Goal: Task Accomplishment & Management: Manage account settings

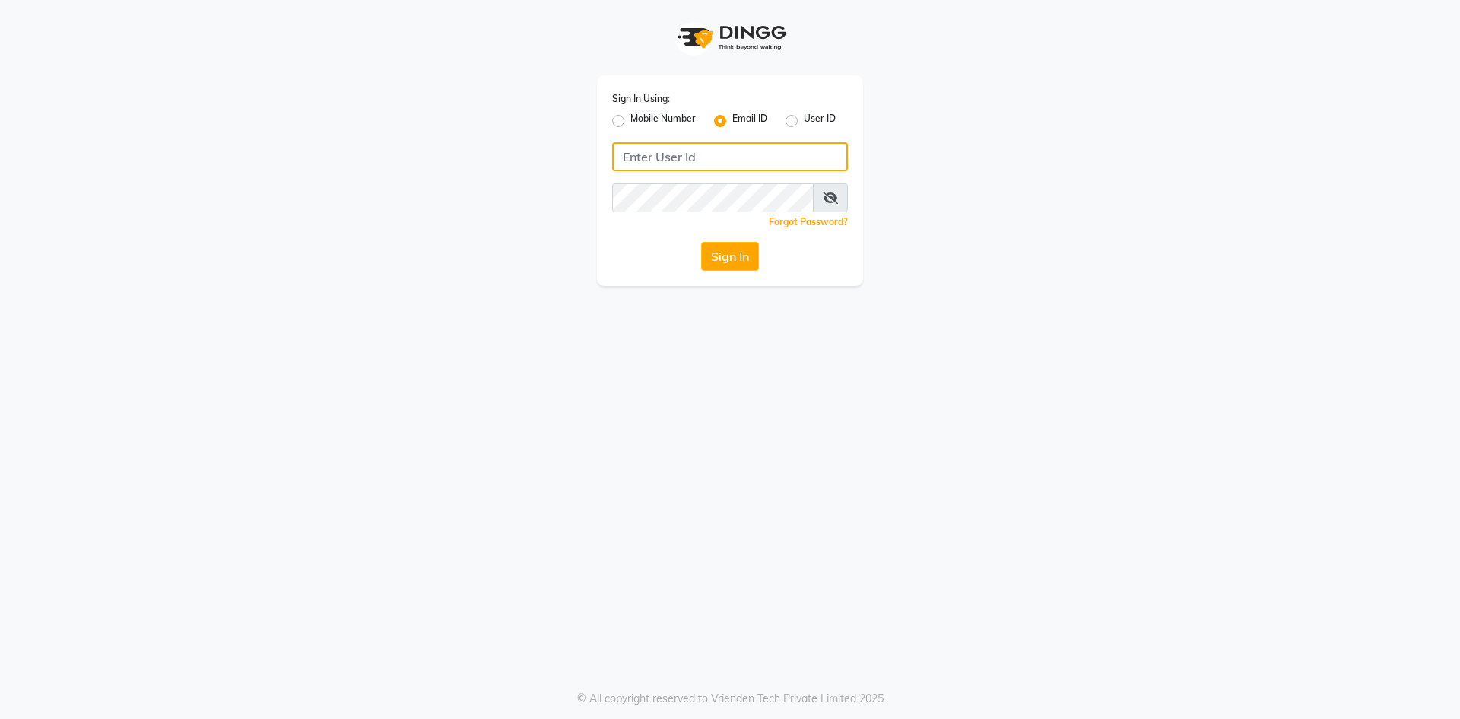
type input "[EMAIL_ADDRESS][DOMAIN_NAME]"
click at [630, 123] on label "Mobile Number" at bounding box center [662, 121] width 65 height 18
click at [630, 122] on input "Mobile Number" at bounding box center [635, 117] width 10 height 10
radio input "true"
radio input "false"
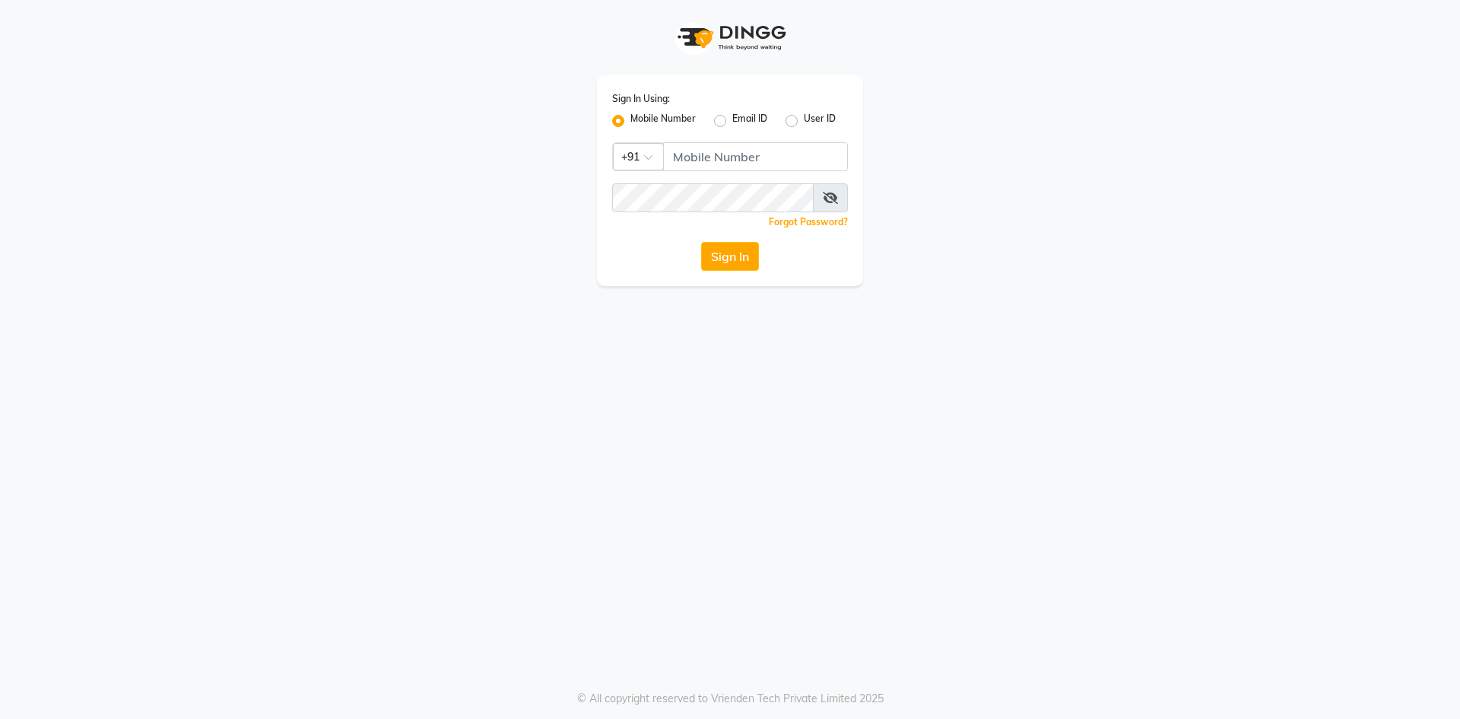
click at [732, 122] on label "Email ID" at bounding box center [749, 121] width 35 height 18
click at [732, 122] on input "Email ID" at bounding box center [737, 117] width 10 height 10
radio input "true"
radio input "false"
click at [729, 159] on input "Username" at bounding box center [730, 156] width 236 height 29
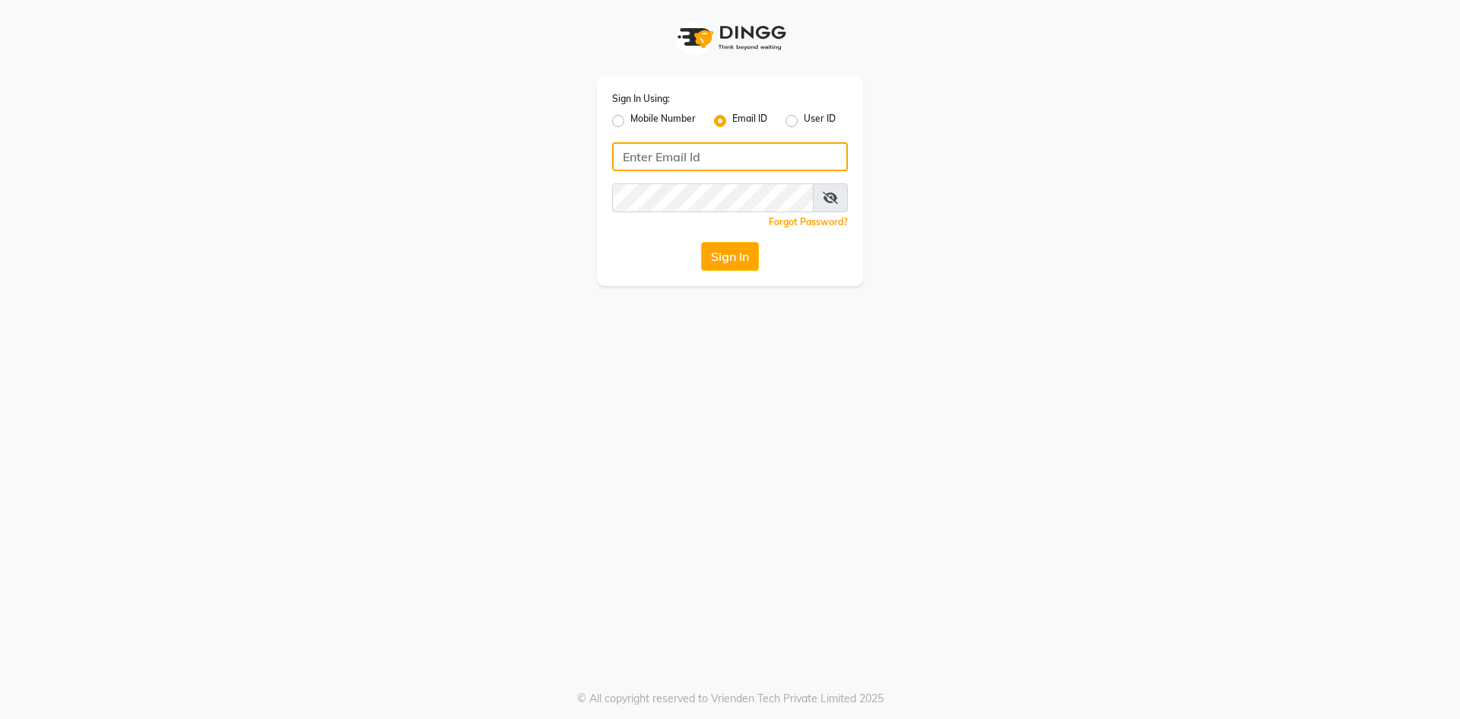
type input "[EMAIL_ADDRESS][DOMAIN_NAME]"
click at [730, 253] on button "Sign In" at bounding box center [730, 256] width 58 height 29
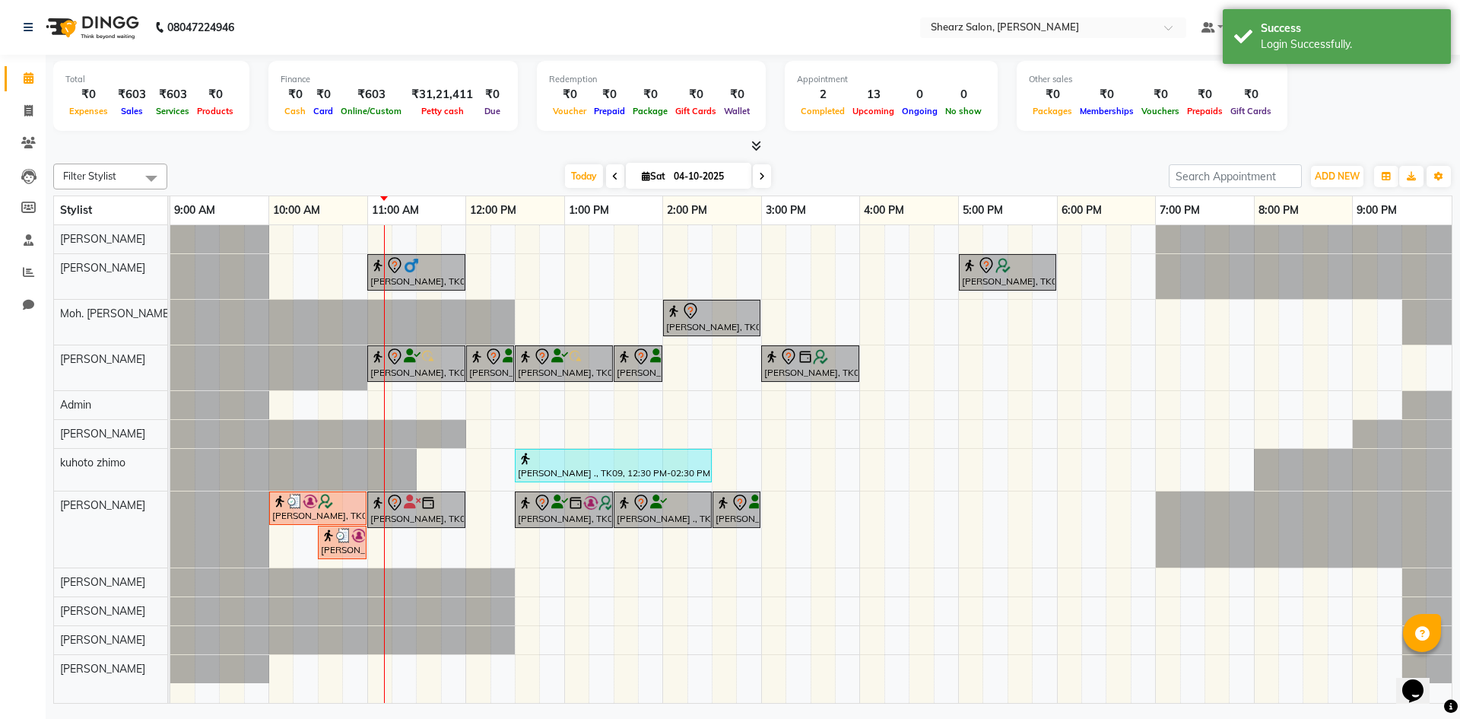
click at [691, 178] on input "04-10-2025" at bounding box center [707, 176] width 76 height 23
select select "10"
select select "2025"
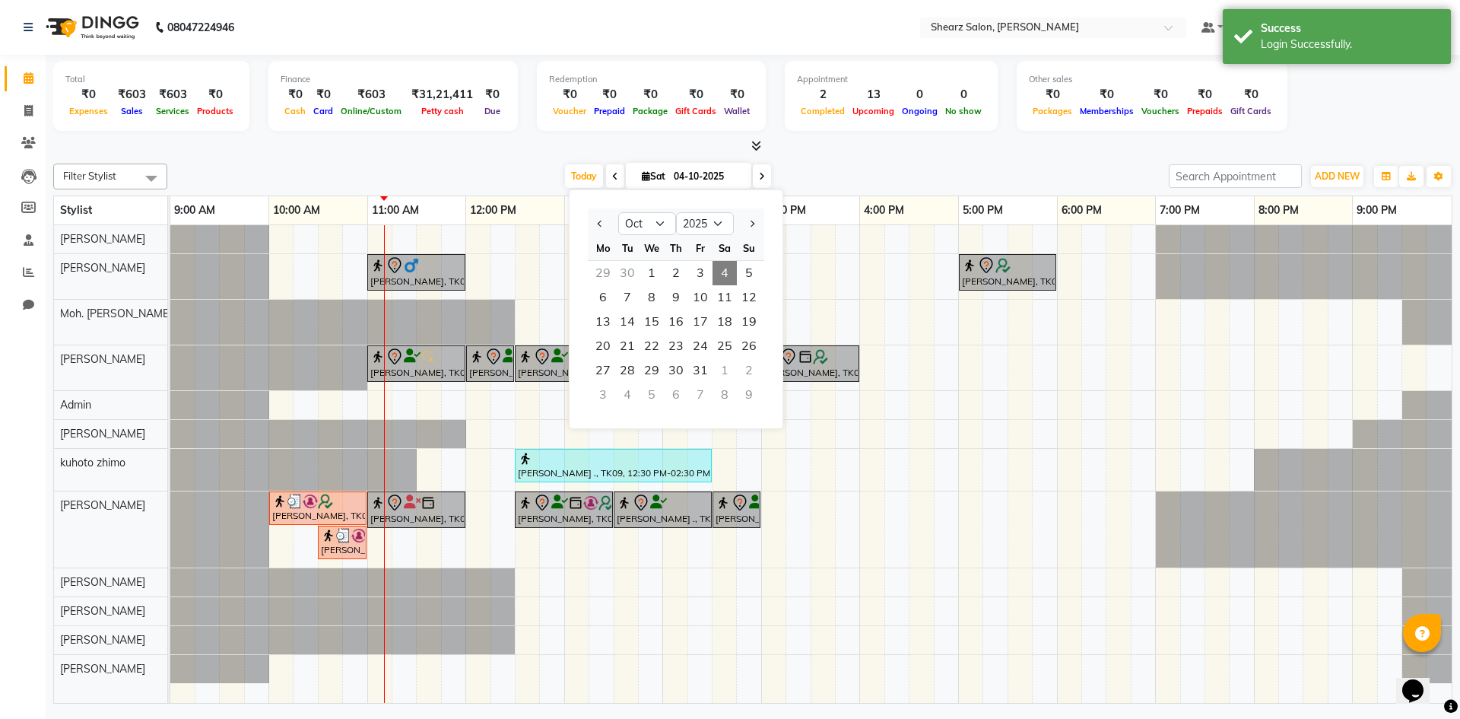
click at [759, 176] on icon at bounding box center [762, 176] width 6 height 9
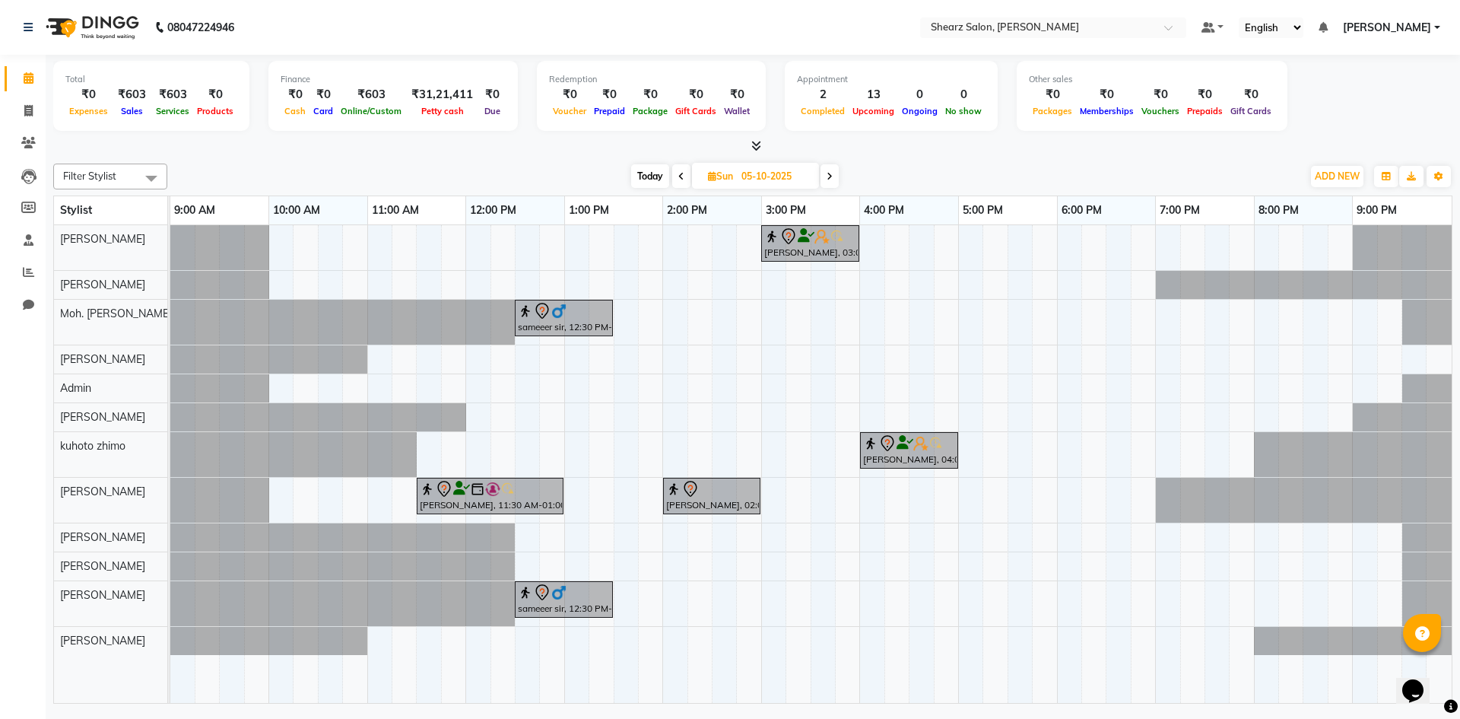
click at [832, 173] on icon at bounding box center [830, 176] width 6 height 9
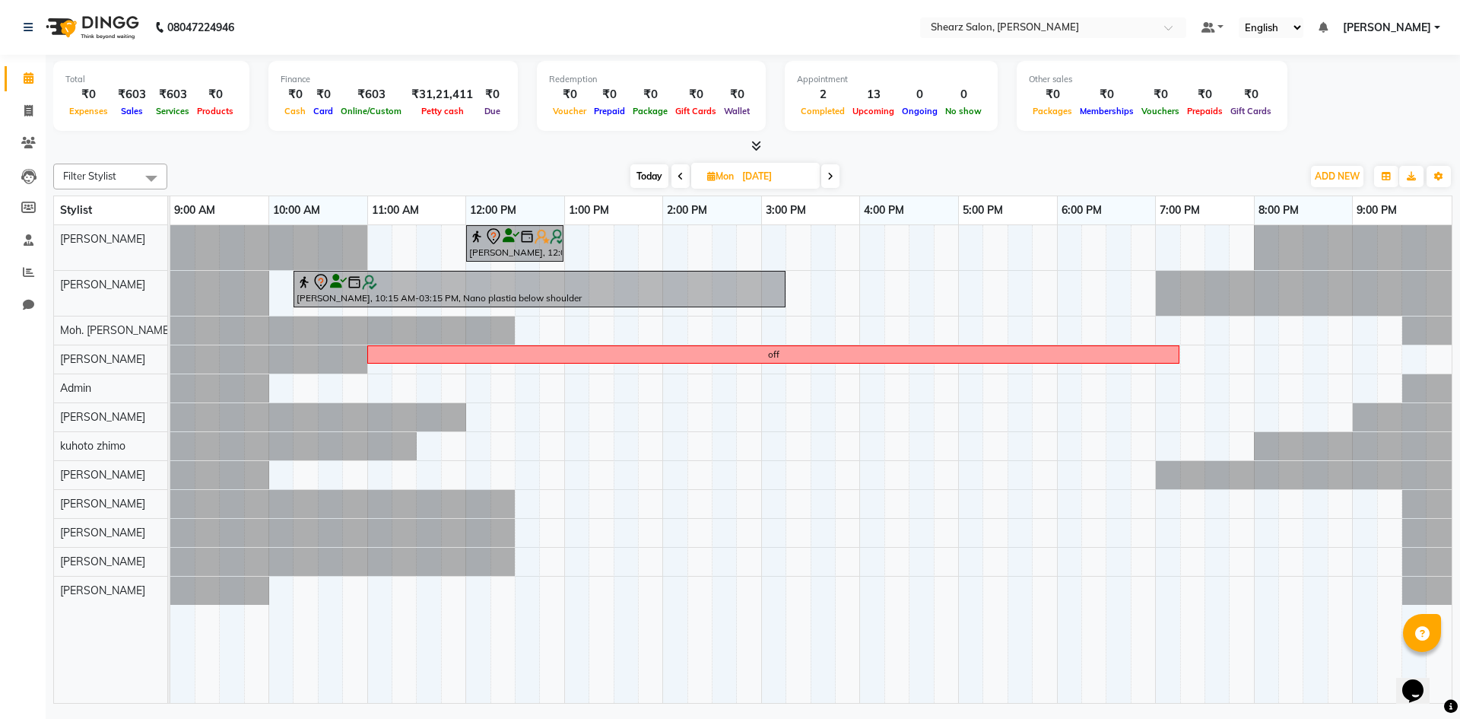
click at [832, 173] on icon at bounding box center [830, 176] width 6 height 9
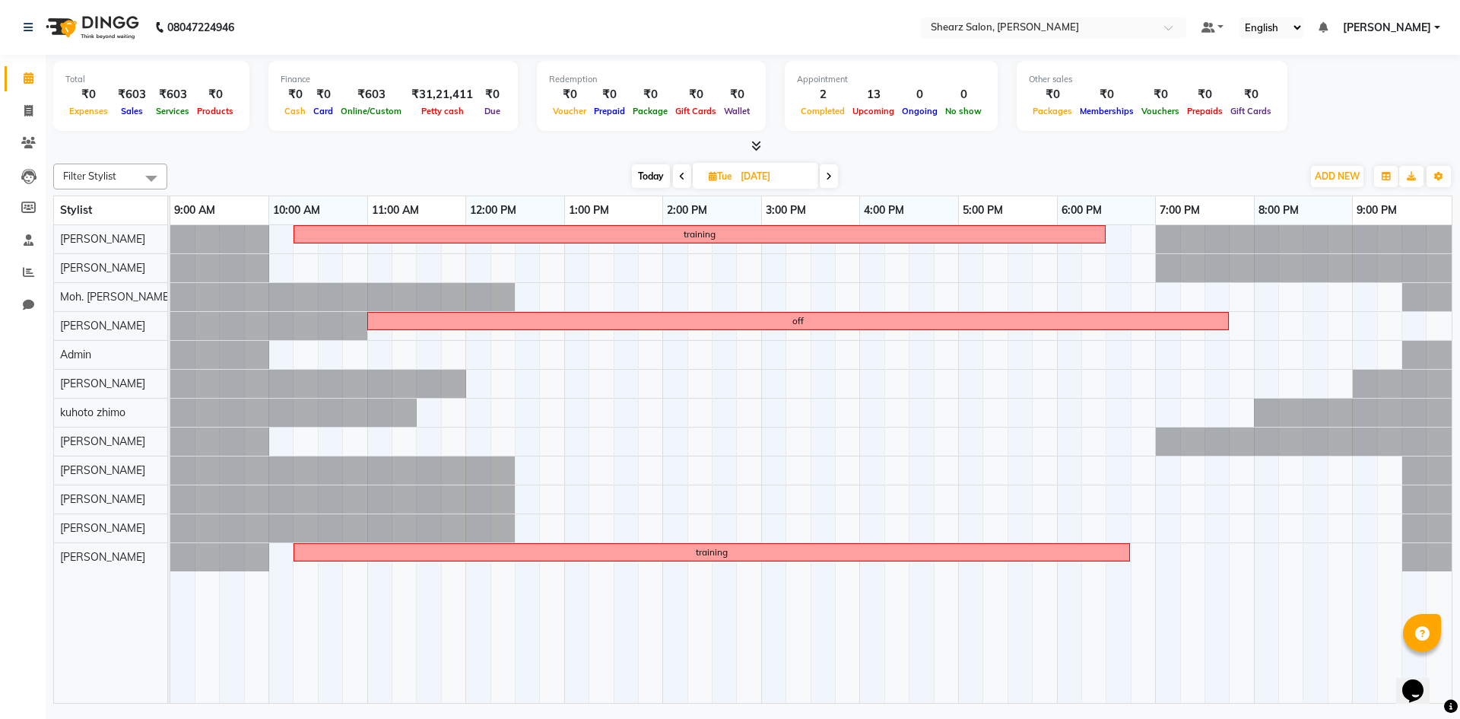
click at [832, 173] on icon at bounding box center [829, 176] width 6 height 9
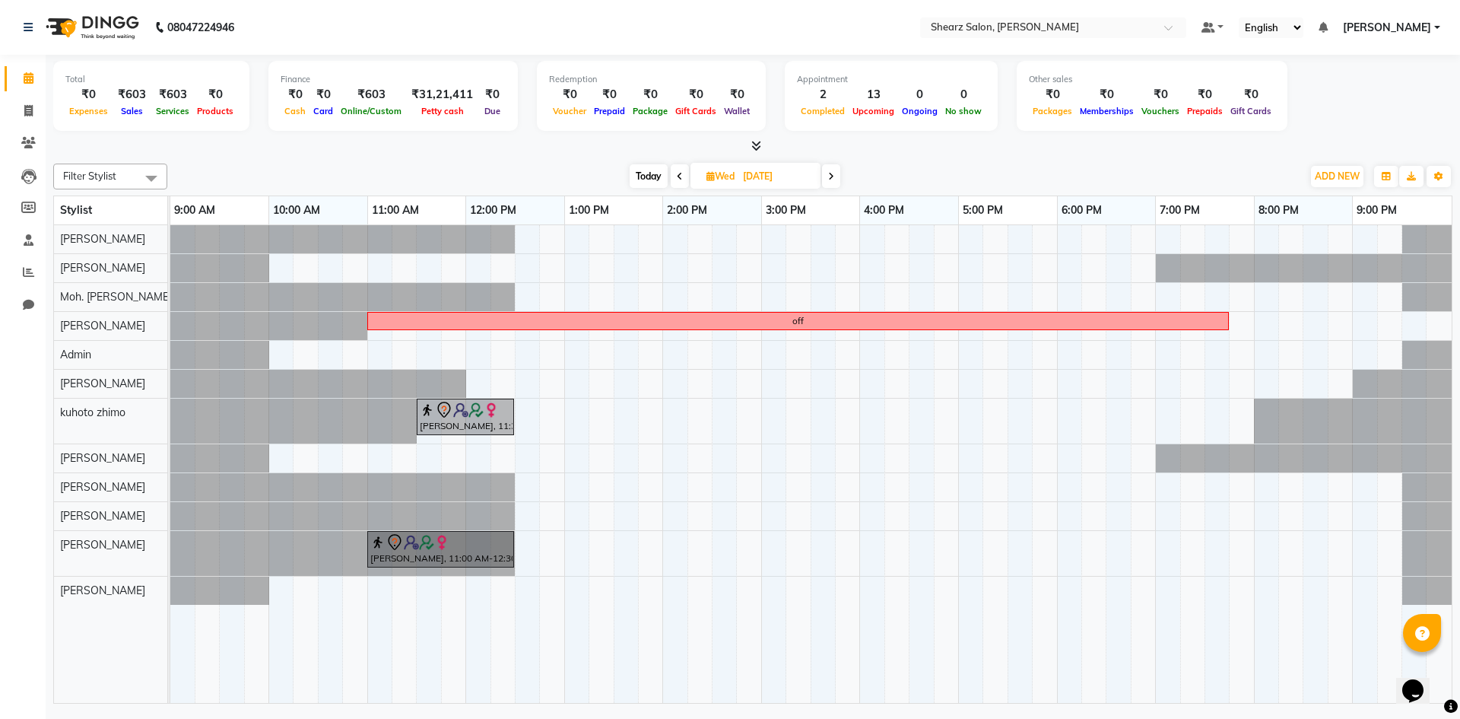
click at [832, 173] on icon at bounding box center [831, 176] width 6 height 9
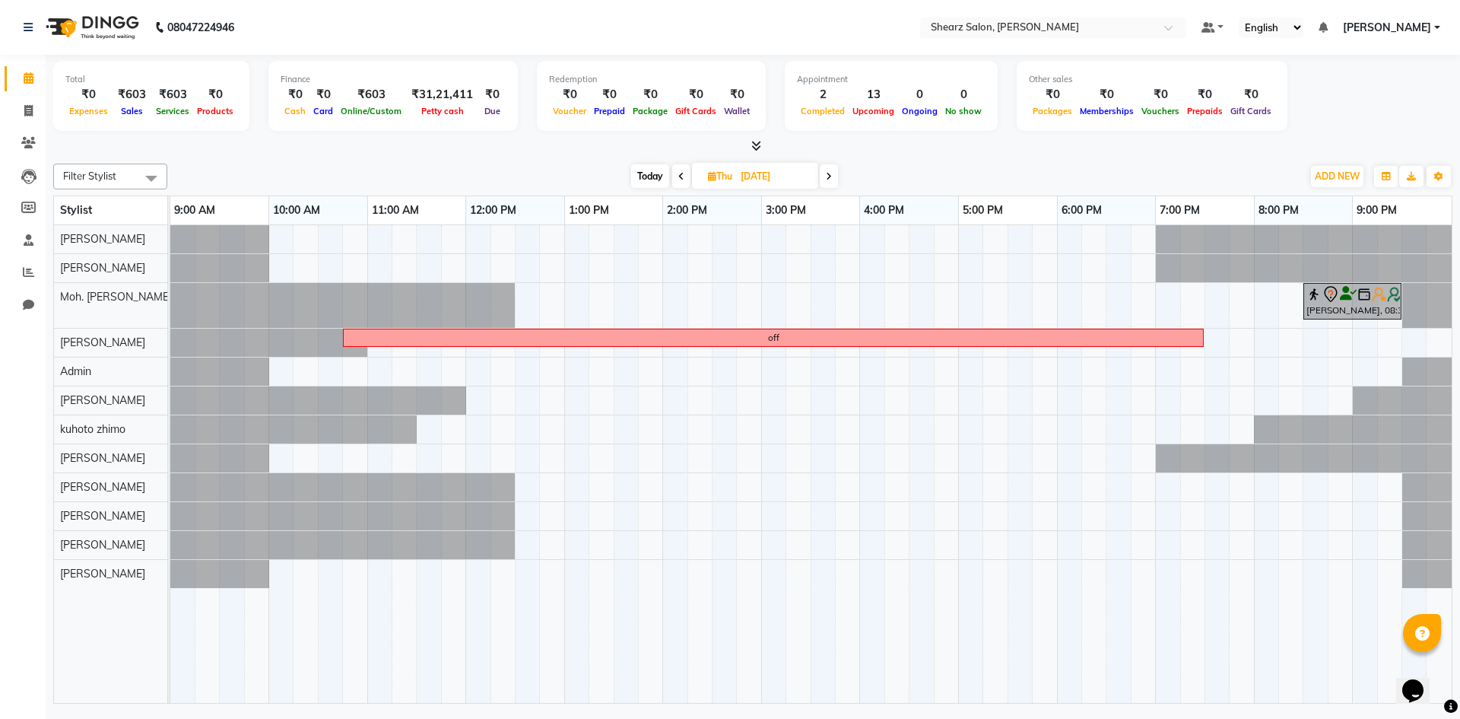
click at [688, 176] on span at bounding box center [681, 176] width 18 height 24
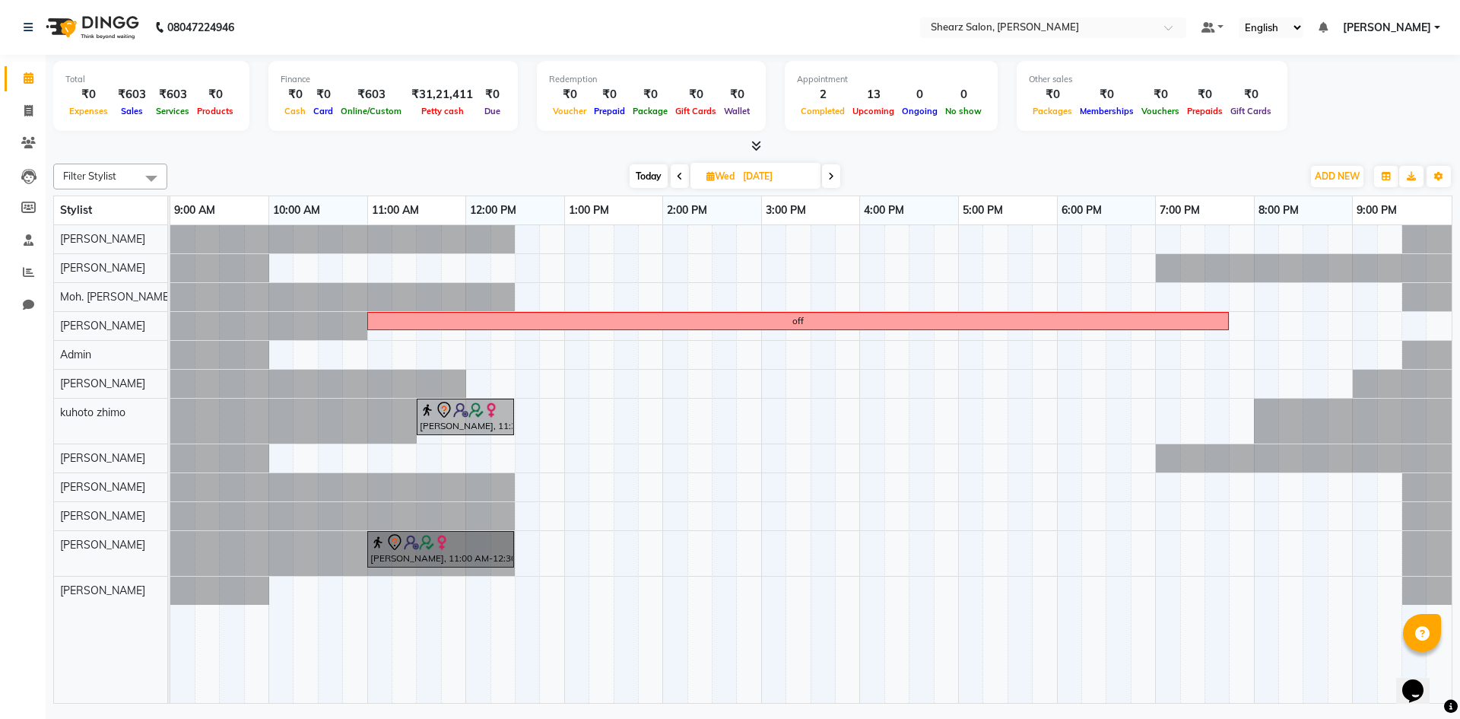
click at [834, 181] on span at bounding box center [831, 176] width 18 height 24
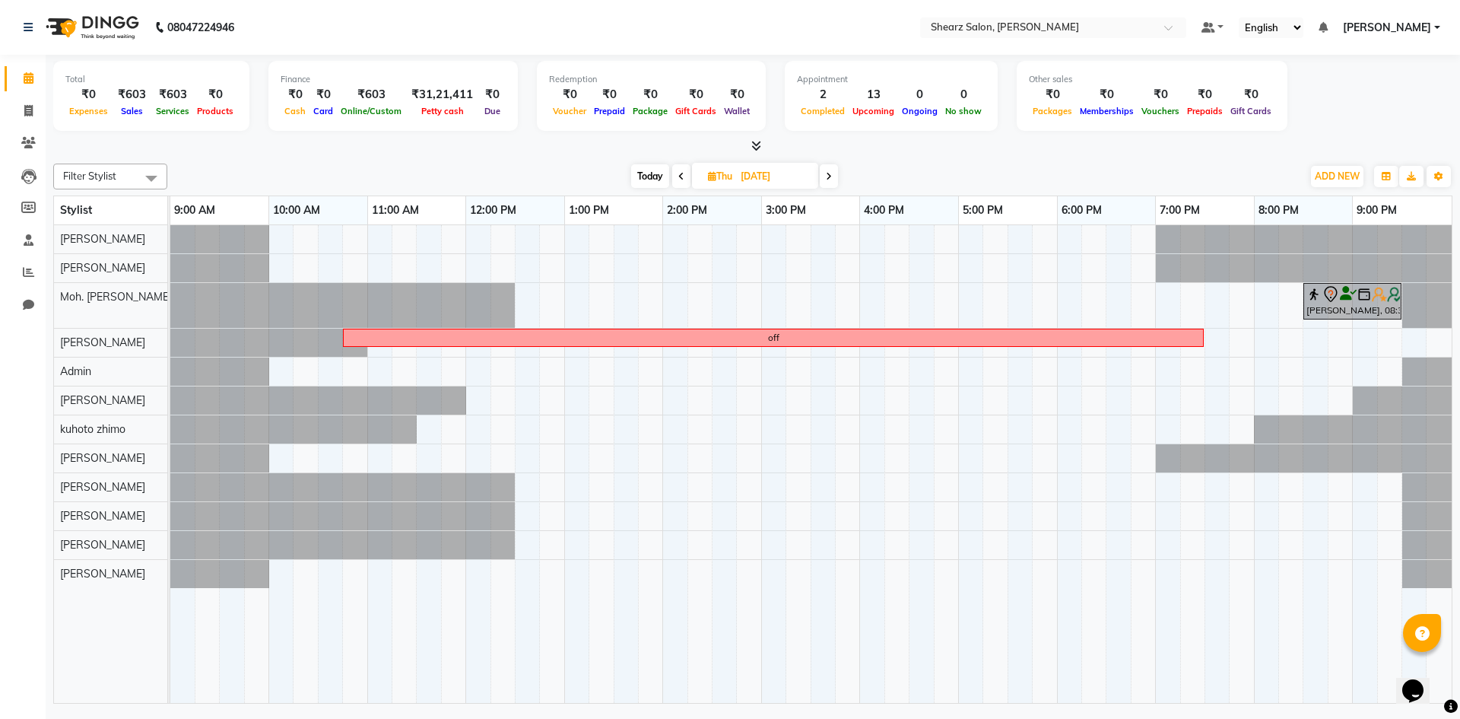
click at [834, 181] on span at bounding box center [829, 176] width 18 height 24
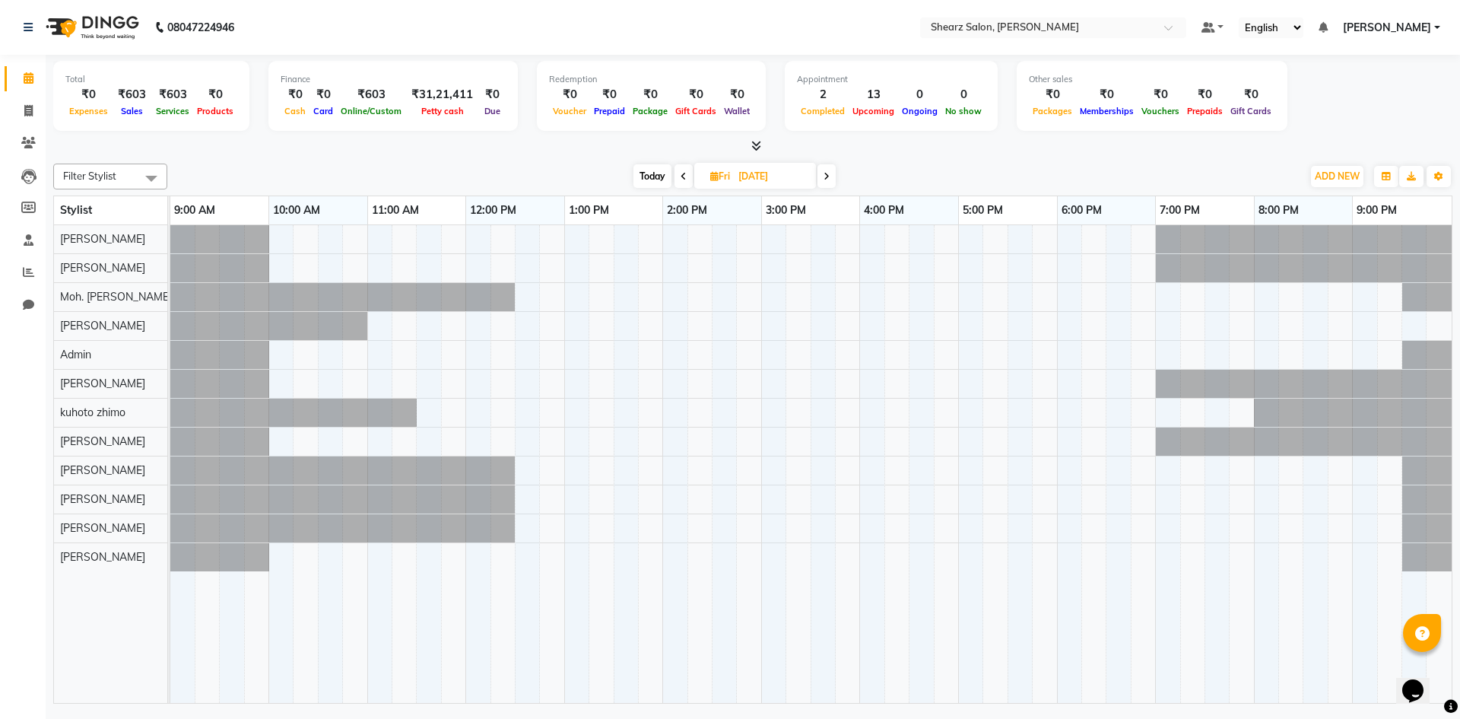
click at [834, 181] on span at bounding box center [827, 176] width 18 height 24
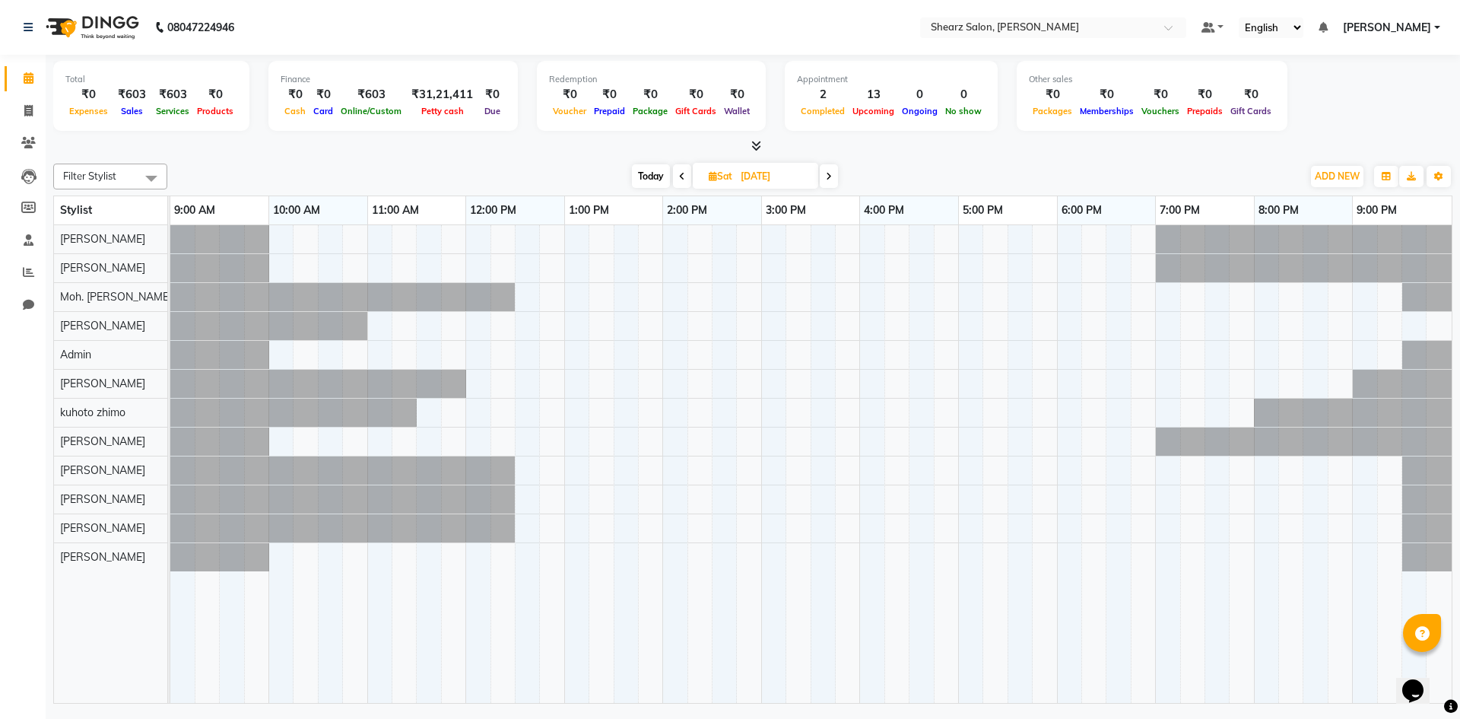
click at [834, 181] on span at bounding box center [829, 176] width 18 height 24
type input "[DATE]"
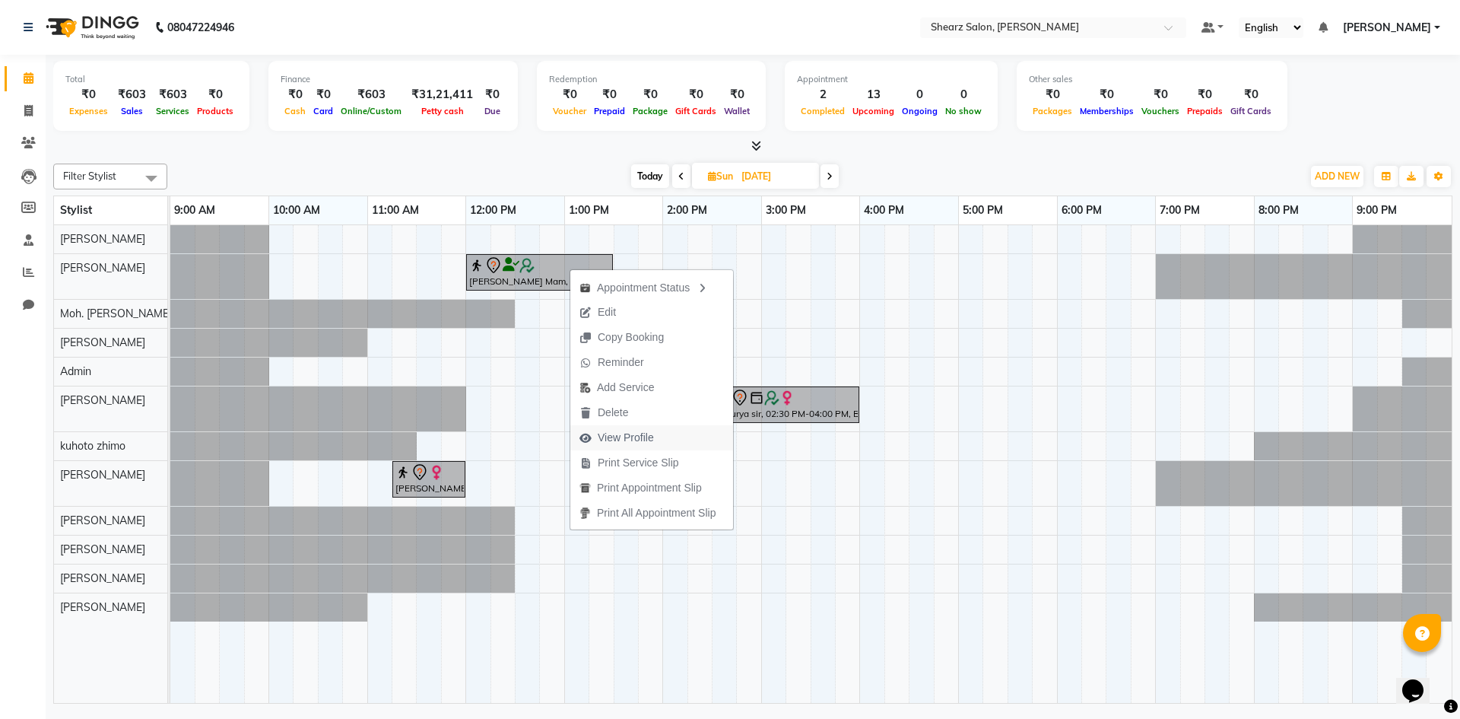
click at [624, 435] on span "View Profile" at bounding box center [626, 438] width 56 height 16
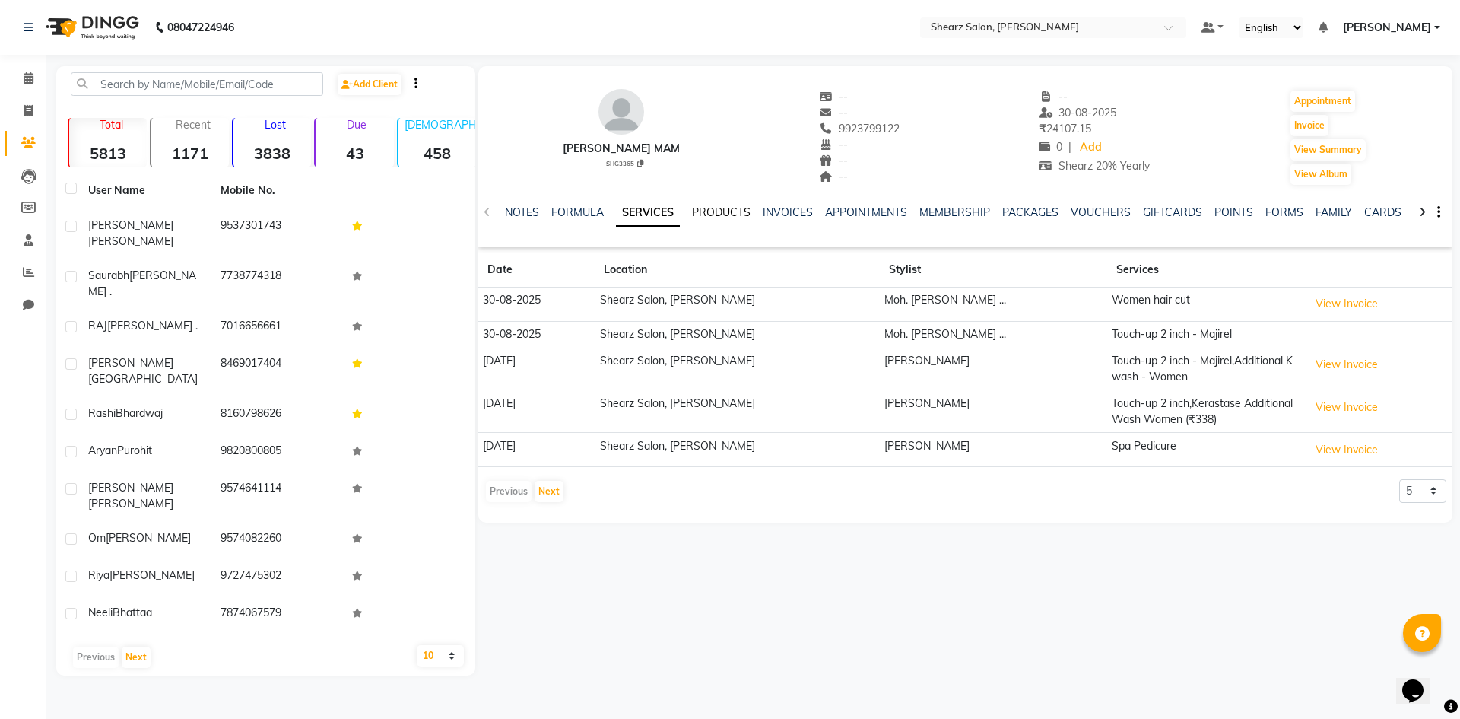
click at [705, 209] on link "PRODUCTS" at bounding box center [721, 212] width 59 height 14
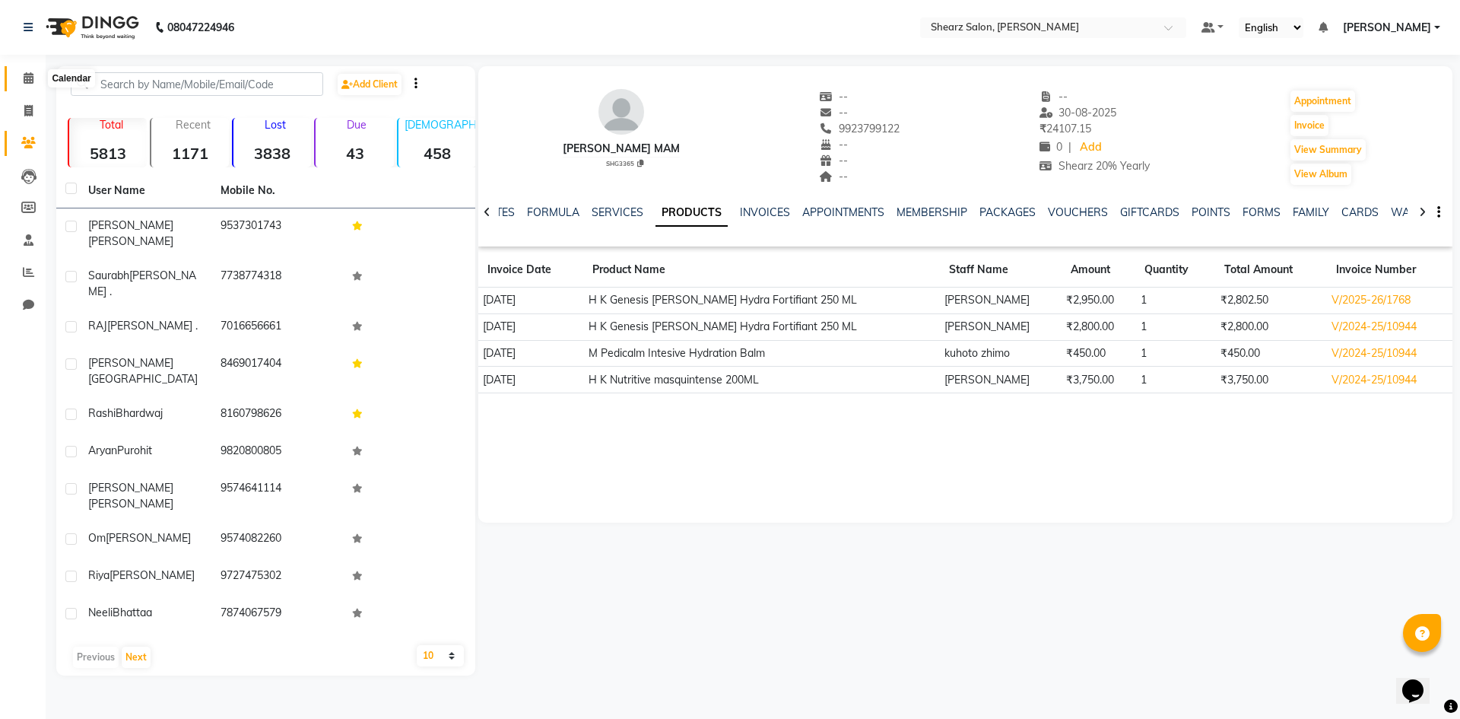
click at [20, 73] on span at bounding box center [28, 78] width 27 height 17
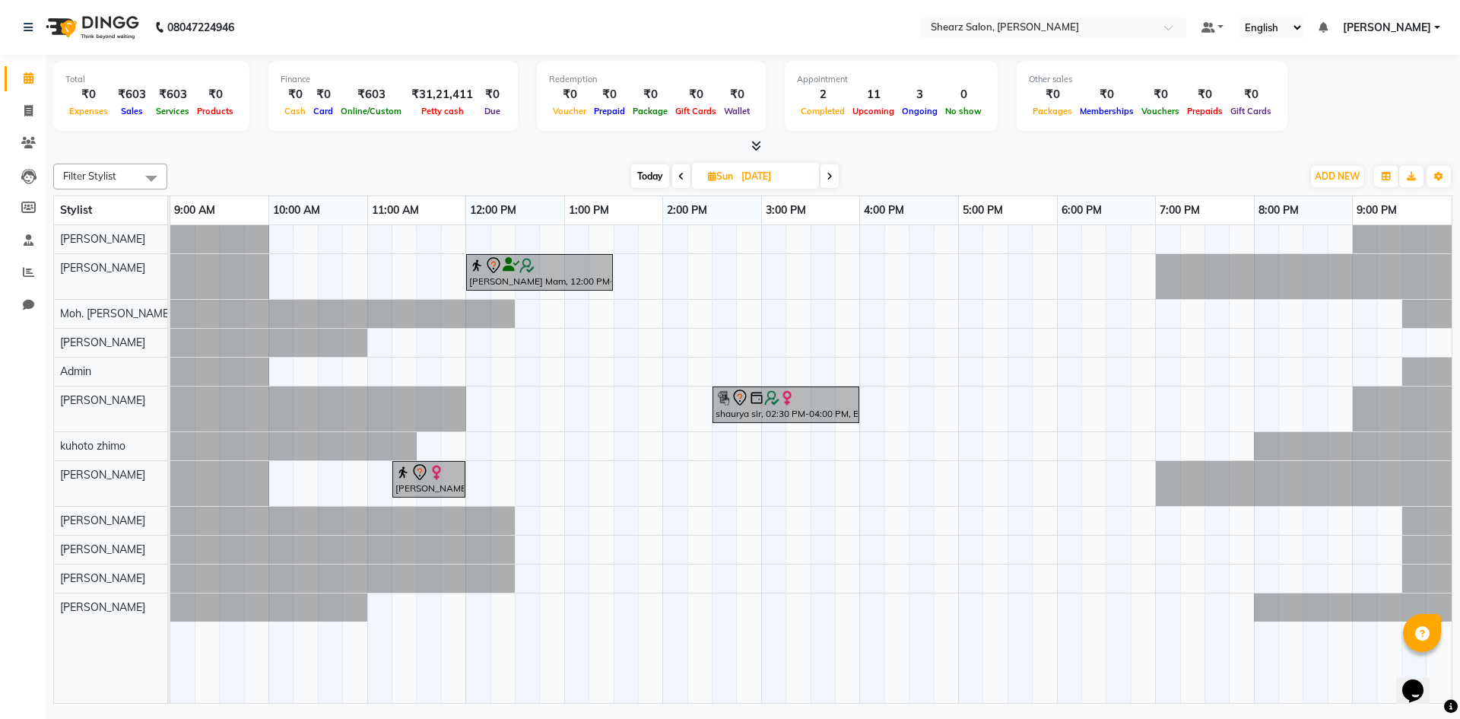
click at [708, 178] on icon at bounding box center [712, 176] width 8 height 10
select select "10"
select select "2025"
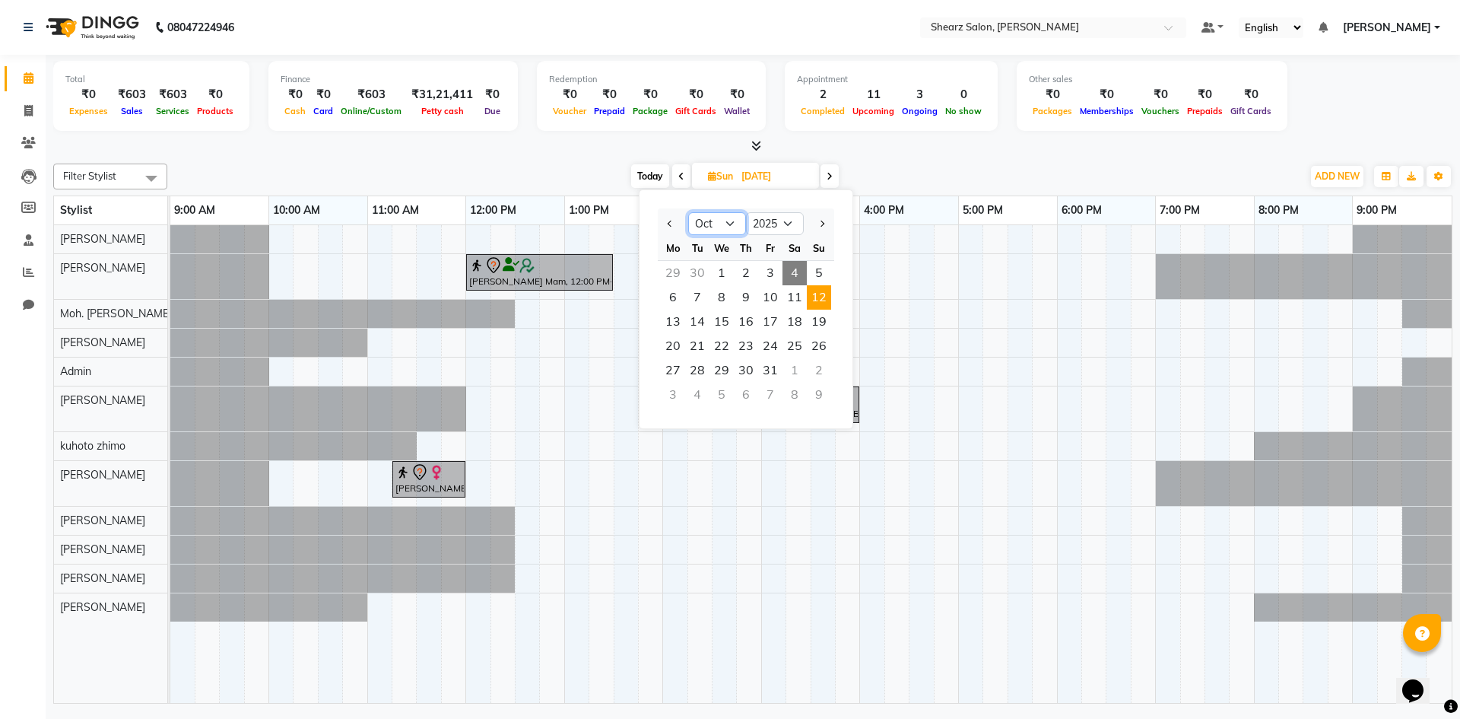
click at [715, 227] on select "Jan Feb Mar Apr May Jun Jul Aug Sep Oct Nov Dec" at bounding box center [717, 223] width 58 height 23
select select "9"
click at [688, 212] on select "Jan Feb Mar Apr May Jun Jul Aug Sep Oct Nov Dec" at bounding box center [717, 223] width 58 height 23
click at [666, 275] on span "1" at bounding box center [673, 273] width 24 height 24
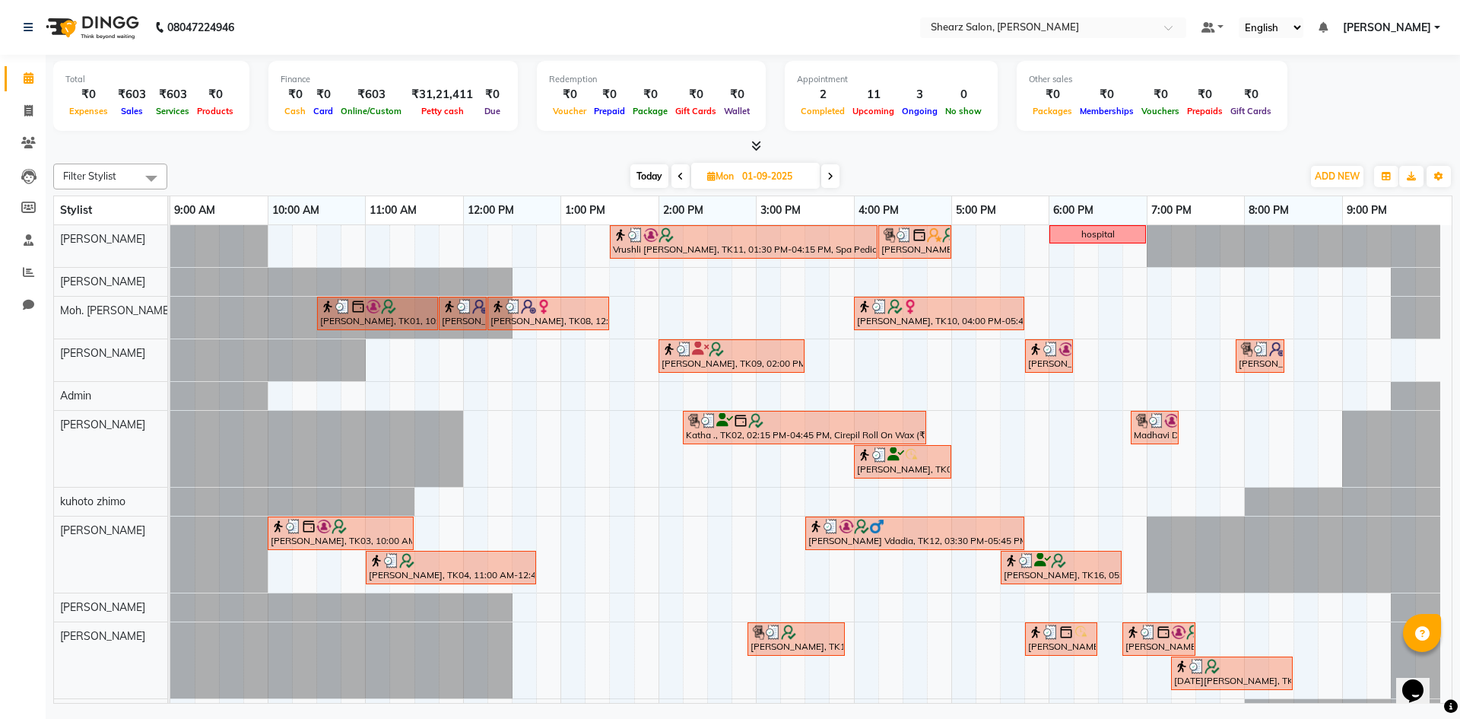
click at [833, 172] on icon at bounding box center [830, 176] width 6 height 9
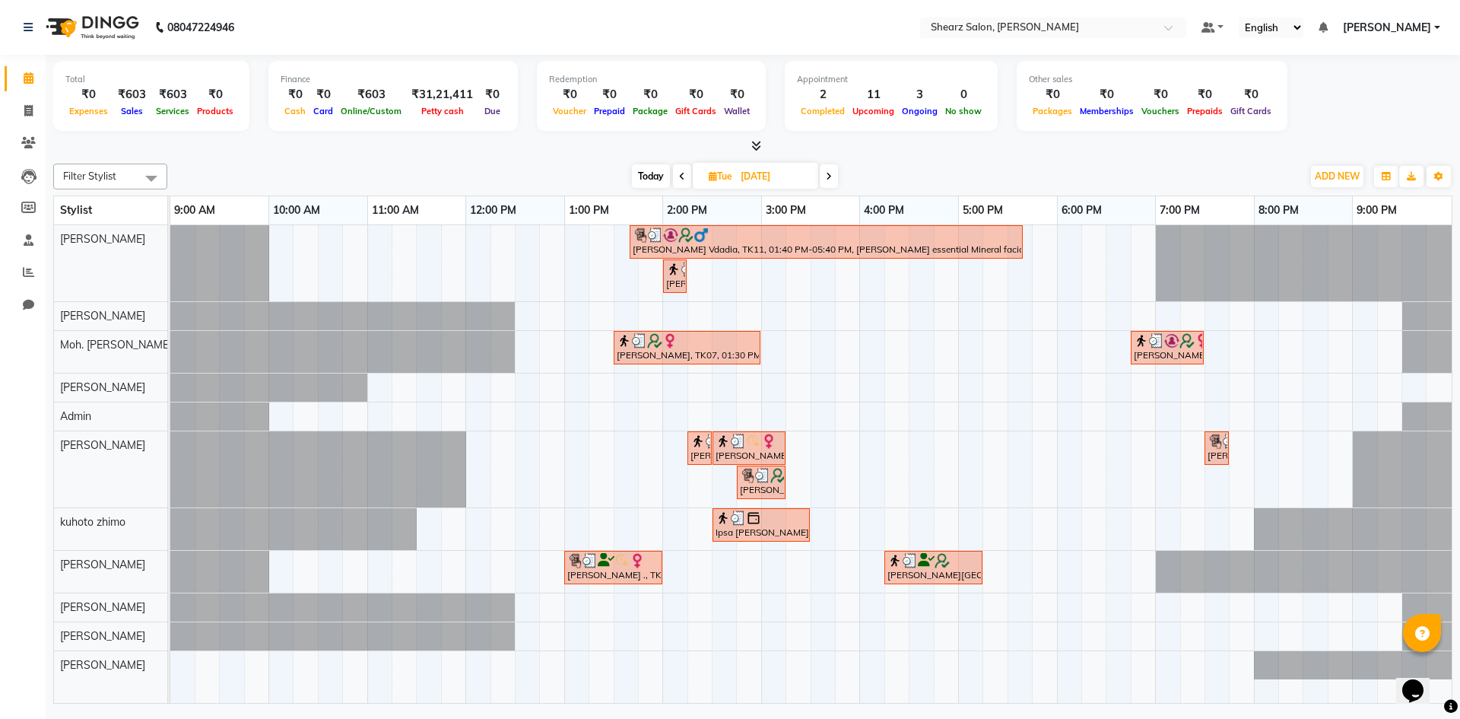
click at [832, 170] on span at bounding box center [829, 176] width 18 height 24
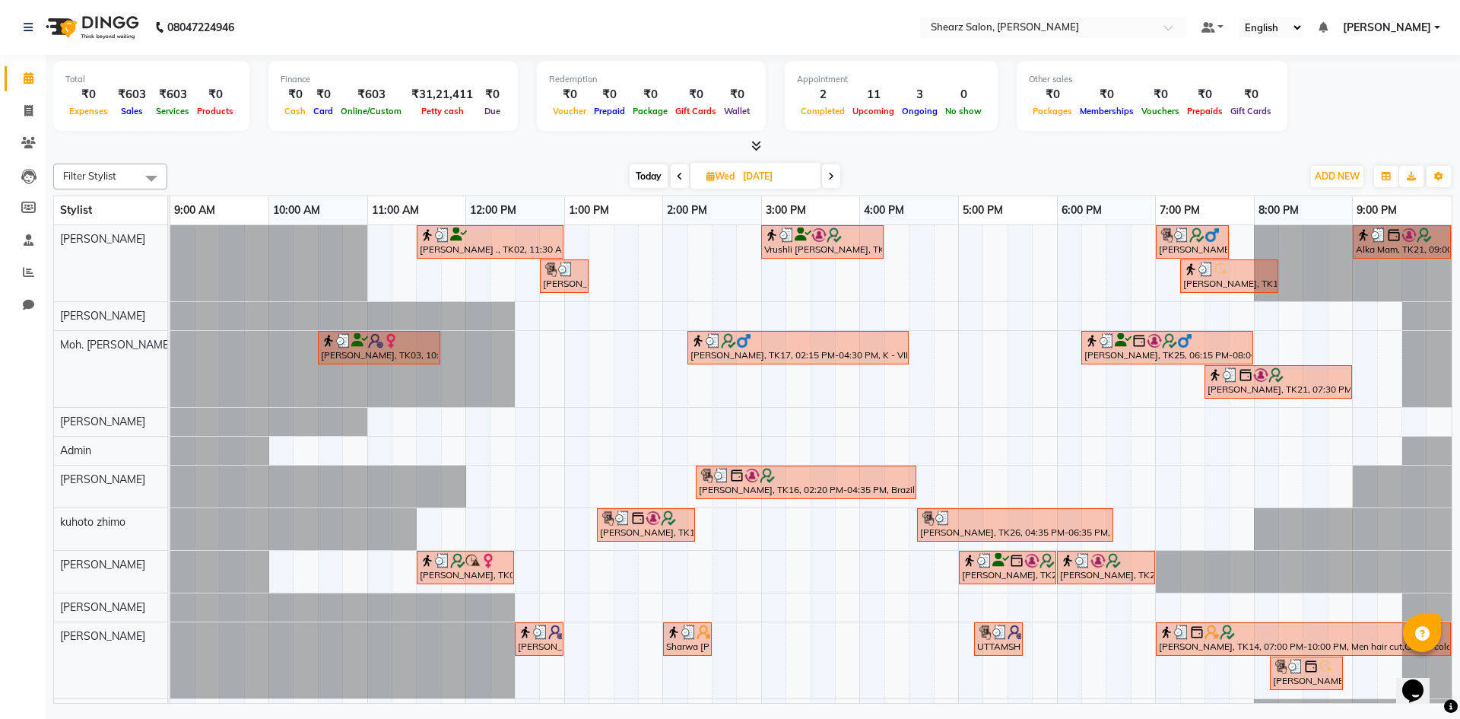
click at [833, 176] on icon at bounding box center [831, 176] width 6 height 9
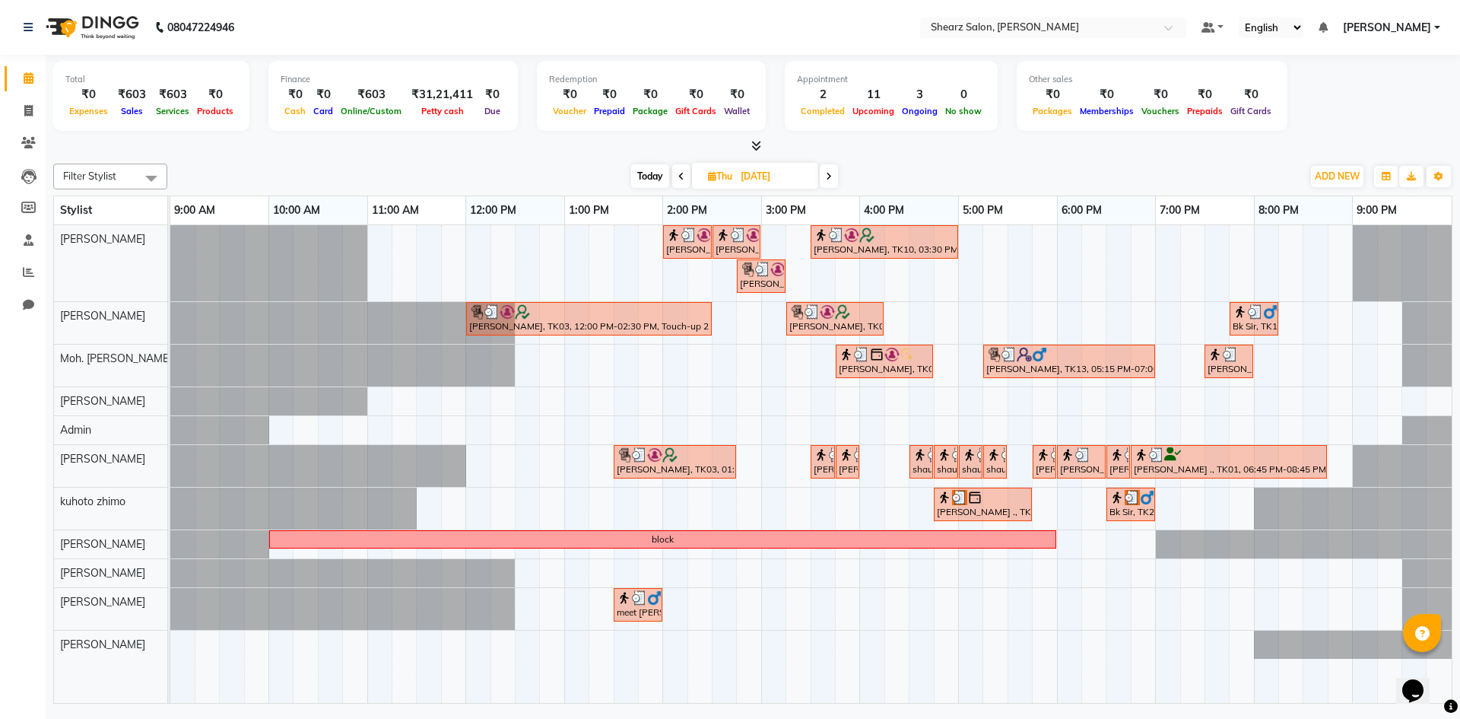
click at [827, 170] on span at bounding box center [829, 176] width 18 height 24
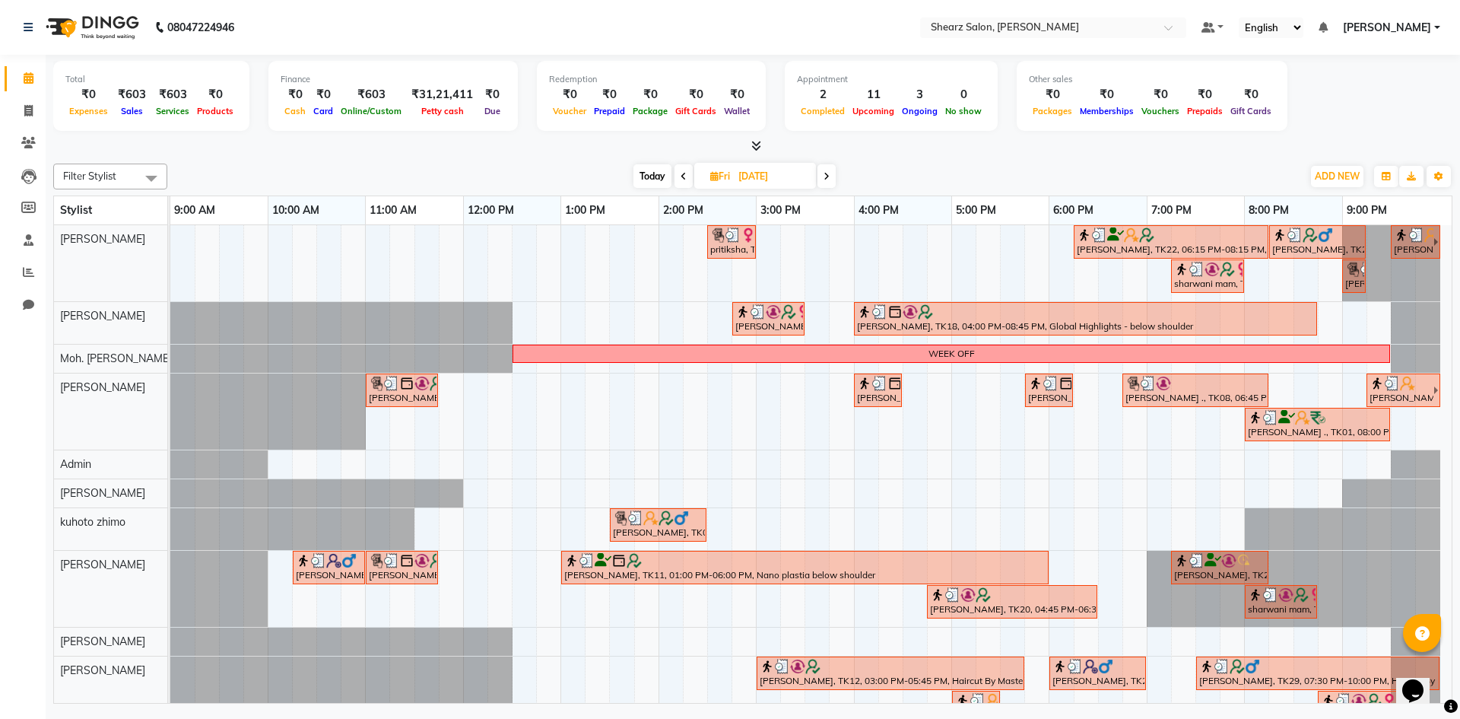
click at [830, 169] on span at bounding box center [827, 176] width 18 height 24
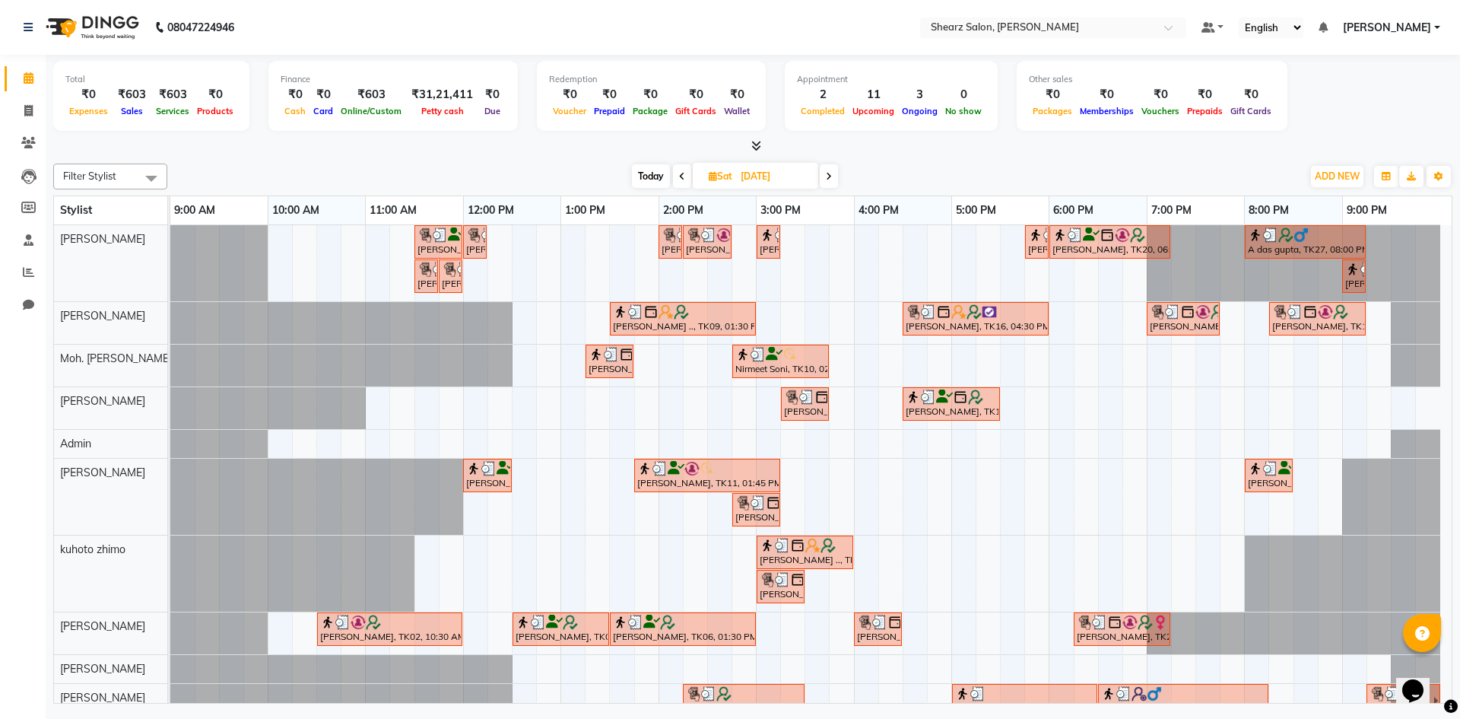
click at [831, 169] on span at bounding box center [829, 176] width 18 height 24
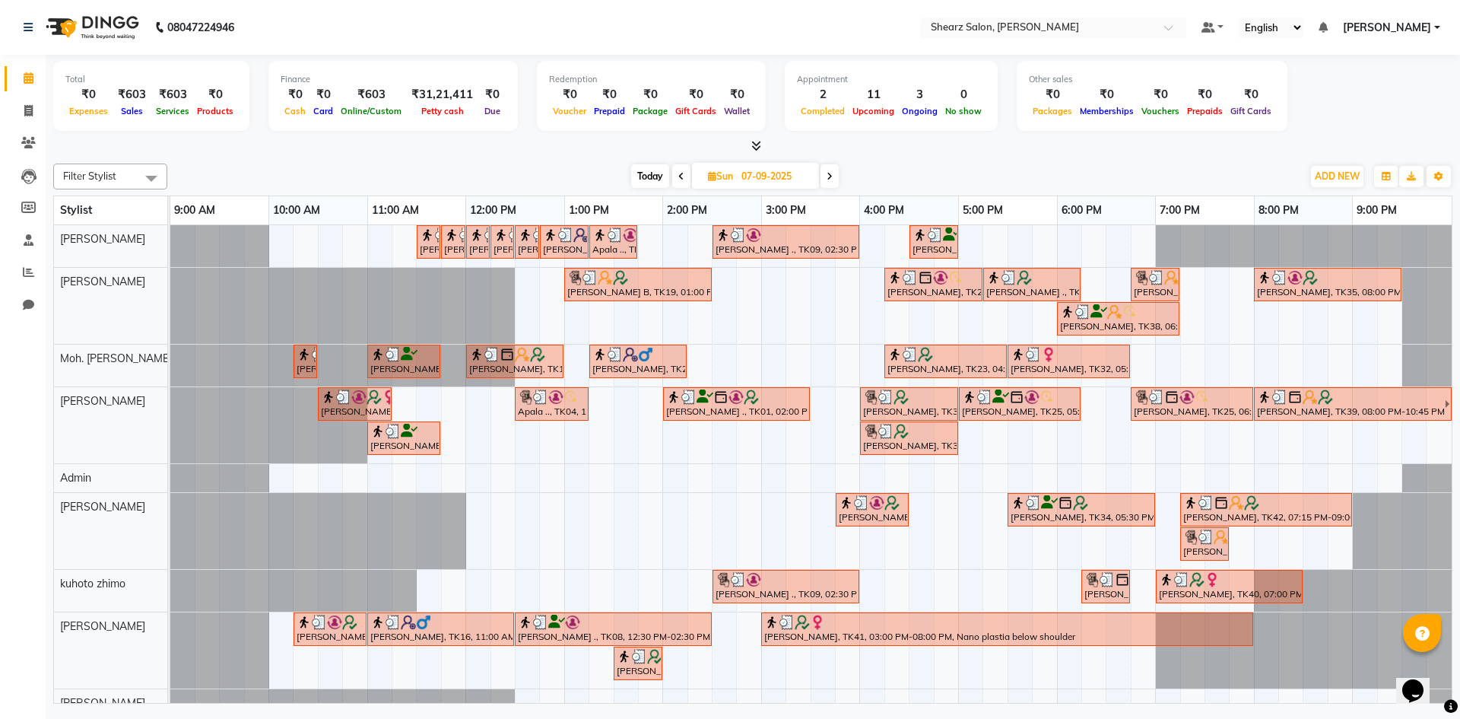
click at [826, 171] on span at bounding box center [830, 176] width 18 height 24
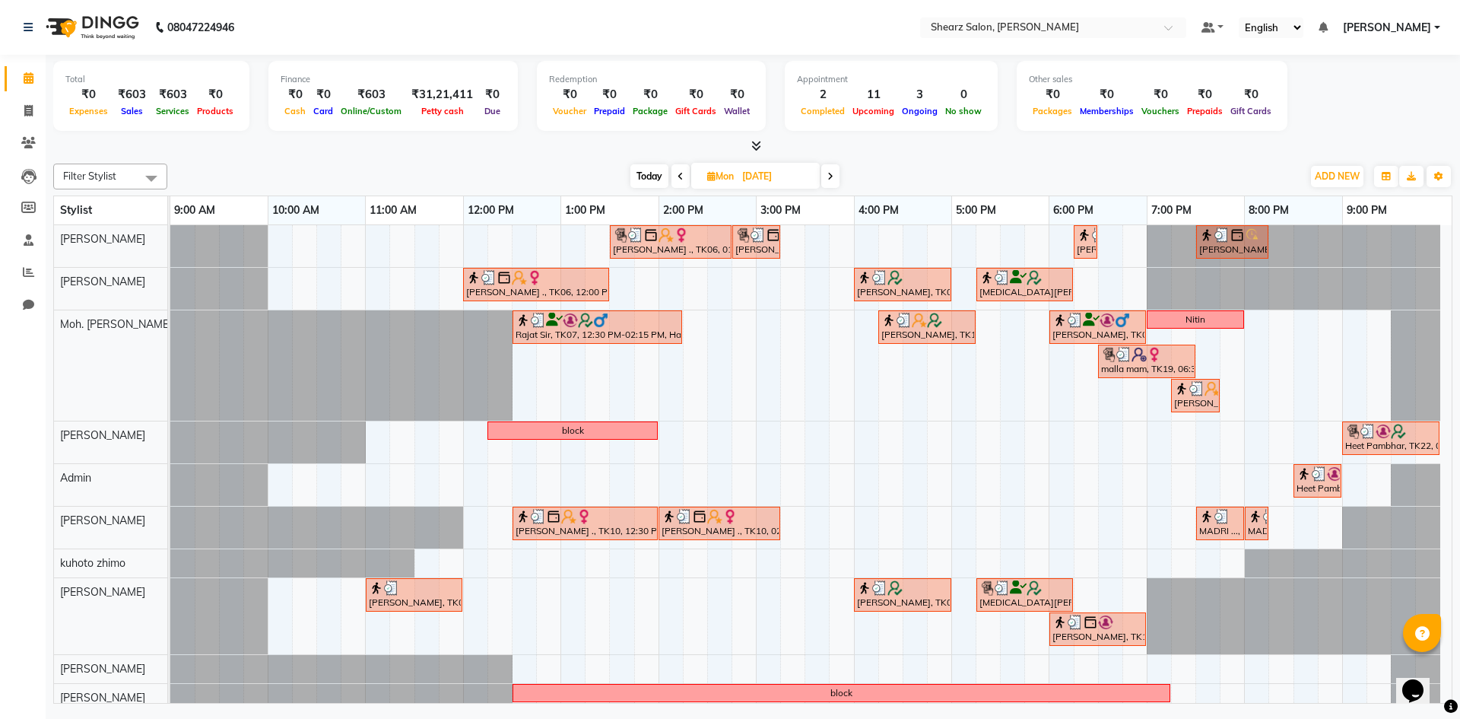
click at [827, 172] on span at bounding box center [830, 176] width 18 height 24
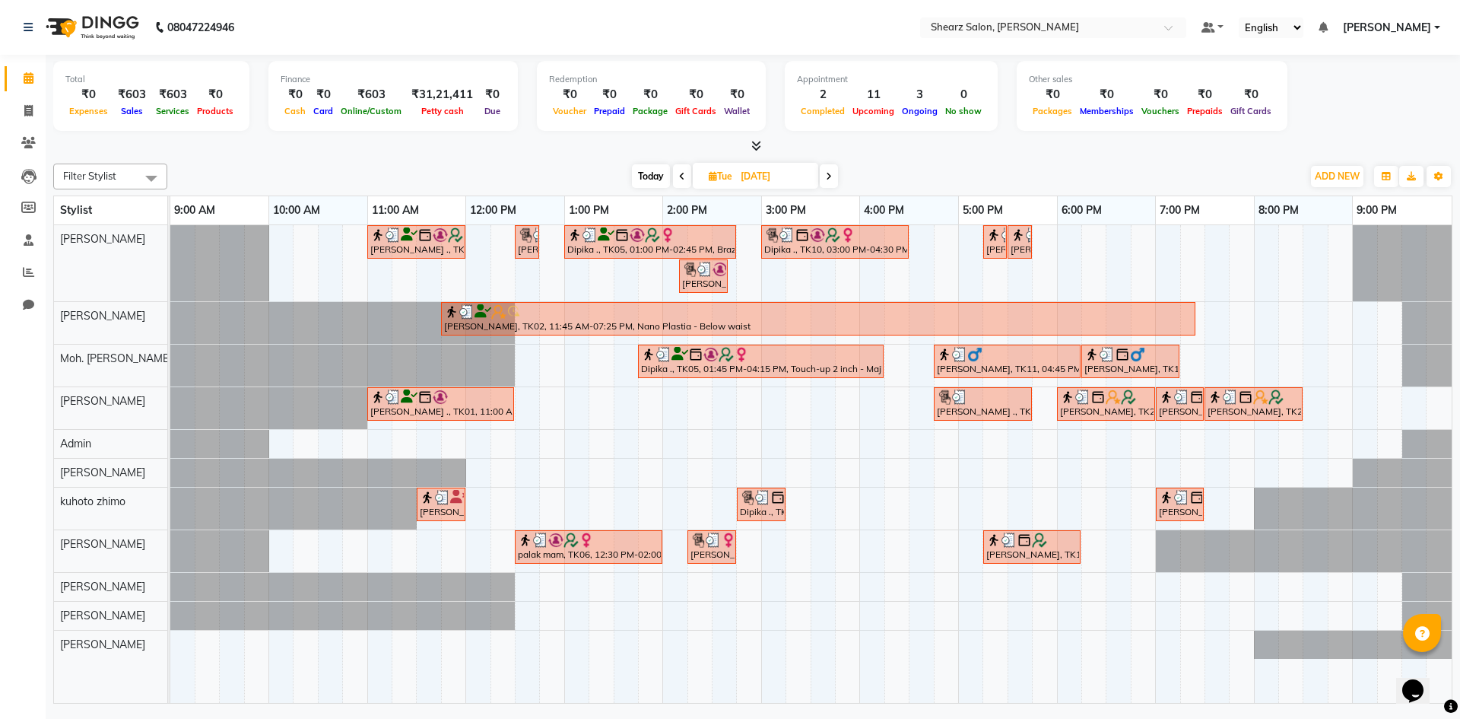
click at [824, 170] on span at bounding box center [829, 176] width 18 height 24
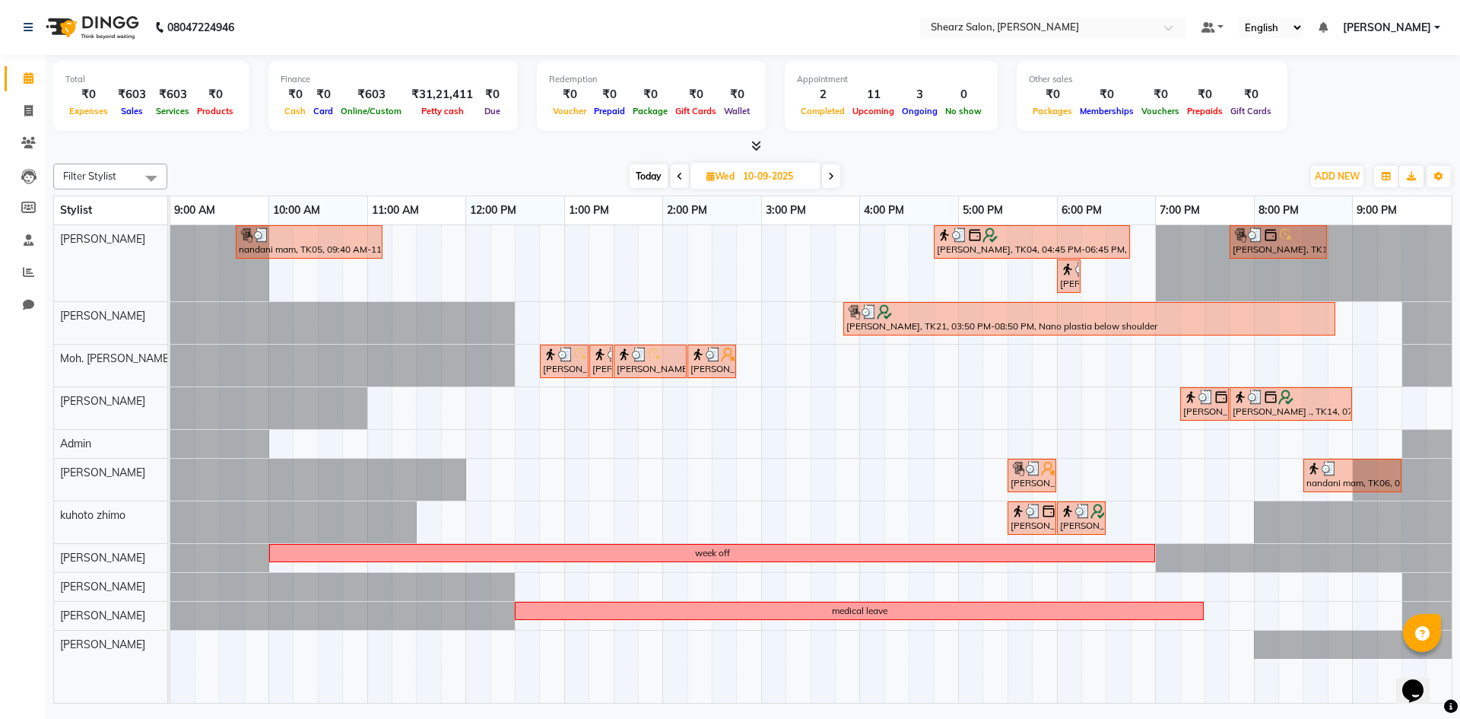
click at [828, 175] on span at bounding box center [831, 176] width 18 height 24
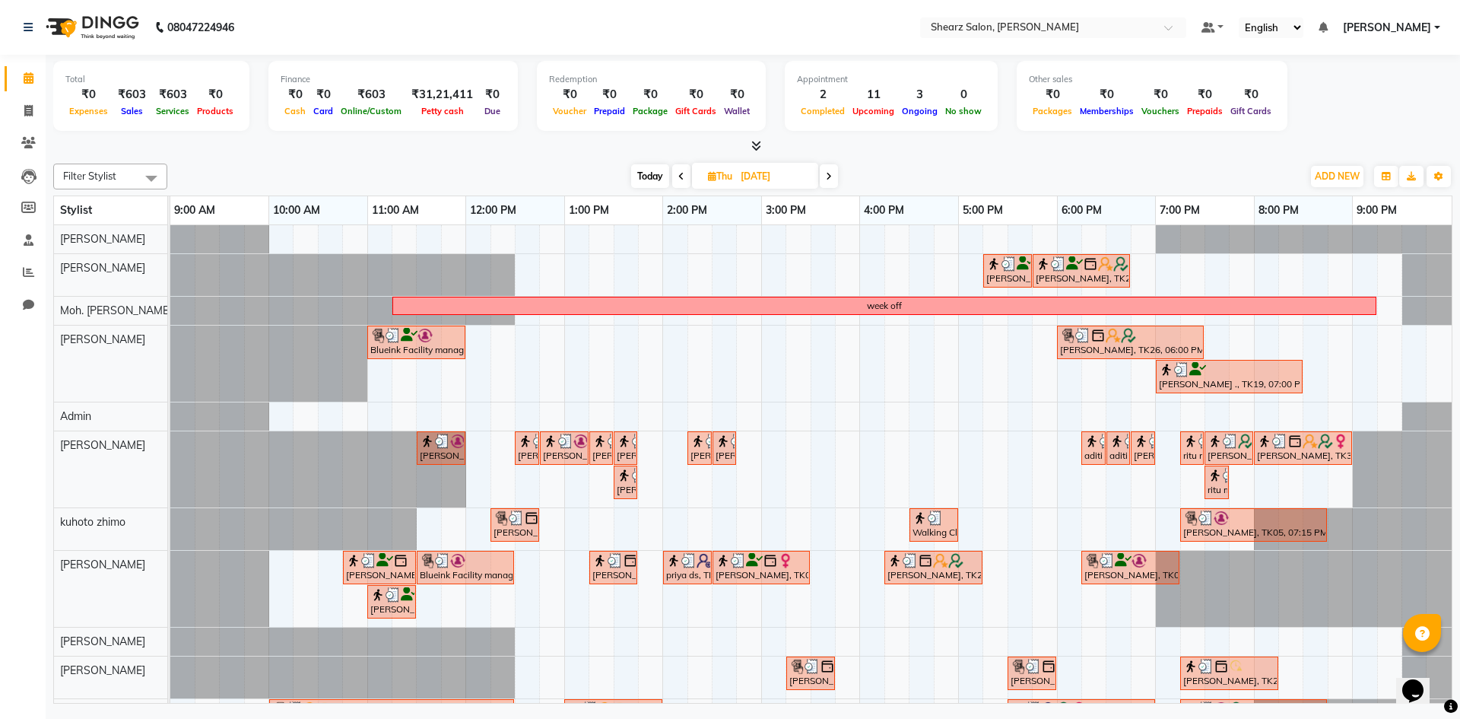
click at [830, 173] on icon at bounding box center [829, 176] width 6 height 9
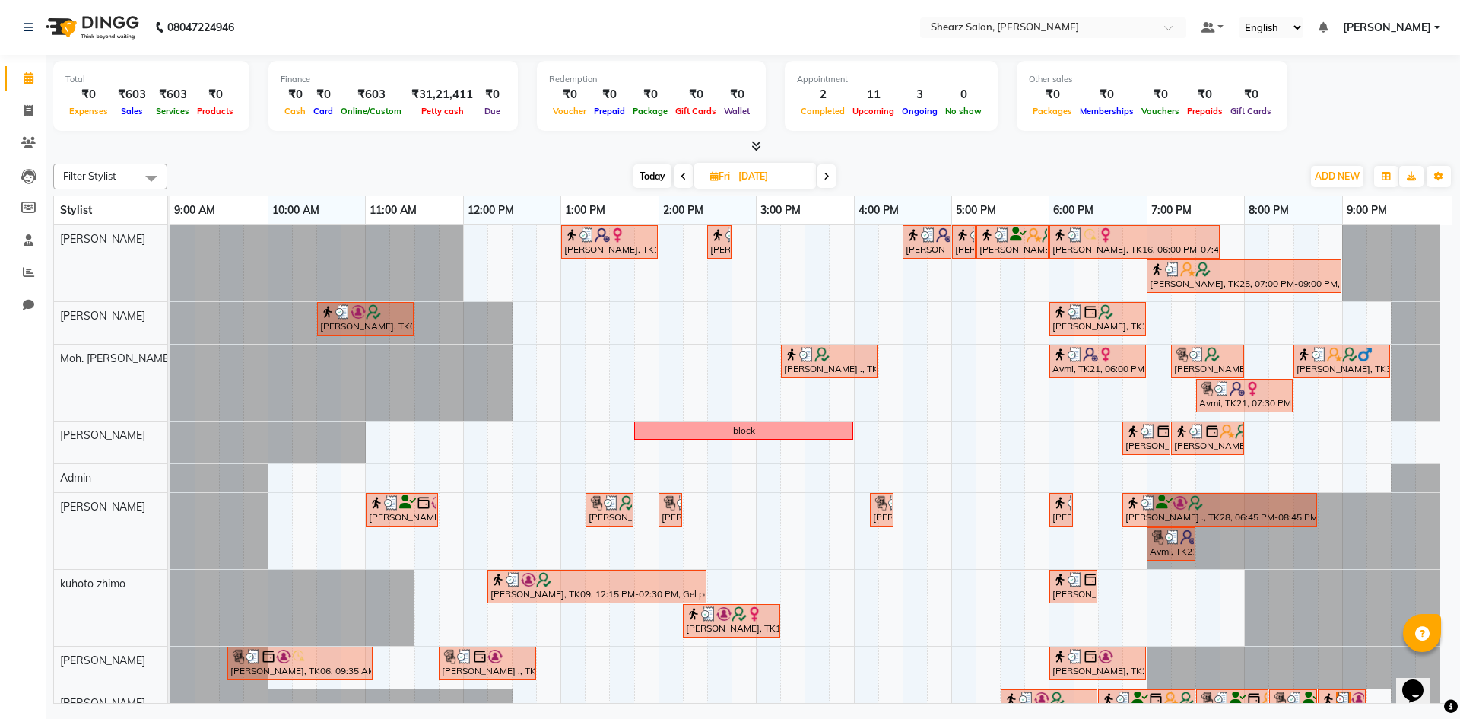
click at [827, 174] on icon at bounding box center [827, 176] width 6 height 9
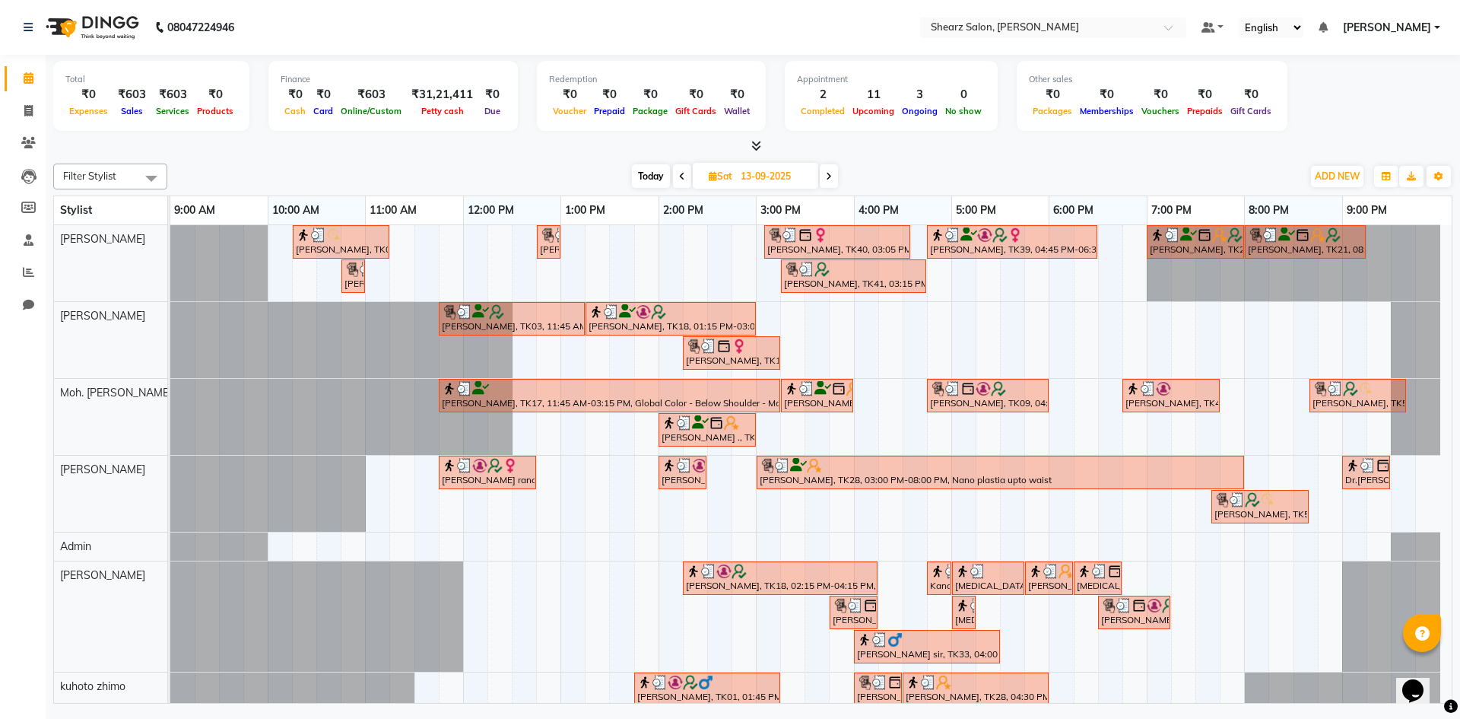
click at [832, 173] on icon at bounding box center [829, 176] width 6 height 9
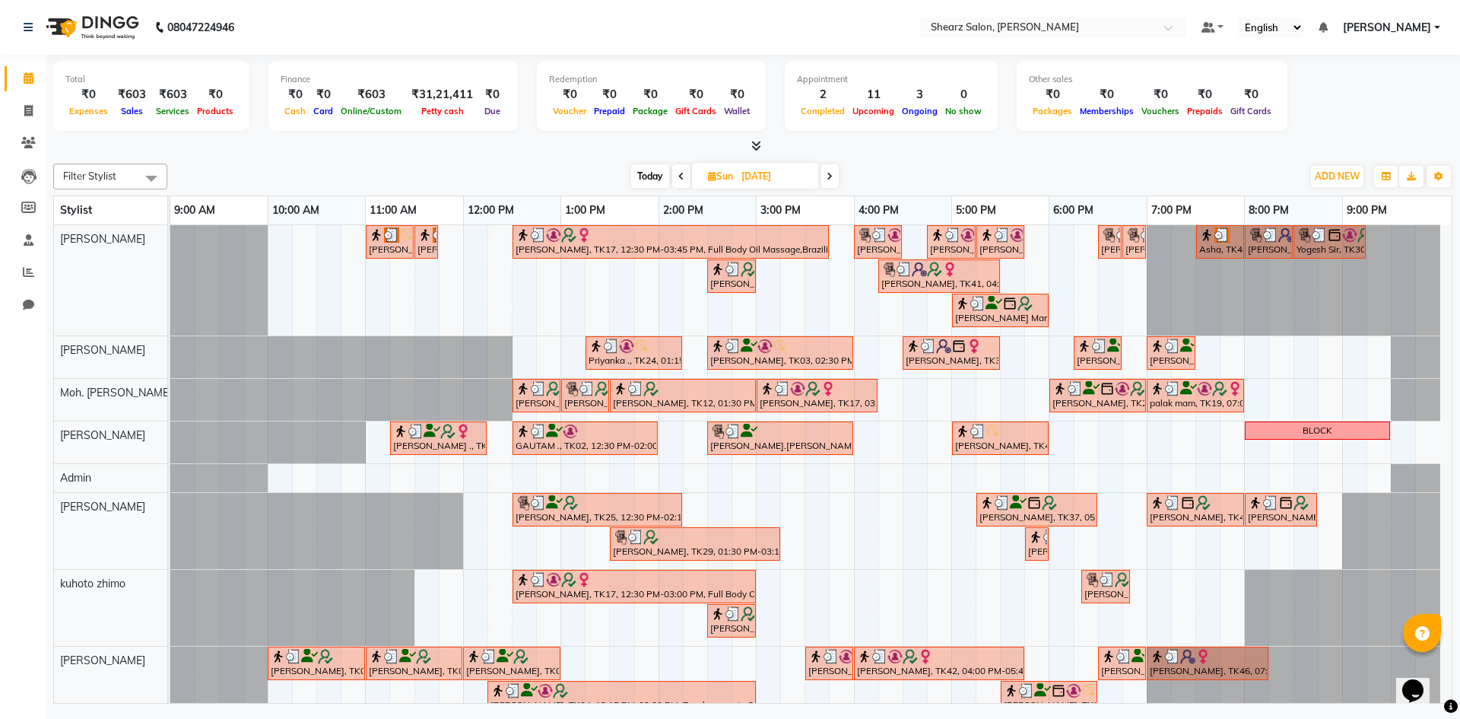
click at [833, 173] on icon at bounding box center [830, 176] width 6 height 9
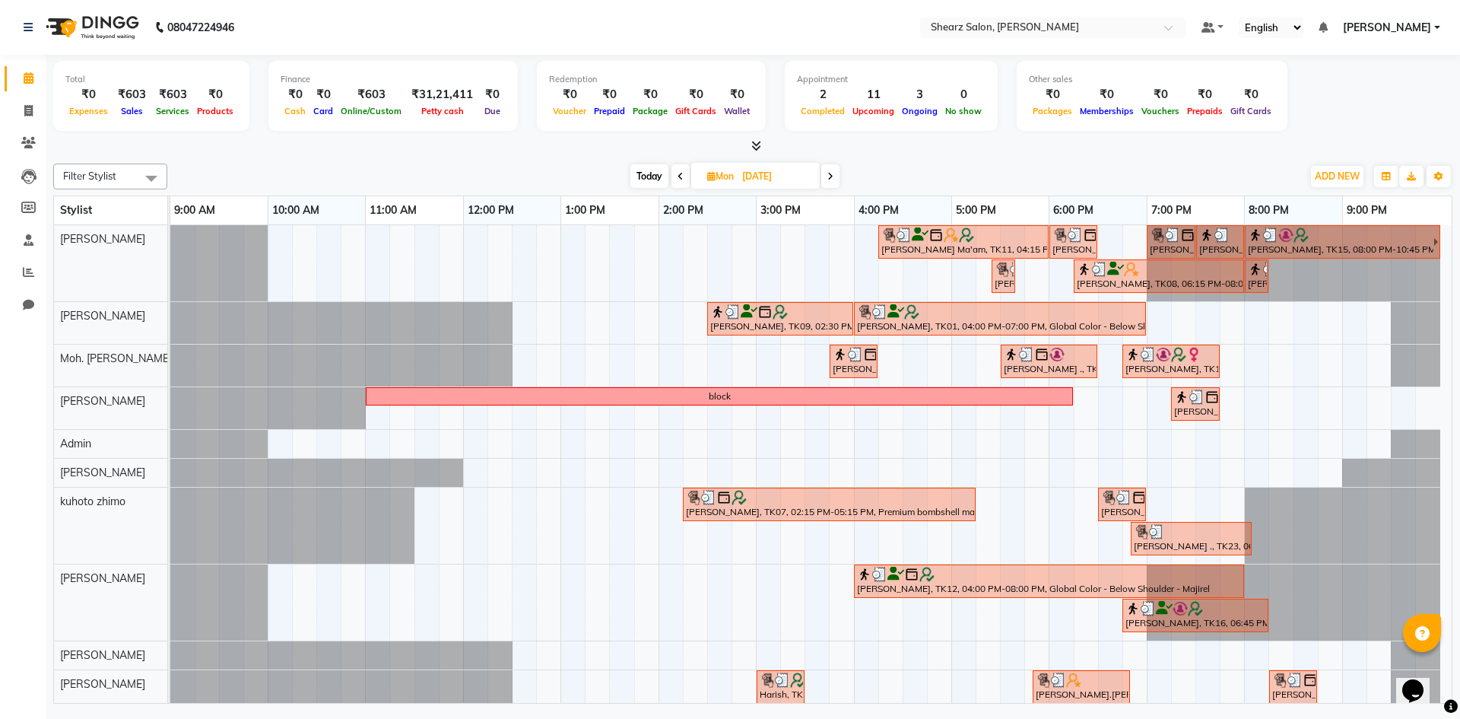
click at [830, 172] on icon at bounding box center [830, 176] width 6 height 9
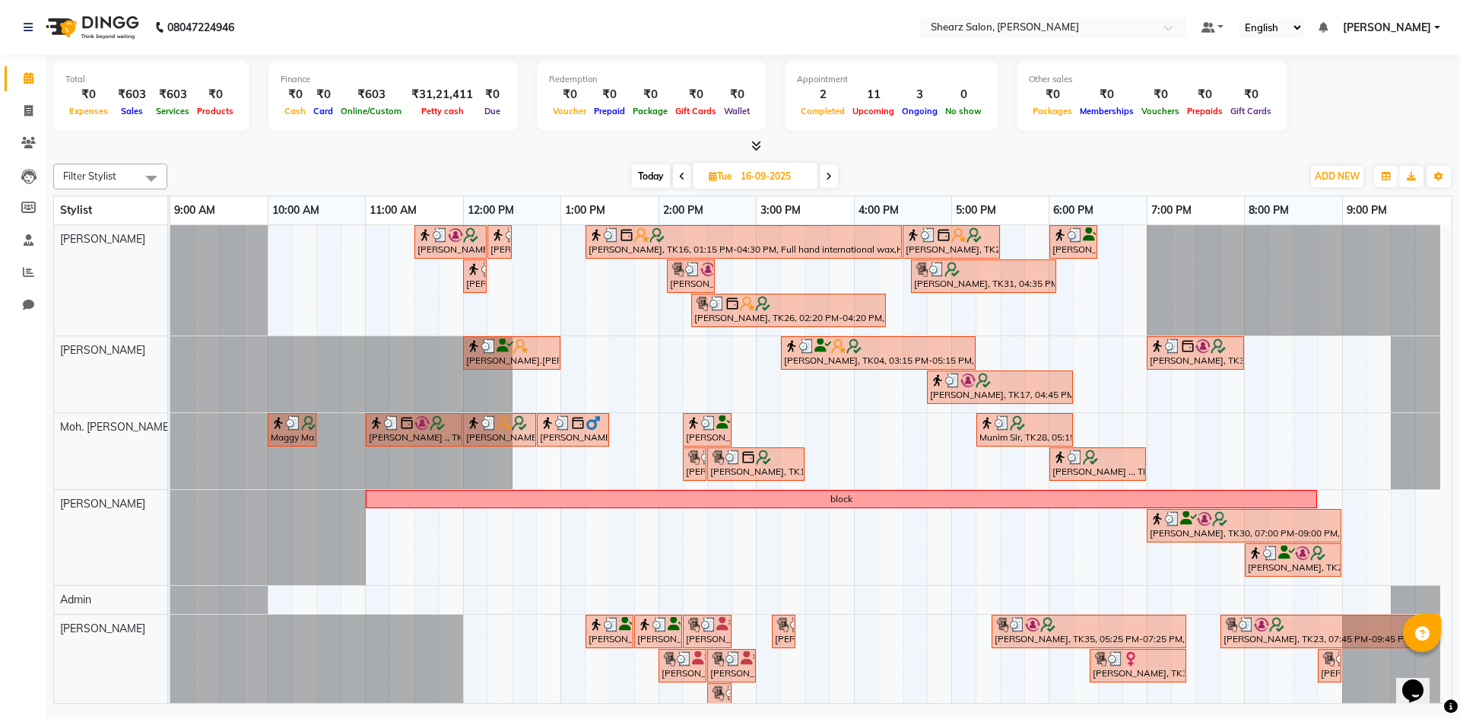
click at [834, 175] on span at bounding box center [829, 176] width 18 height 24
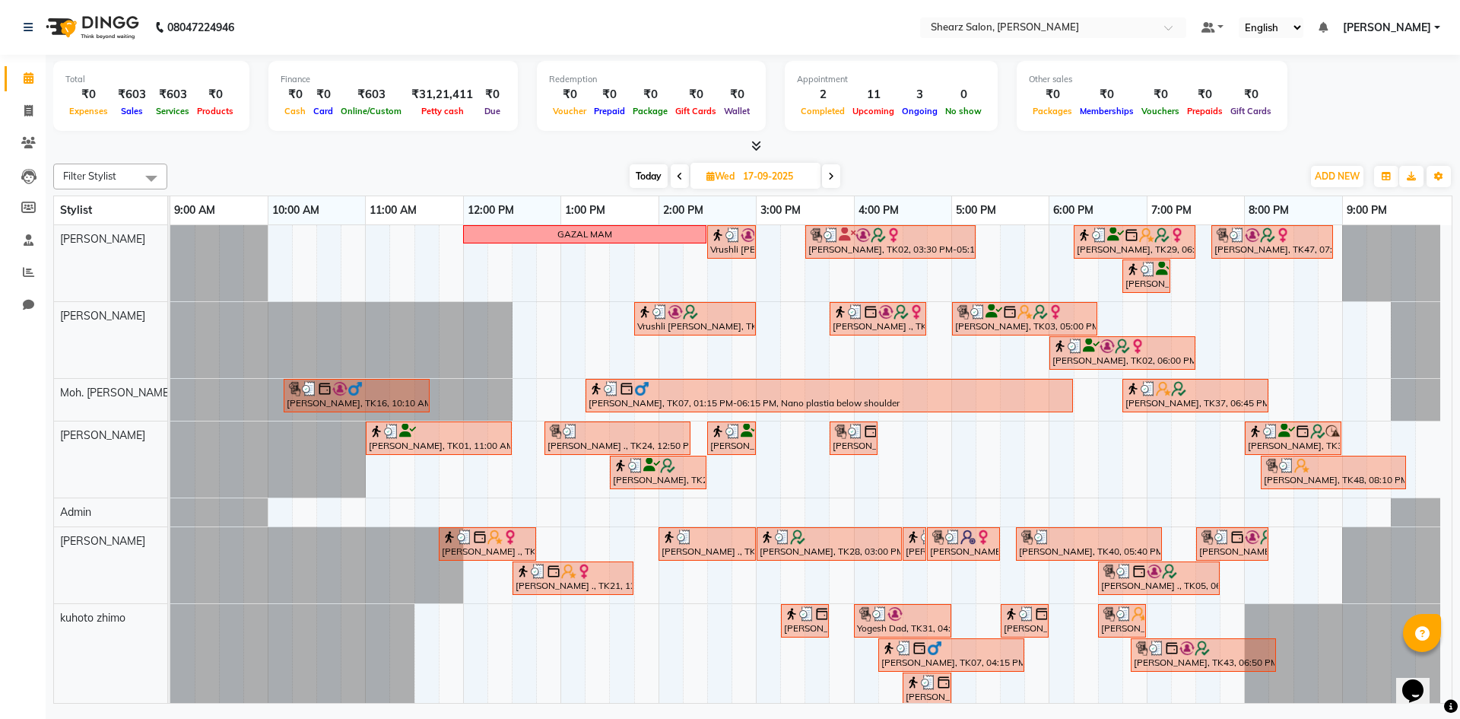
click at [838, 176] on span at bounding box center [831, 176] width 18 height 24
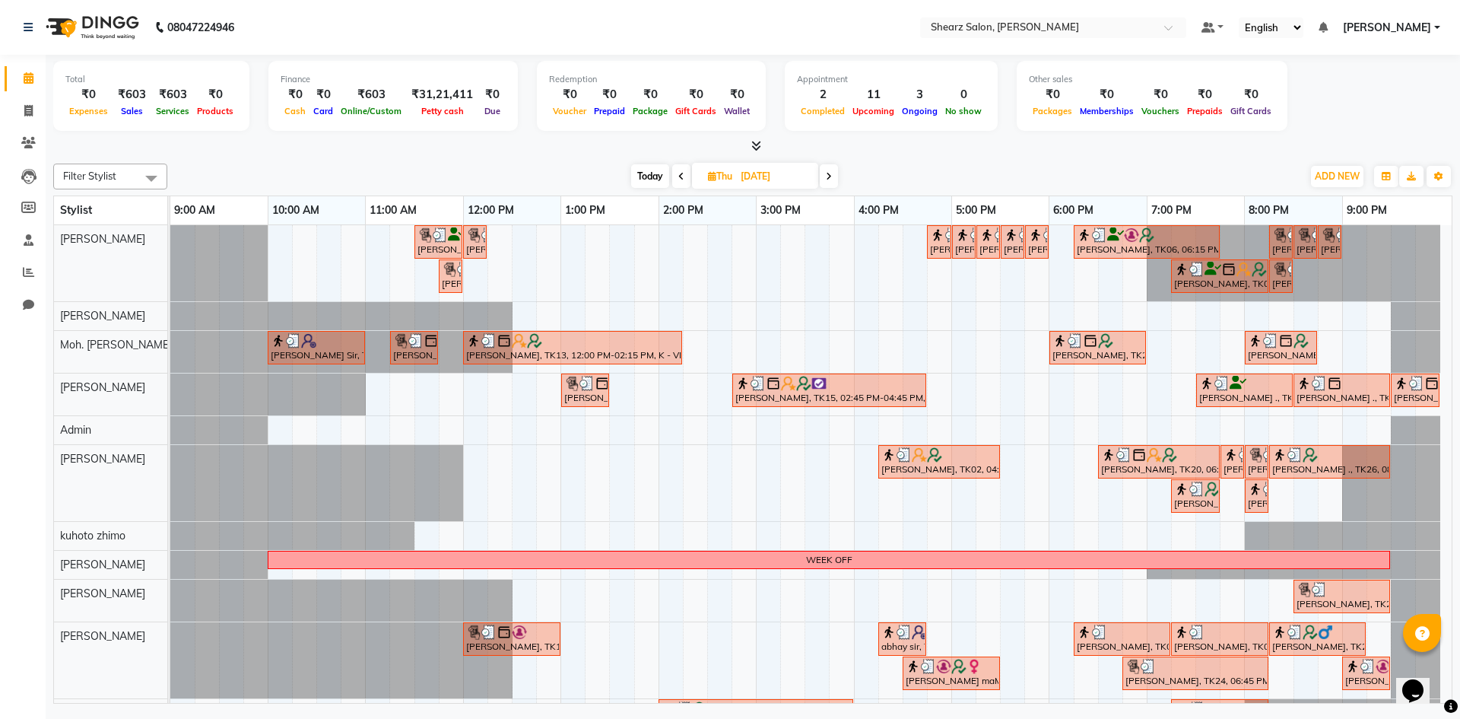
click at [835, 180] on span at bounding box center [829, 176] width 18 height 24
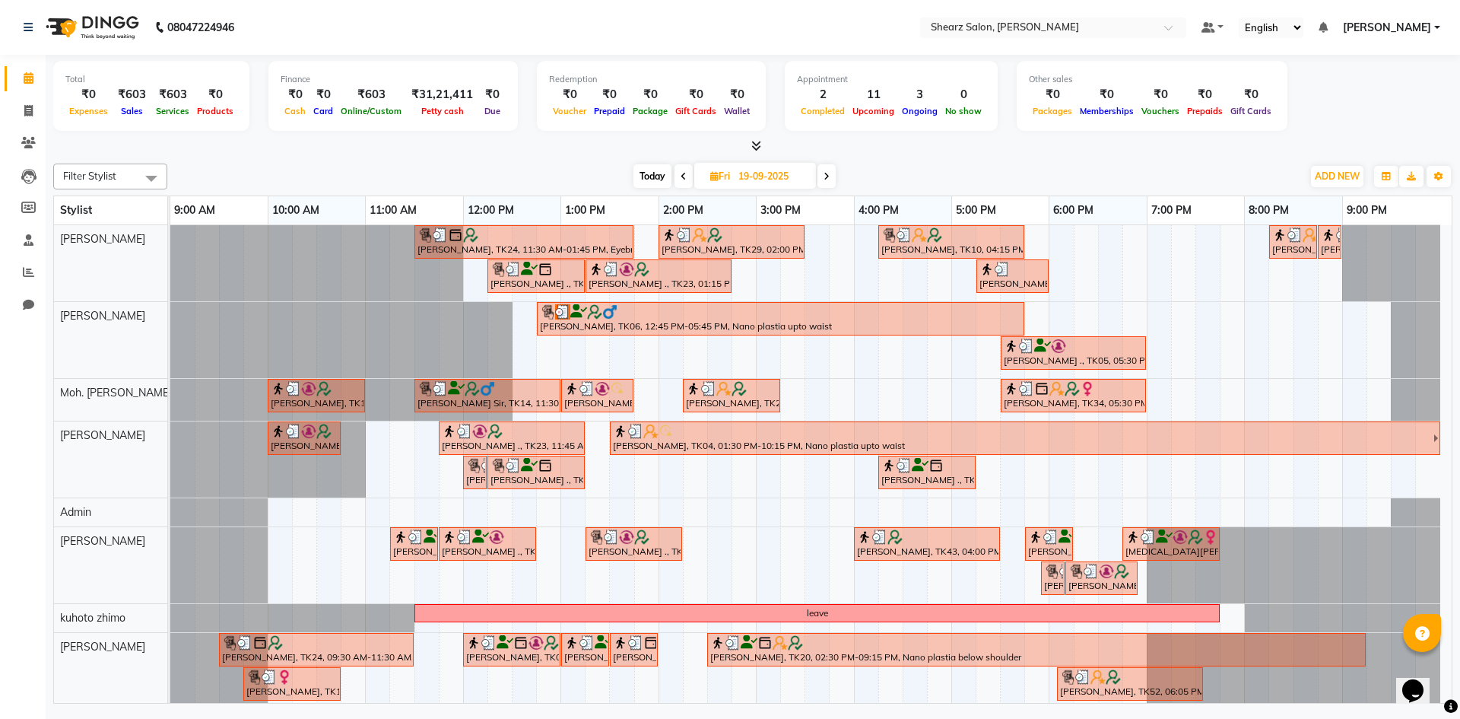
click at [823, 173] on span at bounding box center [827, 176] width 18 height 24
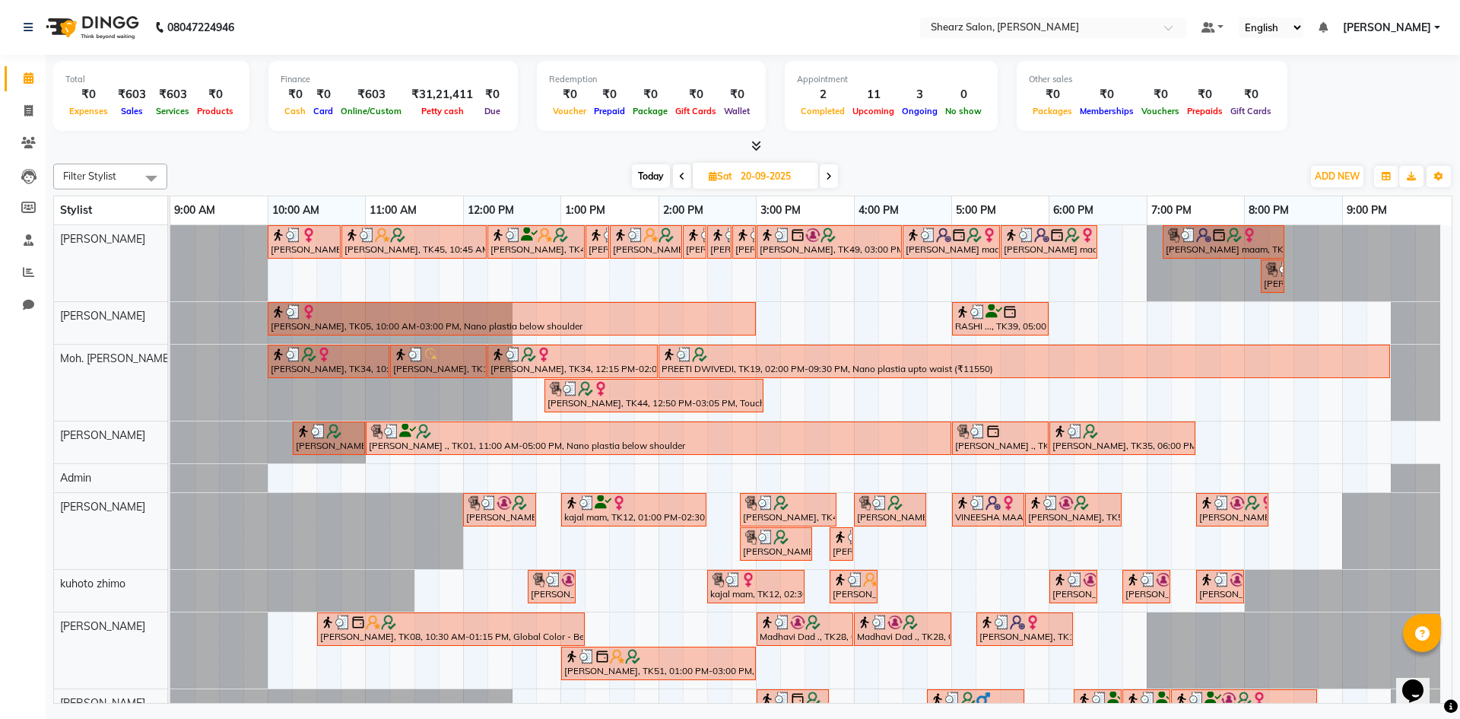
click at [657, 171] on span "Today" at bounding box center [651, 176] width 38 height 24
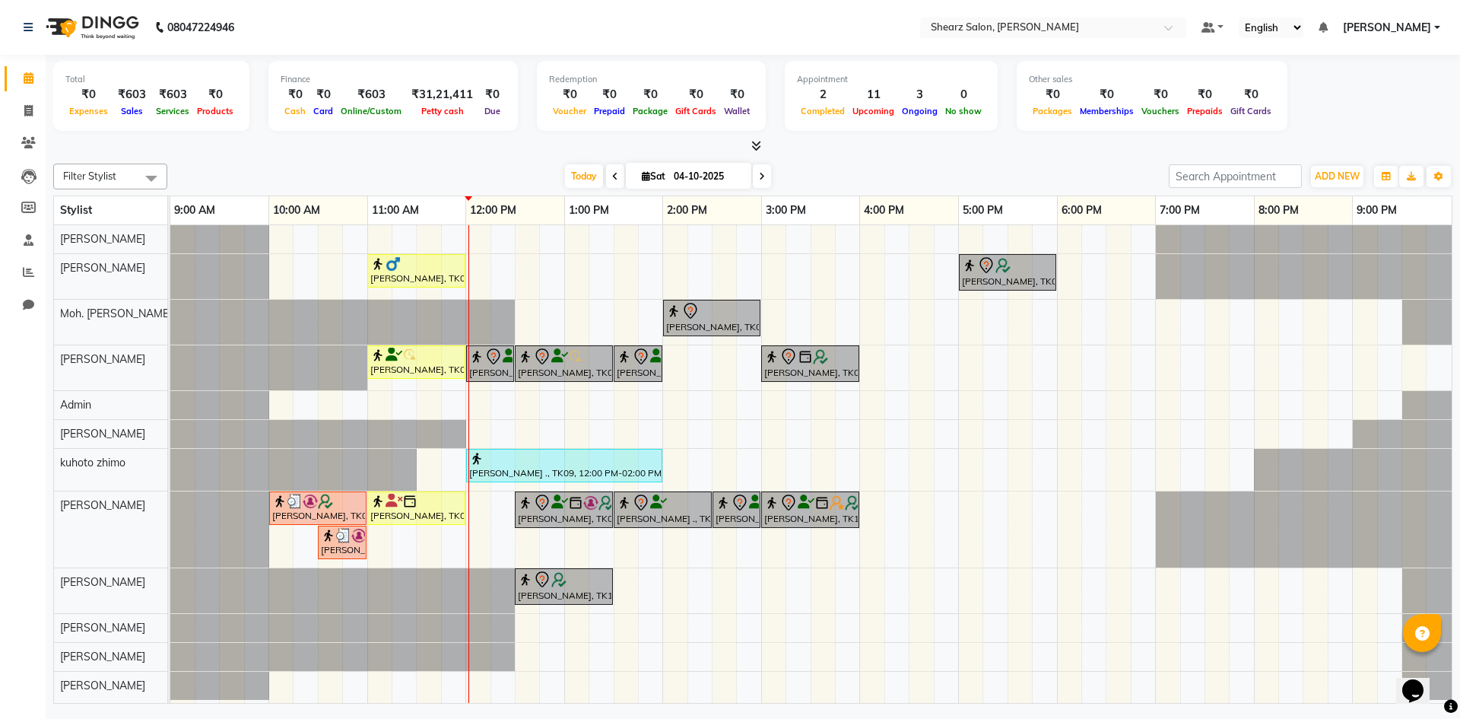
click at [606, 171] on span at bounding box center [615, 176] width 18 height 24
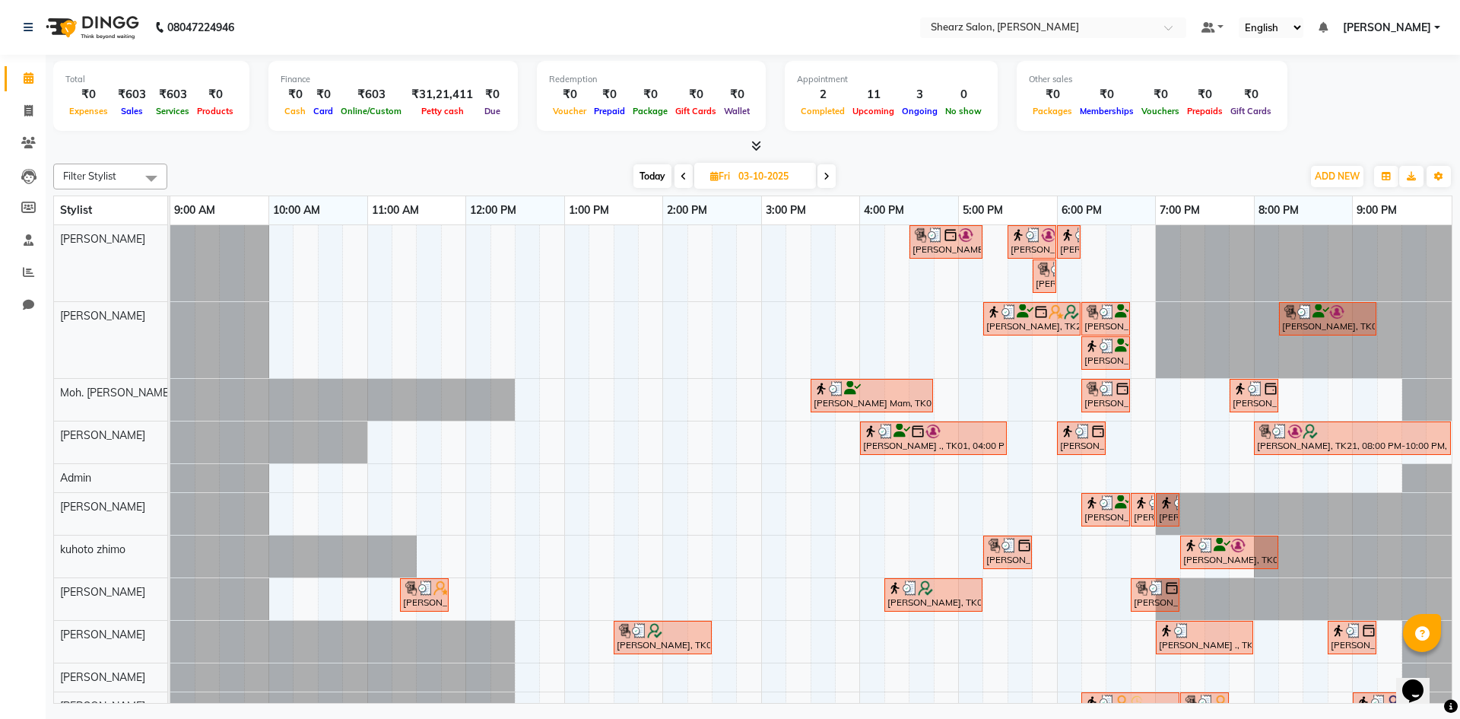
click at [826, 176] on icon at bounding box center [827, 176] width 6 height 9
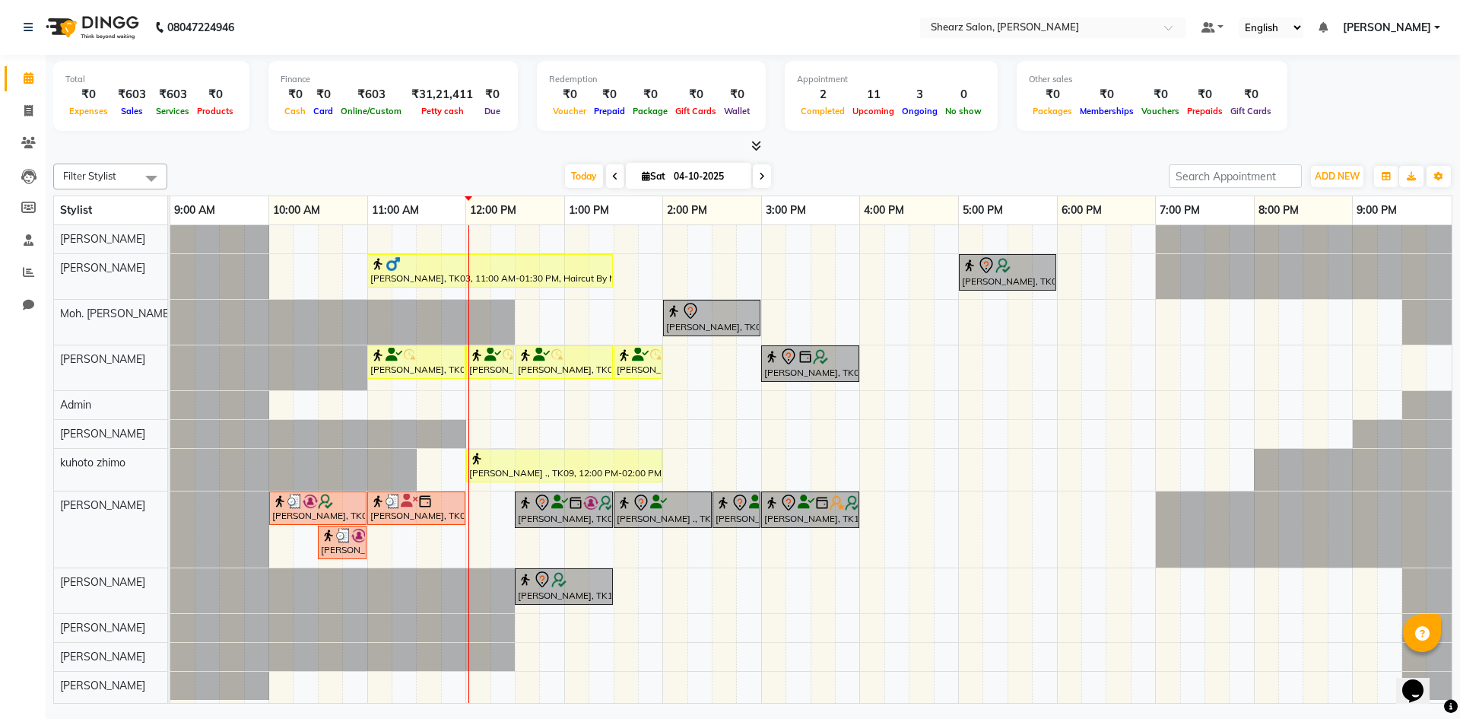
click at [754, 175] on span at bounding box center [762, 176] width 18 height 24
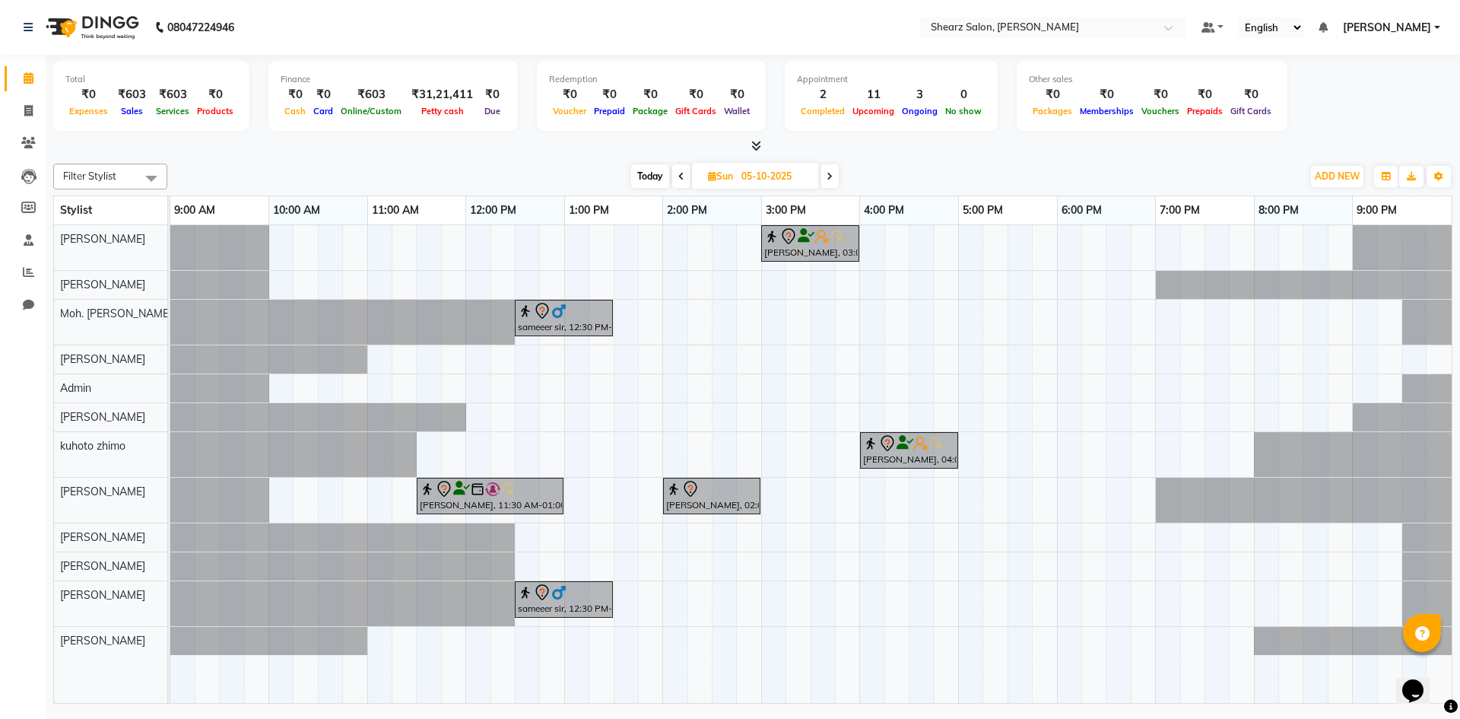
click at [675, 174] on span at bounding box center [681, 176] width 18 height 24
type input "04-10-2025"
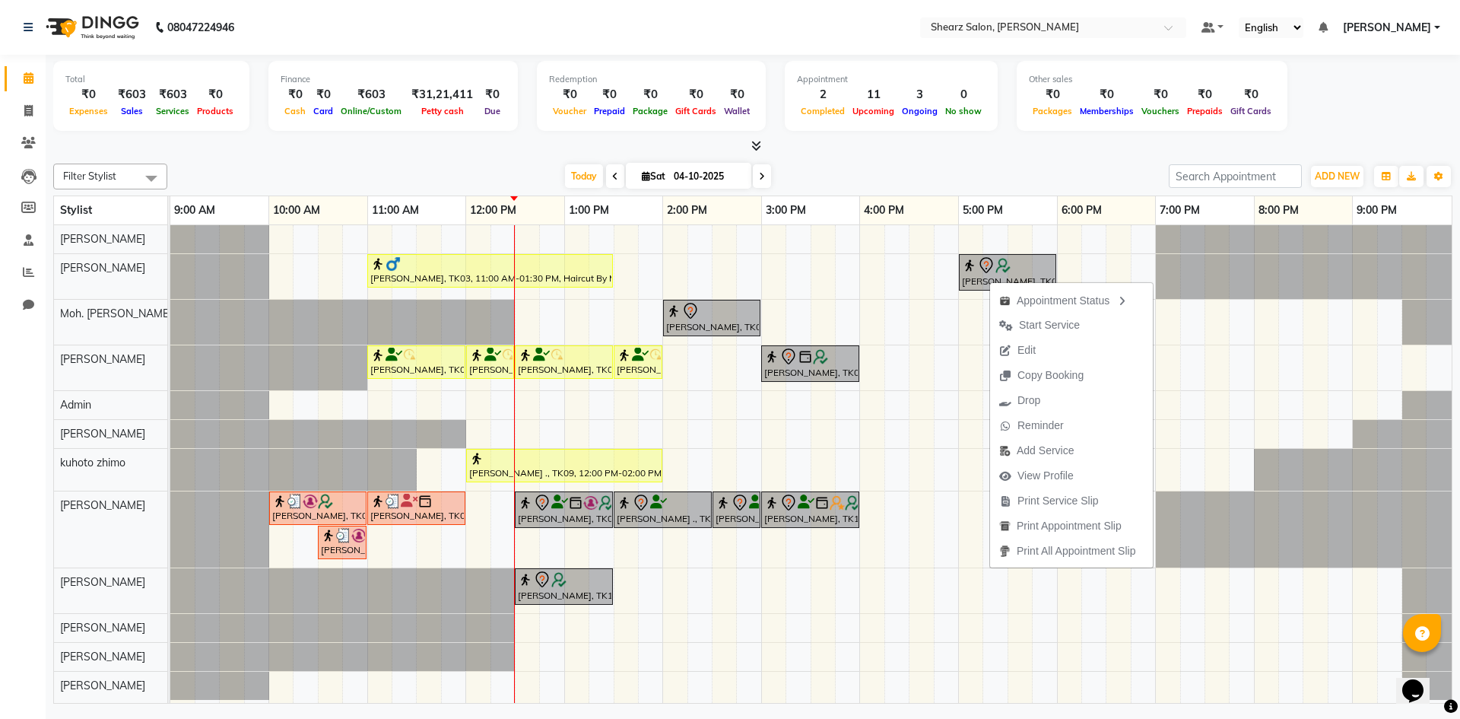
click at [989, 281] on div "Appointment Status Start Service Edit Copy Booking Drop Reminder Add Service Vi…" at bounding box center [1071, 424] width 164 height 287
click at [961, 272] on div "[PERSON_NAME], TK08, 05:00 PM-06:00 PM, Haircut By Master Stylist - [DEMOGRAPHI…" at bounding box center [1008, 272] width 94 height 32
select select "7"
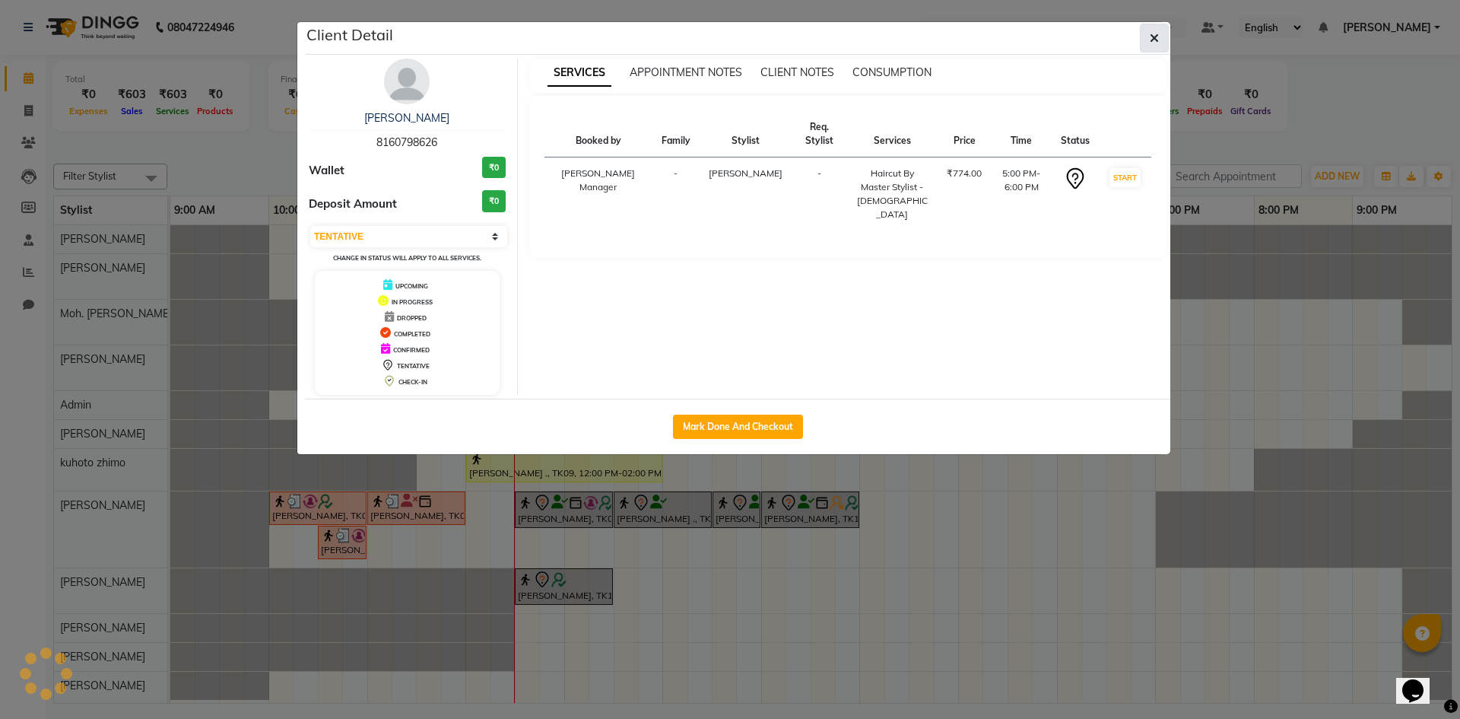
click at [1159, 33] on button "button" at bounding box center [1154, 38] width 29 height 29
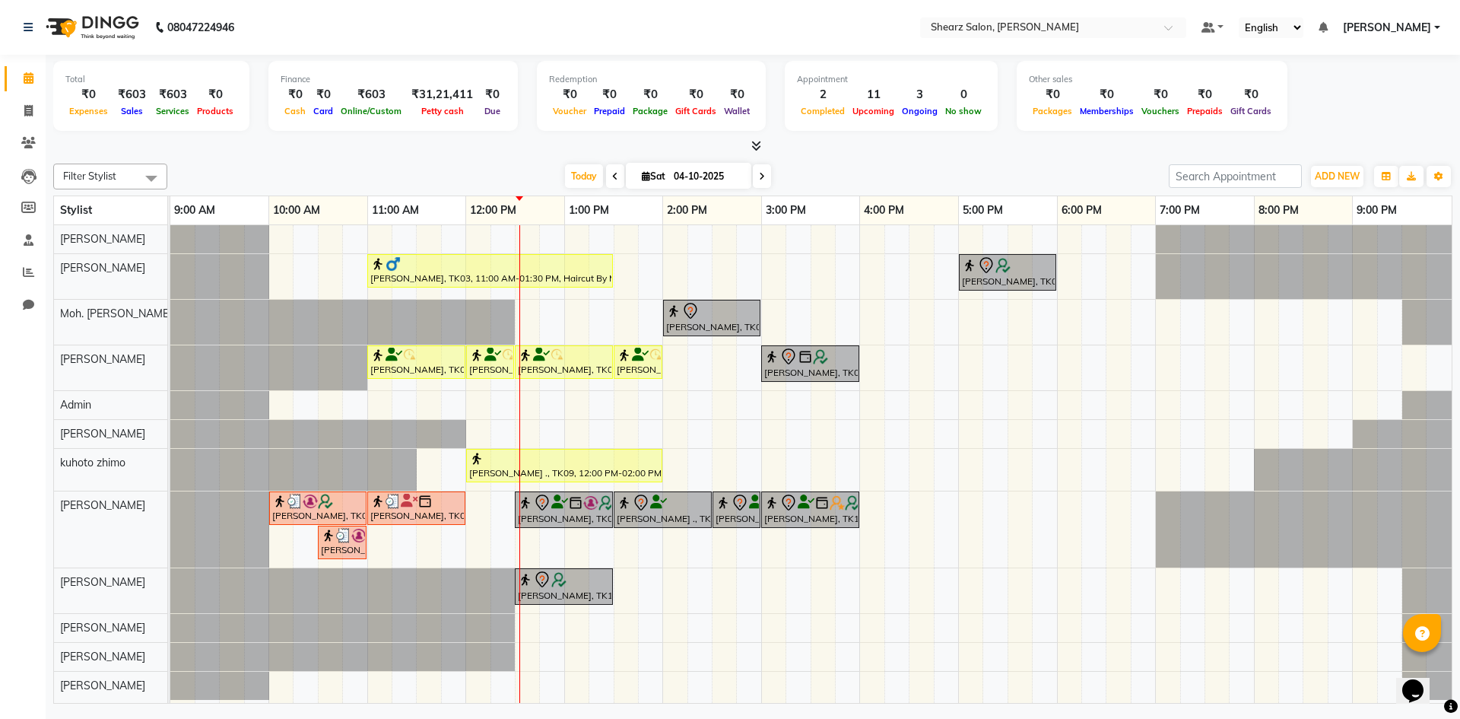
click at [767, 174] on span at bounding box center [762, 176] width 18 height 24
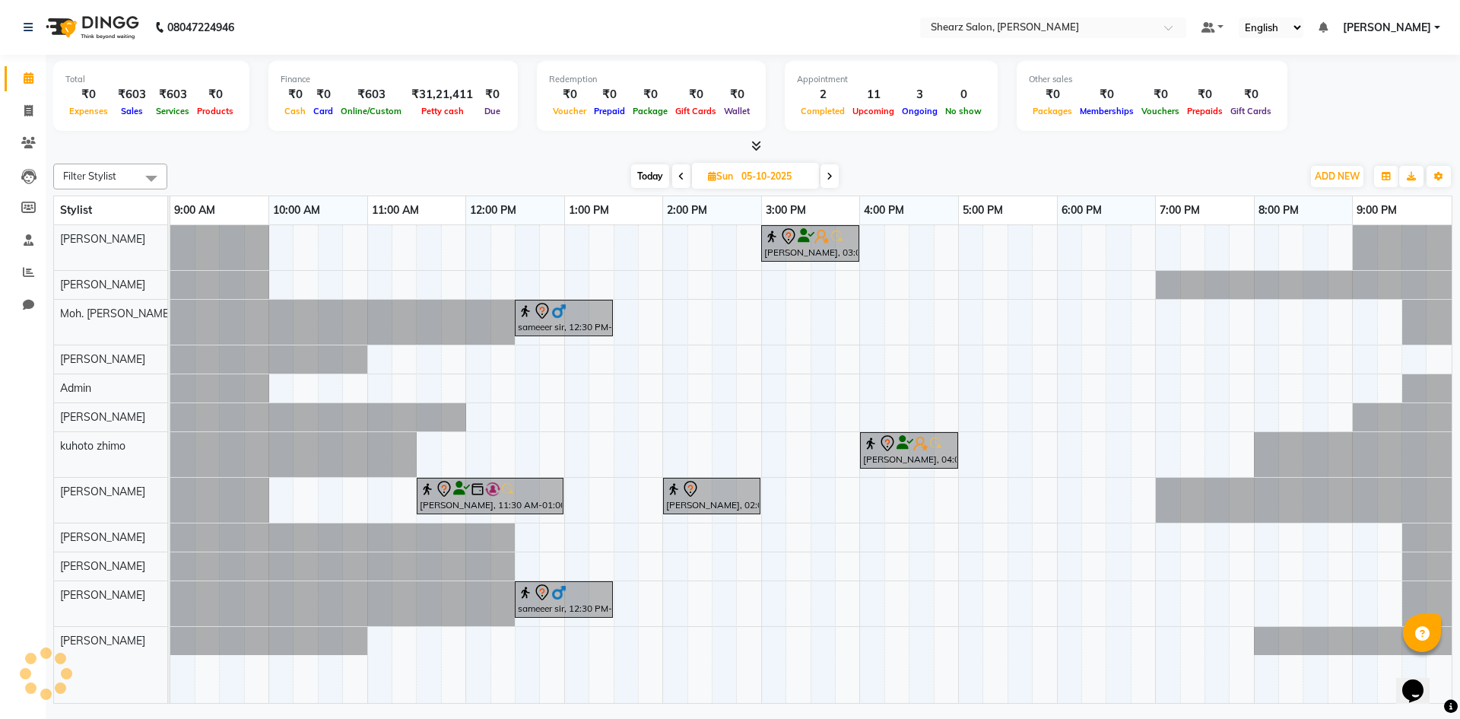
click at [826, 175] on span at bounding box center [830, 176] width 18 height 24
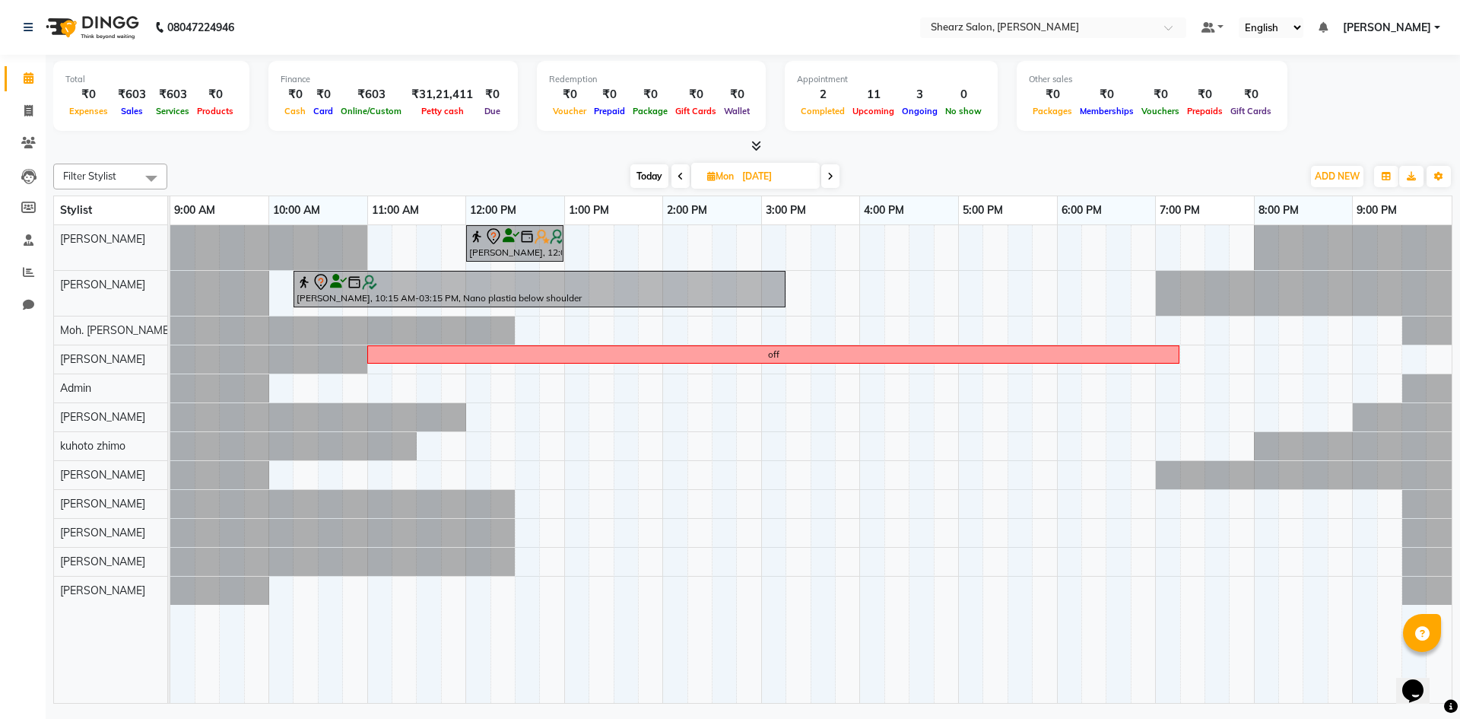
click at [681, 174] on icon at bounding box center [681, 176] width 6 height 9
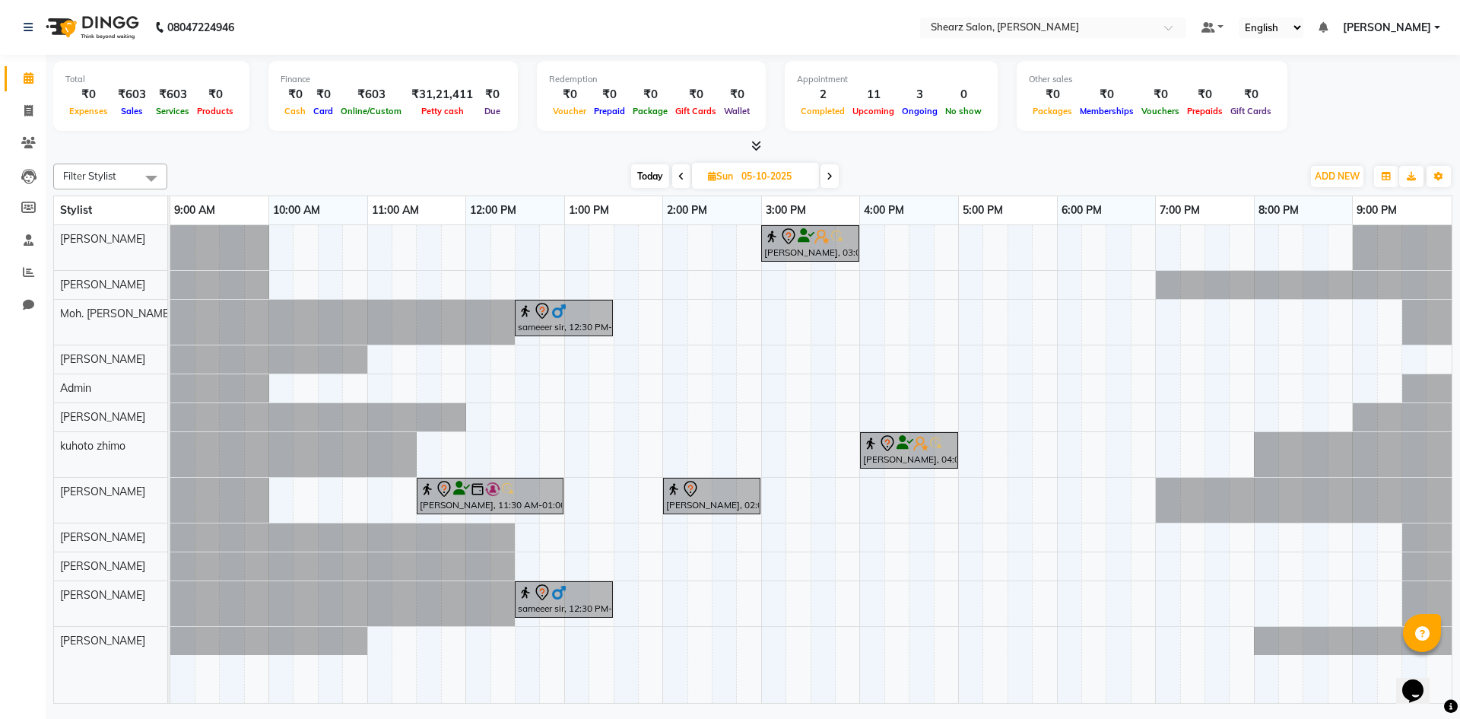
click at [681, 173] on icon at bounding box center [681, 176] width 6 height 9
type input "04-10-2025"
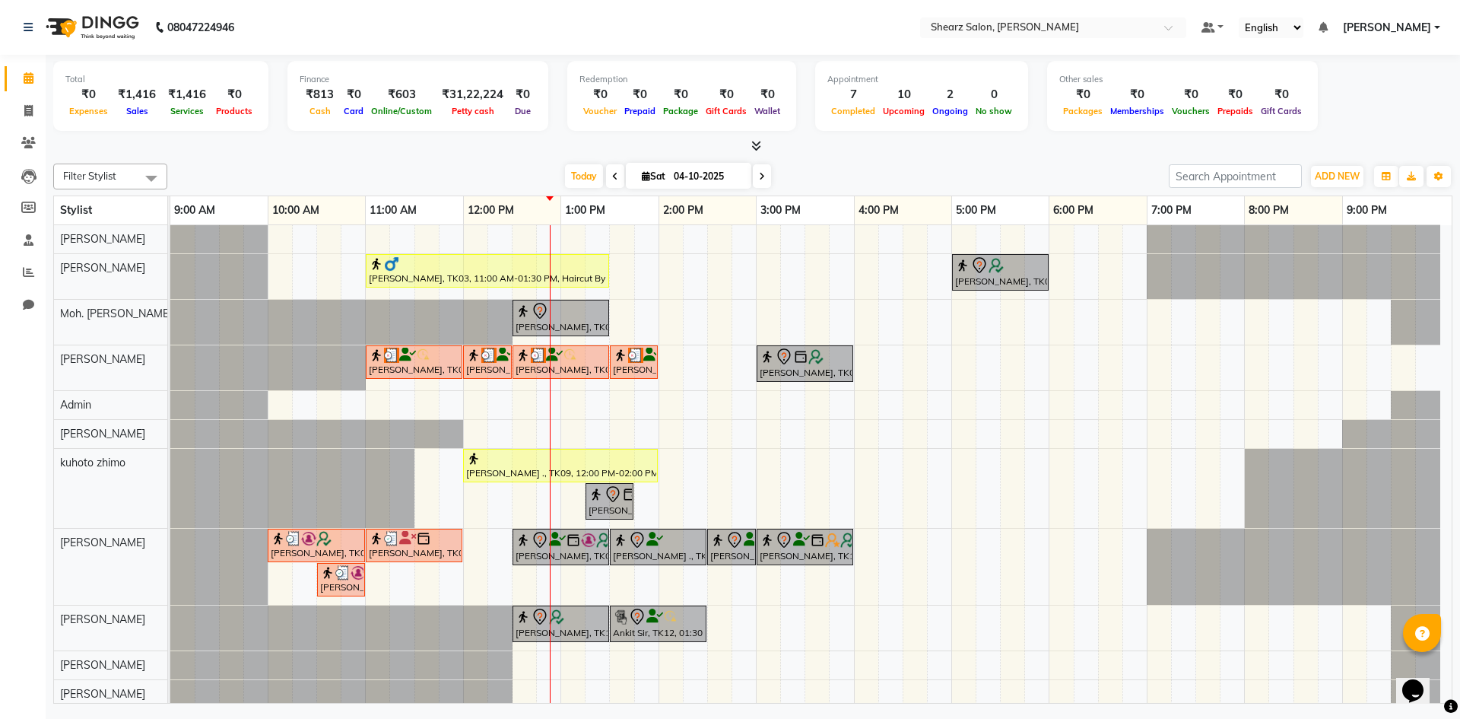
click at [612, 181] on span at bounding box center [615, 176] width 18 height 24
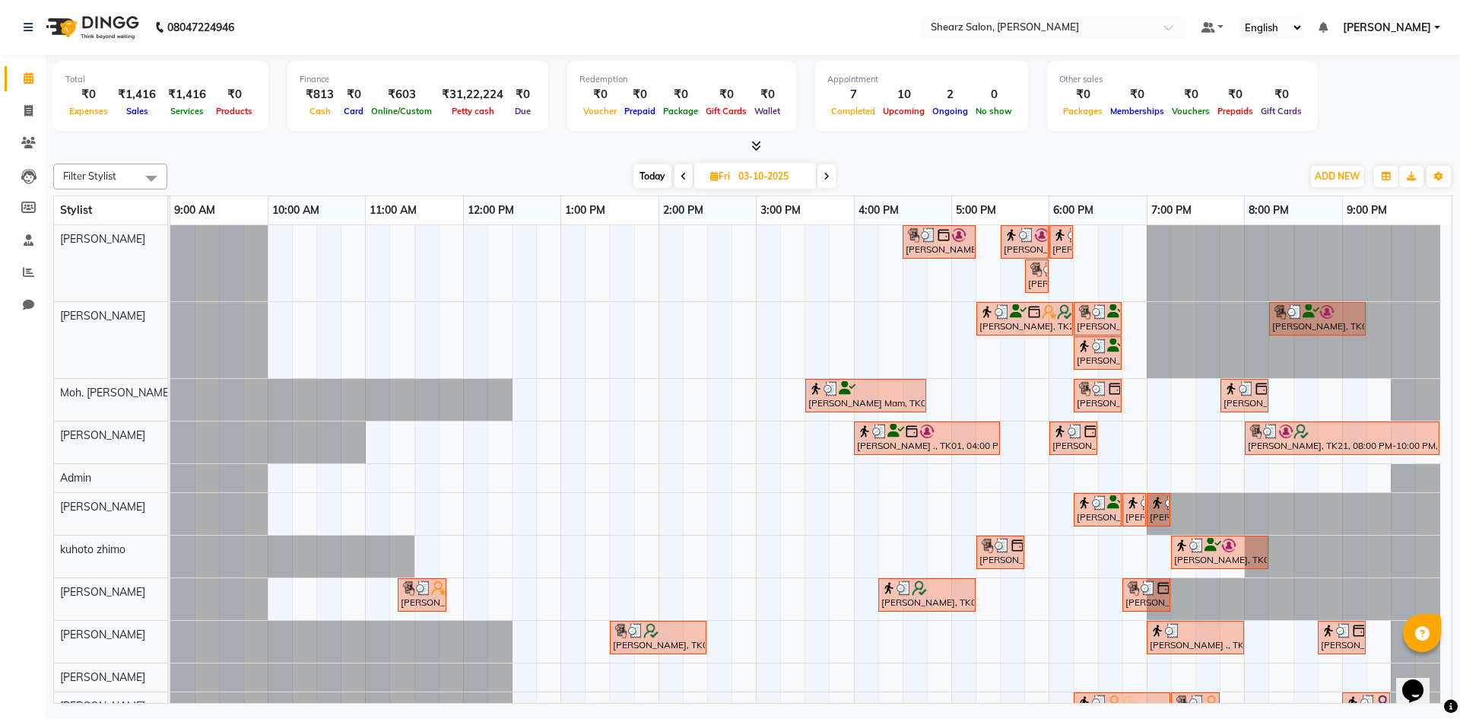
click at [678, 176] on span at bounding box center [684, 176] width 18 height 24
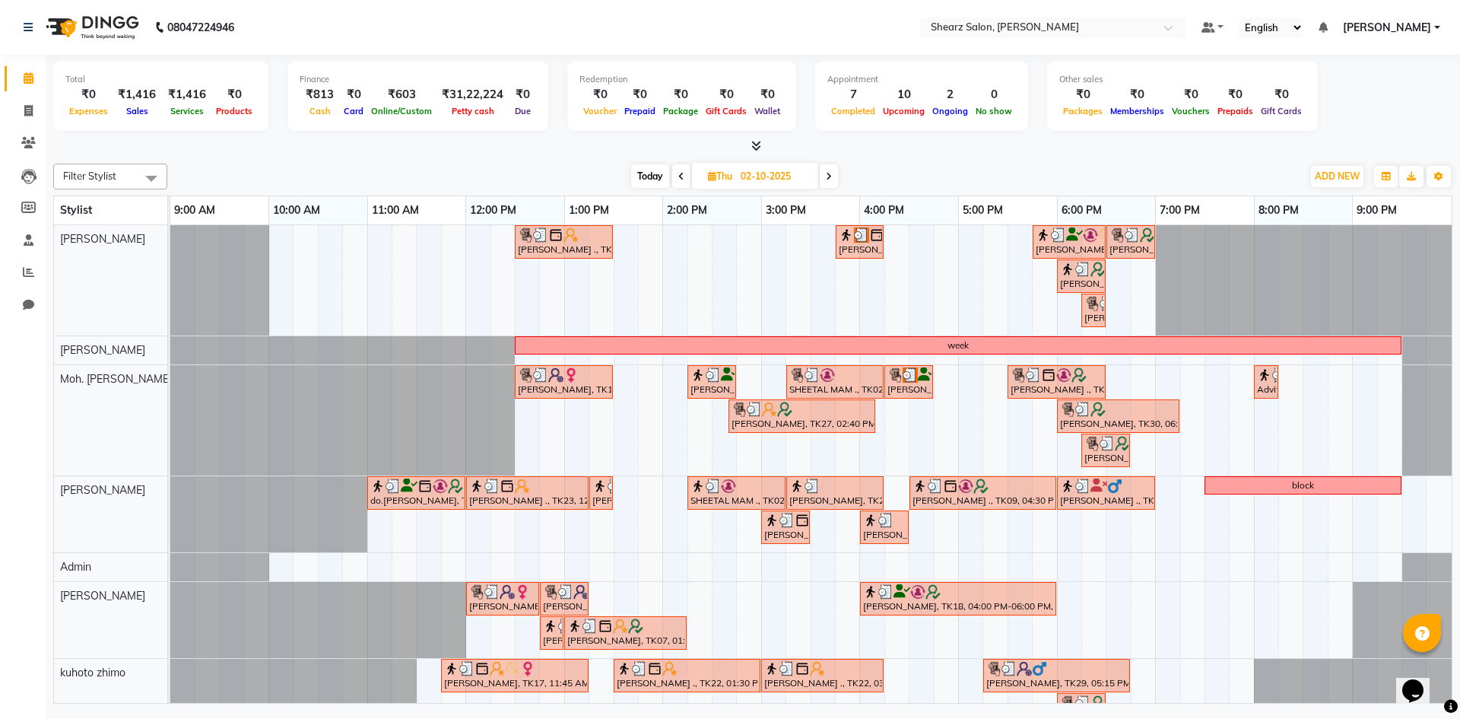
click at [680, 187] on span at bounding box center [681, 176] width 18 height 24
type input "01-10-2025"
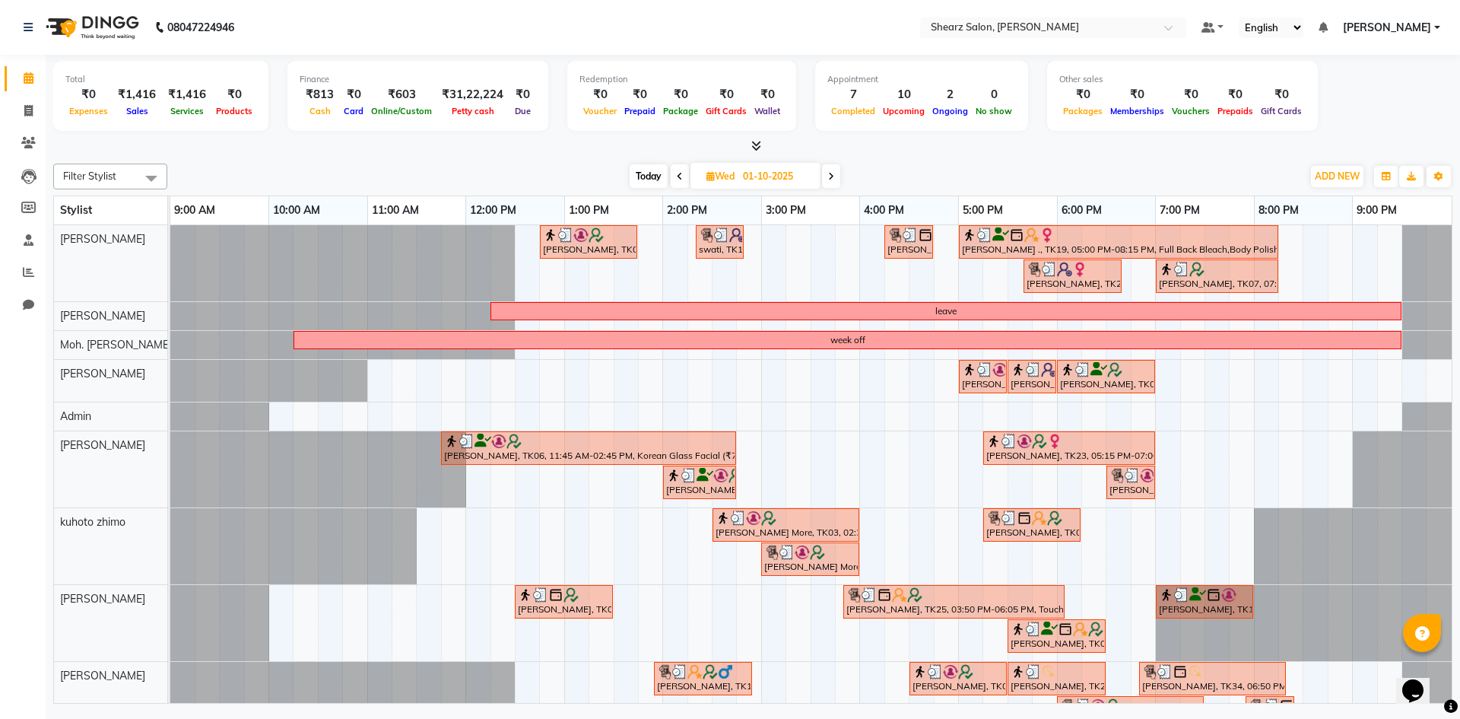
click at [794, 177] on input "01-10-2025" at bounding box center [776, 176] width 76 height 23
select select "10"
select select "2025"
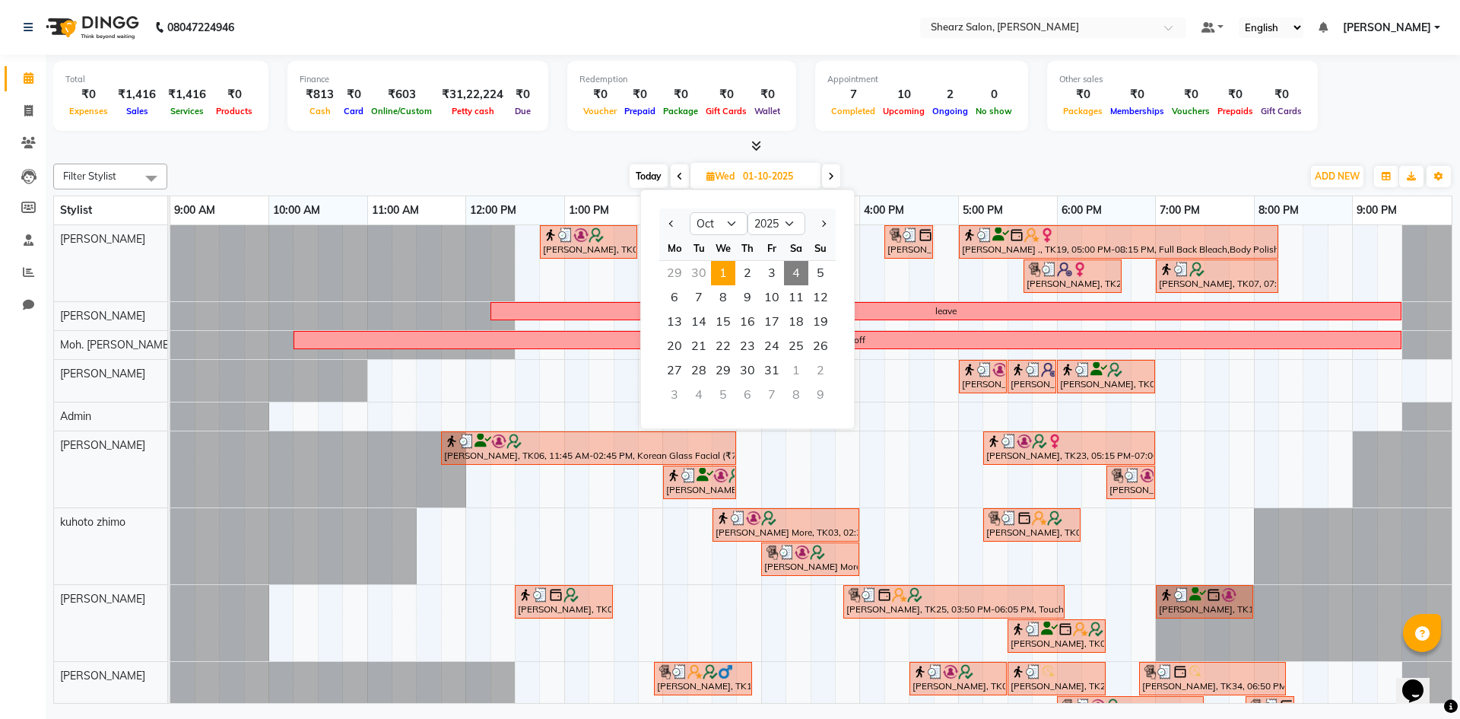
click at [796, 268] on span "4" at bounding box center [796, 273] width 24 height 24
type input "04-10-2025"
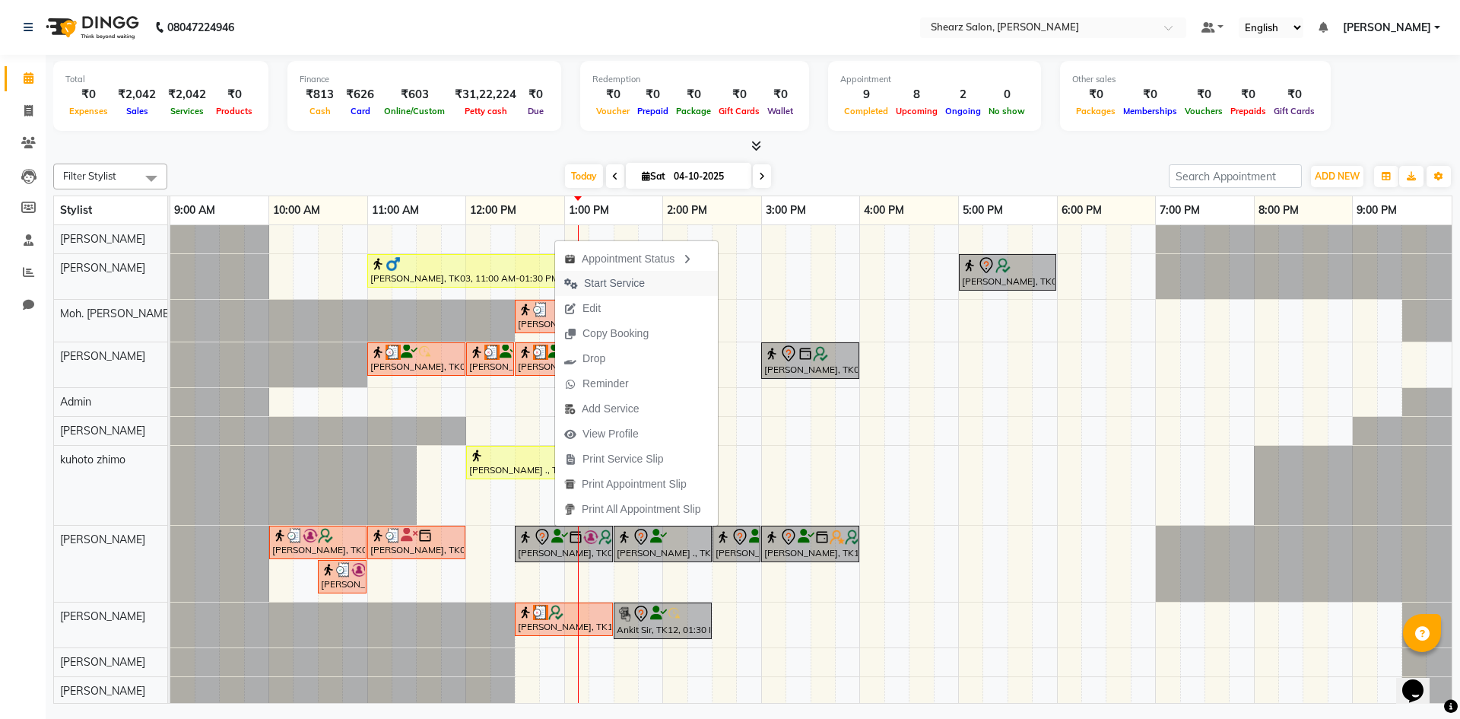
click at [695, 285] on button "Start Service" at bounding box center [636, 283] width 163 height 25
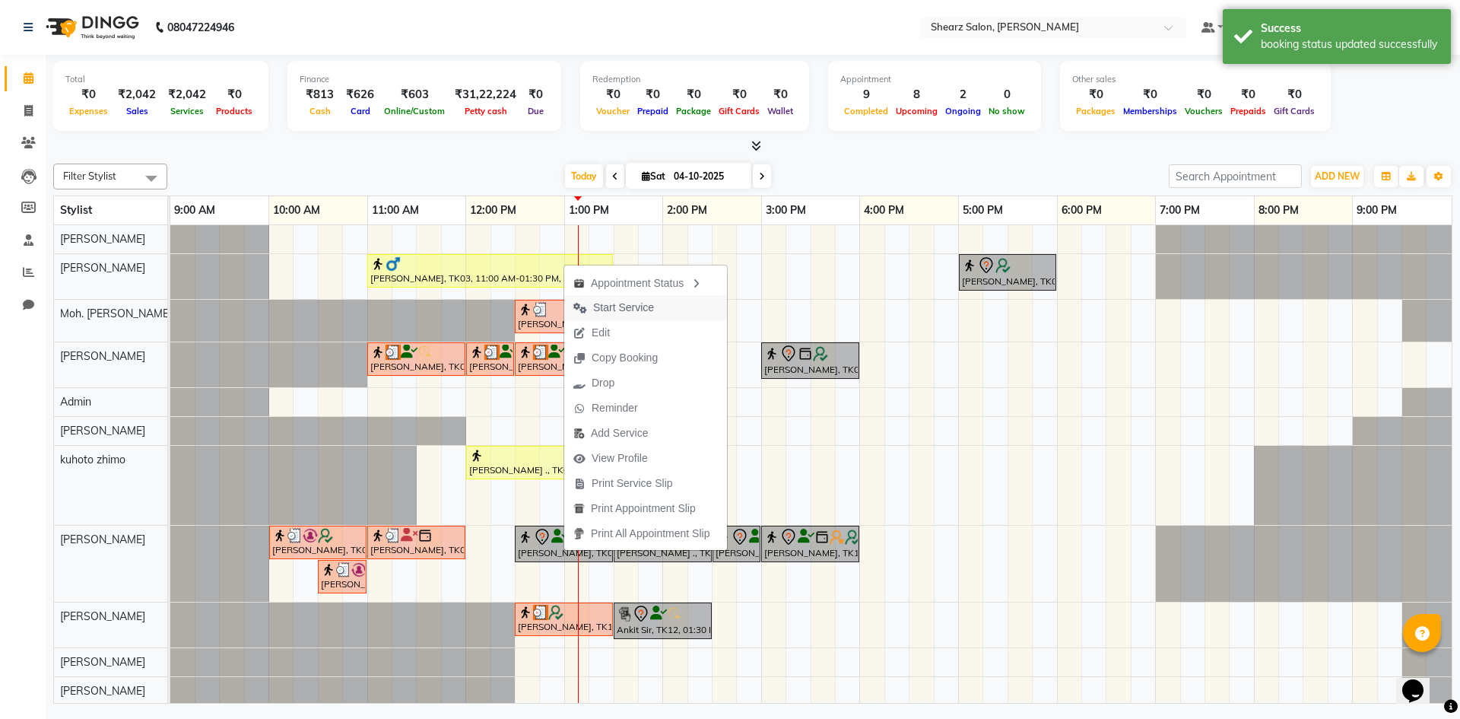
click at [673, 306] on button "Start Service" at bounding box center [645, 307] width 163 height 25
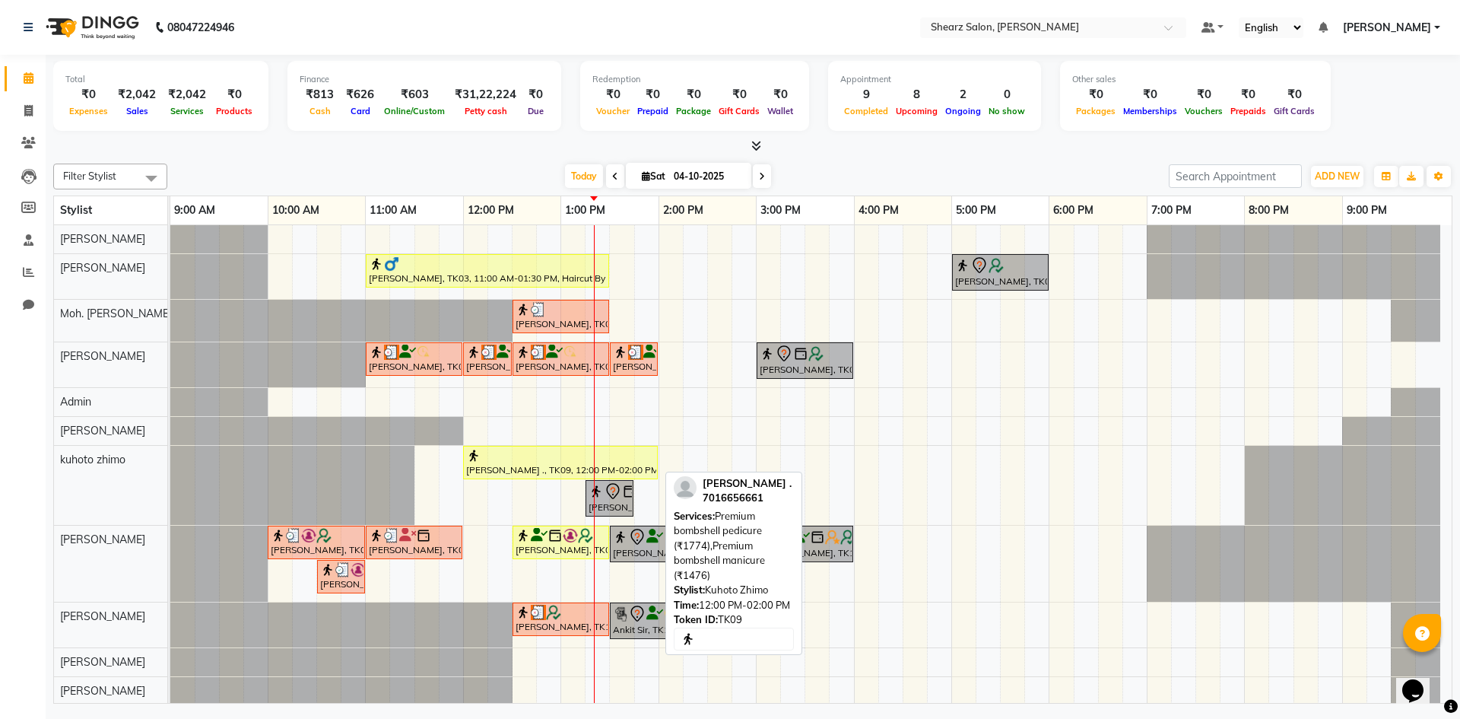
click at [515, 462] on div at bounding box center [560, 455] width 189 height 15
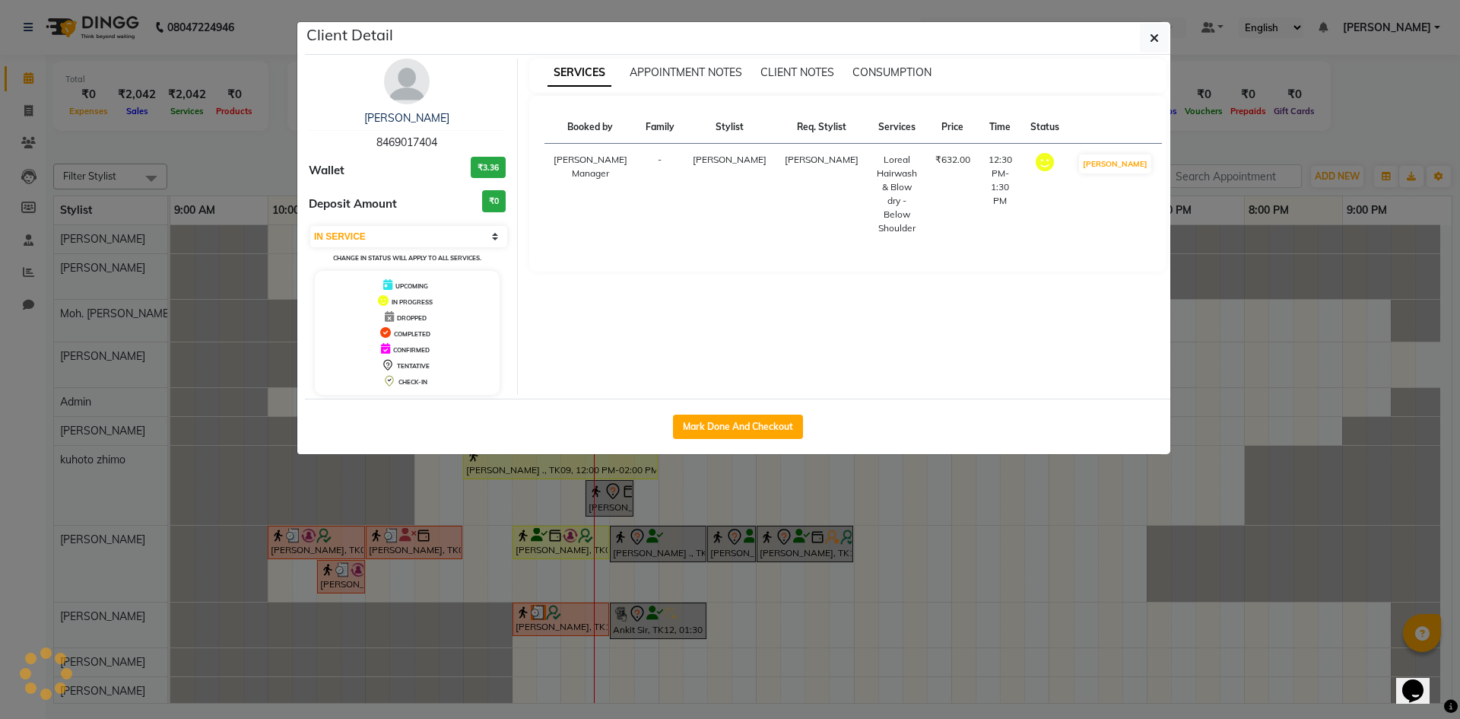
select select "select"
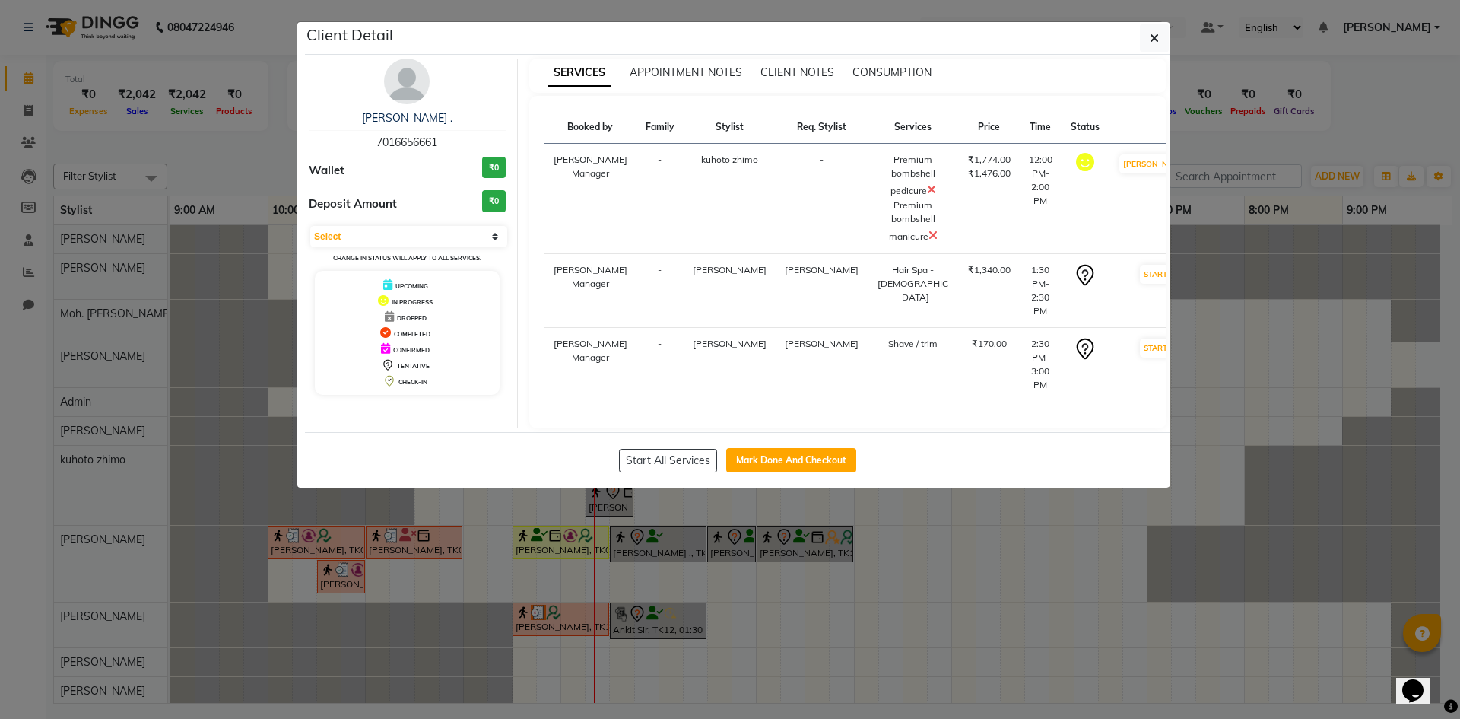
click at [929, 233] on icon at bounding box center [933, 235] width 9 height 12
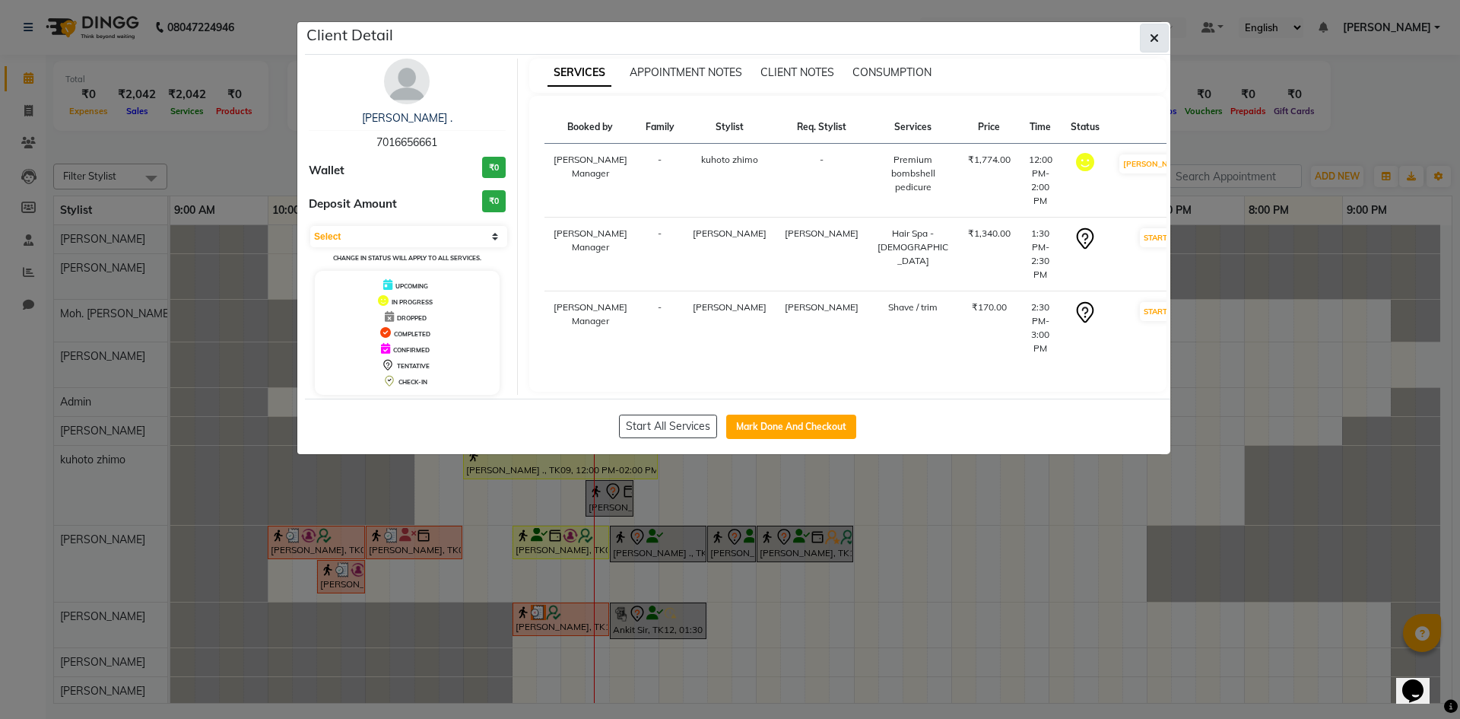
click at [1158, 33] on icon "button" at bounding box center [1154, 38] width 9 height 12
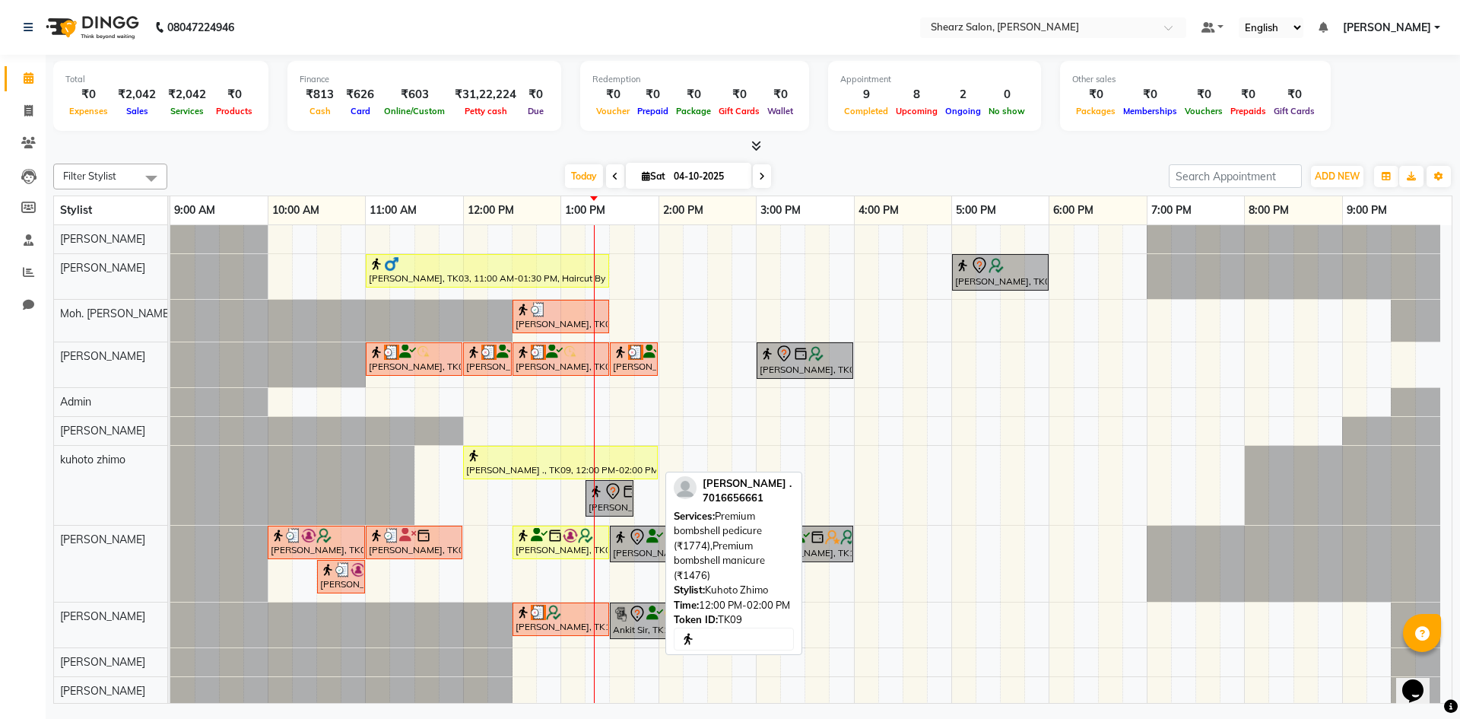
click at [539, 464] on div "RAJ KANANI ., TK09, 12:00 PM-02:00 PM, Premium bombshell pedicure (₹1774),Premi…" at bounding box center [561, 462] width 192 height 29
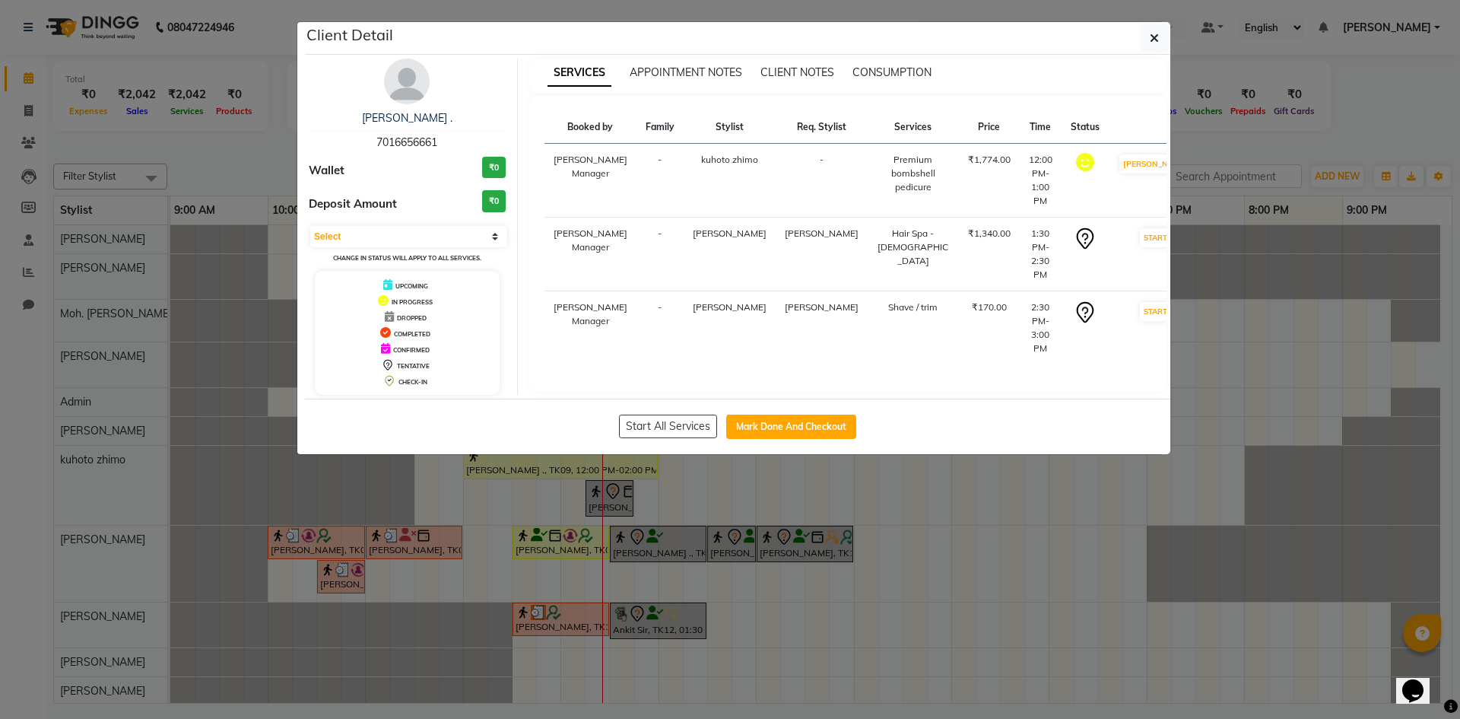
click at [1362, 363] on ngb-modal-window "Client Detail RAJ KANANI . 7016656661 Wallet ₹0 Deposit Amount ₹0 Select IN SER…" at bounding box center [730, 359] width 1460 height 719
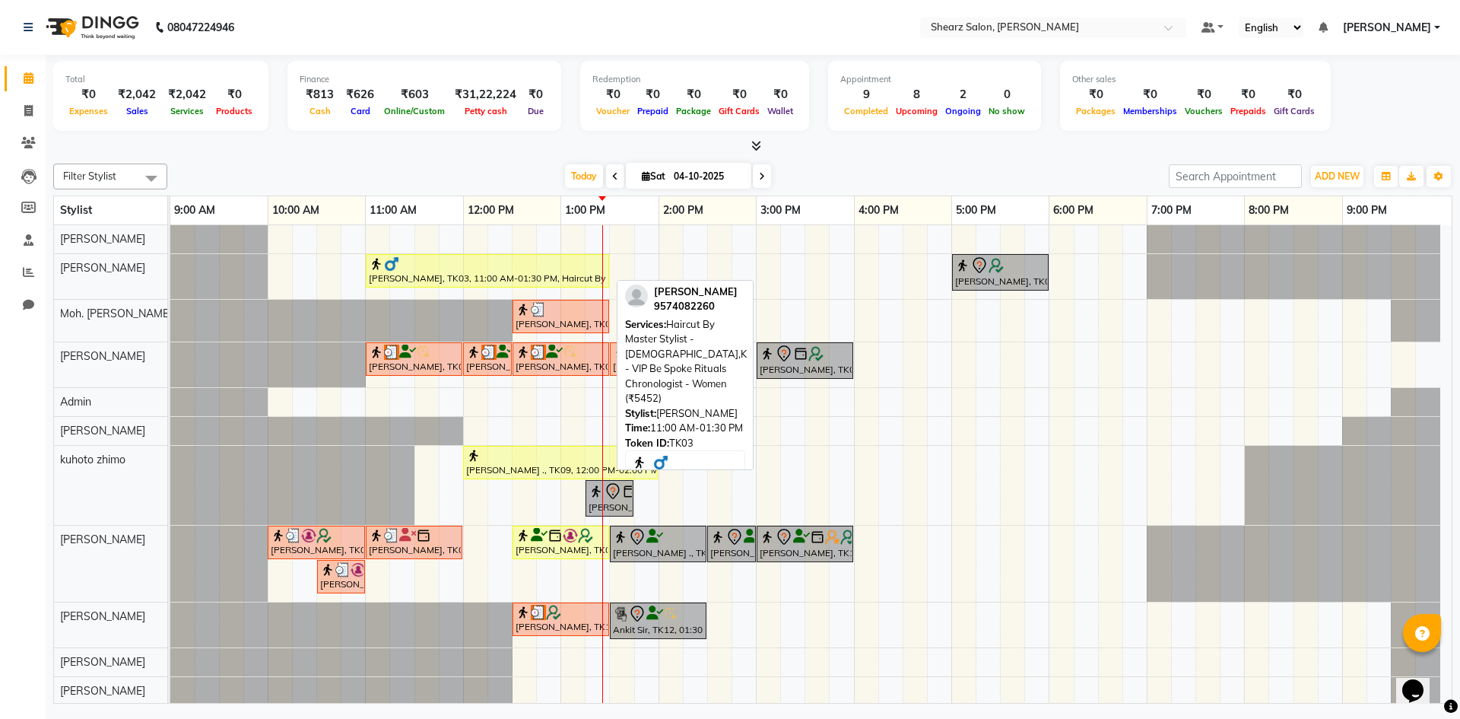
click at [443, 268] on div at bounding box center [487, 263] width 237 height 15
select select "1"
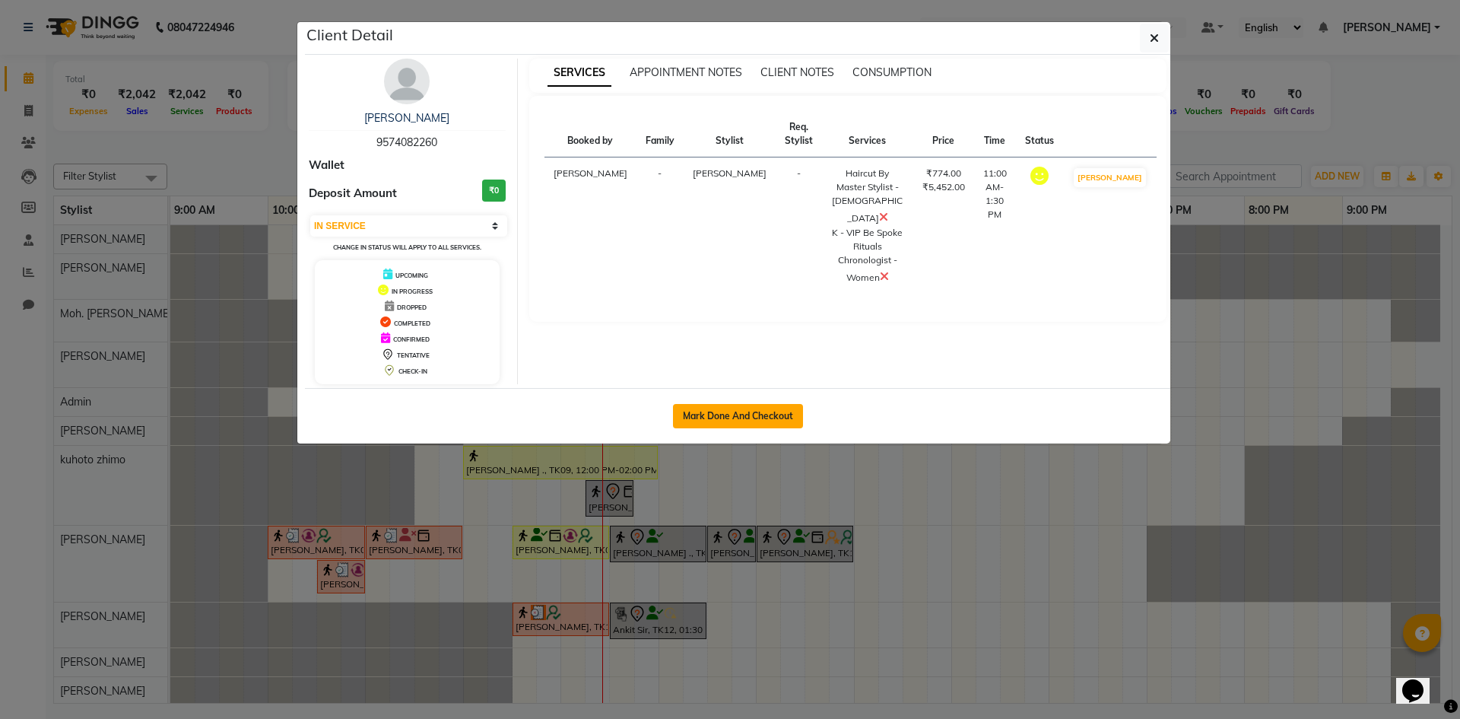
click at [703, 418] on button "Mark Done And Checkout" at bounding box center [738, 416] width 130 height 24
select select "service"
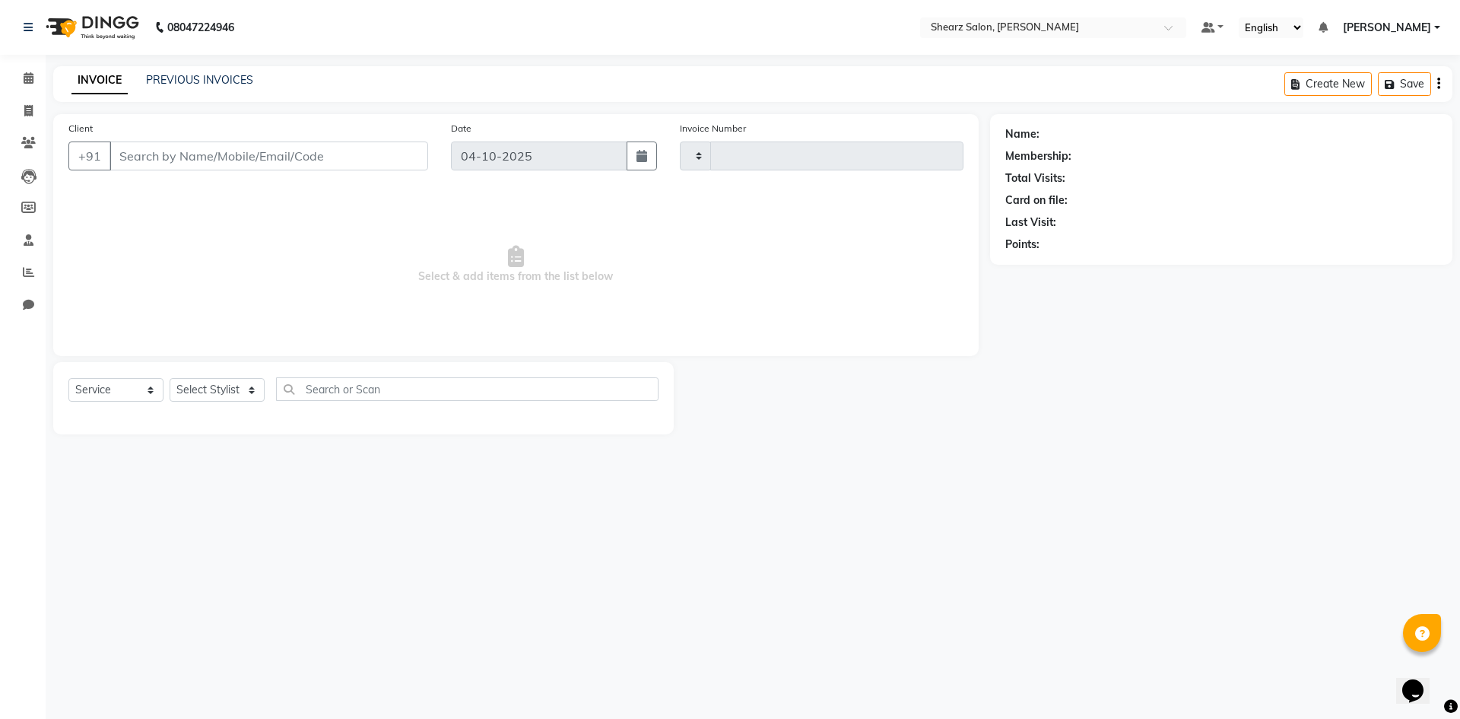
type input "6101"
select select "8159"
select select "V"
type input "9574082260"
select select "87136"
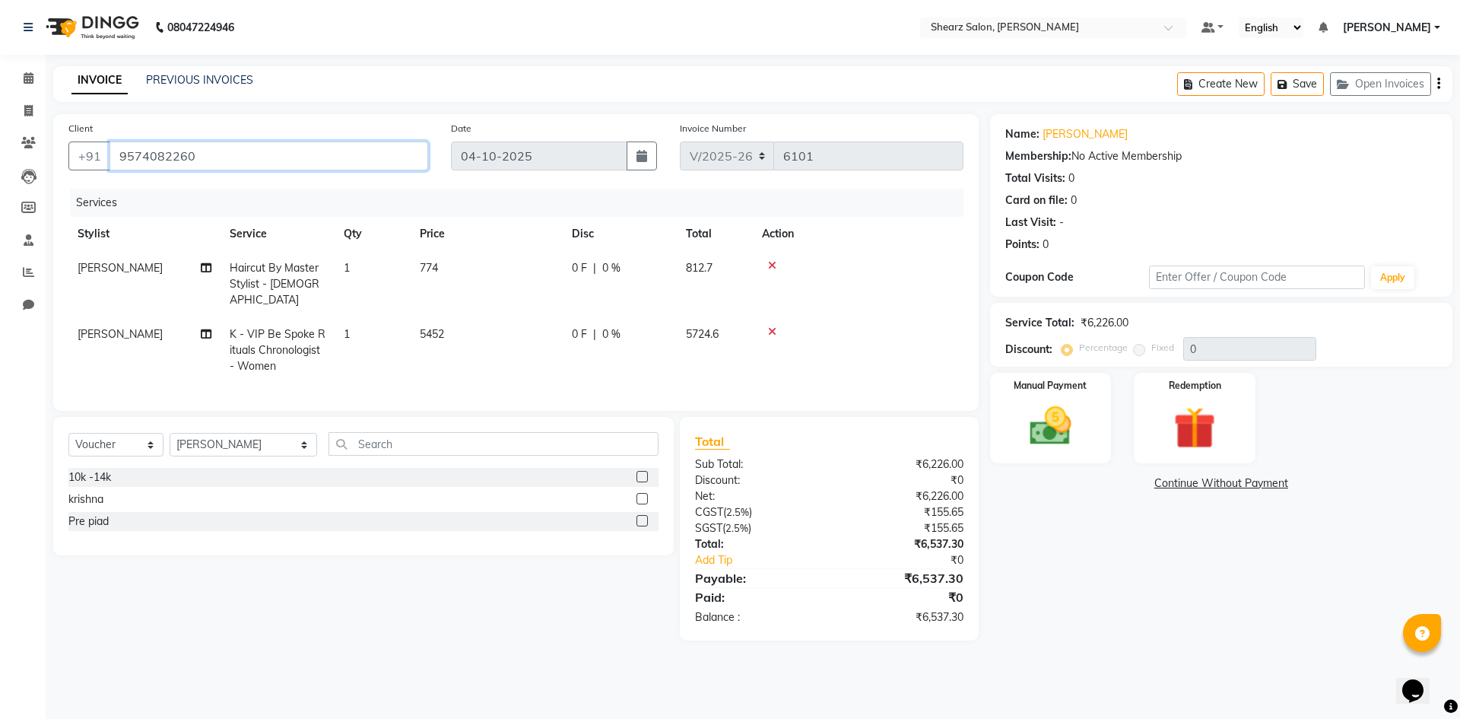
drag, startPoint x: 119, startPoint y: 159, endPoint x: 227, endPoint y: 165, distance: 108.2
click at [227, 165] on input "9574082260" at bounding box center [269, 155] width 319 height 29
click at [26, 81] on icon at bounding box center [29, 77] width 10 height 11
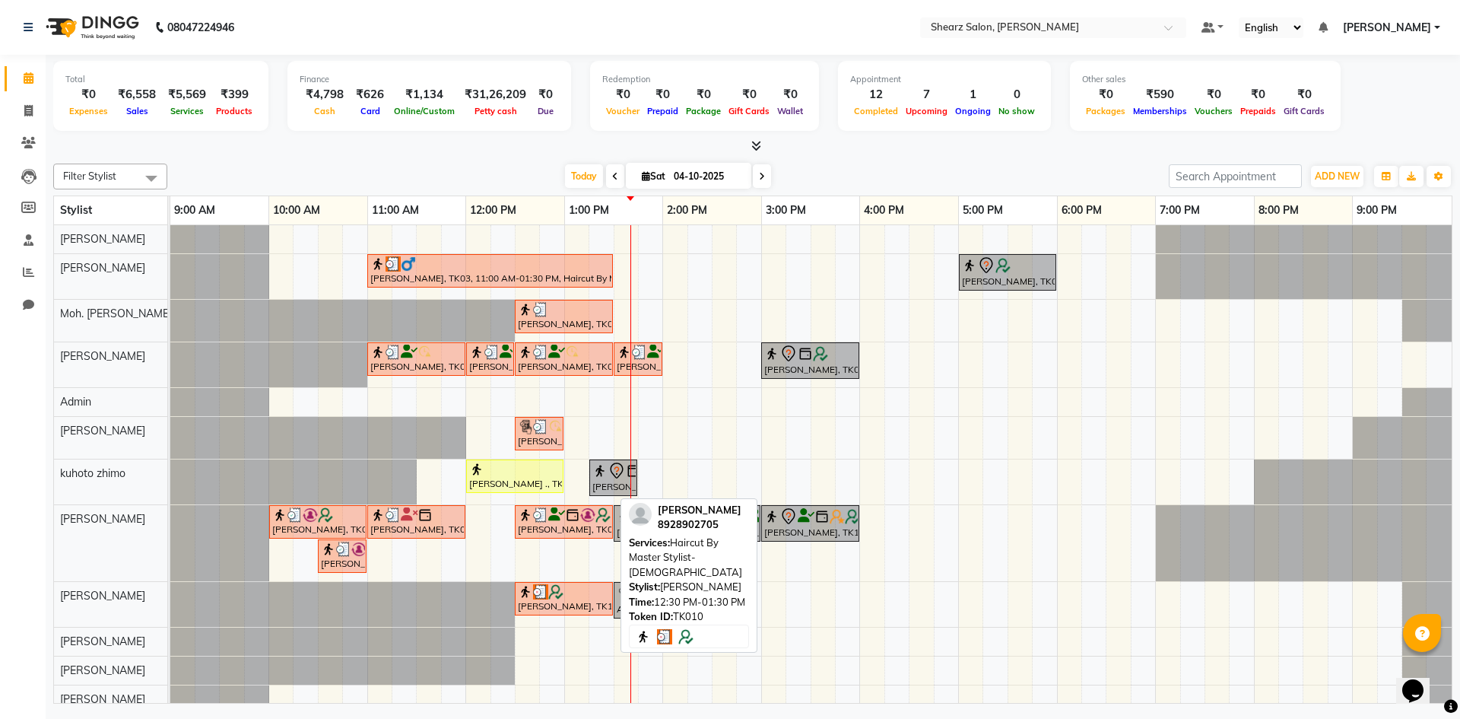
click at [535, 587] on img at bounding box center [540, 591] width 15 height 15
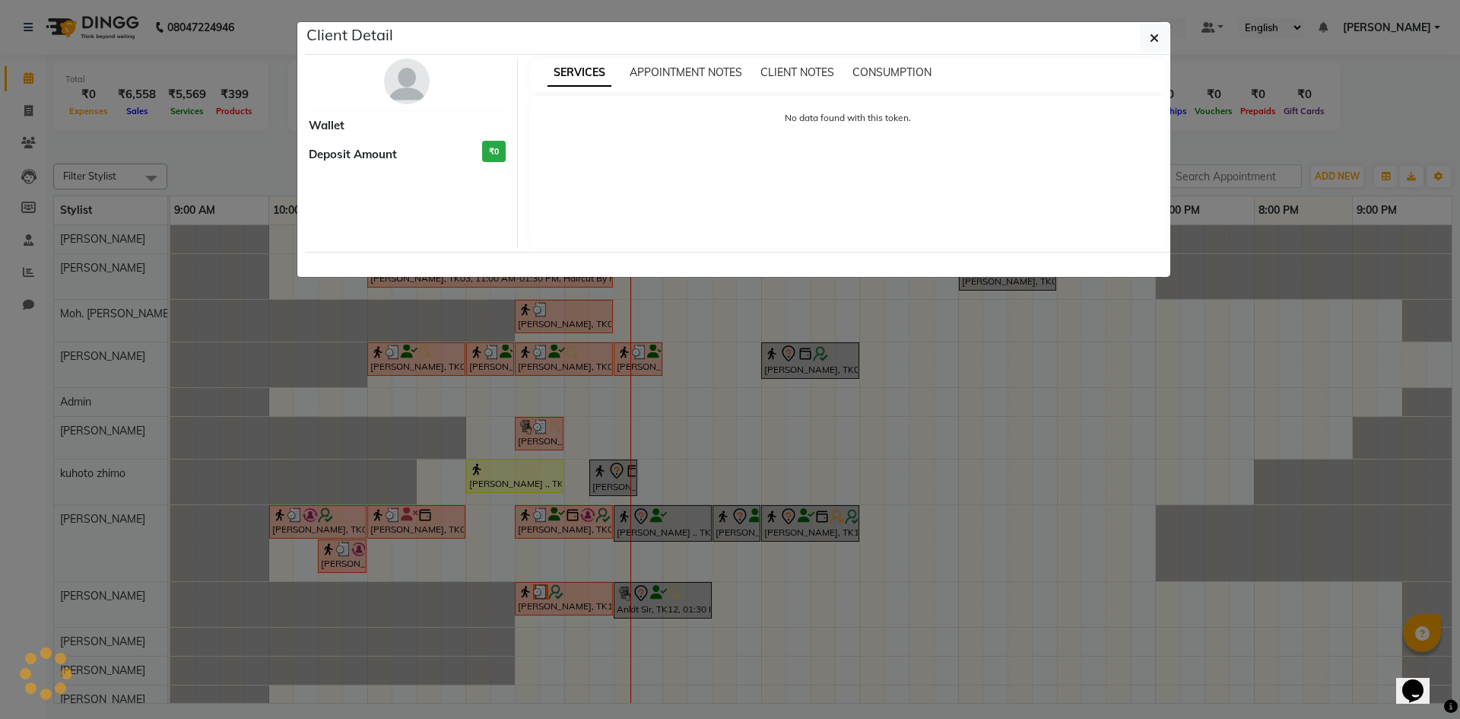
select select "3"
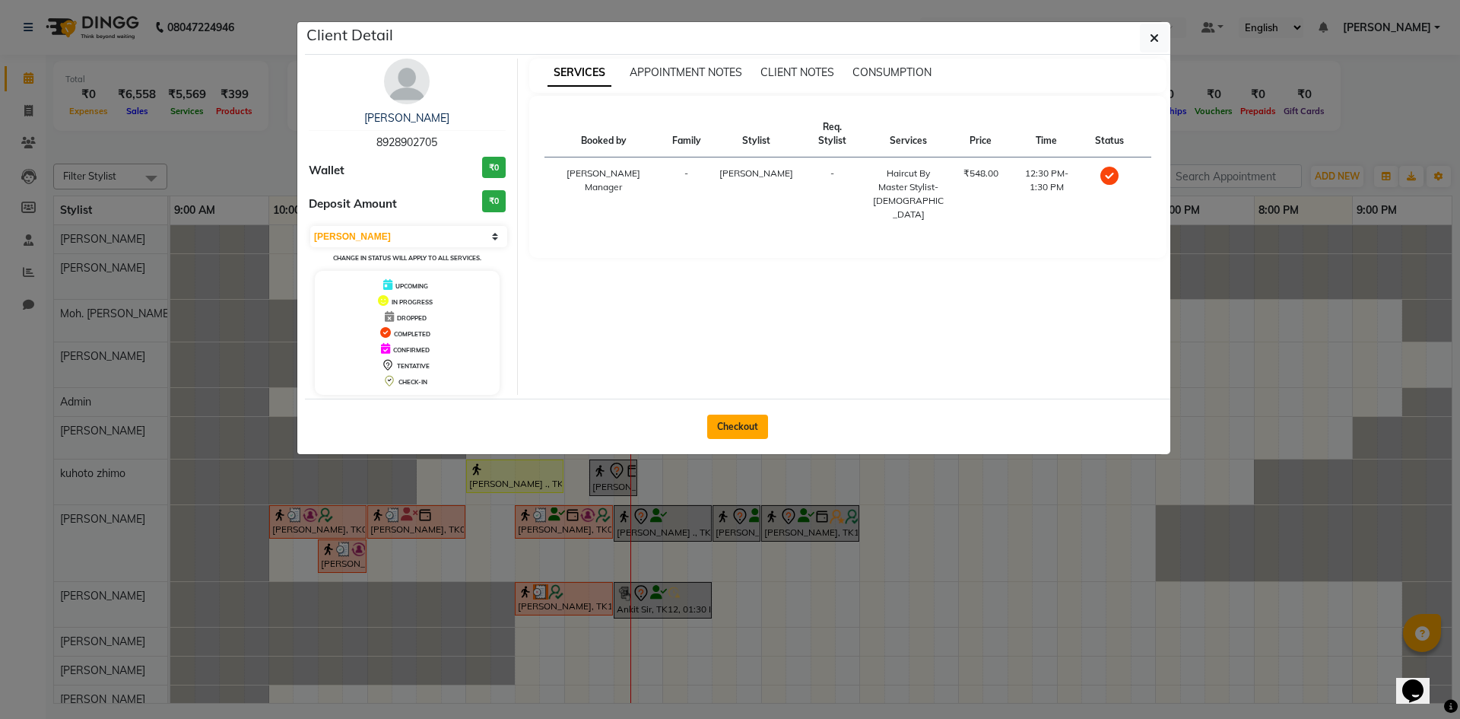
click at [713, 420] on button "Checkout" at bounding box center [737, 426] width 61 height 24
select select "service"
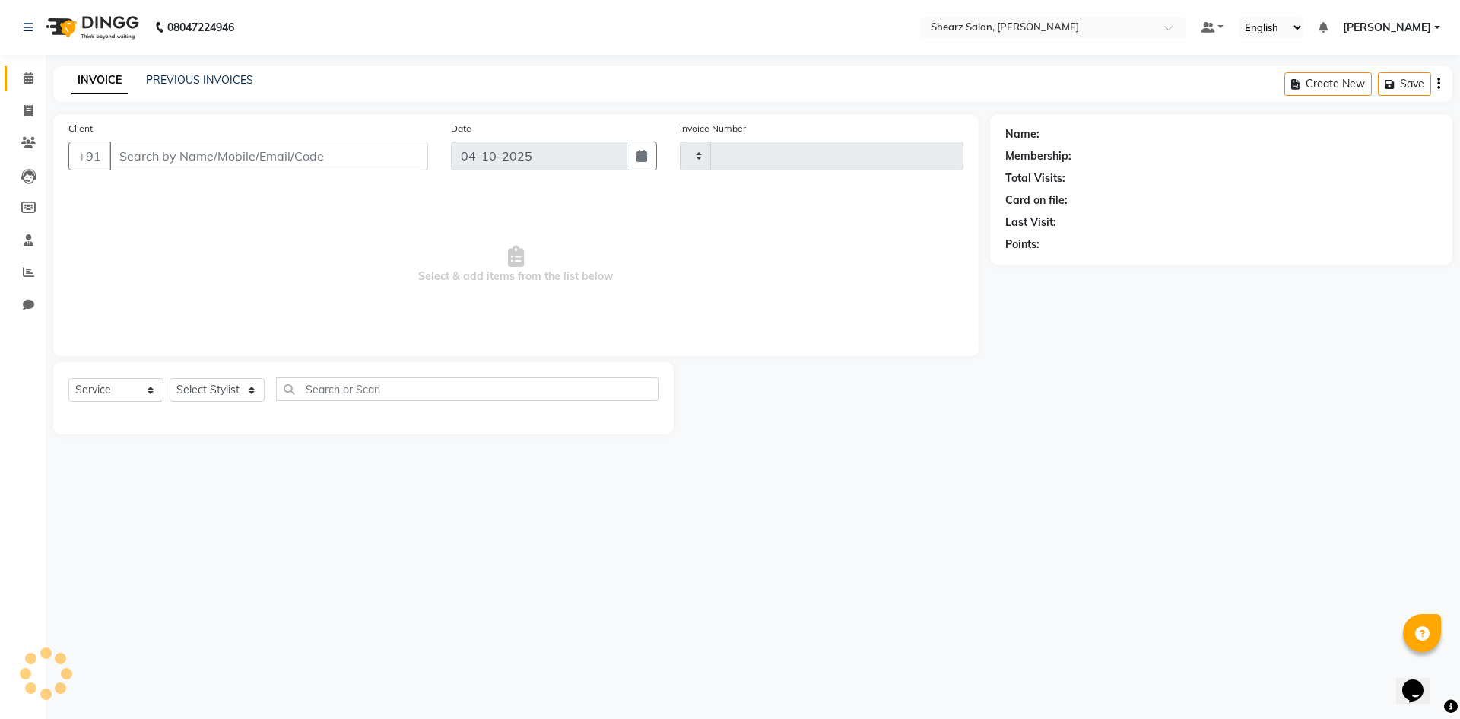
type input "6104"
select select "8159"
select select "V"
type input "8928902705"
select select "87136"
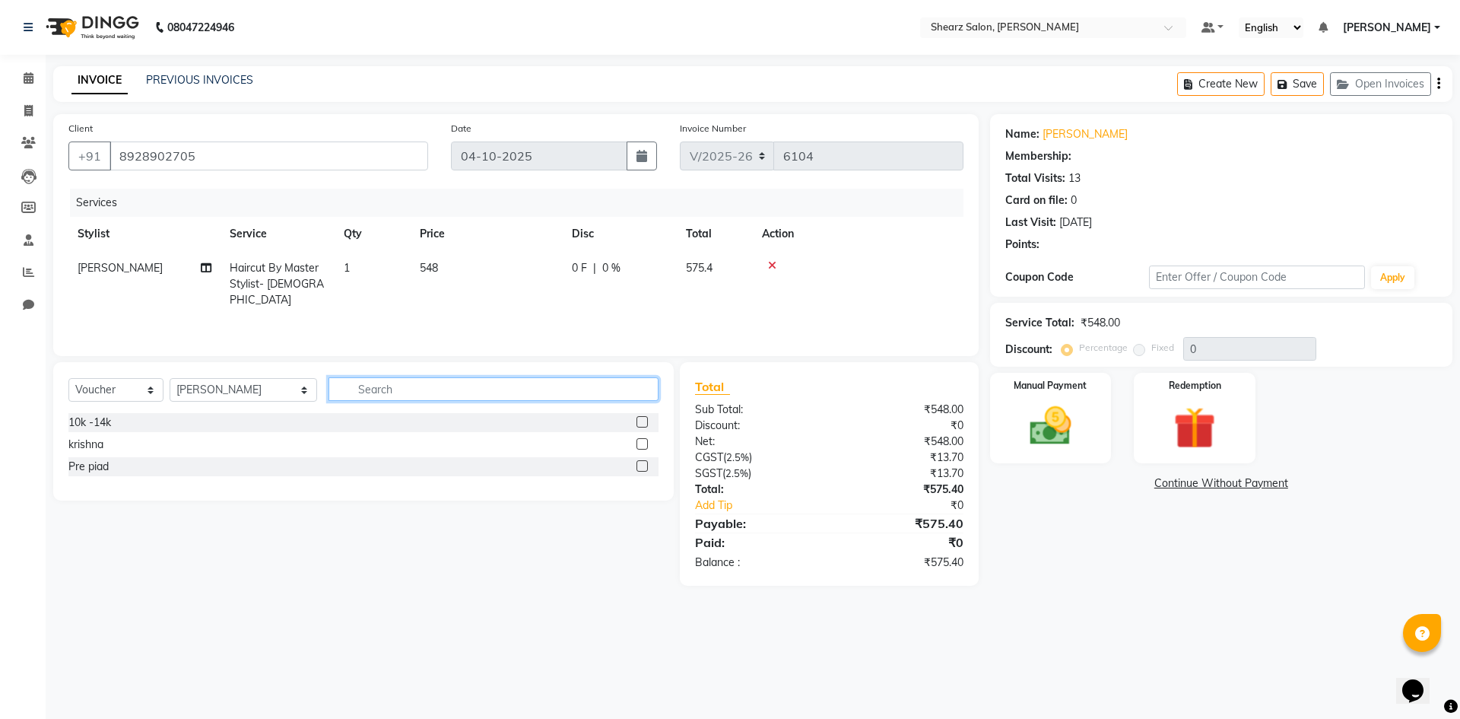
click at [476, 379] on input "text" at bounding box center [494, 389] width 330 height 24
select select "1: Object"
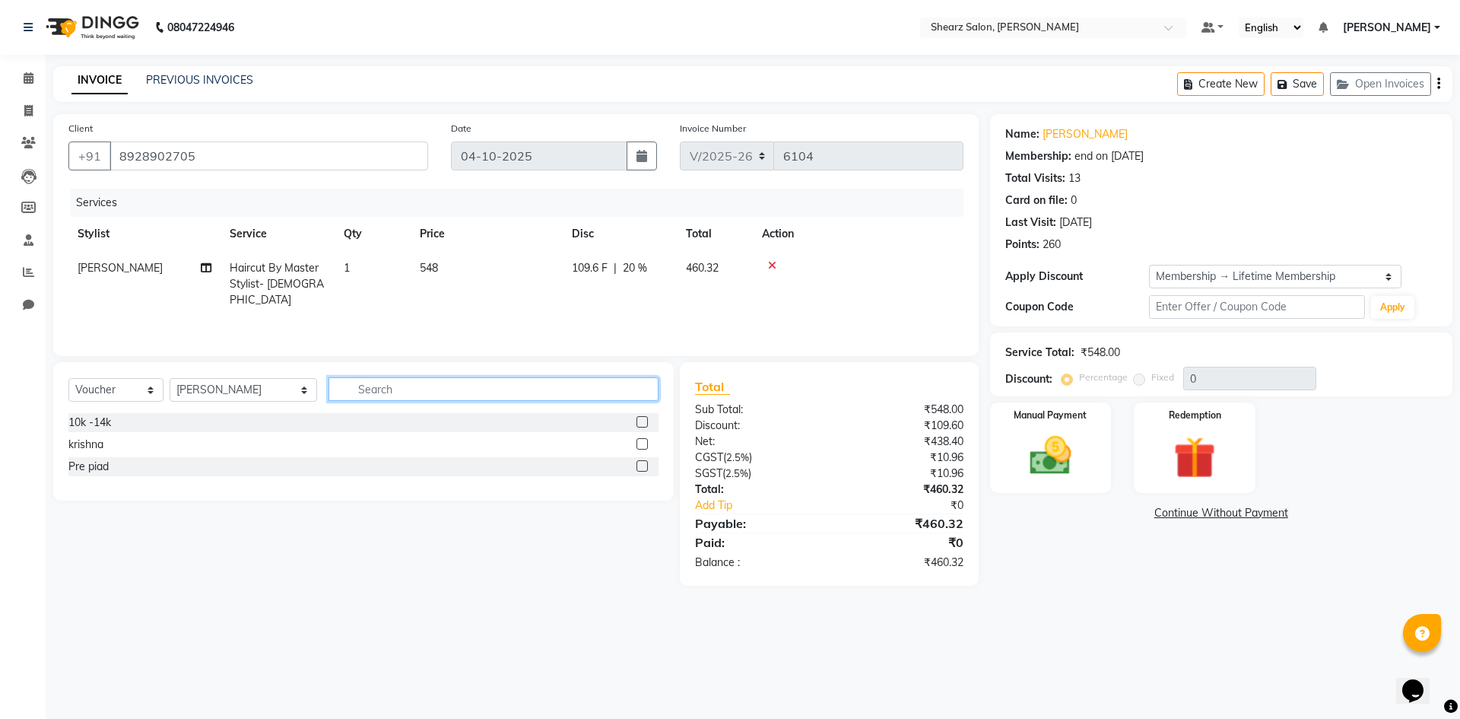
type input "20"
type input "shave"
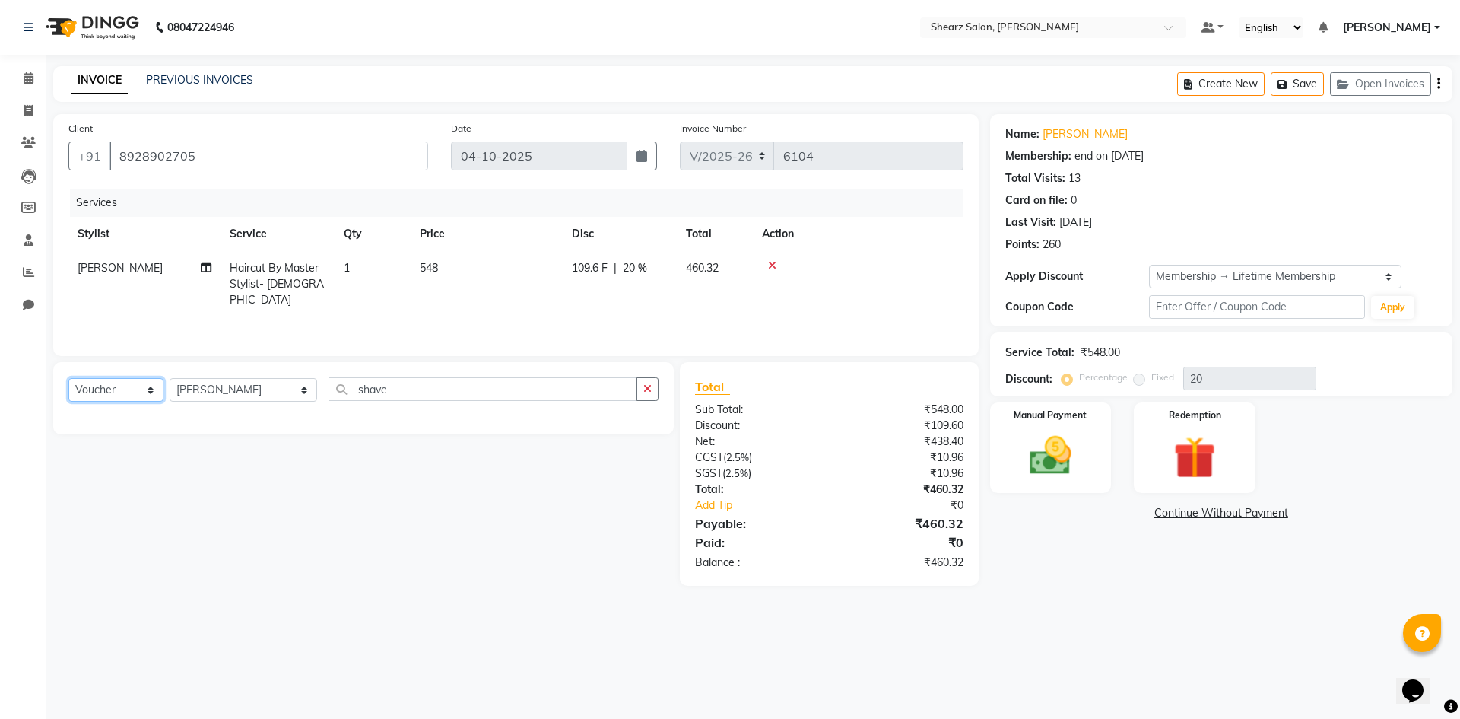
click at [144, 388] on select "Select Service Product Membership Package Voucher Prepaid Gift Card" at bounding box center [115, 390] width 95 height 24
select select "service"
click at [68, 378] on select "Select Service Product Membership Package Voucher Prepaid Gift Card" at bounding box center [115, 390] width 95 height 24
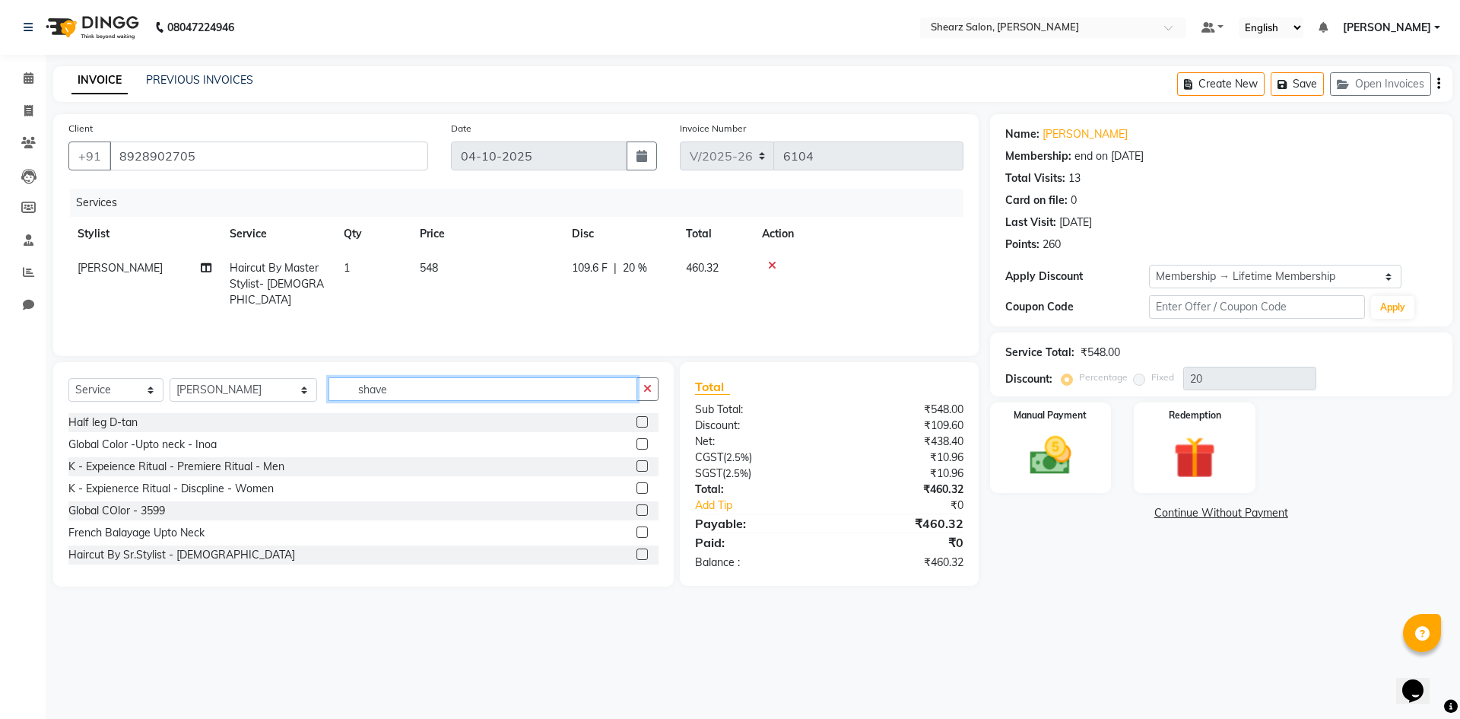
click at [400, 389] on input "shave" at bounding box center [483, 389] width 309 height 24
type input "s"
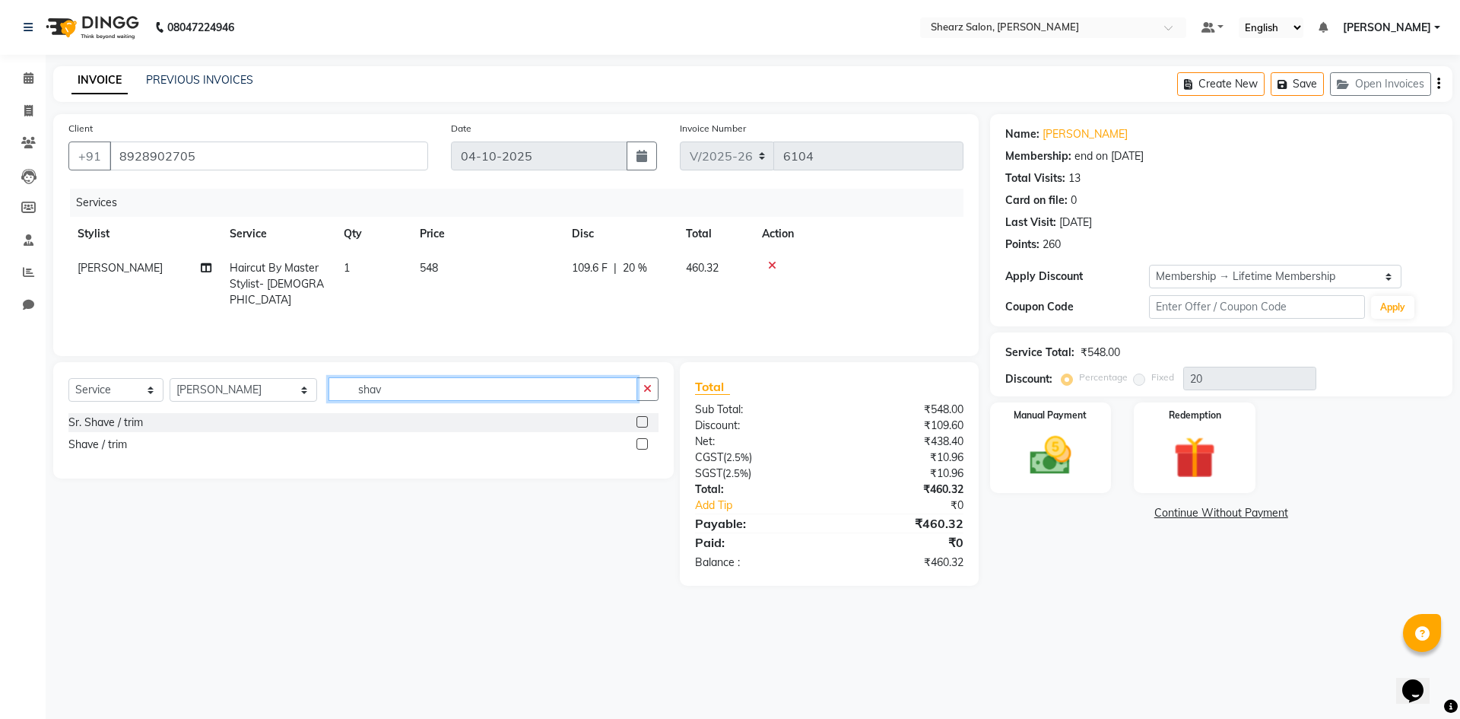
type input "shave"
click at [640, 421] on label at bounding box center [642, 421] width 11 height 11
click at [640, 421] on input "checkbox" at bounding box center [642, 423] width 10 height 10
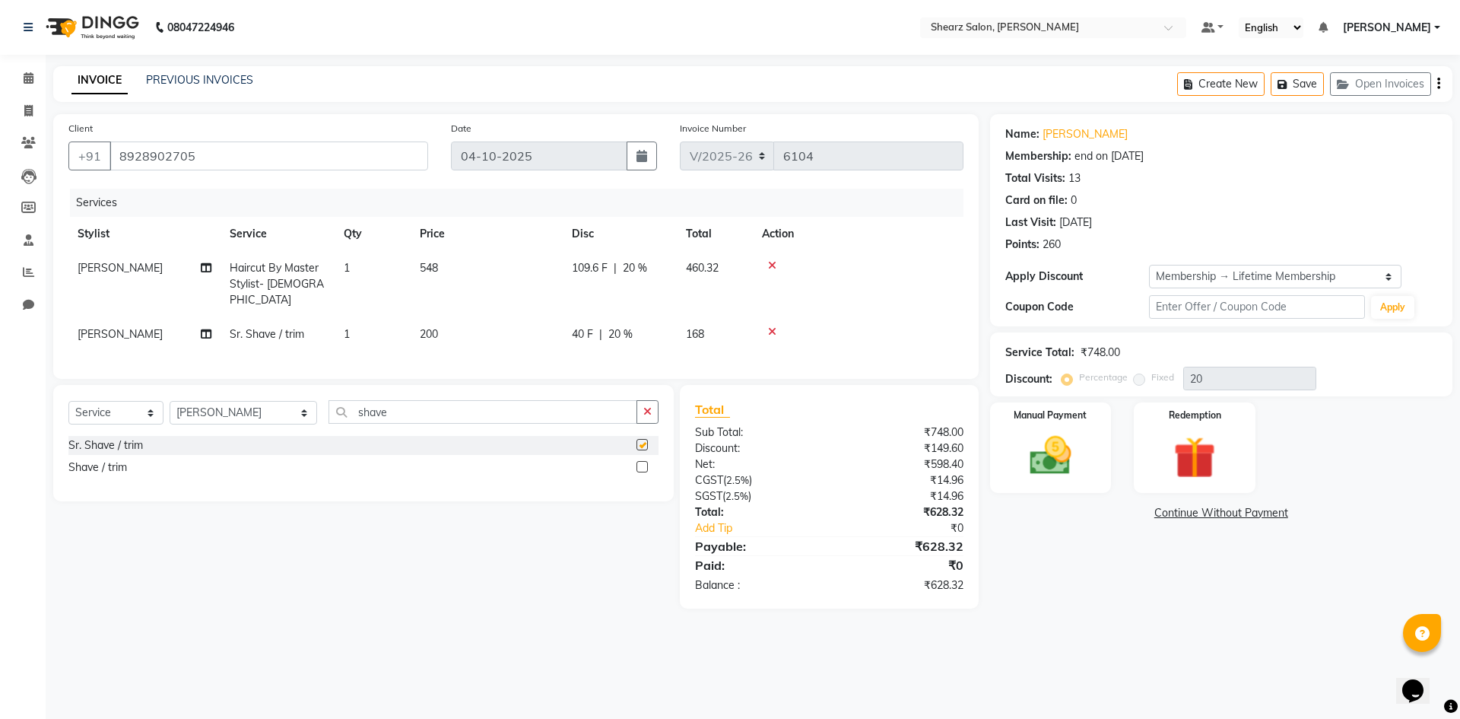
checkbox input "false"
click at [151, 327] on span "[PERSON_NAME]" at bounding box center [120, 334] width 85 height 14
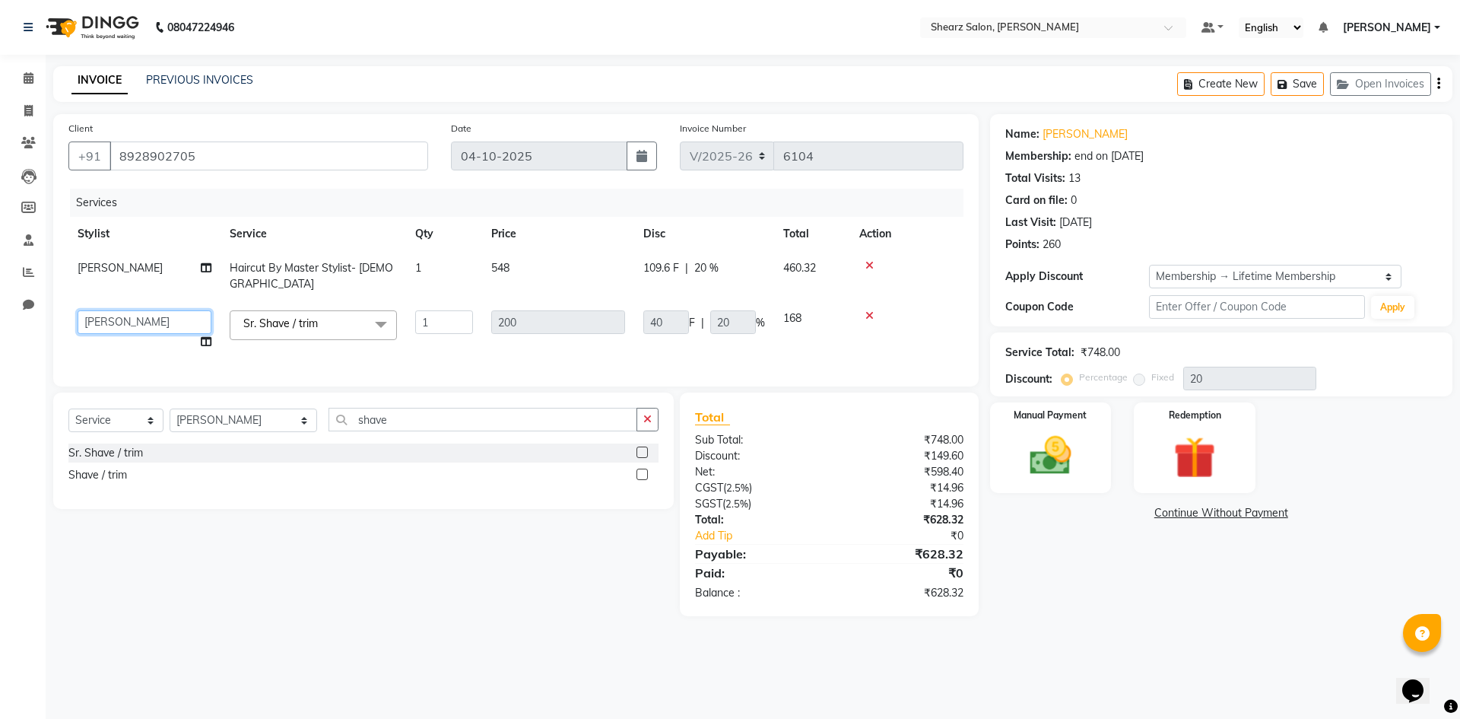
click at [151, 316] on select "AakashKumar Nai Admin A General Arvind S Devda Asha Chavariya Brijesh Valand Ch…" at bounding box center [145, 322] width 134 height 24
select select "77320"
click at [1081, 461] on img at bounding box center [1050, 455] width 71 height 50
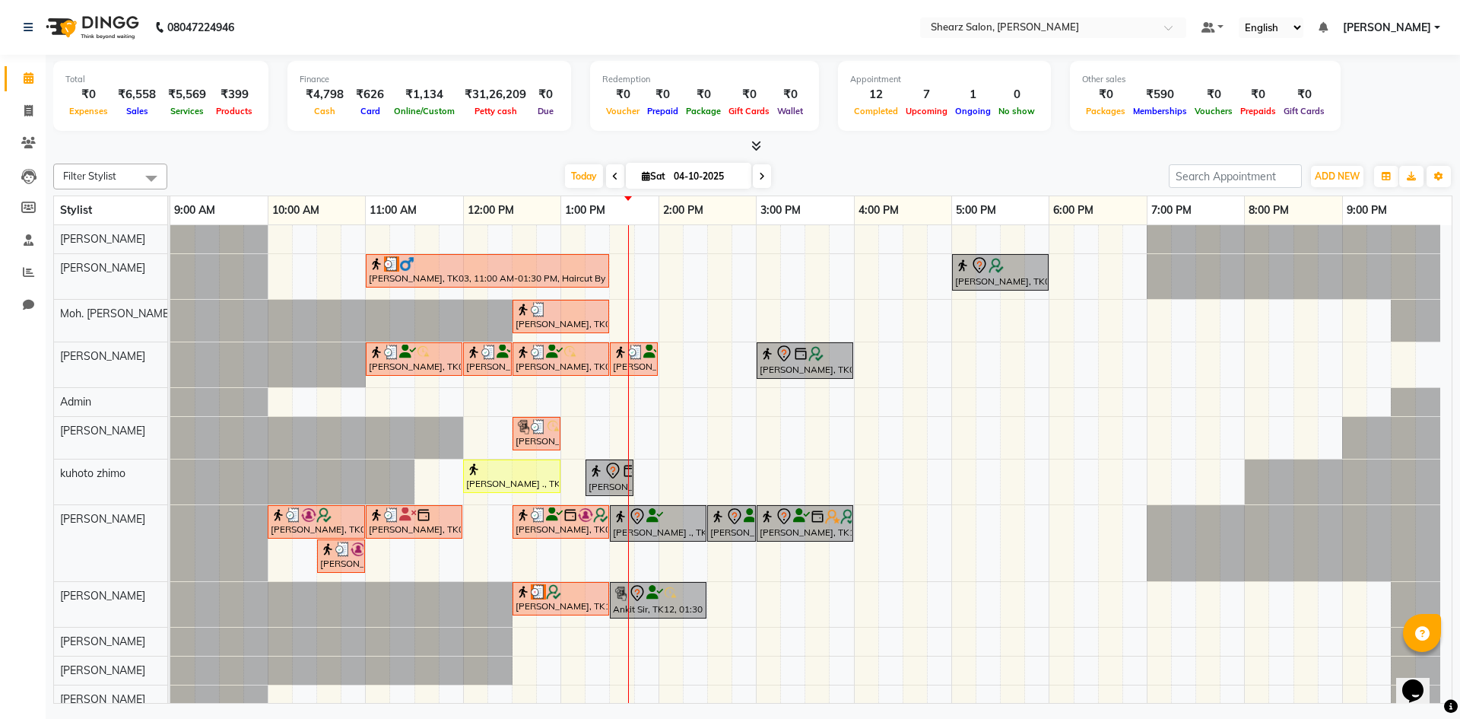
click at [754, 179] on span at bounding box center [762, 176] width 18 height 24
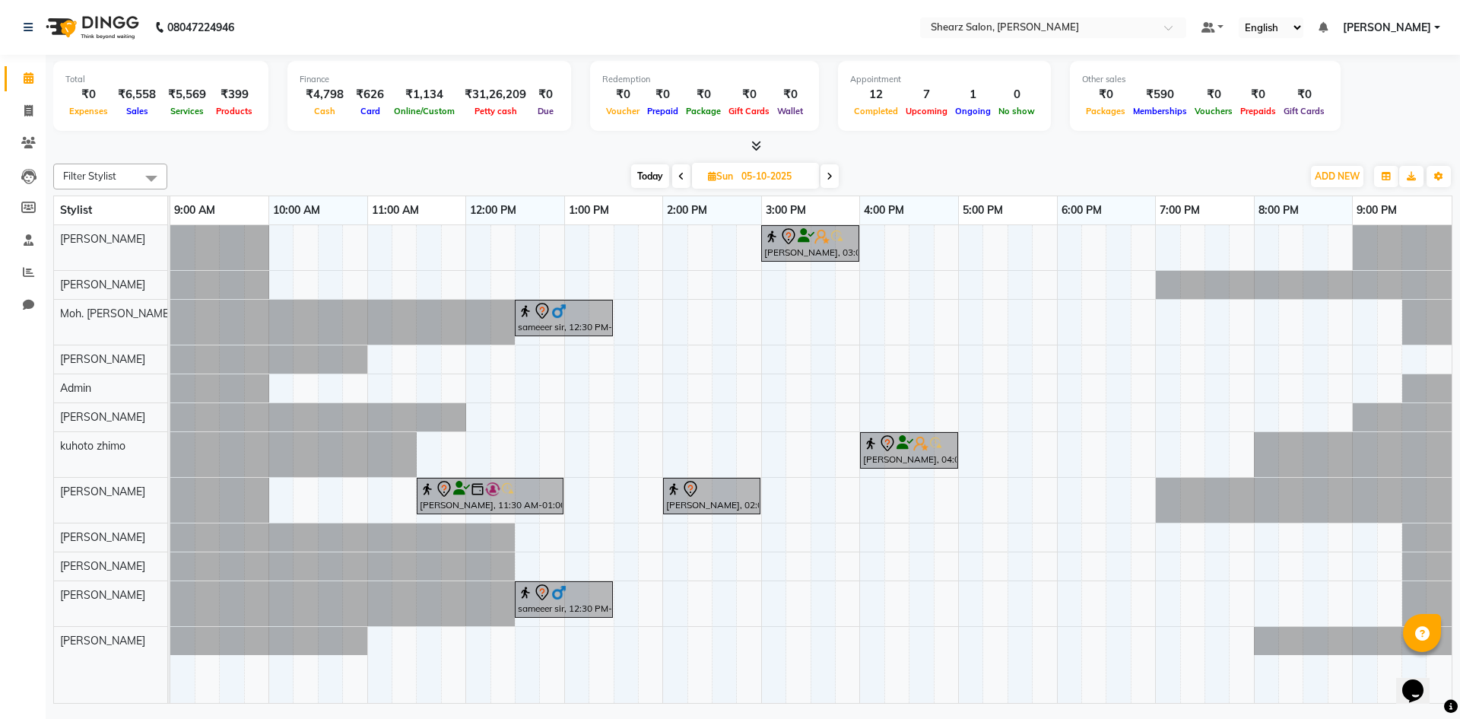
click at [678, 183] on span at bounding box center [681, 176] width 18 height 24
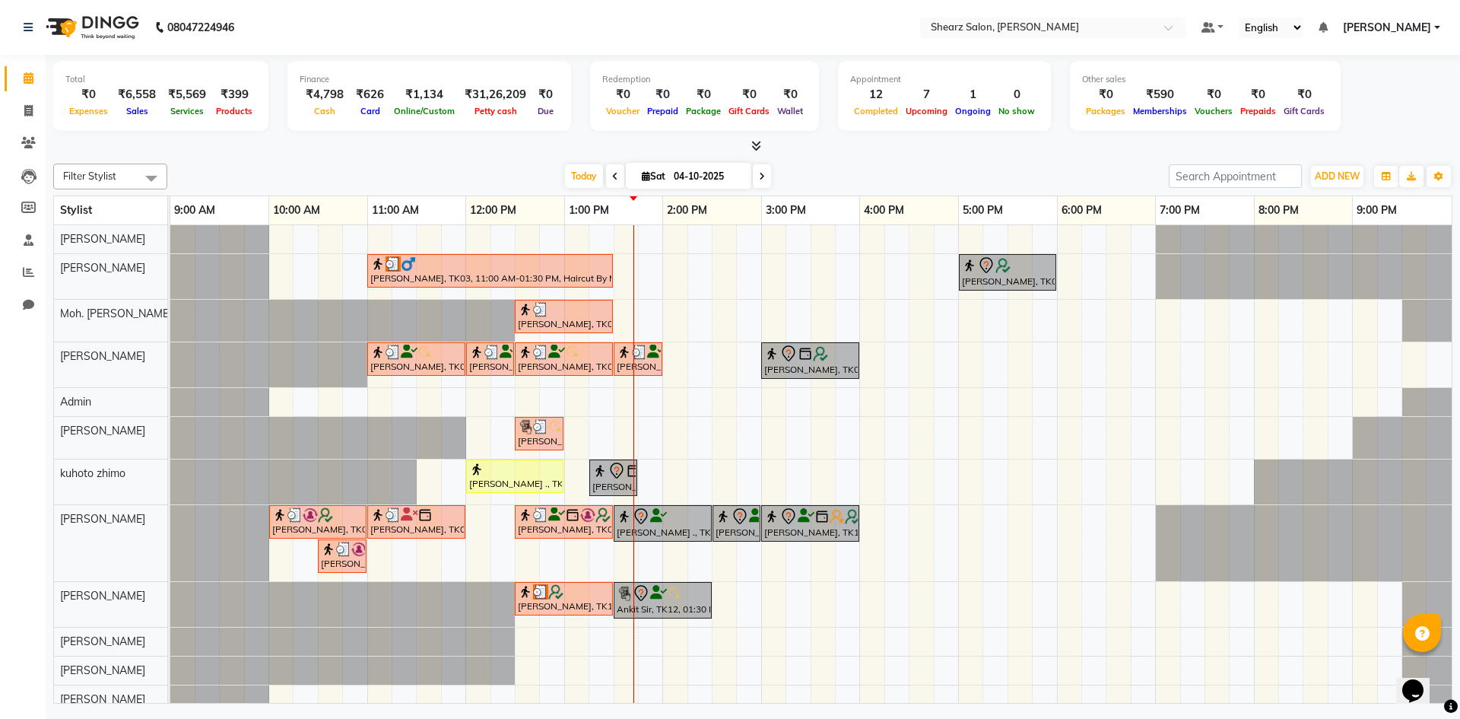
click at [754, 179] on span at bounding box center [762, 176] width 18 height 24
type input "05-10-2025"
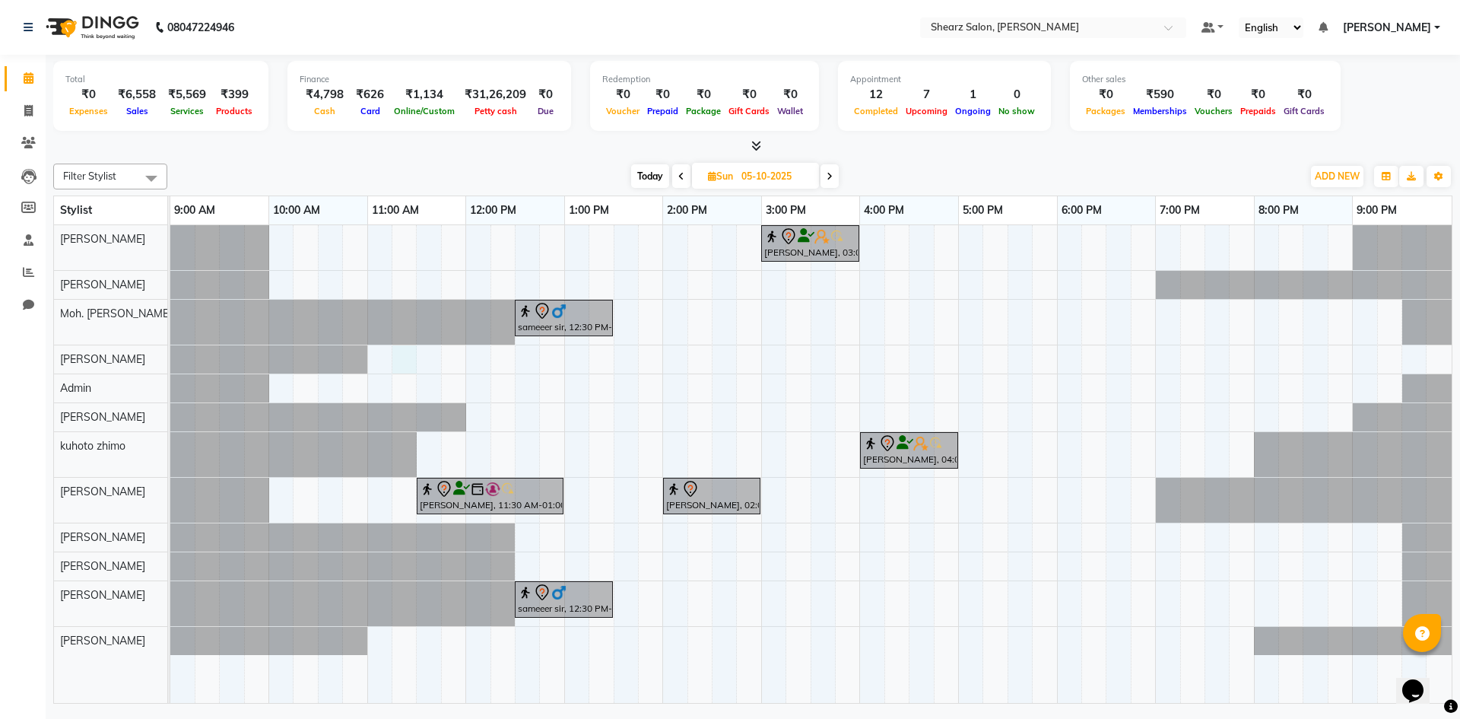
click at [406, 362] on div "Mehvish Jamani, 03:00 PM-04:00 PM, Glow Boost Facial sameeer sir, 12:30 PM-01:3…" at bounding box center [810, 464] width 1281 height 478
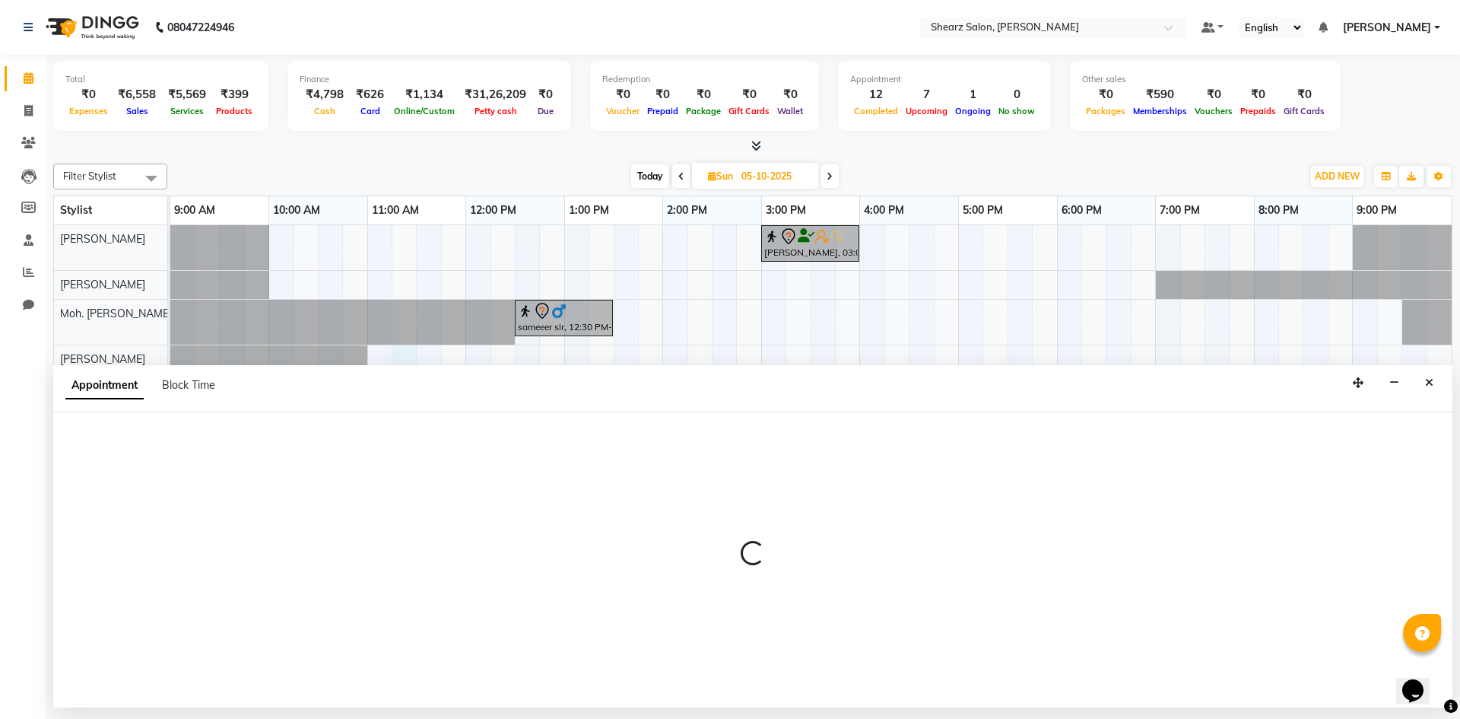
select select "77286"
select select "675"
select select "tentative"
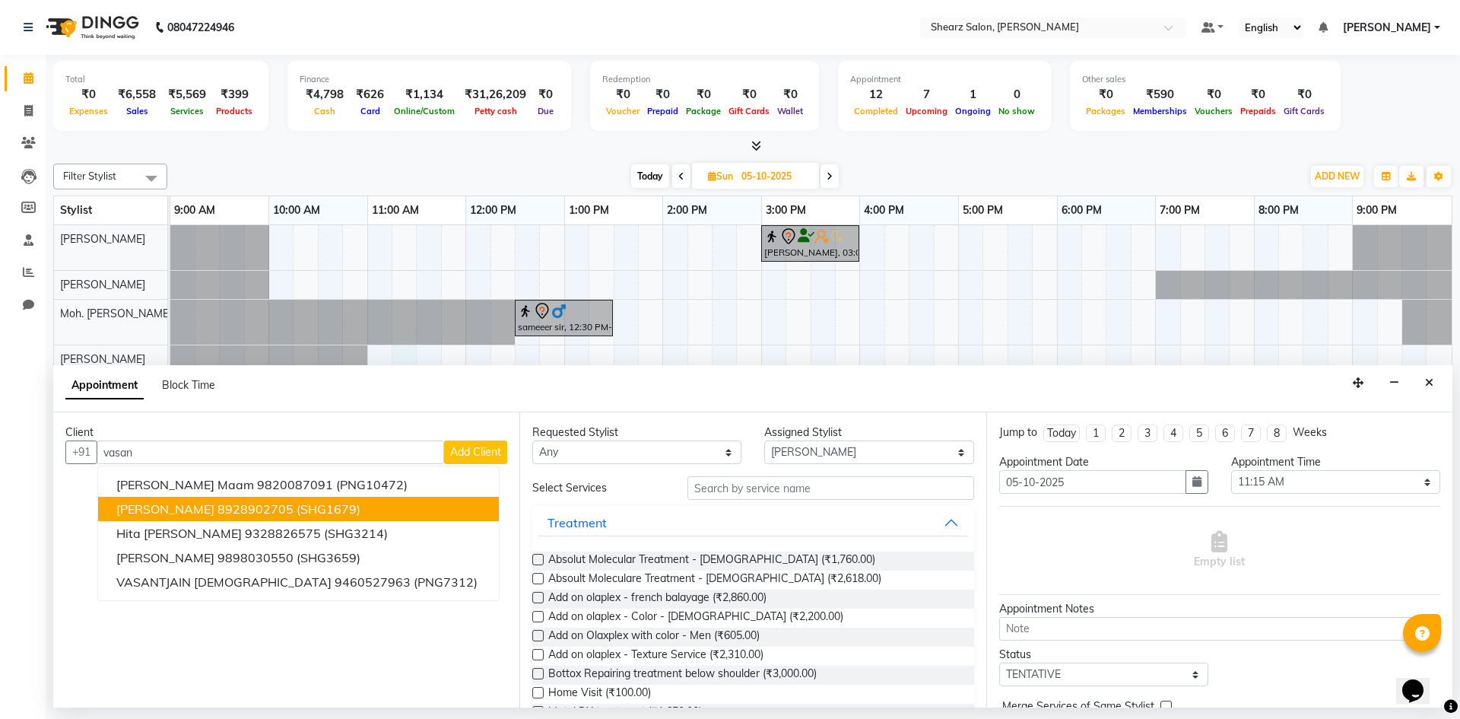
click at [155, 513] on span "Sagar Vasani" at bounding box center [165, 508] width 98 height 15
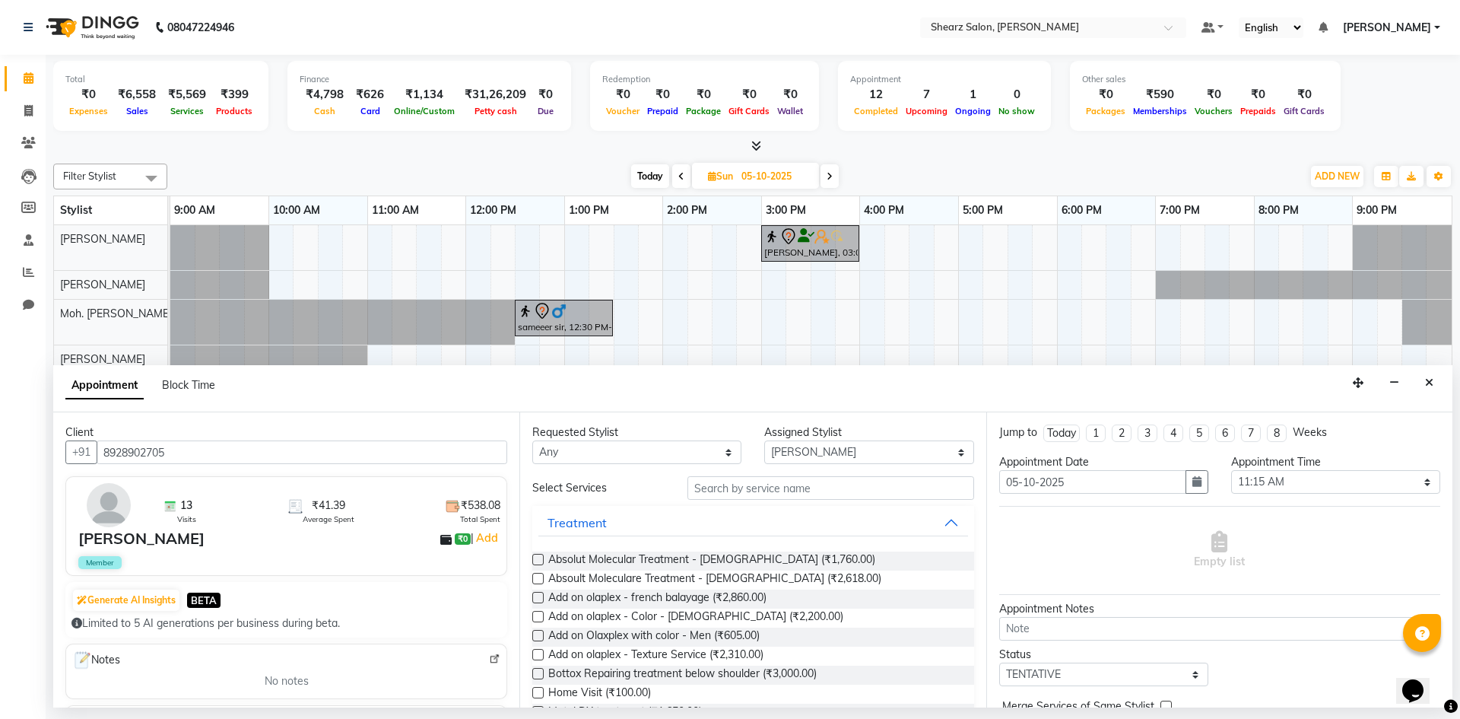
type input "8928902705"
click at [887, 494] on input "text" at bounding box center [831, 488] width 287 height 24
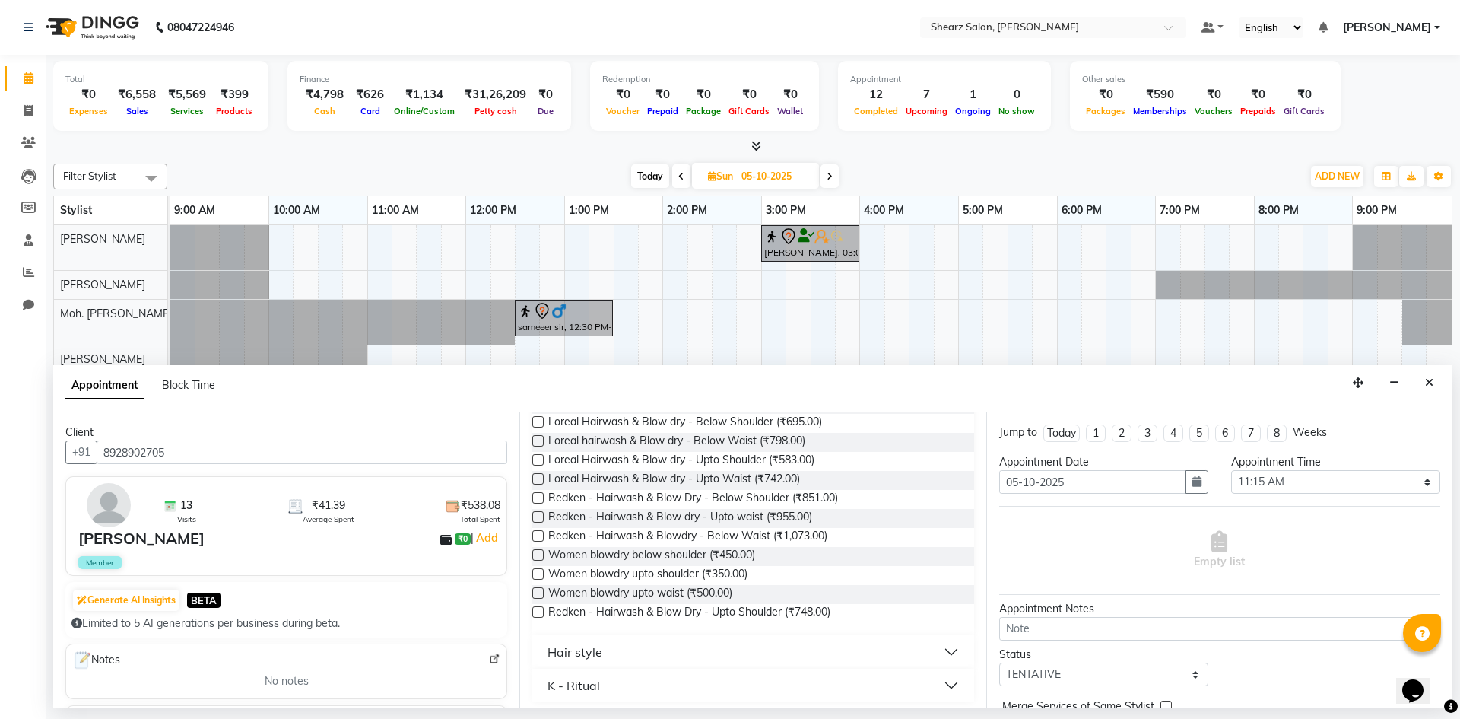
scroll to position [316, 0]
type input "blow"
click at [538, 545] on label at bounding box center [537, 547] width 11 height 11
click at [538, 545] on input "checkbox" at bounding box center [537, 550] width 10 height 10
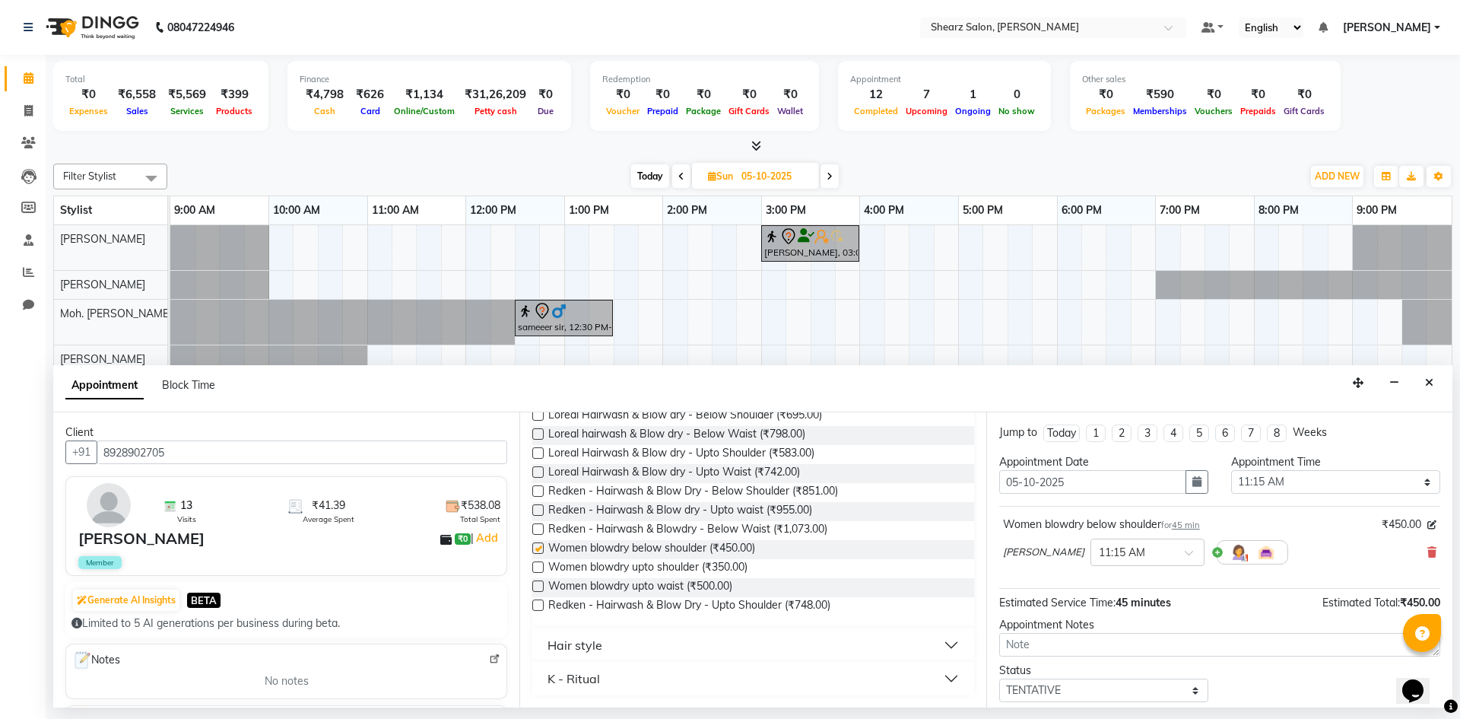
checkbox input "false"
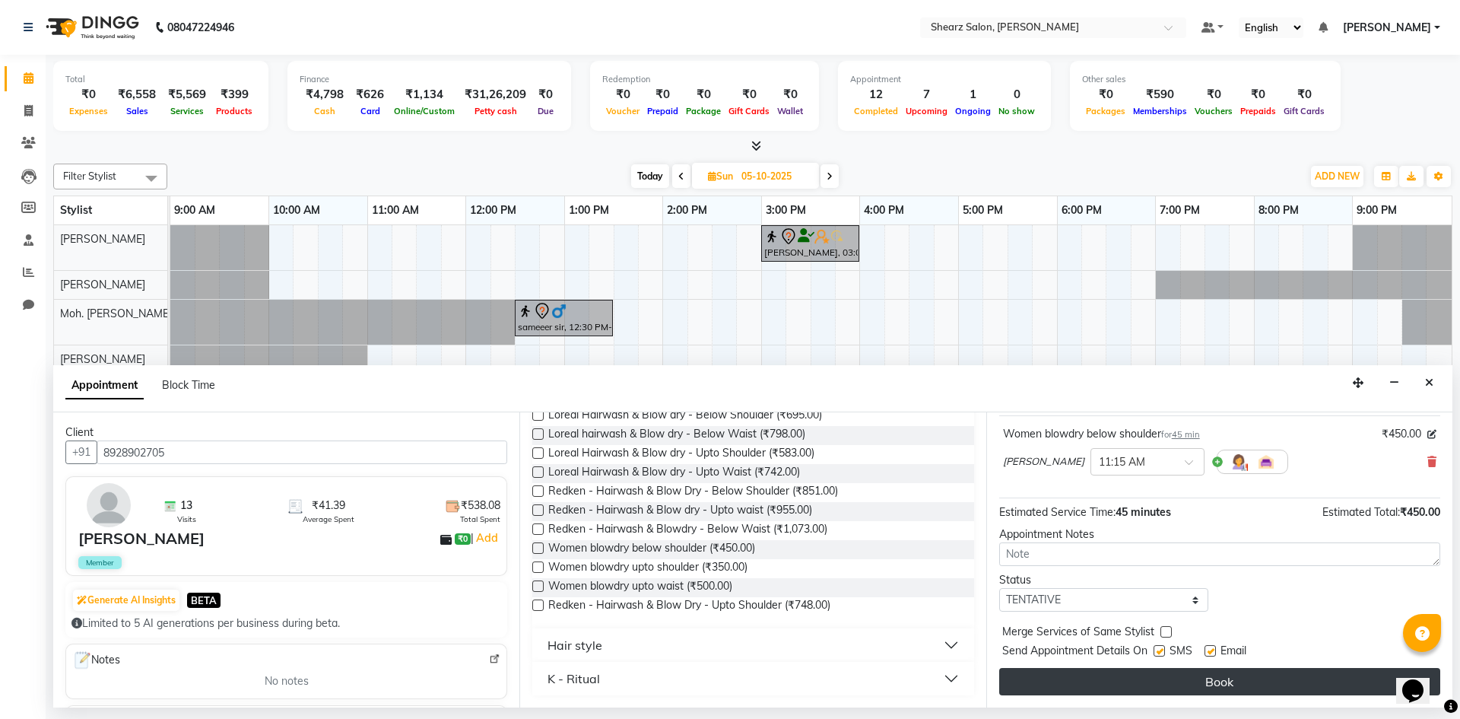
click at [1250, 689] on button "Book" at bounding box center [1219, 681] width 441 height 27
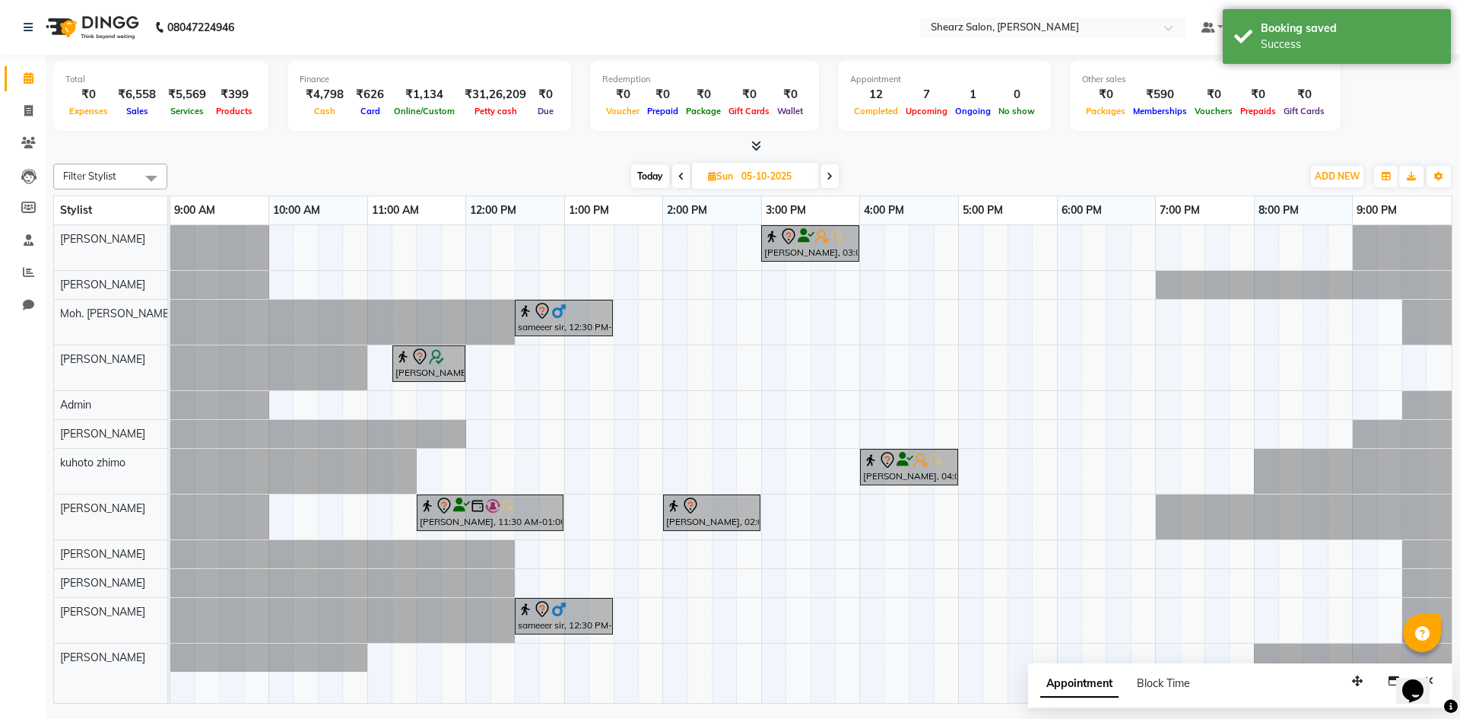
click at [681, 177] on icon at bounding box center [681, 176] width 6 height 9
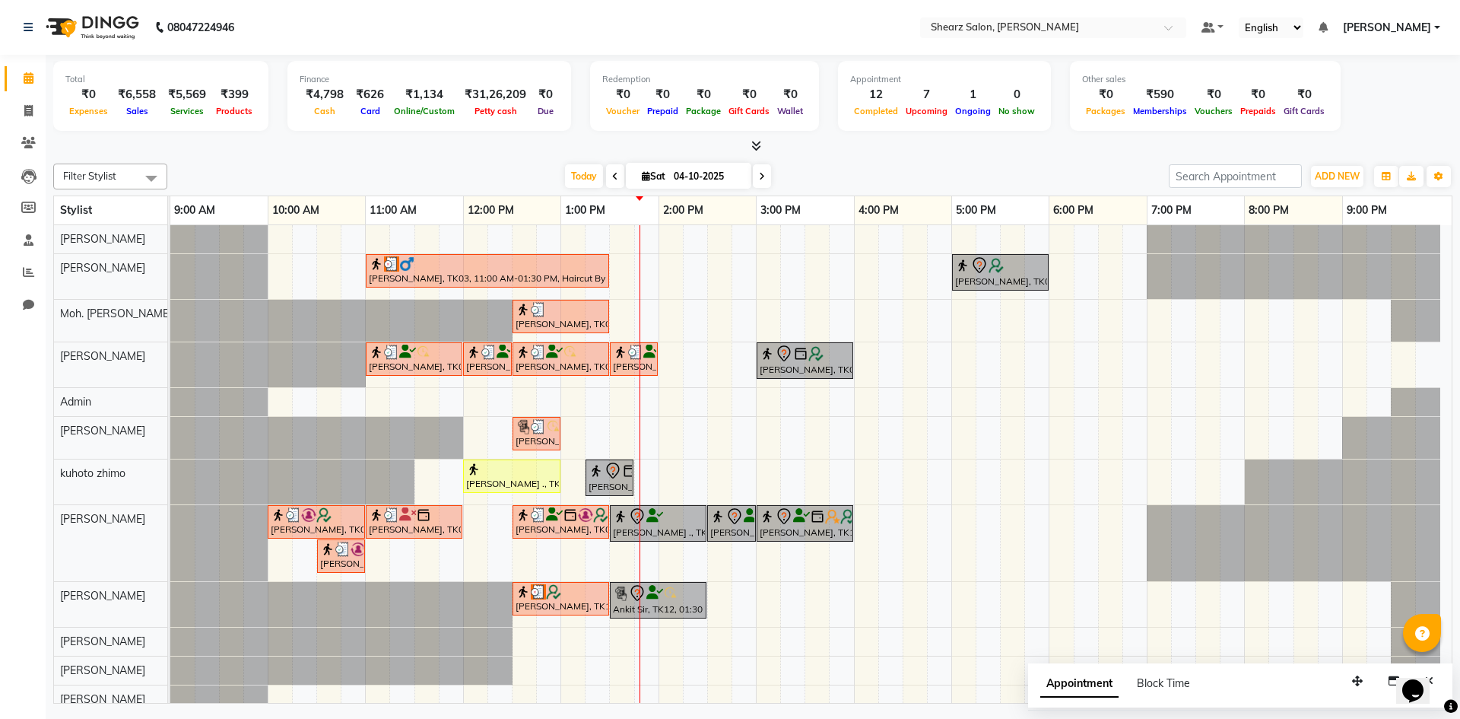
click at [761, 166] on span at bounding box center [762, 176] width 18 height 24
type input "05-10-2025"
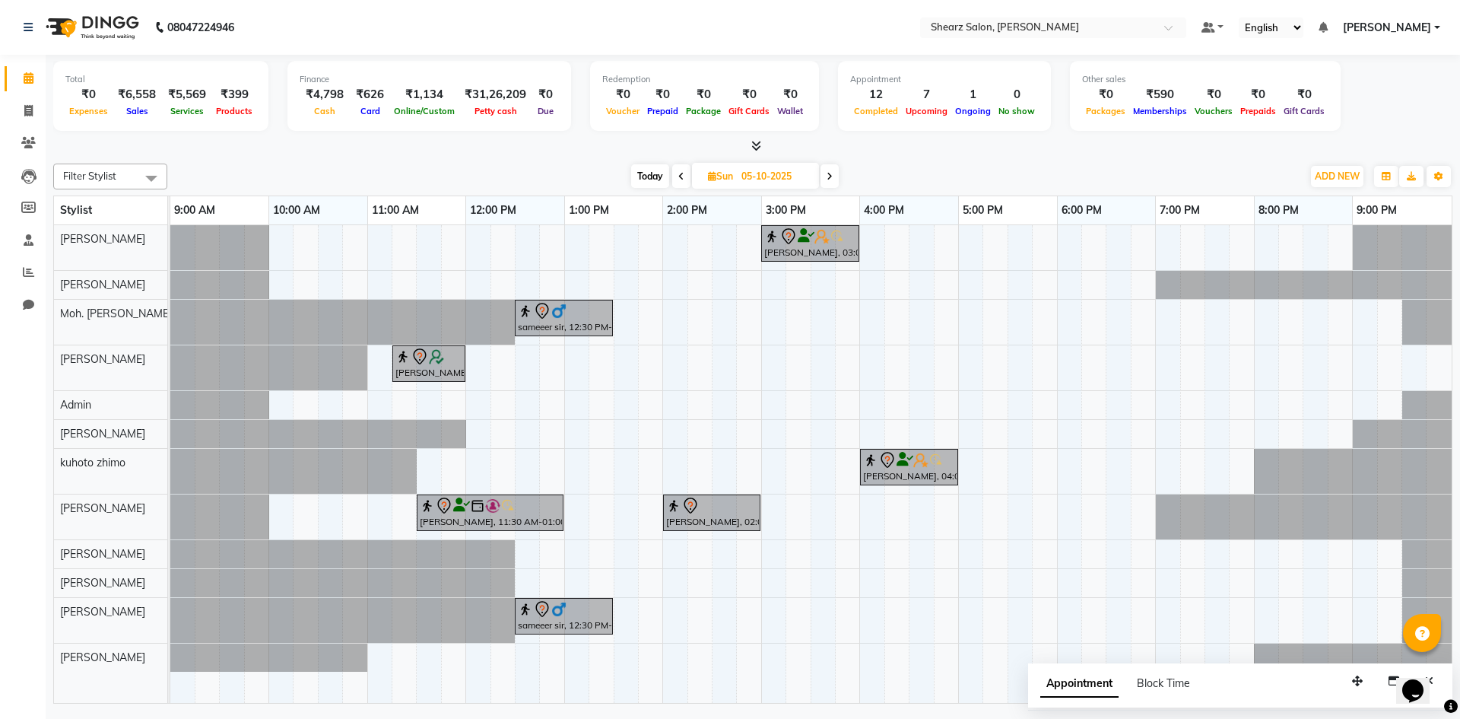
click at [964, 377] on div "Mehvish Jamani, 03:00 PM-04:00 PM, Glow Boost Facial sameeer sir, 12:30 PM-01:3…" at bounding box center [810, 464] width 1281 height 478
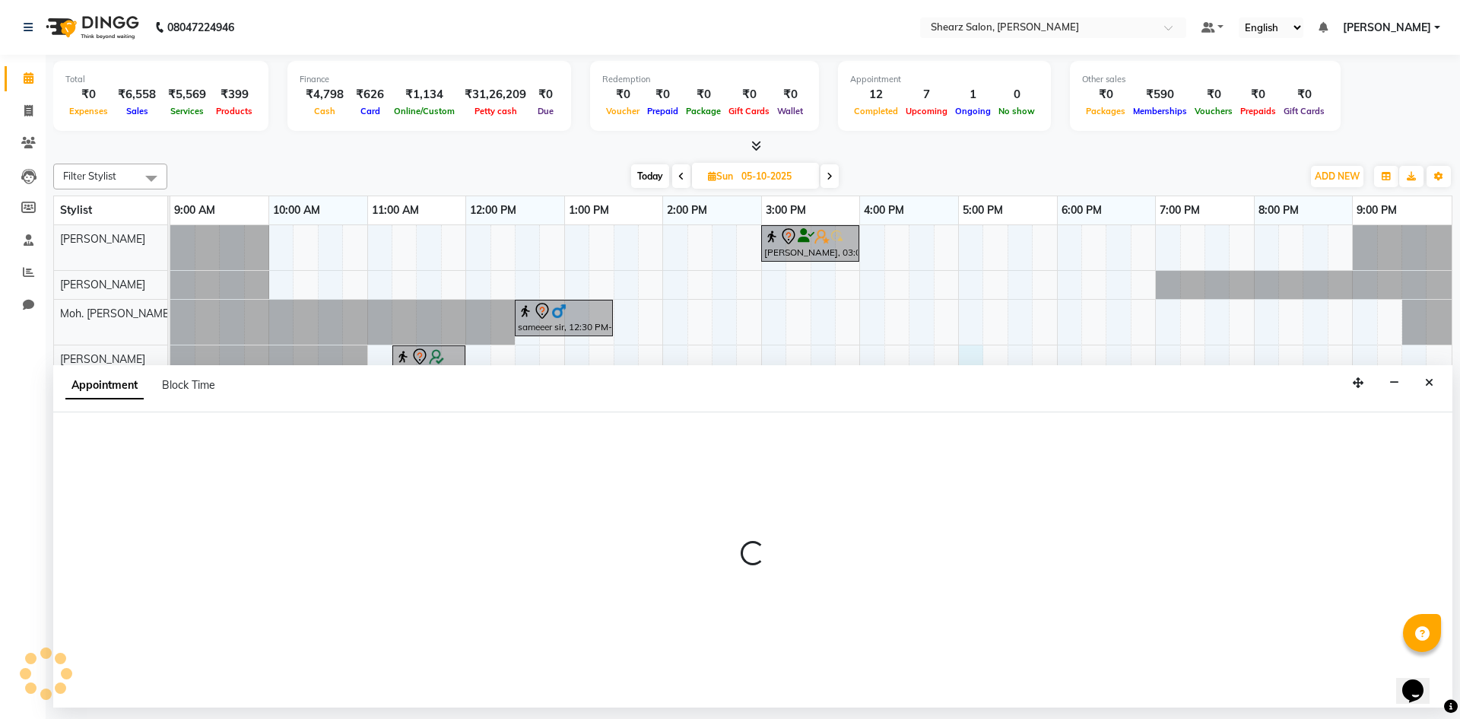
select select "77286"
select select "tentative"
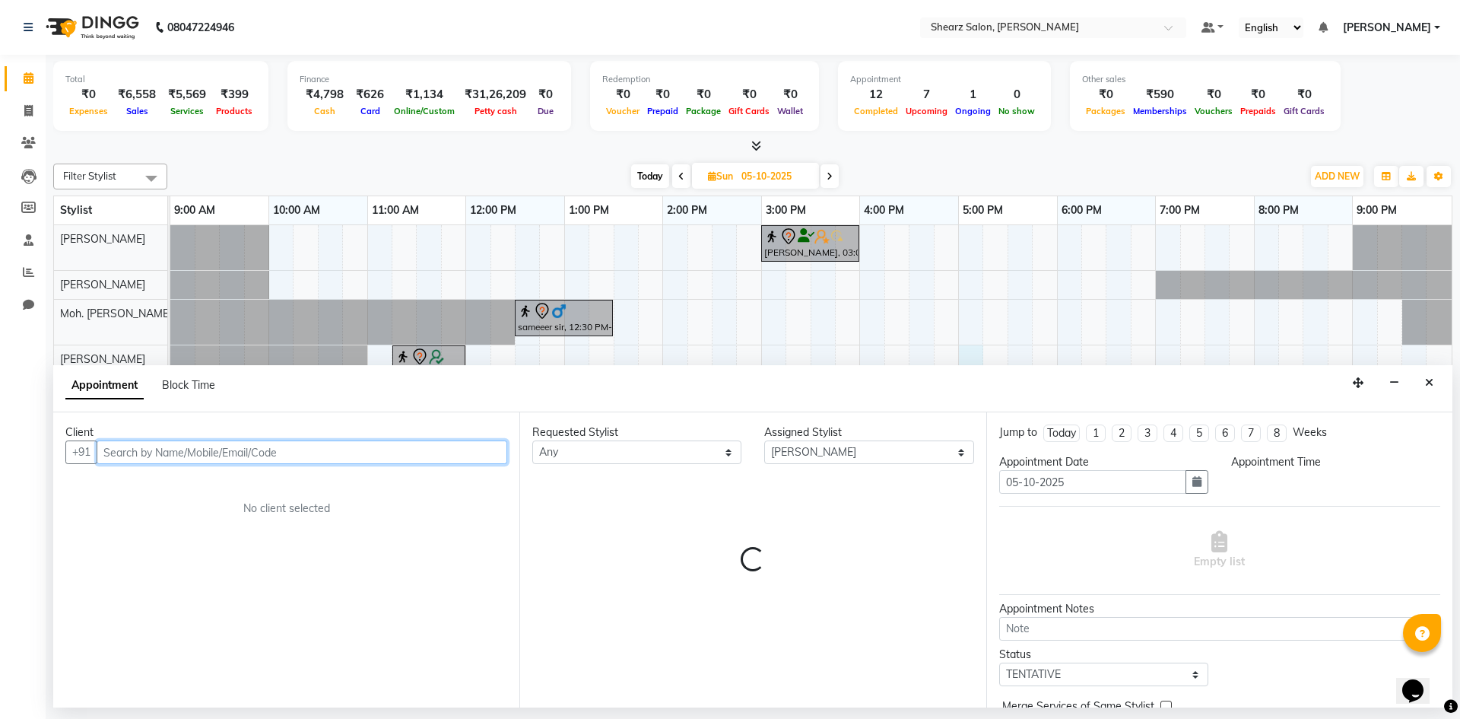
select select "1020"
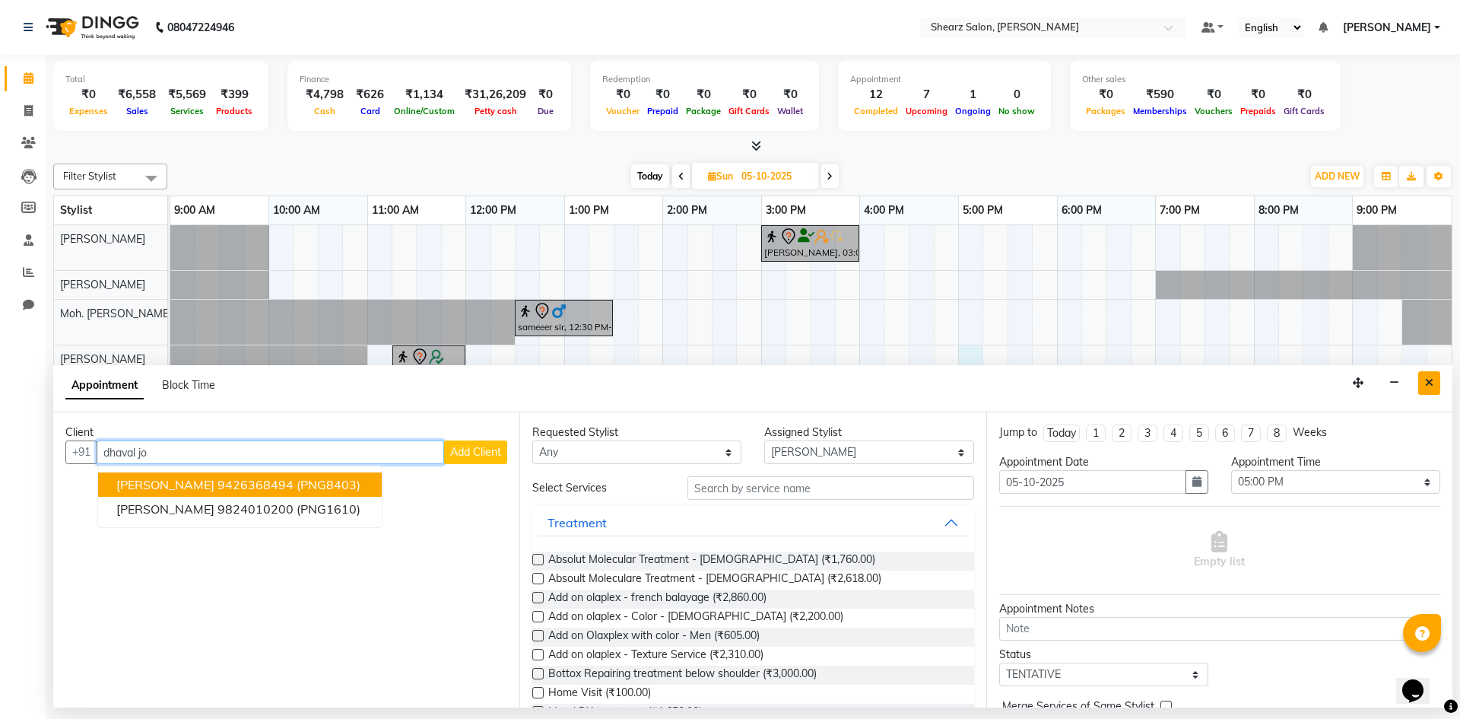
type input "dhaval jo"
click at [1425, 382] on icon "Close" at bounding box center [1429, 382] width 8 height 11
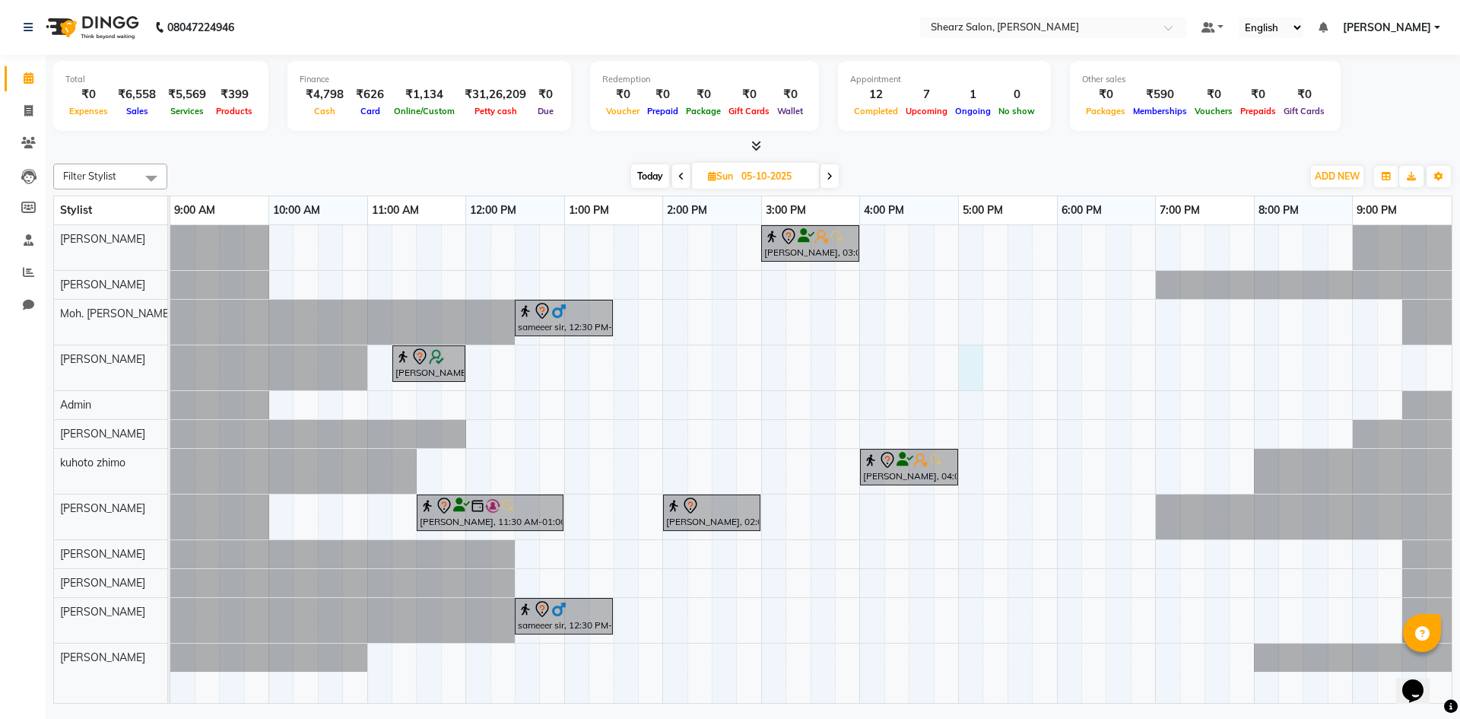
click at [972, 378] on div "Mehvish Jamani, 03:00 PM-04:00 PM, Glow Boost Facial sameeer sir, 12:30 PM-01:3…" at bounding box center [810, 464] width 1281 height 478
select select "77286"
select select "1020"
select select "tentative"
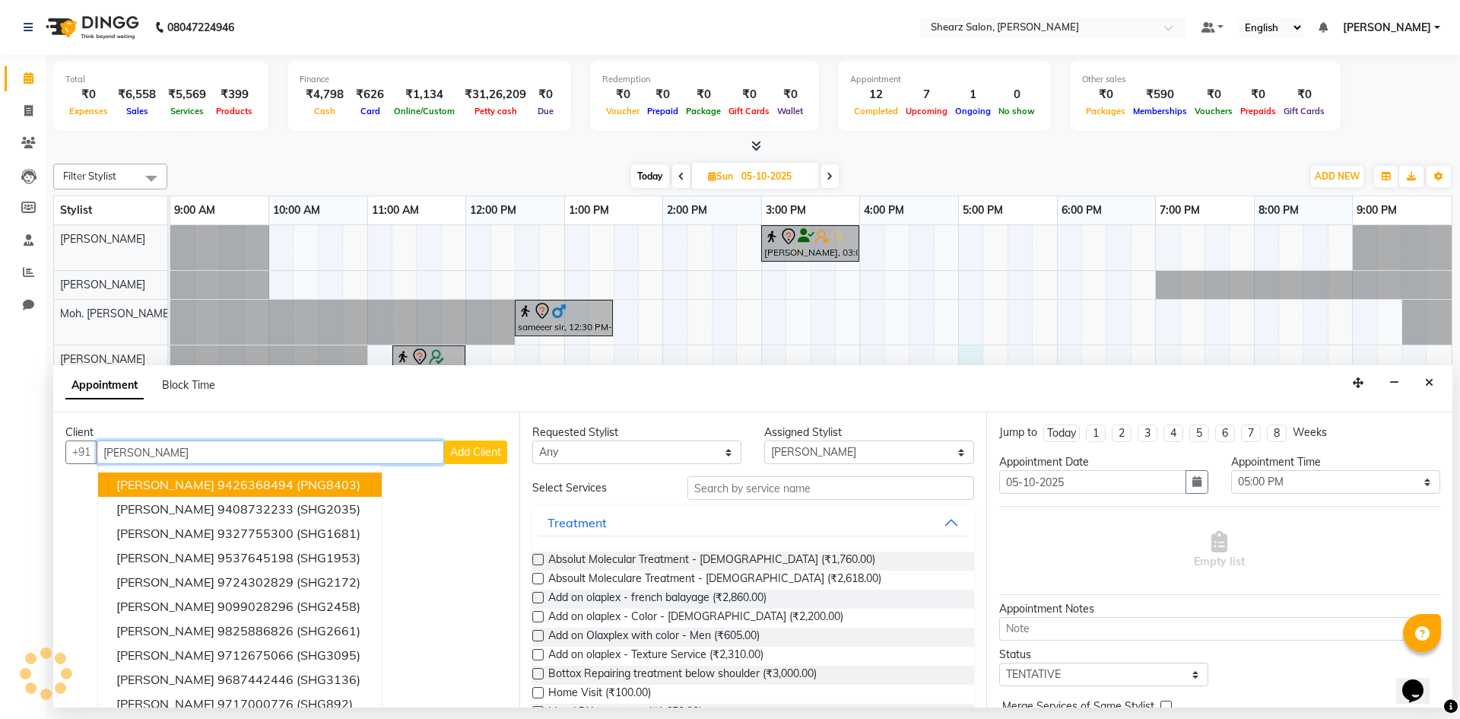
click at [218, 477] on ngb-highlight "9426368494" at bounding box center [256, 484] width 76 height 15
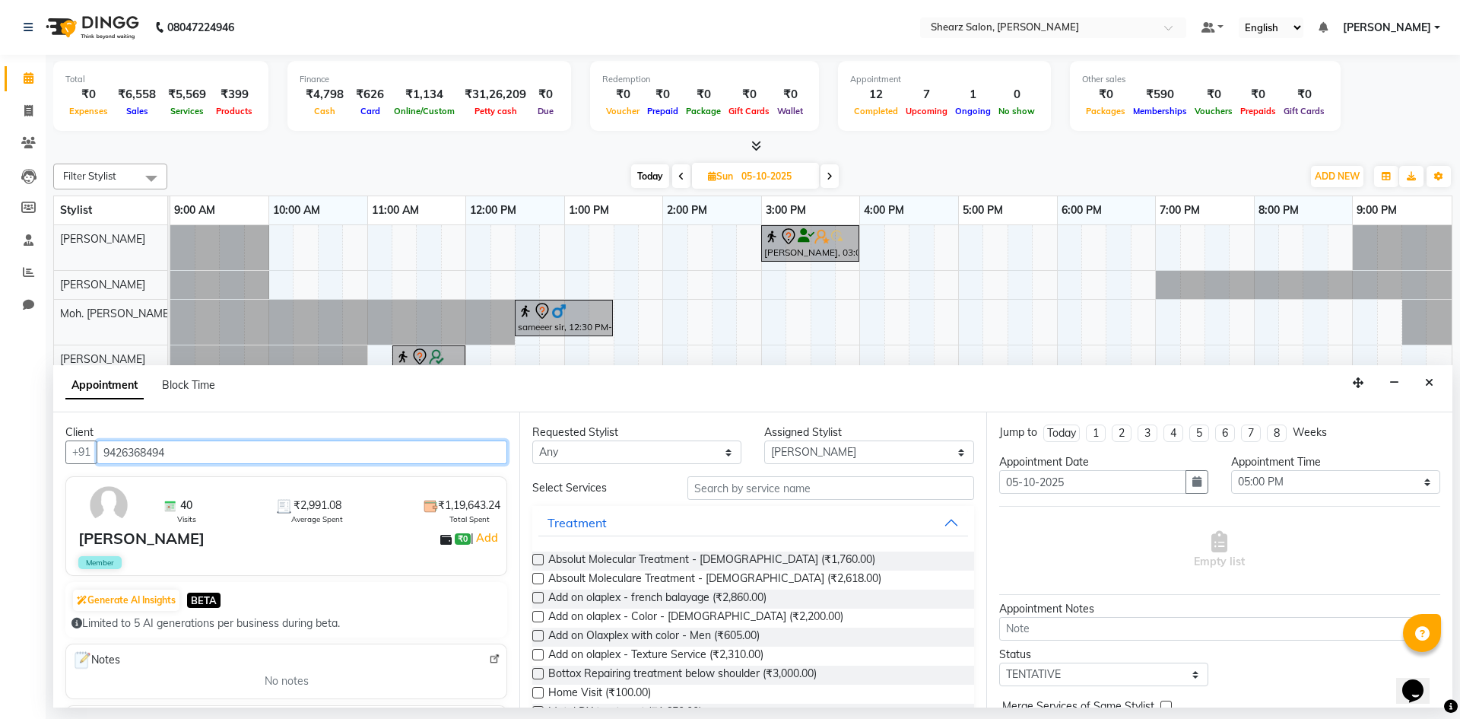
type input "9426368494"
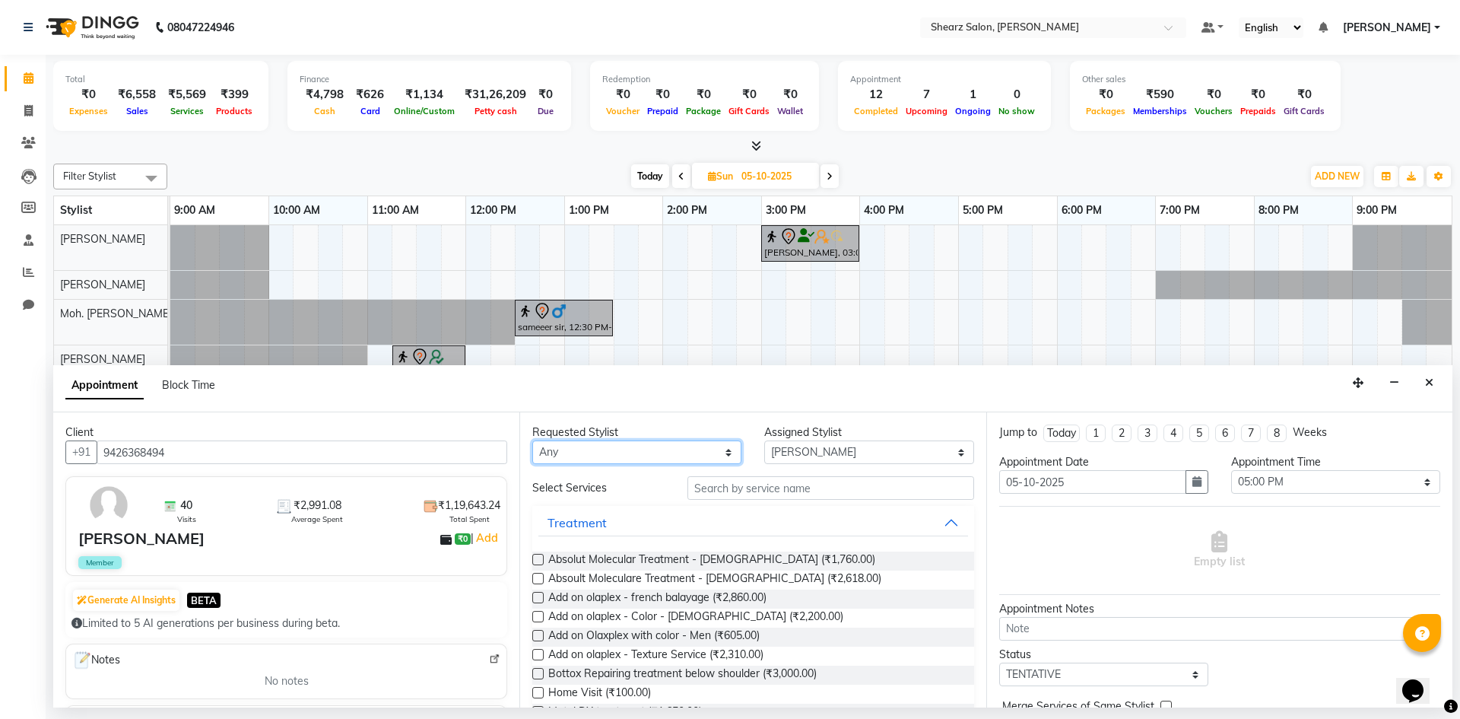
click at [560, 449] on select "Any AakashKumar Nai Admin Arvind S Devda Asha Chavariya Divyata Shashtri kuhoto…" at bounding box center [636, 452] width 209 height 24
select select "77286"
click at [532, 440] on select "Any AakashKumar Nai Admin Arvind S Devda Asha Chavariya Divyata Shashtri kuhoto…" at bounding box center [636, 452] width 209 height 24
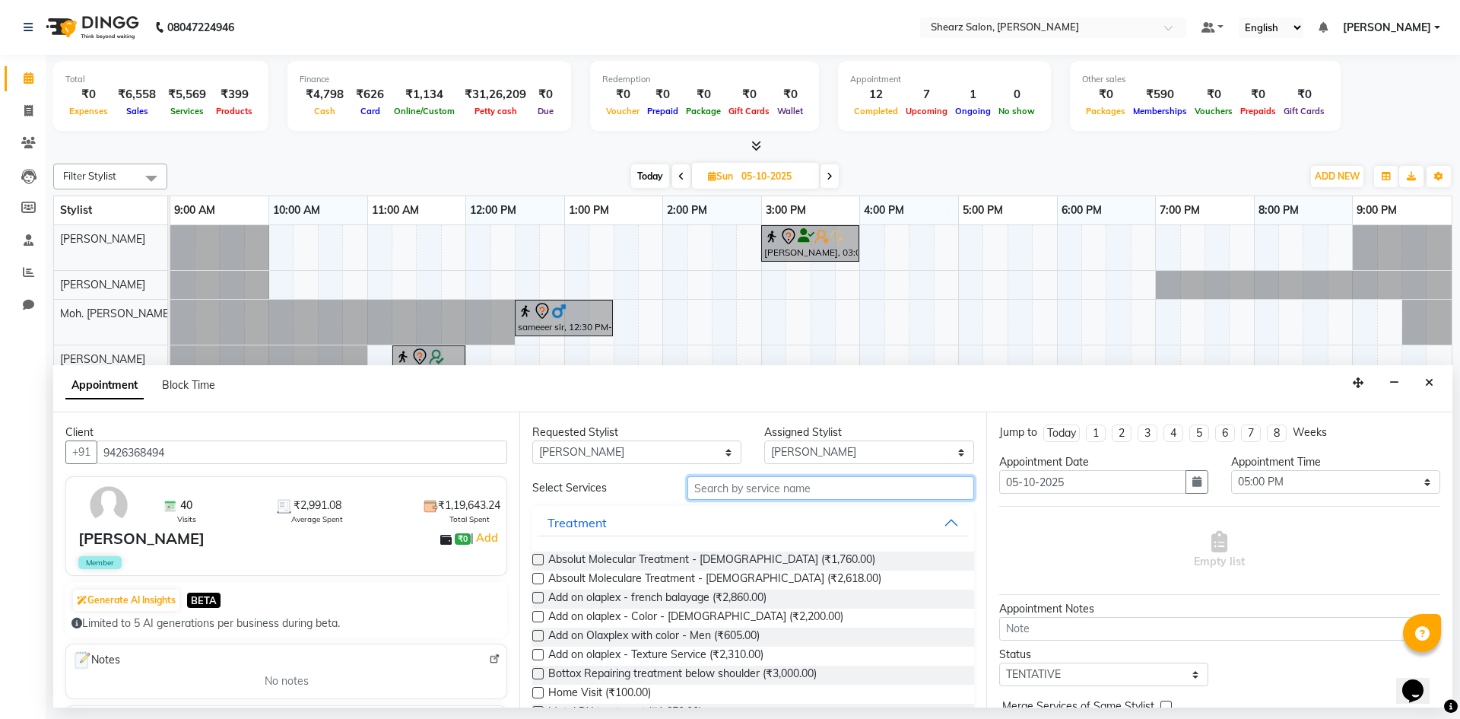
click at [870, 495] on input "text" at bounding box center [831, 488] width 287 height 24
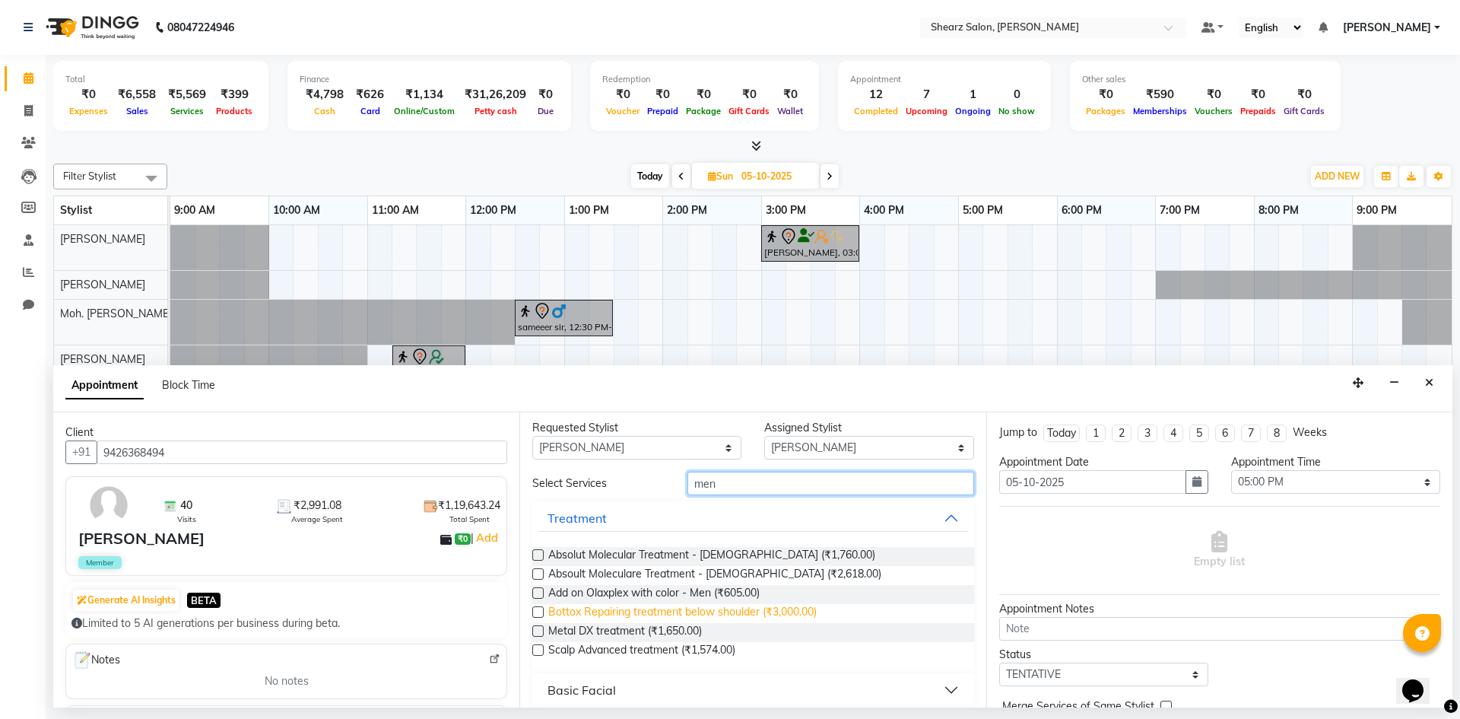
scroll to position [0, 0]
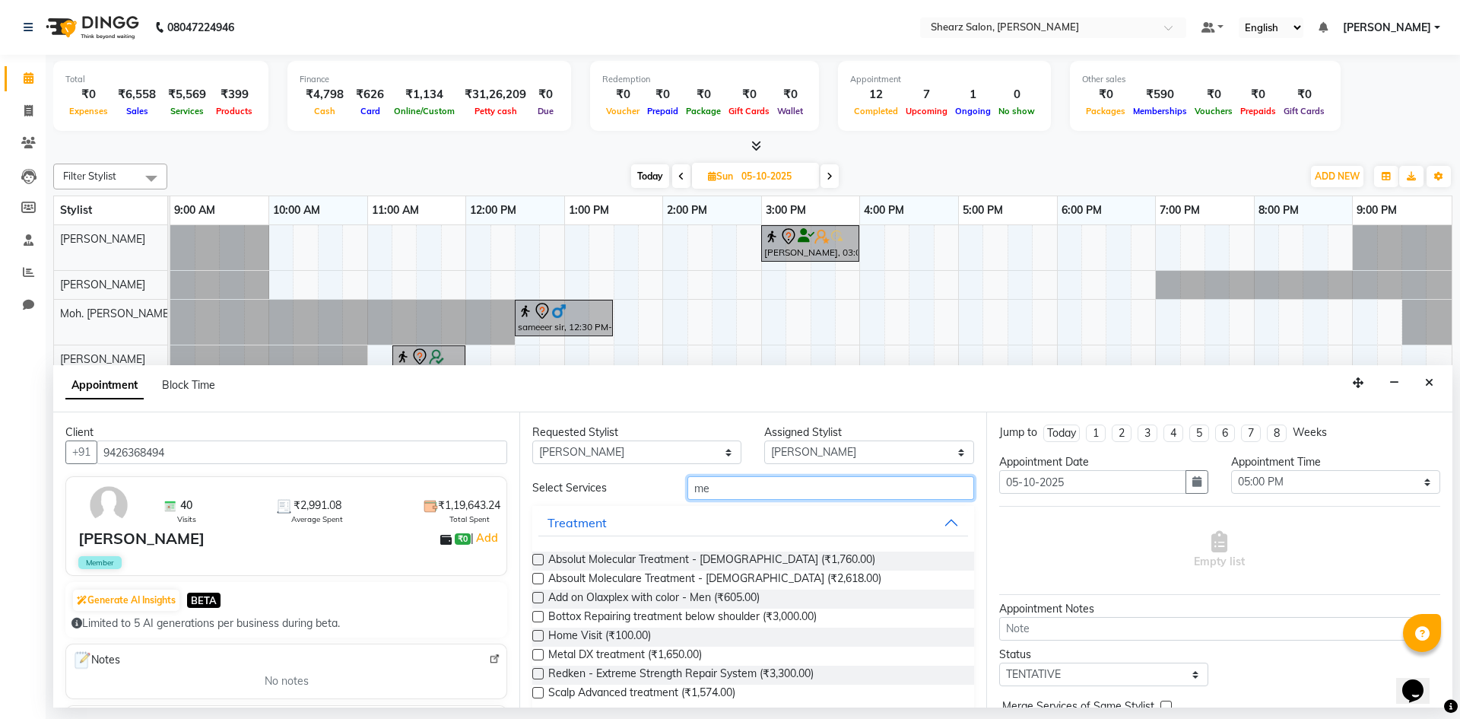
type input "m"
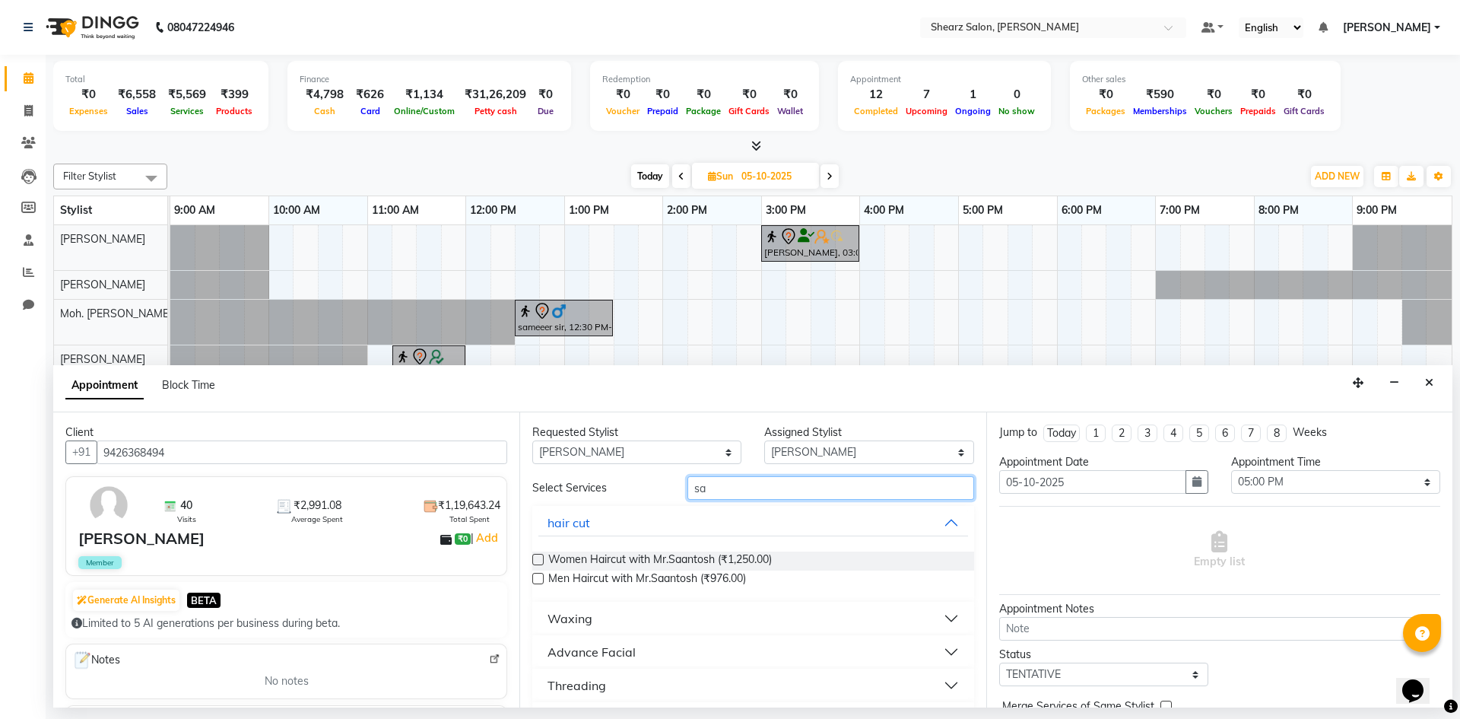
type input "sa"
click at [537, 576] on label at bounding box center [537, 578] width 11 height 11
click at [537, 576] on input "checkbox" at bounding box center [537, 580] width 10 height 10
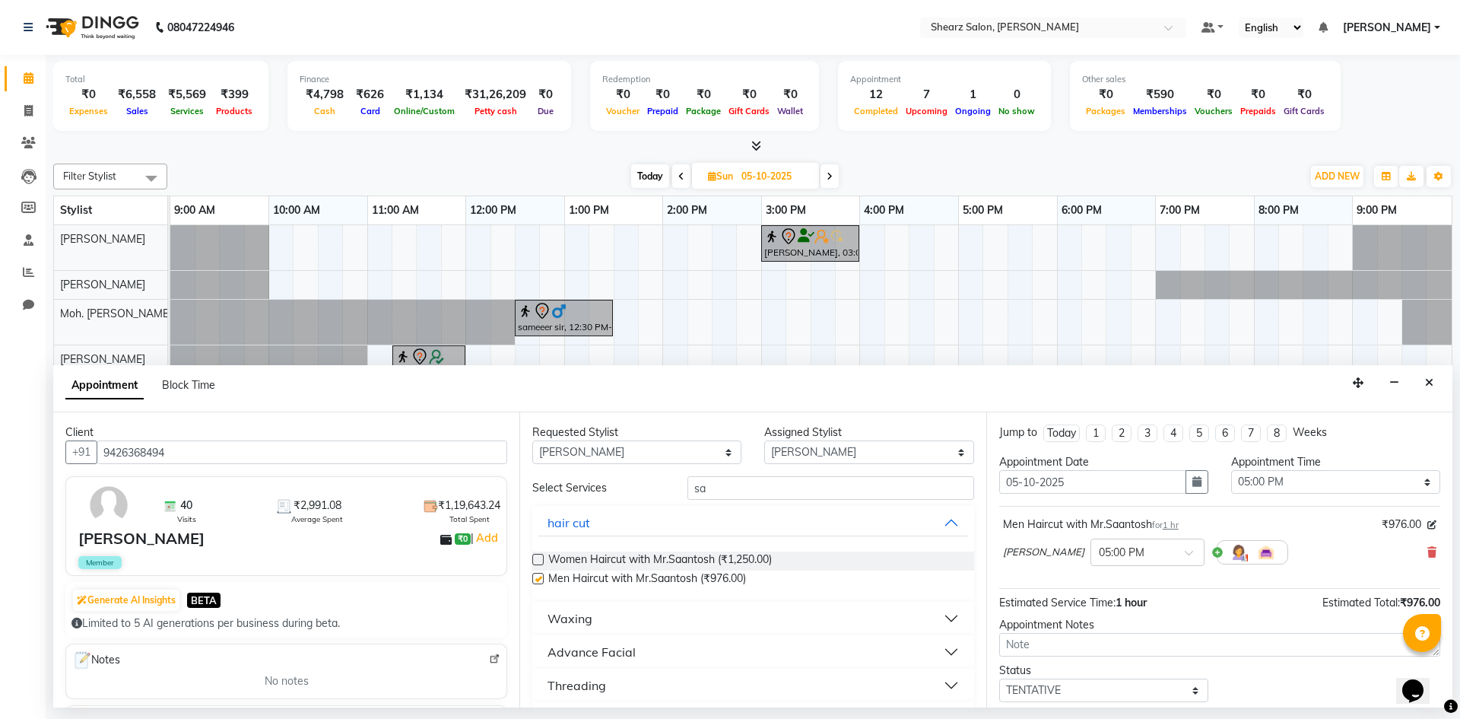
checkbox input "false"
click at [702, 491] on input "sa" at bounding box center [831, 488] width 287 height 24
type input "s"
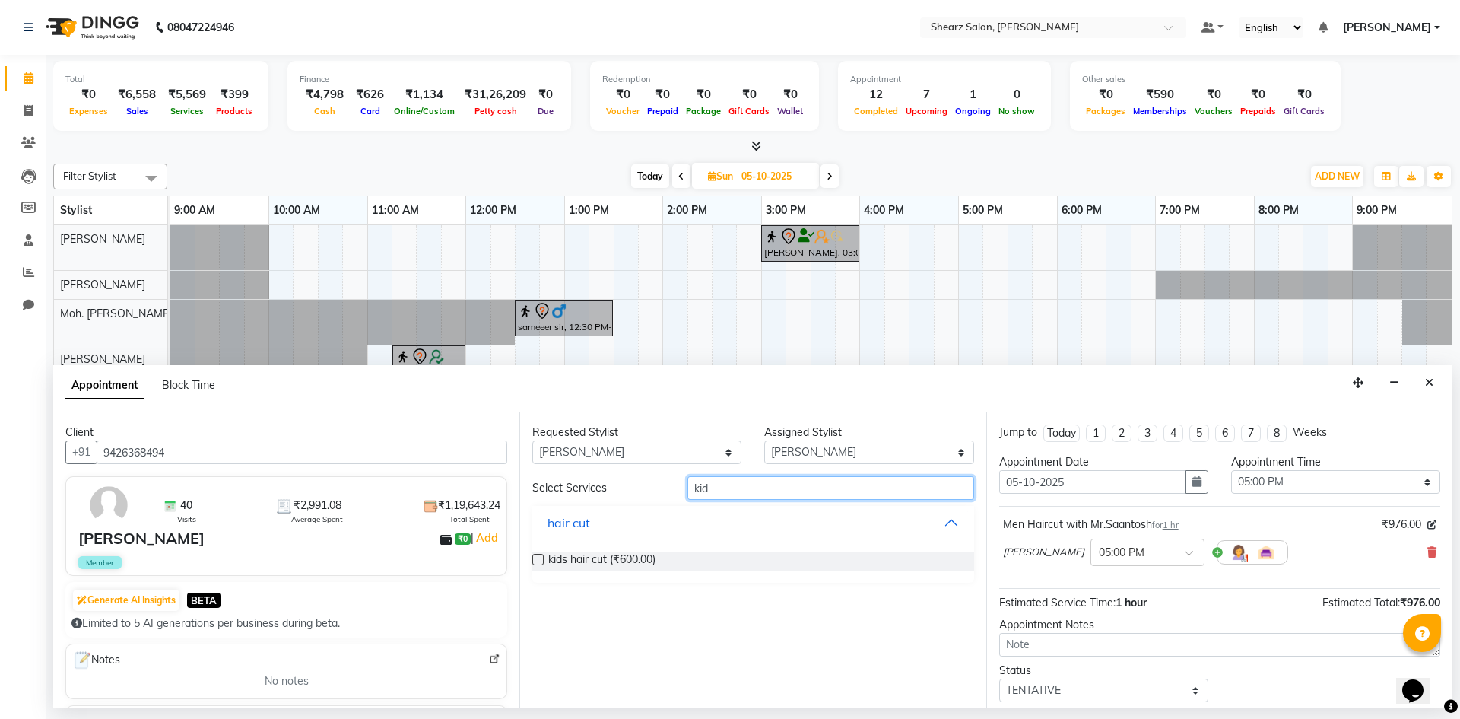
type input "kid"
click at [540, 560] on label at bounding box center [537, 559] width 11 height 11
click at [540, 560] on input "checkbox" at bounding box center [537, 561] width 10 height 10
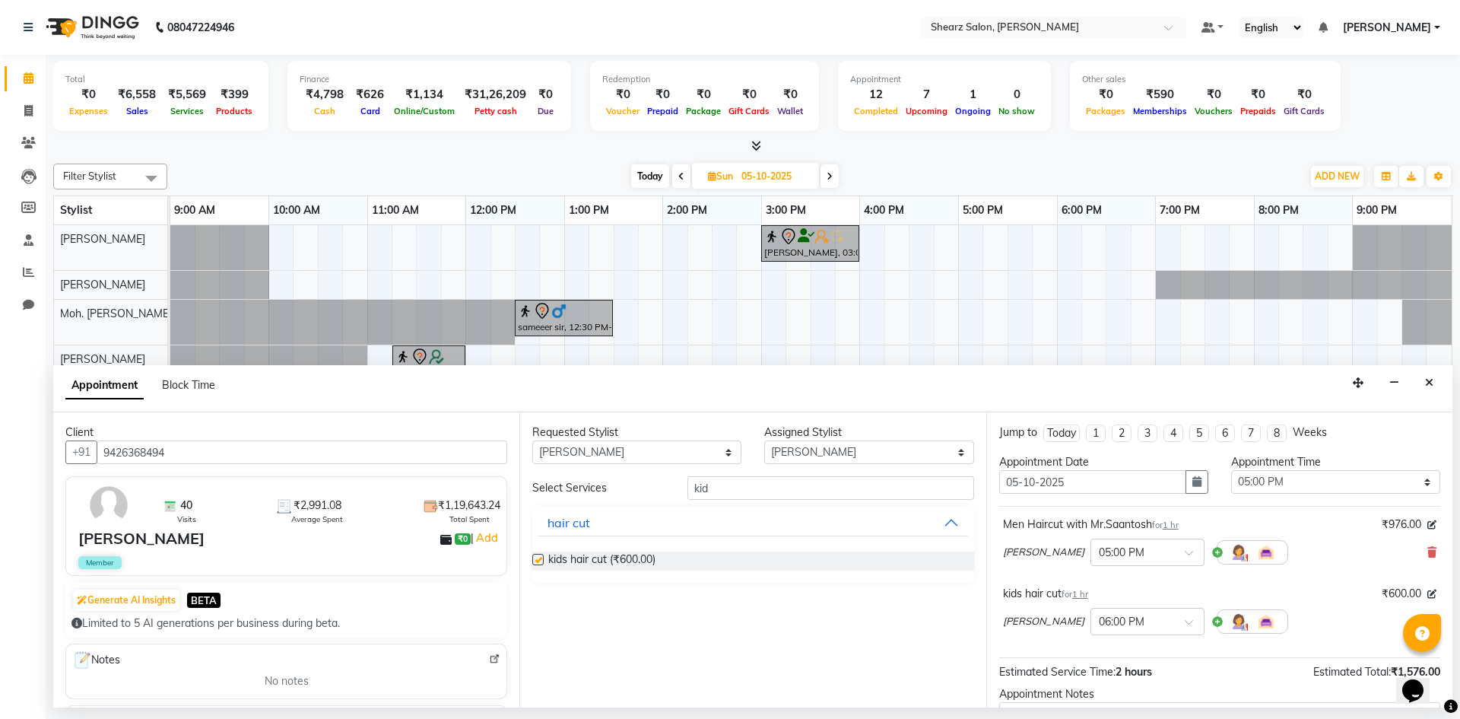
checkbox input "false"
click at [808, 487] on input "kid" at bounding box center [831, 488] width 287 height 24
type input "k"
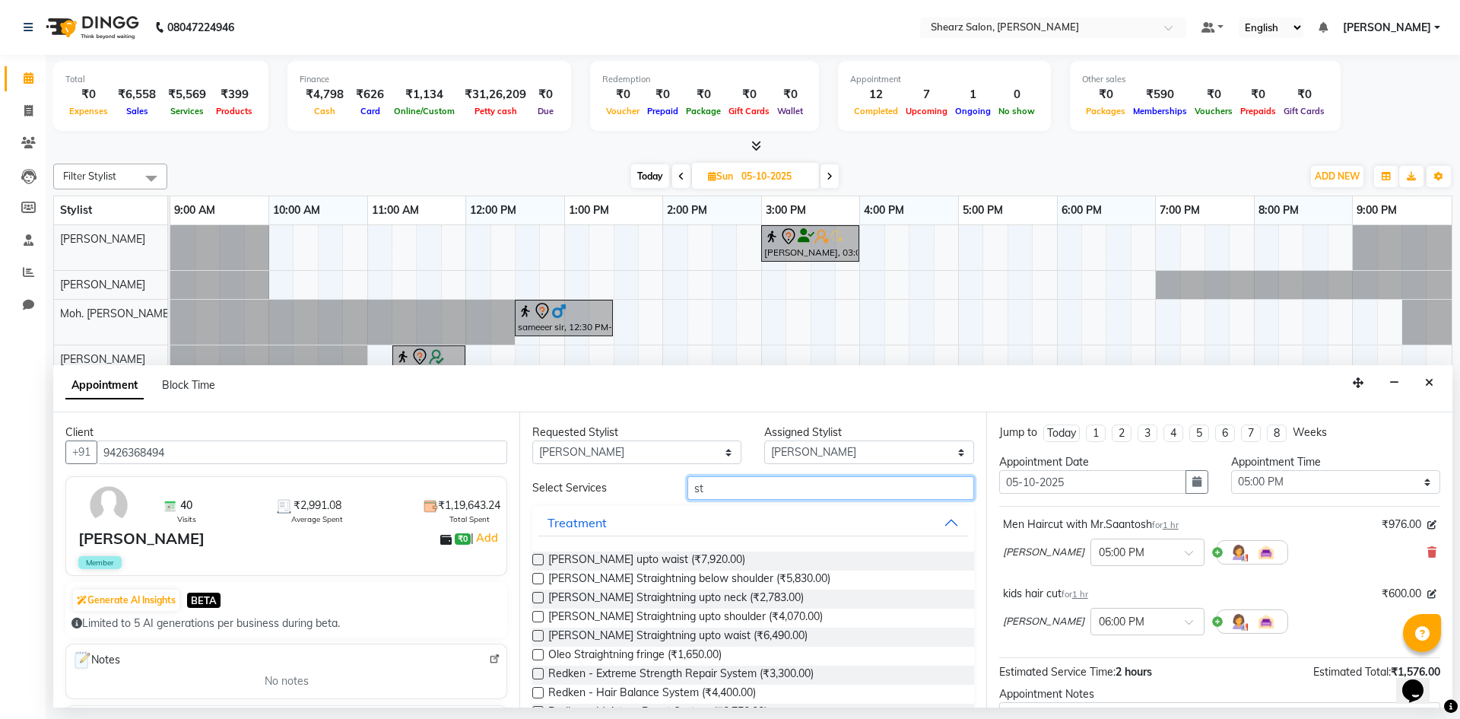
type input "s"
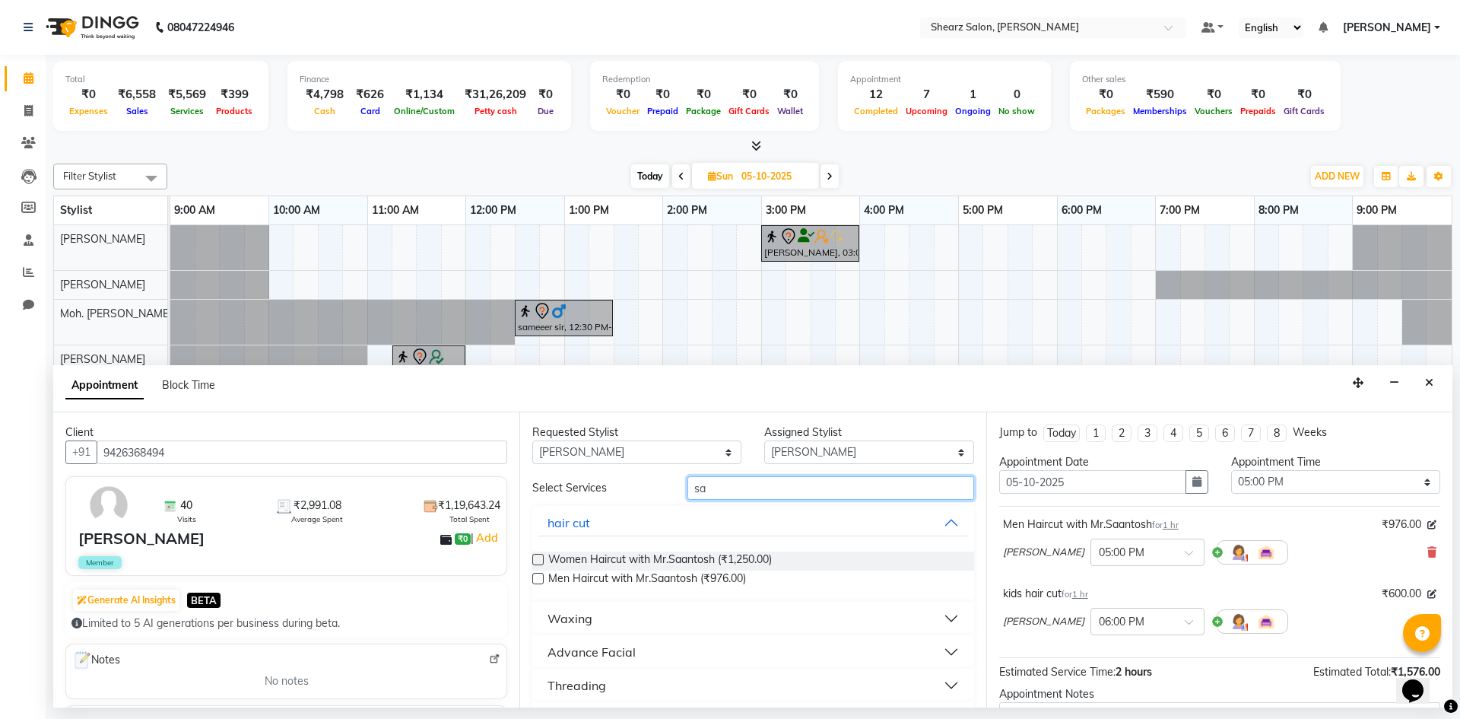
type input "sa"
click at [541, 557] on label at bounding box center [537, 559] width 11 height 11
click at [541, 557] on input "checkbox" at bounding box center [537, 561] width 10 height 10
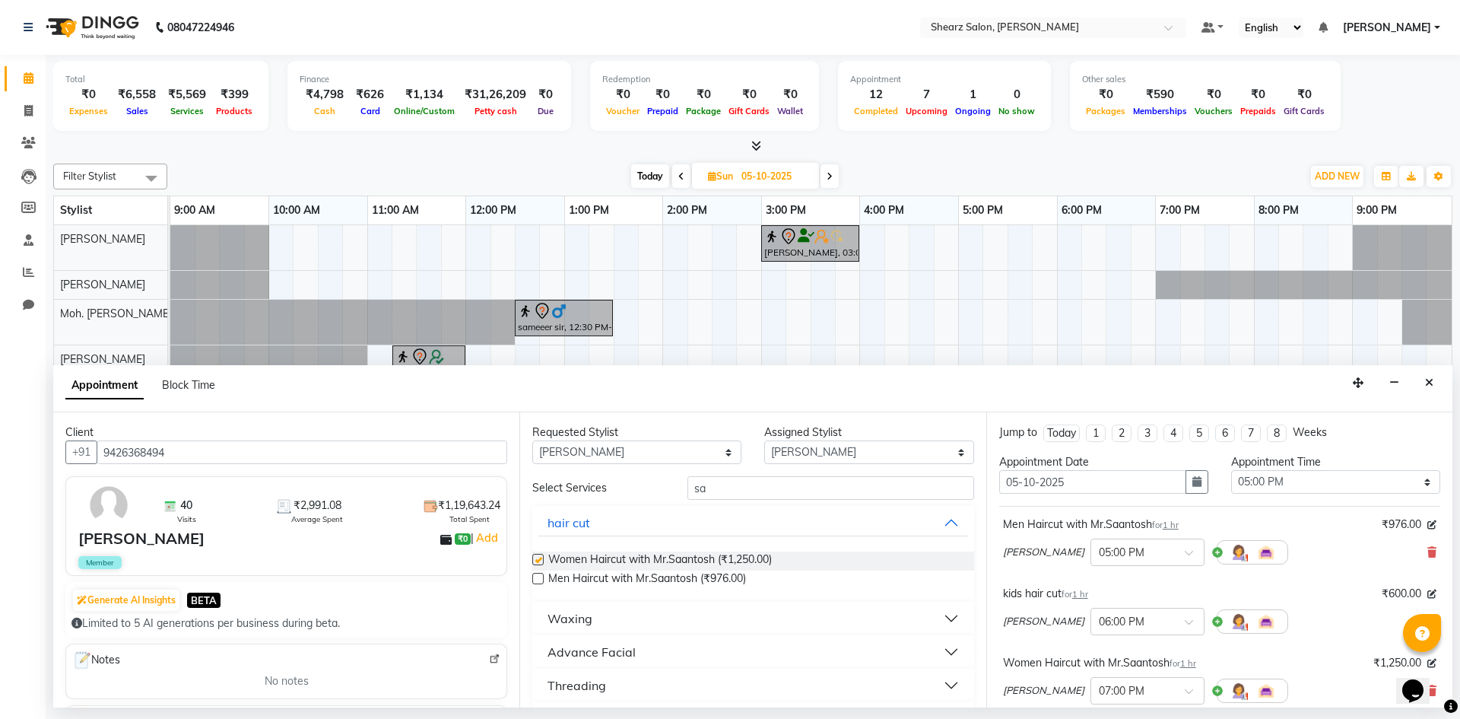
checkbox input "false"
click at [765, 484] on input "sa" at bounding box center [831, 488] width 287 height 24
type input "s"
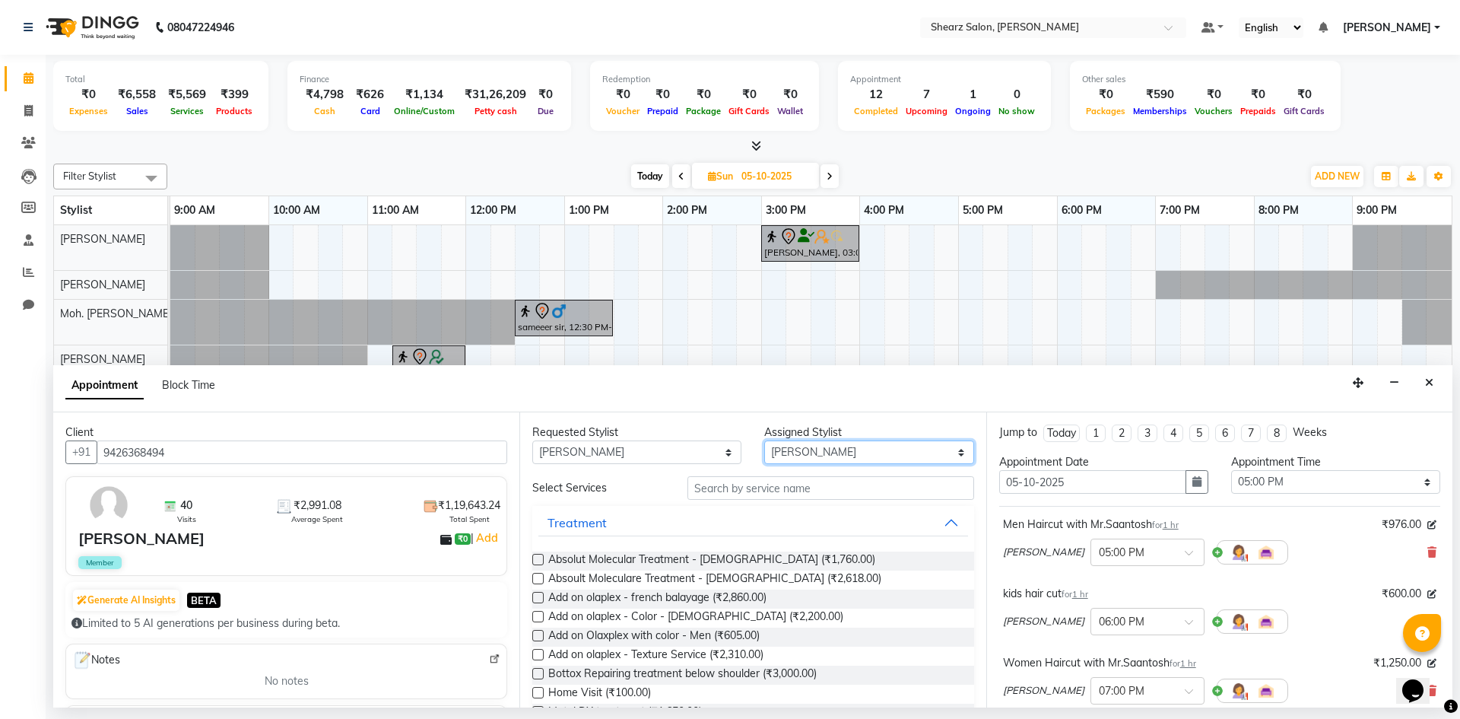
click at [802, 455] on select "Select AakashKumar Nai Admin [PERSON_NAME] Asha Chavariya [PERSON_NAME] kuhoto …" at bounding box center [868, 452] width 209 height 24
select select "77320"
click at [764, 440] on select "Select AakashKumar Nai Admin [PERSON_NAME] Asha Chavariya [PERSON_NAME] kuhoto …" at bounding box center [868, 452] width 209 height 24
click at [863, 481] on input "text" at bounding box center [831, 488] width 287 height 24
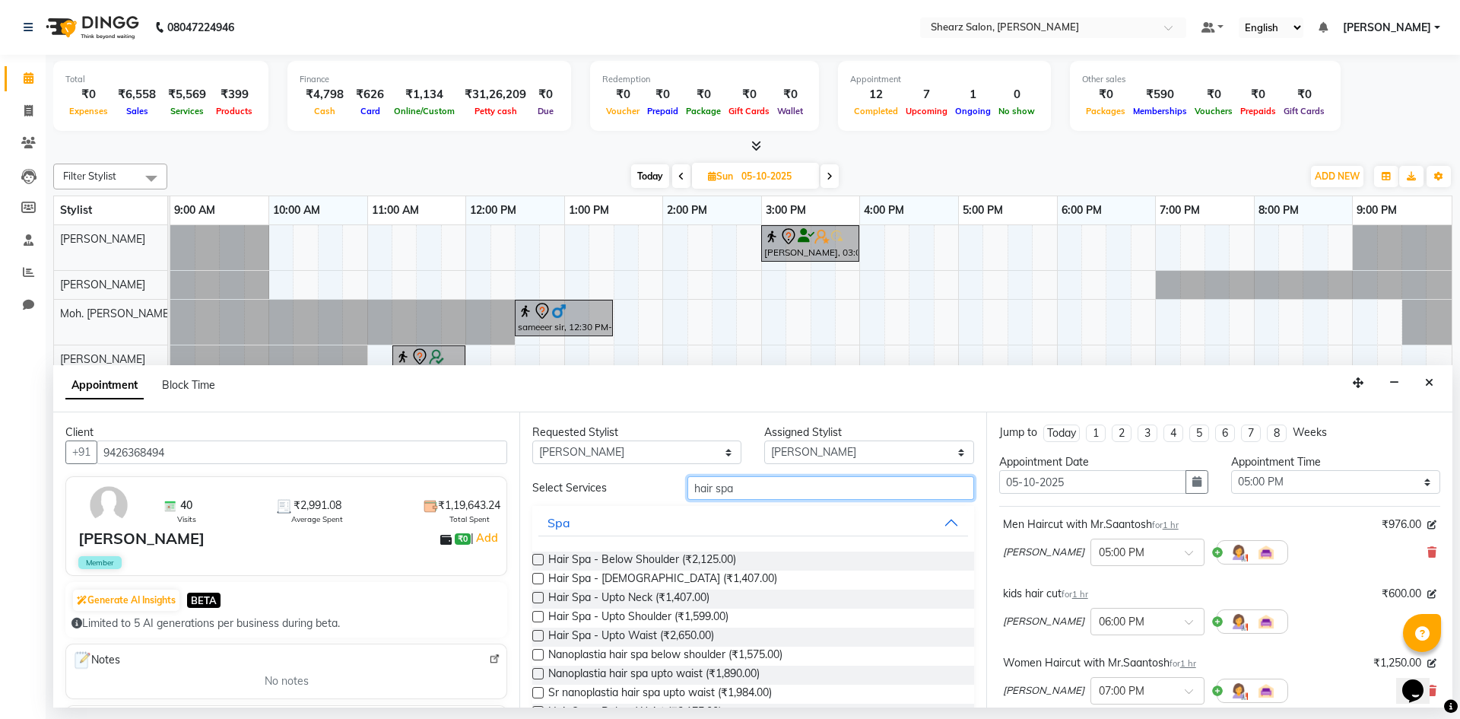
type input "hair spa"
click at [821, 454] on select "Select AakashKumar Nai Admin [PERSON_NAME] Asha Chavariya [PERSON_NAME] kuhoto …" at bounding box center [868, 452] width 209 height 24
select select "77291"
click at [764, 440] on select "Select AakashKumar Nai Admin [PERSON_NAME] Asha Chavariya [PERSON_NAME] kuhoto …" at bounding box center [868, 452] width 209 height 24
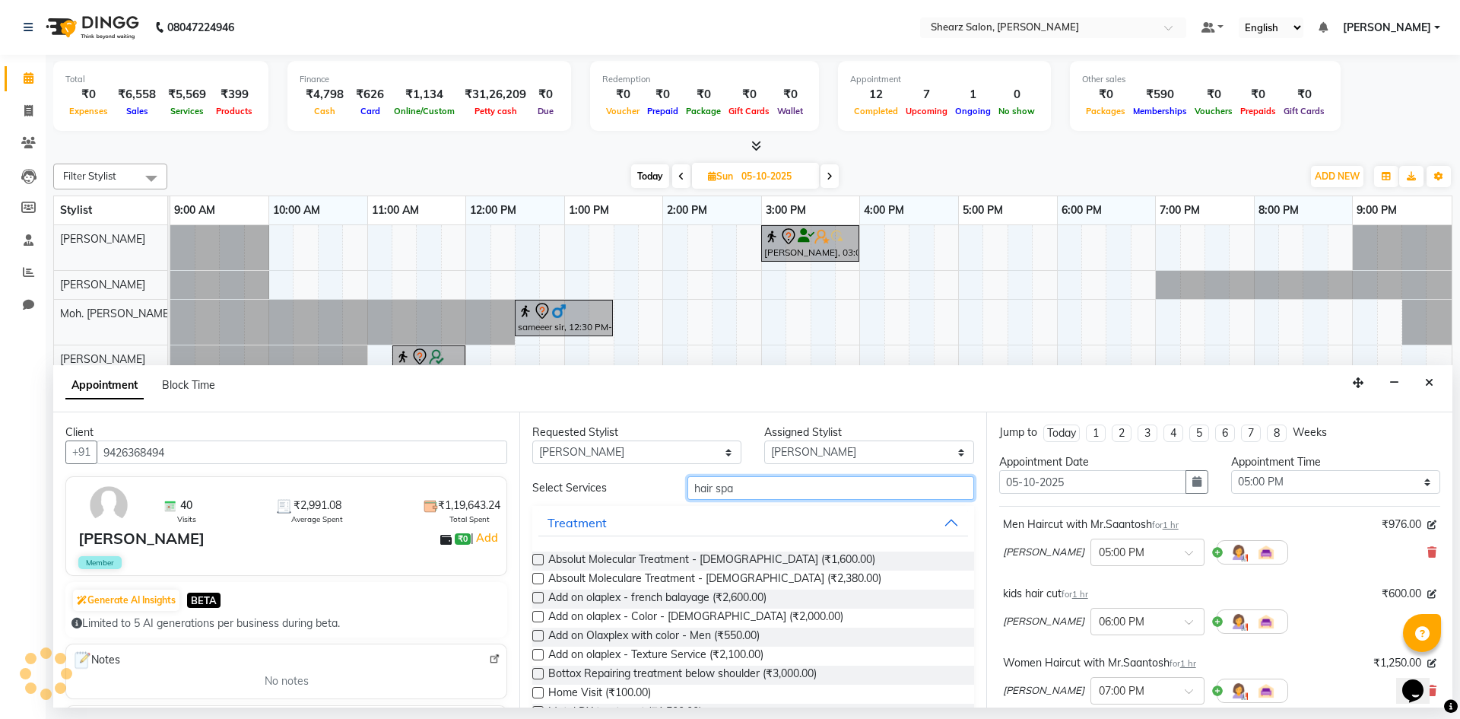
click at [807, 491] on input "hair spa" at bounding box center [831, 488] width 287 height 24
type input "h"
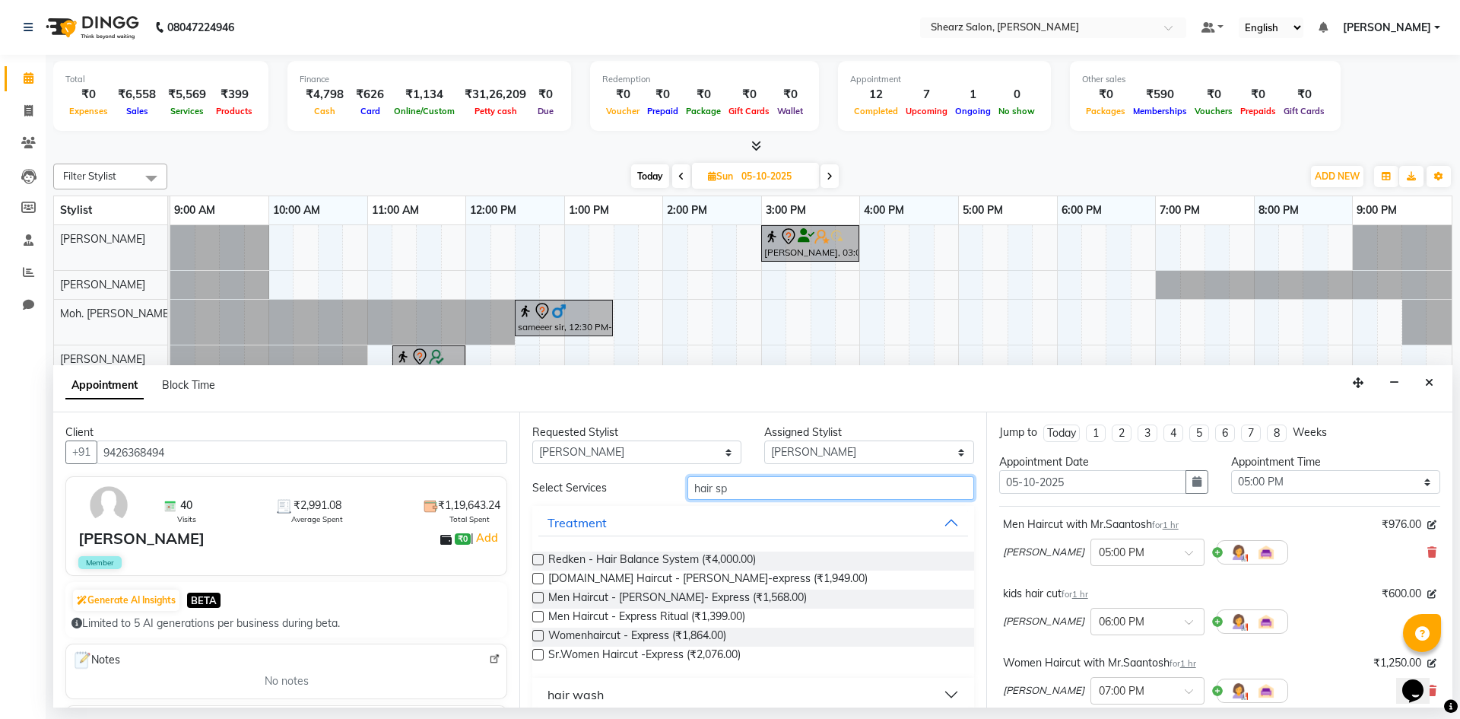
type input "hair spa"
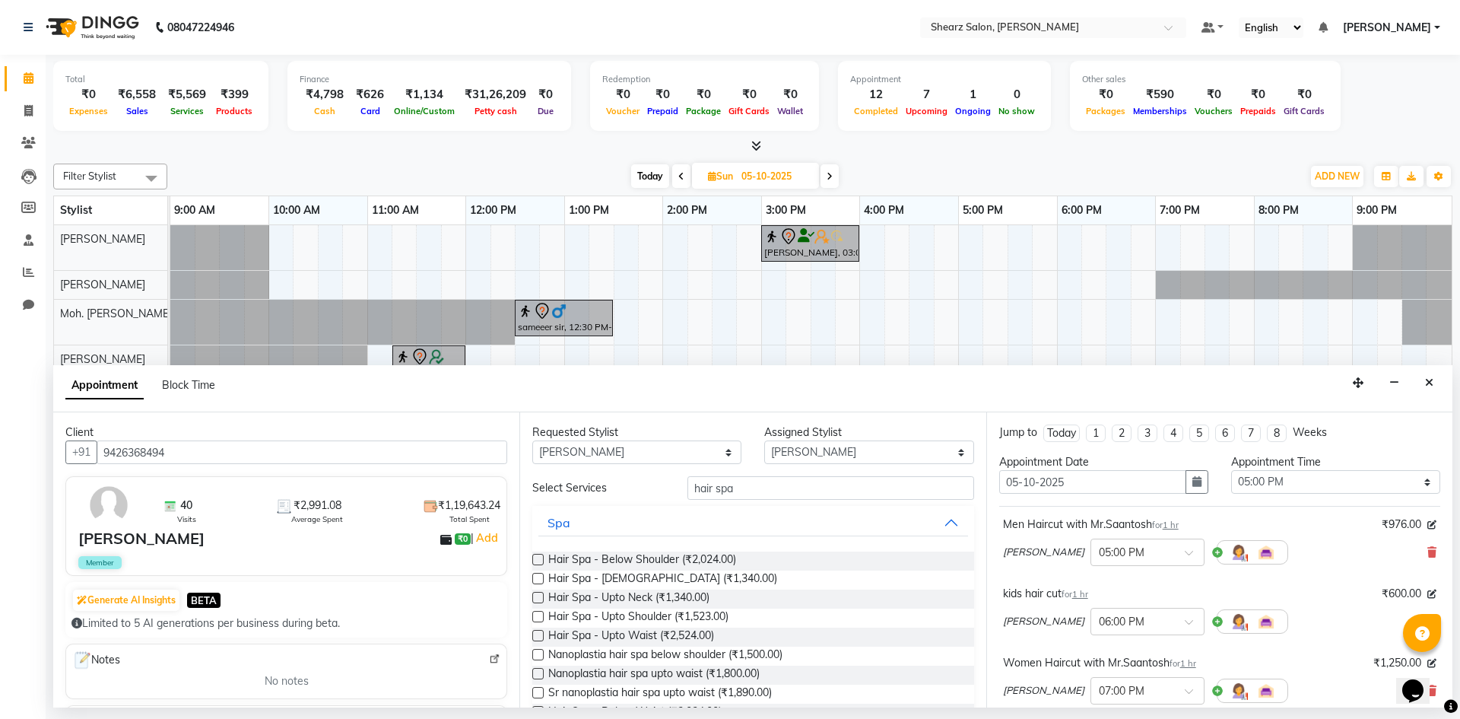
click at [538, 554] on label at bounding box center [537, 559] width 11 height 11
click at [538, 556] on input "checkbox" at bounding box center [537, 561] width 10 height 10
checkbox input "false"
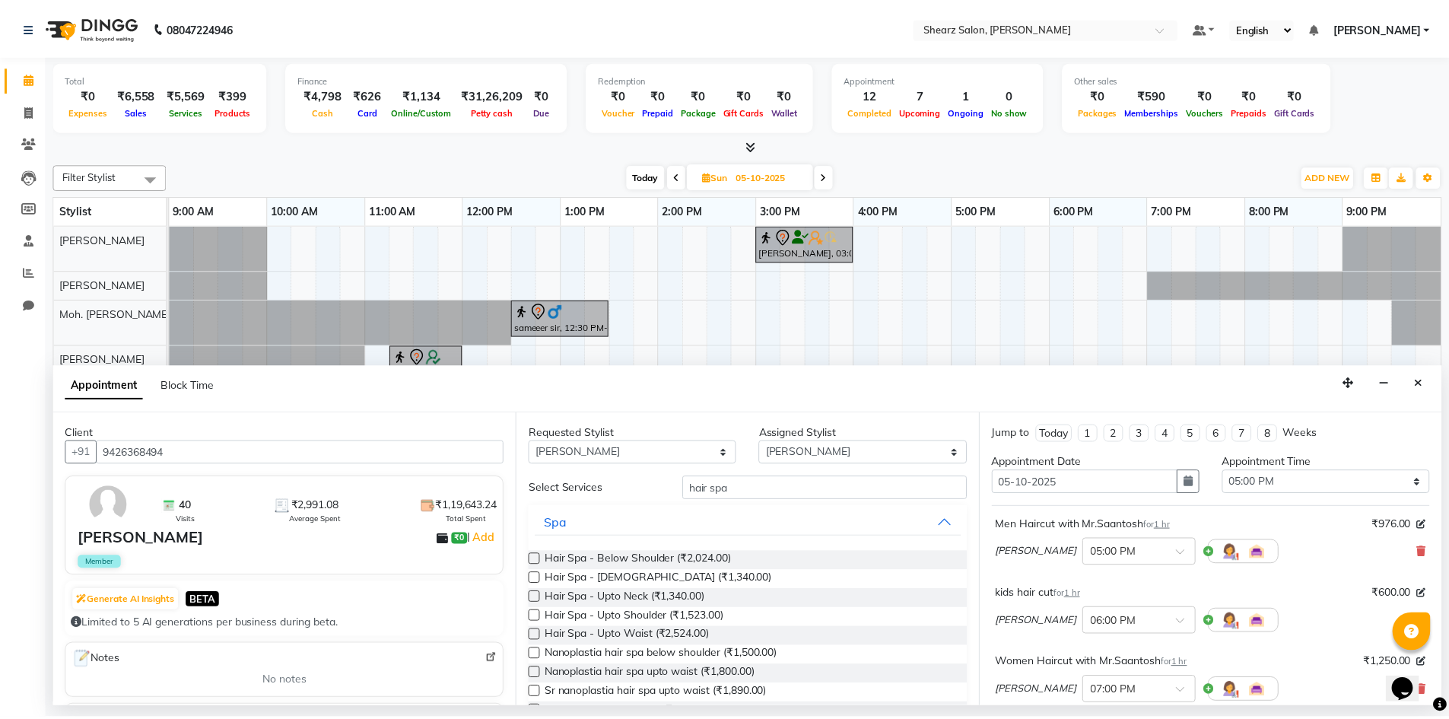
scroll to position [298, 0]
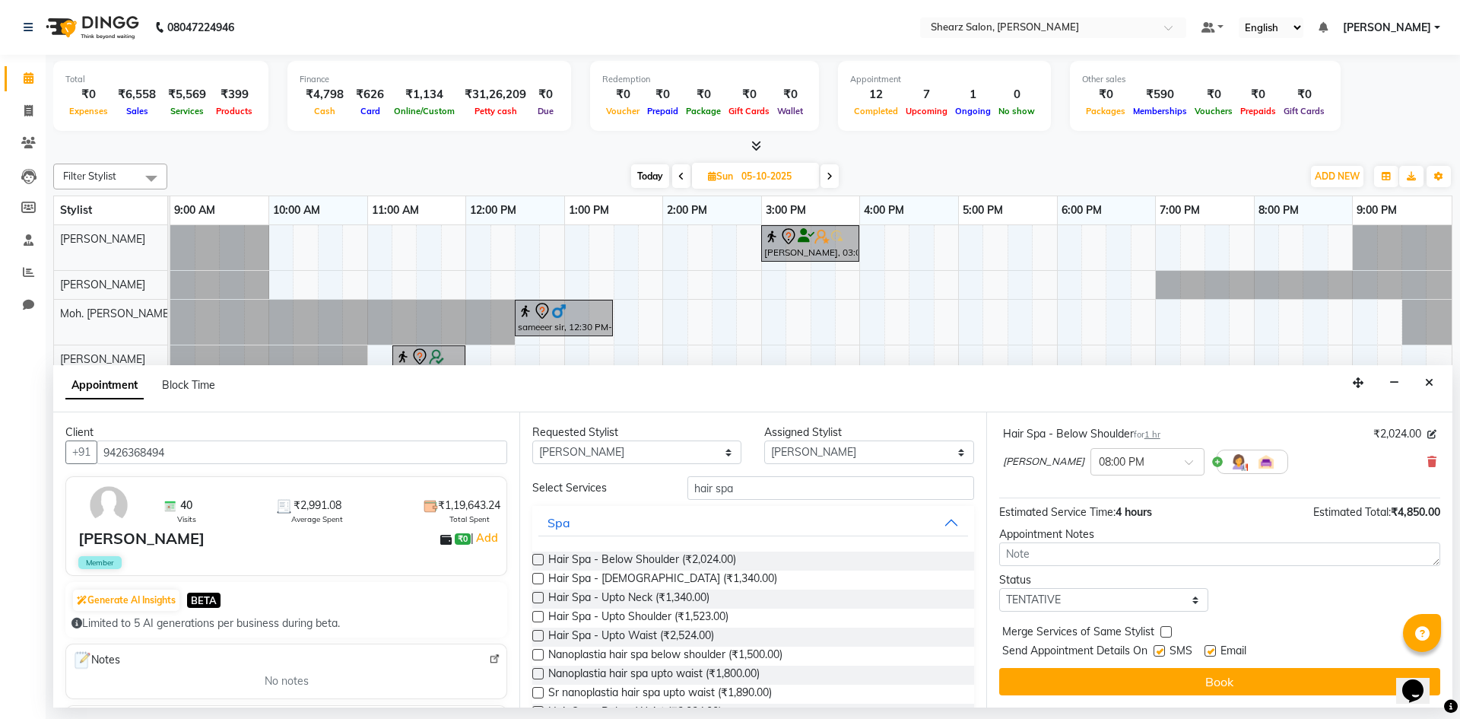
click at [1177, 674] on button "Book" at bounding box center [1219, 681] width 441 height 27
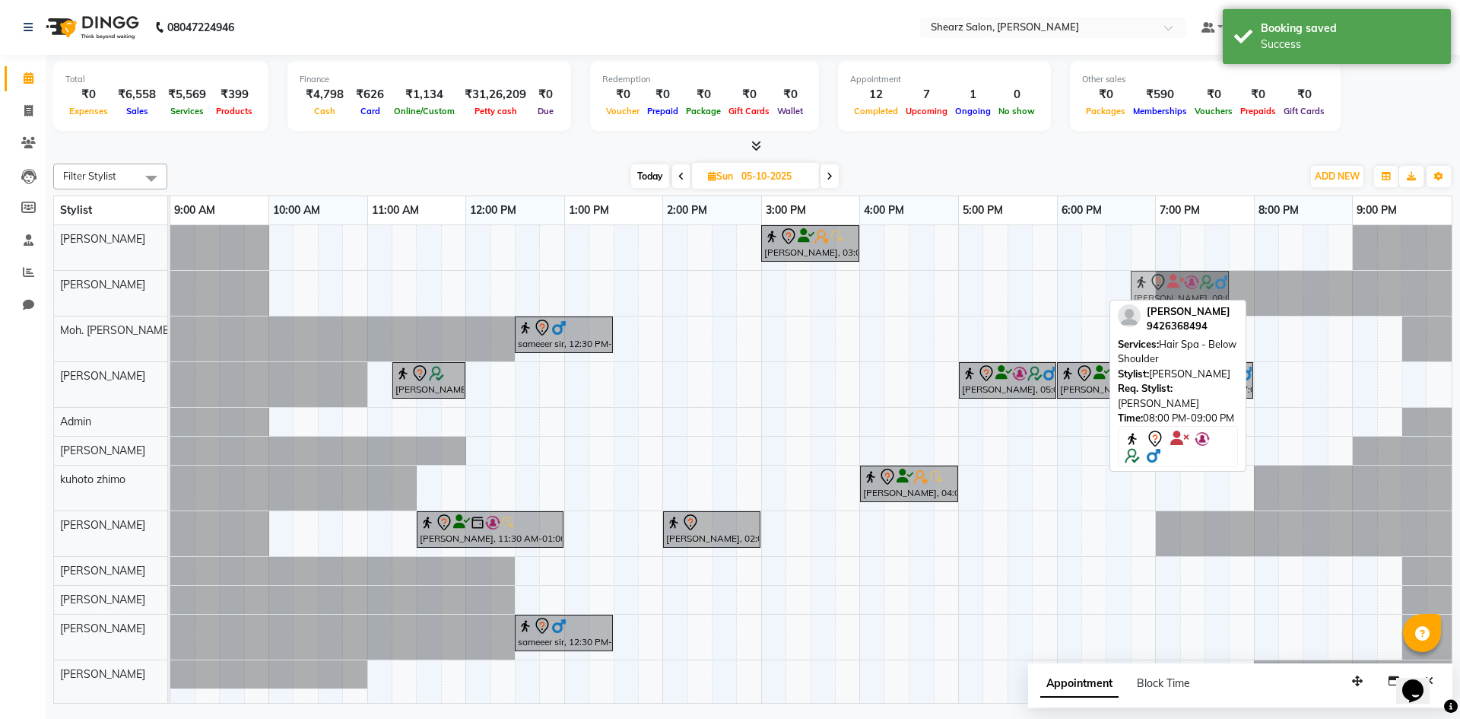
drag, startPoint x: 1302, startPoint y: 287, endPoint x: 1180, endPoint y: 303, distance: 123.5
click at [1180, 303] on div "Filter Stylist Select All pooja patil Divyata Shashtri Moh. SAifli ... Arvind S…" at bounding box center [752, 430] width 1399 height 546
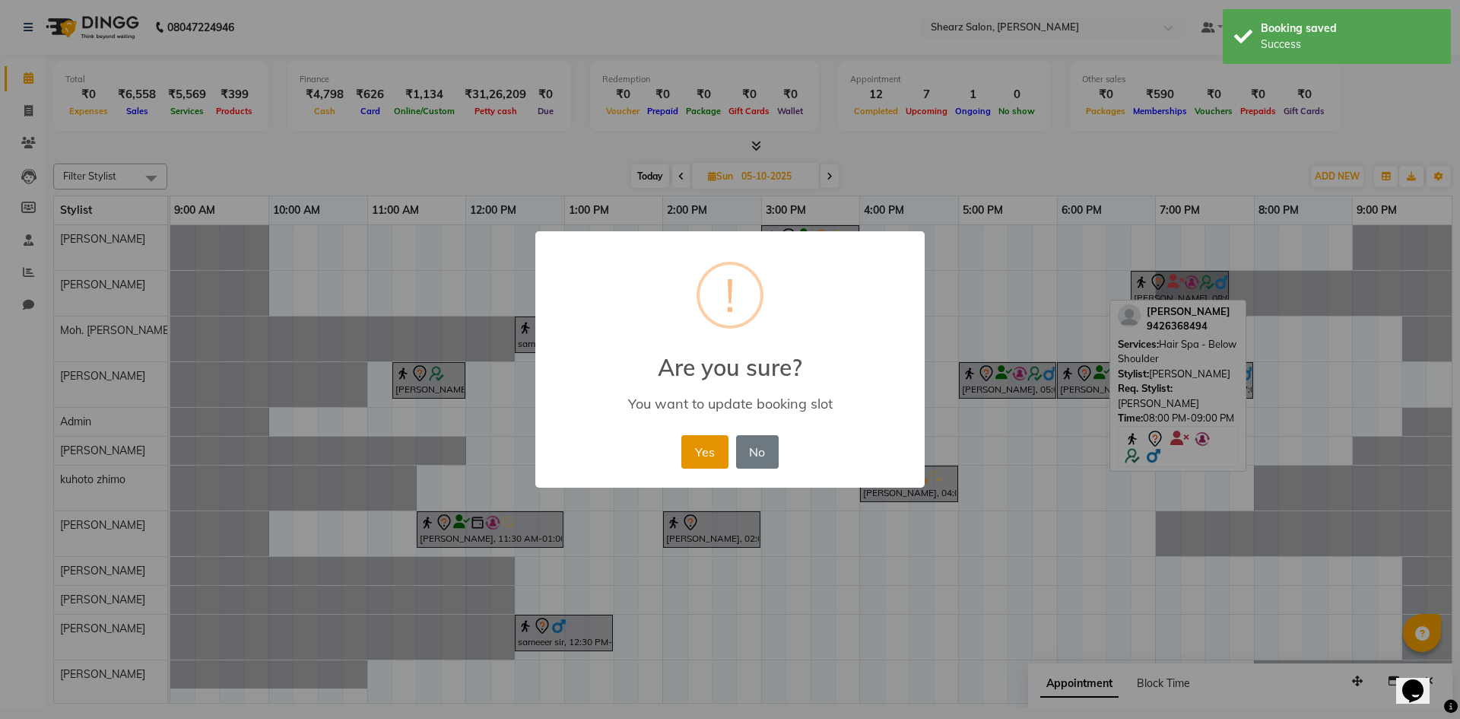
click at [721, 449] on button "Yes" at bounding box center [704, 451] width 46 height 33
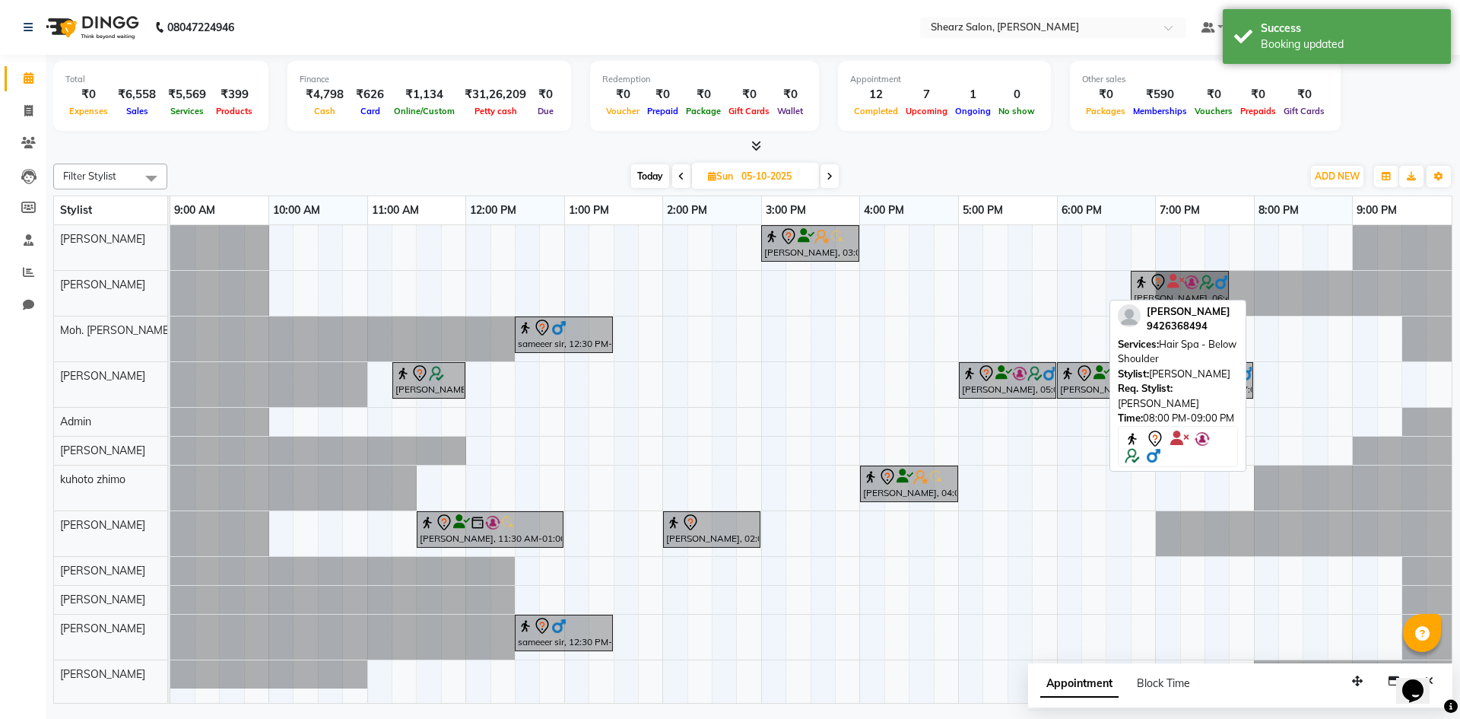
click at [996, 151] on div at bounding box center [752, 146] width 1399 height 16
click at [26, 88] on link "Calendar" at bounding box center [23, 78] width 37 height 25
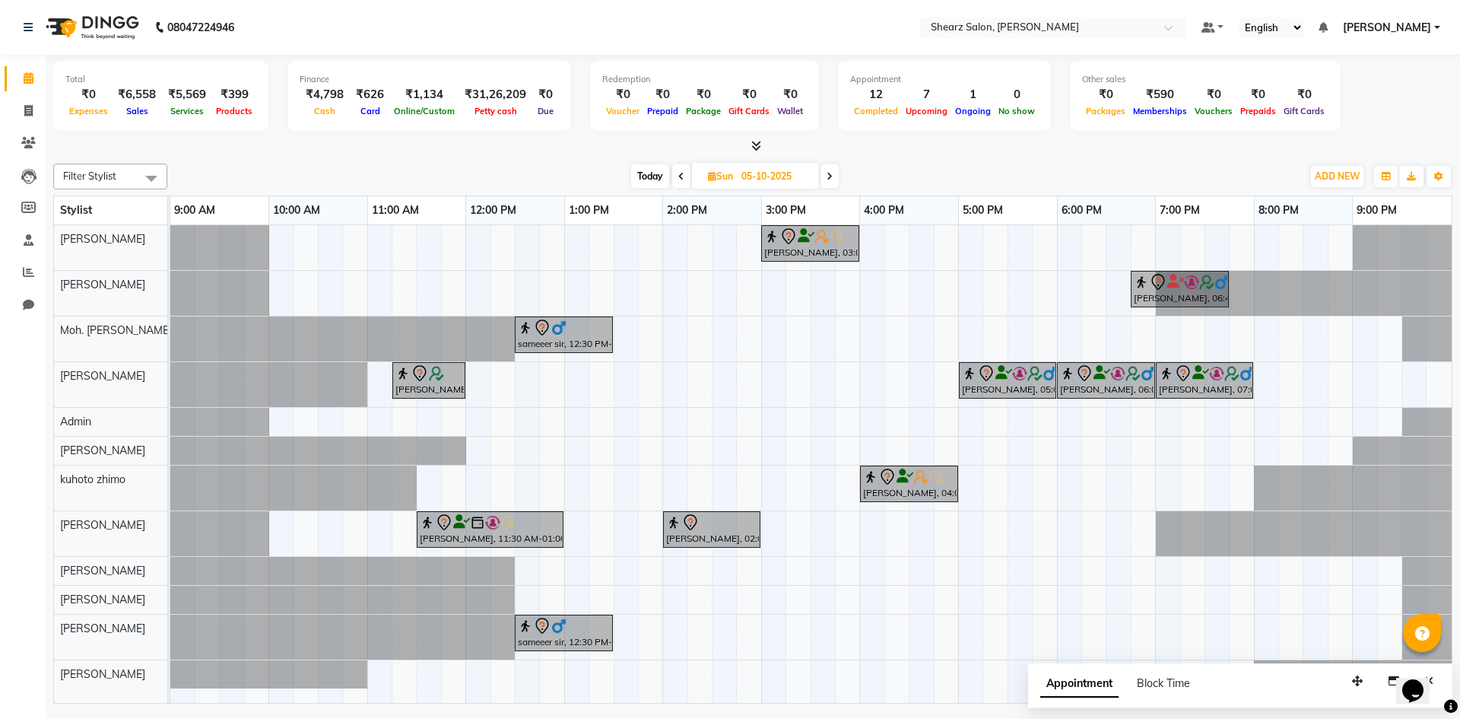
click at [676, 178] on span at bounding box center [681, 176] width 18 height 24
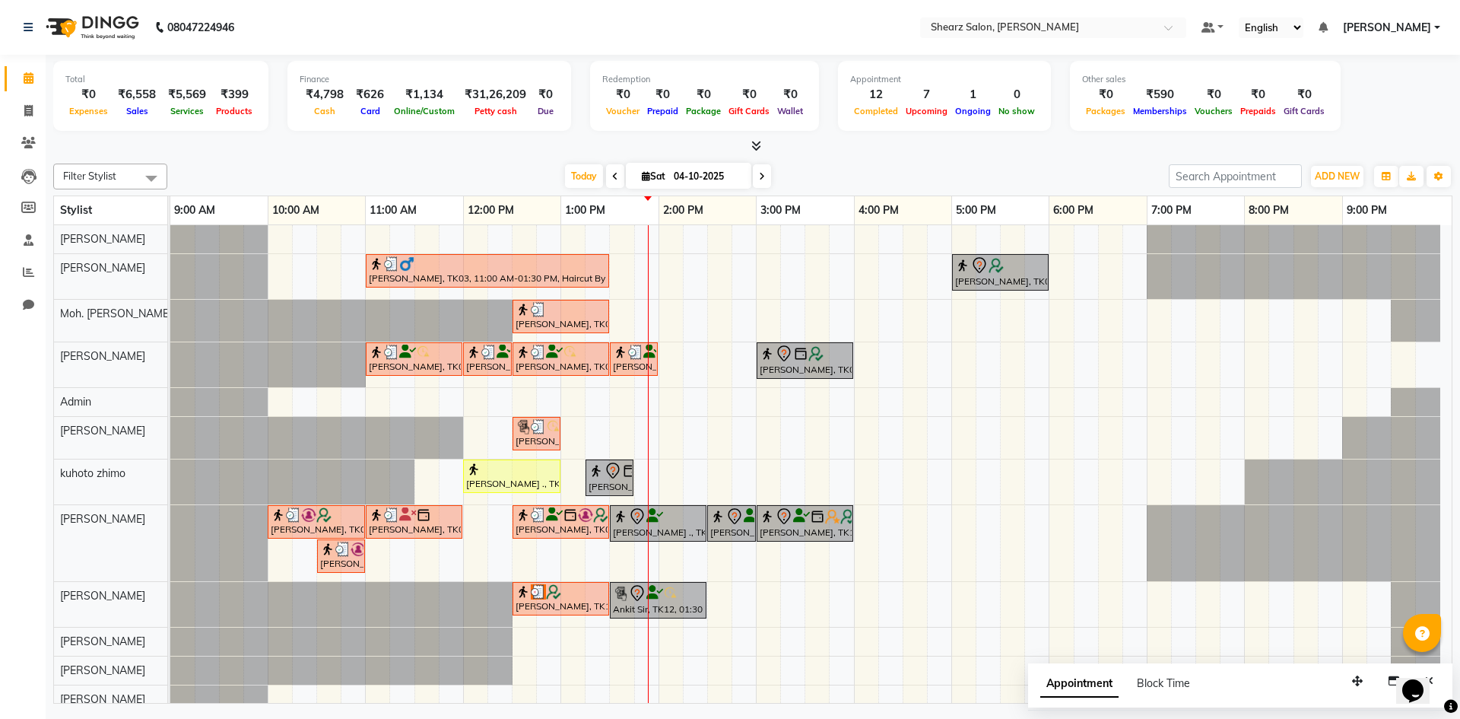
click at [606, 173] on span at bounding box center [615, 176] width 18 height 24
type input "03-10-2025"
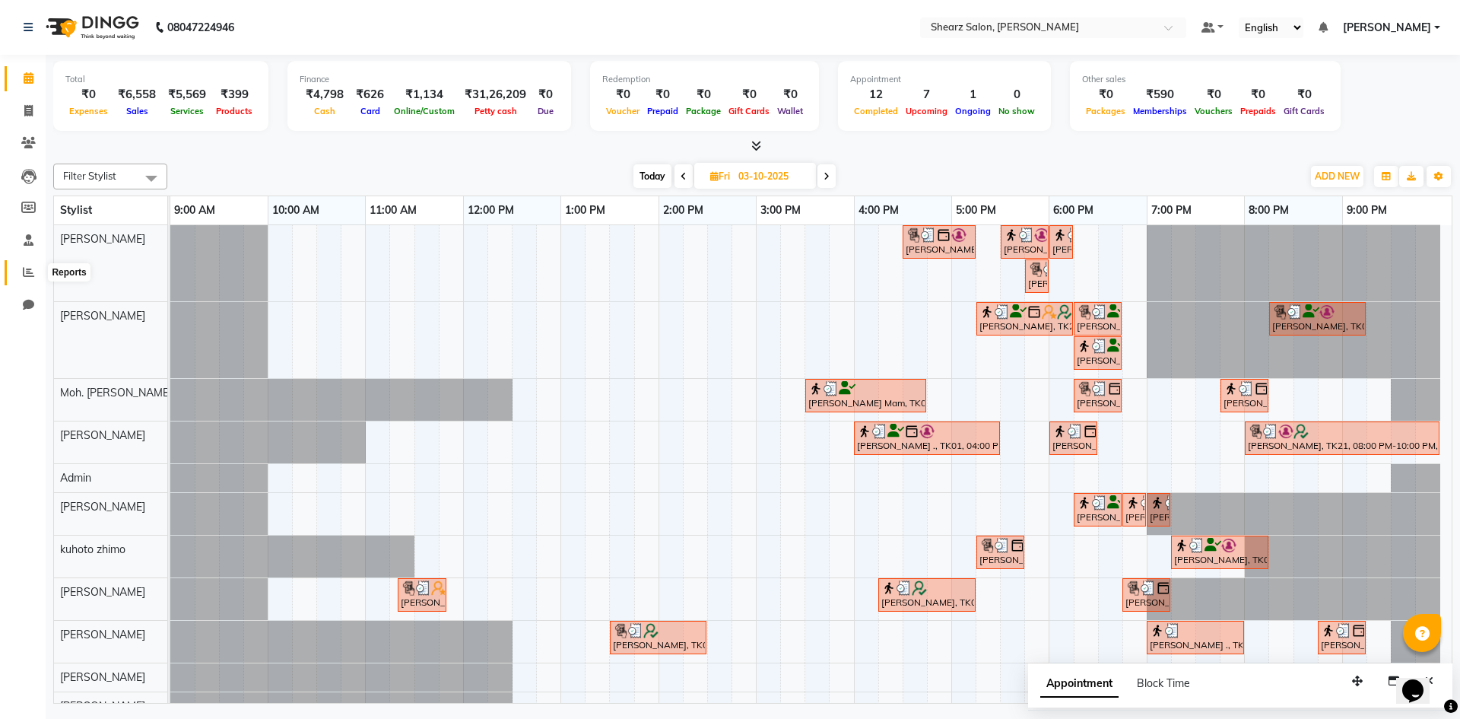
click at [16, 272] on span at bounding box center [28, 272] width 27 height 17
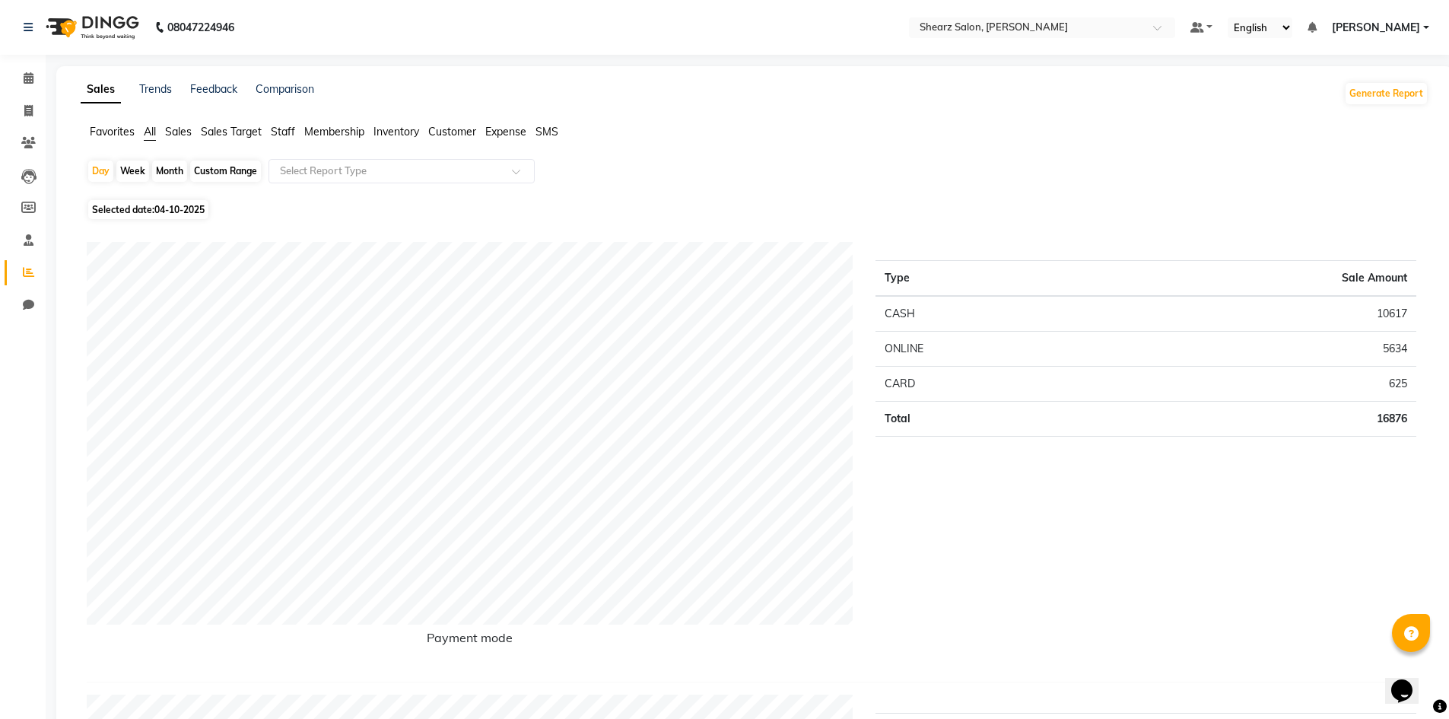
click at [289, 133] on span "Staff" at bounding box center [283, 132] width 24 height 14
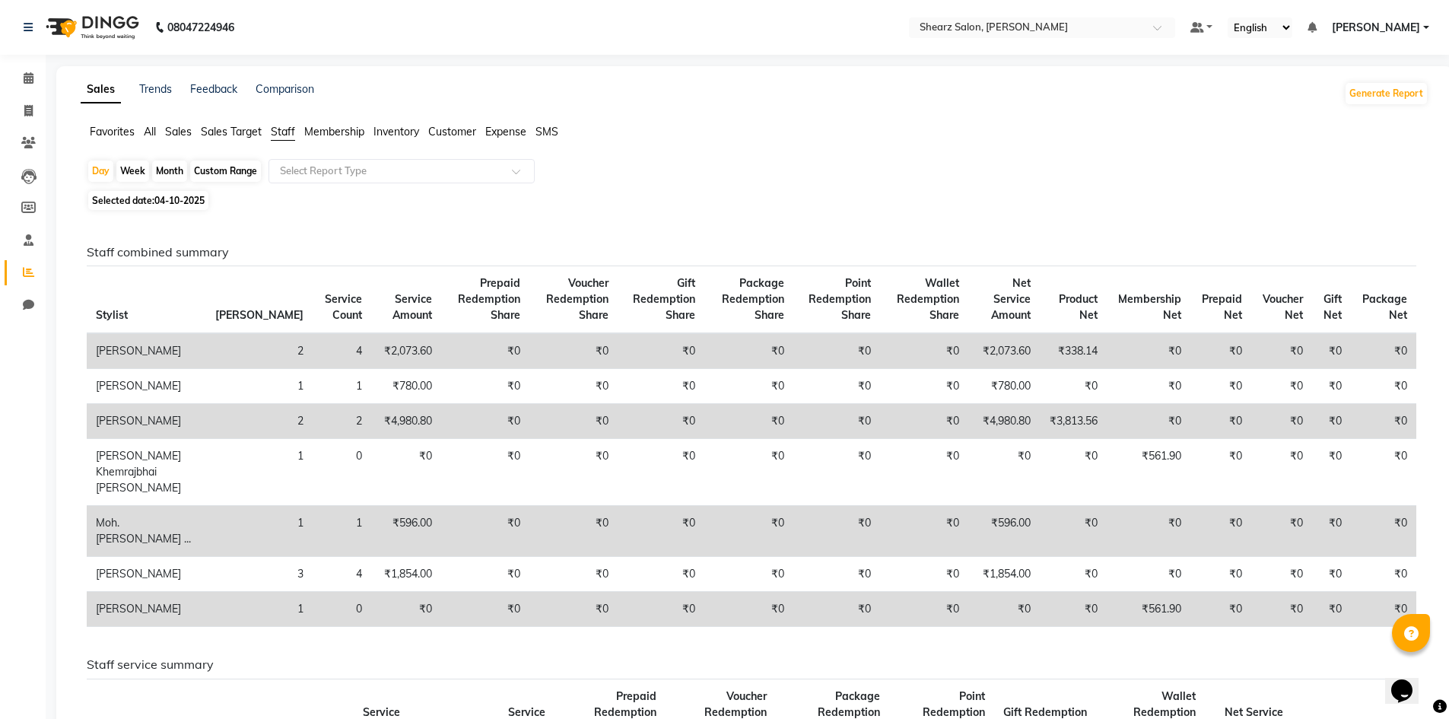
click at [178, 202] on span "04-10-2025" at bounding box center [179, 200] width 50 height 11
select select "10"
select select "2025"
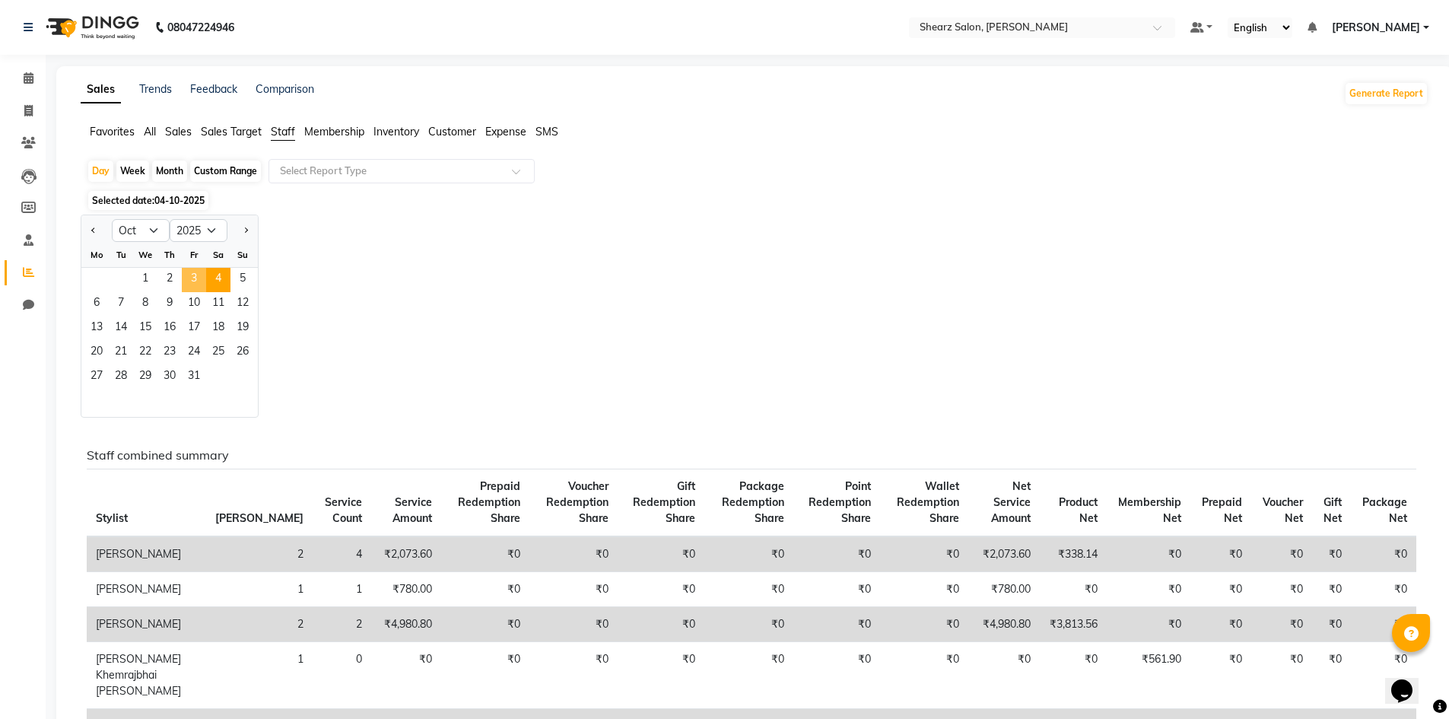
click at [200, 281] on span "3" at bounding box center [194, 280] width 24 height 24
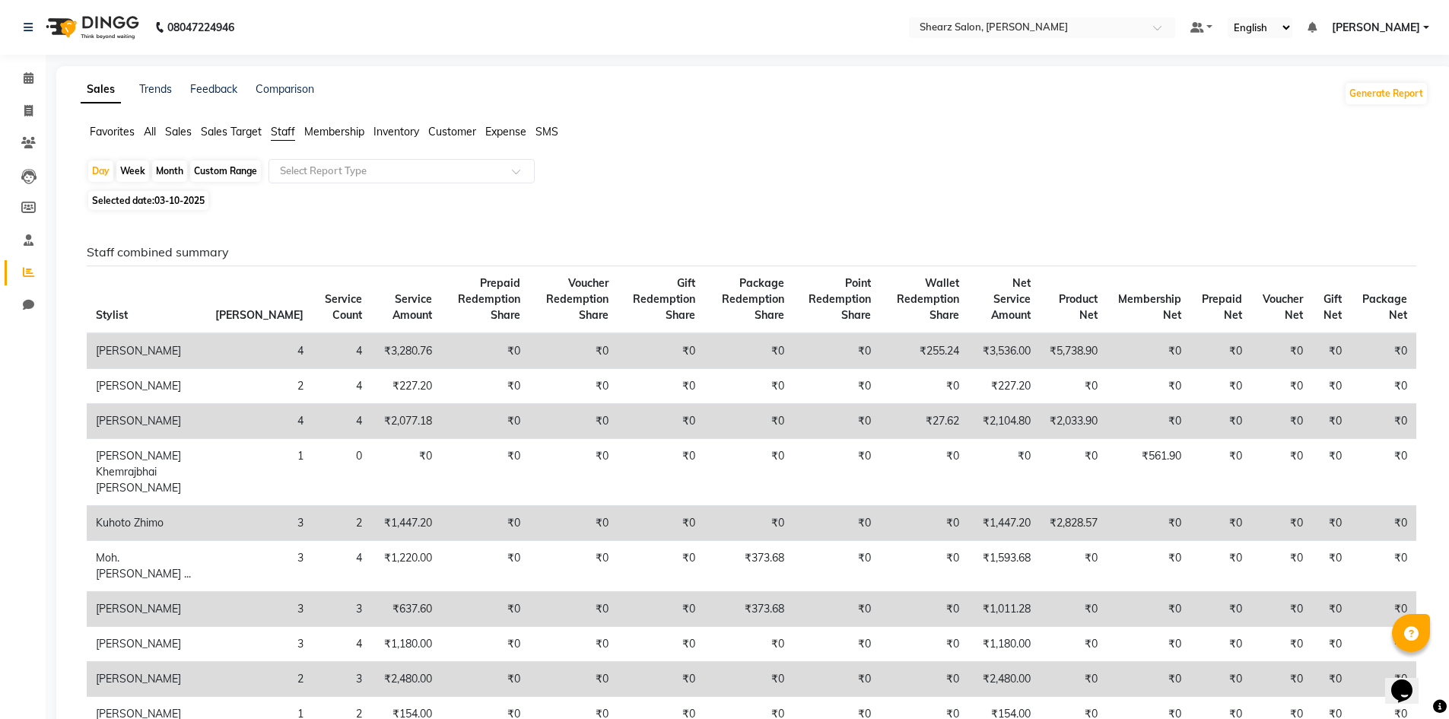
click at [206, 281] on th "Bill Count" at bounding box center [259, 300] width 106 height 68
click at [186, 201] on span "03-10-2025" at bounding box center [179, 200] width 50 height 11
select select "10"
select select "2025"
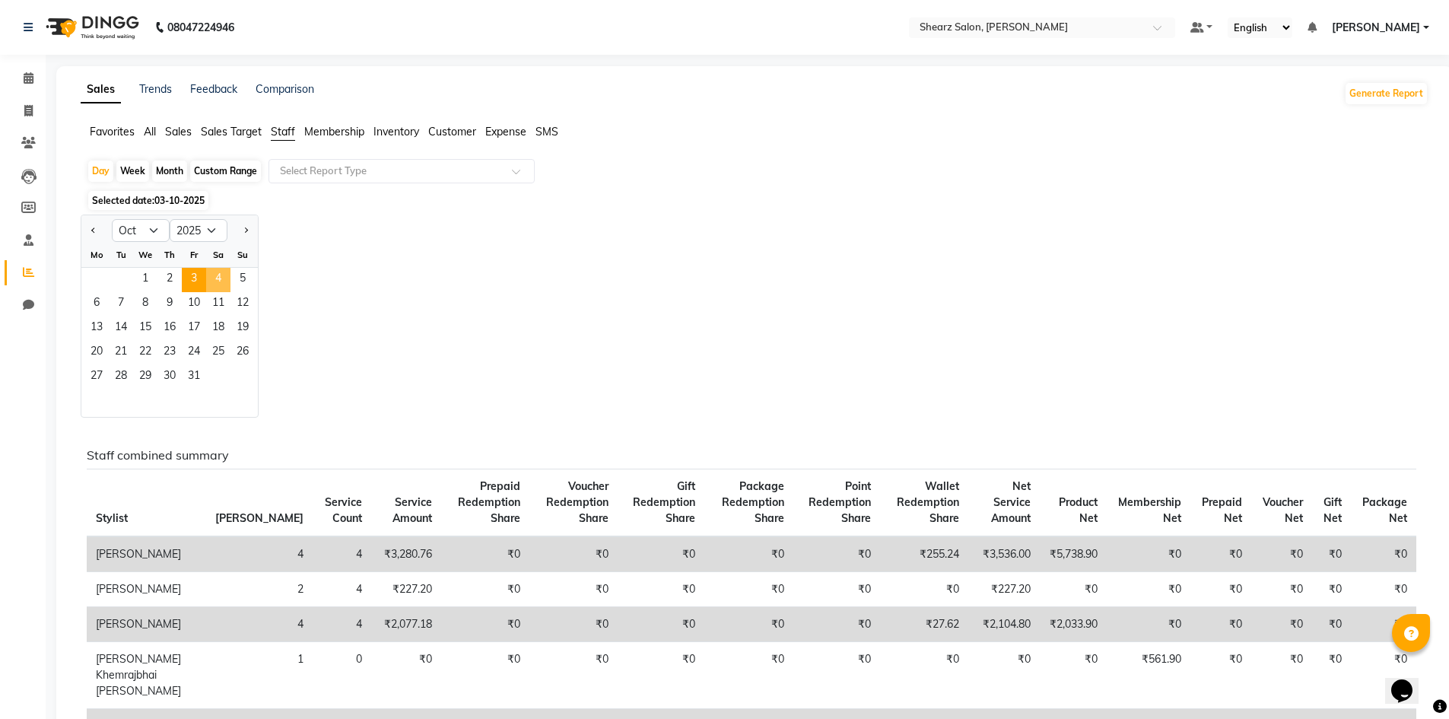
click at [224, 276] on span "4" at bounding box center [218, 280] width 24 height 24
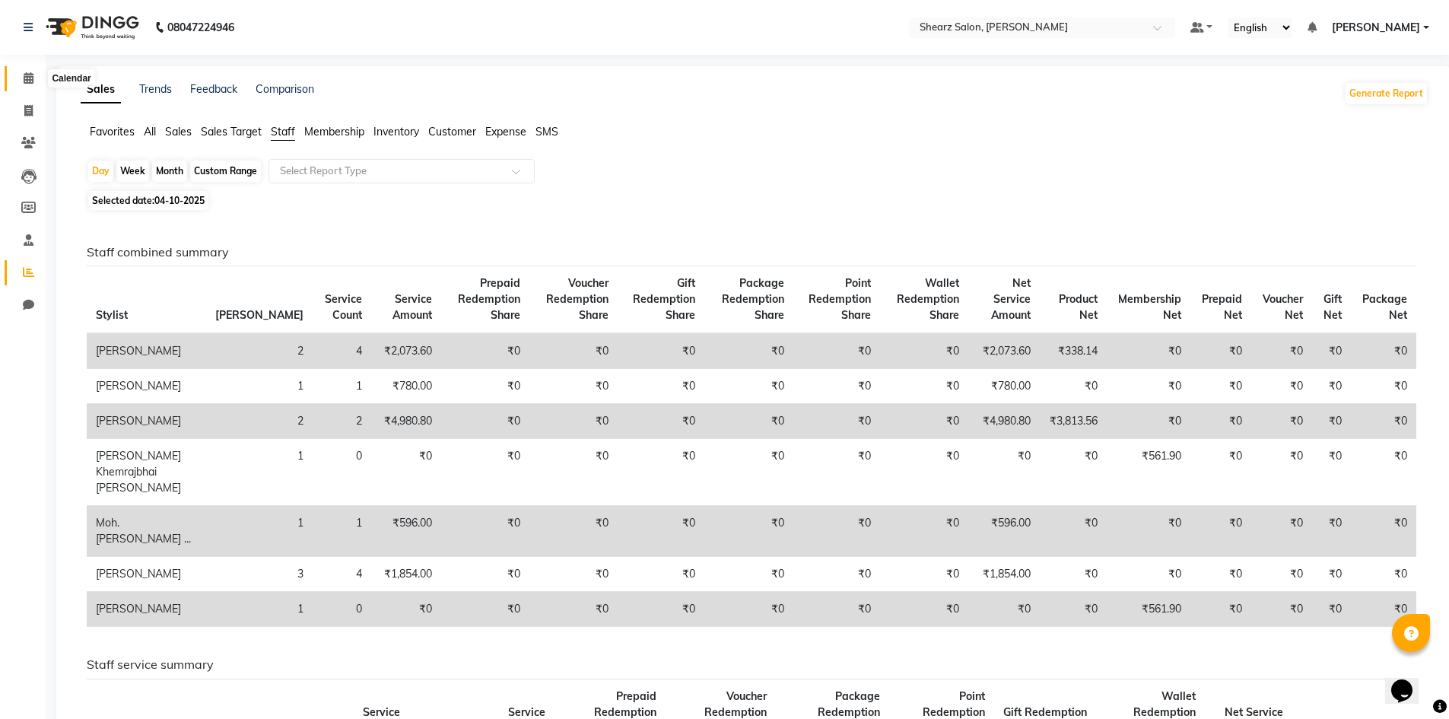
click at [30, 79] on icon at bounding box center [29, 77] width 10 height 11
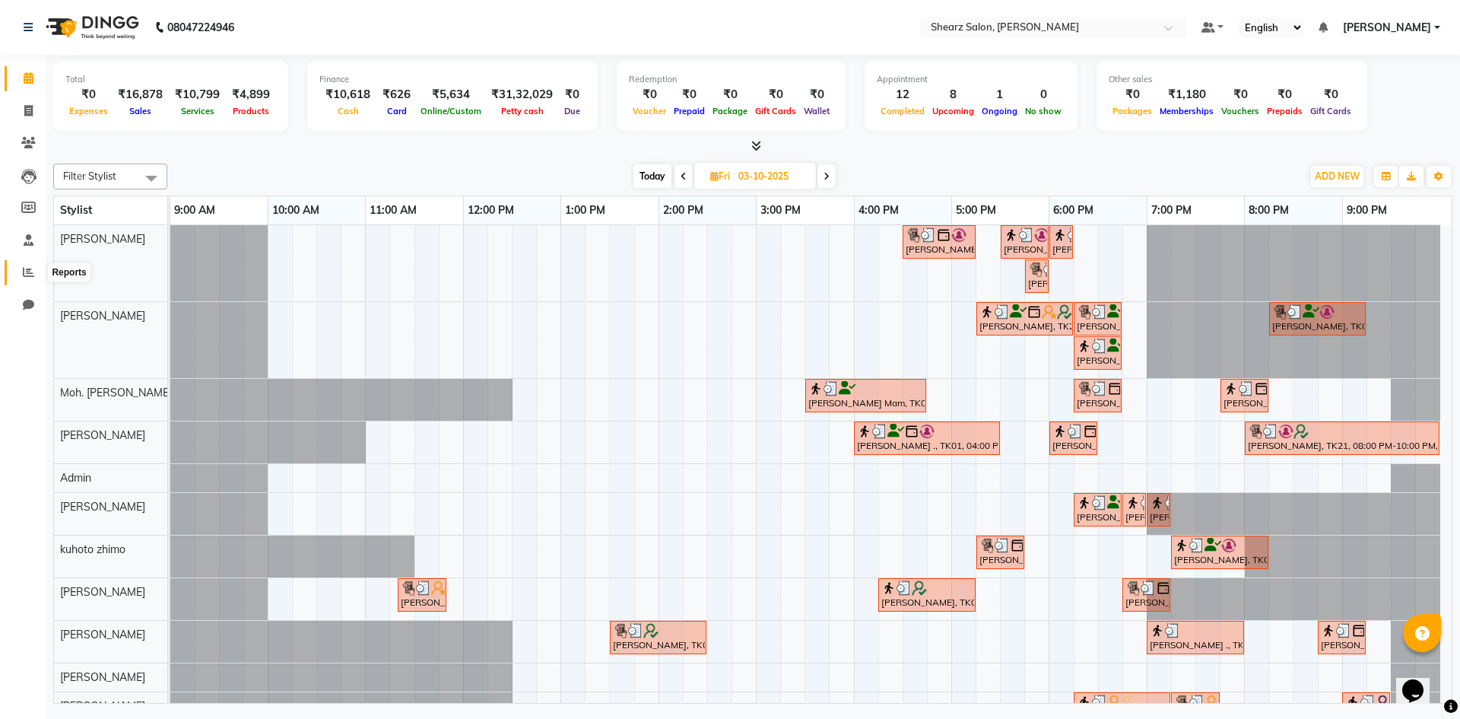
click at [30, 265] on span at bounding box center [28, 272] width 27 height 17
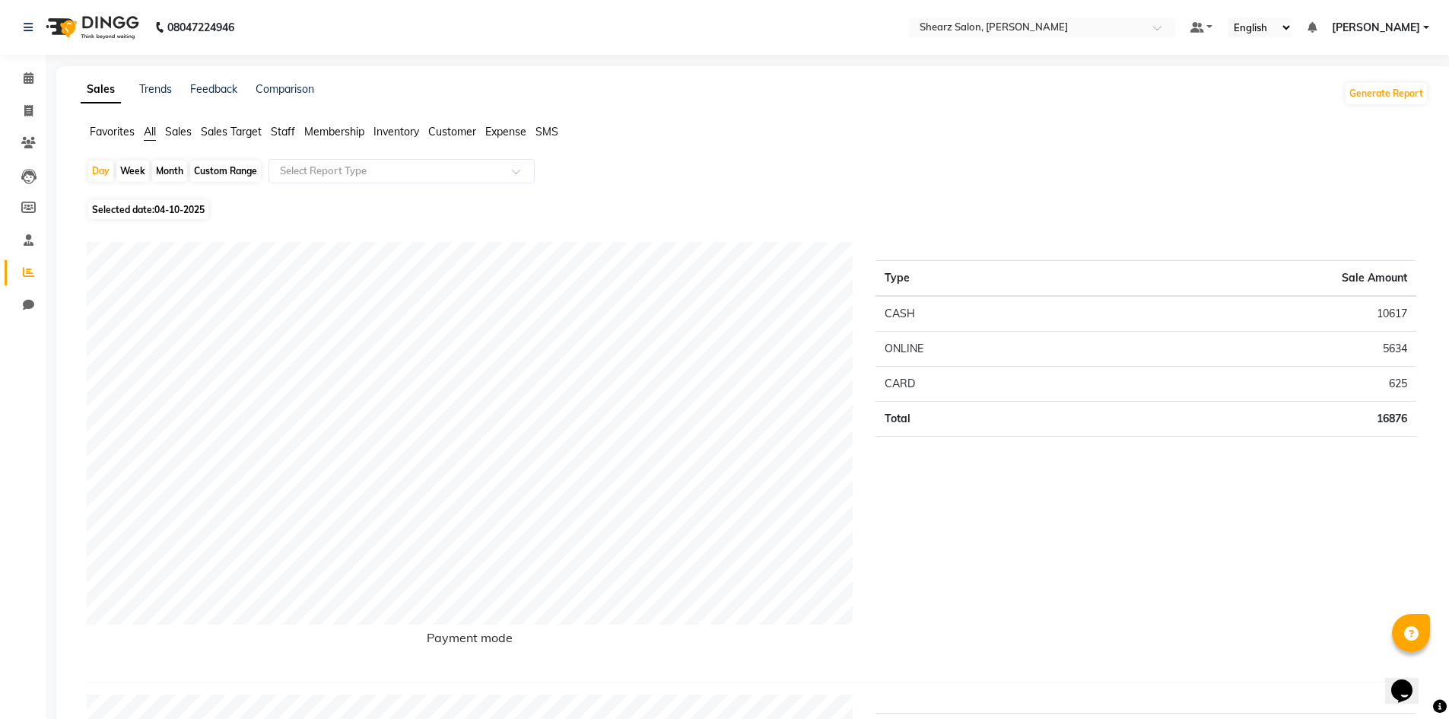
click at [281, 134] on span "Staff" at bounding box center [283, 132] width 24 height 14
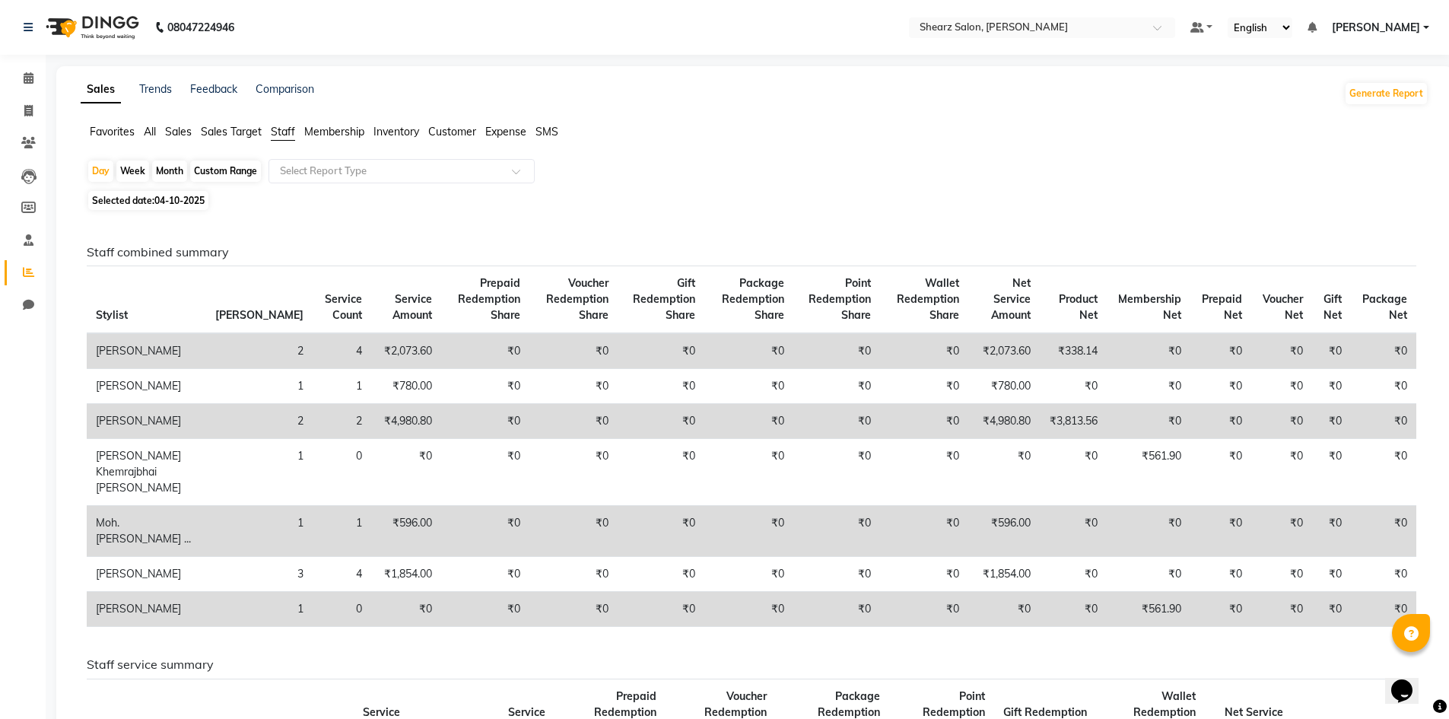
click at [167, 172] on div "Month" at bounding box center [169, 170] width 35 height 21
select select "10"
select select "2025"
drag, startPoint x: 191, startPoint y: 272, endPoint x: 242, endPoint y: 286, distance: 53.0
click at [181, 202] on span "04-10-2025" at bounding box center [179, 200] width 50 height 11
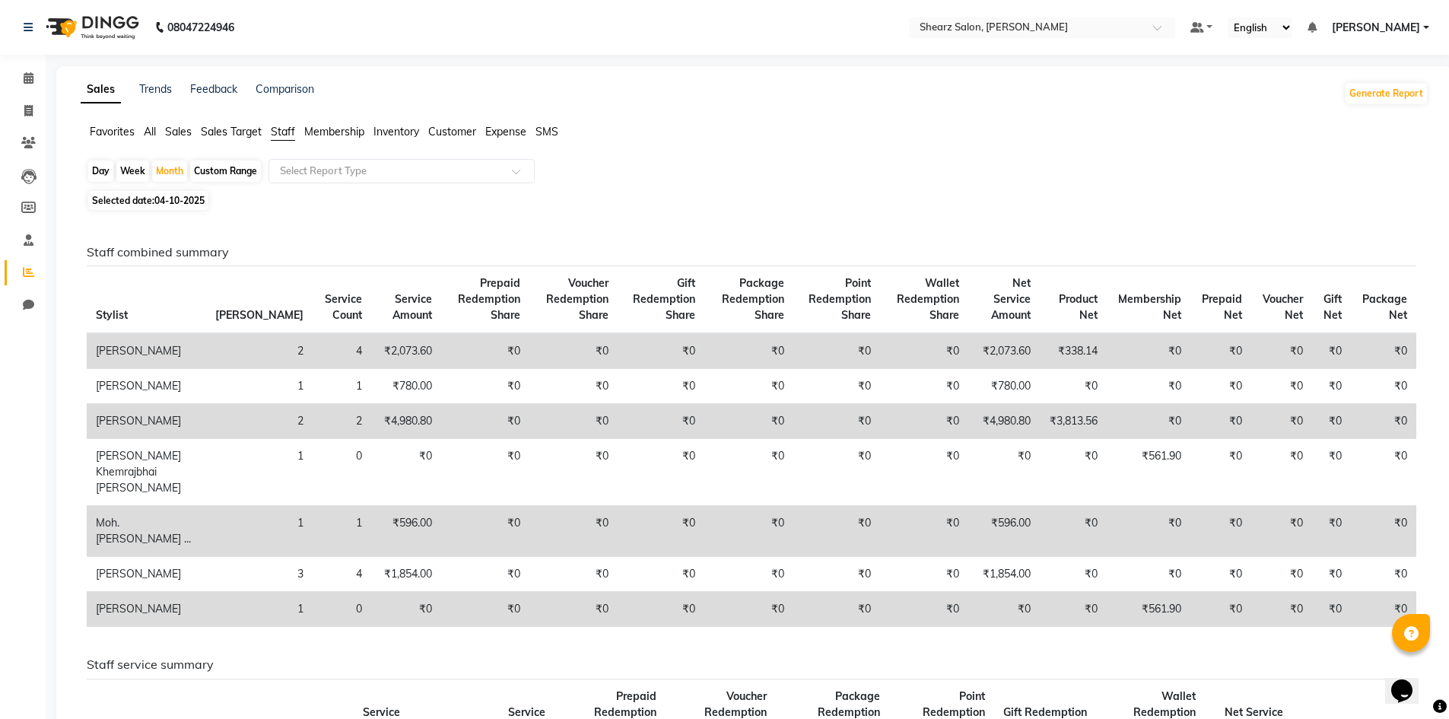
select select "10"
select select "2025"
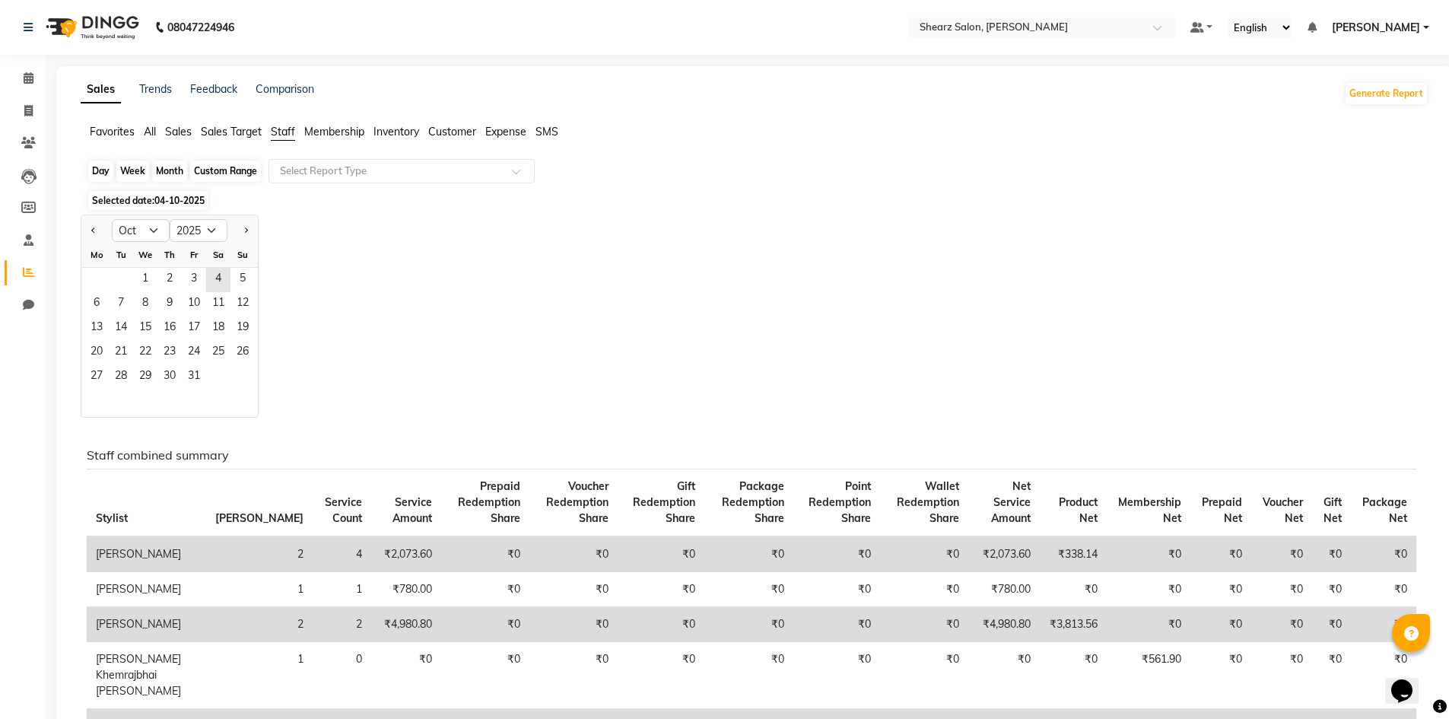
click at [170, 176] on div "Month" at bounding box center [169, 170] width 35 height 21
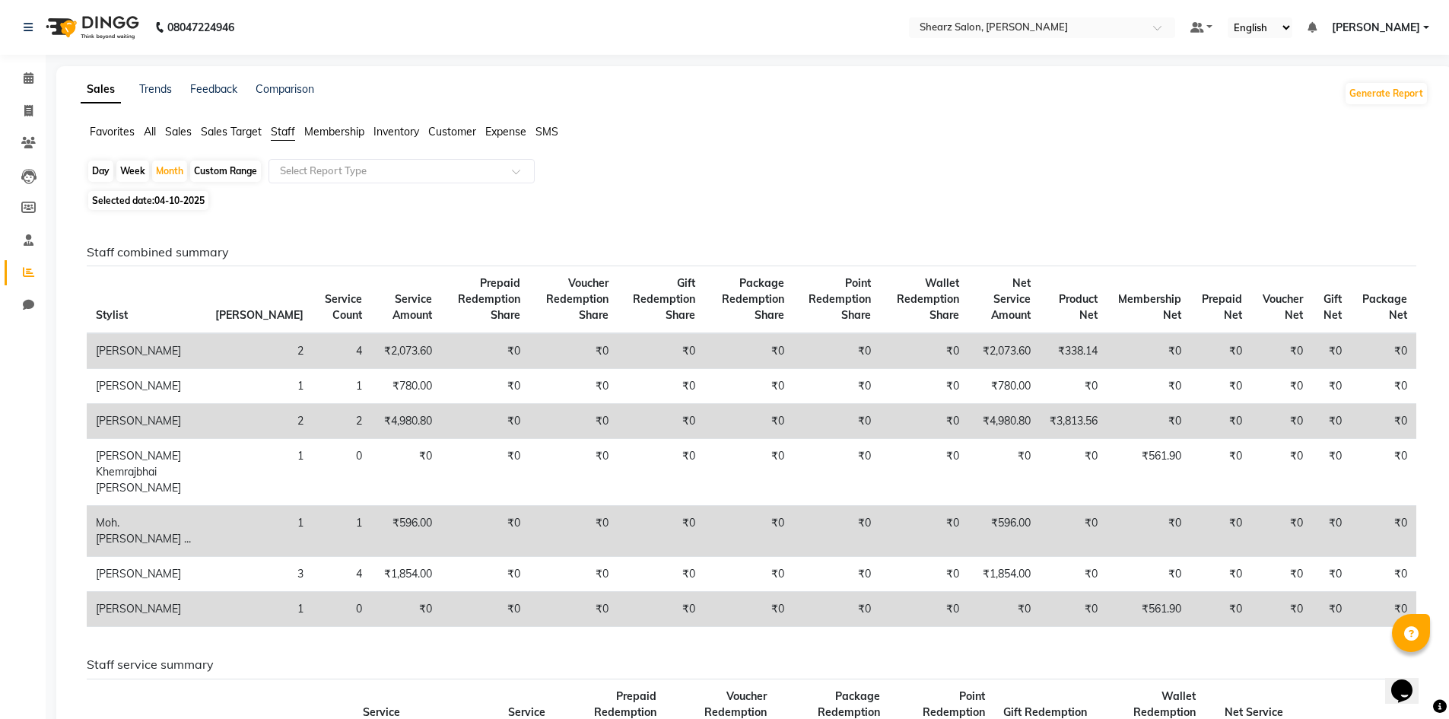
click at [178, 200] on span "04-10-2025" at bounding box center [179, 200] width 50 height 11
select select "10"
select select "2025"
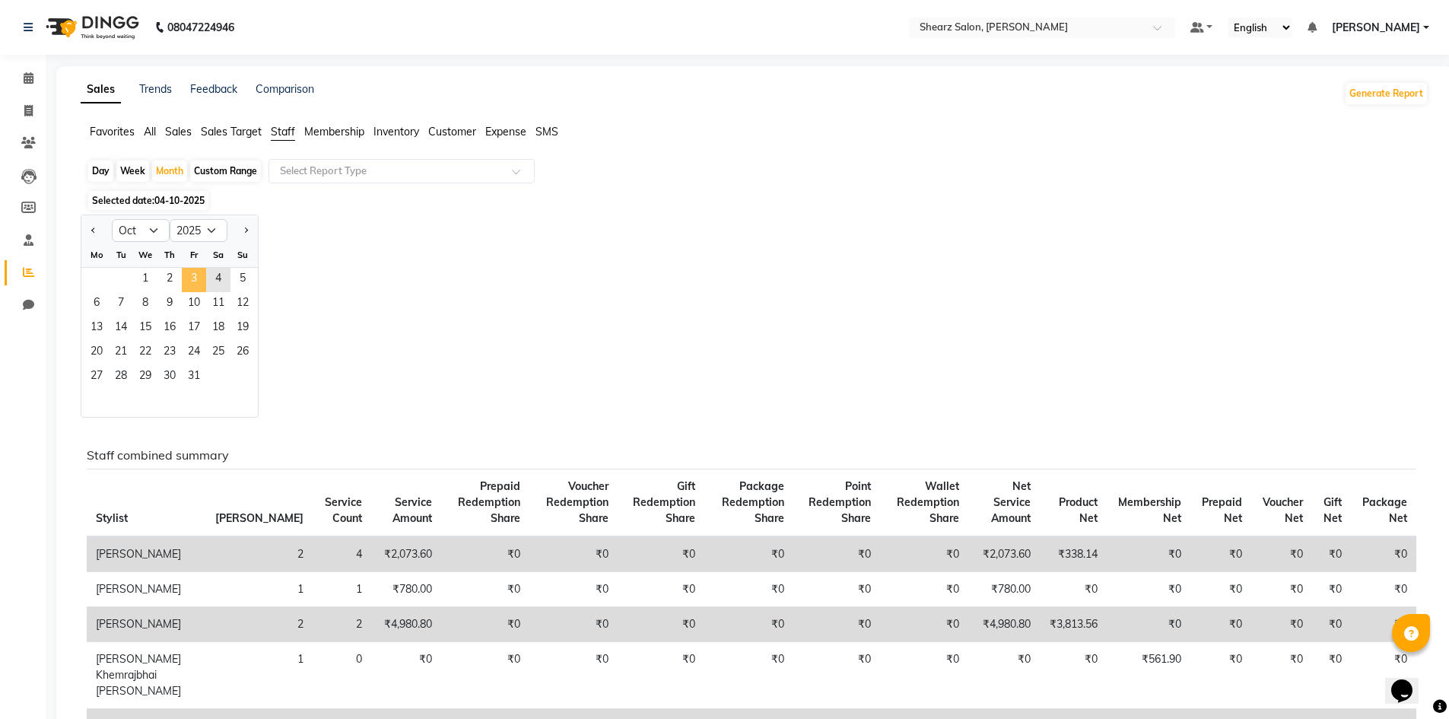
click at [182, 275] on span "3" at bounding box center [194, 280] width 24 height 24
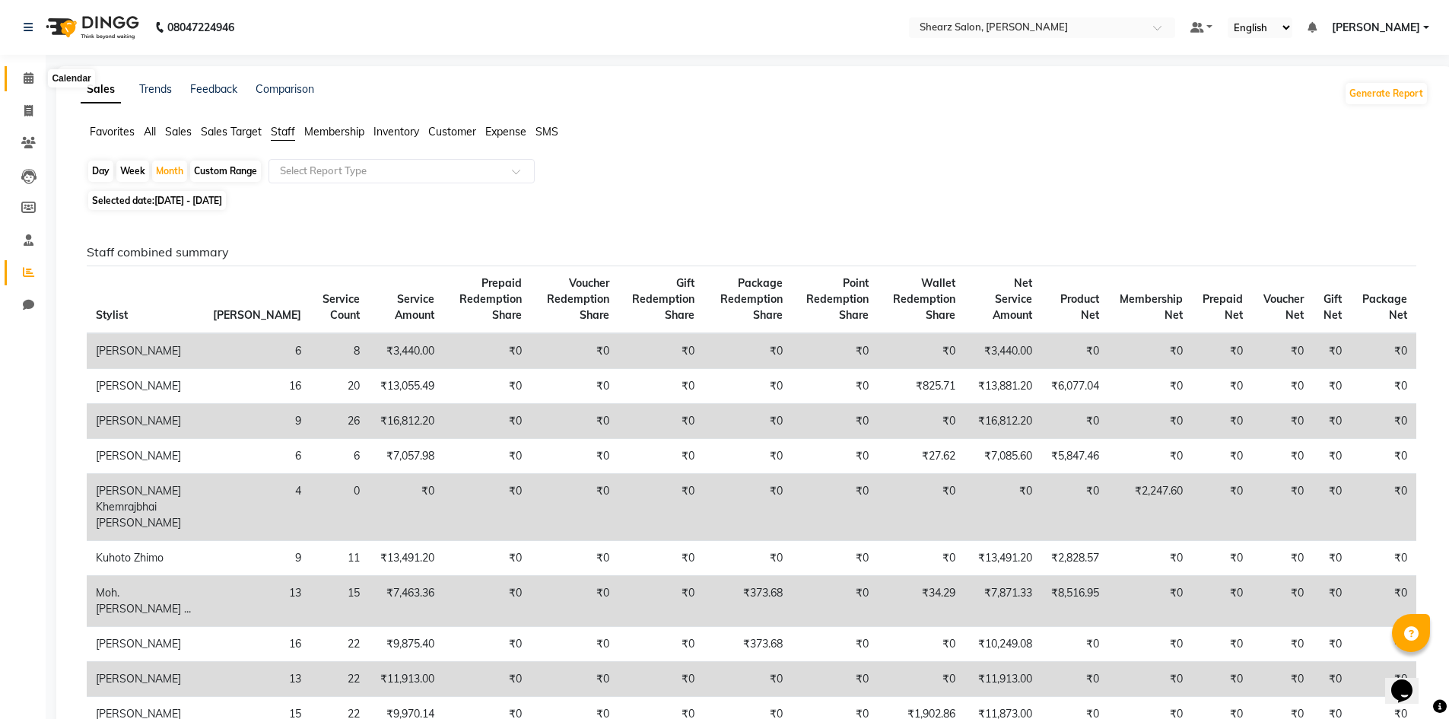
click at [39, 80] on span at bounding box center [28, 78] width 27 height 17
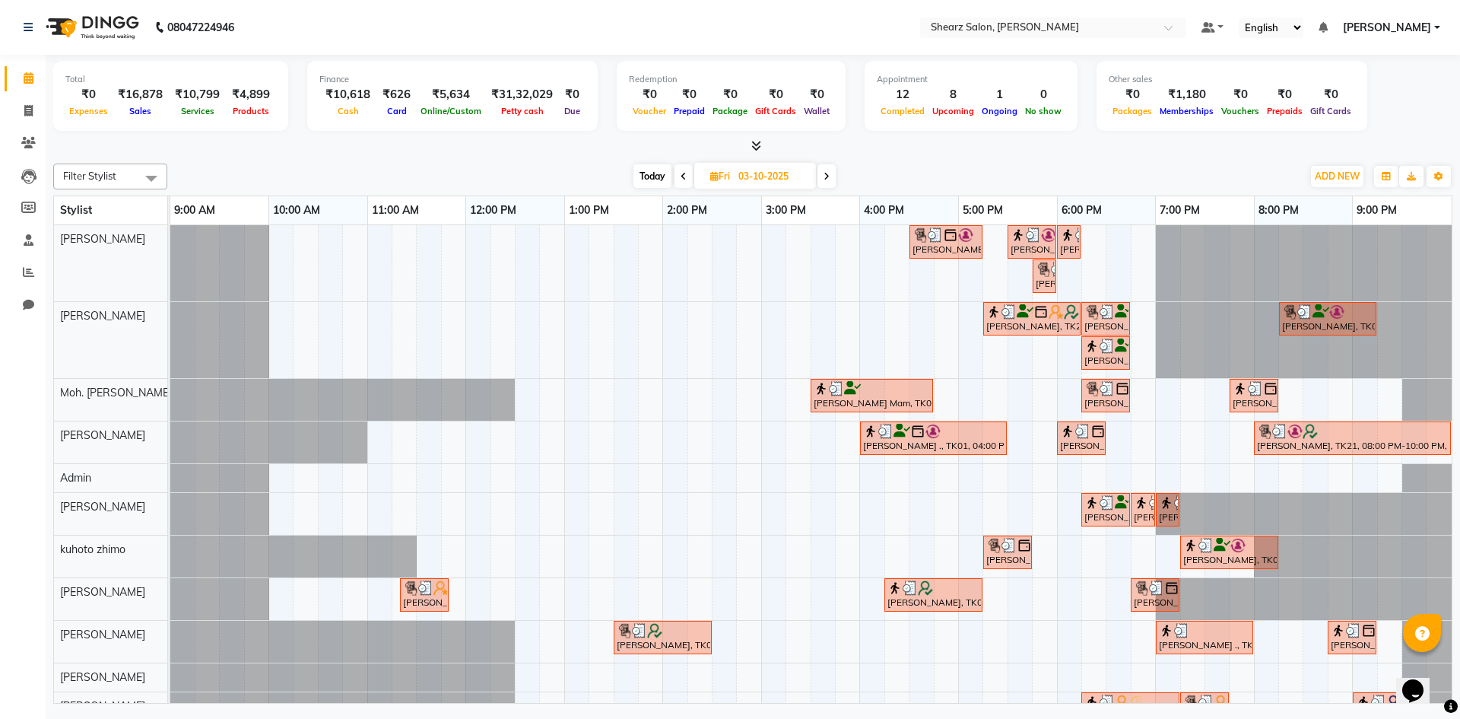
click at [827, 170] on span at bounding box center [827, 176] width 18 height 24
type input "04-10-2025"
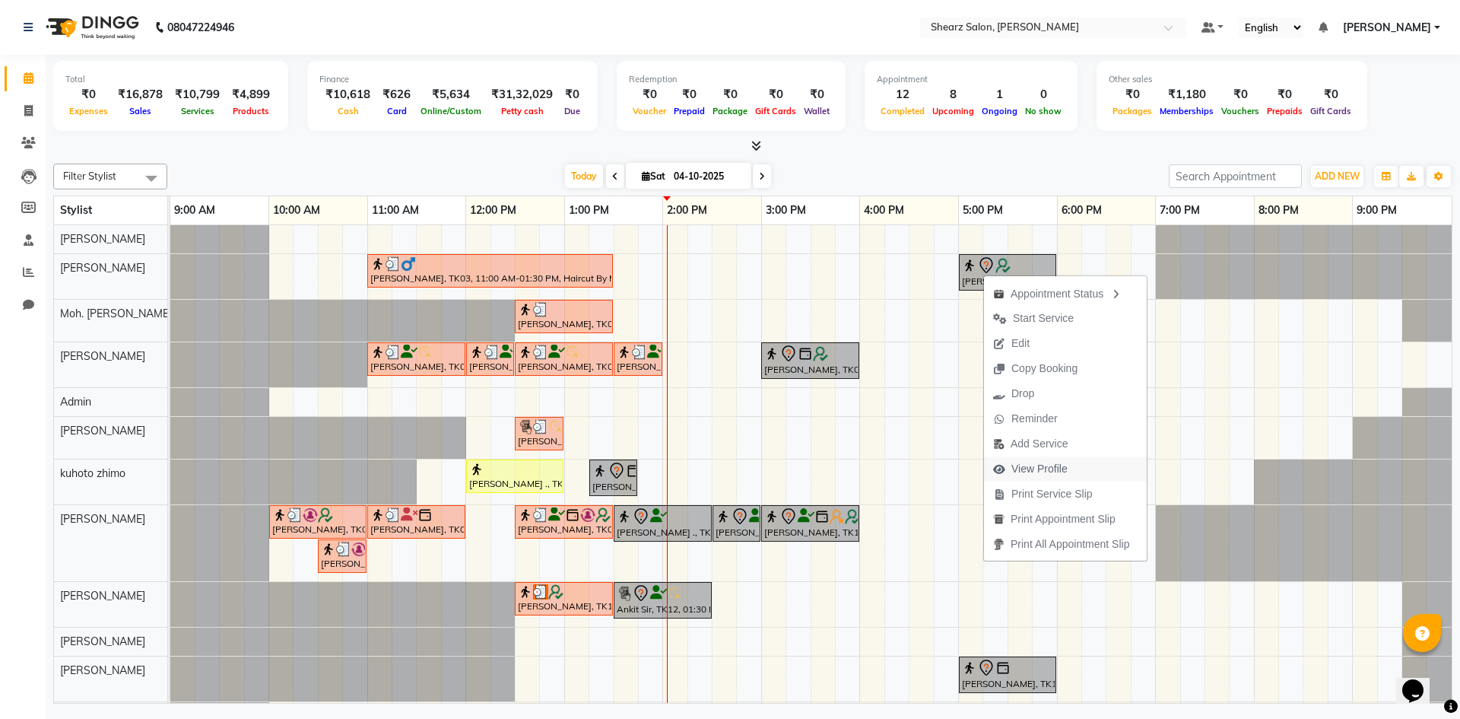
click at [1038, 469] on span "View Profile" at bounding box center [1039, 469] width 56 height 16
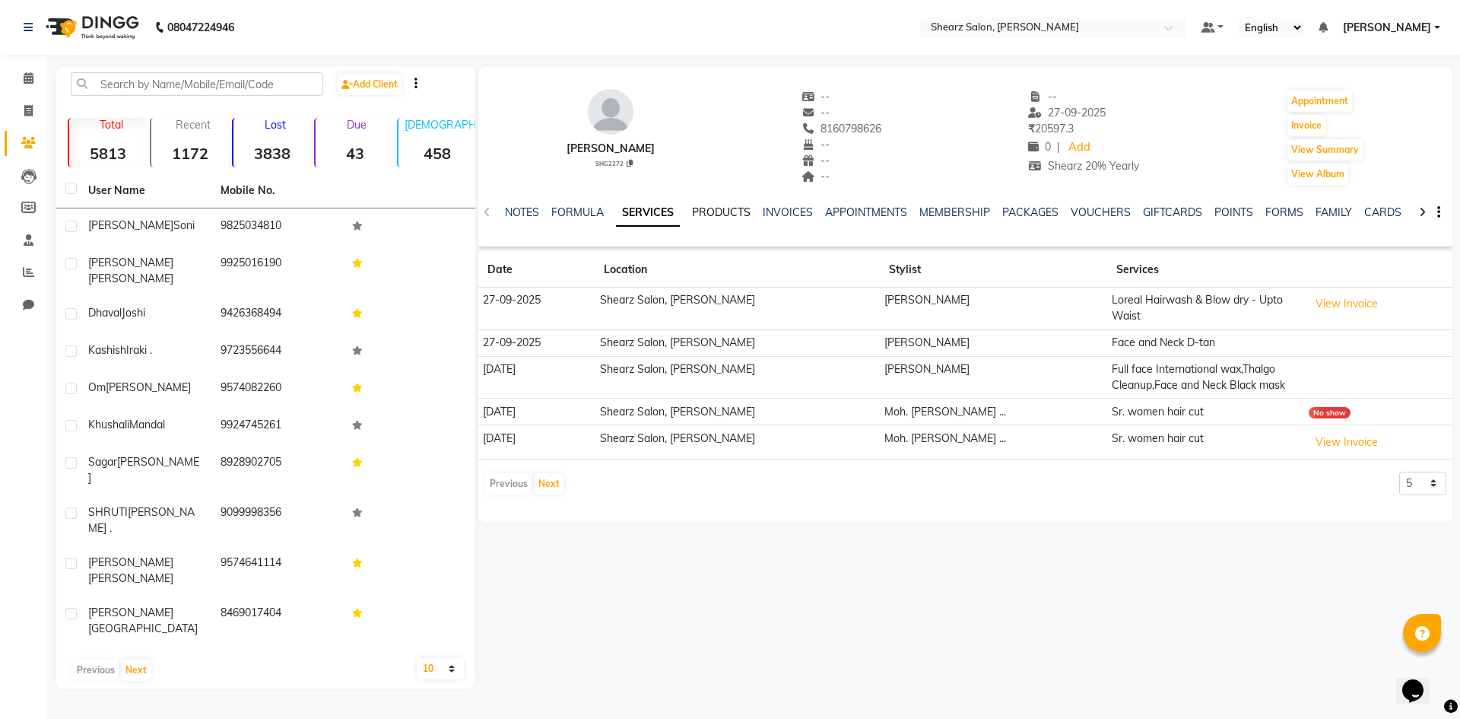
click at [732, 210] on link "PRODUCTS" at bounding box center [721, 212] width 59 height 14
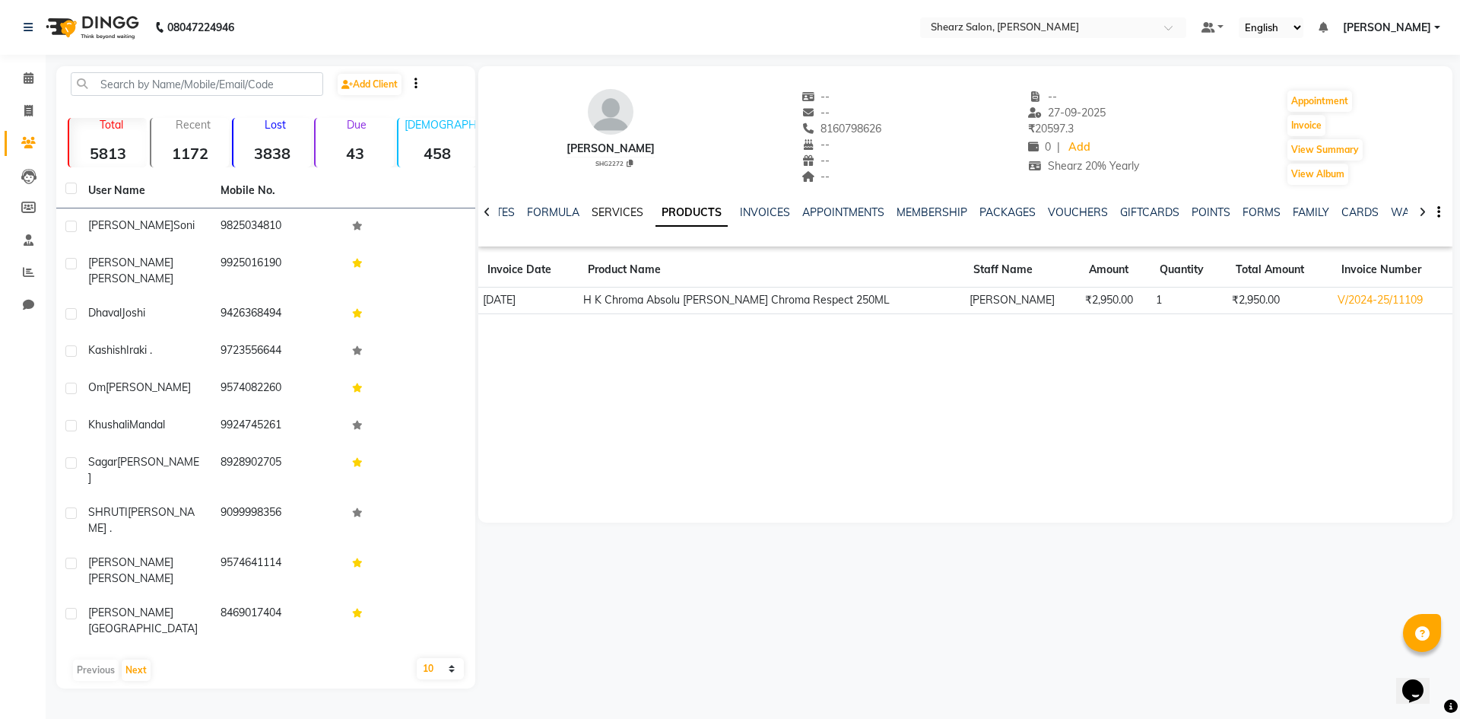
click at [616, 210] on link "SERVICES" at bounding box center [618, 212] width 52 height 14
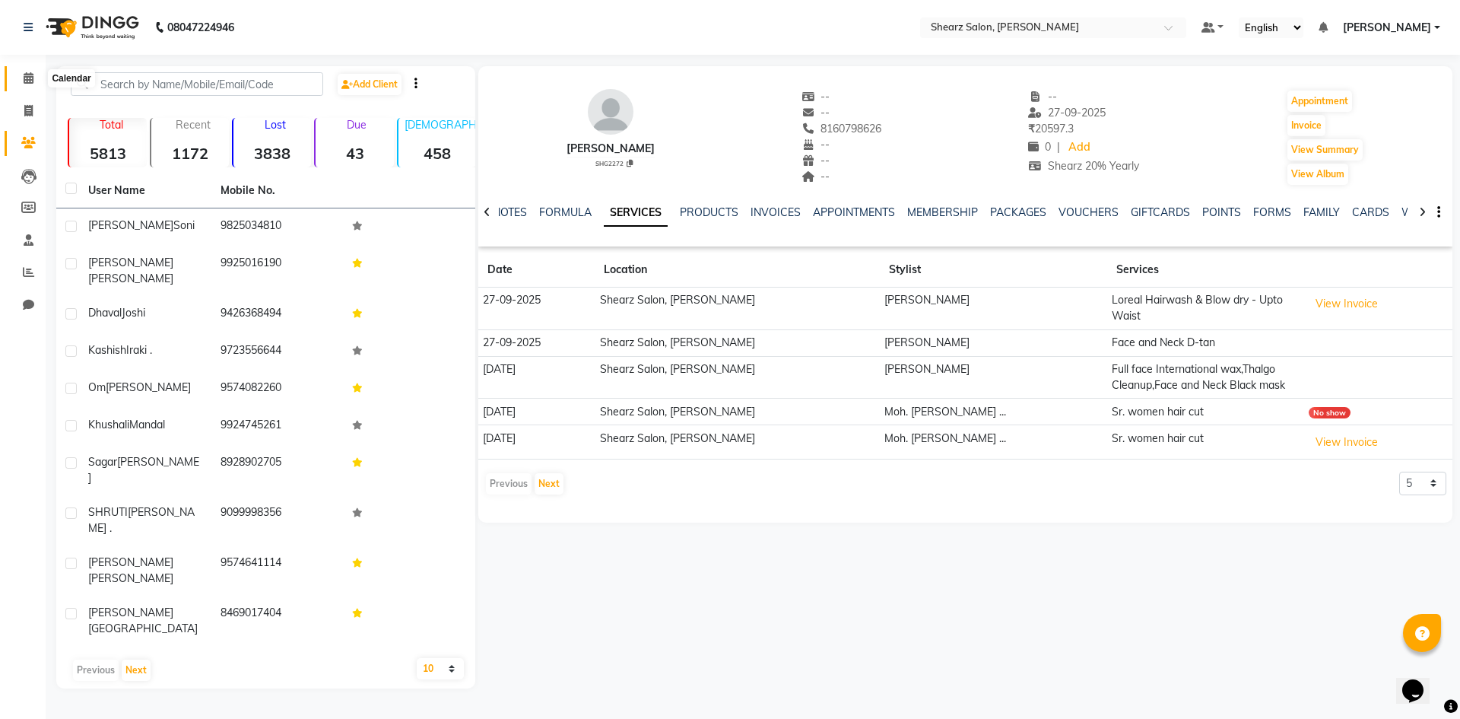
click at [35, 82] on span at bounding box center [28, 78] width 27 height 17
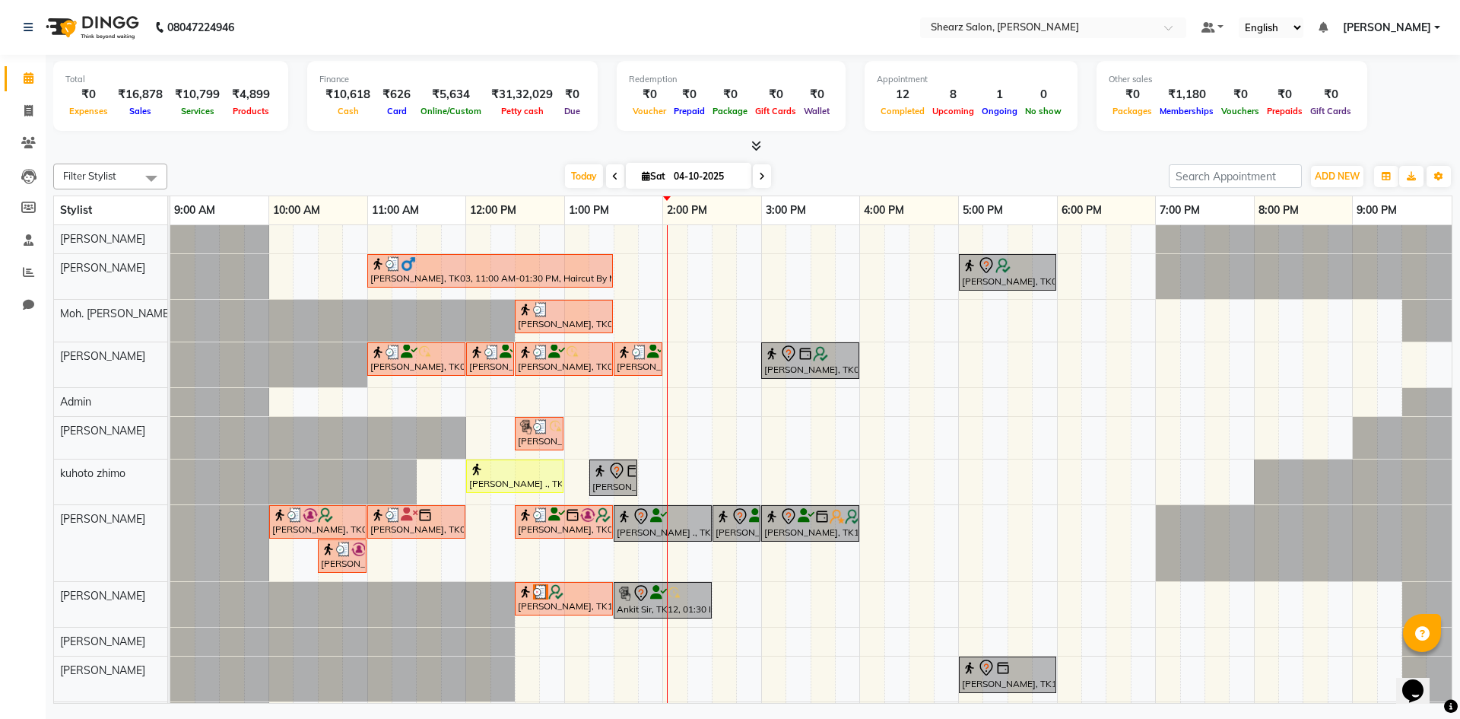
click at [764, 179] on span at bounding box center [762, 176] width 18 height 24
type input "05-10-2025"
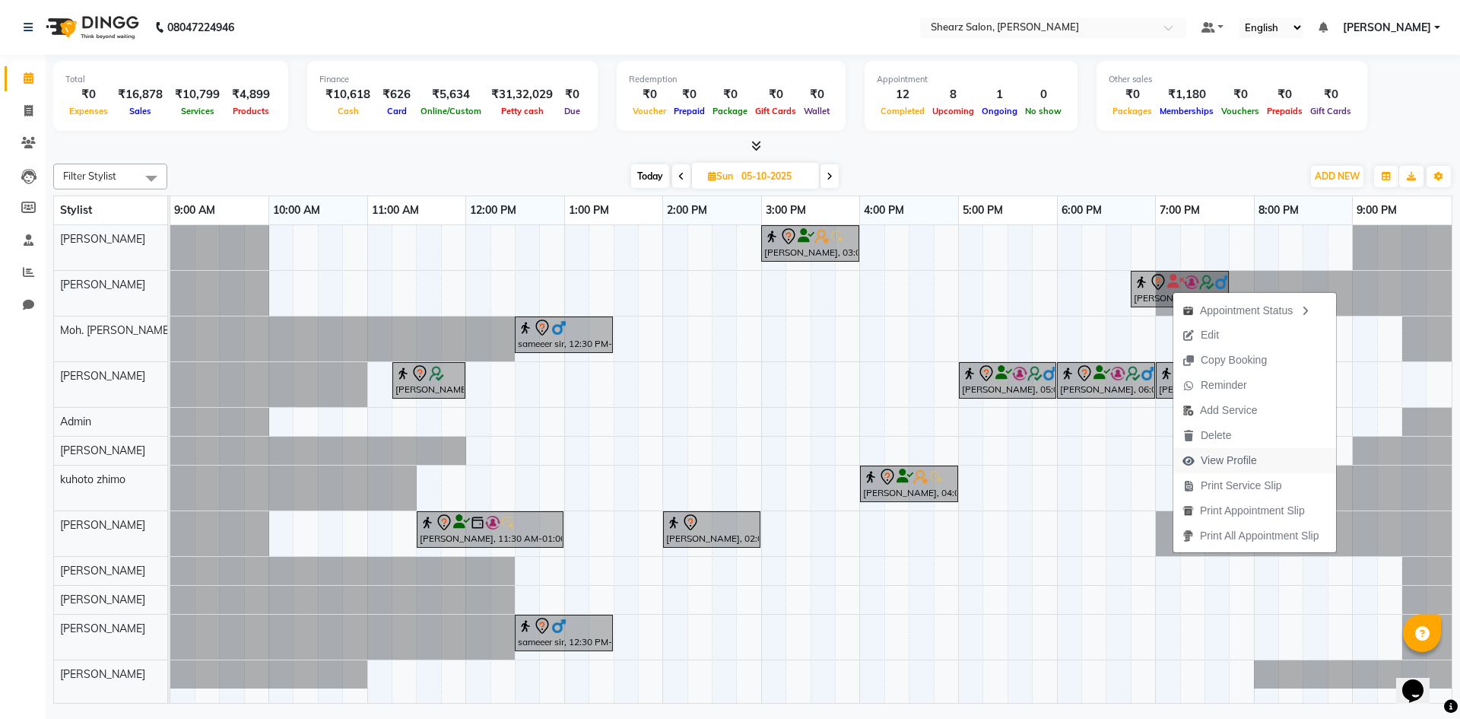
click at [1227, 453] on span "View Profile" at bounding box center [1229, 461] width 56 height 16
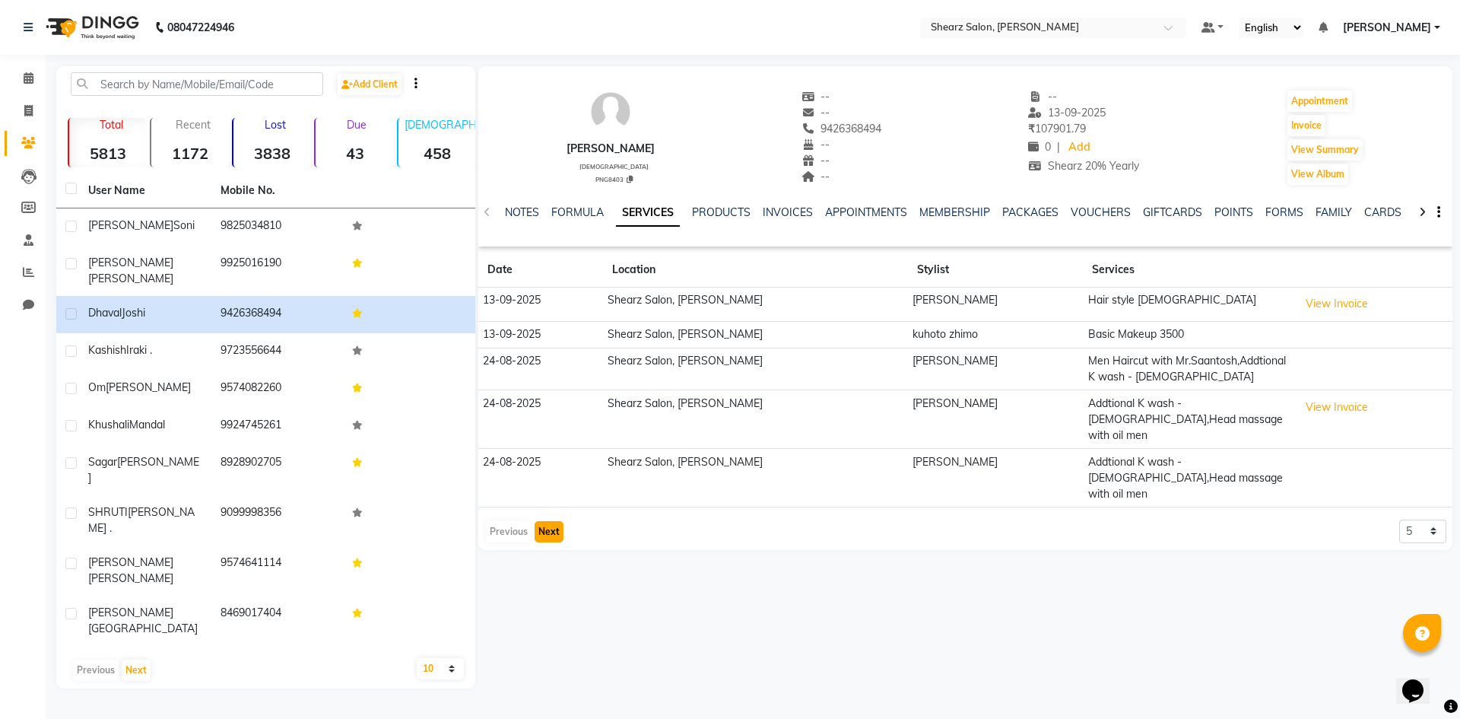
click at [561, 521] on button "Next" at bounding box center [549, 531] width 29 height 21
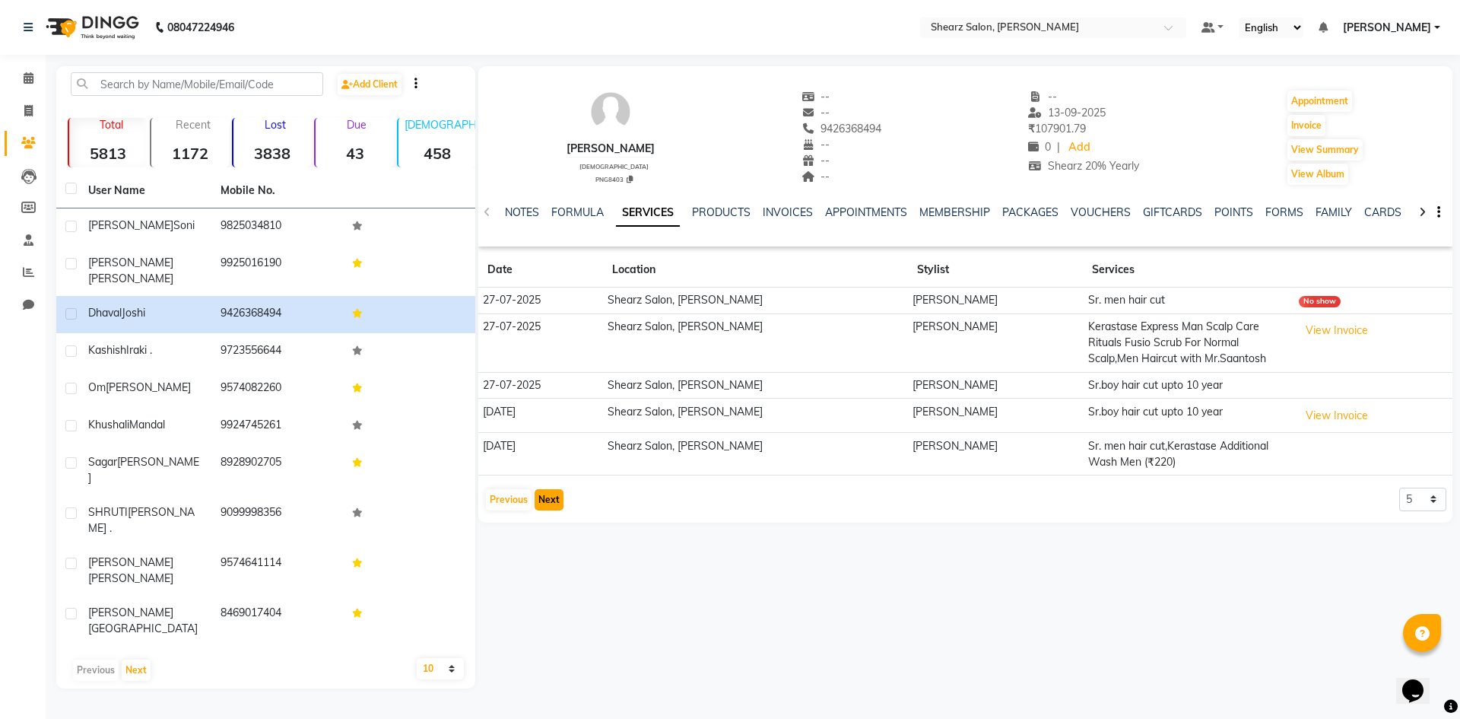
click at [561, 499] on button "Next" at bounding box center [549, 499] width 29 height 21
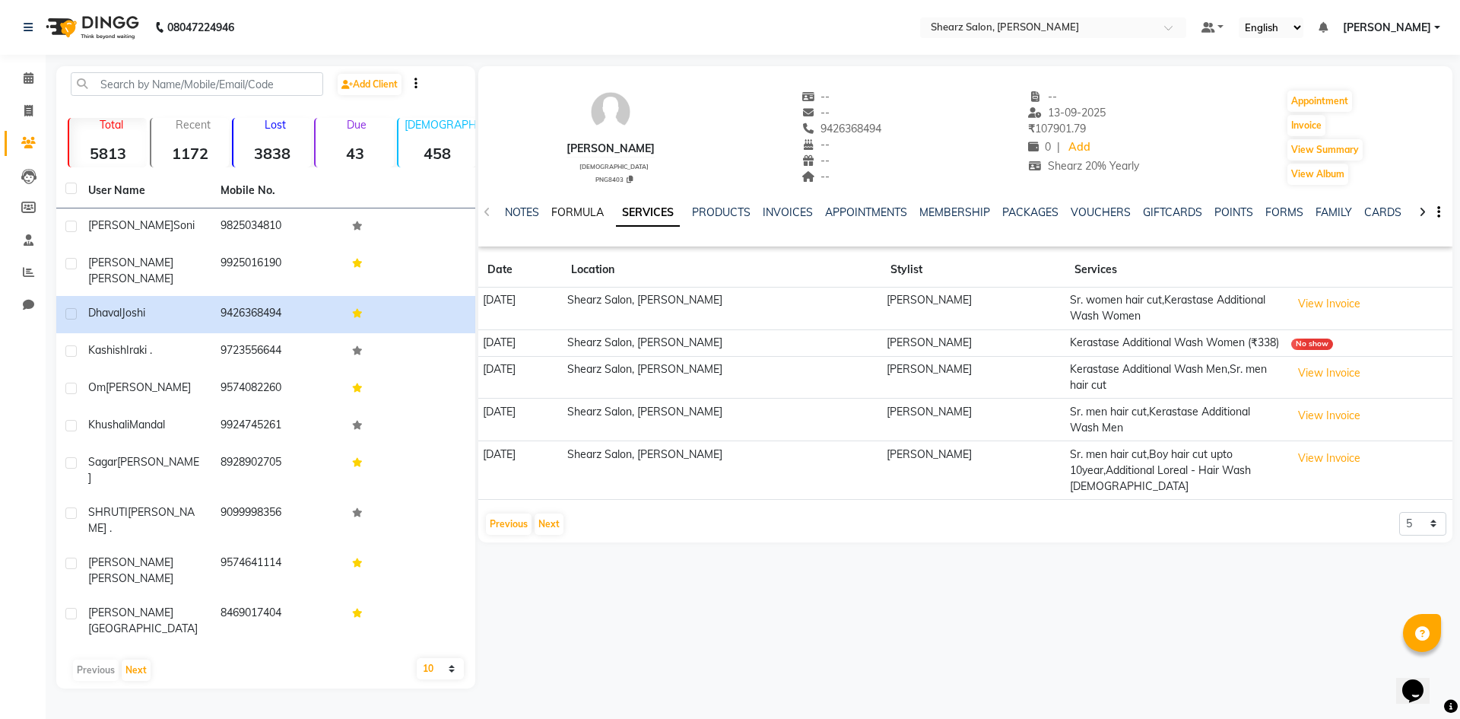
click at [594, 206] on link "FORMULA" at bounding box center [577, 212] width 52 height 14
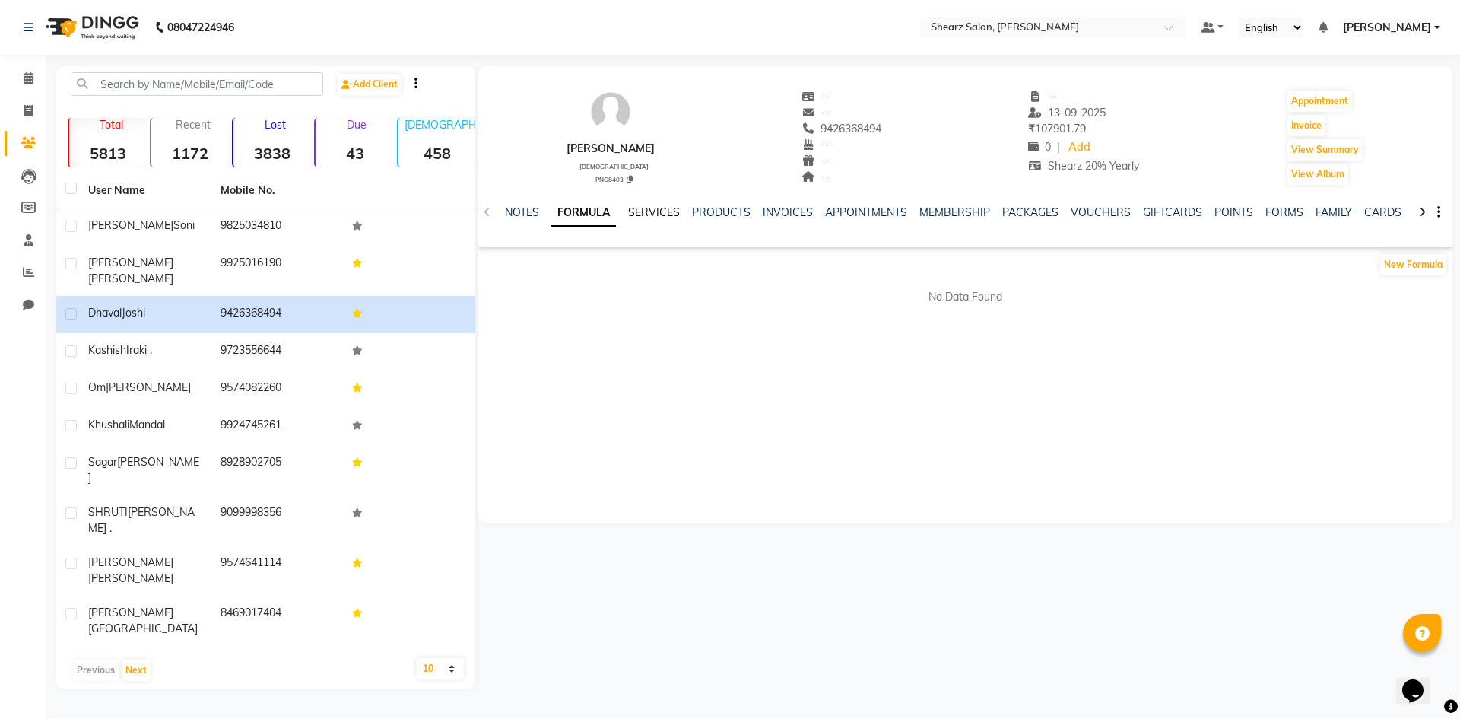
click at [662, 209] on link "SERVICES" at bounding box center [654, 212] width 52 height 14
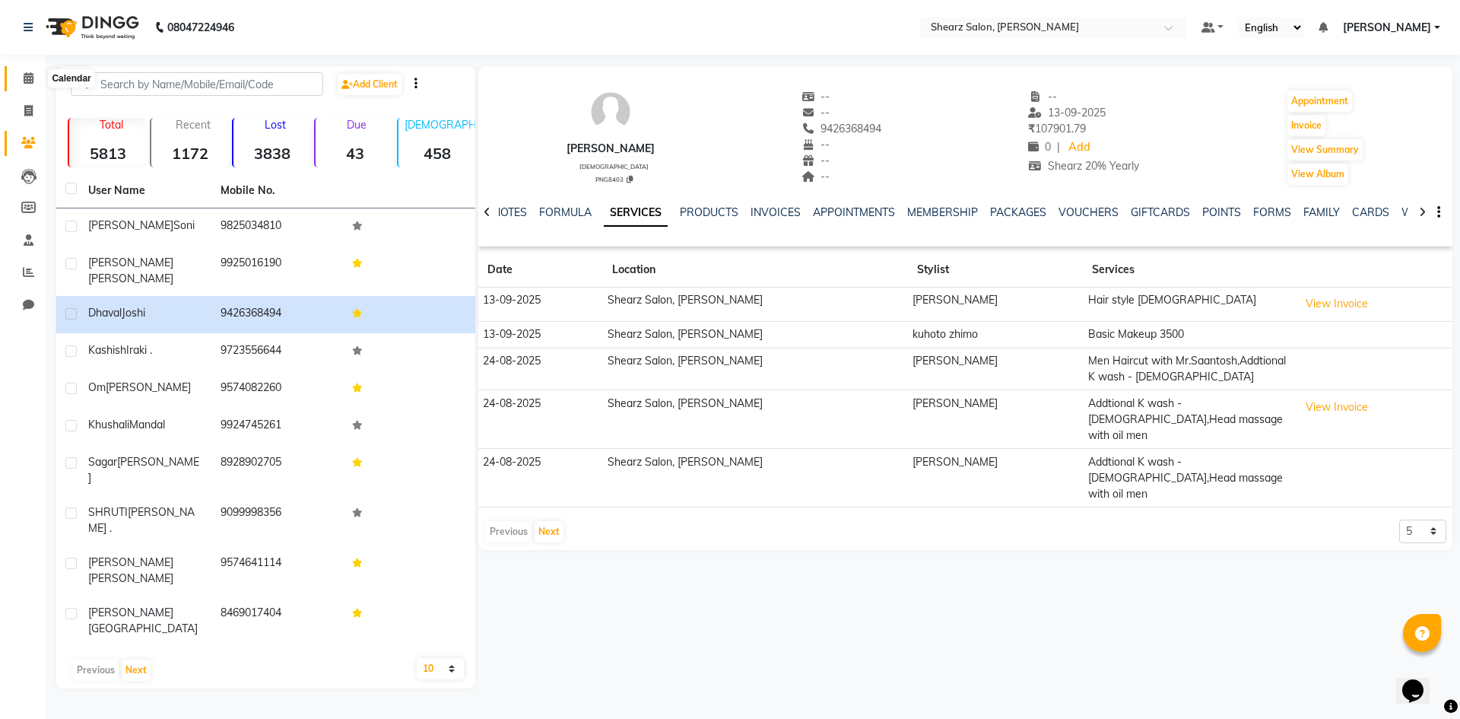
click at [33, 71] on span at bounding box center [28, 78] width 27 height 17
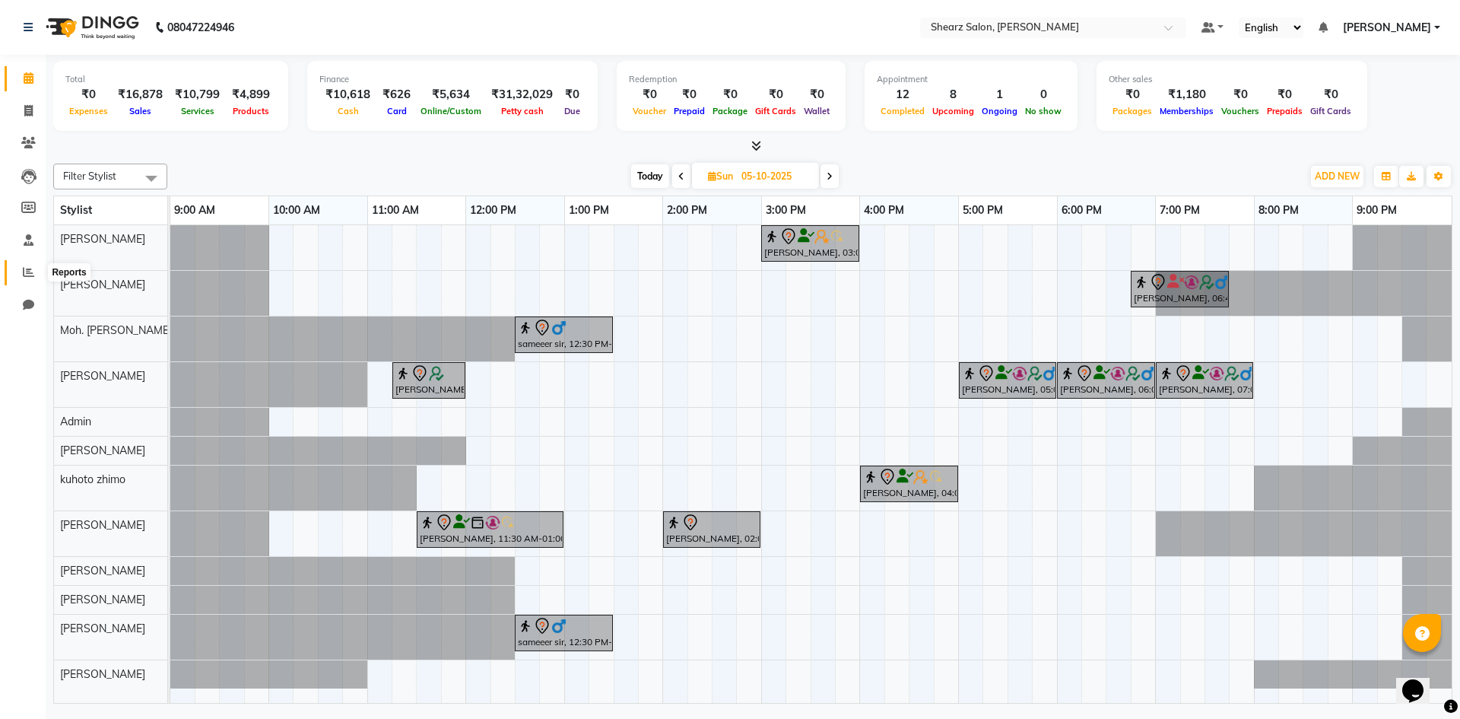
click at [27, 265] on span at bounding box center [28, 272] width 27 height 17
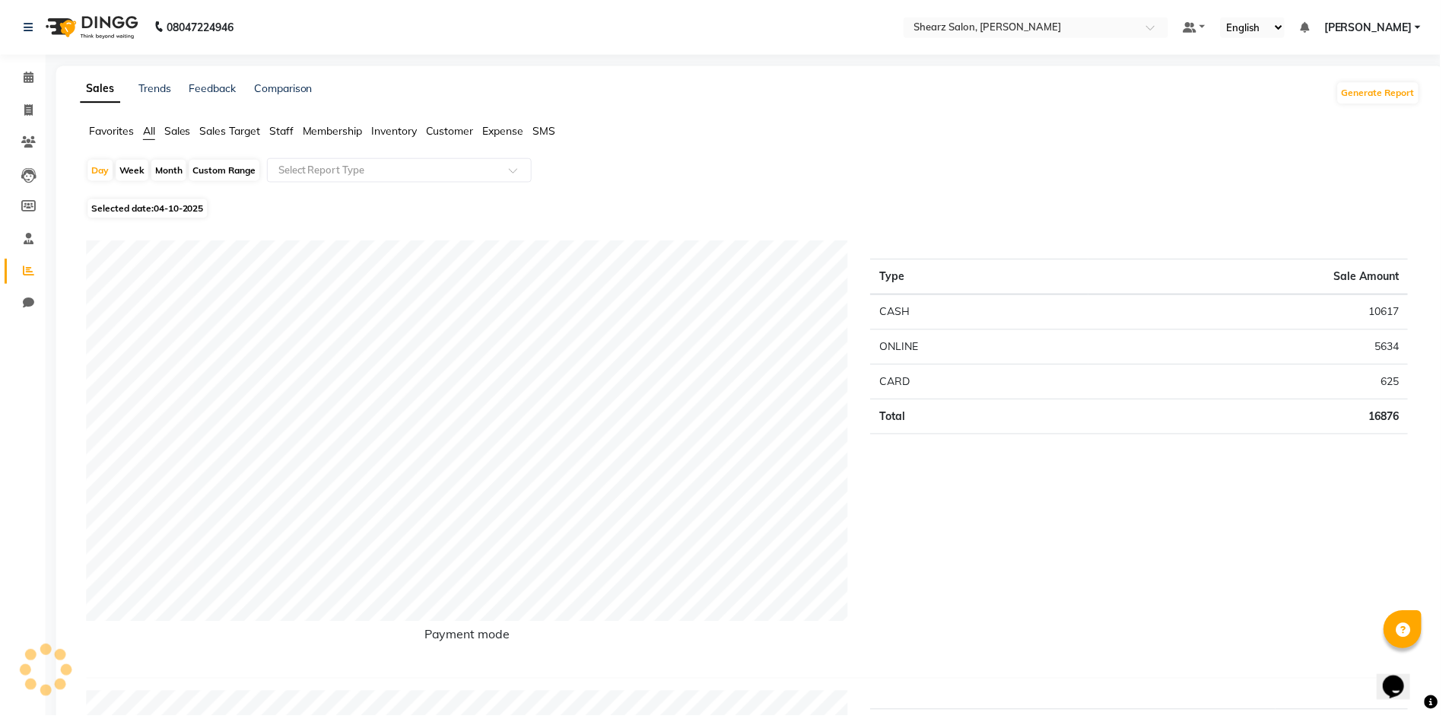
click at [281, 127] on span "Staff" at bounding box center [283, 132] width 24 height 14
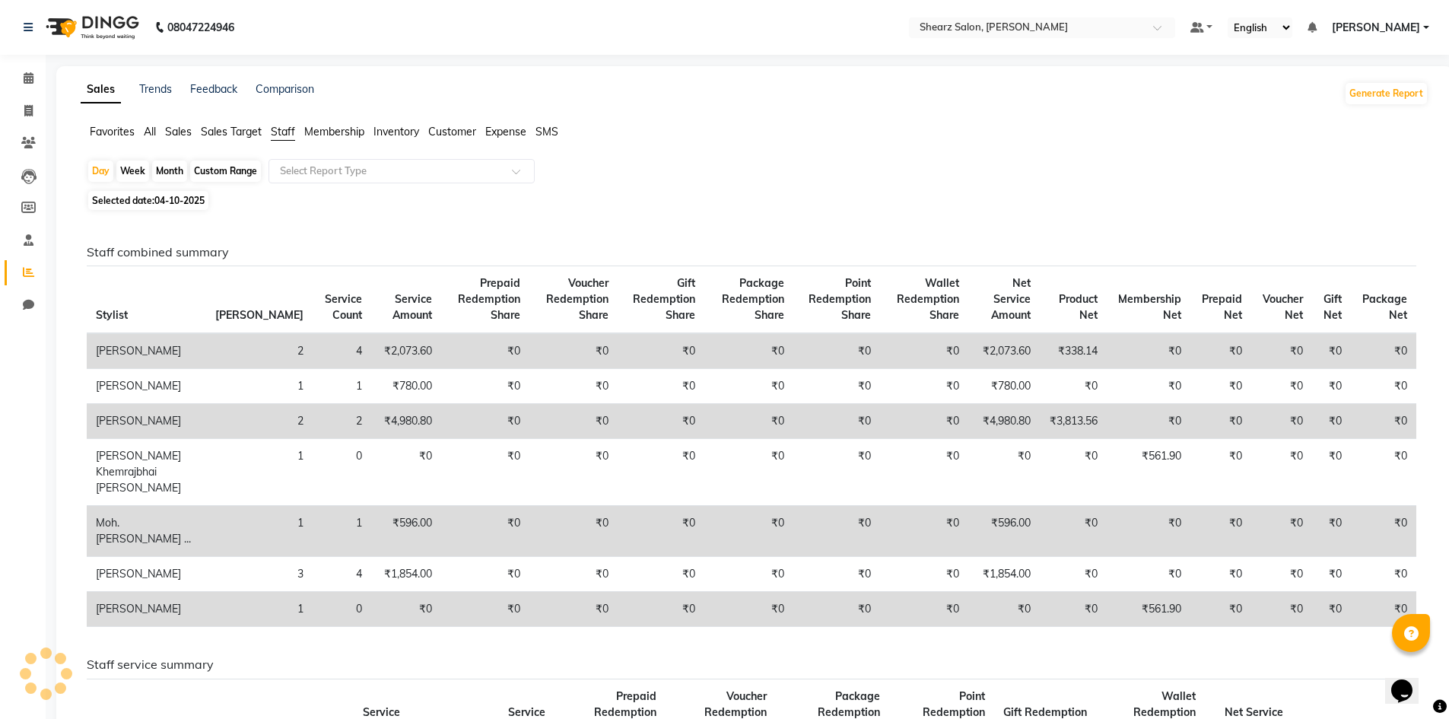
click at [227, 170] on div "Custom Range" at bounding box center [225, 170] width 71 height 21
select select "10"
select select "2025"
drag, startPoint x: 243, startPoint y: 157, endPoint x: 241, endPoint y: 167, distance: 10.0
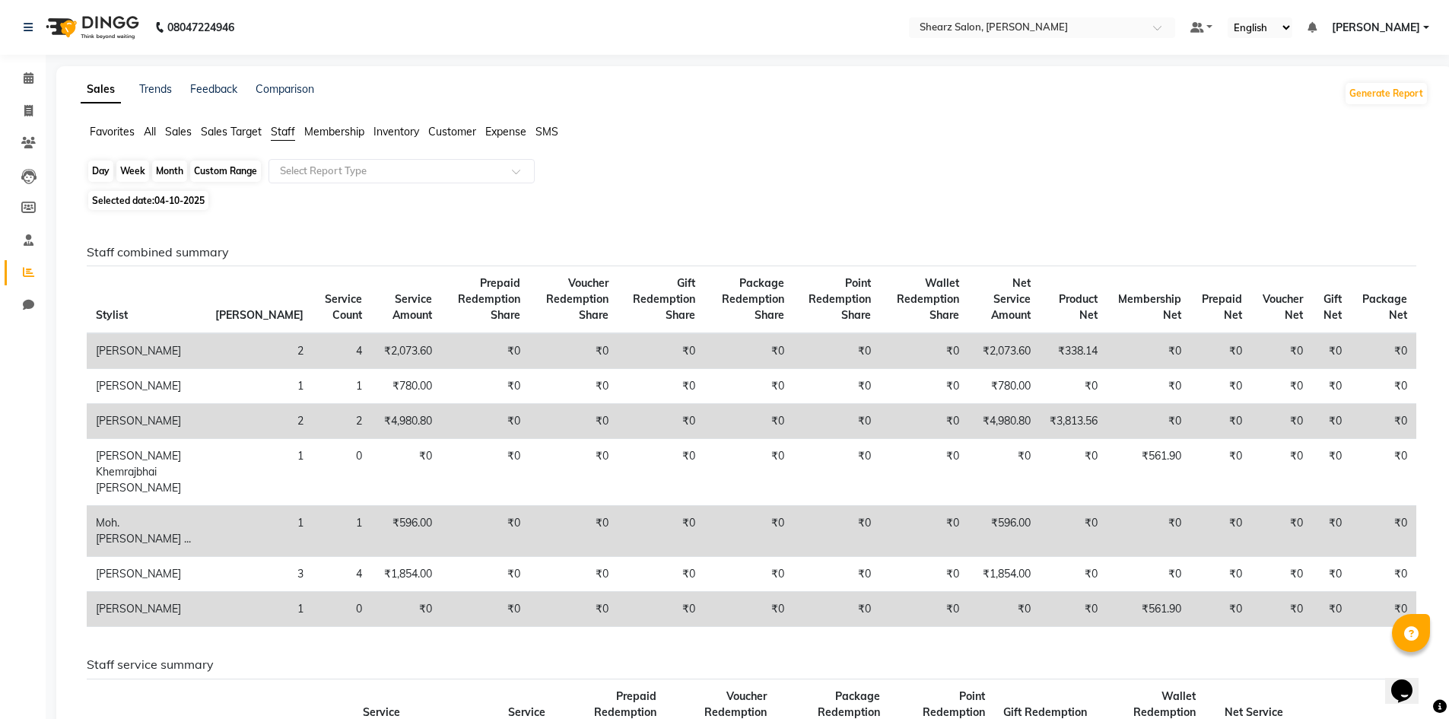
click at [241, 167] on div "Custom Range" at bounding box center [225, 170] width 71 height 21
select select "10"
select select "2025"
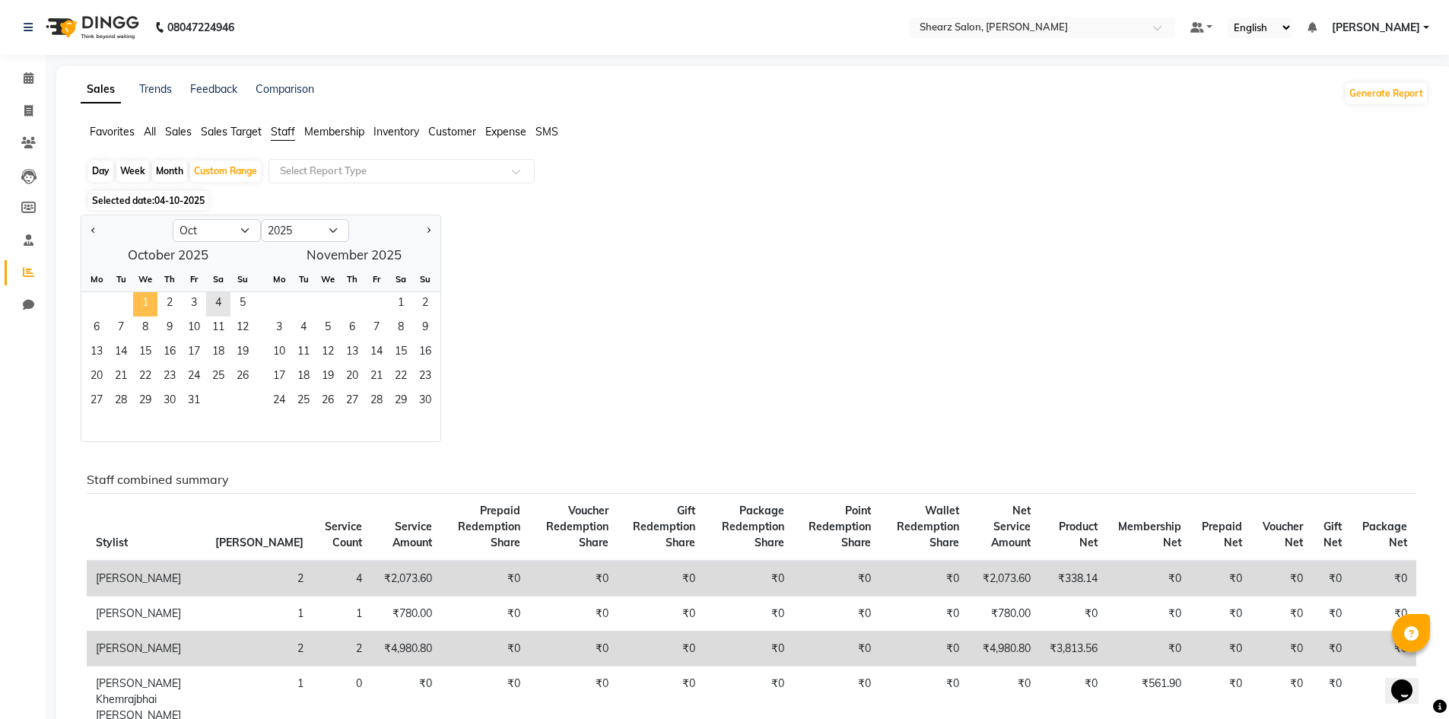
click at [148, 303] on span "1" at bounding box center [145, 304] width 24 height 24
click at [220, 303] on span "4" at bounding box center [218, 304] width 24 height 24
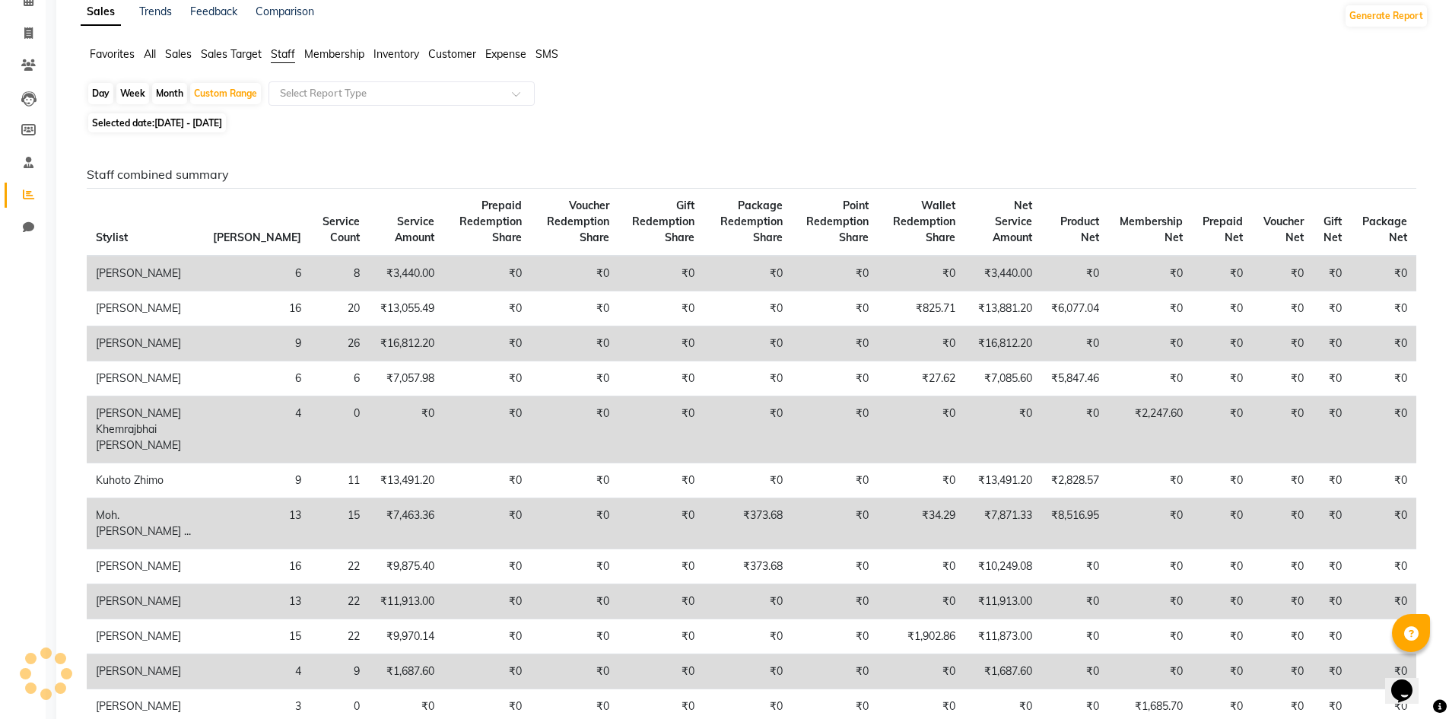
scroll to position [152, 0]
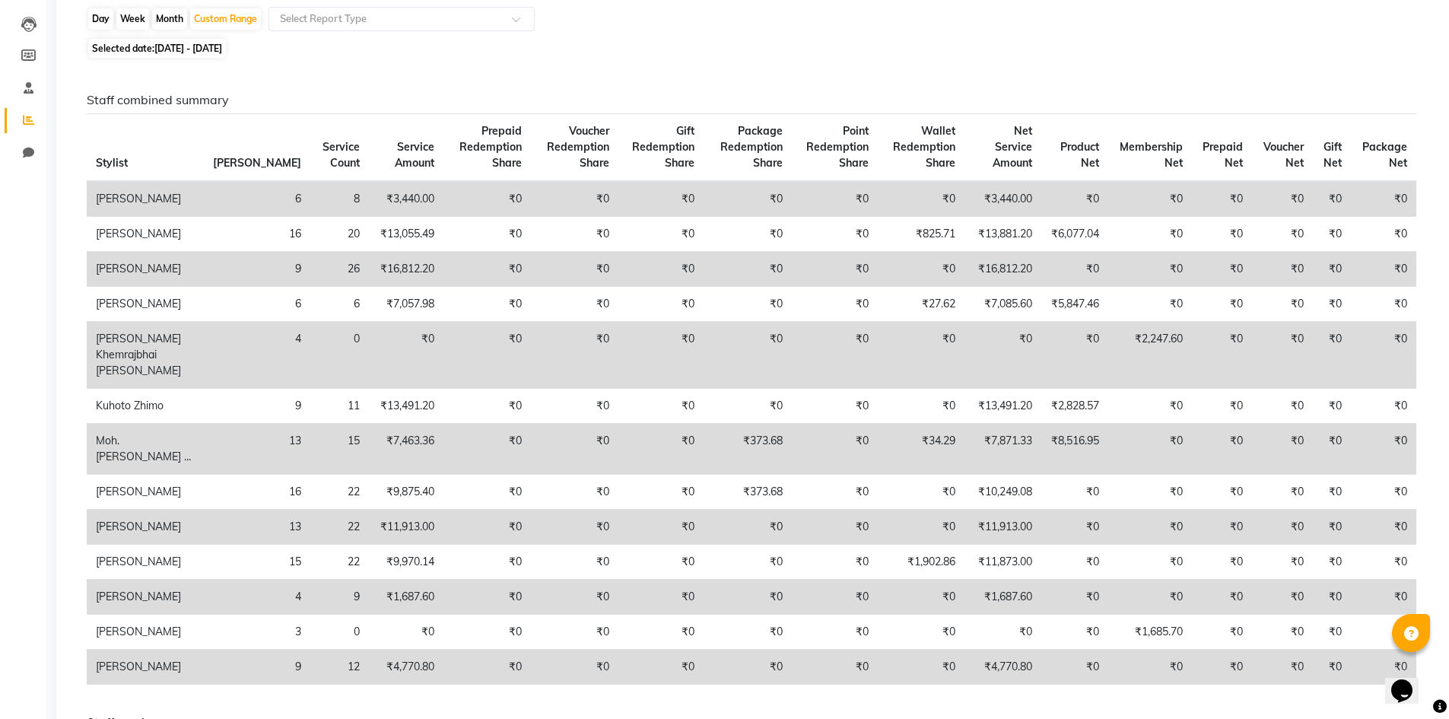
click at [94, 25] on div "Day" at bounding box center [100, 18] width 25 height 21
select select "10"
select select "2025"
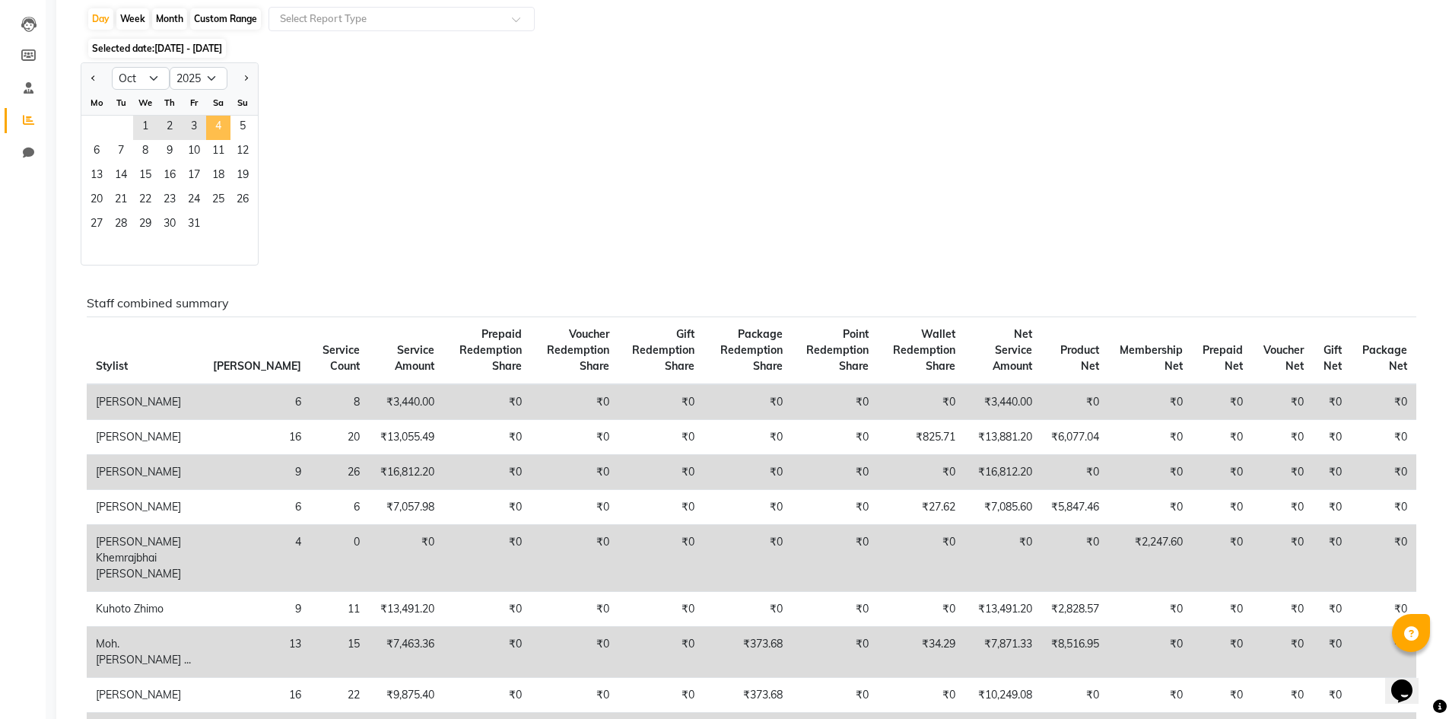
click at [224, 129] on span "4" at bounding box center [218, 128] width 24 height 24
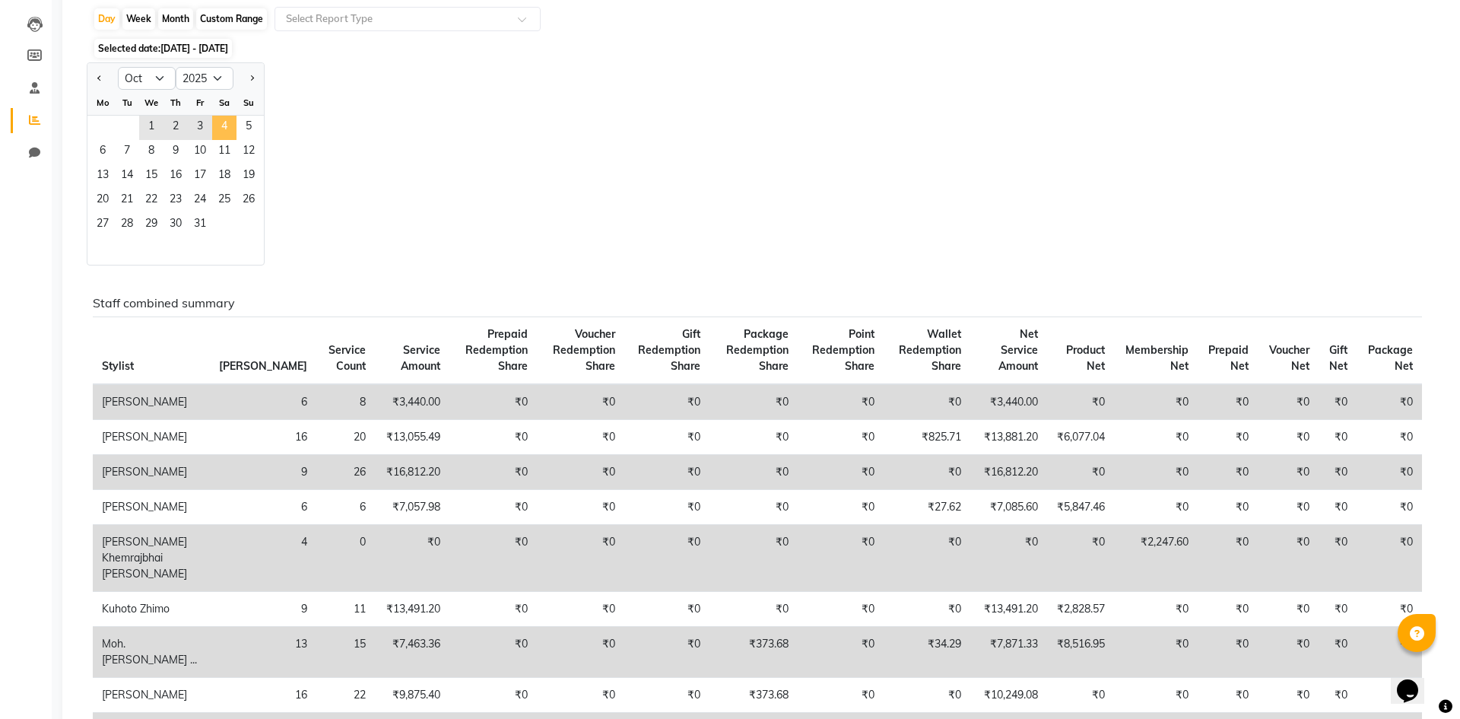
scroll to position [0, 0]
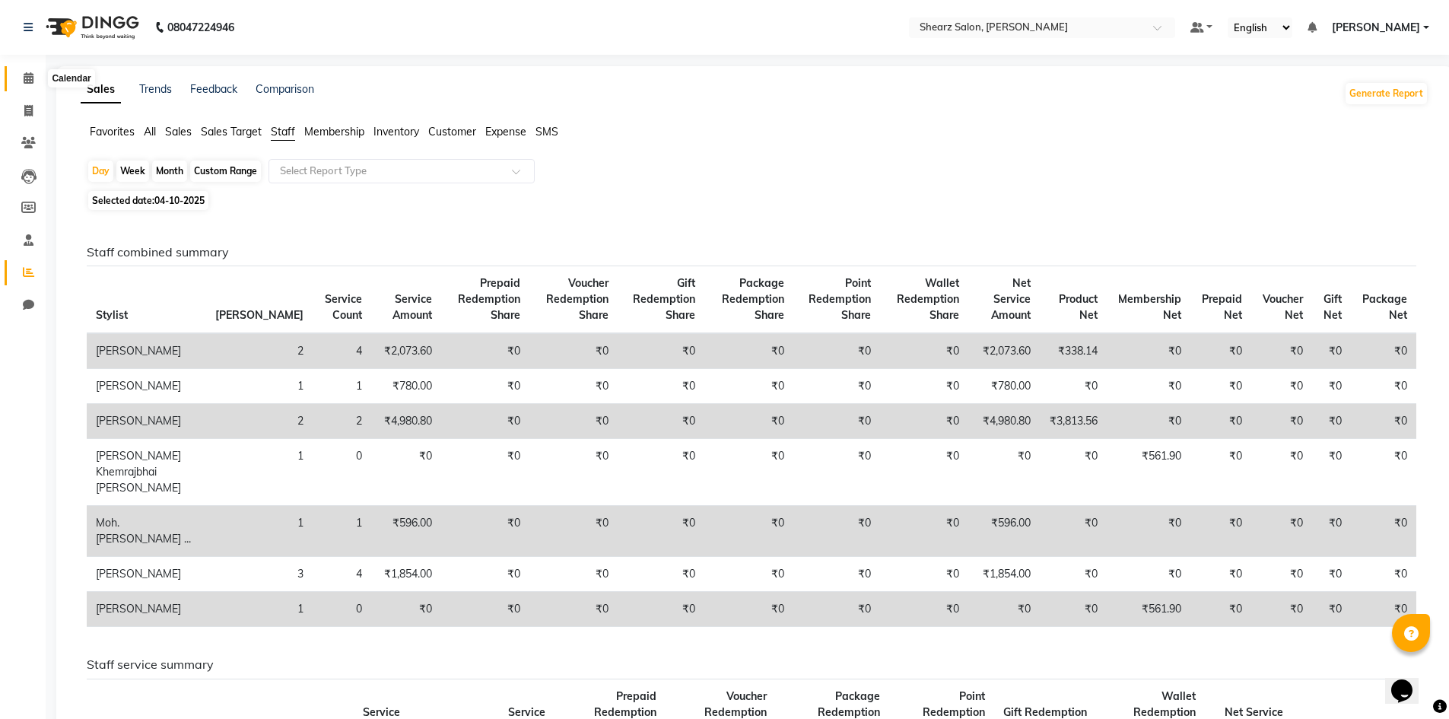
click at [26, 73] on icon at bounding box center [29, 77] width 10 height 11
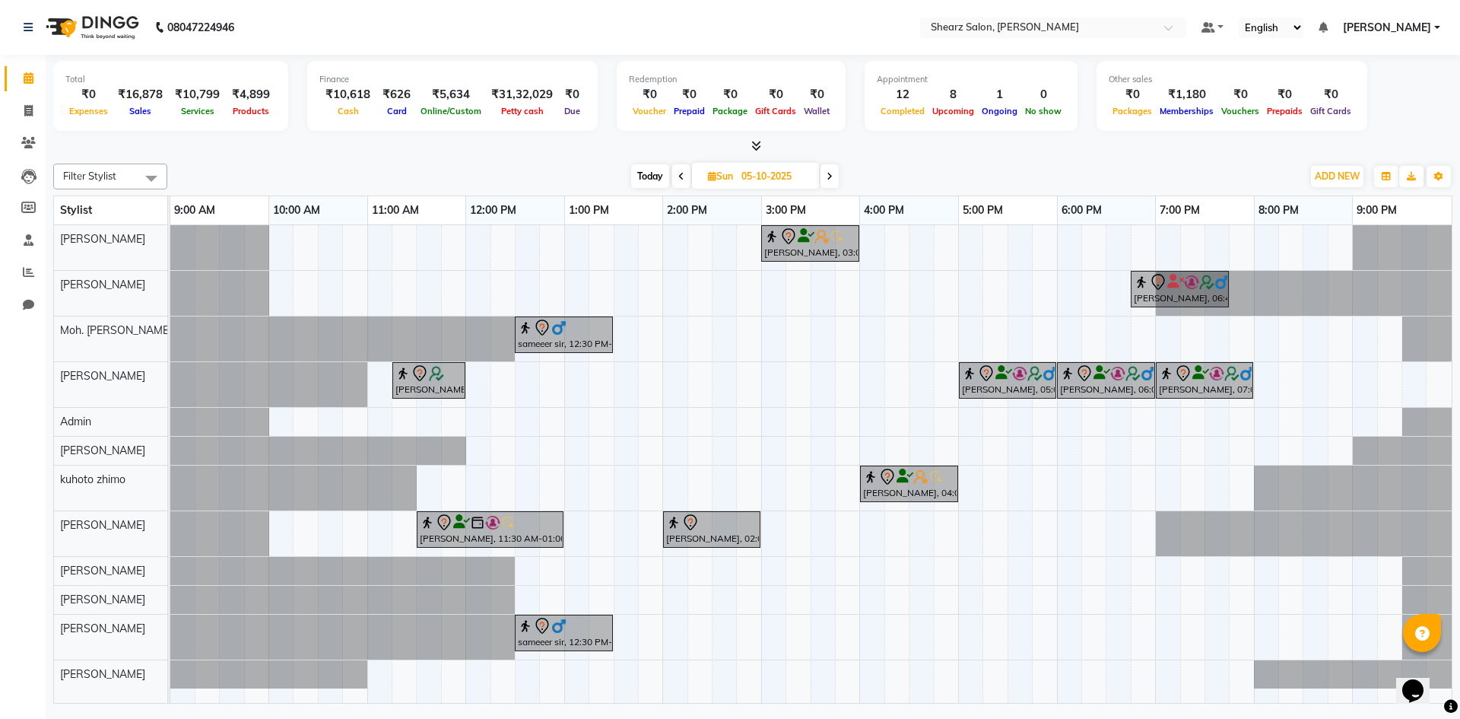
click at [758, 172] on input "05-10-2025" at bounding box center [775, 176] width 76 height 23
select select "10"
select select "2025"
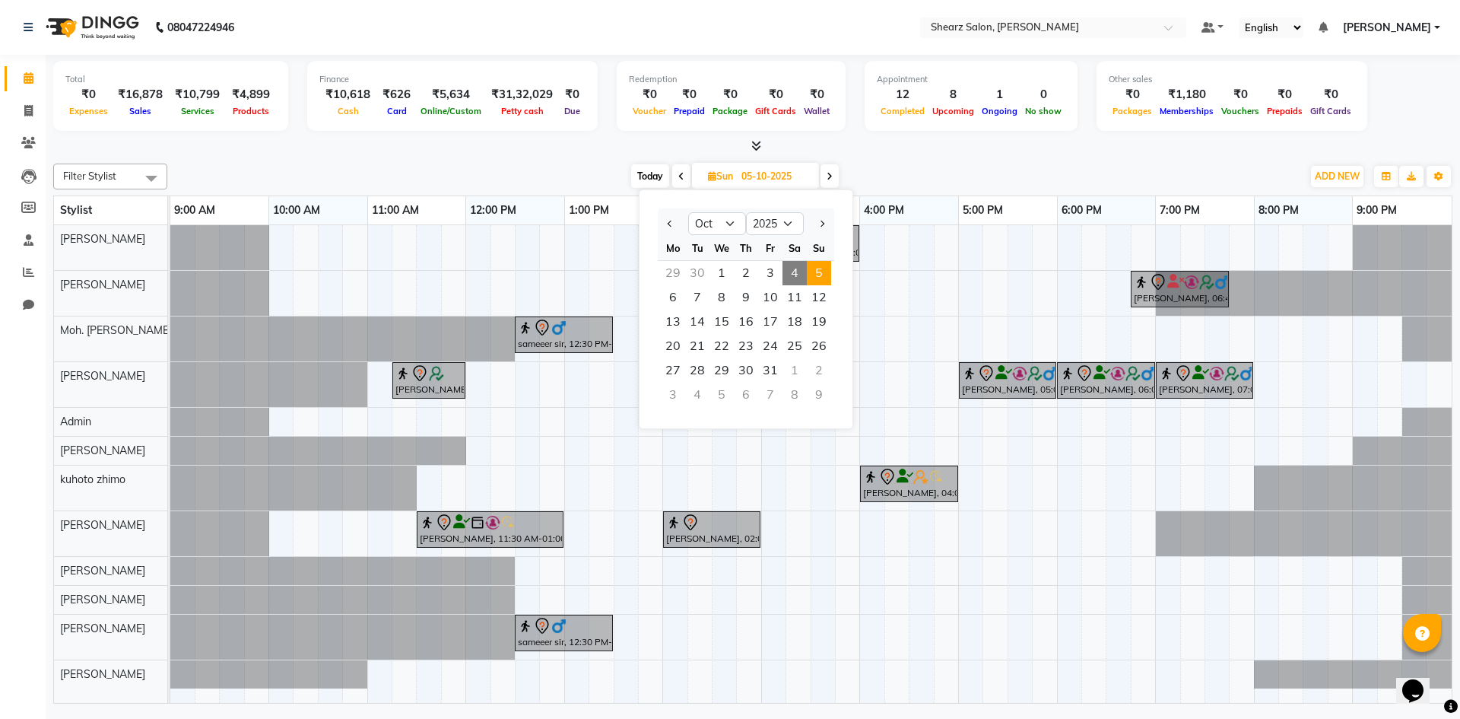
click at [824, 272] on span "5" at bounding box center [819, 273] width 24 height 24
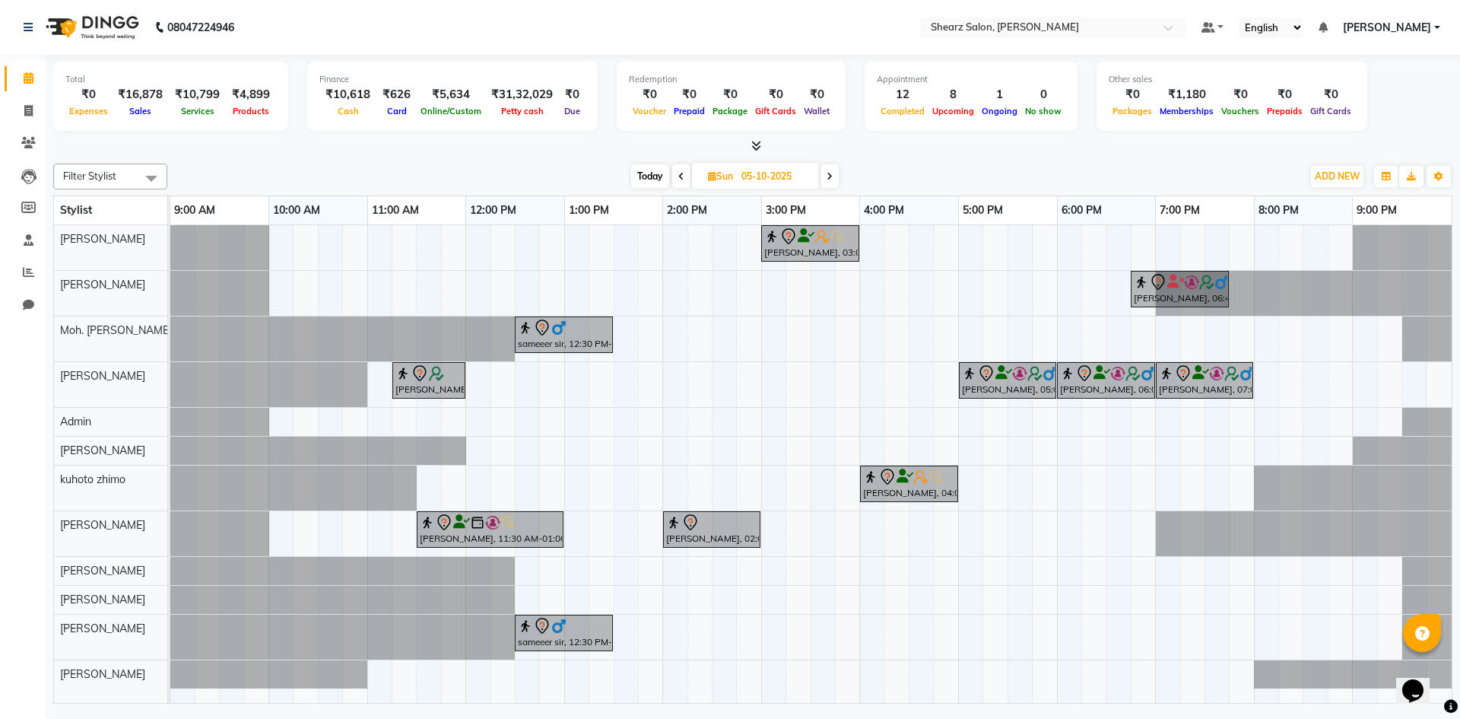
click at [679, 179] on icon at bounding box center [681, 176] width 6 height 9
type input "04-10-2025"
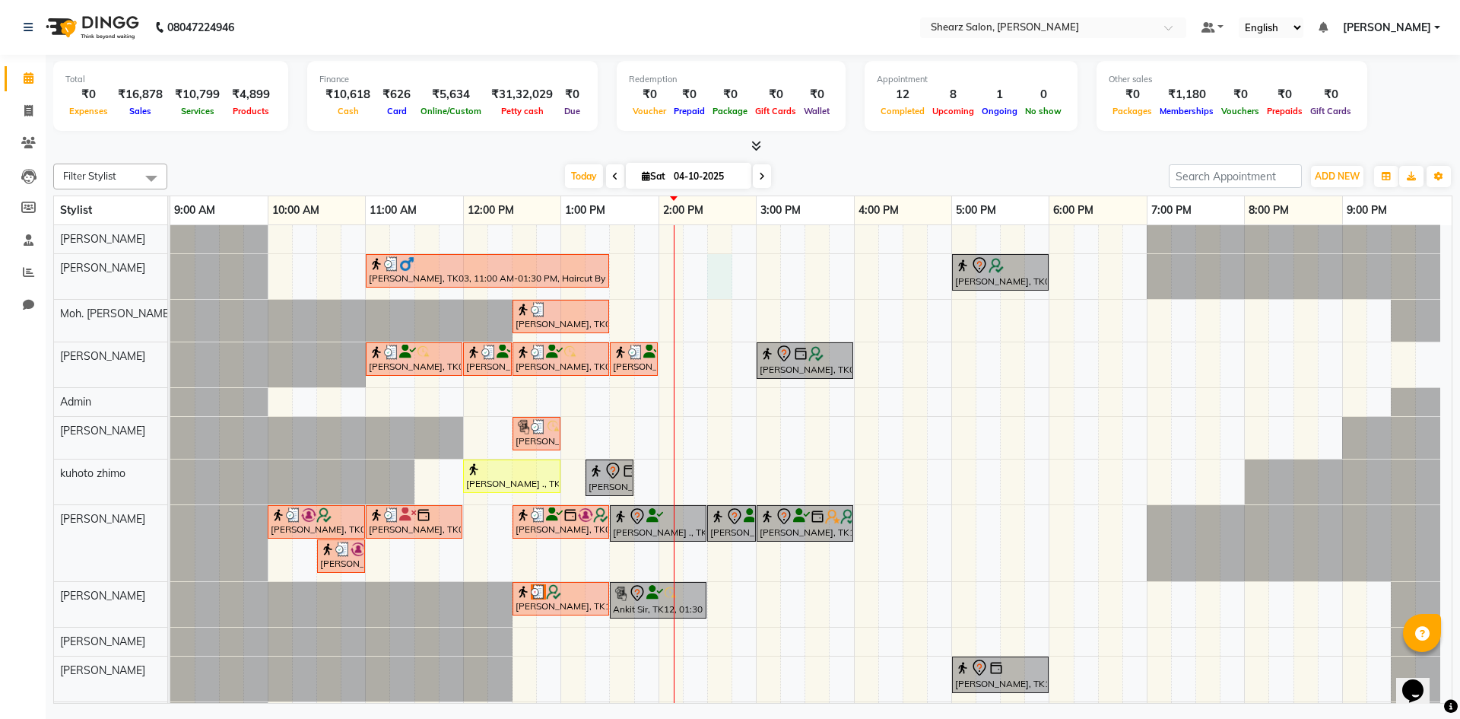
click at [715, 287] on div "om raiyani, TK03, 11:00 AM-01:30 PM, Haircut By Master Stylist - Female,K - VIP…" at bounding box center [810, 477] width 1281 height 505
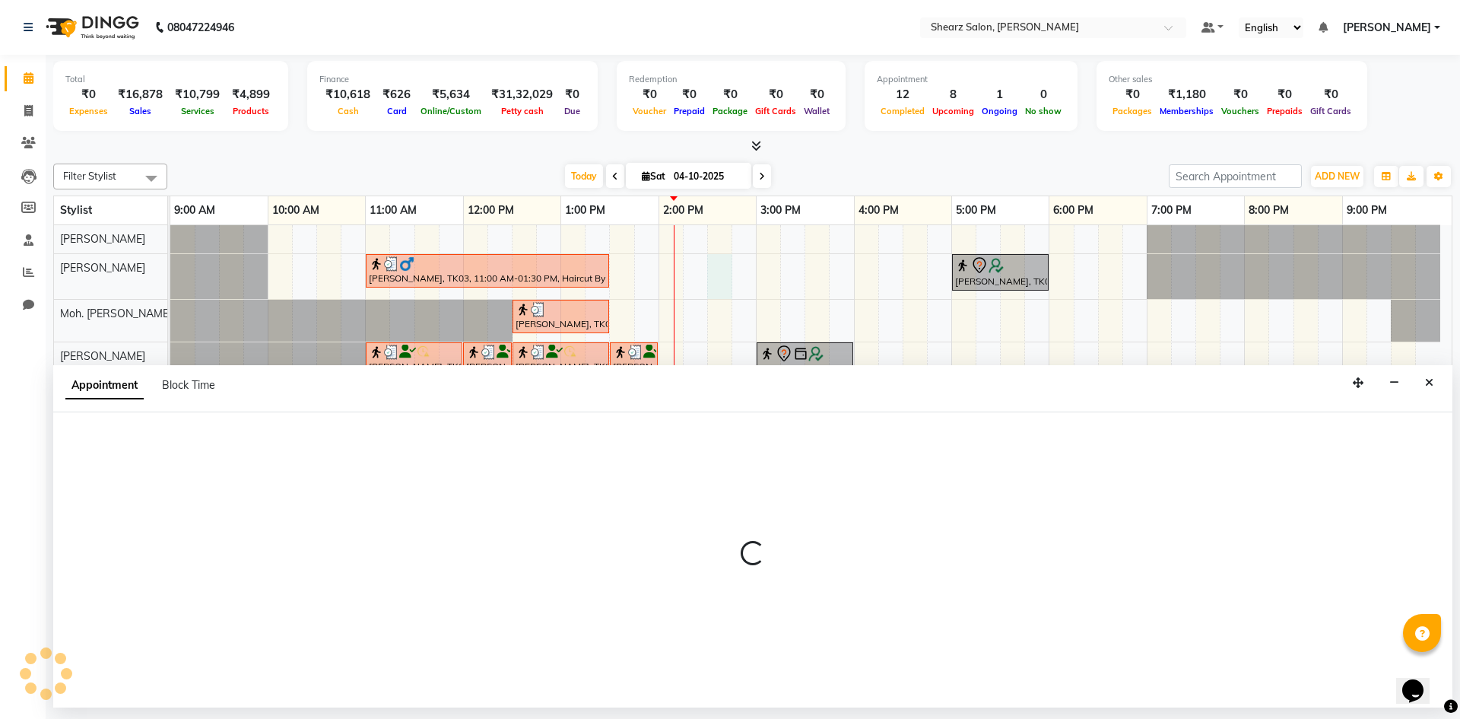
select select "77291"
select select "tentative"
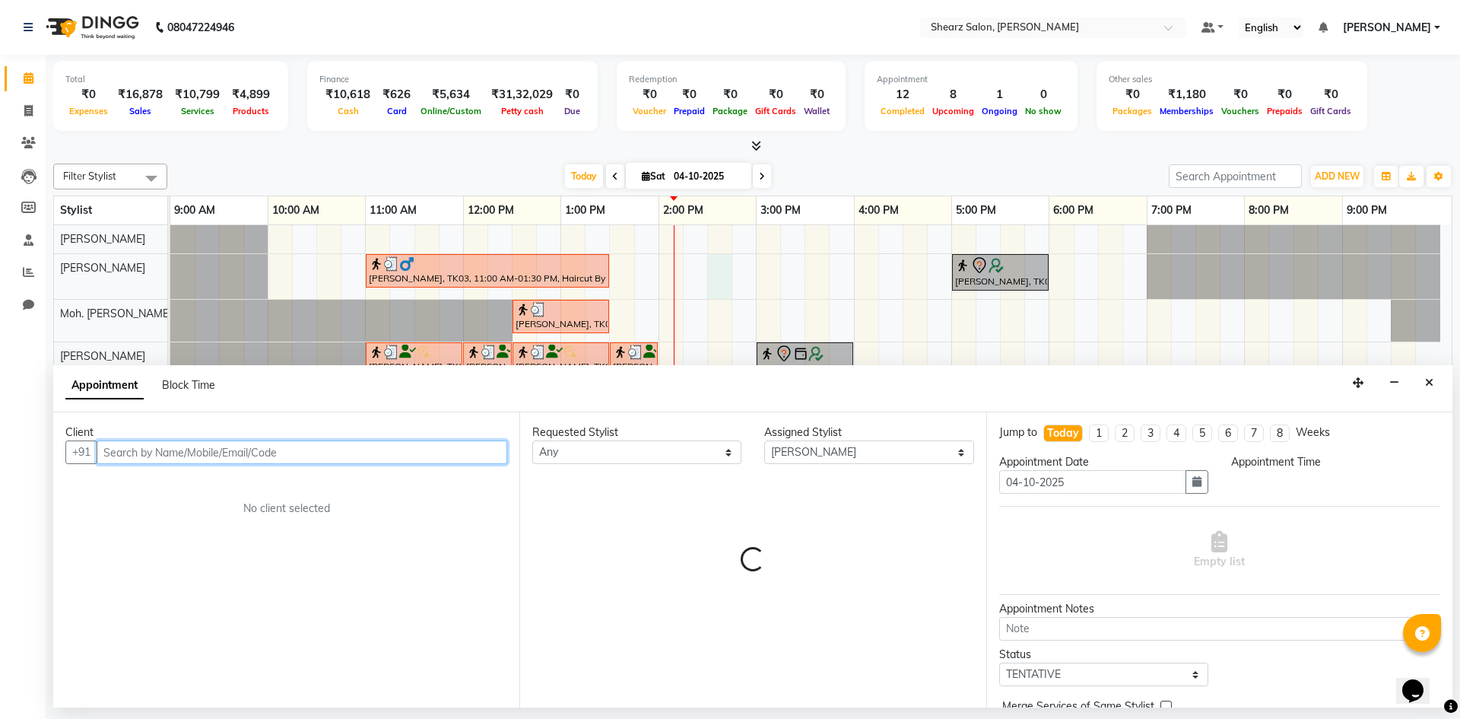
select select "870"
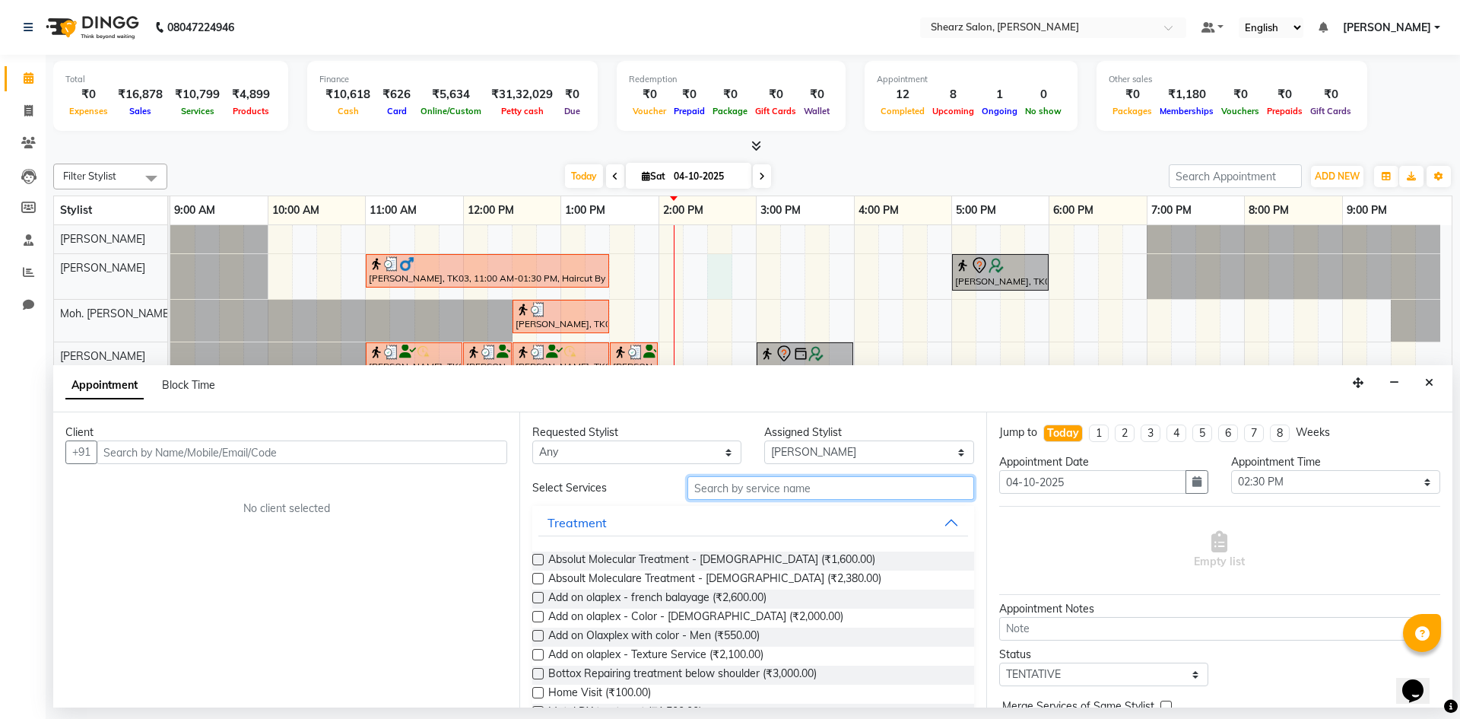
click at [855, 486] on input "text" at bounding box center [831, 488] width 287 height 24
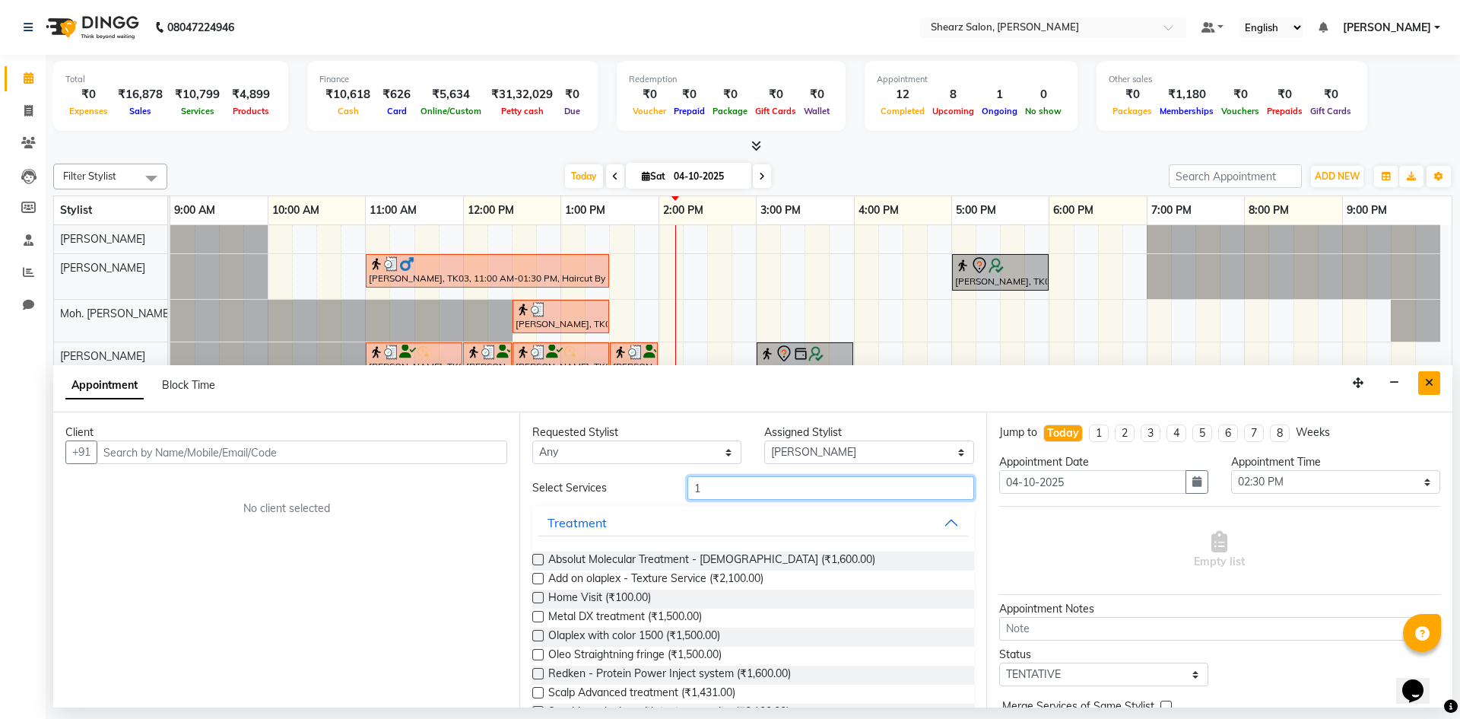
type input "1"
click at [1425, 384] on icon "Close" at bounding box center [1429, 382] width 8 height 11
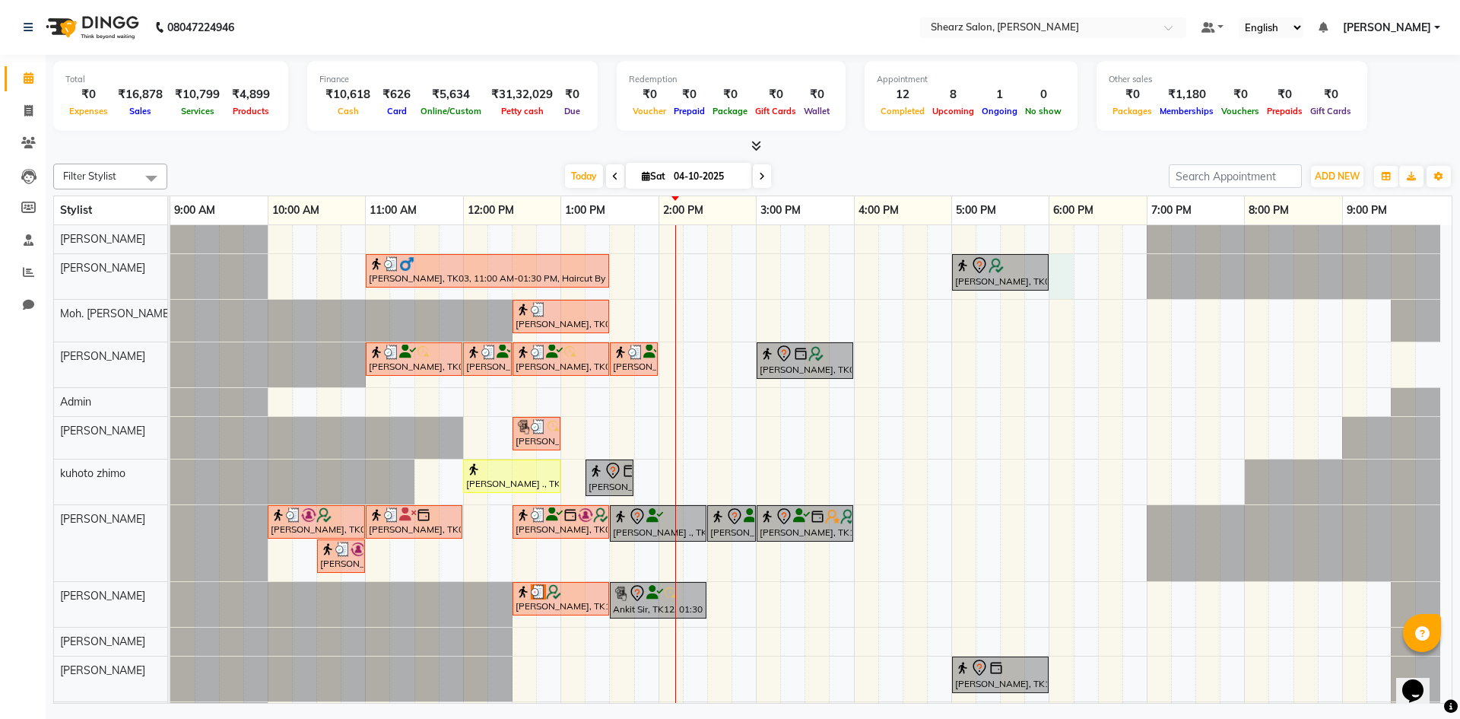
click at [1056, 278] on div "om raiyani, TK03, 11:00 AM-01:30 PM, Haircut By Master Stylist - Female,K - VIP…" at bounding box center [810, 477] width 1281 height 505
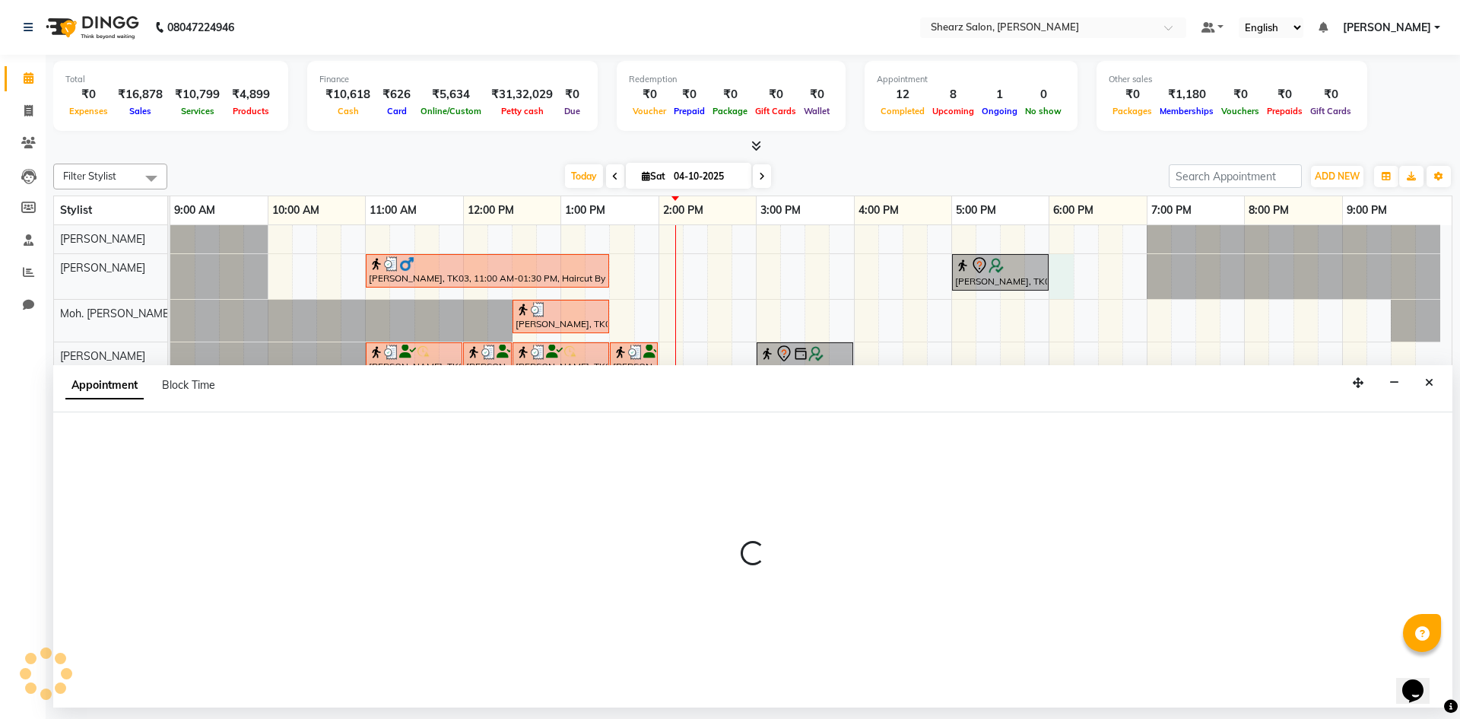
select select "77291"
select select "1080"
select select "tentative"
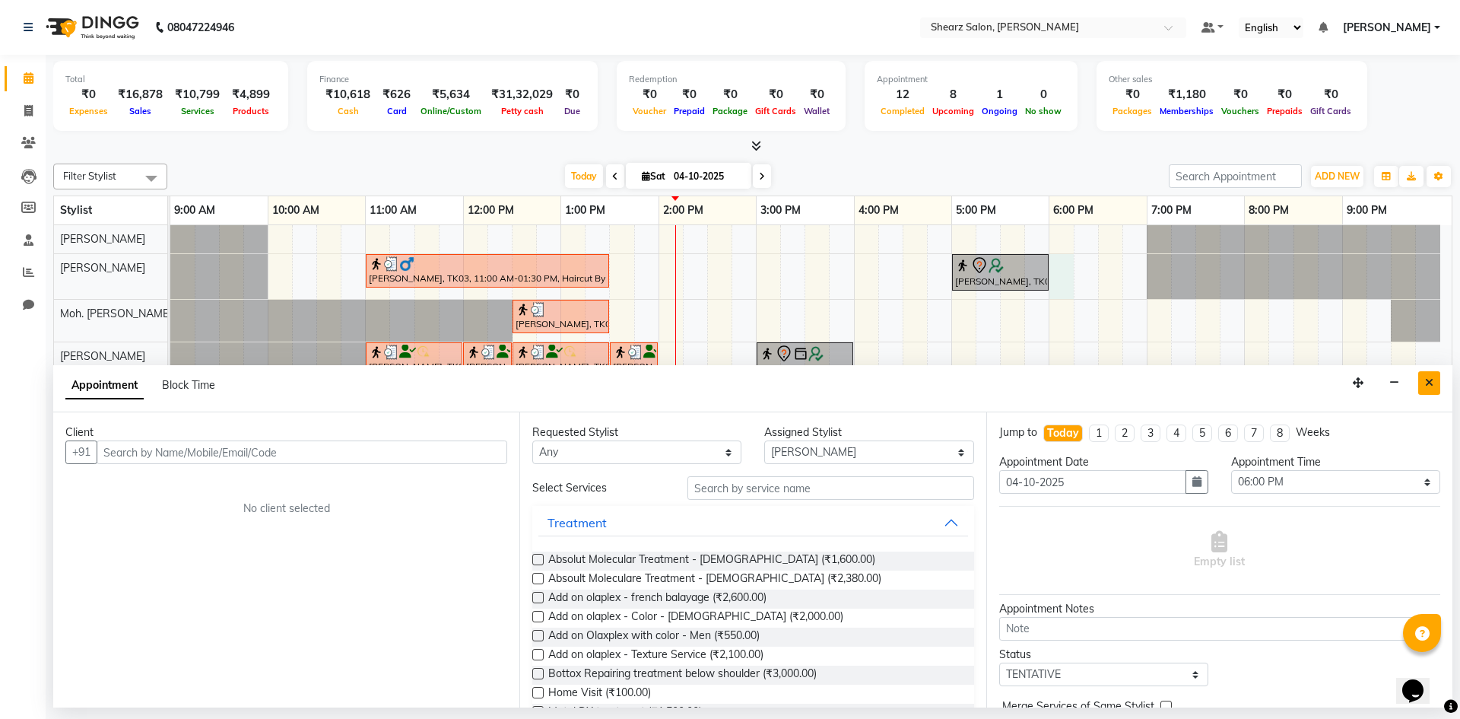
click at [1421, 377] on button "Close" at bounding box center [1429, 383] width 22 height 24
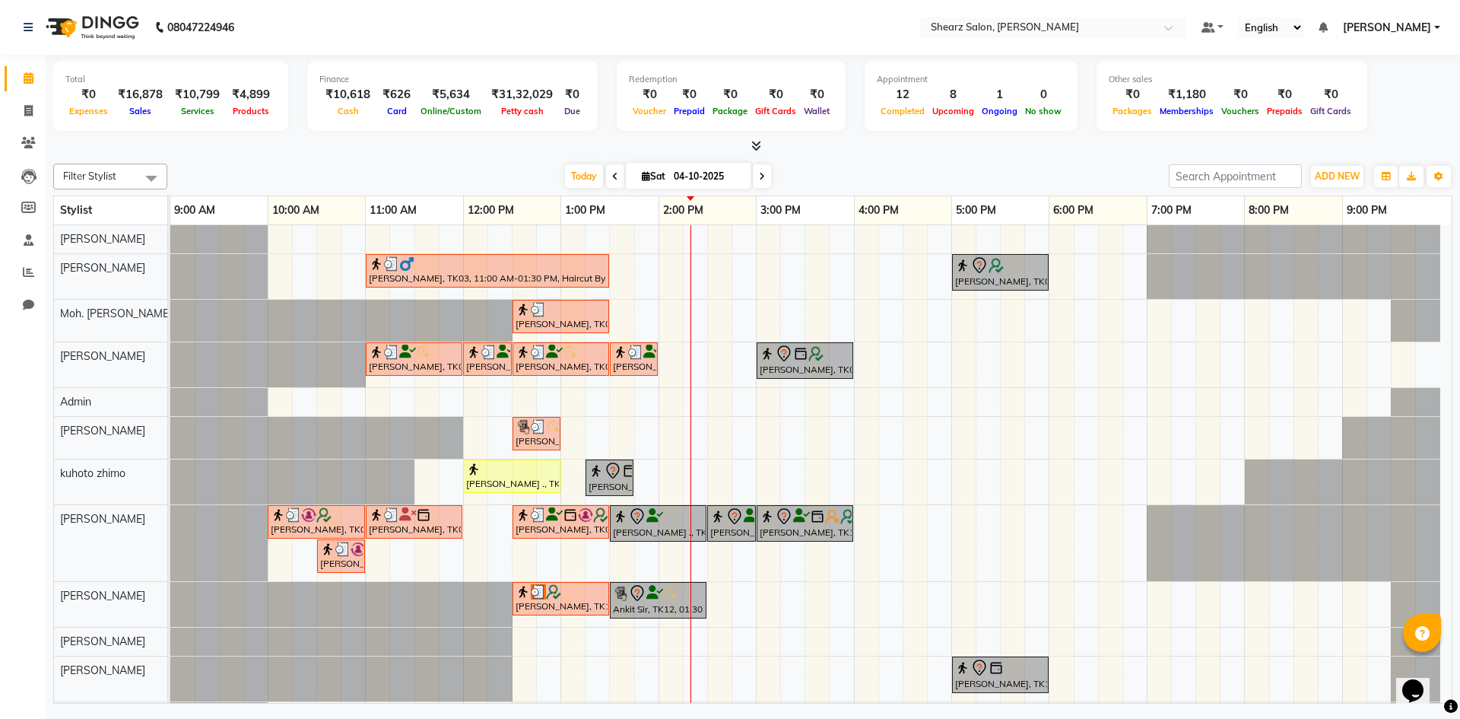
drag, startPoint x: 1429, startPoint y: 686, endPoint x: 1442, endPoint y: 670, distance: 20.5
click at [1425, 686] on div "Opens Chat This icon Opens the chat window." at bounding box center [1413, 690] width 24 height 24
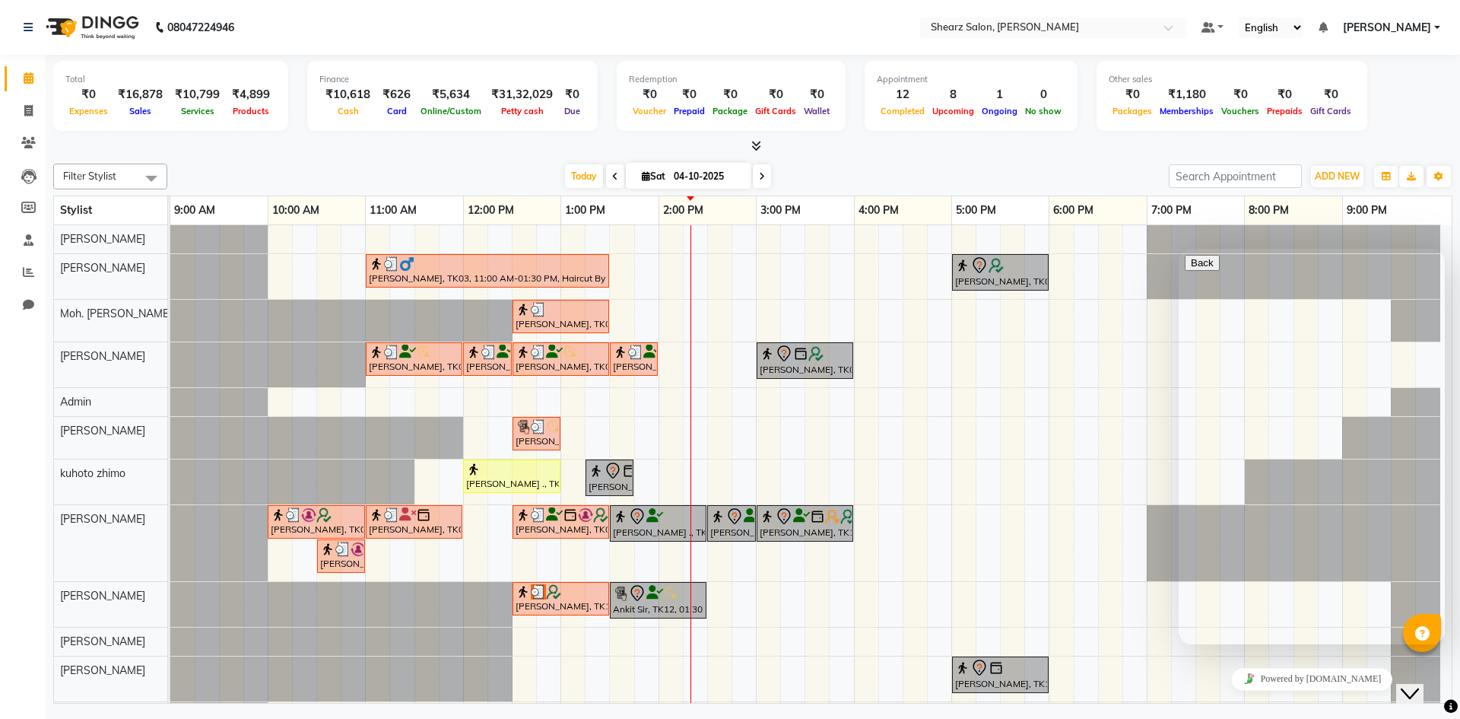
click at [1459, 33] on nav "08047224946 Select Location × Shearz Salon, Shela Default Panel My Panel Englis…" at bounding box center [730, 27] width 1460 height 55
click at [1459, 32] on nav "08047224946 Select Location × Shearz Salon, Shela Default Panel My Panel Englis…" at bounding box center [730, 27] width 1460 height 55
click at [1459, 28] on nav "08047224946 Select Location × Shearz Salon, Shela Default Panel My Panel Englis…" at bounding box center [730, 27] width 1460 height 55
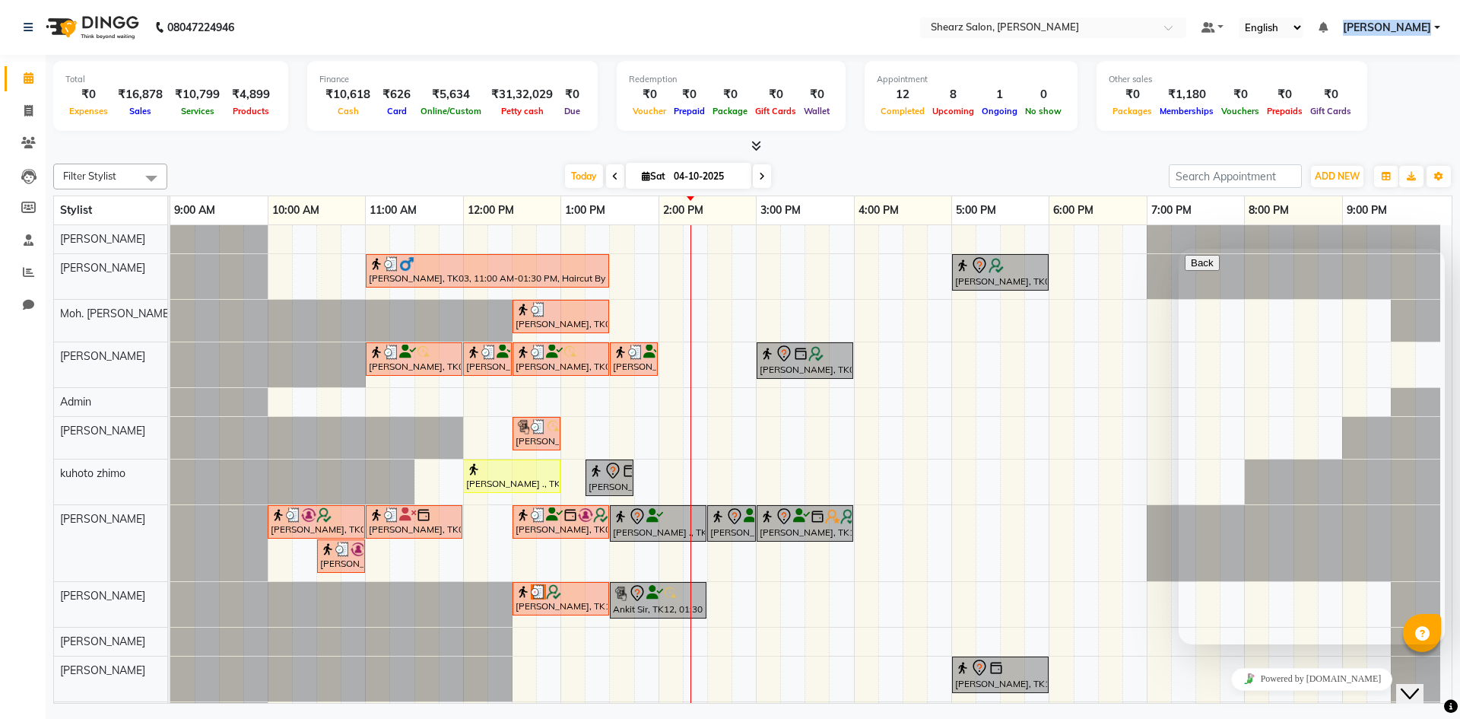
click at [1459, 28] on nav "08047224946 Select Location × Shearz Salon, Shela Default Panel My Panel Englis…" at bounding box center [730, 27] width 1460 height 55
click at [948, 430] on div "om raiyani, TK03, 11:00 AM-01:30 PM, Haircut By Master Stylist - Female,K - VIP…" at bounding box center [810, 477] width 1281 height 505
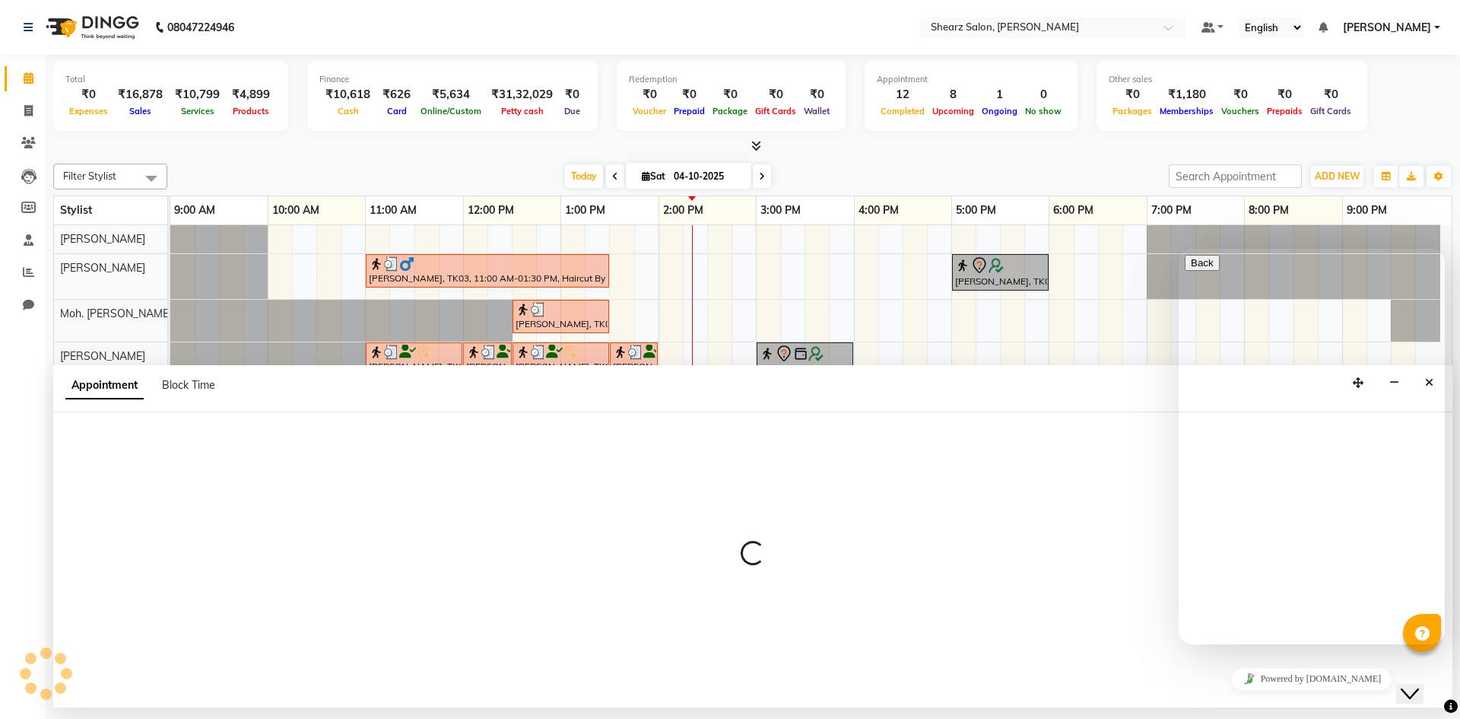
select select "77331"
select select "1005"
select select "tentative"
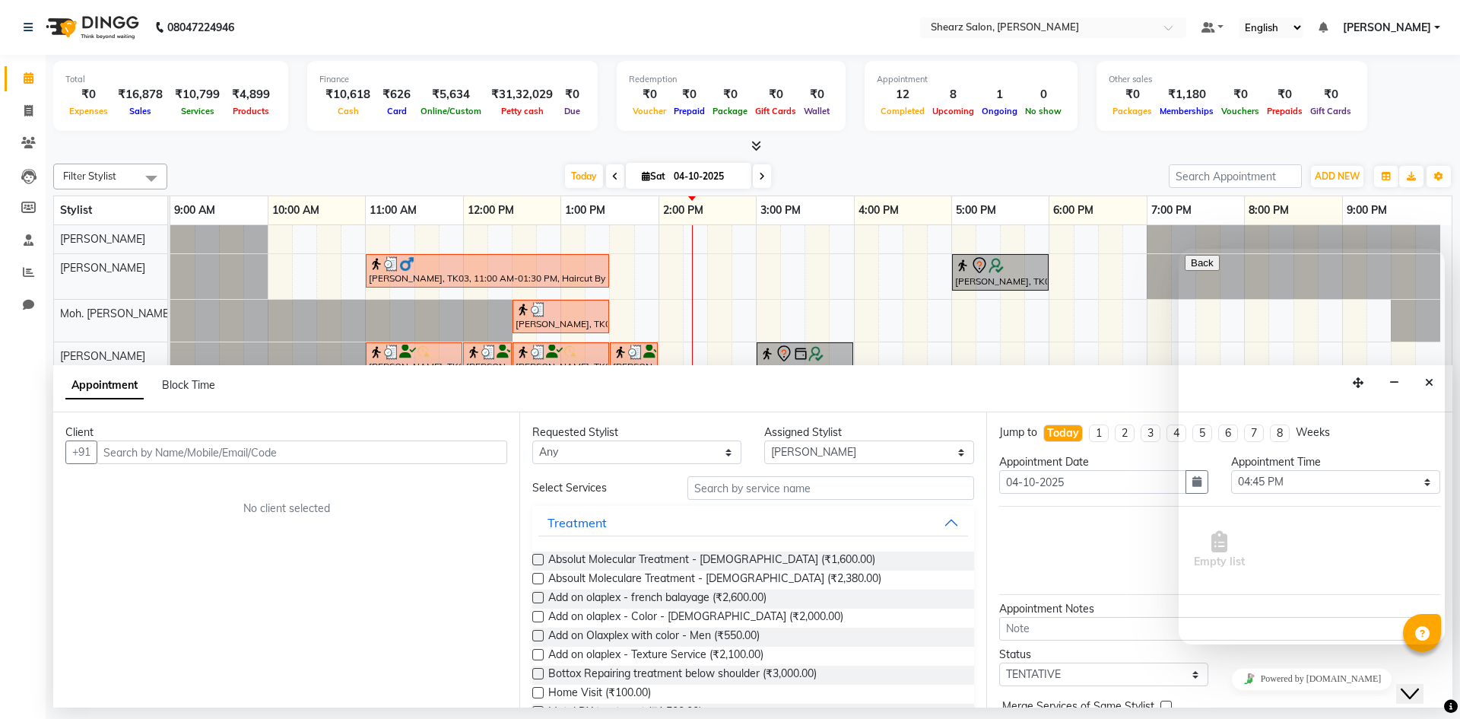
click at [990, 303] on div "om raiyani, TK03, 11:00 AM-01:30 PM, Haircut By Master Stylist - Female,K - VIP…" at bounding box center [810, 477] width 1281 height 505
click at [1081, 352] on div "om raiyani, TK03, 11:00 AM-01:30 PM, Haircut By Master Stylist - Female,K - VIP…" at bounding box center [810, 477] width 1281 height 505
click at [848, 254] on div "om raiyani, TK03, 11:00 AM-01:30 PM, Haircut By Master Stylist - Female,K - VIP…" at bounding box center [810, 477] width 1281 height 505
click at [974, 331] on div "om raiyani, TK03, 11:00 AM-01:30 PM, Haircut By Master Stylist - Female,K - VIP…" at bounding box center [810, 477] width 1281 height 505
click at [238, 453] on input "text" at bounding box center [302, 452] width 411 height 24
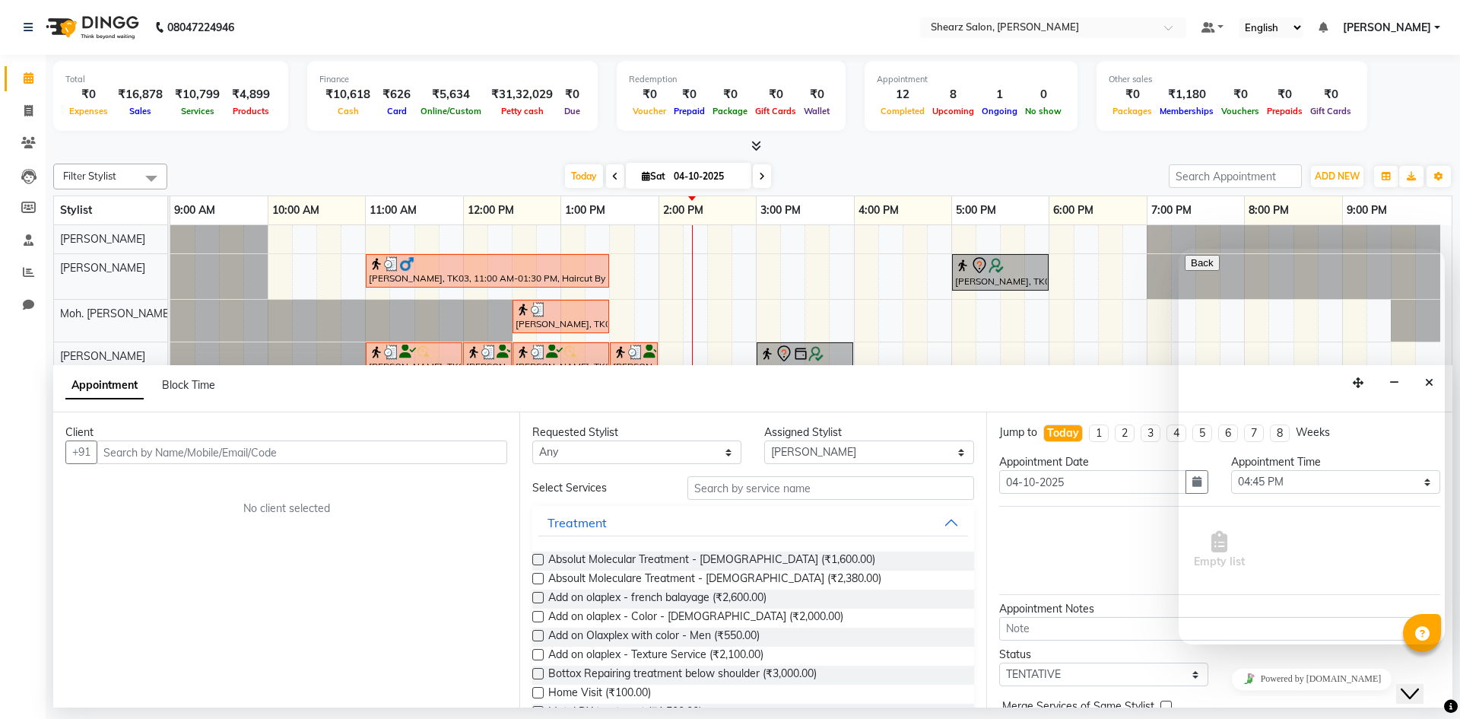
click at [233, 443] on input "text" at bounding box center [302, 452] width 411 height 24
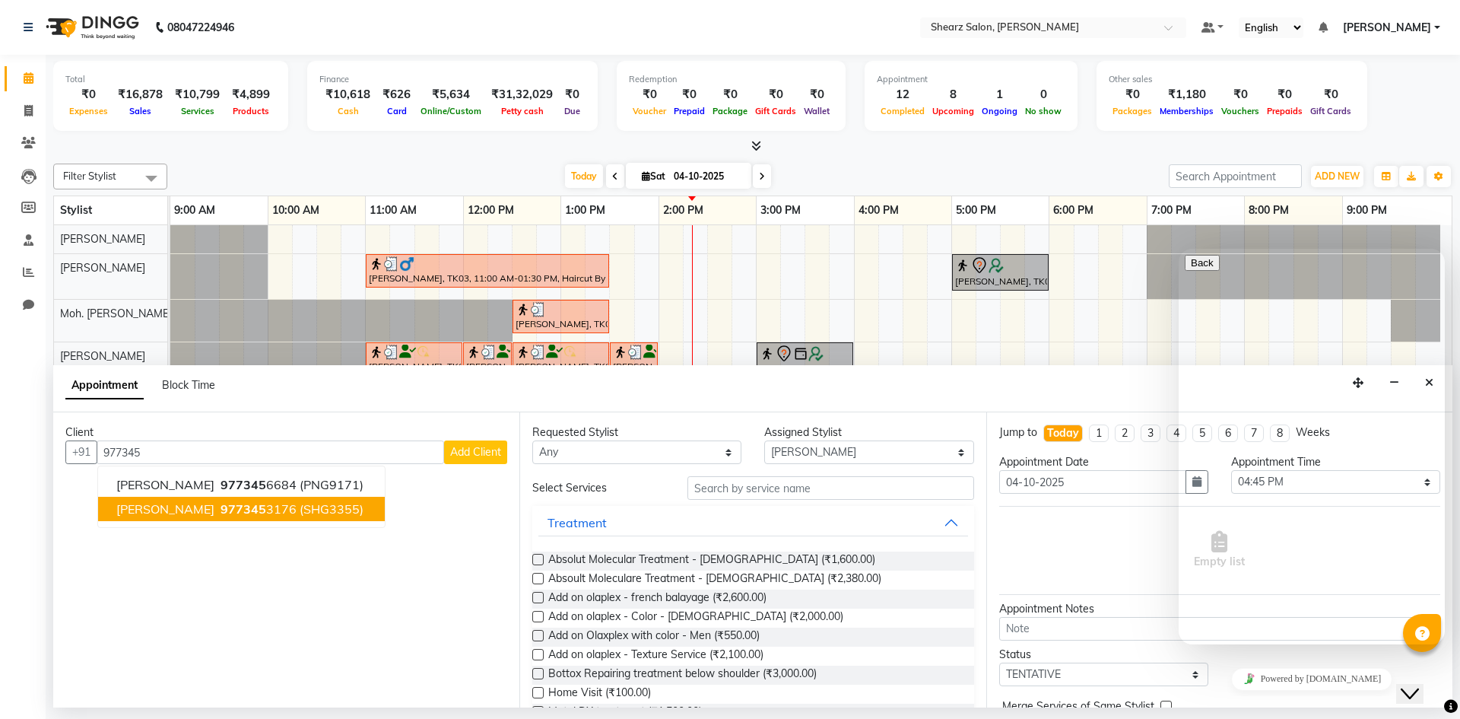
click at [240, 508] on span "977345" at bounding box center [244, 508] width 46 height 15
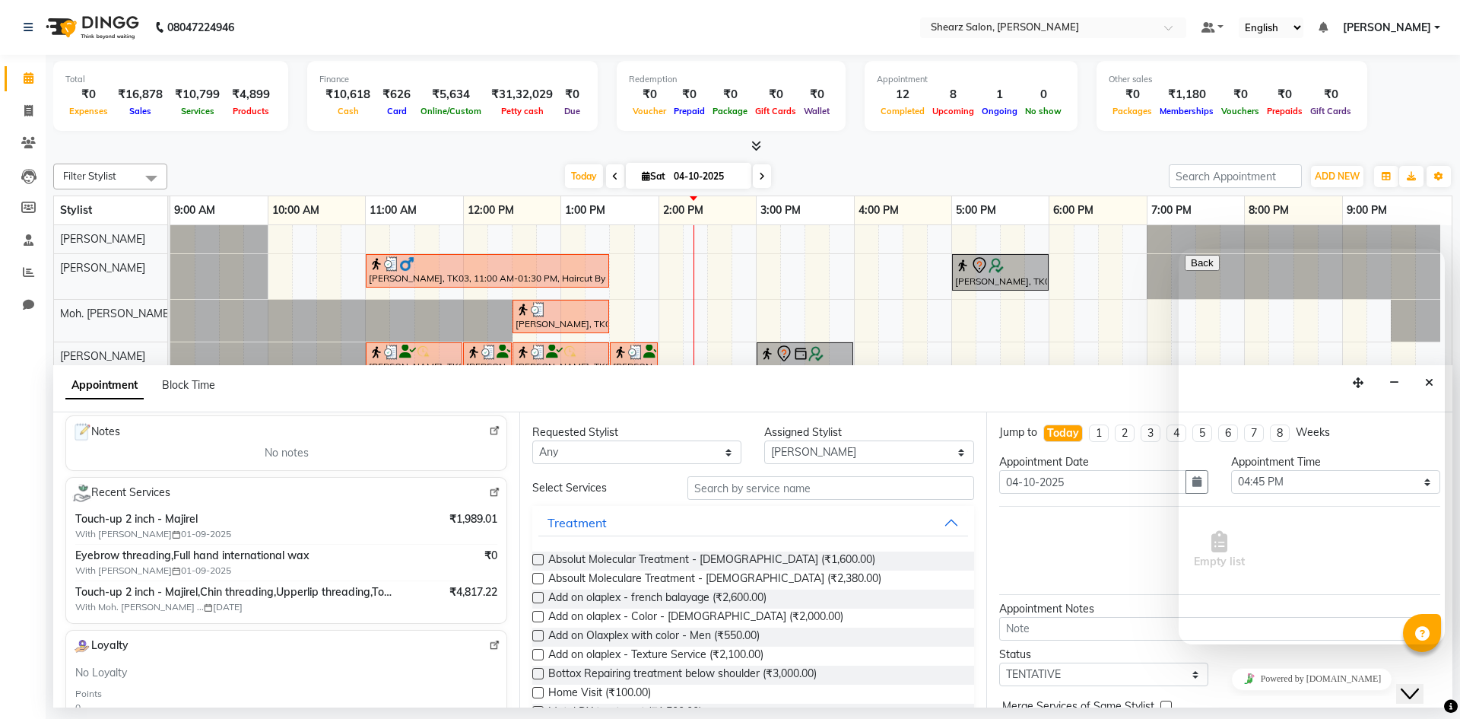
scroll to position [27, 0]
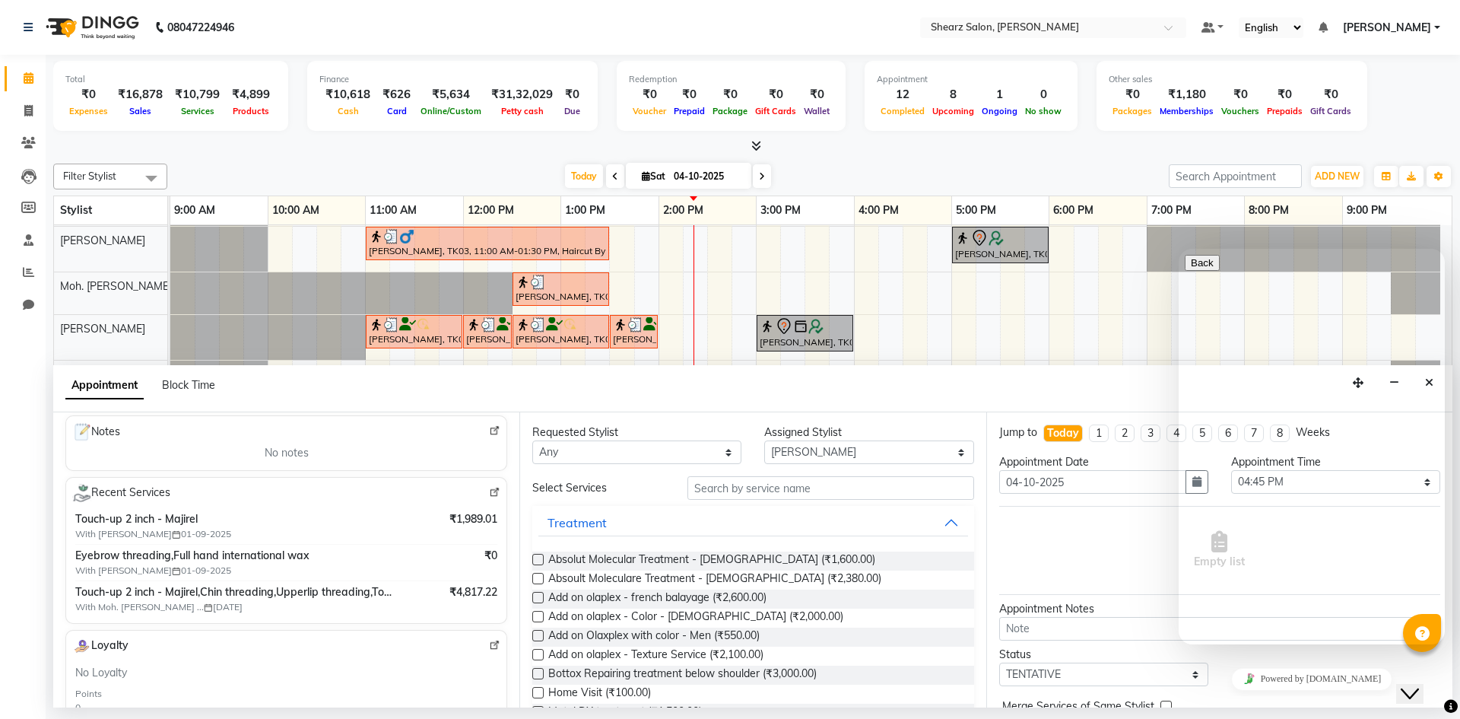
type input "9773453176"
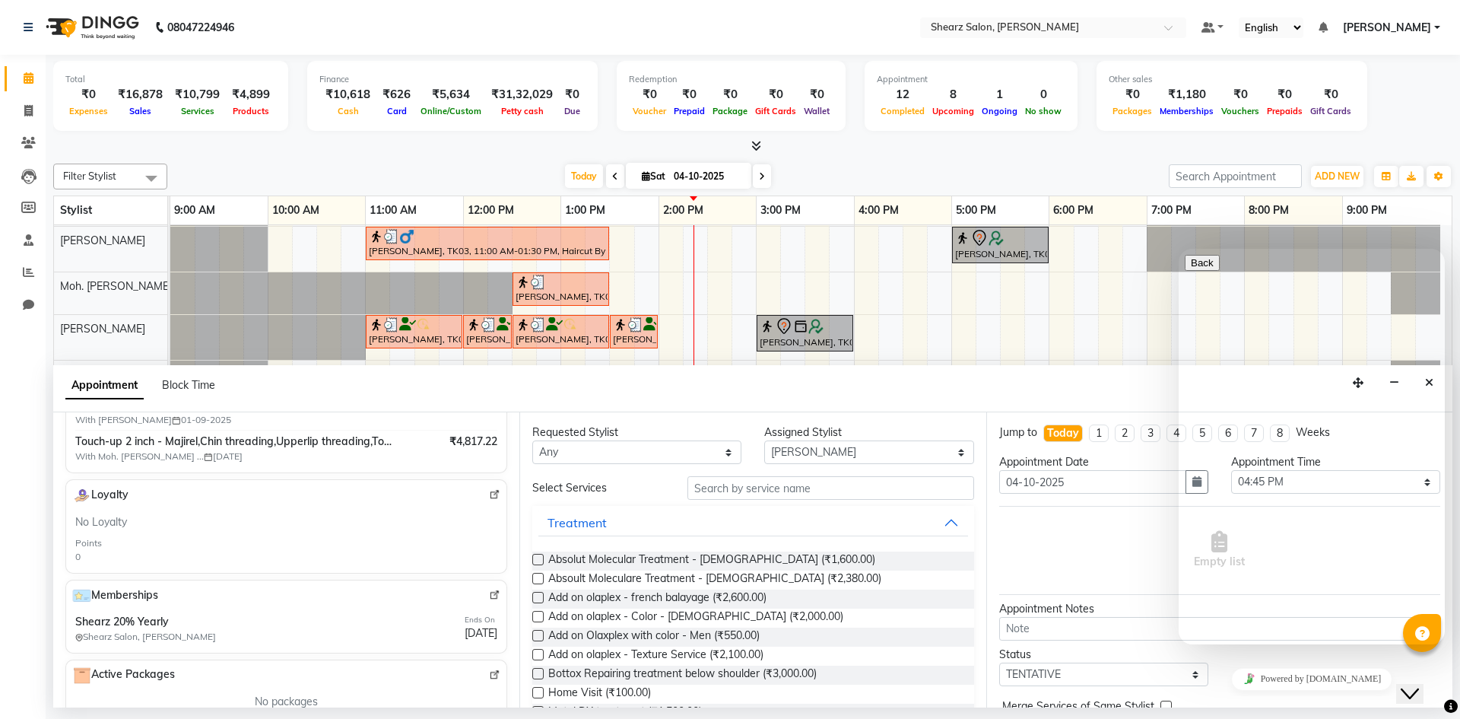
scroll to position [469, 0]
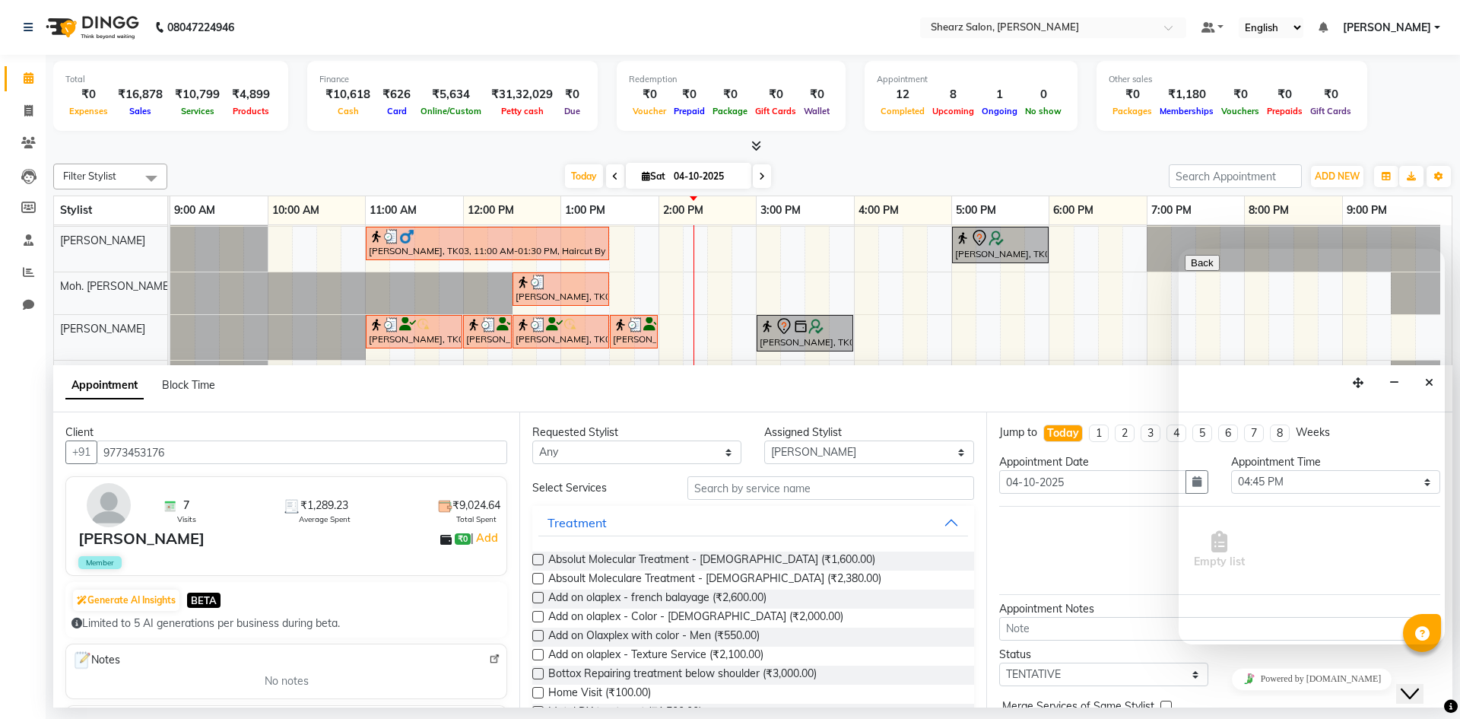
click at [818, 473] on div "Requested Stylist Any AakashKumar Nai Admin Arvind S Devda Asha Chavariya Divya…" at bounding box center [752, 559] width 466 height 295
click at [818, 496] on input "text" at bounding box center [831, 488] width 287 height 24
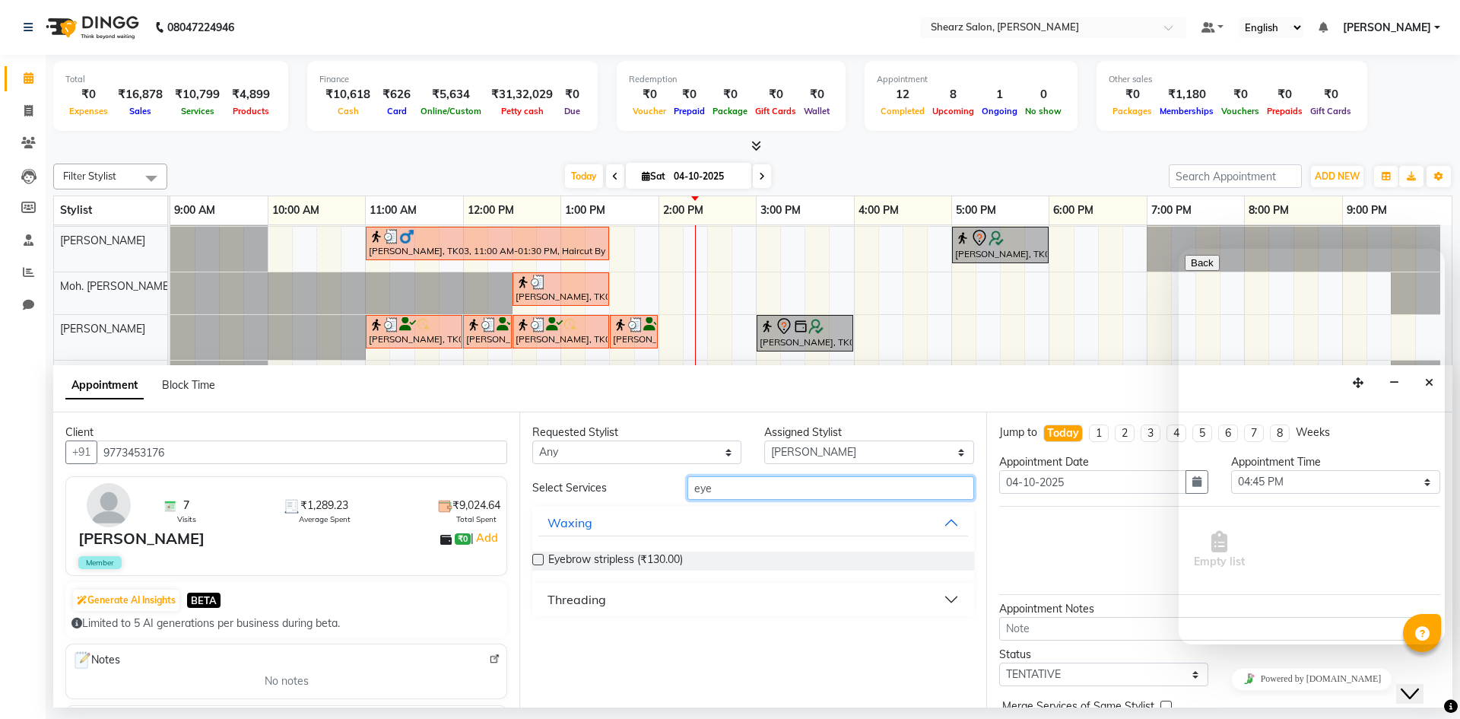
type input "eye"
click at [641, 606] on button "Threading" at bounding box center [752, 599] width 429 height 27
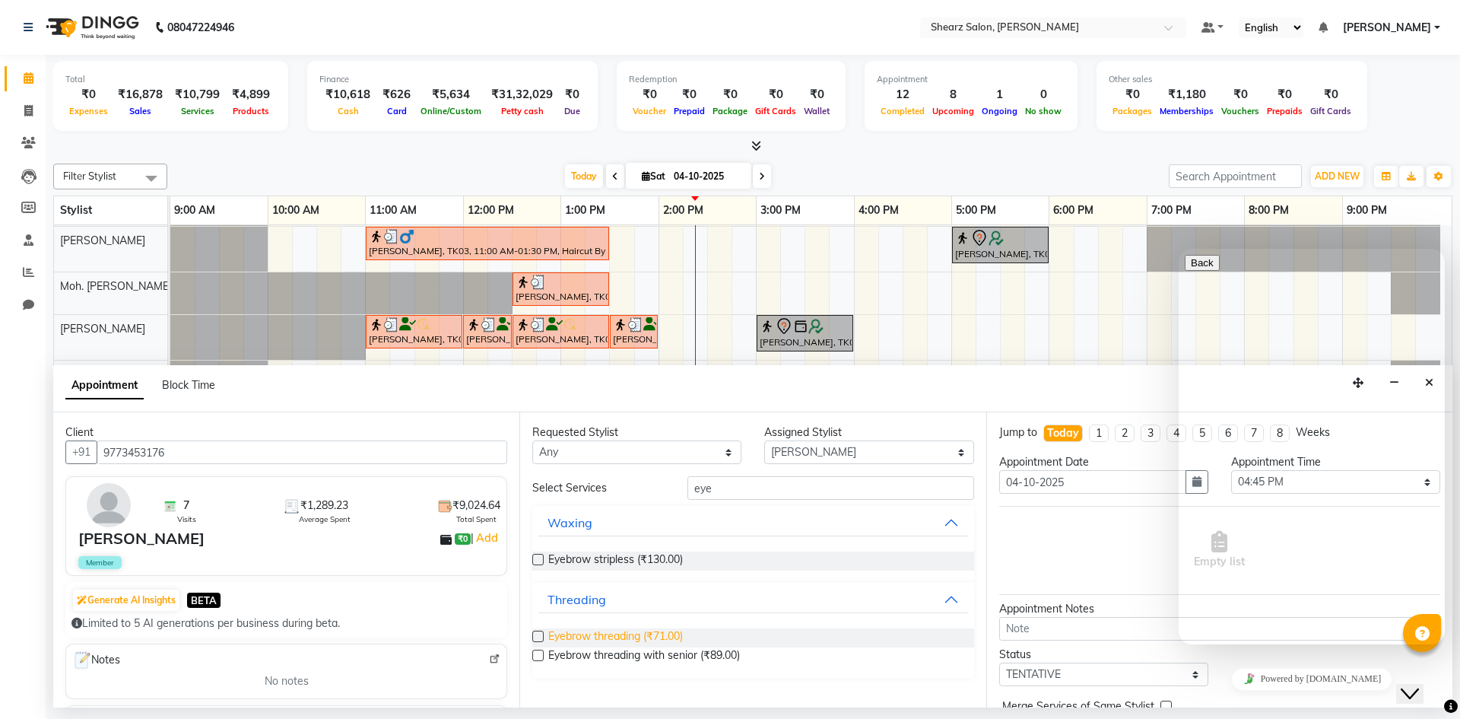
click at [631, 634] on span "Eyebrow threading (₹71.00)" at bounding box center [615, 637] width 135 height 19
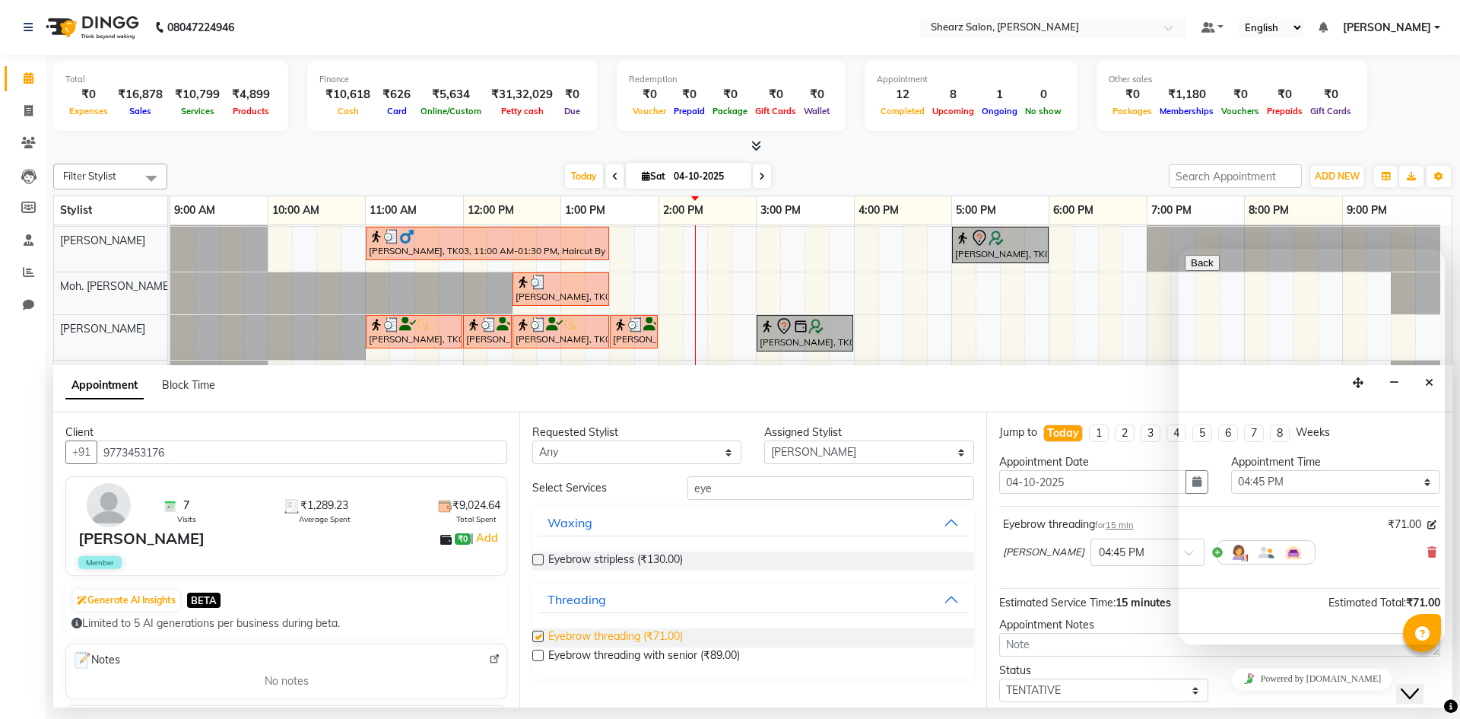
checkbox input "false"
click at [726, 491] on input "eye" at bounding box center [831, 488] width 287 height 24
type input "e"
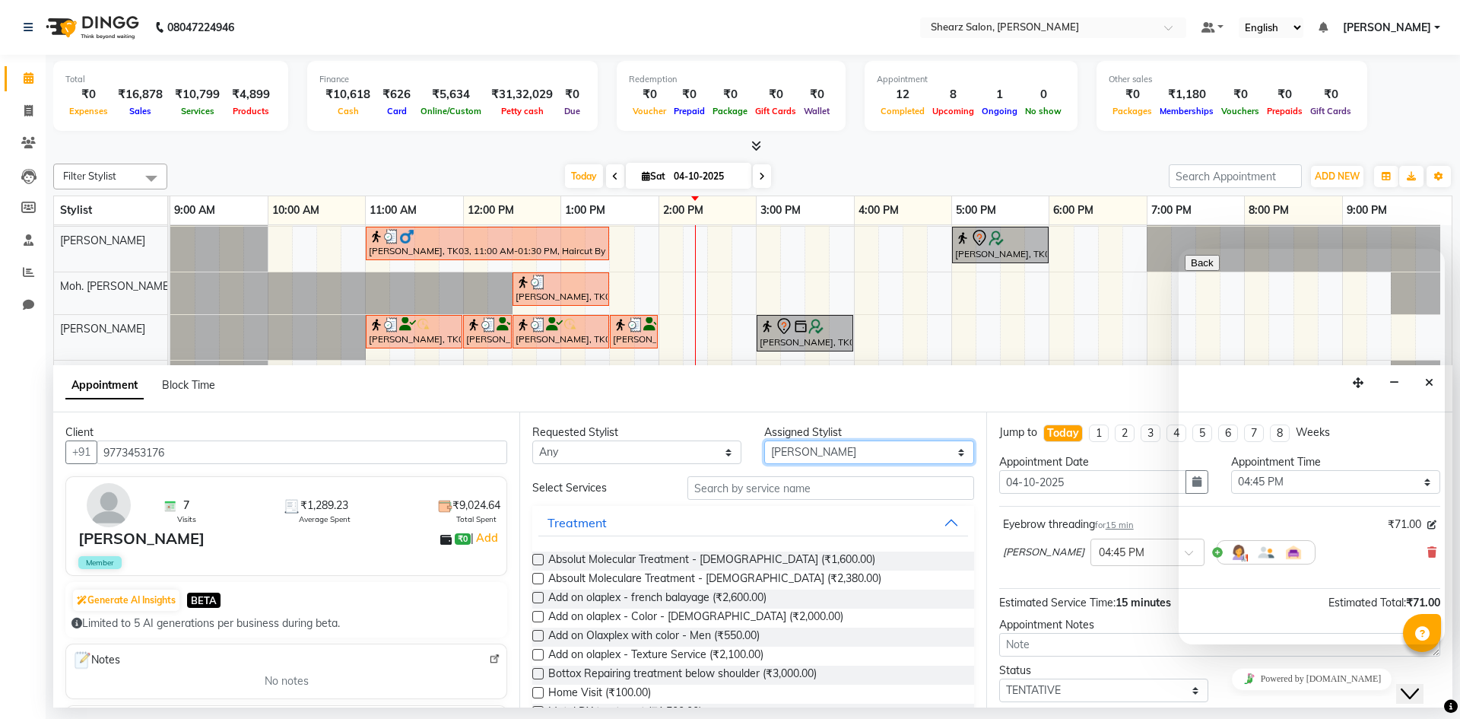
click at [796, 462] on select "Select AakashKumar Nai Admin [PERSON_NAME] Asha Chavariya [PERSON_NAME] kuhoto …" at bounding box center [868, 452] width 209 height 24
click at [1419, 684] on icon "Close Chat This icon closes the chat window." at bounding box center [1410, 693] width 18 height 18
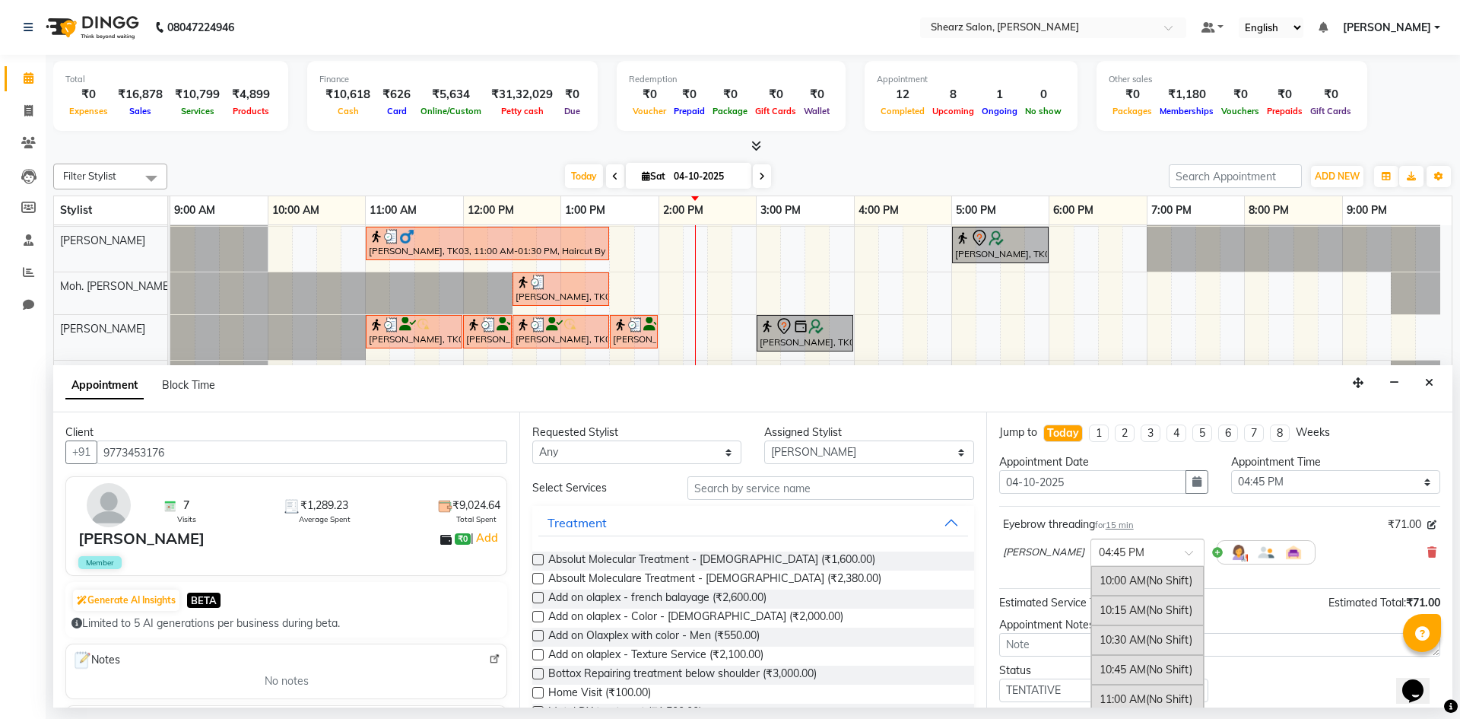
click at [1099, 548] on input "text" at bounding box center [1132, 551] width 67 height 16
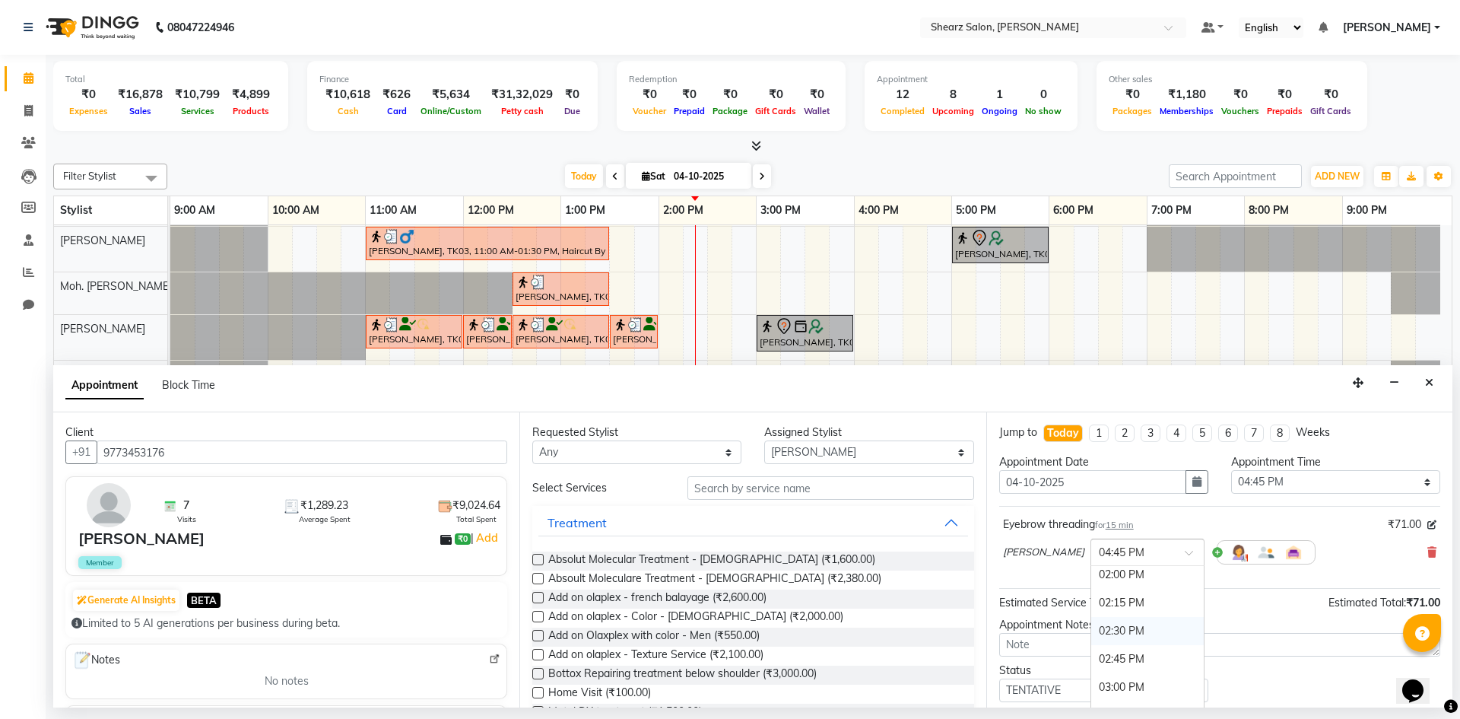
scroll to position [547, 0]
click at [1127, 665] on div "03:30 PM" at bounding box center [1147, 667] width 113 height 28
click at [824, 492] on input "text" at bounding box center [831, 488] width 287 height 24
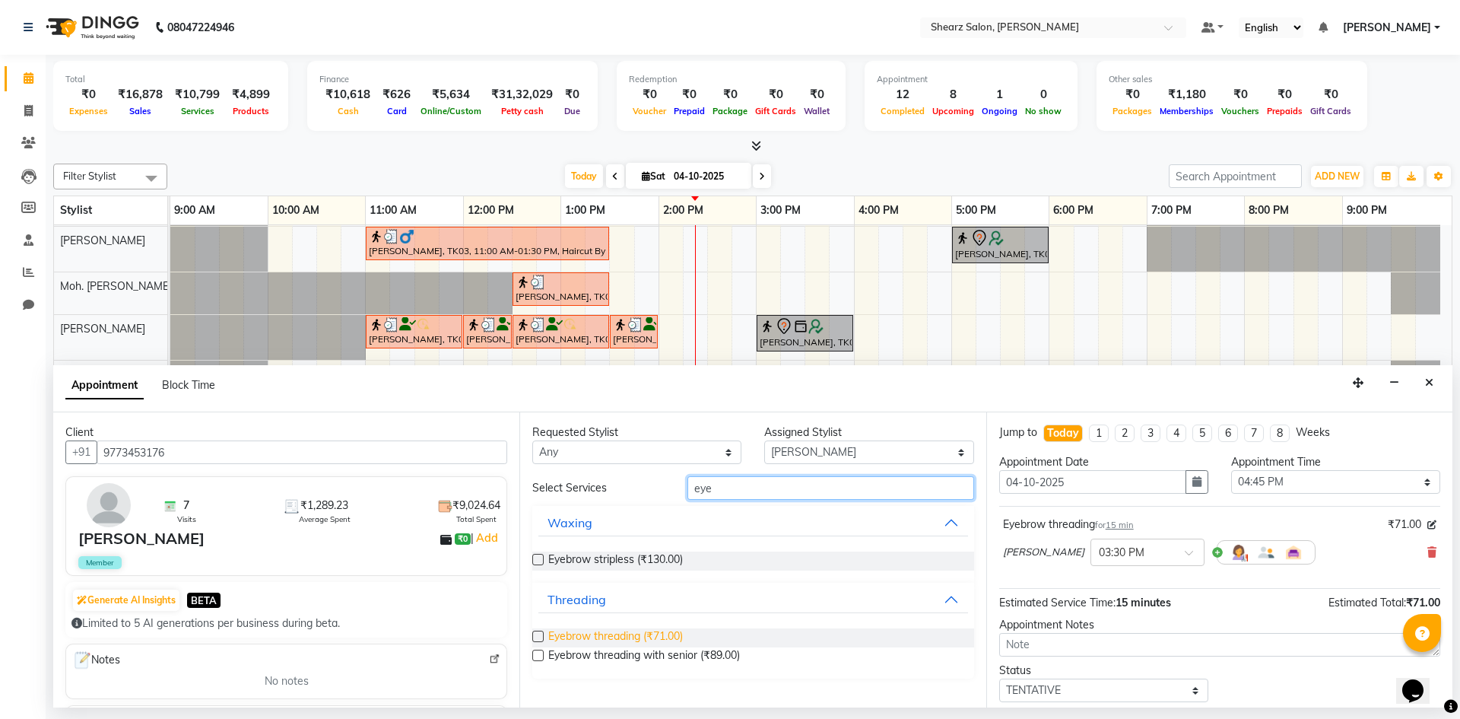
type input "eye"
click at [644, 631] on span "Eyebrow threading (₹71.00)" at bounding box center [615, 637] width 135 height 19
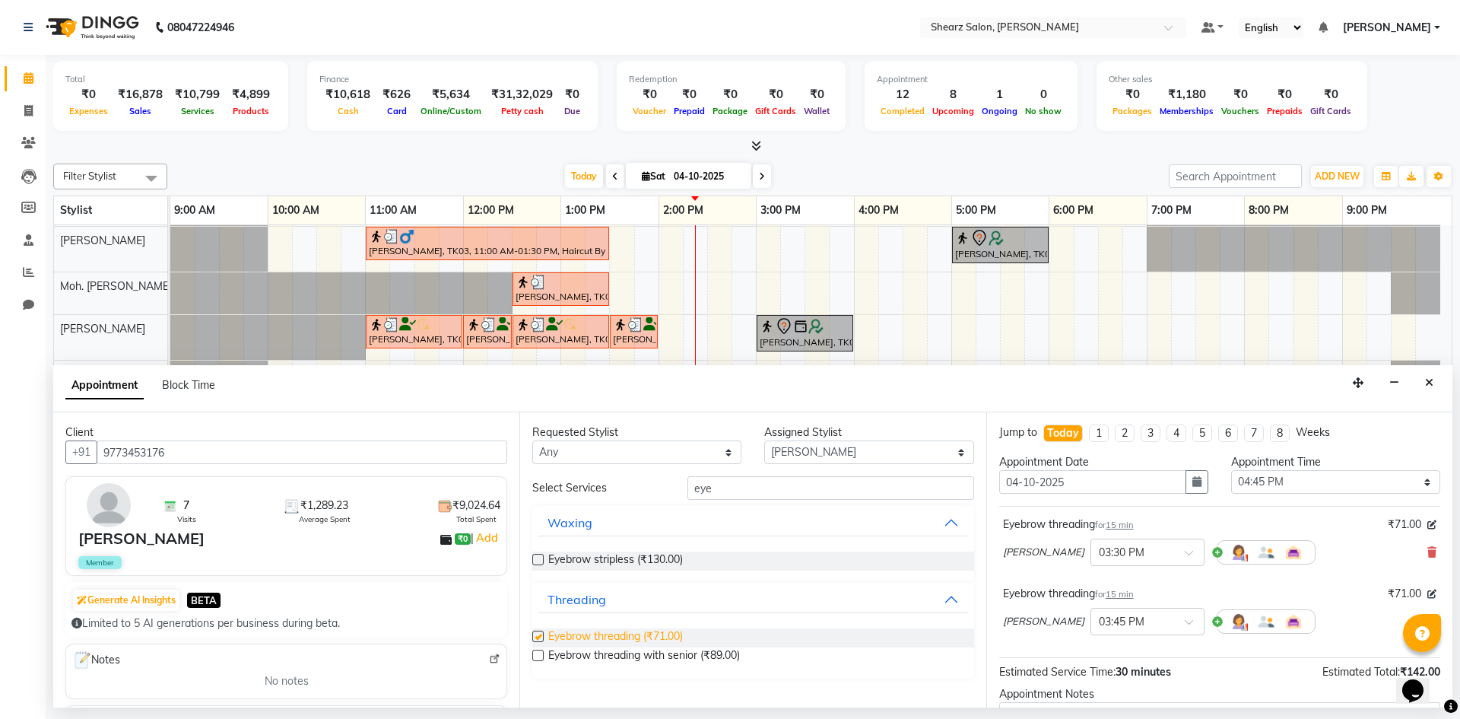
checkbox input "false"
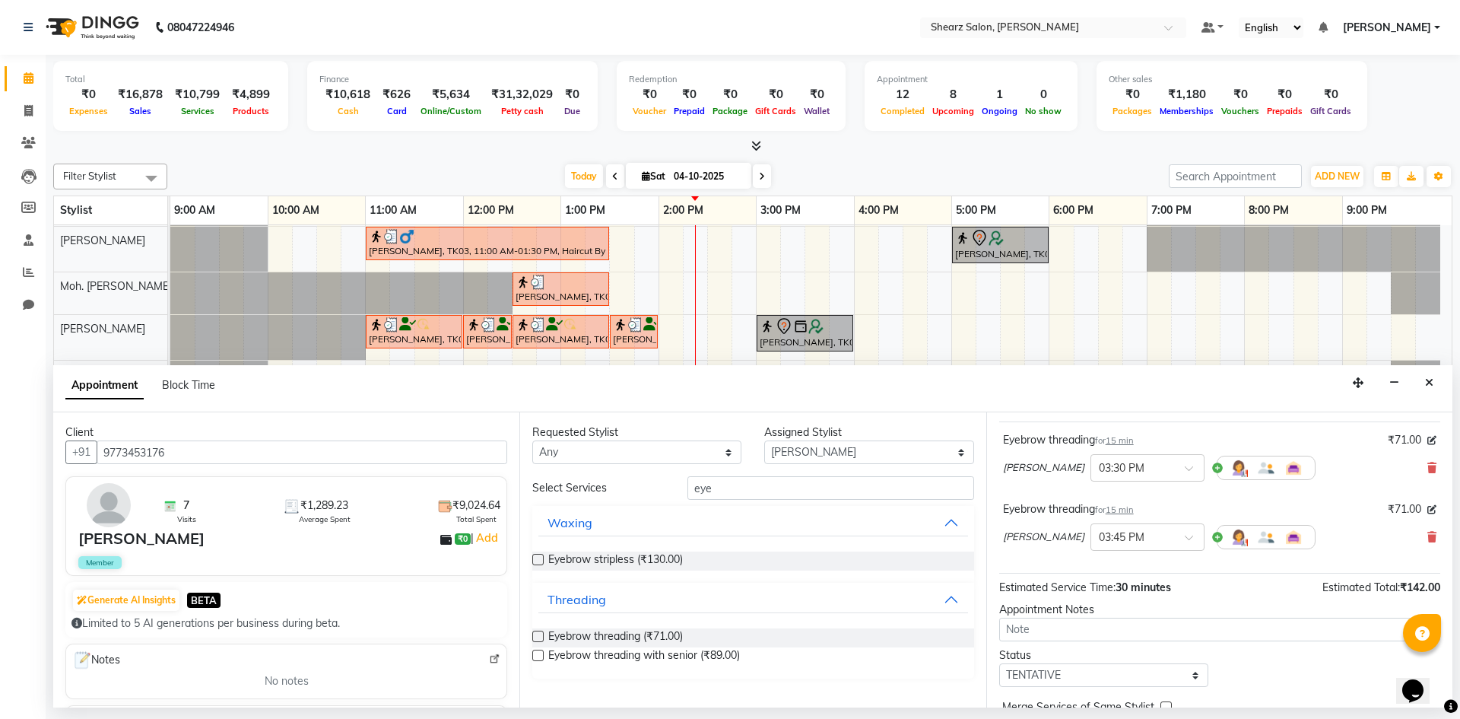
scroll to position [84, 0]
click at [1427, 532] on icon at bounding box center [1431, 537] width 9 height 11
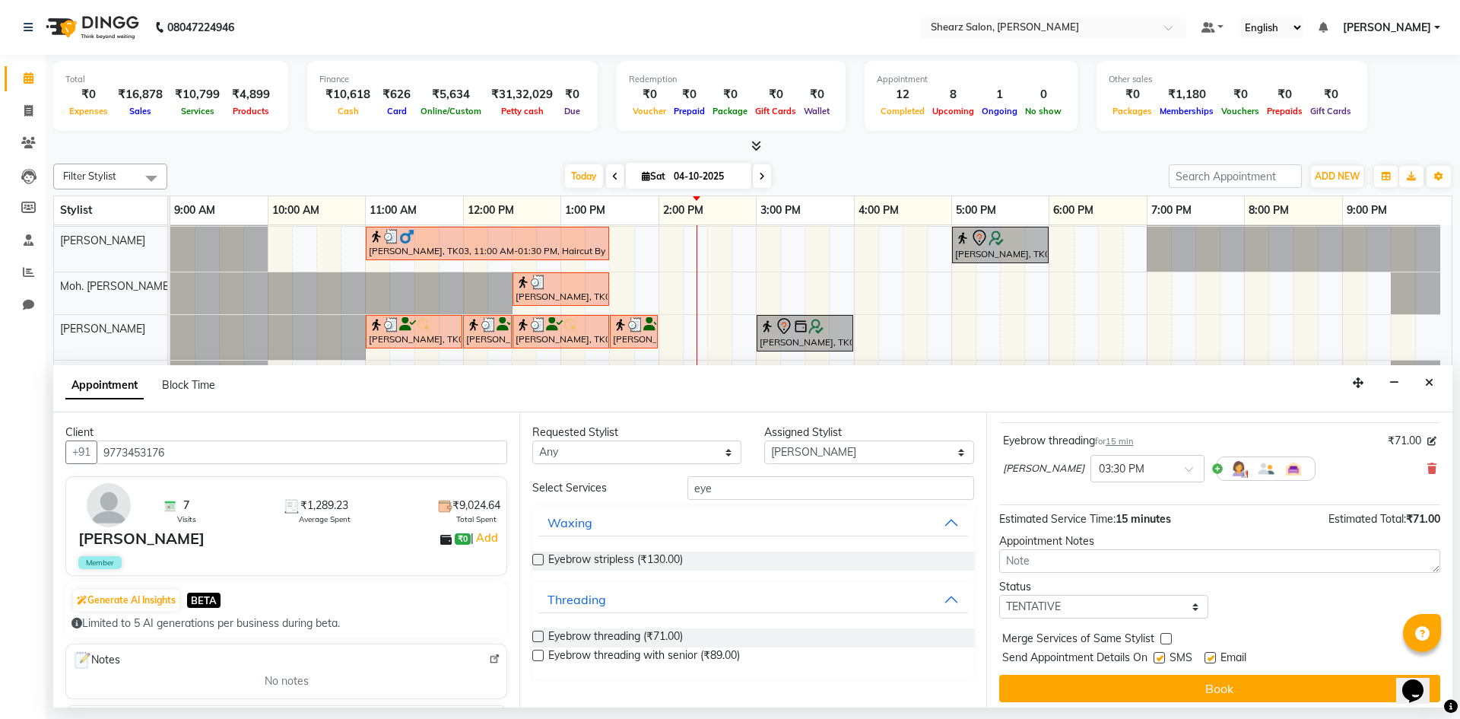
click at [804, 465] on div "Requested Stylist Any AakashKumar Nai Admin Arvind S Devda Asha Chavariya Divya…" at bounding box center [752, 559] width 466 height 295
drag, startPoint x: 815, startPoint y: 443, endPoint x: 800, endPoint y: 446, distance: 14.9
click at [815, 443] on select "Select AakashKumar Nai Admin Arvind S Devda Asha Chavariya Divyata Shashtri kuh…" at bounding box center [868, 452] width 209 height 24
click at [488, 470] on div "Client +91 9773453176 7 Visits ₹1,289.23 Average Spent ₹9,024.64 Total Spent Ne…" at bounding box center [286, 559] width 466 height 295
click at [600, 458] on select "Any AakashKumar Nai Admin Arvind S Devda Asha Chavariya Divyata Shashtri kuhoto…" at bounding box center [636, 452] width 209 height 24
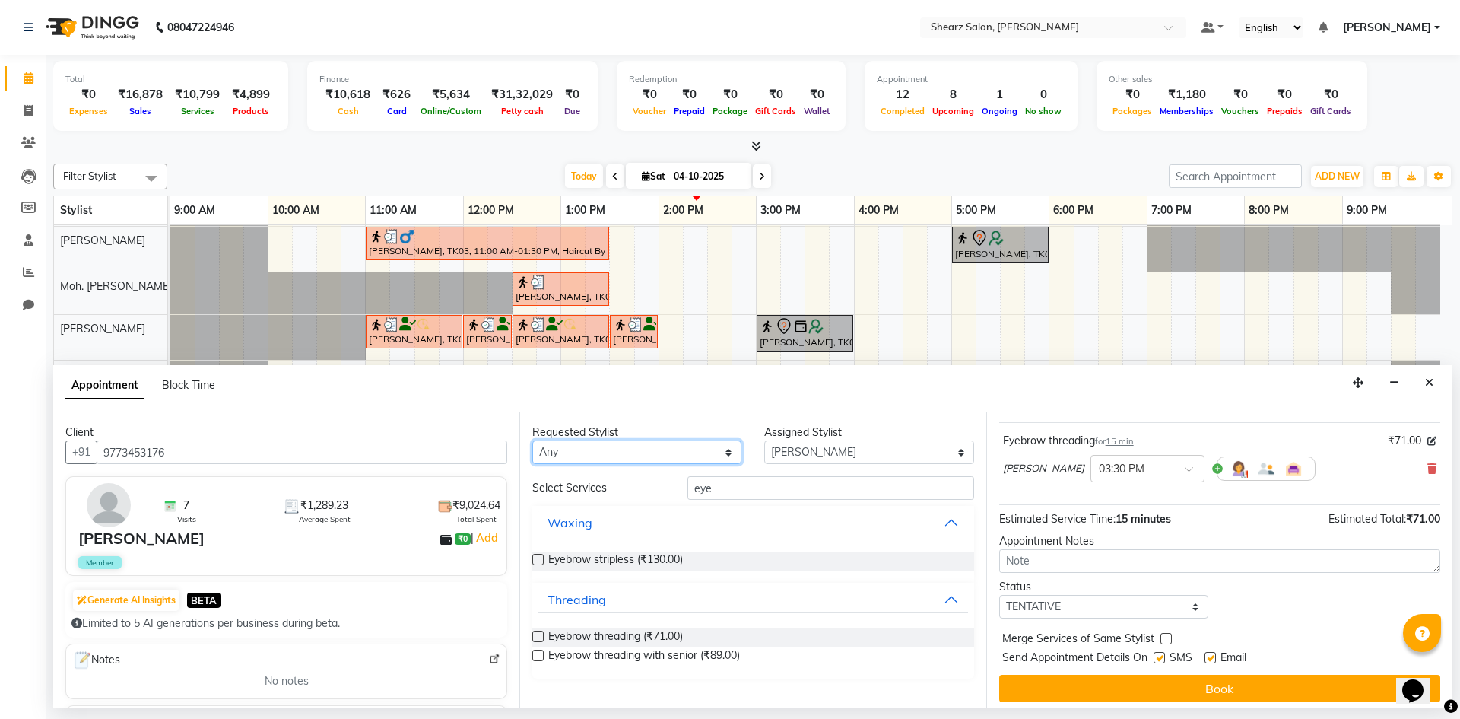
select select "77286"
click at [532, 440] on select "Any AakashKumar Nai Admin Arvind S Devda Asha Chavariya Divyata Shashtri kuhoto…" at bounding box center [636, 452] width 209 height 24
select select "77286"
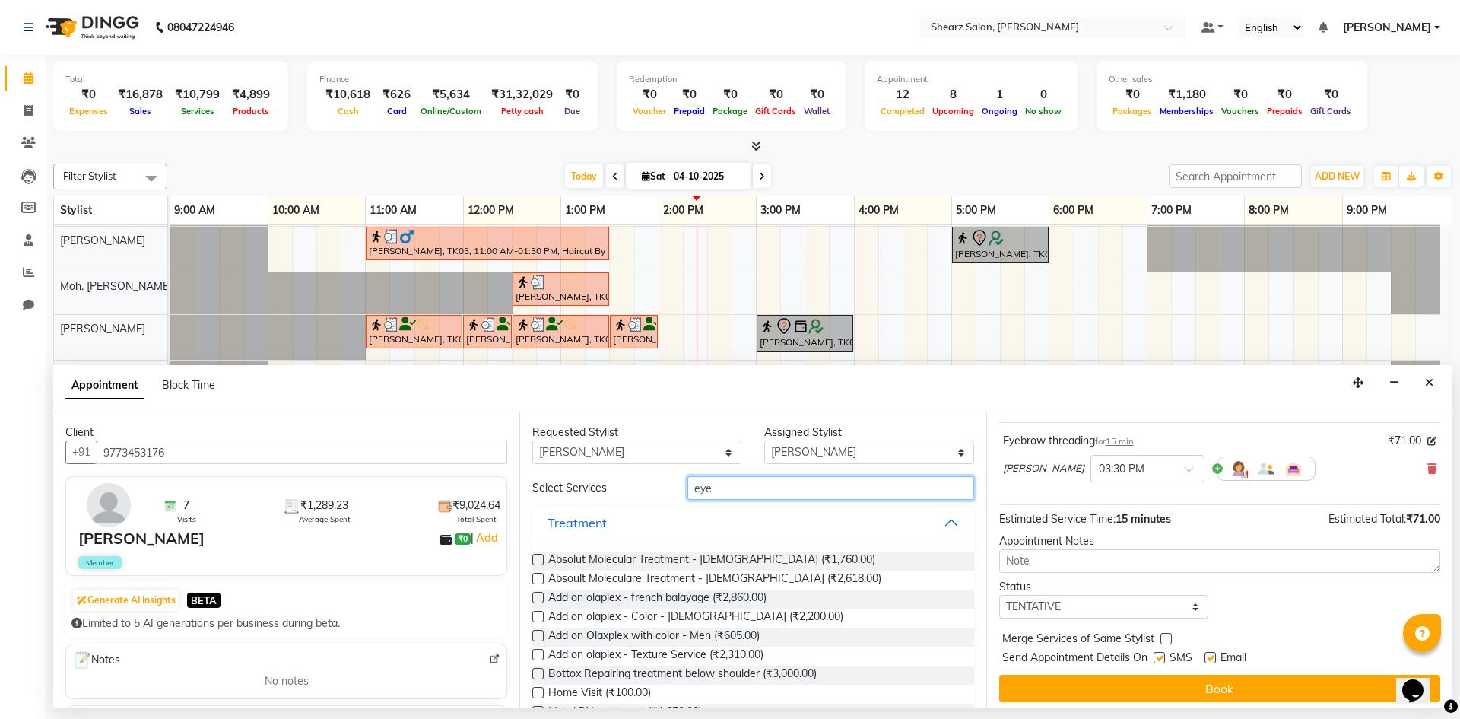
click at [710, 488] on input "eye" at bounding box center [831, 488] width 287 height 24
type input "e"
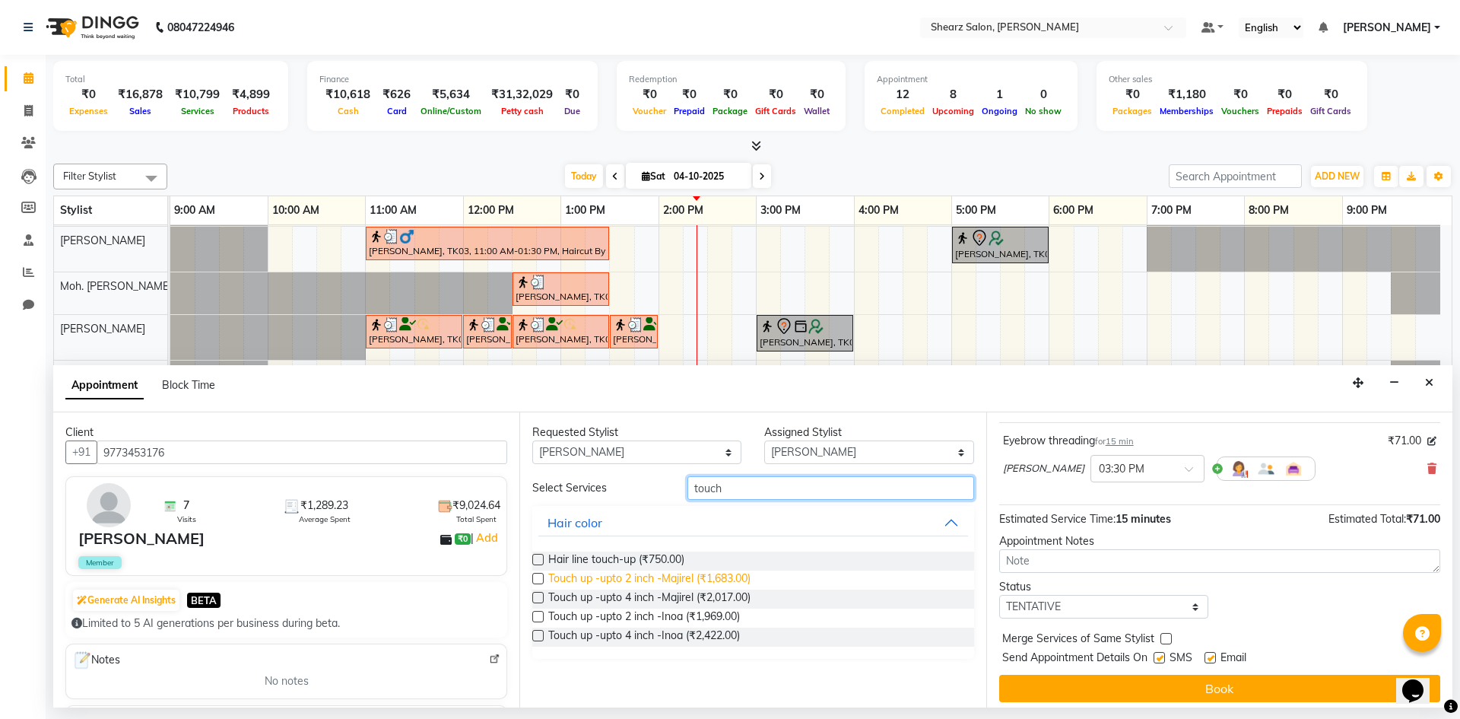
type input "touch"
click at [693, 573] on span "Touch up -upto 2 inch -Majirel (₹1,683.00)" at bounding box center [649, 579] width 202 height 19
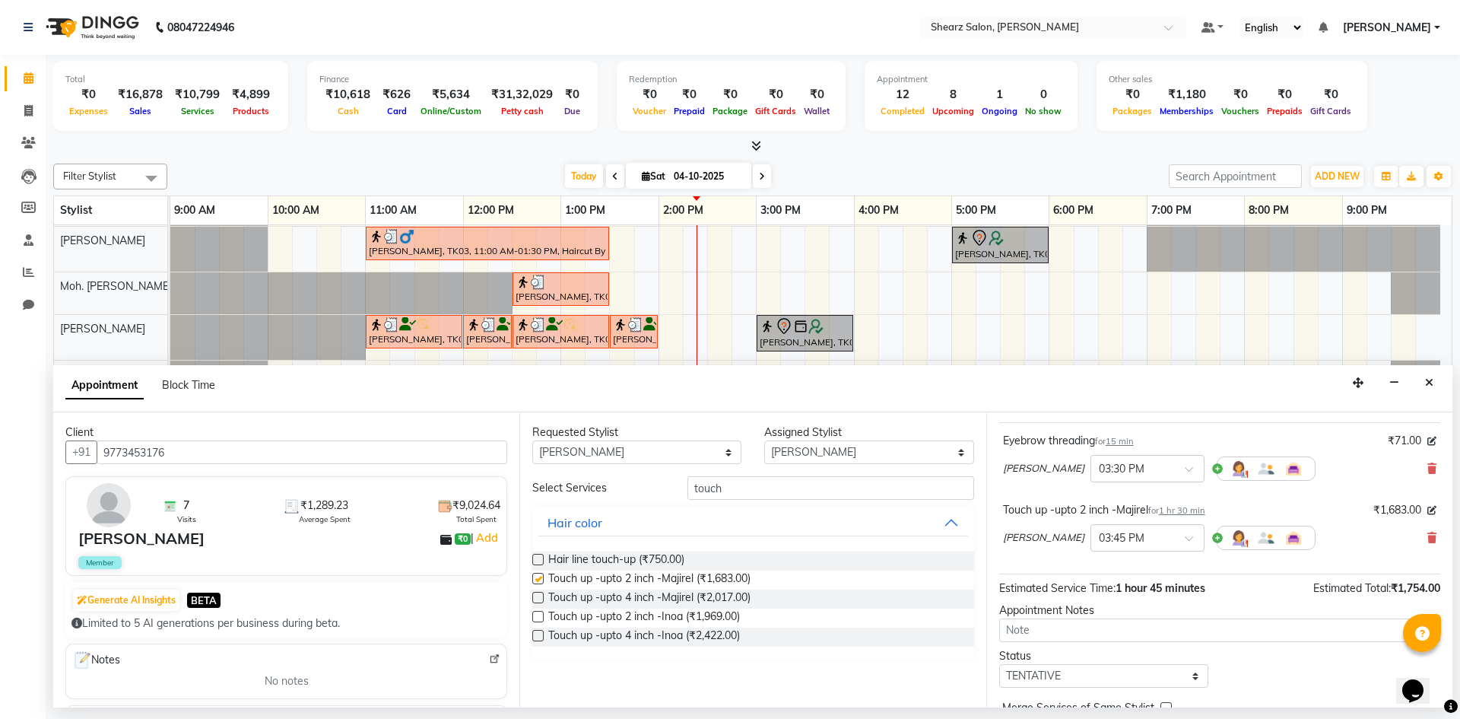
checkbox input "false"
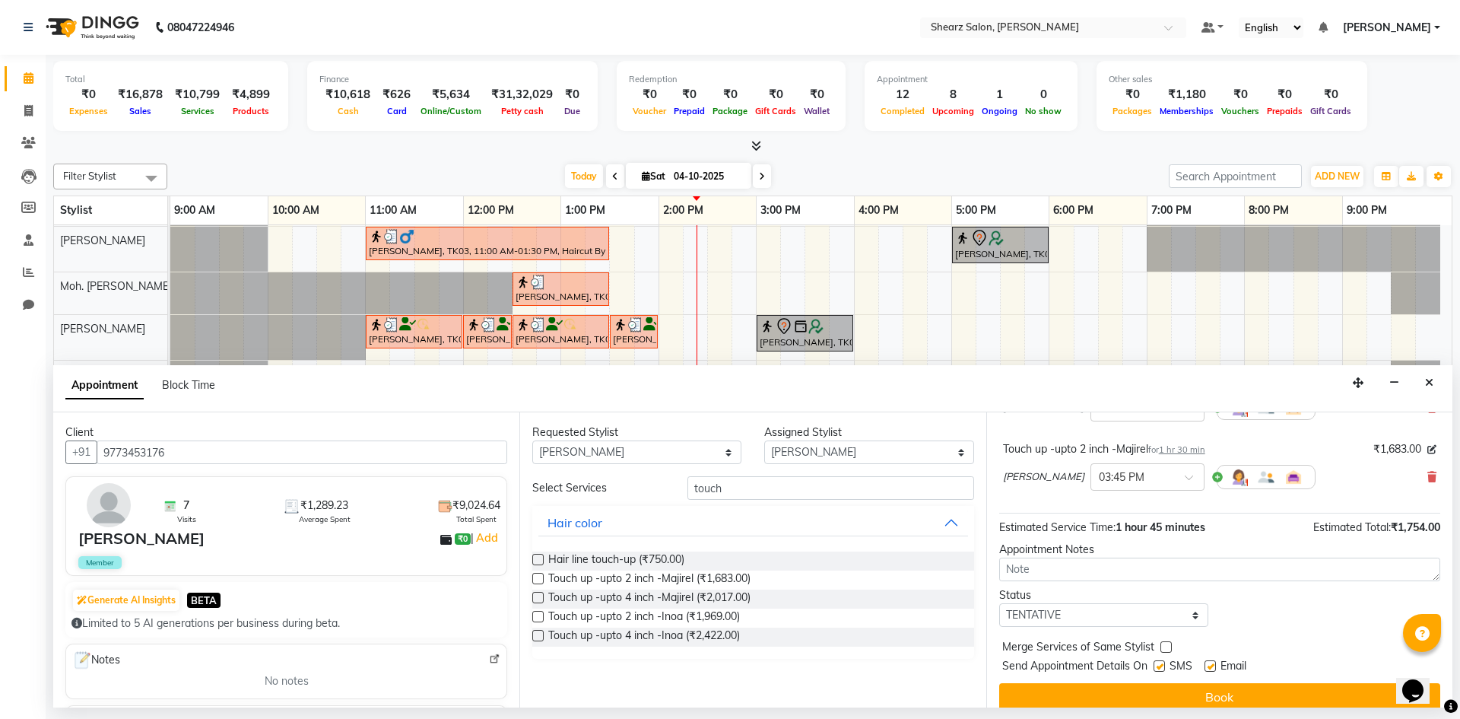
scroll to position [160, 0]
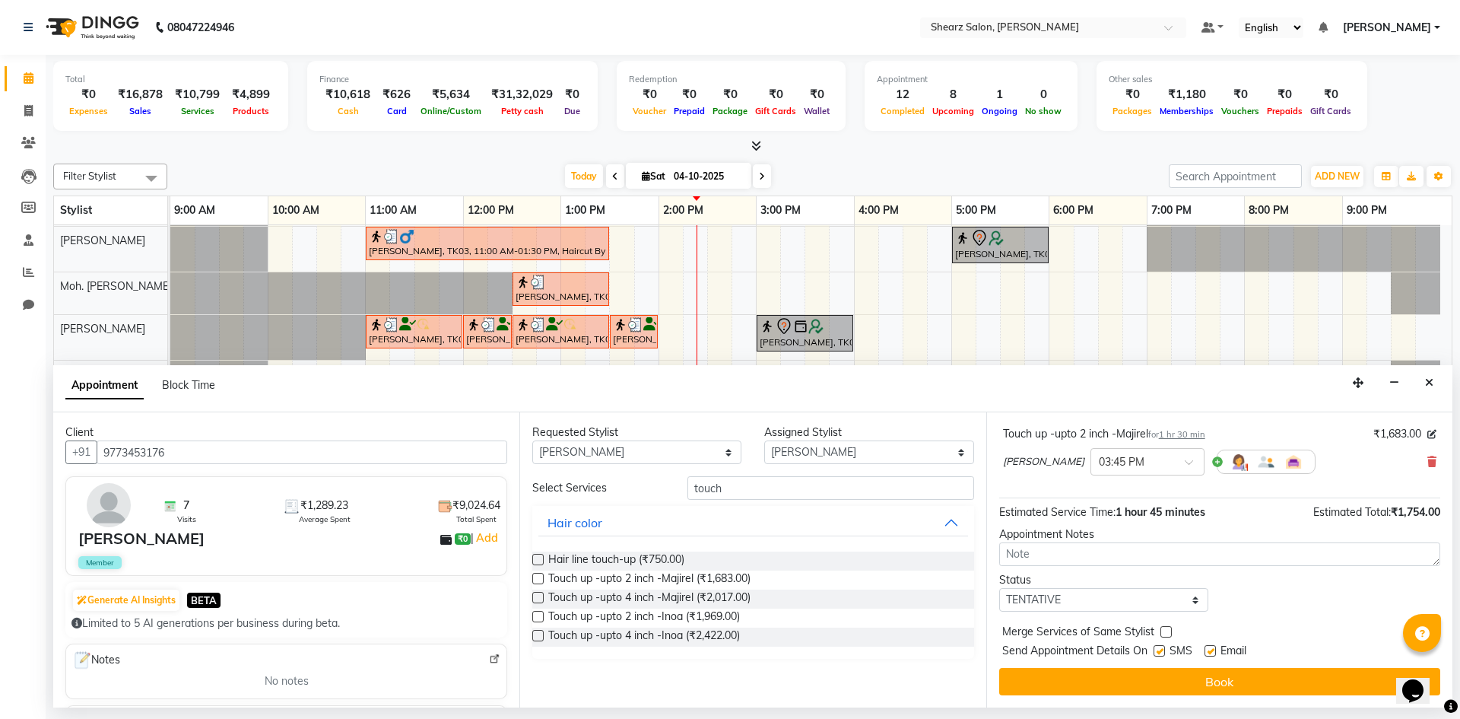
click at [1231, 703] on div "Jump to Today 1 2 3 4 5 6 7 8 Weeks Appointment Date 04-10-2025 Appointment Tim…" at bounding box center [1219, 559] width 466 height 295
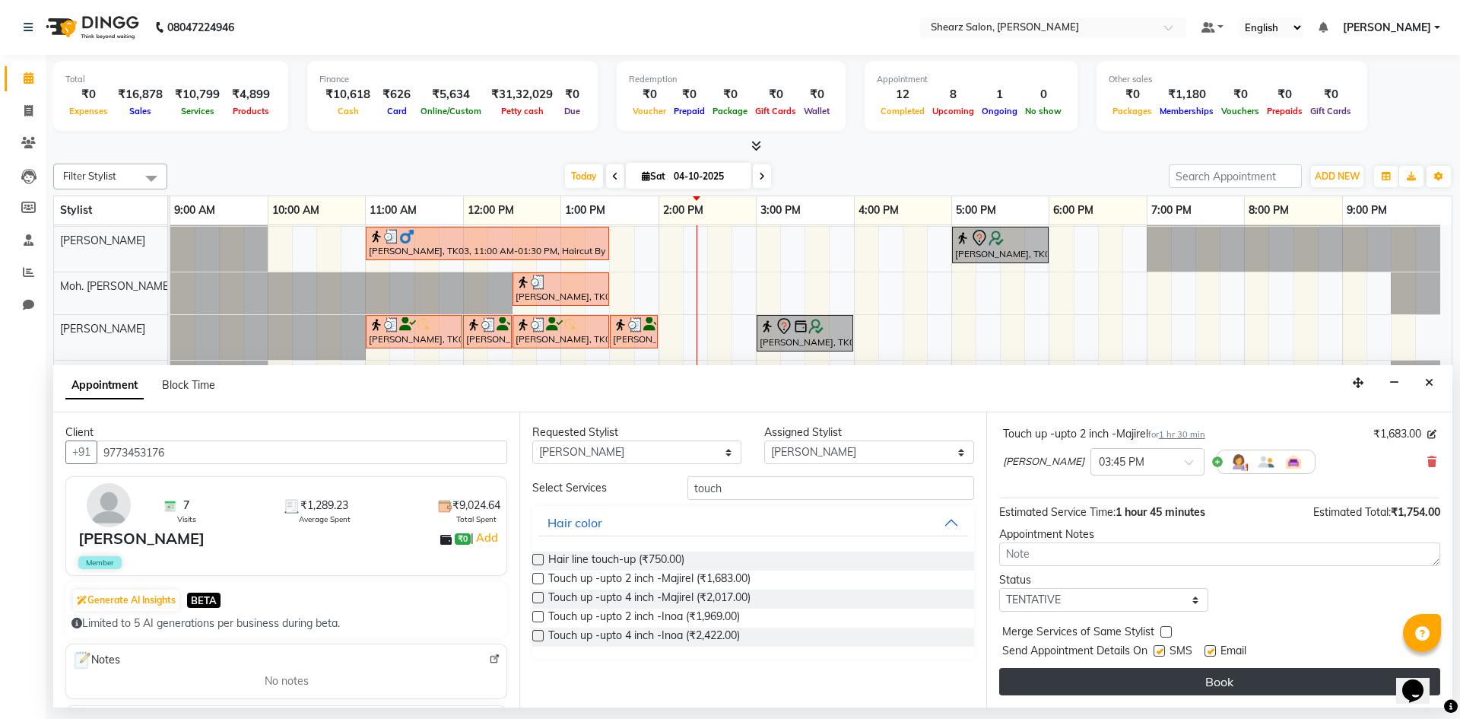
click at [1228, 681] on button "Book" at bounding box center [1219, 681] width 441 height 27
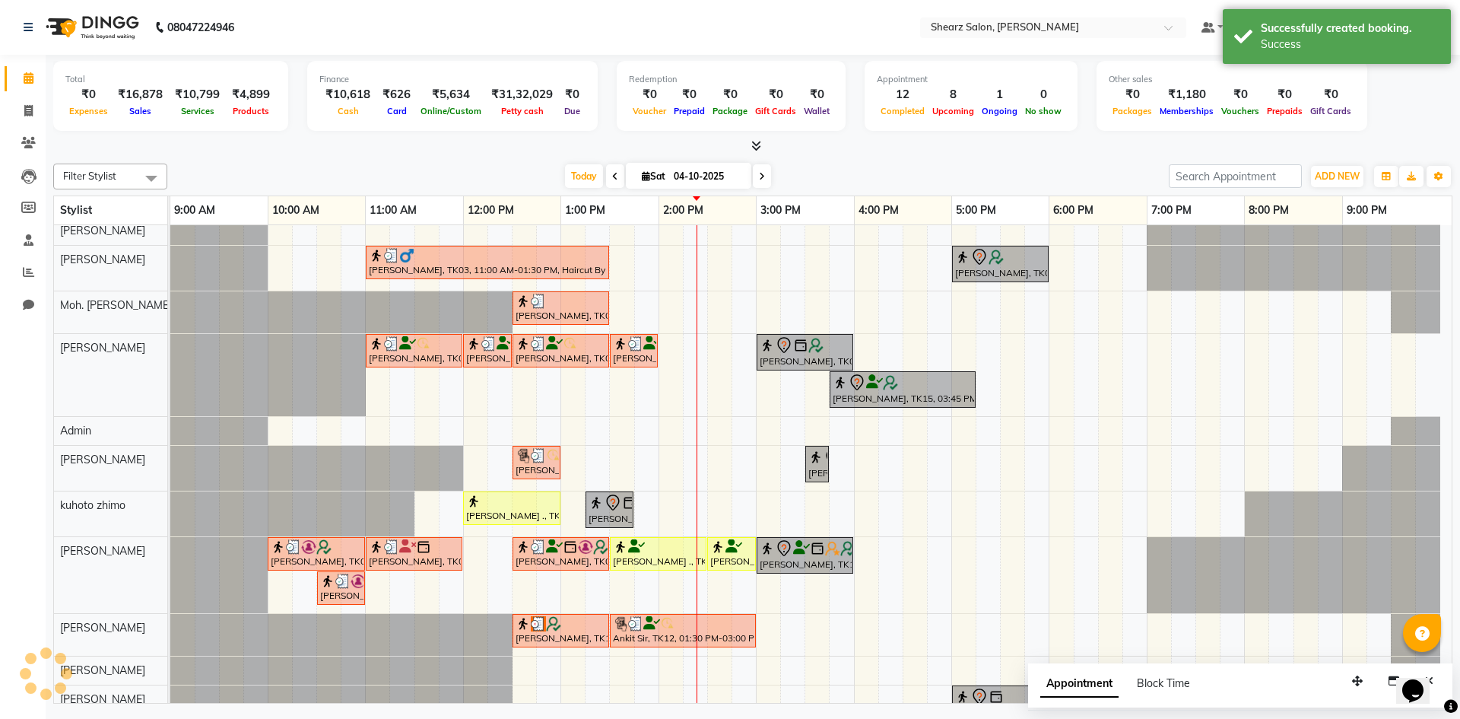
scroll to position [0, 0]
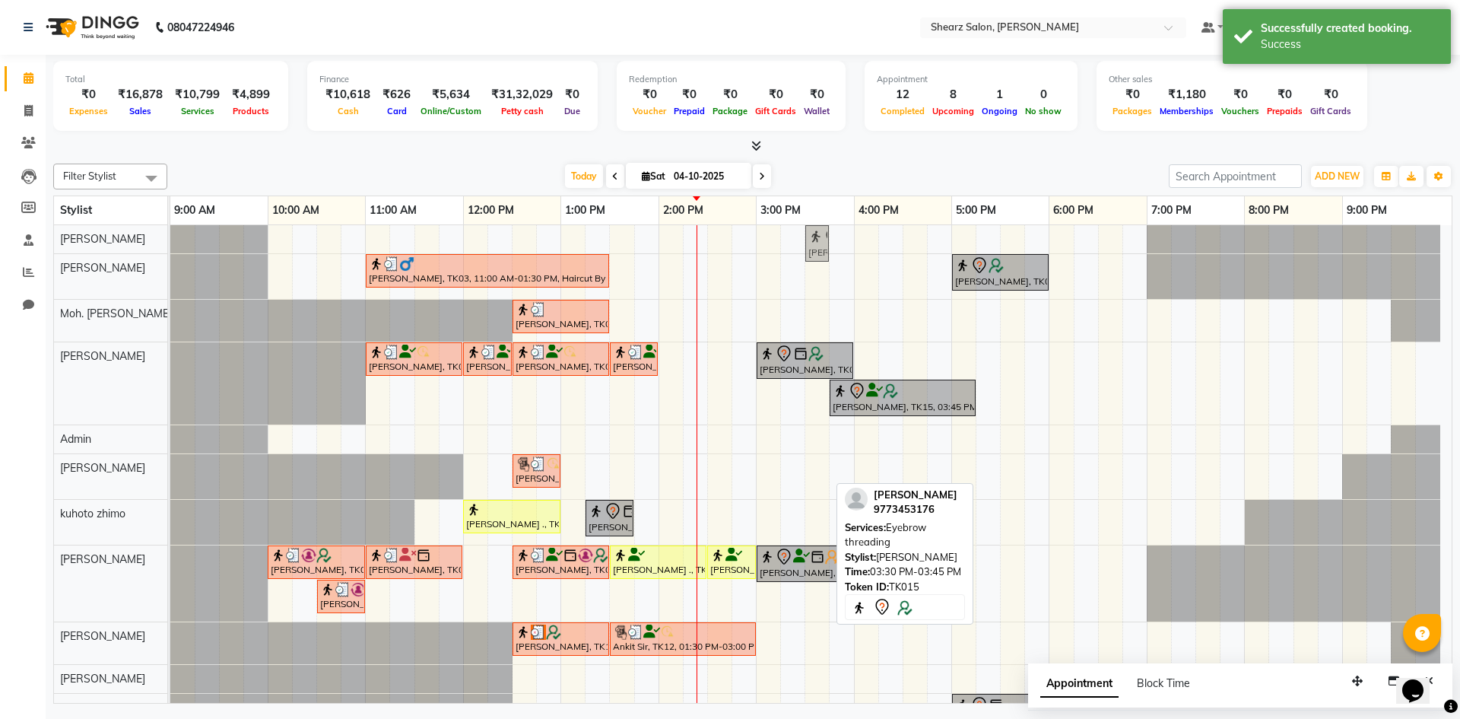
drag, startPoint x: 808, startPoint y: 473, endPoint x: 798, endPoint y: 242, distance: 231.4
click at [798, 242] on div "Neelam Thakkar, TK15, 03:30 PM-03:45 PM, Eyebrow threading om raiyani, TK03, 11…" at bounding box center [810, 496] width 1281 height 542
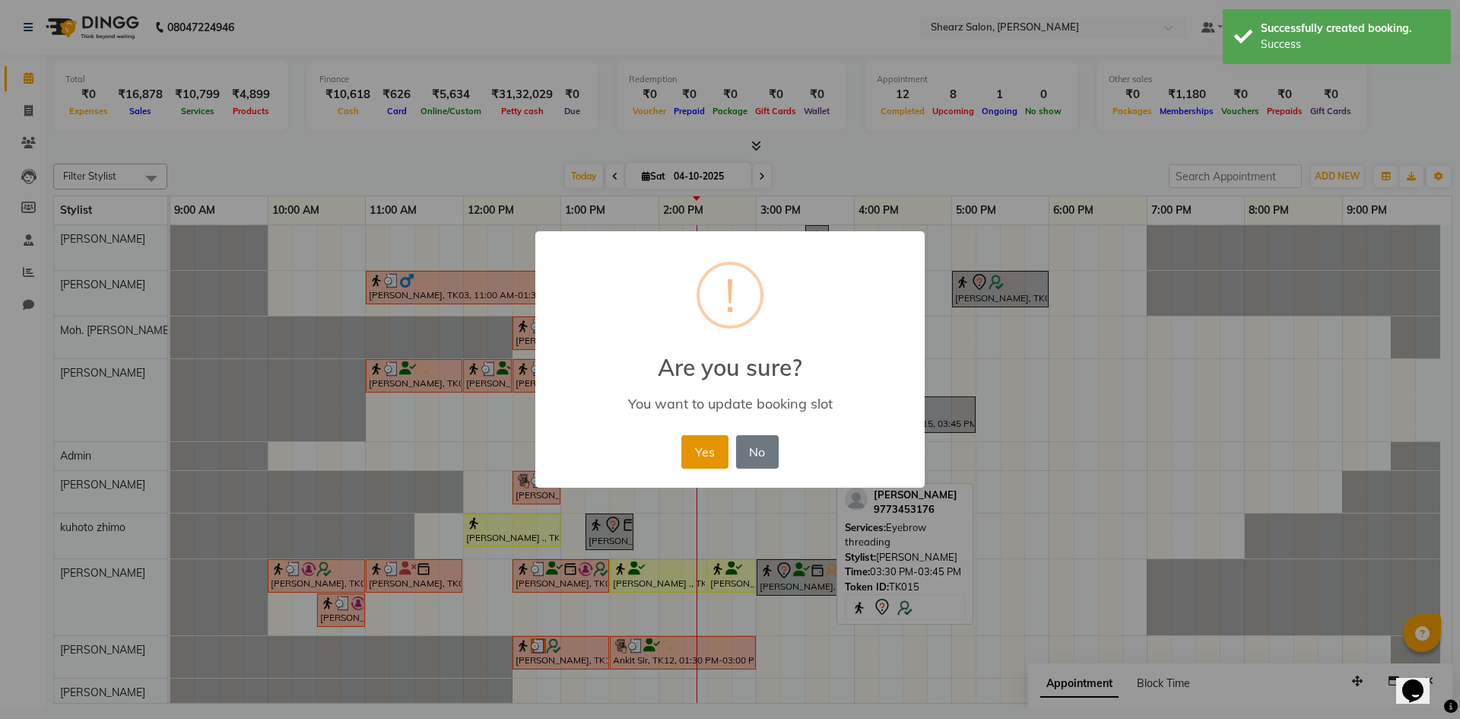
drag, startPoint x: 680, startPoint y: 434, endPoint x: 686, endPoint y: 446, distance: 13.6
click at [686, 446] on div "Yes No No" at bounding box center [730, 451] width 104 height 41
click at [694, 449] on button "Yes" at bounding box center [704, 451] width 46 height 33
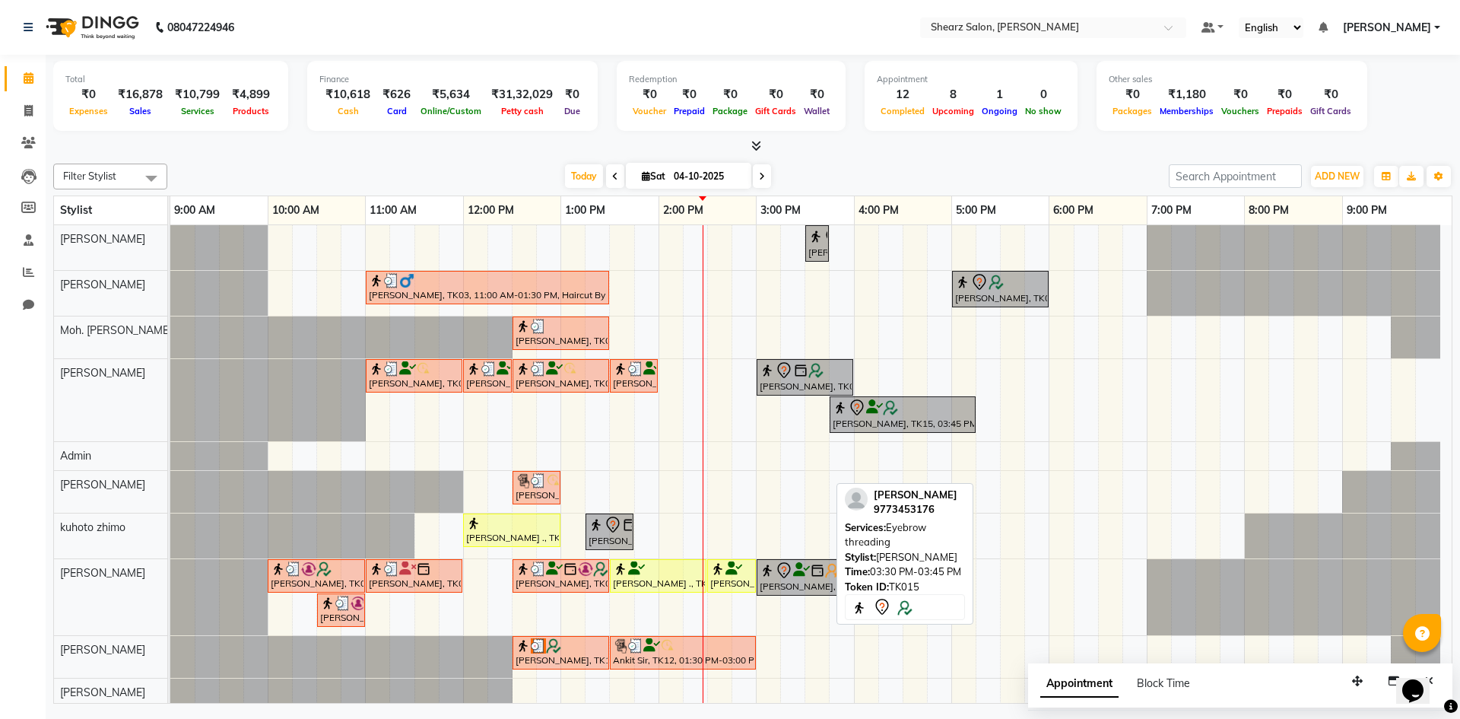
click at [1017, 504] on div "Neelam Thakkar, TK15, 03:30 PM-03:45 PM, Eyebrow threading om raiyani, TK03, 11…" at bounding box center [810, 503] width 1281 height 556
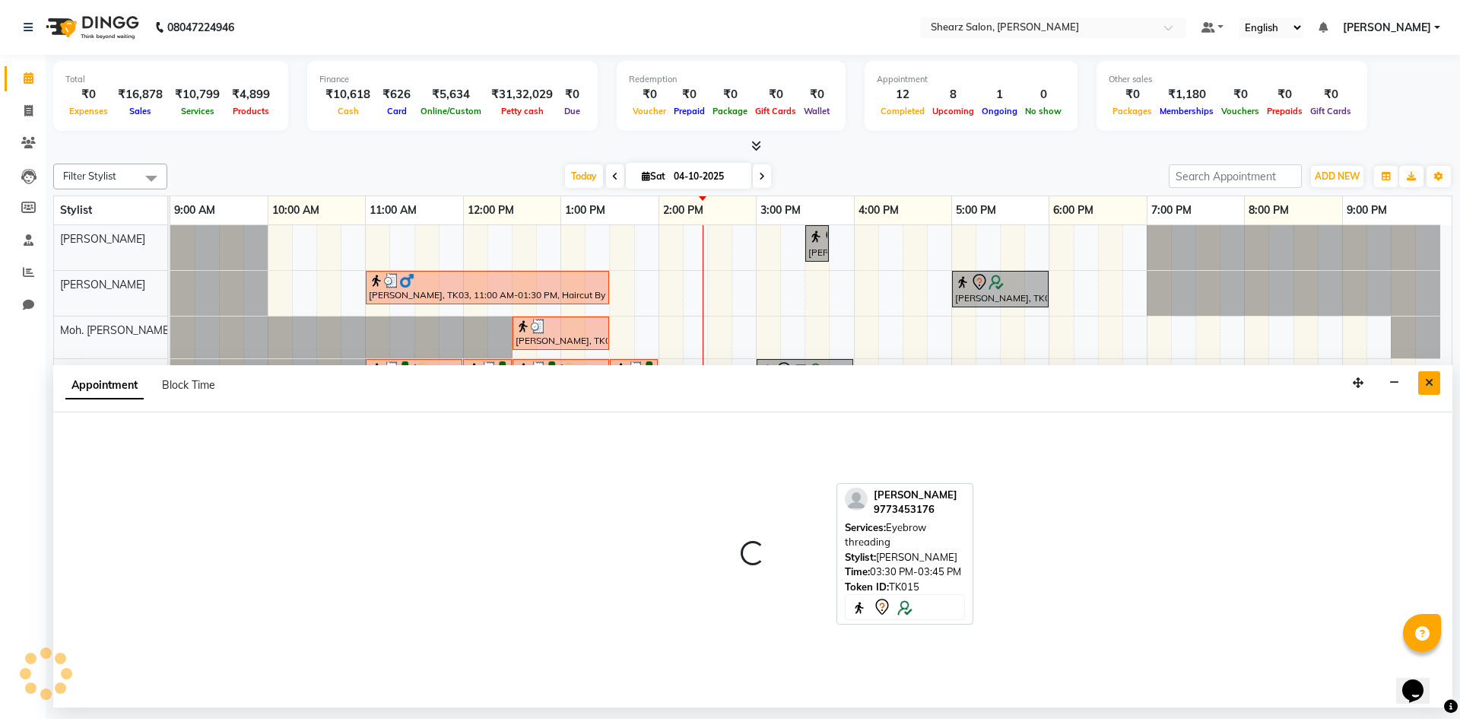
select select "77331"
select select "tentative"
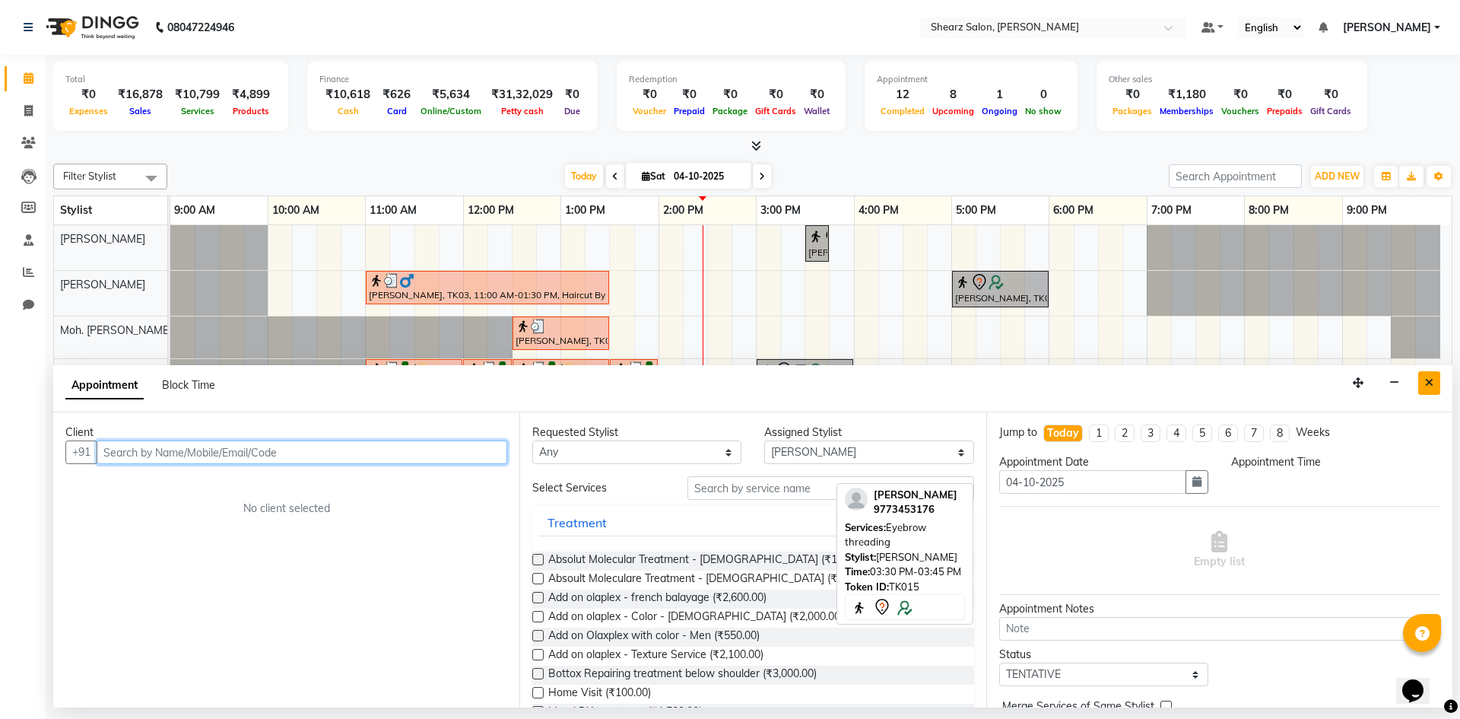
select select "1050"
click at [1432, 389] on button "Close" at bounding box center [1429, 383] width 22 height 24
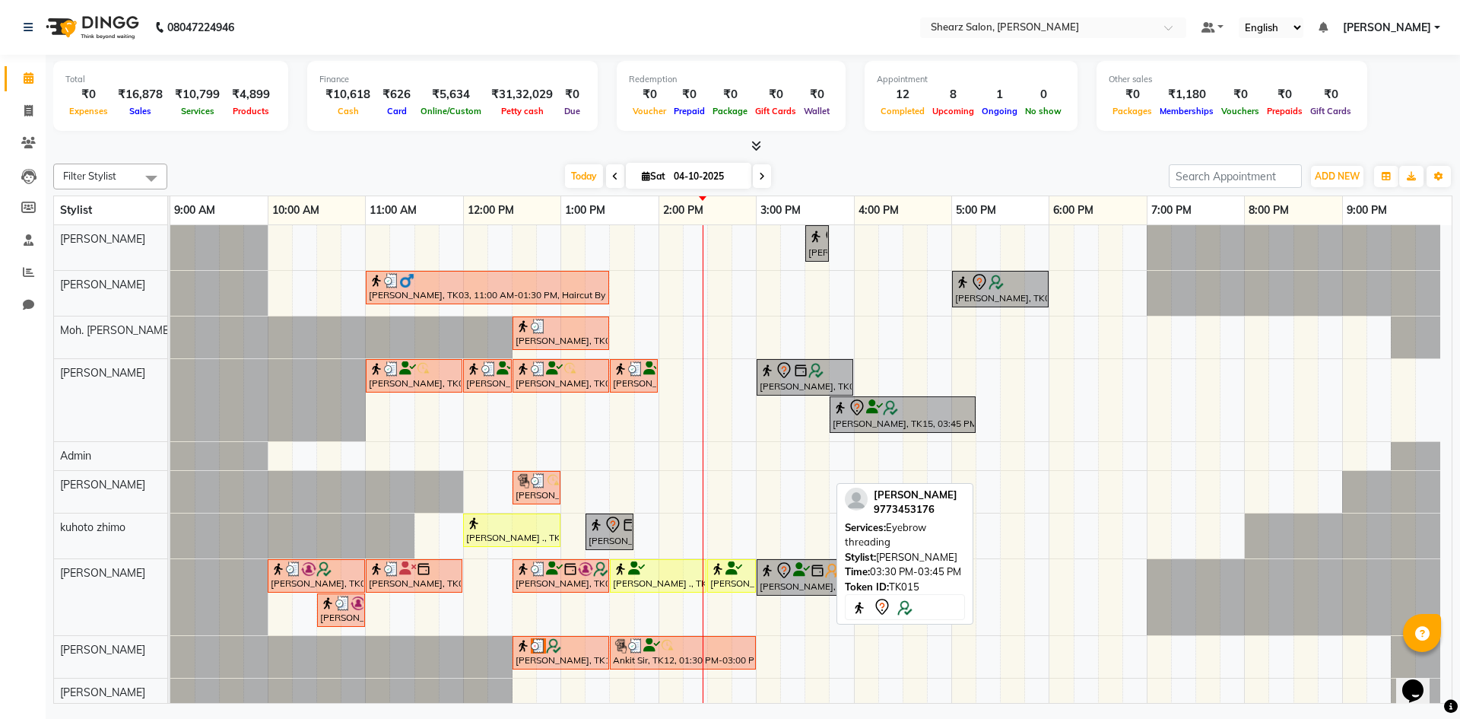
click at [1069, 458] on div "Neelam Thakkar, TK15, 03:30 PM-03:45 PM, Eyebrow threading om raiyani, TK03, 11…" at bounding box center [810, 503] width 1281 height 556
select select "78894"
select select "1080"
select select "tentative"
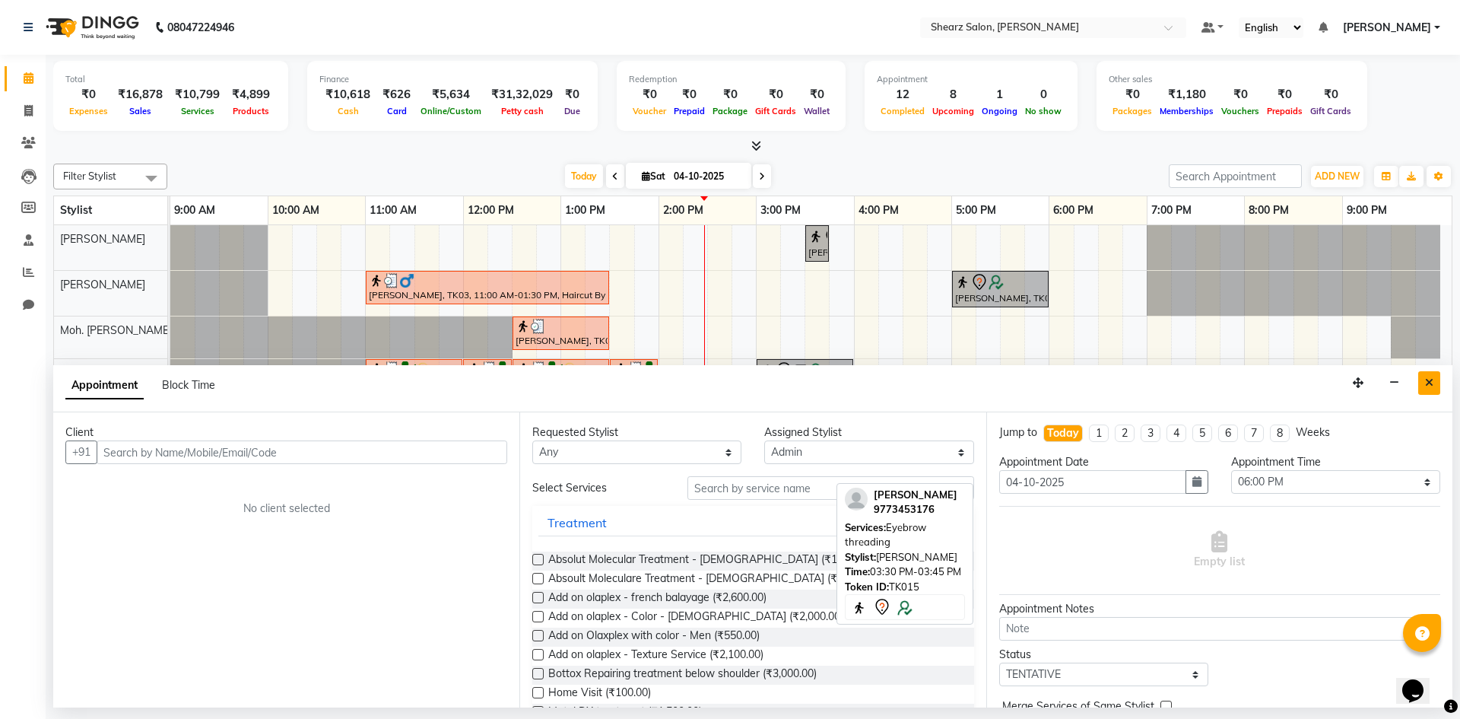
click at [1426, 382] on icon "Close" at bounding box center [1429, 382] width 8 height 11
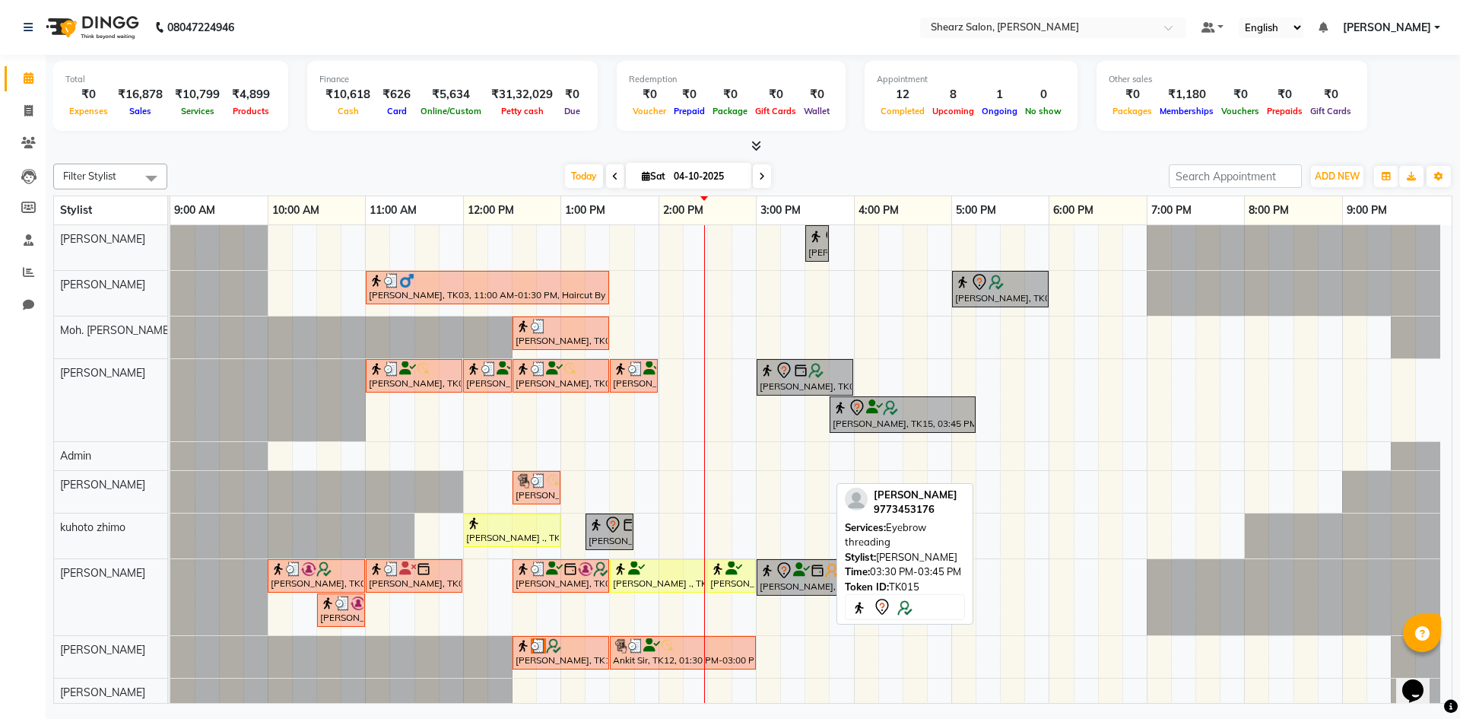
click at [1052, 476] on div "Neelam Thakkar, TK15, 03:30 PM-03:45 PM, Eyebrow threading om raiyani, TK03, 11…" at bounding box center [810, 503] width 1281 height 556
select select "77331"
select select "1080"
select select "tentative"
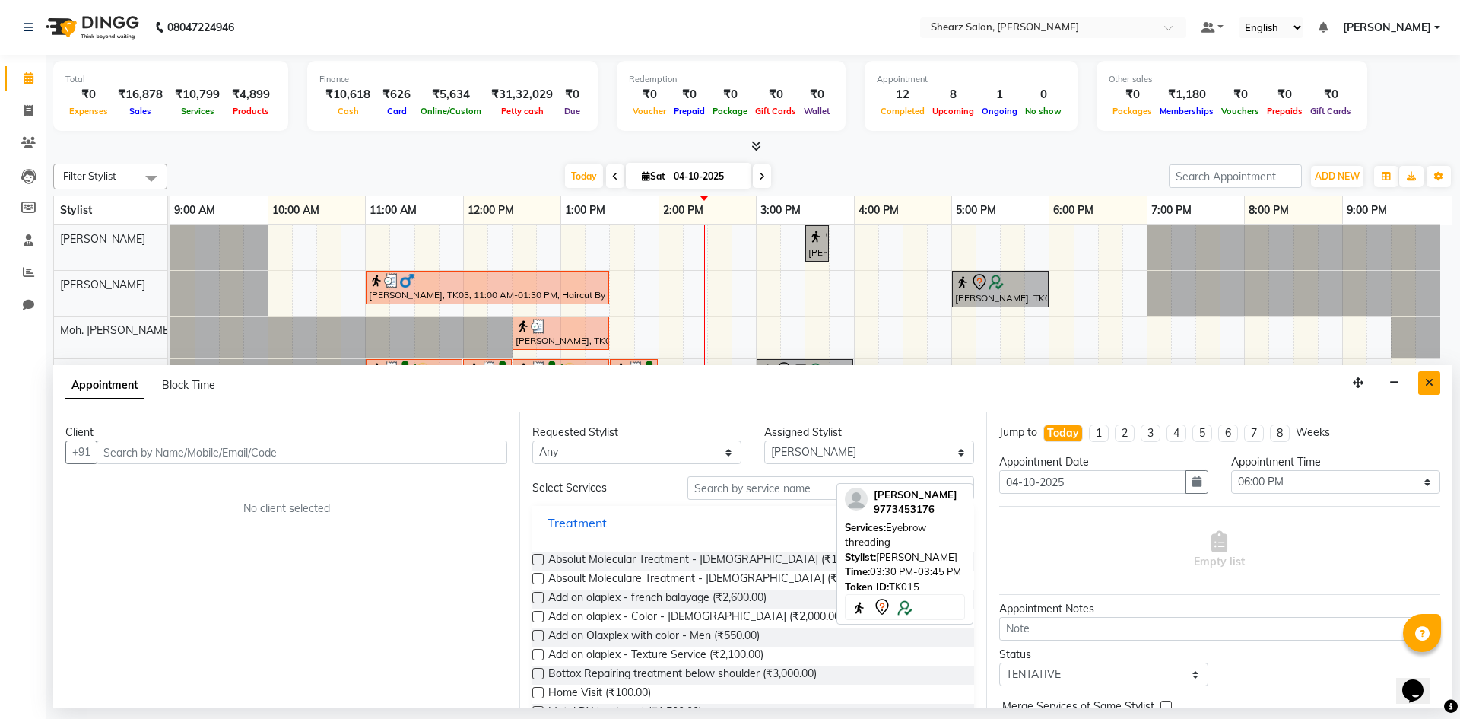
click at [1424, 374] on button "Close" at bounding box center [1429, 383] width 22 height 24
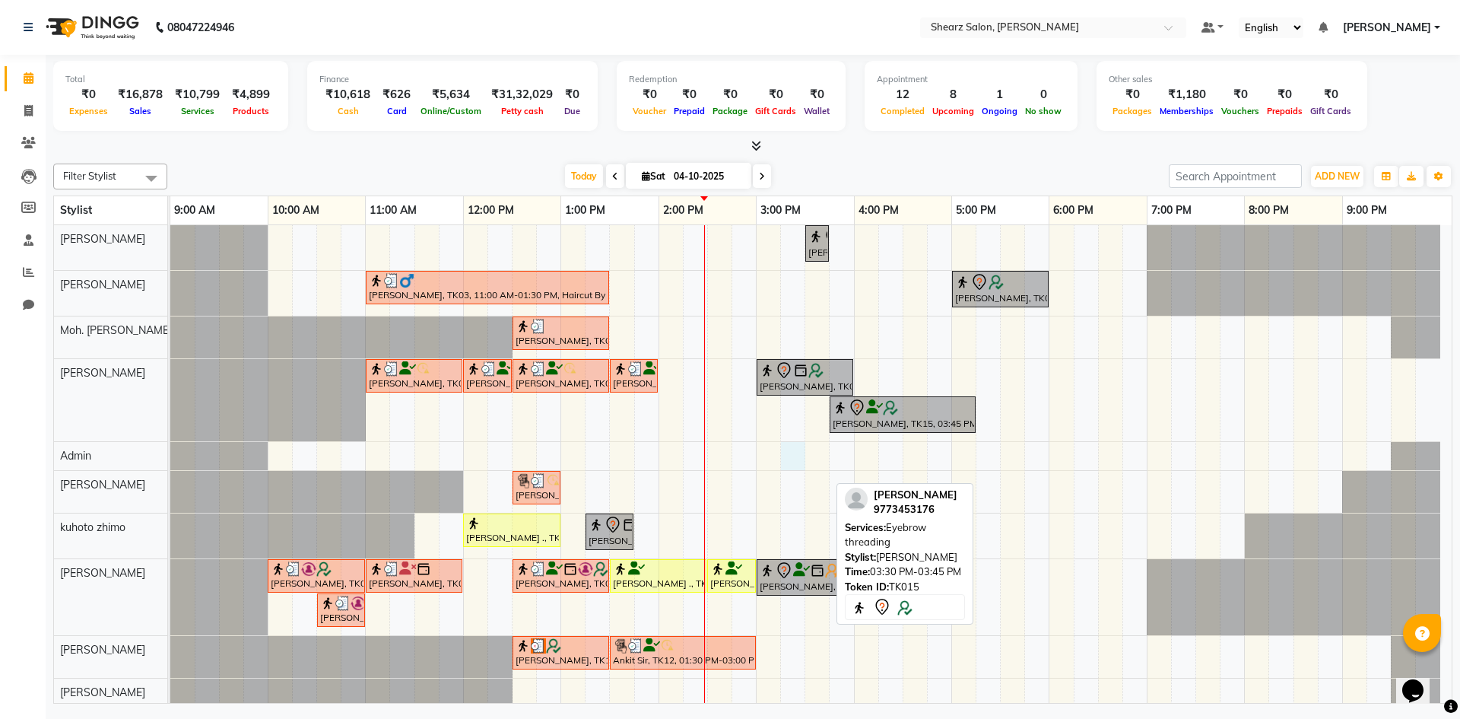
click at [783, 459] on div "Neelam Thakkar, TK15, 03:30 PM-03:45 PM, Eyebrow threading om raiyani, TK03, 11…" at bounding box center [810, 503] width 1281 height 556
select select "78894"
select select "915"
select select "tentative"
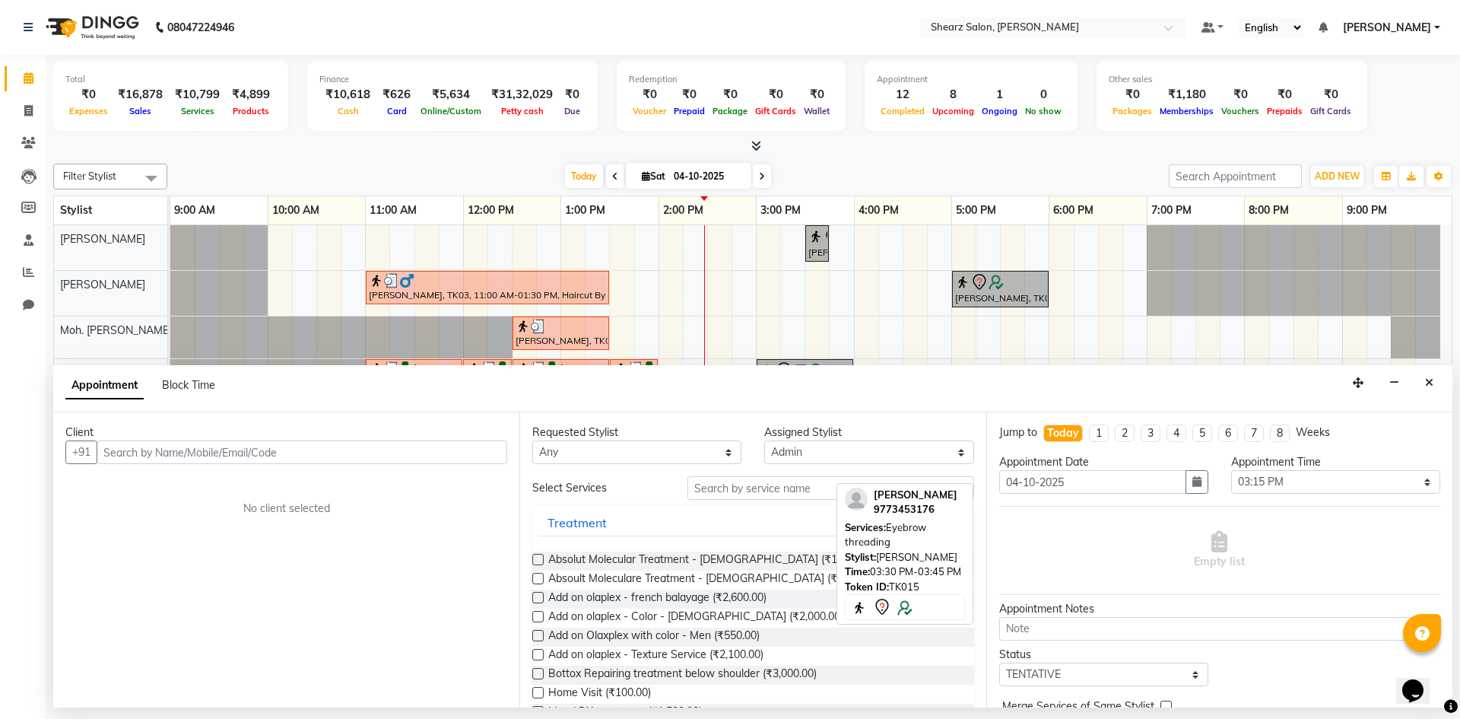
click at [311, 463] on input "text" at bounding box center [302, 452] width 411 height 24
click at [796, 453] on select "Select AakashKumar Nai Admin Arvind S Devda Asha Chavariya Divyata Shashtri kuh…" at bounding box center [868, 452] width 209 height 24
click at [770, 491] on input "text" at bounding box center [831, 488] width 287 height 24
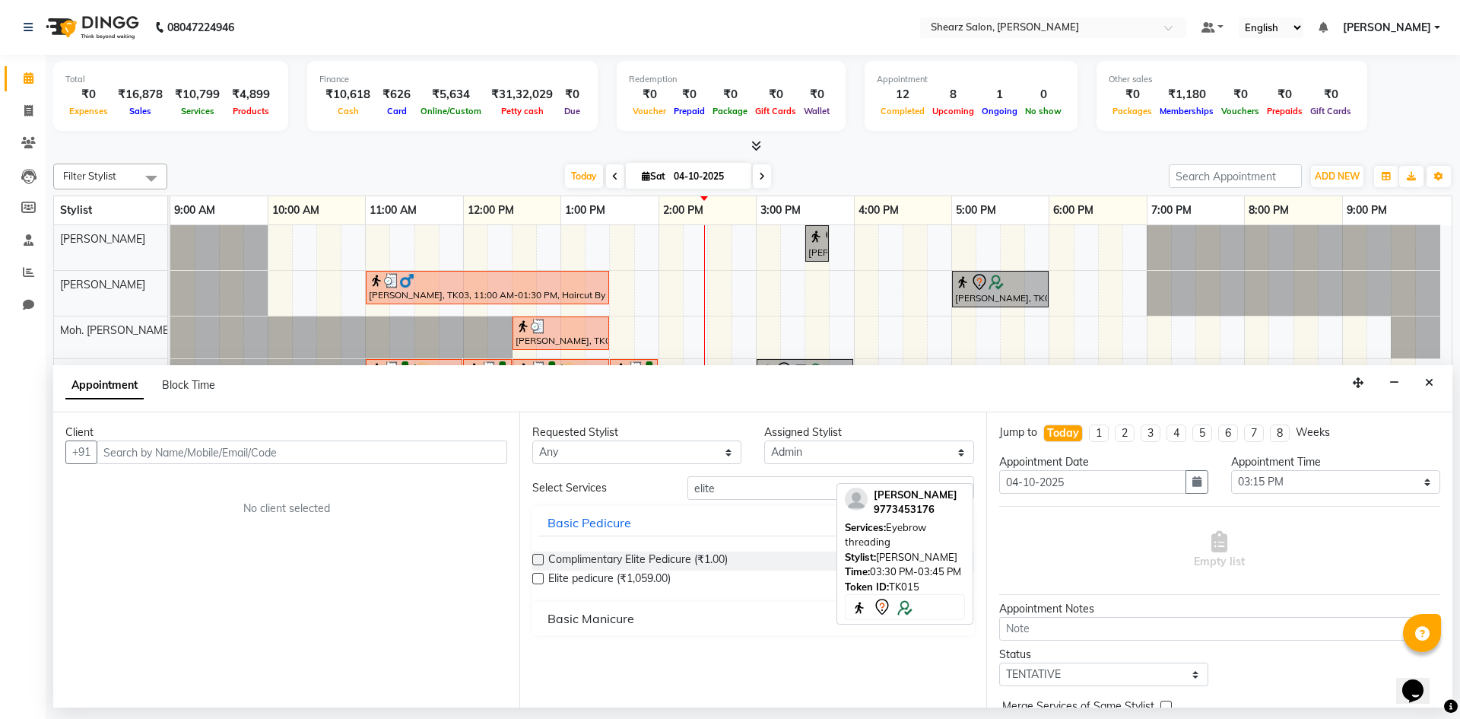
click at [668, 619] on button "Basic Manicure" at bounding box center [752, 618] width 429 height 27
click at [751, 491] on input "elite" at bounding box center [831, 488] width 287 height 24
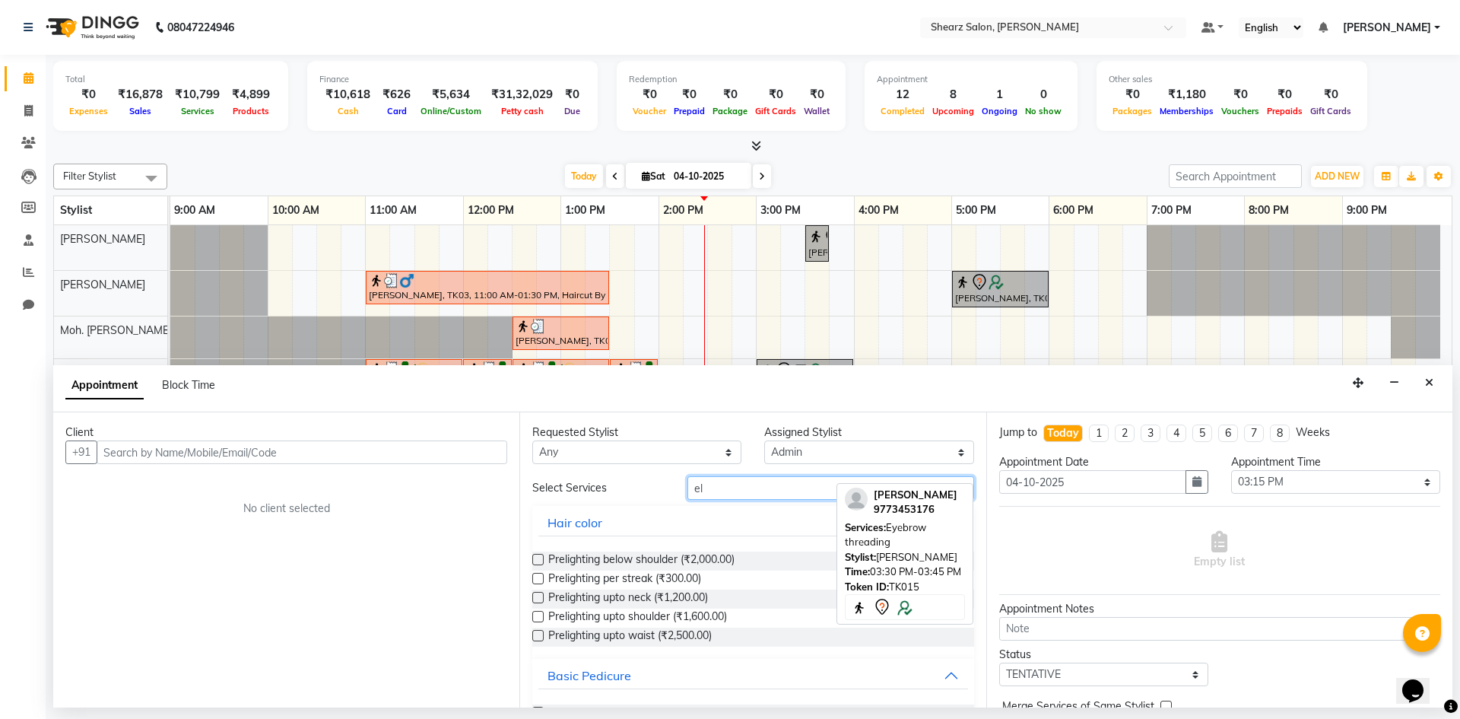
type input "e"
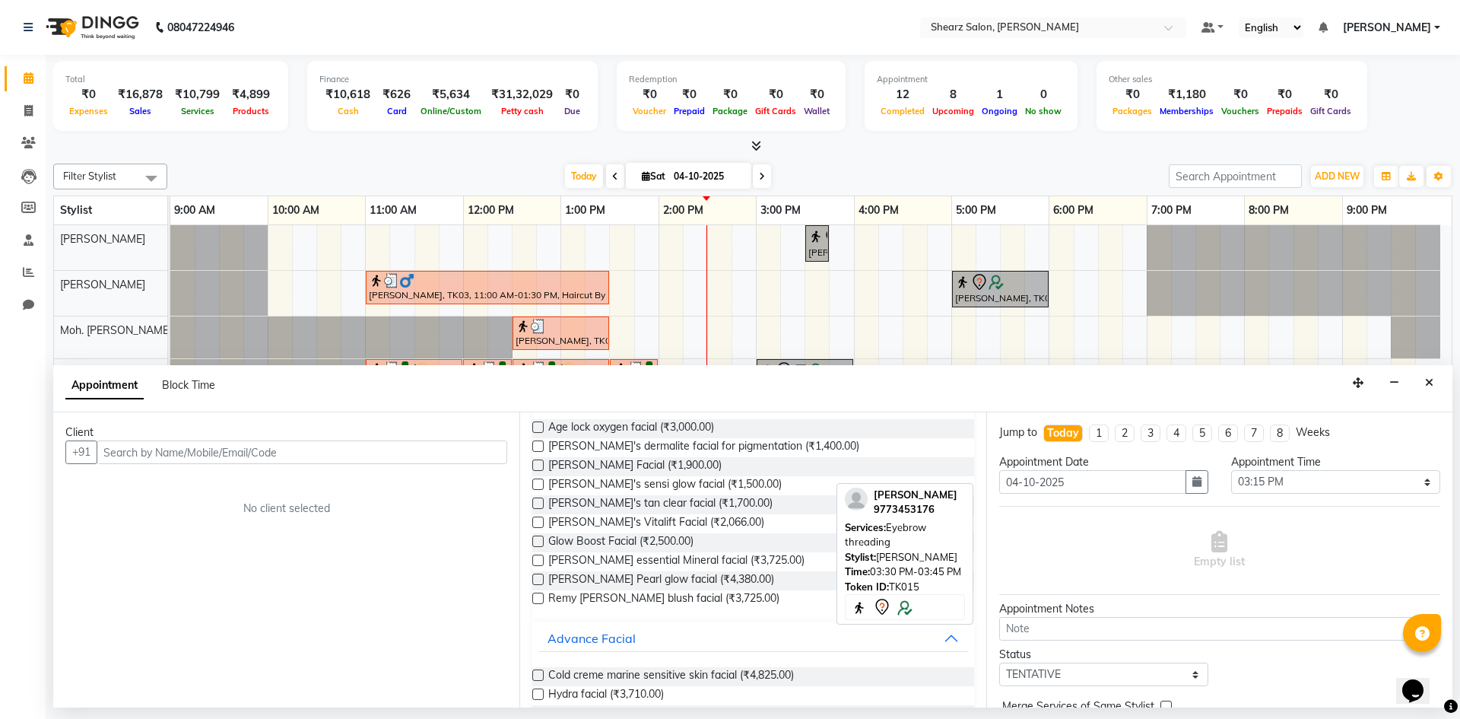
scroll to position [259, 0]
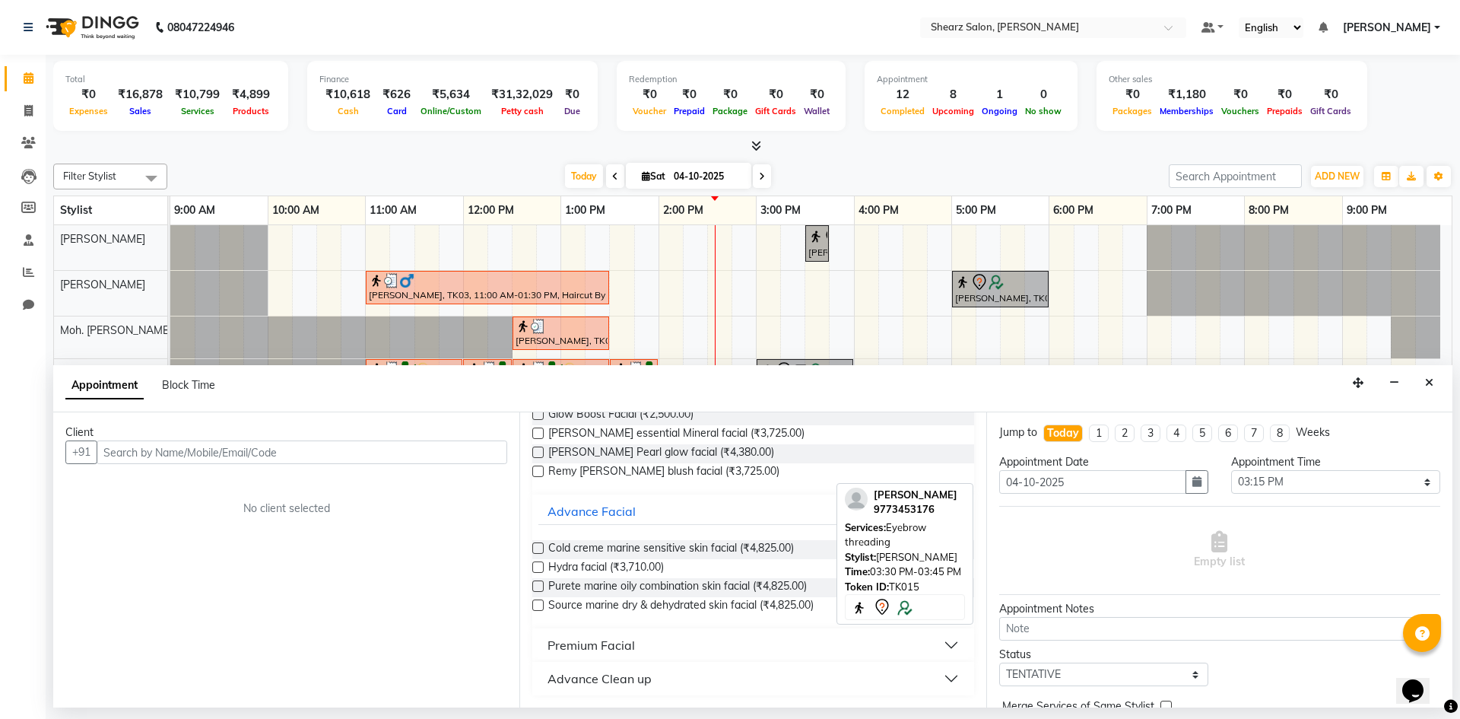
type input "facial"
click at [1435, 385] on button "Close" at bounding box center [1429, 383] width 22 height 24
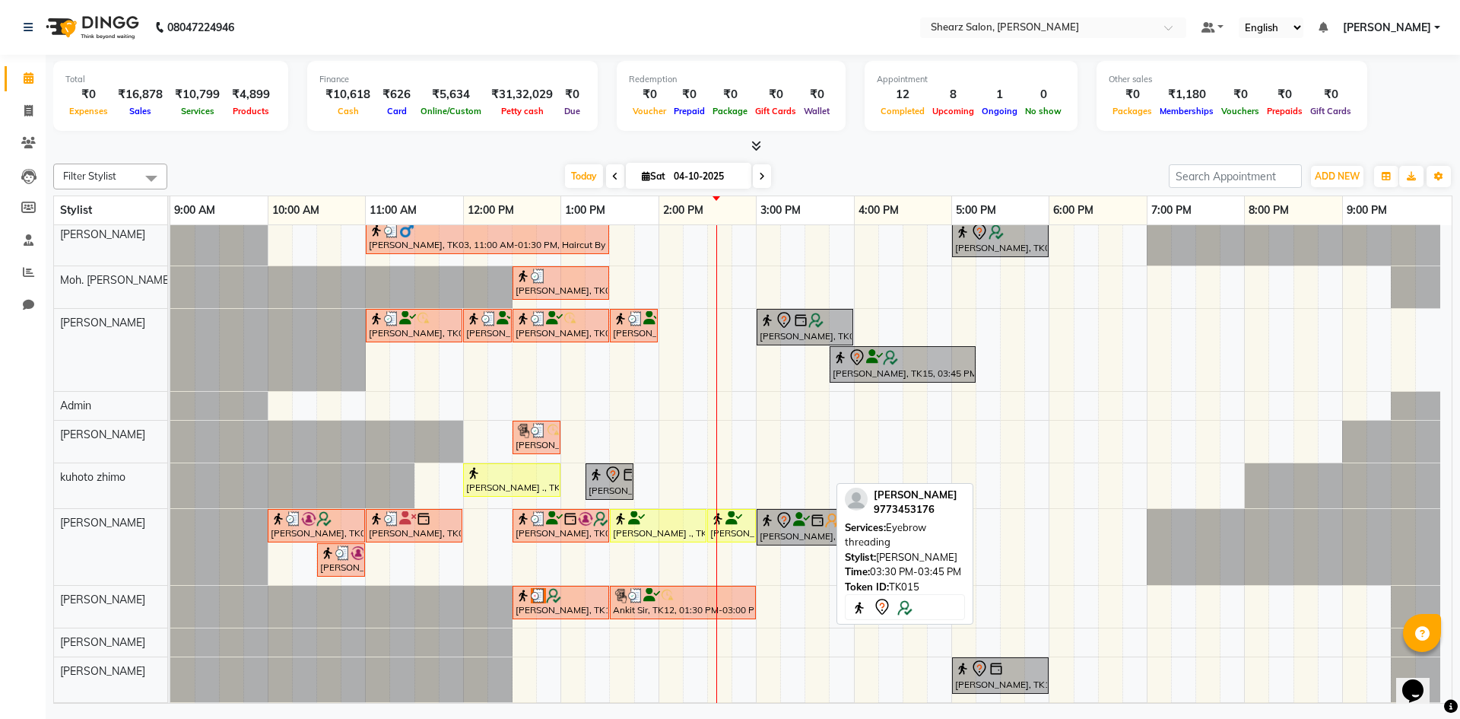
scroll to position [78, 0]
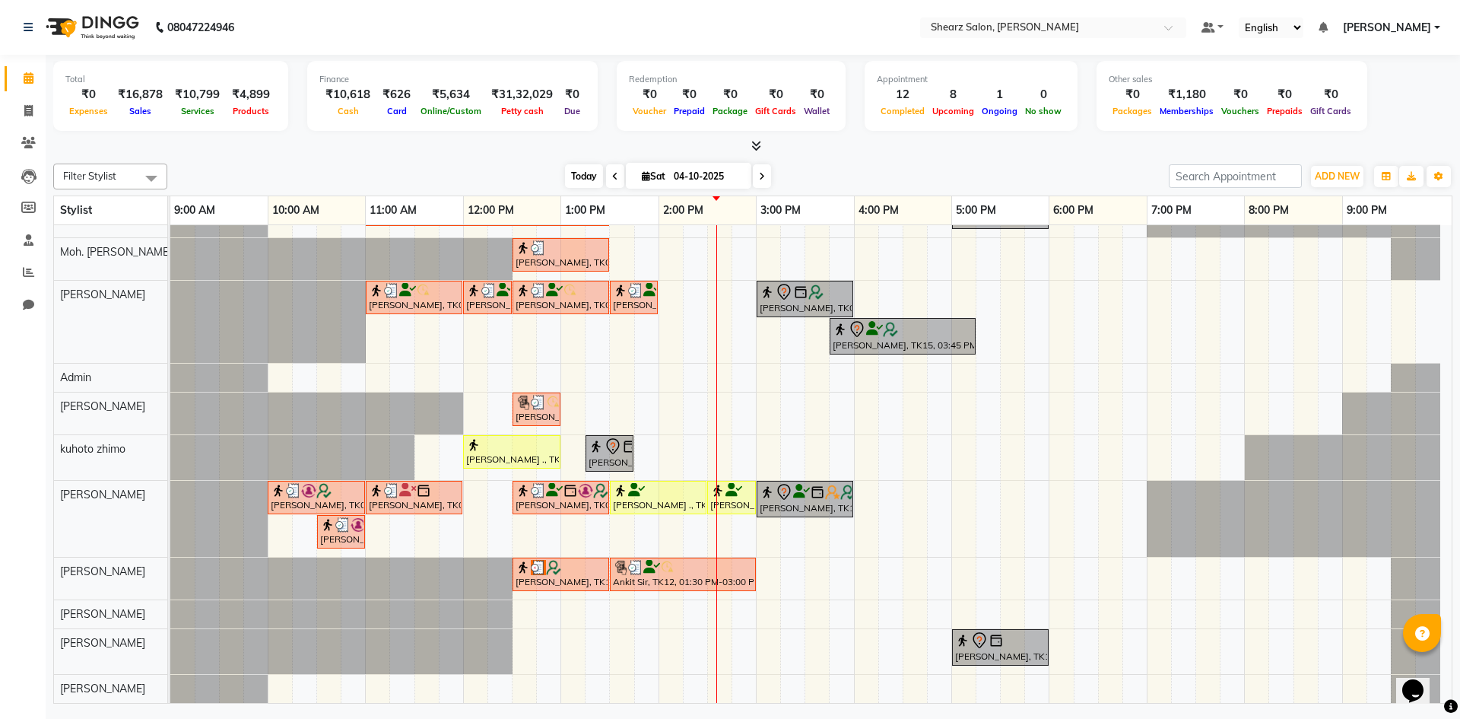
click at [588, 183] on span "Today" at bounding box center [584, 176] width 38 height 24
click at [580, 173] on span "Today" at bounding box center [584, 176] width 38 height 24
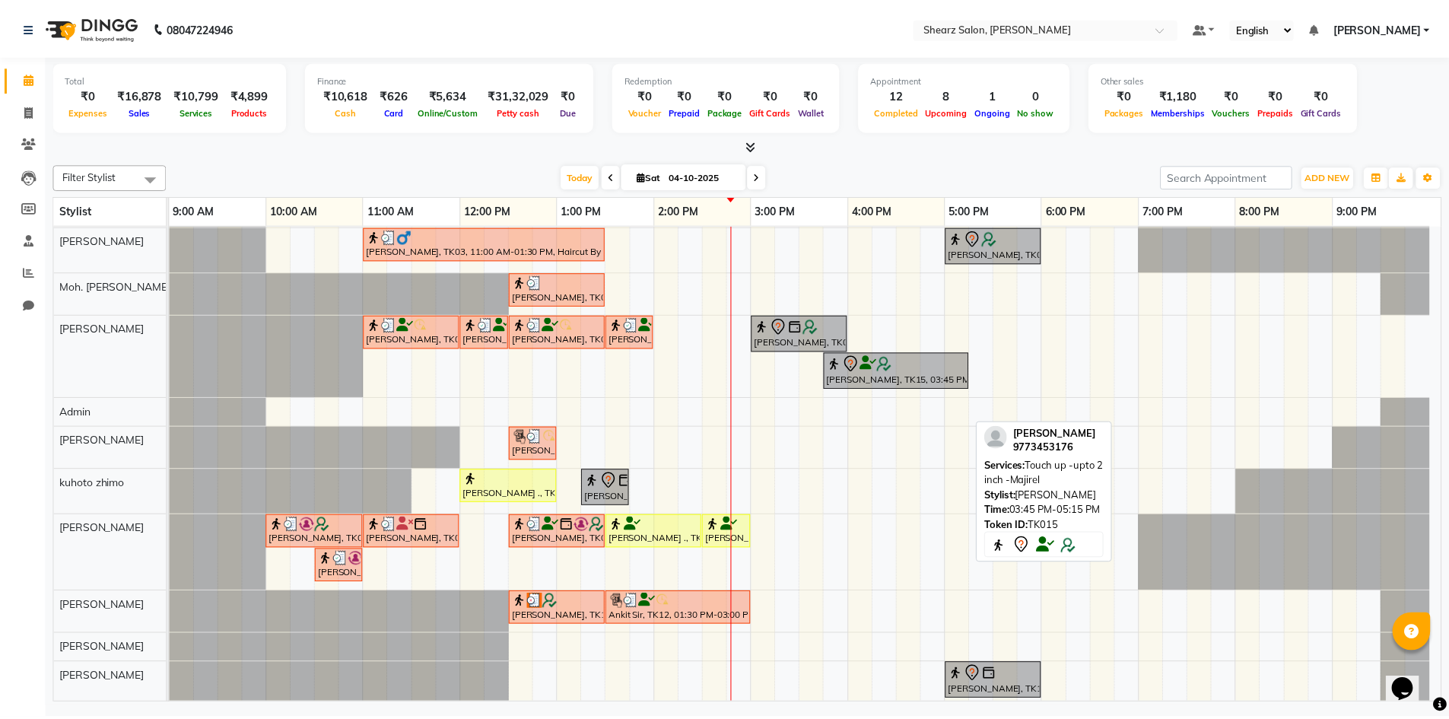
scroll to position [0, 0]
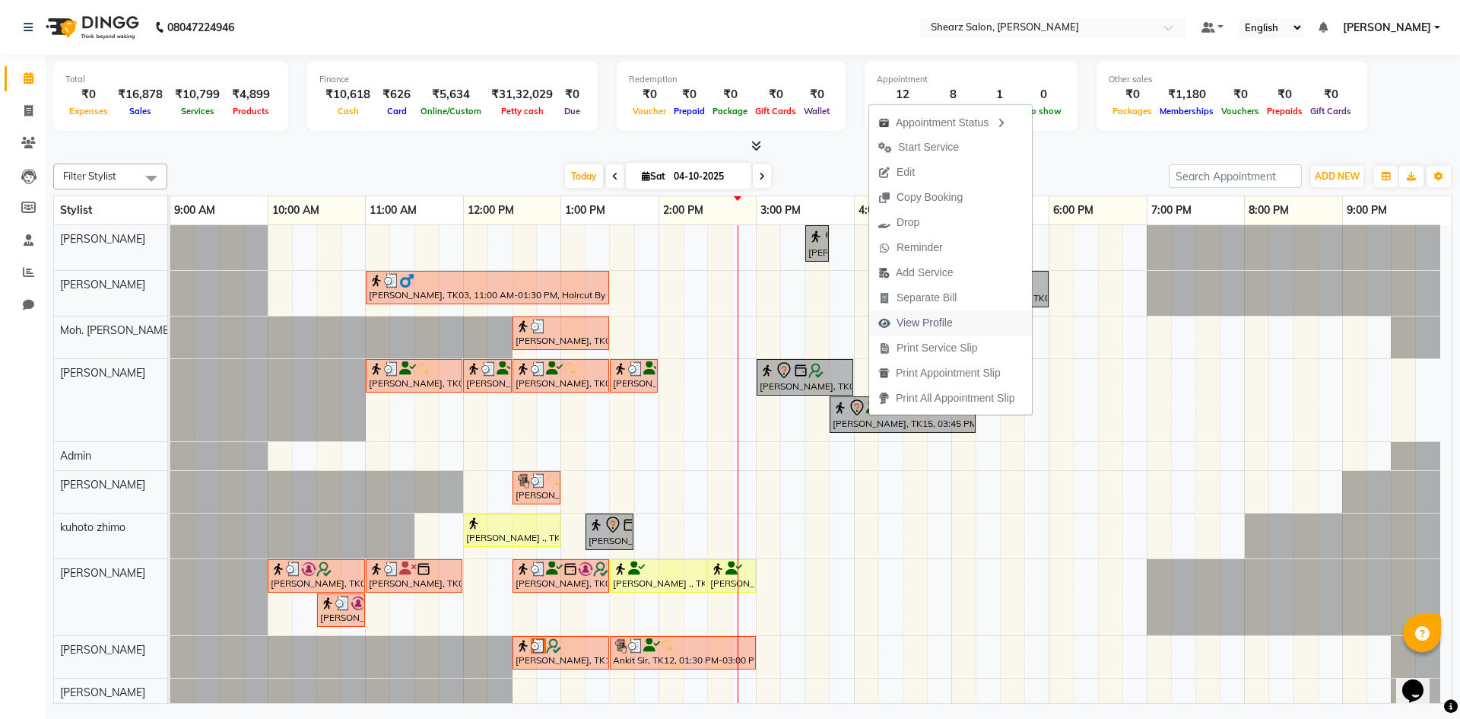
click at [926, 325] on span "View Profile" at bounding box center [925, 323] width 56 height 16
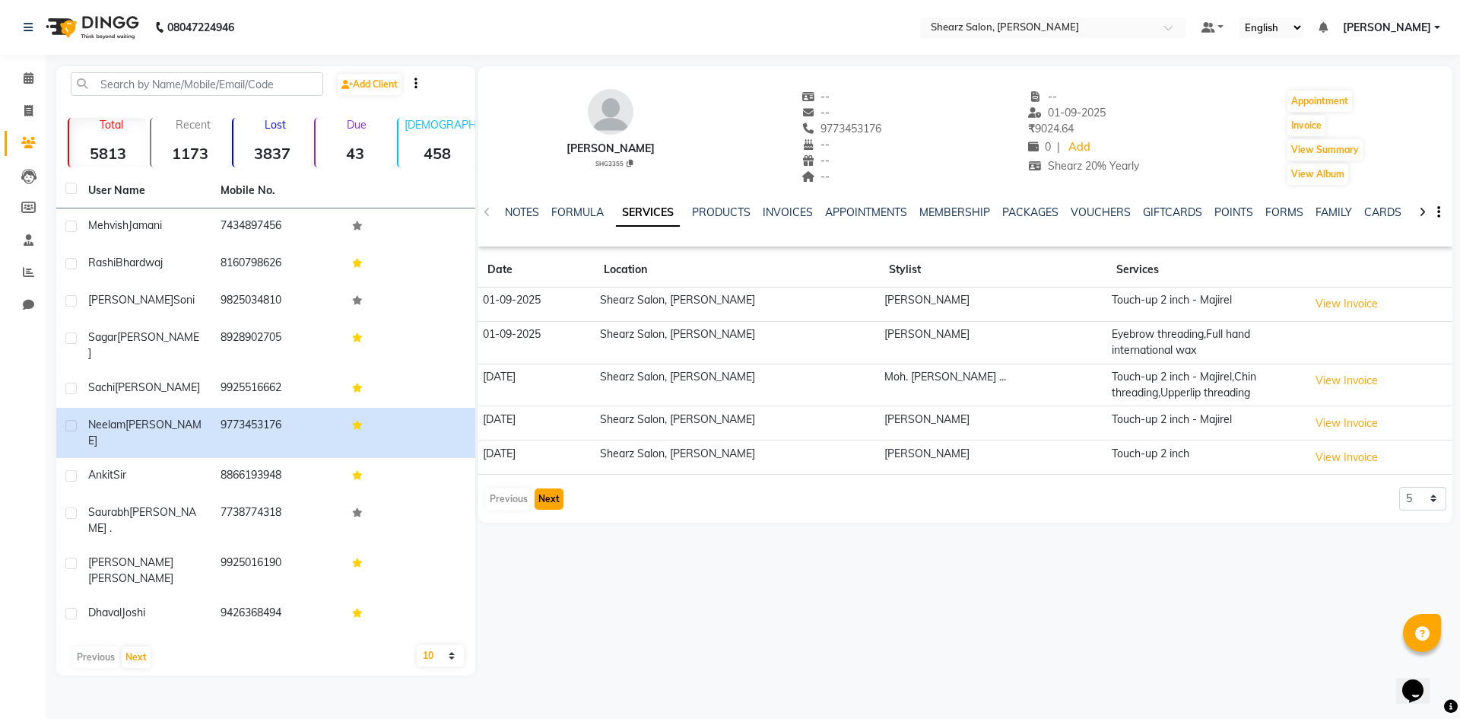
click at [553, 504] on button "Next" at bounding box center [549, 498] width 29 height 21
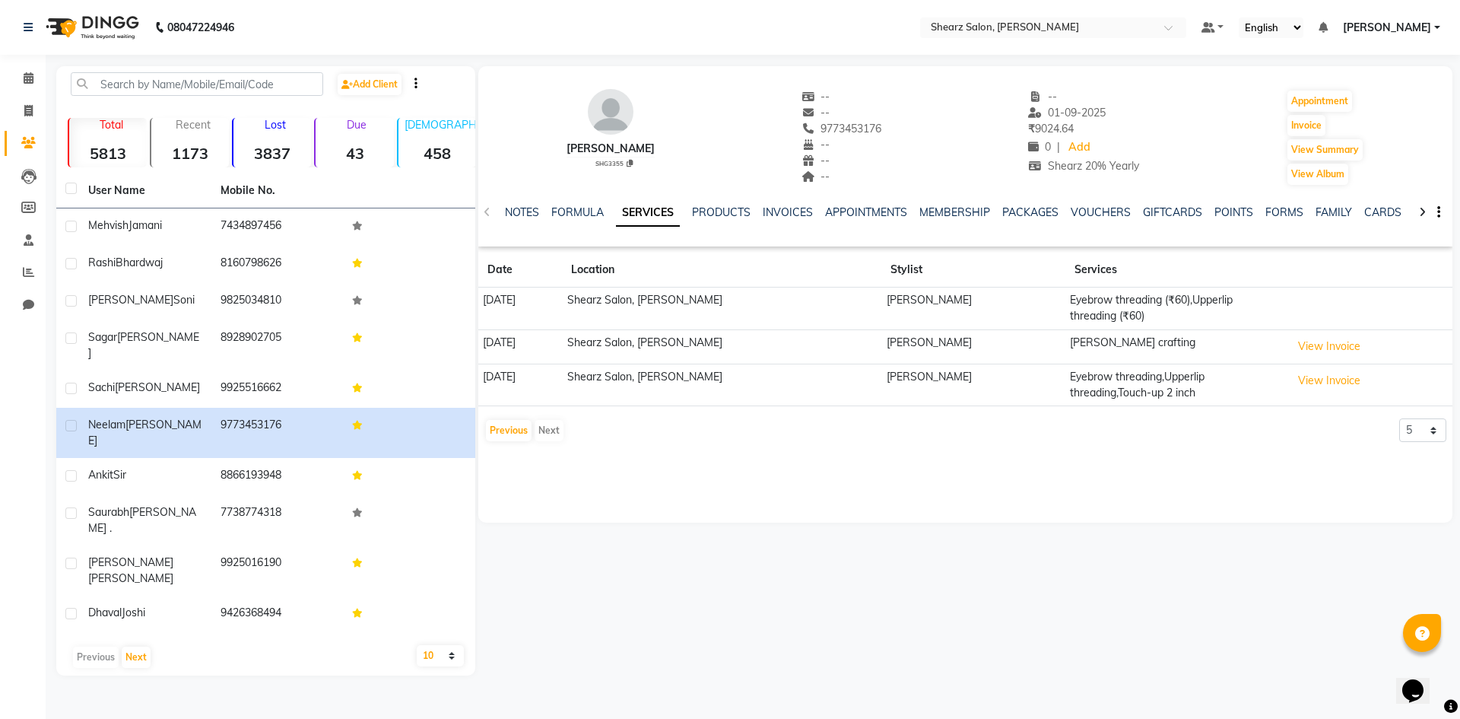
click at [553, 504] on div "Neelam Thakkar SHG3355 -- -- 9773453176 -- -- -- -- 01-09-2025 ₹ 9024.64 0 | Ad…" at bounding box center [965, 294] width 974 height 456
click at [517, 431] on button "Previous" at bounding box center [509, 430] width 46 height 21
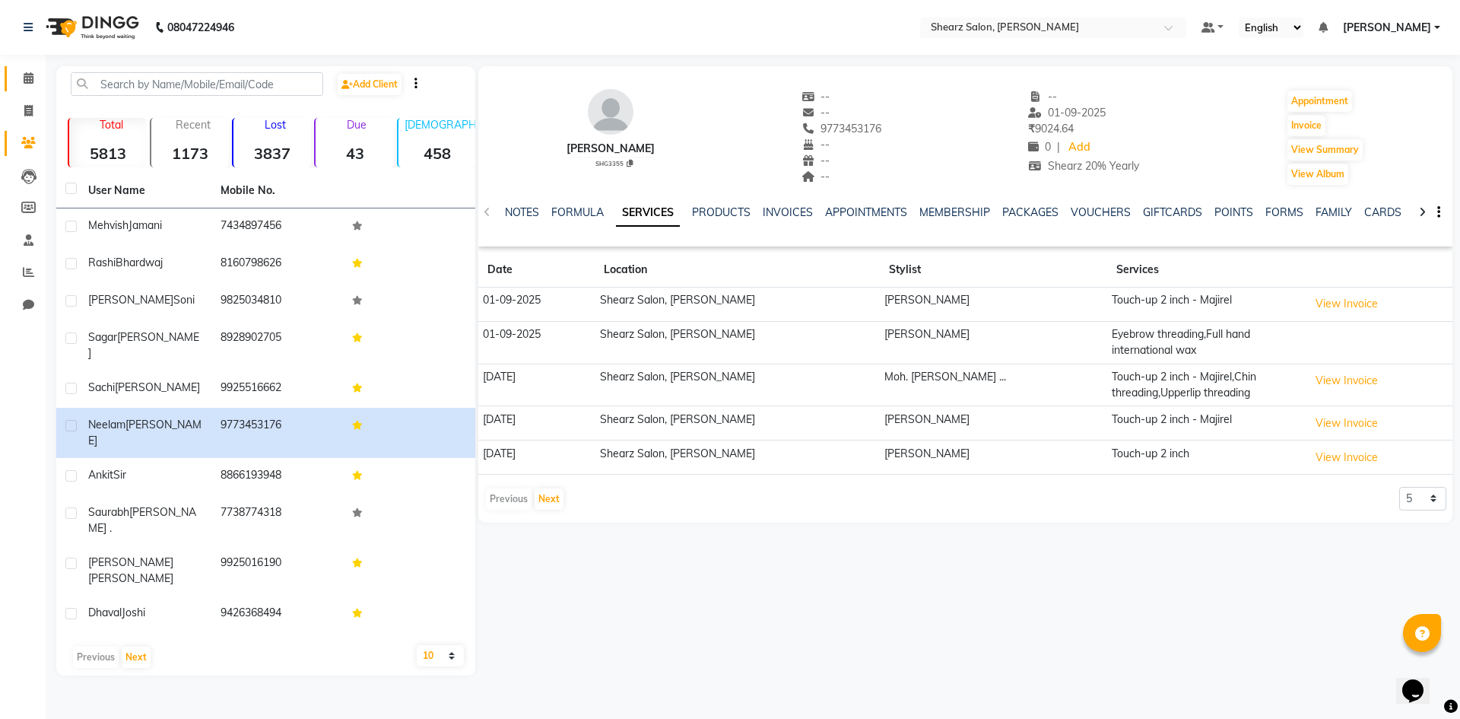
click at [19, 78] on span at bounding box center [28, 78] width 27 height 17
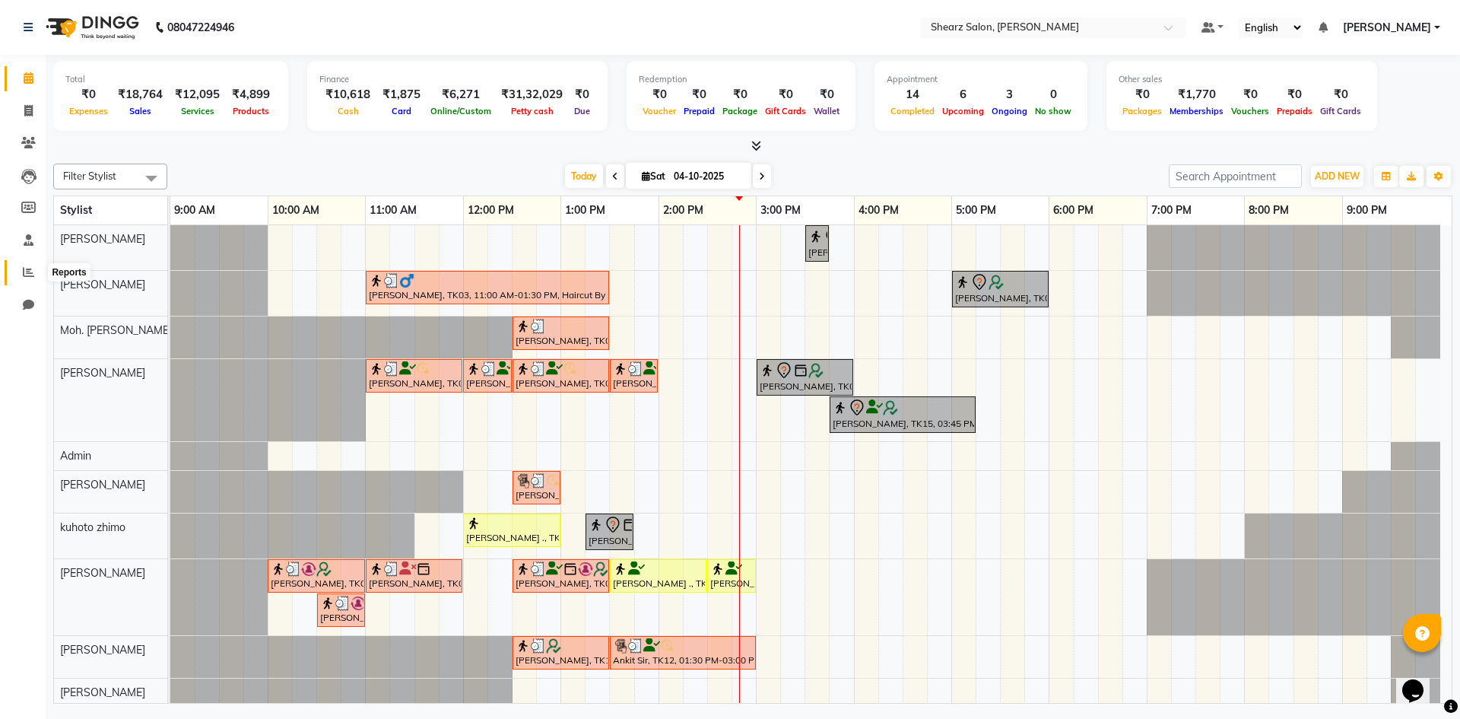
click at [40, 273] on span at bounding box center [28, 272] width 27 height 17
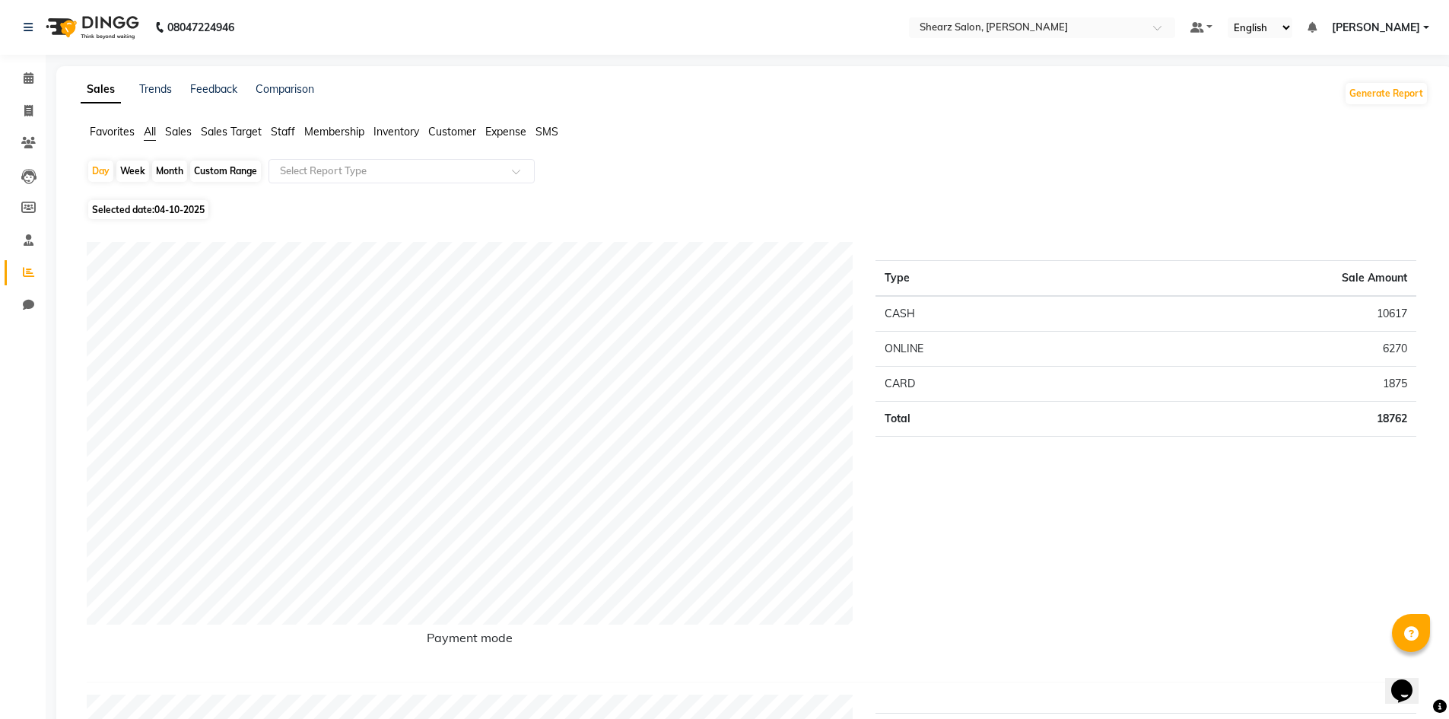
click at [225, 176] on div "Custom Range" at bounding box center [225, 170] width 71 height 21
select select "10"
select select "2025"
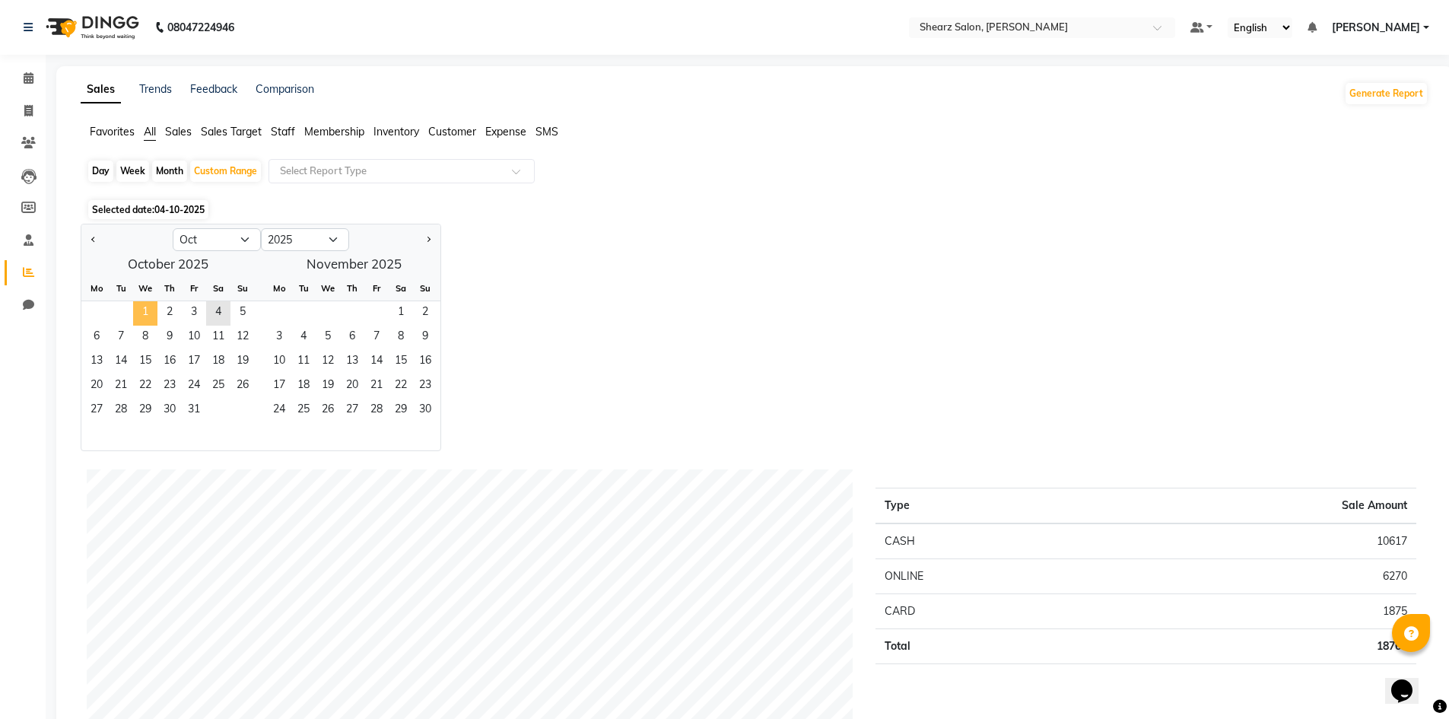
click at [142, 311] on span "1" at bounding box center [145, 313] width 24 height 24
click at [207, 307] on span "4" at bounding box center [218, 313] width 24 height 24
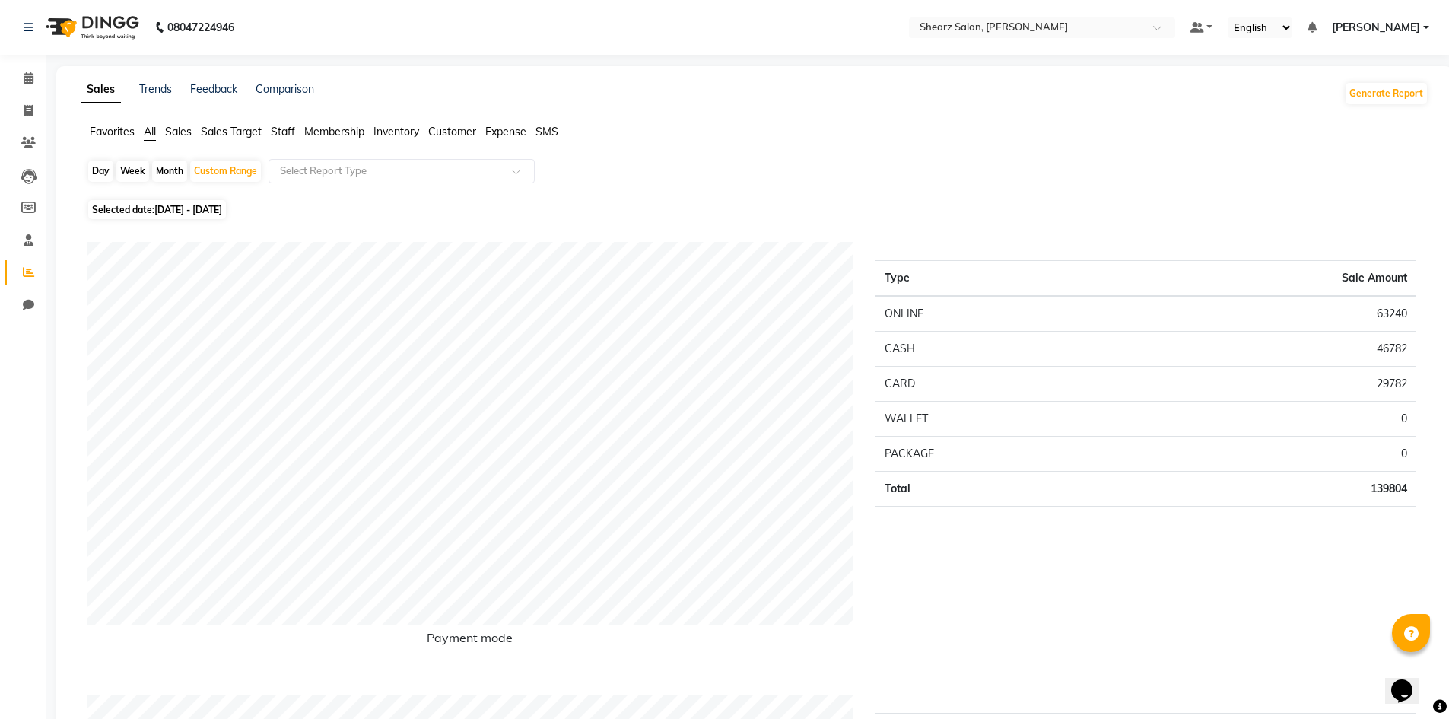
click at [178, 135] on span "Sales" at bounding box center [178, 132] width 27 height 14
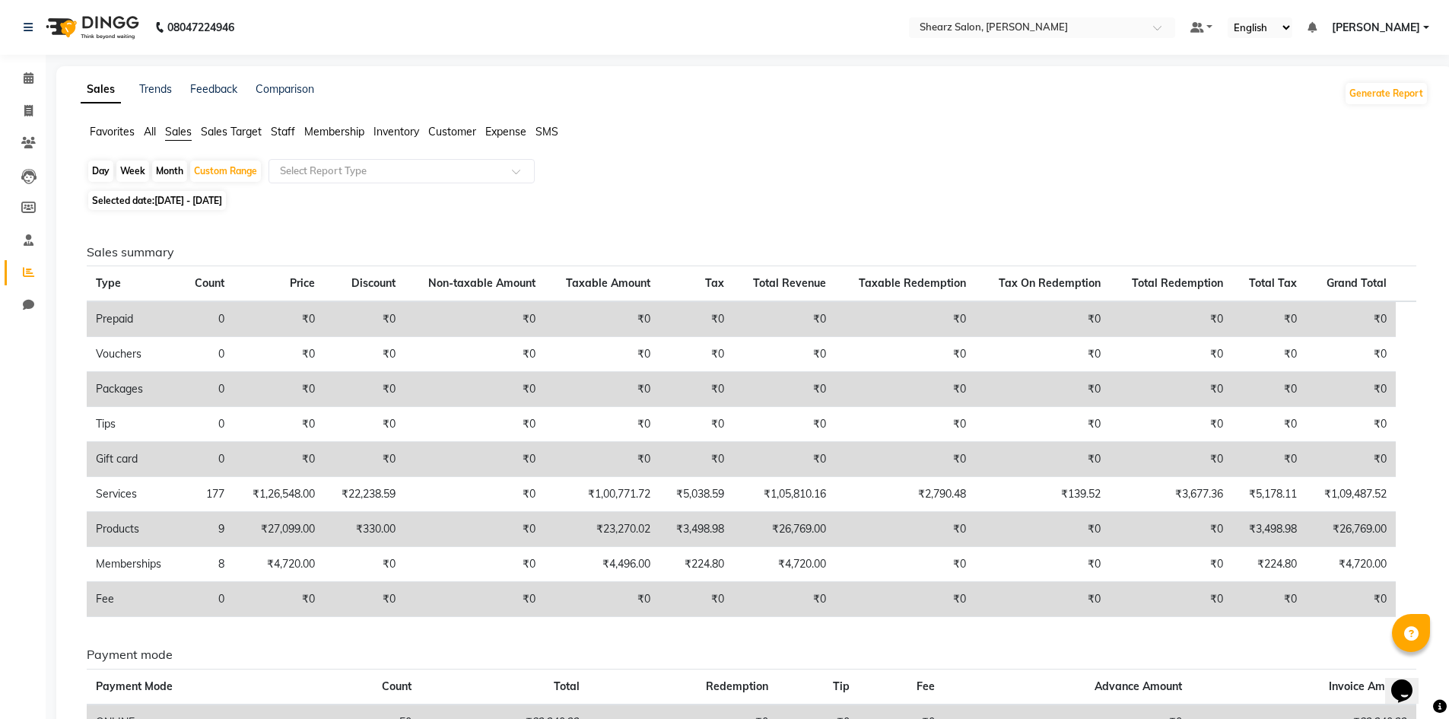
click at [281, 132] on span "Staff" at bounding box center [283, 132] width 24 height 14
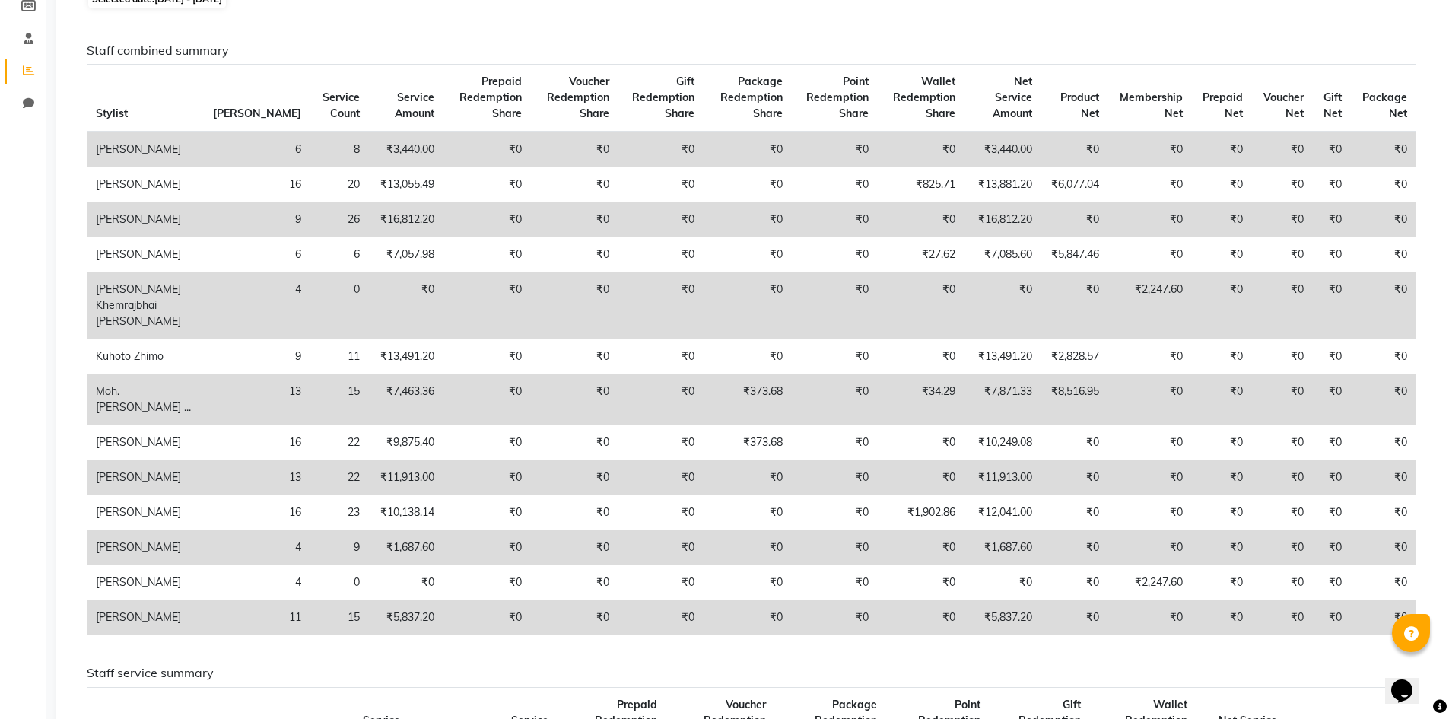
scroll to position [228, 0]
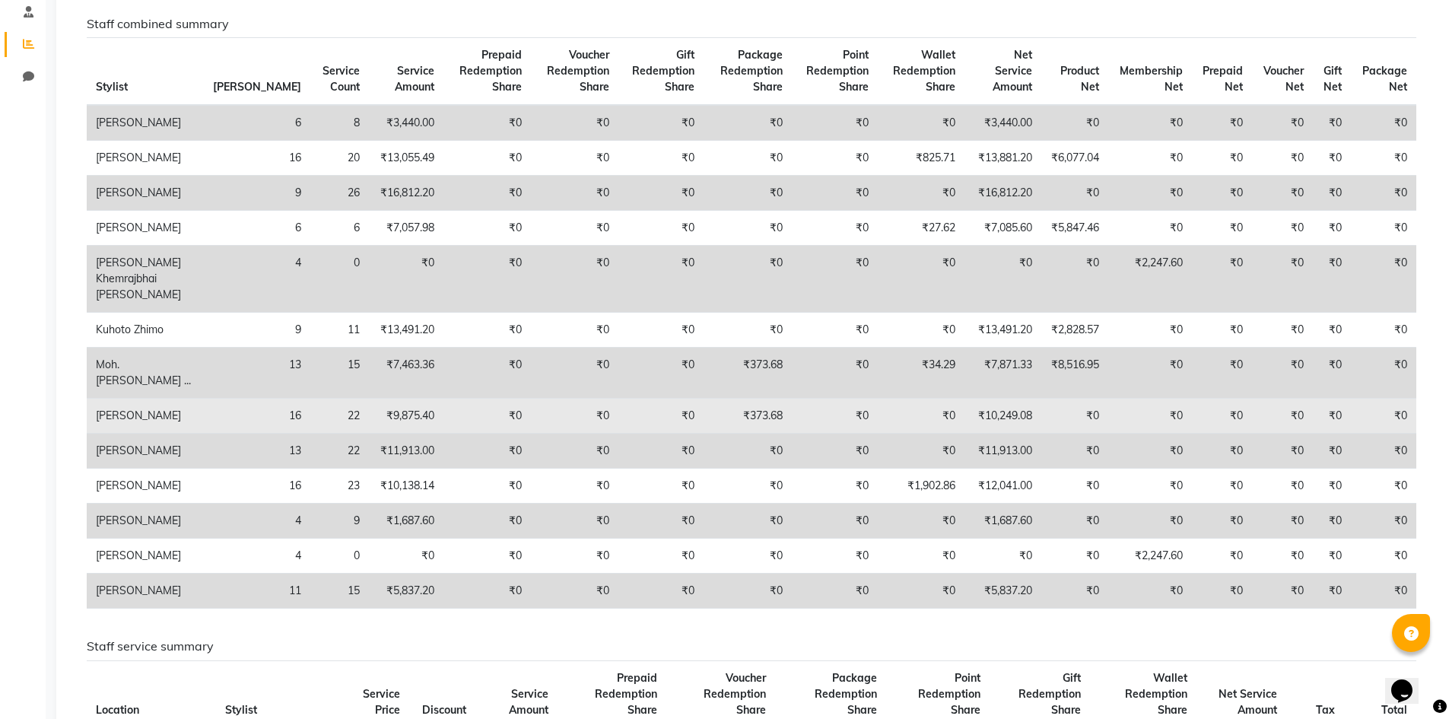
click at [823, 433] on td "₹0" at bounding box center [835, 416] width 86 height 35
click at [824, 433] on td "₹0" at bounding box center [835, 416] width 86 height 35
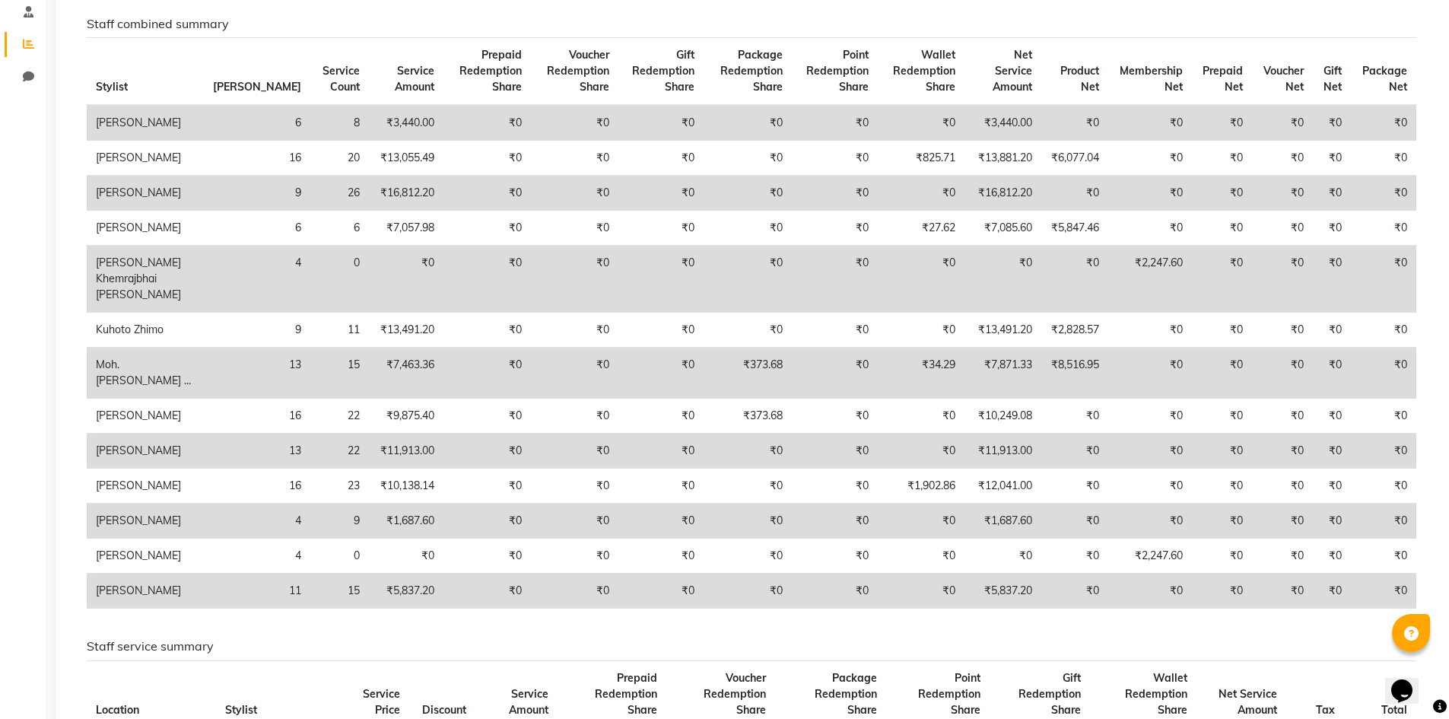
click at [747, 538] on td "₹0" at bounding box center [747, 520] width 88 height 35
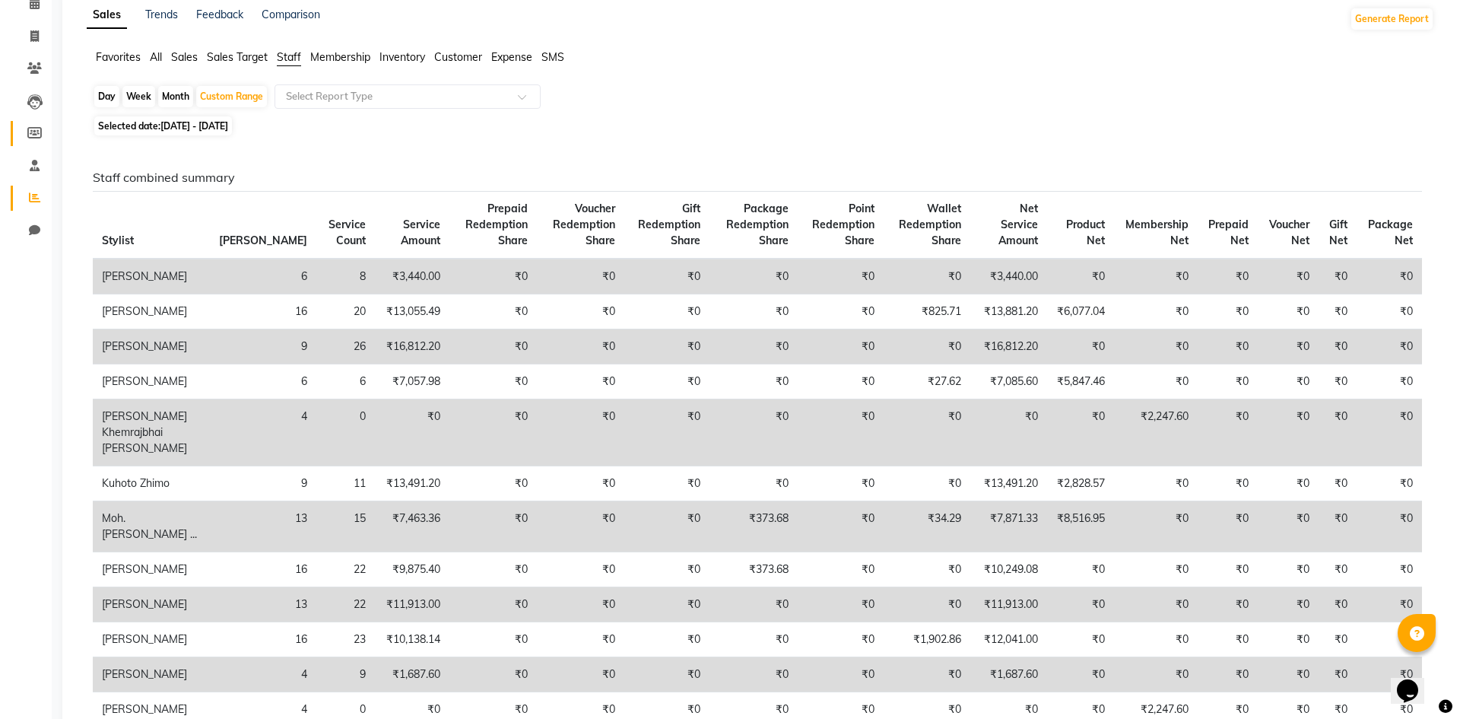
scroll to position [0, 0]
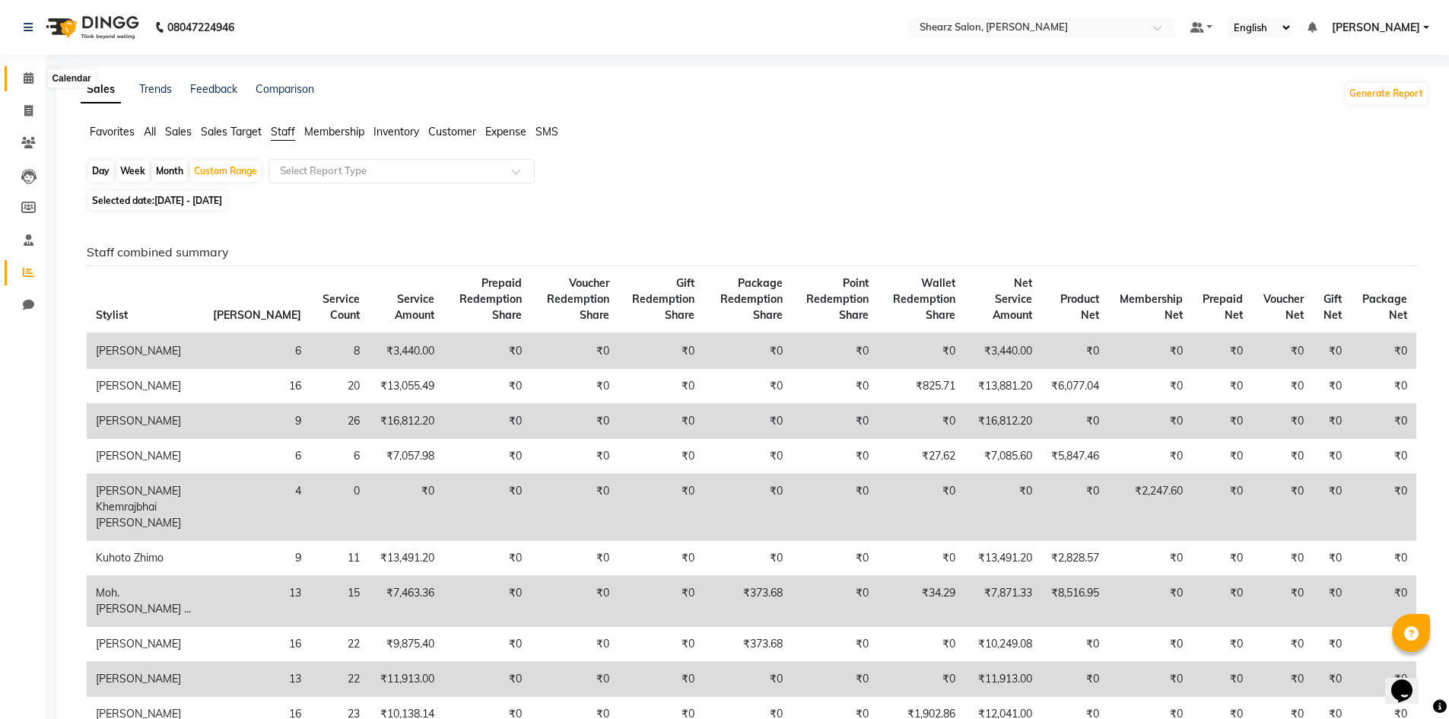
click at [37, 71] on span at bounding box center [28, 78] width 27 height 17
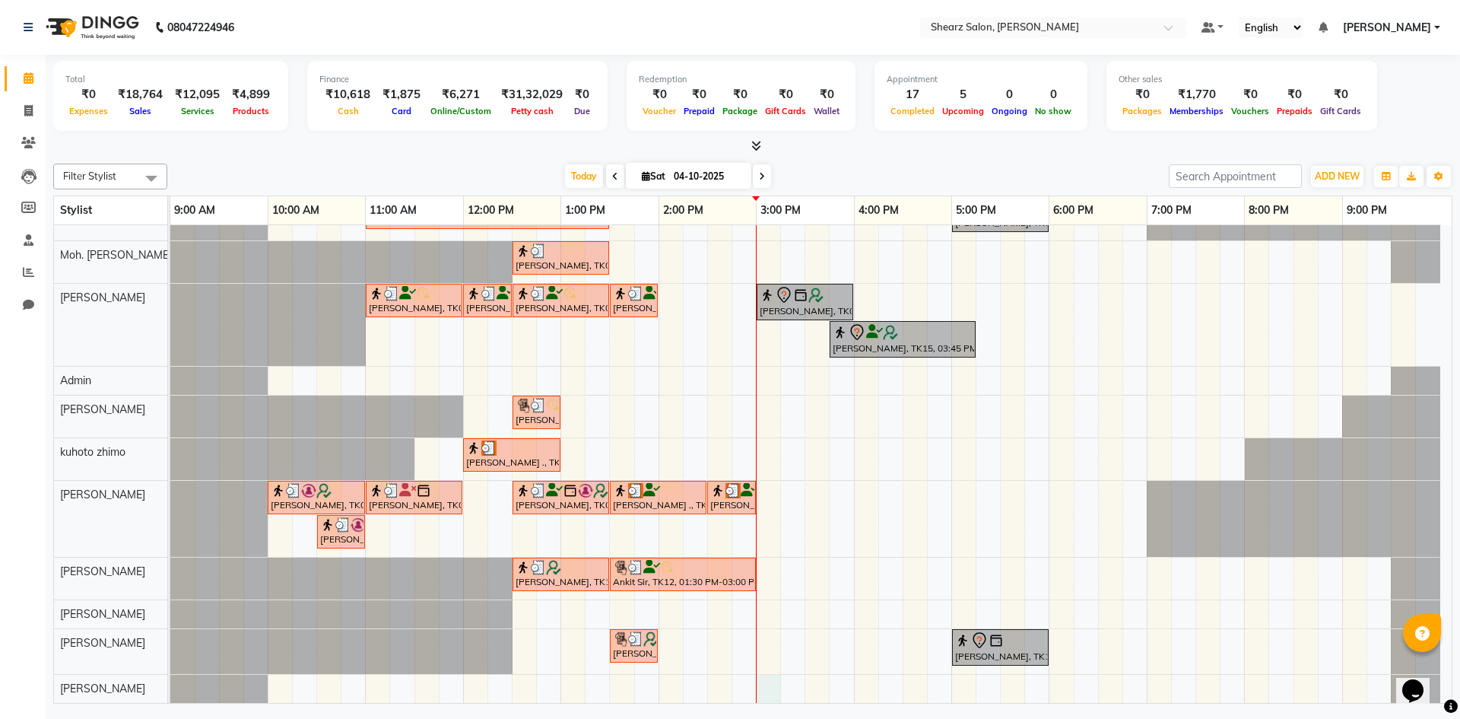
scroll to position [75, 0]
click at [765, 669] on td at bounding box center [769, 426] width 24 height 553
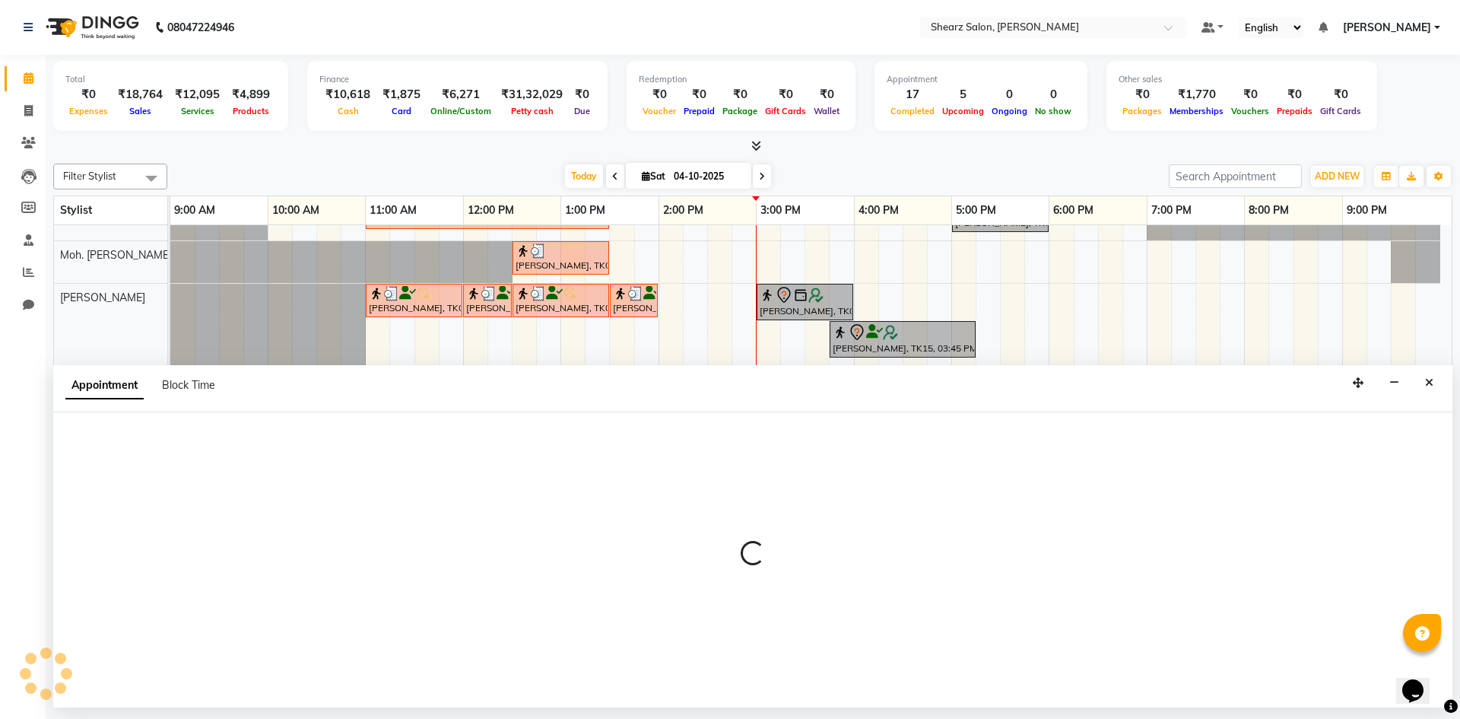
select select "92333"
select select "900"
select select "tentative"
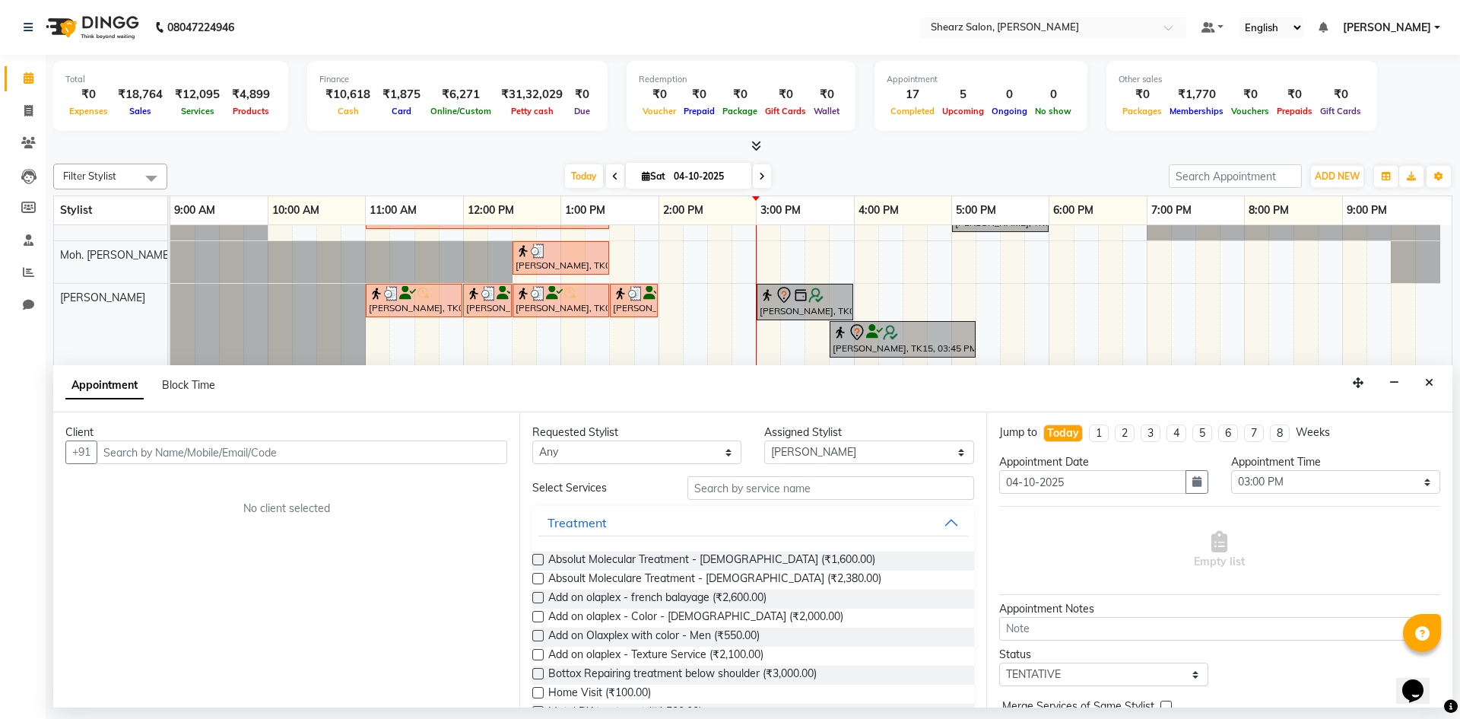
click at [466, 441] on input "text" at bounding box center [302, 452] width 411 height 24
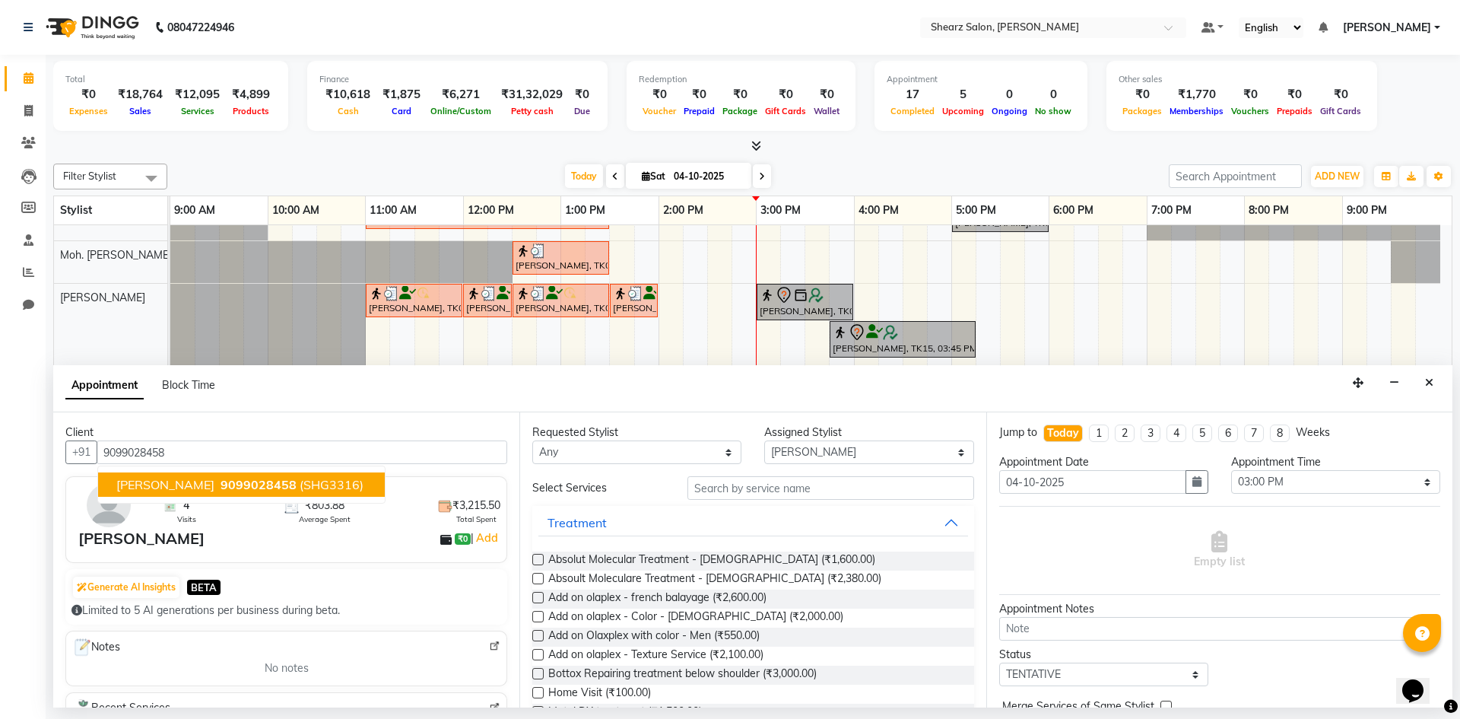
click at [195, 480] on span "[PERSON_NAME]" at bounding box center [165, 484] width 98 height 15
type input "9099028458"
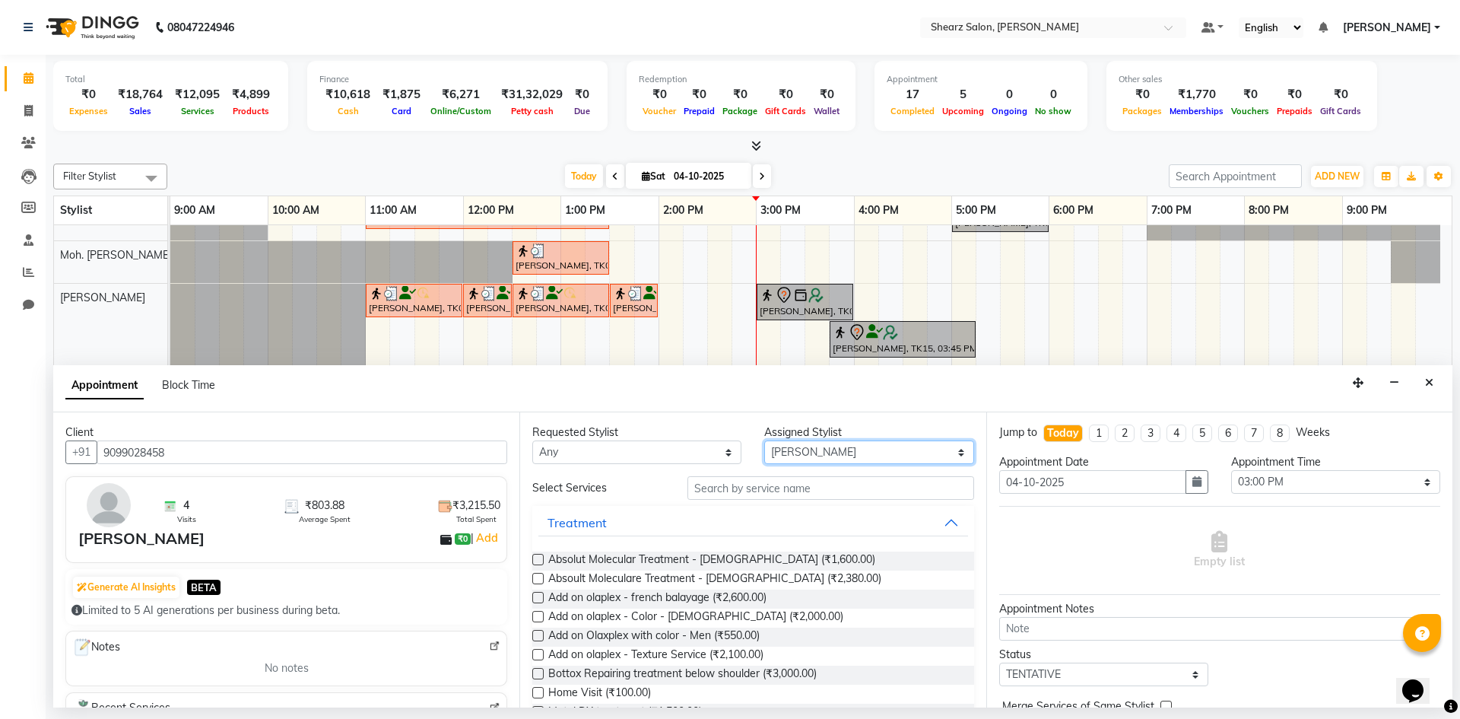
click at [799, 462] on select "Select AakashKumar Nai Admin Arvind S Devda Asha Chavariya Divyata Shashtri kuh…" at bounding box center [868, 452] width 209 height 24
select select "77320"
click at [764, 440] on select "Select AakashKumar Nai Admin Arvind S Devda Asha Chavariya Divyata Shashtri kuh…" at bounding box center [868, 452] width 209 height 24
click at [790, 486] on input "text" at bounding box center [831, 488] width 287 height 24
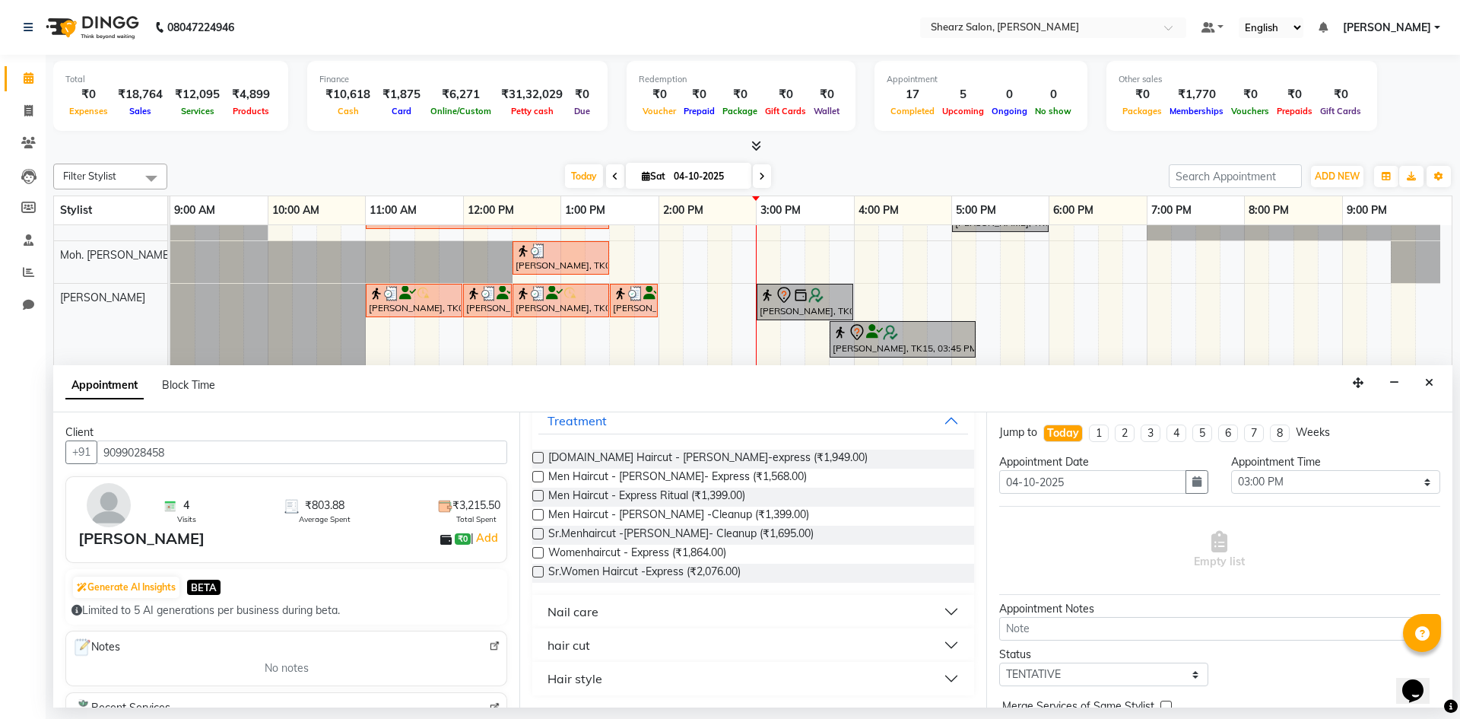
type input "cut"
click at [639, 646] on button "hair cut" at bounding box center [752, 644] width 429 height 27
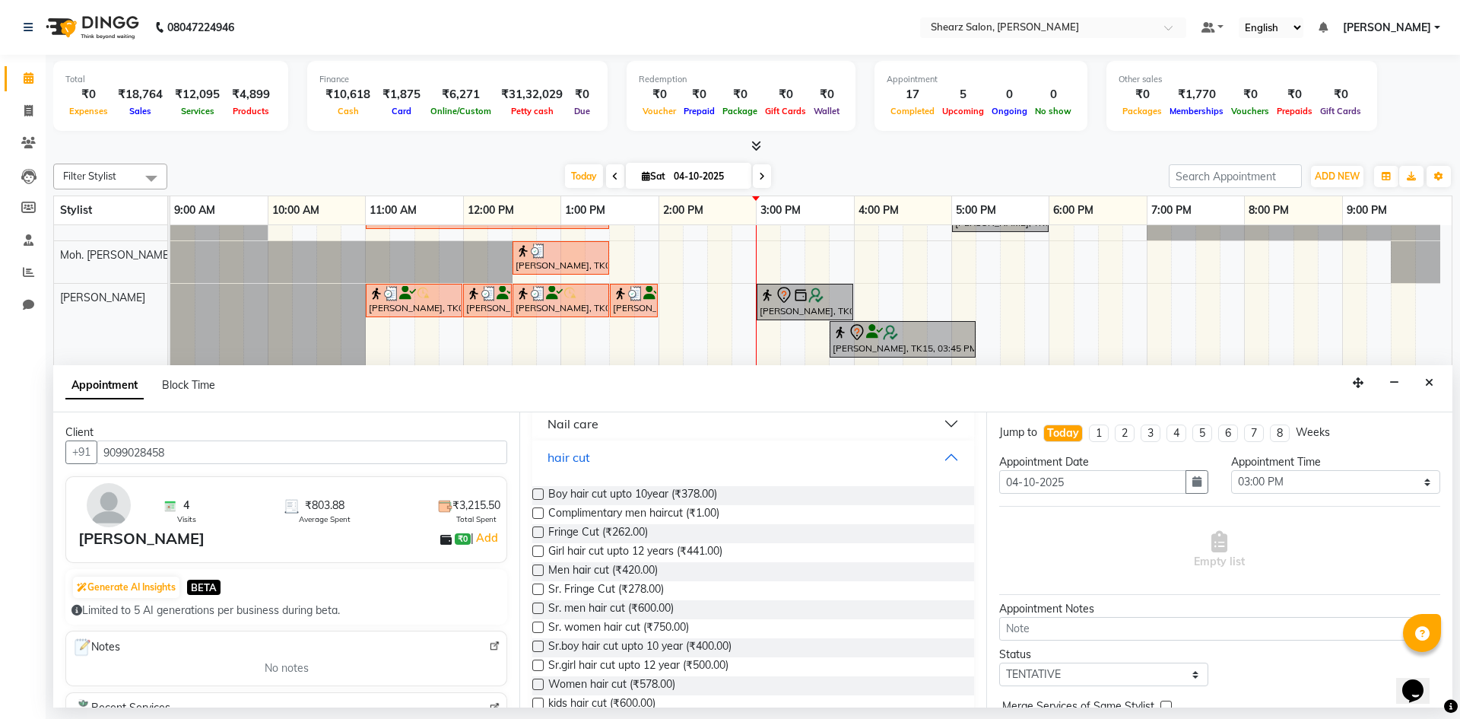
scroll to position [402, 0]
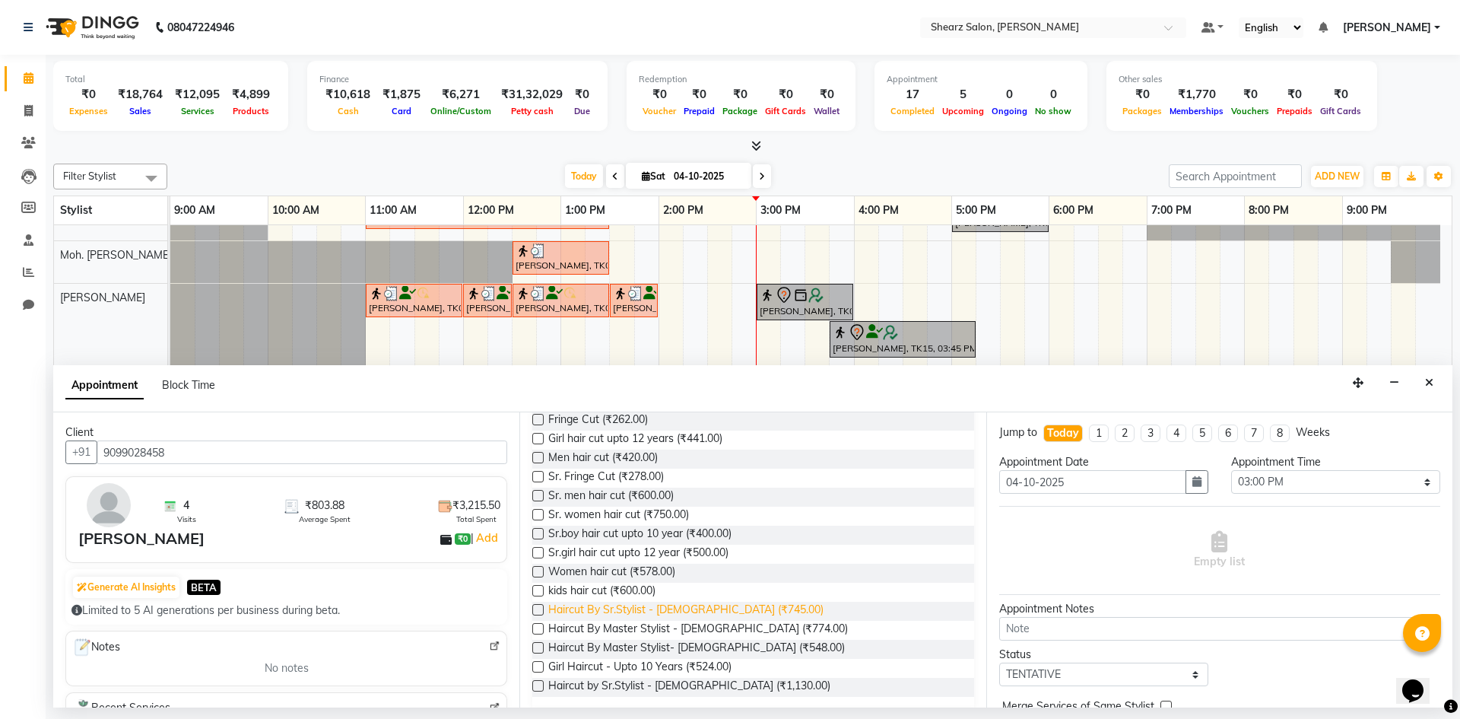
click at [652, 610] on span "Haircut By Sr.Stylist - Male (₹745.00)" at bounding box center [685, 611] width 275 height 19
checkbox input "false"
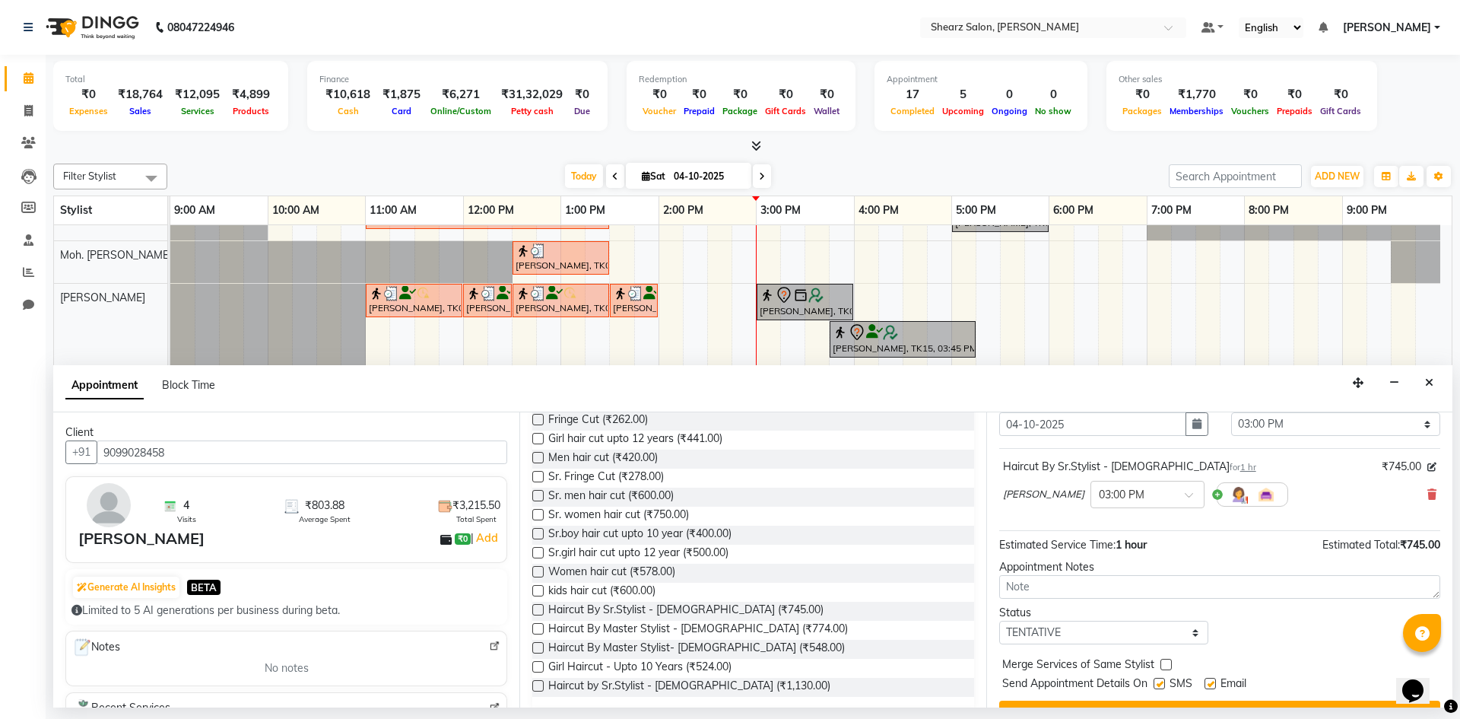
scroll to position [91, 0]
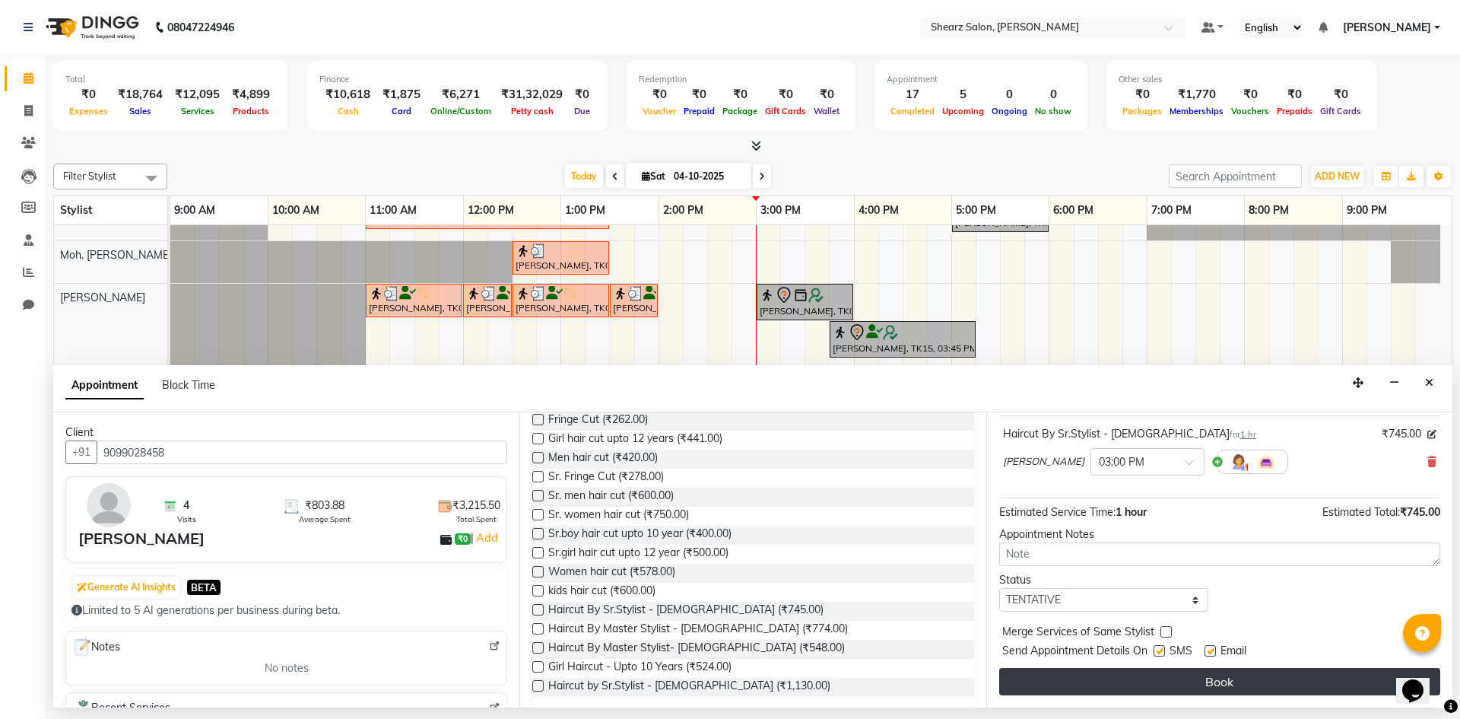
click at [1239, 681] on button "Book" at bounding box center [1219, 681] width 441 height 27
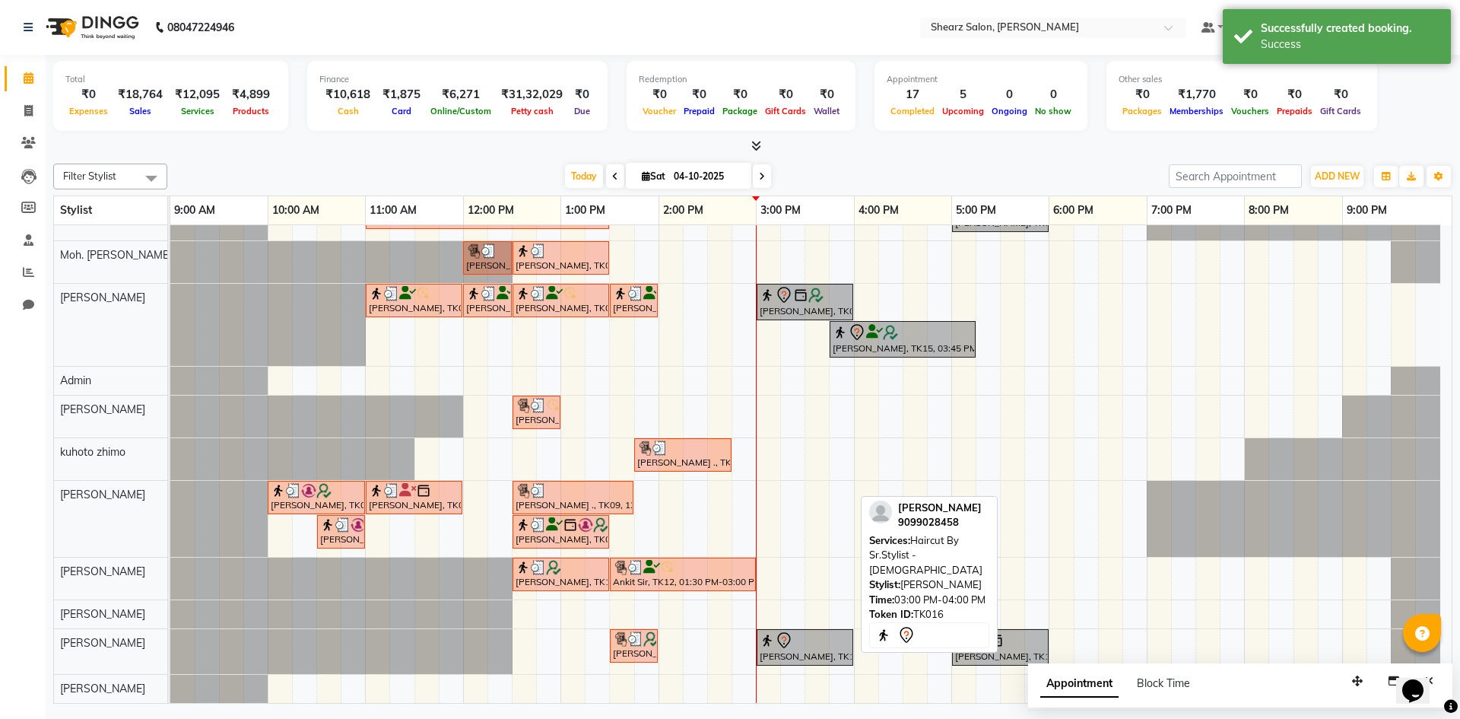
click at [790, 643] on icon at bounding box center [784, 640] width 18 height 18
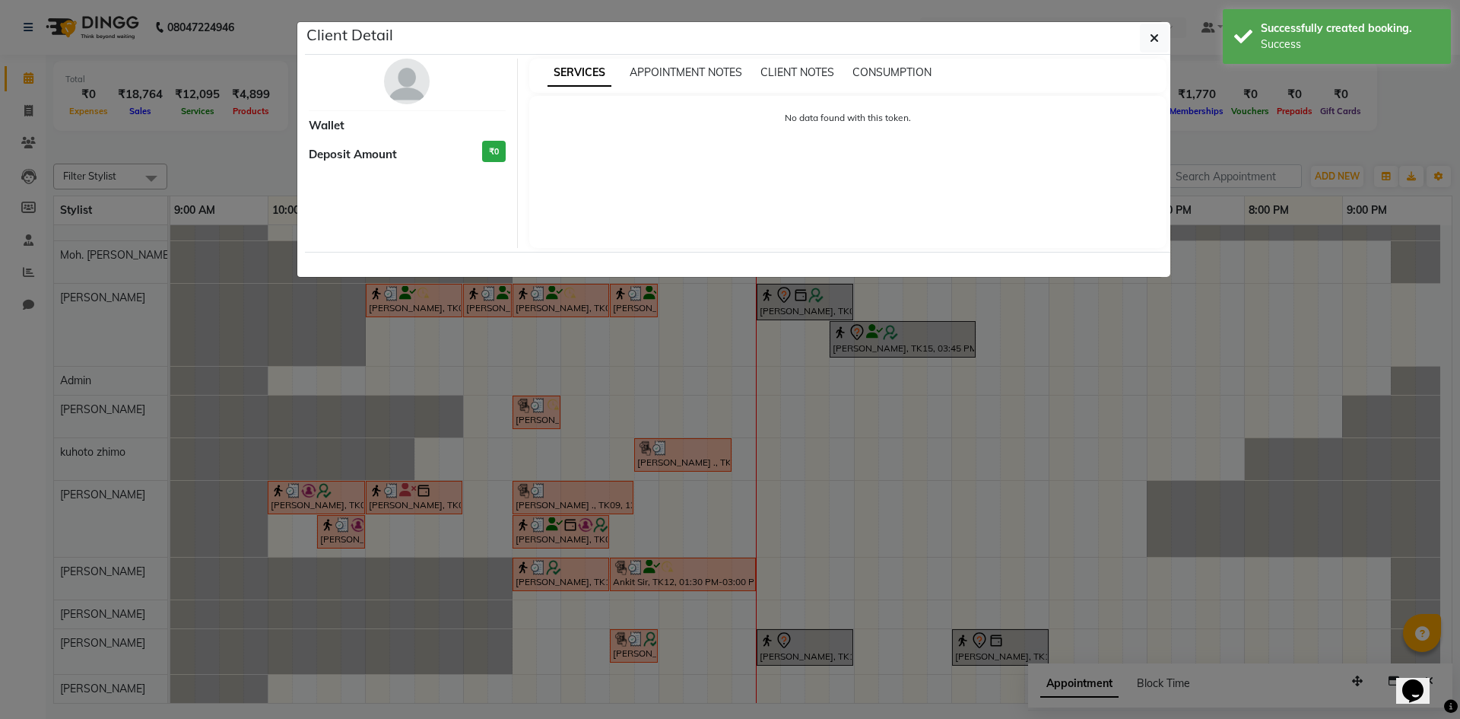
select select "7"
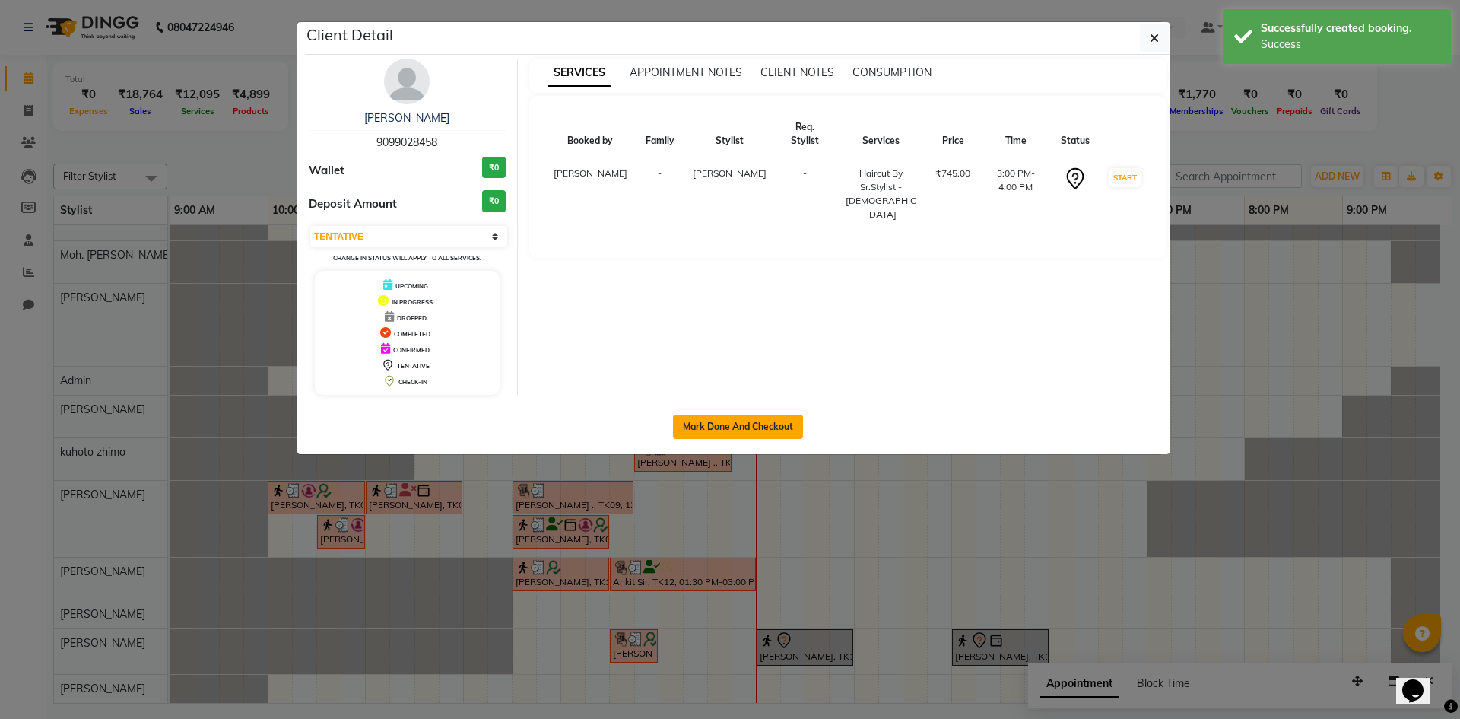
click at [697, 415] on button "Mark Done And Checkout" at bounding box center [738, 426] width 130 height 24
select select "service"
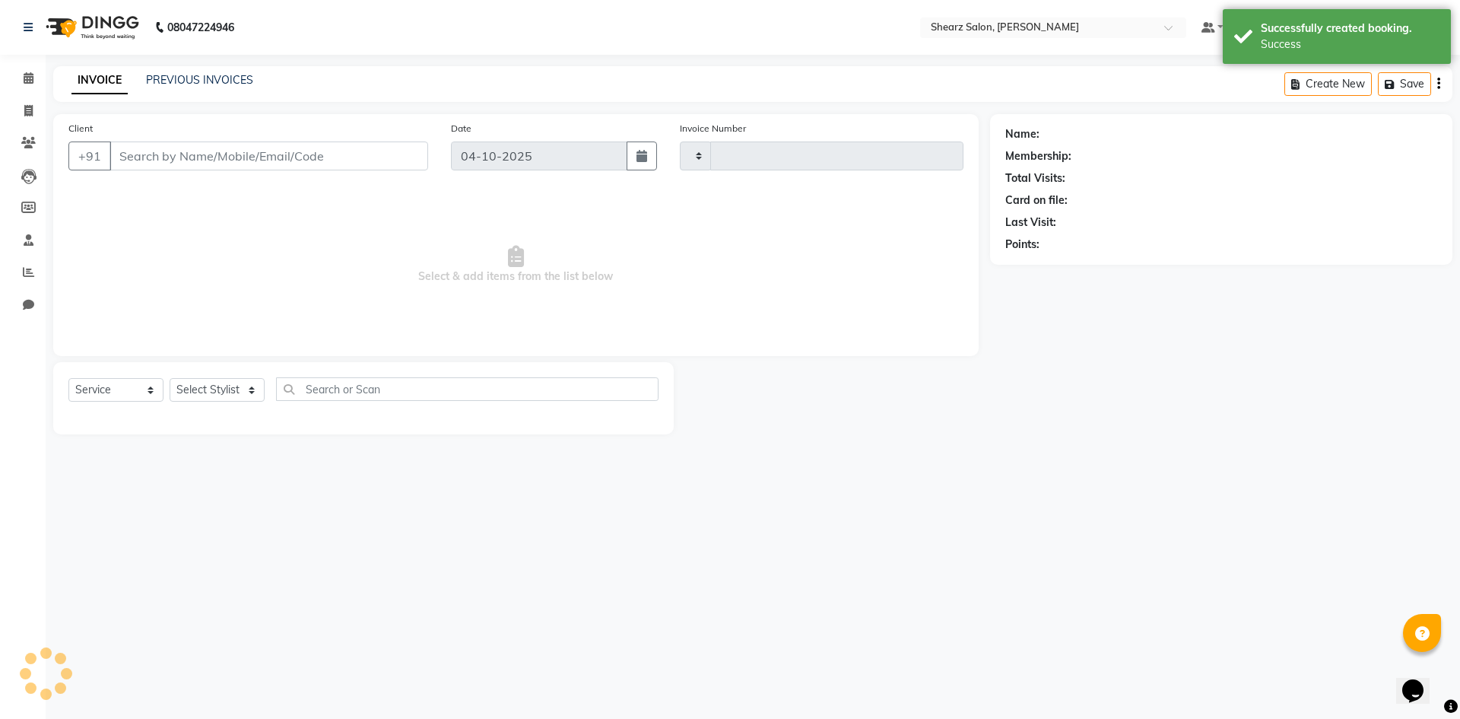
type input "6111"
select select "8159"
select select "V"
type input "9099028458"
select select "87136"
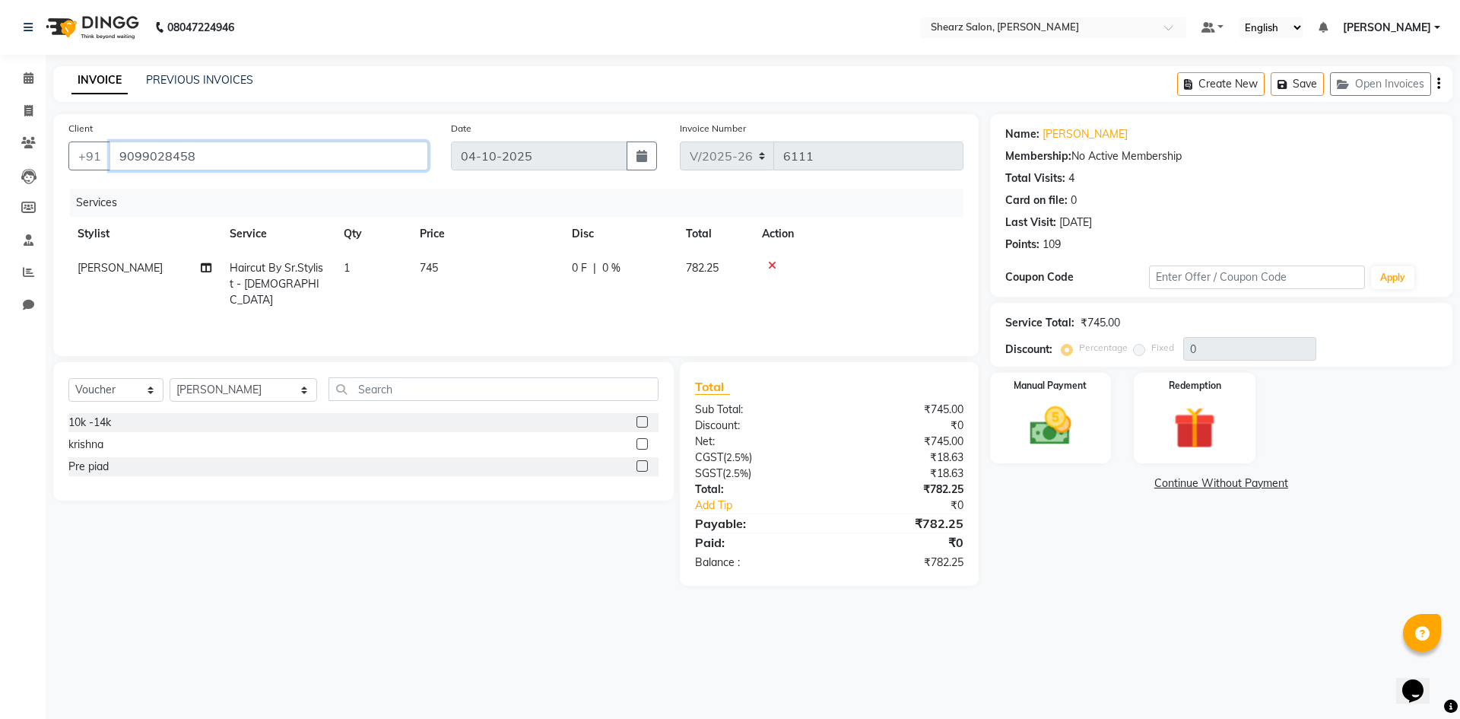
click at [313, 155] on input "9099028458" at bounding box center [269, 155] width 319 height 29
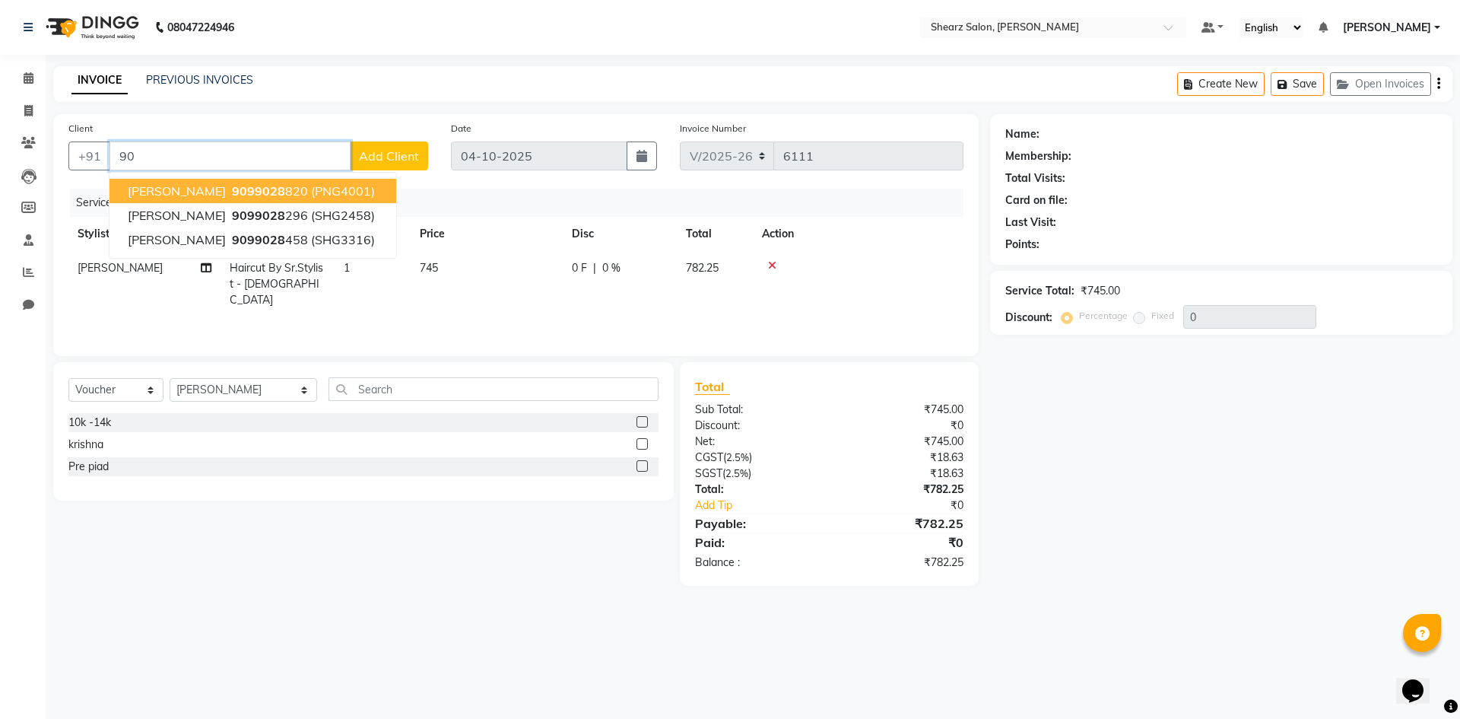
type input "9"
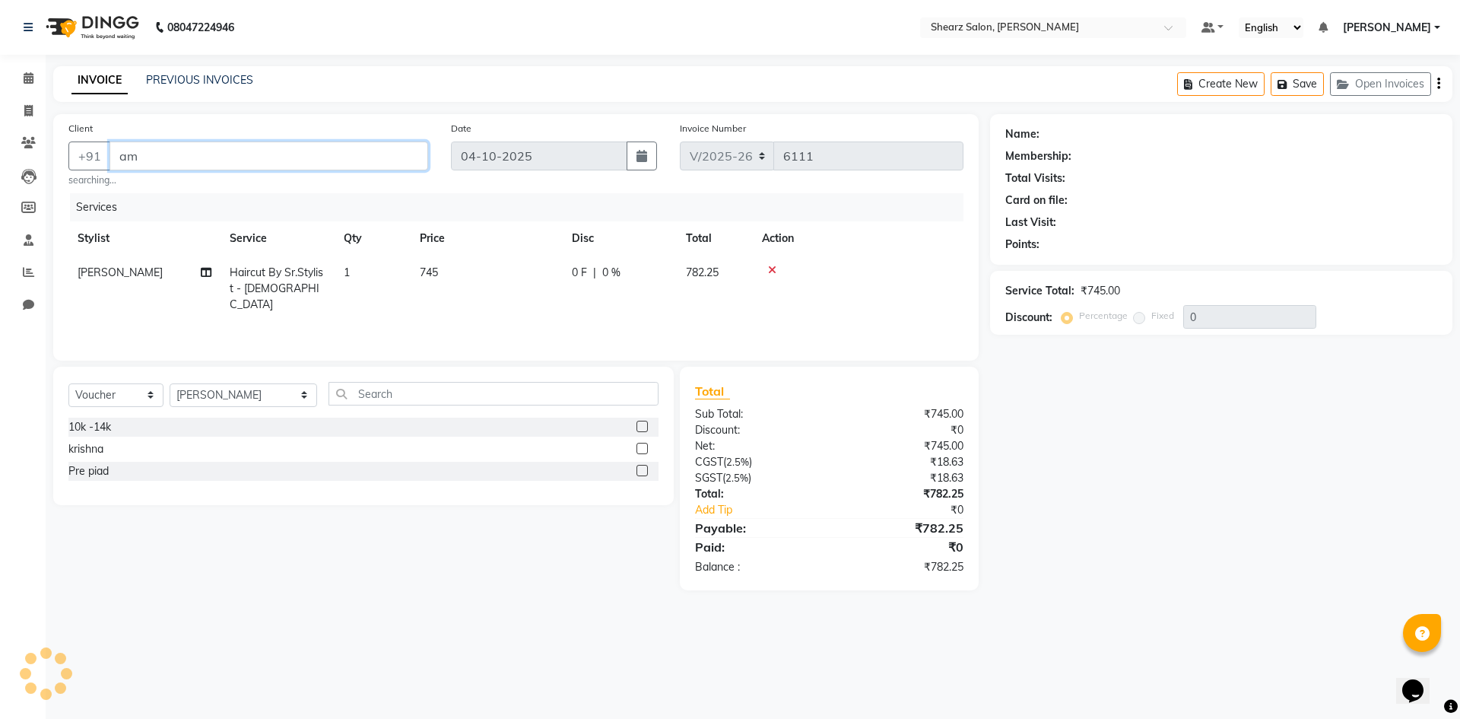
type input "a"
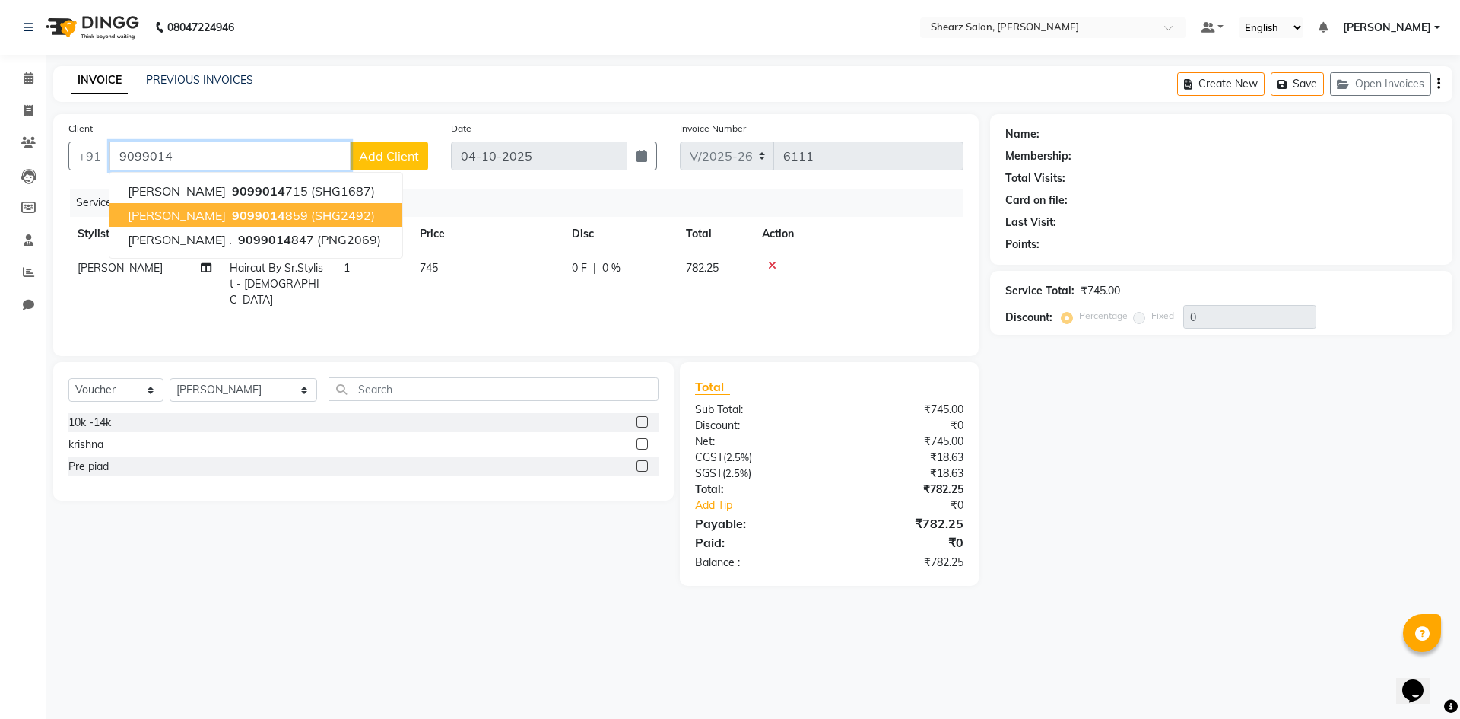
click at [311, 217] on span "(SHG2492)" at bounding box center [343, 215] width 64 height 15
type input "9099014859"
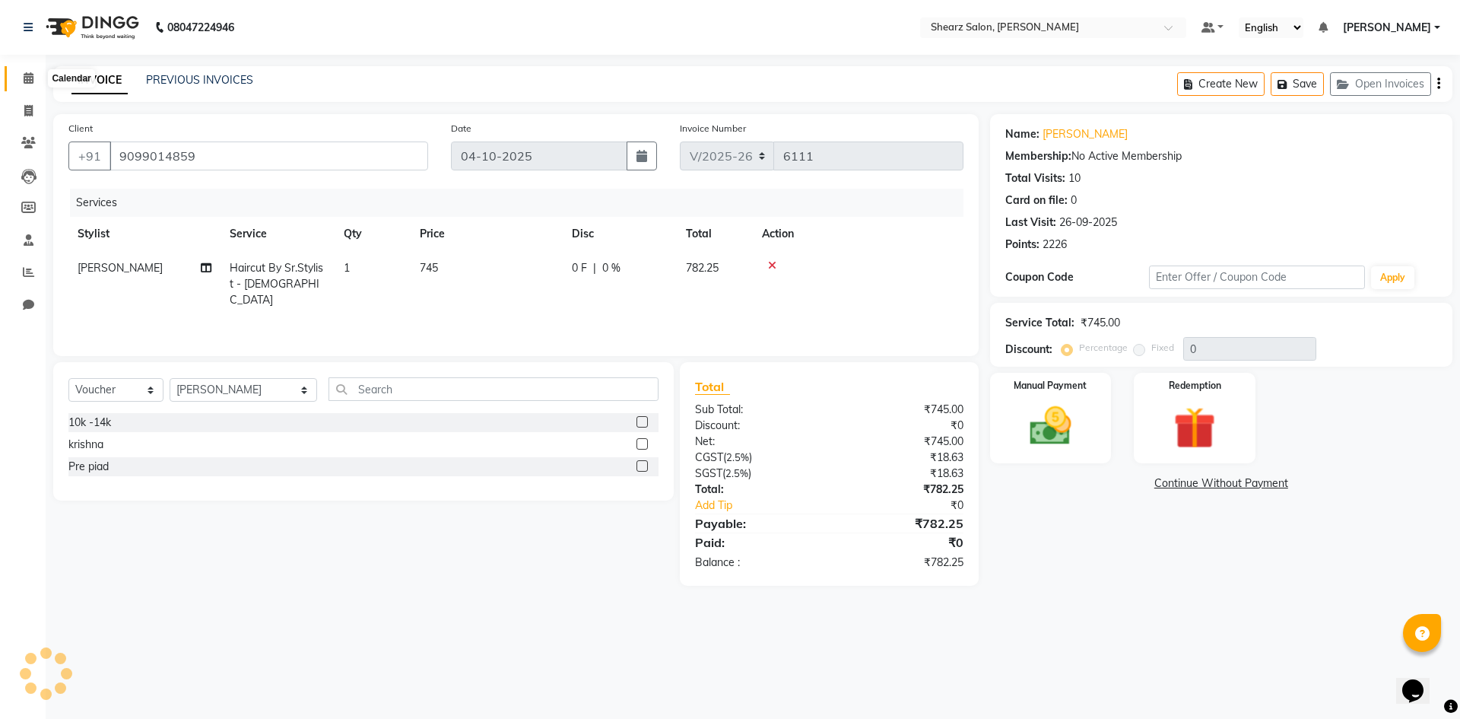
click at [17, 72] on span at bounding box center [28, 78] width 27 height 17
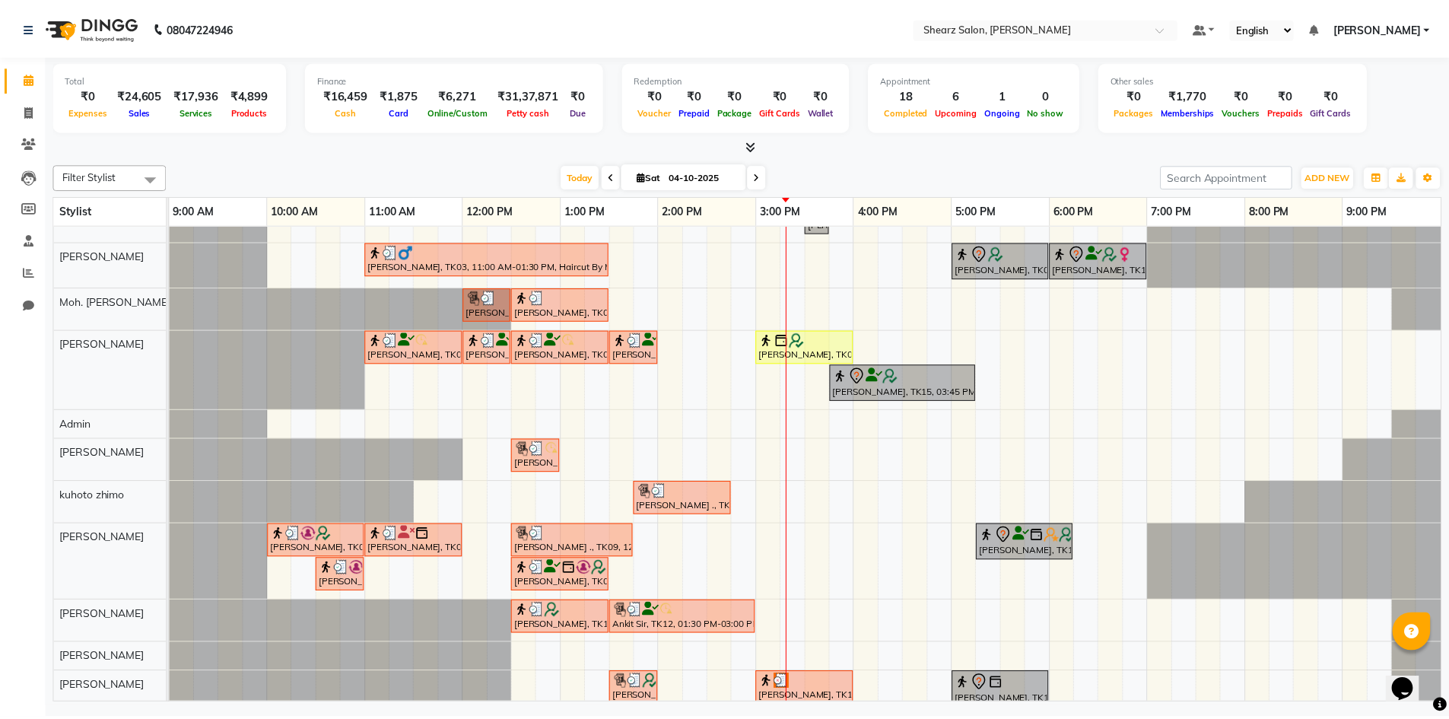
scroll to position [72, 0]
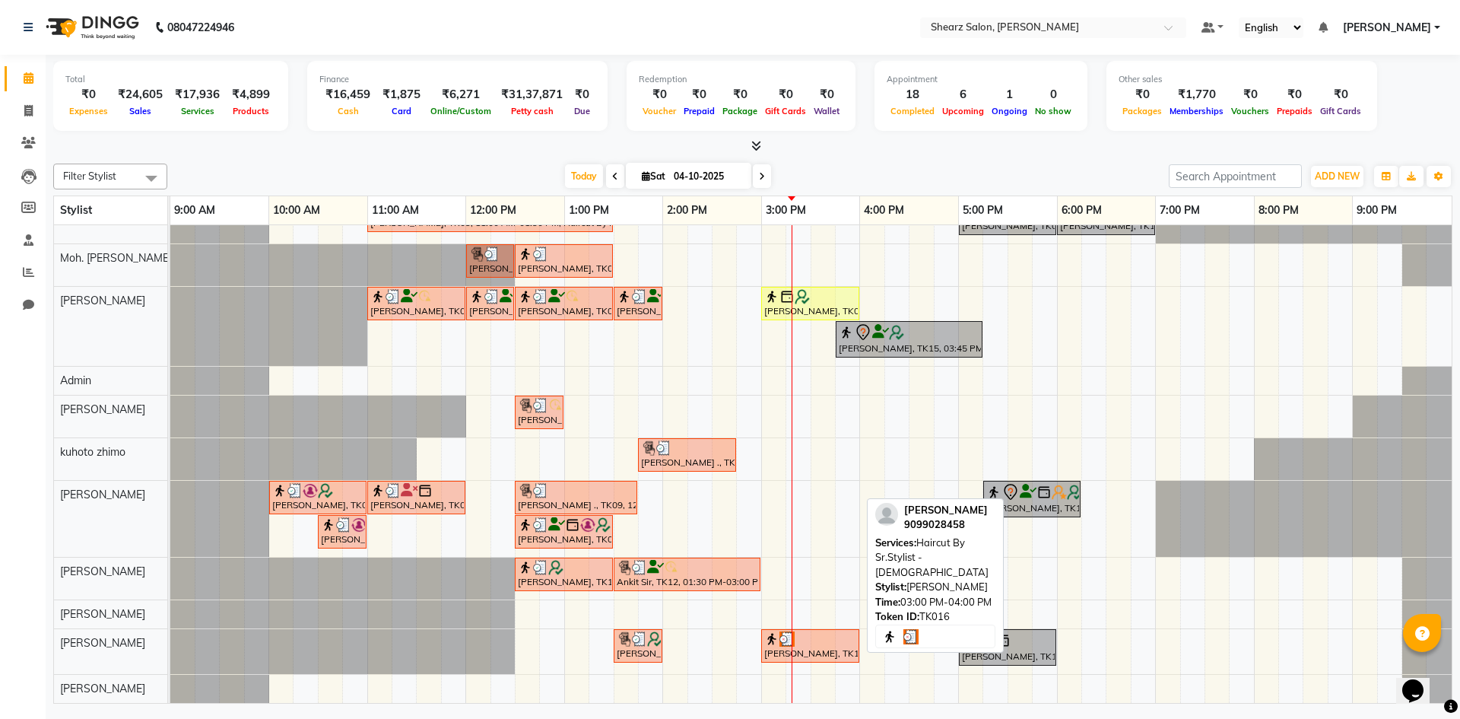
click at [832, 631] on div at bounding box center [810, 638] width 92 height 15
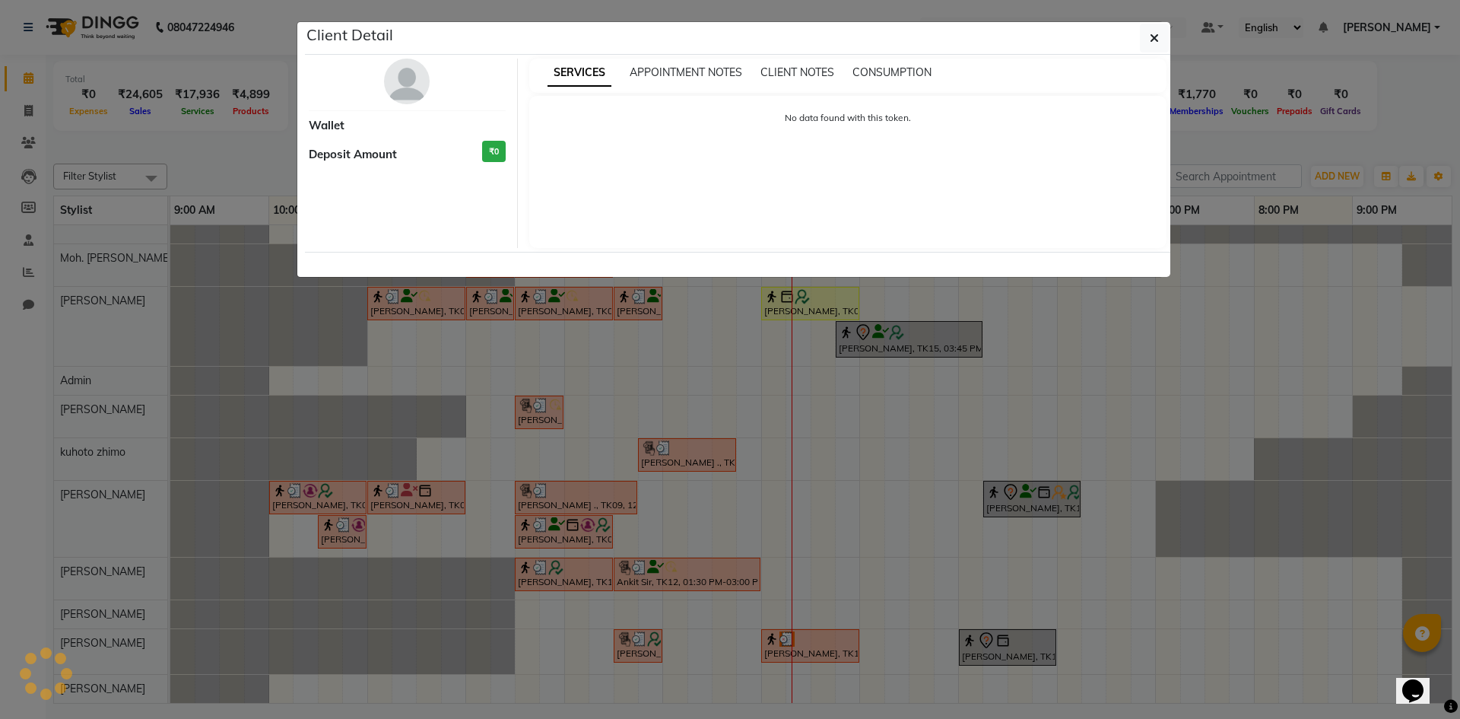
select select "3"
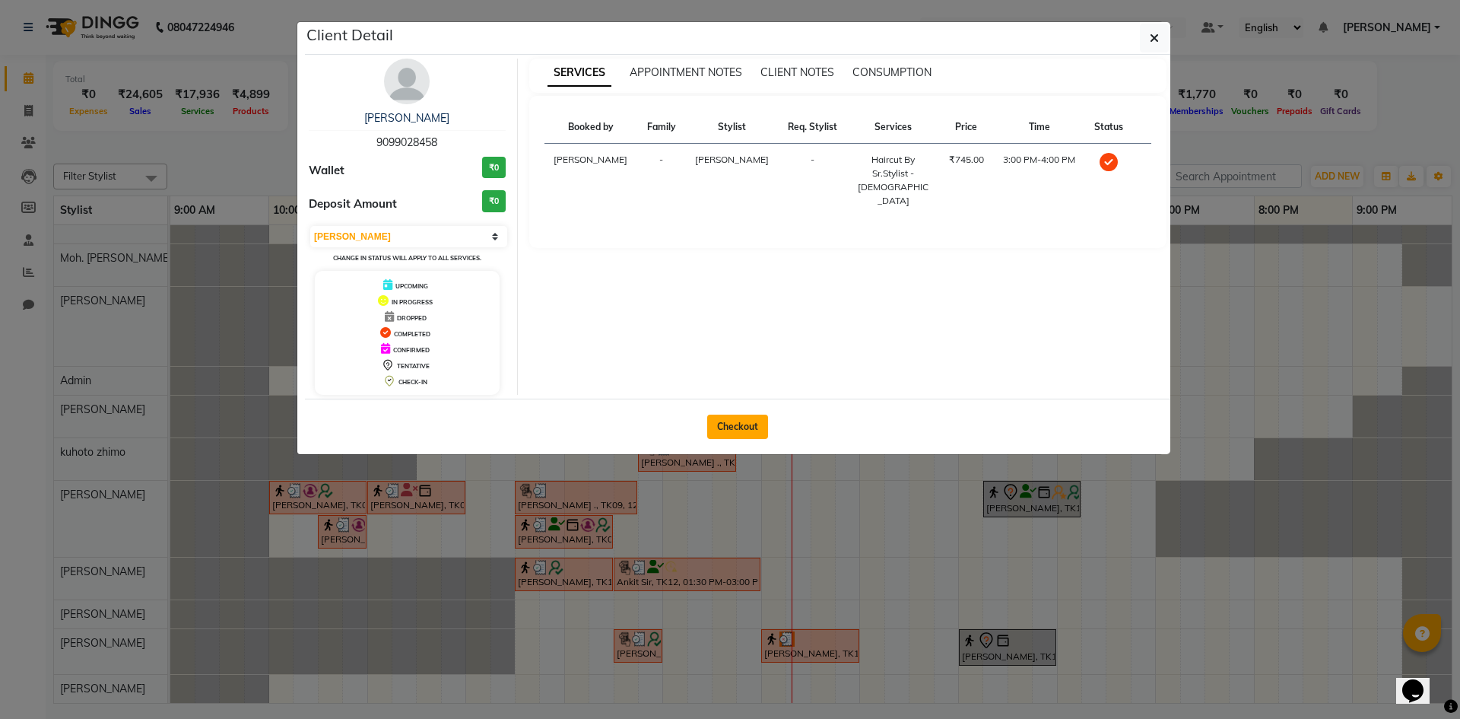
click at [723, 426] on button "Checkout" at bounding box center [737, 426] width 61 height 24
select select "service"
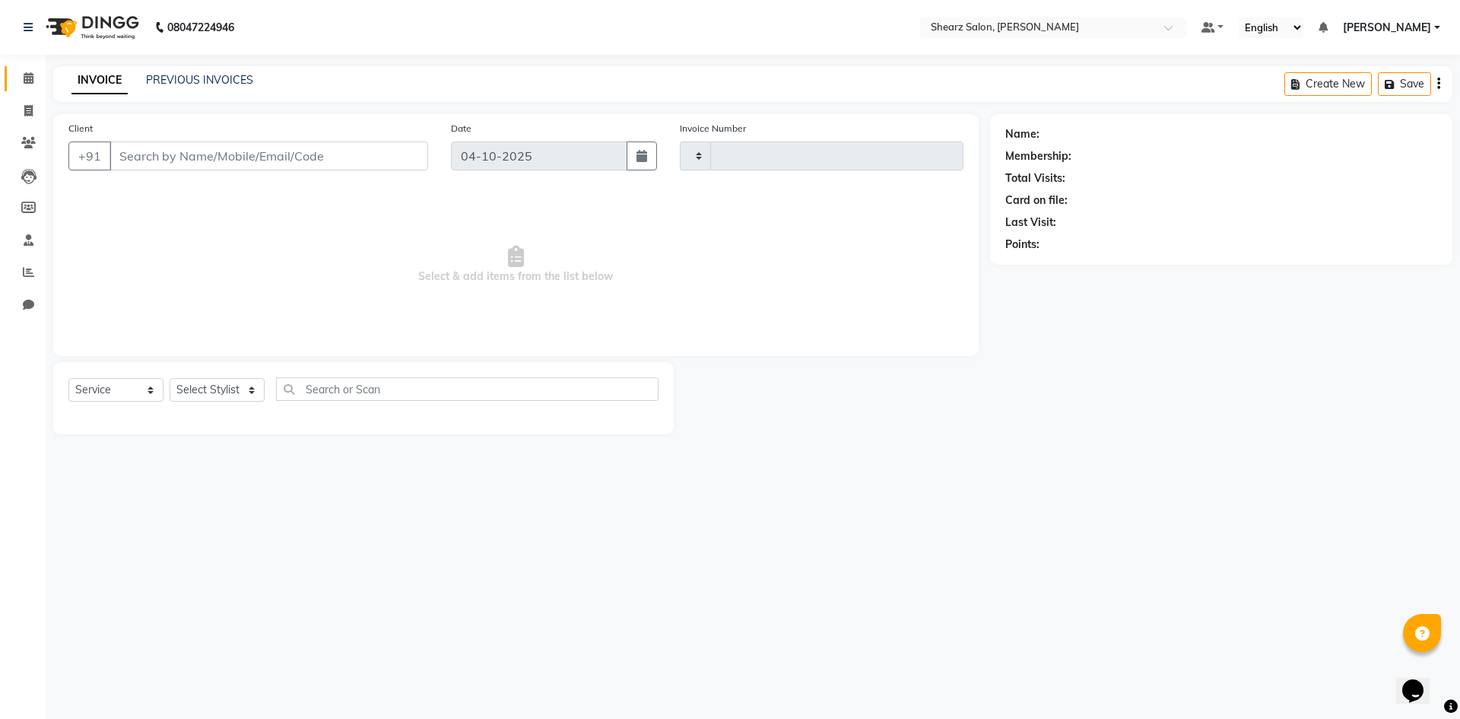
type input "6111"
select select "8159"
select select "V"
select select "87136"
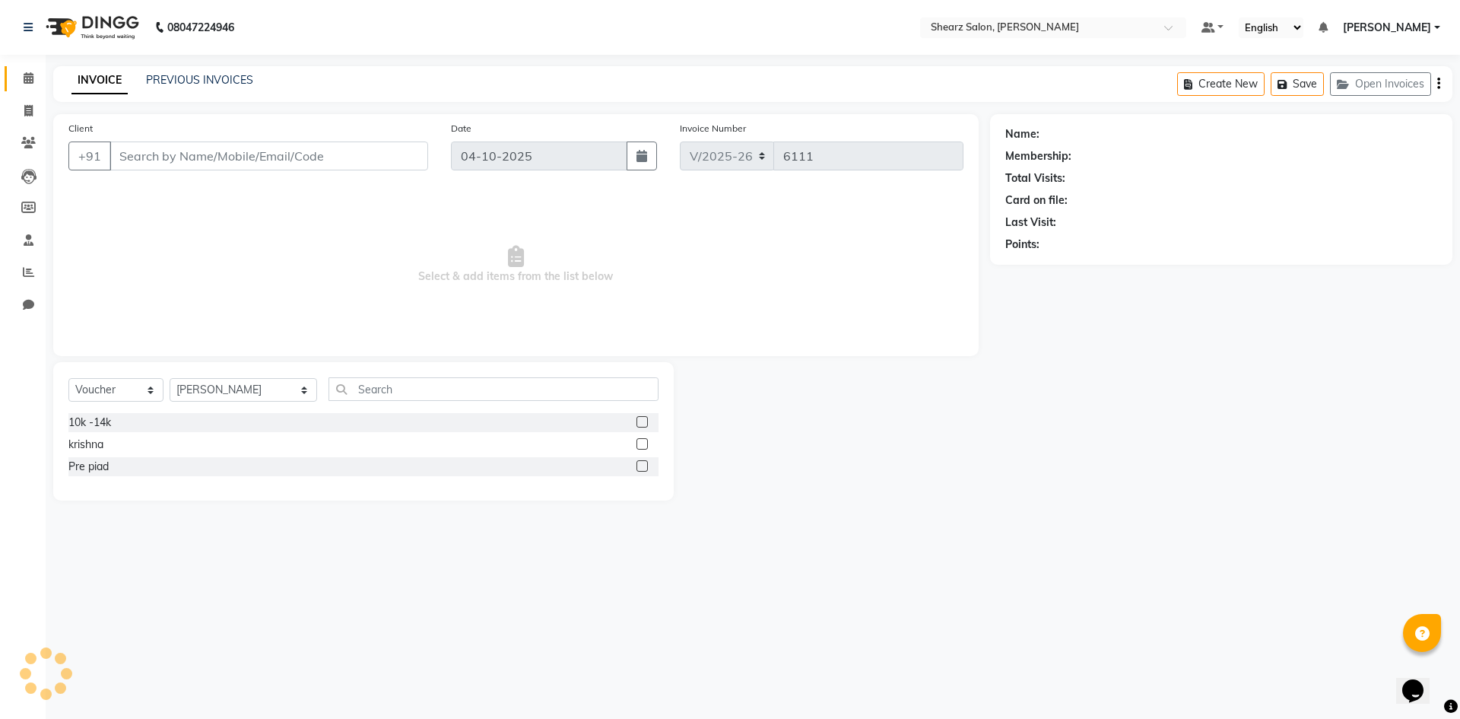
type input "9099028458"
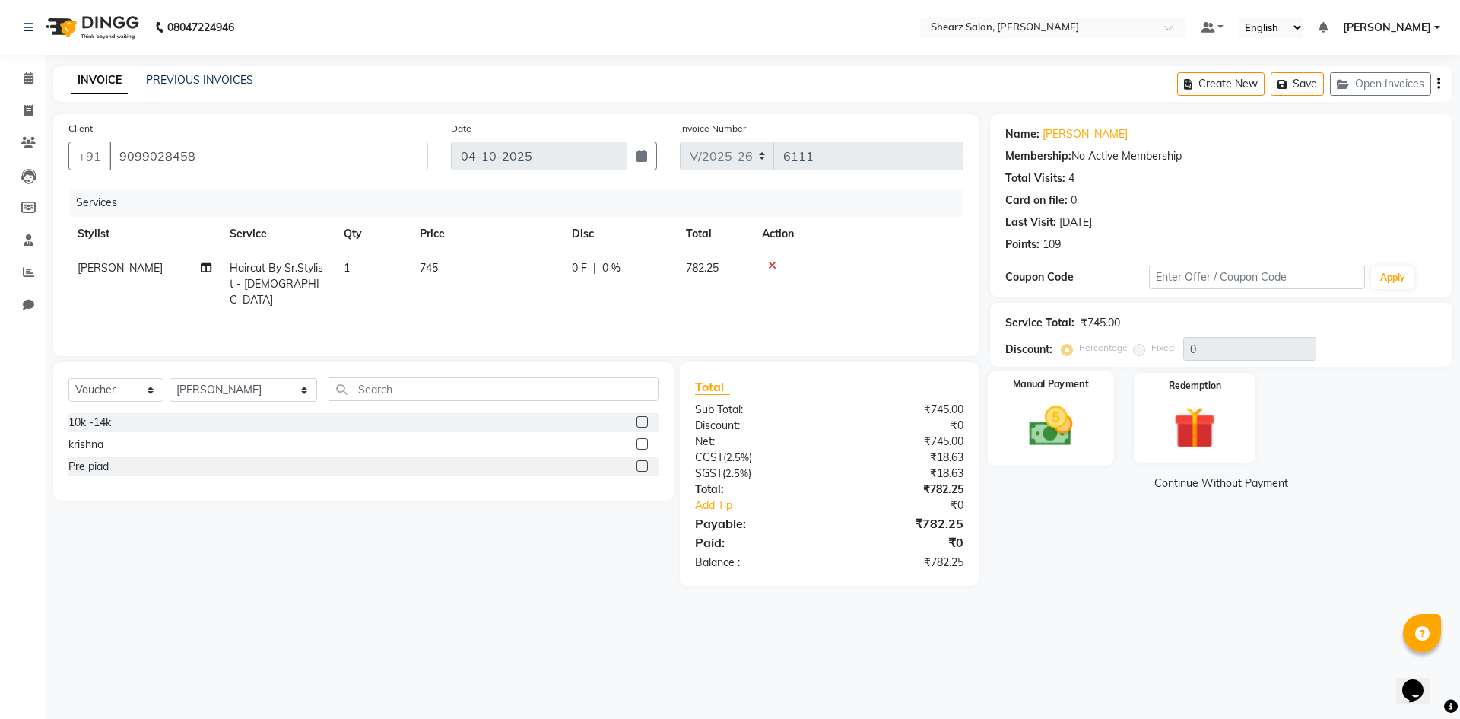
click at [1093, 430] on div "Manual Payment" at bounding box center [1050, 418] width 126 height 94
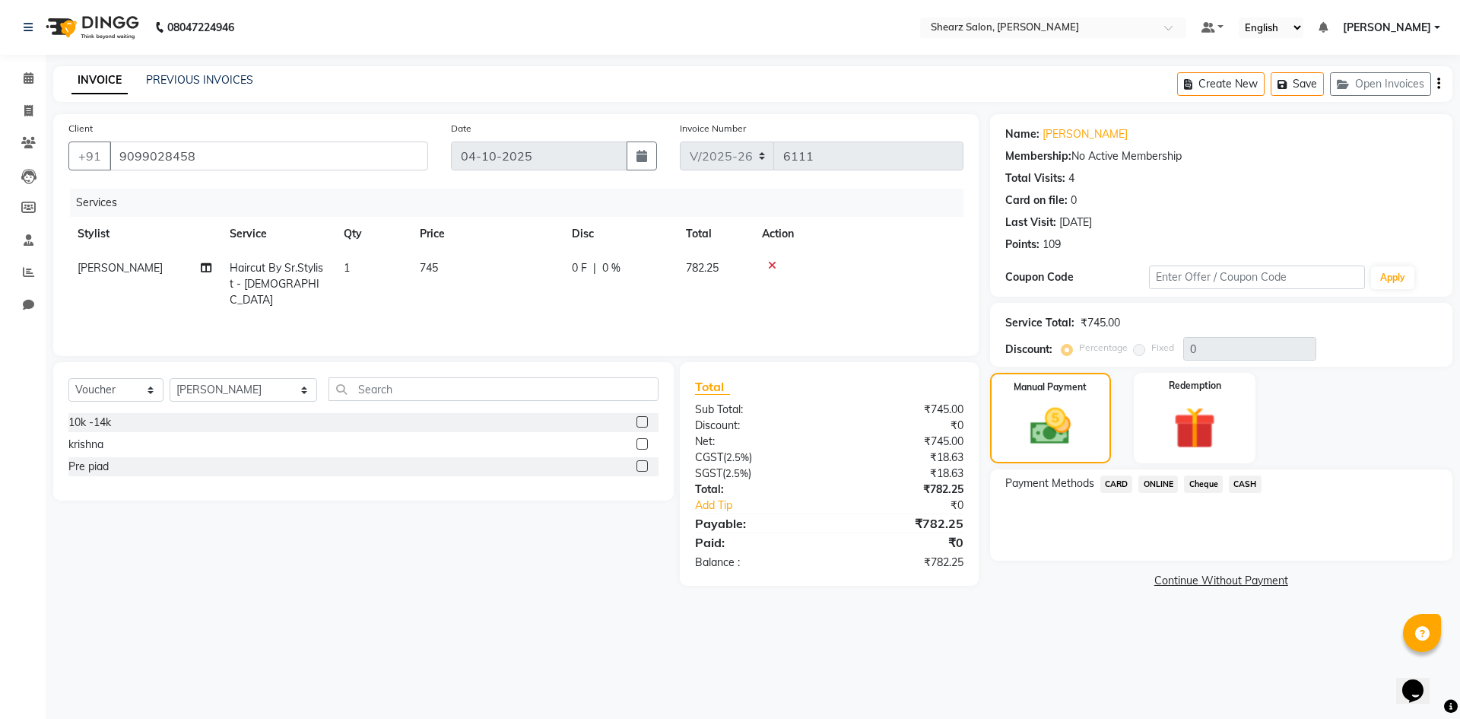
click at [1162, 479] on span "ONLINE" at bounding box center [1158, 483] width 40 height 17
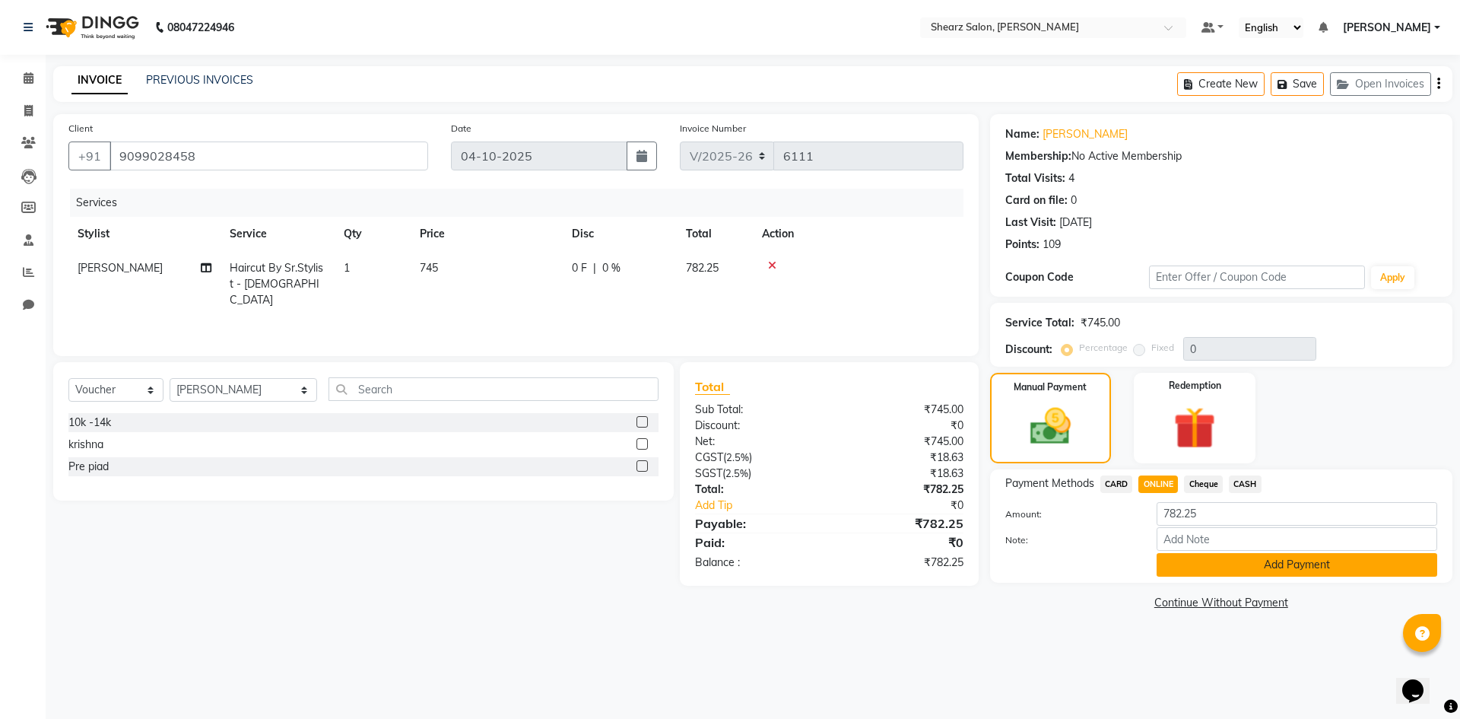
click at [1257, 557] on button "Add Payment" at bounding box center [1297, 565] width 281 height 24
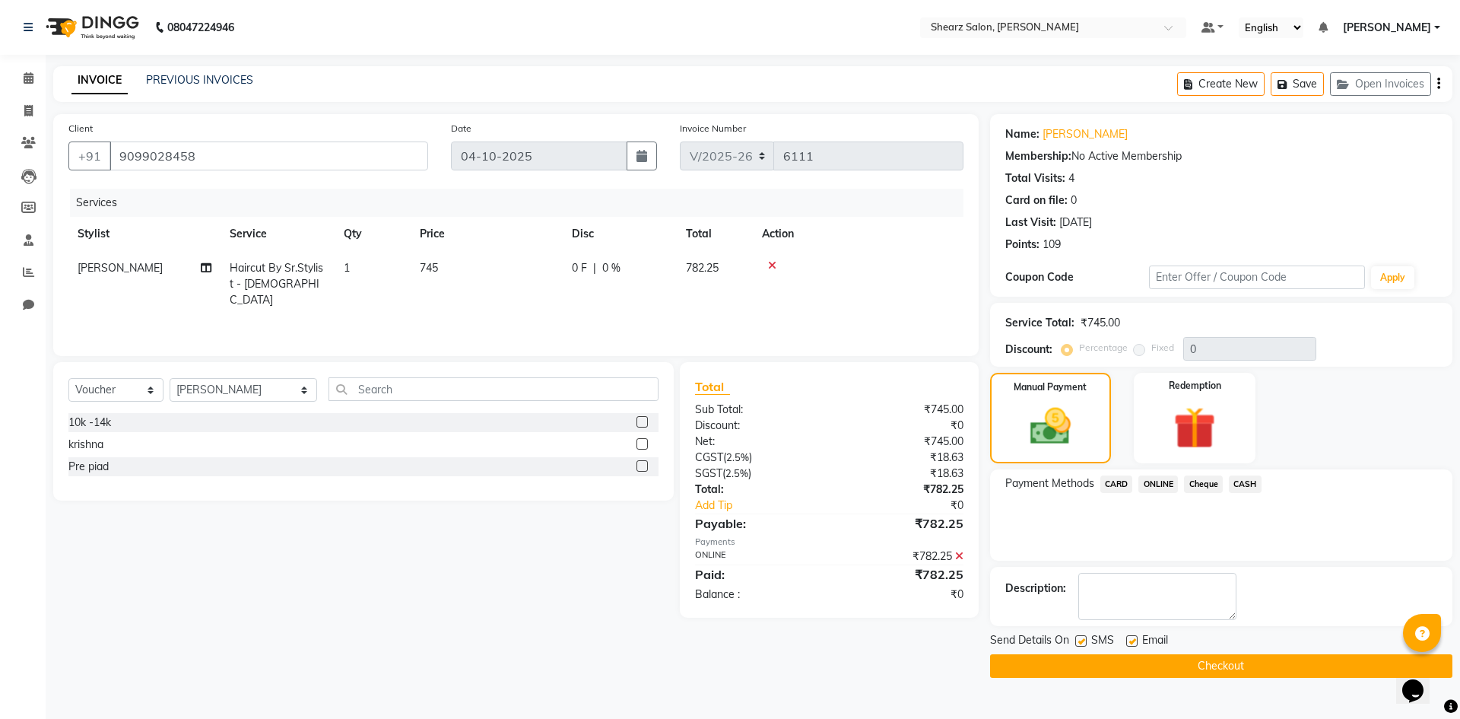
click at [1197, 663] on button "Checkout" at bounding box center [1221, 666] width 462 height 24
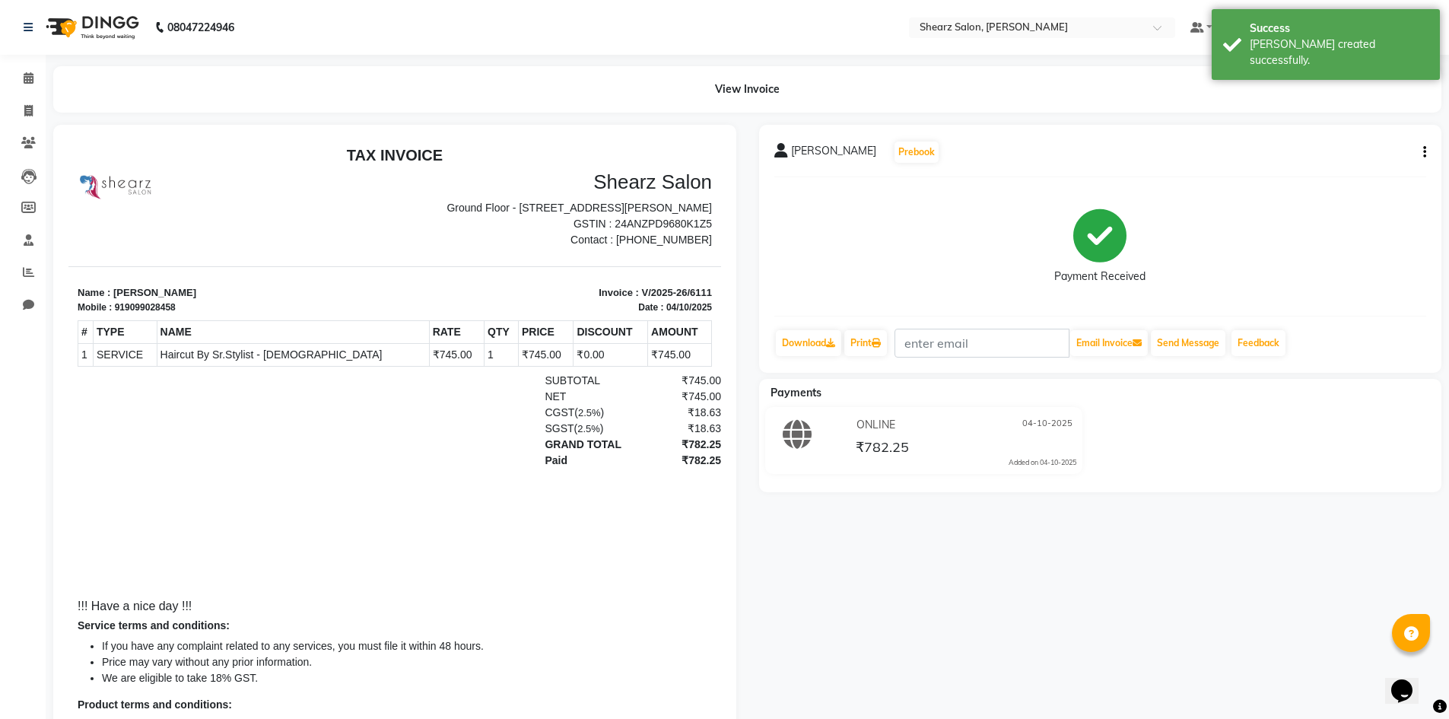
click at [22, 93] on li "Calendar" at bounding box center [23, 78] width 46 height 33
click at [30, 81] on icon at bounding box center [29, 77] width 10 height 11
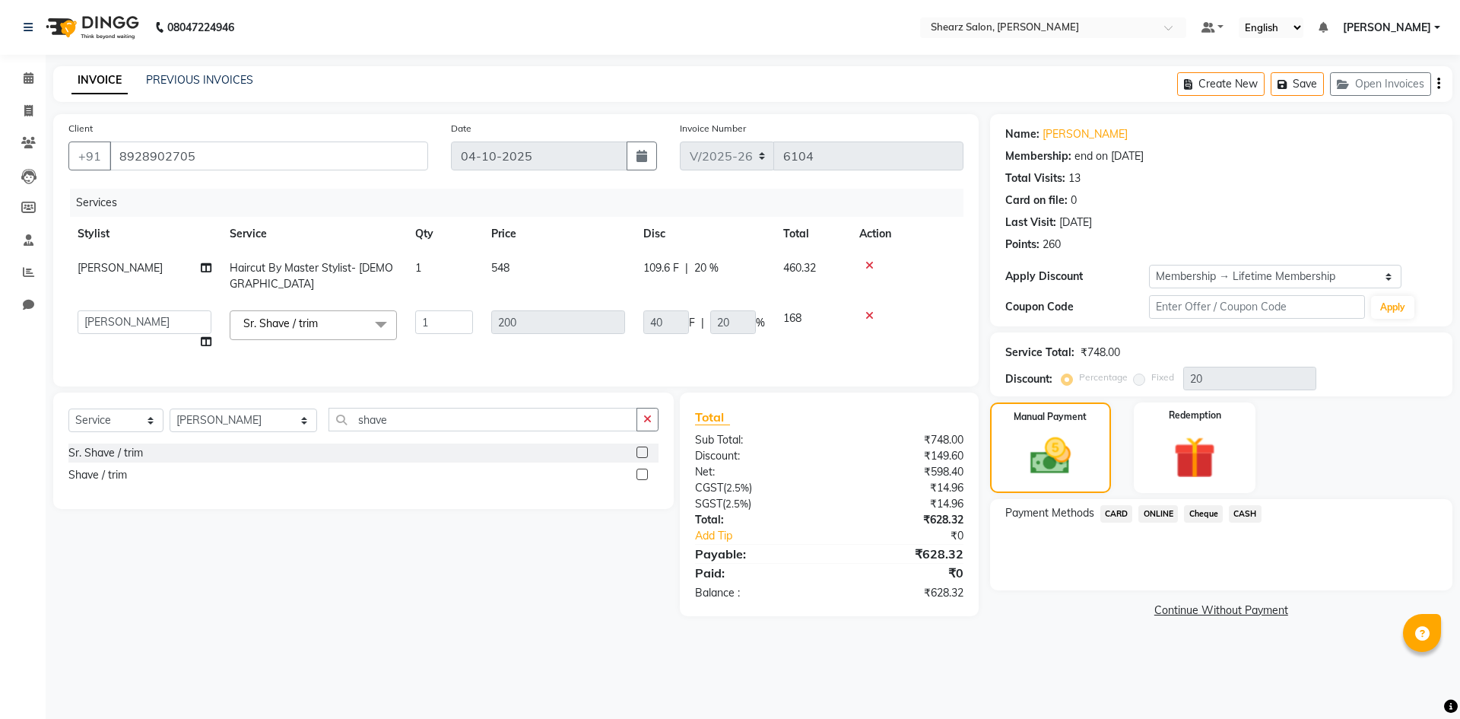
select select "8159"
select select "77320"
select select "service"
select select "87136"
select select "1: Object"
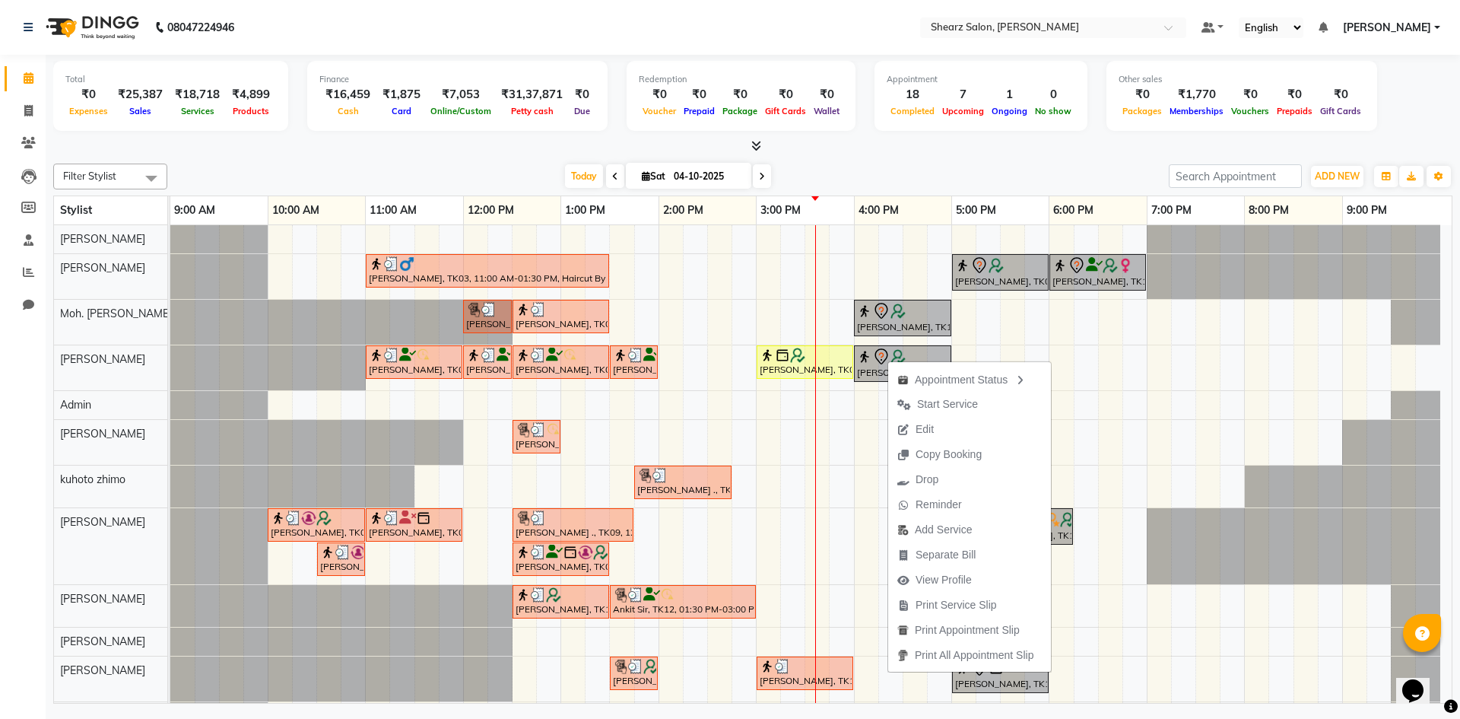
click at [812, 171] on div "[DATE] [DATE]" at bounding box center [668, 176] width 986 height 23
click at [959, 570] on span "View Profile" at bounding box center [946, 570] width 56 height 16
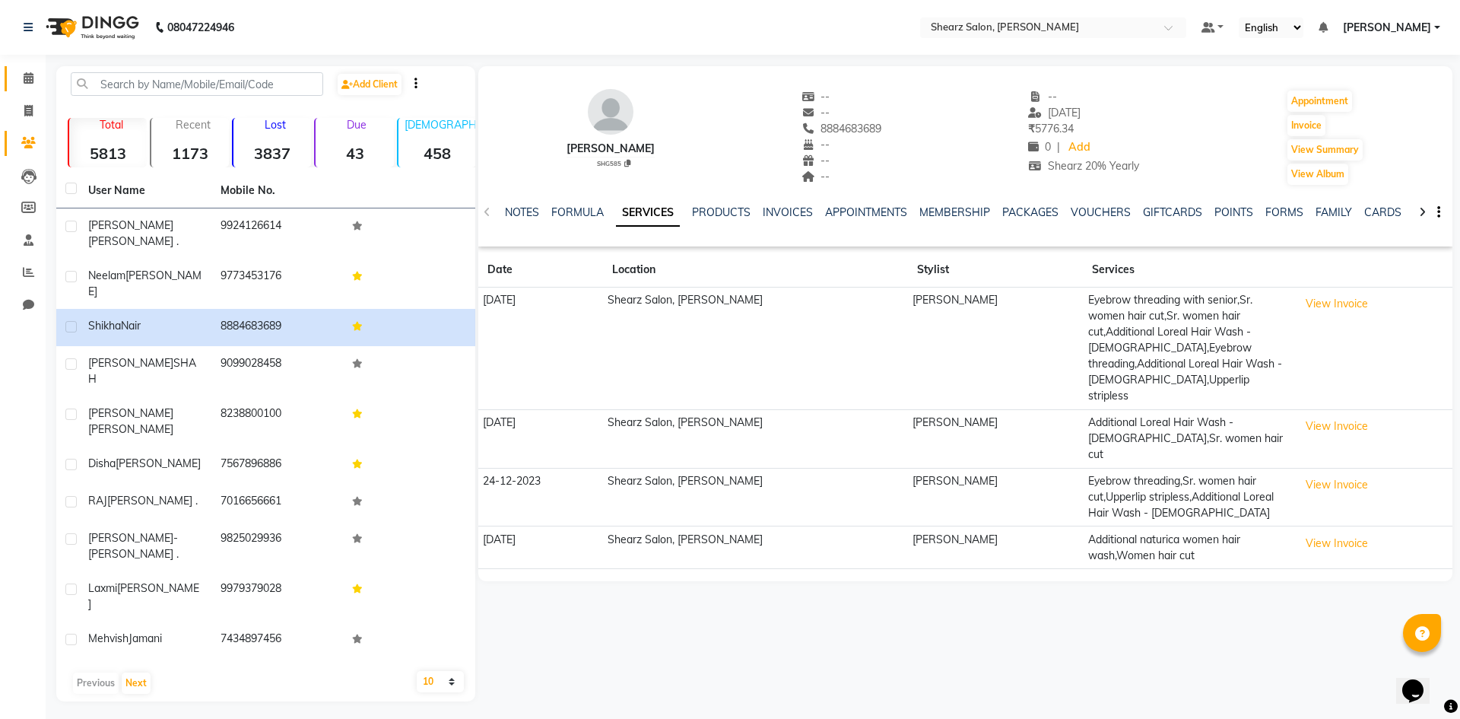
click at [8, 71] on link "Calendar" at bounding box center [23, 78] width 37 height 25
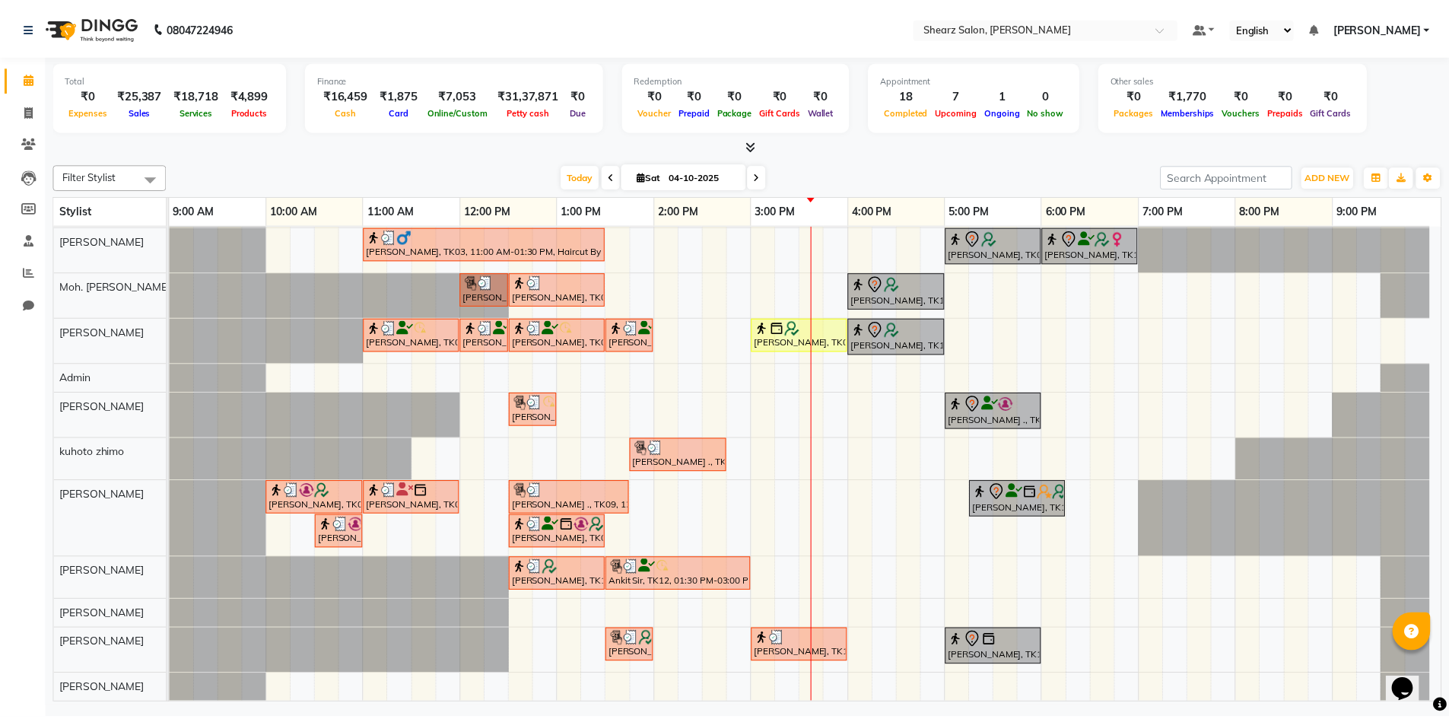
scroll to position [27, 0]
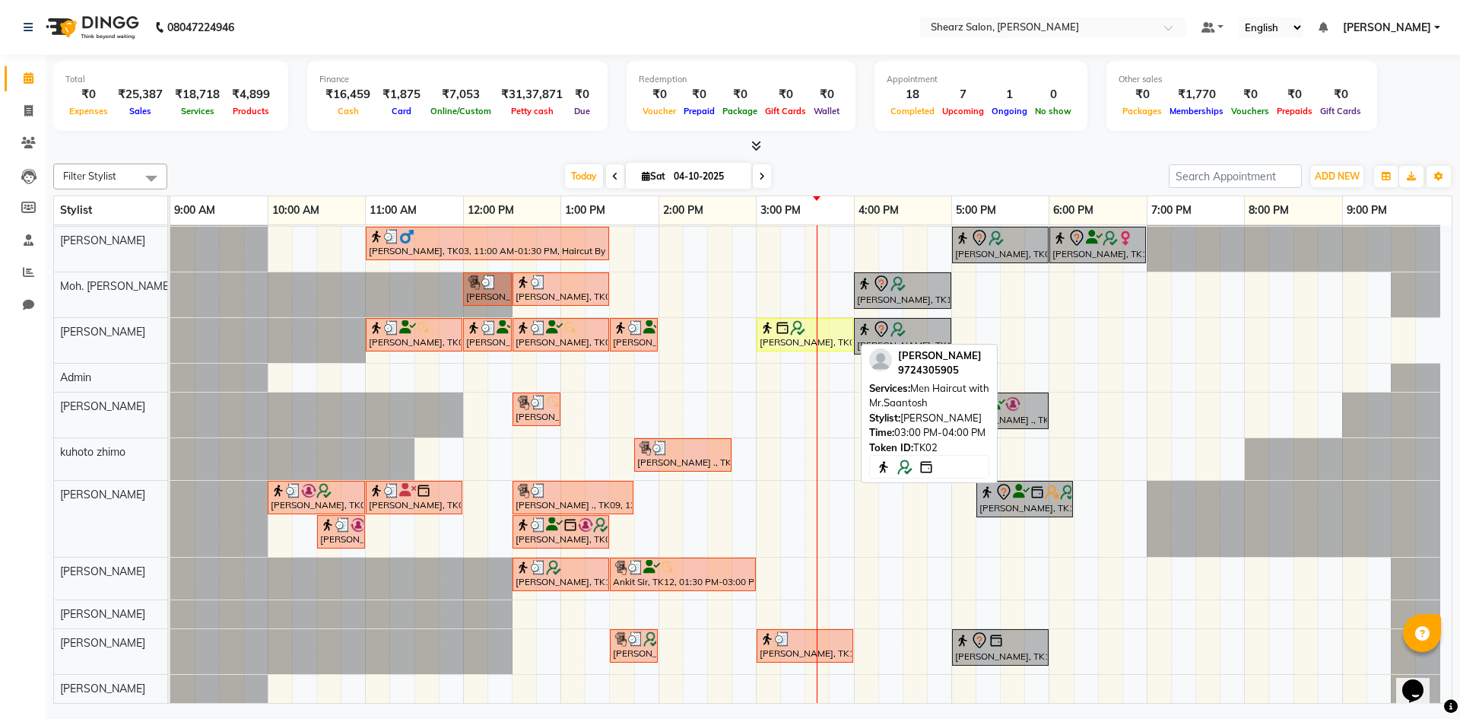
click at [808, 337] on div "[PERSON_NAME], TK02, 03:00 PM-04:00 PM, Men Haircut with Mr.Saantosh" at bounding box center [805, 334] width 94 height 29
select select "1"
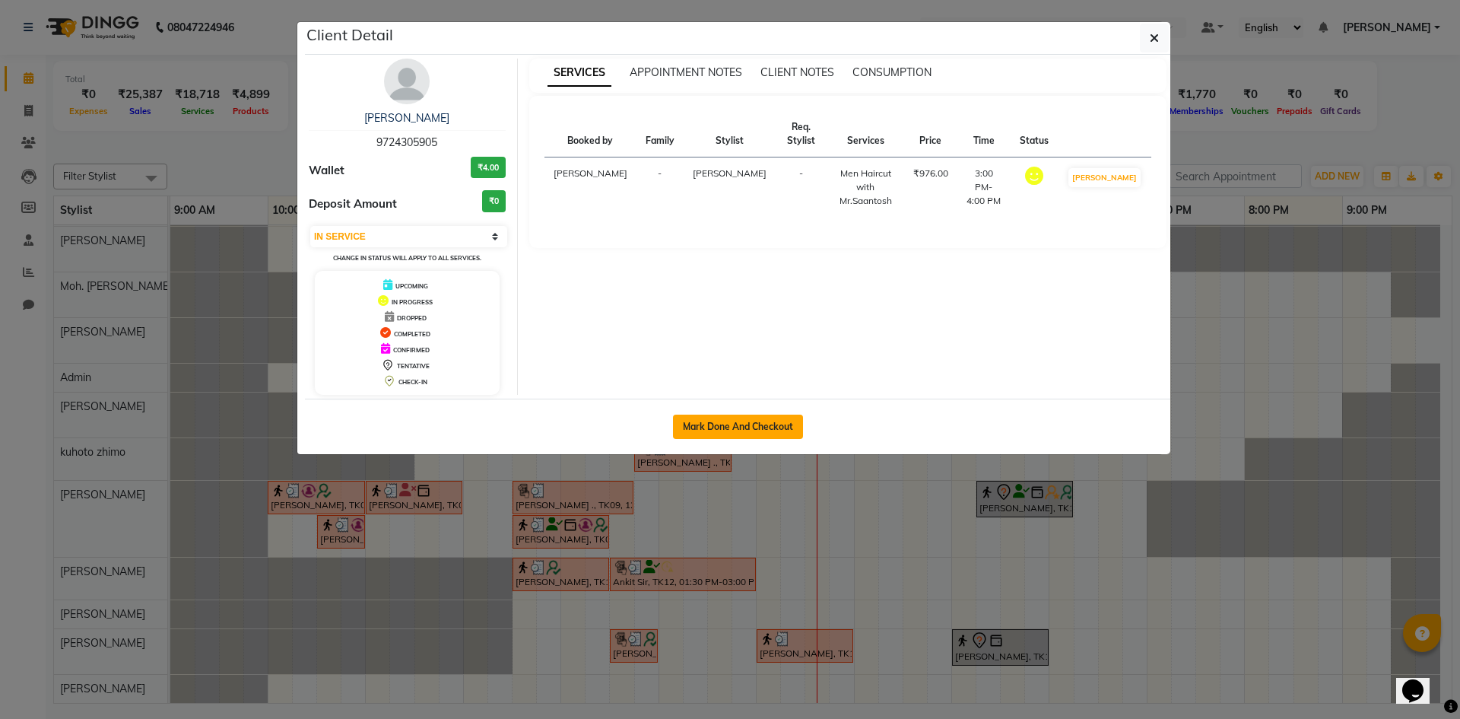
click at [702, 418] on button "Mark Done And Checkout" at bounding box center [738, 426] width 130 height 24
select select "8159"
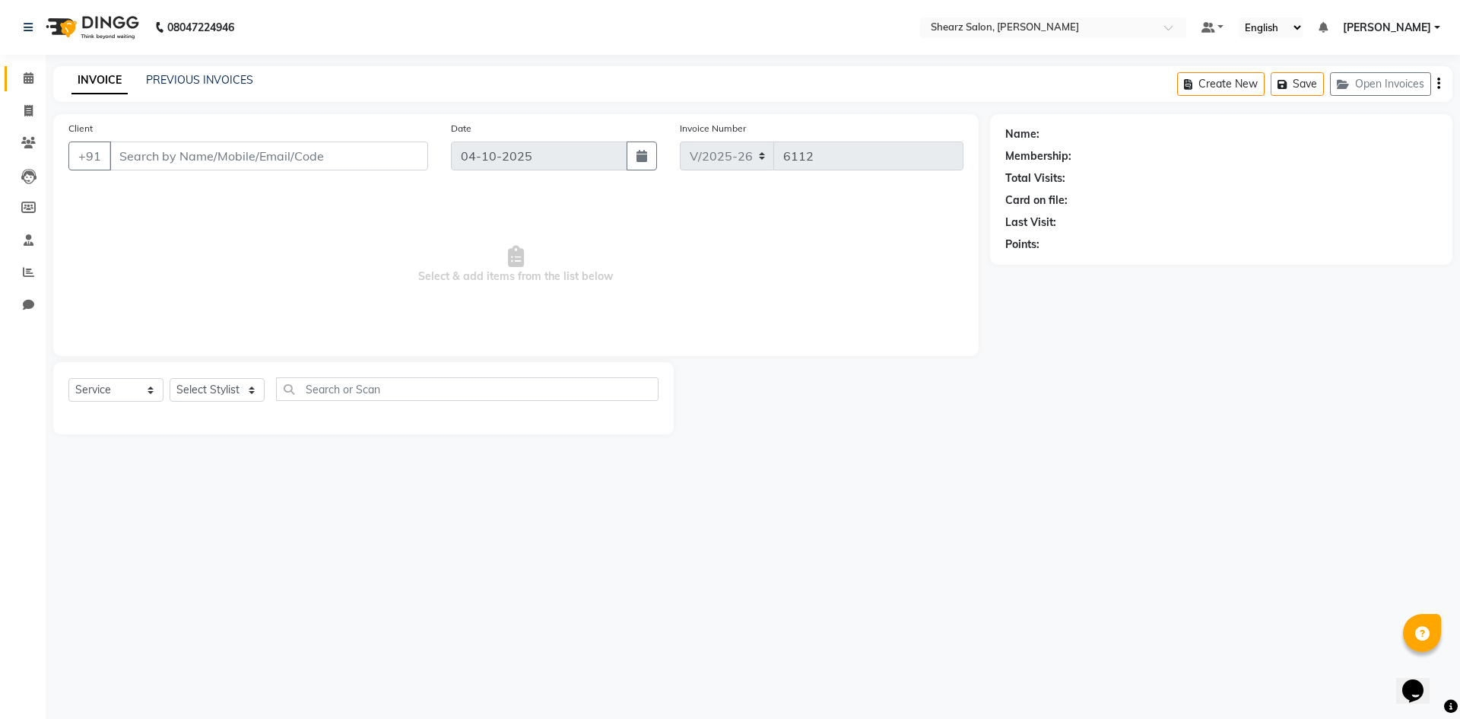
select select "V"
select select "87136"
type input "9724305905"
select select "1: Object"
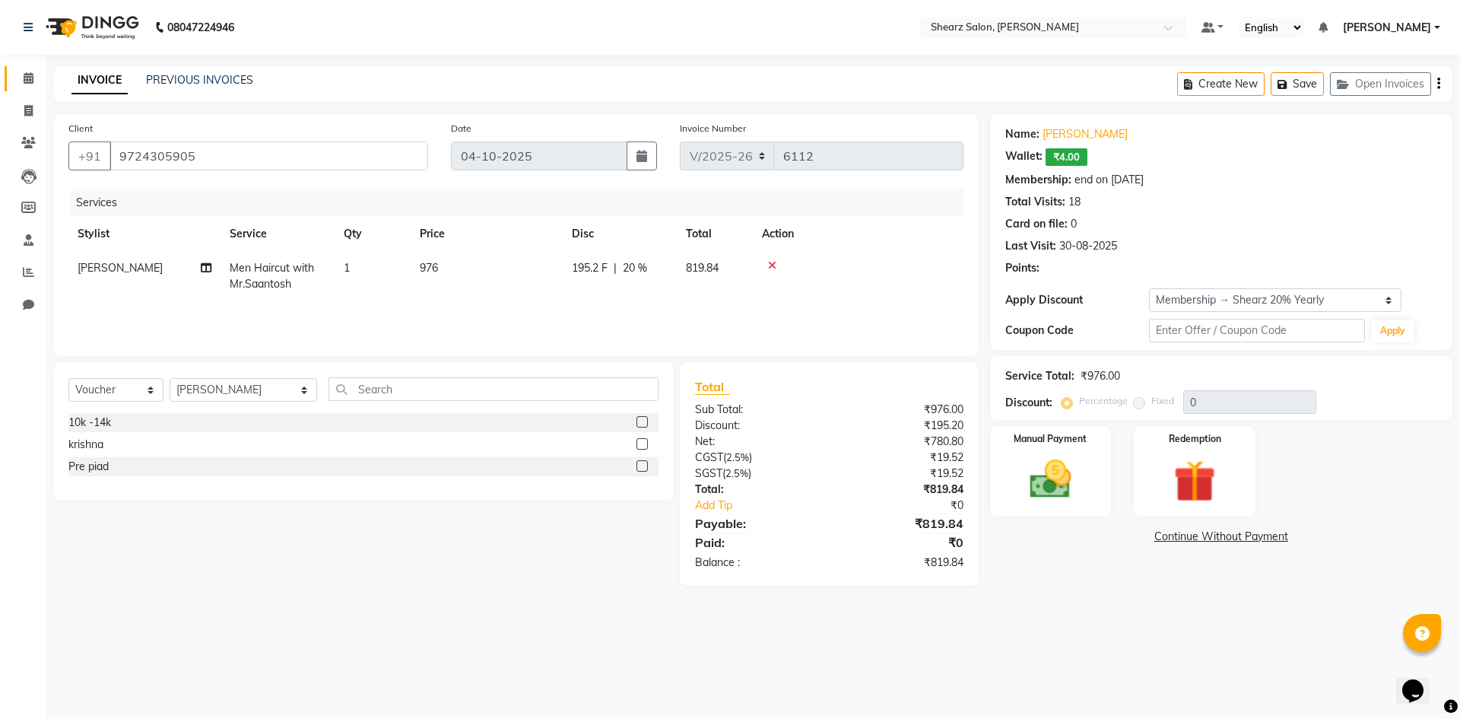
type input "20"
click at [1288, 299] on select "Select Membership → Shearz 20% Yearly" at bounding box center [1275, 300] width 252 height 24
click at [1149, 288] on select "Select Membership → Shearz 20% Yearly" at bounding box center [1275, 300] width 252 height 24
click at [1326, 304] on select "Select Membership → Shearz 20% Yearly" at bounding box center [1275, 300] width 252 height 24
select select "0:"
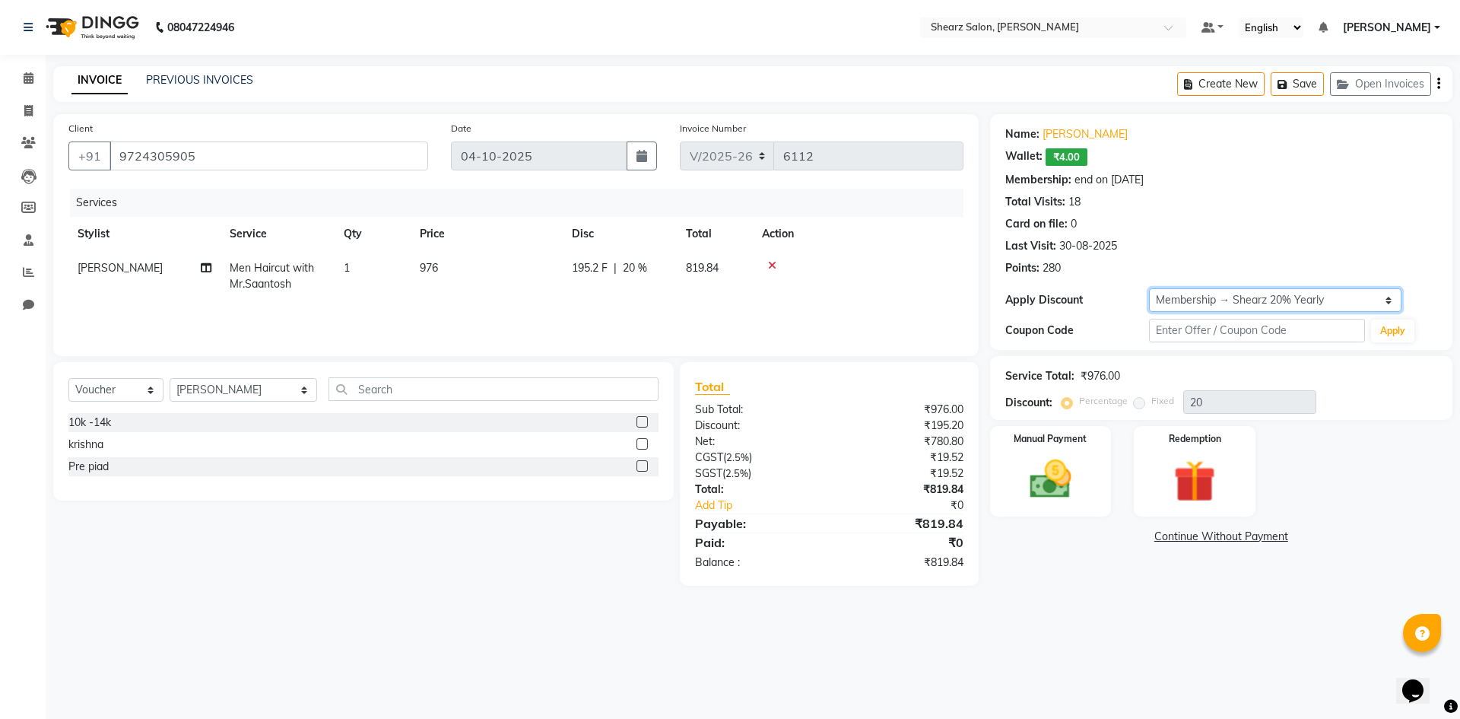
click at [1149, 288] on select "Select Membership → Shearz 20% Yearly" at bounding box center [1275, 300] width 252 height 24
type input "0"
click at [1187, 303] on select "Select Membership → Shearz 20% Yearly" at bounding box center [1275, 300] width 252 height 24
select select "1: Object"
click at [1149, 288] on select "Select Membership → Shearz 20% Yearly" at bounding box center [1275, 300] width 252 height 24
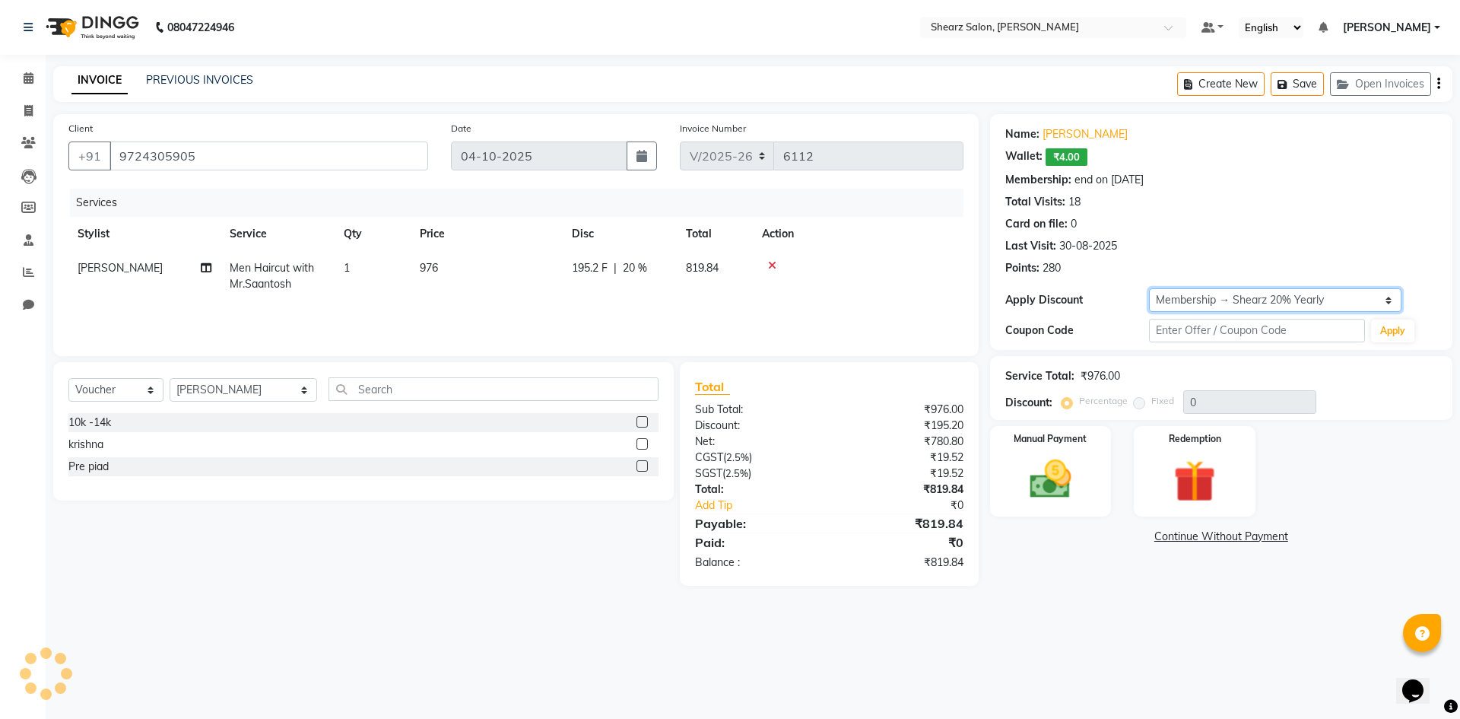
type input "20"
click at [1046, 463] on img at bounding box center [1050, 479] width 71 height 50
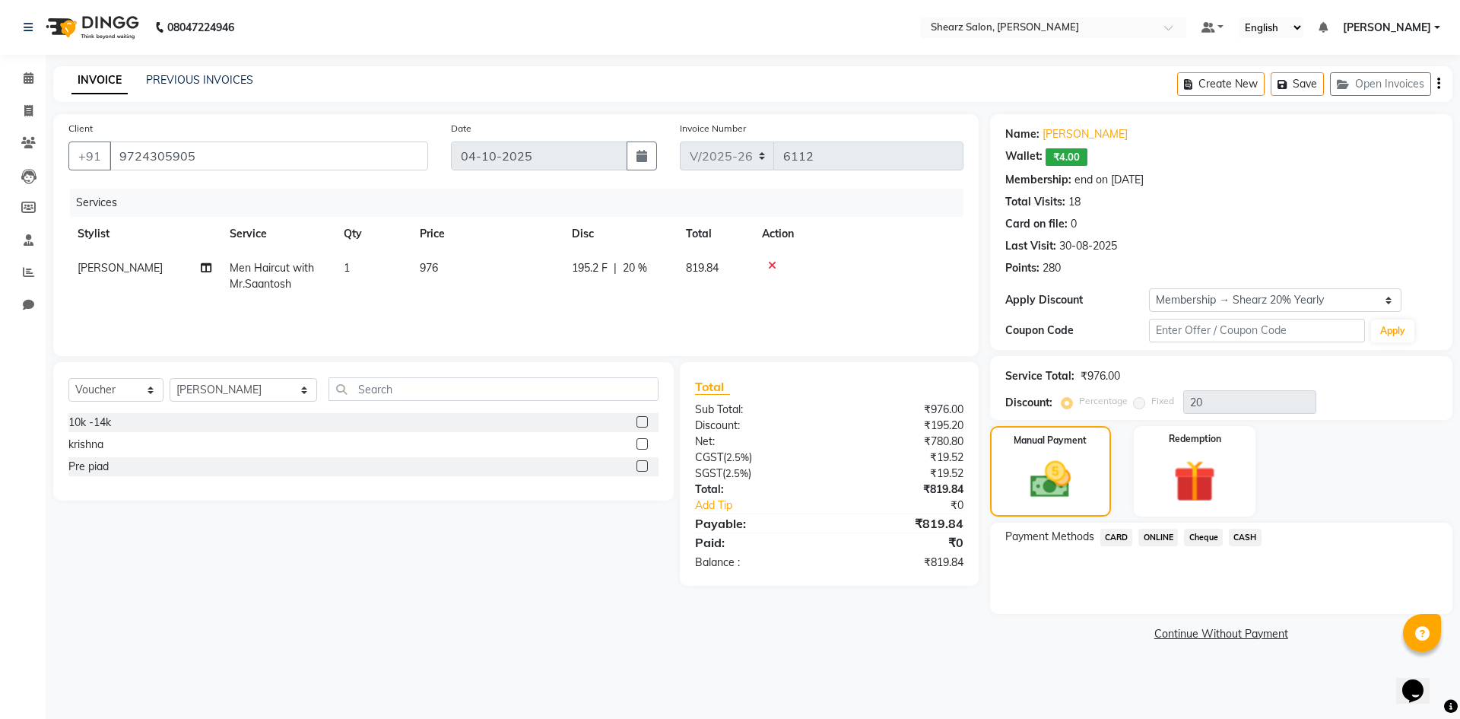
drag, startPoint x: 1238, startPoint y: 541, endPoint x: 1237, endPoint y: 551, distance: 9.9
click at [1237, 541] on span "CASH" at bounding box center [1245, 537] width 33 height 17
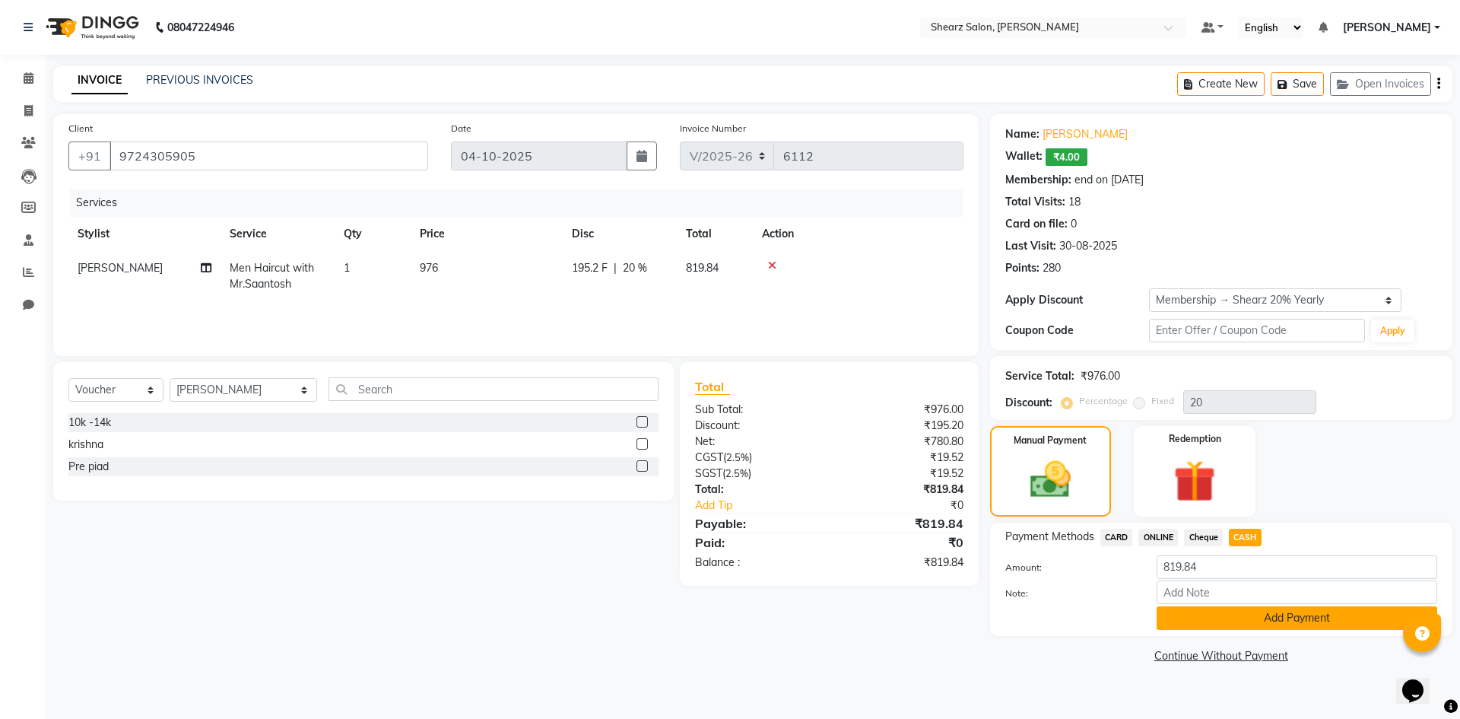
click at [1244, 618] on button "Add Payment" at bounding box center [1297, 618] width 281 height 24
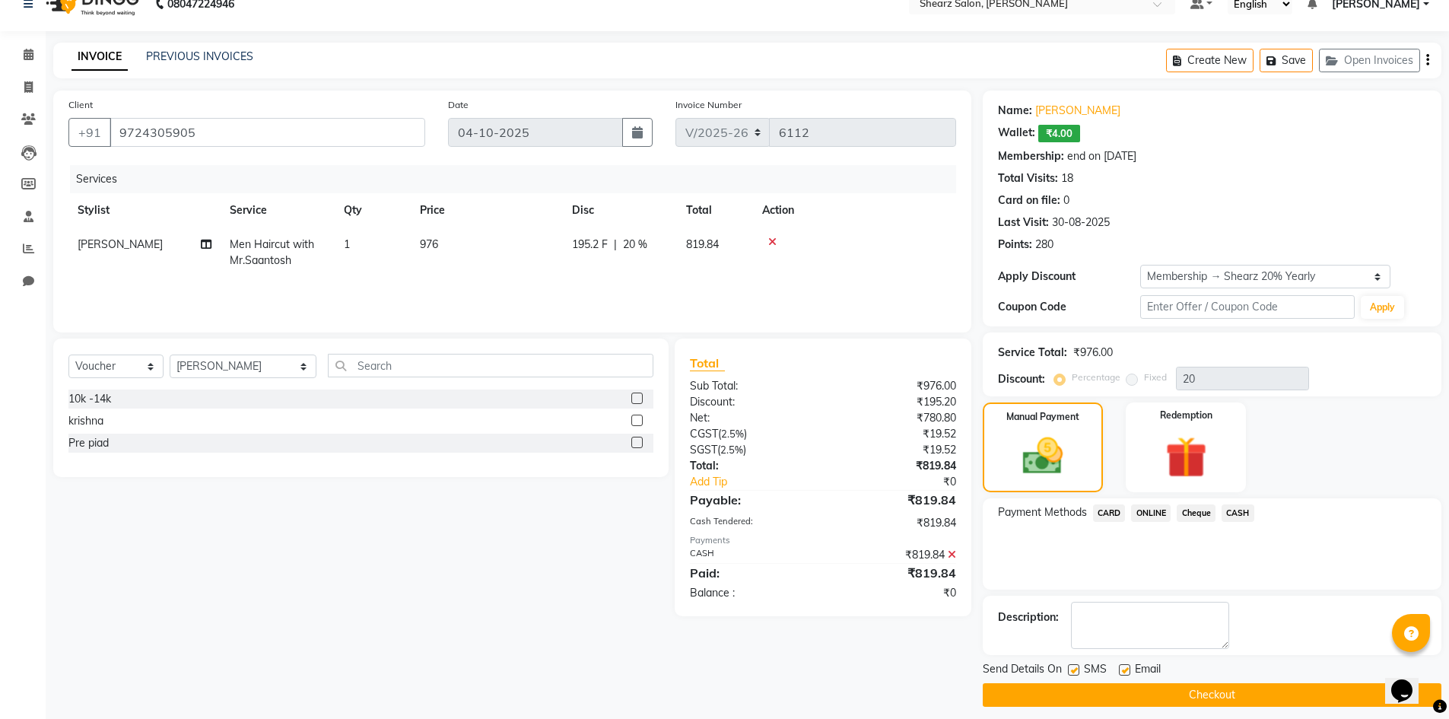
scroll to position [34, 0]
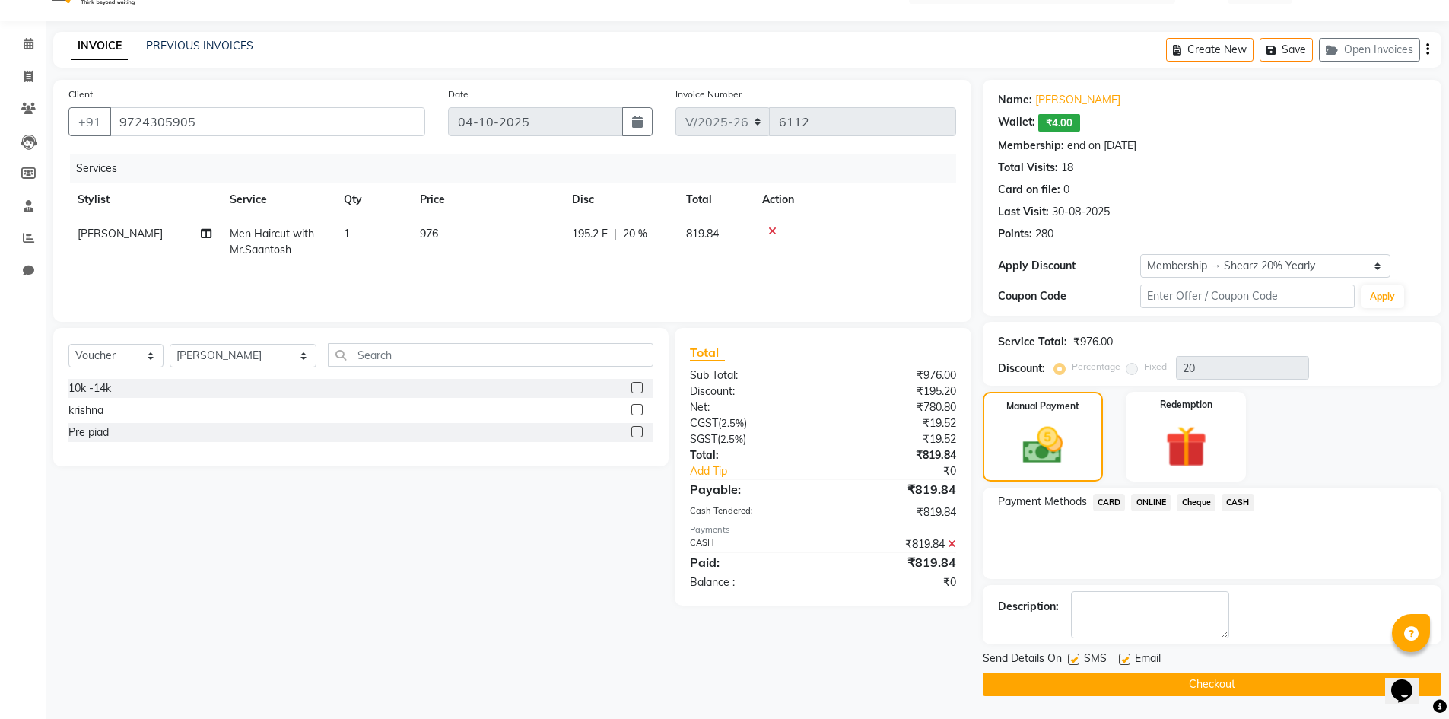
click at [1177, 685] on button "Checkout" at bounding box center [1212, 684] width 459 height 24
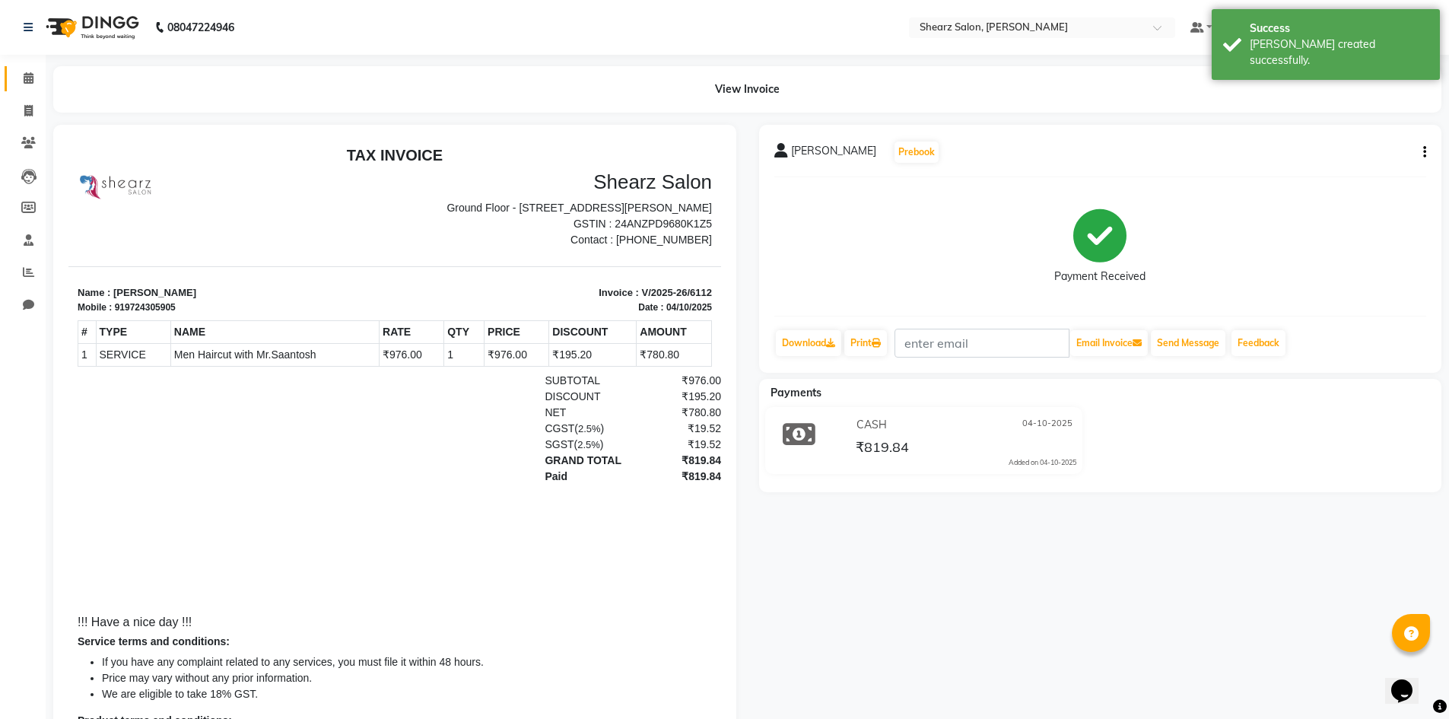
click at [30, 68] on link "Calendar" at bounding box center [23, 78] width 37 height 25
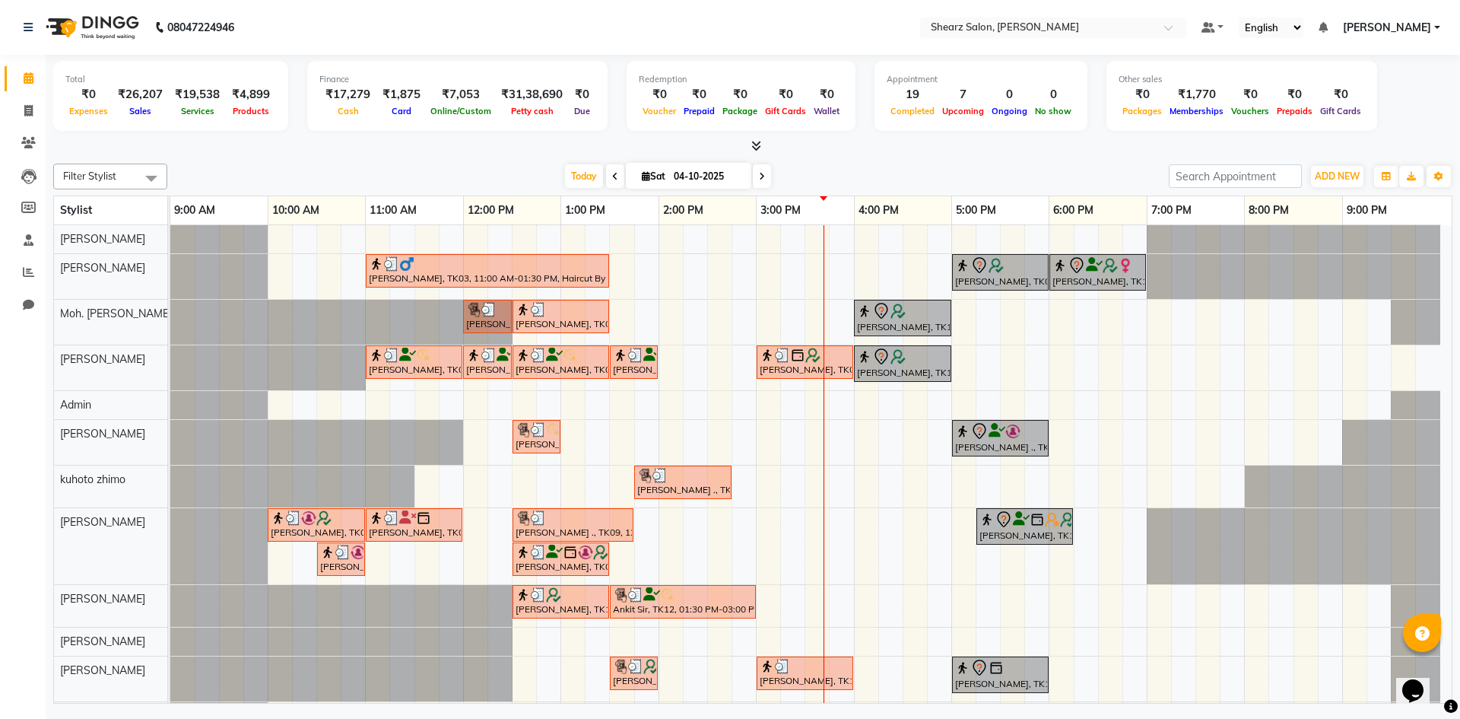
click at [756, 173] on span at bounding box center [762, 176] width 18 height 24
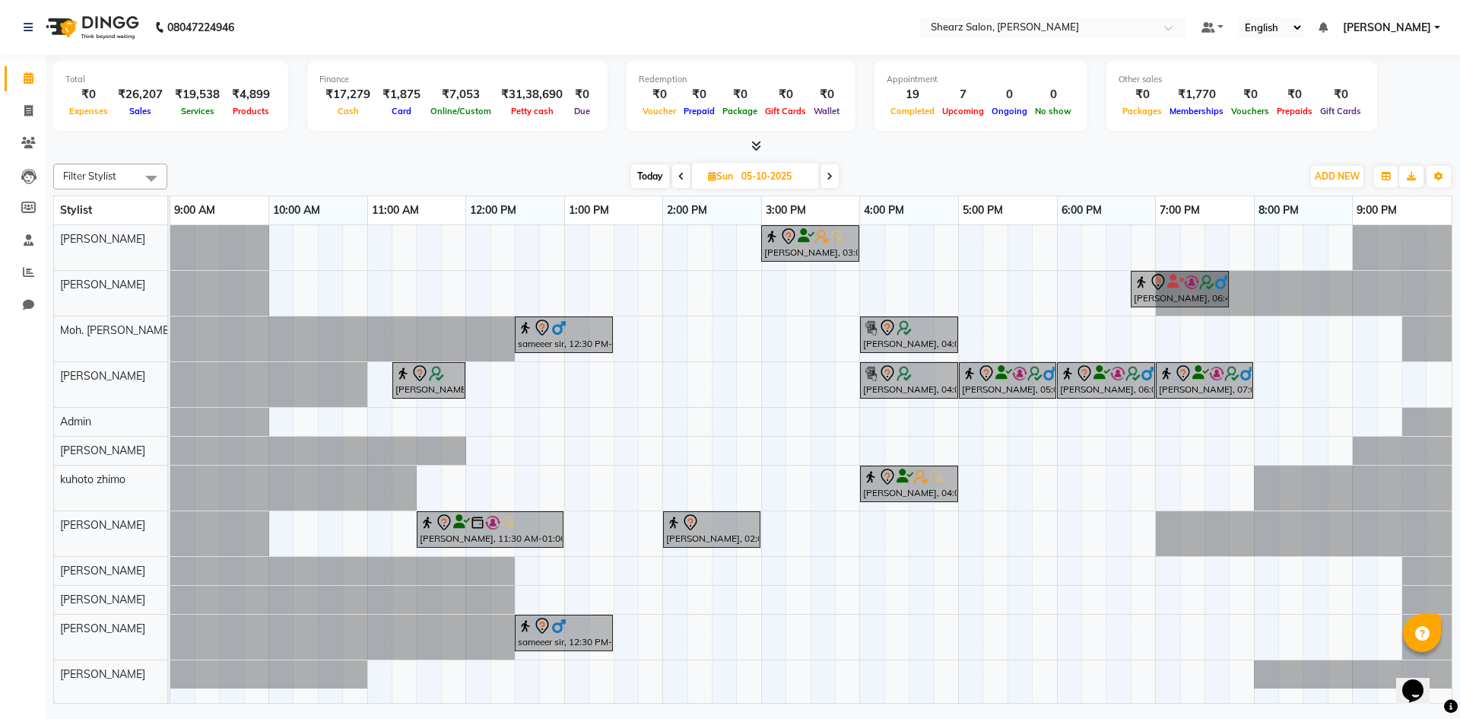
click at [683, 171] on span at bounding box center [681, 176] width 18 height 24
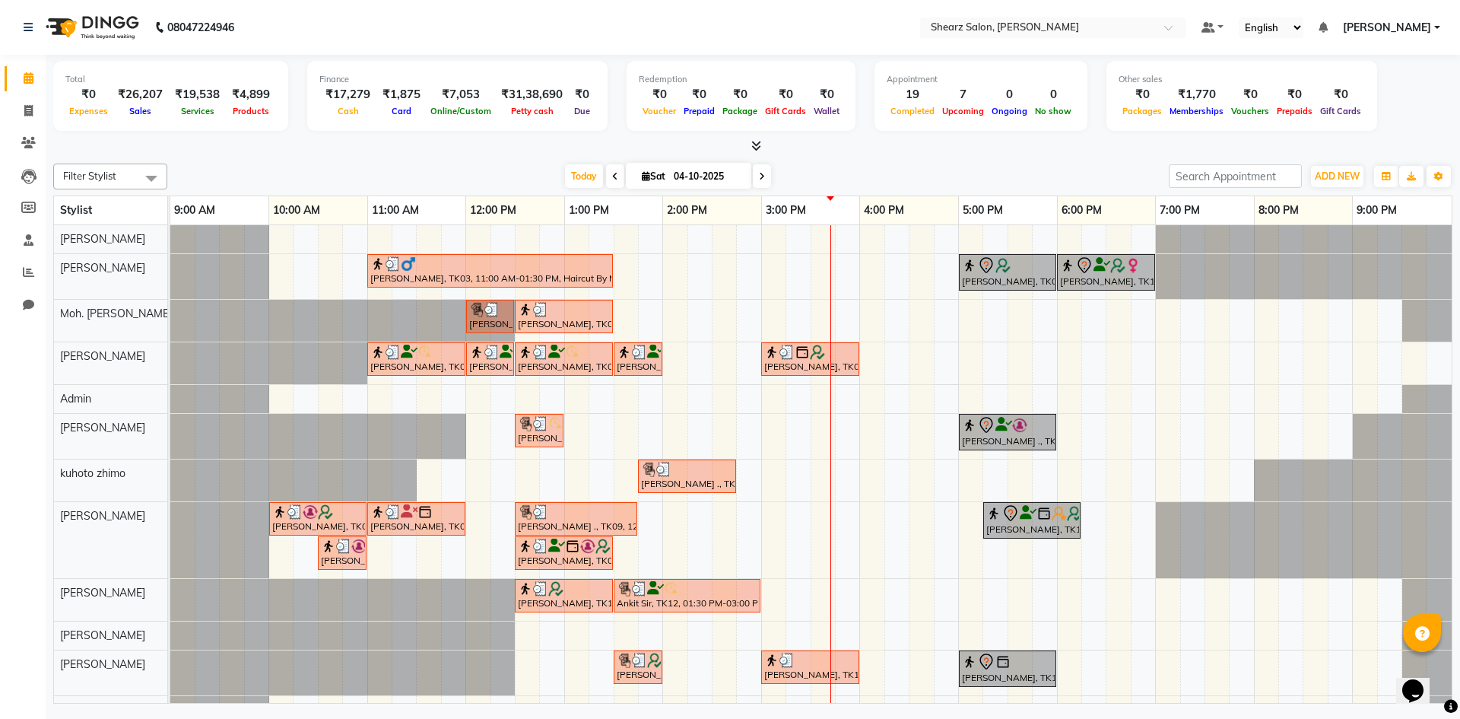
click at [756, 176] on span at bounding box center [762, 176] width 18 height 24
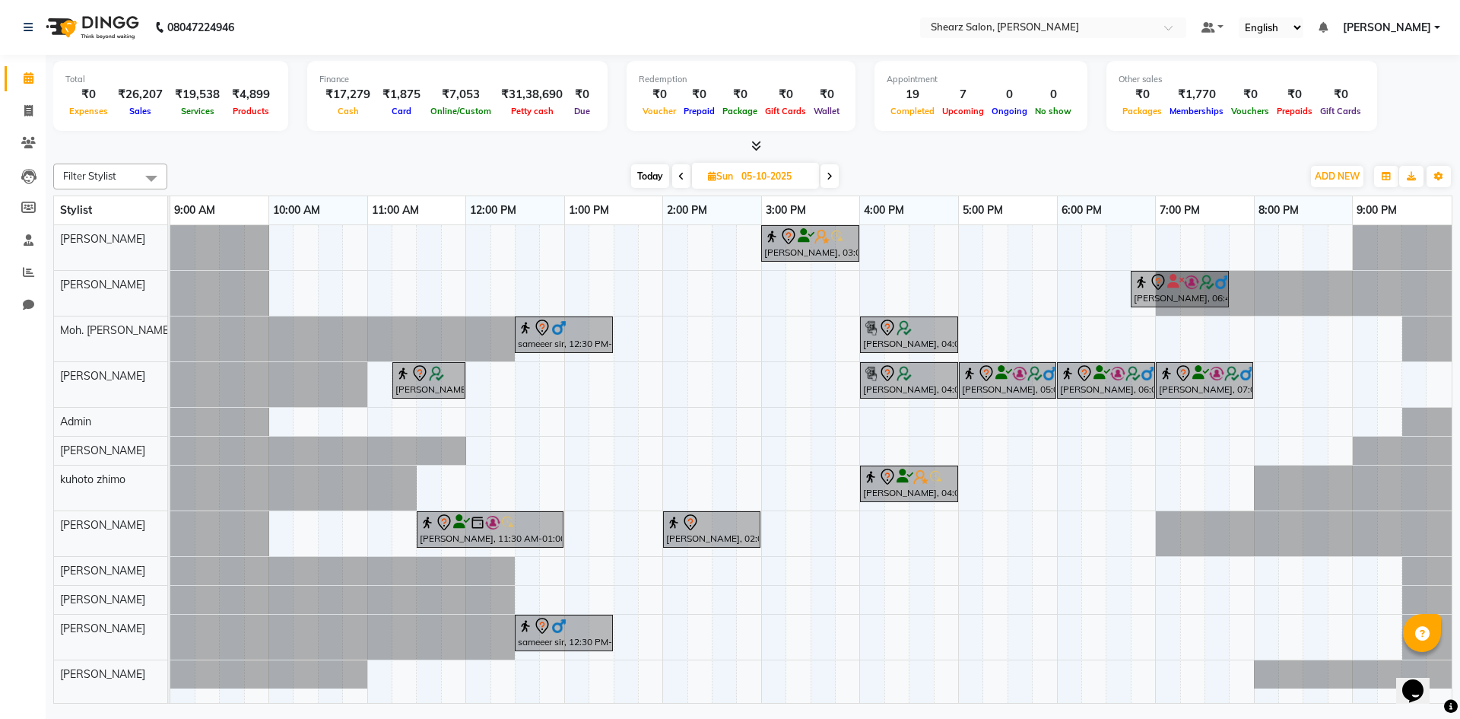
click at [826, 173] on span at bounding box center [830, 176] width 18 height 24
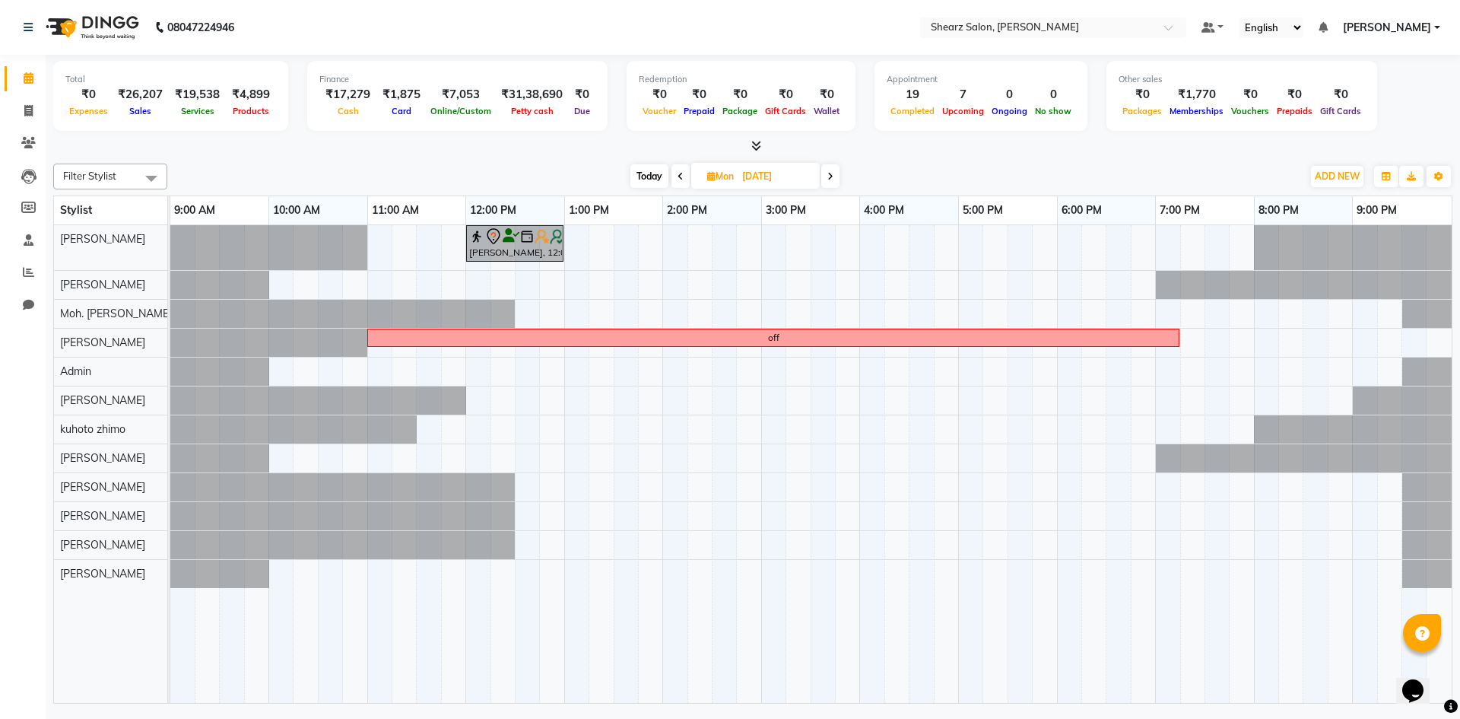
click at [826, 173] on span at bounding box center [830, 176] width 18 height 24
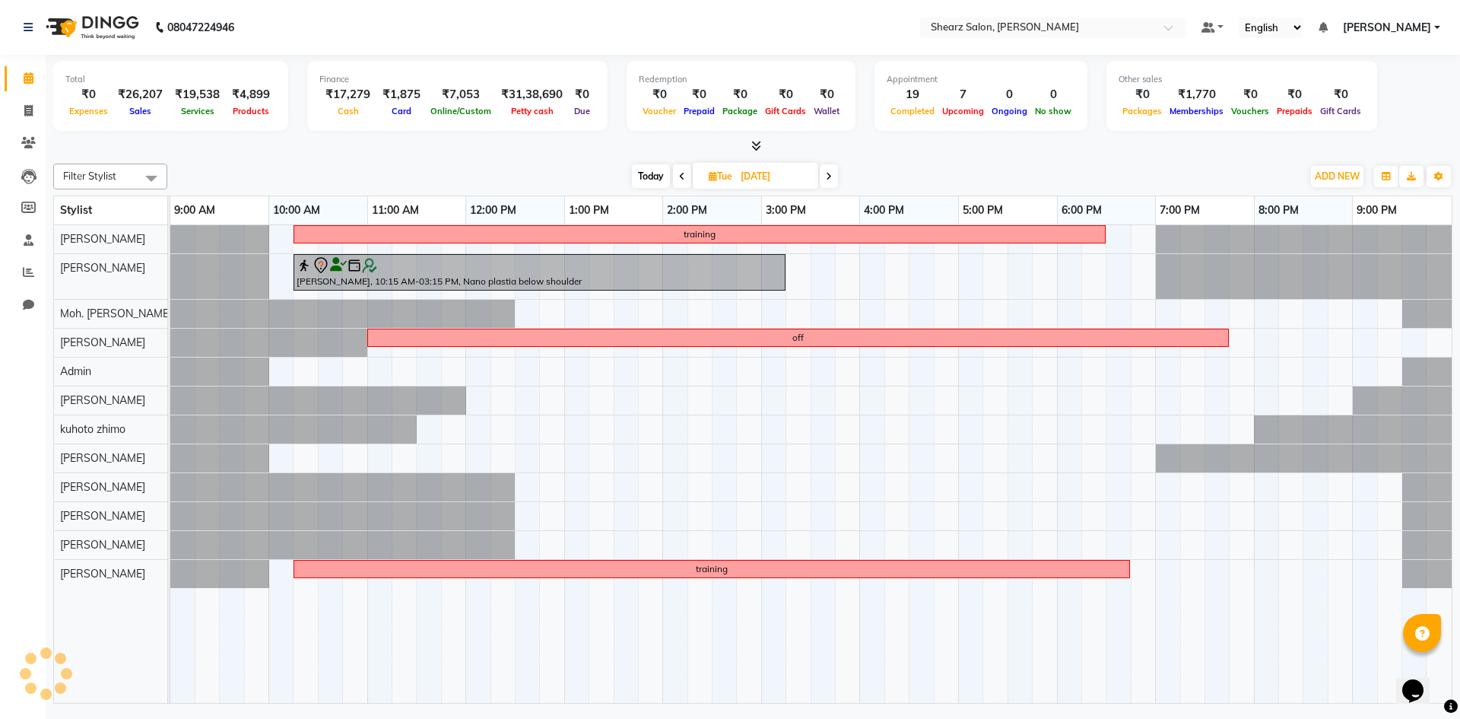
click at [826, 173] on icon at bounding box center [829, 176] width 6 height 9
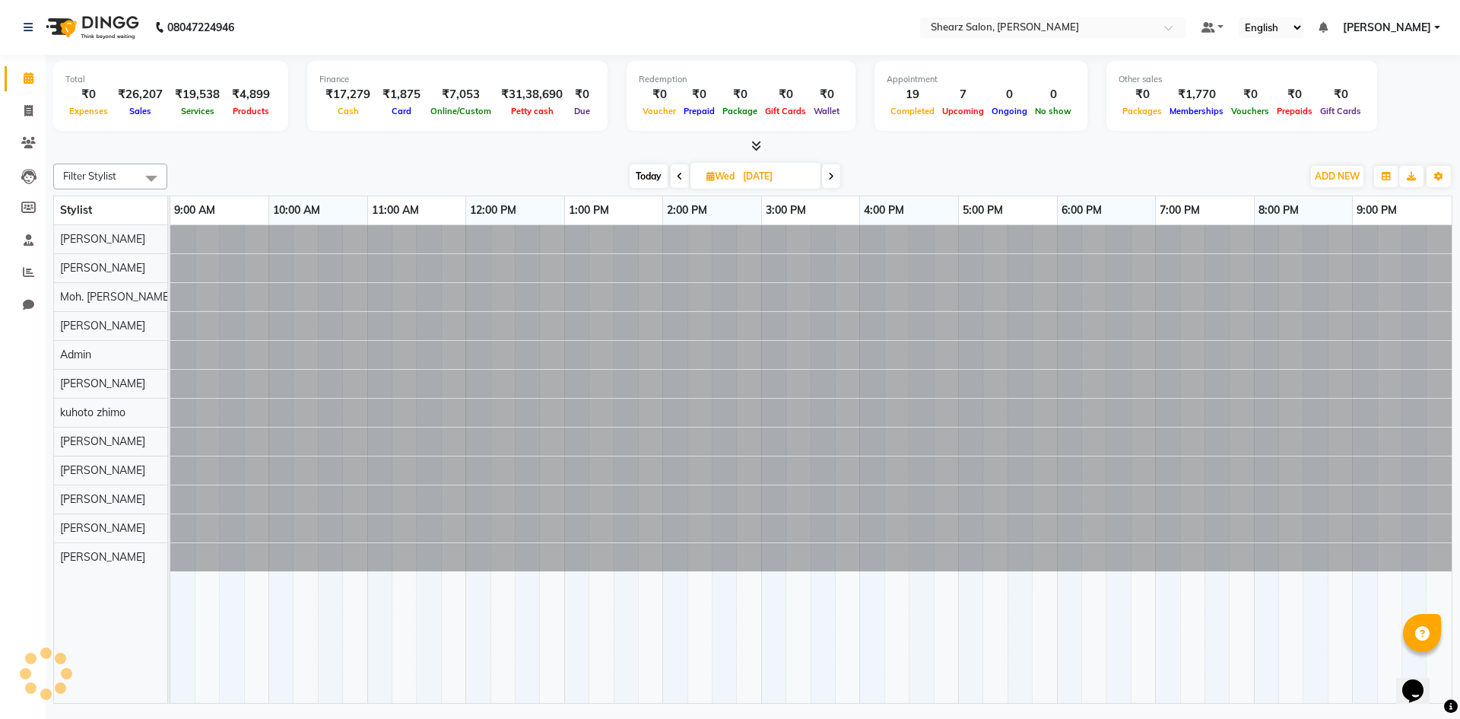
click at [826, 173] on span at bounding box center [831, 176] width 18 height 24
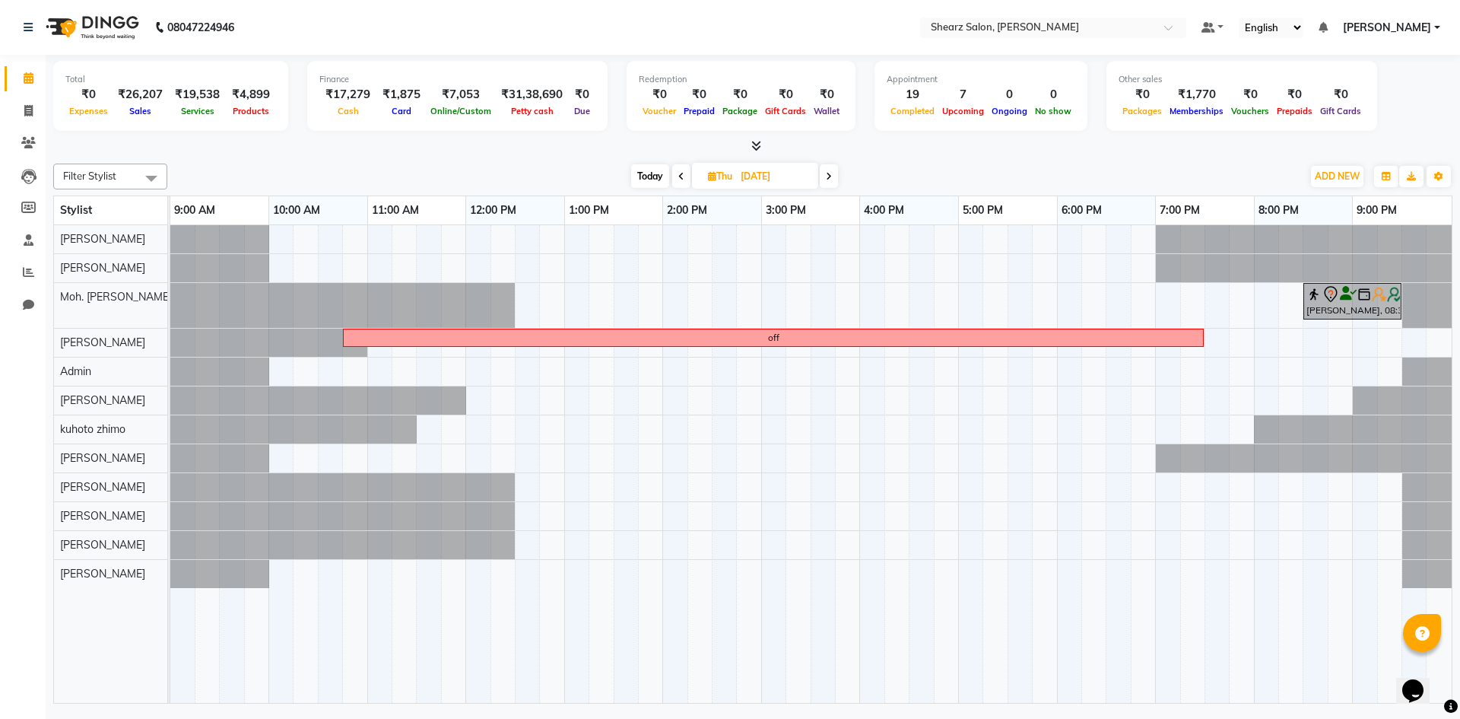
click at [826, 173] on span at bounding box center [829, 176] width 18 height 24
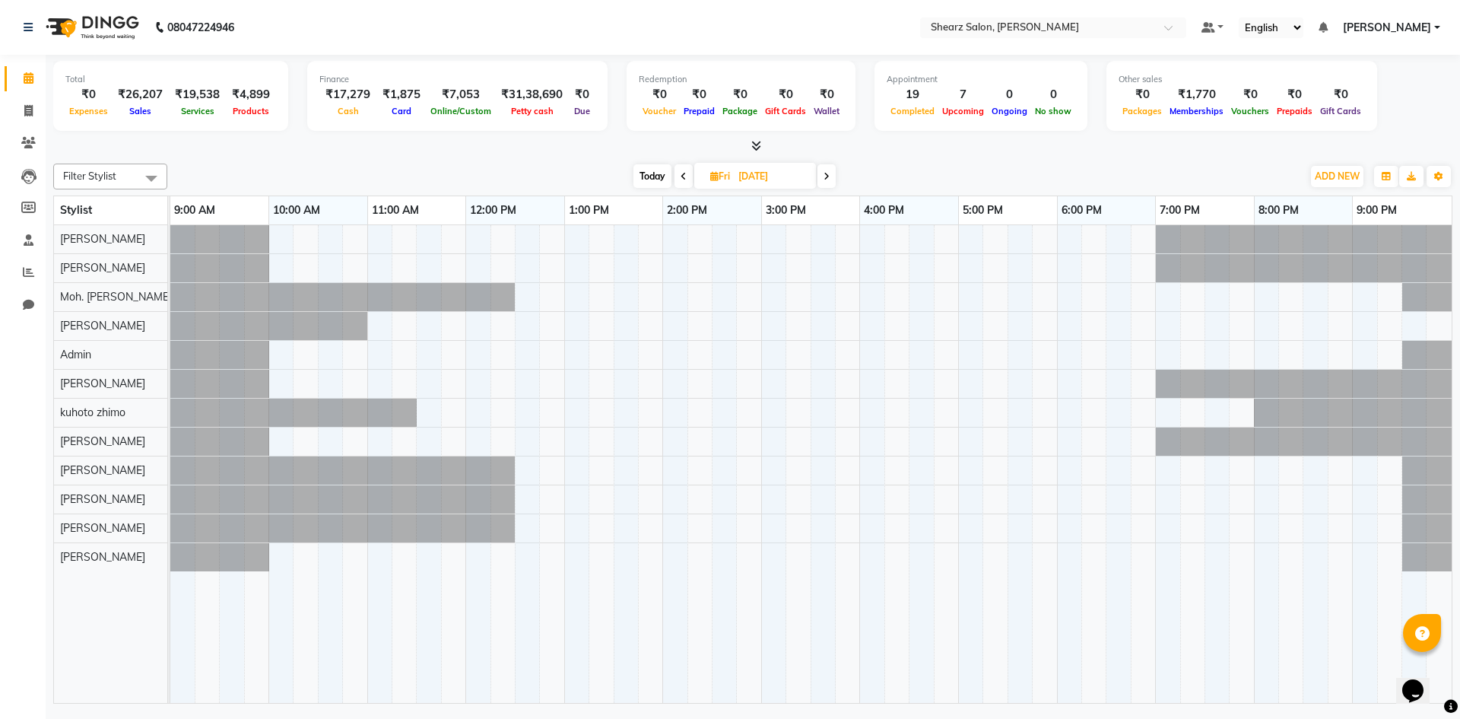
click at [826, 173] on icon at bounding box center [827, 176] width 6 height 9
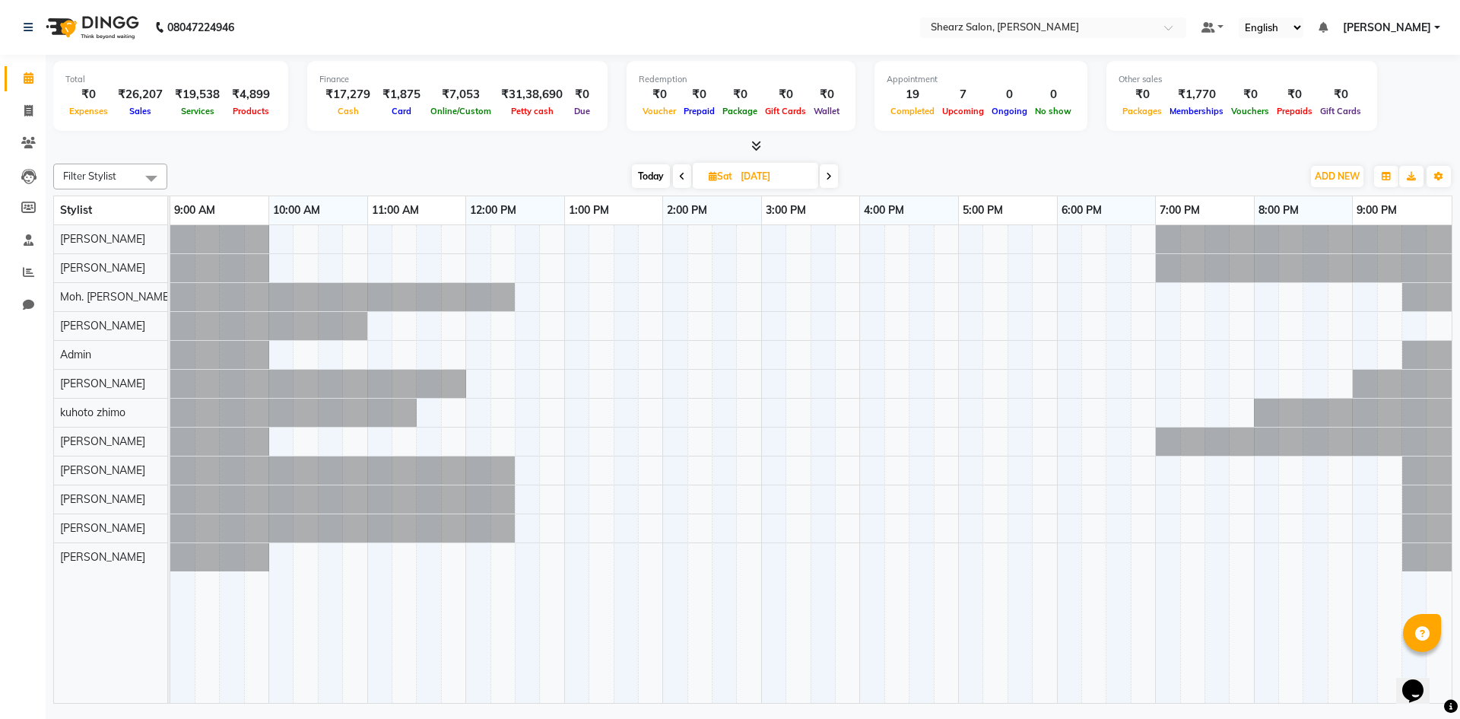
click at [826, 173] on icon at bounding box center [829, 176] width 6 height 9
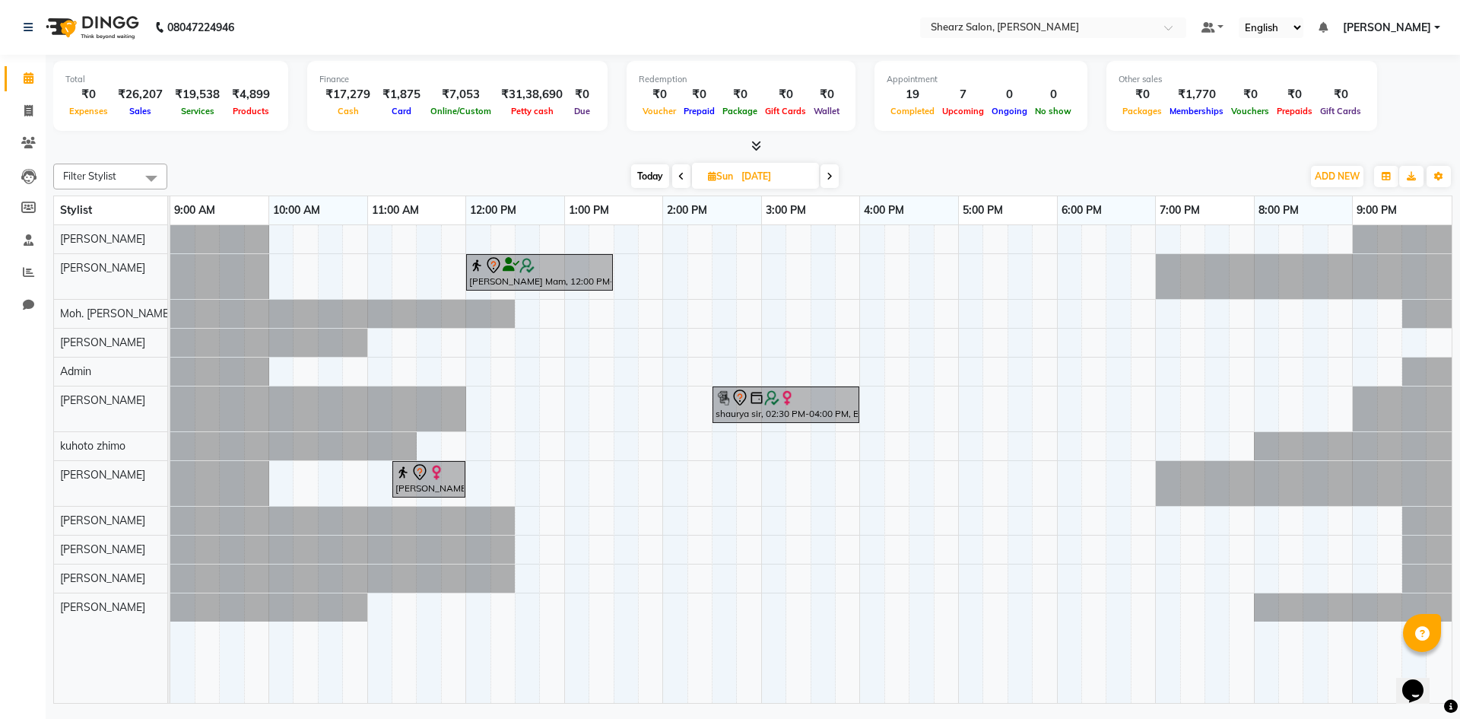
click at [826, 173] on span at bounding box center [830, 176] width 18 height 24
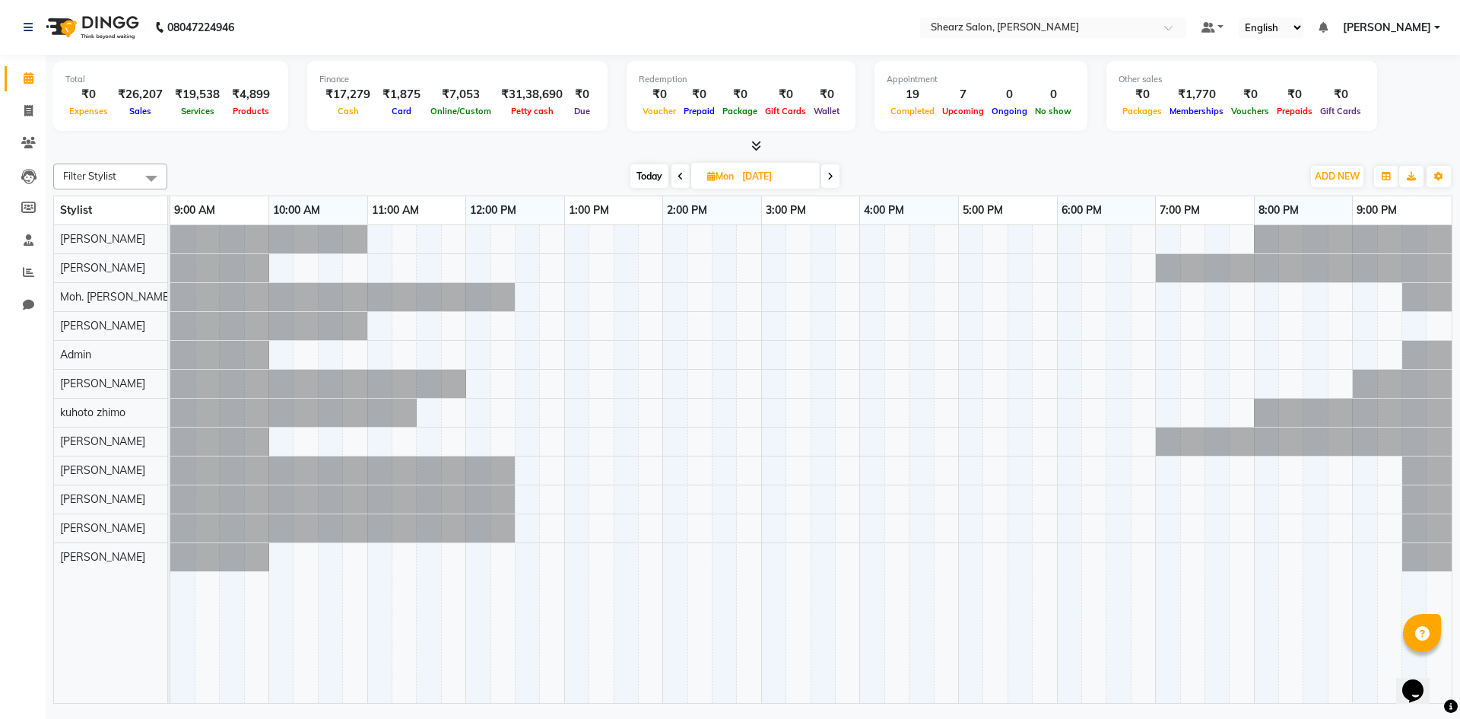
click at [826, 173] on span at bounding box center [830, 176] width 18 height 24
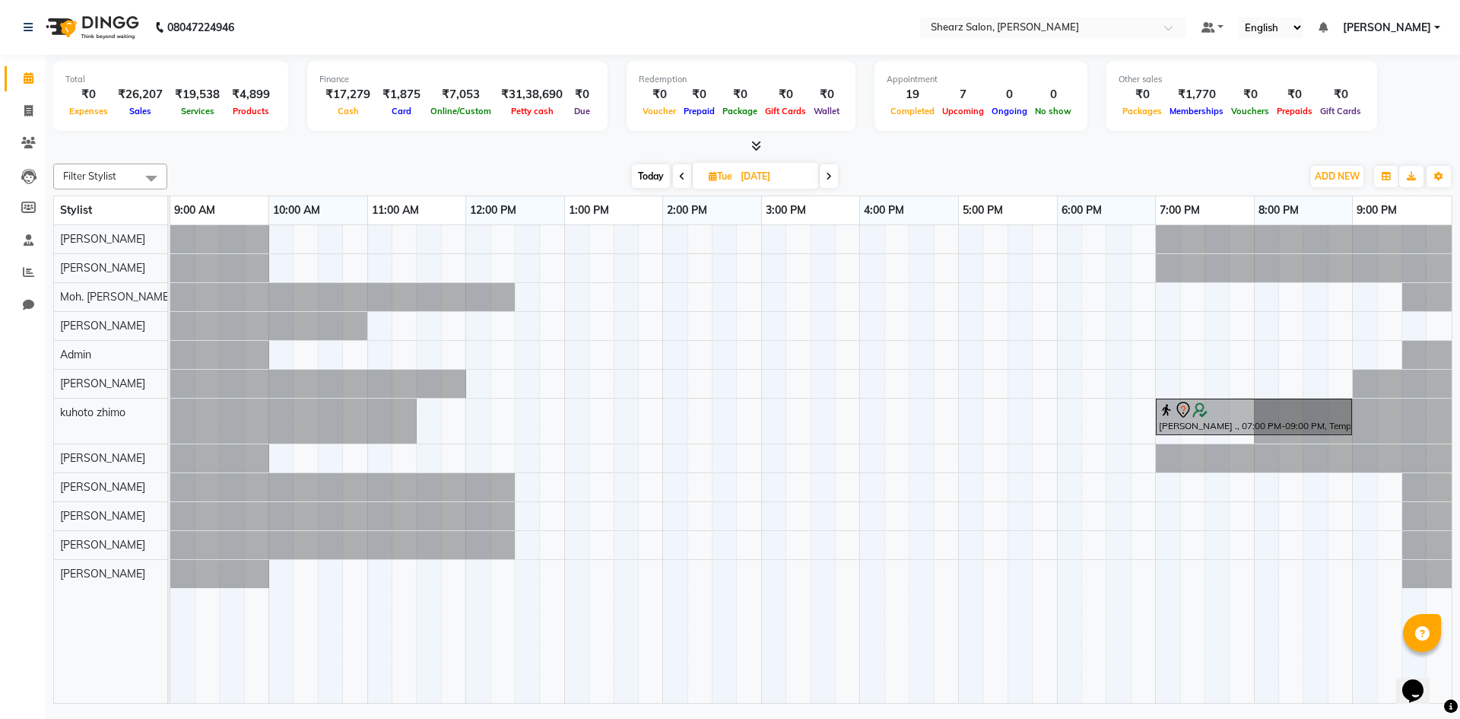
click at [649, 175] on span "Today" at bounding box center [651, 176] width 38 height 24
type input "04-10-2025"
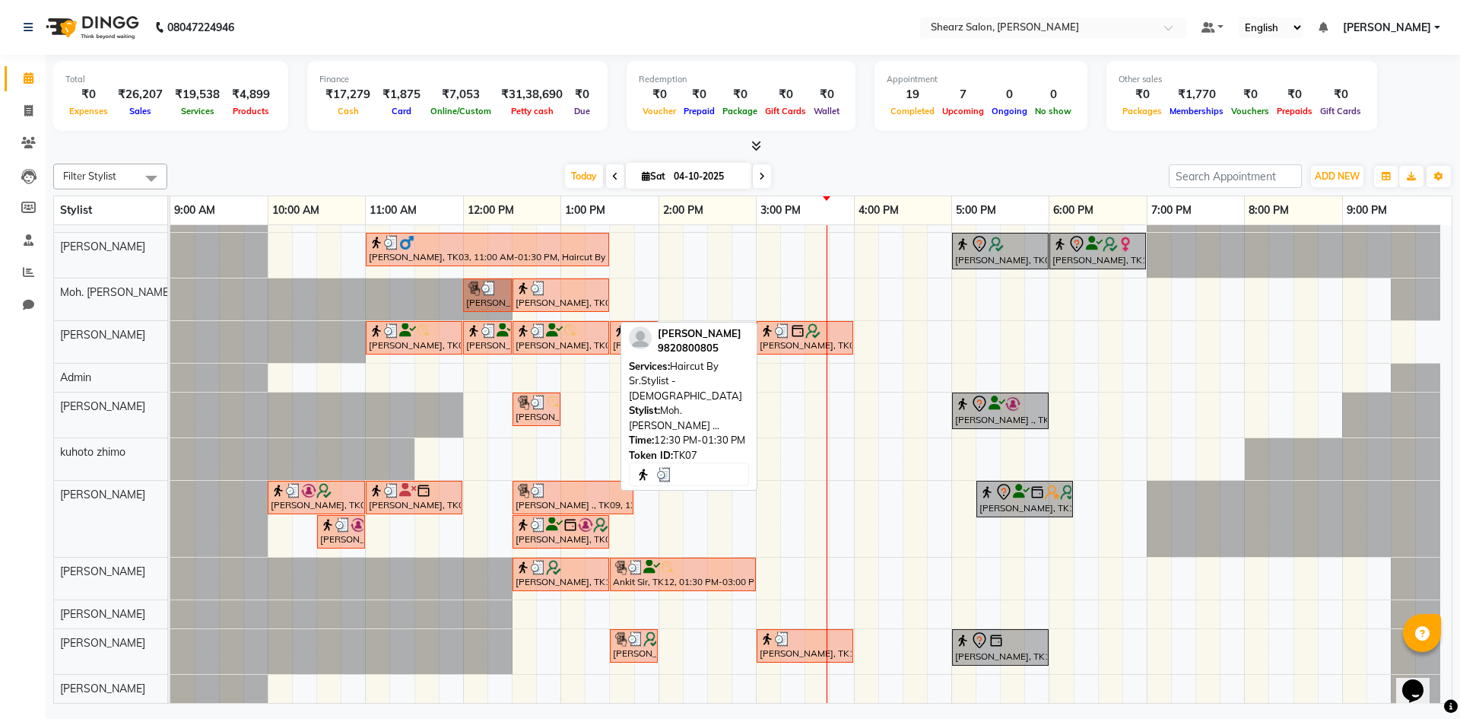
scroll to position [21, 0]
click at [543, 303] on div "[PERSON_NAME], TK07, 12:30 PM-01:30 PM, Haircut By Sr.Stylist - [DEMOGRAPHIC_DA…" at bounding box center [561, 295] width 94 height 29
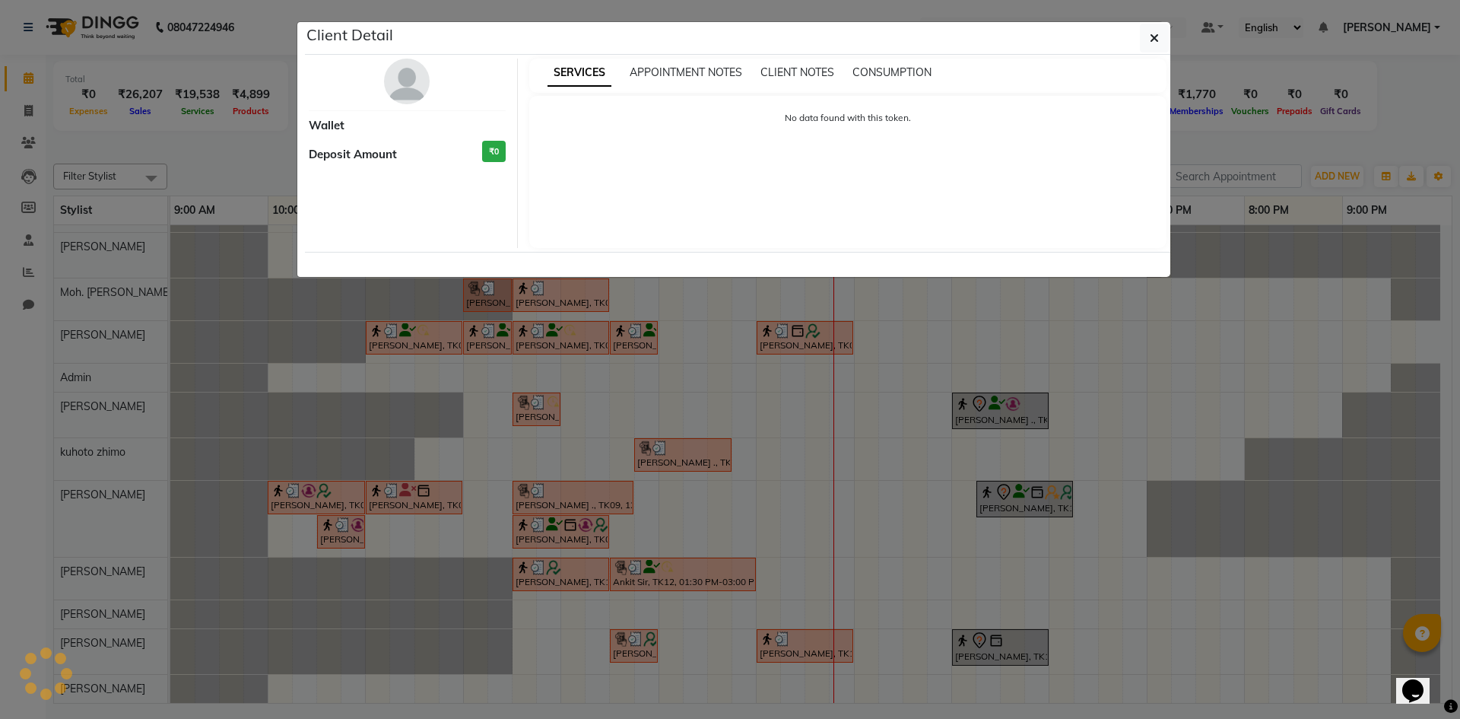
select select "3"
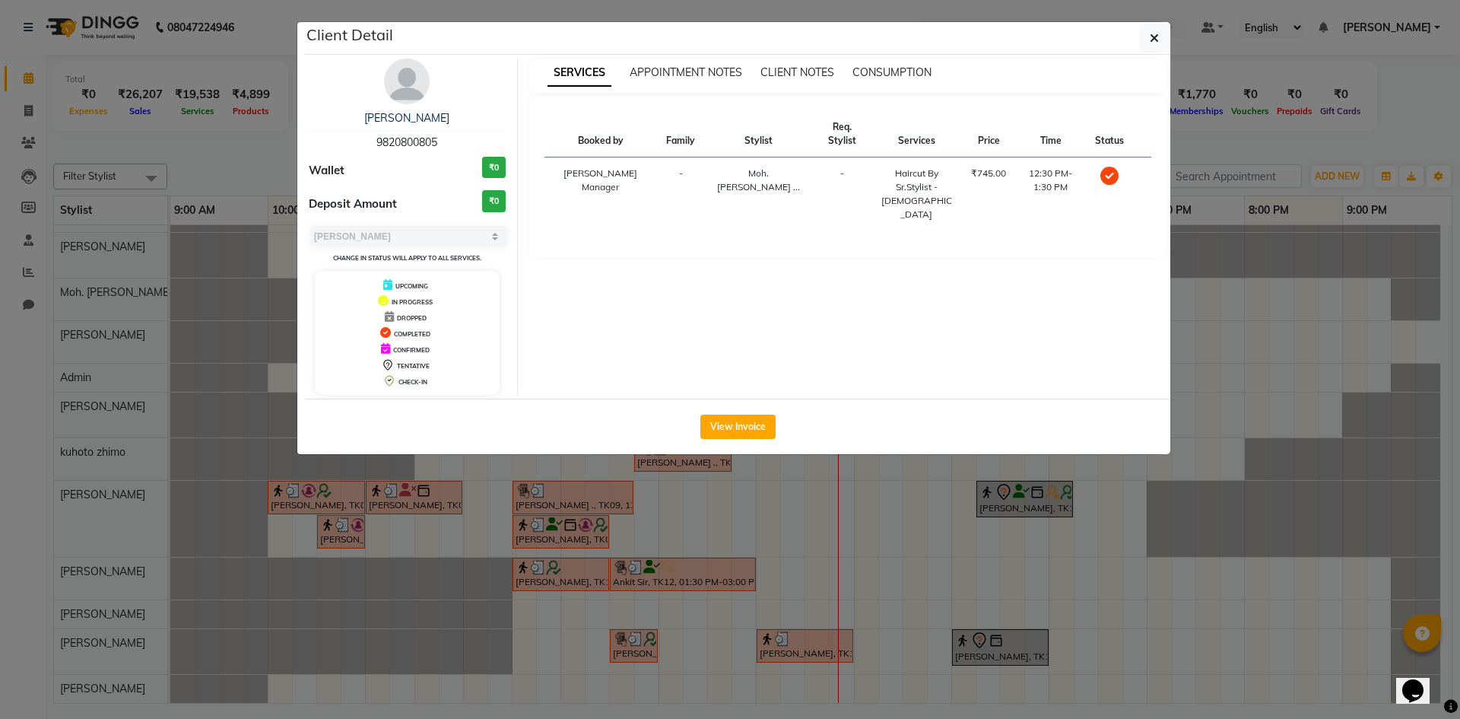
click at [1154, 52] on div "Client Detail" at bounding box center [737, 38] width 865 height 33
click at [1151, 48] on button "button" at bounding box center [1154, 38] width 29 height 29
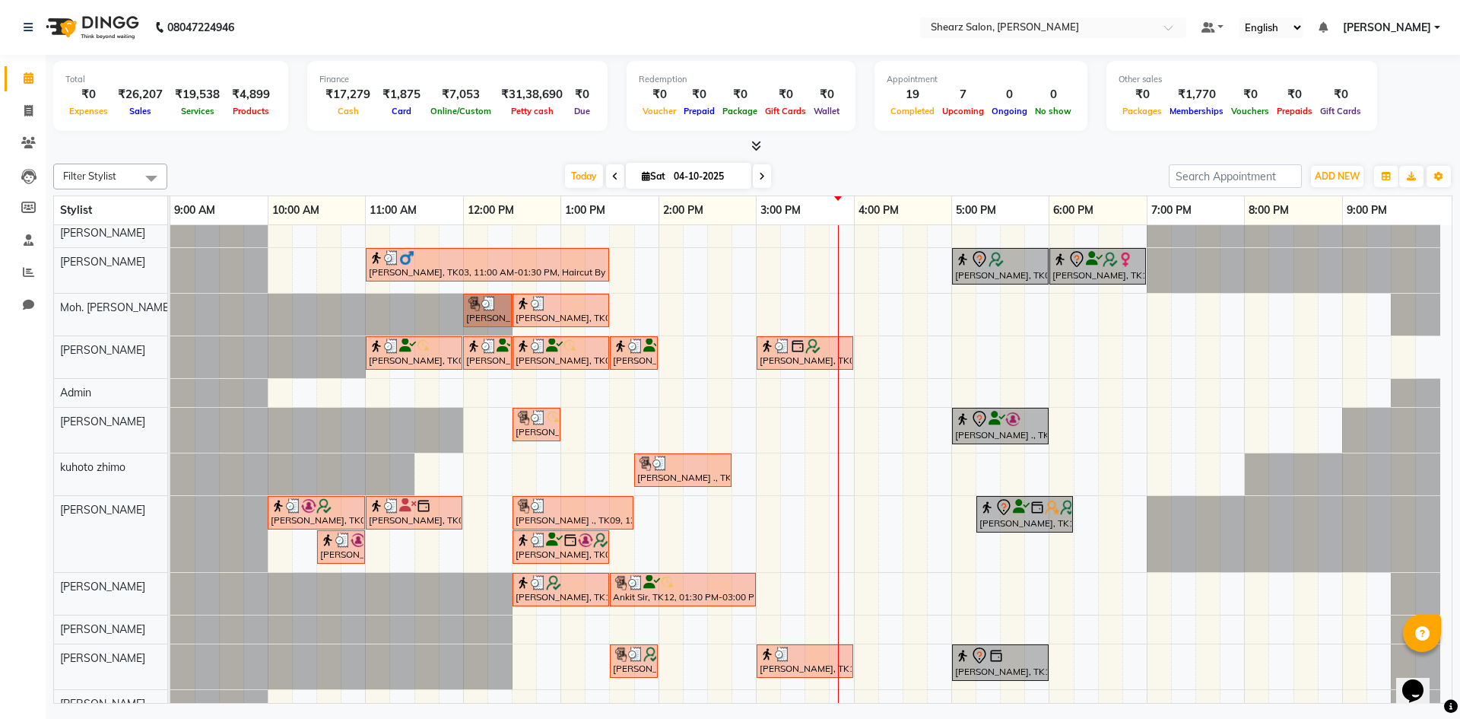
scroll to position [0, 0]
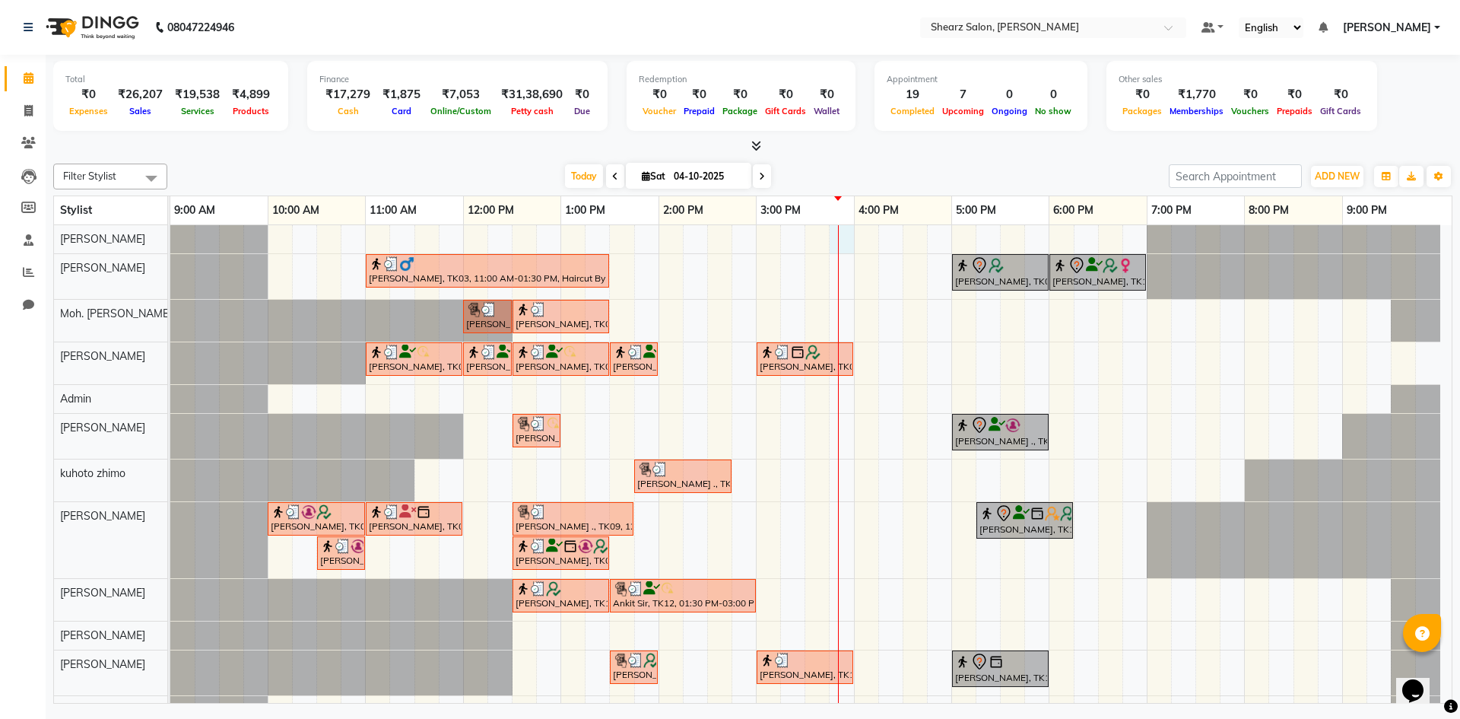
click at [849, 244] on div "[PERSON_NAME], TK03, 11:00 AM-01:30 PM, Haircut By Master Stylist - [DEMOGRAPHI…" at bounding box center [810, 474] width 1281 height 499
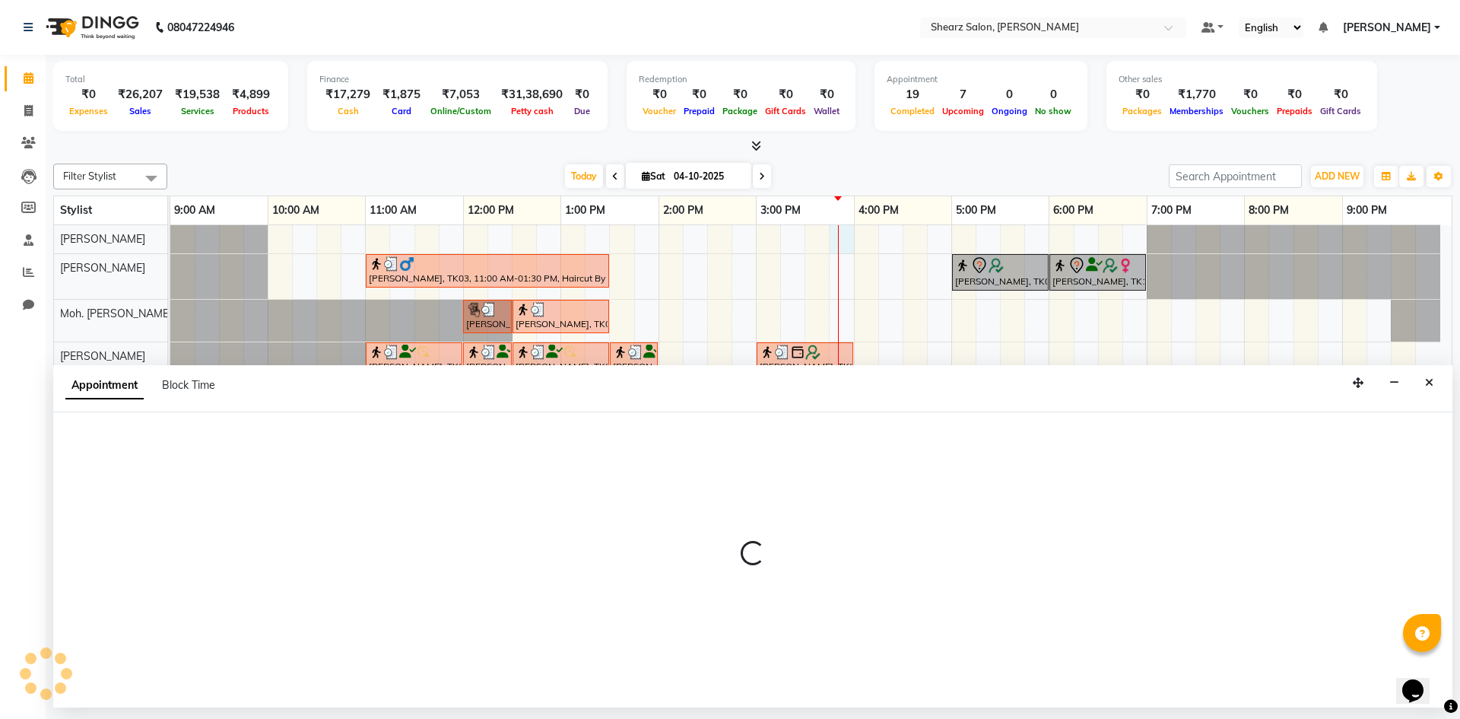
select select "77322"
select select "945"
select select "tentative"
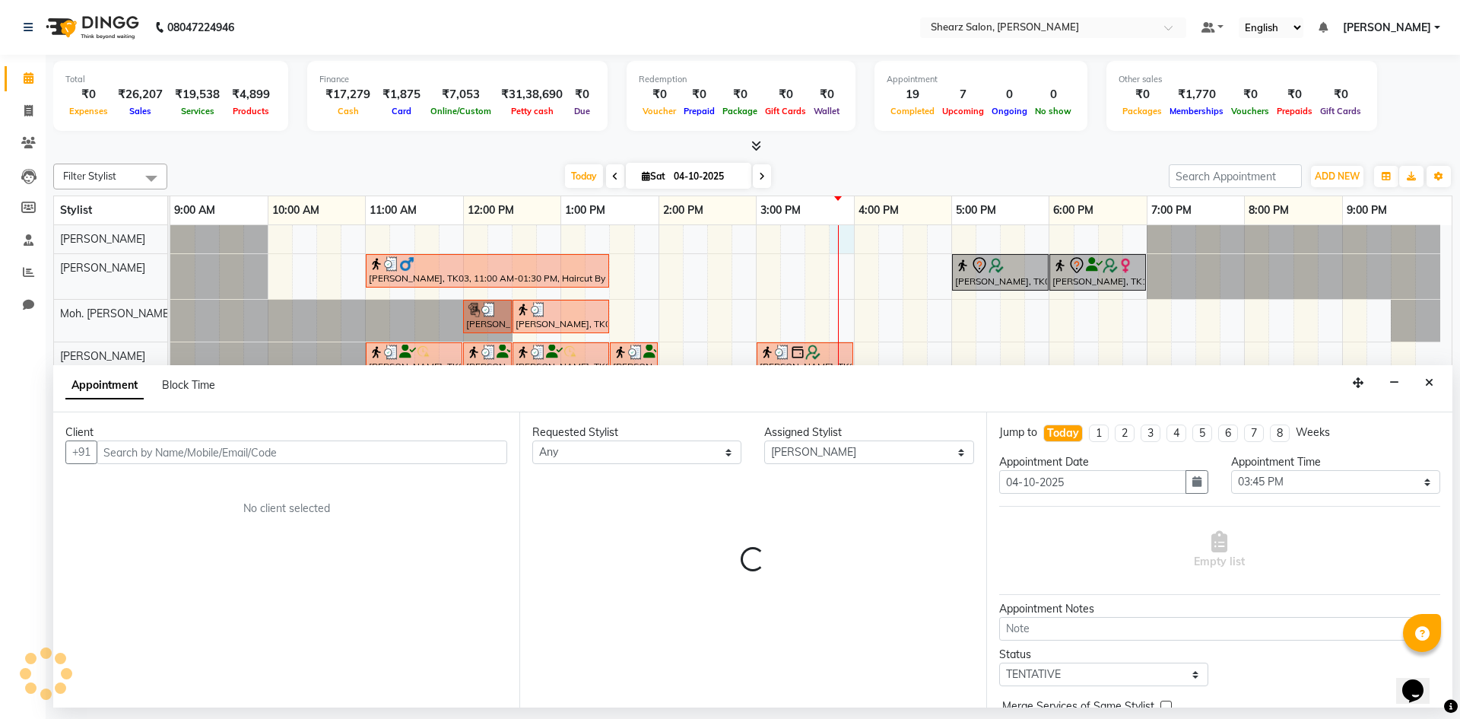
click at [329, 459] on input "text" at bounding box center [302, 452] width 411 height 24
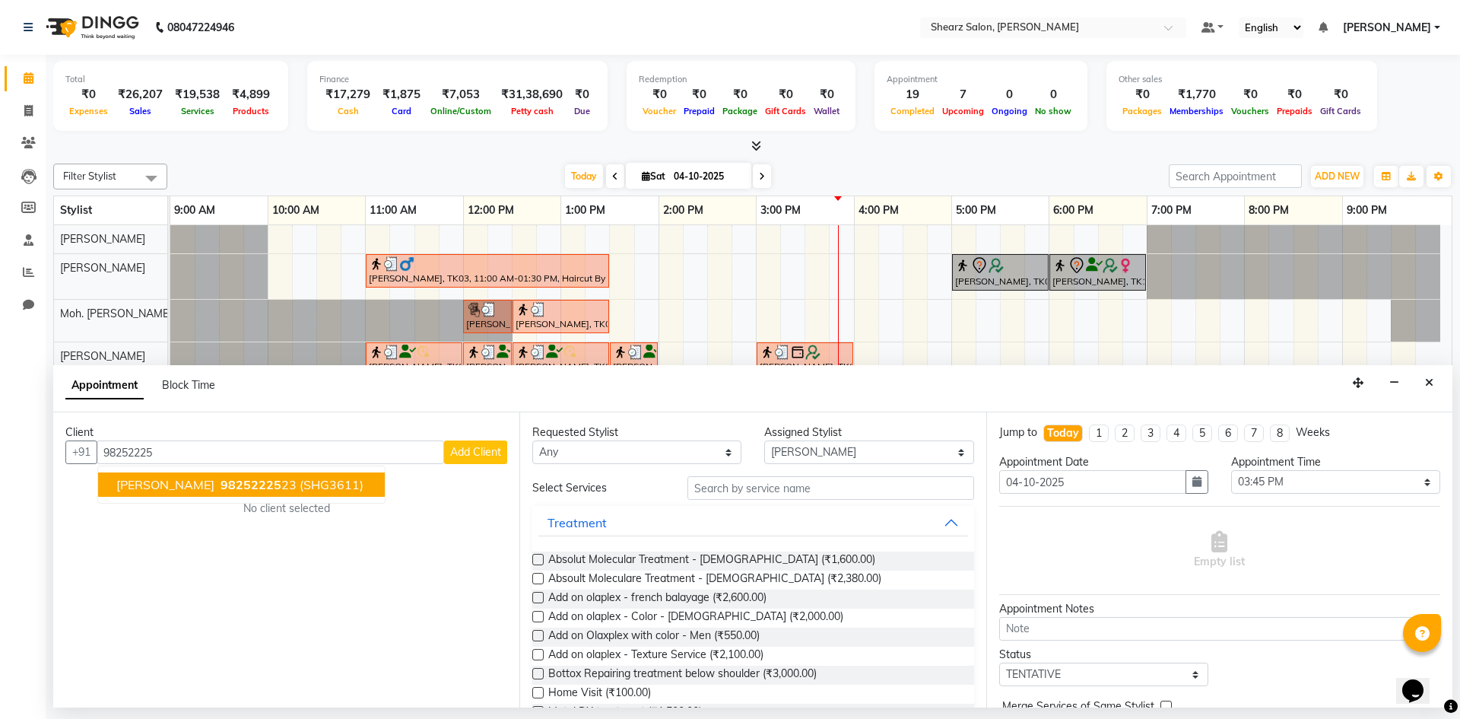
click at [300, 485] on span "(SHG3611)" at bounding box center [332, 484] width 64 height 15
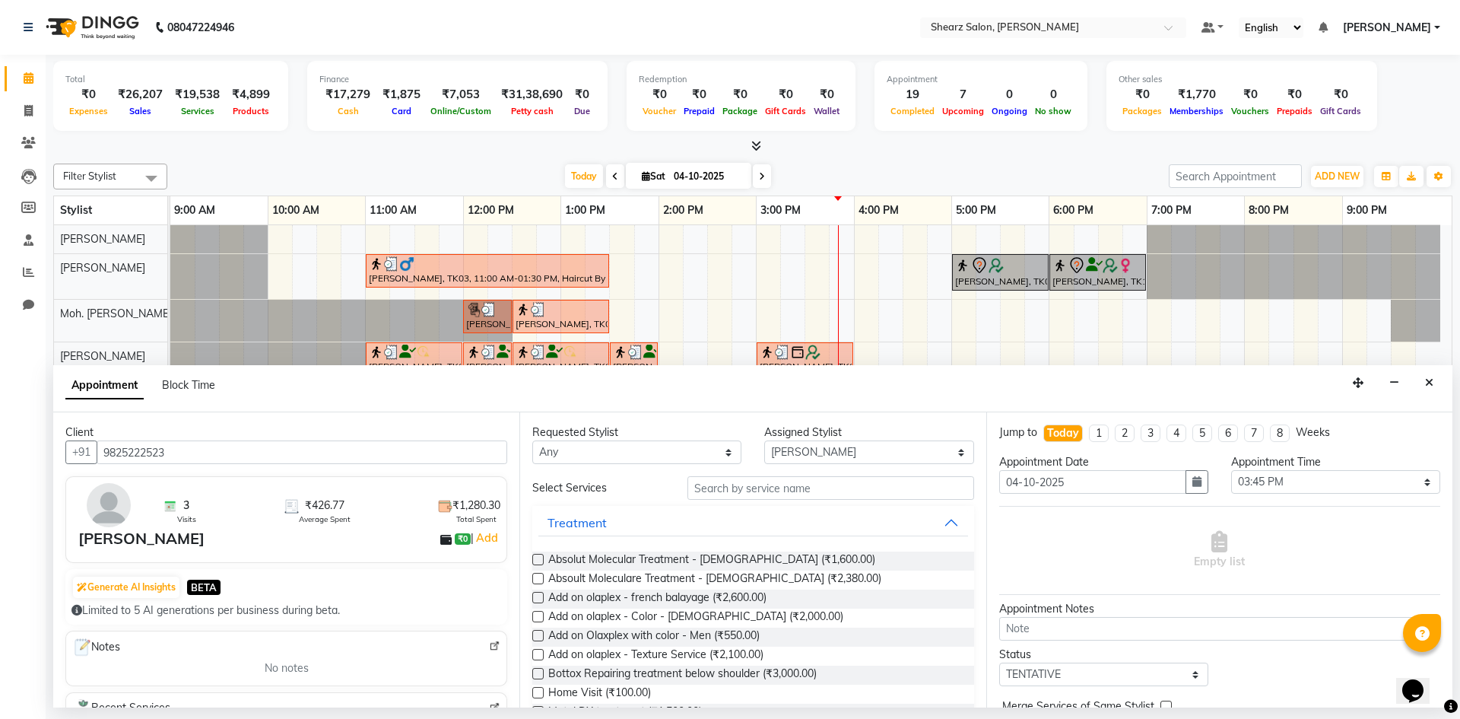
type input "9825222523"
drag, startPoint x: 818, startPoint y: 486, endPoint x: 802, endPoint y: 508, distance: 27.2
click at [813, 492] on input "text" at bounding box center [831, 488] width 287 height 24
type input "i"
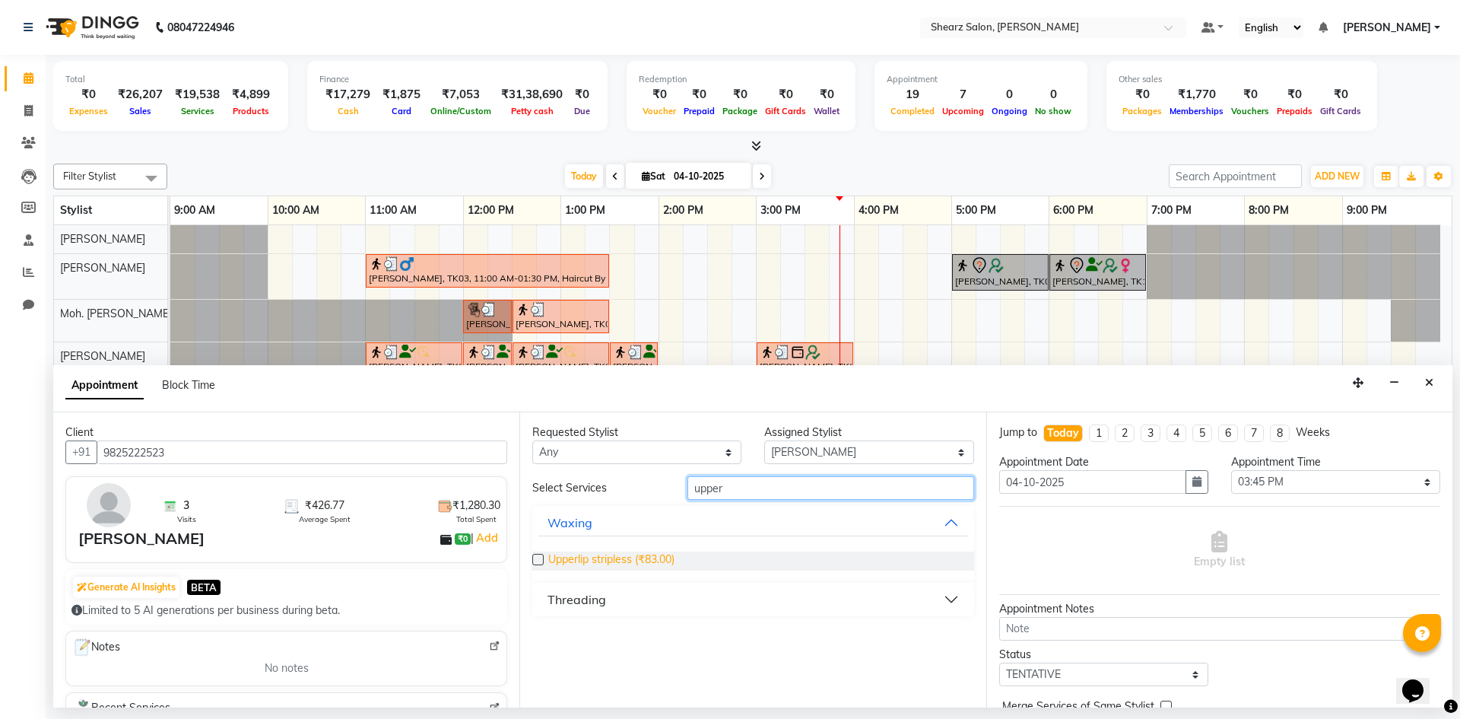
type input "upper"
click at [595, 560] on span "Upperlip stripless (₹83.00)" at bounding box center [611, 560] width 126 height 19
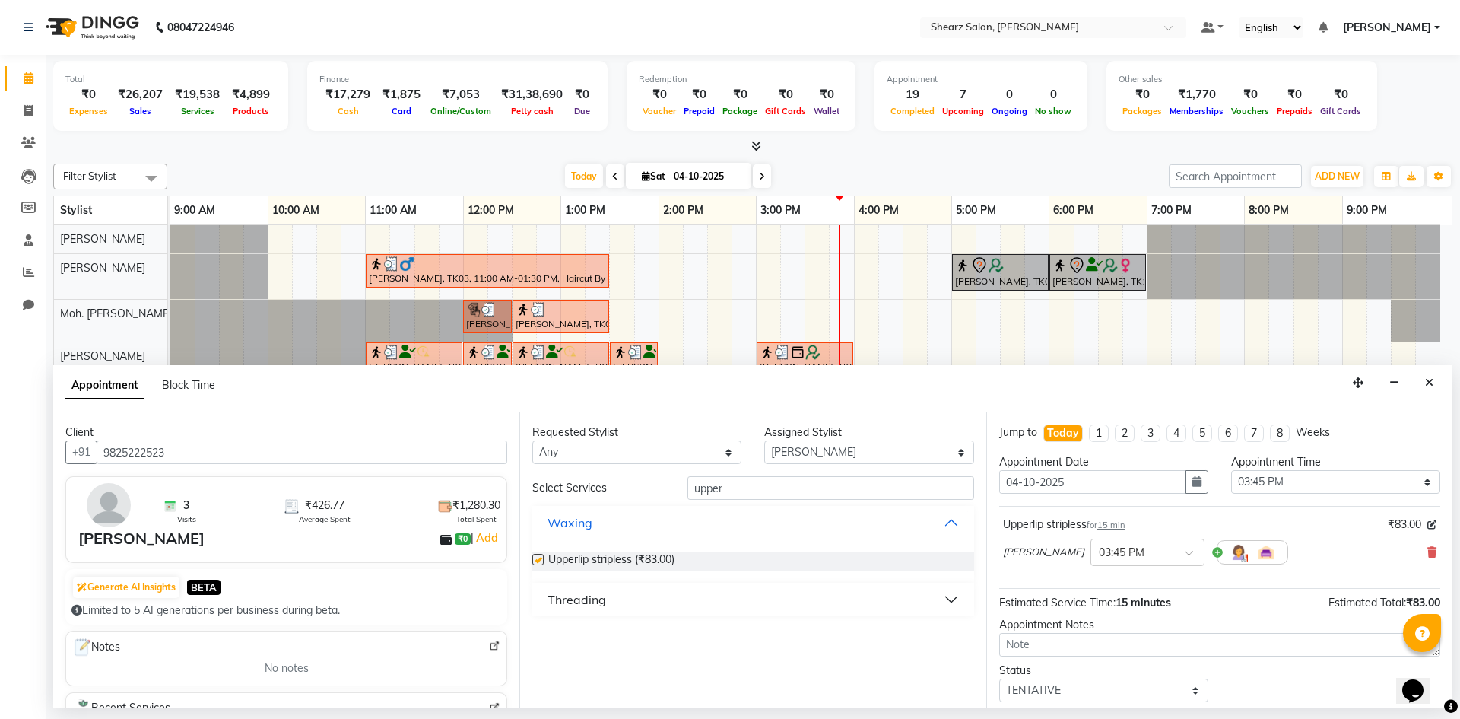
checkbox input "false"
click at [743, 486] on input "upper" at bounding box center [831, 488] width 287 height 24
type input "u"
type input "chin"
click at [603, 558] on span "Chin stripless (₹130.00)" at bounding box center [605, 560] width 114 height 19
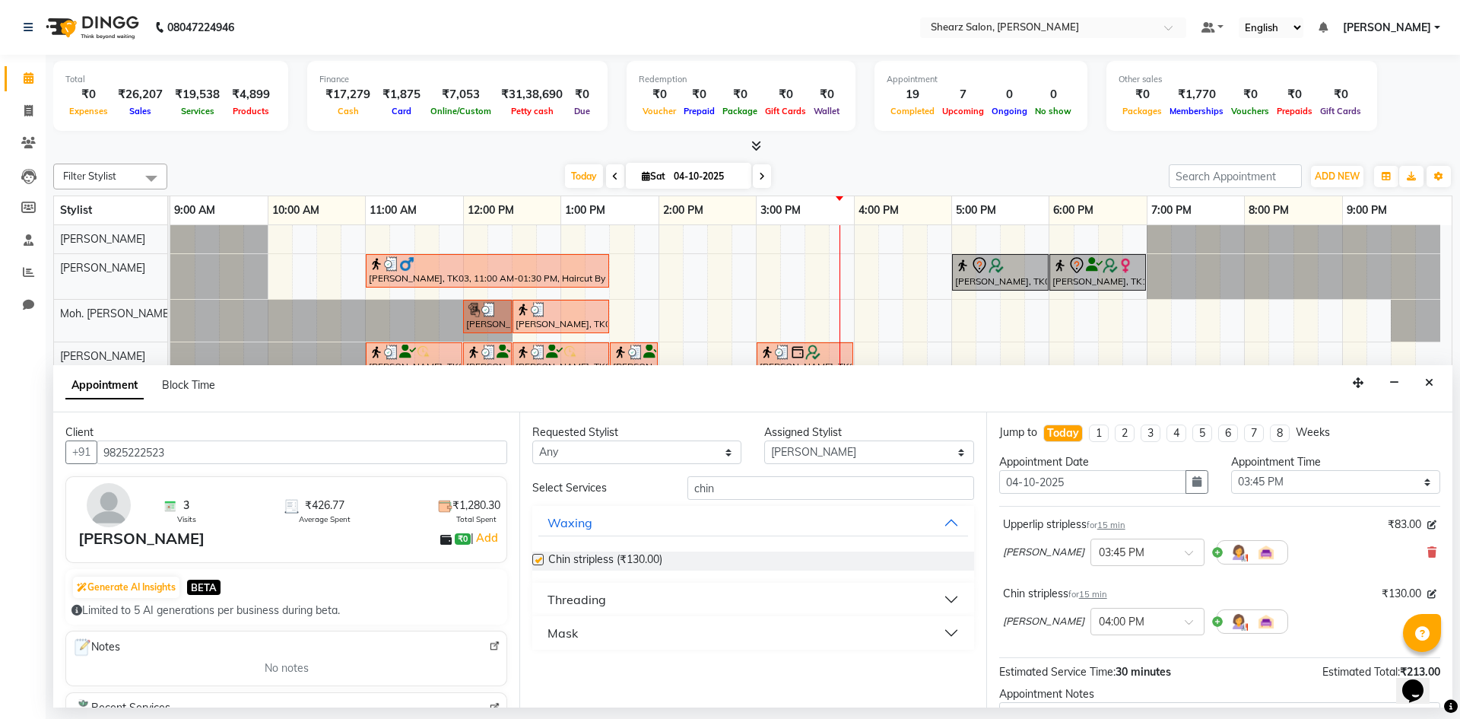
checkbox input "false"
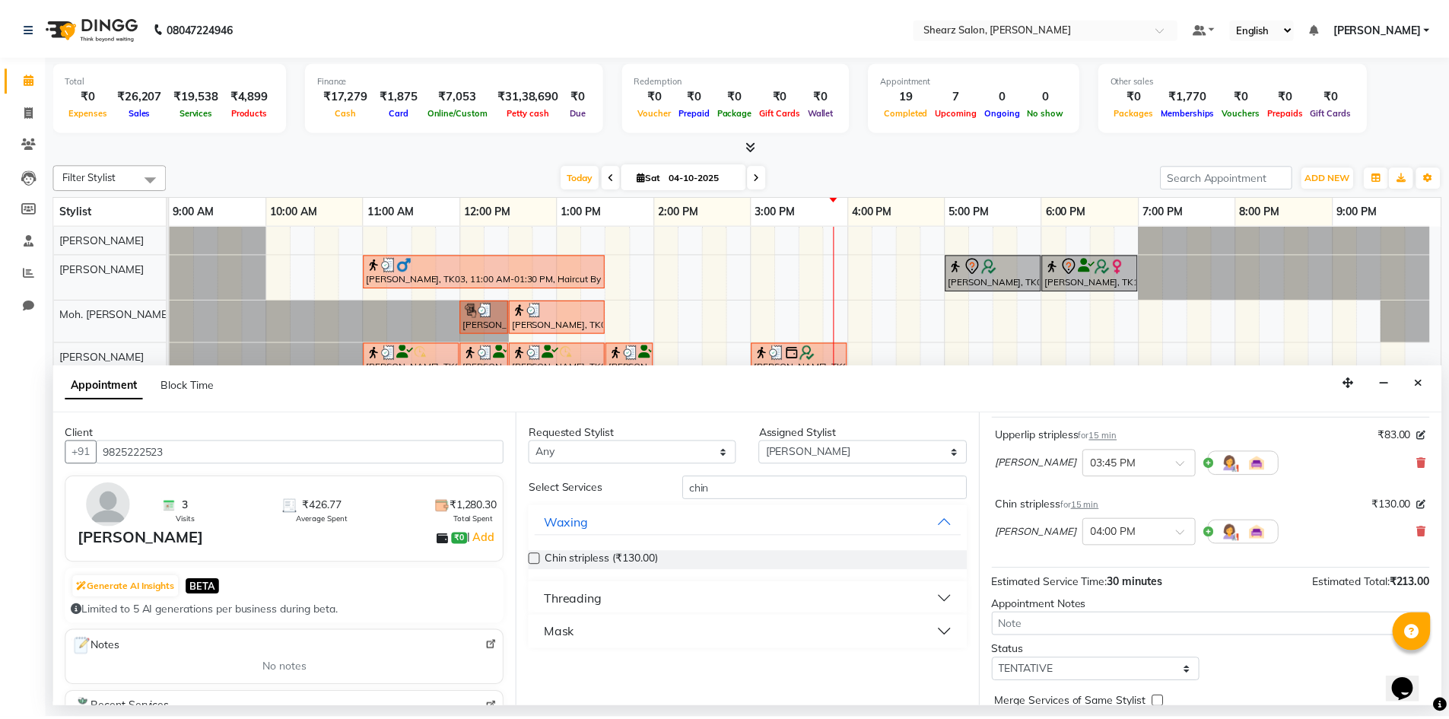
scroll to position [160, 0]
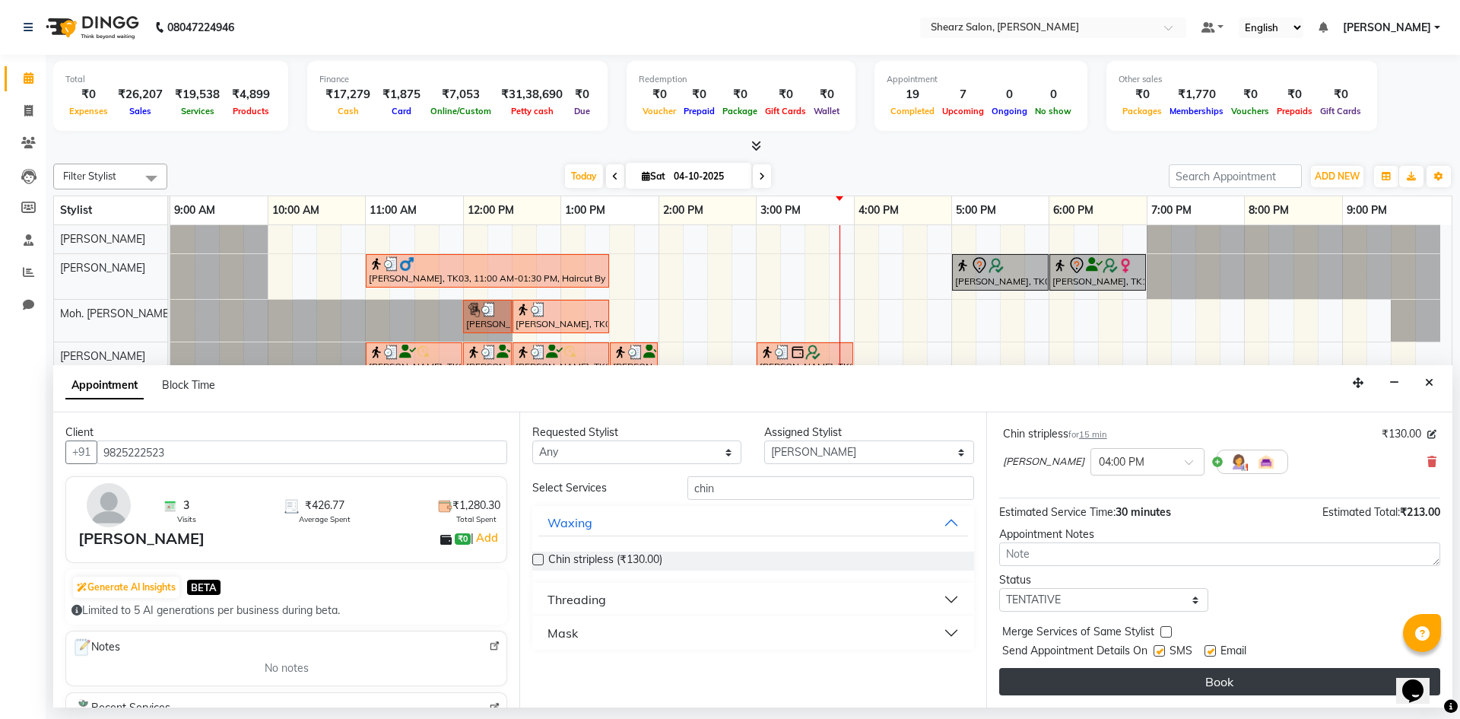
click at [1251, 680] on button "Book" at bounding box center [1219, 681] width 441 height 27
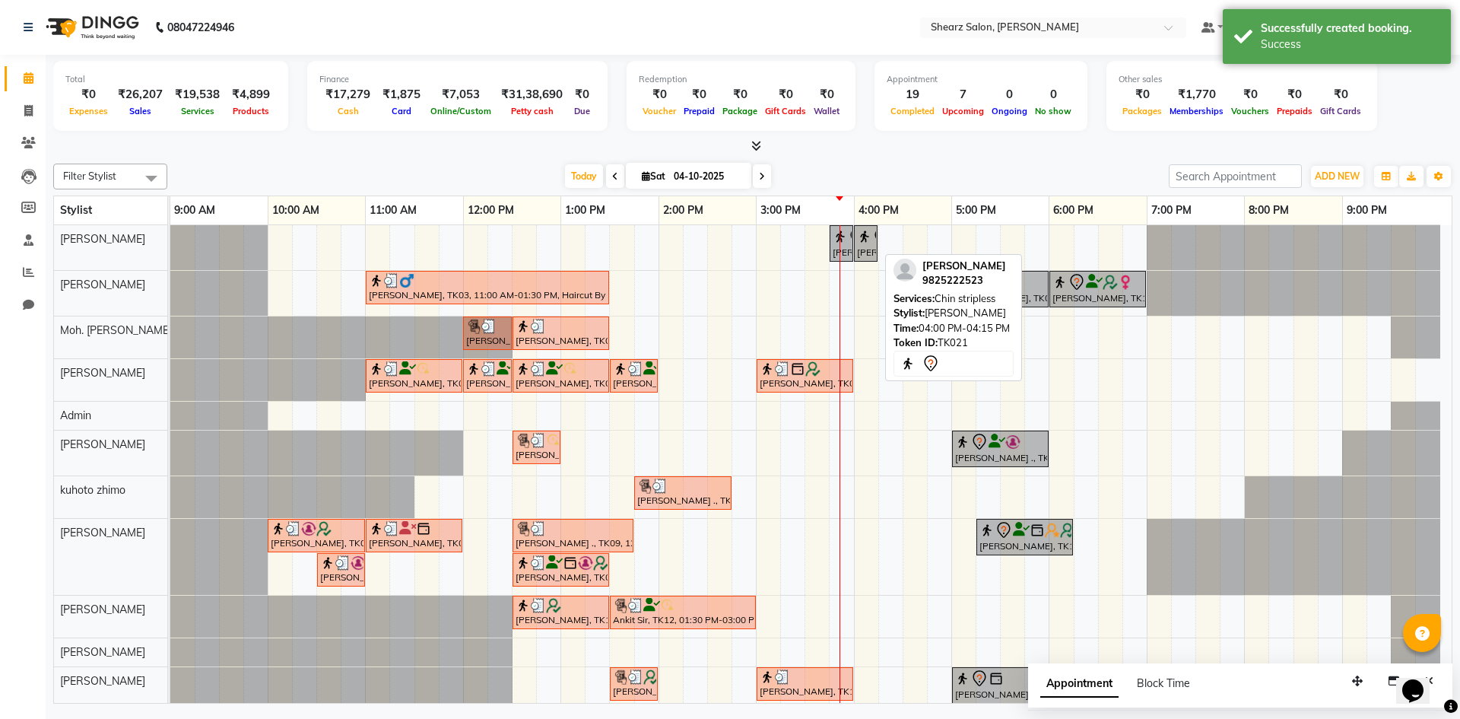
click at [869, 246] on div "[PERSON_NAME], TK21, 04:00 PM-04:15 PM, Chin stripless" at bounding box center [866, 243] width 21 height 32
select select "7"
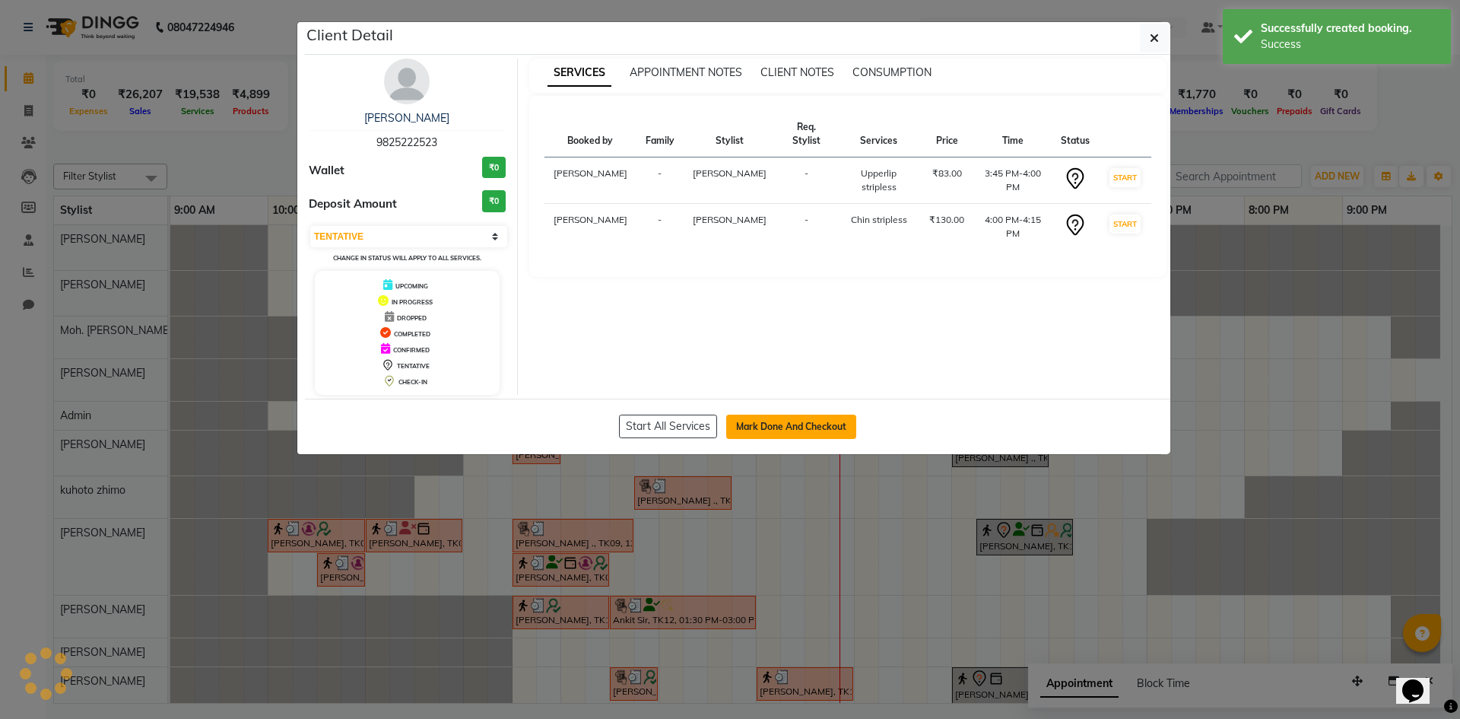
click at [806, 424] on button "Mark Done And Checkout" at bounding box center [791, 426] width 130 height 24
select select "service"
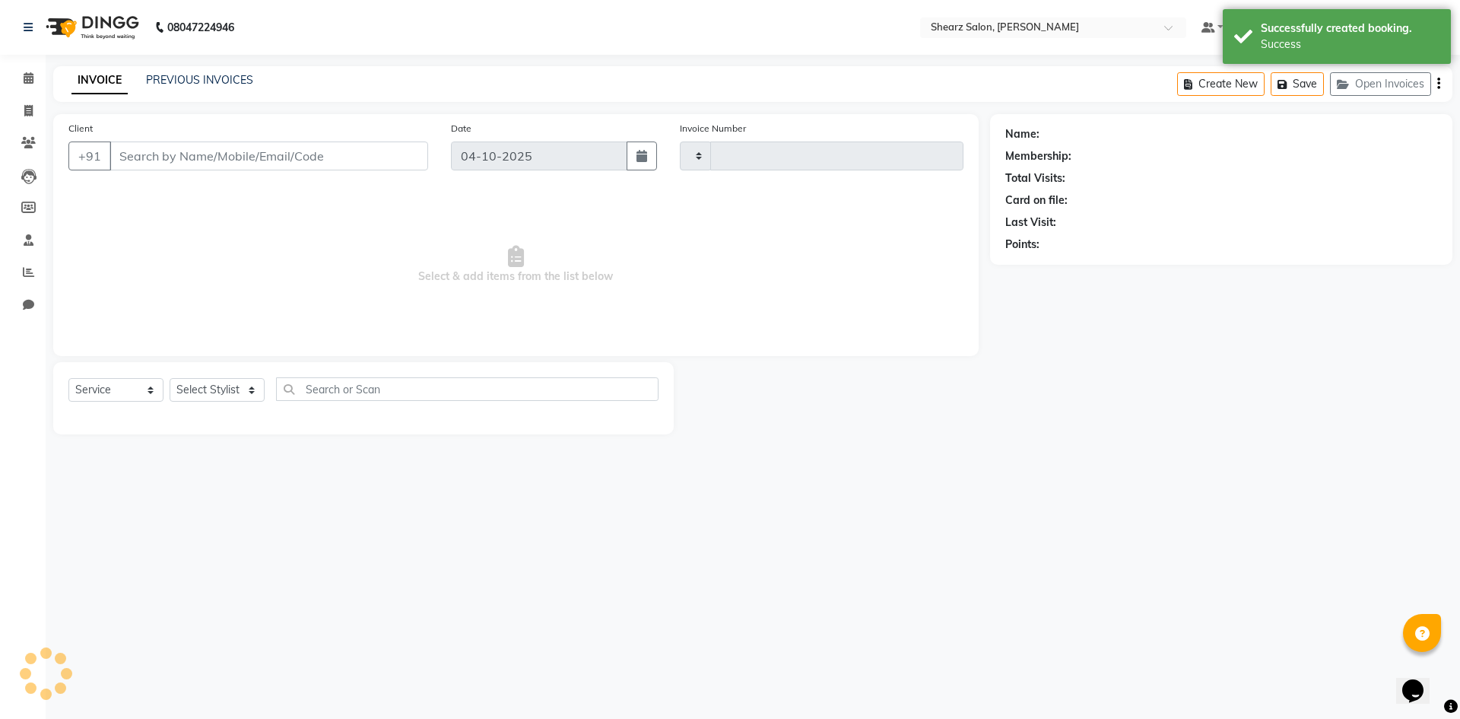
type input "6113"
select select "8159"
select select "V"
select select "87136"
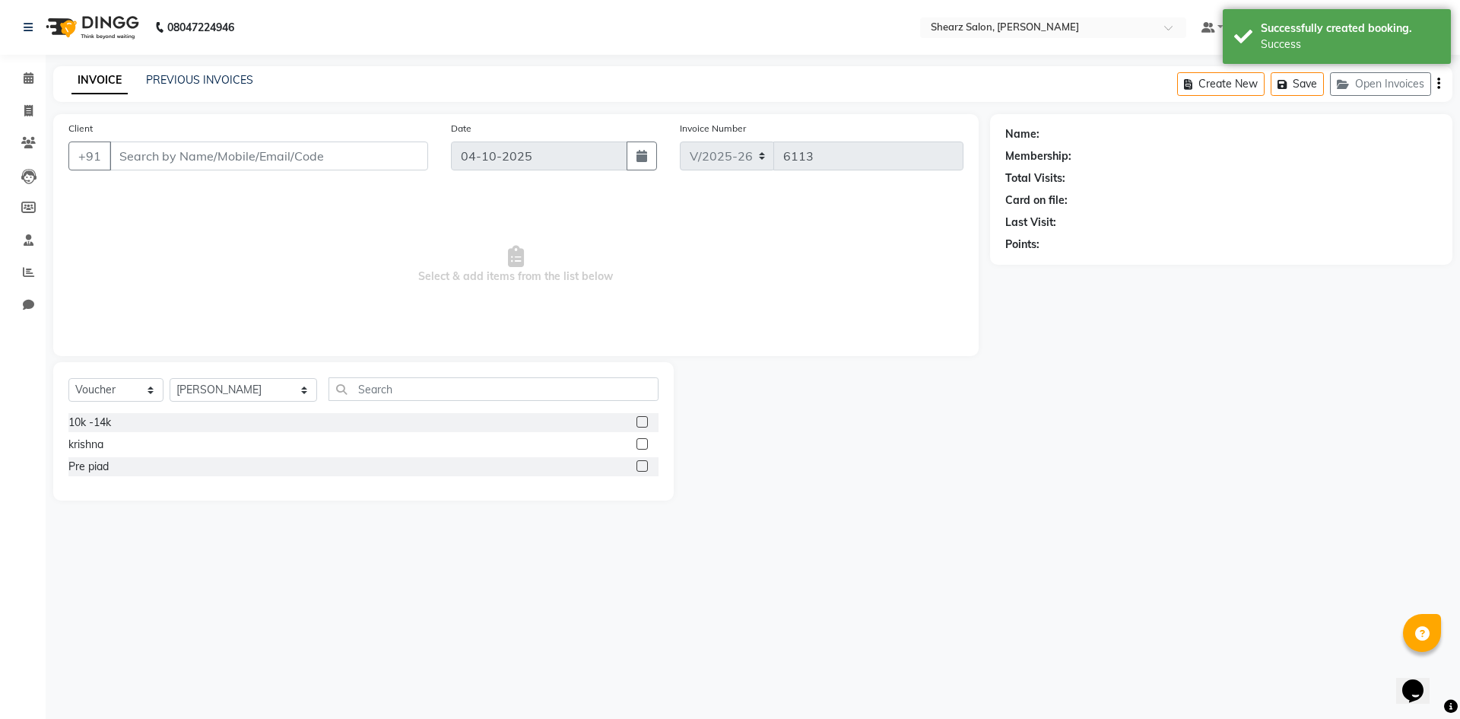
type input "9825222523"
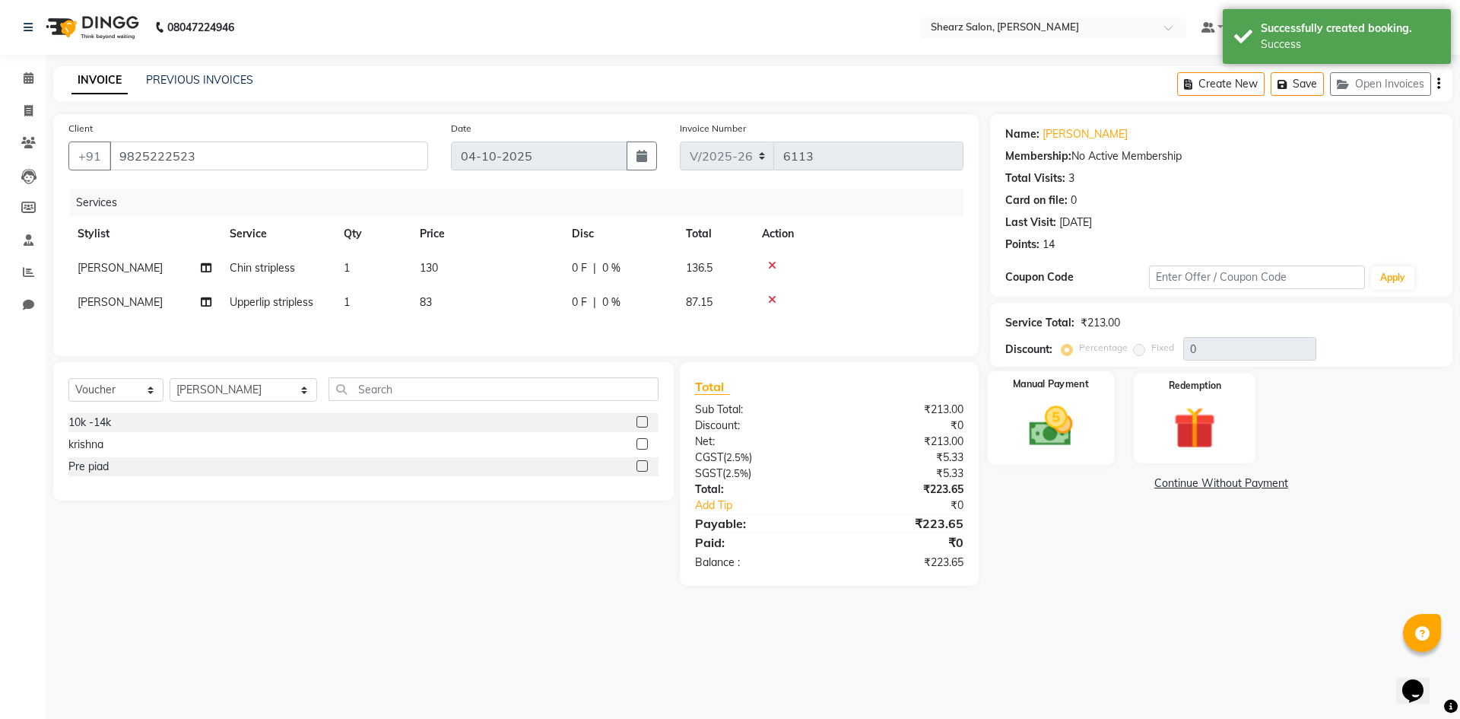
click at [1071, 440] on img at bounding box center [1050, 426] width 71 height 50
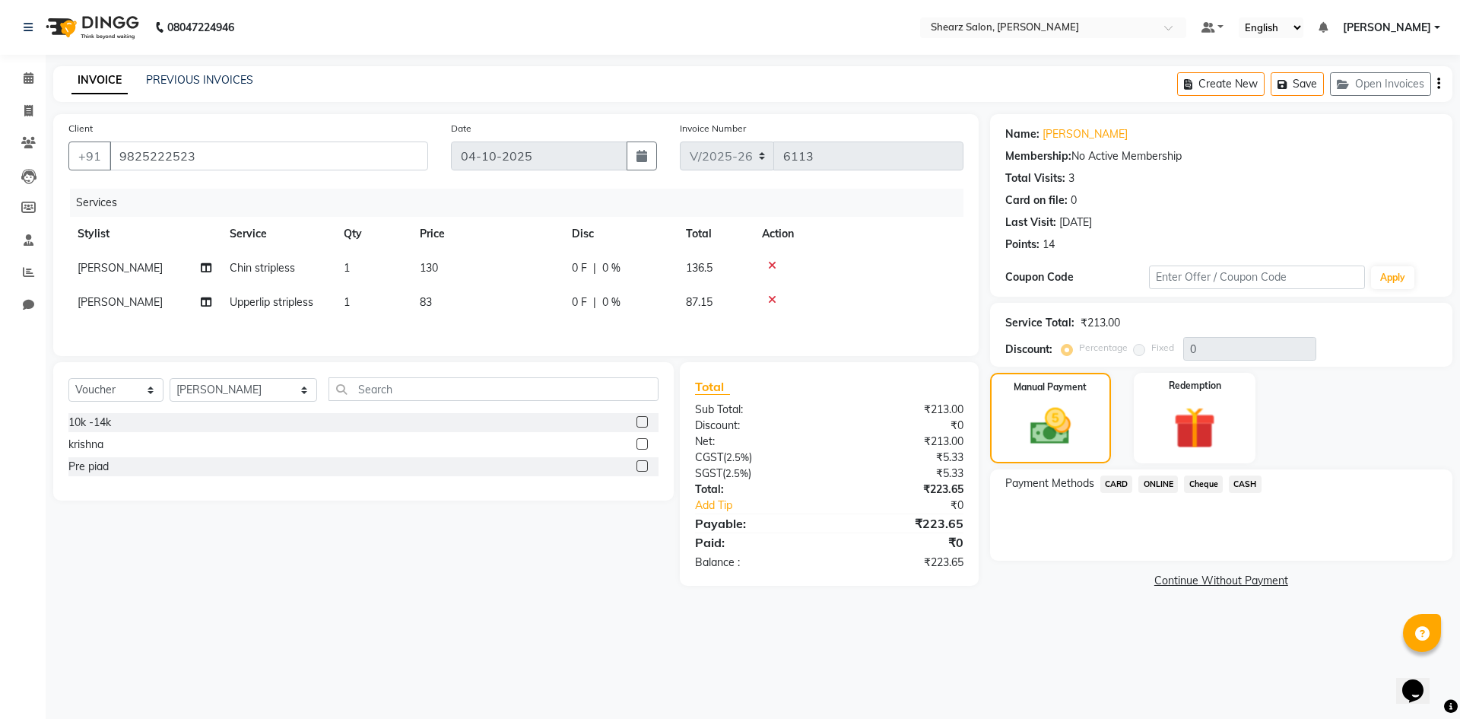
click at [1151, 482] on span "ONLINE" at bounding box center [1158, 483] width 40 height 17
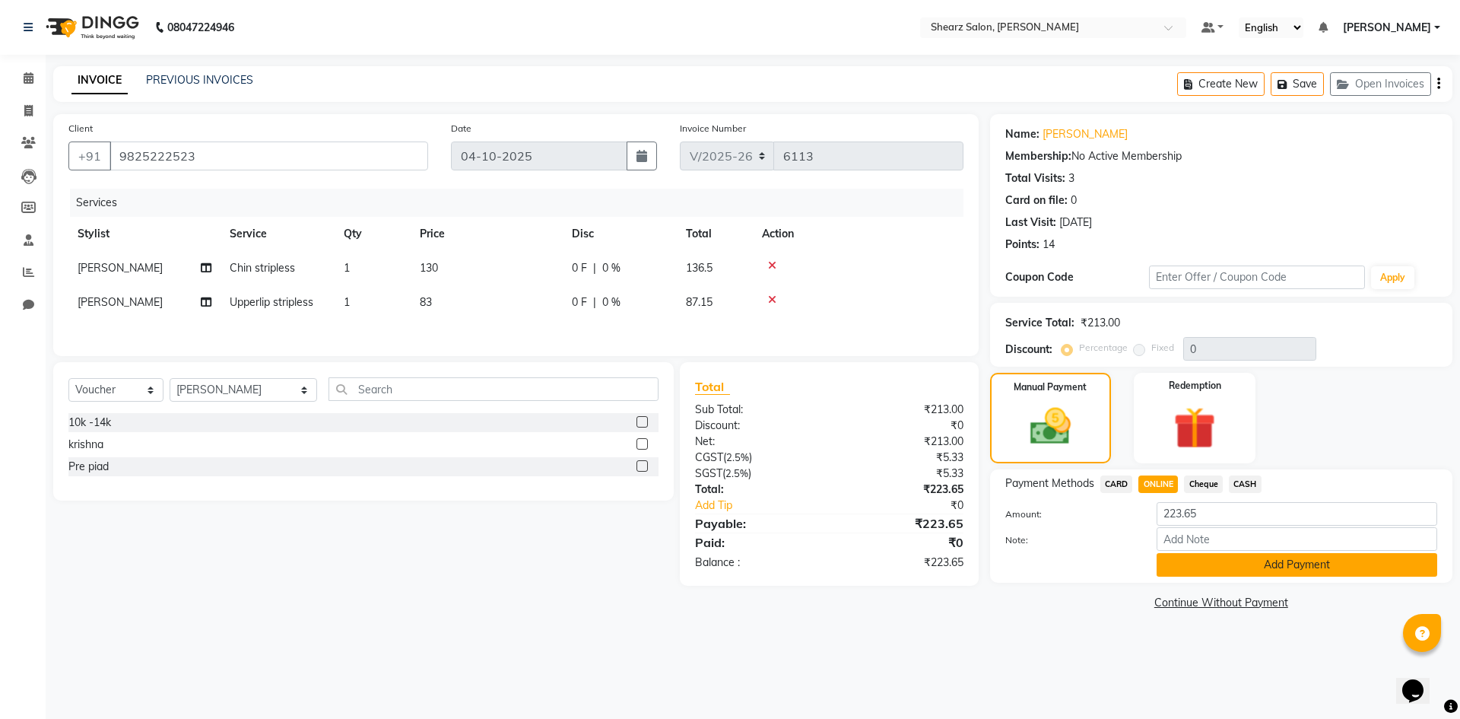
click at [1312, 569] on button "Add Payment" at bounding box center [1297, 565] width 281 height 24
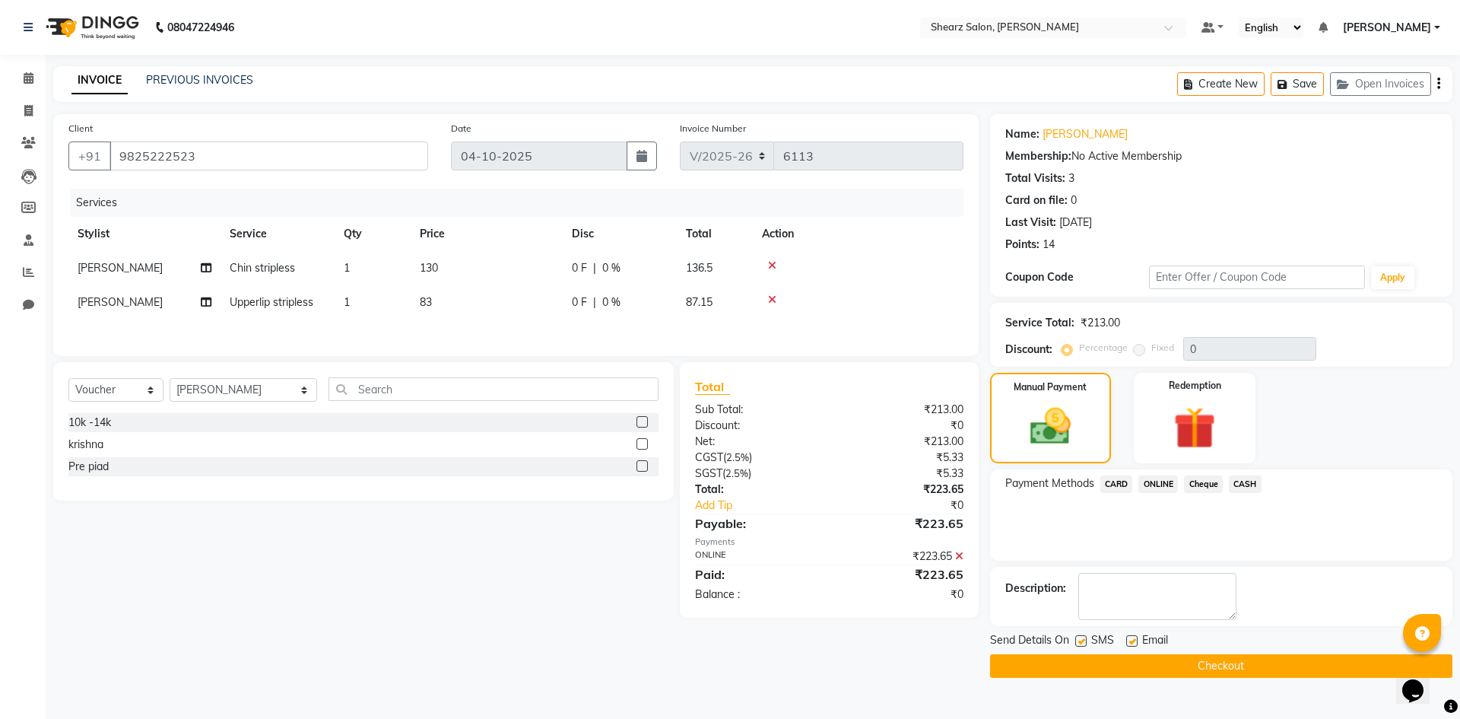
click at [1234, 663] on button "Checkout" at bounding box center [1221, 666] width 462 height 24
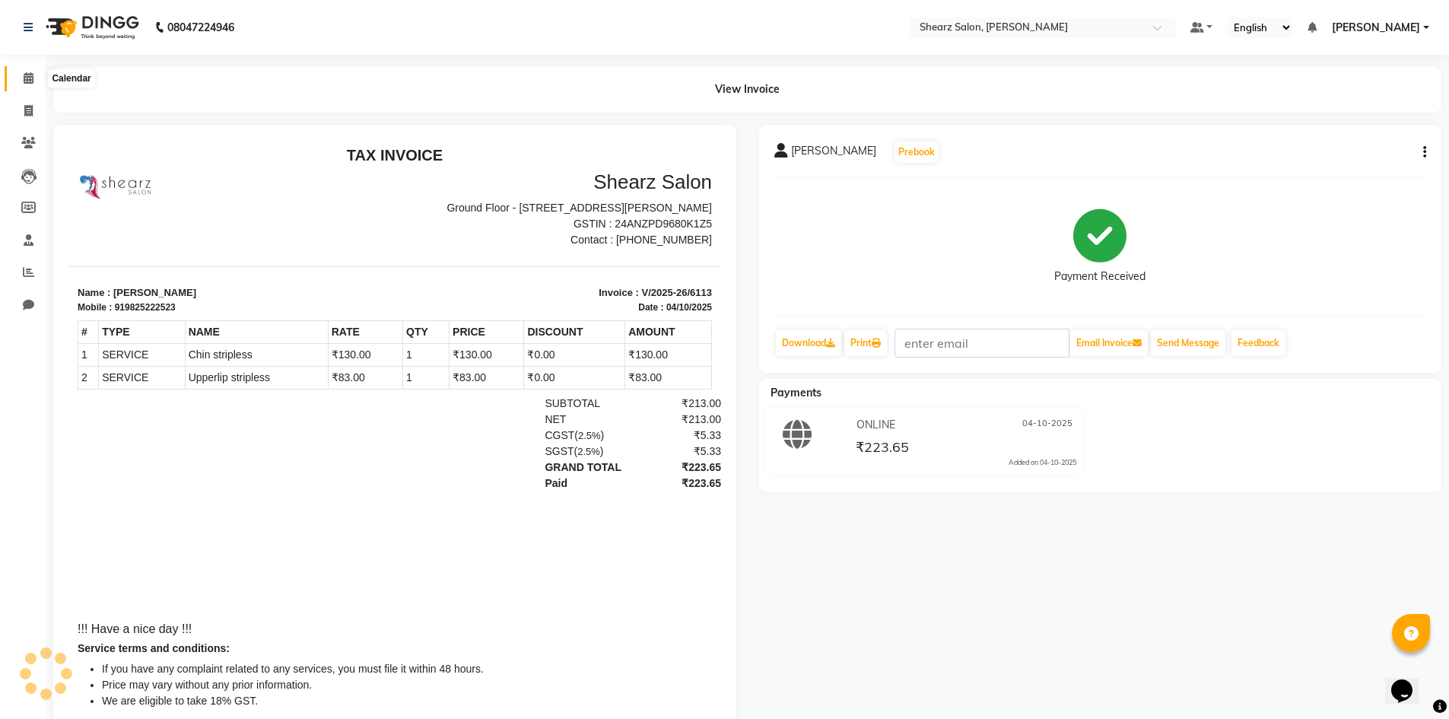
click at [27, 78] on icon at bounding box center [29, 77] width 10 height 11
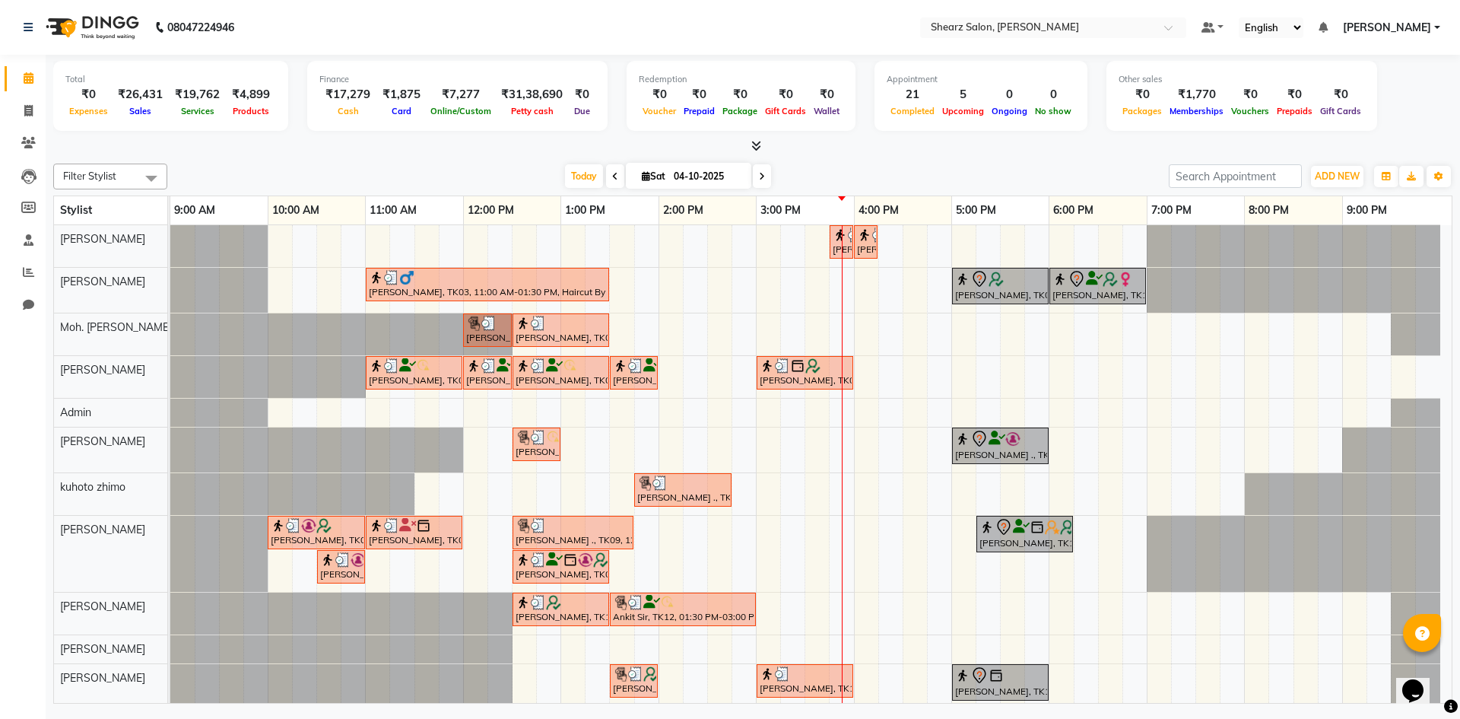
click at [763, 172] on icon at bounding box center [762, 176] width 6 height 9
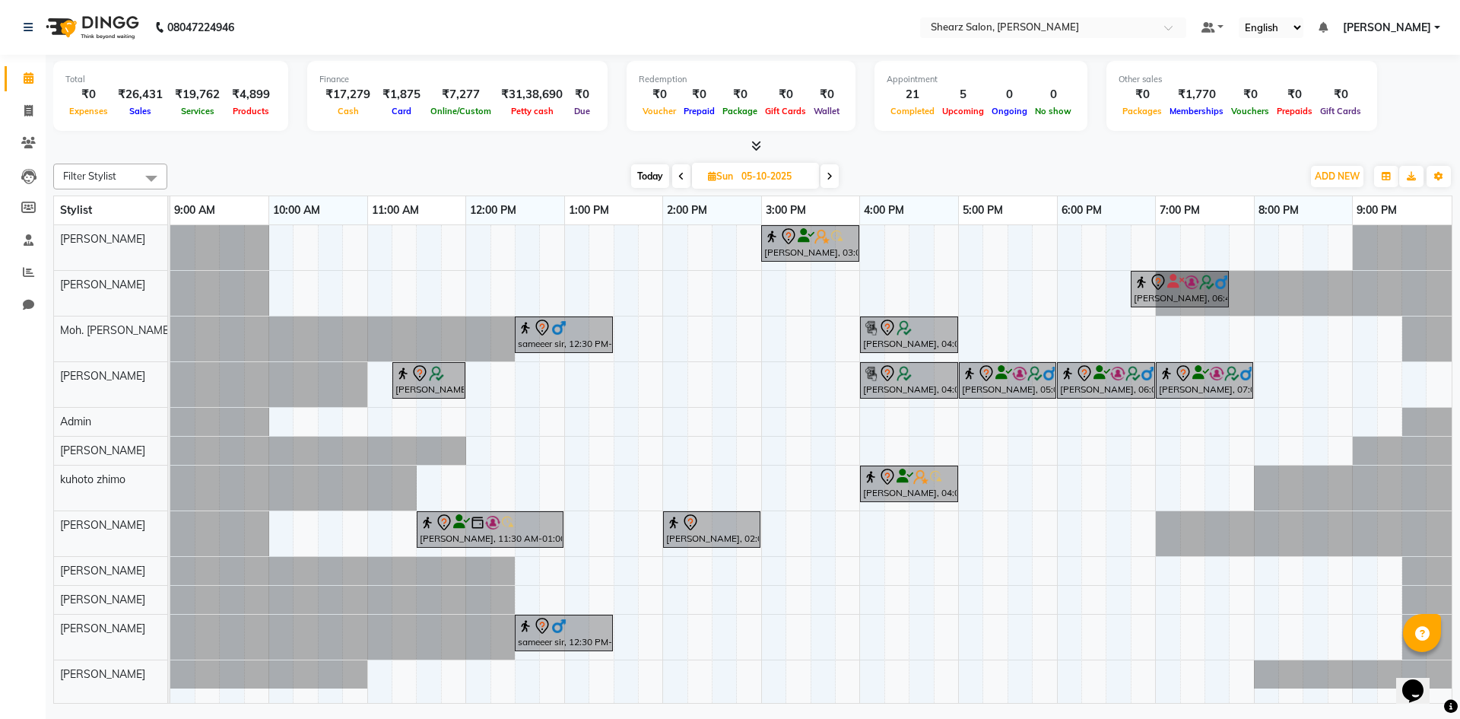
click at [678, 177] on icon at bounding box center [681, 176] width 6 height 9
type input "04-10-2025"
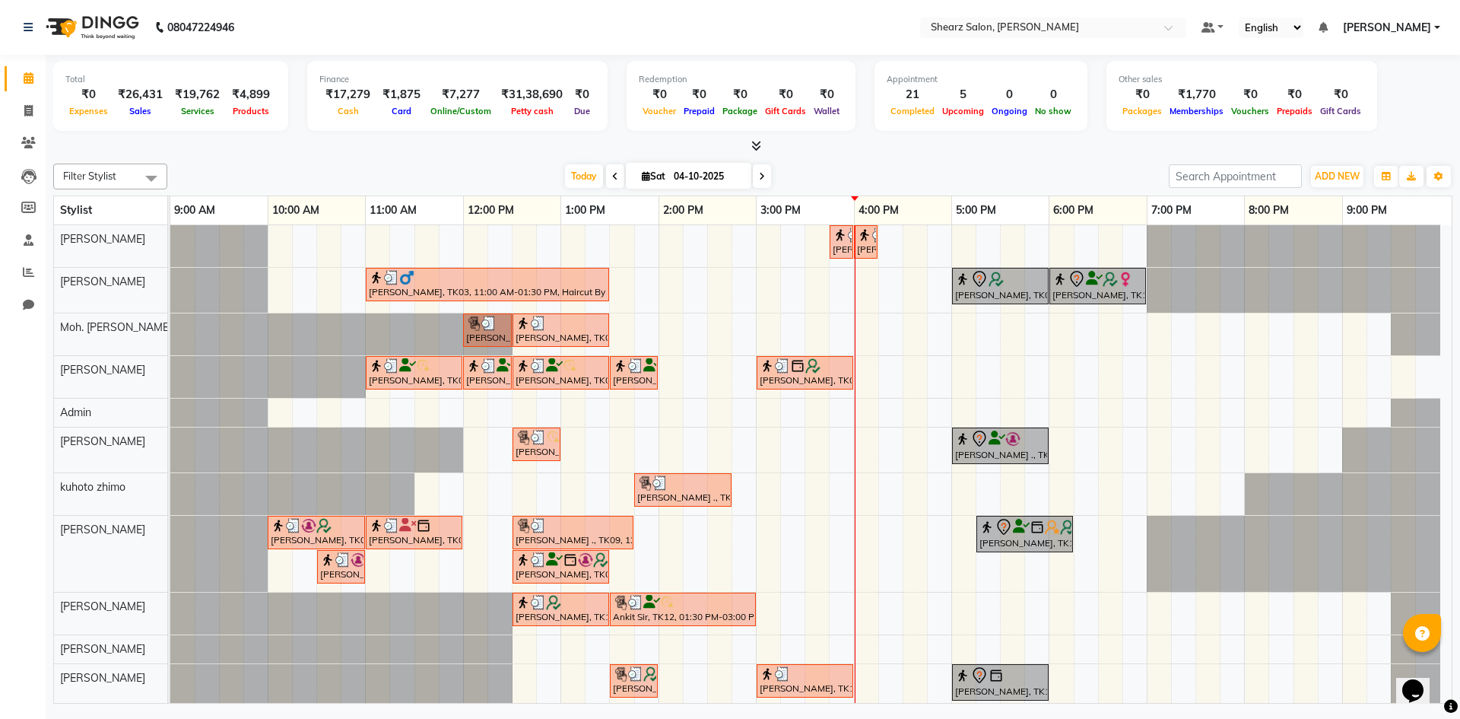
click at [925, 489] on div "[PERSON_NAME], TK21, 03:45 PM-04:00 PM, Upperlip stripless [PERSON_NAME], TK21,…" at bounding box center [810, 481] width 1281 height 513
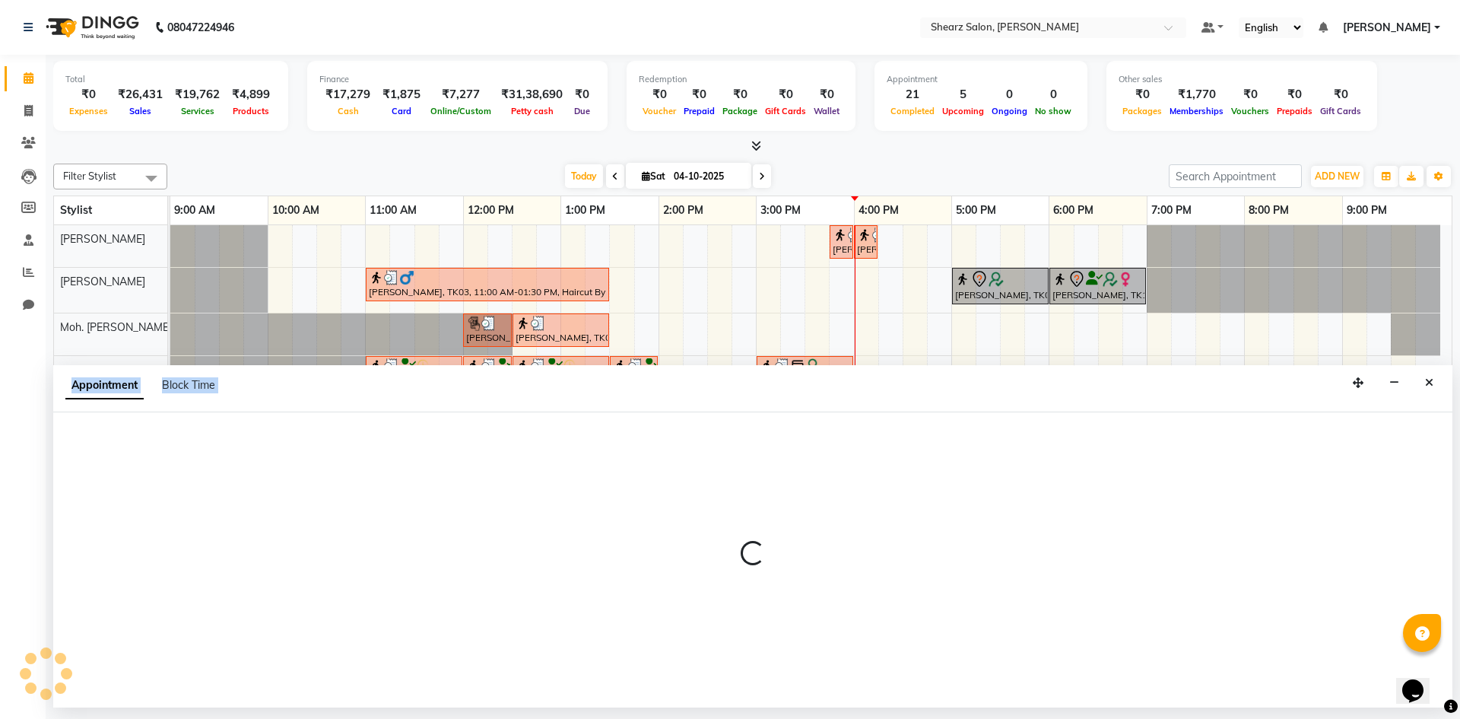
click at [925, 489] on div at bounding box center [752, 559] width 1399 height 295
select select "77326"
select select "990"
select select "tentative"
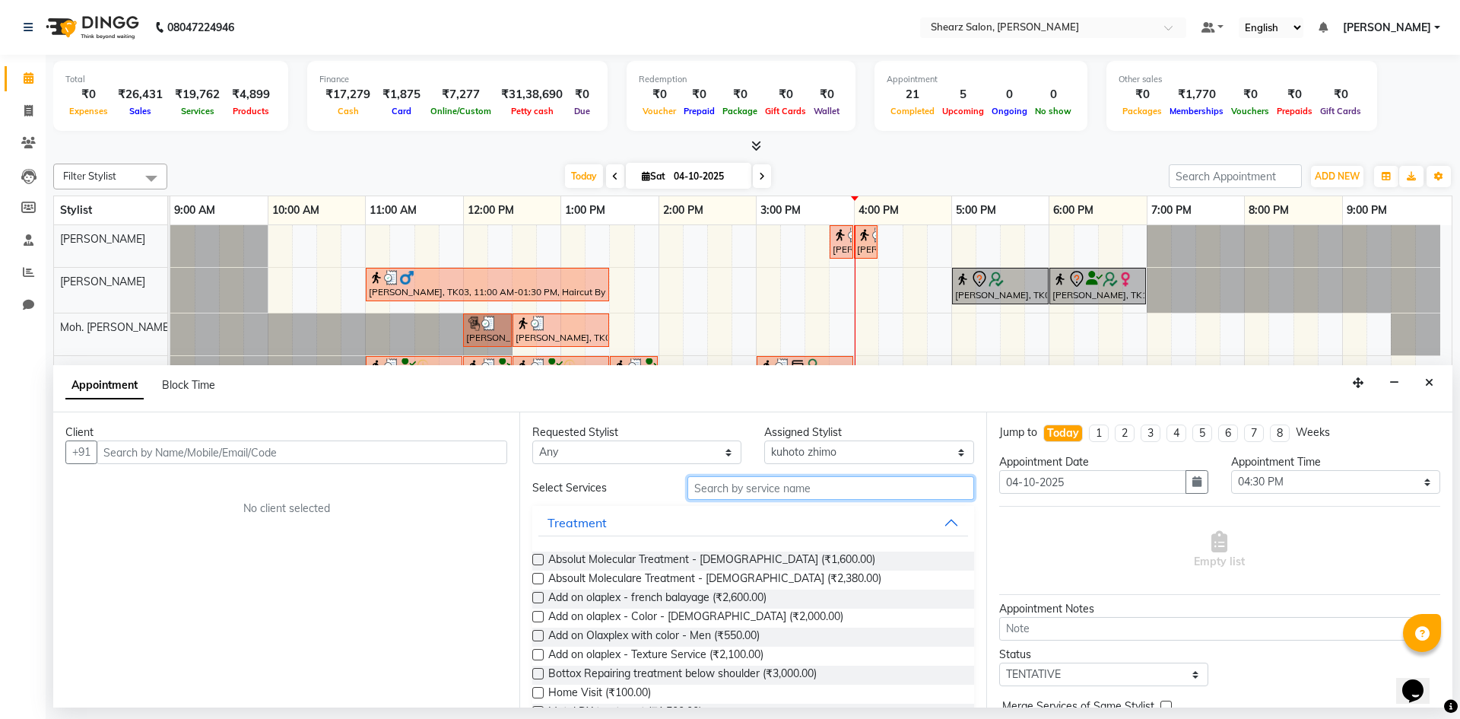
click at [770, 493] on input "text" at bounding box center [831, 488] width 287 height 24
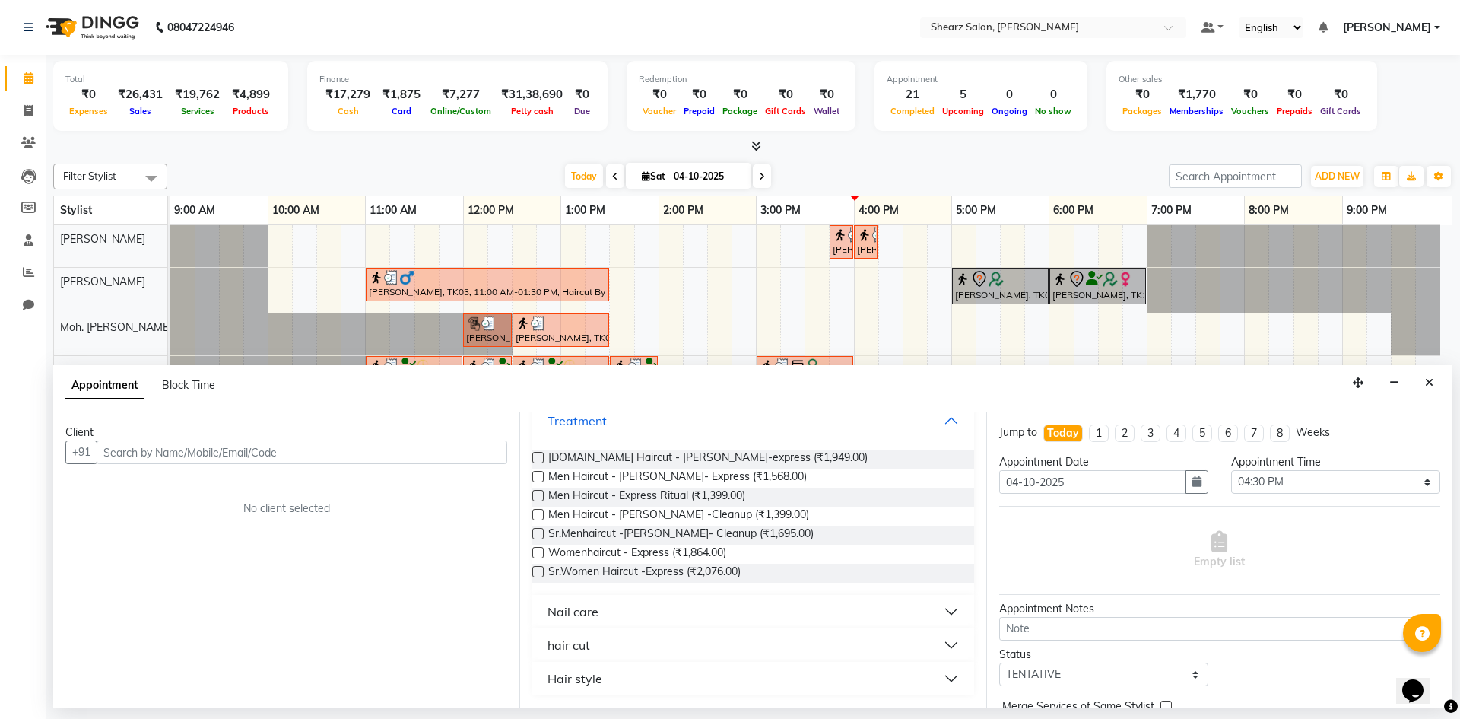
click at [694, 639] on button "hair cut" at bounding box center [752, 644] width 429 height 27
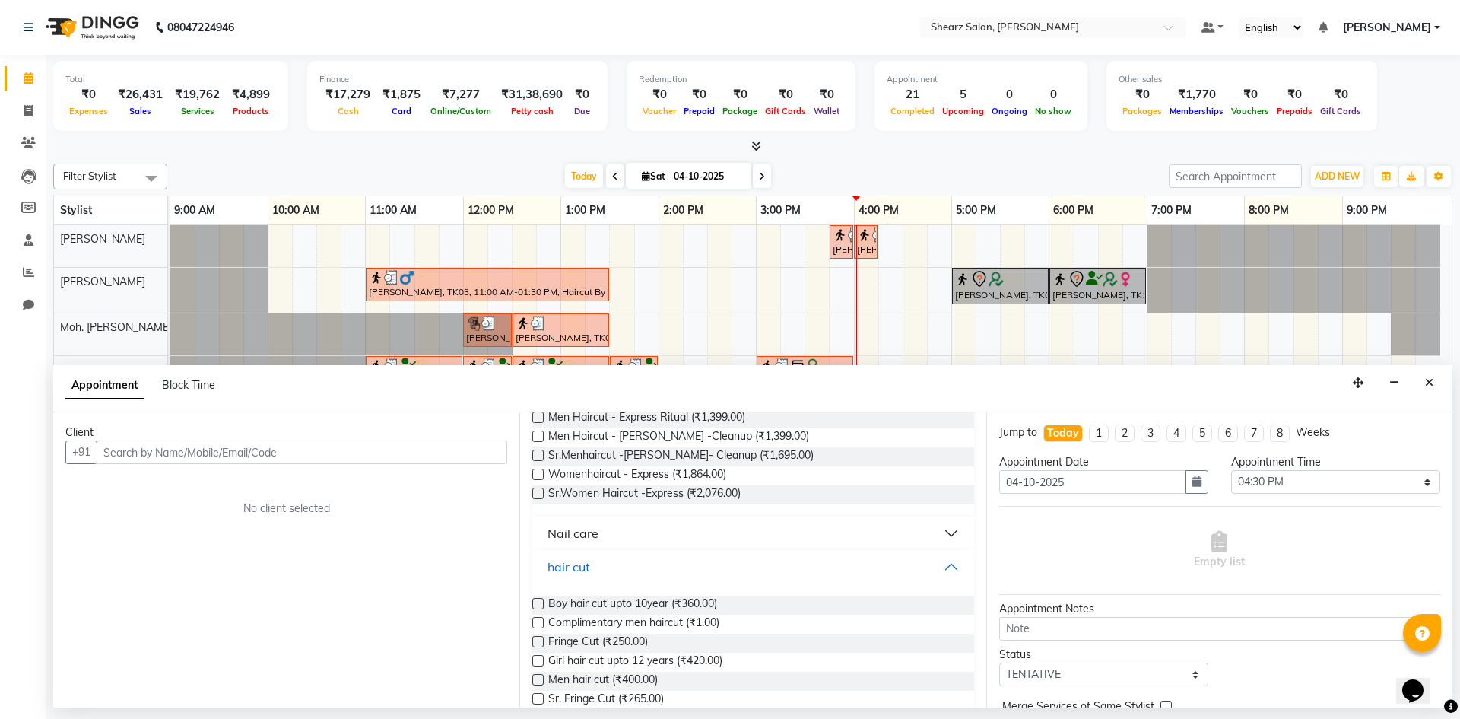
scroll to position [31, 0]
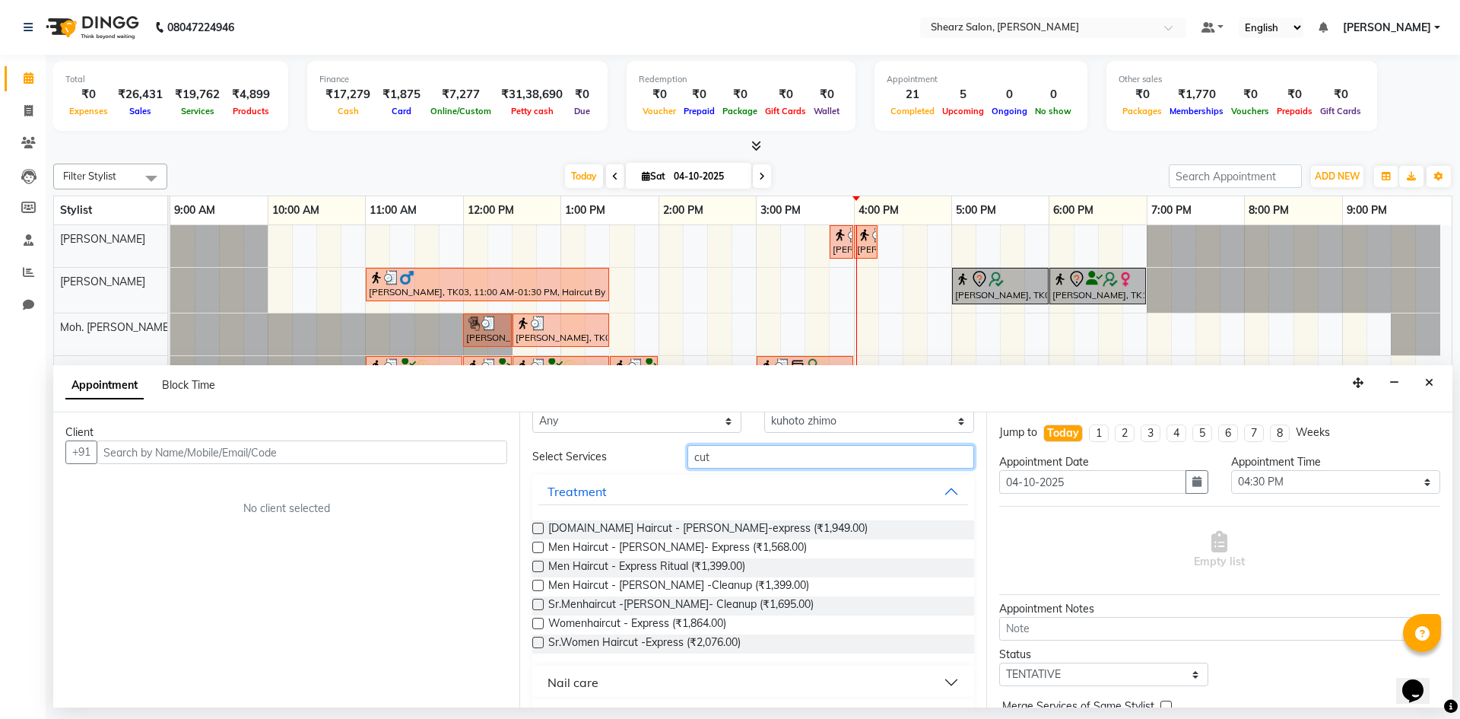
click at [759, 462] on input "cut" at bounding box center [831, 457] width 287 height 24
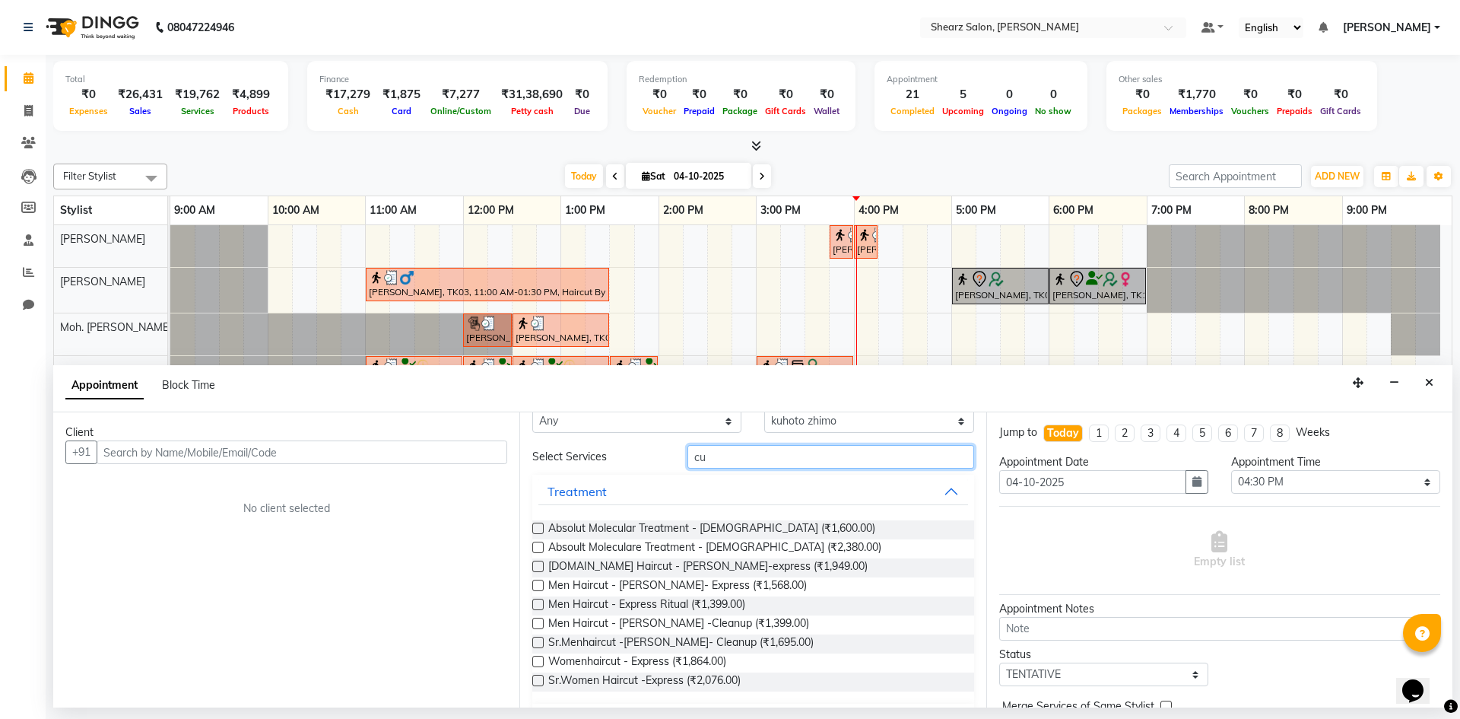
type input "c"
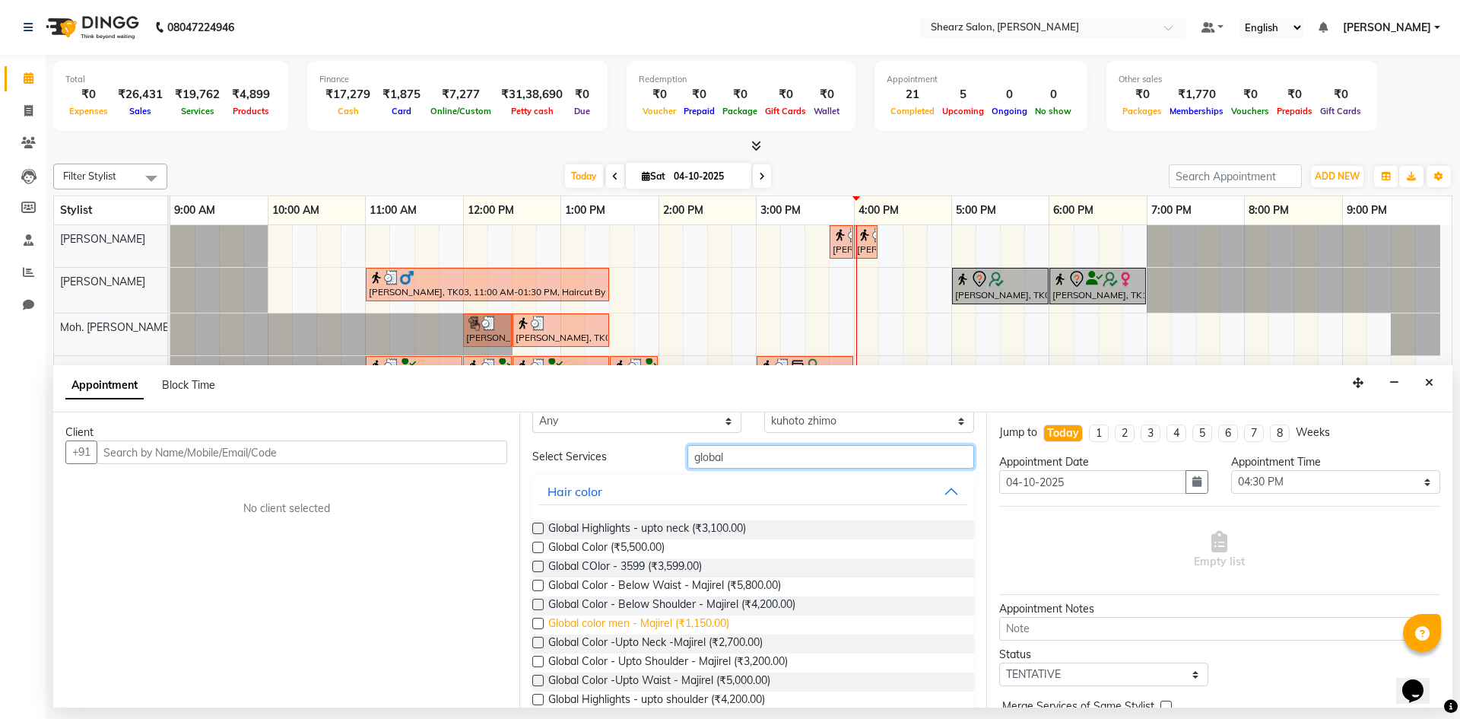
scroll to position [107, 0]
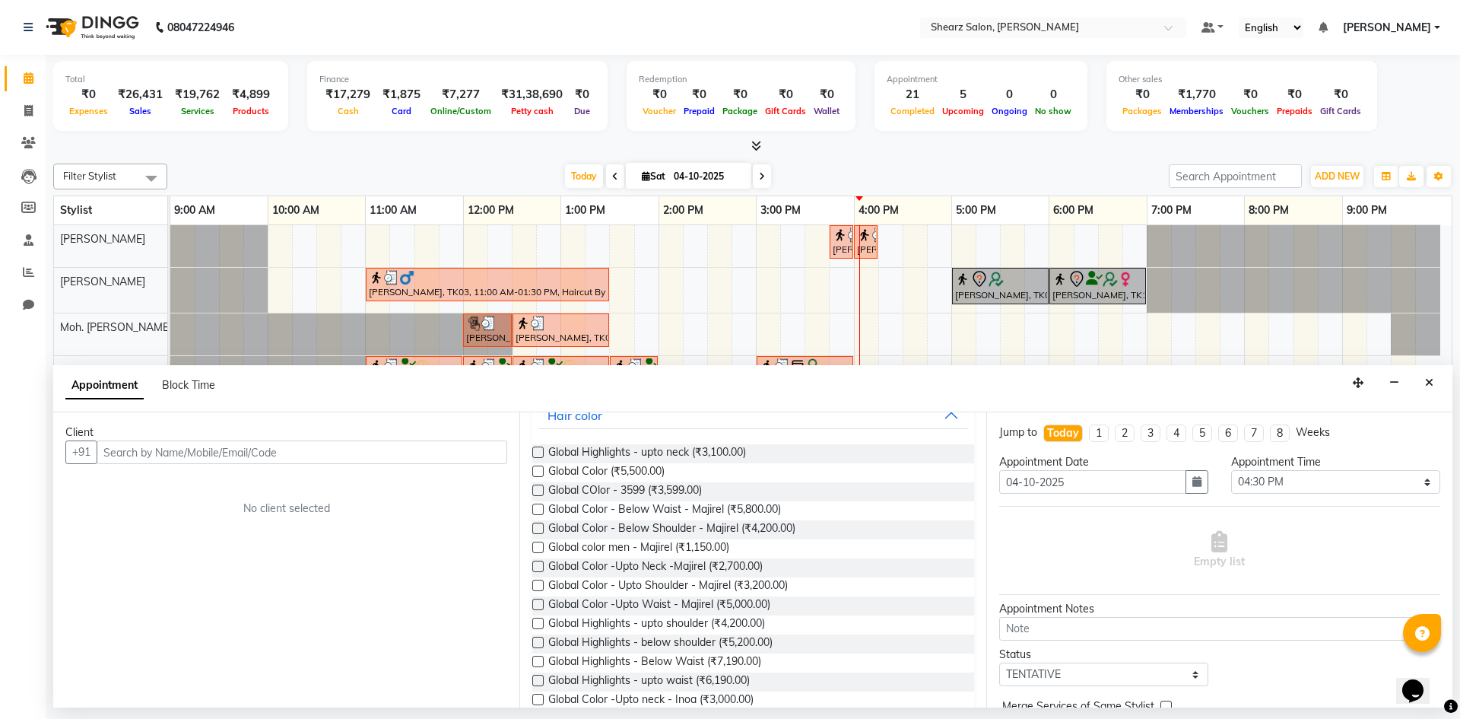
type input "global"
click at [754, 173] on span at bounding box center [762, 176] width 18 height 24
type input "05-10-2025"
select select "990"
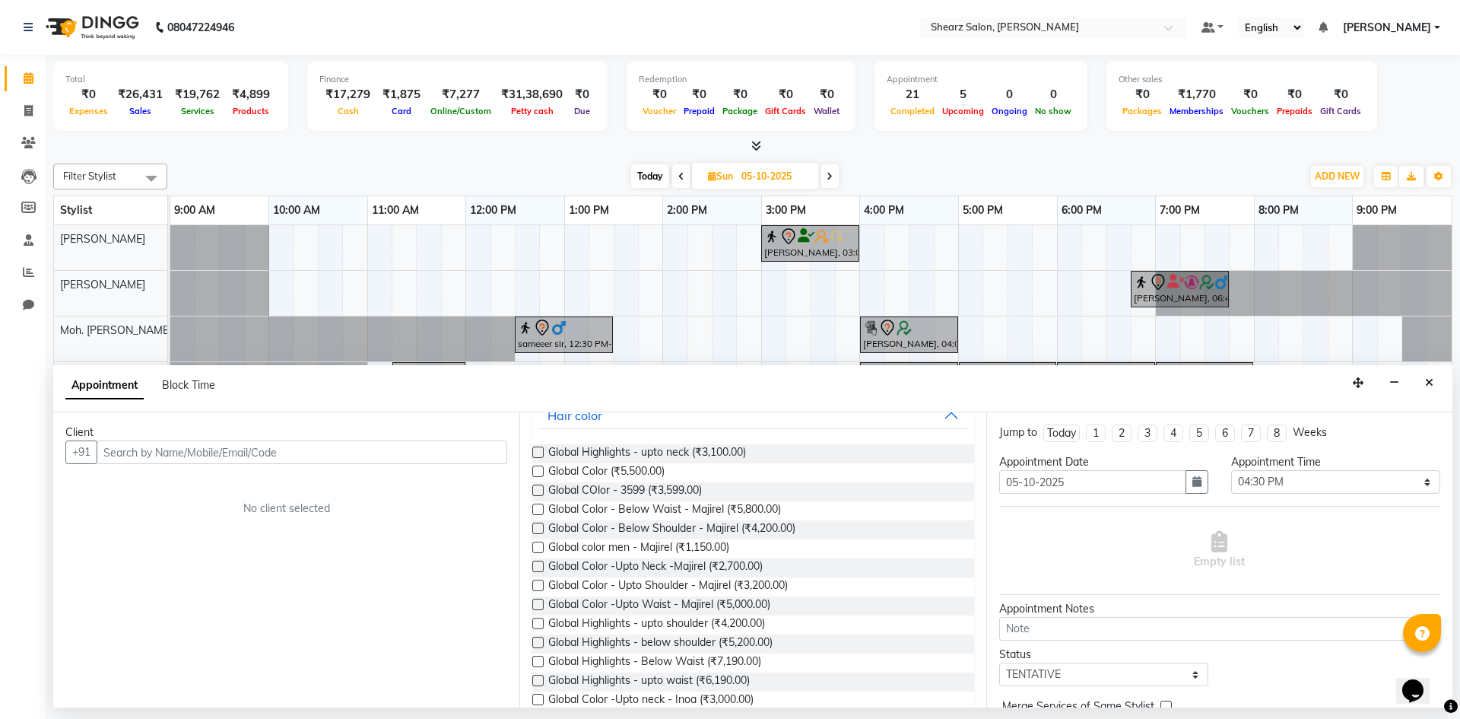
click at [831, 177] on icon at bounding box center [830, 176] width 6 height 9
type input "[DATE]"
select select "990"
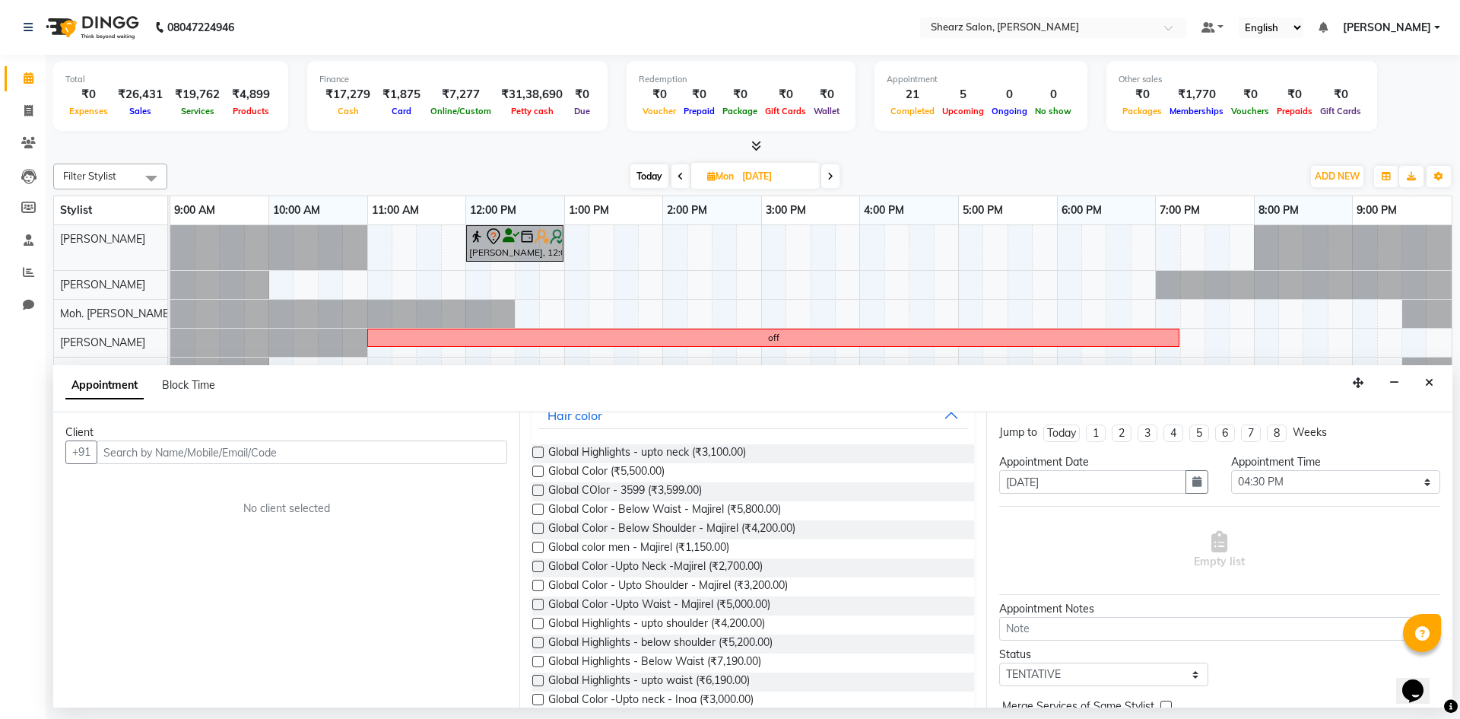
click at [683, 179] on span at bounding box center [681, 176] width 18 height 24
type input "05-10-2025"
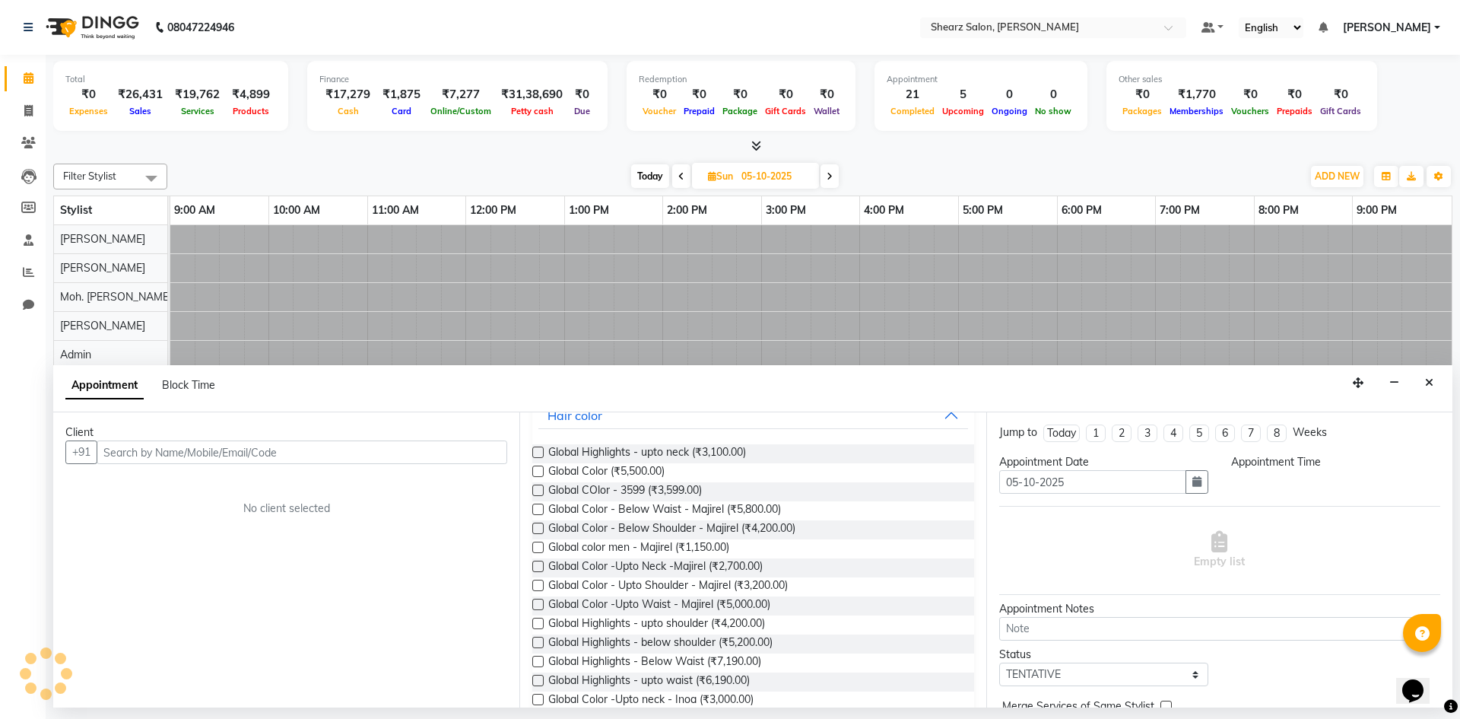
select select "990"
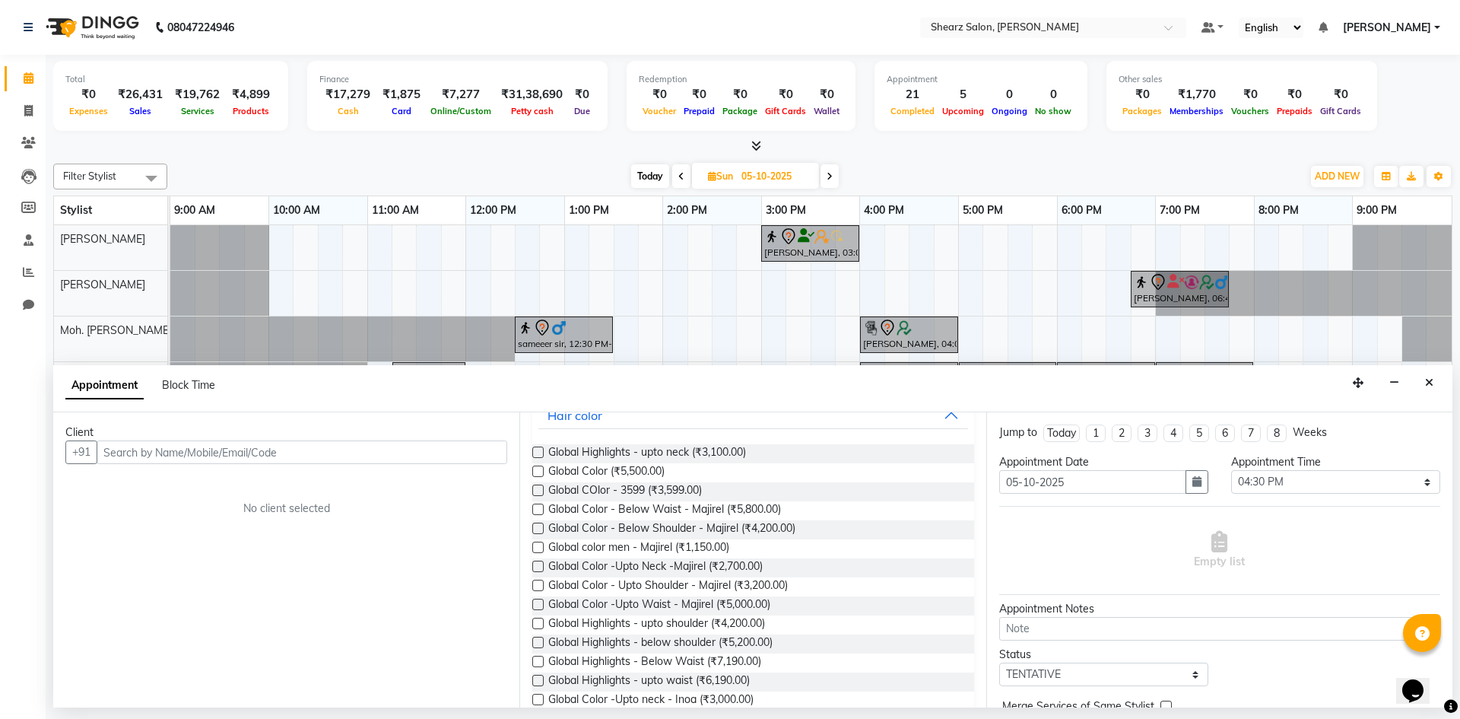
click at [824, 168] on span at bounding box center [830, 176] width 18 height 24
type input "[DATE]"
select select "990"
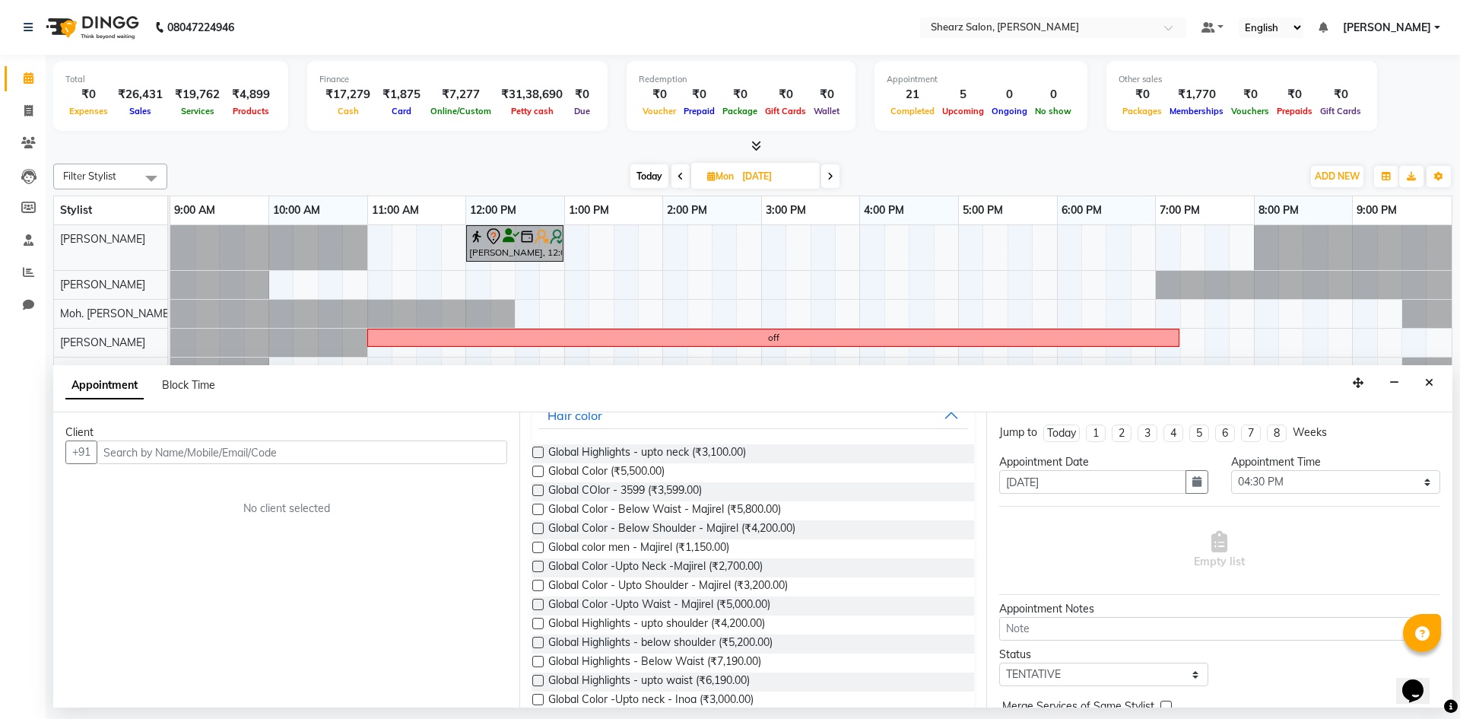
click at [823, 169] on span at bounding box center [830, 176] width 18 height 24
type input "[DATE]"
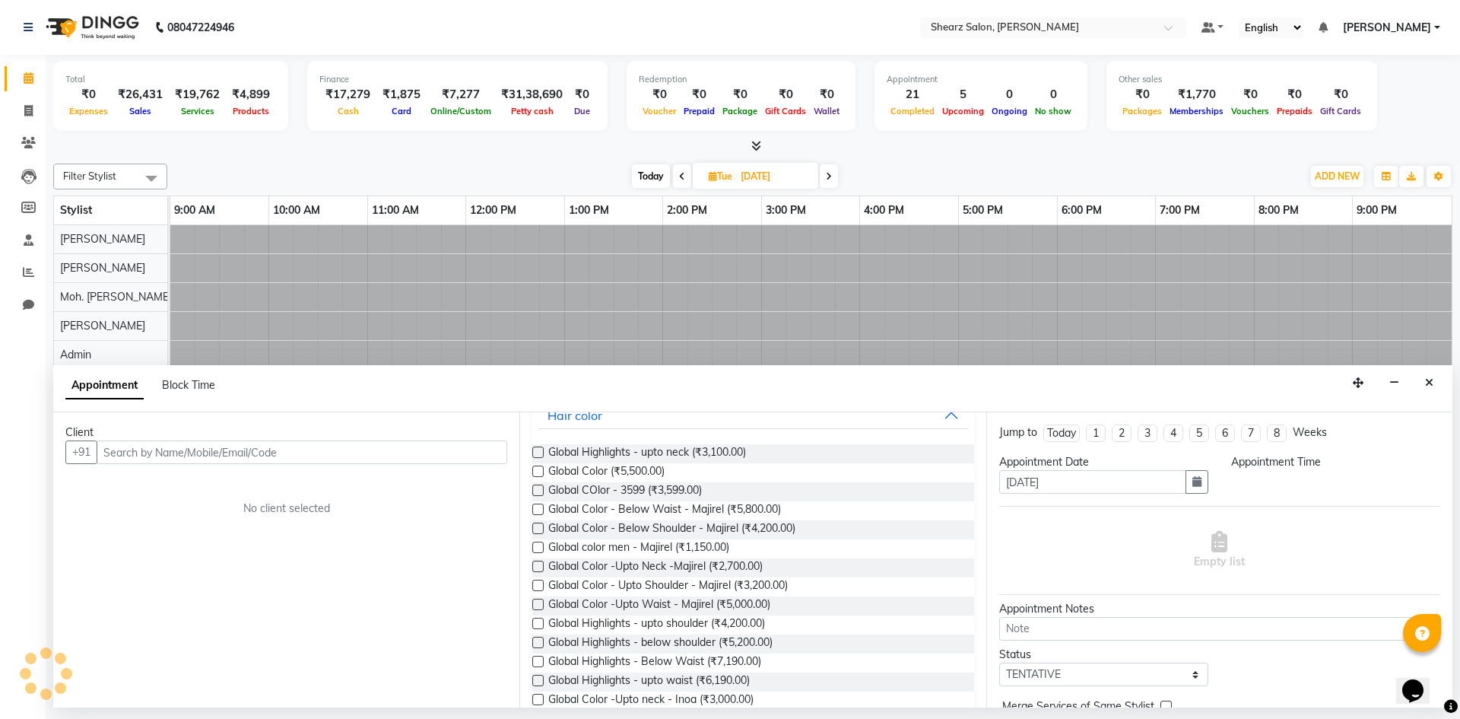
select select "990"
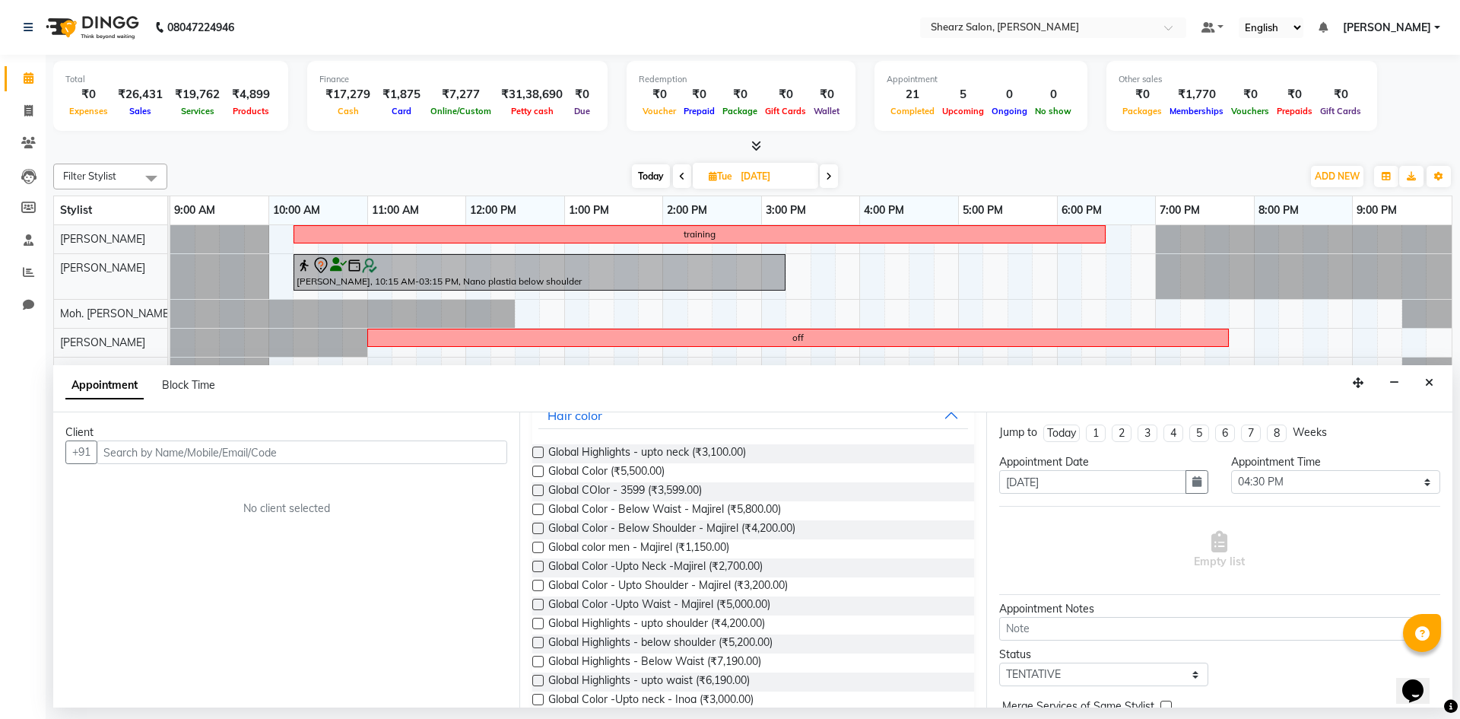
click at [830, 172] on icon at bounding box center [829, 176] width 6 height 9
type input "[DATE]"
select select "990"
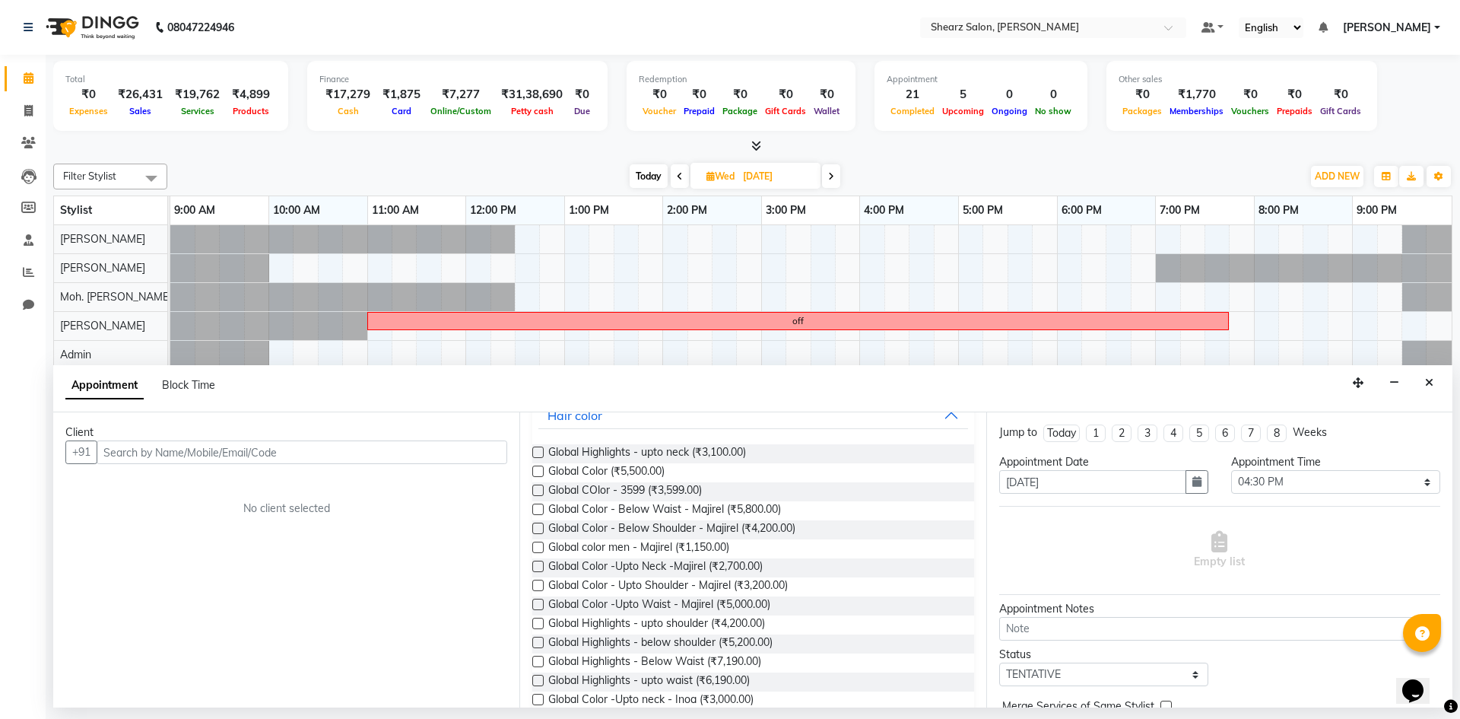
click at [680, 177] on icon at bounding box center [680, 176] width 6 height 9
type input "[DATE]"
select select "990"
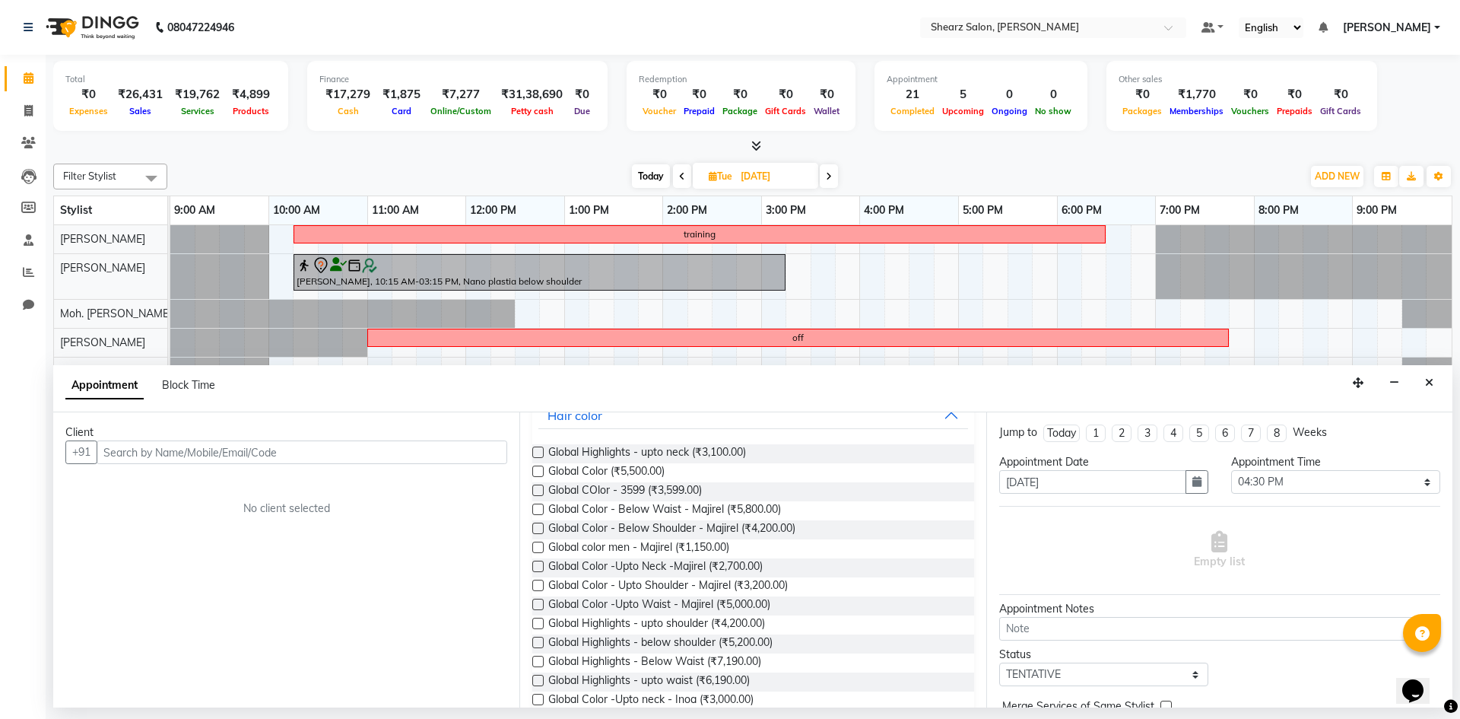
click at [679, 173] on icon at bounding box center [682, 176] width 6 height 9
type input "[DATE]"
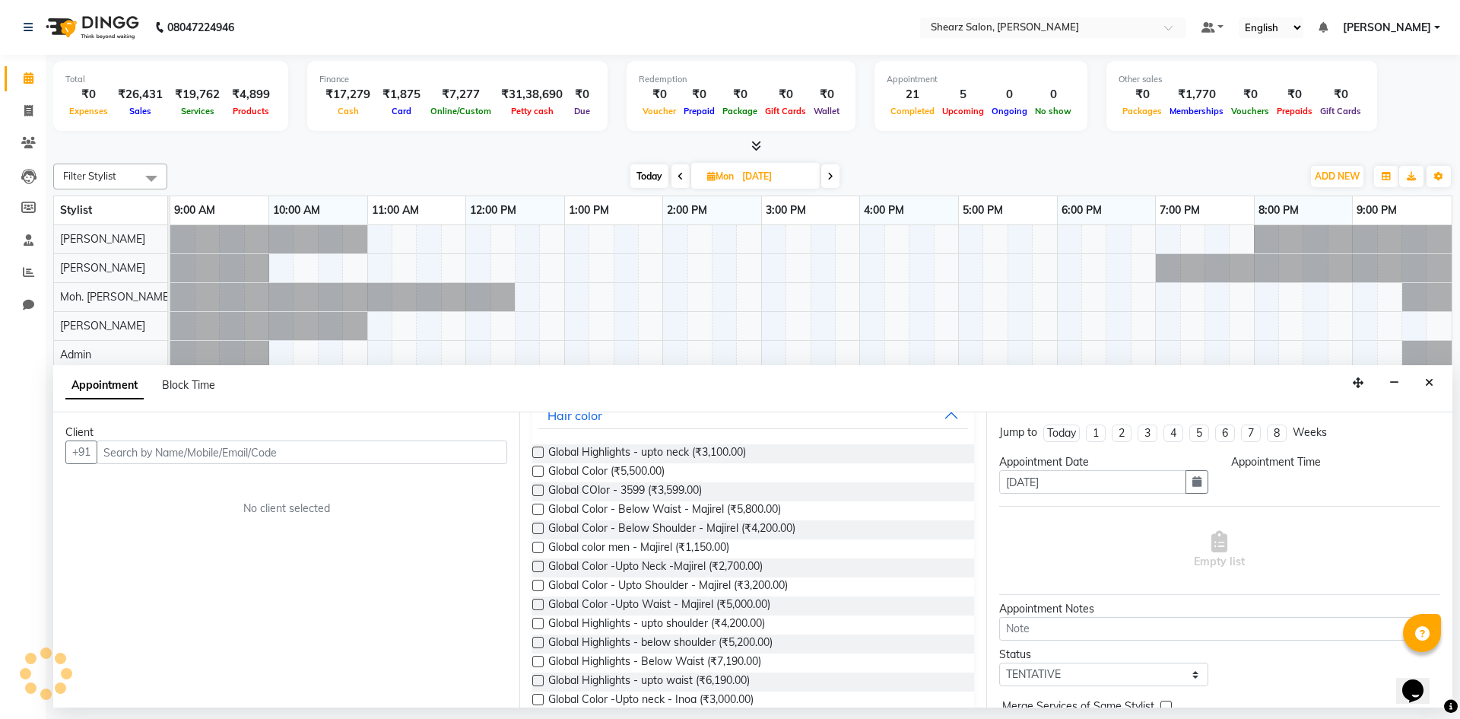
select select "990"
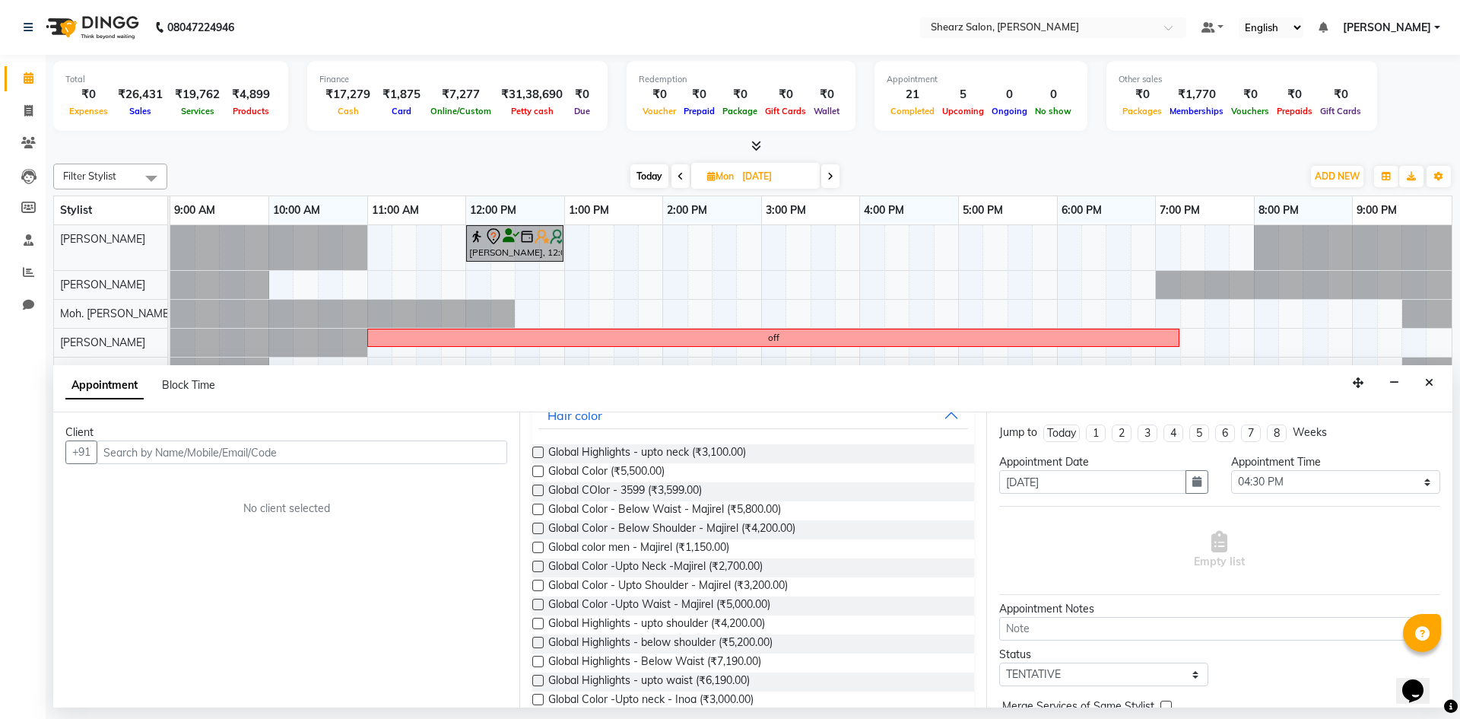
click at [826, 172] on span at bounding box center [830, 176] width 18 height 24
type input "[DATE]"
select select "990"
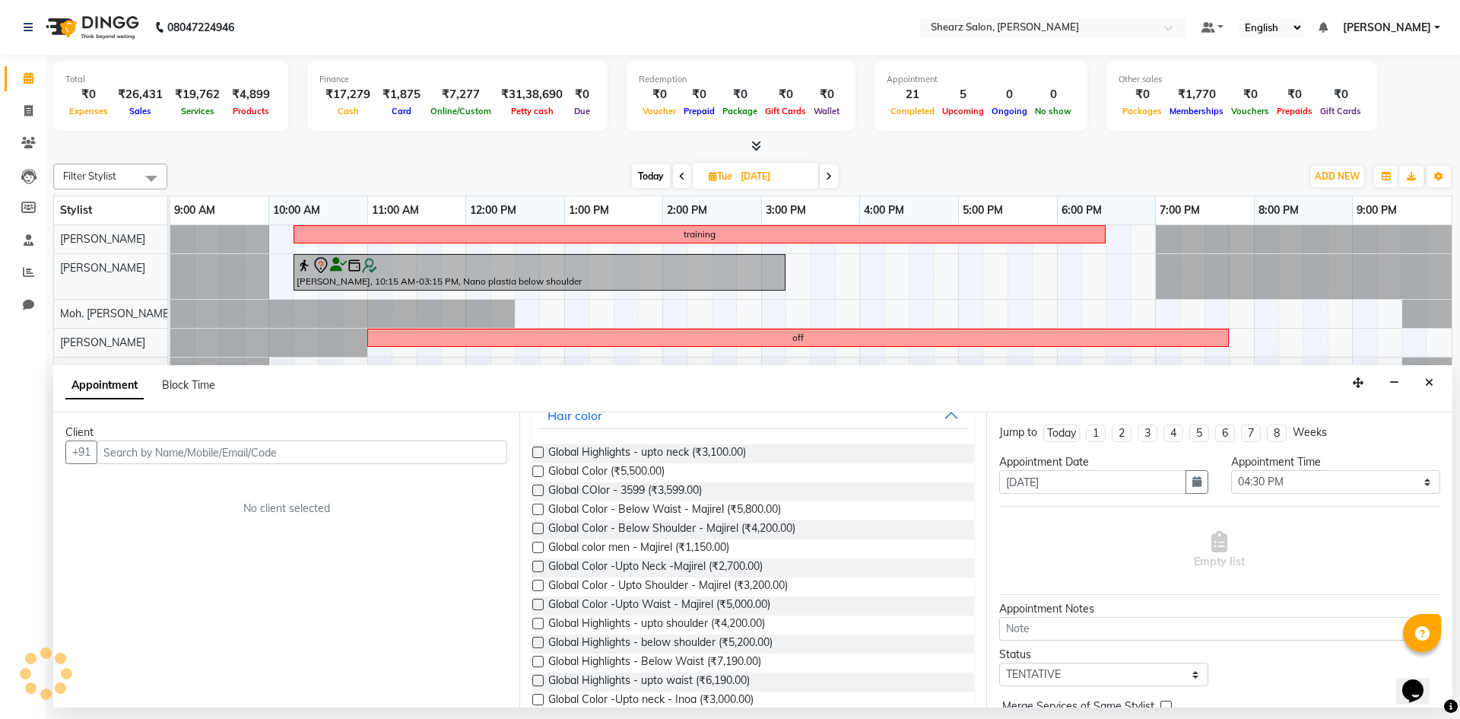
click at [678, 170] on span at bounding box center [682, 176] width 18 height 24
type input "[DATE]"
select select "990"
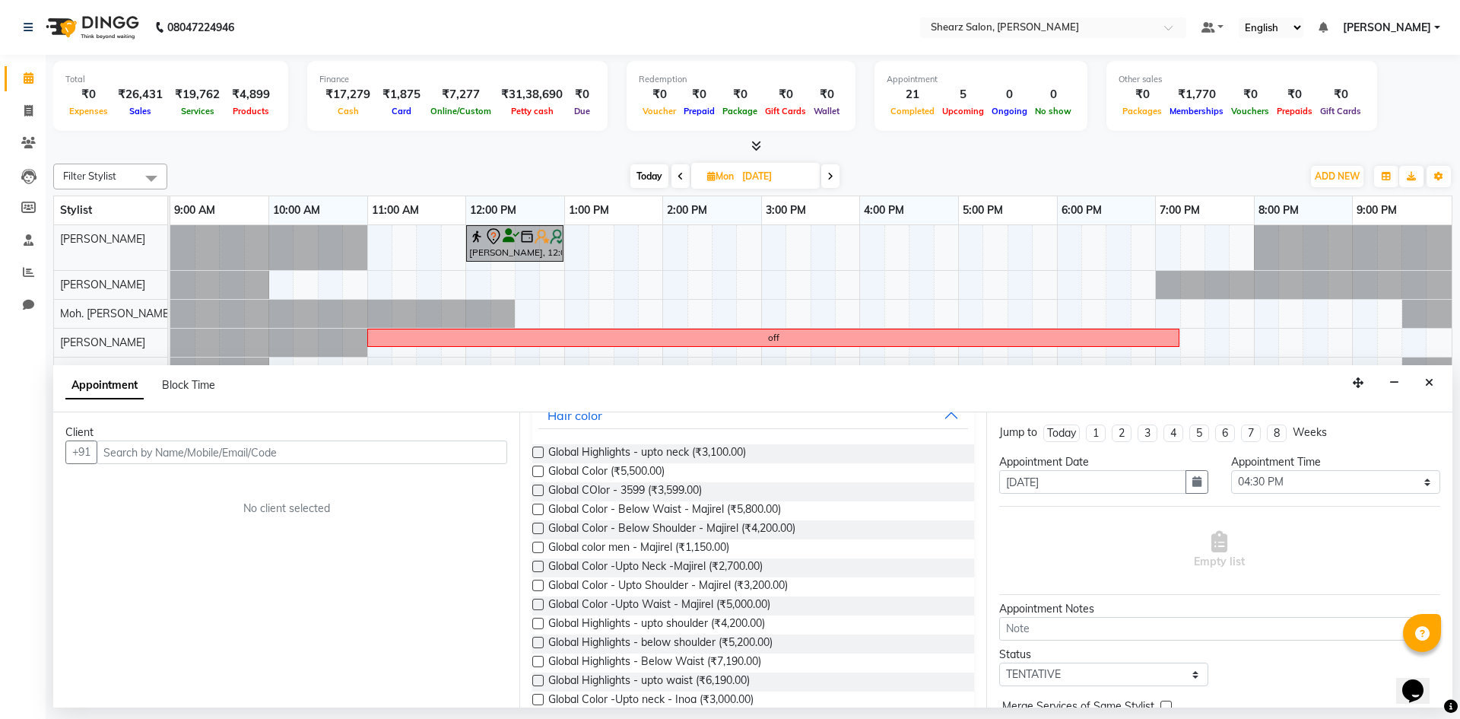
click at [1420, 398] on div "Appointment Block Time" at bounding box center [752, 388] width 1399 height 47
click at [1426, 389] on button "Close" at bounding box center [1429, 383] width 22 height 24
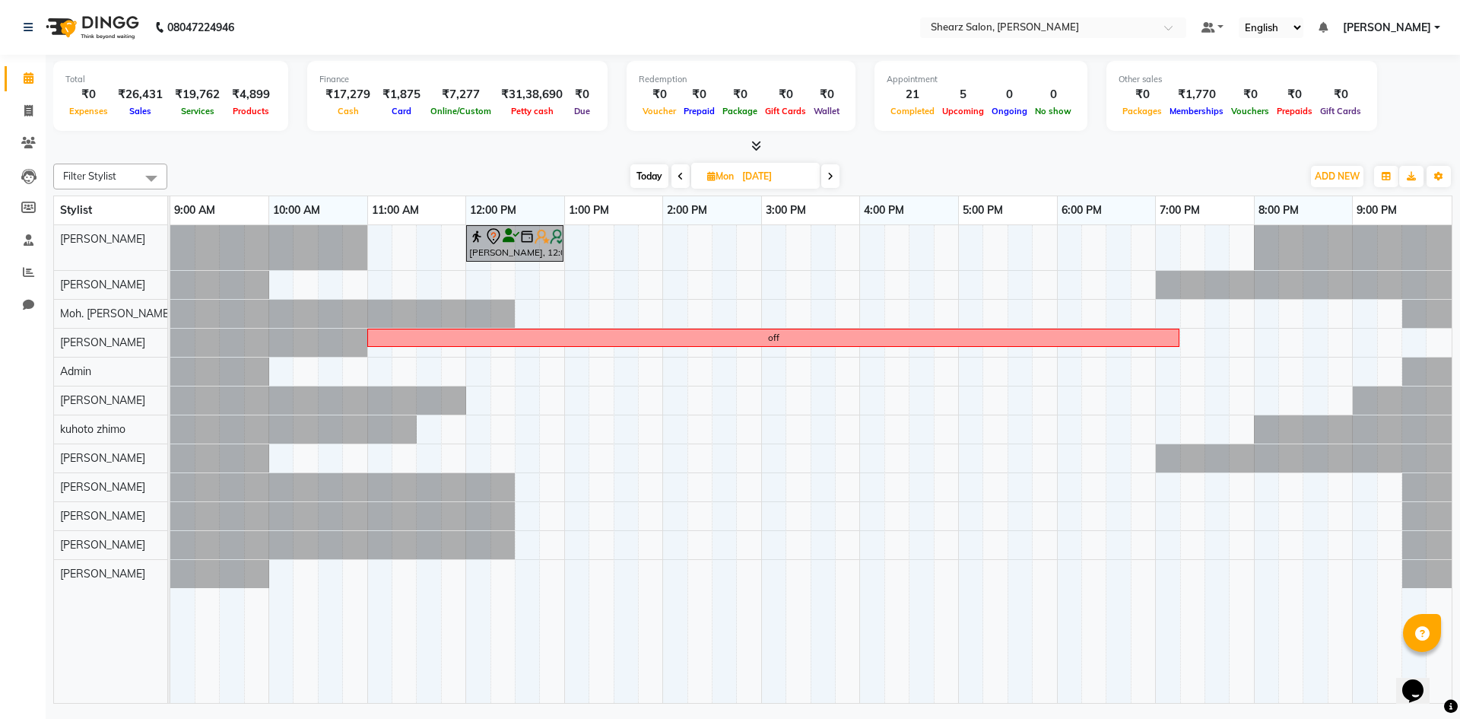
click at [745, 177] on input "[DATE]" at bounding box center [776, 176] width 76 height 23
select select "10"
select select "2025"
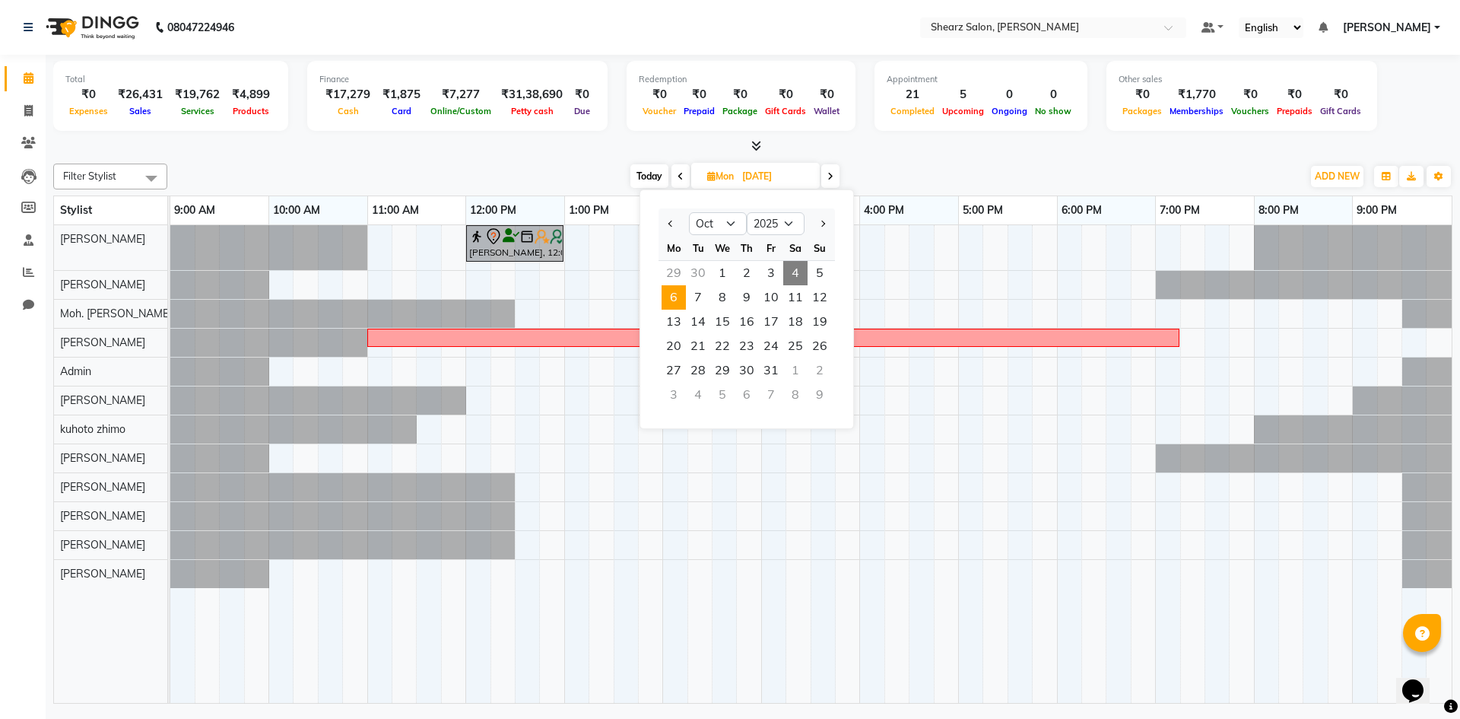
click at [800, 283] on span "4" at bounding box center [795, 273] width 24 height 24
type input "04-10-2025"
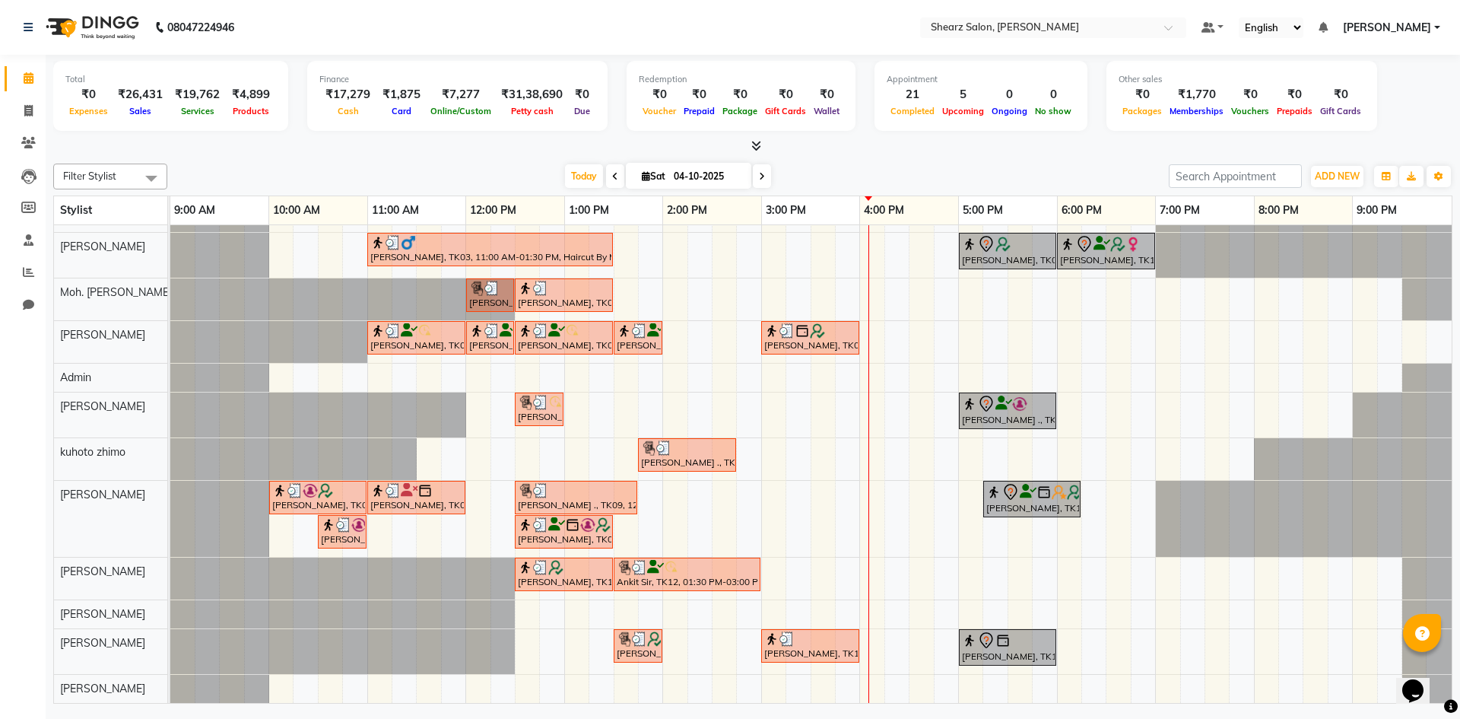
scroll to position [0, 0]
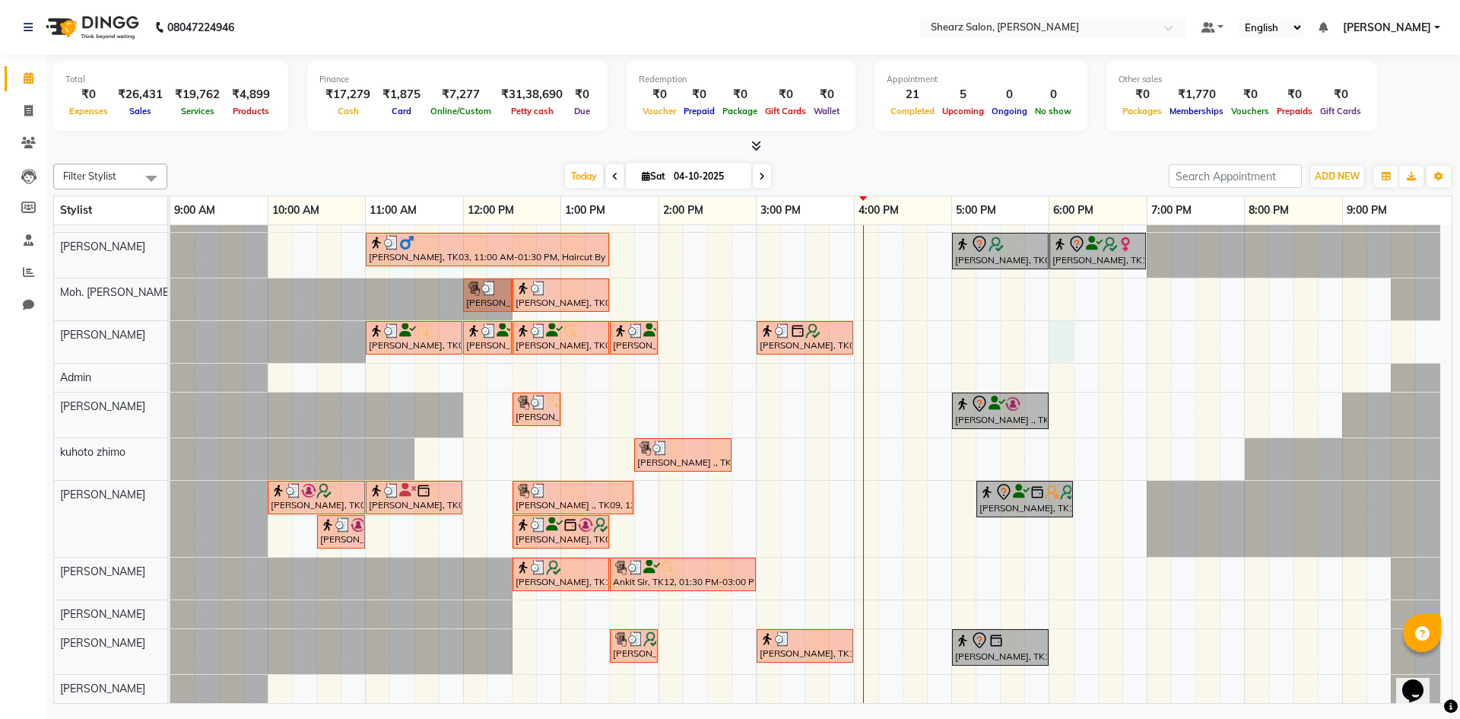
click at [1071, 325] on div "Nirali SHAH, TK21, 03:45 PM-04:00 PM, Upperlip stripless Nirali SHAH, TK21, 04:…" at bounding box center [810, 446] width 1281 height 513
select select "77286"
select select "1080"
select select "tentative"
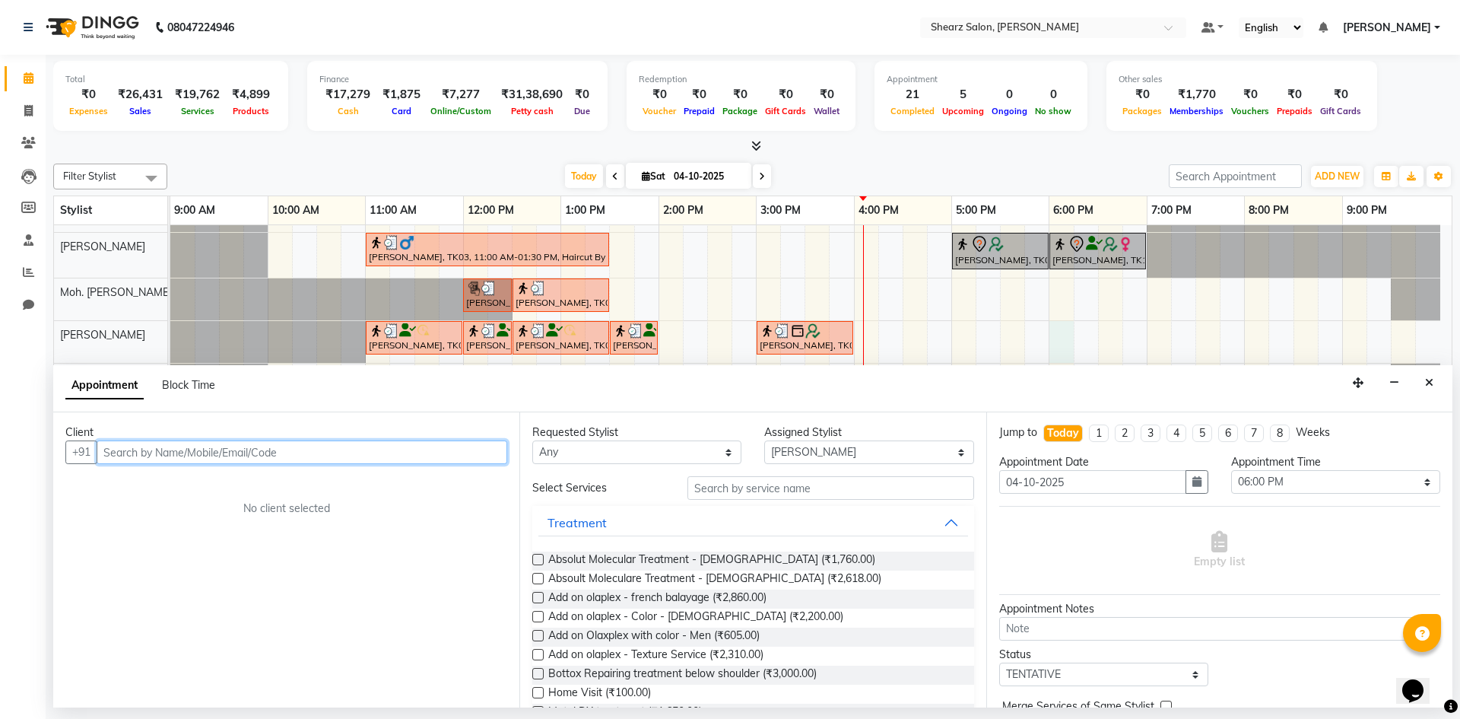
click at [216, 452] on input "text" at bounding box center [302, 452] width 411 height 24
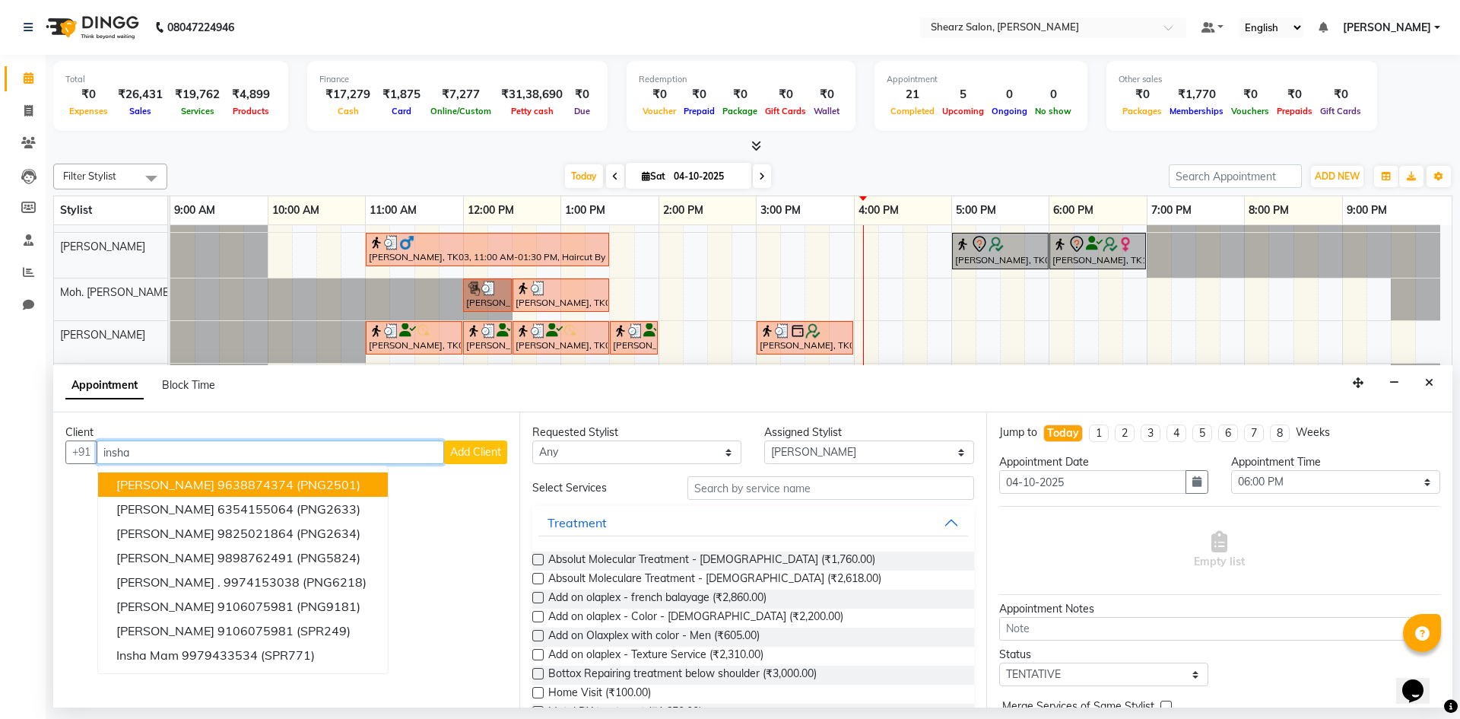
click at [227, 481] on ngb-highlight "9638874374" at bounding box center [256, 484] width 76 height 15
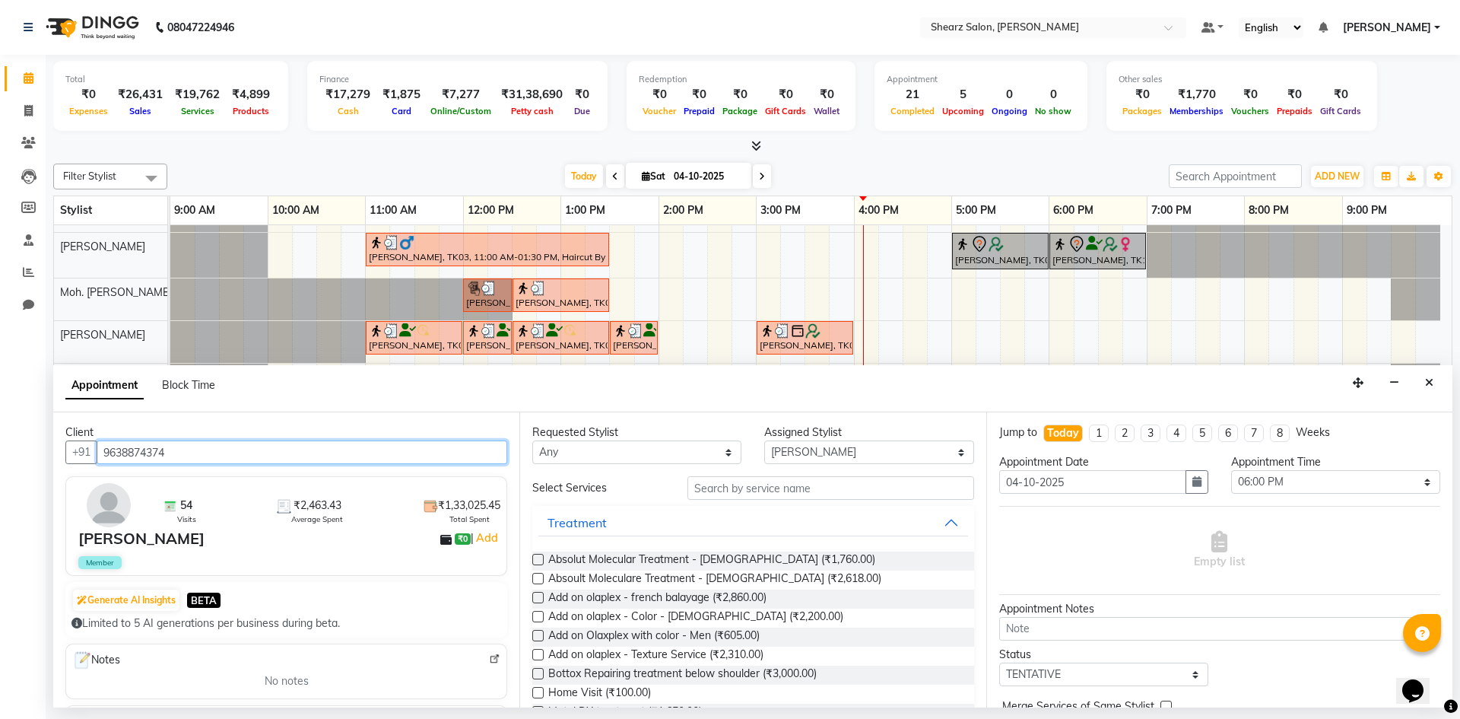
type input "9638874374"
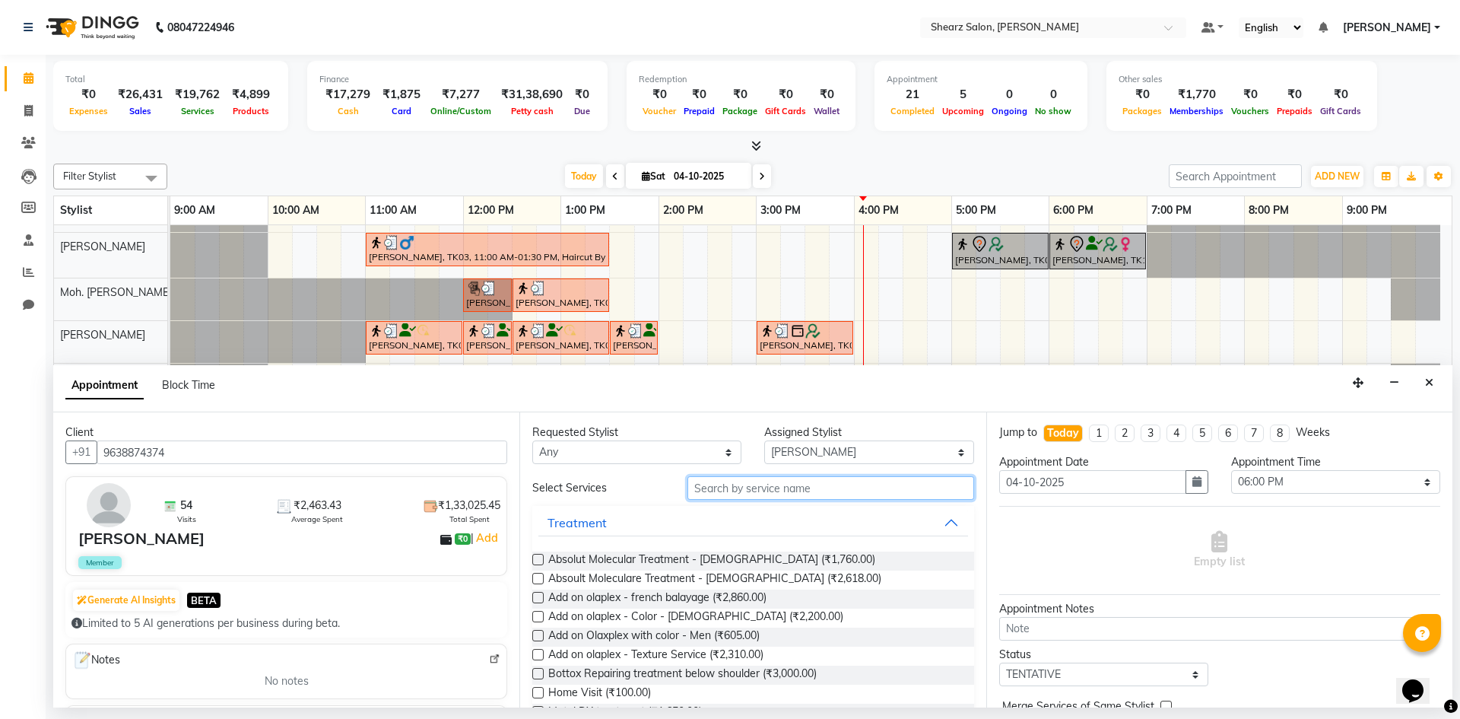
click at [731, 477] on input "text" at bounding box center [831, 488] width 287 height 24
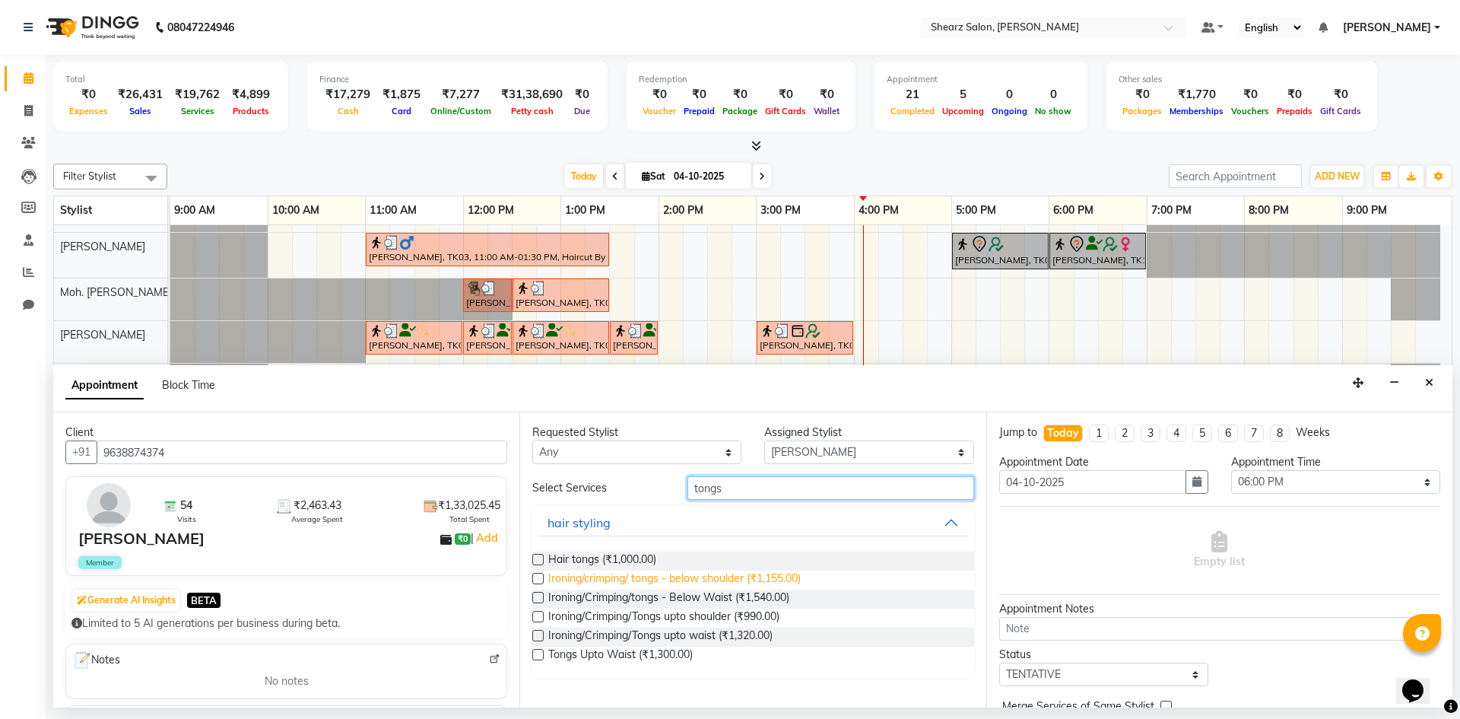
type input "tongs"
click at [719, 580] on span "Ironing/crimping/ tongs - below shoulder (₹1,155.00)" at bounding box center [674, 579] width 252 height 19
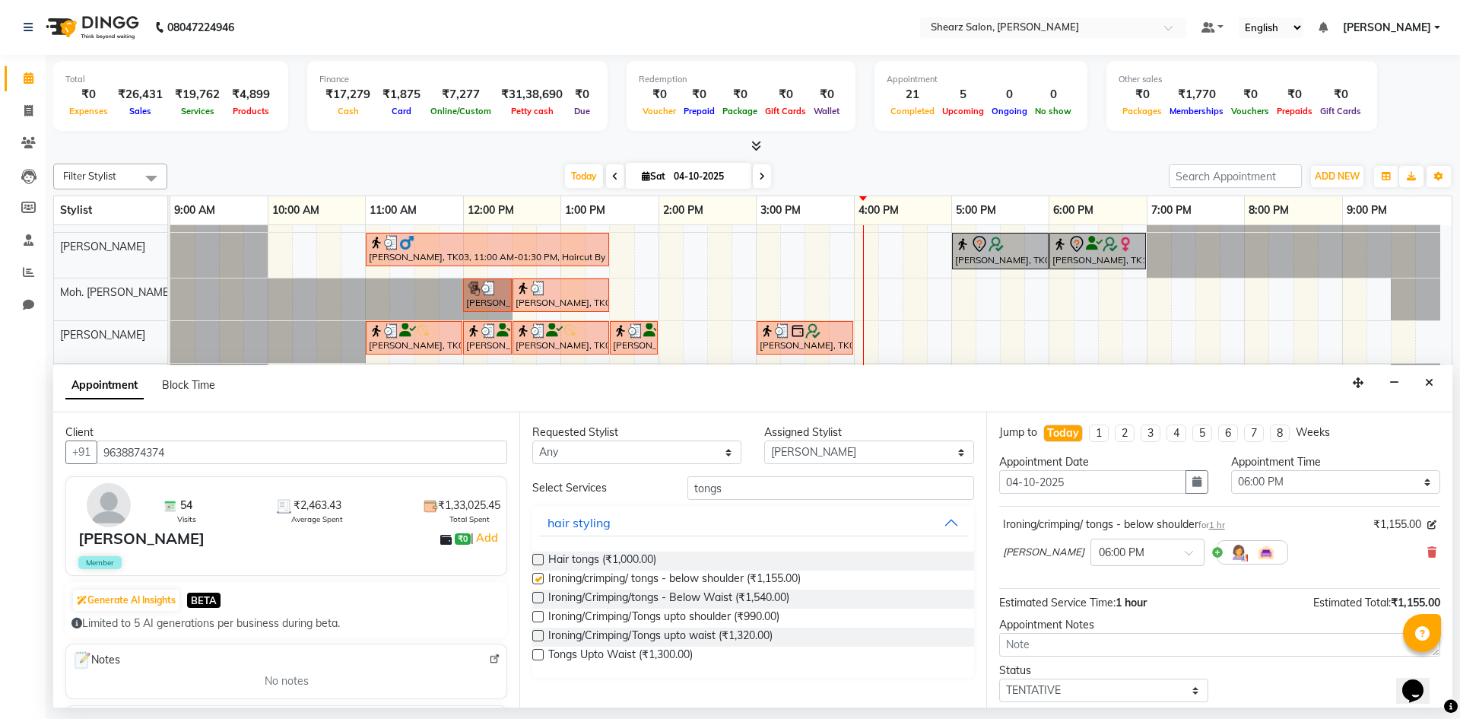
checkbox input "false"
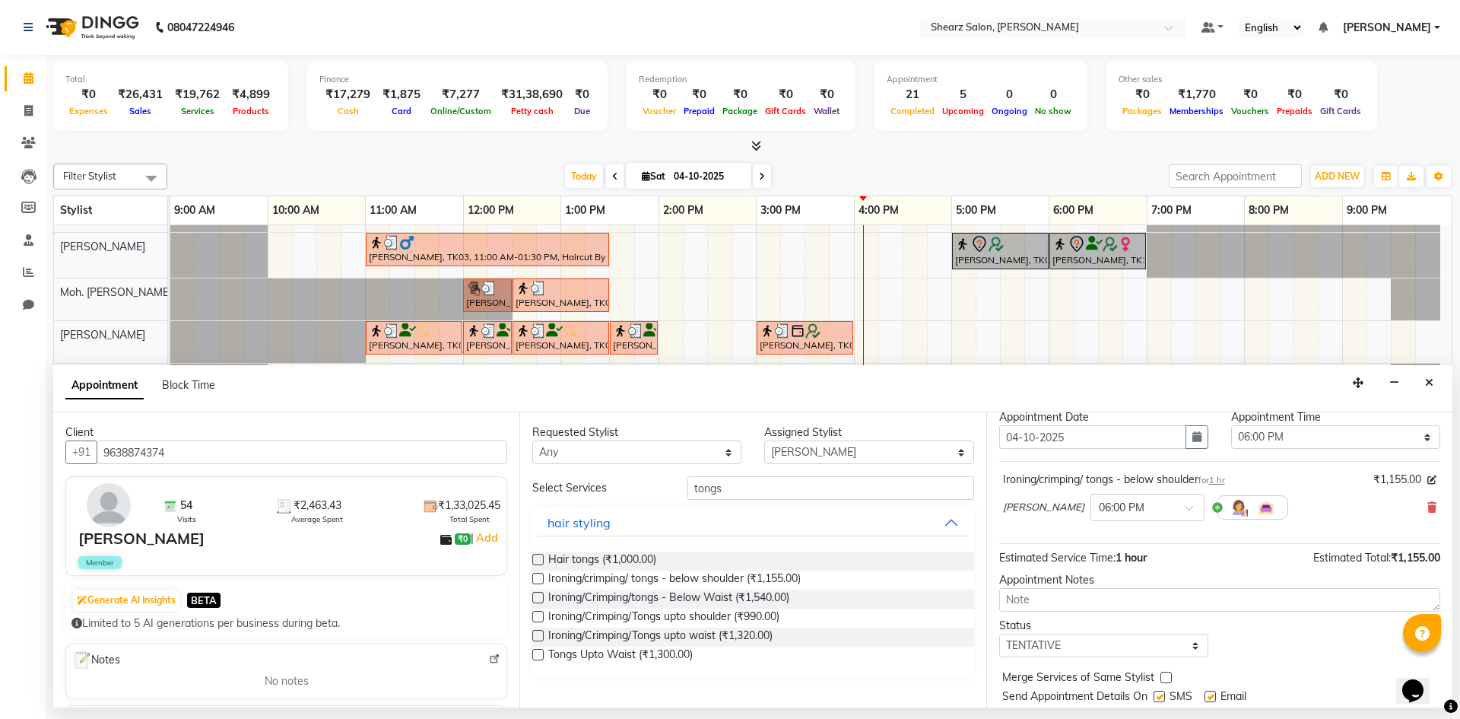
scroll to position [91, 0]
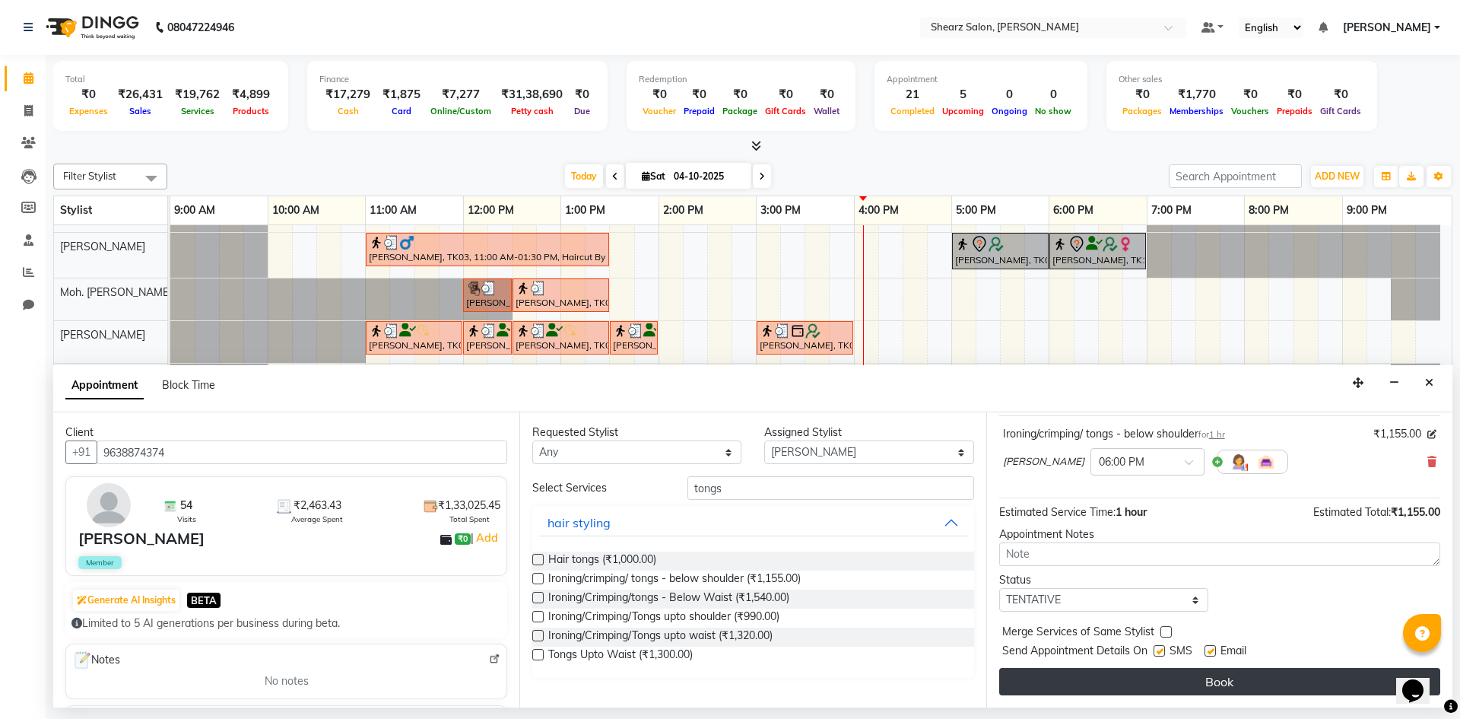
click at [1128, 676] on button "Book" at bounding box center [1219, 681] width 441 height 27
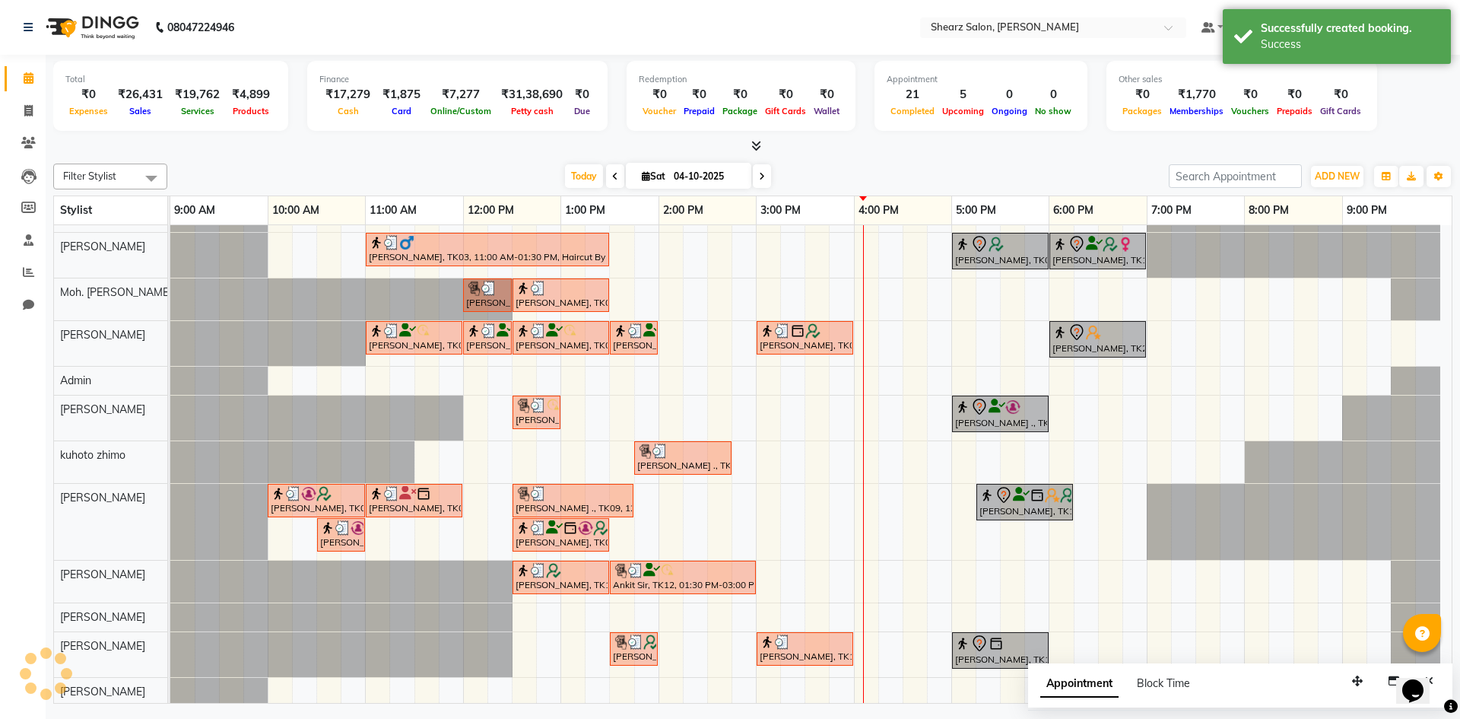
scroll to position [38, 0]
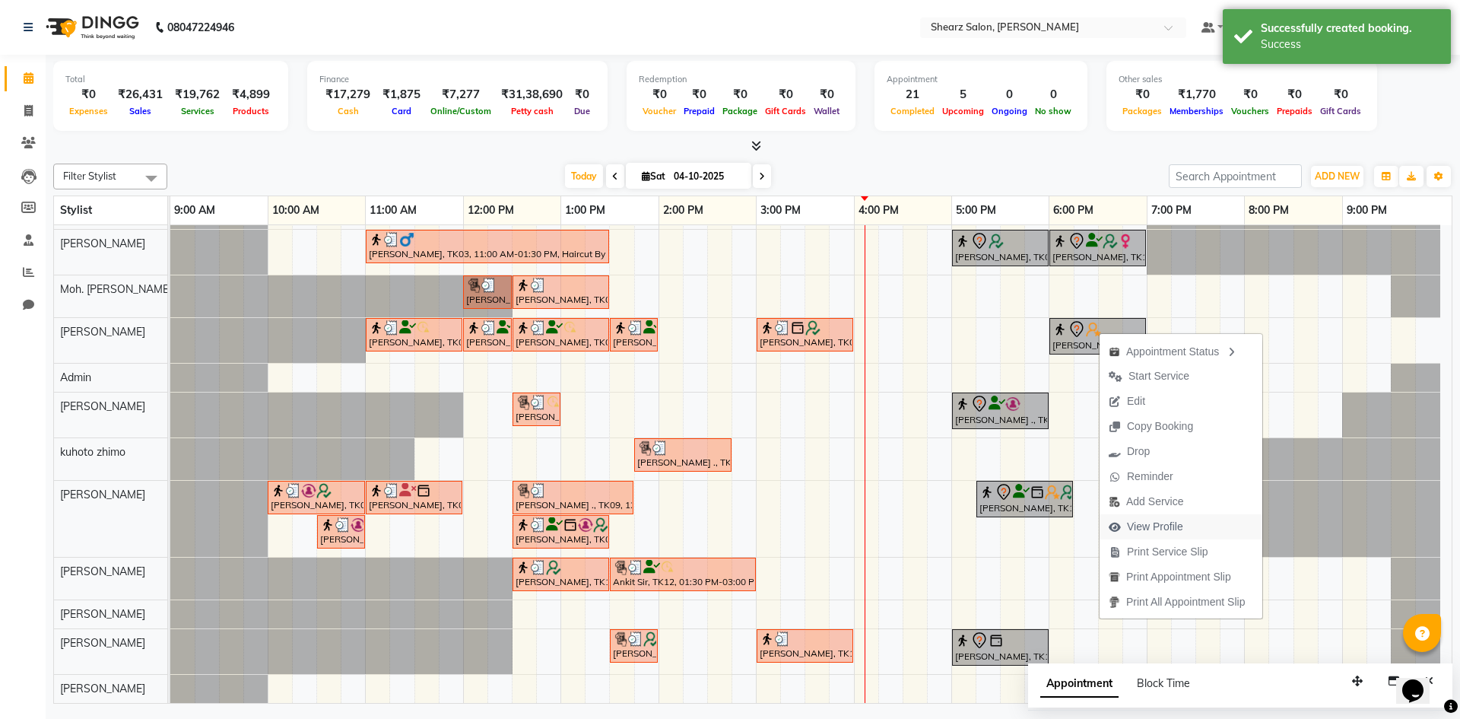
click at [1108, 526] on span "View Profile" at bounding box center [1146, 526] width 93 height 25
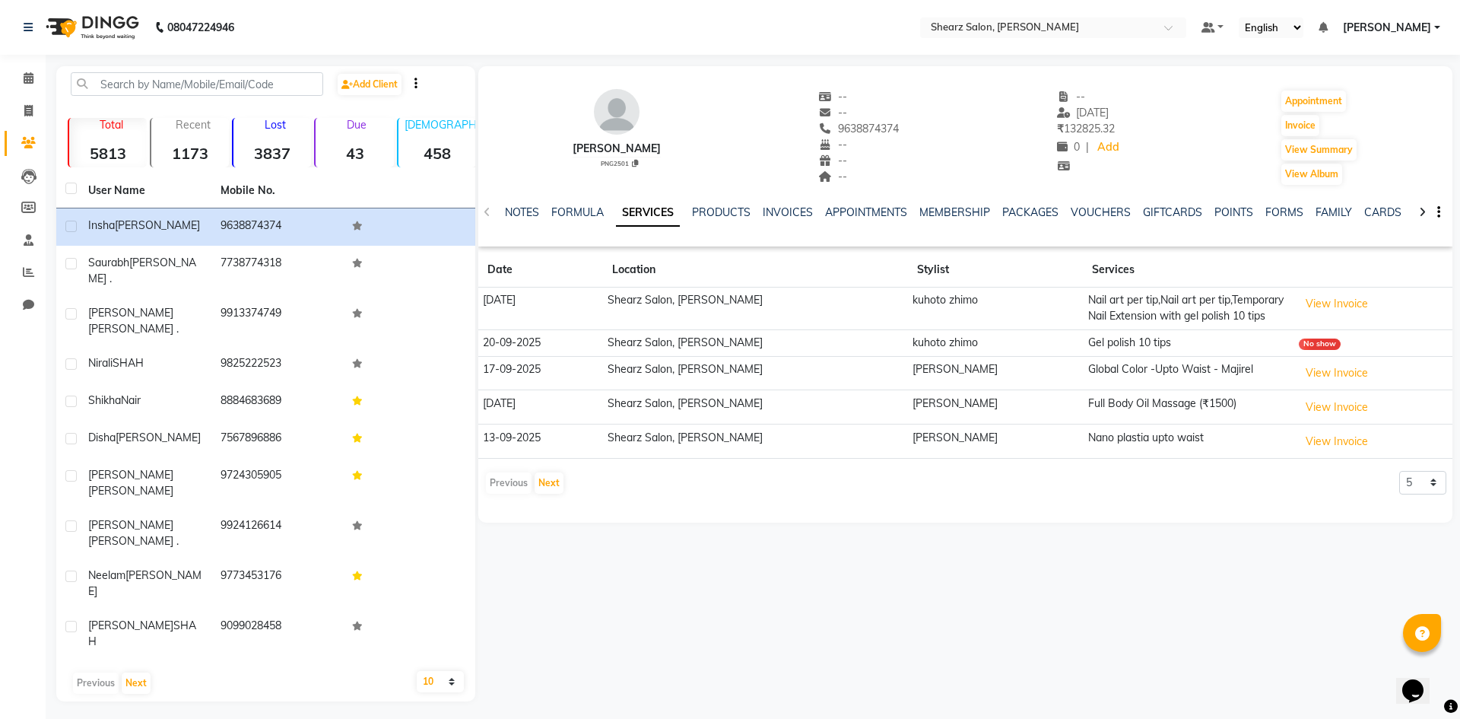
click at [710, 221] on div "NOTES FORMULA SERVICES PRODUCTS INVOICES APPOINTMENTS MEMBERSHIP PACKAGES VOUCH…" at bounding box center [947, 219] width 884 height 28
click at [713, 208] on link "PRODUCTS" at bounding box center [721, 212] width 59 height 14
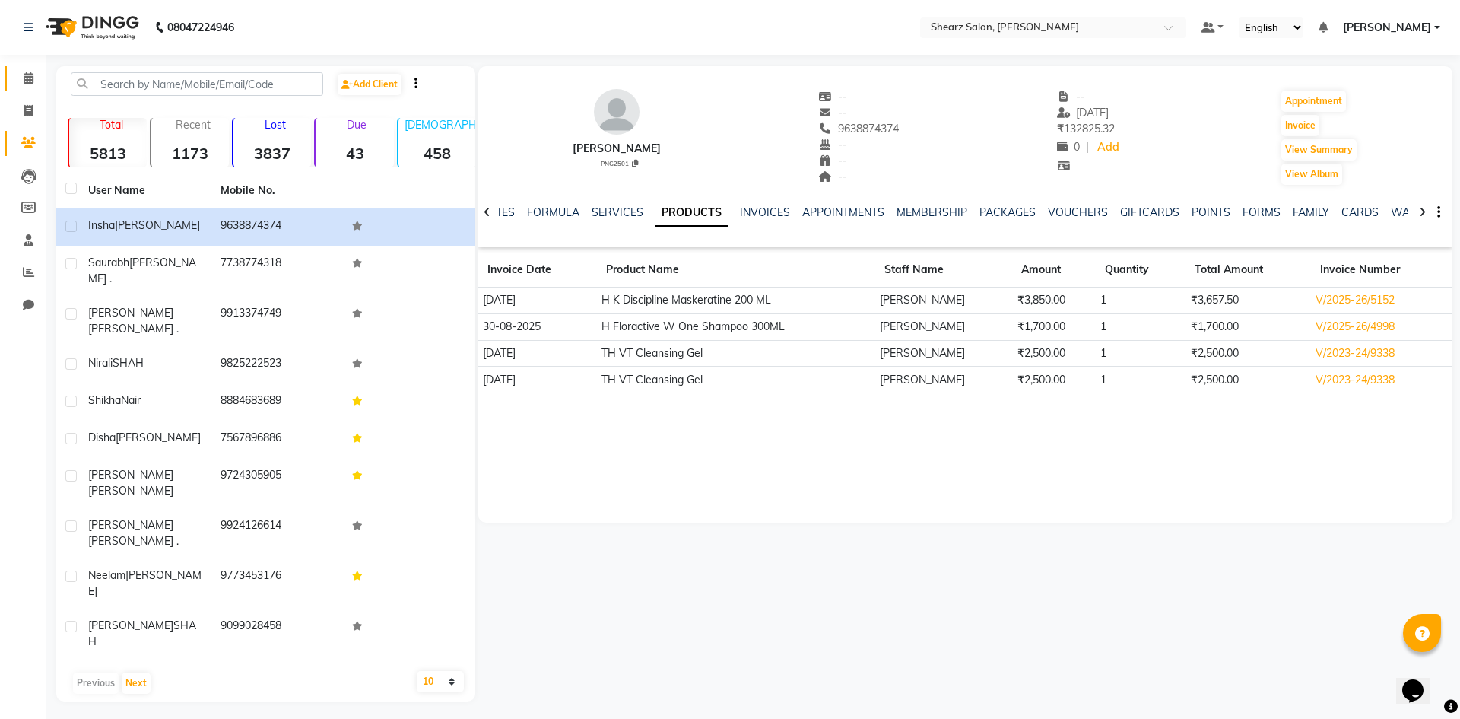
click at [14, 68] on link "Calendar" at bounding box center [23, 78] width 37 height 25
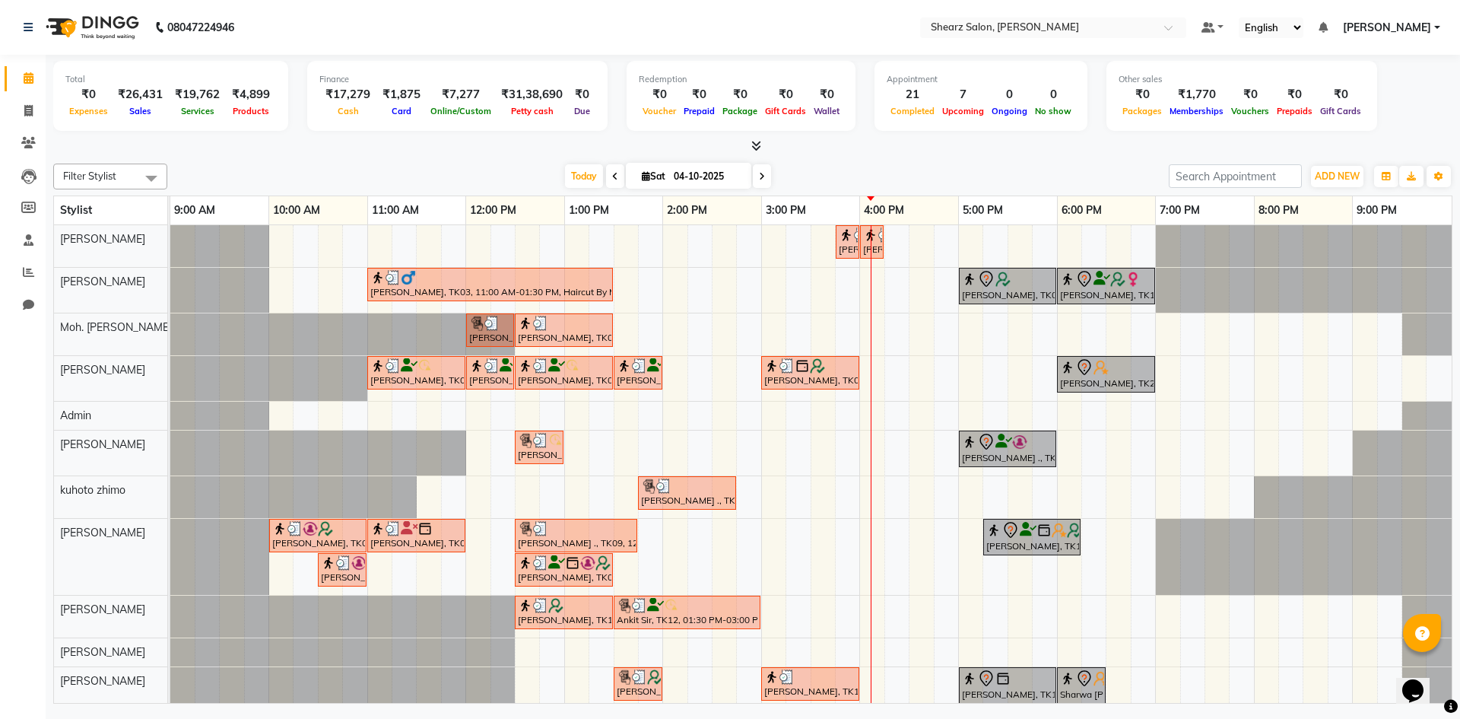
click at [766, 167] on span at bounding box center [762, 176] width 18 height 24
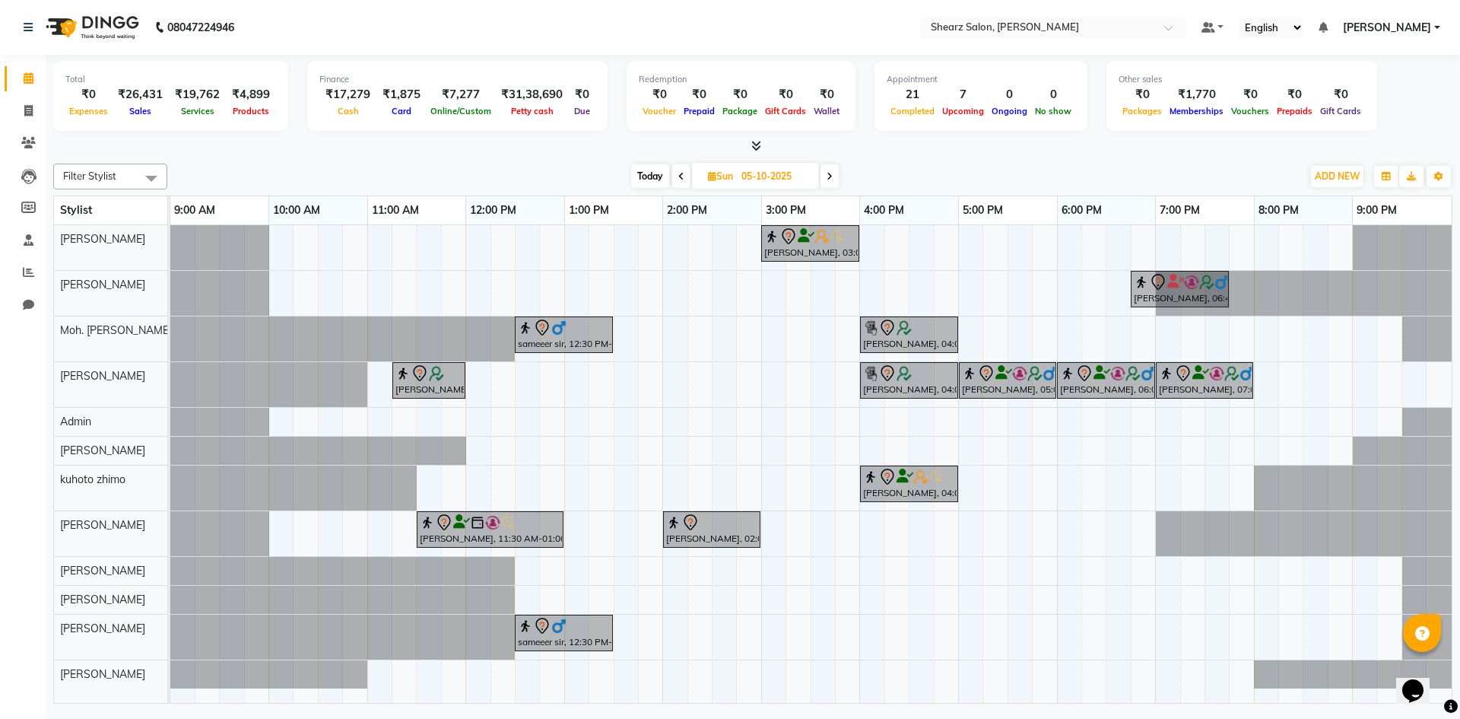
click at [827, 173] on icon at bounding box center [830, 176] width 6 height 9
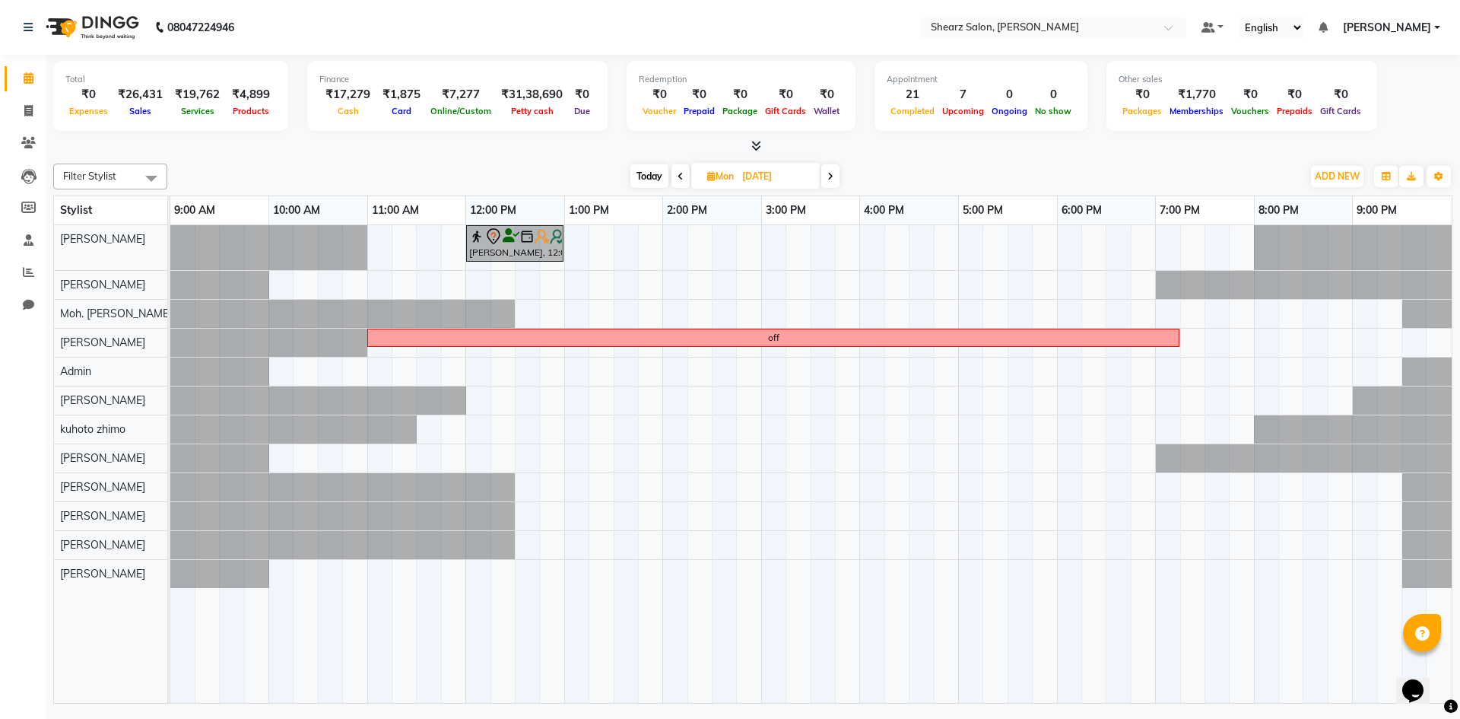
click at [682, 174] on span at bounding box center [681, 176] width 18 height 24
type input "05-10-2025"
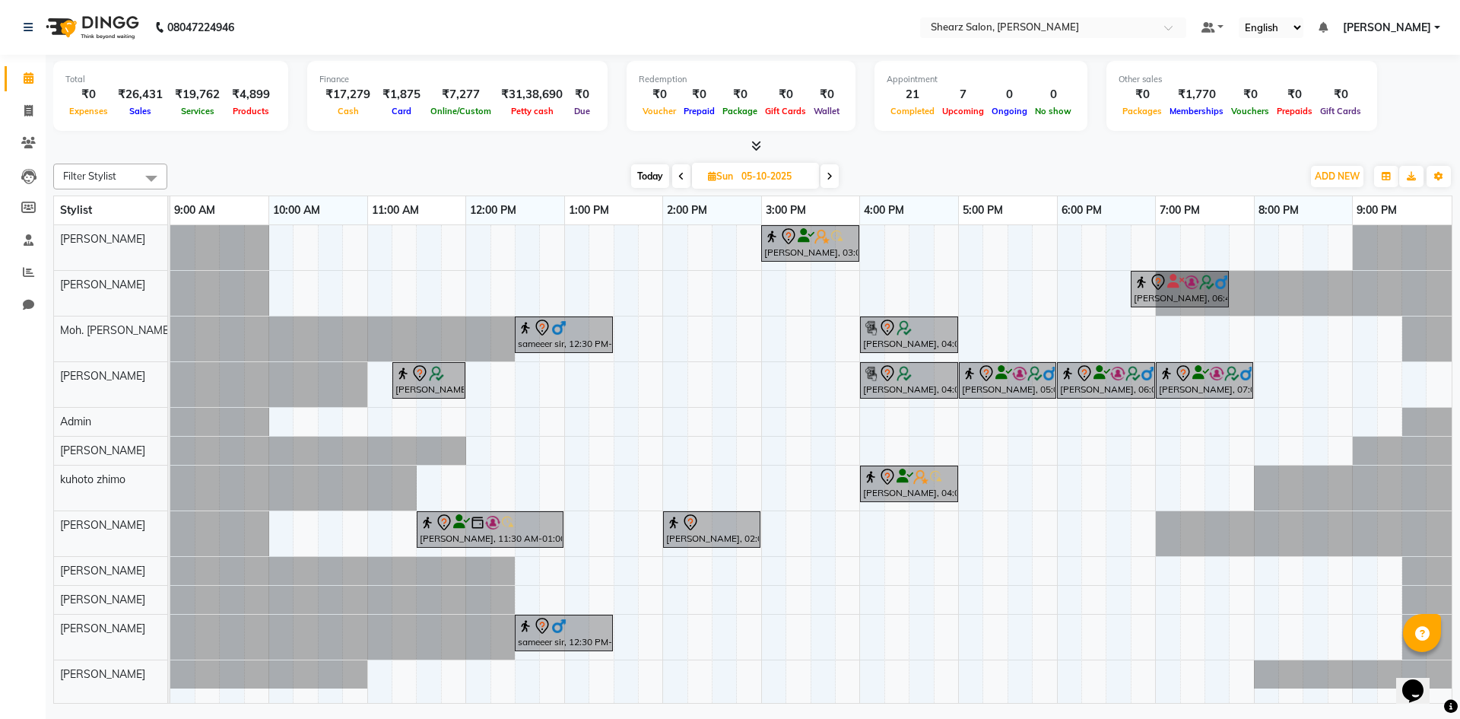
click at [757, 186] on input "05-10-2025" at bounding box center [775, 176] width 76 height 23
select select "10"
select select "2025"
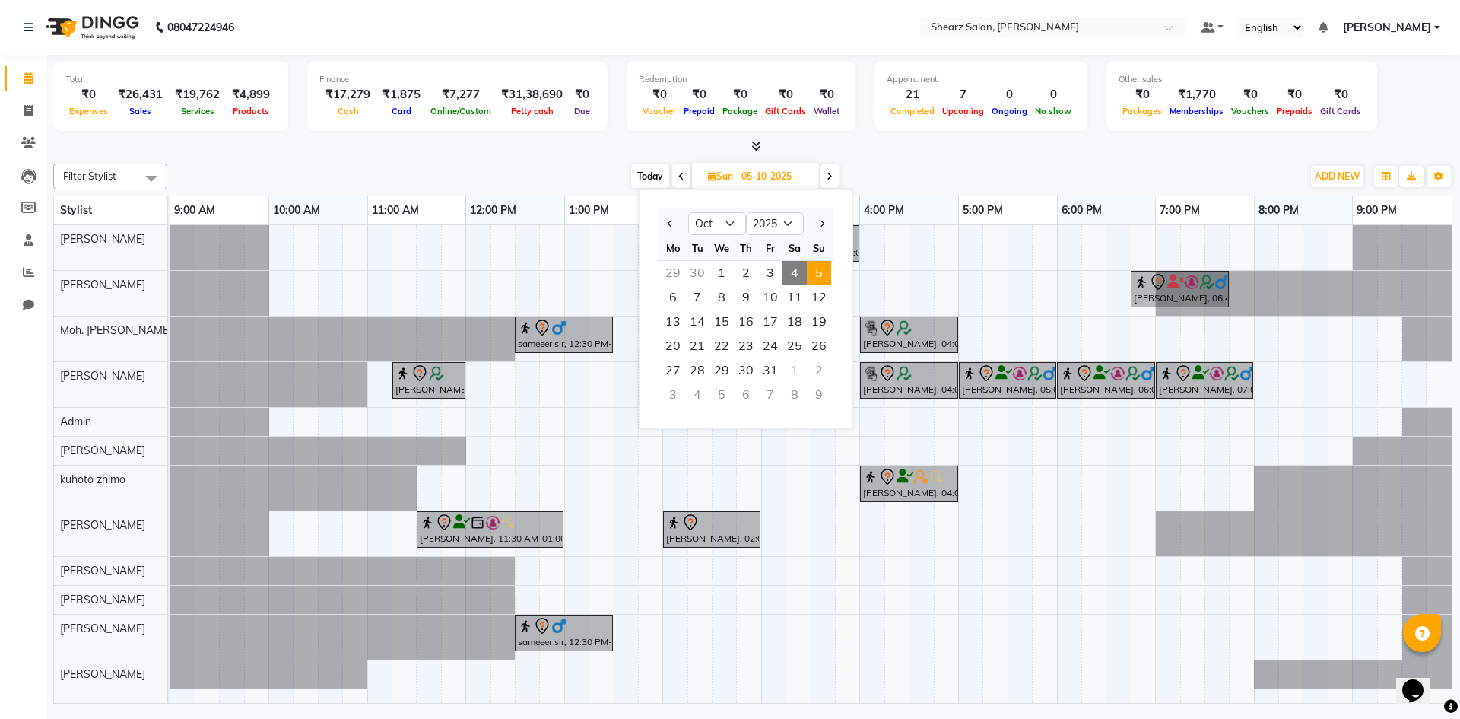
click at [797, 271] on span "4" at bounding box center [795, 273] width 24 height 24
type input "04-10-2025"
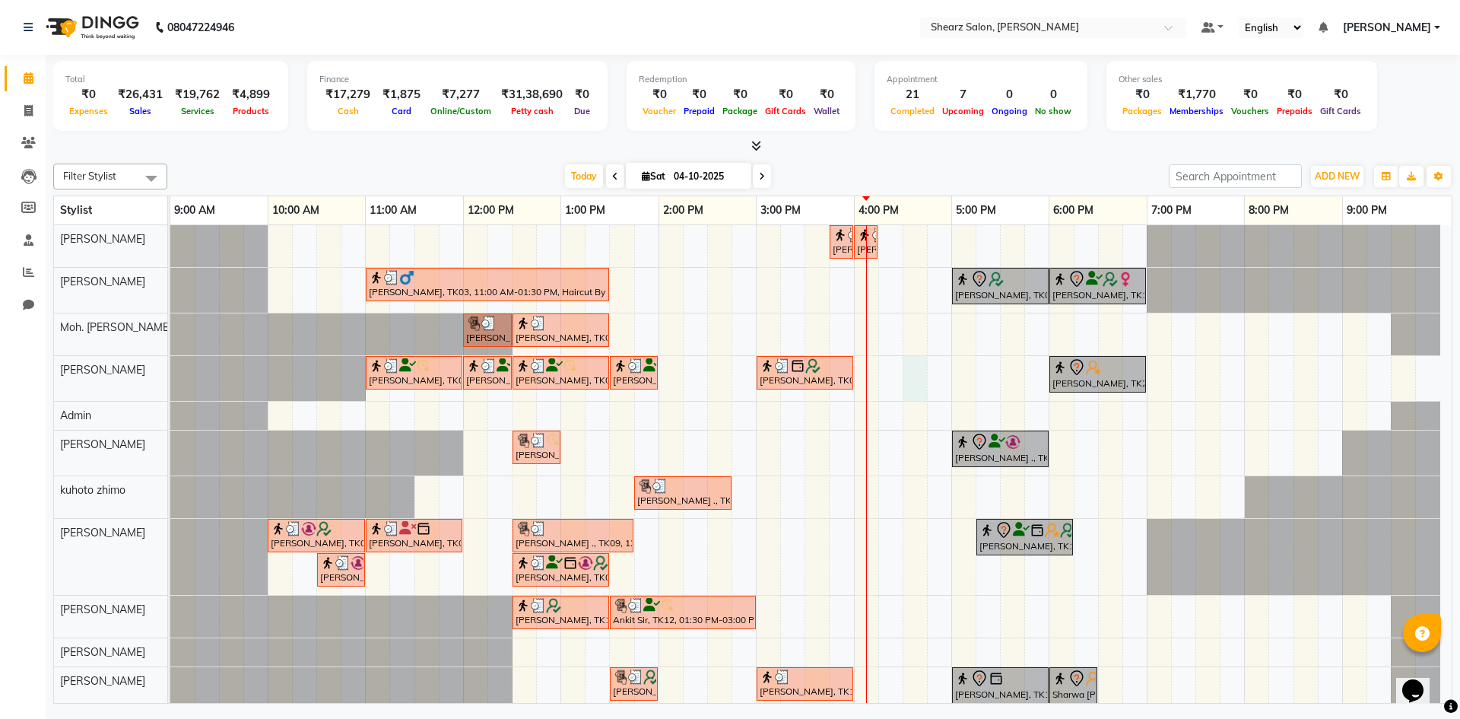
click at [910, 366] on div "Nirali SHAH, TK21, 03:45 PM-04:00 PM, Upperlip stripless Nirali SHAH, TK21, 04:…" at bounding box center [810, 483] width 1281 height 516
select select "77286"
select select "990"
select select "tentative"
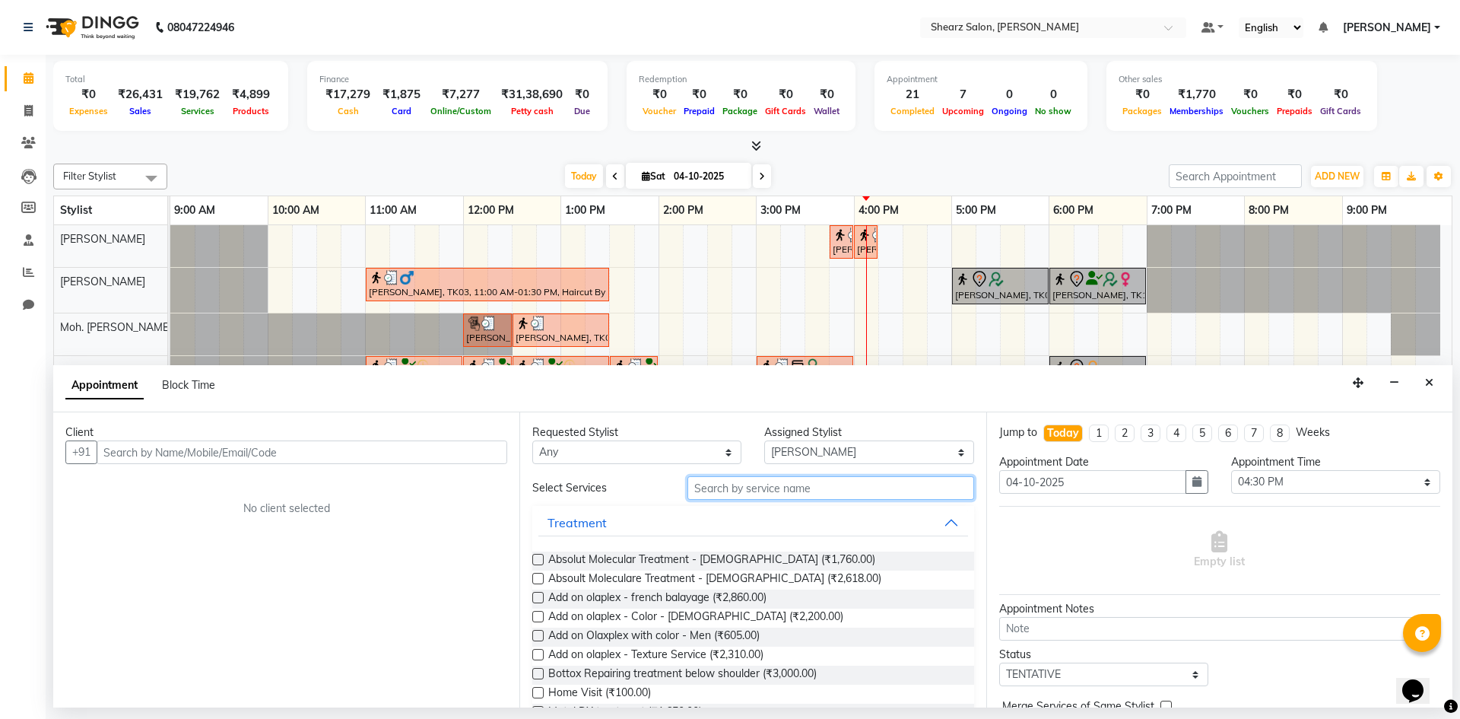
click at [827, 484] on input "text" at bounding box center [831, 488] width 287 height 24
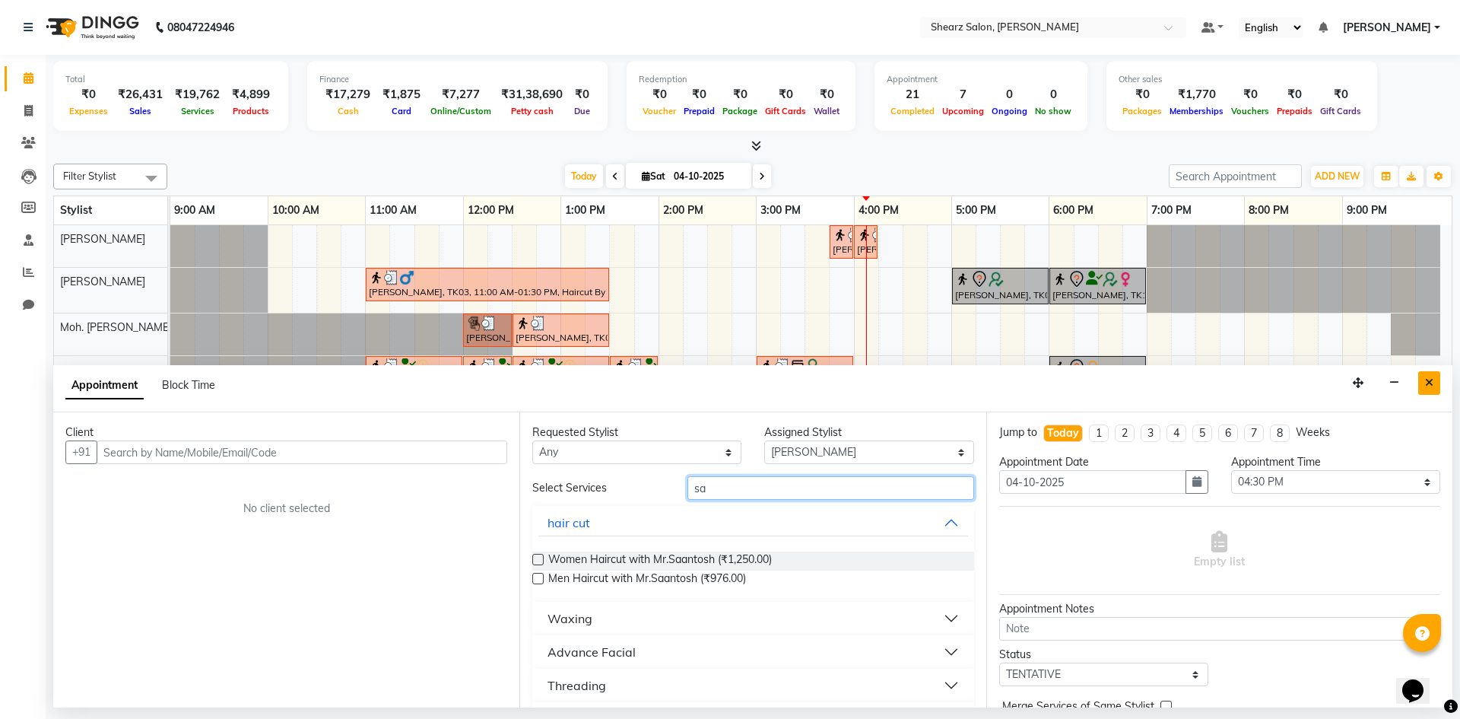
type input "sa"
click at [1425, 376] on button "Close" at bounding box center [1429, 383] width 22 height 24
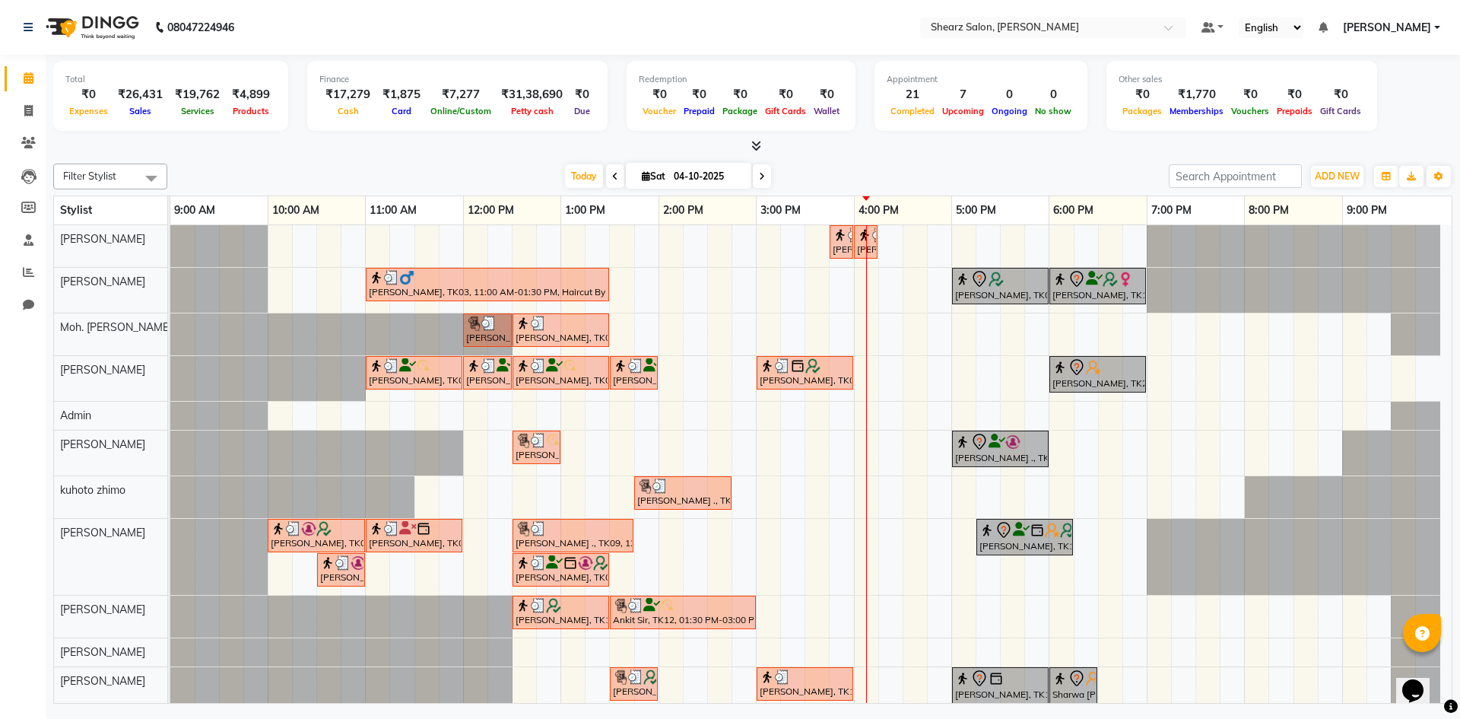
click at [1425, 376] on td at bounding box center [1428, 483] width 24 height 516
click at [755, 174] on span at bounding box center [762, 176] width 18 height 24
type input "05-10-2025"
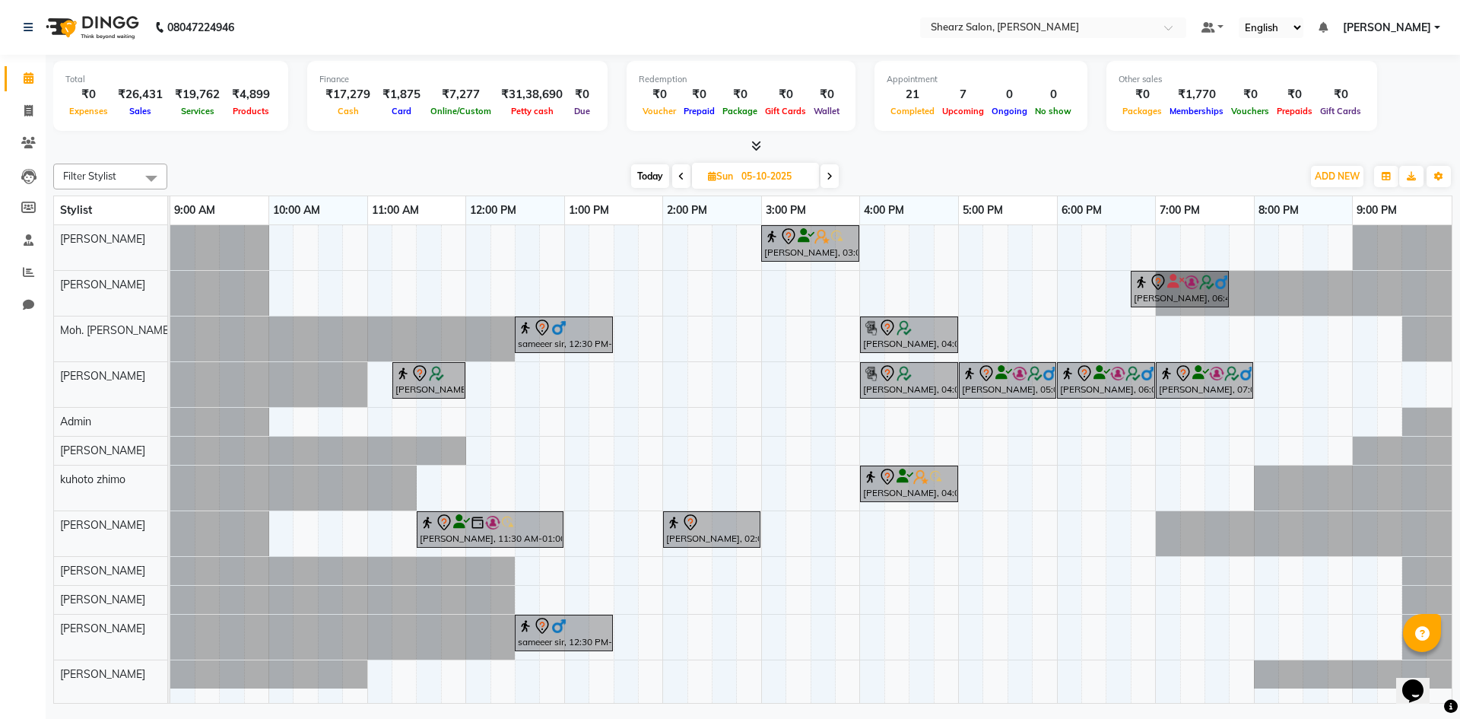
click at [770, 170] on input "05-10-2025" at bounding box center [775, 176] width 76 height 23
select select "10"
select select "2025"
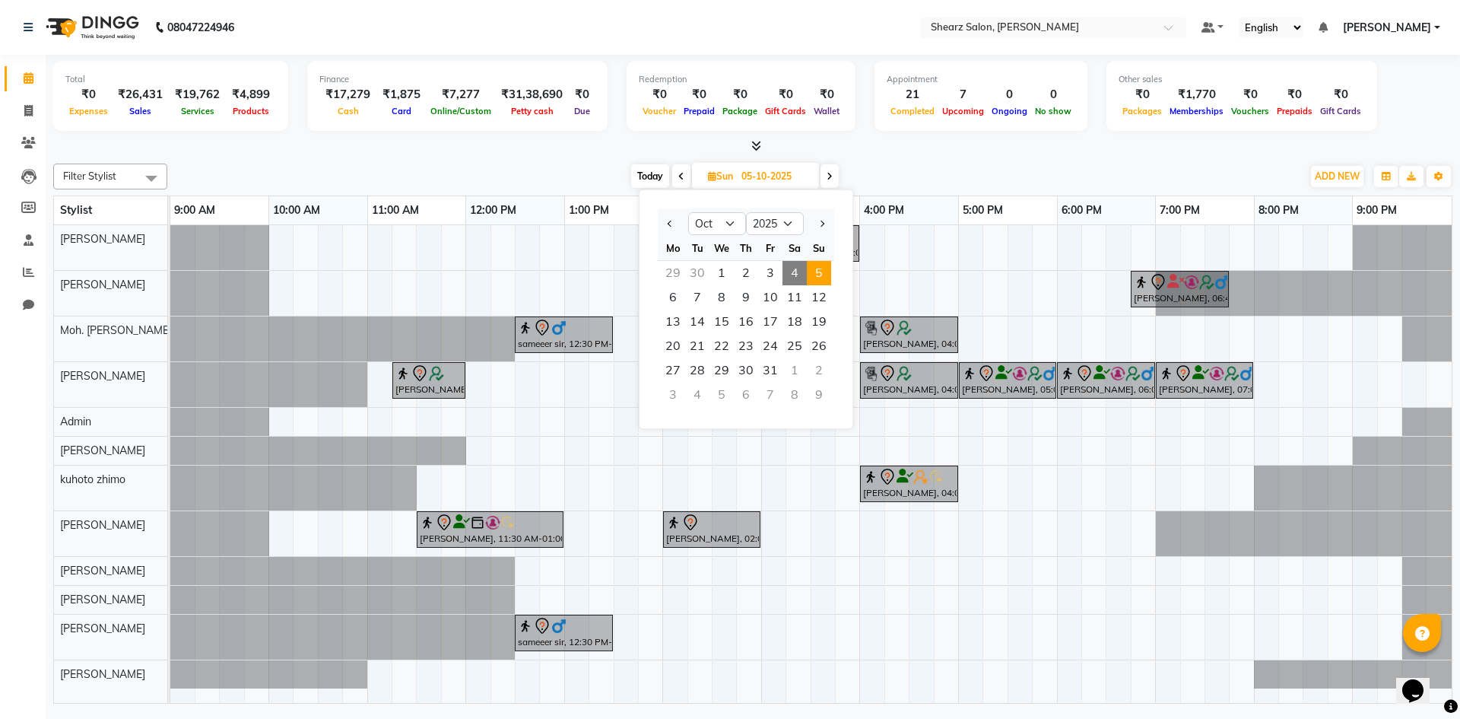
click at [792, 259] on div "Sa" at bounding box center [795, 248] width 24 height 24
click at [792, 263] on span "4" at bounding box center [795, 273] width 24 height 24
type input "04-10-2025"
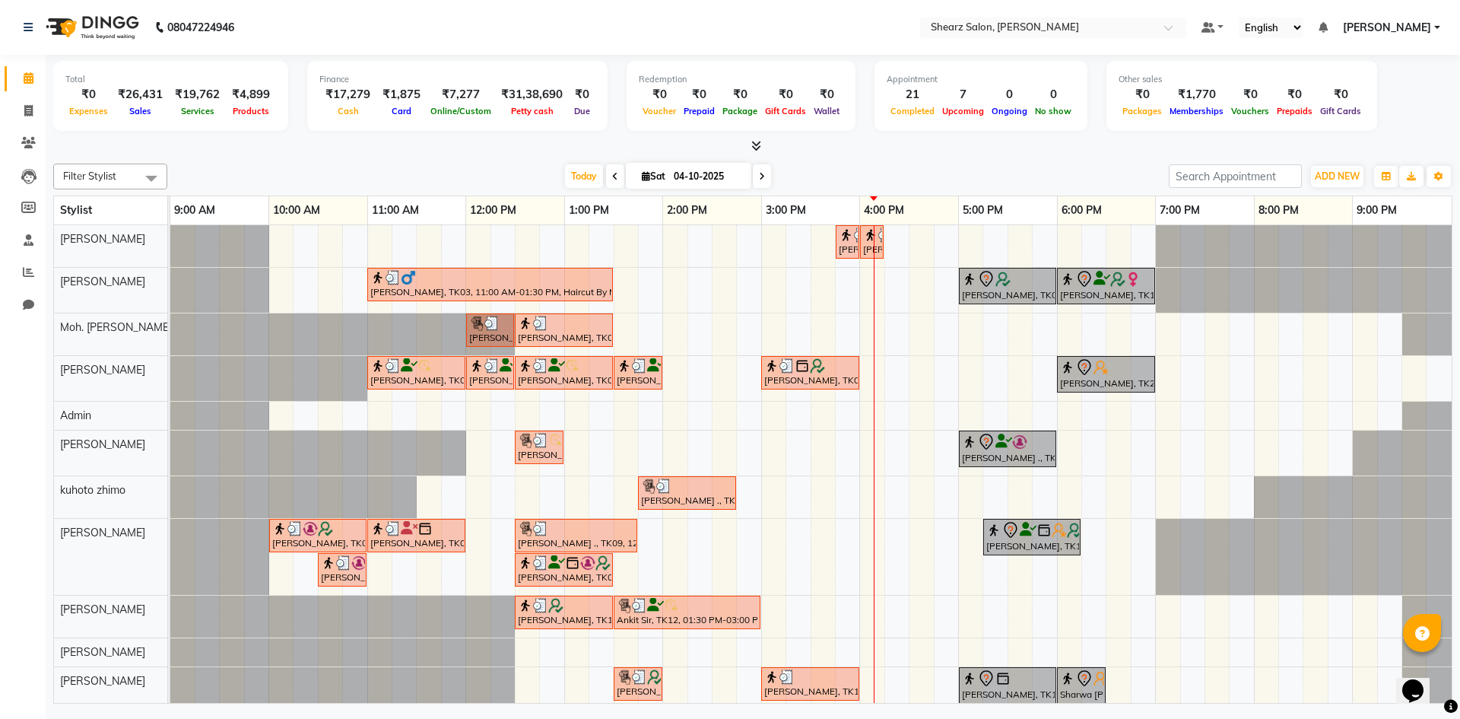
click at [886, 289] on div "Nirali SHAH, TK21, 03:45 PM-04:00 PM, Upperlip stripless Nirali SHAH, TK21, 04:…" at bounding box center [810, 483] width 1281 height 516
select select "77291"
select select "tentative"
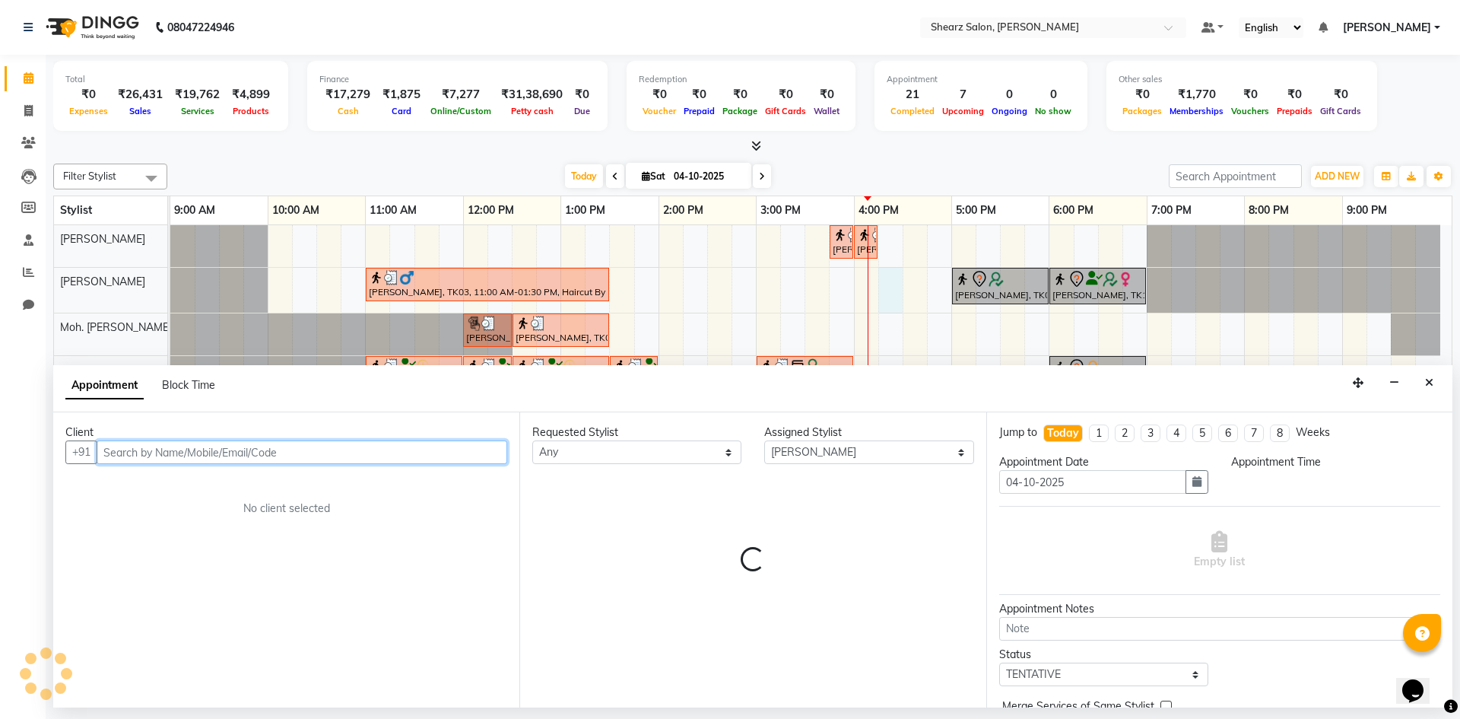
select select "975"
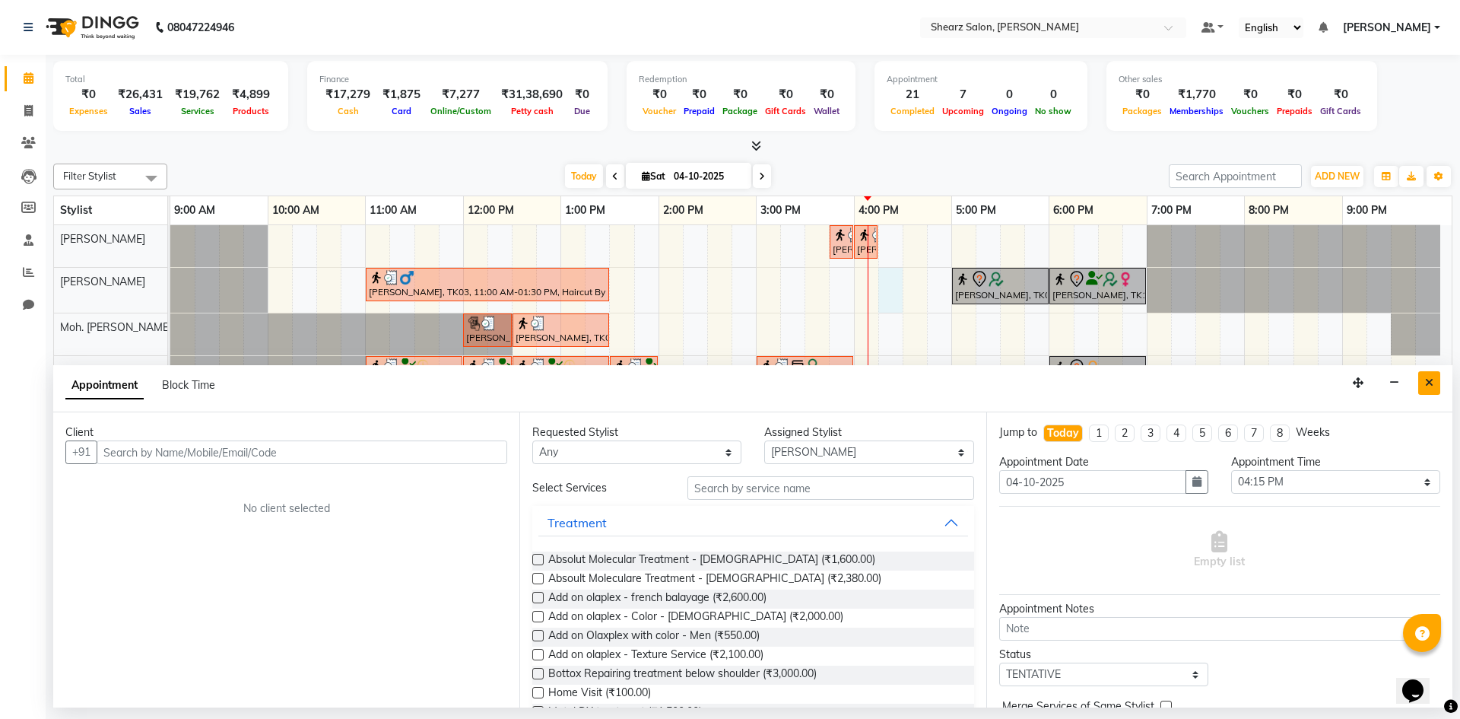
click at [1420, 386] on button "Close" at bounding box center [1429, 383] width 22 height 24
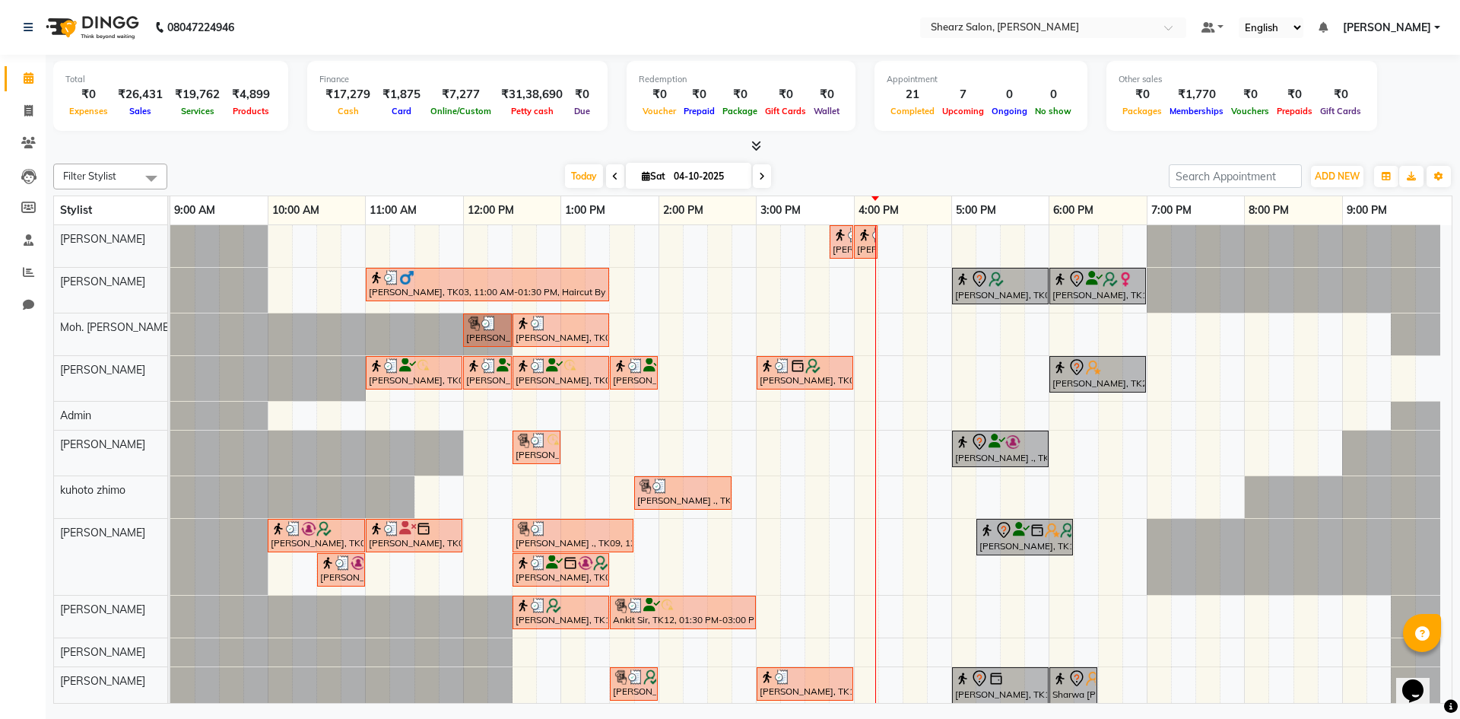
click at [762, 170] on span at bounding box center [762, 176] width 18 height 24
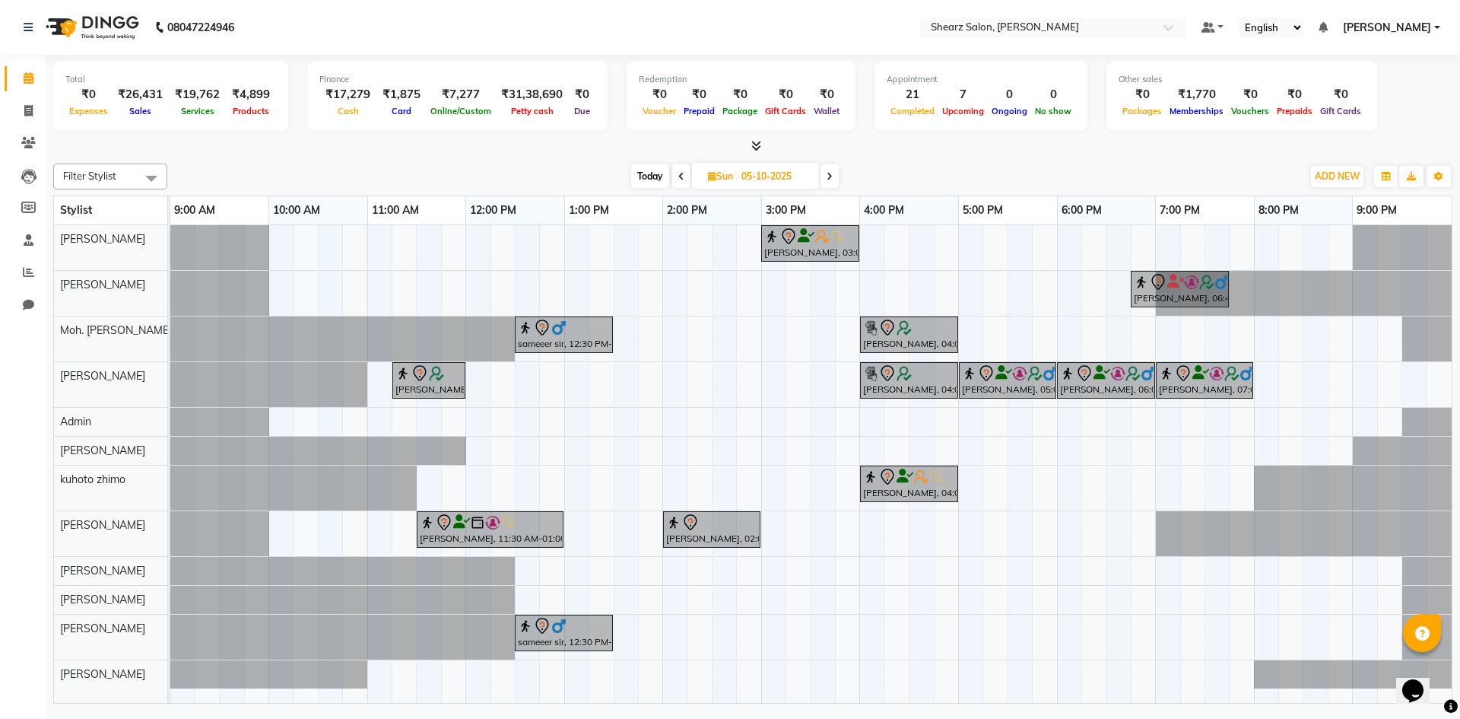
click at [832, 173] on icon at bounding box center [830, 176] width 6 height 9
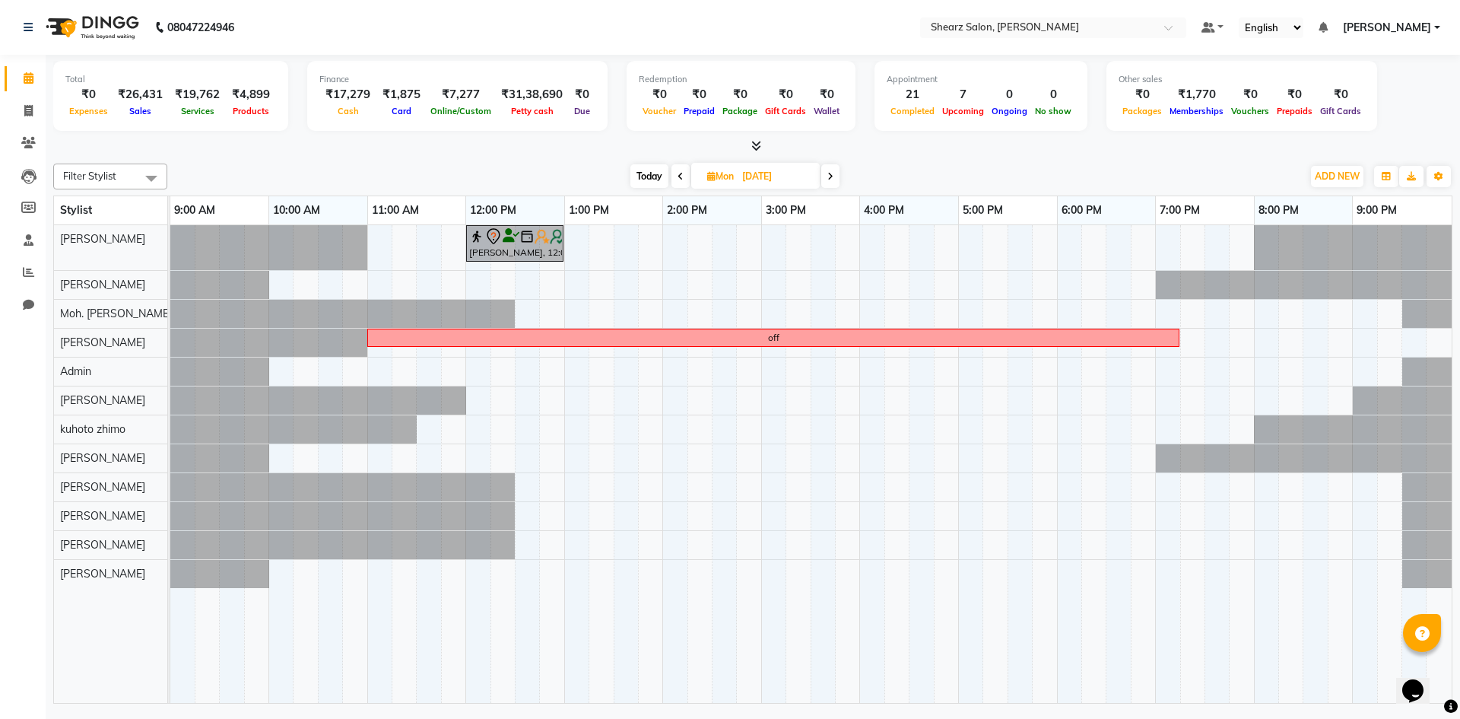
click at [832, 173] on icon at bounding box center [830, 176] width 6 height 9
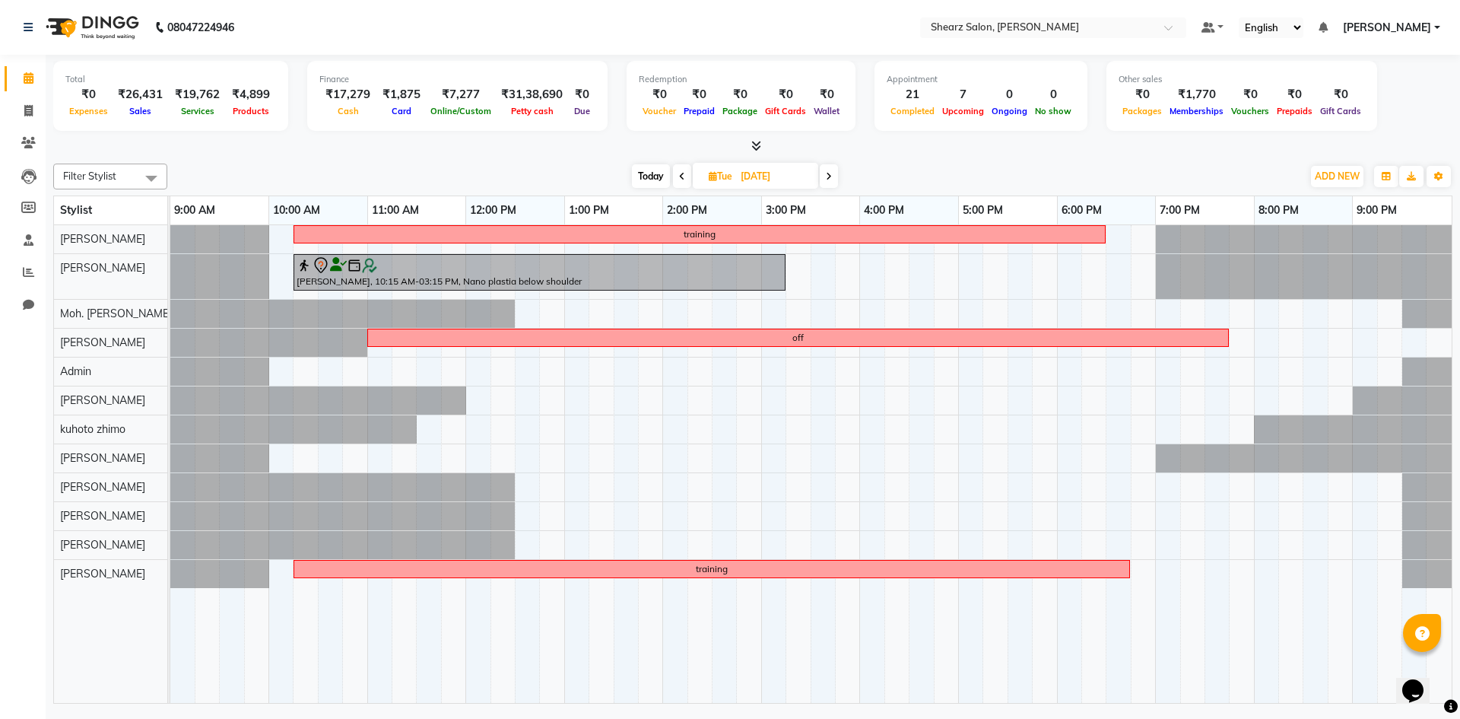
click at [832, 173] on icon at bounding box center [829, 176] width 6 height 9
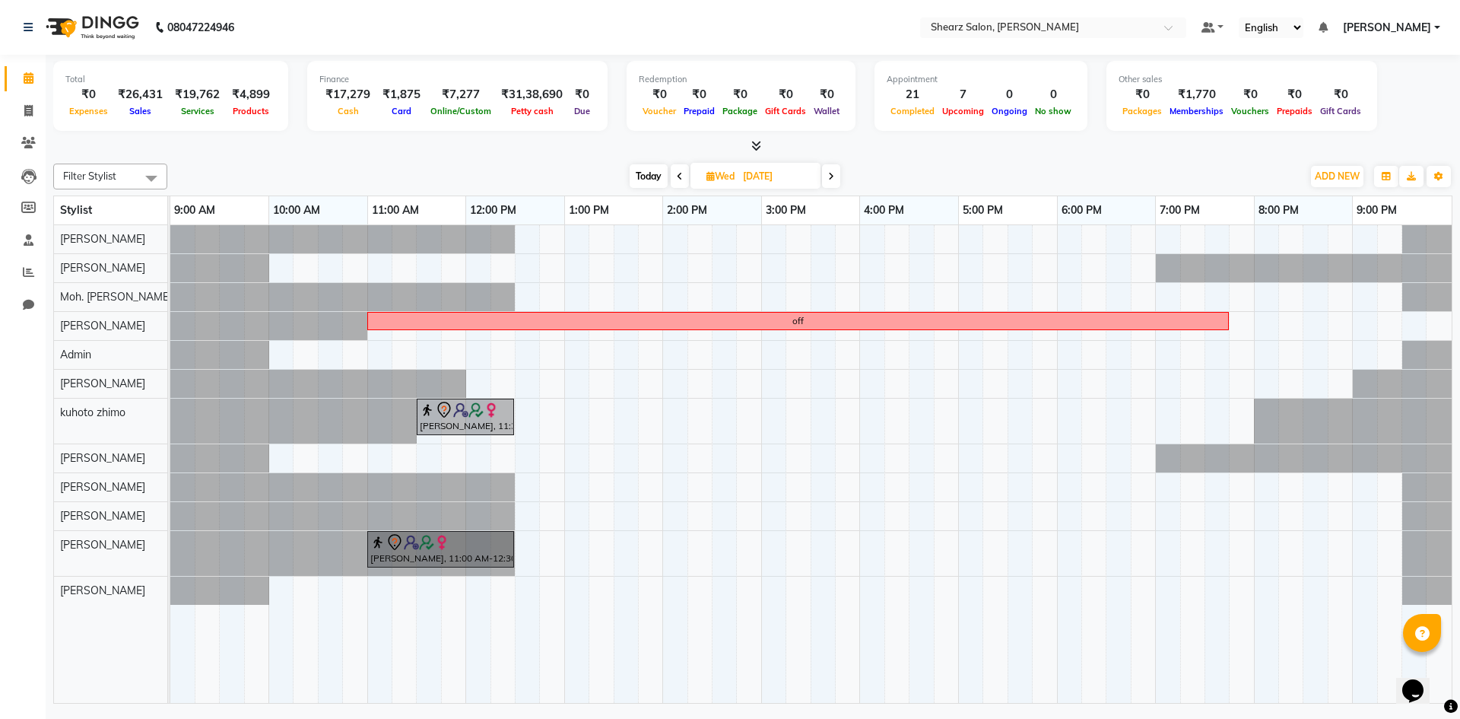
click at [673, 177] on span at bounding box center [680, 176] width 18 height 24
type input "07-10-2025"
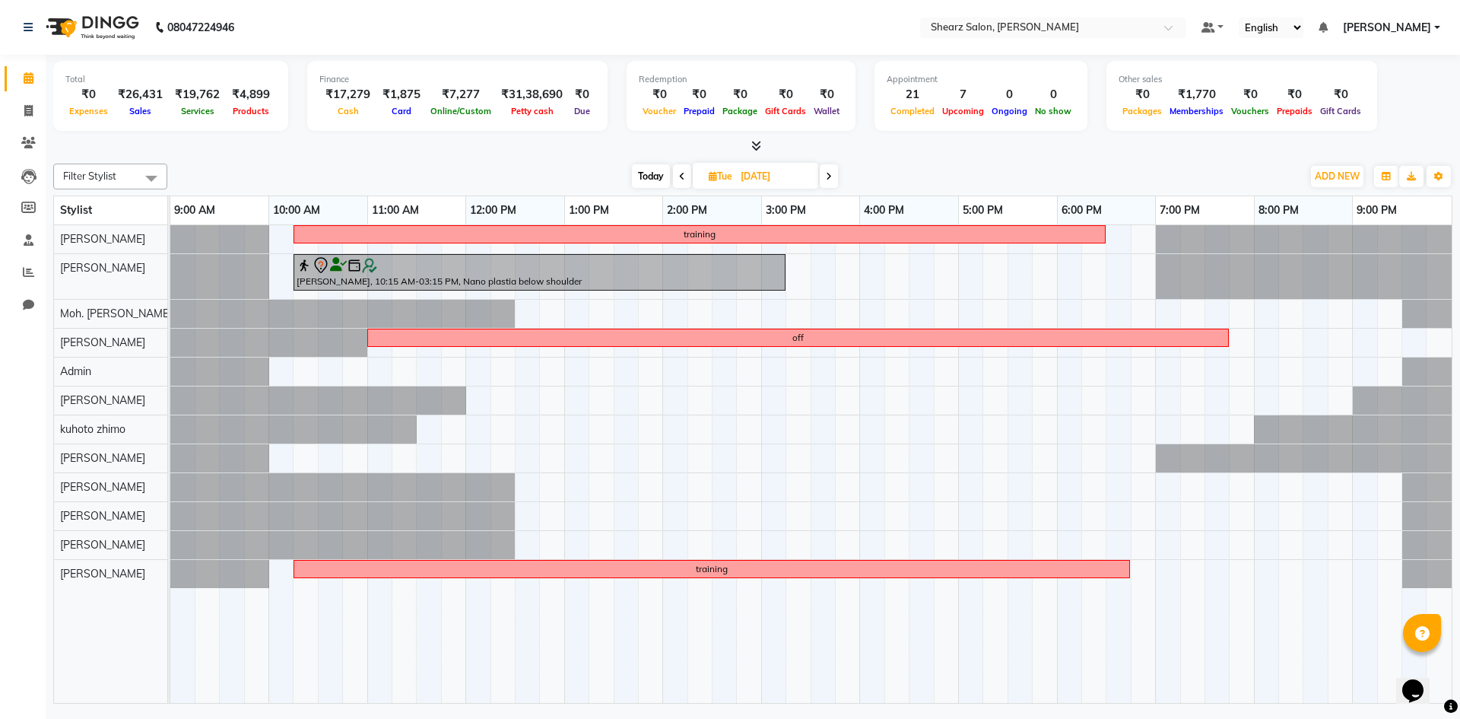
click at [756, 181] on input "07-10-2025" at bounding box center [774, 176] width 76 height 23
select select "10"
select select "2025"
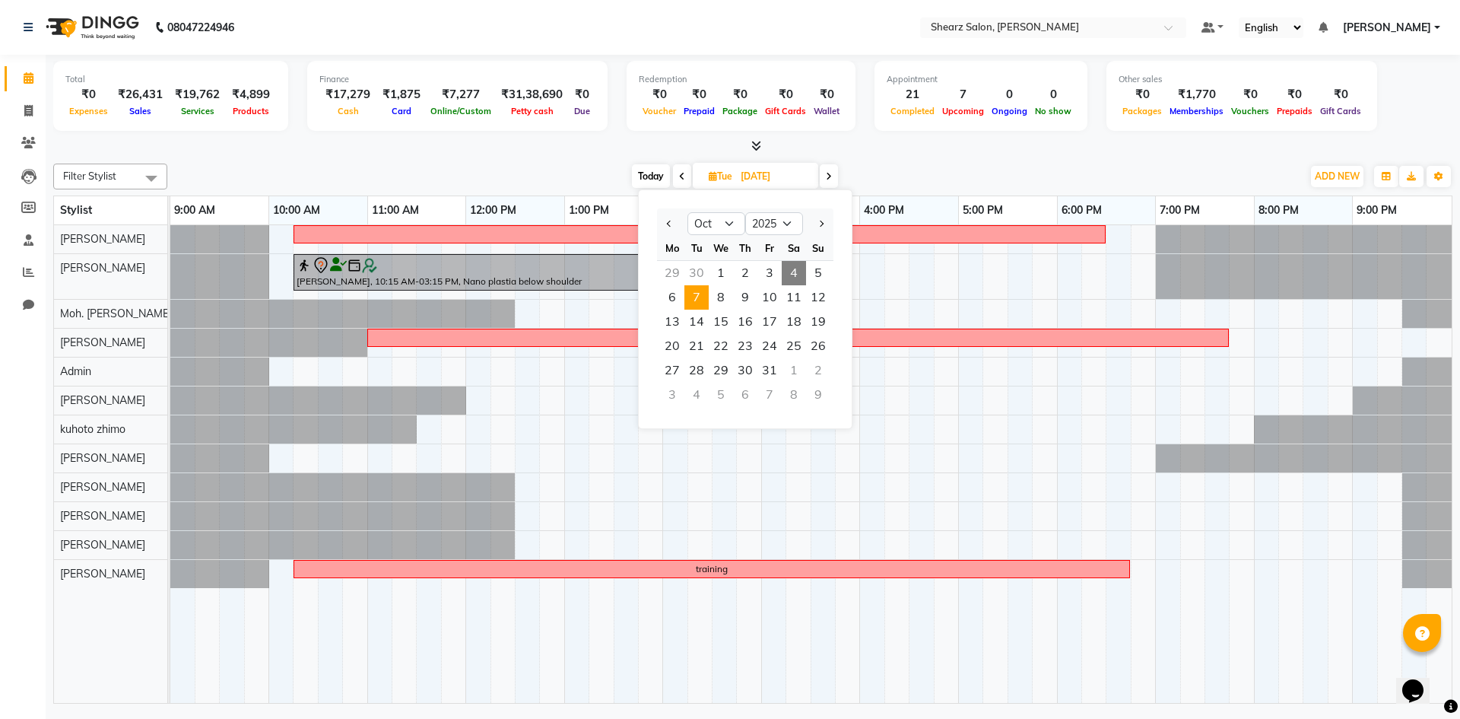
click at [790, 279] on span "4" at bounding box center [794, 273] width 24 height 24
type input "04-10-2025"
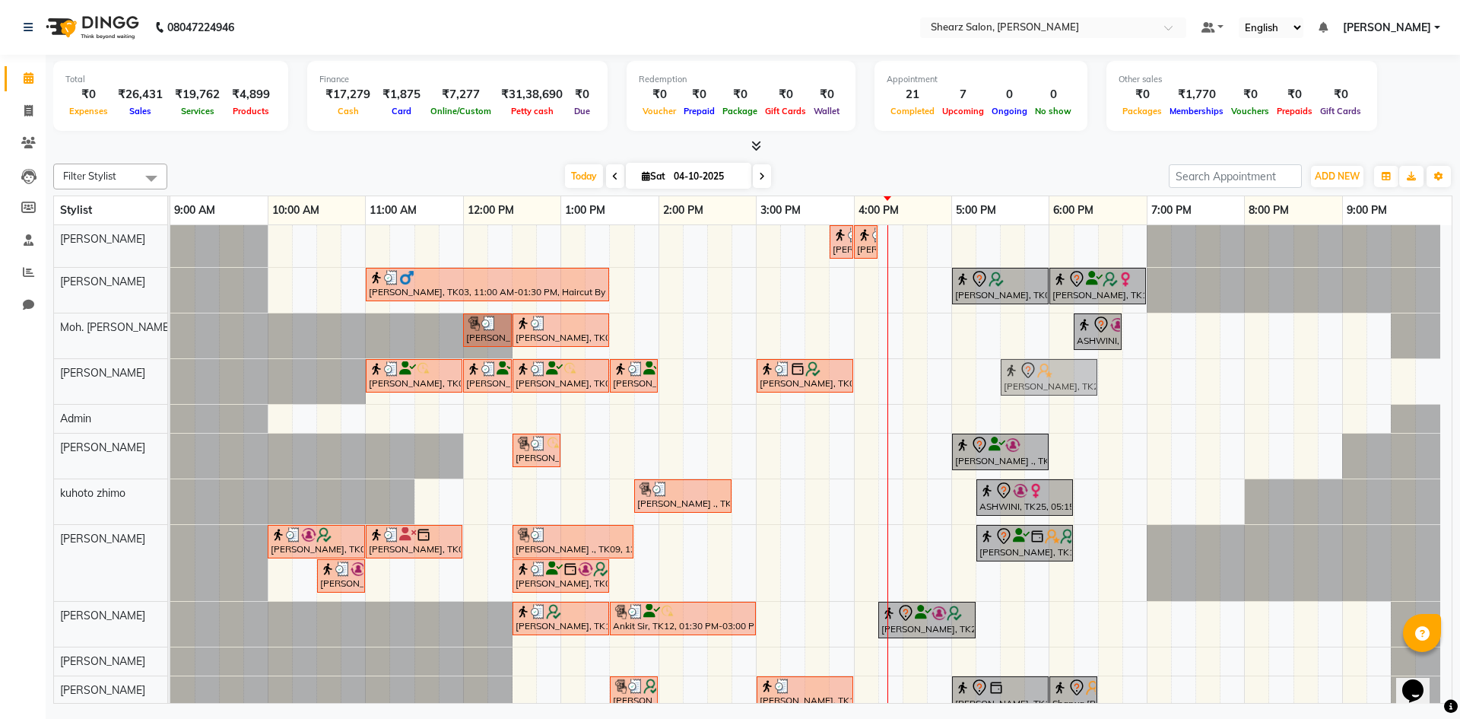
drag, startPoint x: 1059, startPoint y: 370, endPoint x: 1008, endPoint y: 373, distance: 51.0
click at [170, 373] on div "Arpan Patel, TK01, 11:00 AM-12:00 PM, Men Haircut with Mr.Saantosh Arpan Patel,…" at bounding box center [170, 381] width 0 height 45
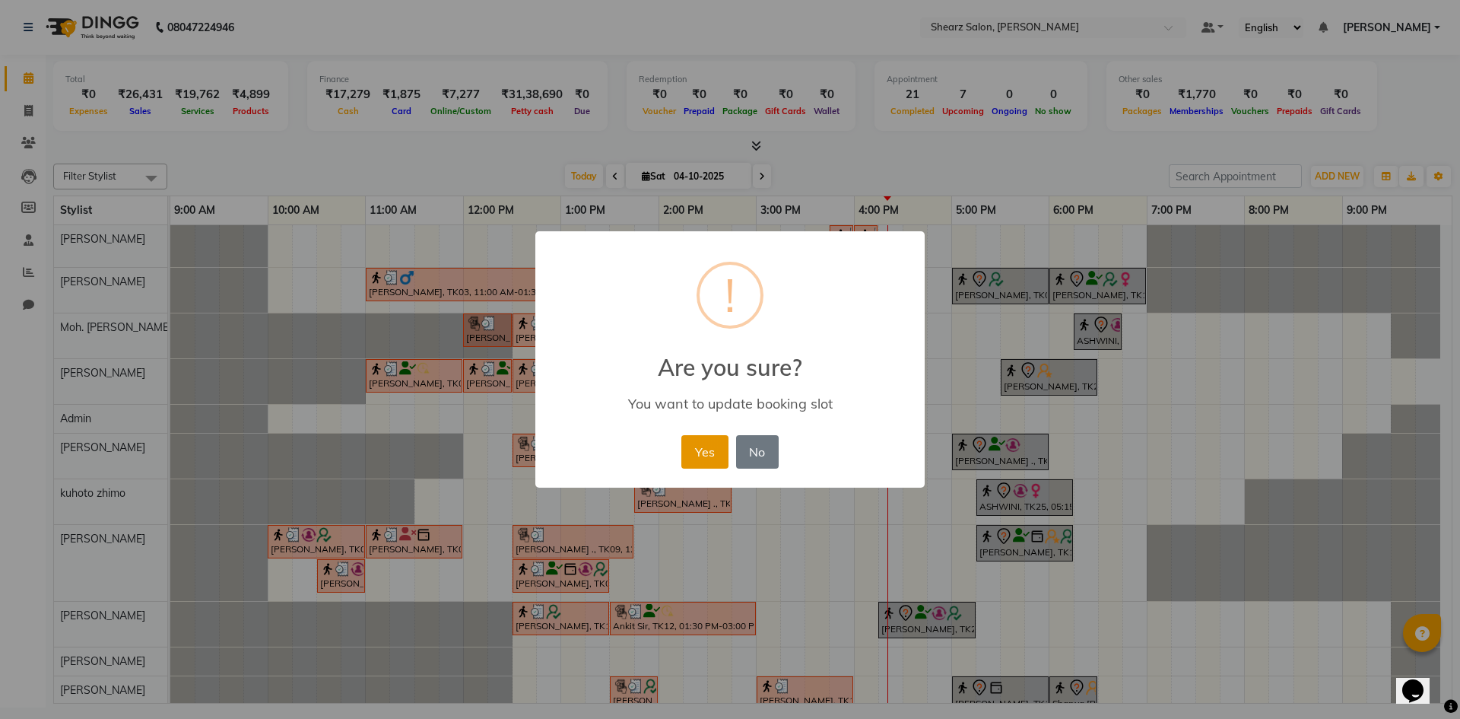
click at [717, 440] on button "Yes" at bounding box center [704, 451] width 46 height 33
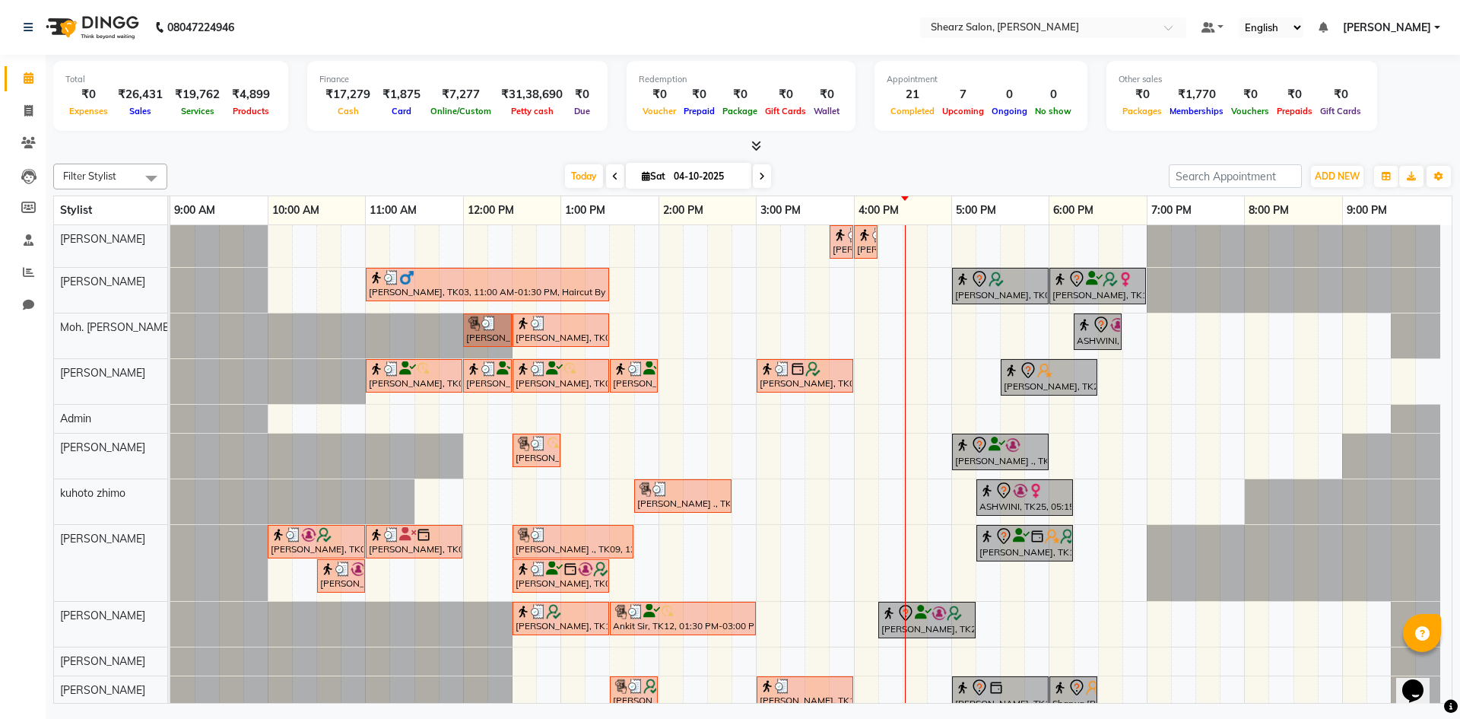
scroll to position [47, 0]
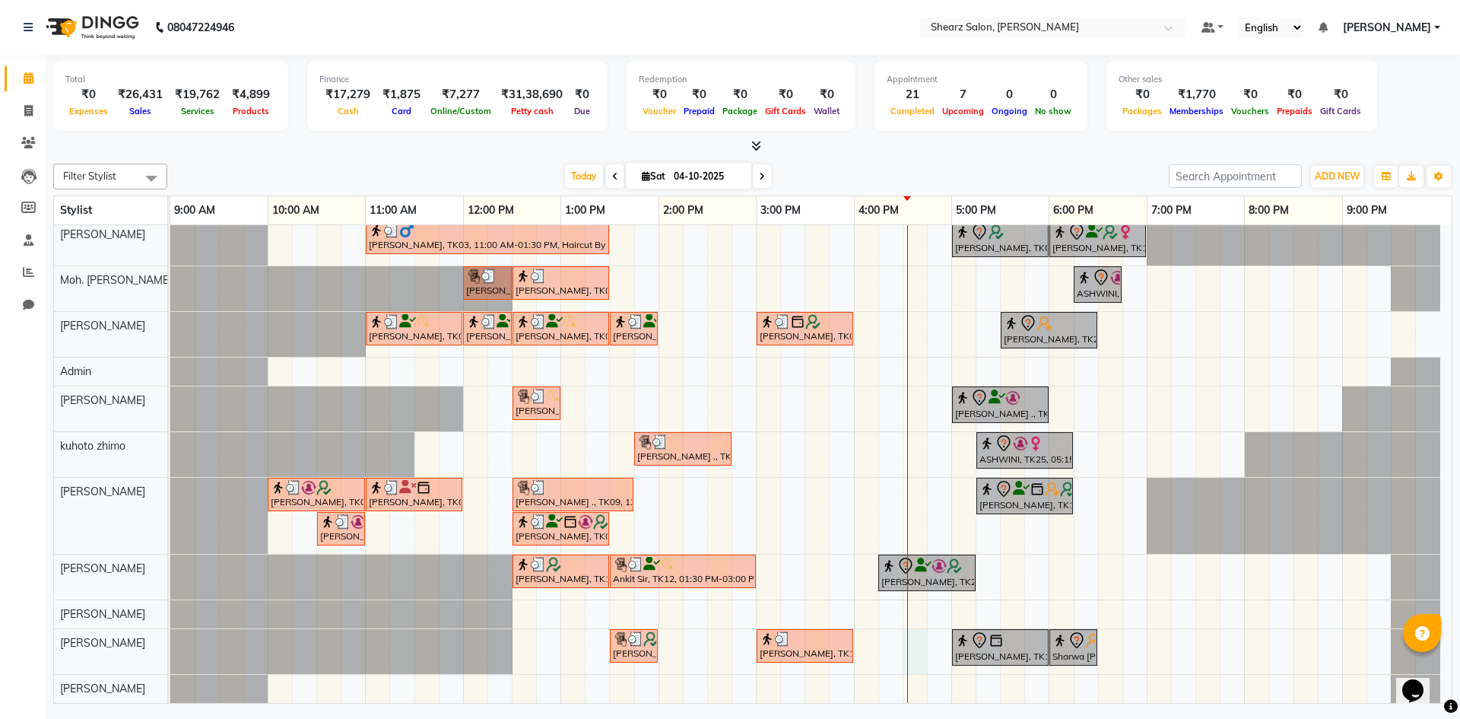
click at [909, 651] on div "Nirali SHAH, TK21, 03:45 PM-04:00 PM, Upperlip stripless Nirali SHAH, TK21, 04:…" at bounding box center [810, 440] width 1281 height 525
select select "77320"
select select "tentative"
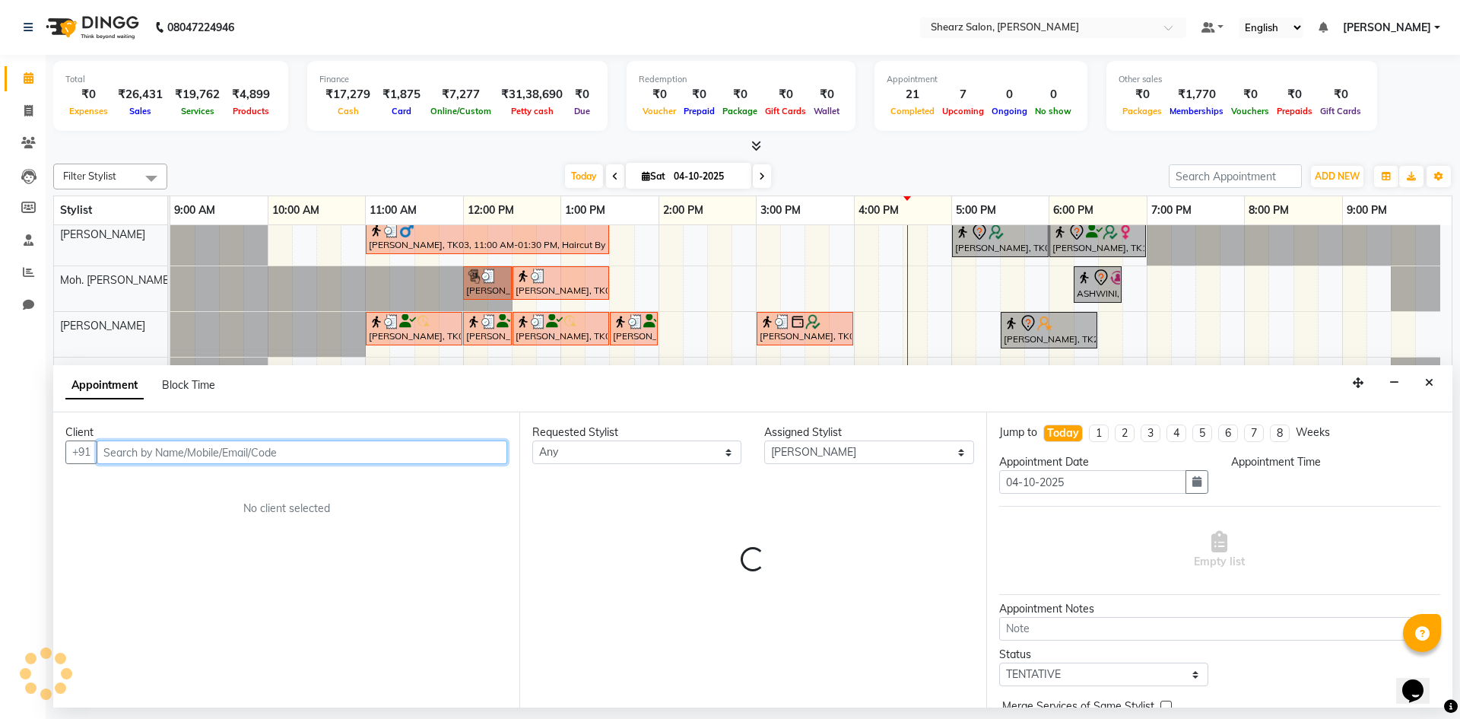
select select "990"
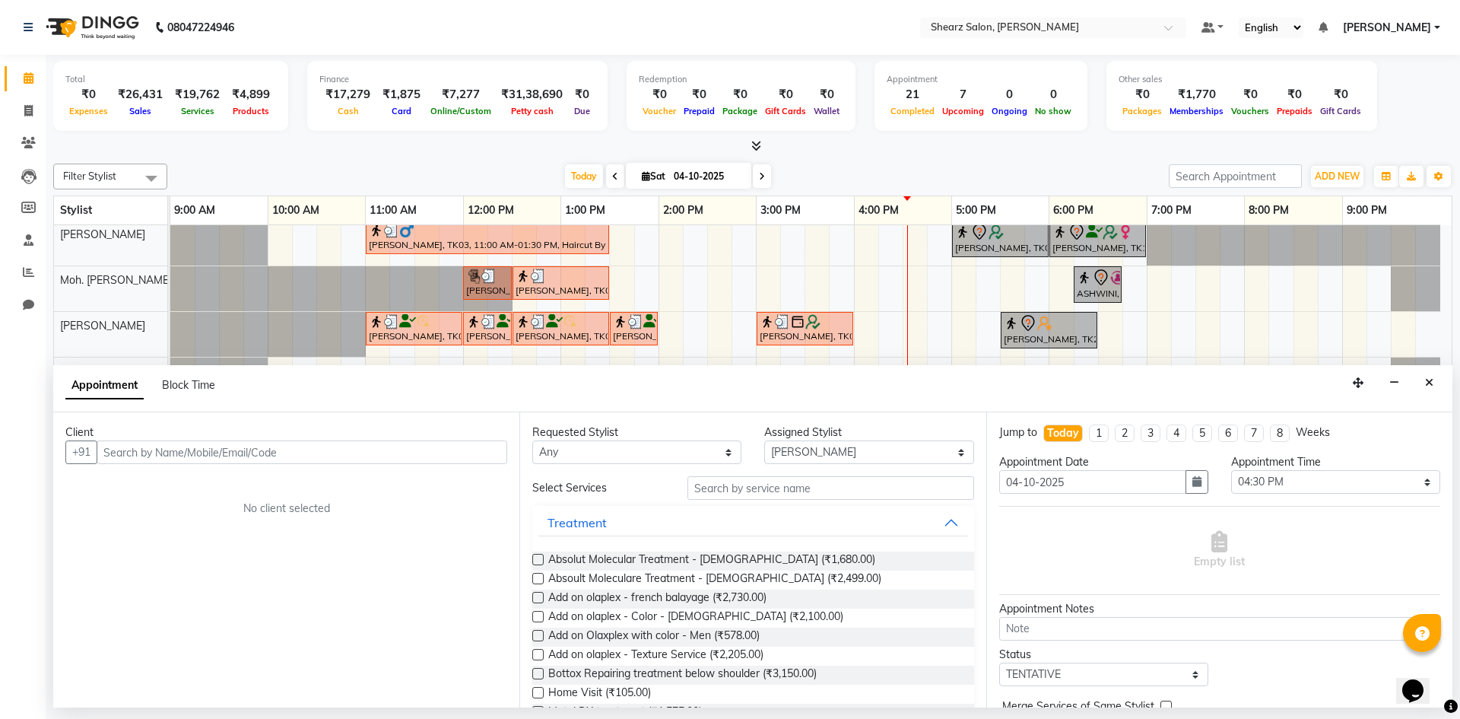
click at [174, 431] on div "Client" at bounding box center [286, 432] width 442 height 16
click at [193, 452] on input "text" at bounding box center [302, 452] width 411 height 24
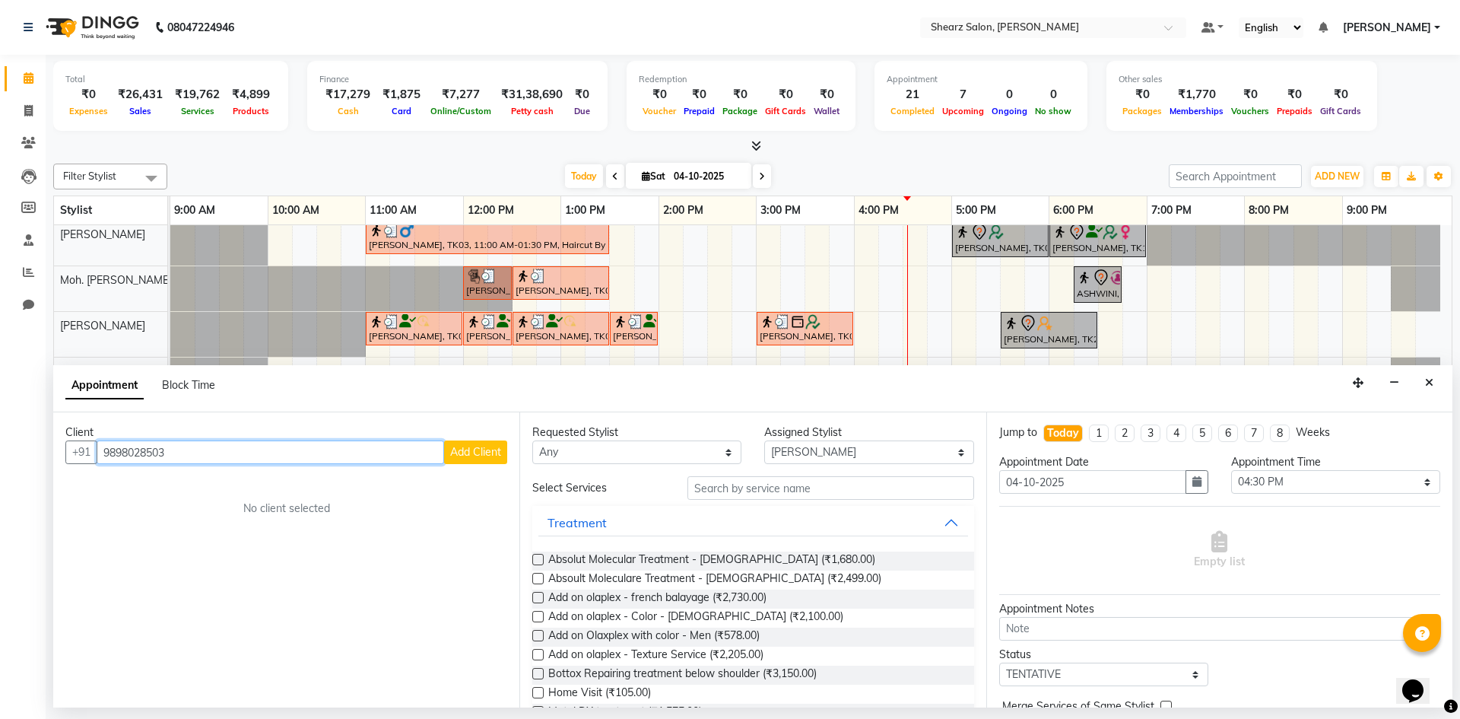
type input "9898028503"
click at [480, 449] on span "Add Client" at bounding box center [475, 452] width 51 height 14
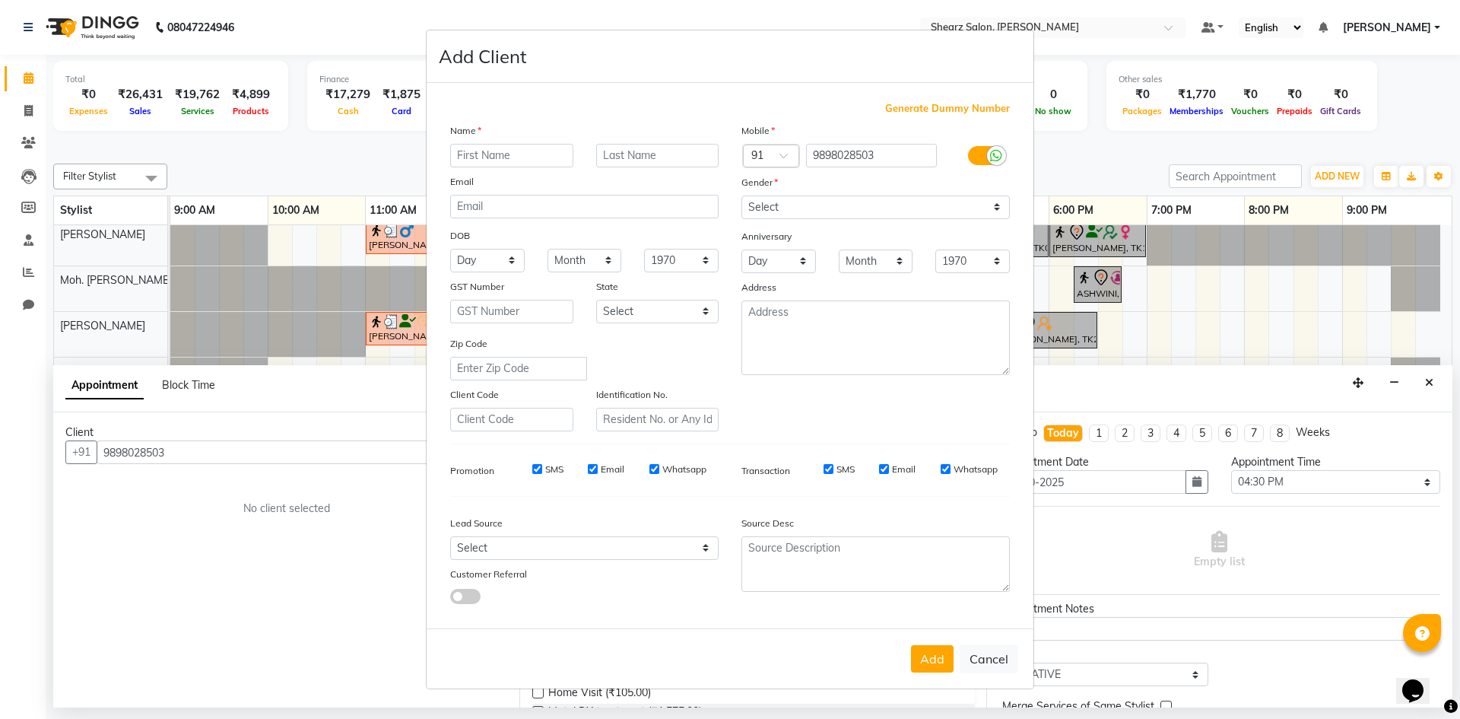
click at [487, 160] on input "text" at bounding box center [511, 156] width 123 height 24
type input "nishant"
click at [615, 150] on input "text" at bounding box center [657, 156] width 123 height 24
type input "sir"
drag, startPoint x: 813, startPoint y: 203, endPoint x: 813, endPoint y: 215, distance: 12.2
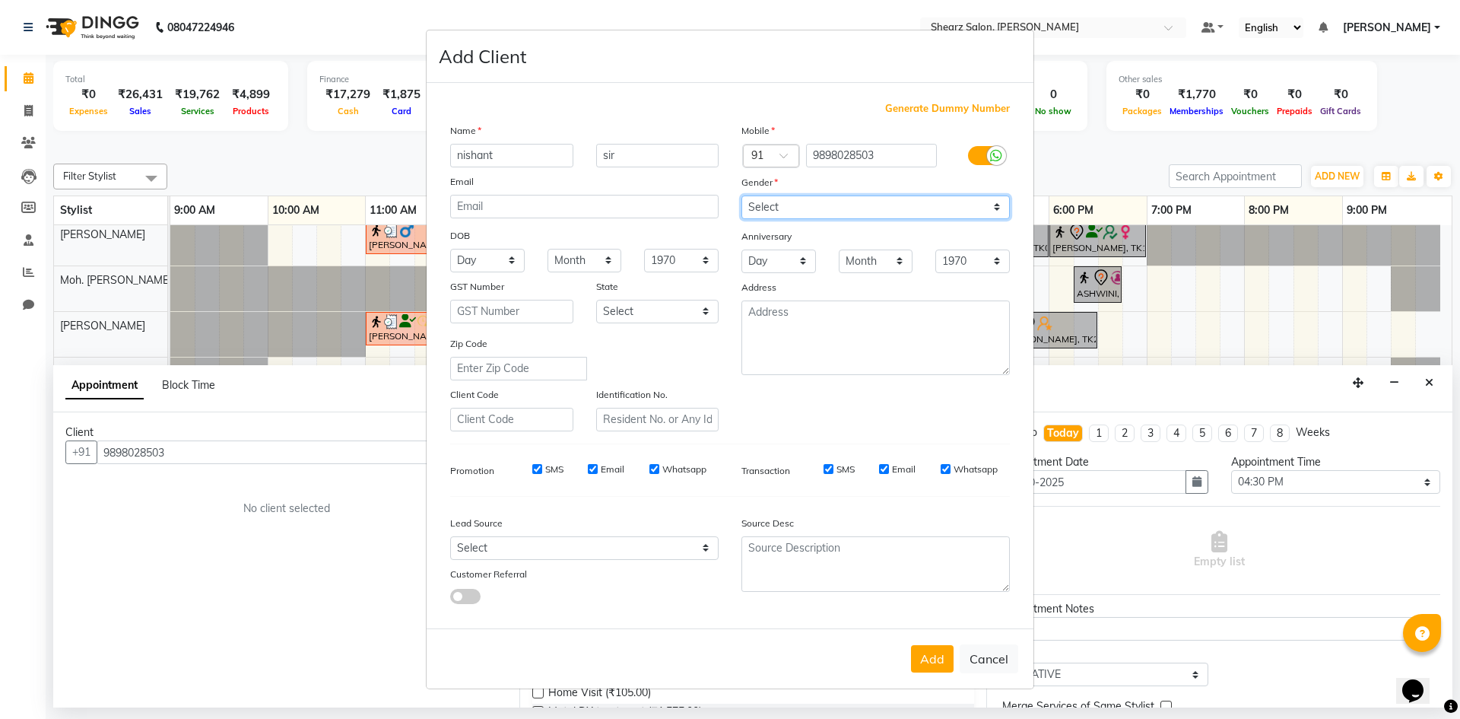
click at [813, 203] on select "Select Male Female Other Prefer Not To Say" at bounding box center [875, 207] width 268 height 24
click at [741, 195] on select "Select Male Female Other Prefer Not To Say" at bounding box center [875, 207] width 268 height 24
drag, startPoint x: 823, startPoint y: 204, endPoint x: 823, endPoint y: 218, distance: 14.4
click at [823, 204] on select "Select Male Female Other Prefer Not To Say" at bounding box center [875, 207] width 268 height 24
select select "male"
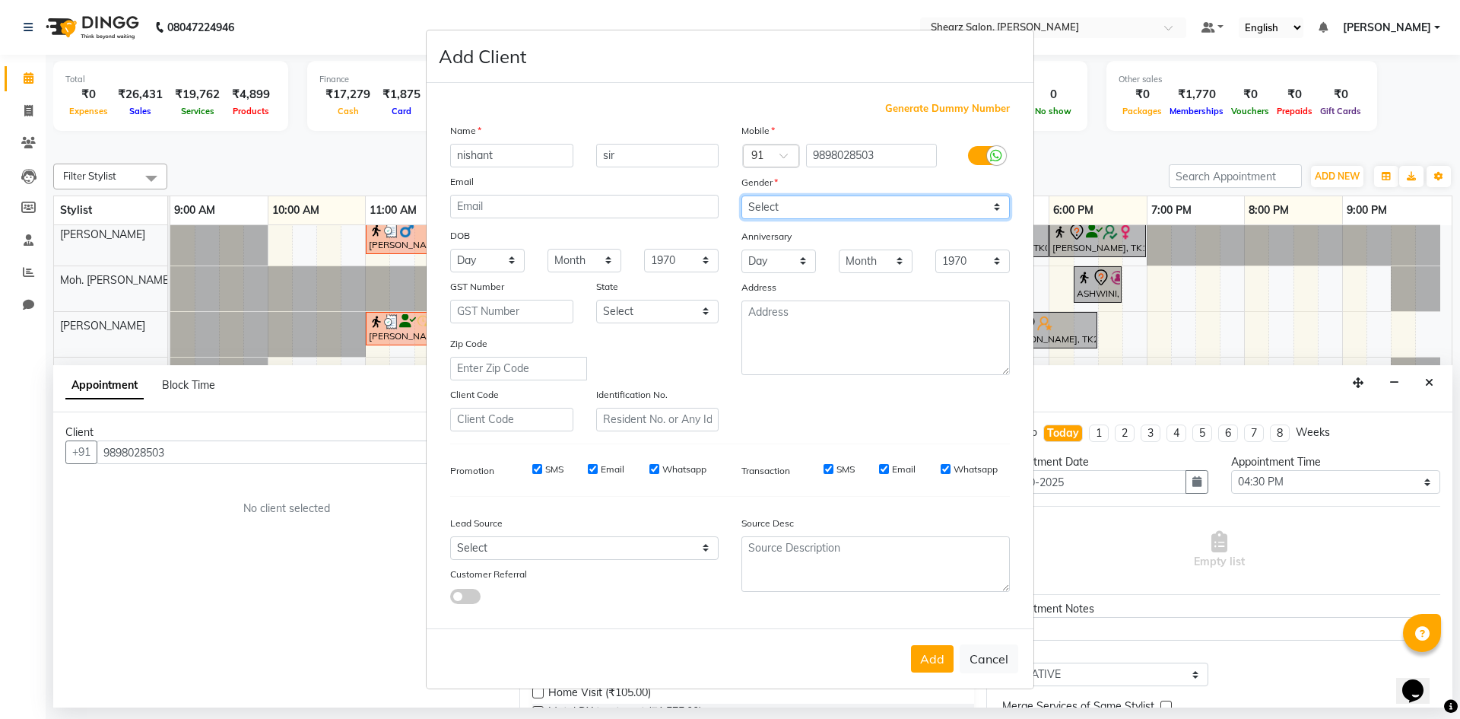
click at [741, 195] on select "Select Male Female Other Prefer Not To Say" at bounding box center [875, 207] width 268 height 24
click at [948, 665] on button "Add" at bounding box center [932, 658] width 43 height 27
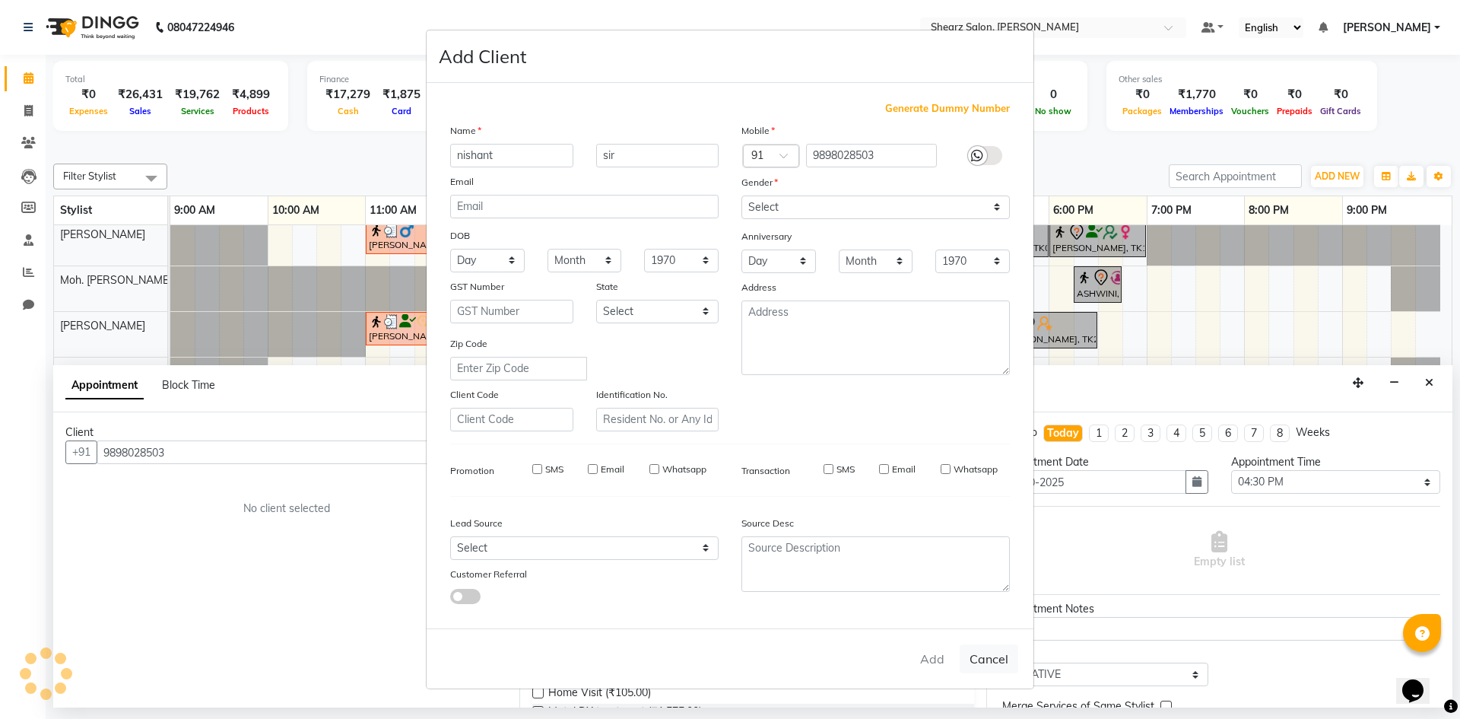
select select
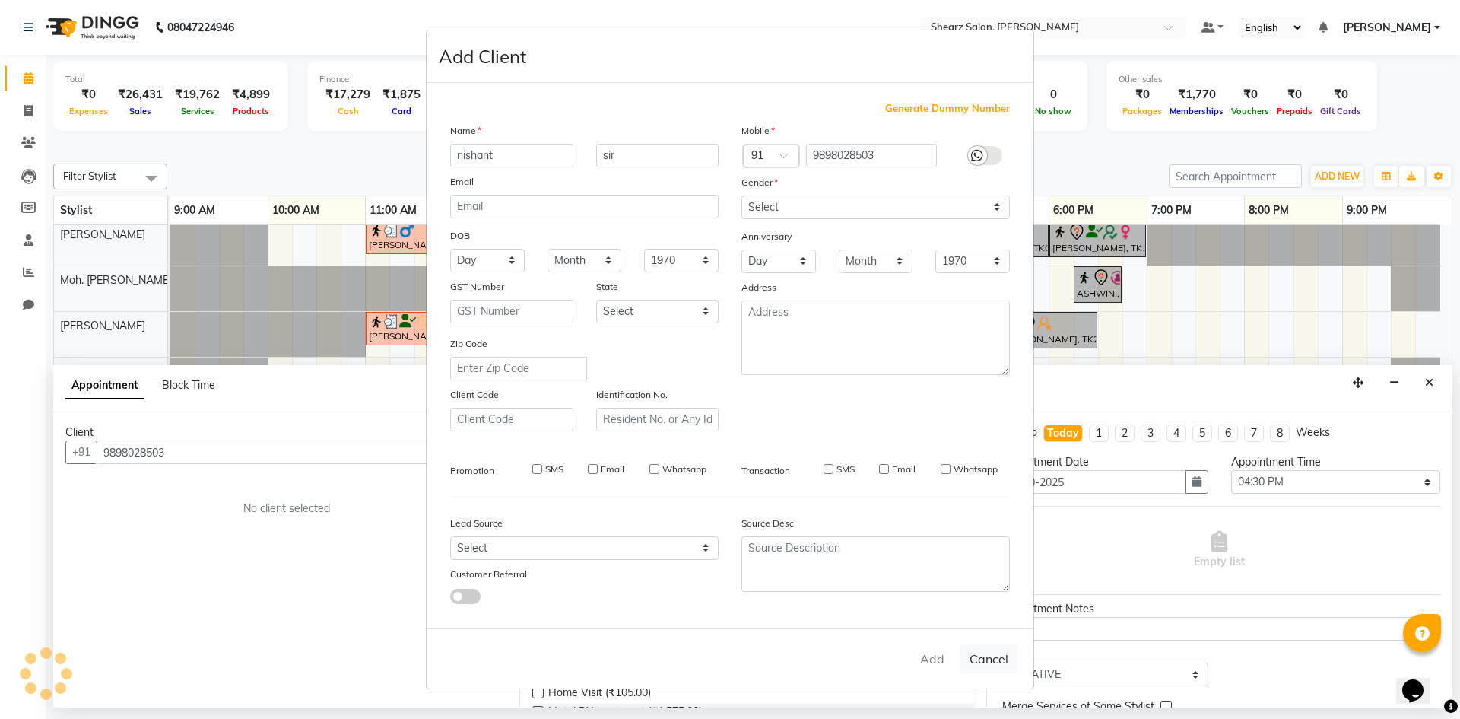
select select
checkbox input "false"
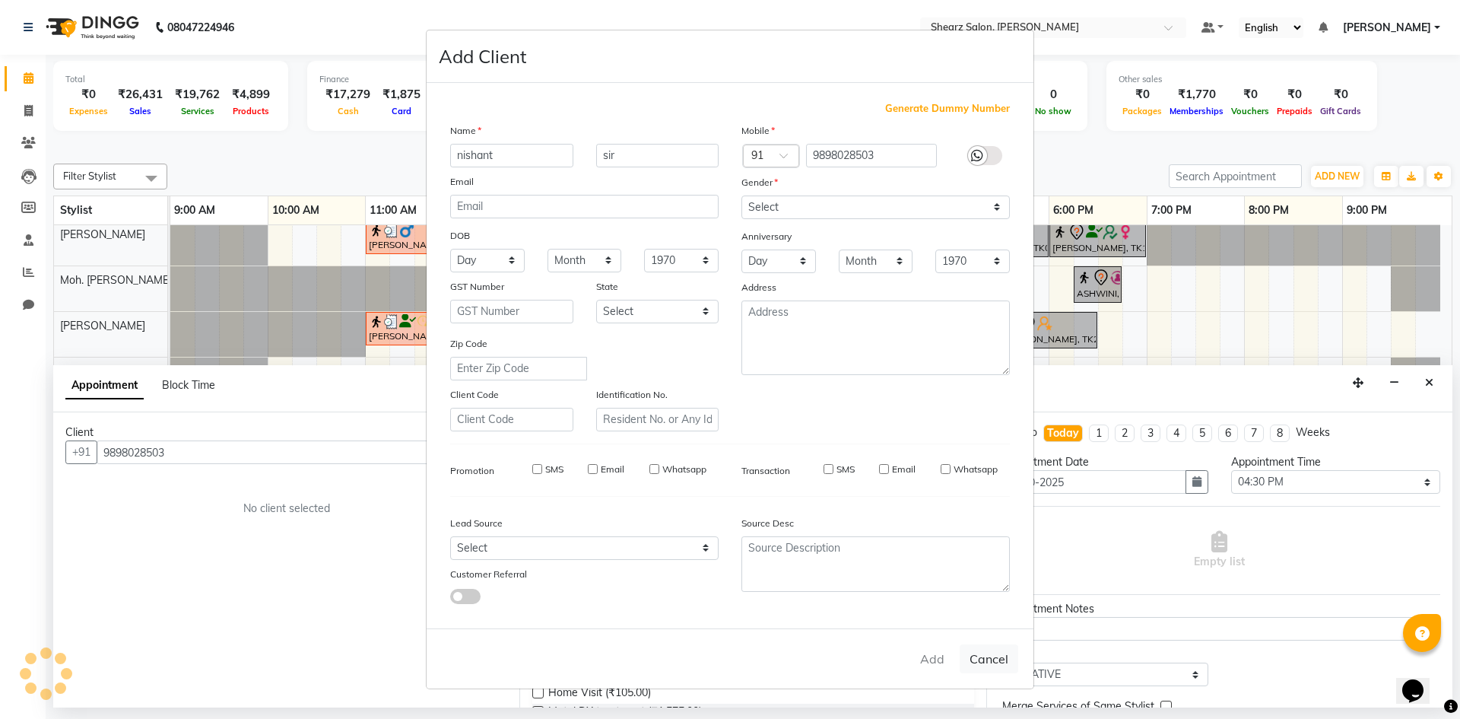
checkbox input "false"
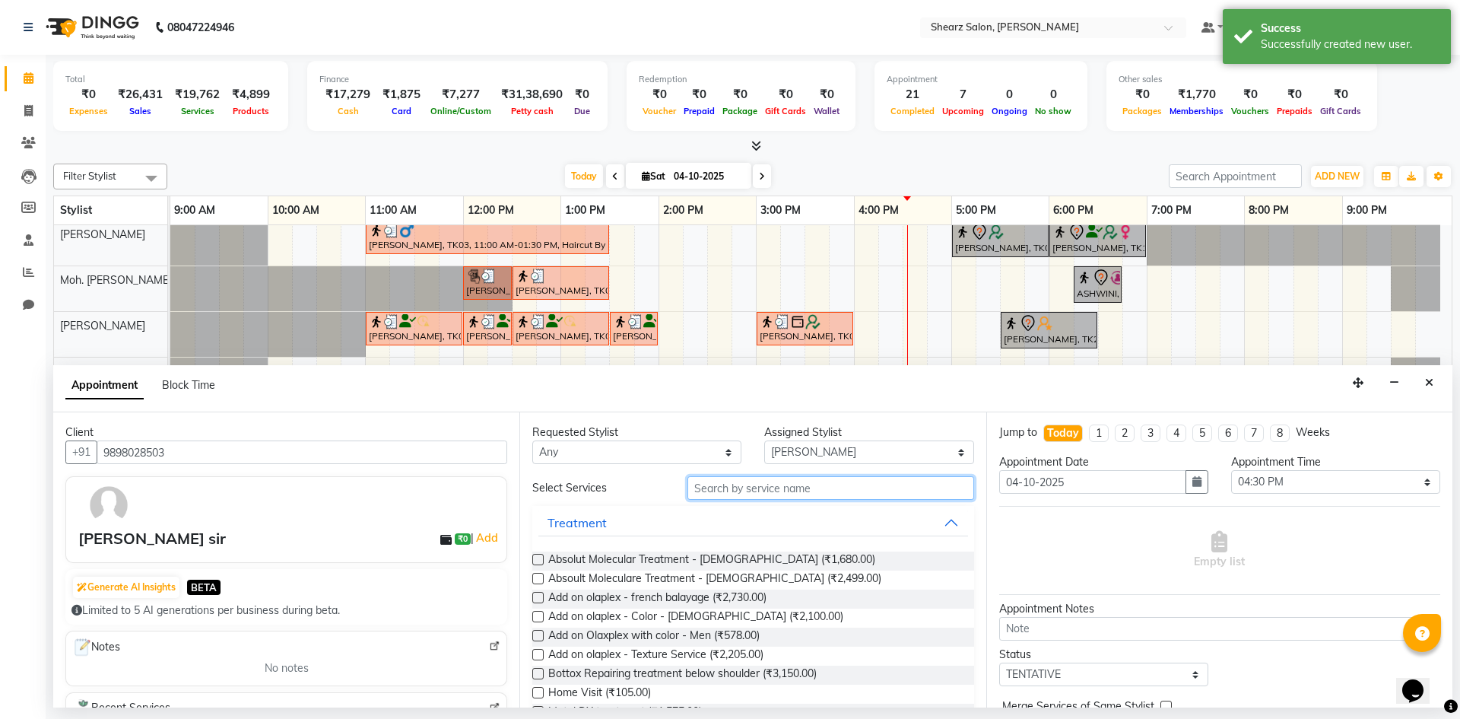
click at [740, 491] on input "text" at bounding box center [831, 488] width 287 height 24
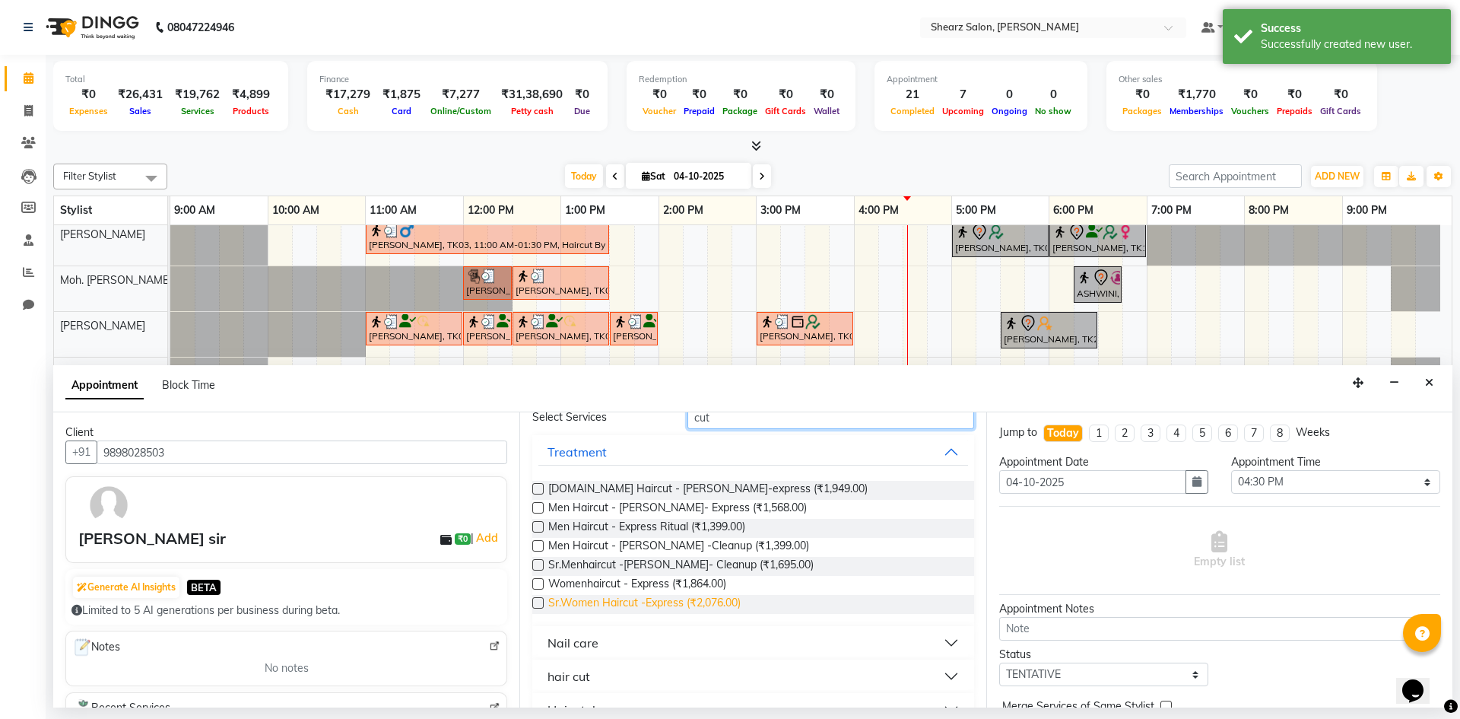
scroll to position [102, 0]
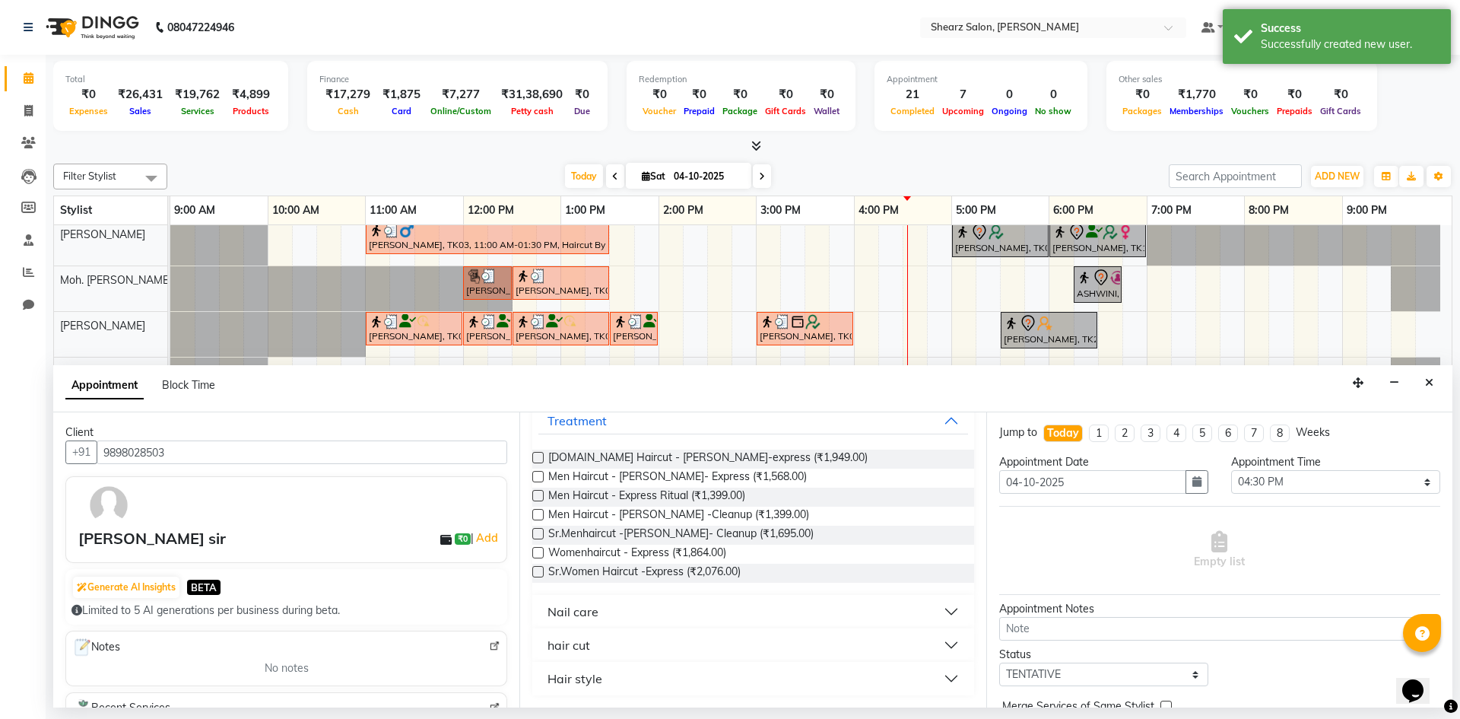
type input "cut"
click at [621, 637] on button "hair cut" at bounding box center [752, 644] width 429 height 27
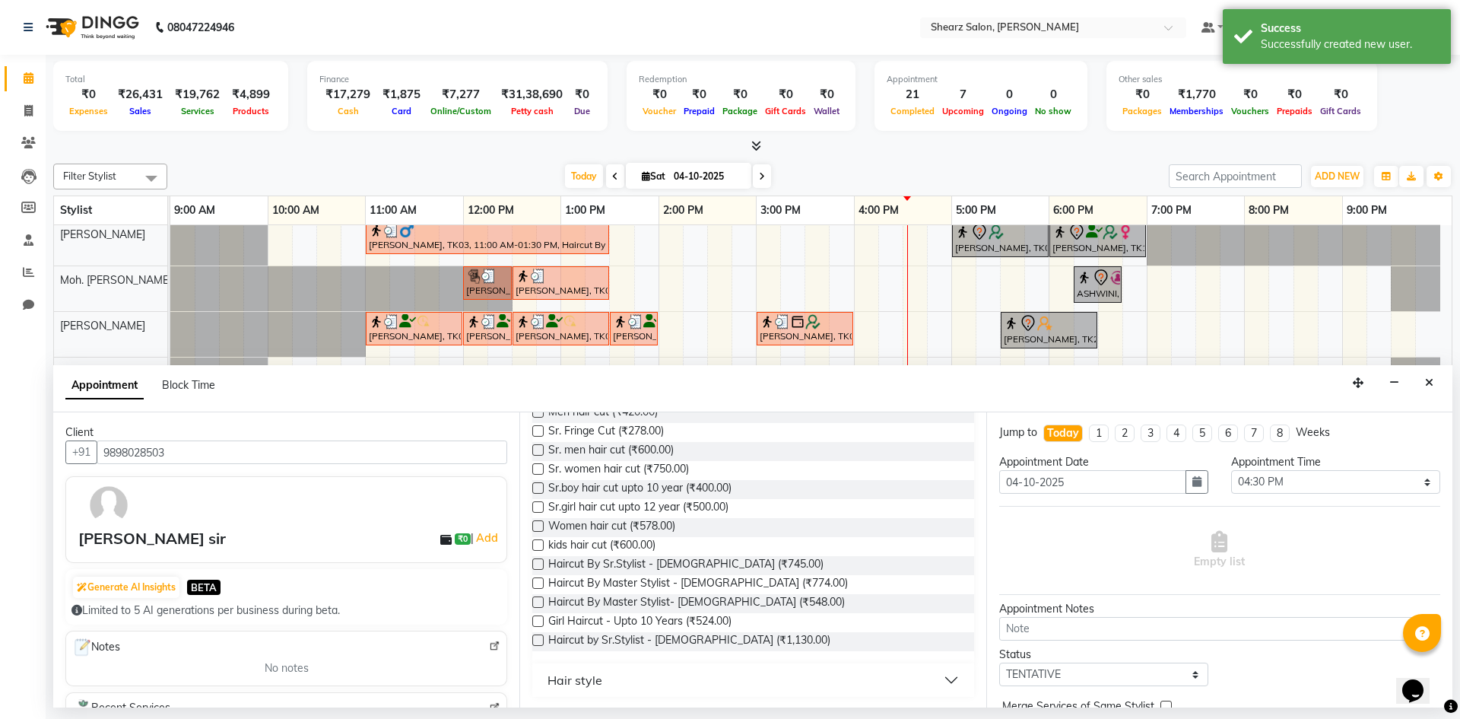
scroll to position [449, 0]
click at [643, 564] on span "Haircut By Sr.Stylist - Male (₹745.00)" at bounding box center [685, 563] width 275 height 19
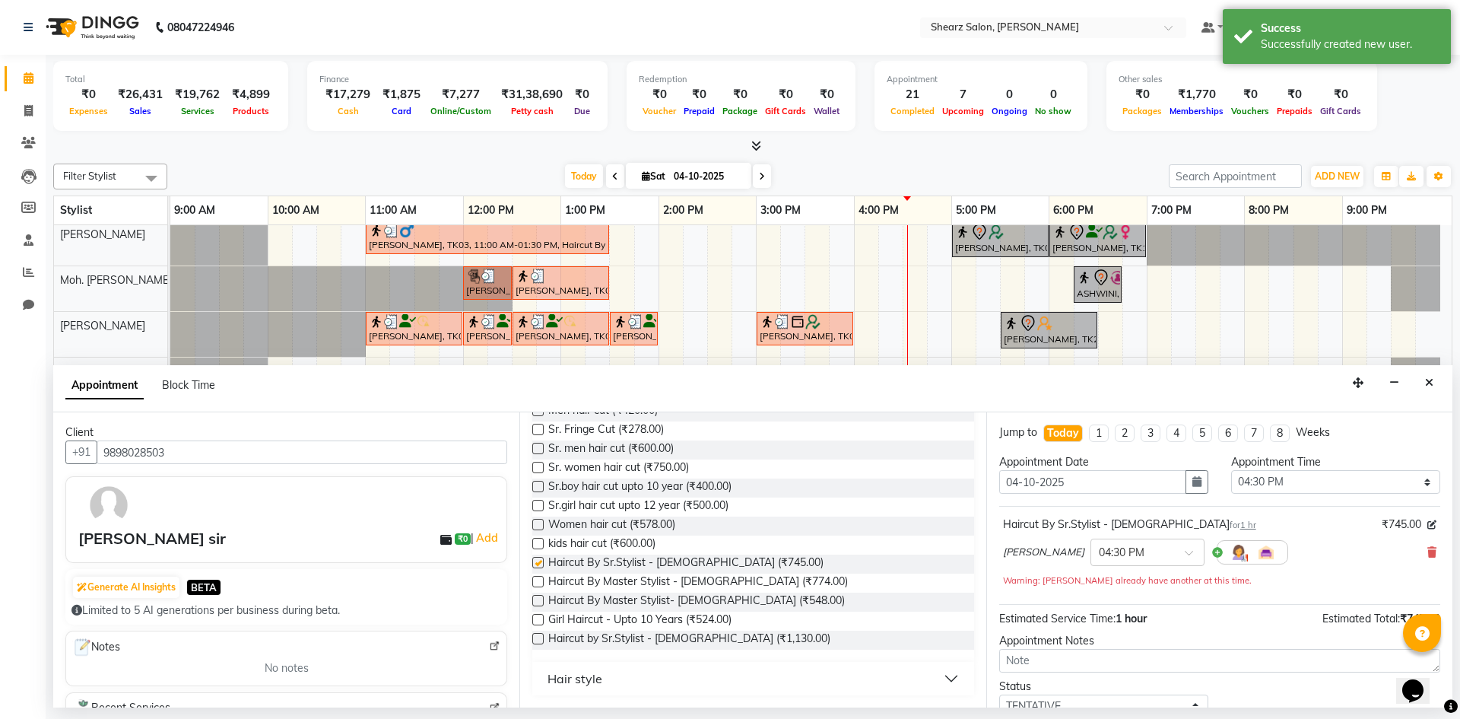
checkbox input "false"
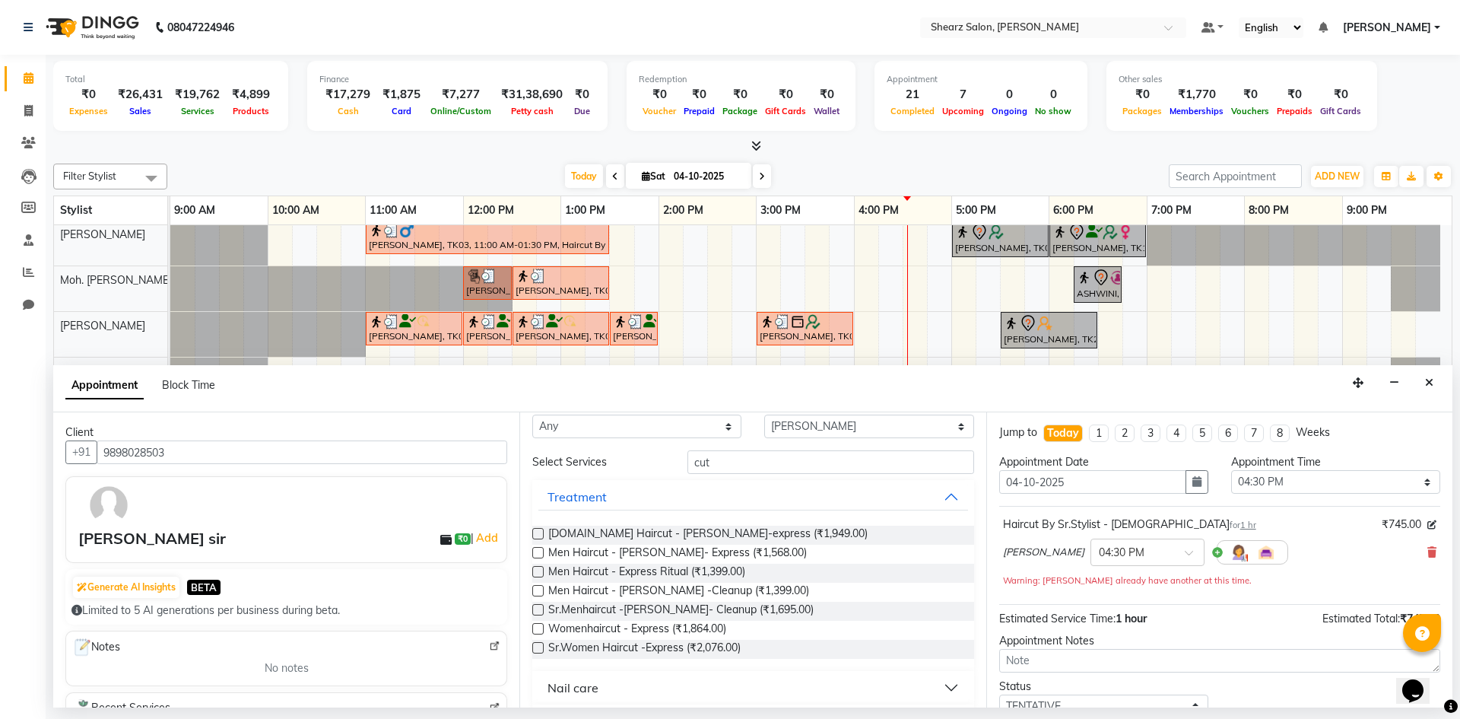
scroll to position [0, 0]
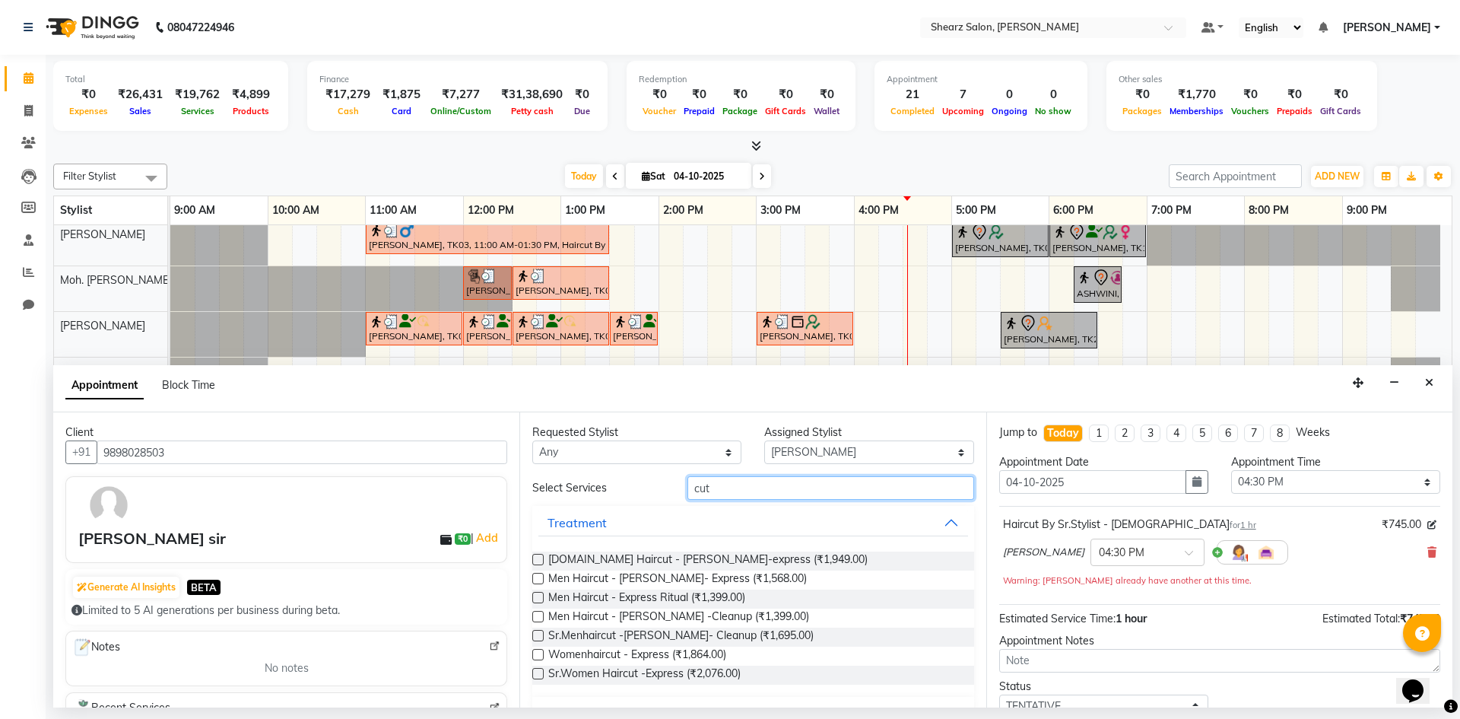
click at [734, 498] on input "cut" at bounding box center [831, 488] width 287 height 24
type input "c"
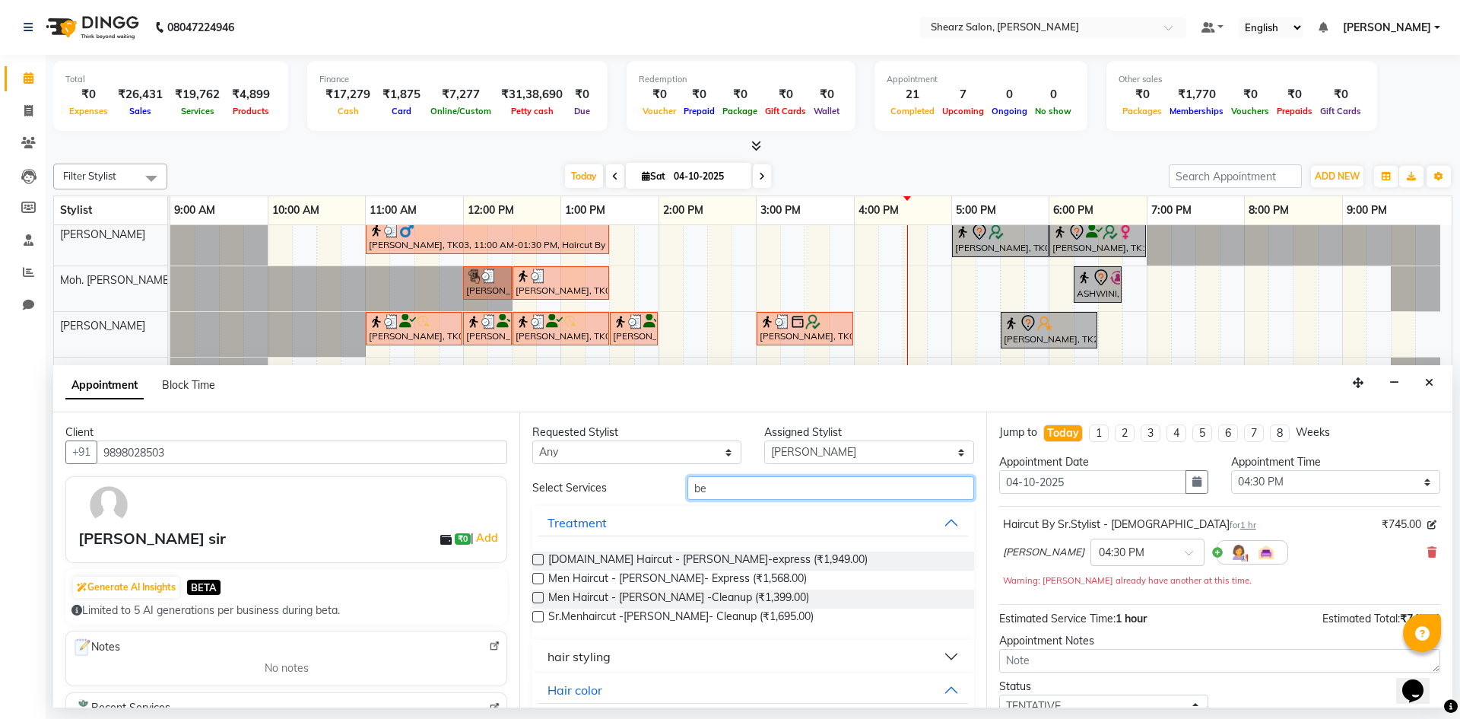
type input "b"
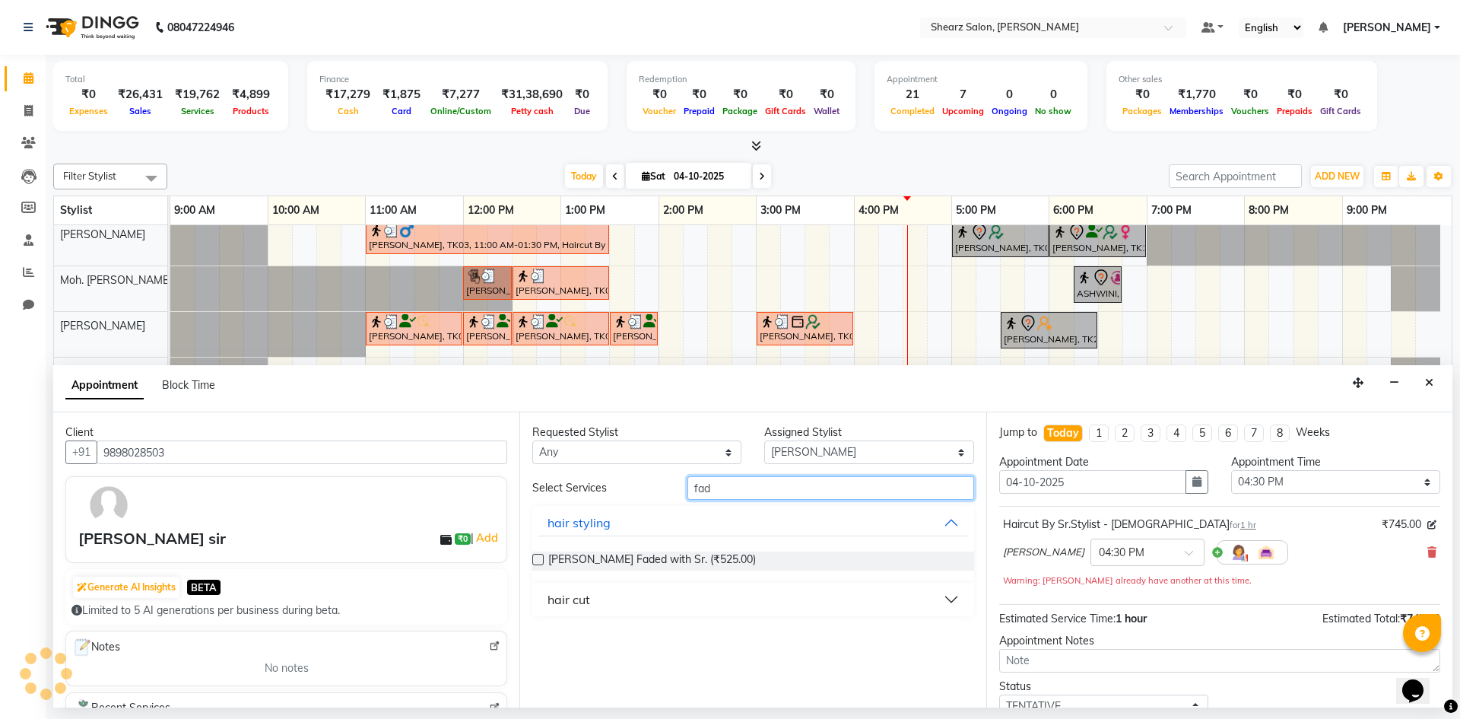
type input "fad"
click at [583, 613] on div "hair cut" at bounding box center [752, 599] width 441 height 33
click at [599, 592] on button "hair cut" at bounding box center [752, 599] width 429 height 27
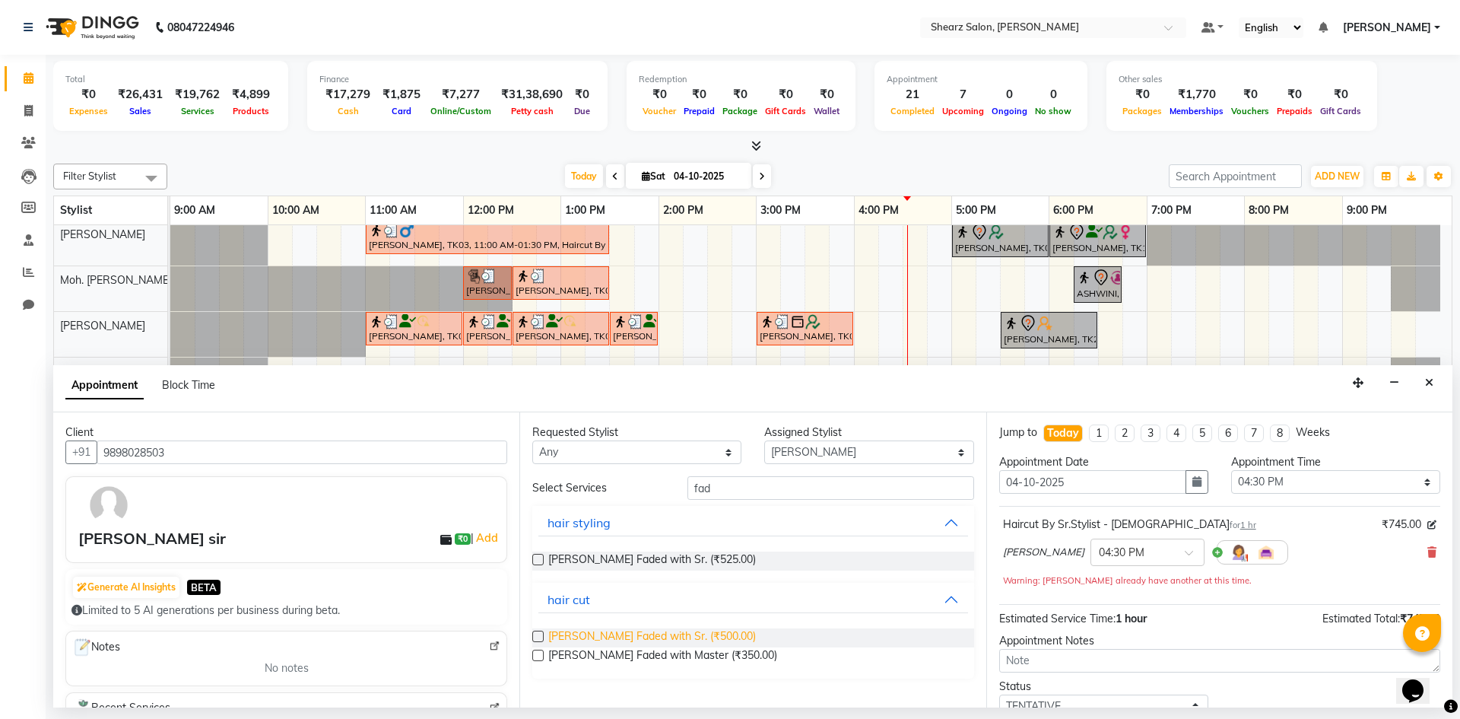
click at [607, 634] on span "Beard Faded with Sr. (₹500.00)" at bounding box center [652, 637] width 208 height 19
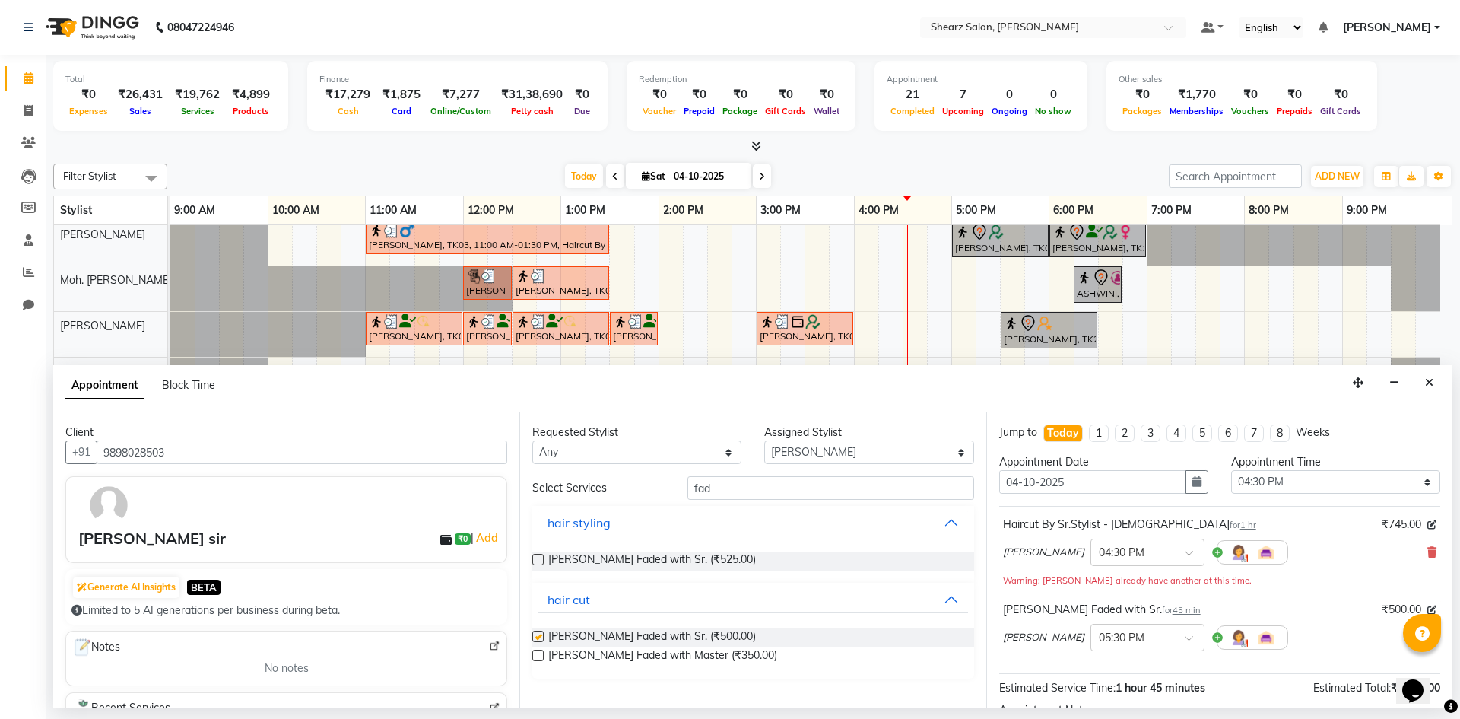
checkbox input "false"
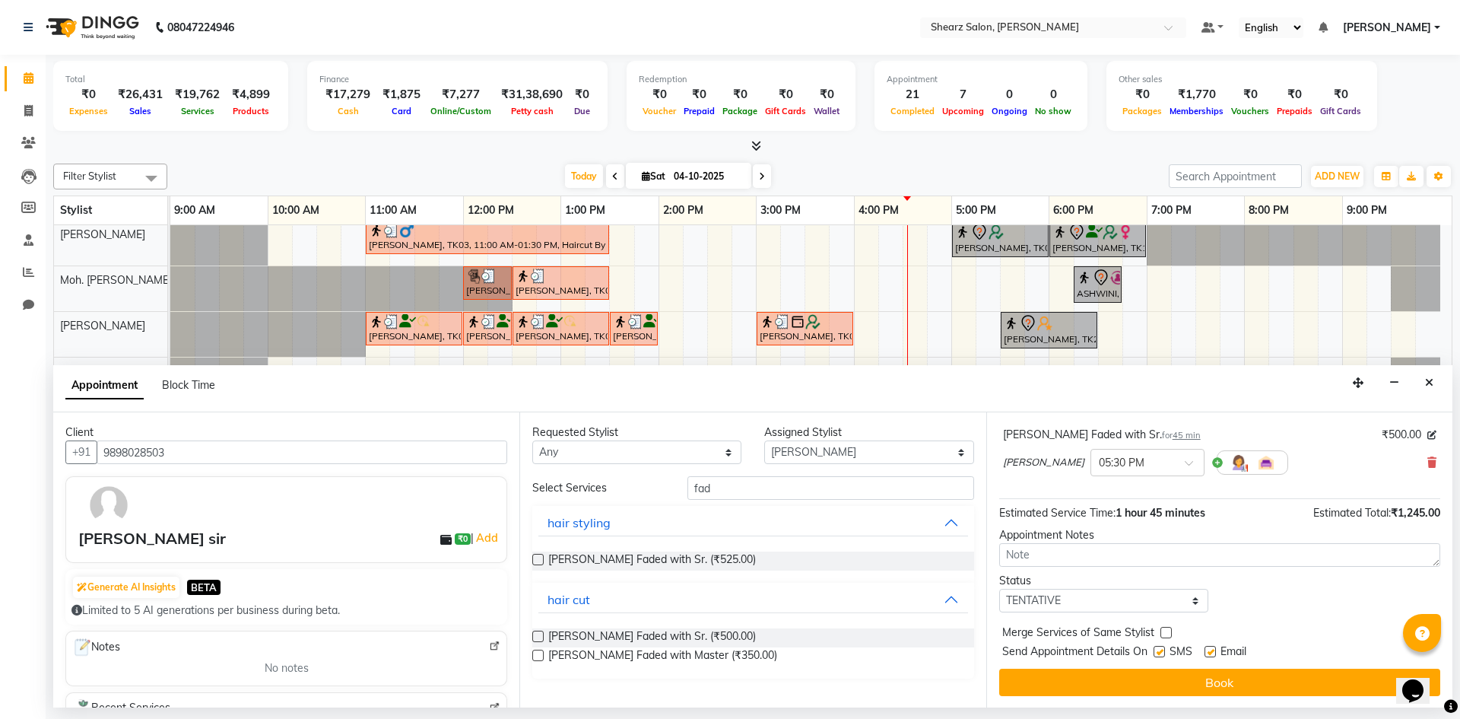
scroll to position [176, 0]
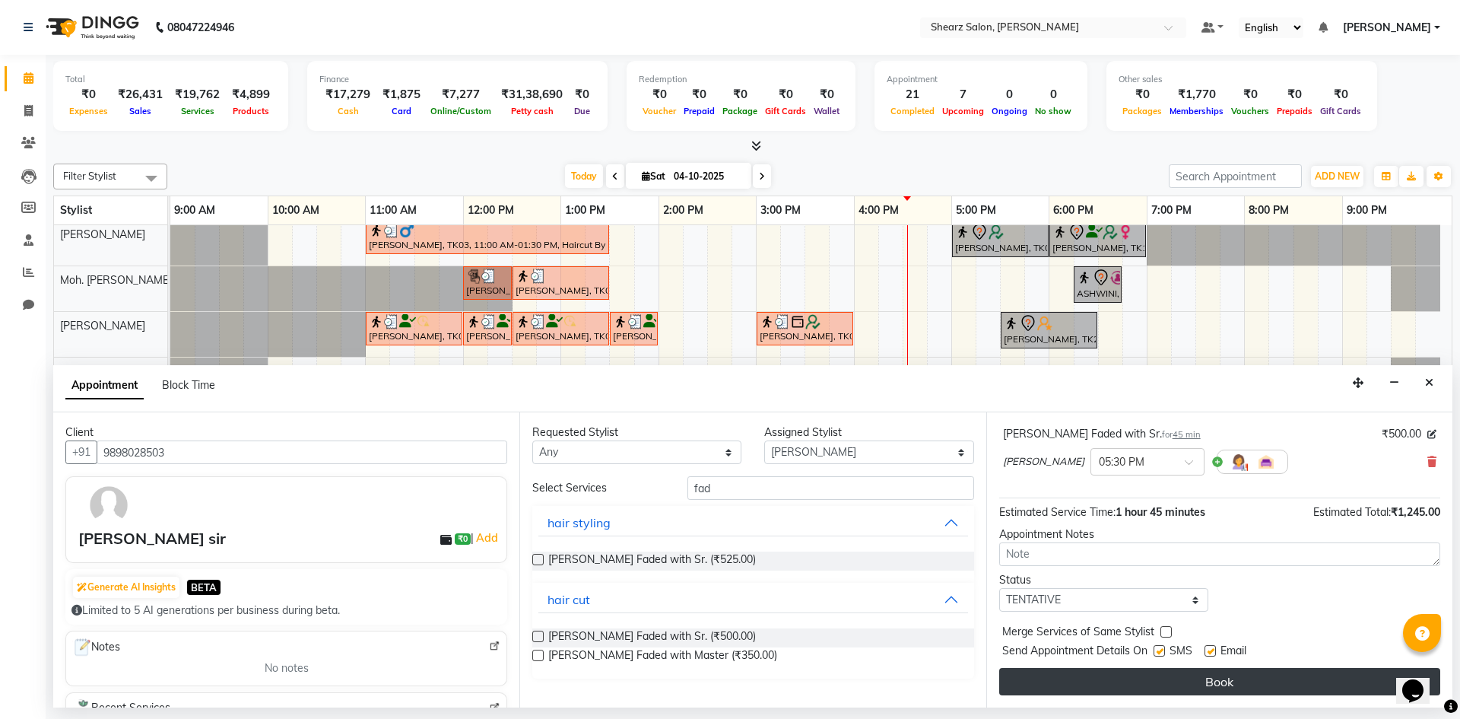
click at [1171, 680] on button "Book" at bounding box center [1219, 681] width 441 height 27
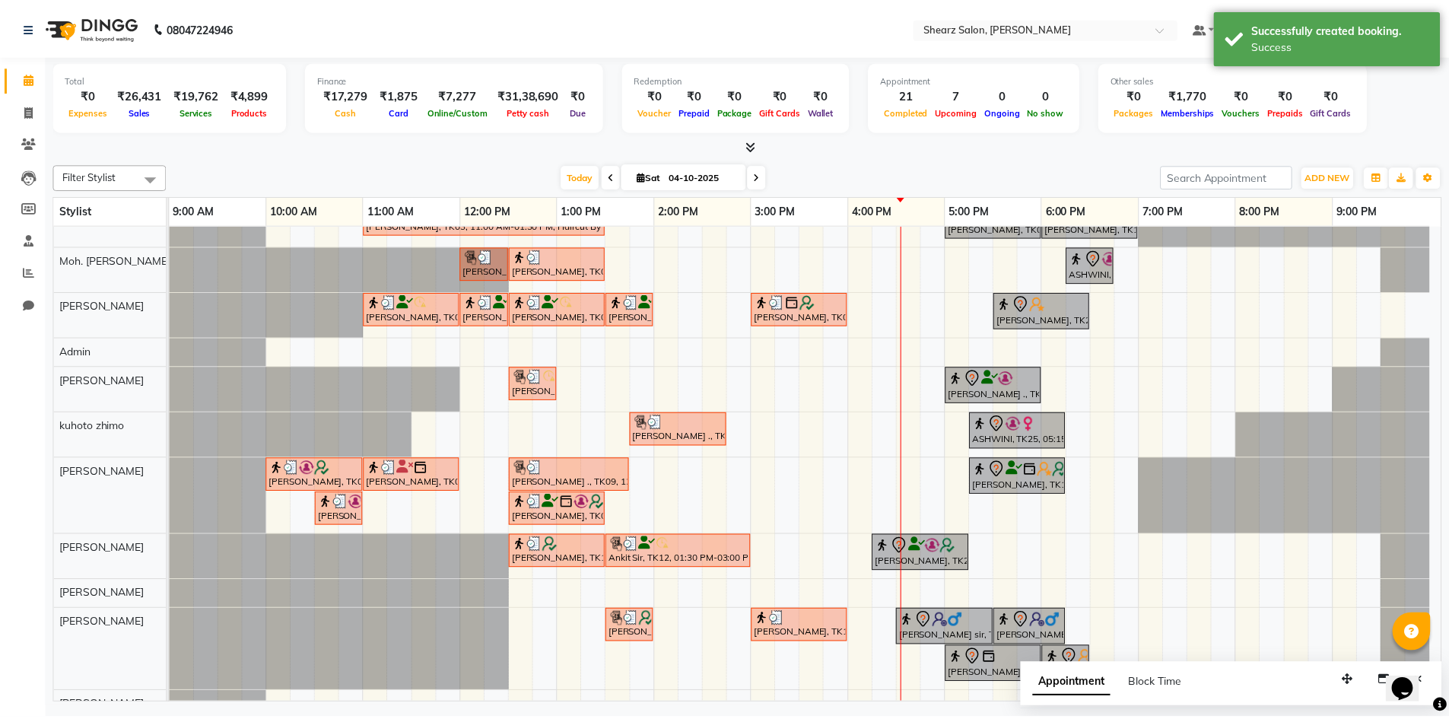
scroll to position [84, 0]
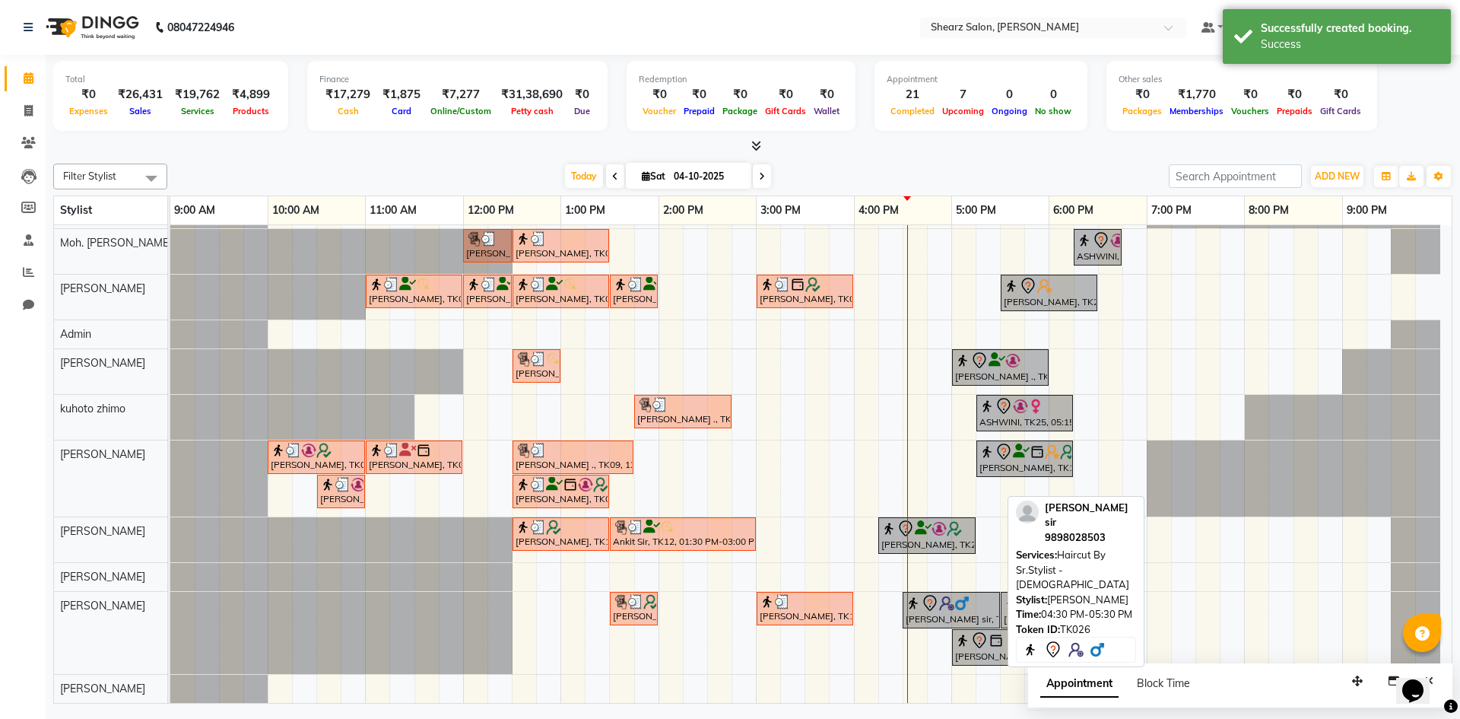
click at [945, 609] on img at bounding box center [946, 602] width 15 height 15
select select "7"
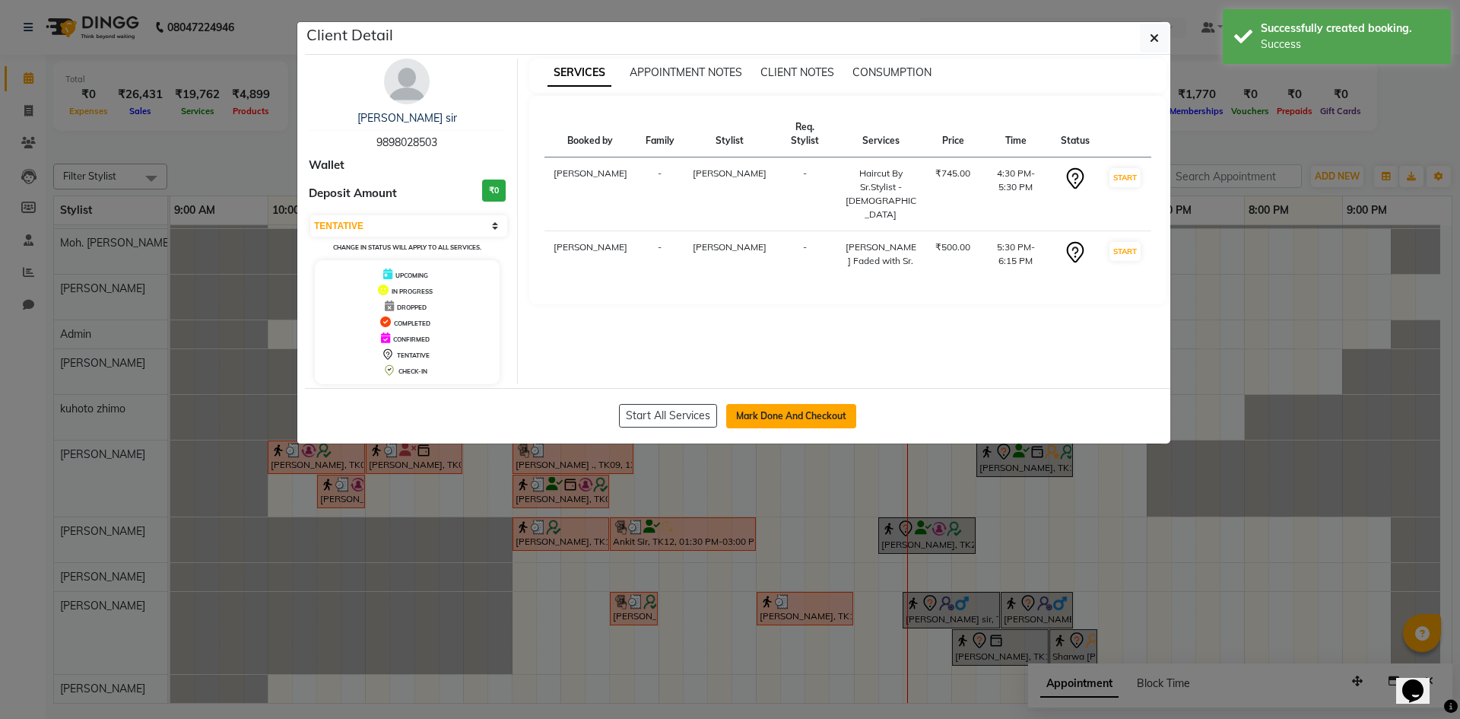
click at [817, 427] on button "Mark Done And Checkout" at bounding box center [791, 416] width 130 height 24
select select "8159"
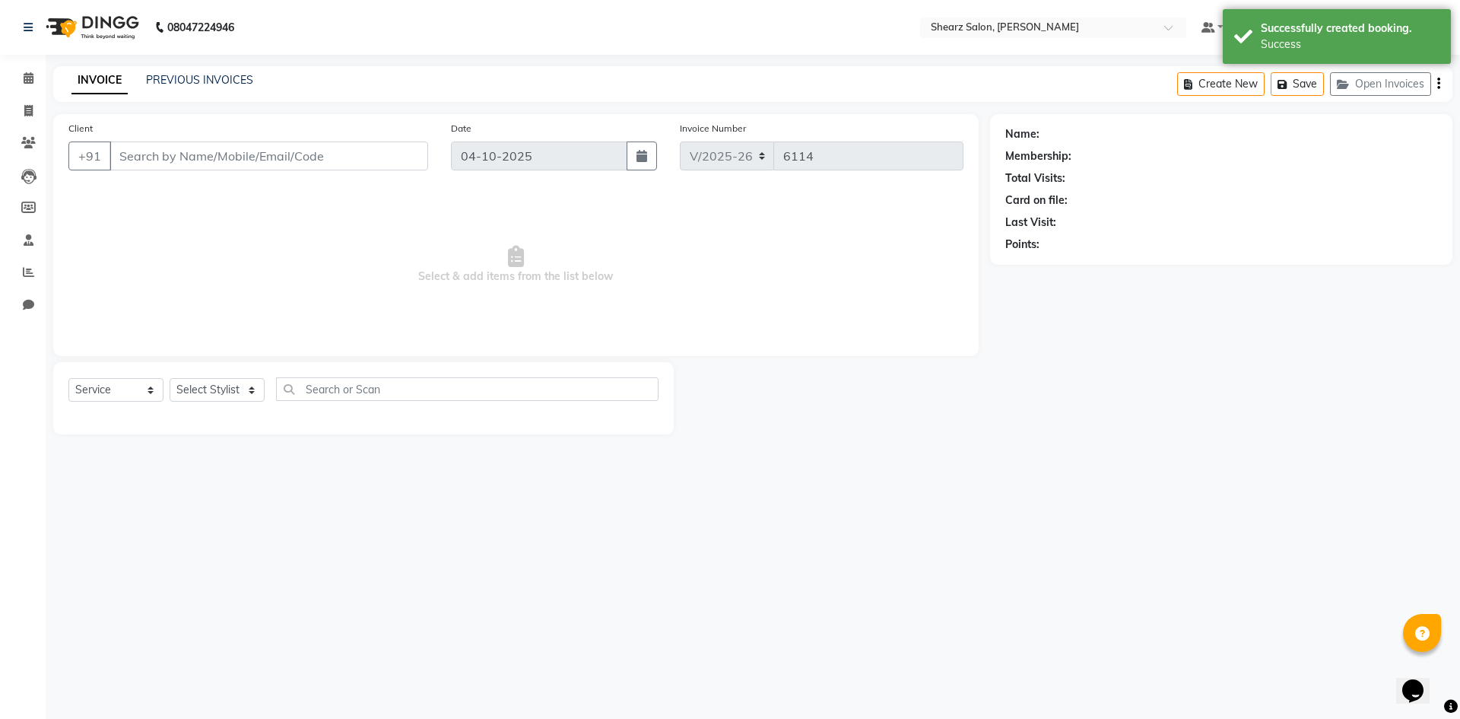
select select "V"
select select "87136"
type input "9898028503"
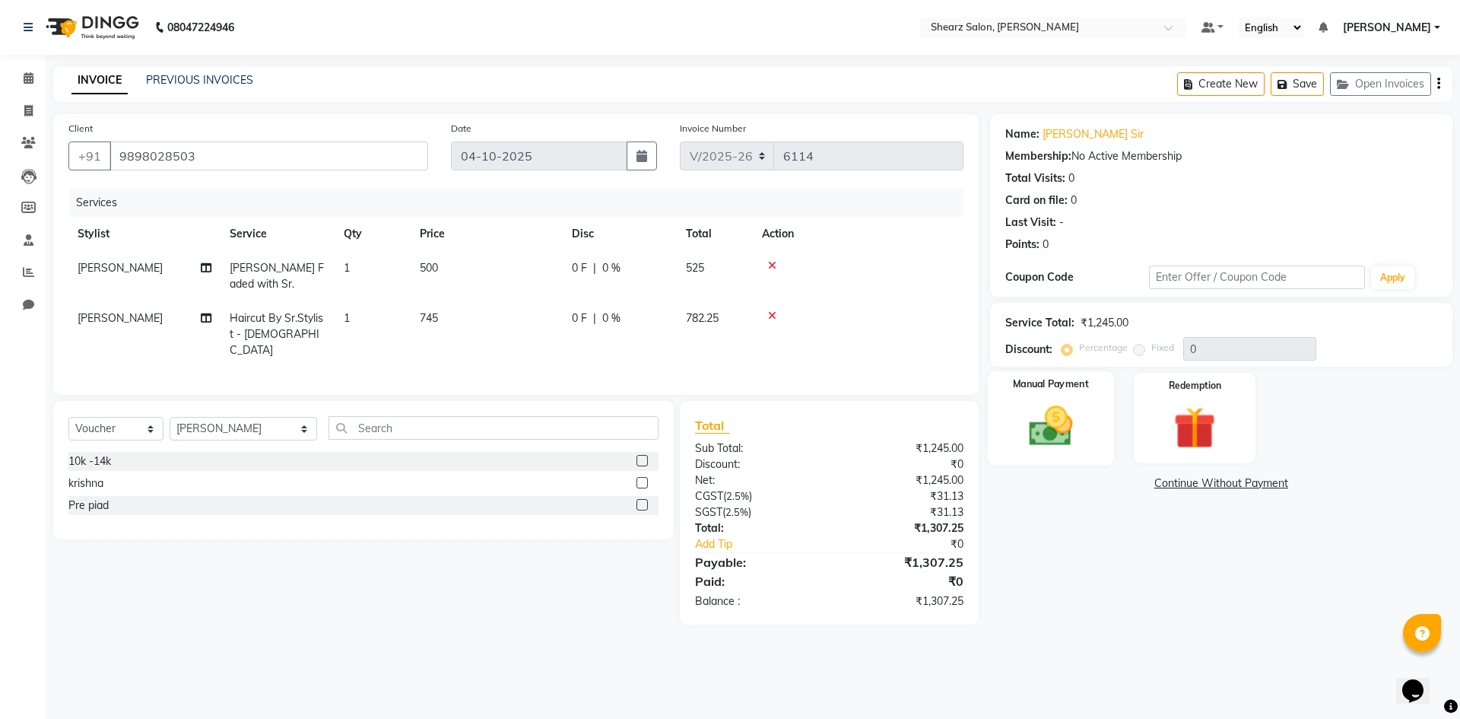
click at [1032, 400] on div "Manual Payment" at bounding box center [1050, 418] width 126 height 94
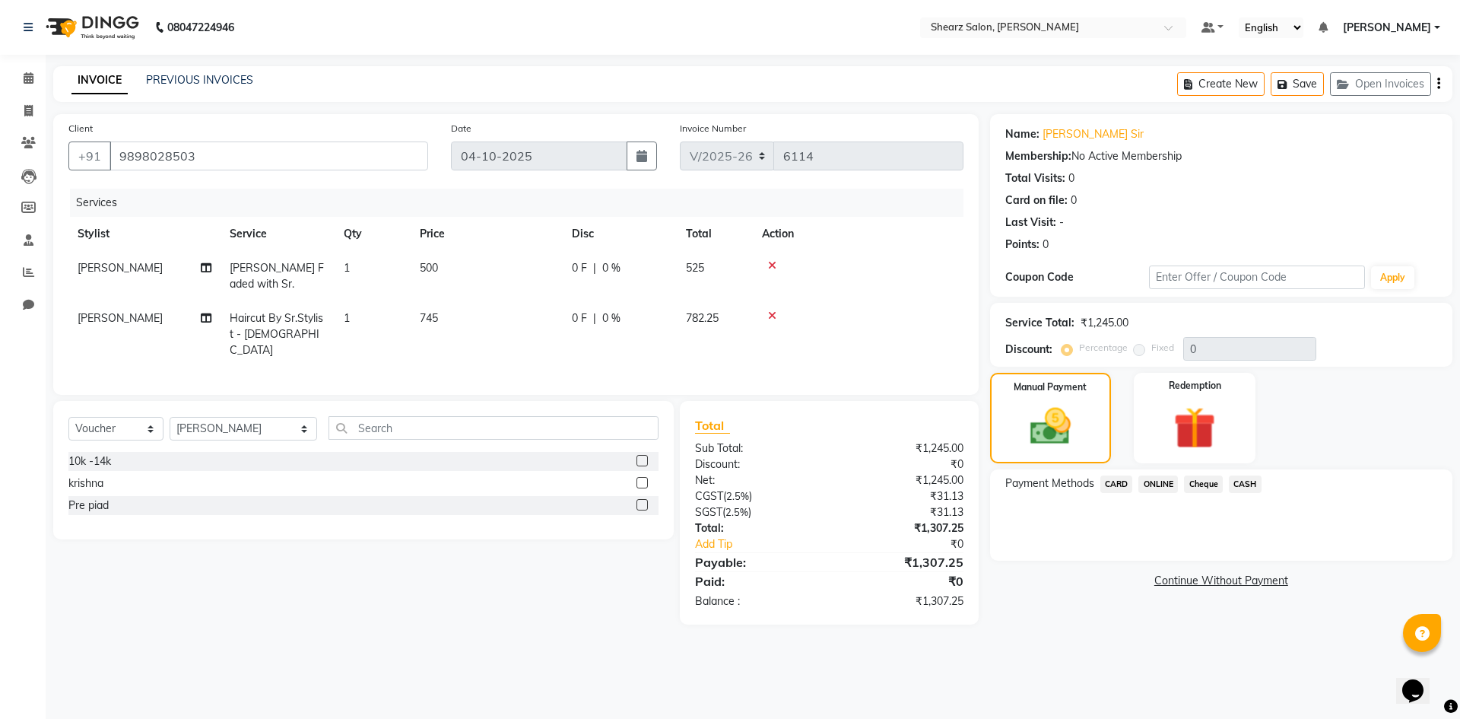
click at [1152, 467] on div "Name: Nishant Sir Membership: No Active Membership Total Visits: 0 Card on file…" at bounding box center [1227, 369] width 474 height 510
click at [1157, 485] on span "ONLINE" at bounding box center [1158, 483] width 40 height 17
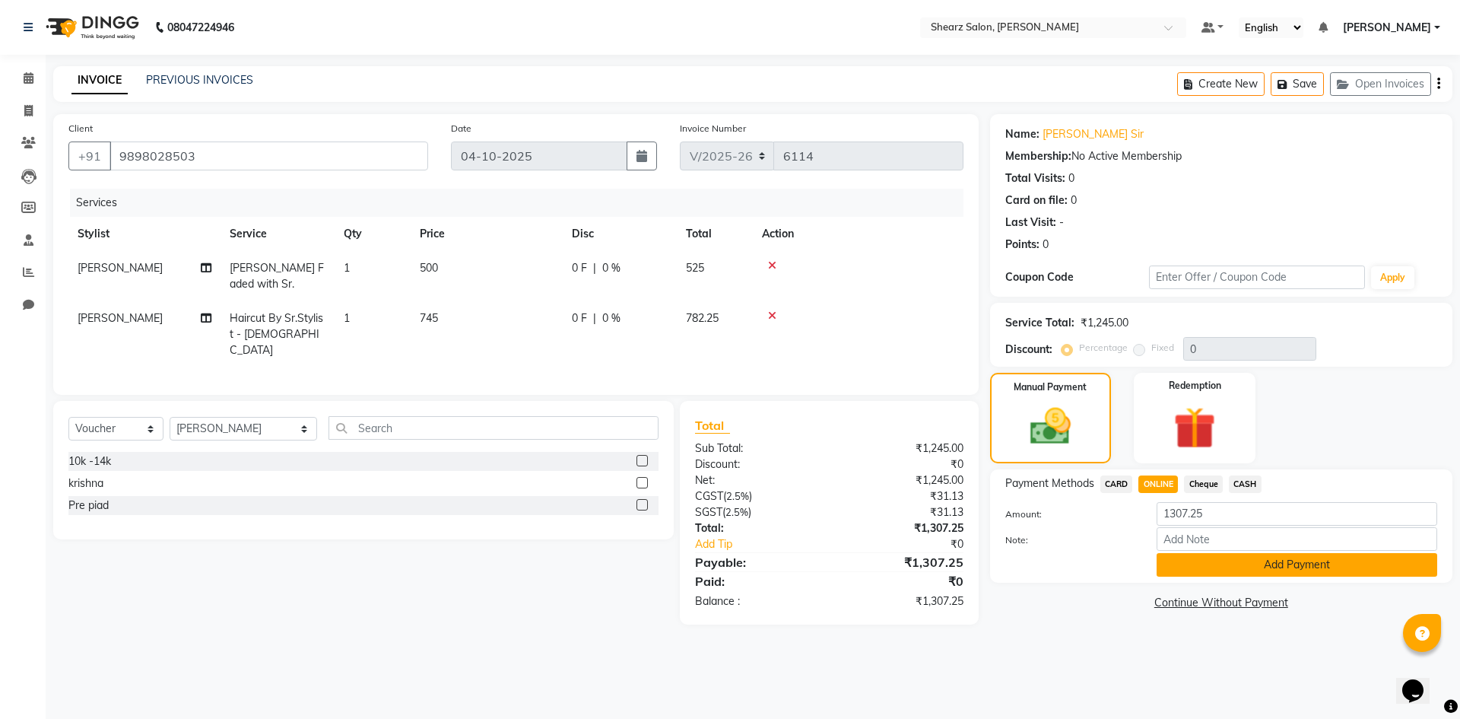
click at [1224, 560] on button "Add Payment" at bounding box center [1297, 565] width 281 height 24
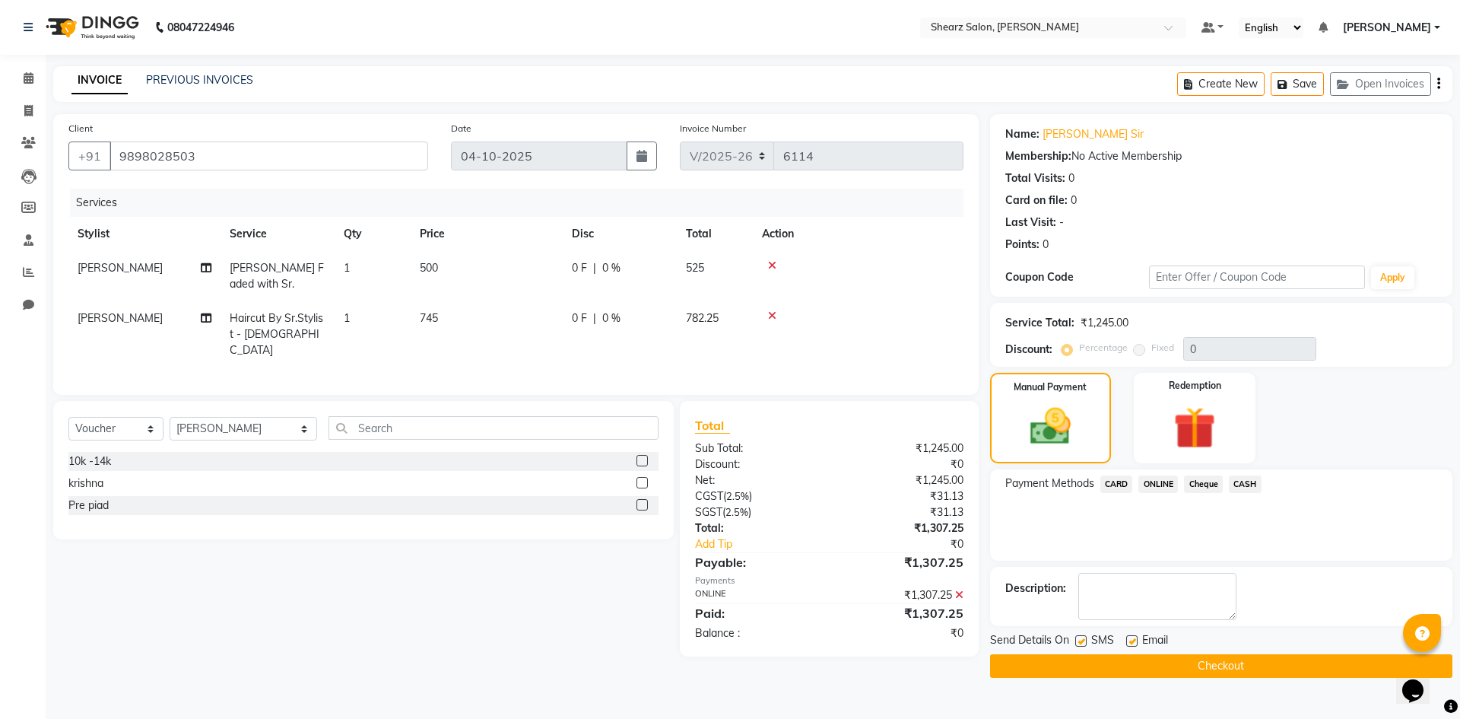
click at [1206, 662] on button "Checkout" at bounding box center [1221, 666] width 462 height 24
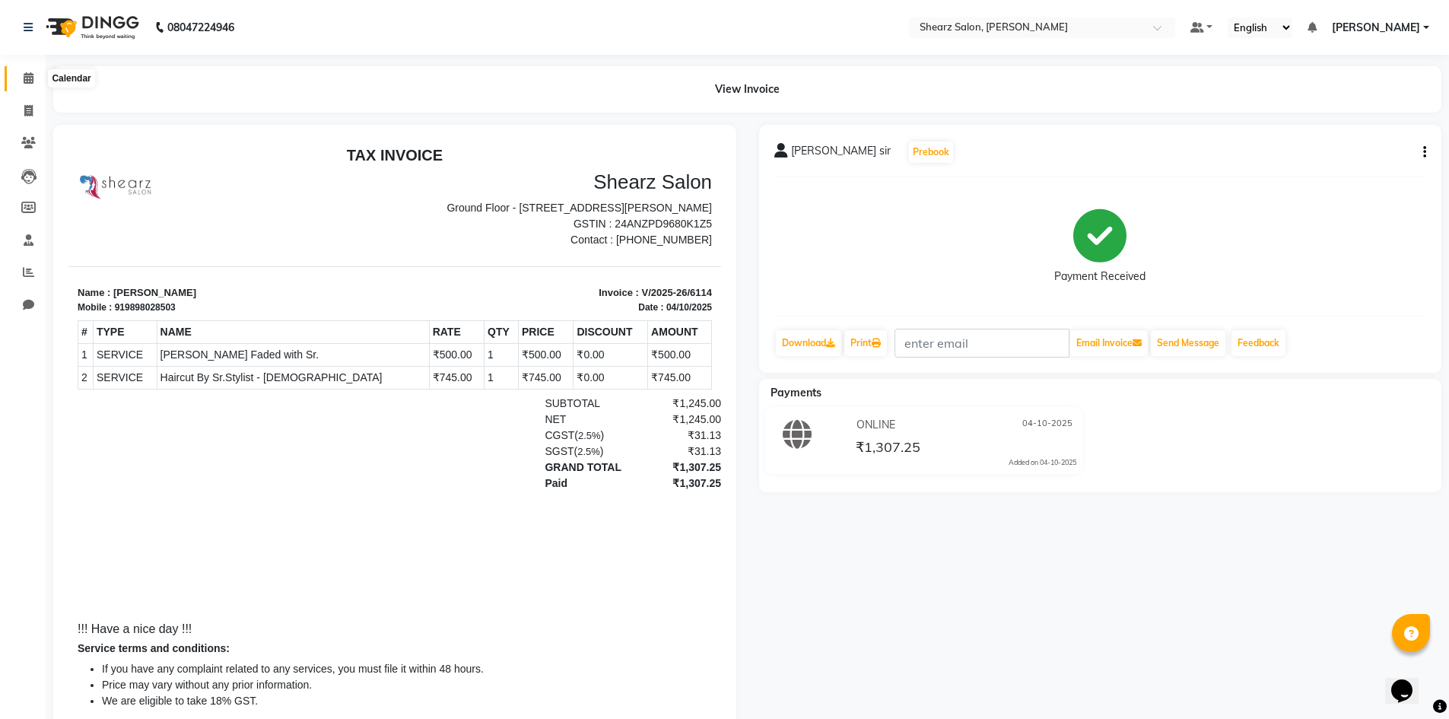
click at [28, 82] on icon at bounding box center [29, 77] width 10 height 11
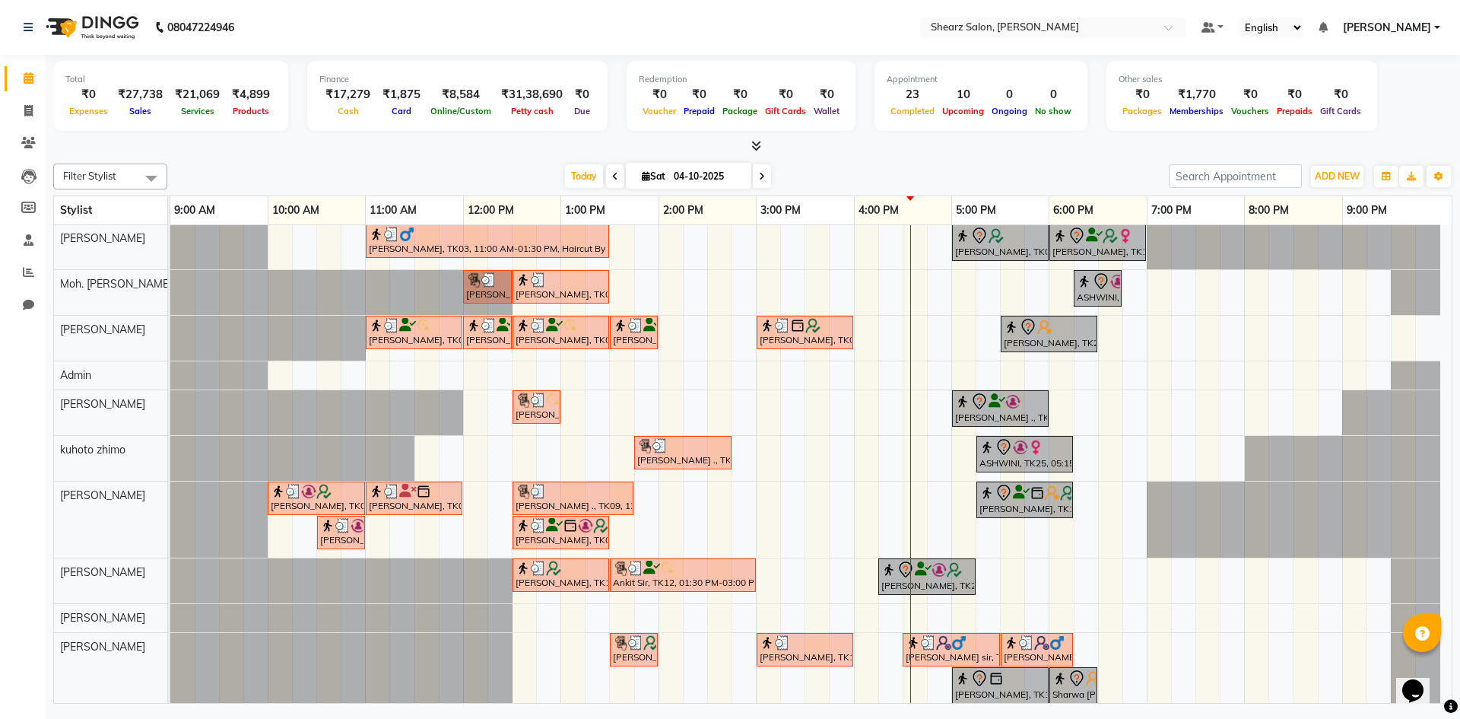
scroll to position [81, 0]
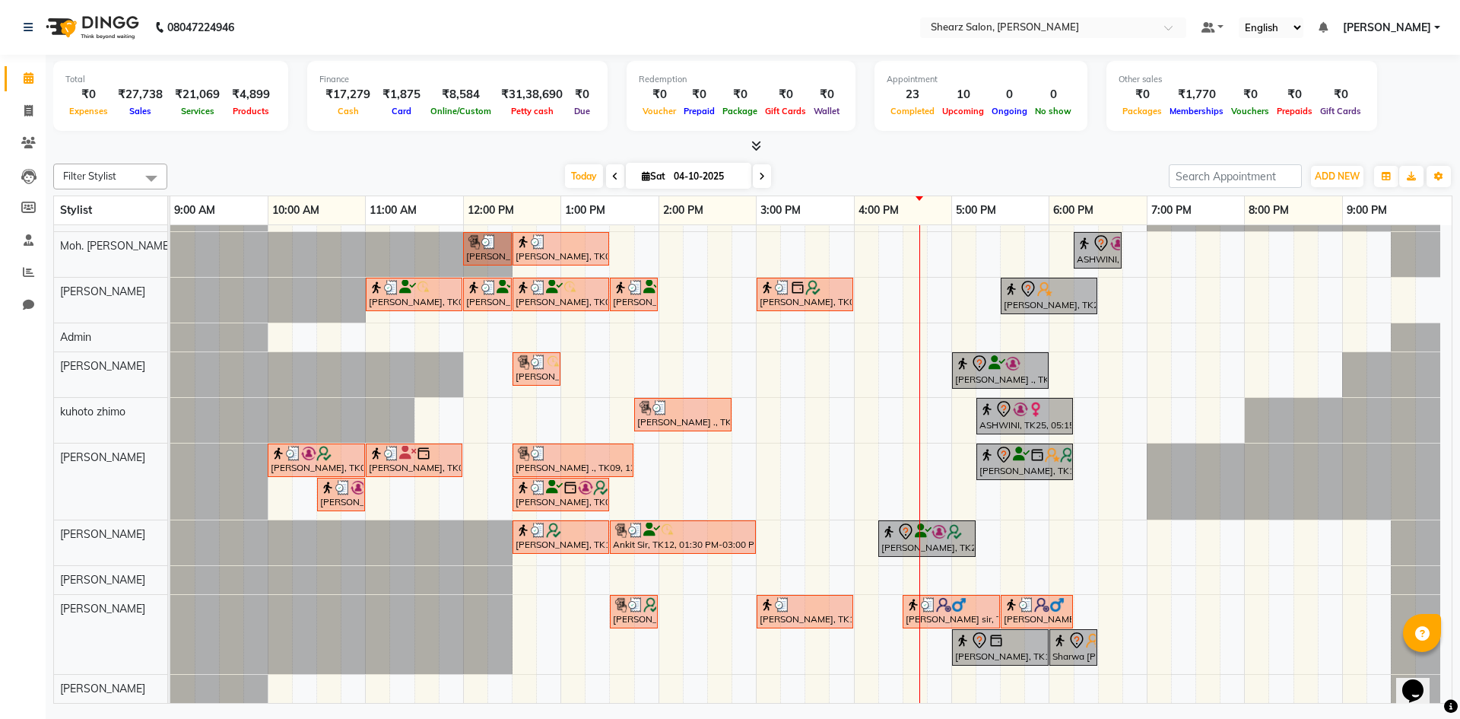
click at [756, 173] on span at bounding box center [762, 176] width 18 height 24
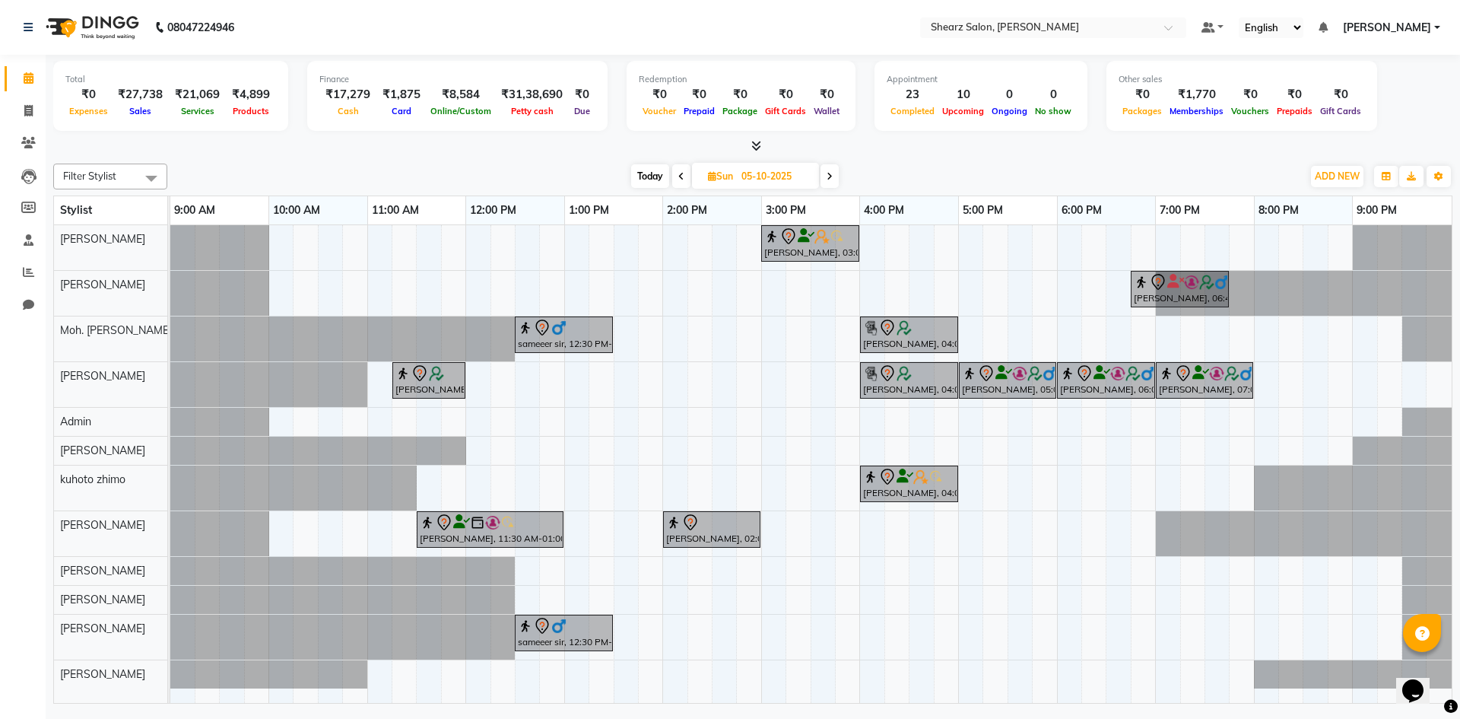
click at [830, 172] on icon at bounding box center [830, 176] width 6 height 9
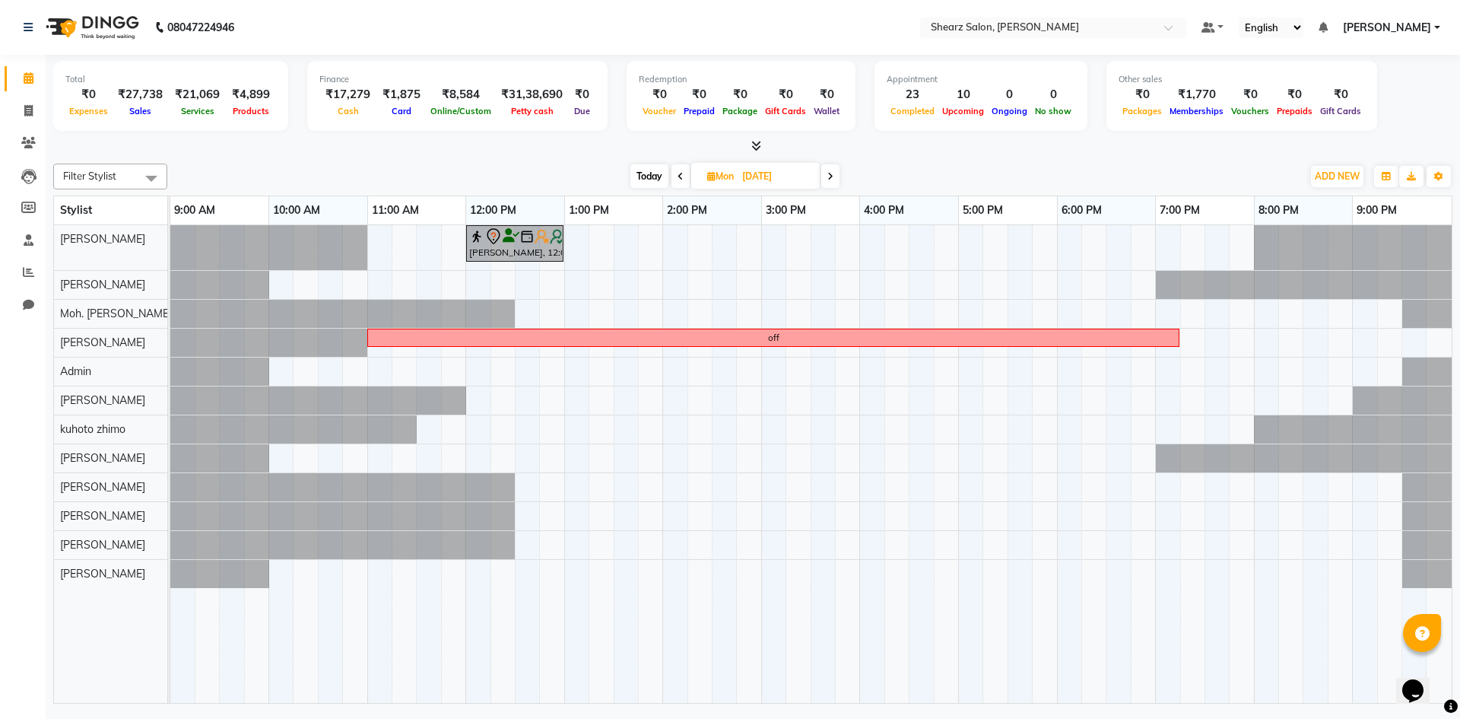
drag, startPoint x: 667, startPoint y: 173, endPoint x: 650, endPoint y: 176, distance: 17.2
click at [650, 176] on span "Today" at bounding box center [649, 176] width 38 height 24
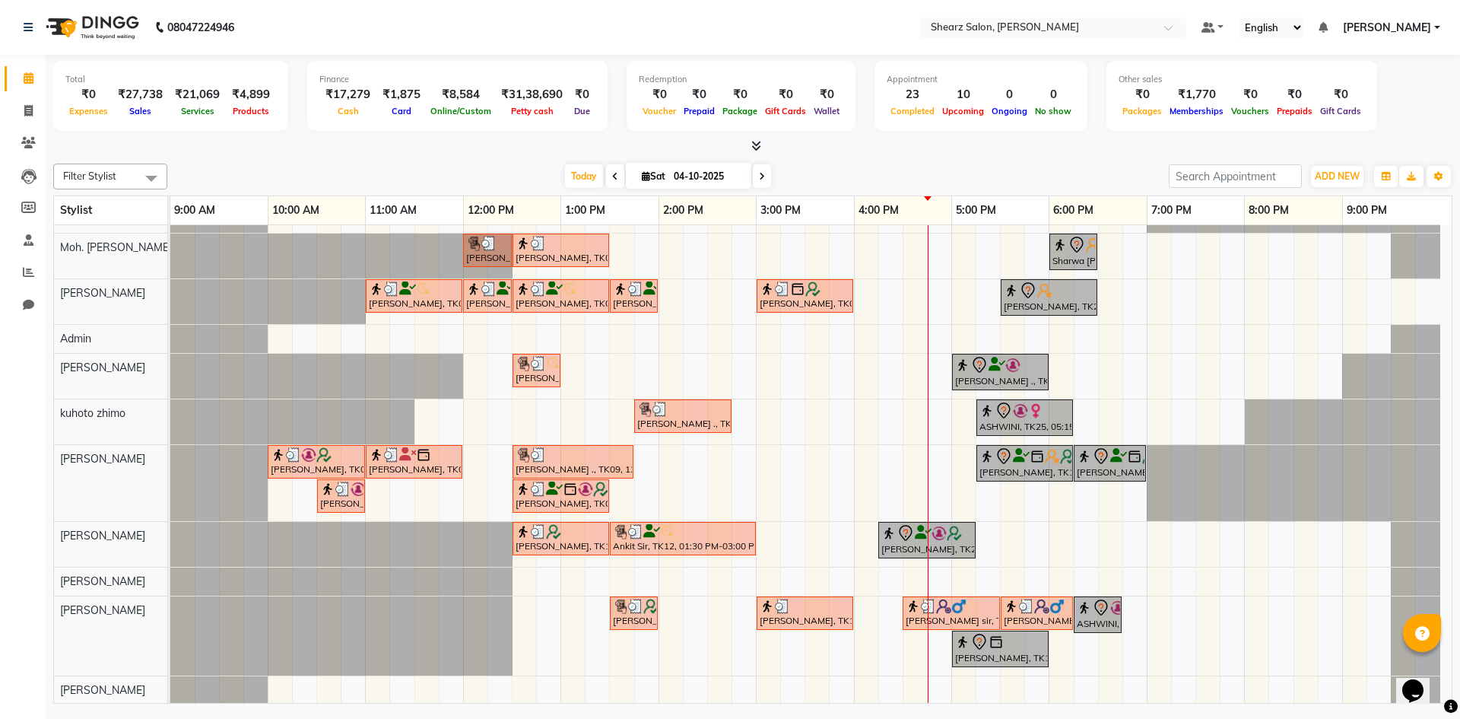
scroll to position [81, 0]
click at [763, 173] on icon at bounding box center [762, 176] width 6 height 9
type input "05-10-2025"
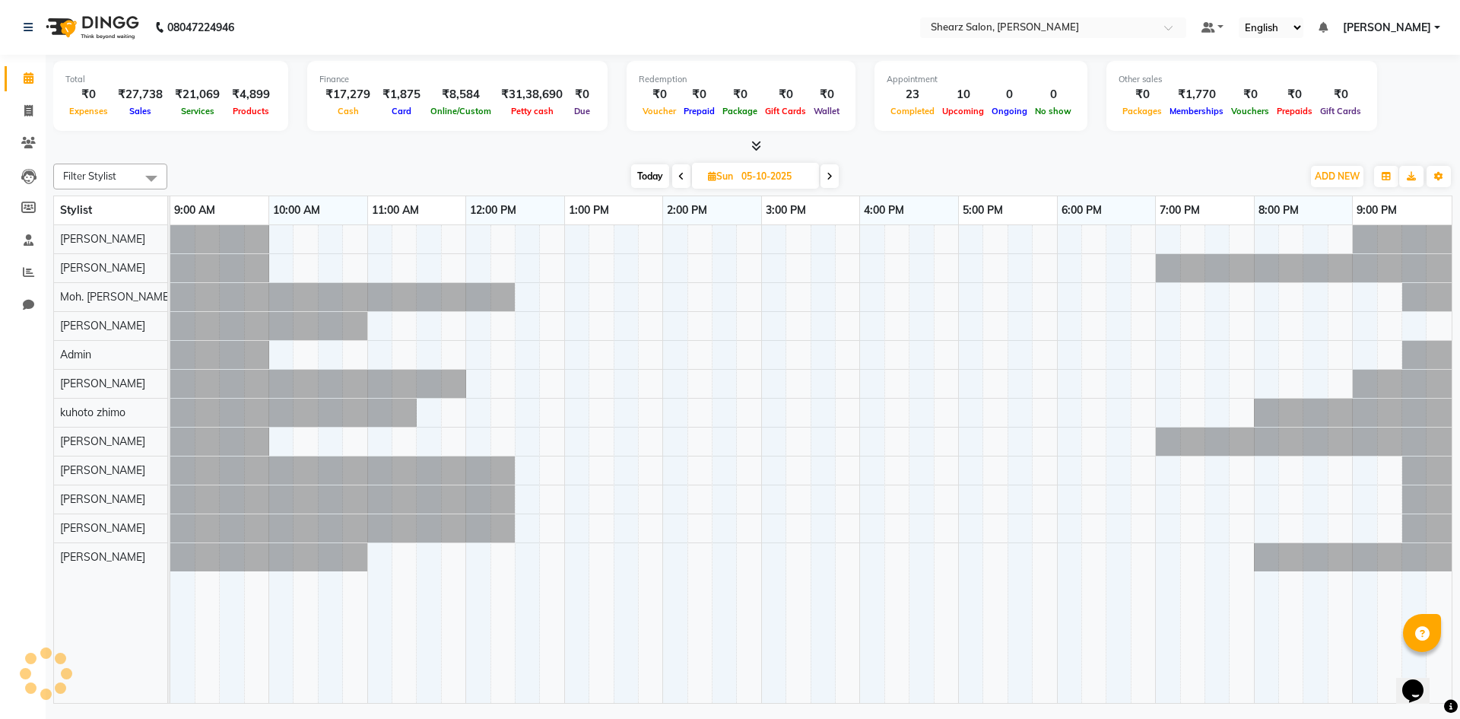
scroll to position [0, 0]
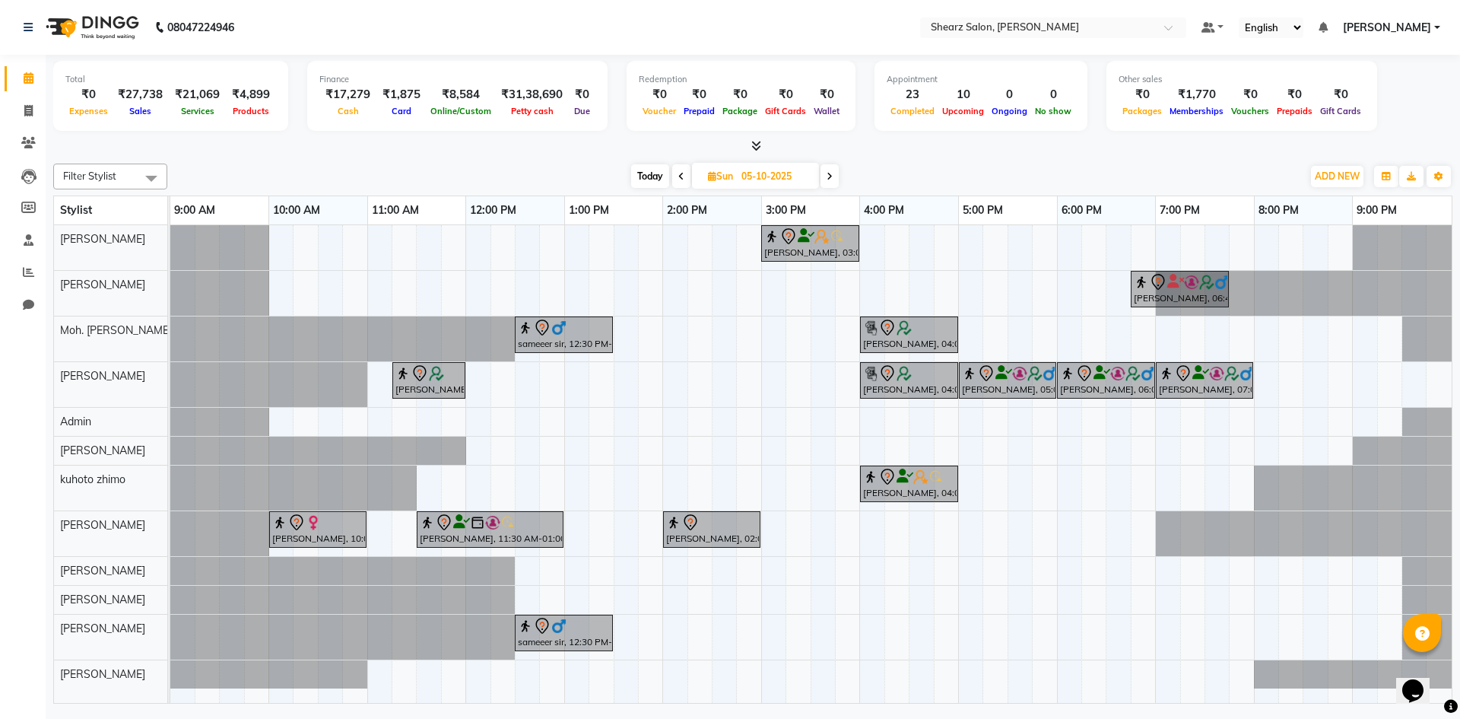
click at [770, 176] on input "05-10-2025" at bounding box center [775, 176] width 76 height 23
select select "10"
select select "2025"
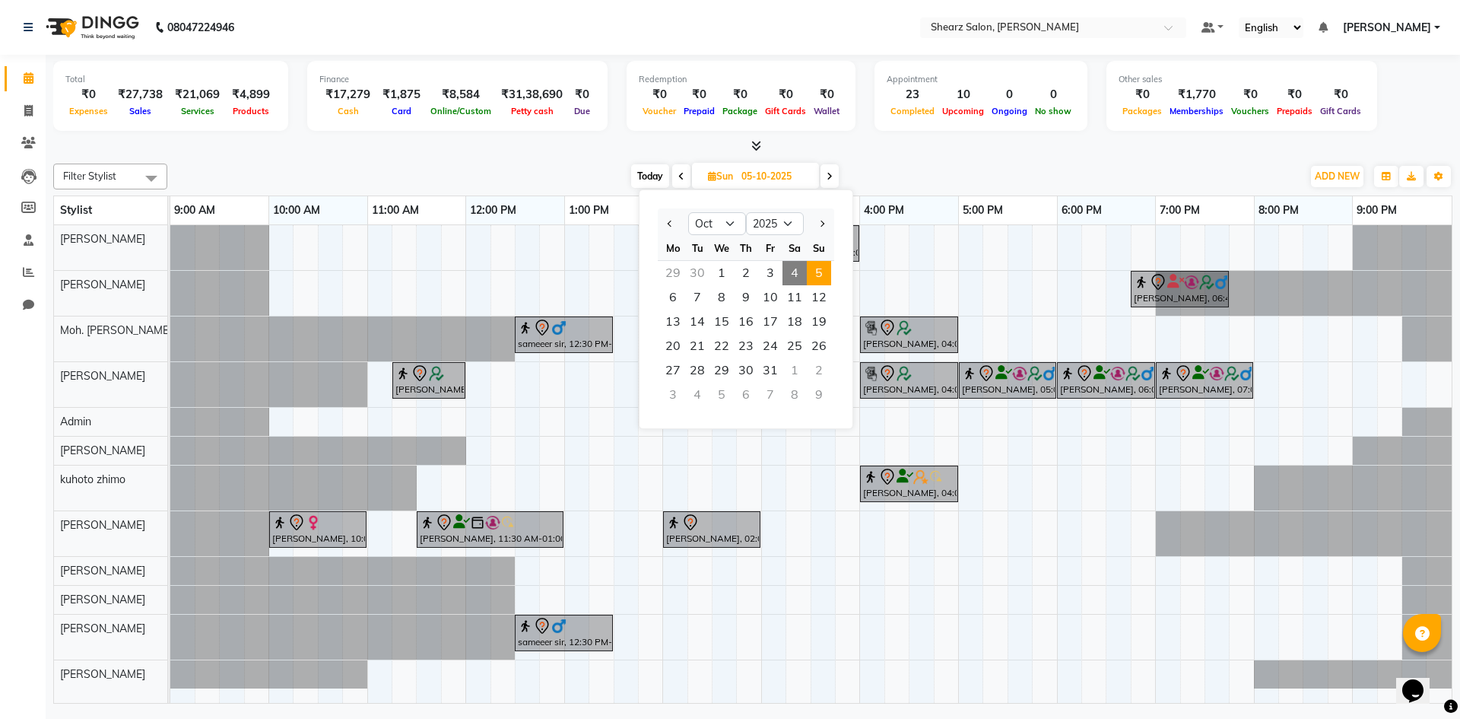
click at [796, 272] on span "4" at bounding box center [795, 273] width 24 height 24
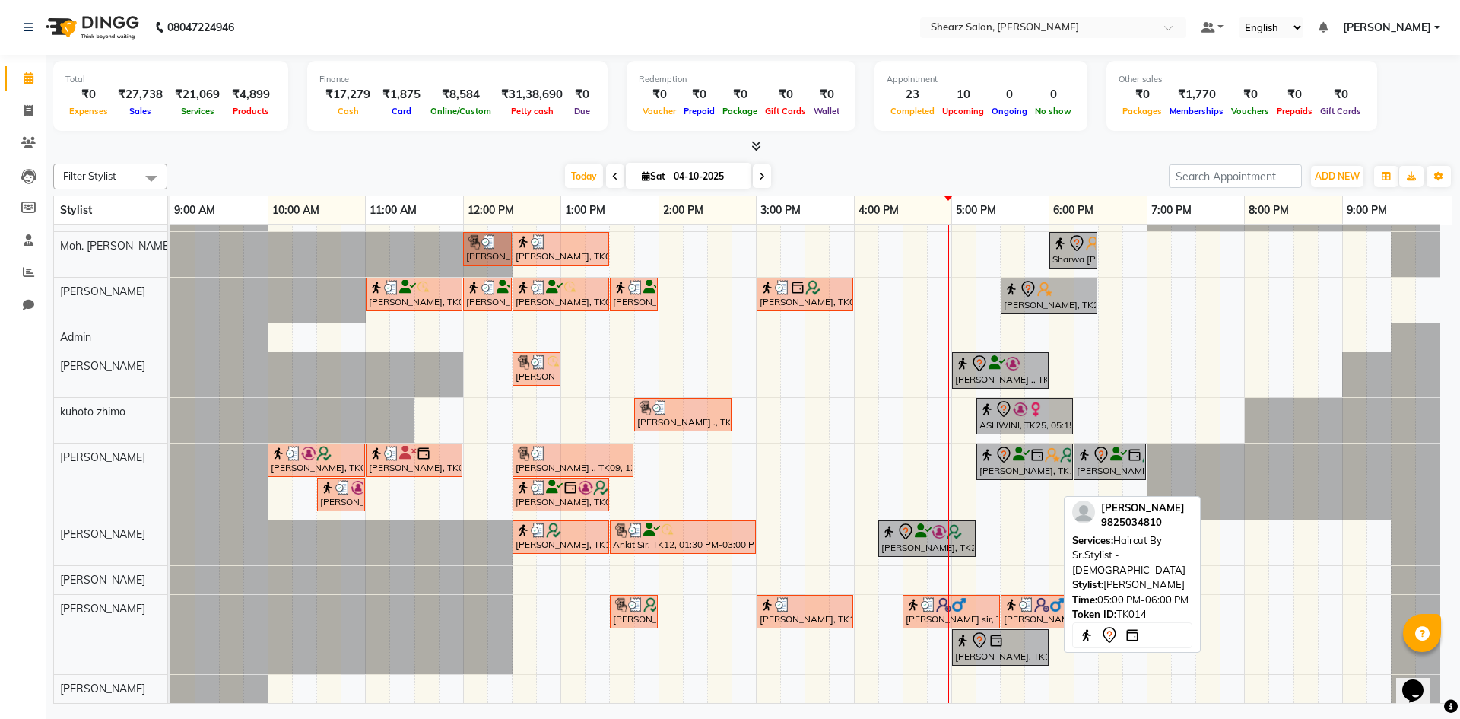
scroll to position [81, 0]
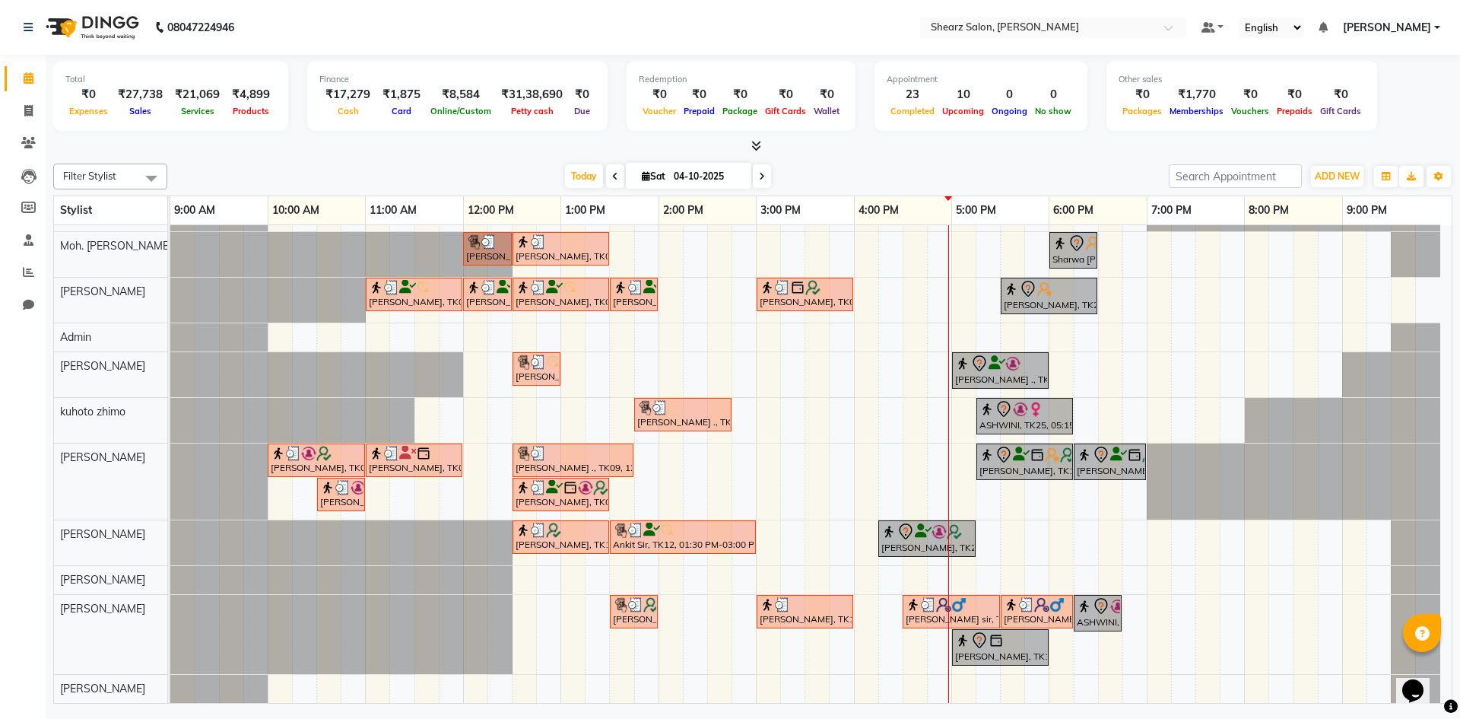
click at [763, 174] on icon at bounding box center [762, 176] width 6 height 9
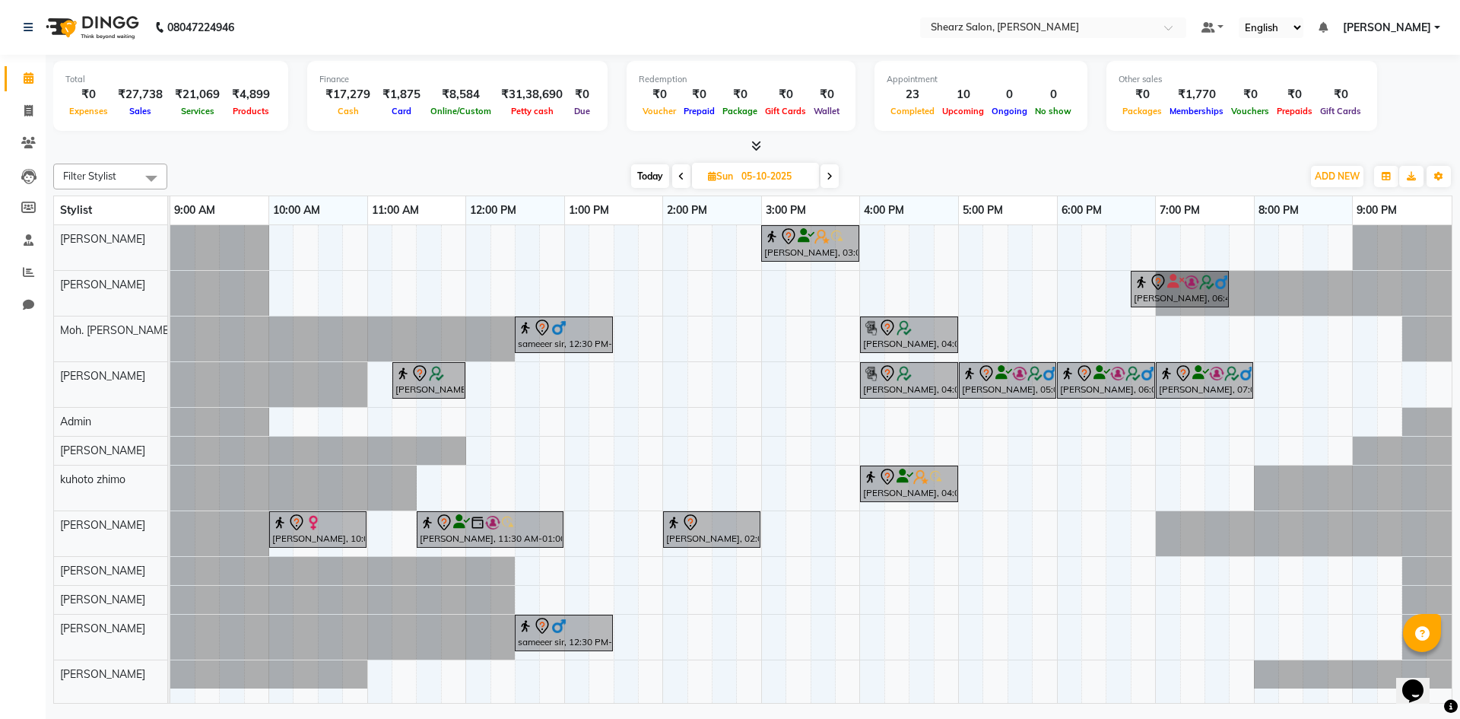
click at [827, 169] on span at bounding box center [830, 176] width 18 height 24
type input "06-10-2025"
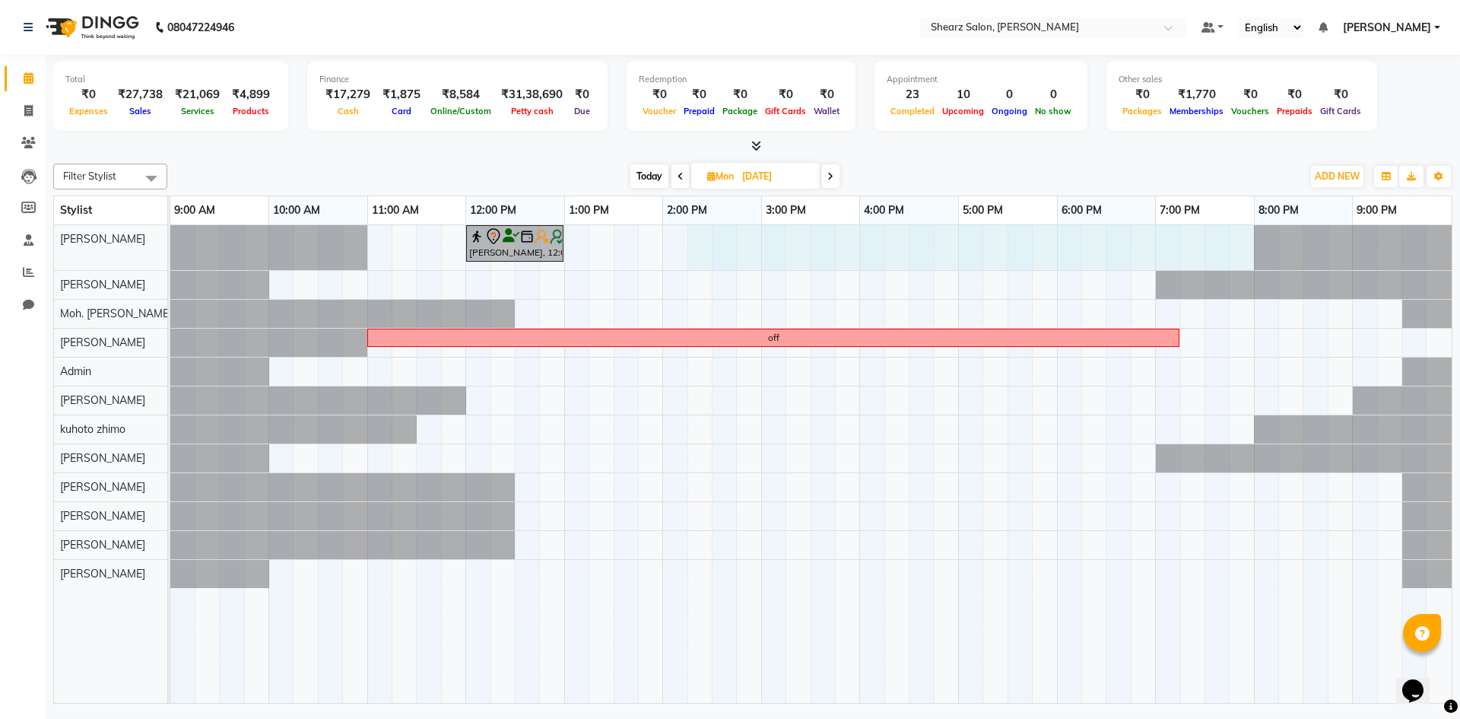
drag, startPoint x: 703, startPoint y: 252, endPoint x: 1233, endPoint y: 252, distance: 529.3
click at [1244, 251] on div "Madhuri Ma'am, 12:00 PM-01:00 PM, Cirepil Roll On Wax off" at bounding box center [810, 464] width 1281 height 478
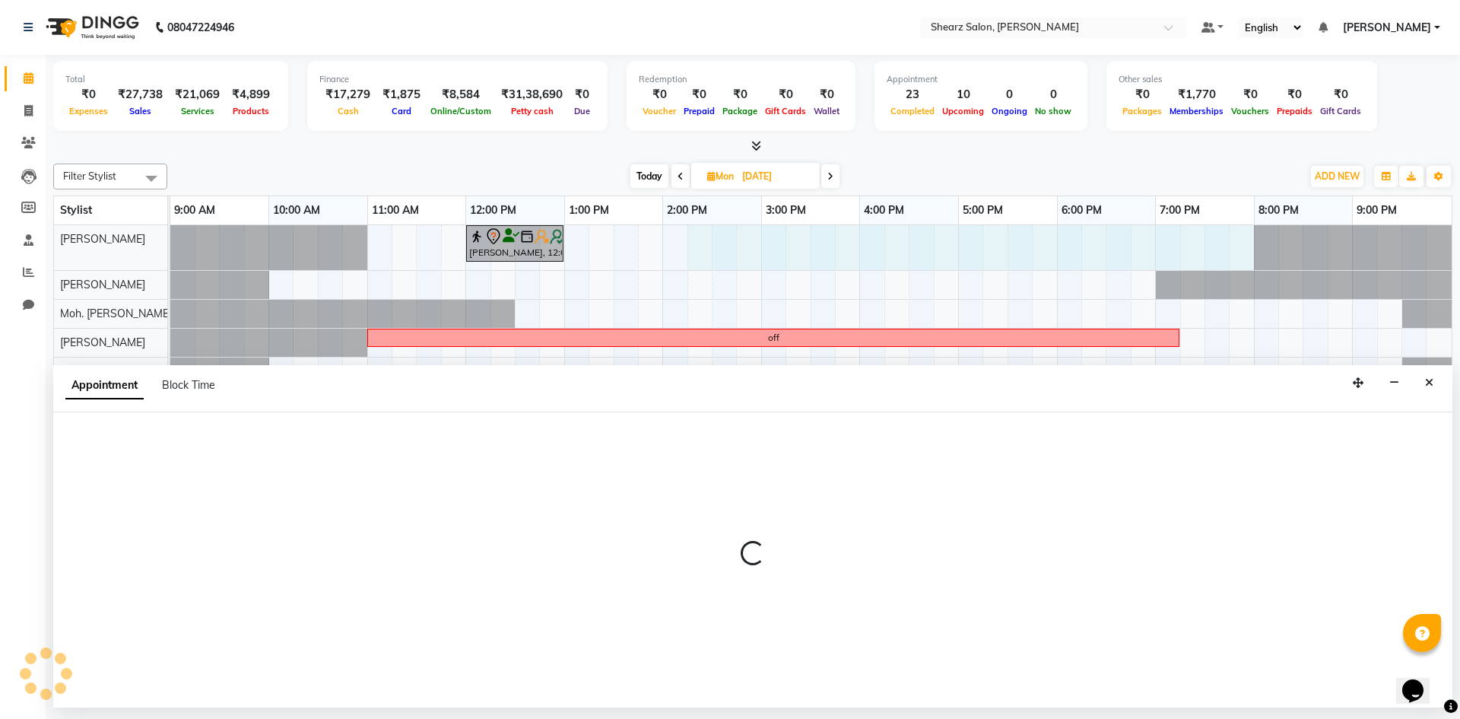
select select "77322"
select select "855"
select select "tentative"
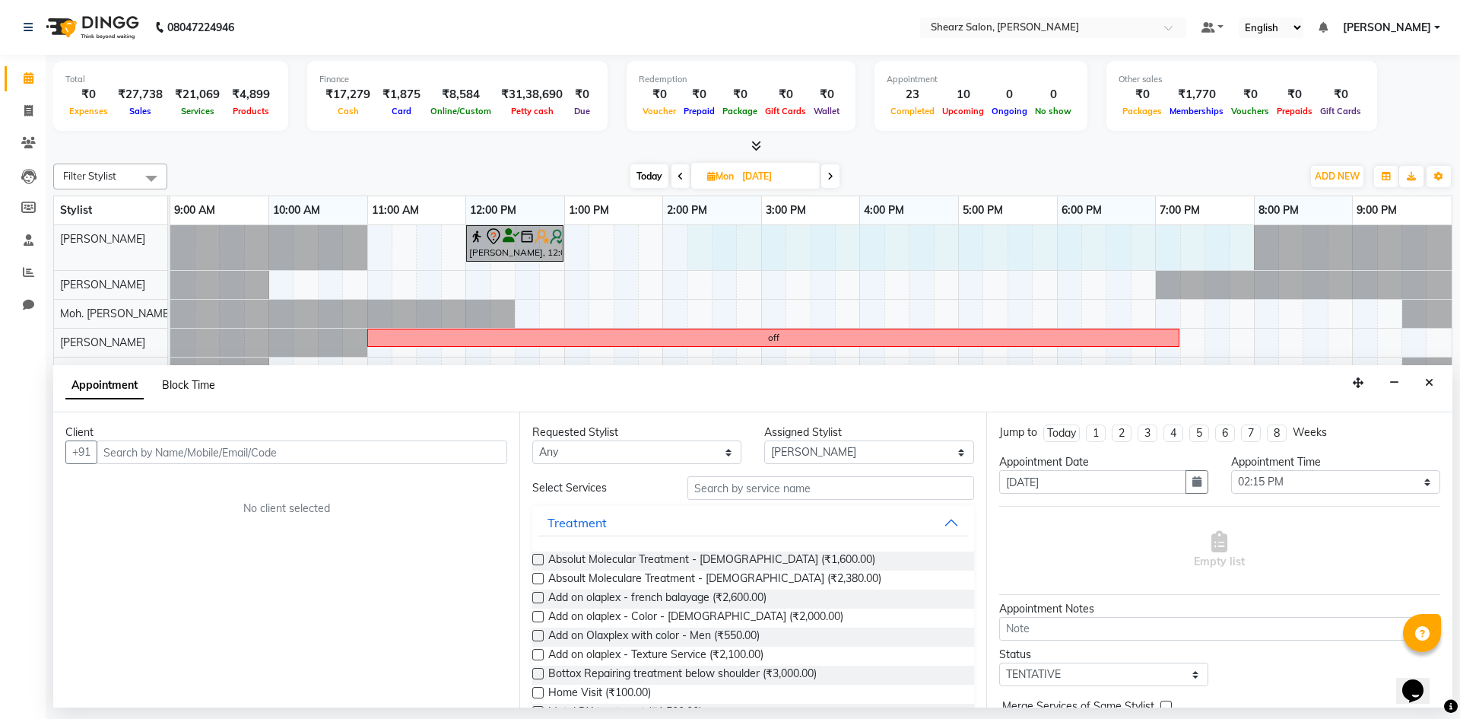
click at [177, 389] on span "Block Time" at bounding box center [188, 385] width 53 height 14
select select "77322"
select select "855"
select select "1200"
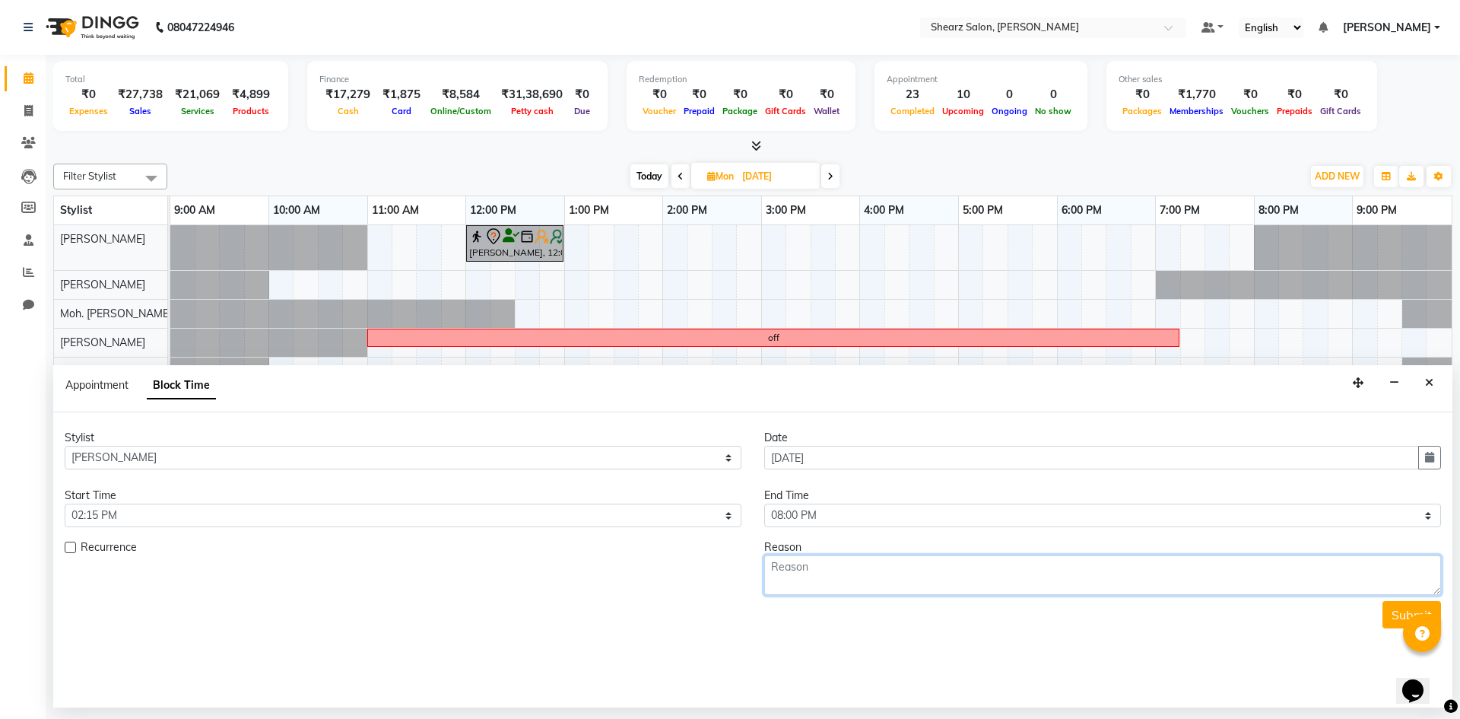
click at [847, 578] on textarea at bounding box center [1102, 575] width 677 height 40
type textarea "half day"
click at [1389, 381] on button "button" at bounding box center [1395, 383] width 24 height 24
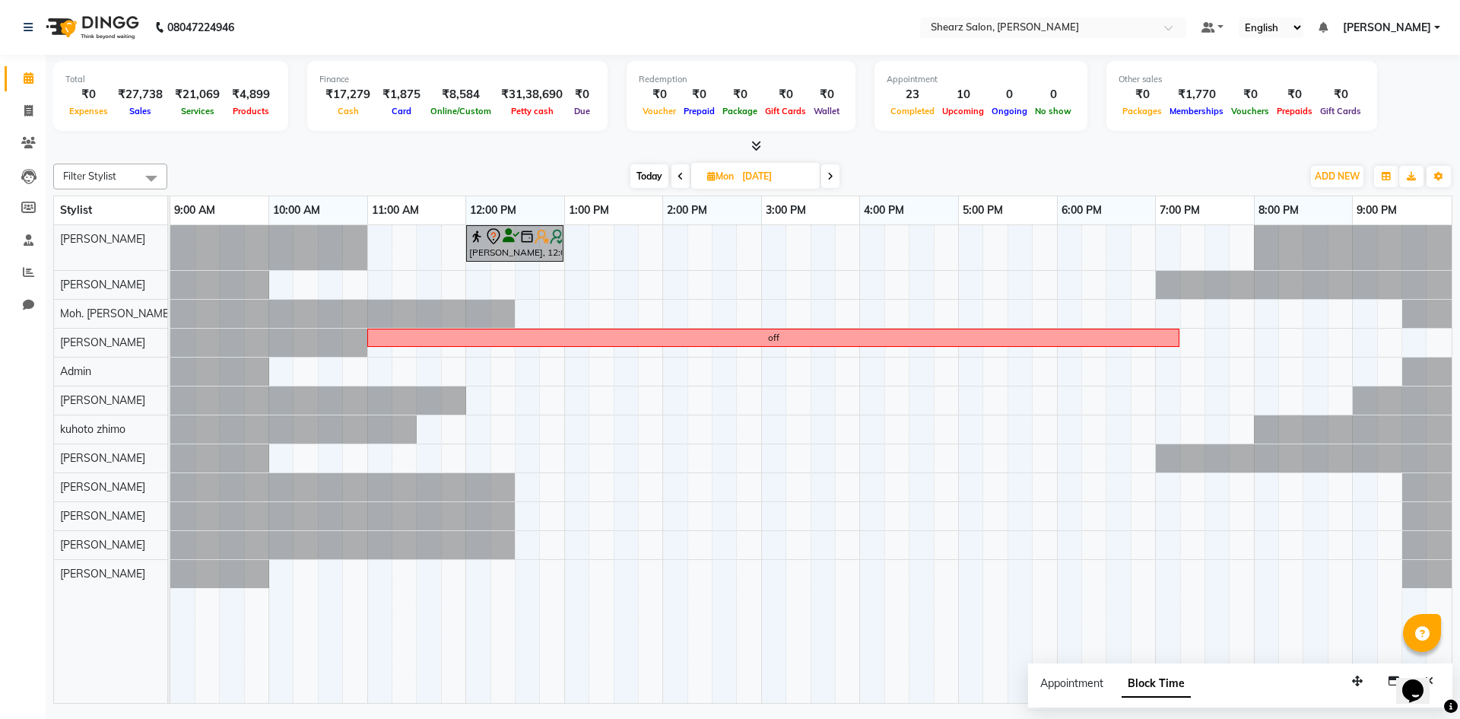
click at [834, 170] on span at bounding box center [830, 176] width 18 height 24
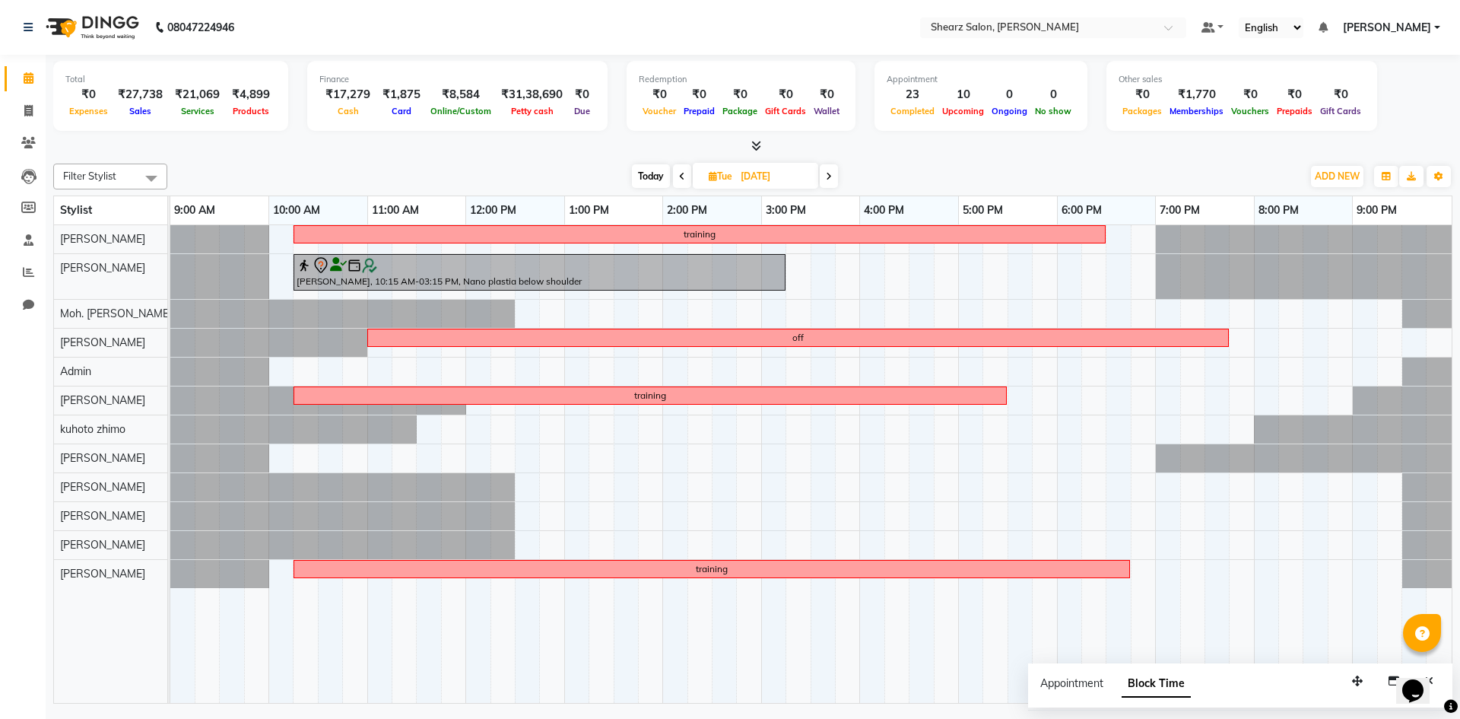
click at [827, 176] on icon at bounding box center [829, 176] width 6 height 9
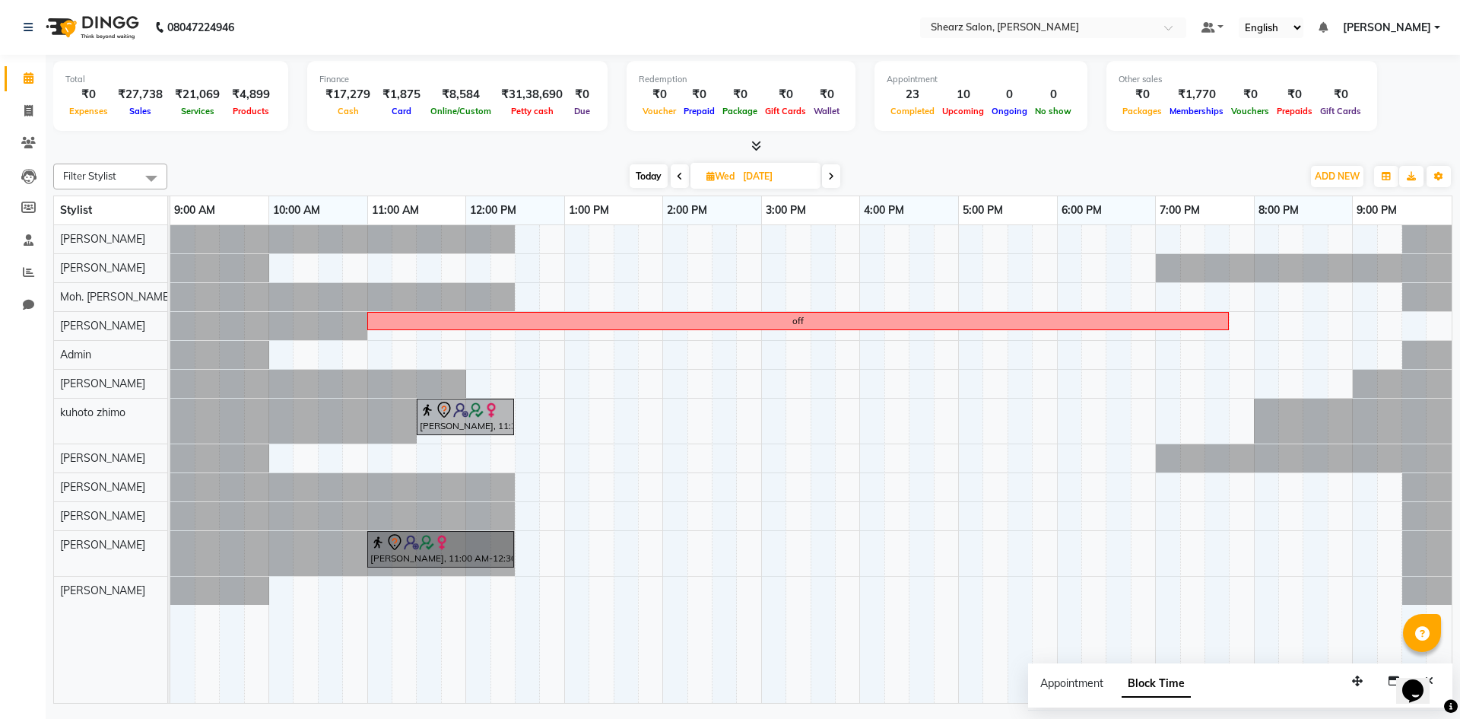
click at [827, 176] on span at bounding box center [831, 176] width 18 height 24
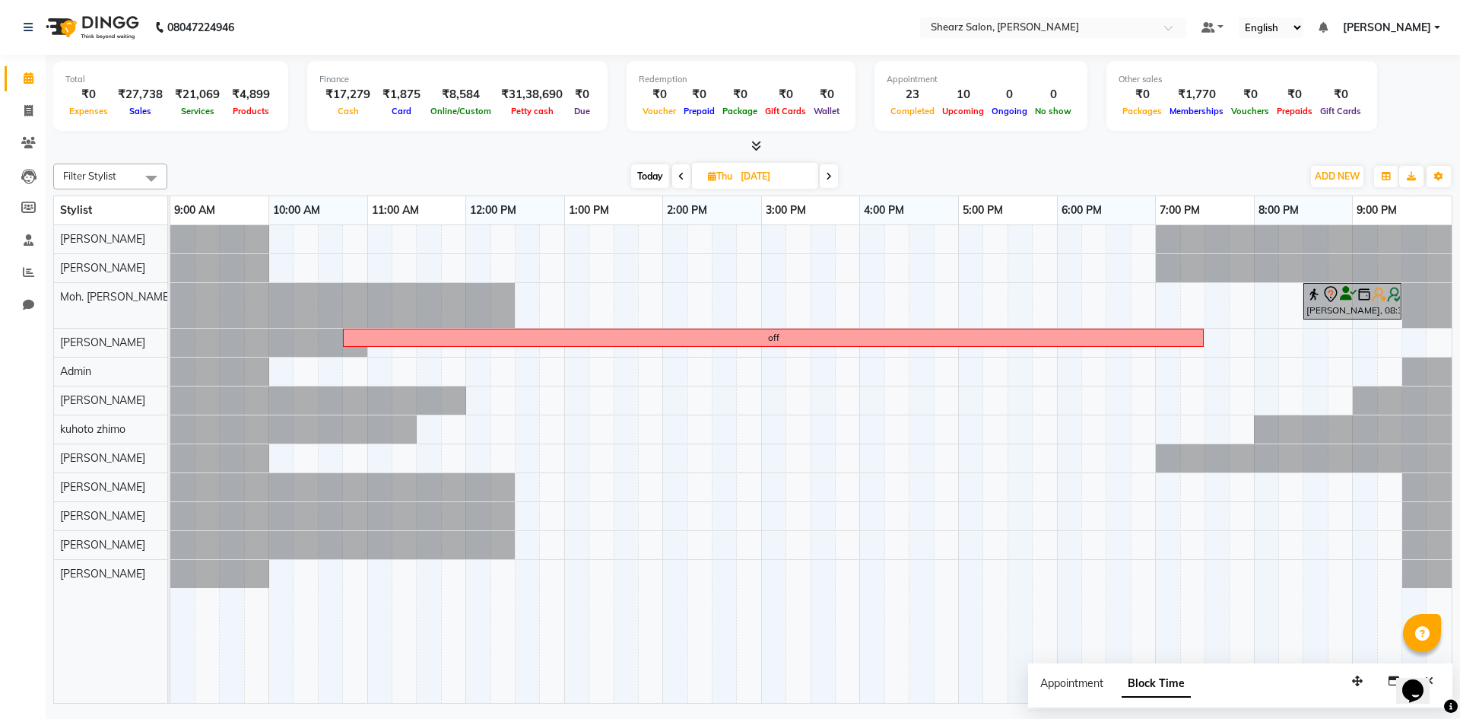
click at [827, 176] on icon at bounding box center [829, 176] width 6 height 9
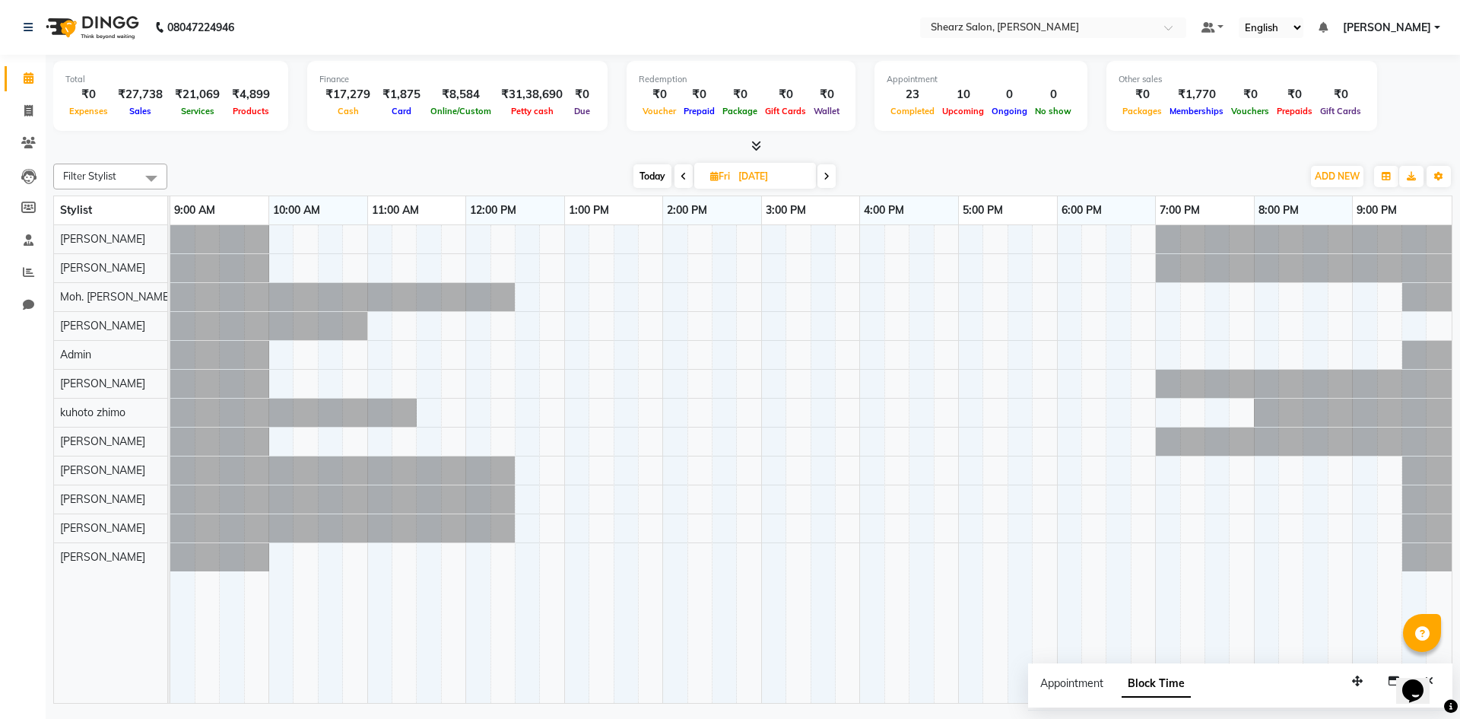
click at [678, 175] on span at bounding box center [684, 176] width 18 height 24
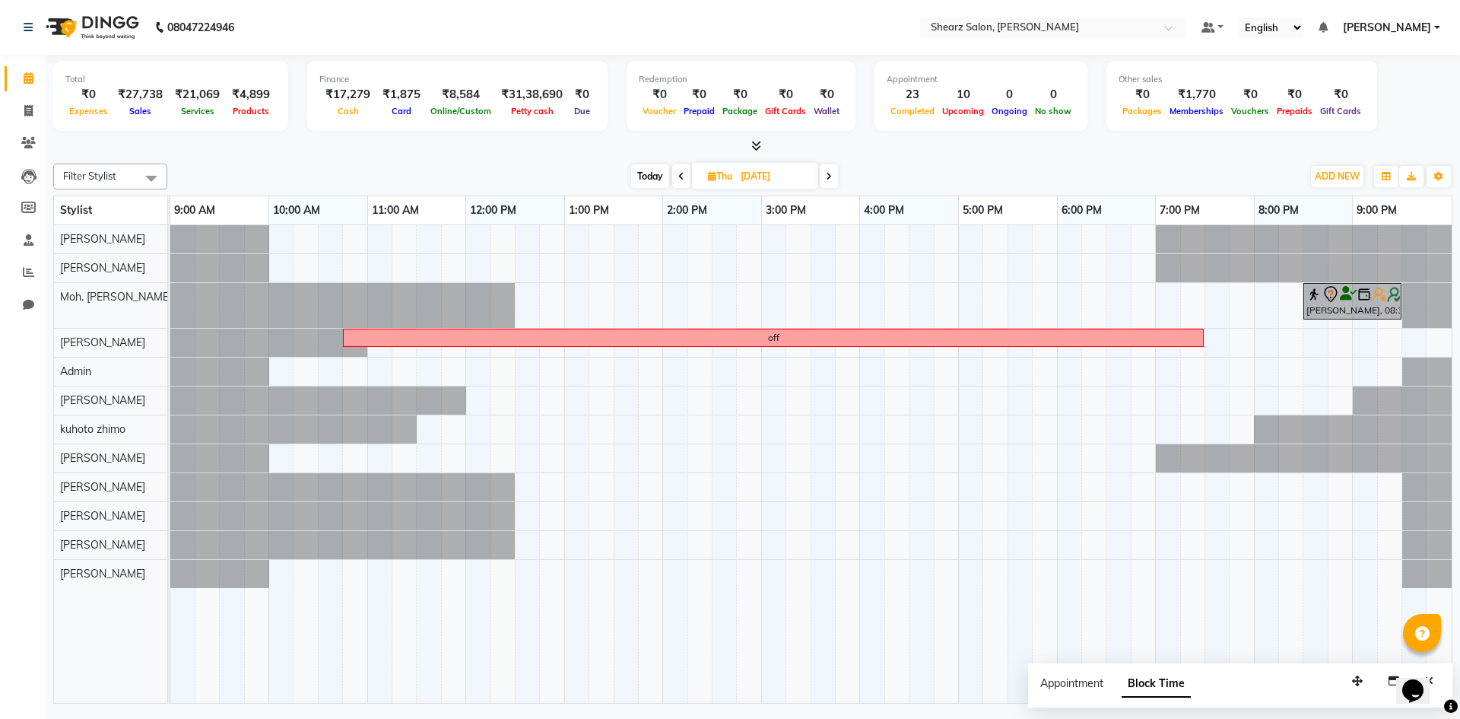
click at [678, 175] on icon at bounding box center [681, 176] width 6 height 9
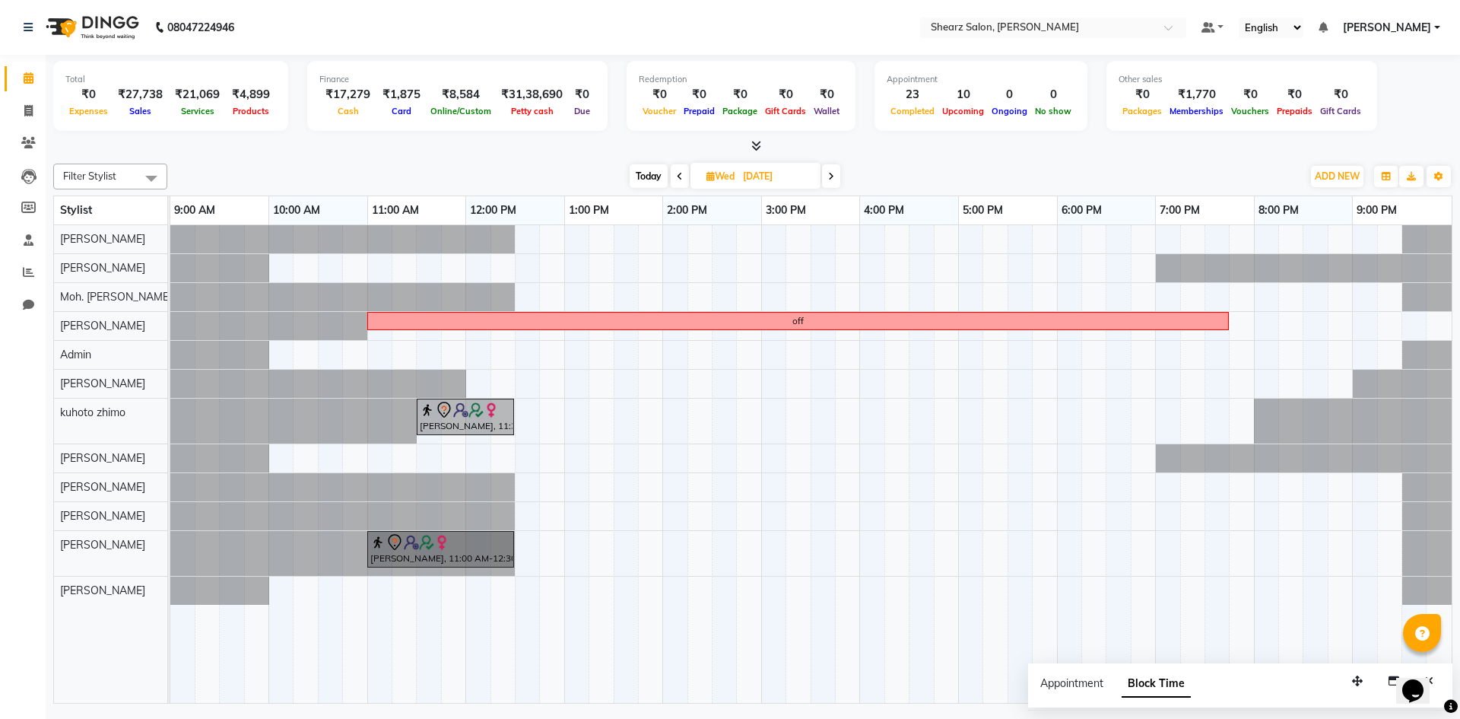
click at [678, 175] on icon at bounding box center [680, 176] width 6 height 9
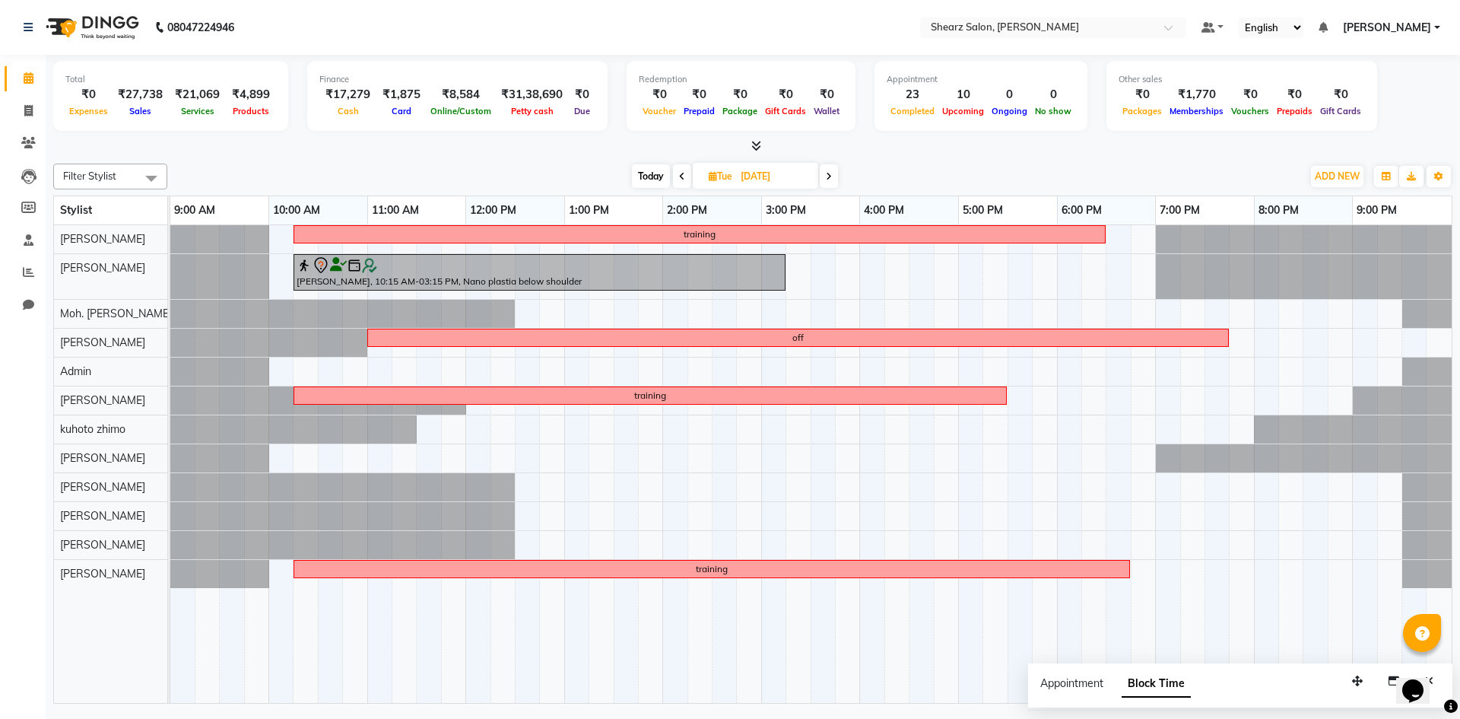
click at [679, 175] on icon at bounding box center [682, 176] width 6 height 9
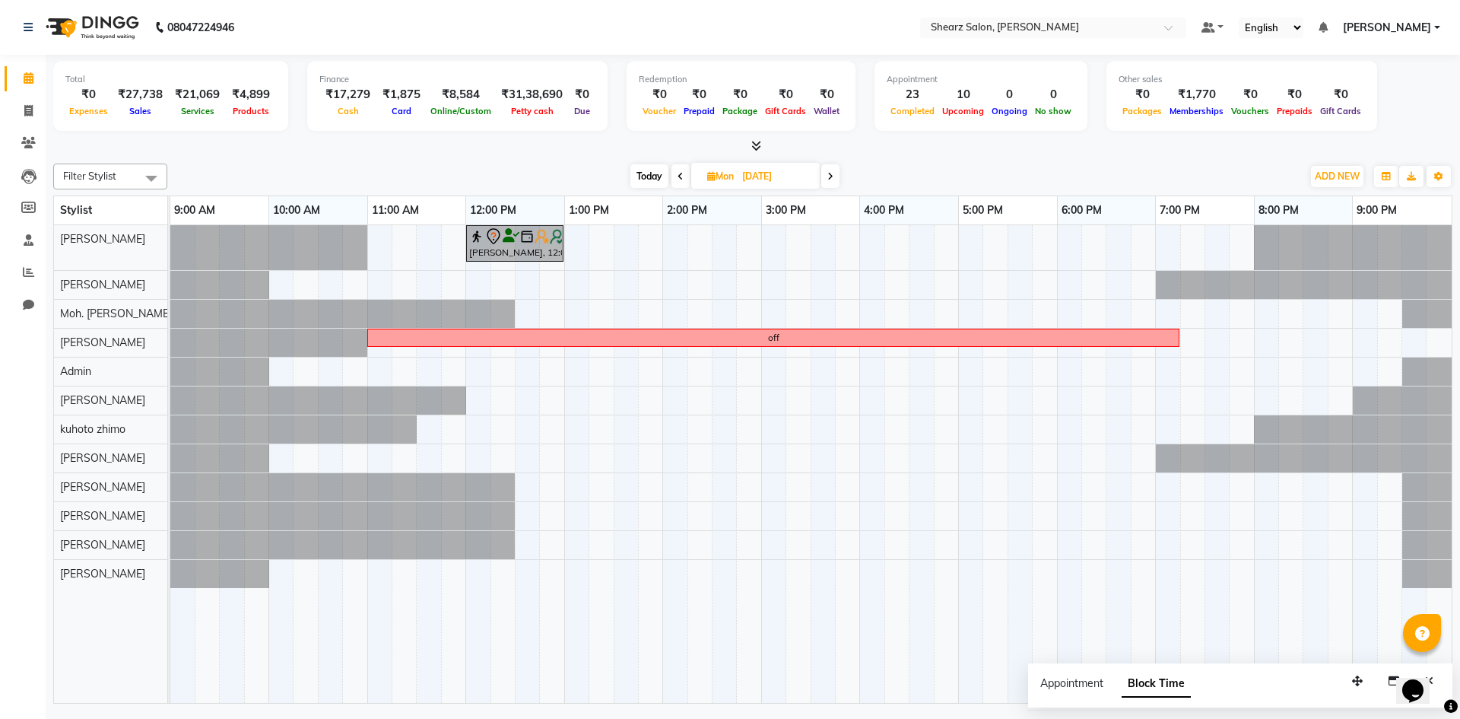
click at [677, 170] on span at bounding box center [681, 176] width 18 height 24
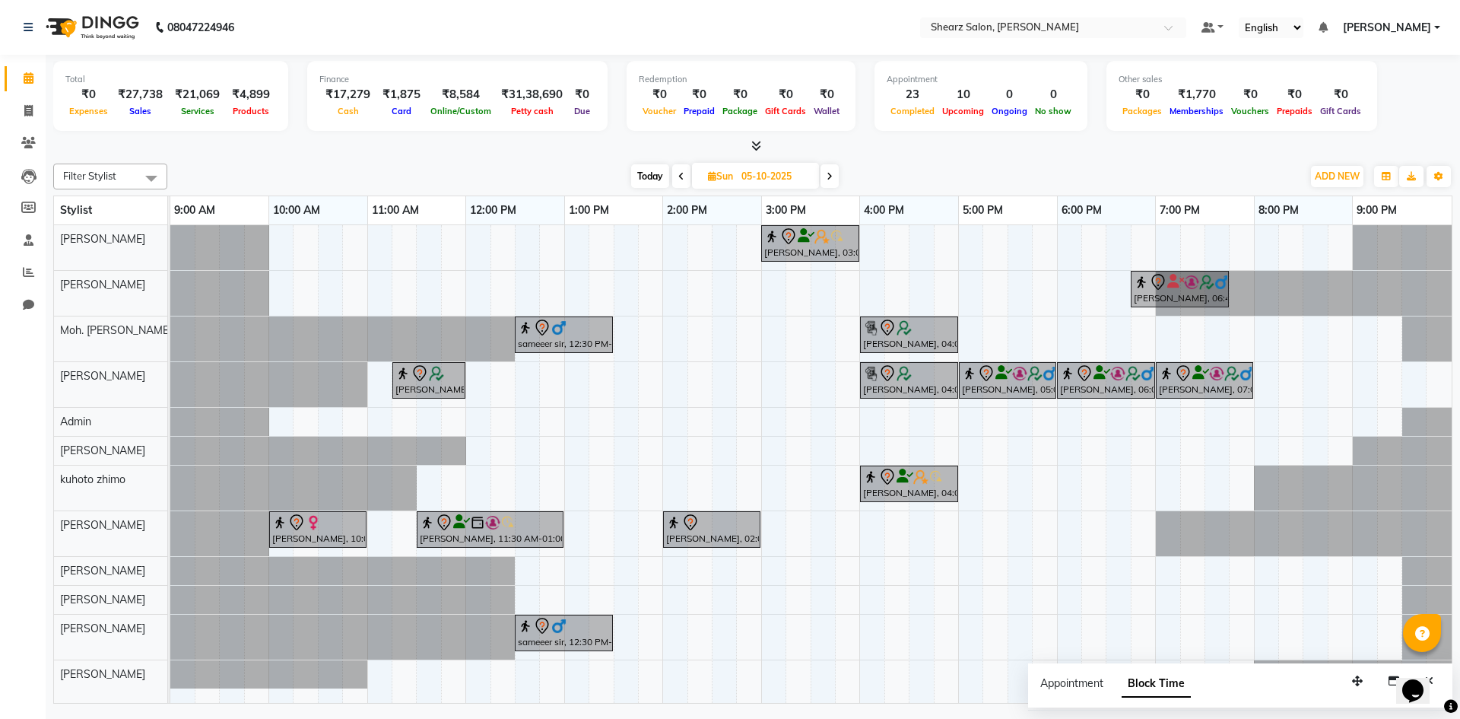
click at [679, 176] on icon at bounding box center [681, 176] width 6 height 9
type input "04-10-2025"
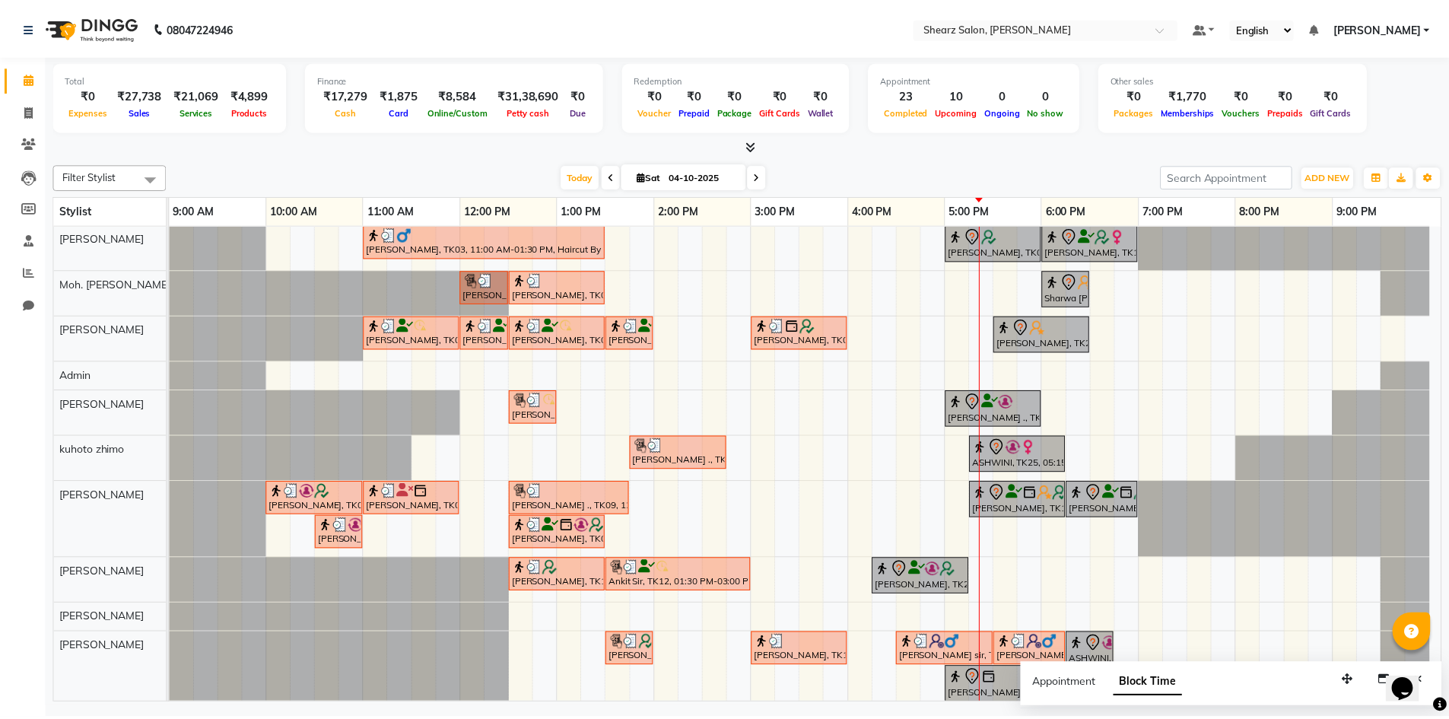
scroll to position [81, 0]
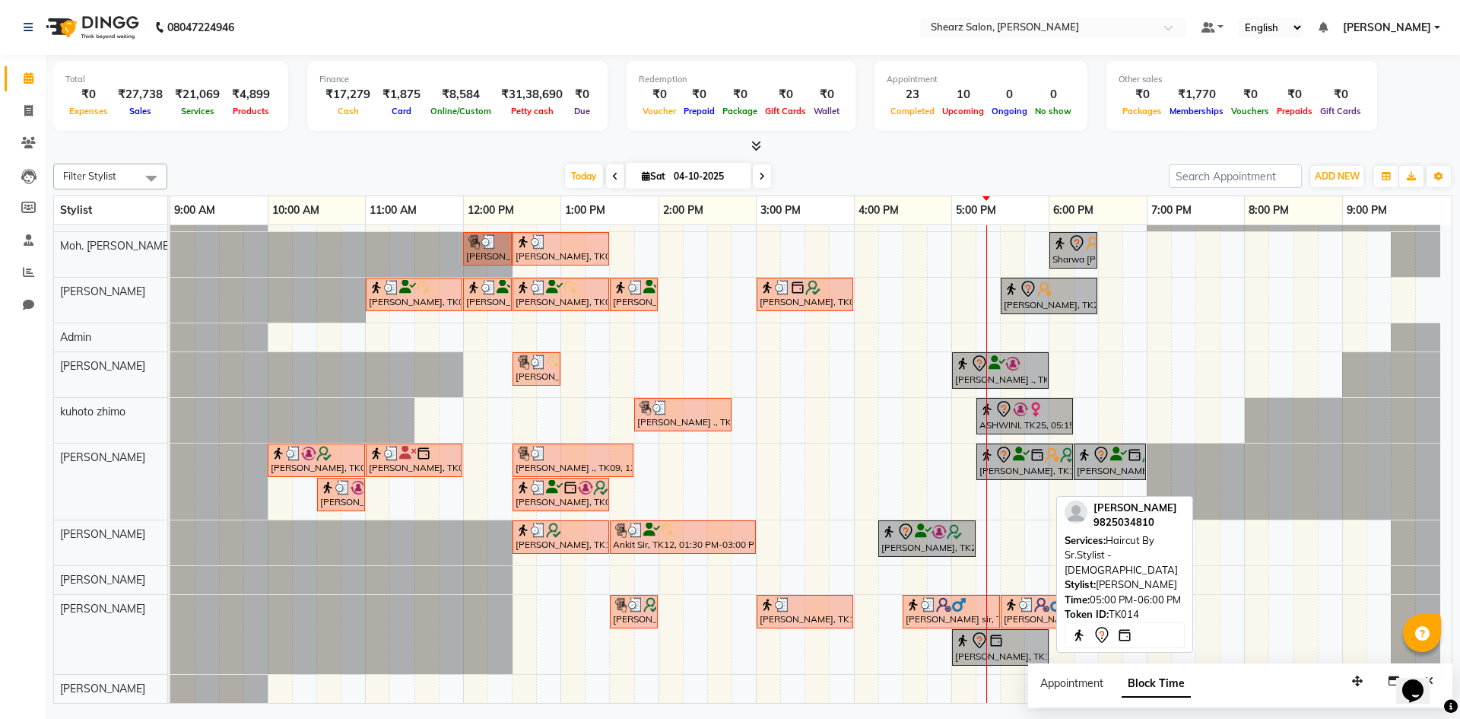
click at [968, 640] on div at bounding box center [1000, 640] width 91 height 18
select select "1"
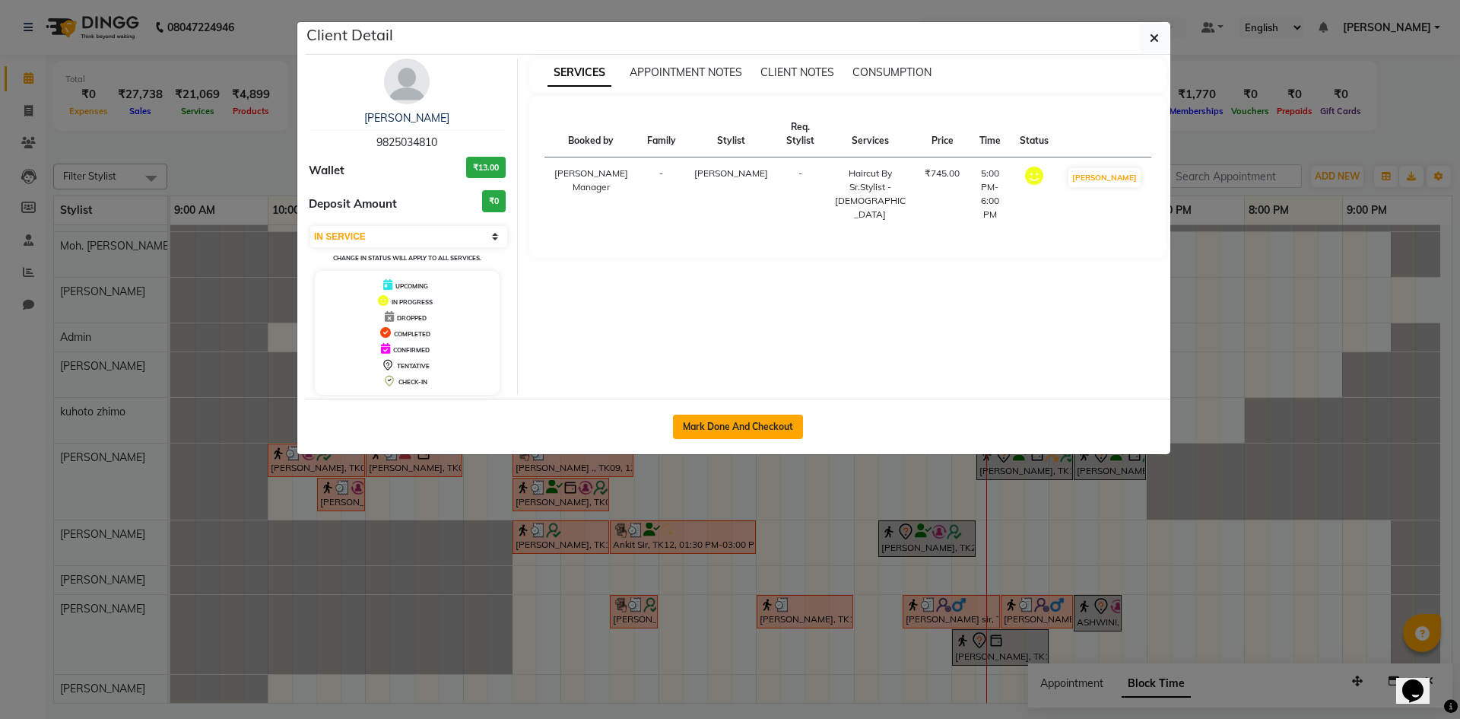
click at [772, 414] on button "Mark Done And Checkout" at bounding box center [738, 426] width 130 height 24
select select "service"
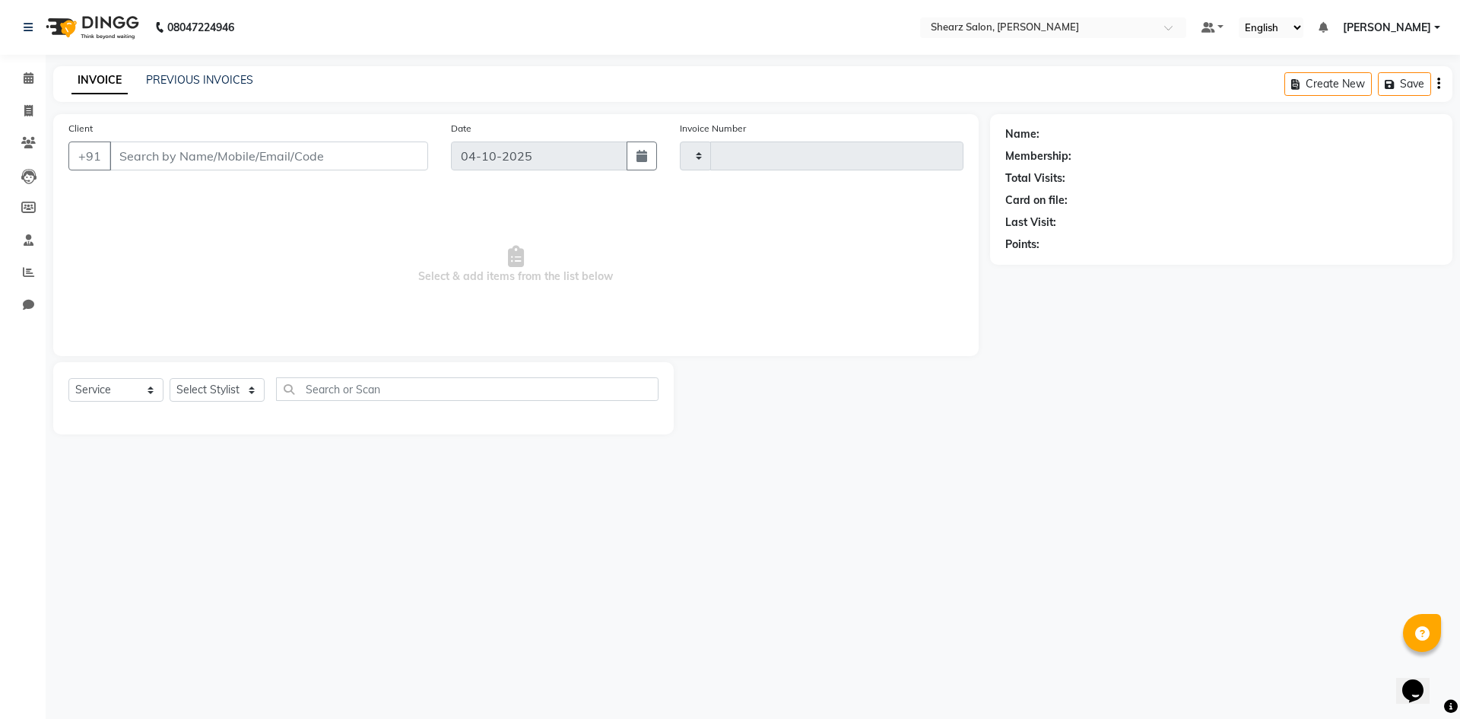
type input "6115"
select select "8159"
select select "V"
type input "9825034810"
select select "87136"
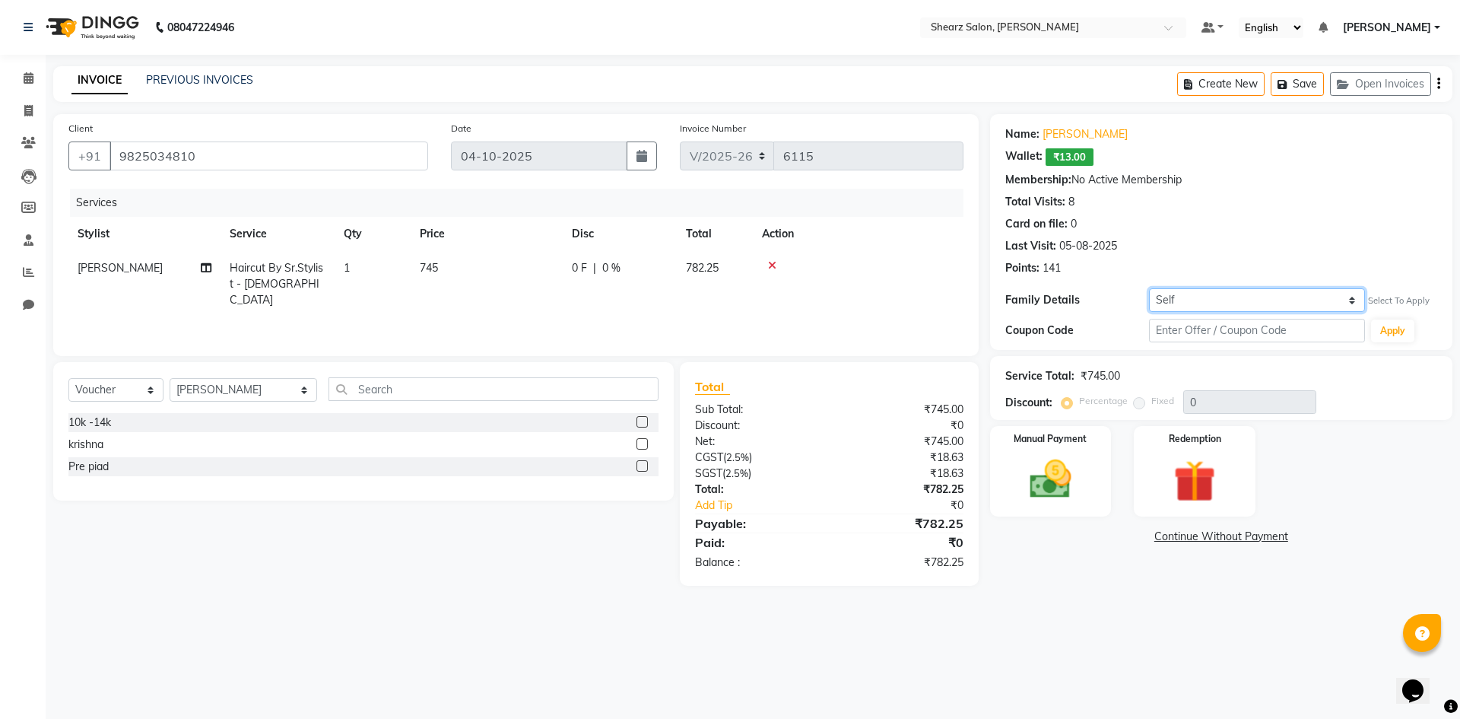
click at [1287, 300] on select "Self Kaushal Soni" at bounding box center [1257, 300] width 216 height 24
select select "7299596"
click at [1149, 288] on select "Self Kaushal Soni" at bounding box center [1257, 300] width 216 height 24
select select "1: Object"
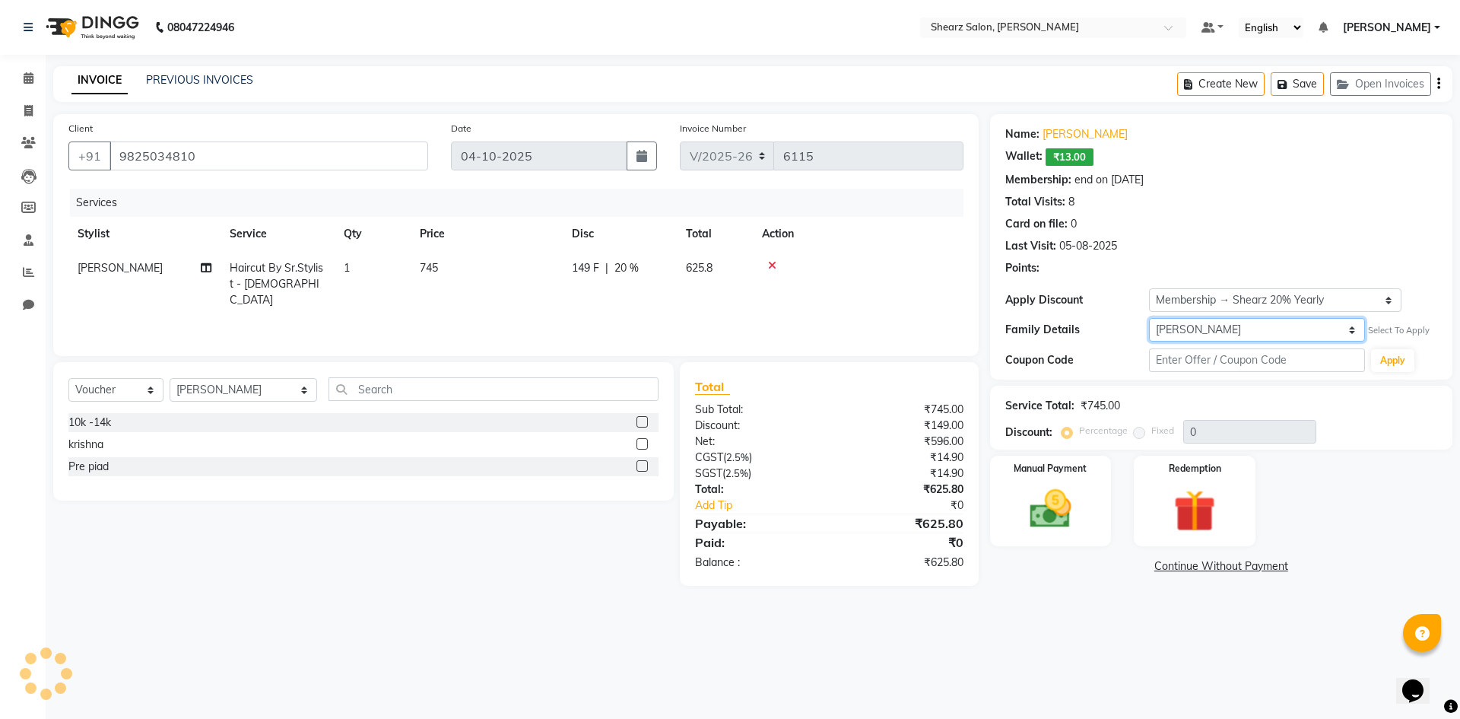
type input "20"
click at [1096, 519] on div "Manual Payment" at bounding box center [1050, 501] width 126 height 94
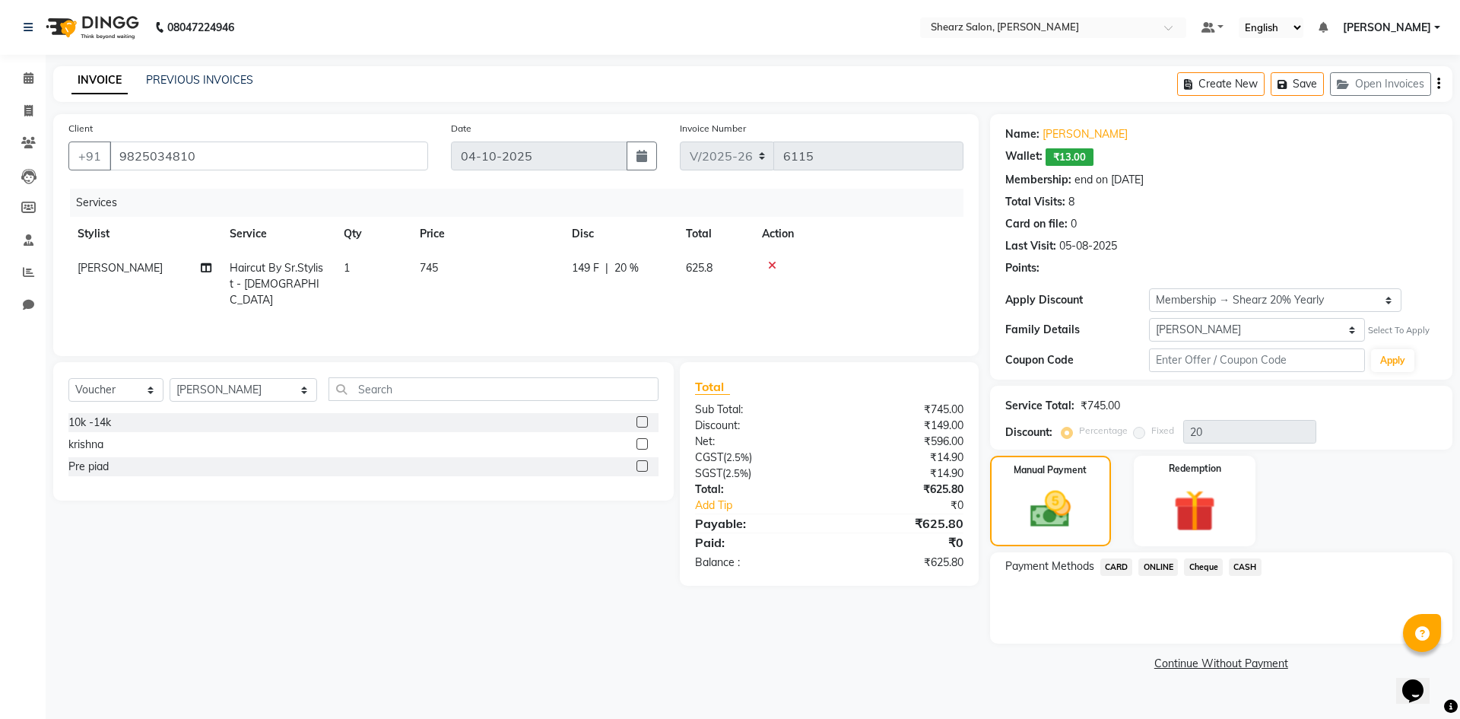
click at [1251, 561] on span "CASH" at bounding box center [1245, 566] width 33 height 17
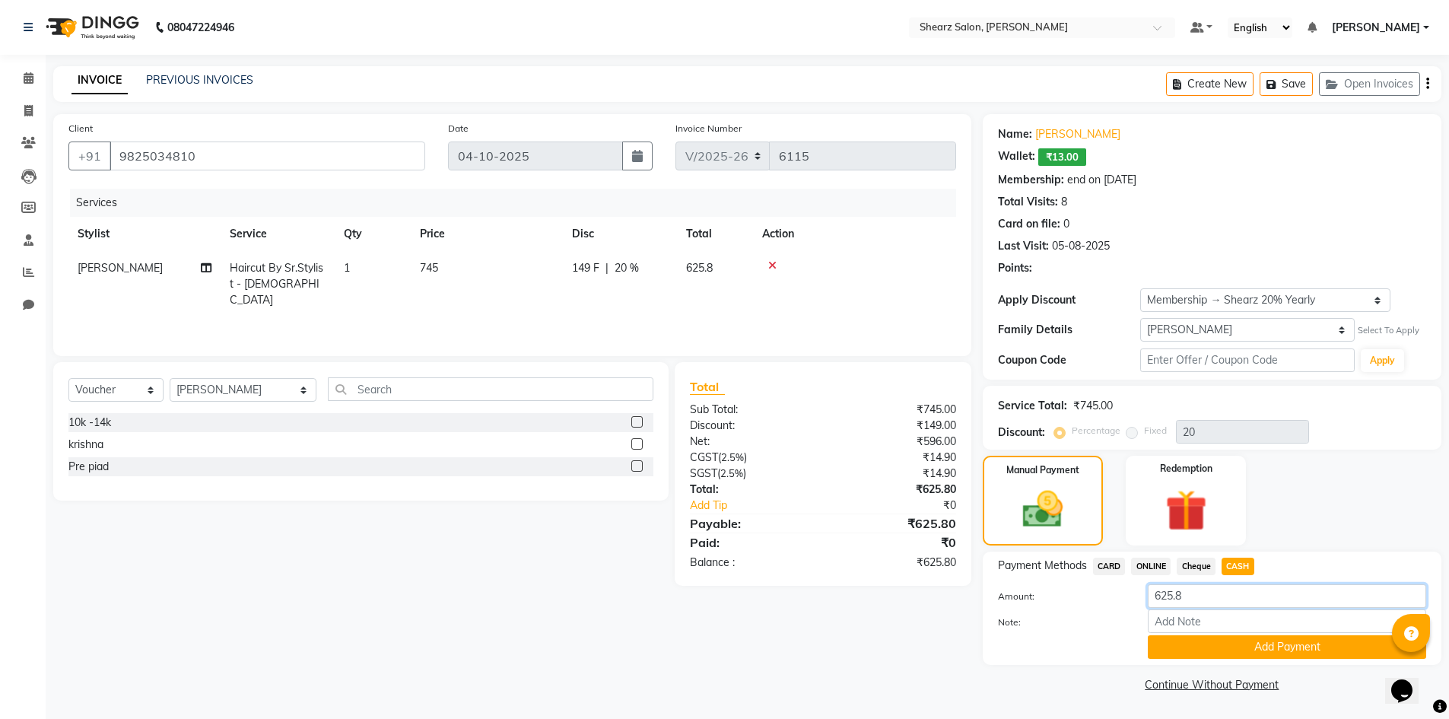
click at [1233, 602] on input "625.8" at bounding box center [1287, 596] width 278 height 24
type input "600"
click at [1255, 649] on button "Add Payment" at bounding box center [1287, 647] width 278 height 24
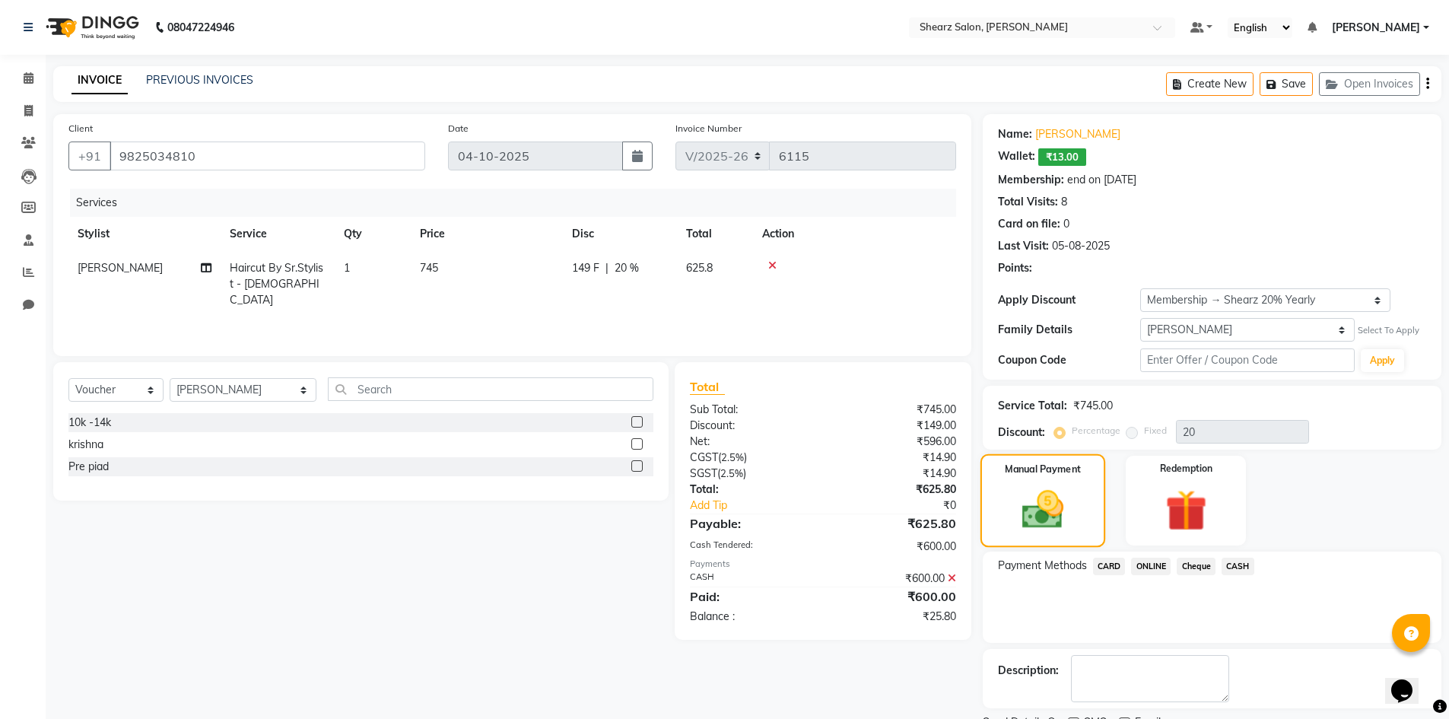
click at [1082, 491] on div "Manual Payment" at bounding box center [1042, 501] width 125 height 94
click at [1179, 518] on img at bounding box center [1186, 511] width 70 height 54
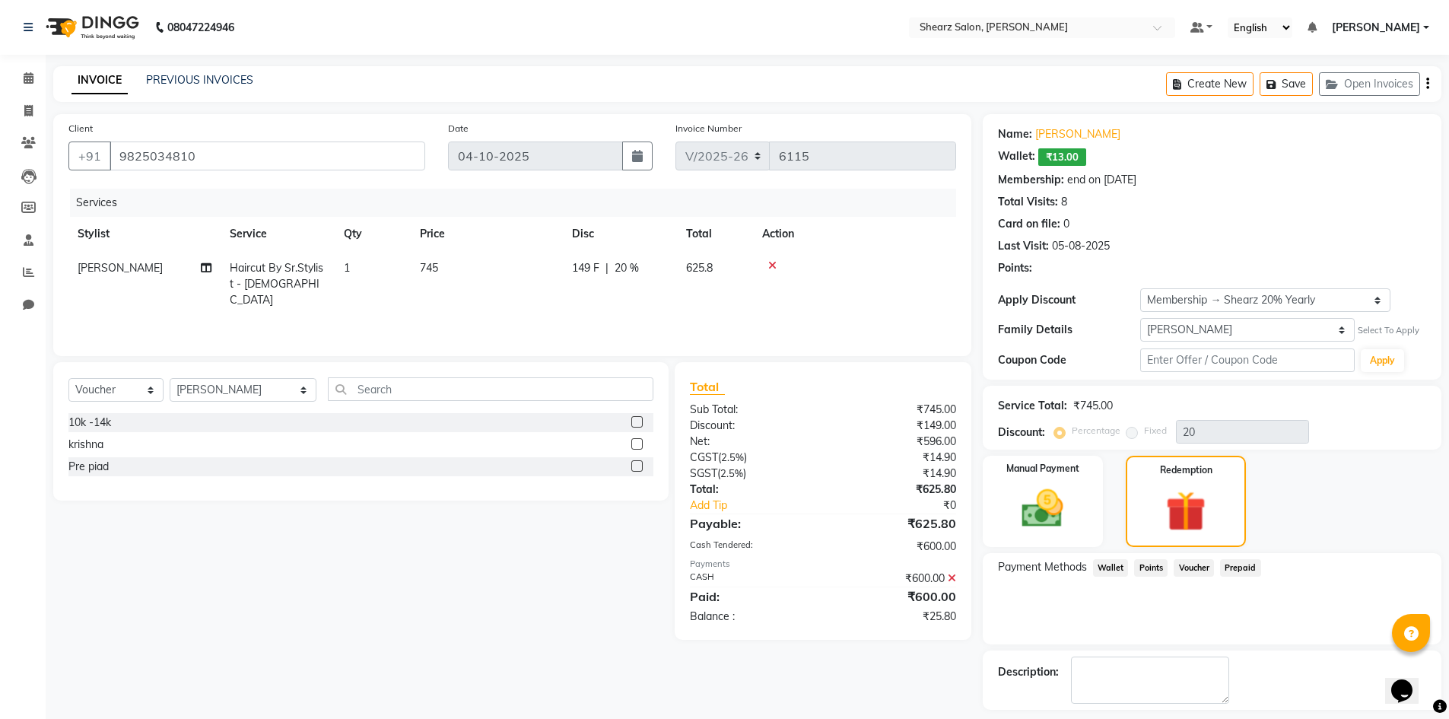
click at [1116, 573] on span "Wallet" at bounding box center [1111, 567] width 36 height 17
click at [1119, 560] on span "Wallet" at bounding box center [1111, 567] width 36 height 17
click at [1146, 570] on span "Points" at bounding box center [1150, 567] width 33 height 17
click at [1116, 570] on span "Wallet" at bounding box center [1111, 567] width 36 height 17
click at [1210, 568] on span "Voucher" at bounding box center [1193, 567] width 40 height 17
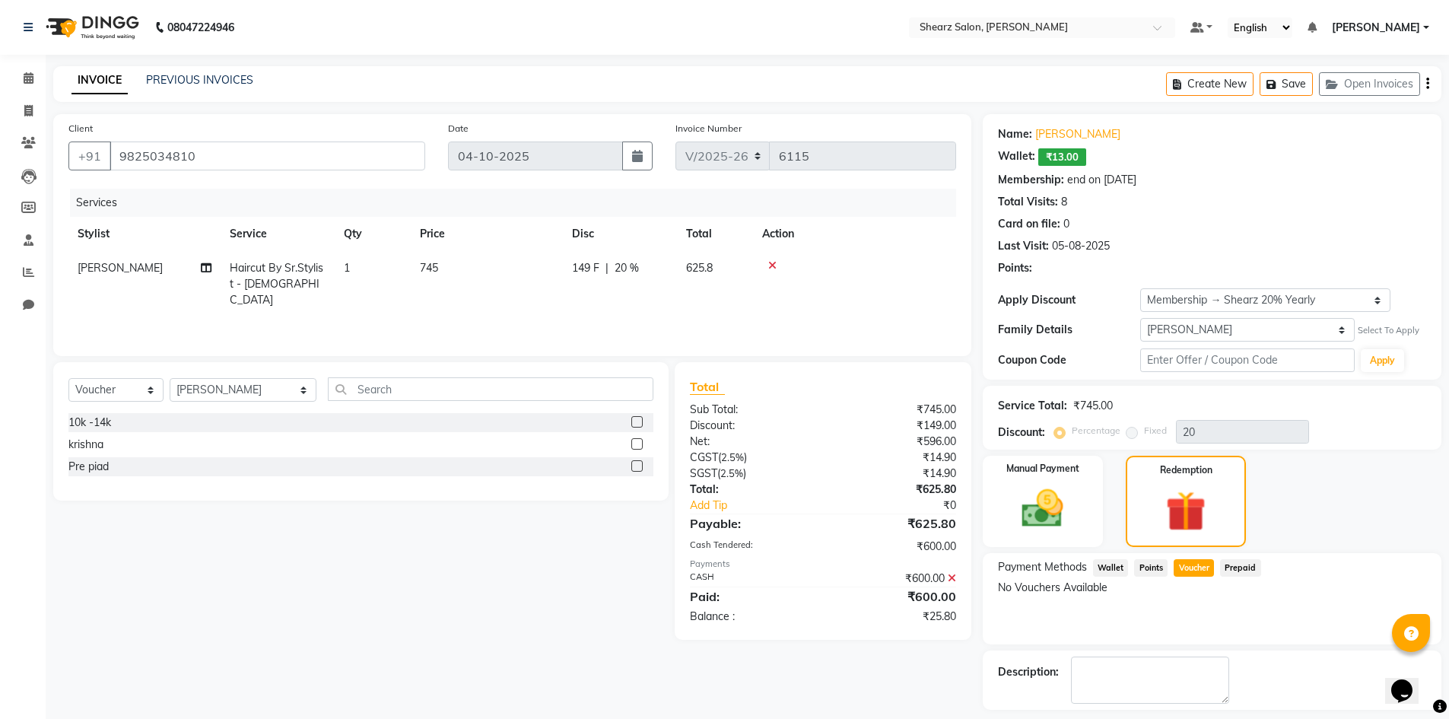
click at [1230, 557] on div "Payment Methods Wallet Points Voucher Prepaid No Vouchers Available" at bounding box center [1212, 598] width 459 height 91
click at [1080, 510] on div "Manual Payment" at bounding box center [1042, 501] width 125 height 94
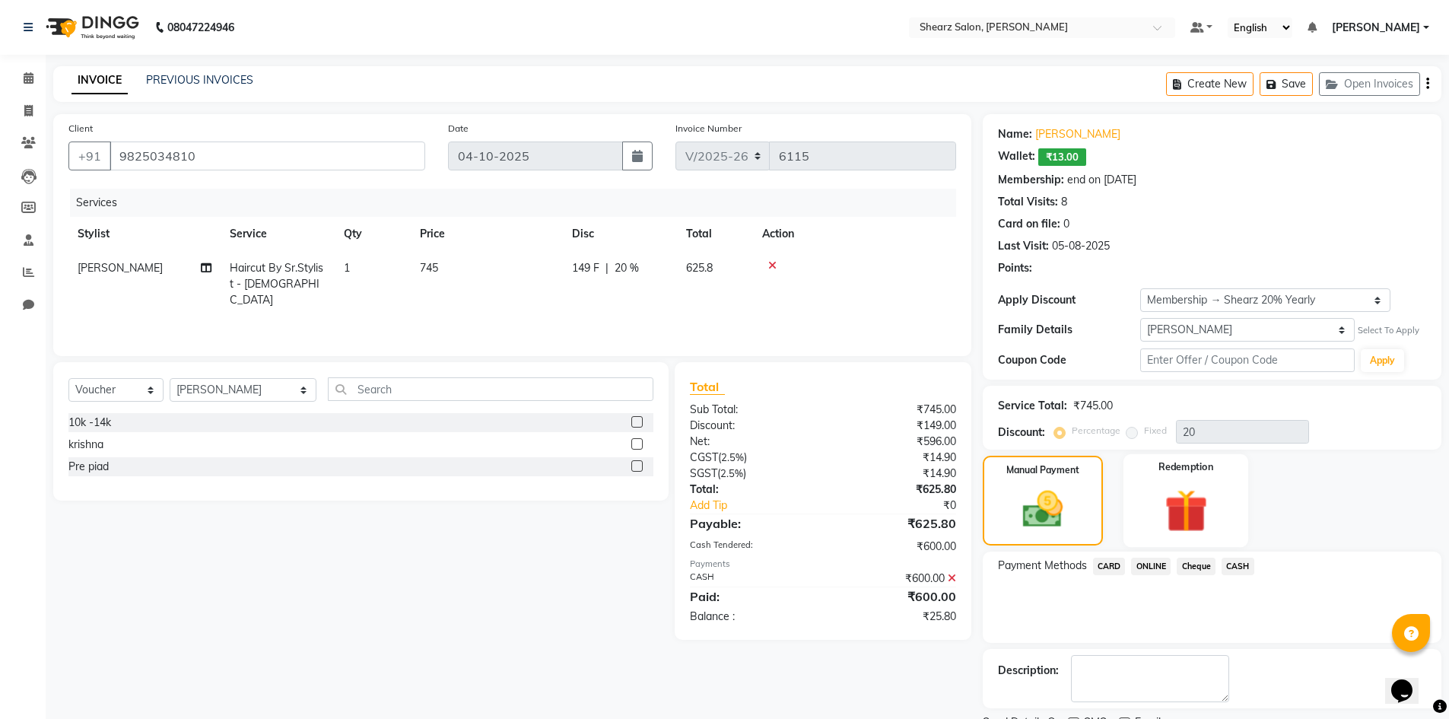
click at [1205, 529] on img at bounding box center [1186, 511] width 70 height 54
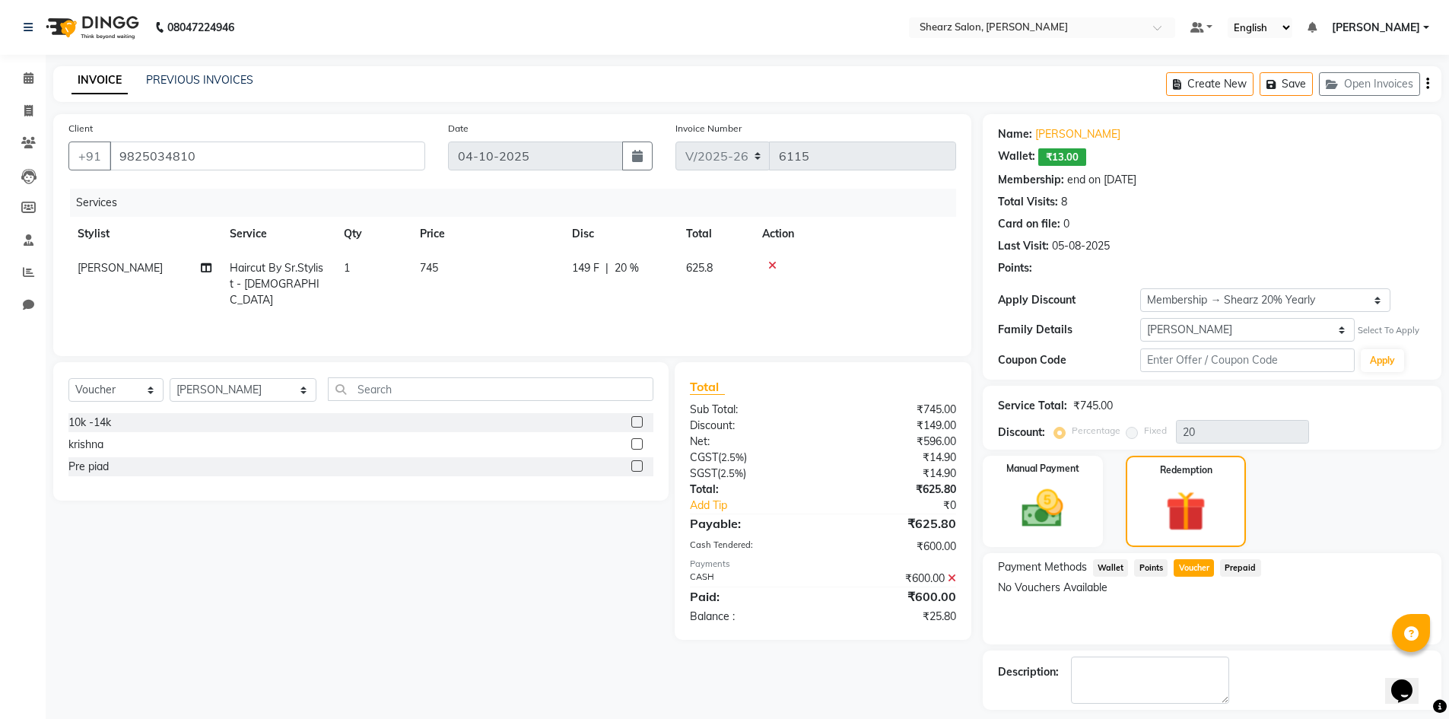
click at [1239, 563] on span "Prepaid" at bounding box center [1240, 567] width 41 height 17
click at [1069, 516] on img at bounding box center [1043, 508] width 70 height 49
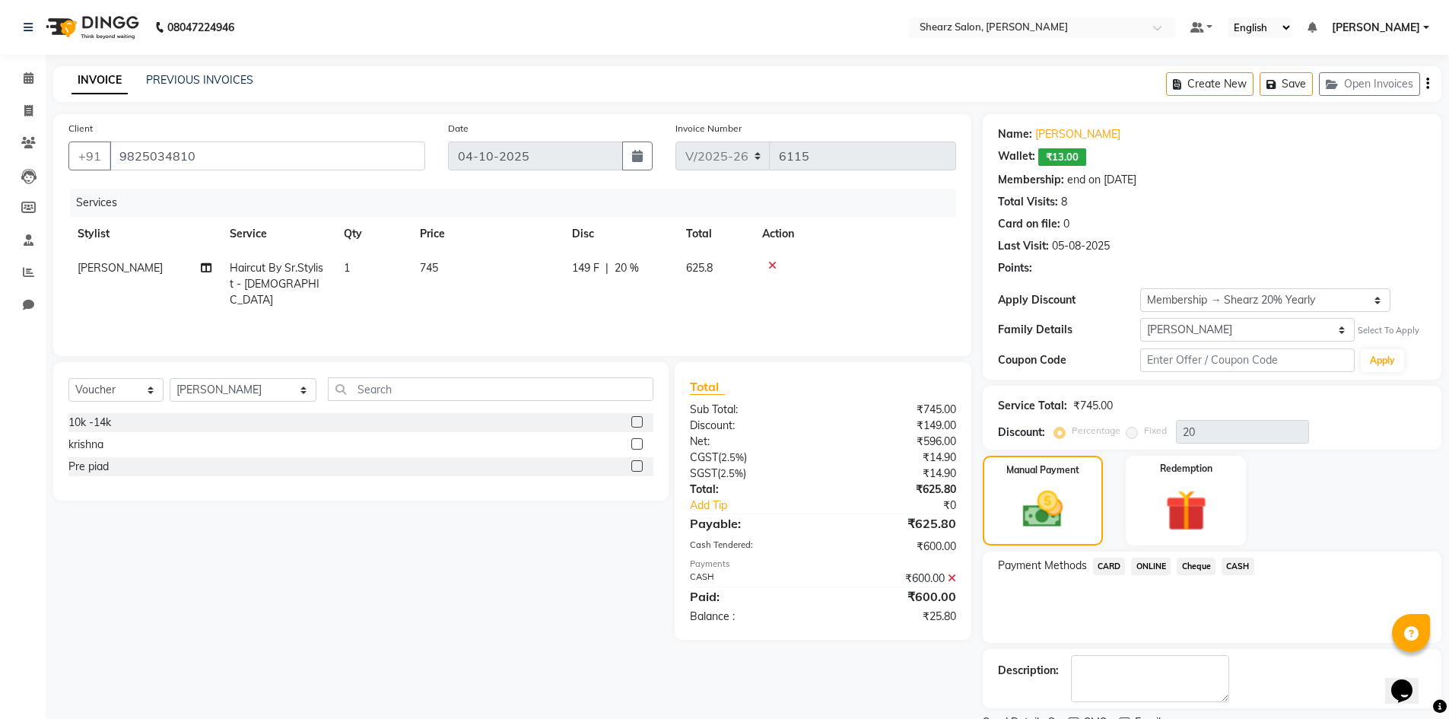
scroll to position [64, 0]
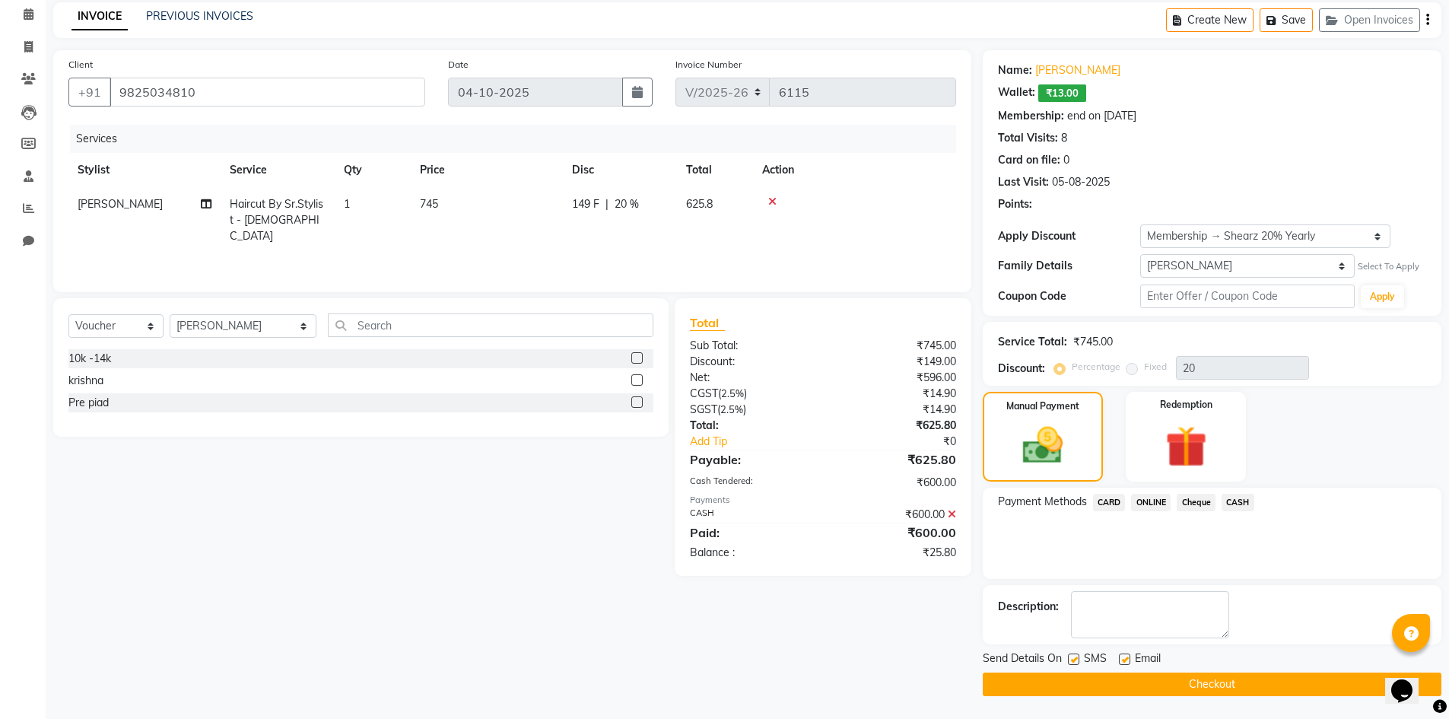
click at [1138, 683] on button "Checkout" at bounding box center [1212, 684] width 459 height 24
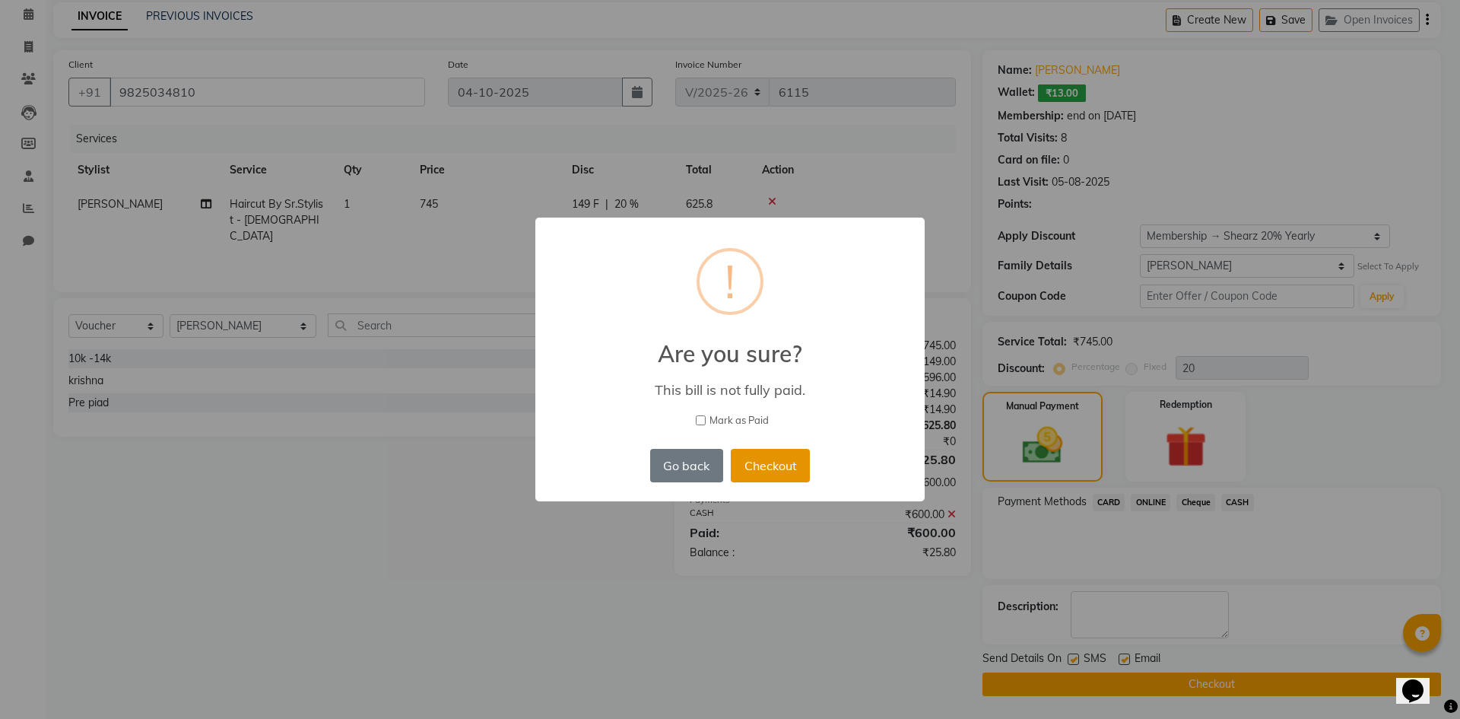
click at [762, 474] on button "Checkout" at bounding box center [770, 465] width 79 height 33
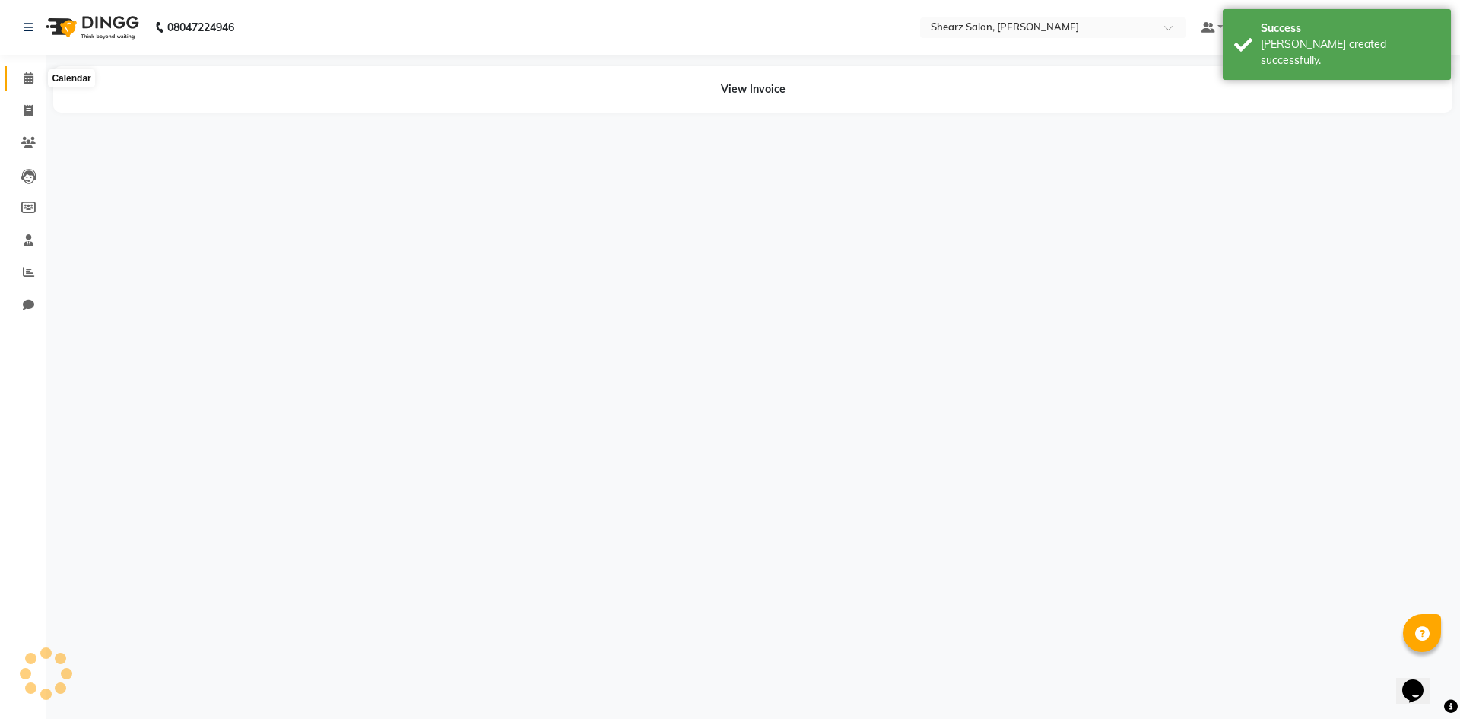
click at [25, 73] on icon at bounding box center [29, 77] width 10 height 11
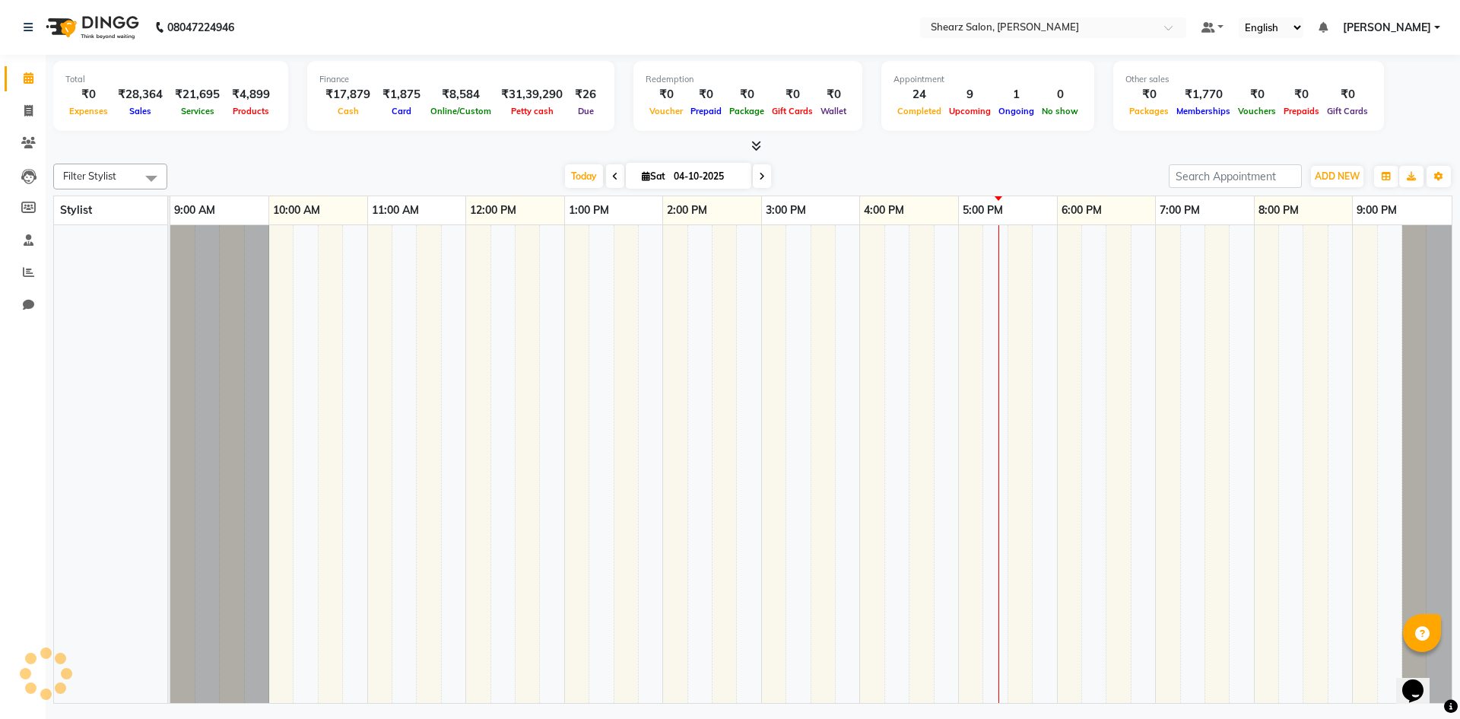
click at [701, 179] on input "04-10-2025" at bounding box center [707, 176] width 76 height 23
select select "10"
select select "2025"
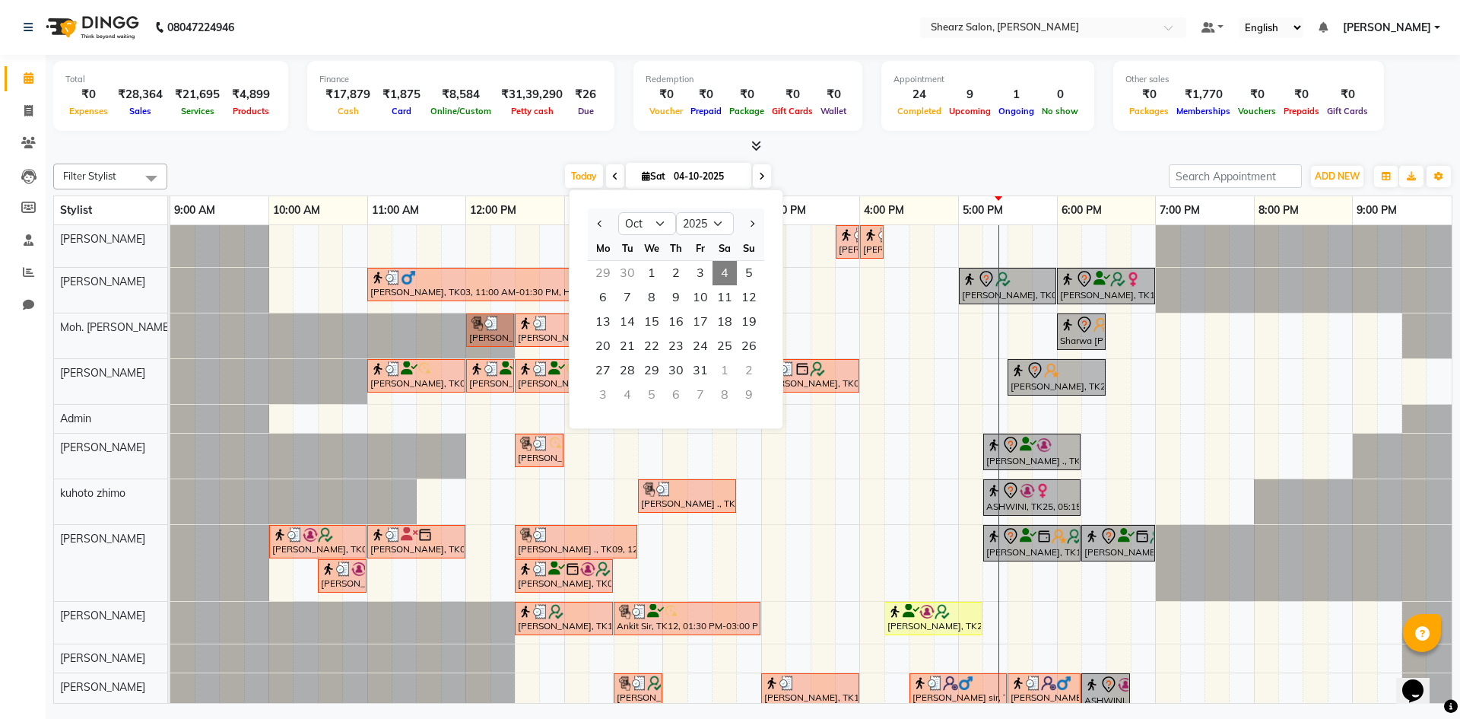
click at [728, 274] on span "4" at bounding box center [725, 273] width 24 height 24
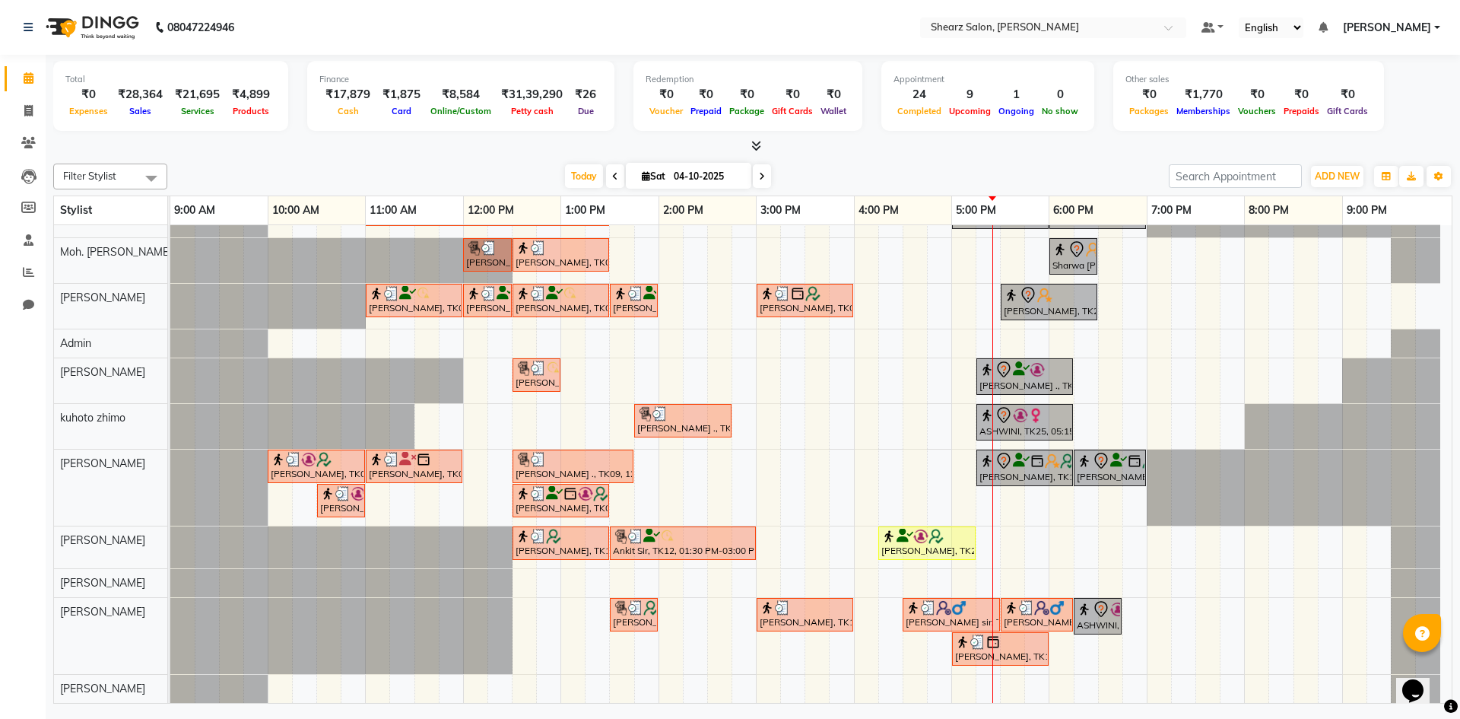
scroll to position [21, 0]
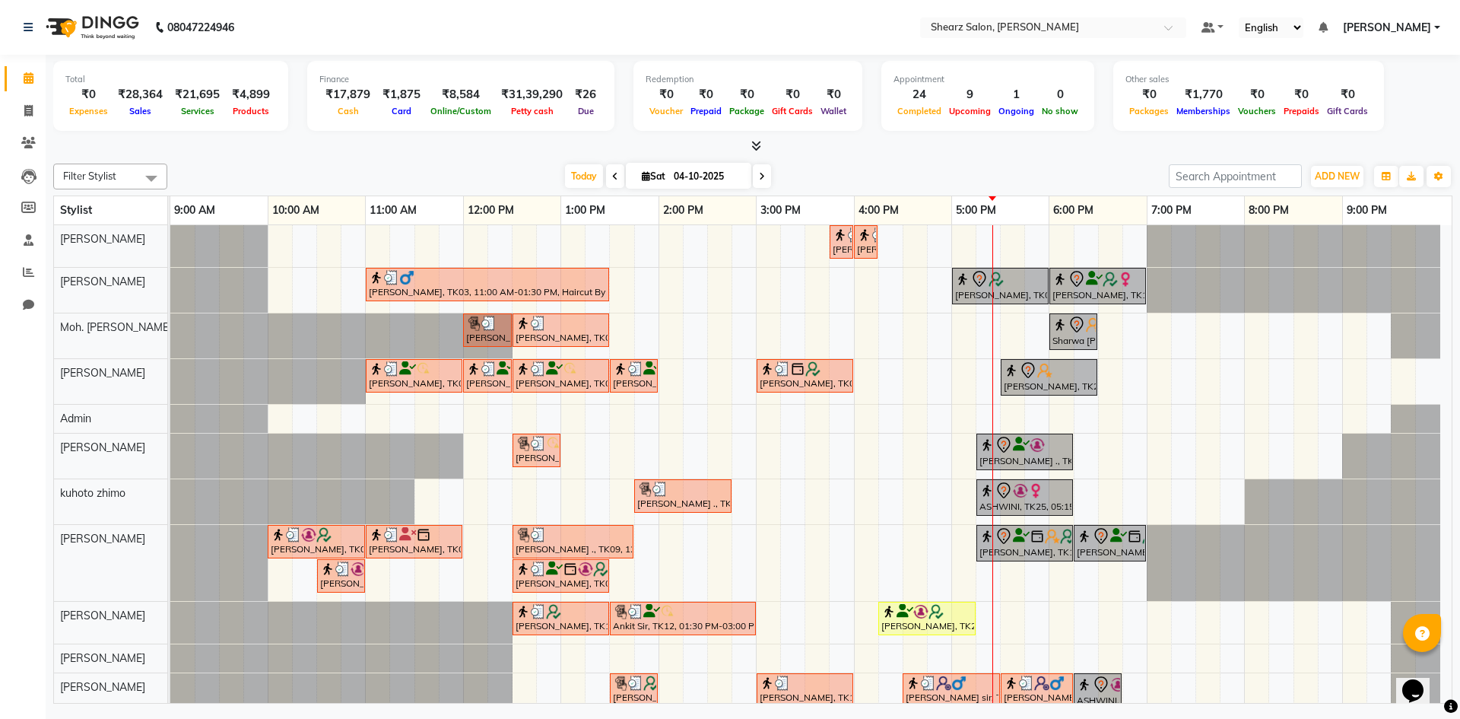
click at [754, 184] on span at bounding box center [762, 176] width 18 height 24
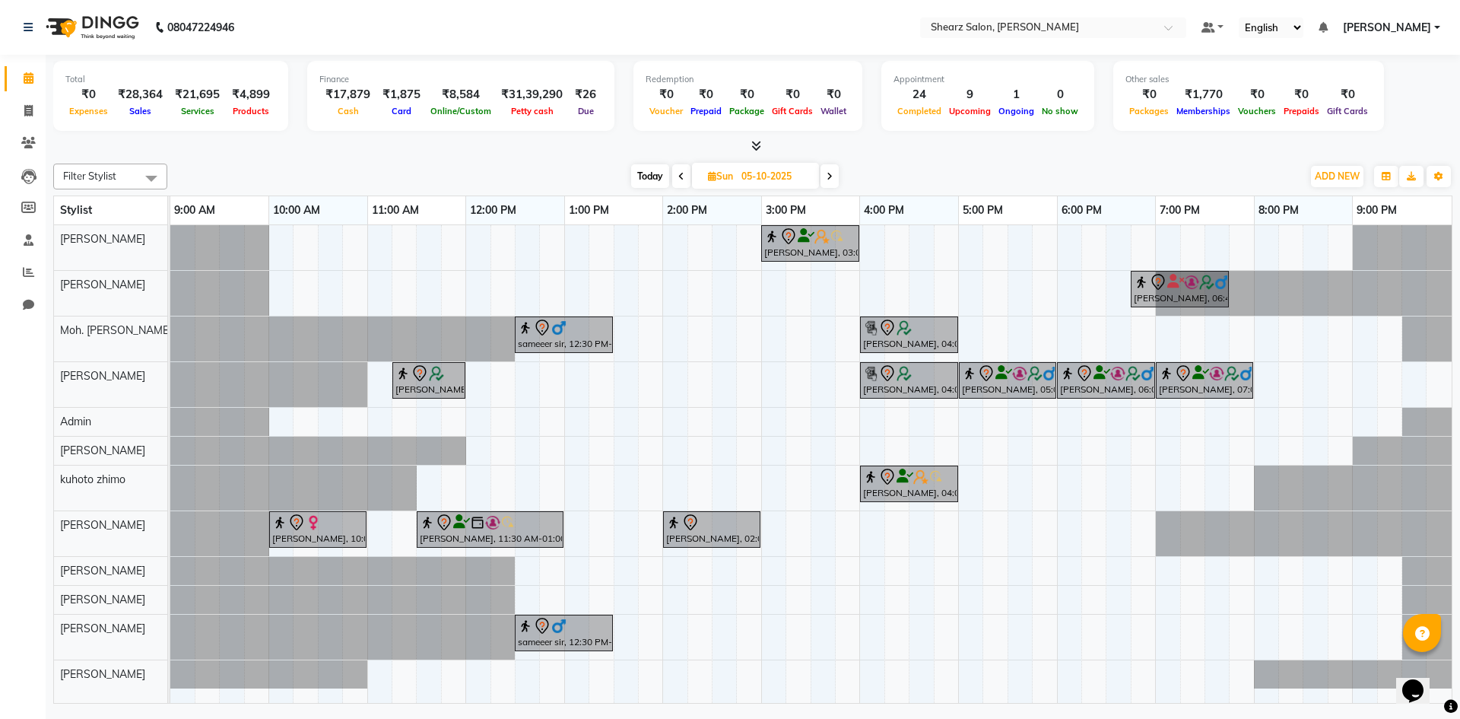
click at [827, 173] on icon at bounding box center [830, 176] width 6 height 9
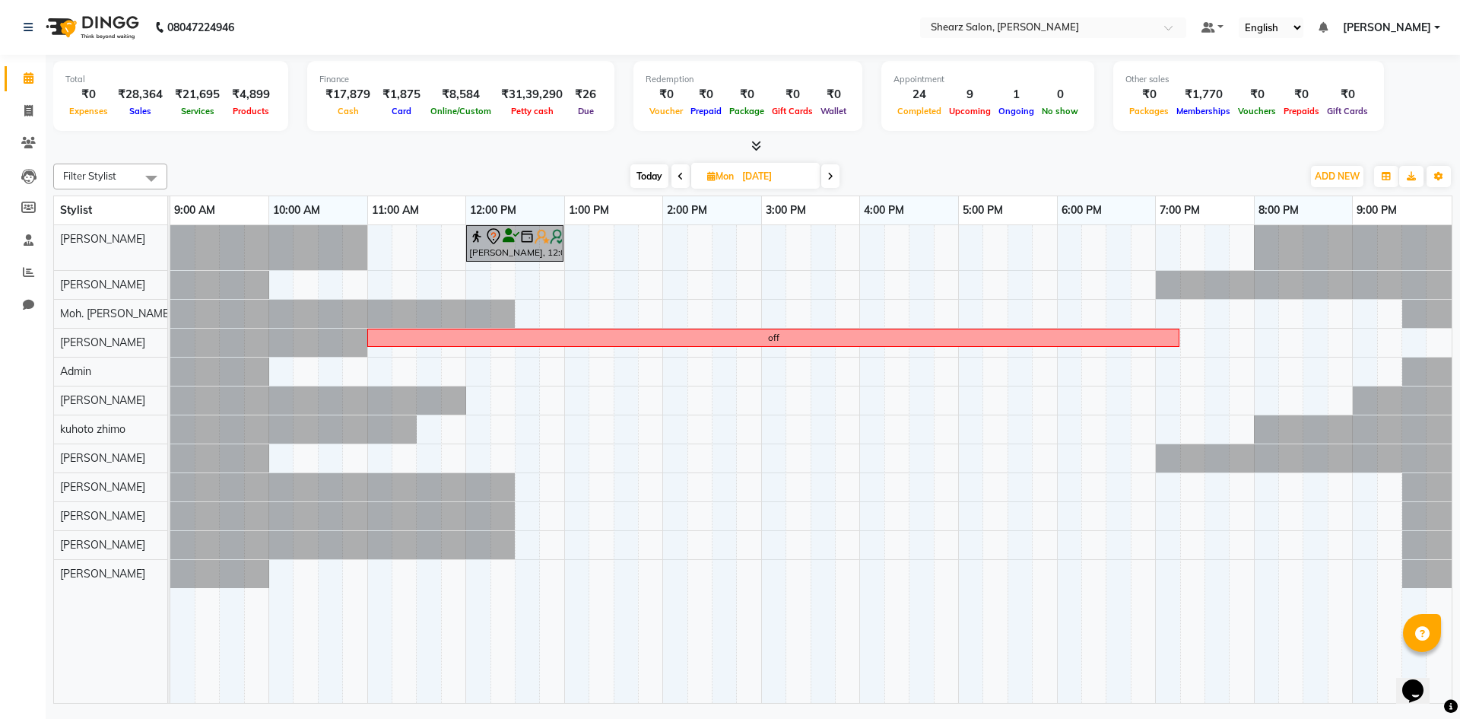
click at [678, 172] on icon at bounding box center [681, 176] width 6 height 9
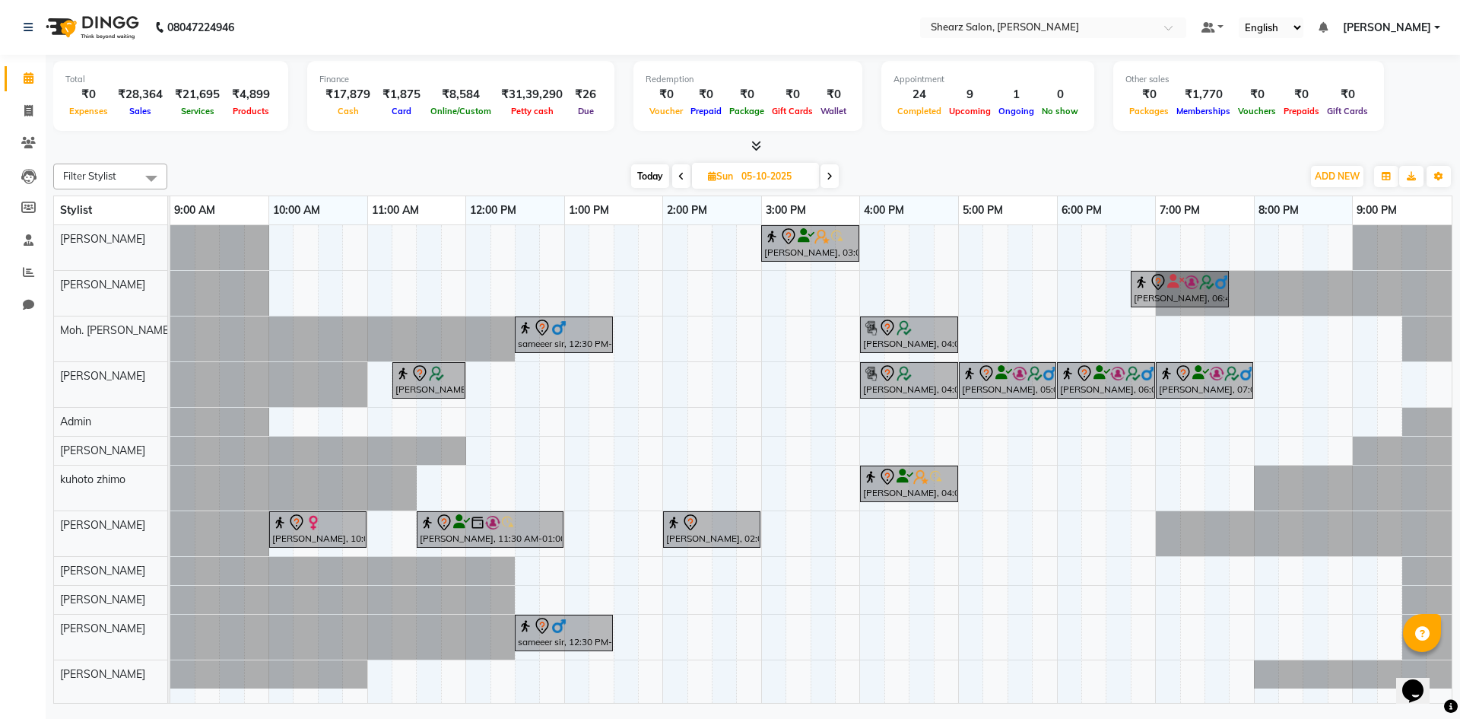
click at [826, 183] on span at bounding box center [830, 176] width 18 height 24
type input "06-10-2025"
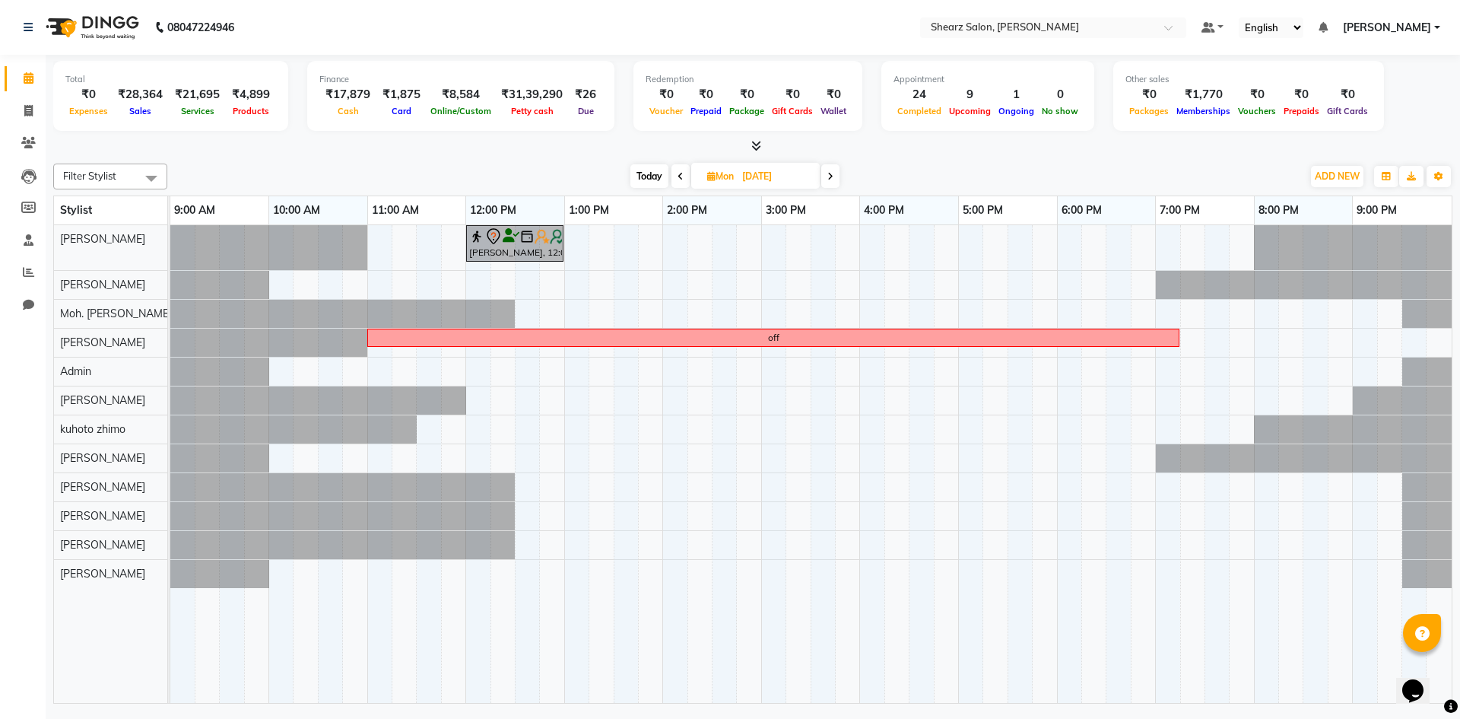
click at [282, 456] on div "Madhuri Ma'am, 12:00 PM-01:00 PM, Cirepil Roll On Wax off" at bounding box center [810, 464] width 1281 height 478
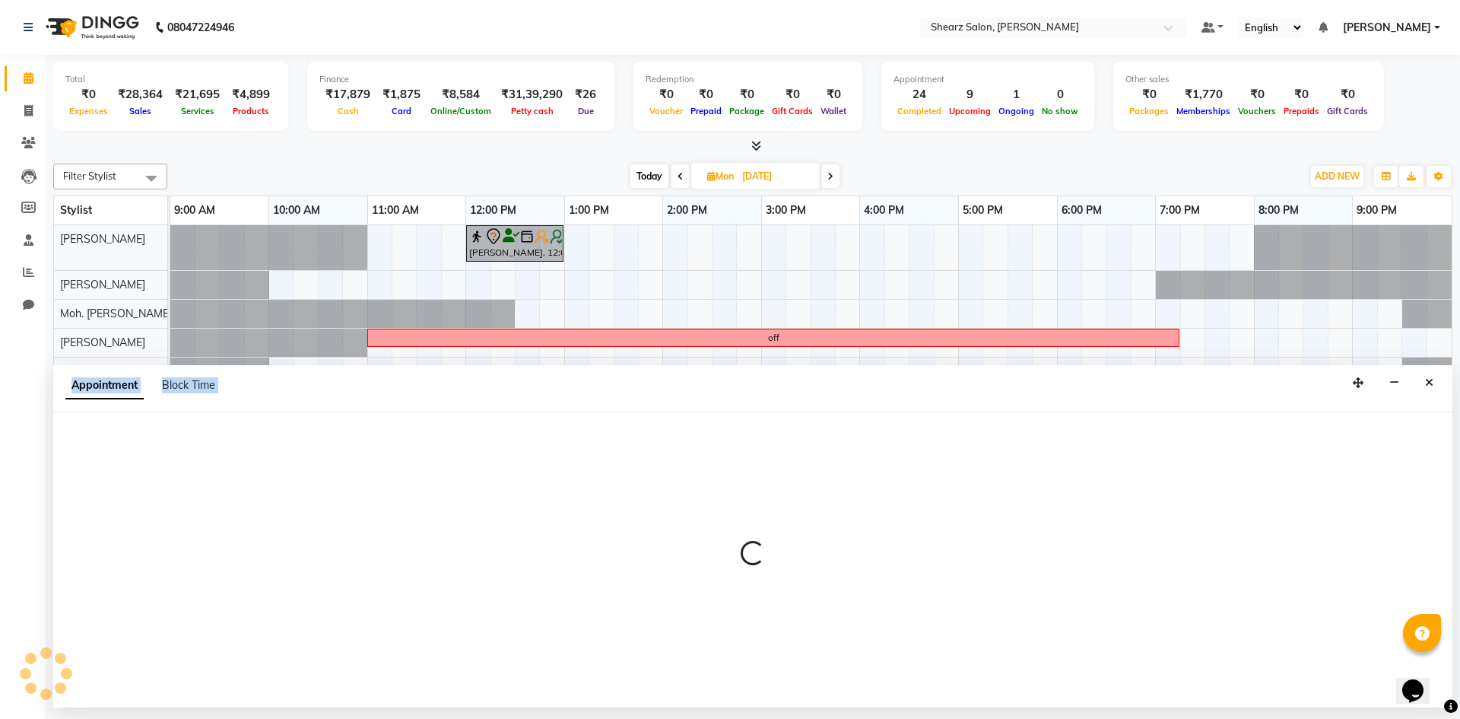
click at [282, 456] on div at bounding box center [752, 559] width 1399 height 295
select select "77315"
select select "600"
select select "tentative"
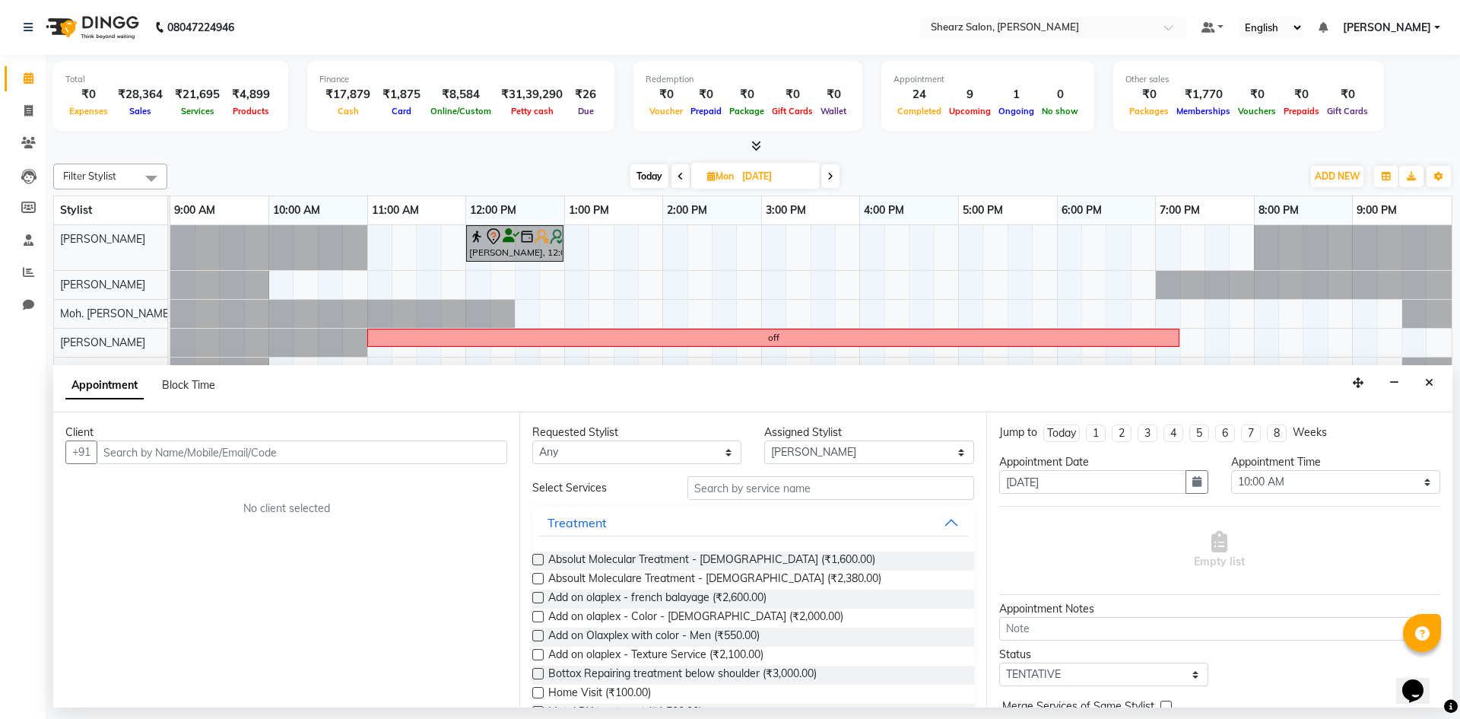
click at [213, 454] on input "text" at bounding box center [302, 452] width 411 height 24
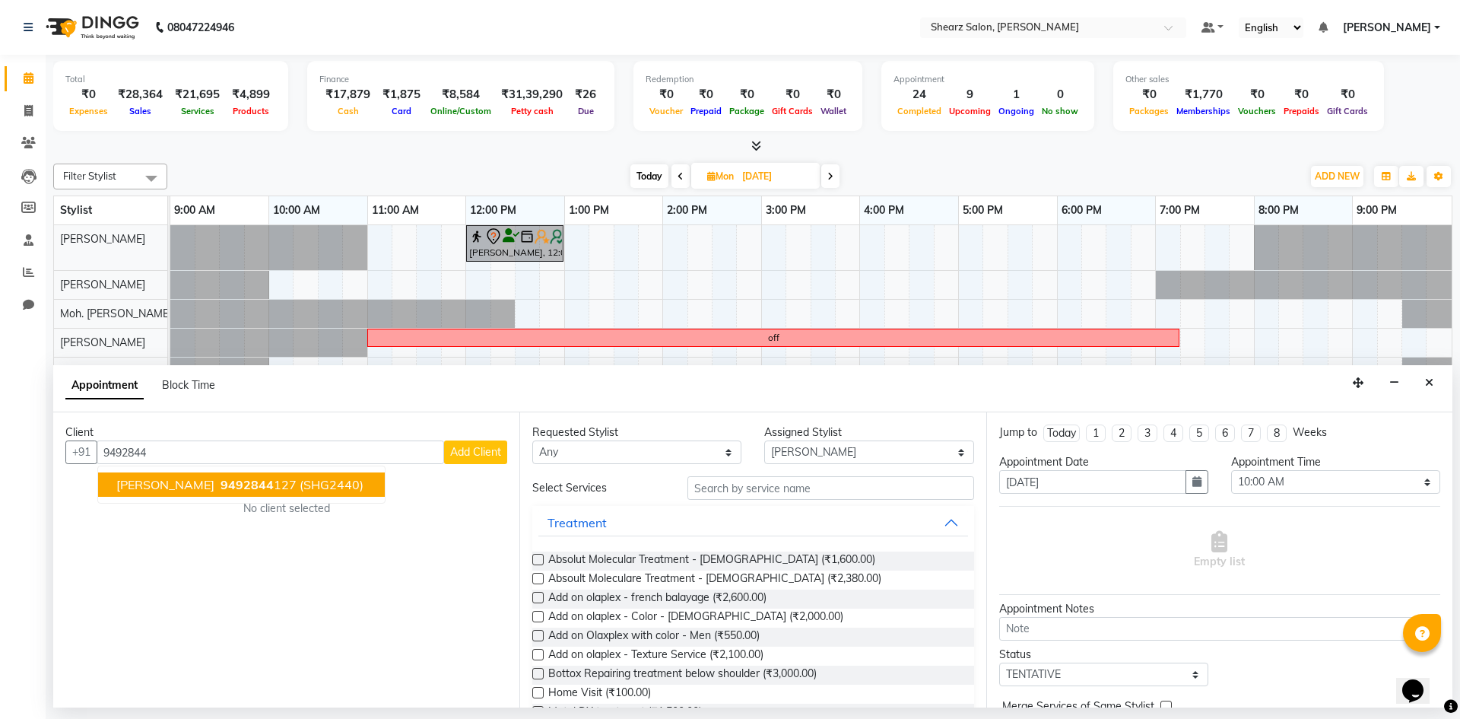
click at [214, 491] on span "MANISHA VAIDYA" at bounding box center [165, 484] width 98 height 15
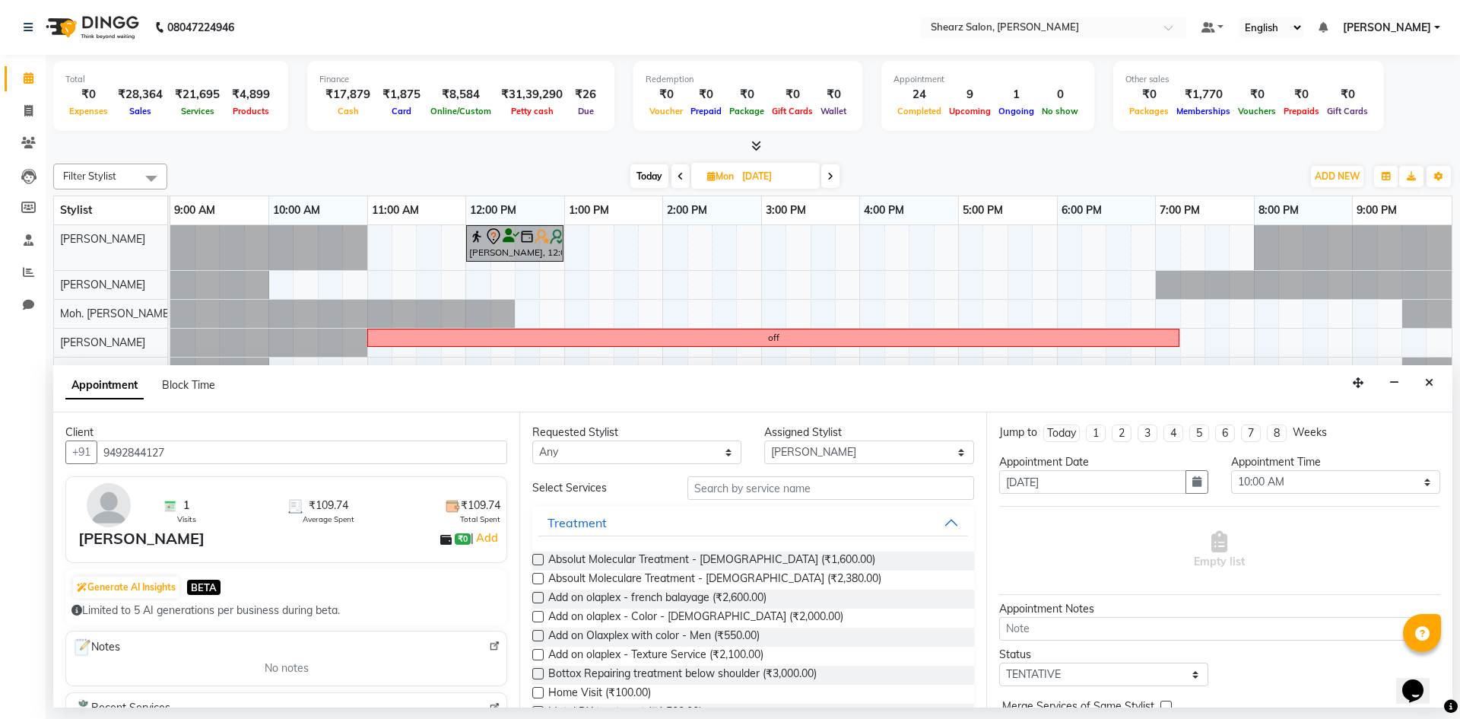
type input "9492844127"
click at [709, 485] on input "text" at bounding box center [831, 488] width 287 height 24
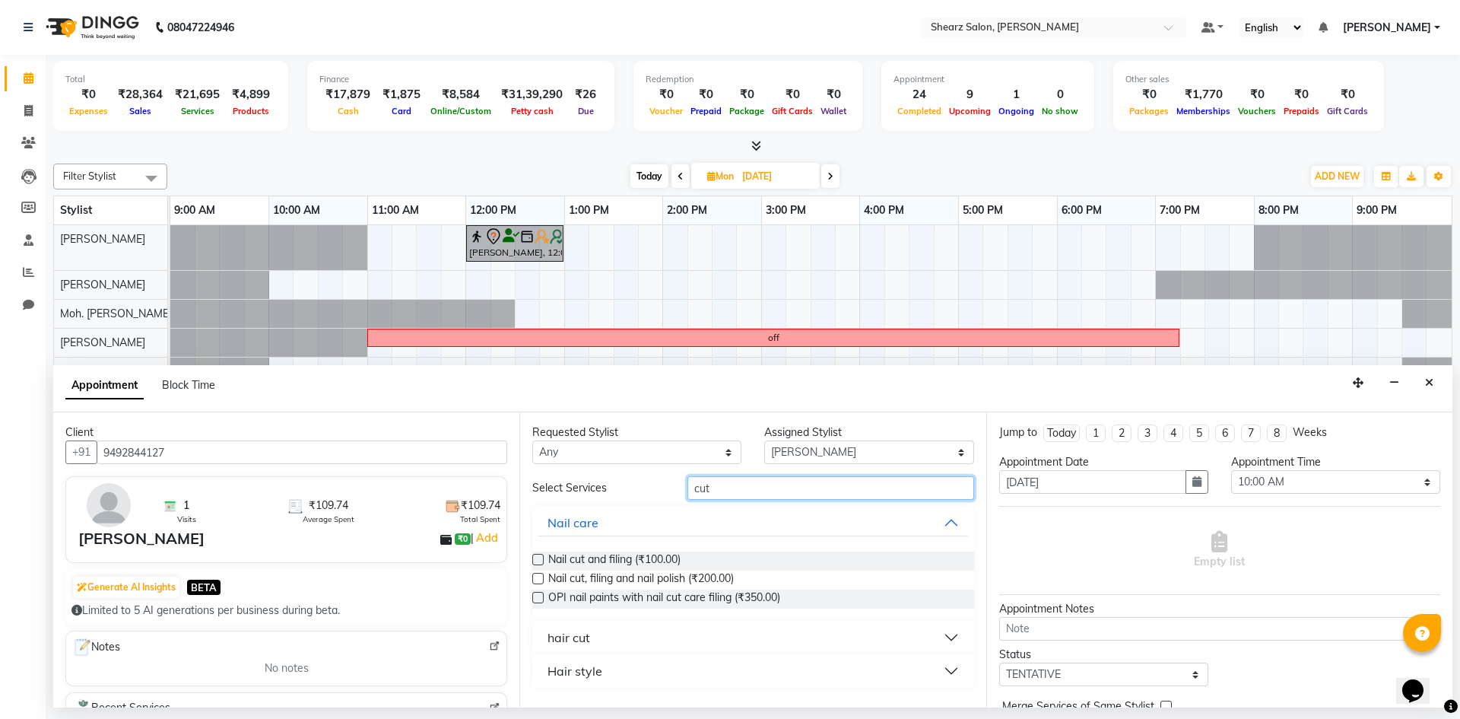
type input "cut"
click at [685, 643] on button "hair cut" at bounding box center [752, 637] width 429 height 27
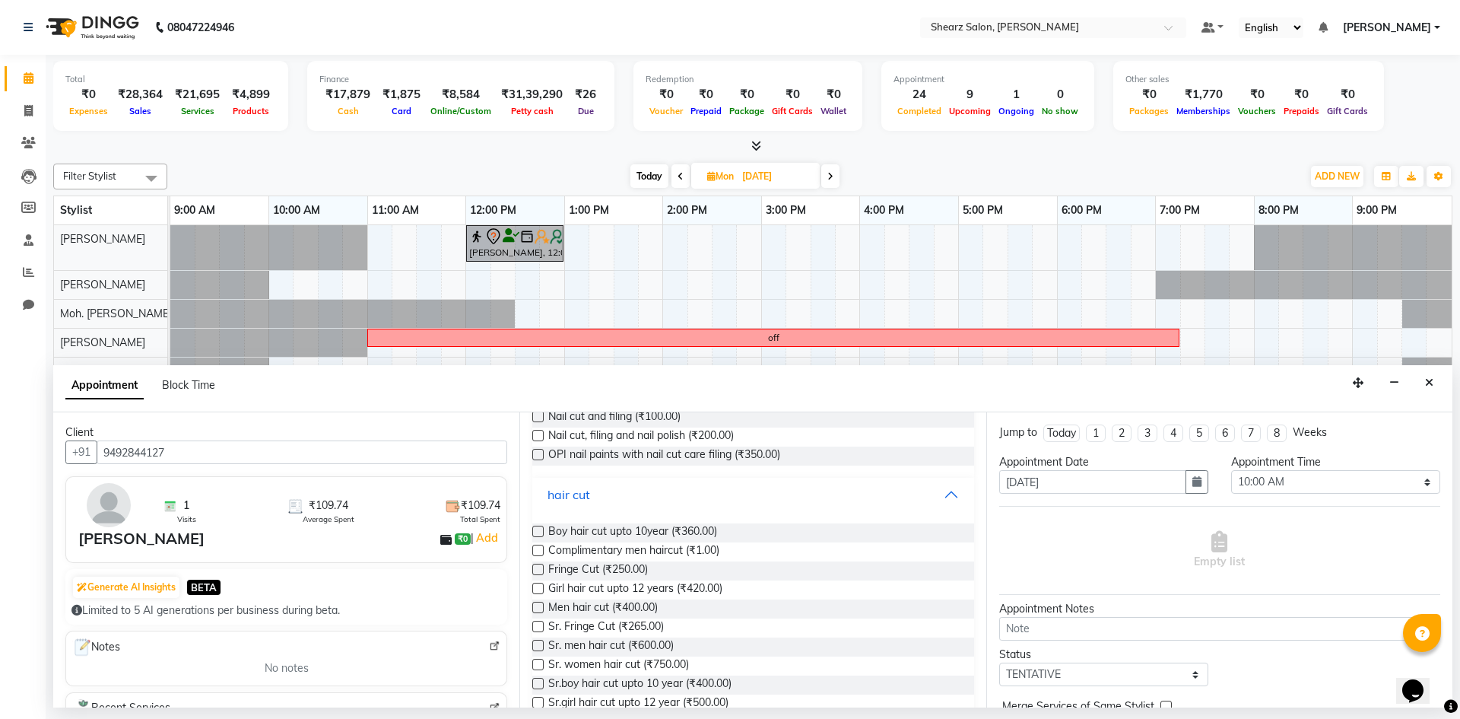
scroll to position [0, 0]
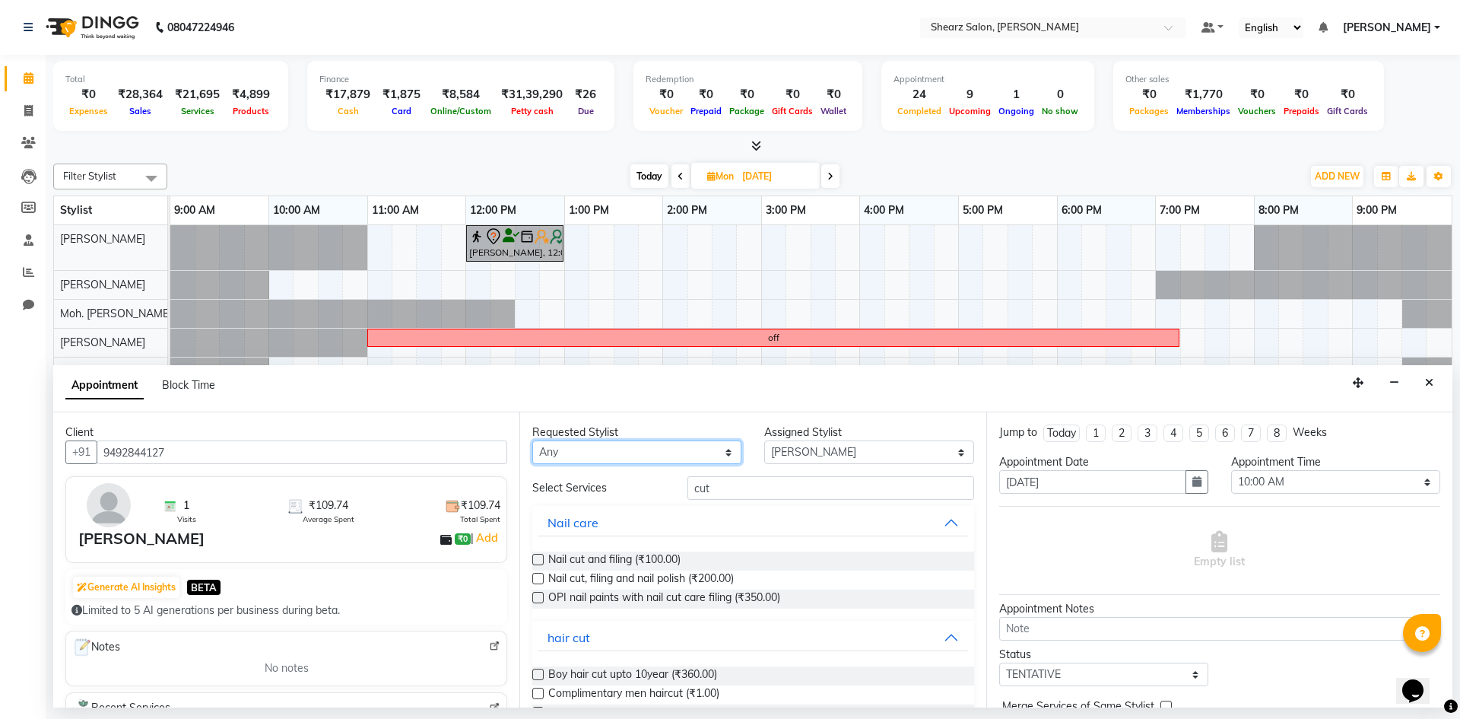
click at [651, 445] on select "Any AakashKumar Nai Admin Arvind S Devda Asha Chavariya Divyata Shashtri kuhoto…" at bounding box center [636, 452] width 209 height 24
select select "77315"
click at [532, 440] on select "Any AakashKumar Nai Admin Arvind S Devda Asha Chavariya Divyata Shashtri kuhoto…" at bounding box center [636, 452] width 209 height 24
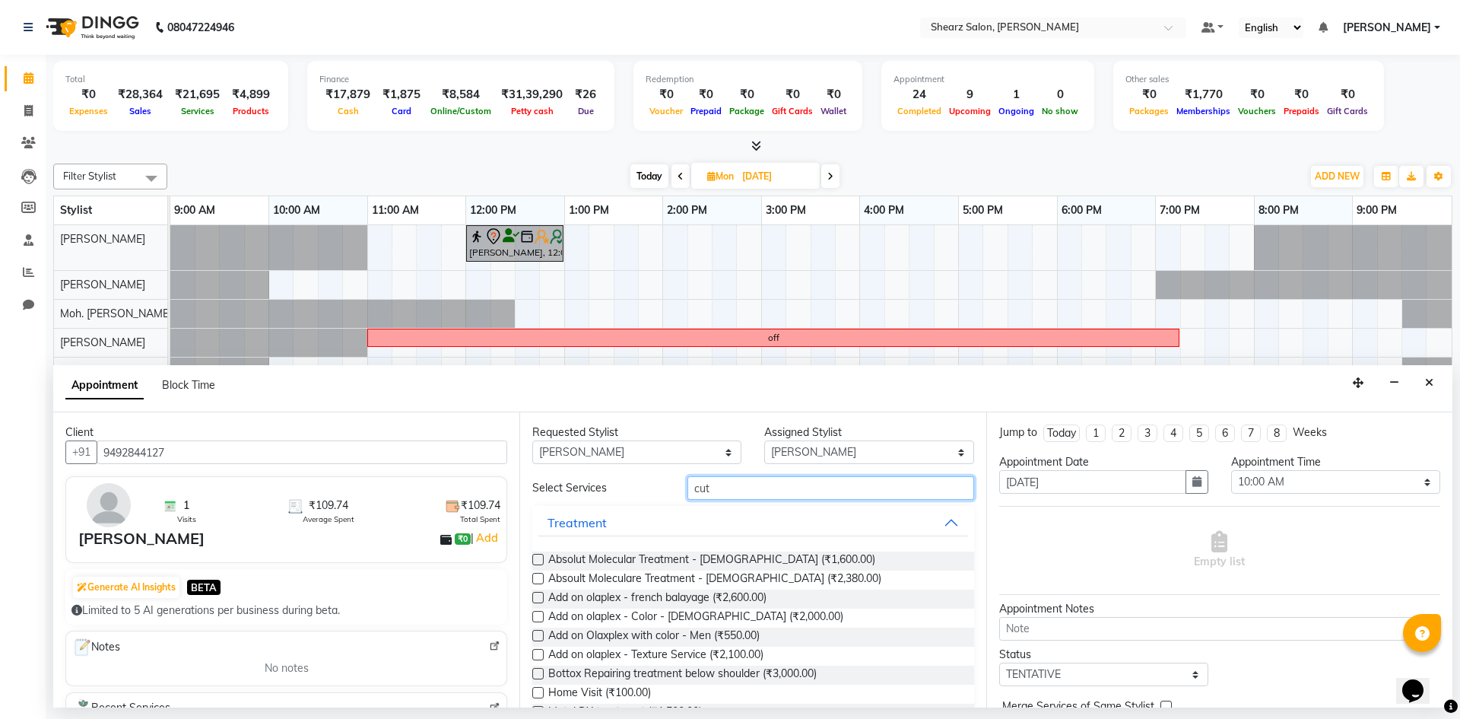
click at [741, 489] on input "cut" at bounding box center [831, 488] width 287 height 24
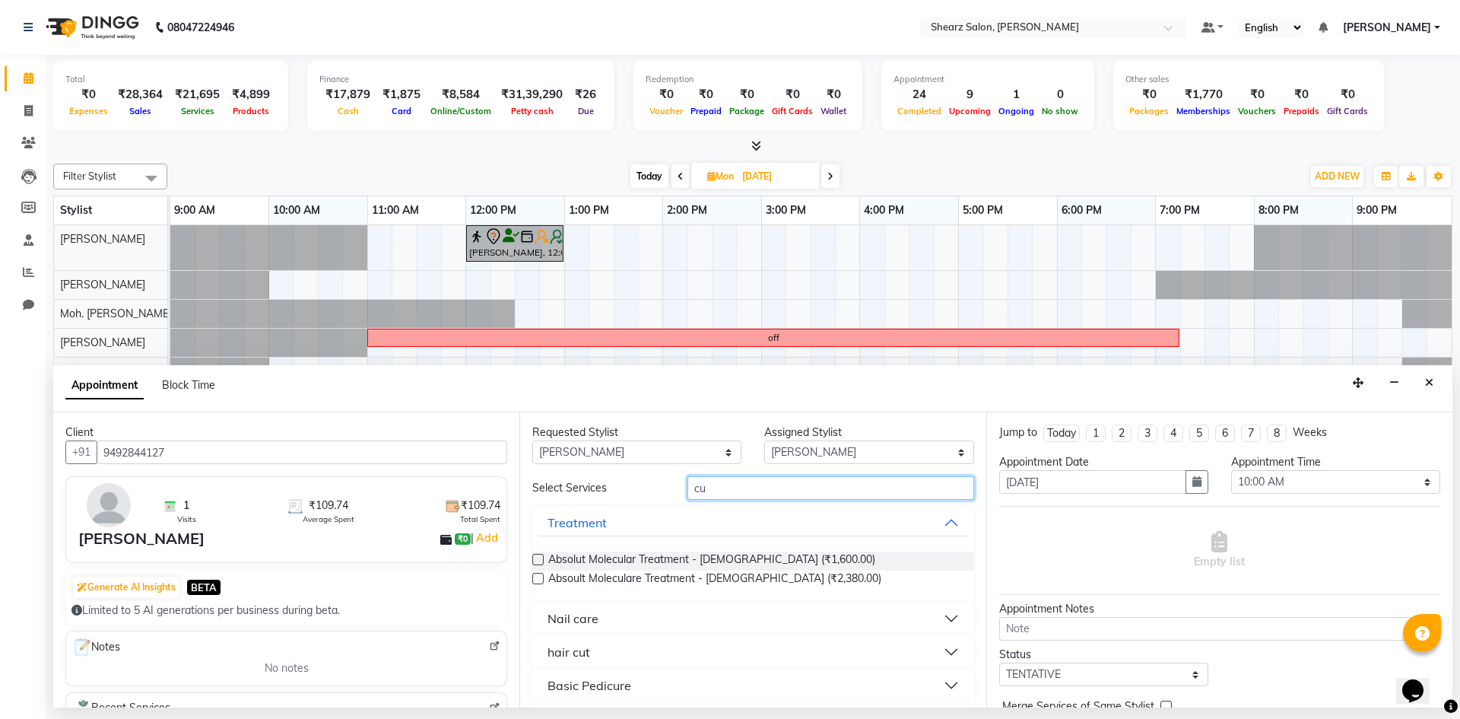
type input "cut"
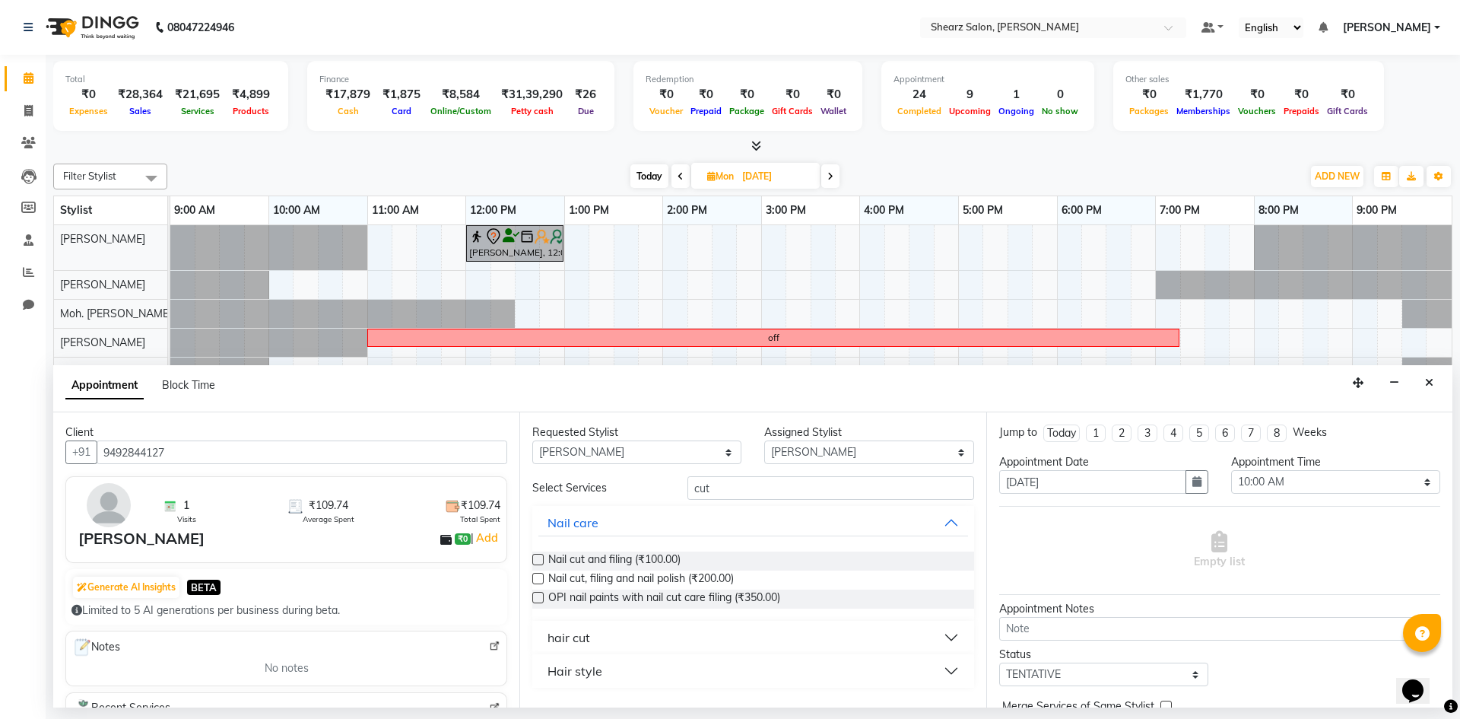
click at [678, 640] on button "hair cut" at bounding box center [752, 637] width 429 height 27
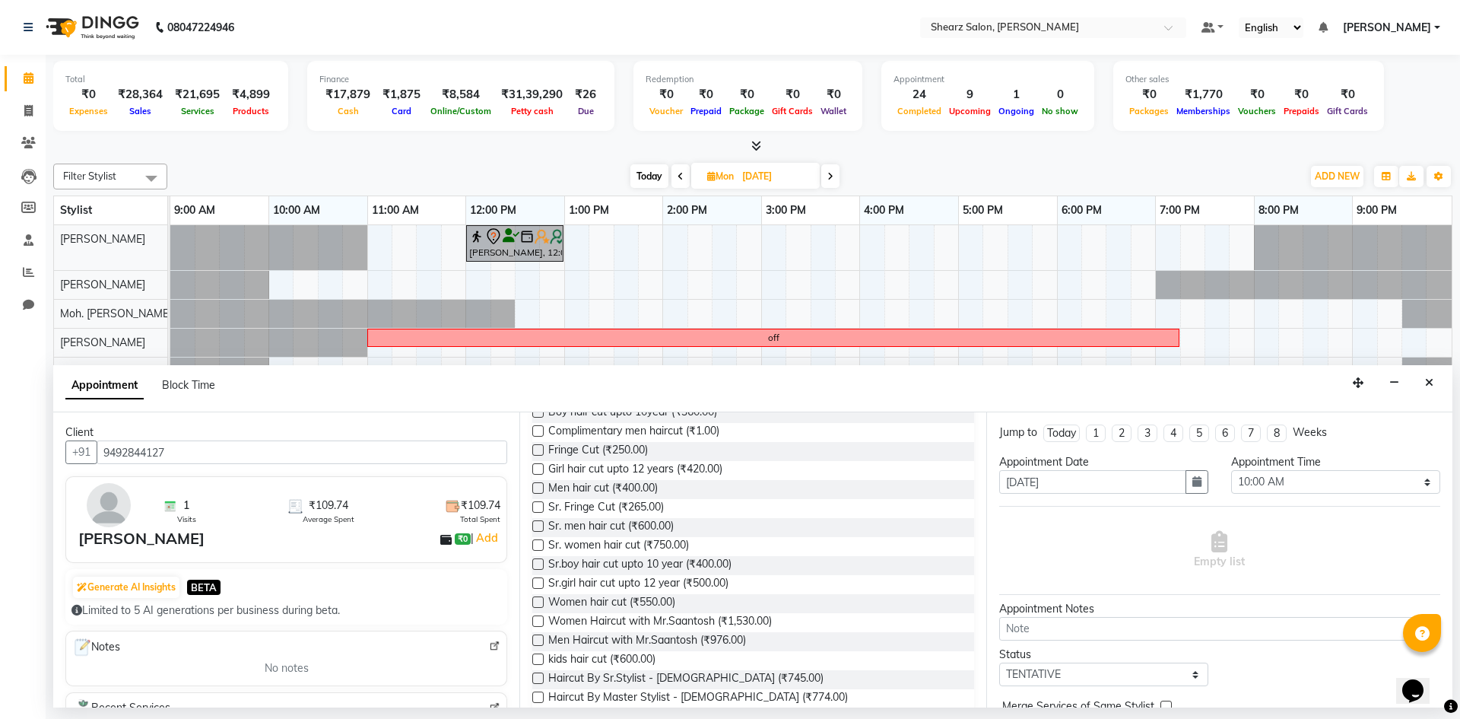
scroll to position [338, 0]
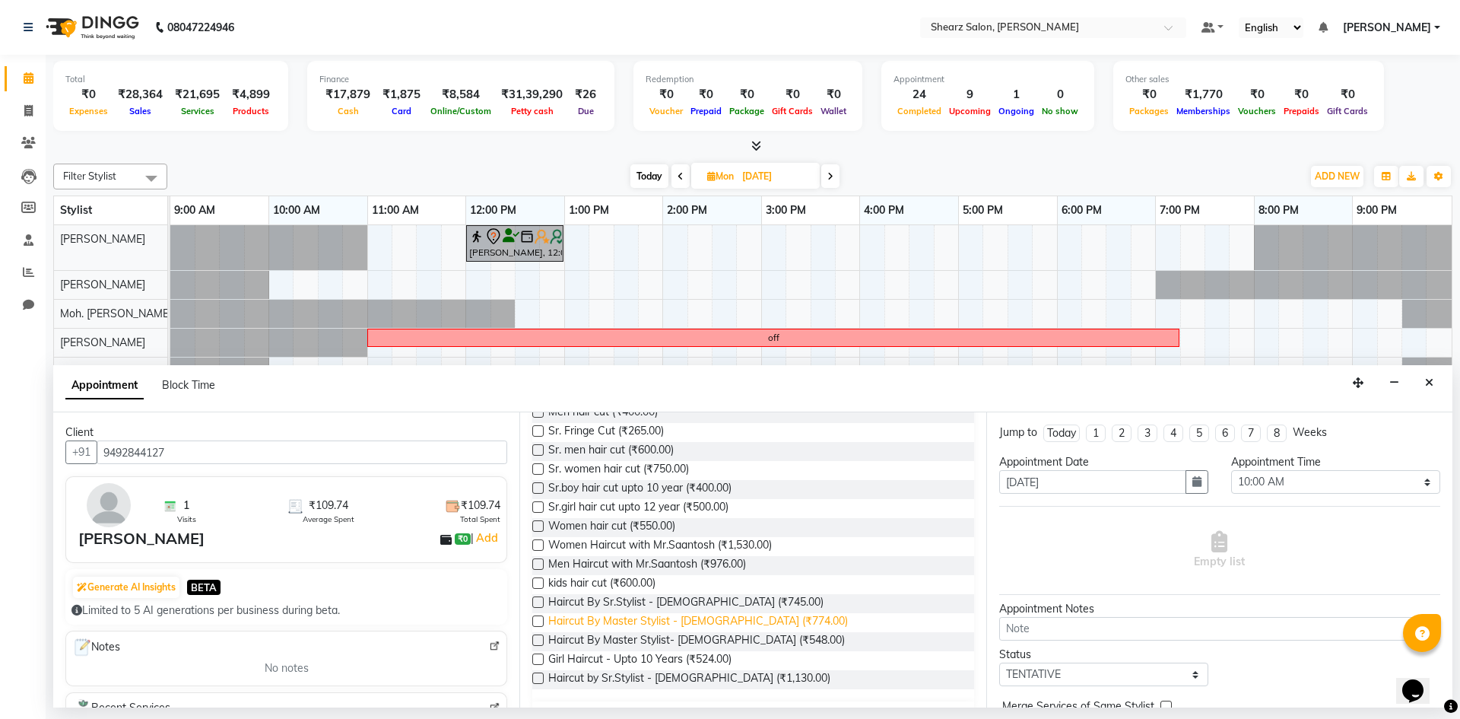
click at [719, 626] on span "Haircut By Master Stylist - Female (₹774.00)" at bounding box center [698, 622] width 300 height 19
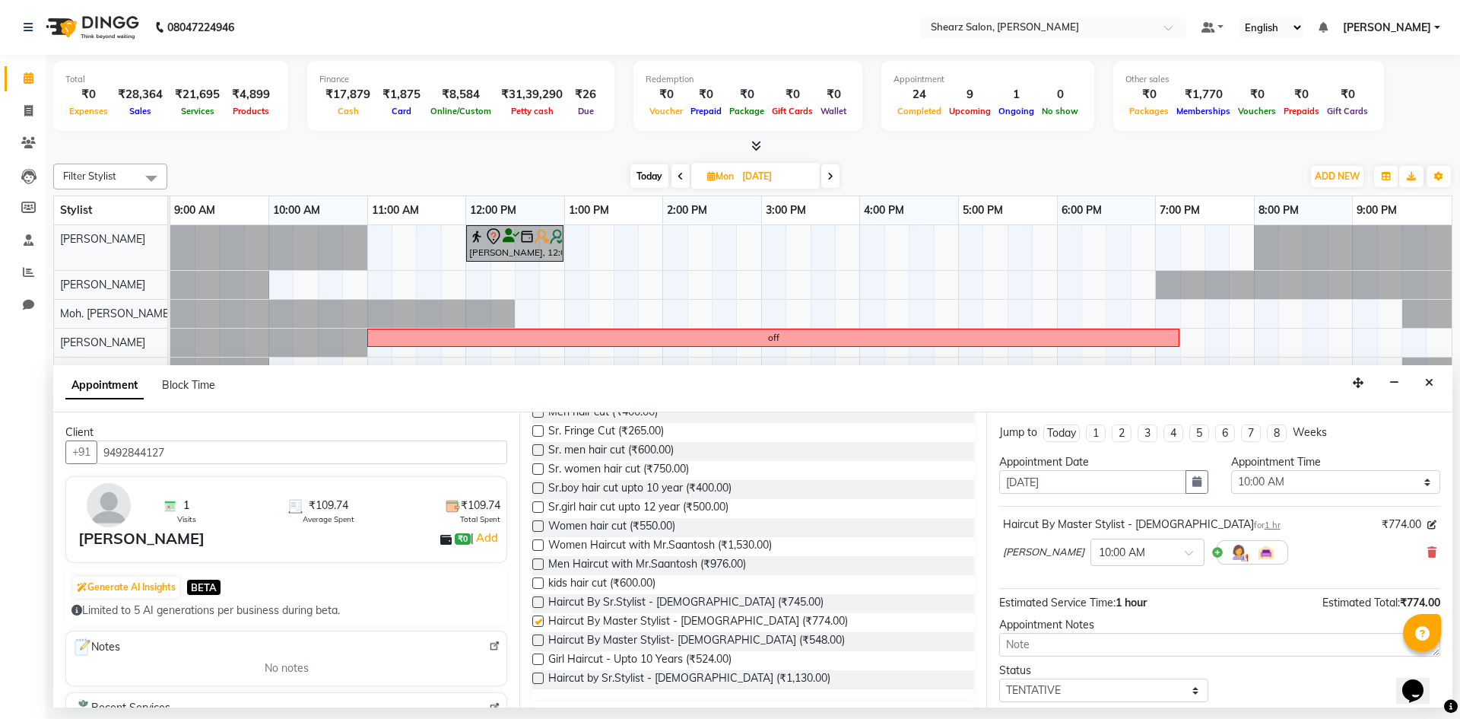
checkbox input "false"
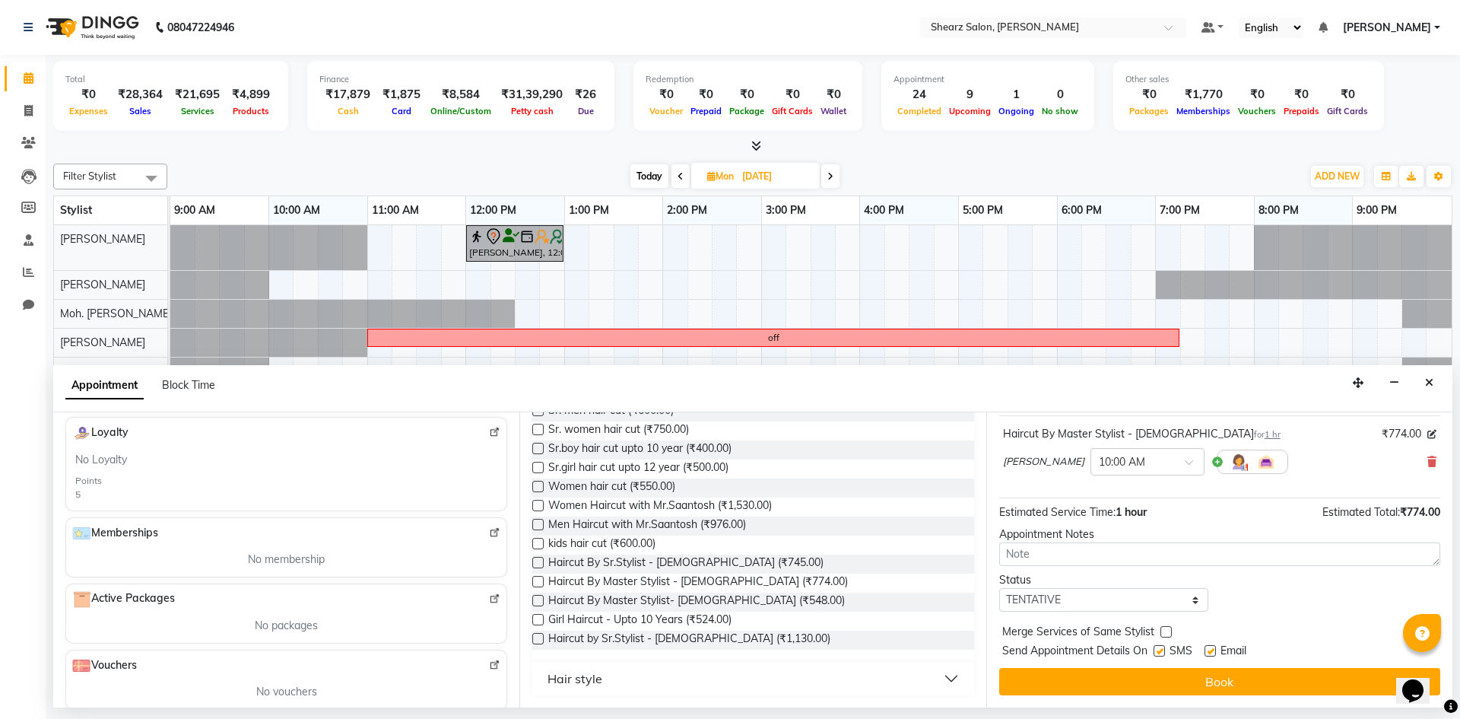
scroll to position [370, 0]
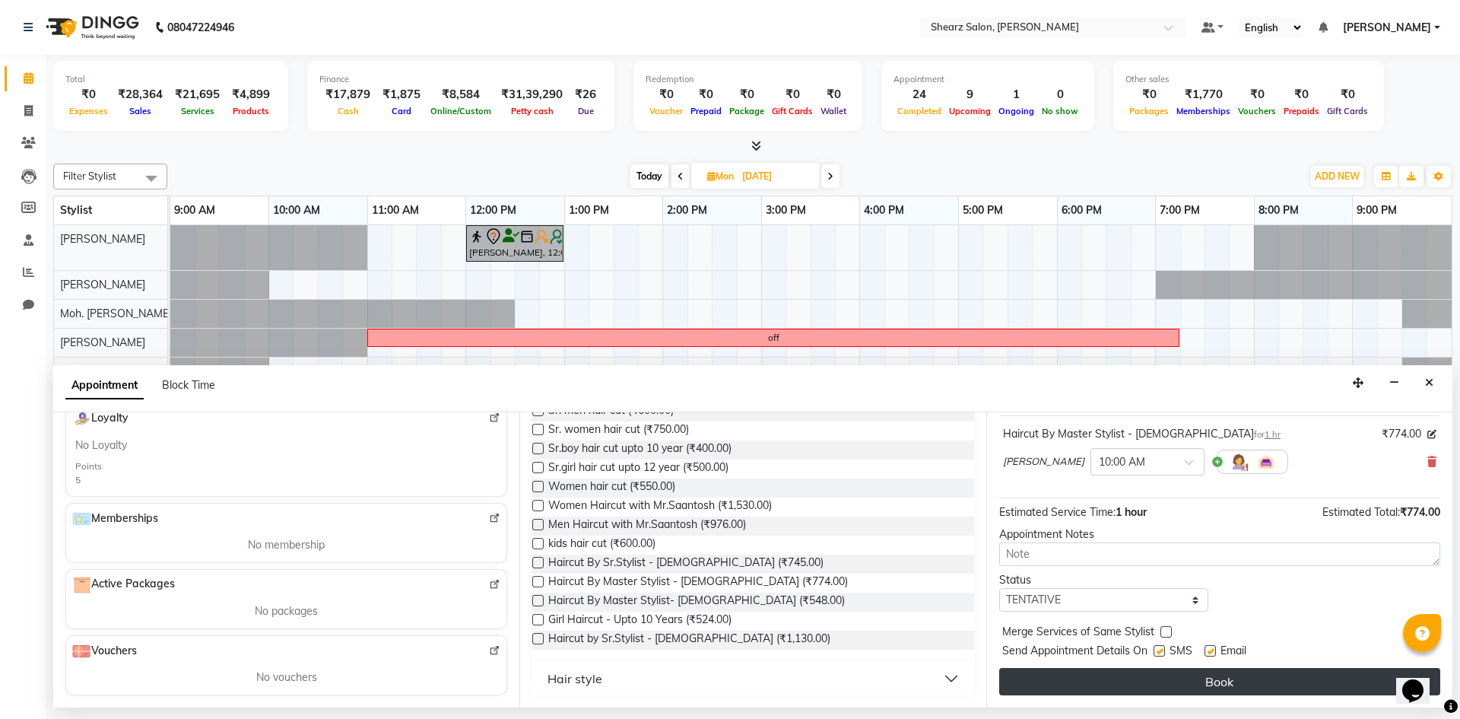
click at [1220, 675] on button "Book" at bounding box center [1219, 681] width 441 height 27
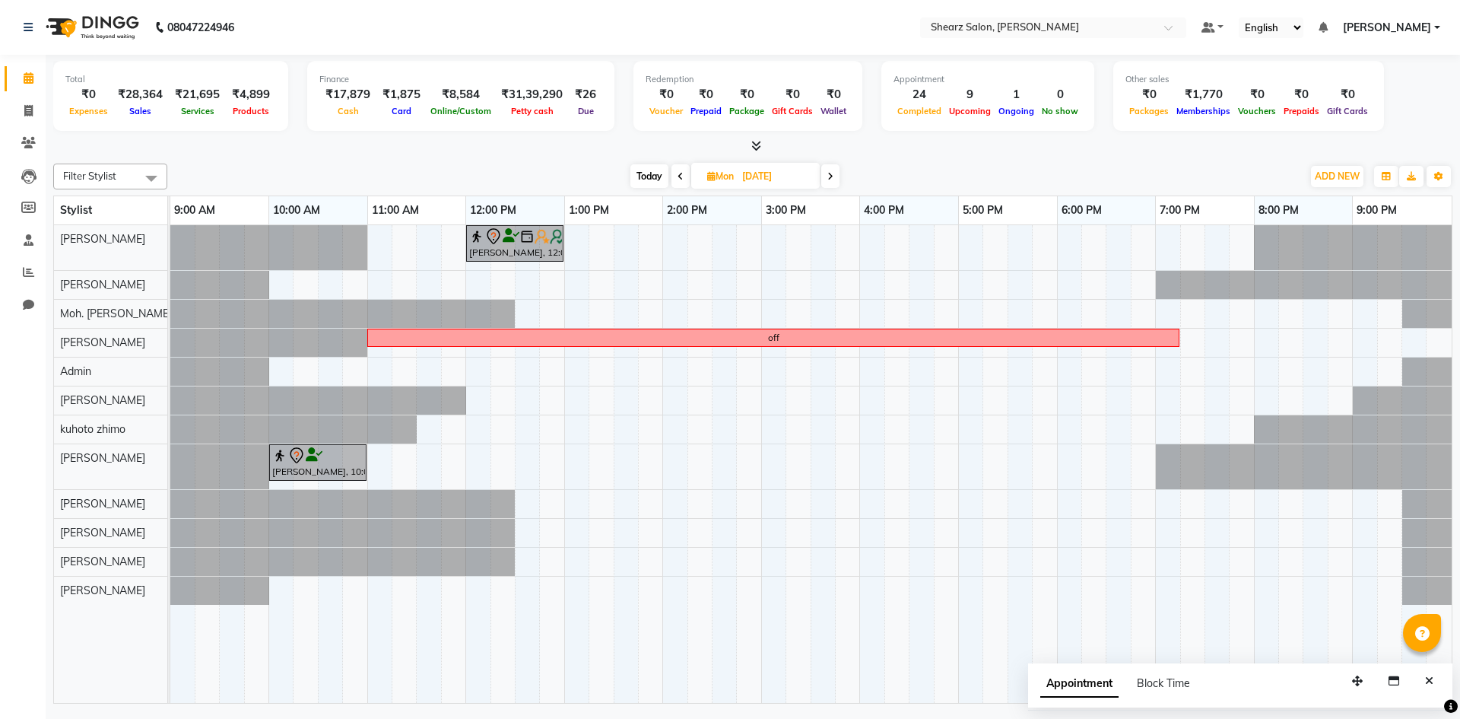
click at [672, 173] on span at bounding box center [681, 176] width 18 height 24
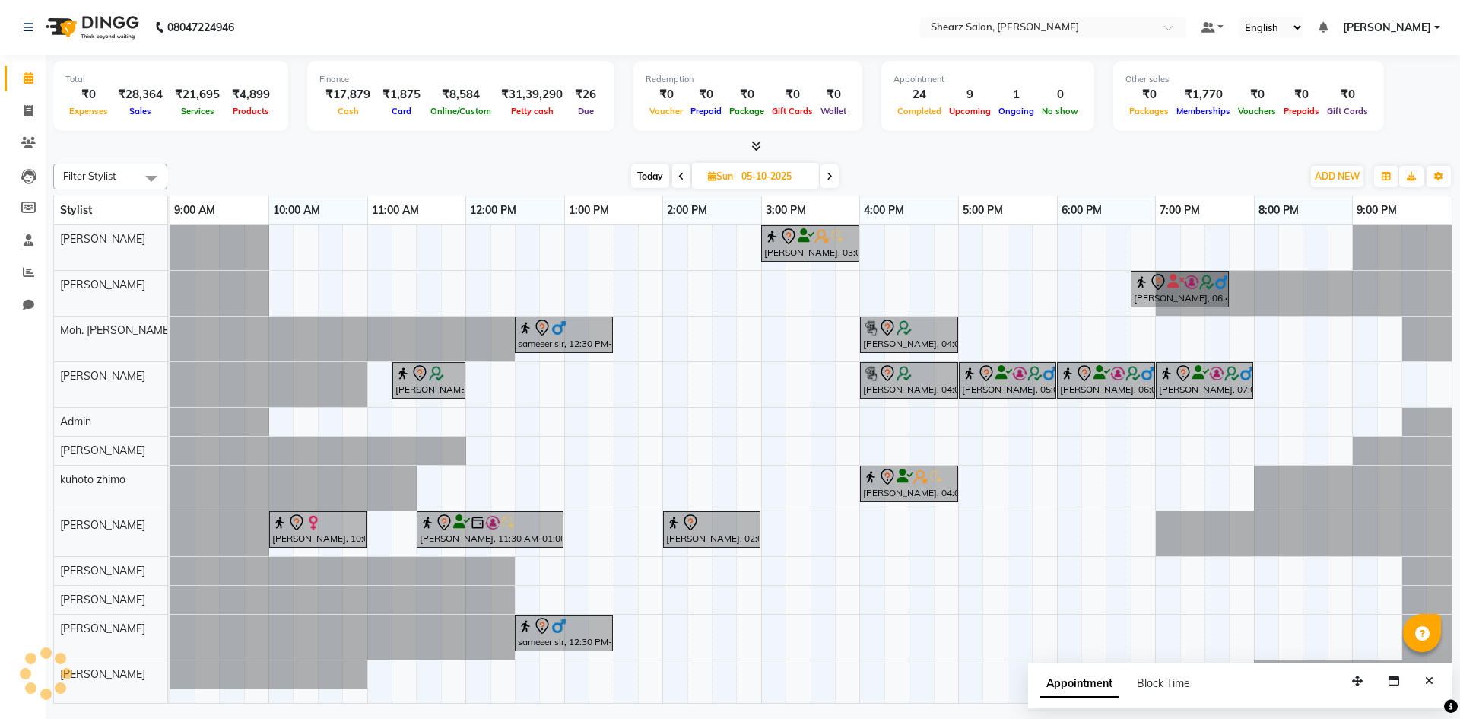
click at [678, 174] on icon at bounding box center [681, 176] width 6 height 9
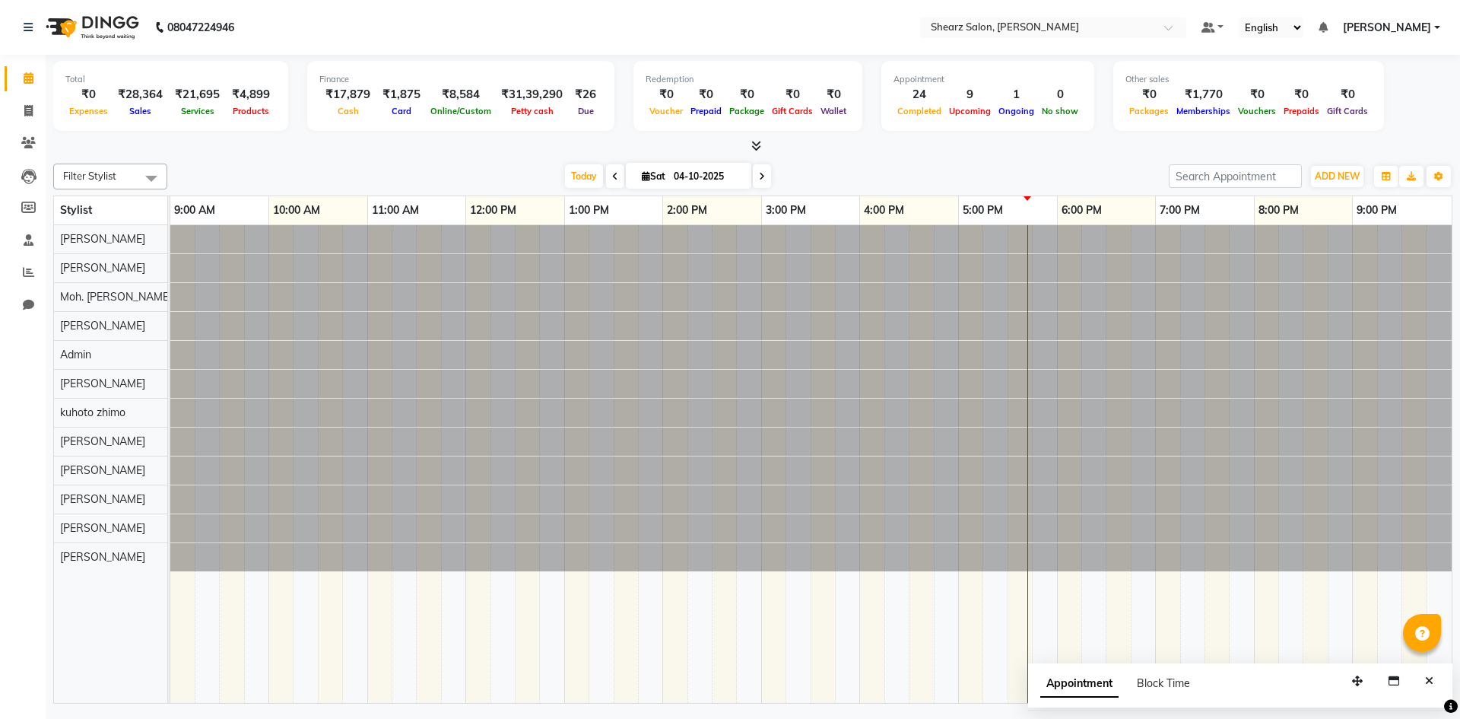
click at [612, 174] on icon at bounding box center [615, 176] width 6 height 9
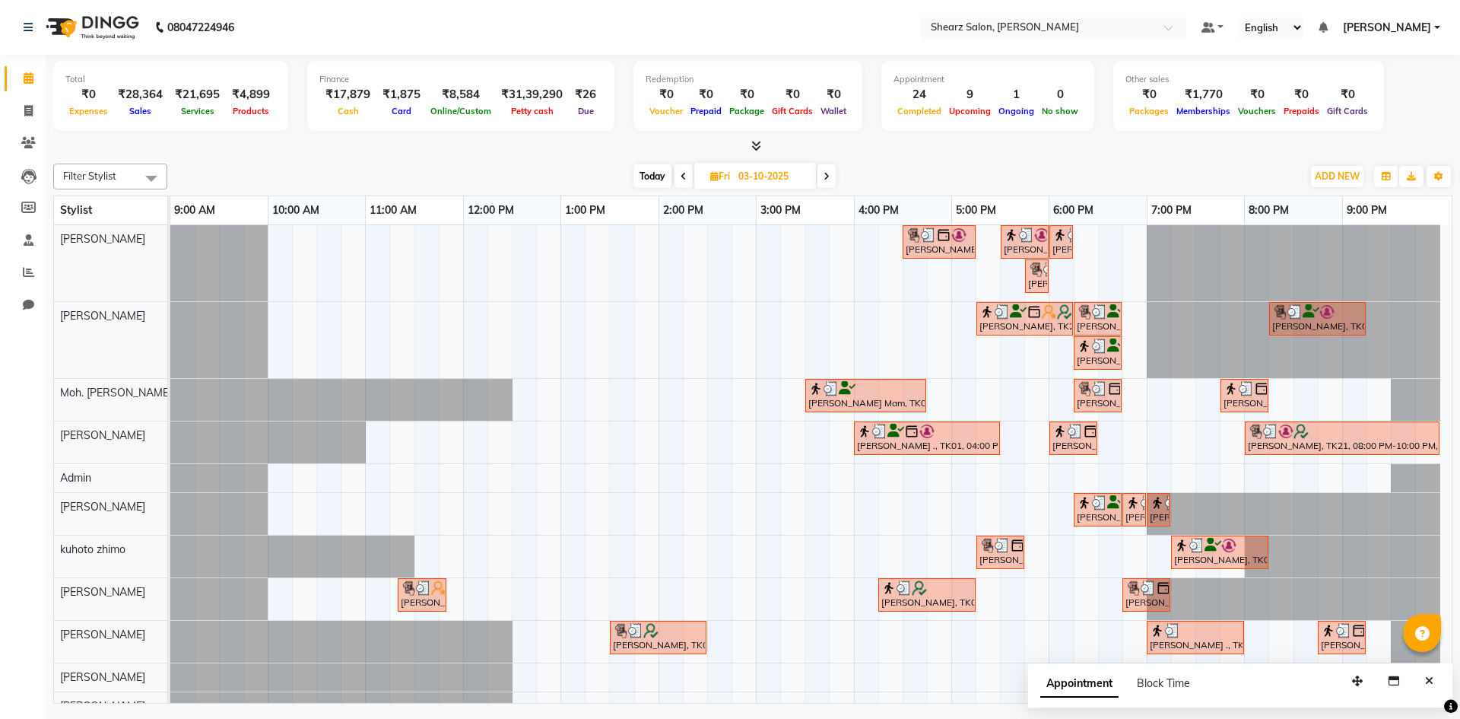
click at [684, 179] on icon at bounding box center [684, 176] width 6 height 9
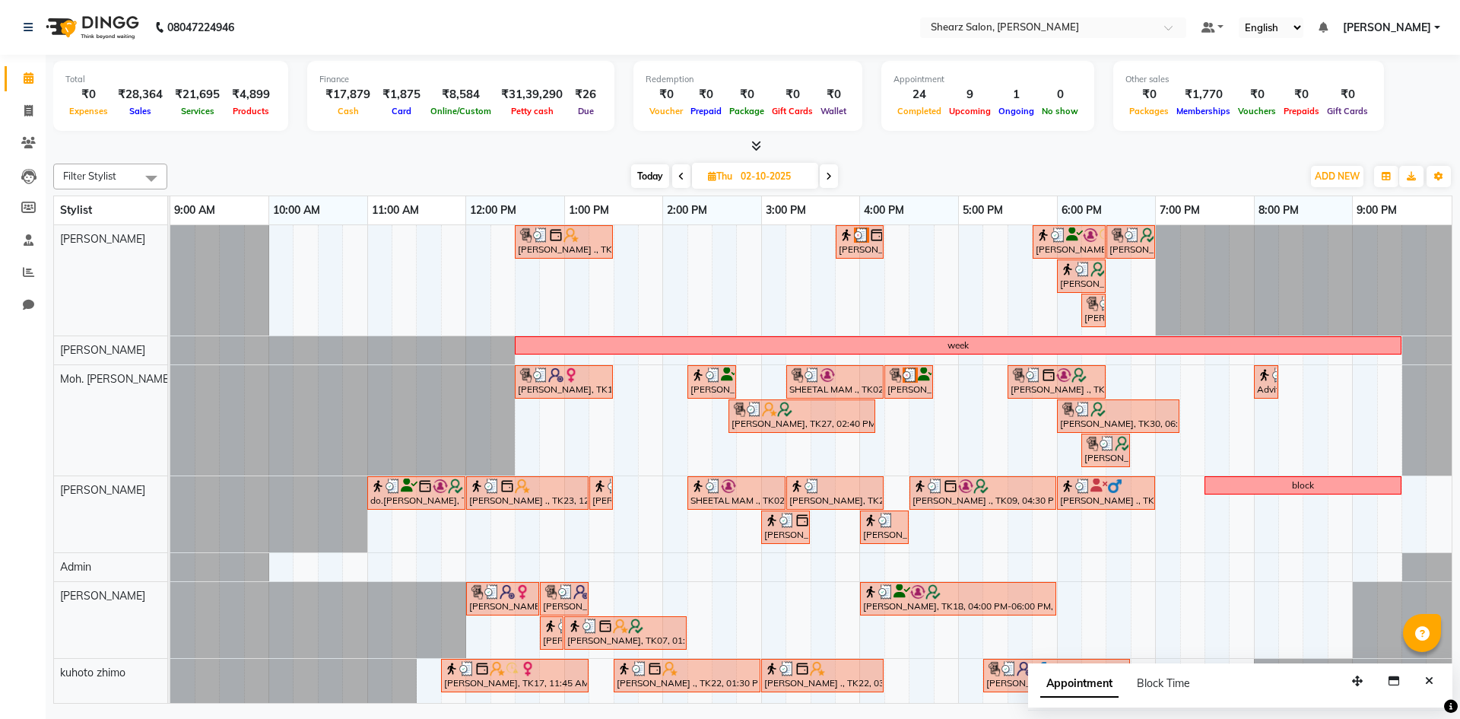
click at [681, 176] on icon at bounding box center [681, 176] width 6 height 9
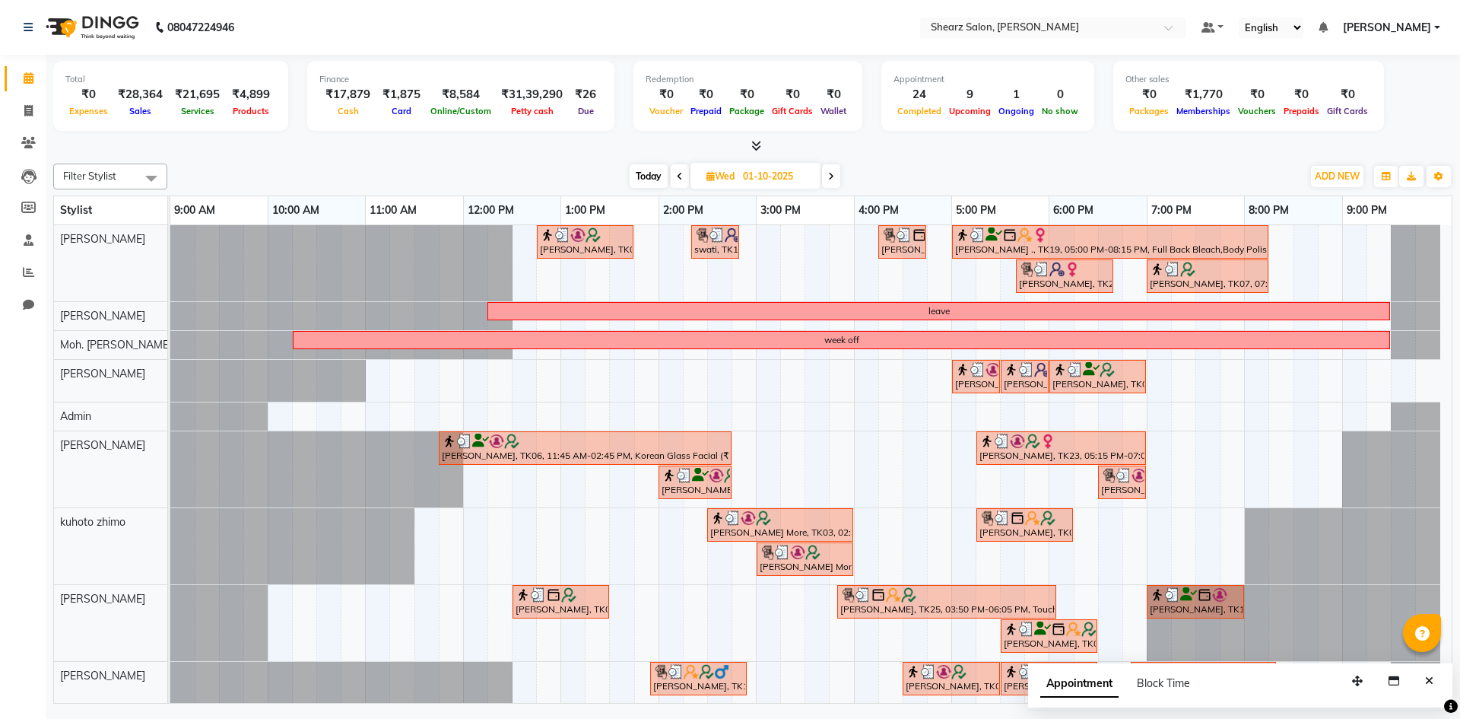
click at [679, 167] on span at bounding box center [680, 176] width 18 height 24
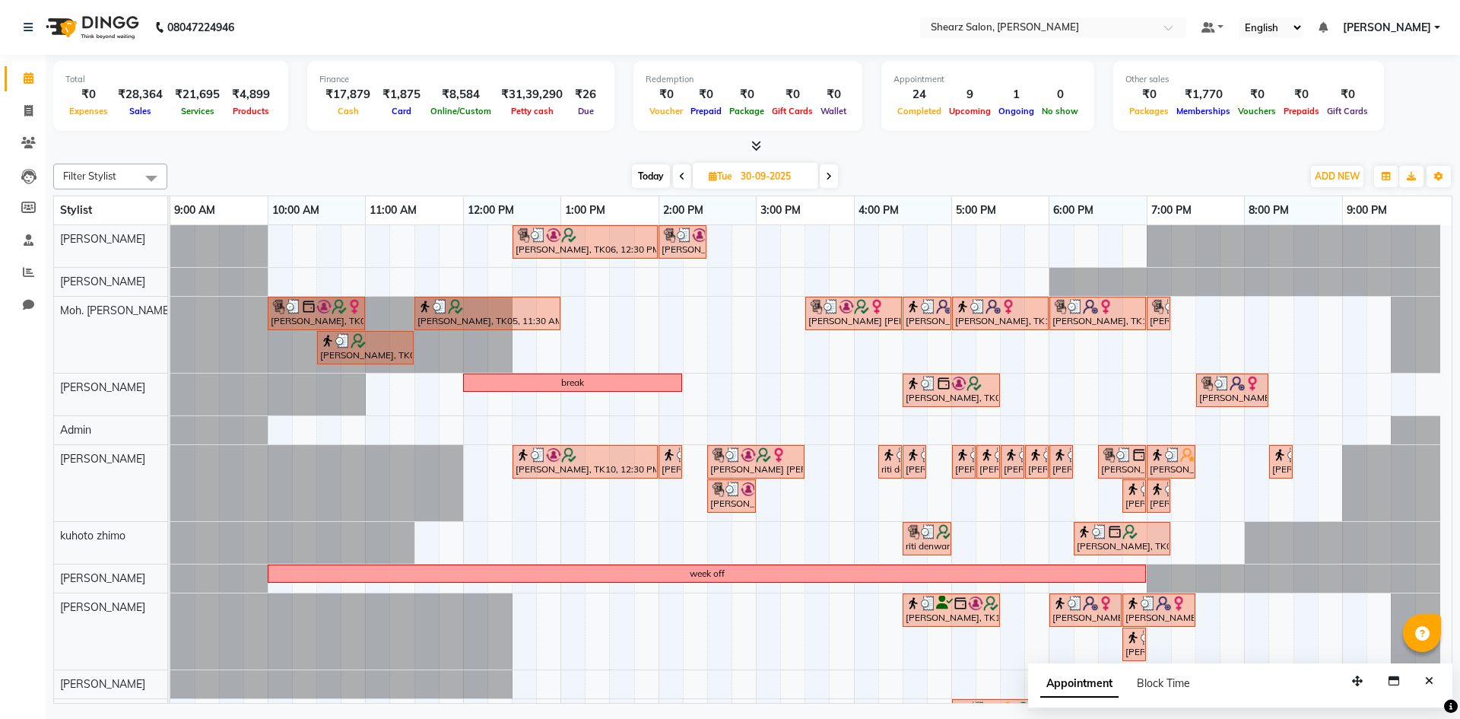
click at [831, 172] on icon at bounding box center [829, 176] width 6 height 9
type input "01-10-2025"
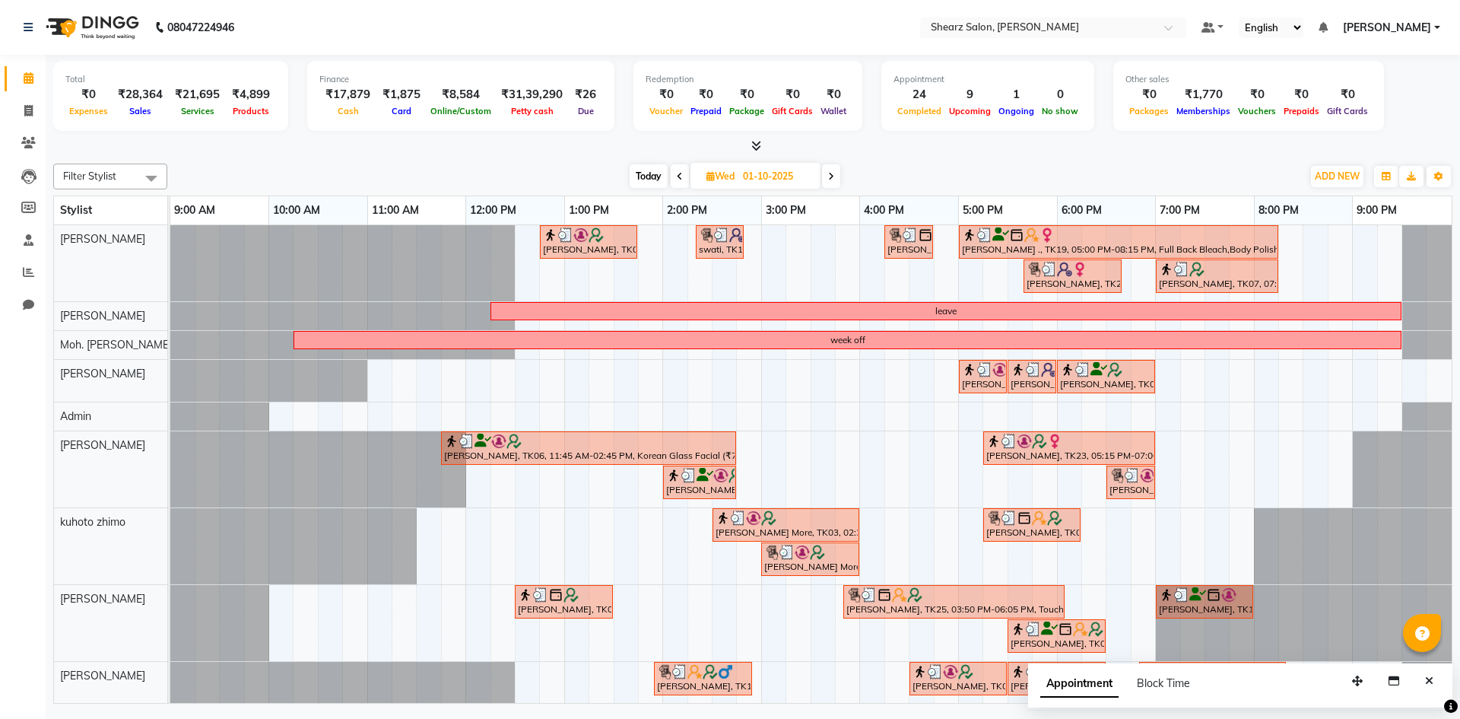
click at [779, 179] on input "01-10-2025" at bounding box center [776, 176] width 76 height 23
select select "10"
select select "2025"
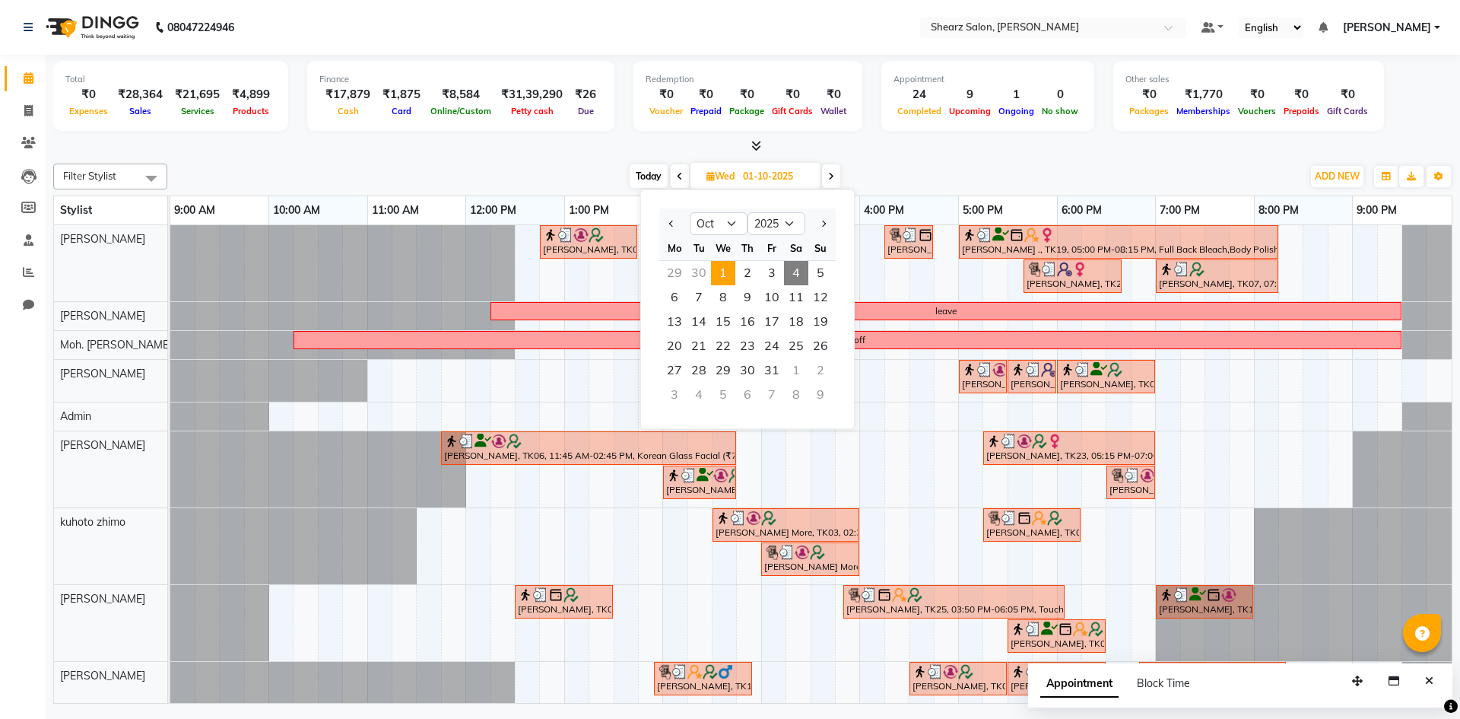
click at [792, 271] on span "4" at bounding box center [796, 273] width 24 height 24
type input "04-10-2025"
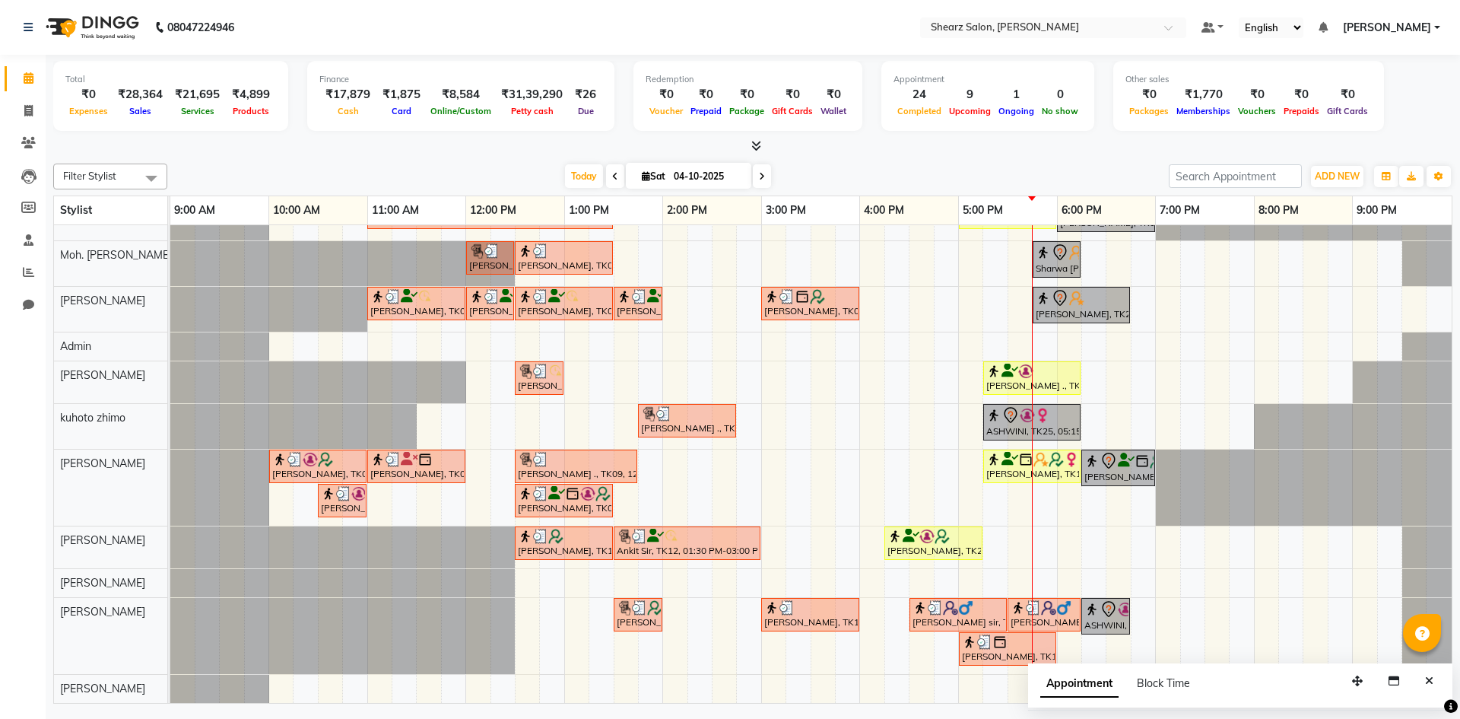
scroll to position [0, 0]
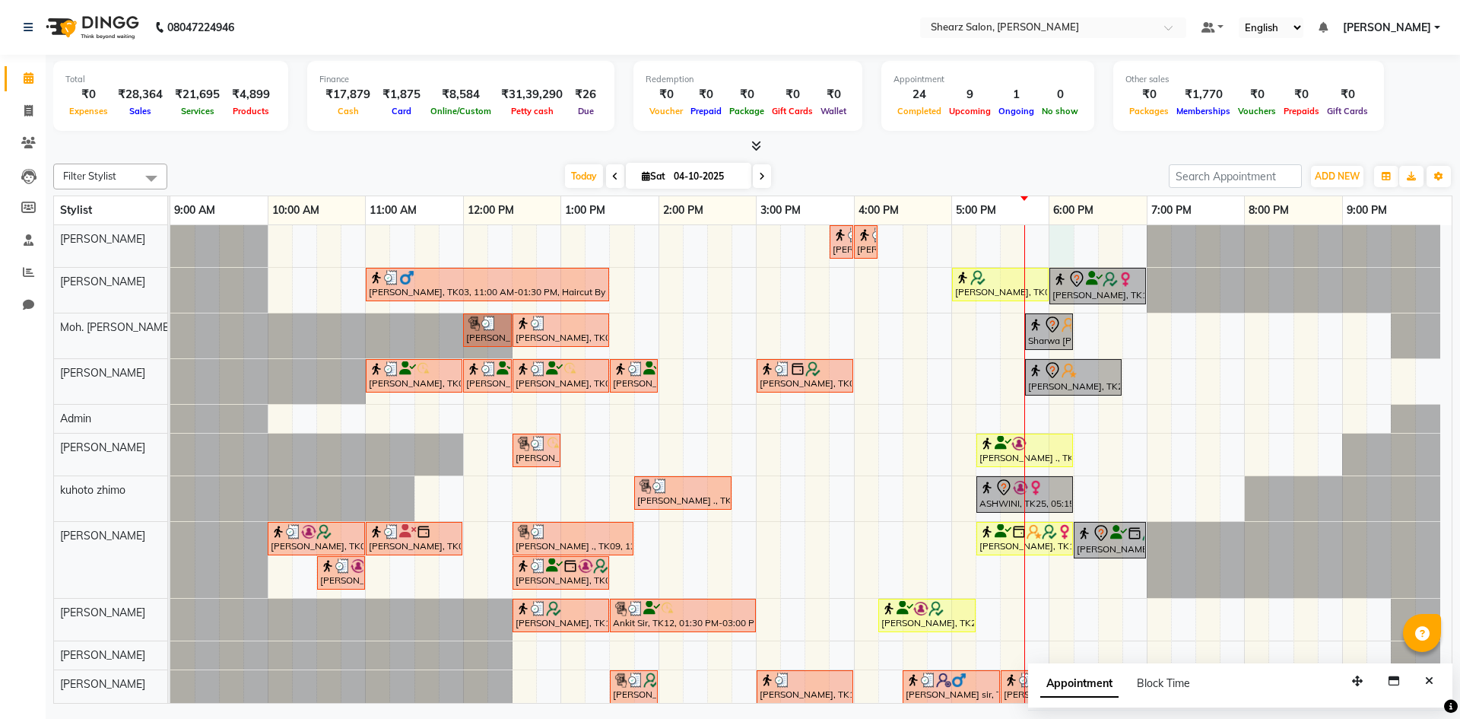
click at [1066, 236] on div "Nirali SHAH, TK21, 03:45 PM-04:00 PM, Upperlip stripless Nirali SHAH, TK21, 04:…" at bounding box center [810, 500] width 1281 height 550
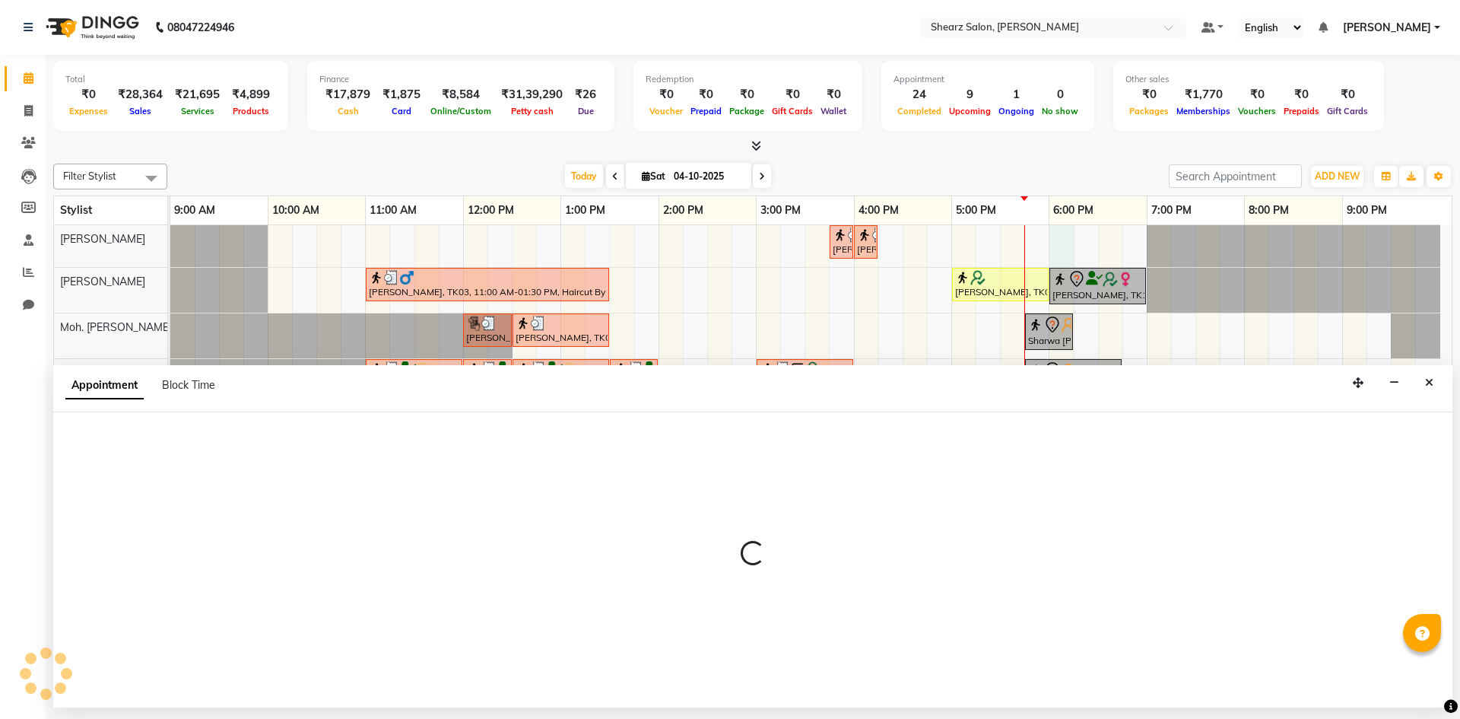
select select "77322"
select select "1080"
select select "tentative"
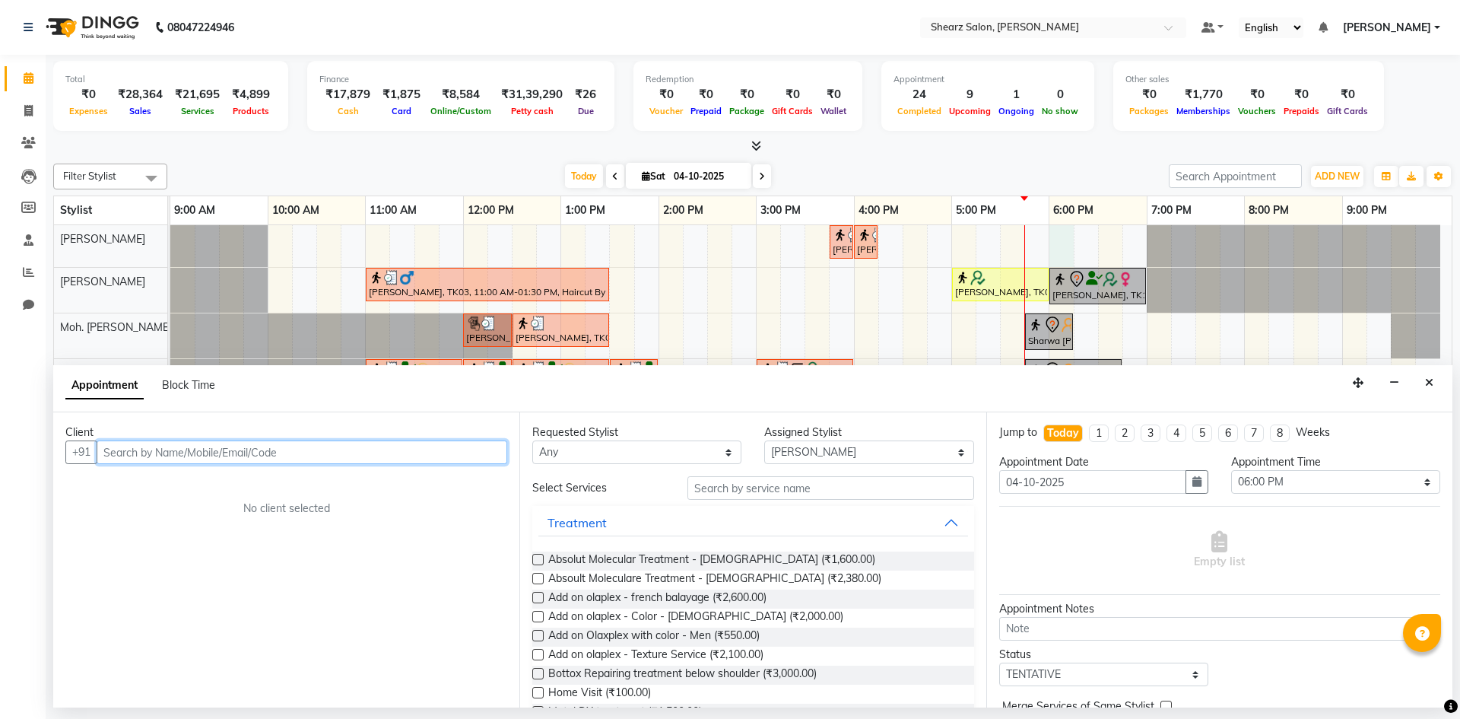
click at [252, 444] on input "text" at bounding box center [302, 452] width 411 height 24
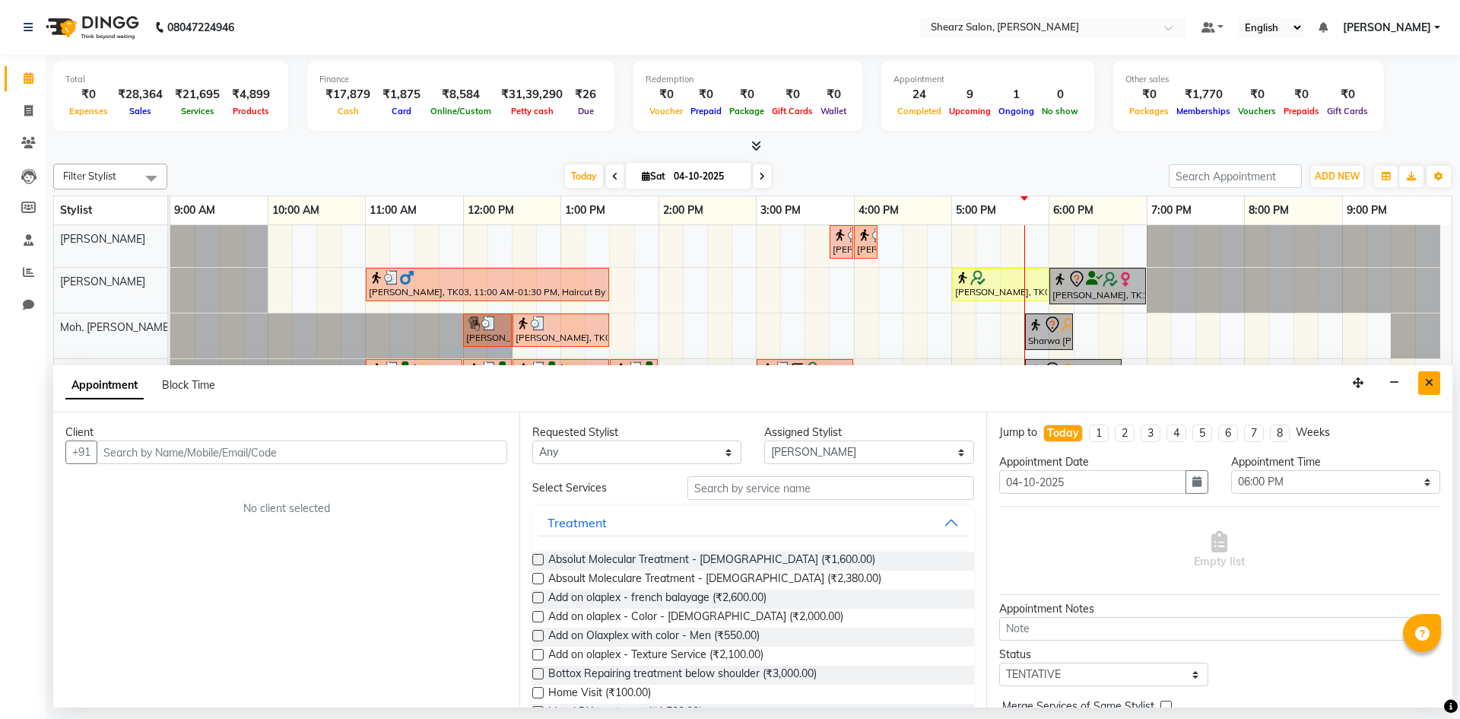
click at [1435, 376] on button "Close" at bounding box center [1429, 383] width 22 height 24
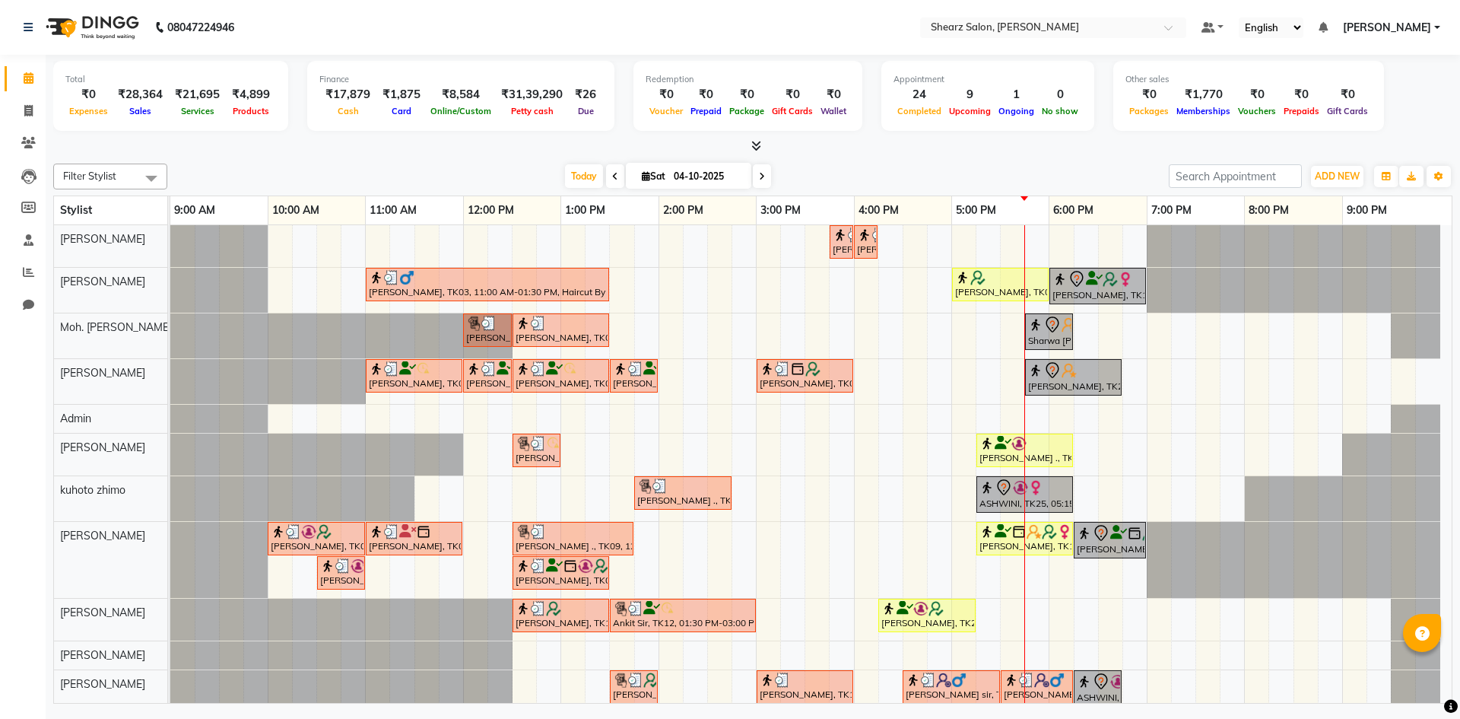
click at [1112, 243] on div "Nirali SHAH, TK21, 03:45 PM-04:00 PM, Upperlip stripless Nirali SHAH, TK21, 04:…" at bounding box center [810, 500] width 1281 height 550
select select "77322"
select select "tentative"
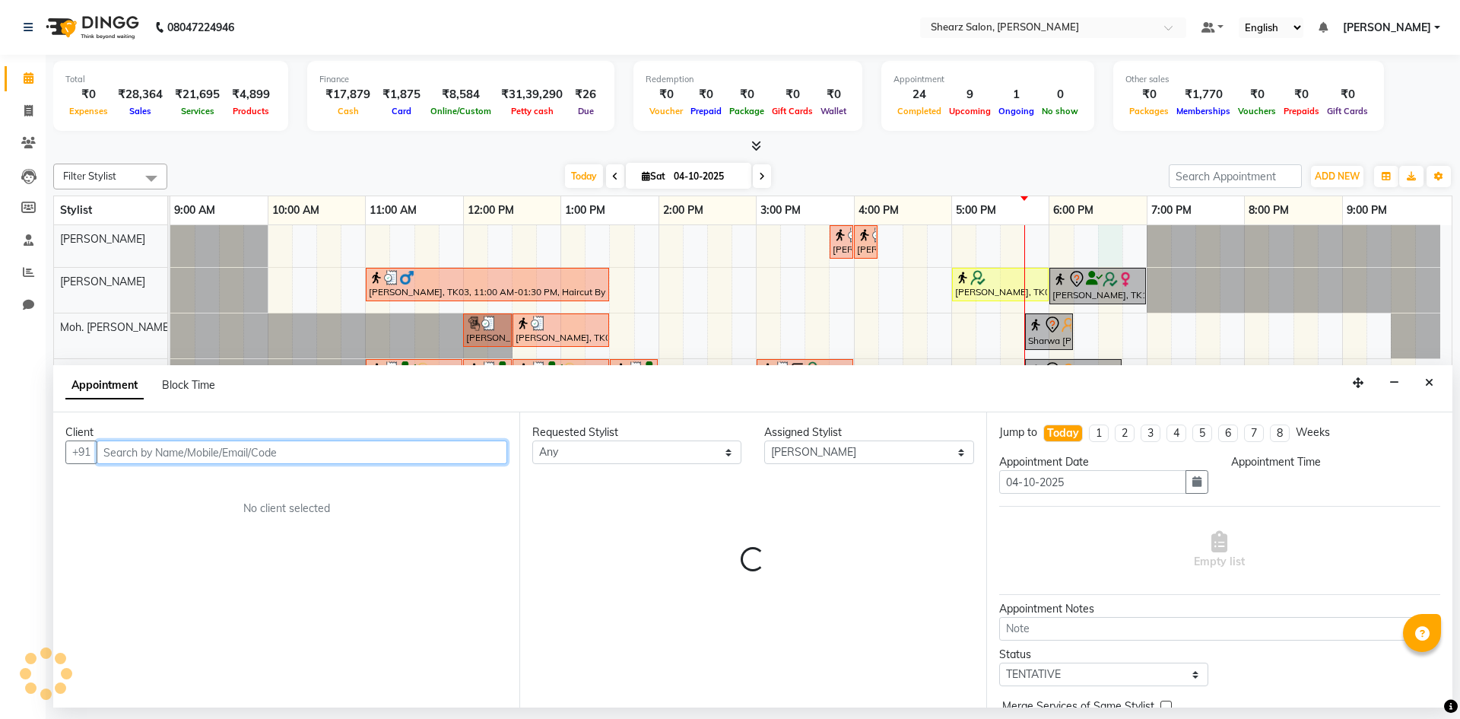
select select "1110"
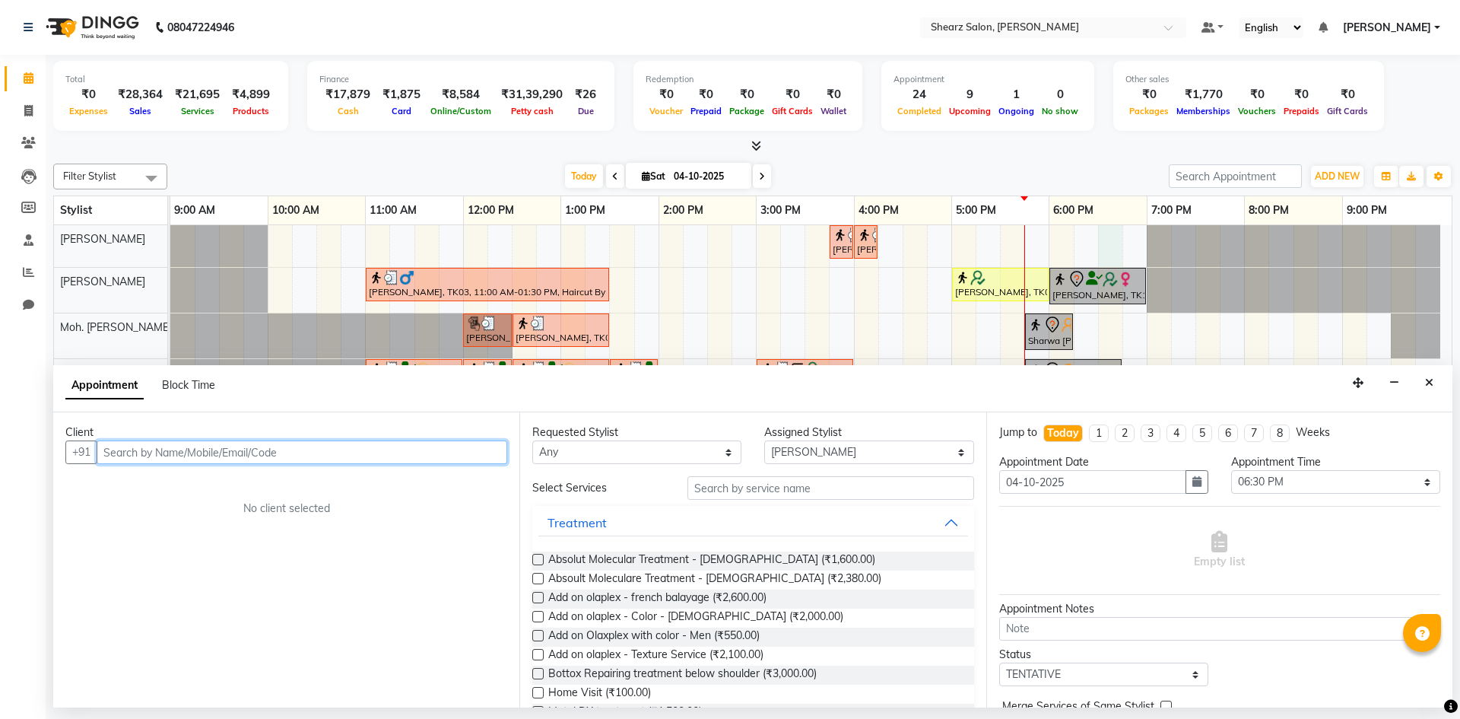
click at [169, 448] on input "text" at bounding box center [302, 452] width 411 height 24
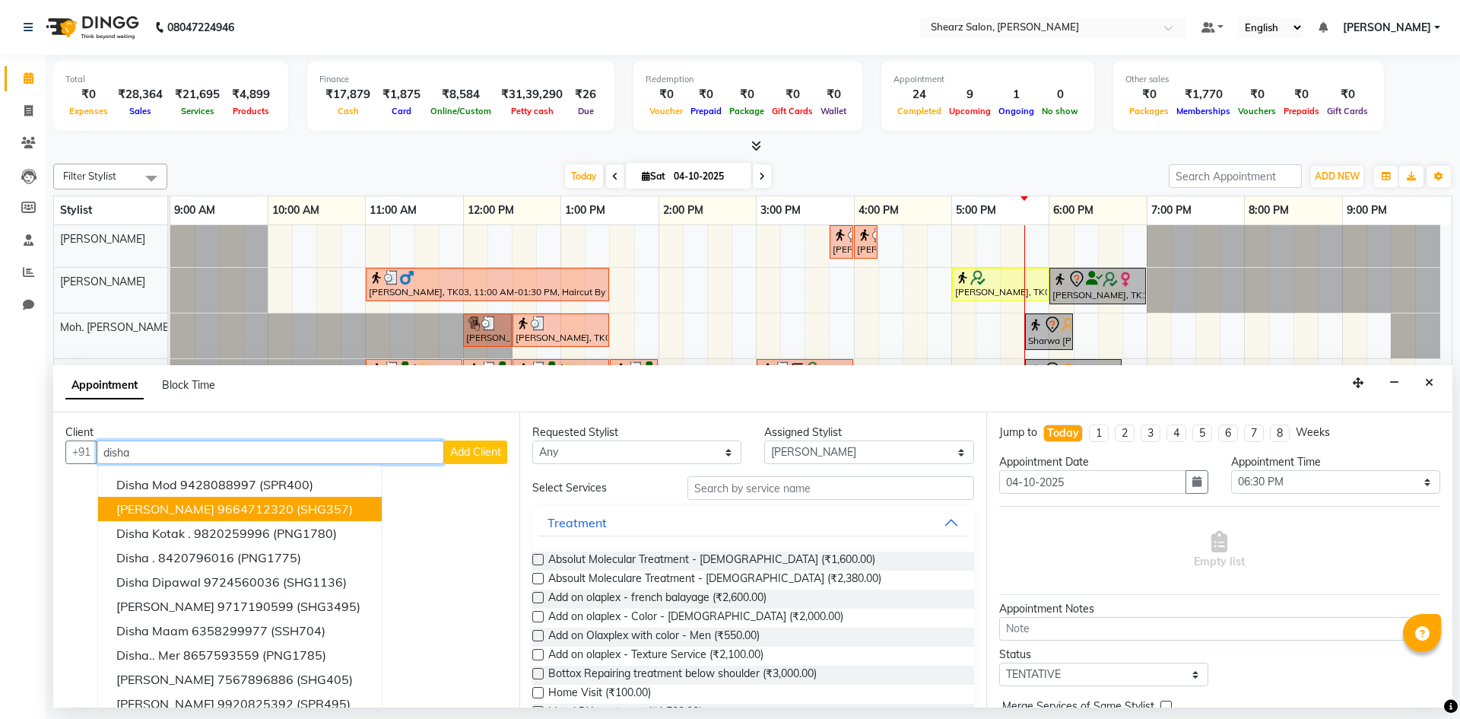
click at [180, 500] on button "Disha Manek 9664712320 (SHG357)" at bounding box center [240, 509] width 284 height 24
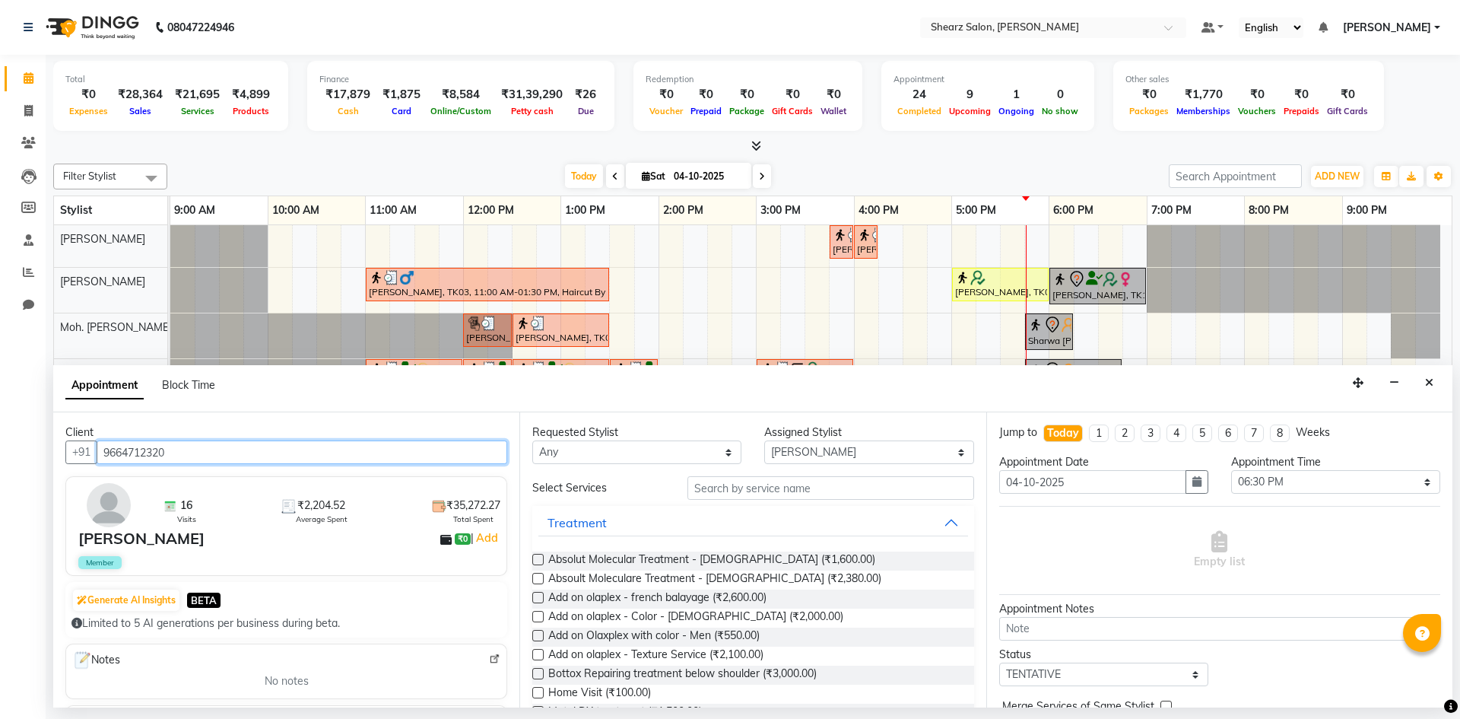
type input "9664712320"
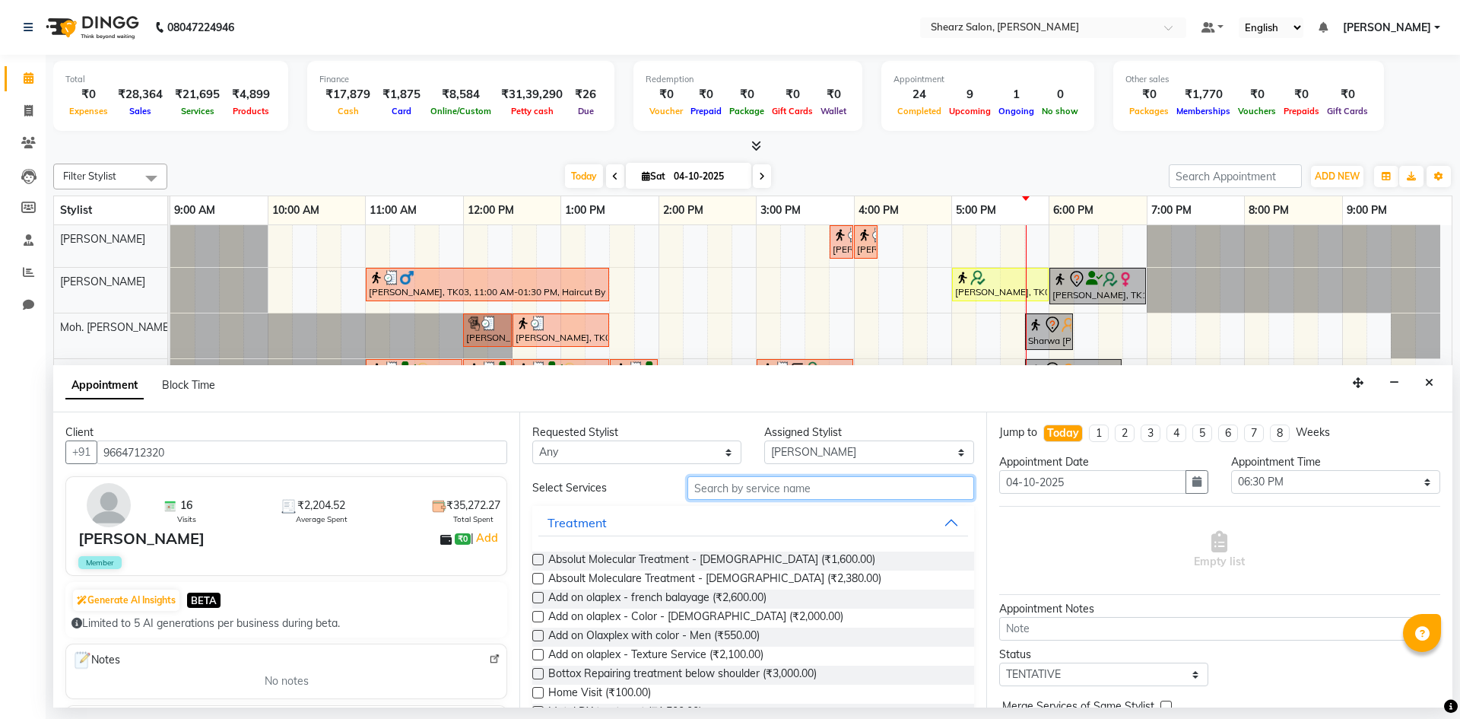
click at [756, 491] on input "text" at bounding box center [831, 488] width 287 height 24
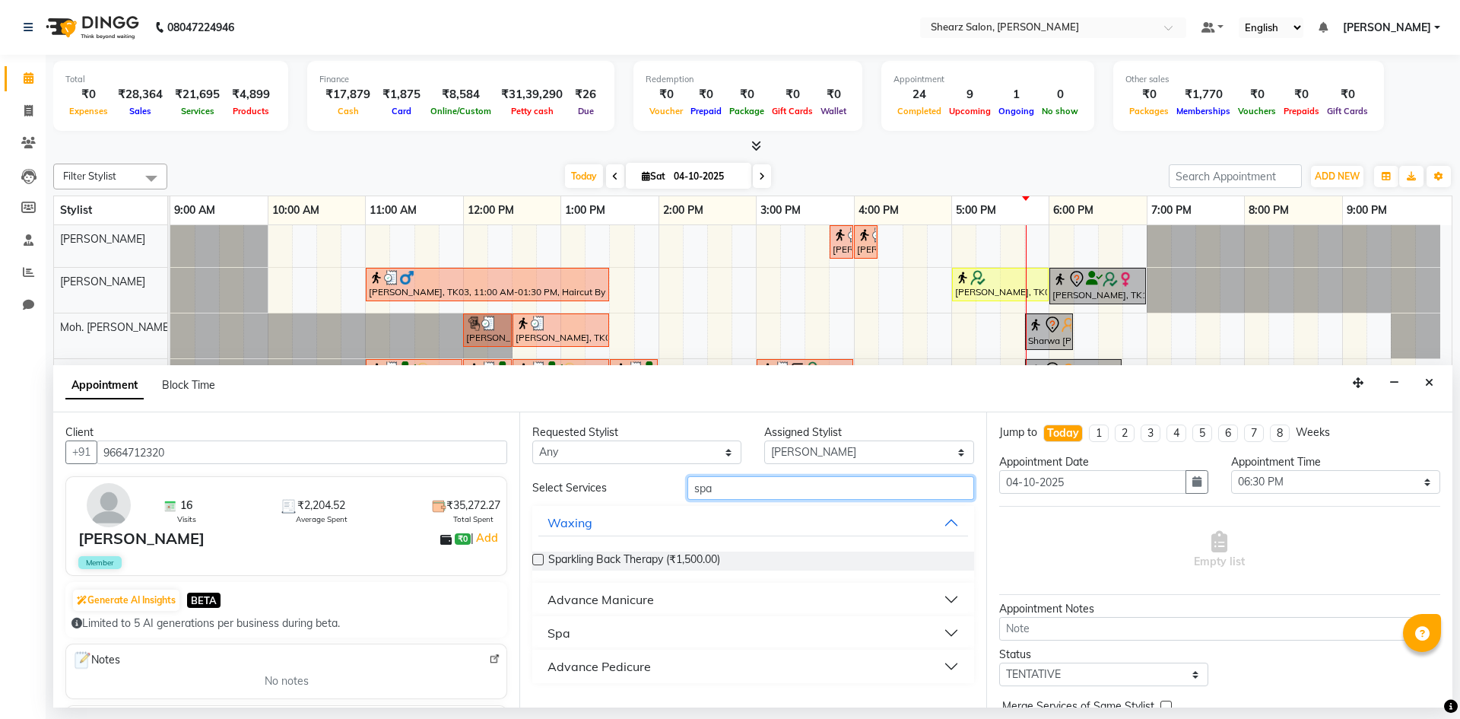
type input "spa"
click at [647, 612] on button "Advance Manicure" at bounding box center [752, 599] width 429 height 27
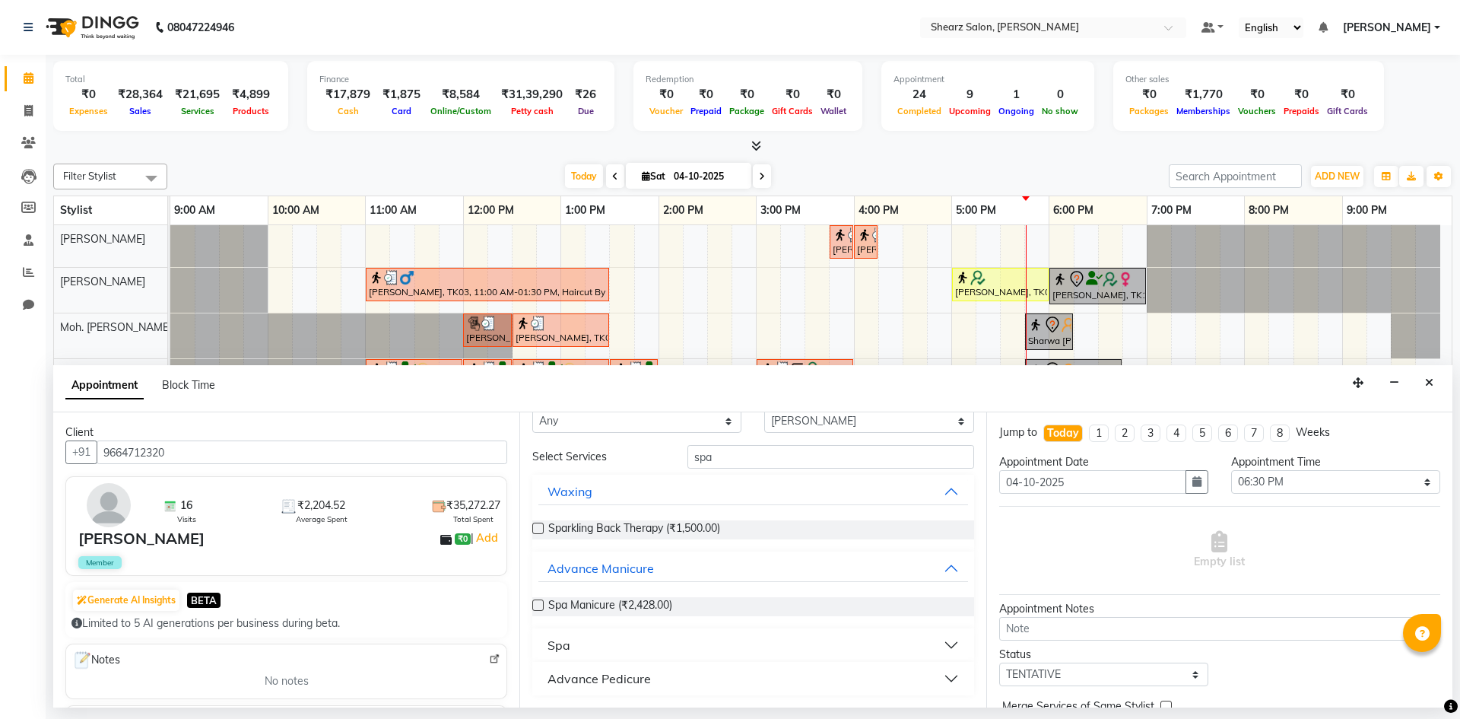
click at [648, 675] on div "Advance Pedicure" at bounding box center [599, 678] width 103 height 18
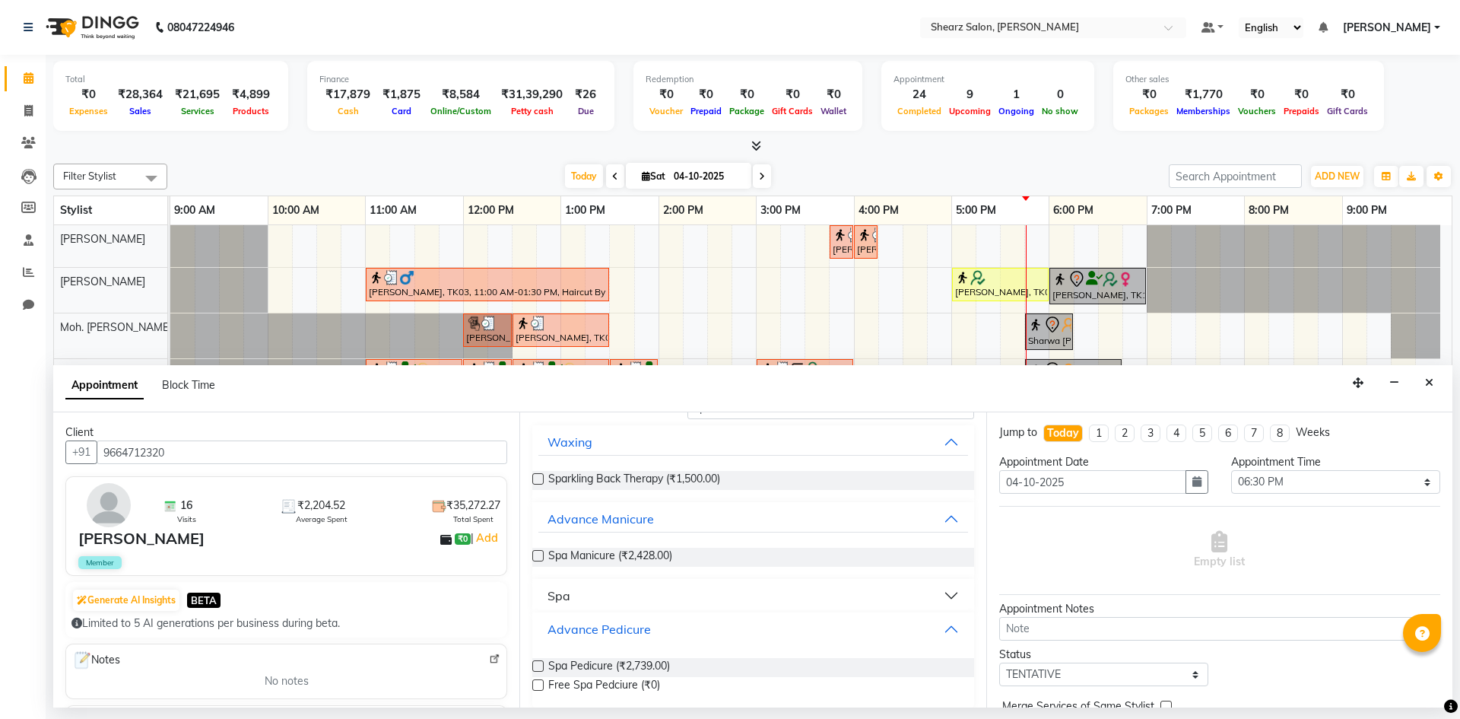
scroll to position [83, 0]
click at [648, 668] on span "Spa Pedicure (₹2,739.00)" at bounding box center [609, 665] width 122 height 19
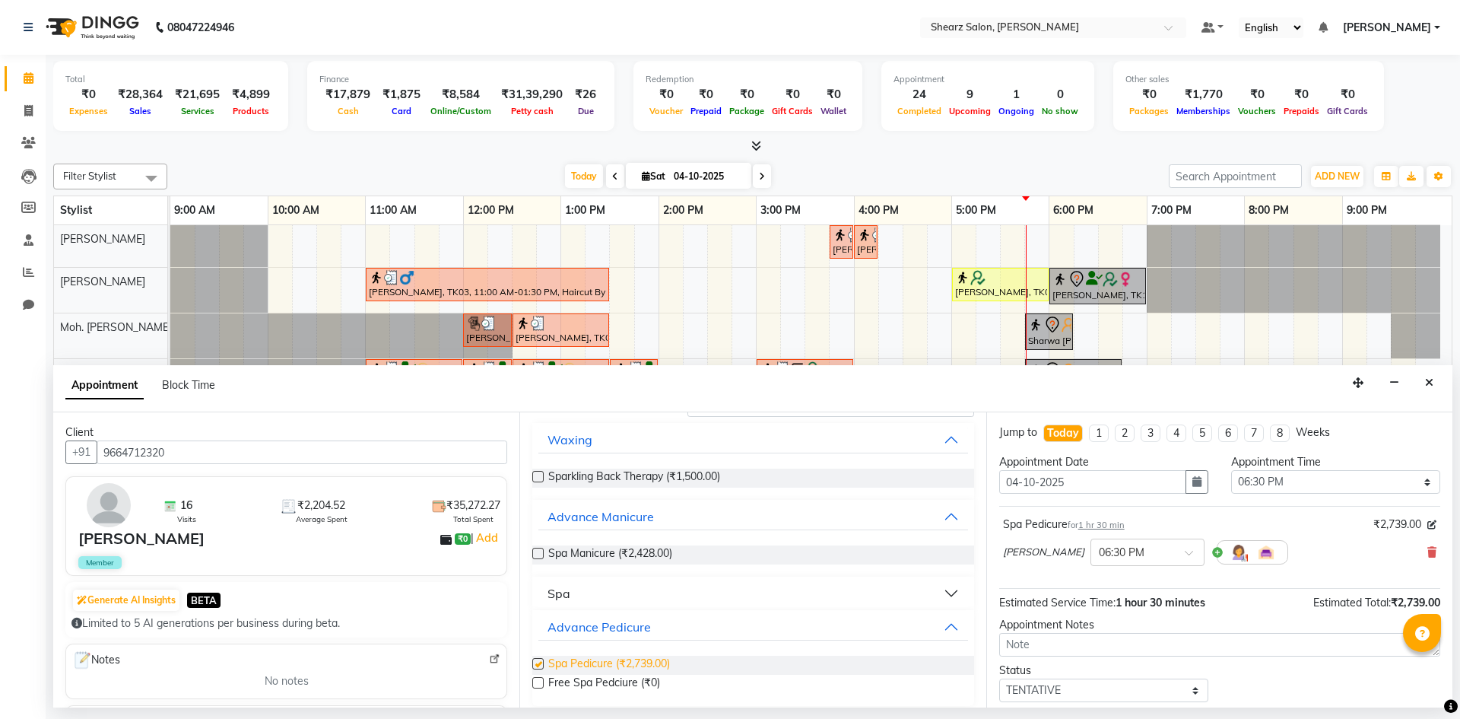
checkbox input "false"
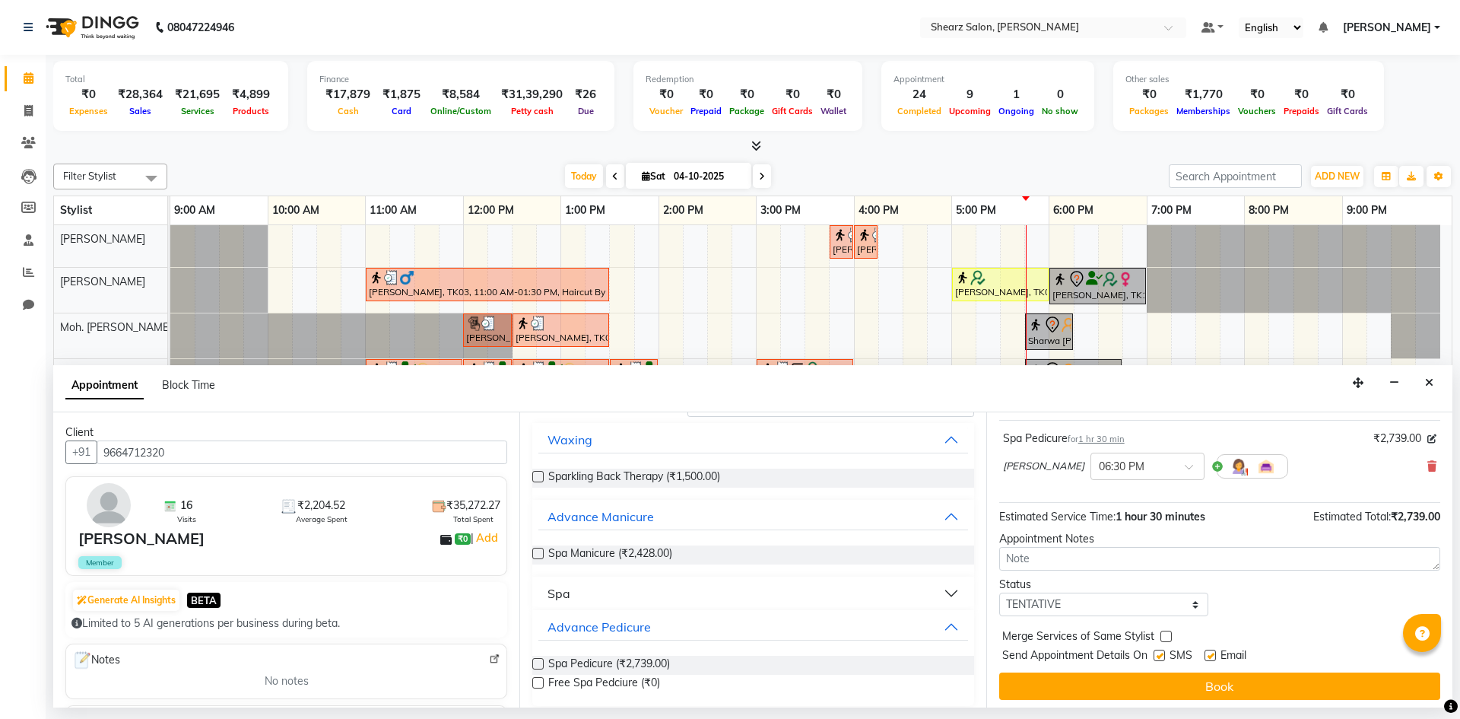
scroll to position [91, 0]
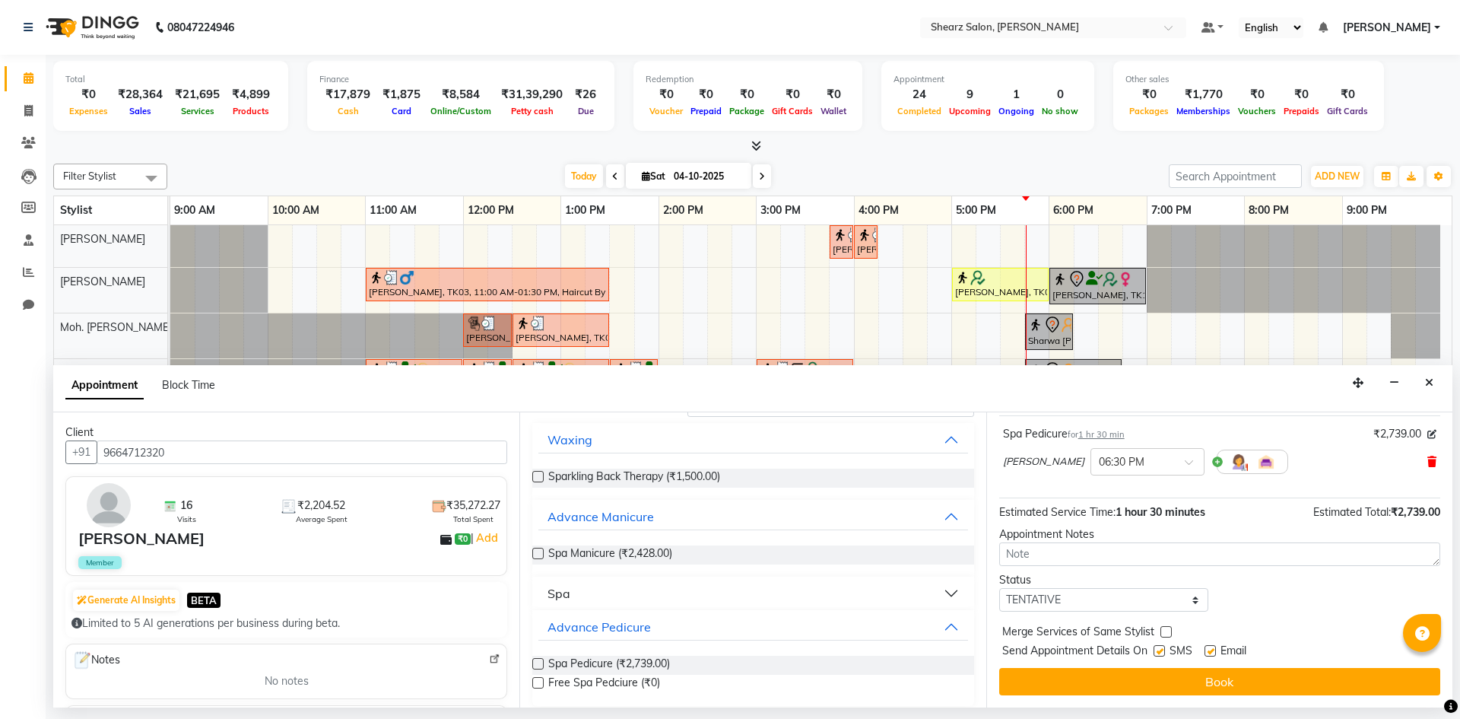
click at [1427, 465] on icon at bounding box center [1431, 461] width 9 height 11
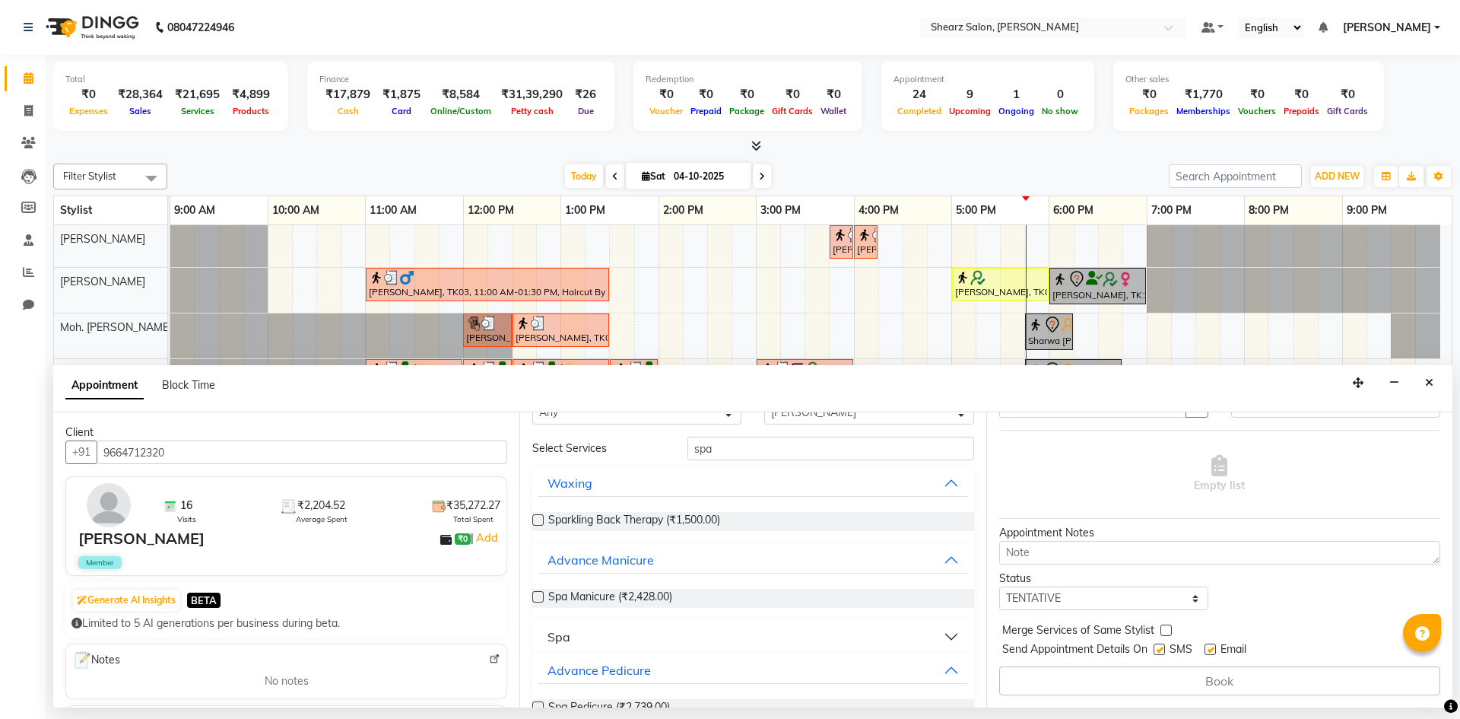
scroll to position [0, 0]
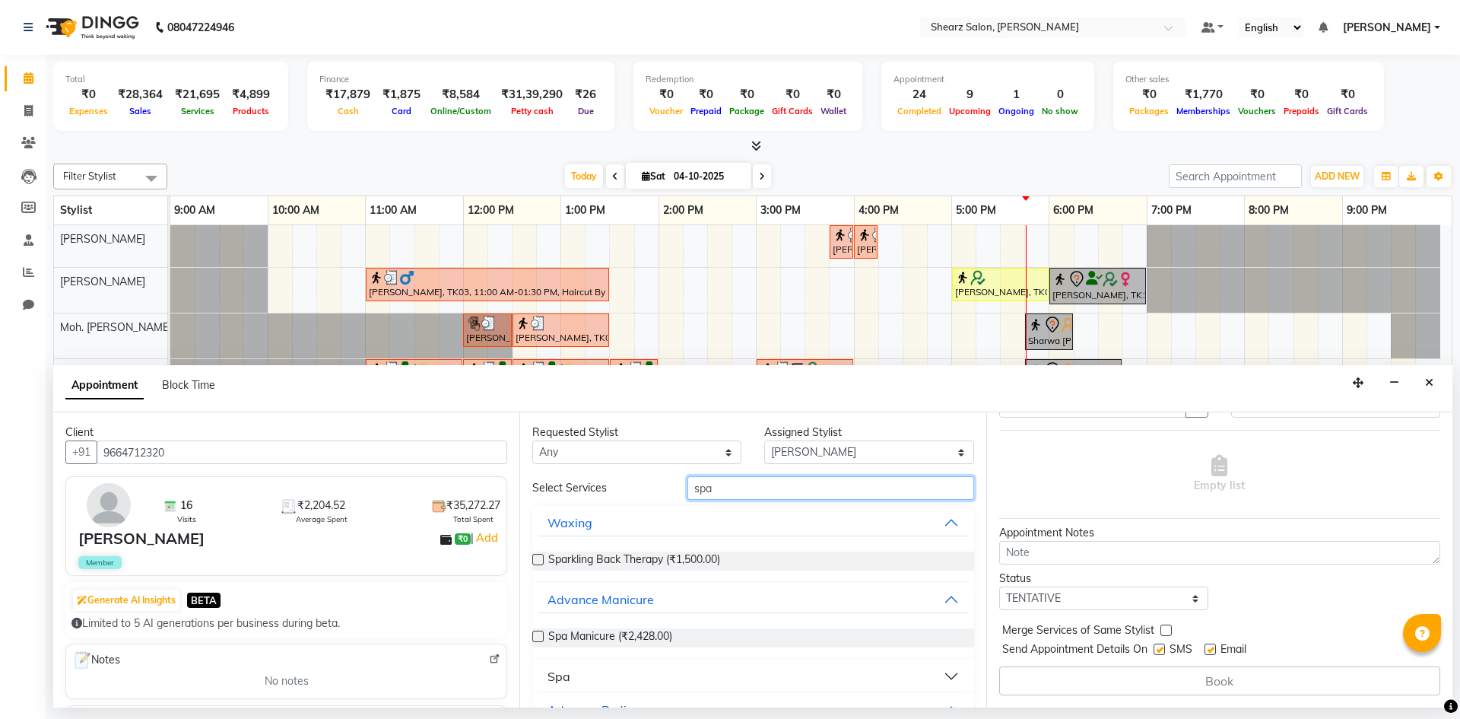
click at [759, 482] on input "spa" at bounding box center [831, 488] width 287 height 24
type input "s"
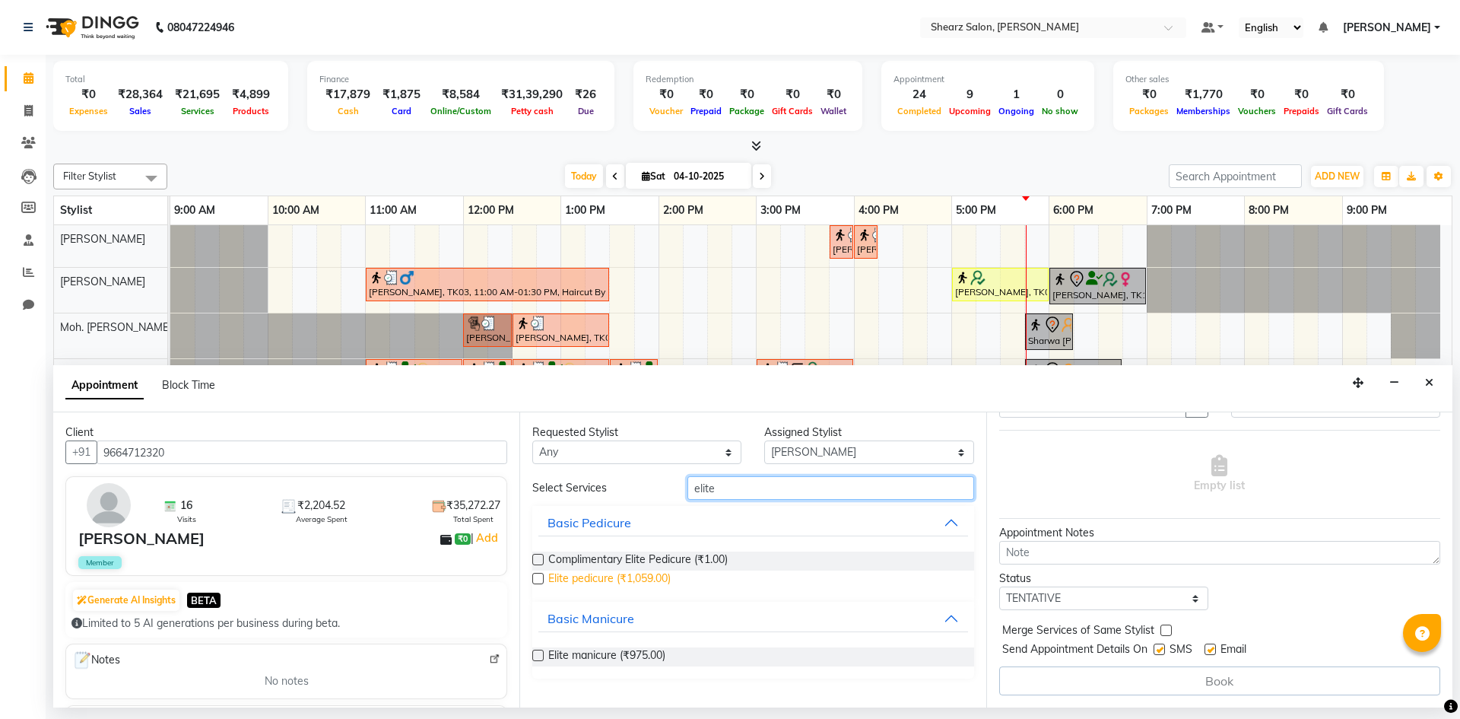
type input "elite"
click at [648, 576] on span "Elite pedicure (₹1,059.00)" at bounding box center [609, 579] width 122 height 19
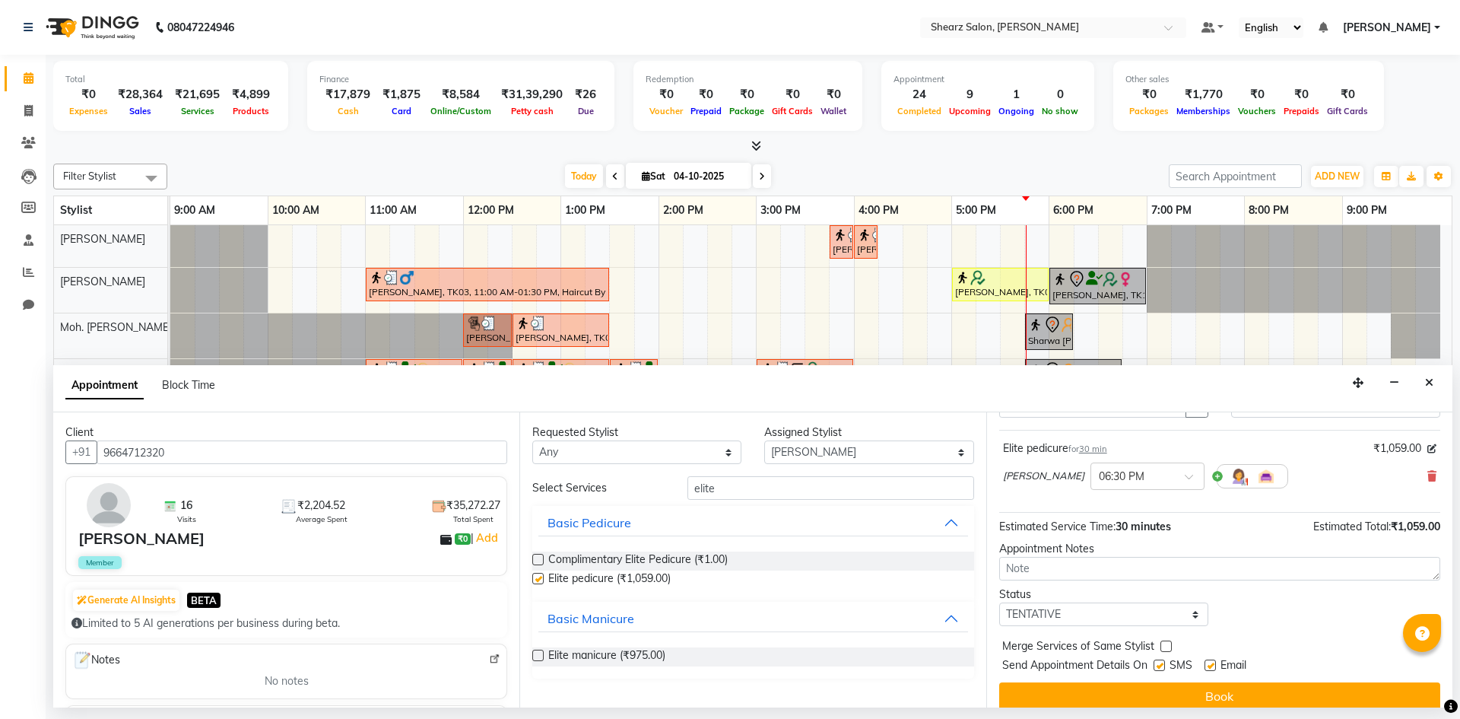
scroll to position [91, 0]
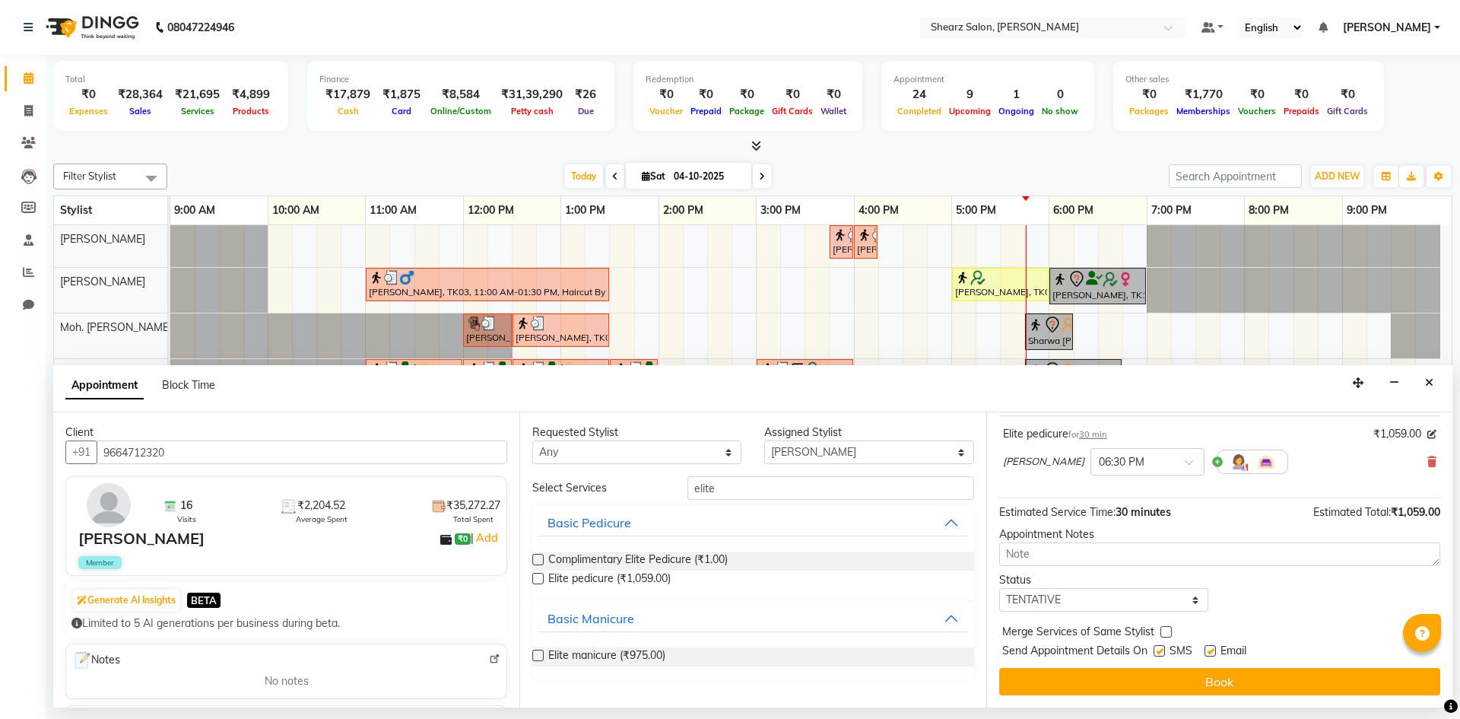
checkbox input "false"
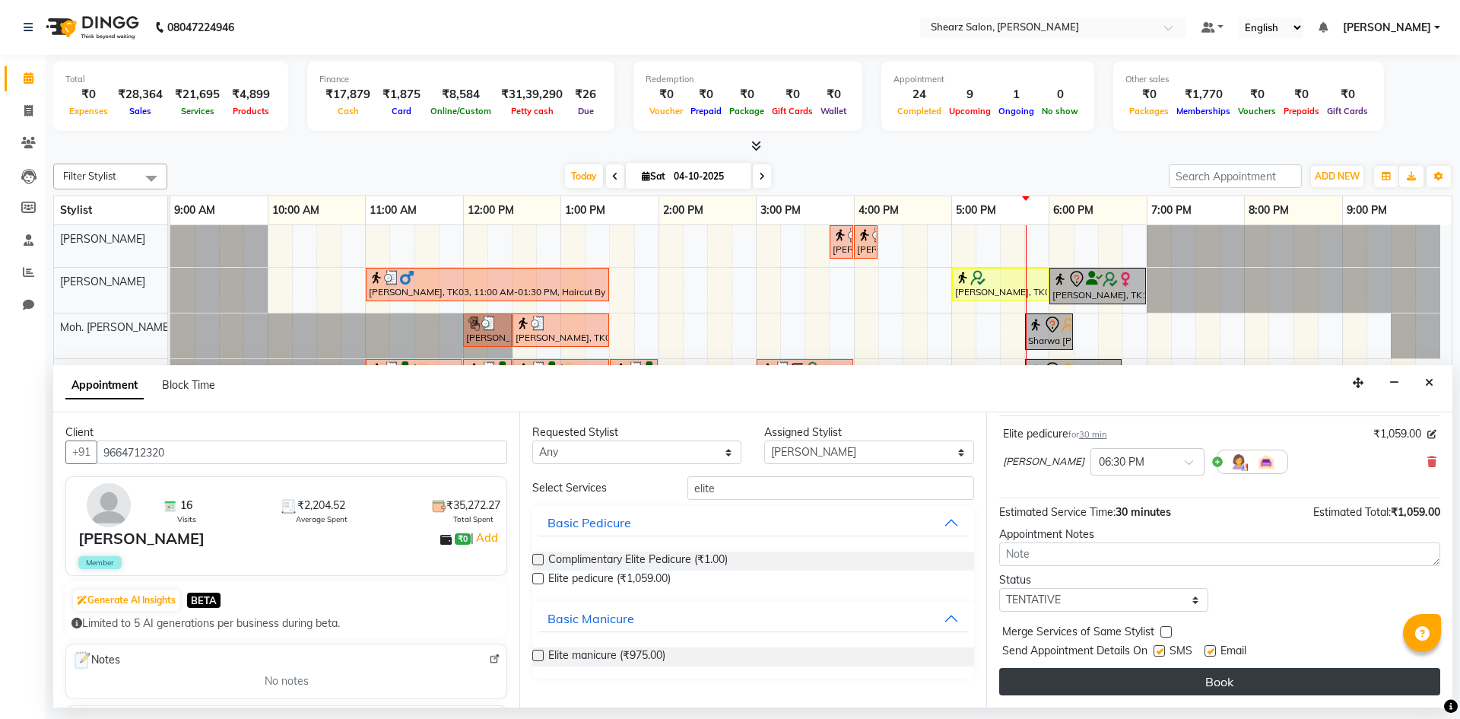
click at [1235, 683] on button "Book" at bounding box center [1219, 681] width 441 height 27
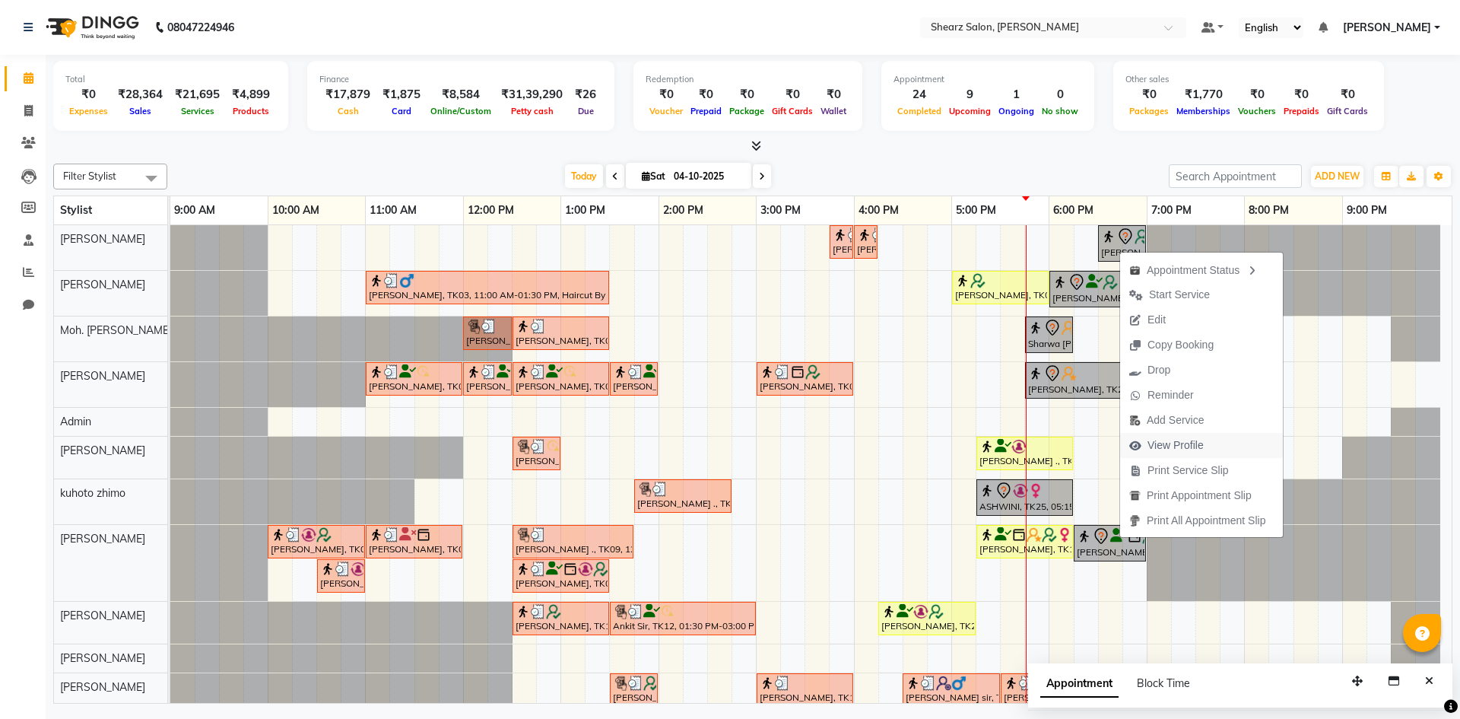
click at [1129, 446] on icon "button" at bounding box center [1135, 445] width 12 height 11
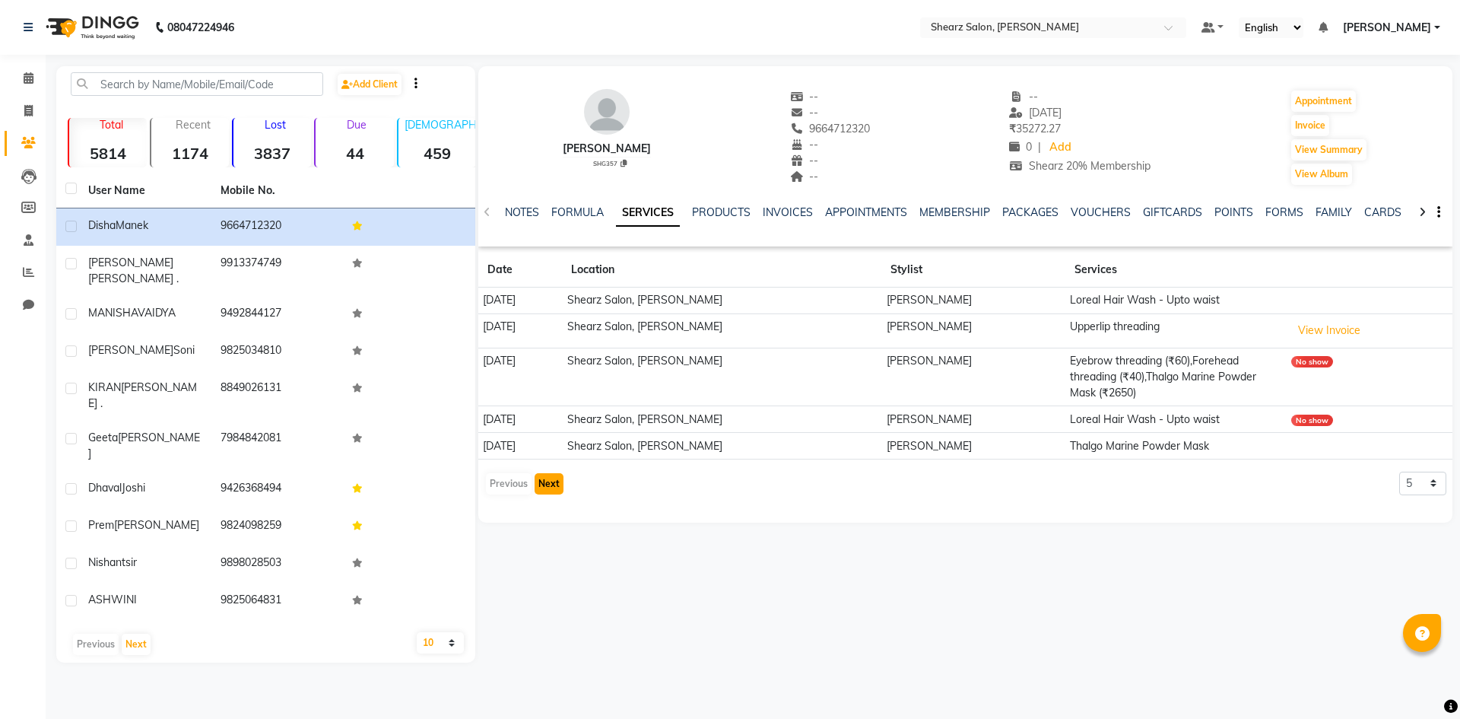
click at [542, 473] on button "Next" at bounding box center [549, 483] width 29 height 21
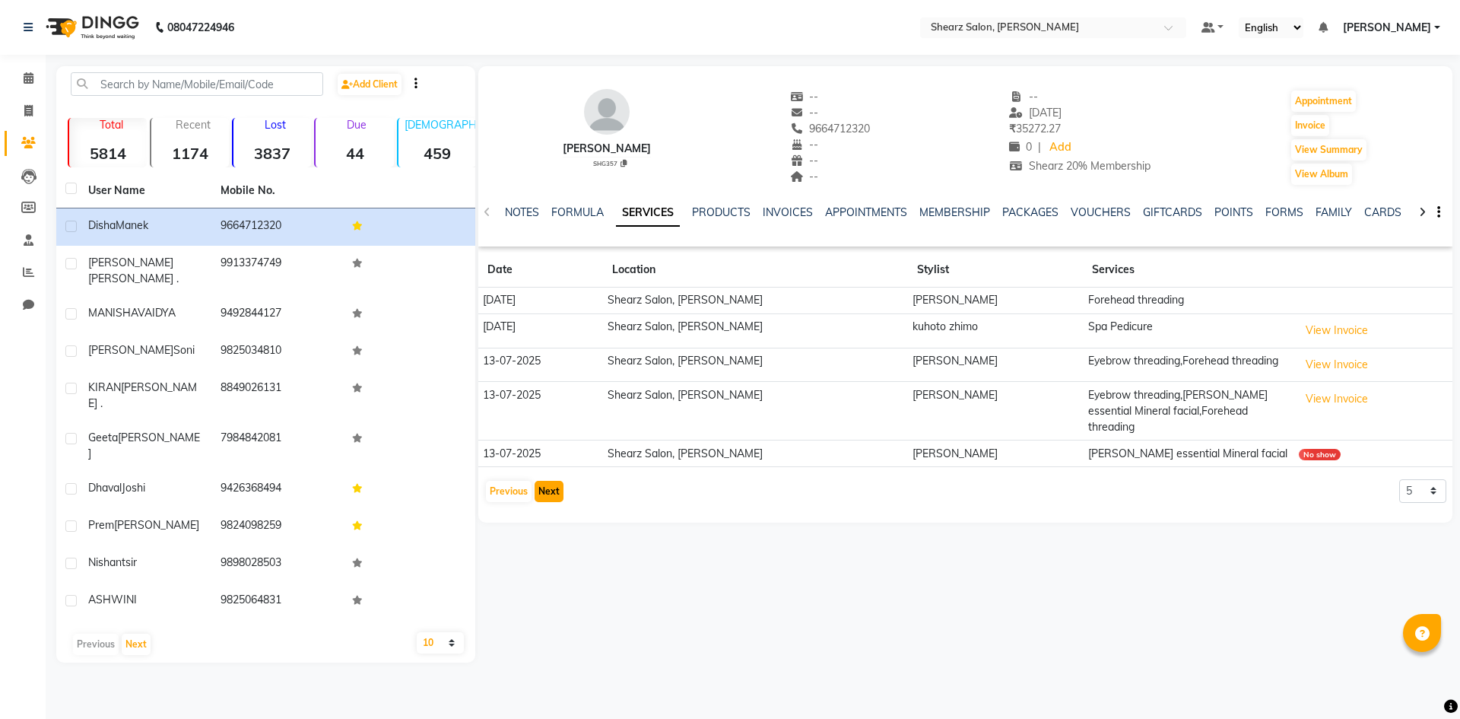
click at [542, 481] on button "Next" at bounding box center [549, 491] width 29 height 21
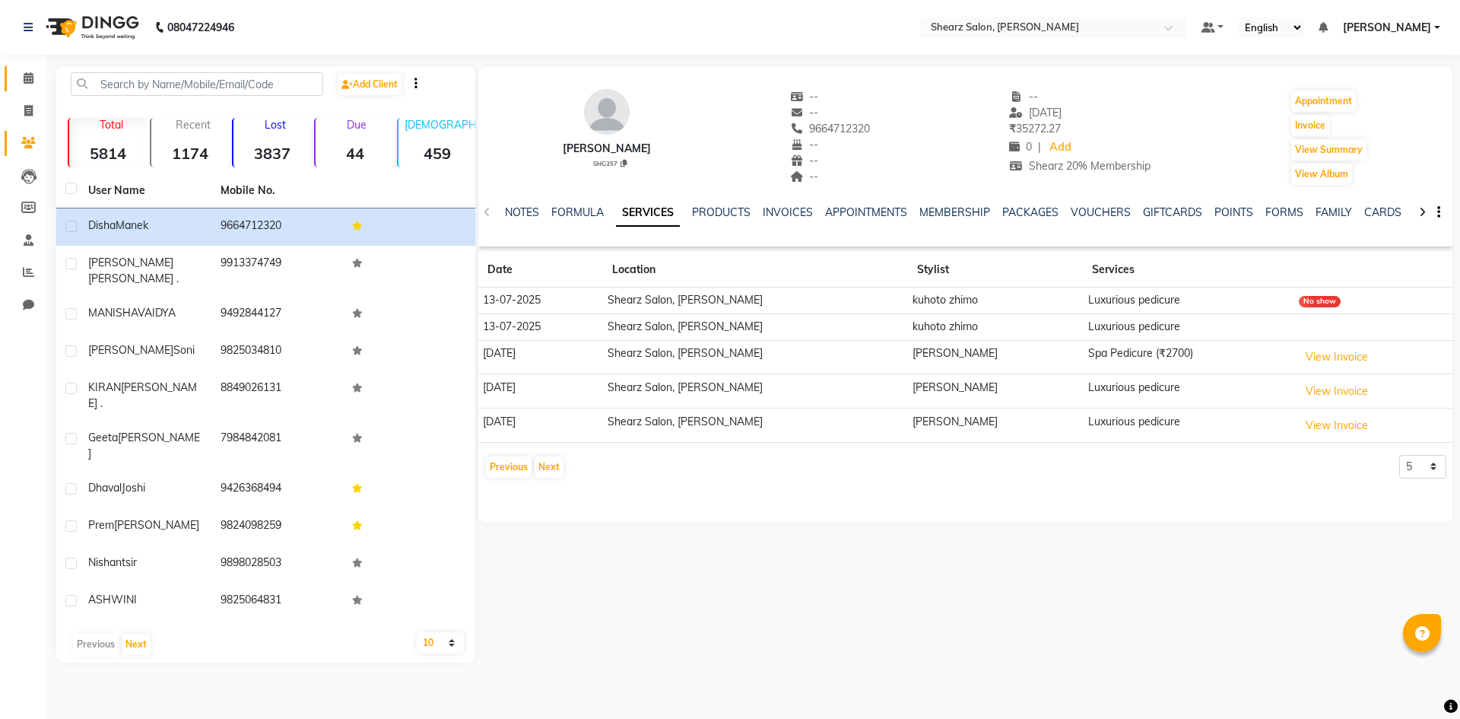
click at [20, 68] on link "Calendar" at bounding box center [23, 78] width 37 height 25
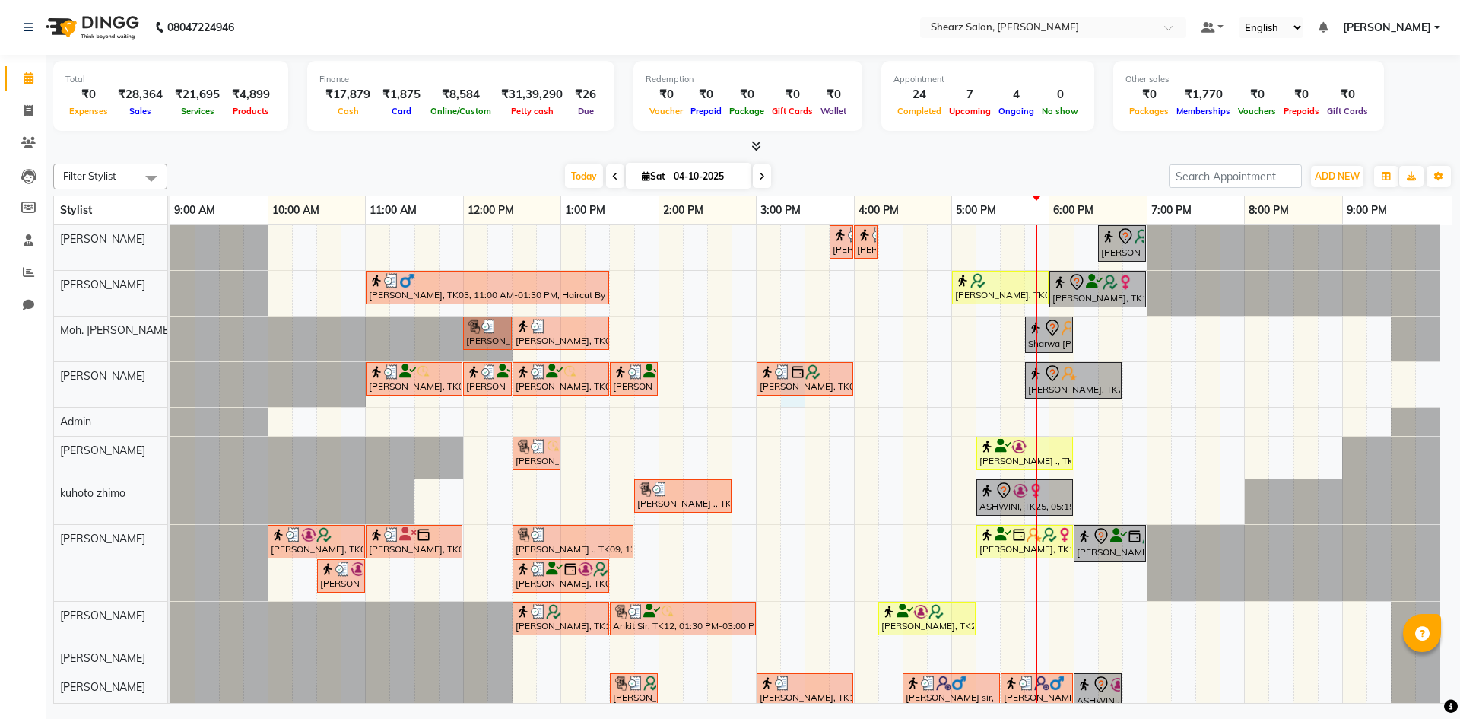
click at [789, 400] on div "Nirali SHAH, TK21, 03:45 PM-04:00 PM, Upperlip stripless Nirali SHAH, TK21, 04:…" at bounding box center [810, 501] width 1281 height 553
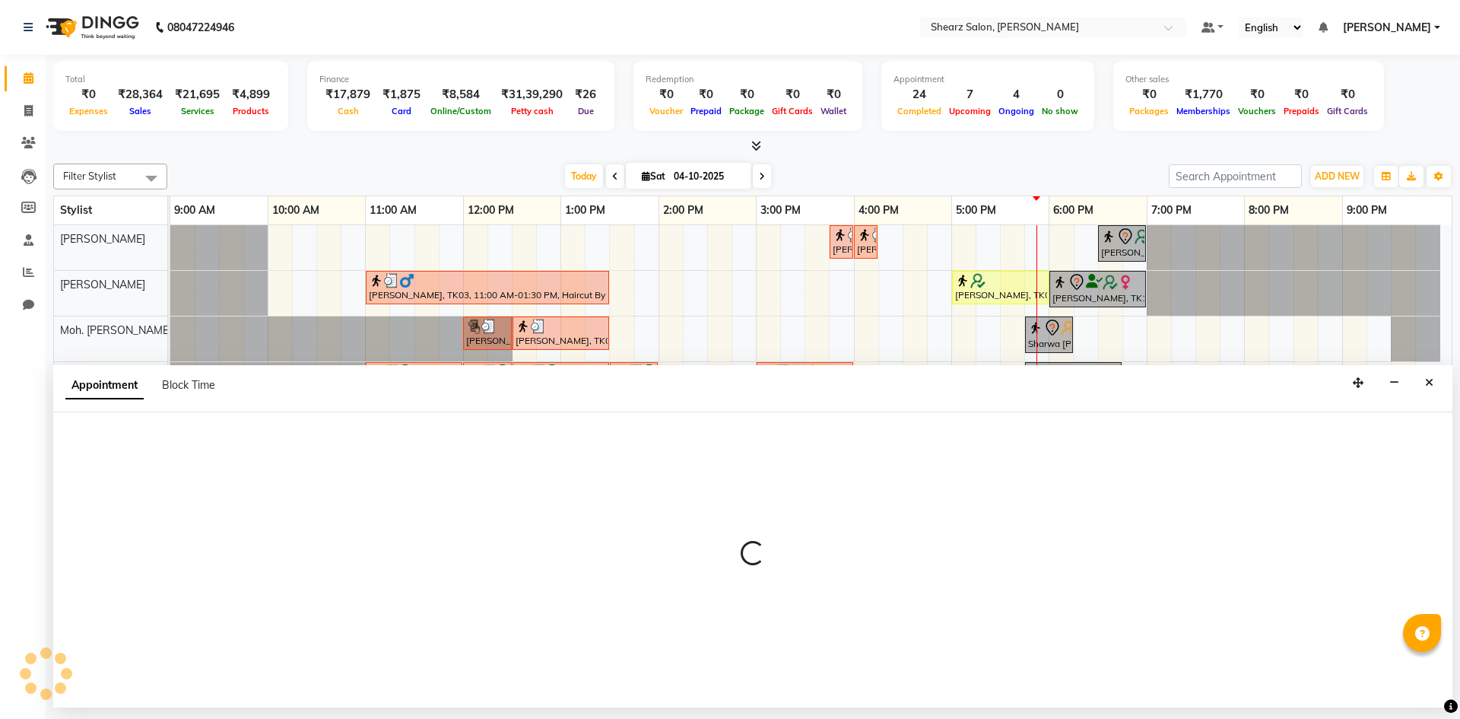
click at [789, 400] on div "Appointment Block Time" at bounding box center [752, 388] width 1399 height 47
select select "77286"
select select "915"
select select "tentative"
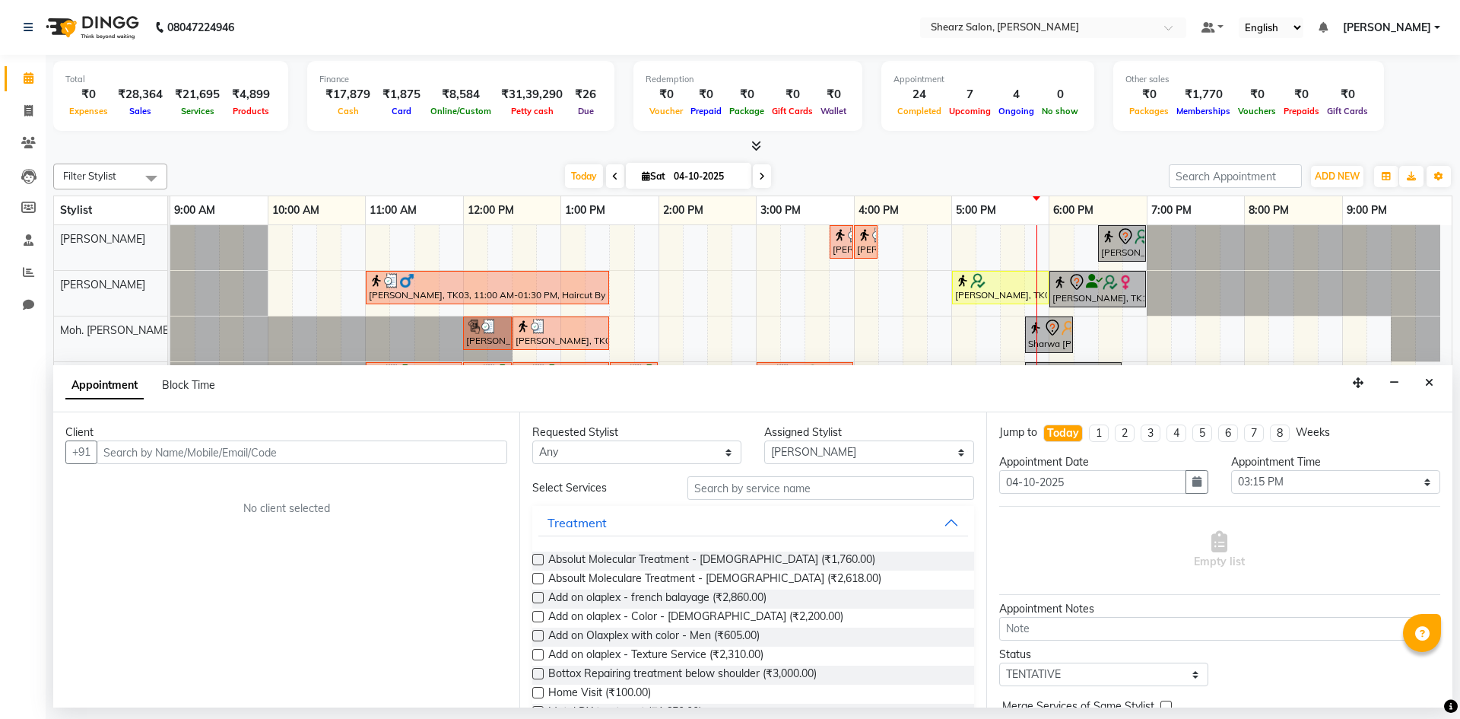
click at [1425, 375] on button "Close" at bounding box center [1429, 383] width 22 height 24
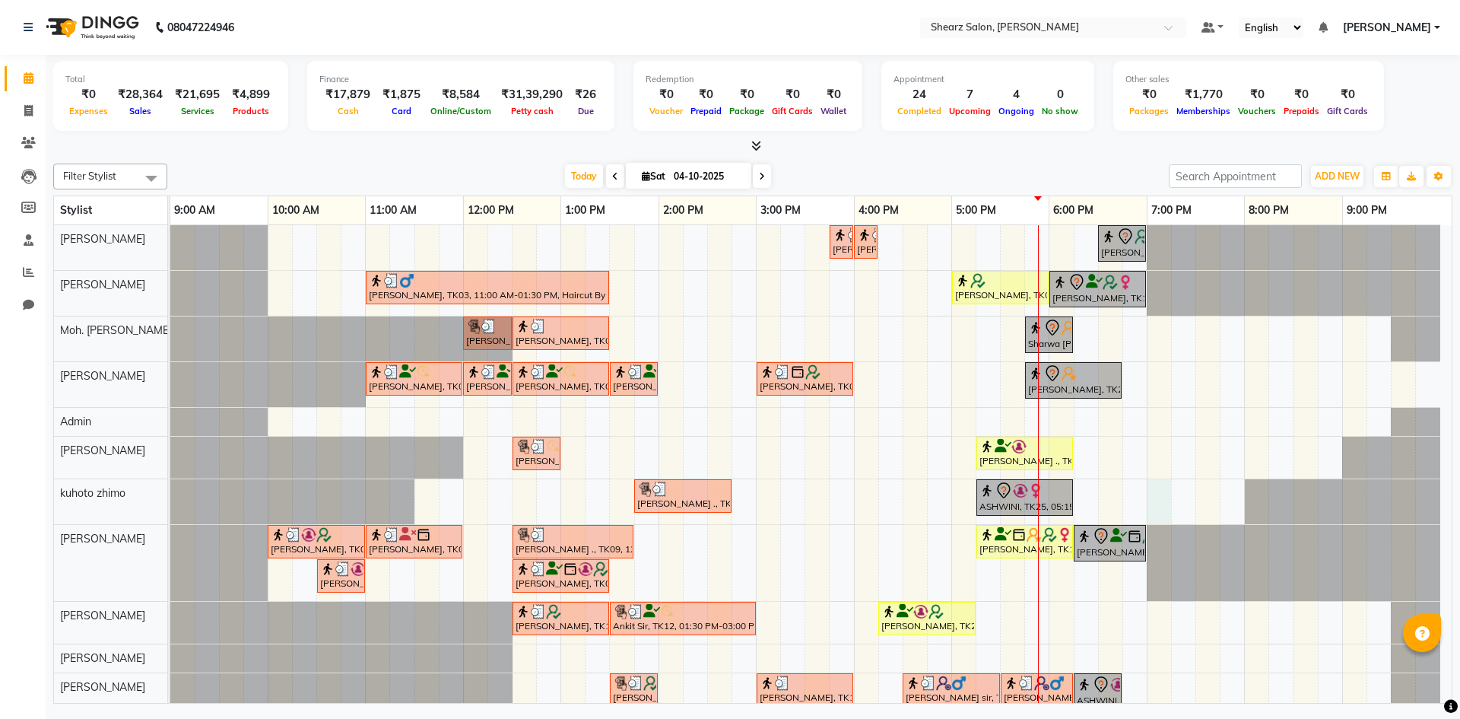
click at [1160, 490] on div "Nirali SHAH, TK21, 03:45 PM-04:00 PM, Upperlip stripless Nirali SHAH, TK21, 04:…" at bounding box center [810, 501] width 1281 height 553
select select "77326"
select select "1140"
select select "tentative"
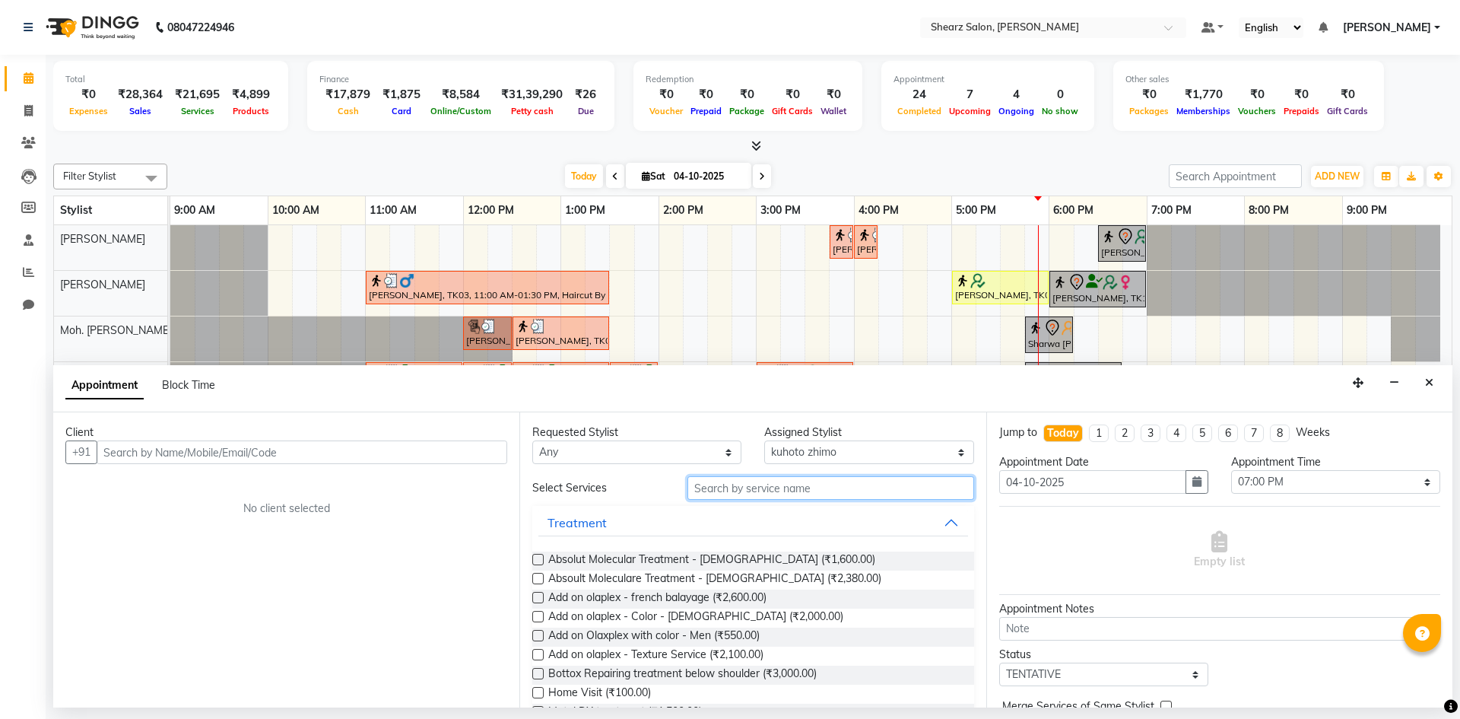
click at [799, 493] on input "text" at bounding box center [831, 488] width 287 height 24
click at [810, 460] on select "Select AakashKumar Nai Admin Arvind S Devda Asha Chavariya Divyata Shashtri kuh…" at bounding box center [868, 452] width 209 height 24
select select "77291"
click at [764, 440] on select "Select AakashKumar Nai Admin Arvind S Devda Asha Chavariya Divyata Shashtri kuh…" at bounding box center [868, 452] width 209 height 24
click at [770, 491] on input "text" at bounding box center [831, 488] width 287 height 24
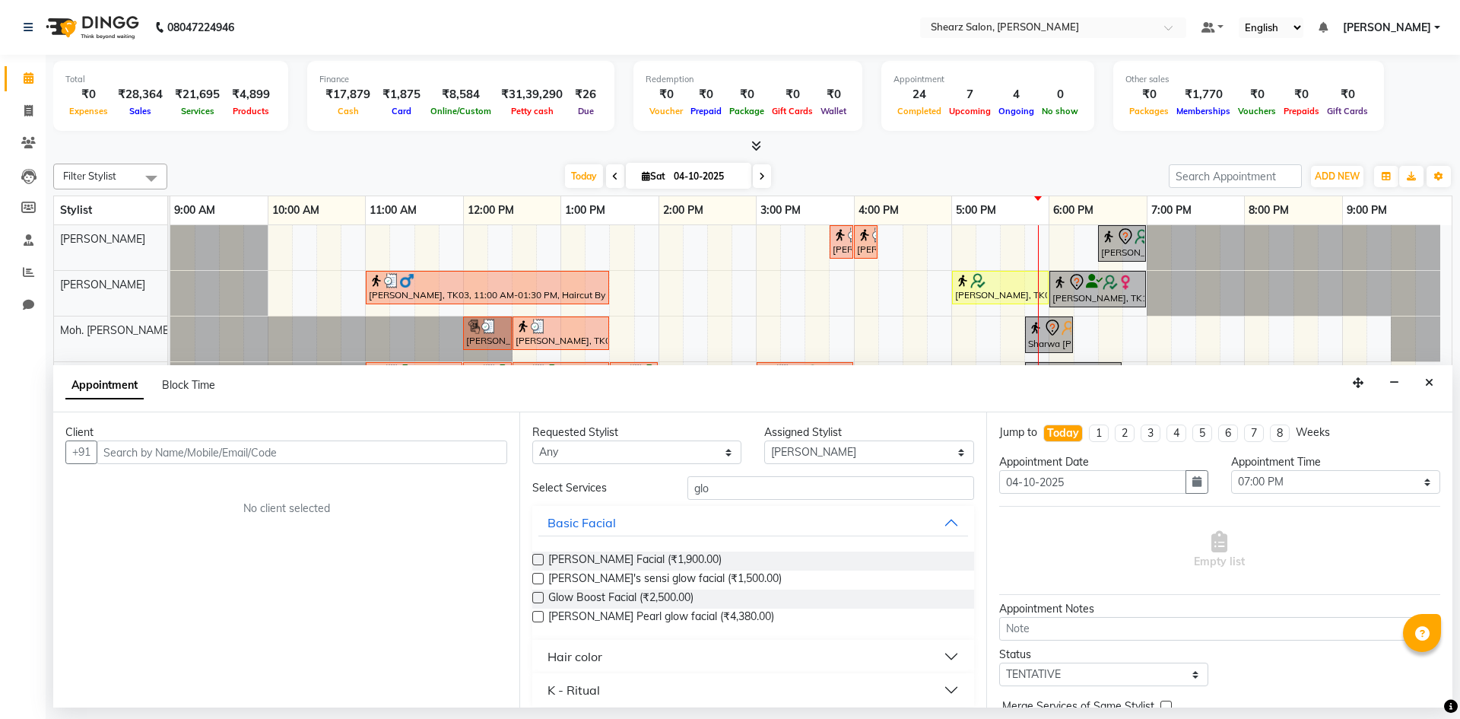
click at [615, 663] on button "Hair color" at bounding box center [752, 656] width 429 height 27
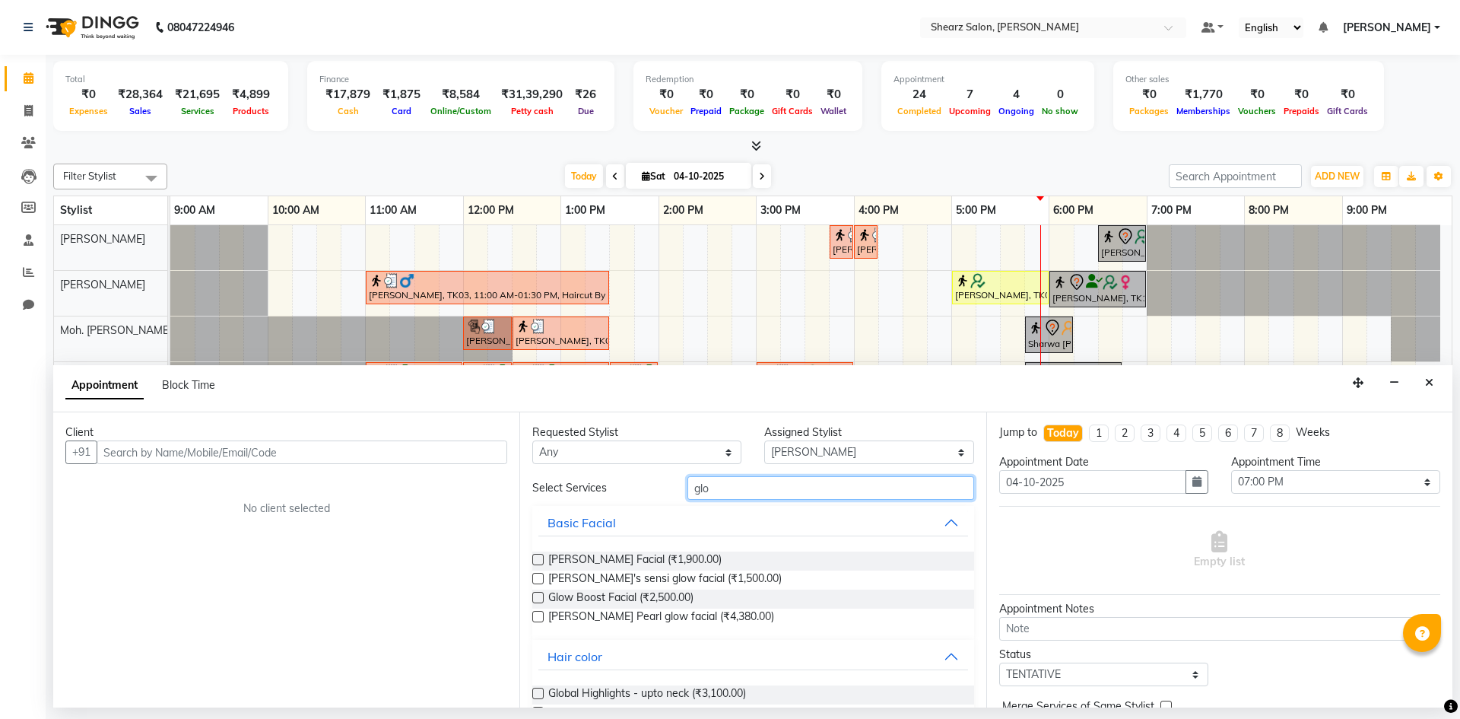
click at [741, 481] on input "glo" at bounding box center [831, 488] width 287 height 24
type input "g"
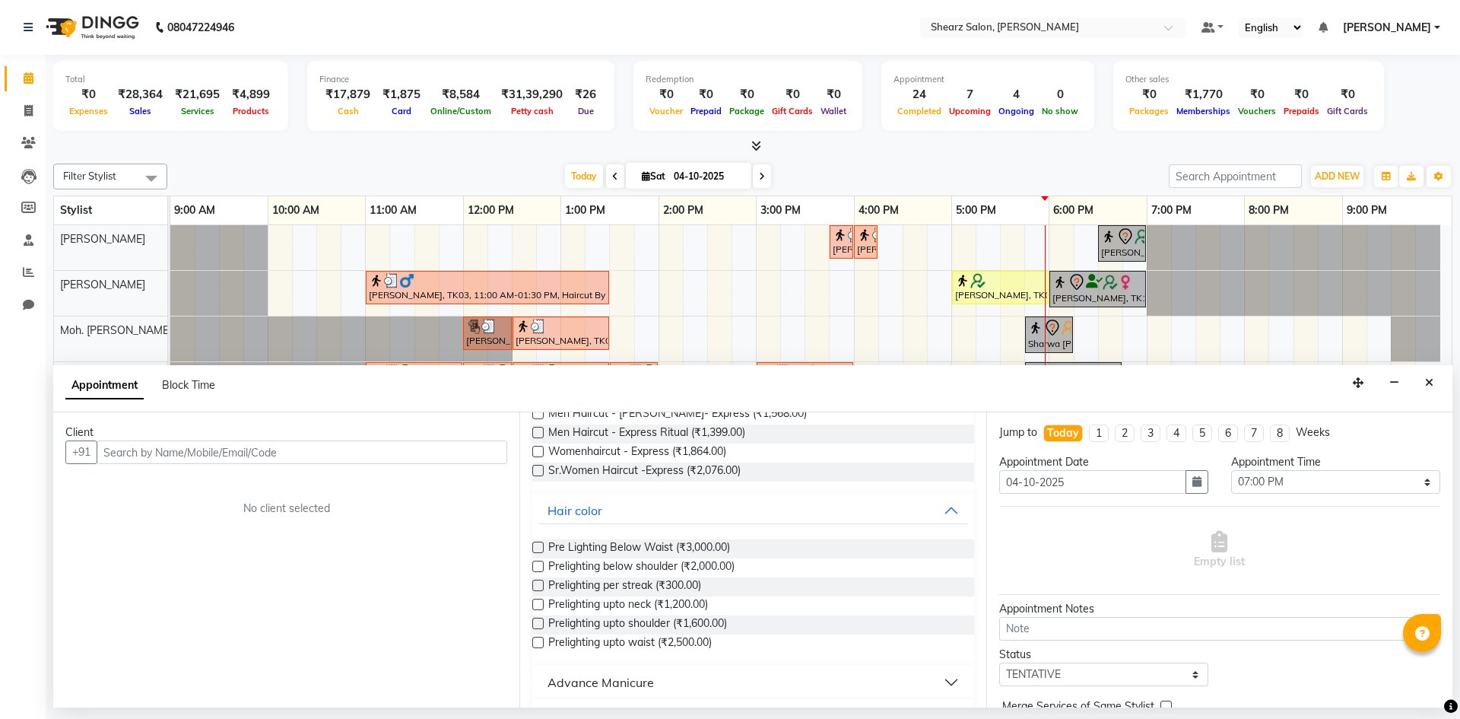
scroll to position [8, 0]
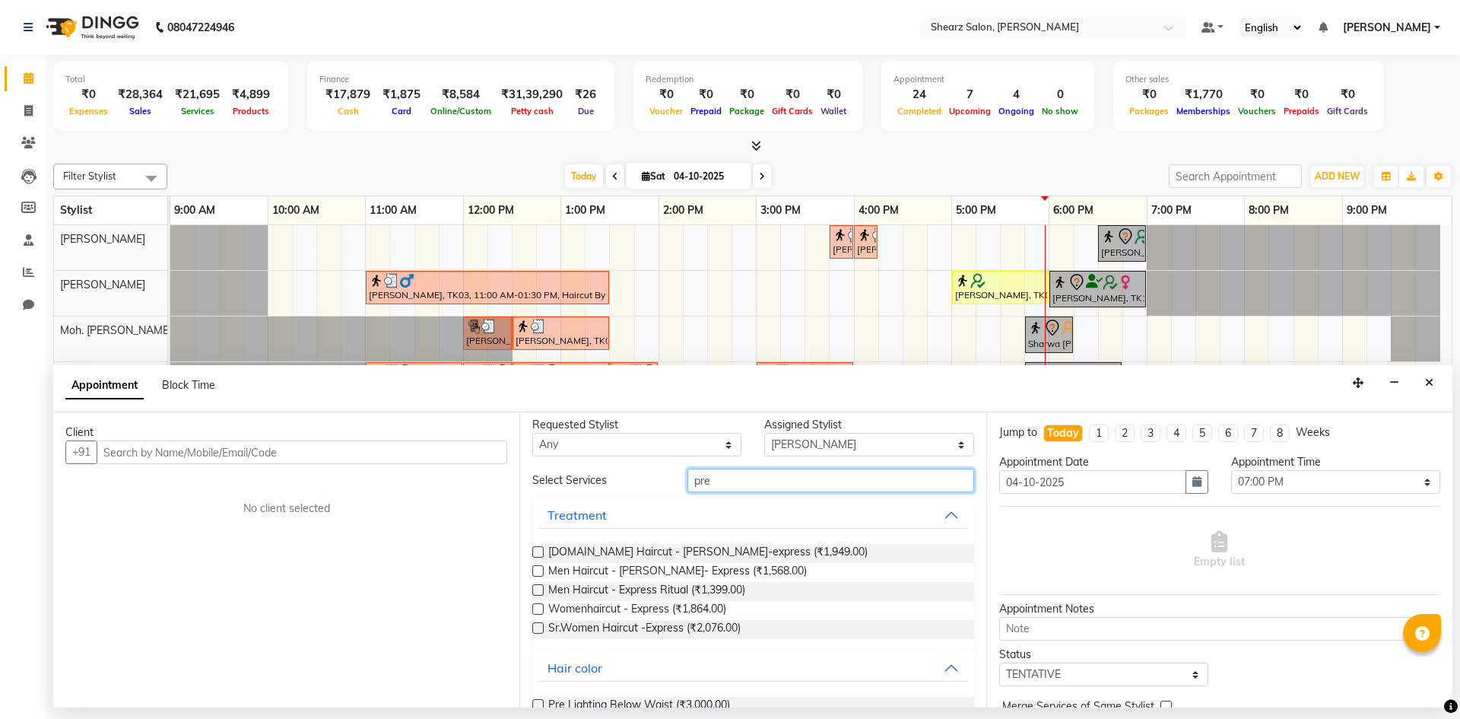
click at [786, 468] on input "pre" at bounding box center [831, 480] width 287 height 24
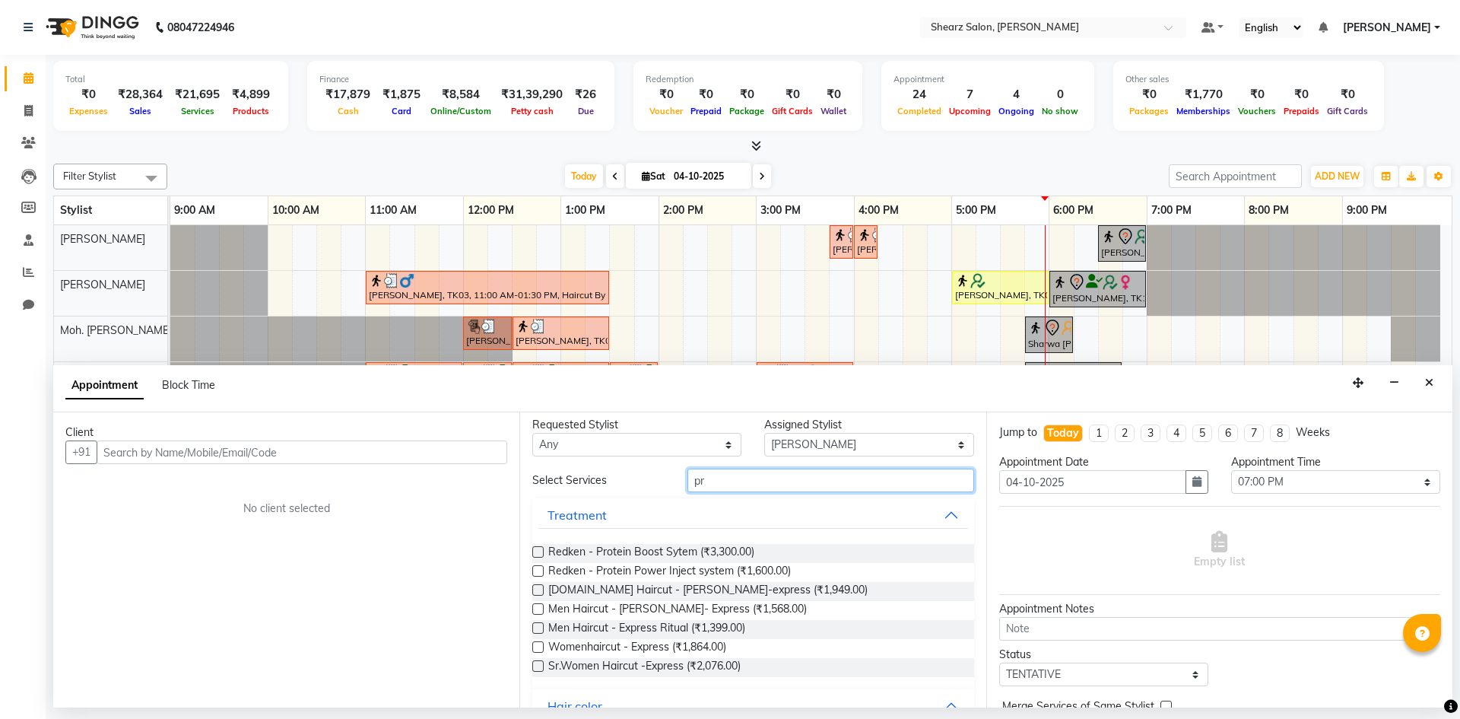
type input "p"
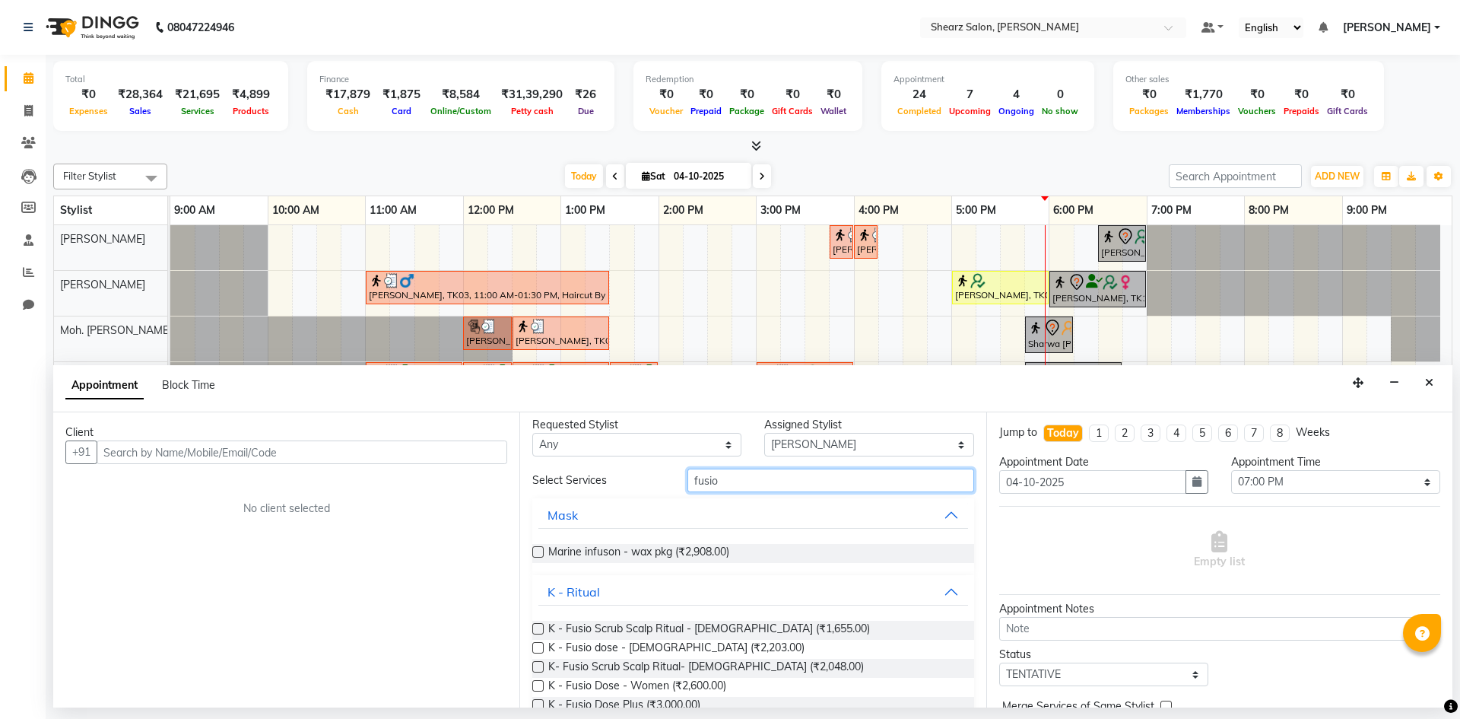
scroll to position [0, 0]
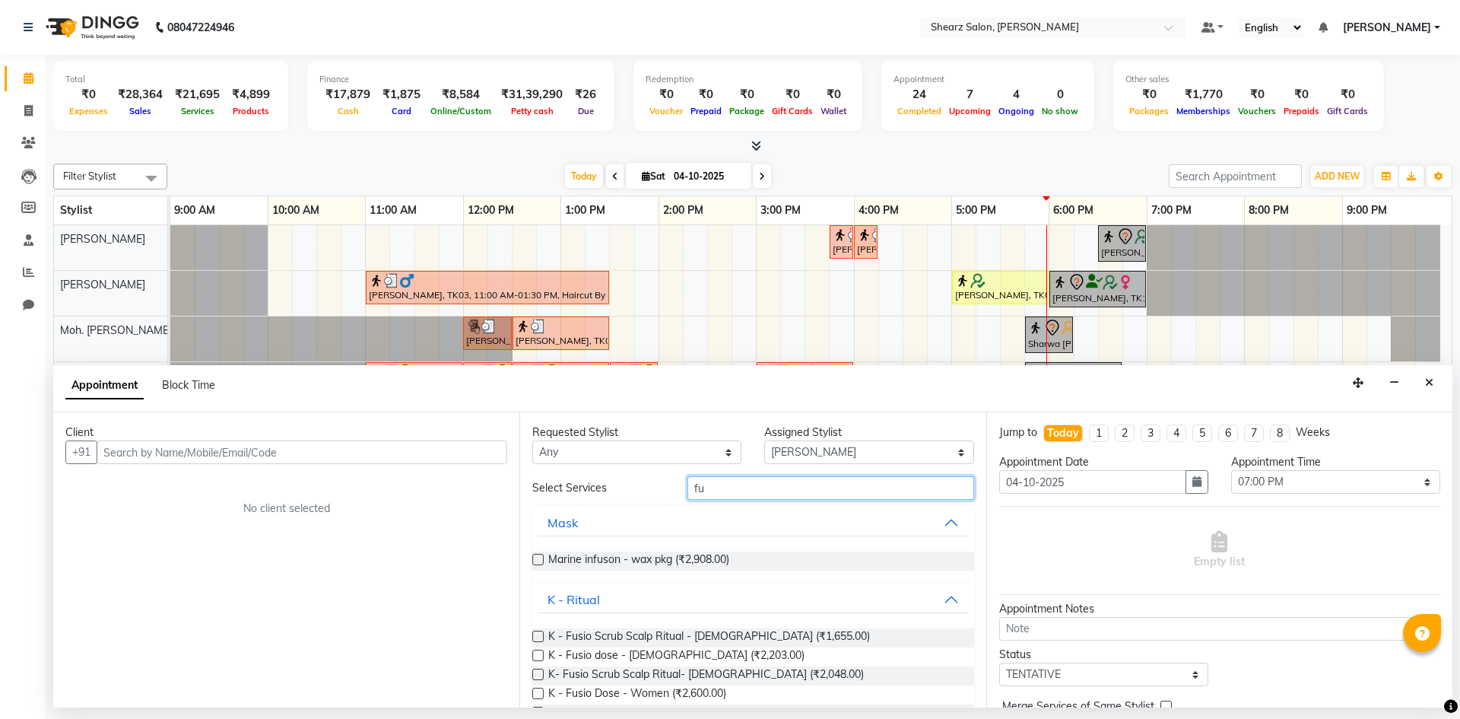
type input "f"
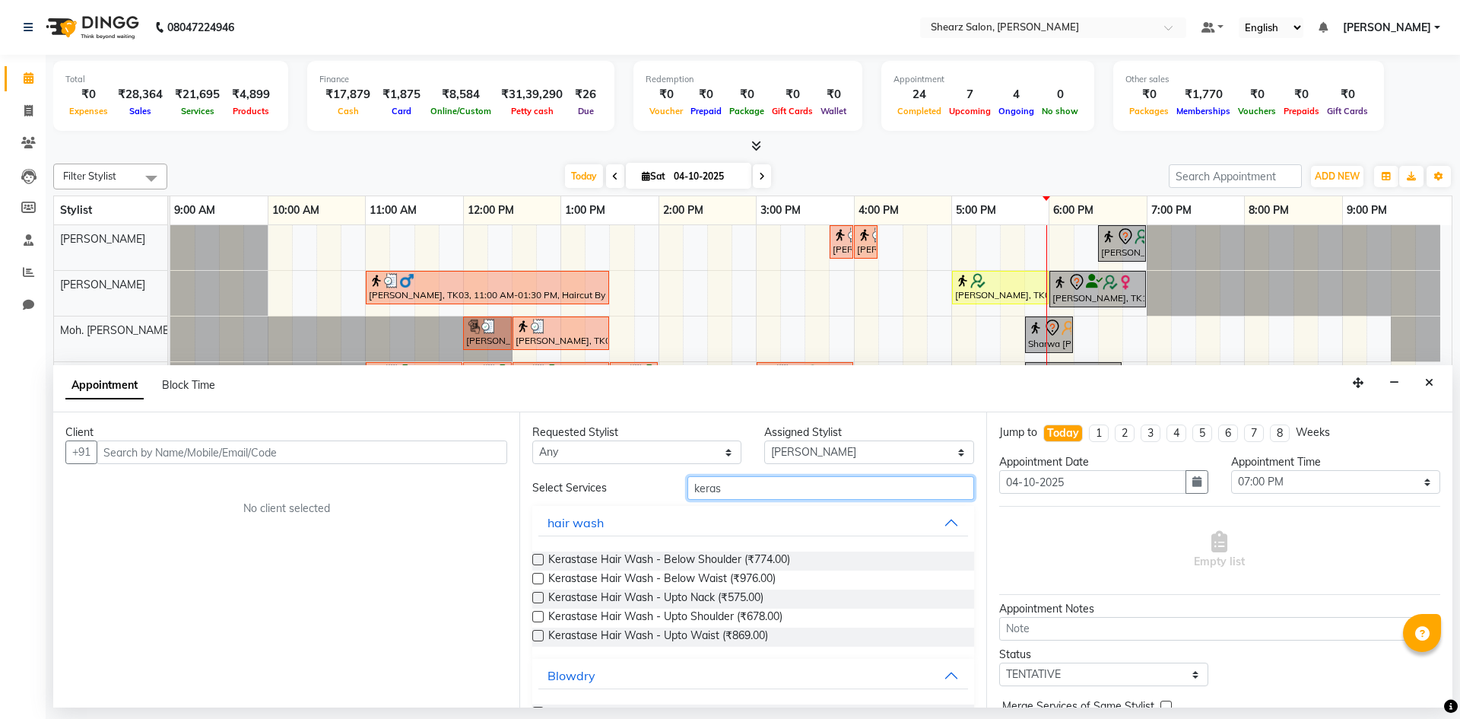
scroll to position [152, 0]
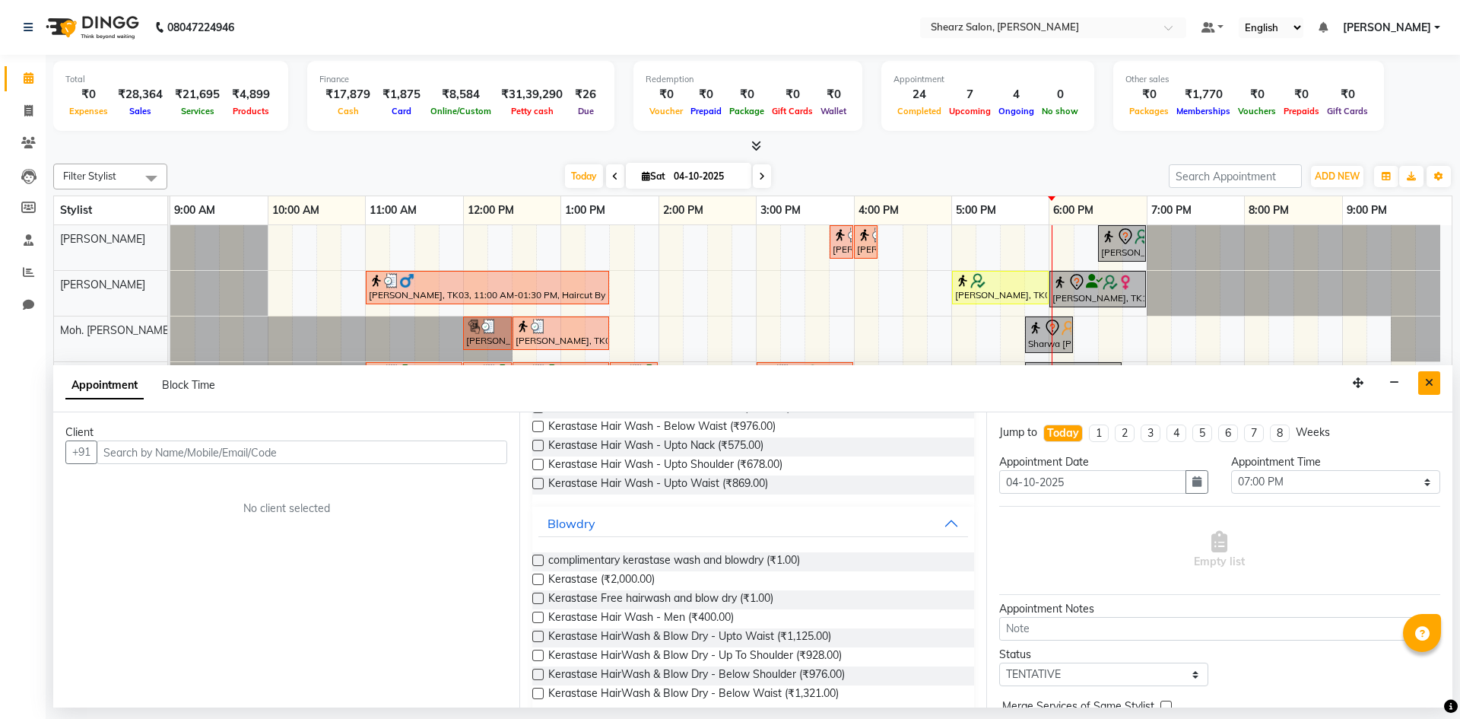
type input "keras"
click at [1431, 391] on button "Close" at bounding box center [1429, 383] width 22 height 24
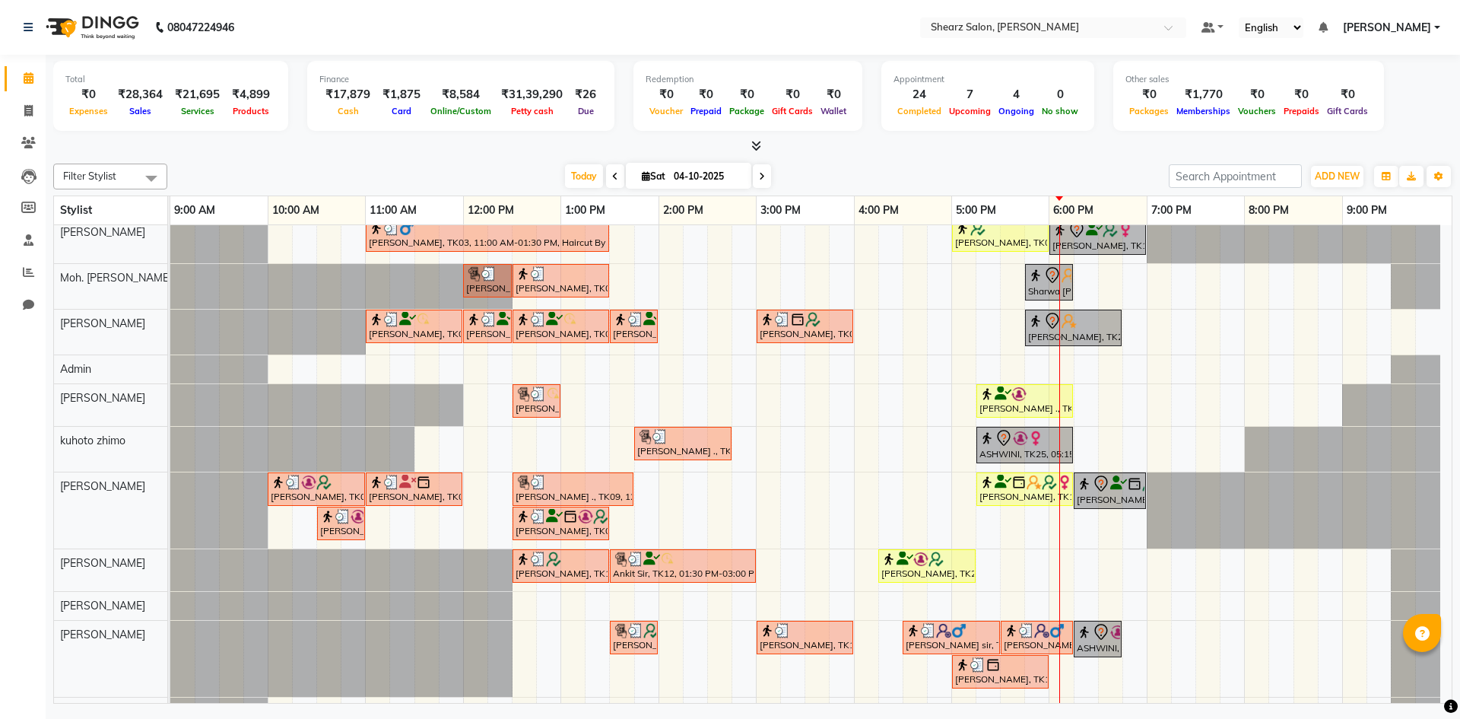
scroll to position [75, 0]
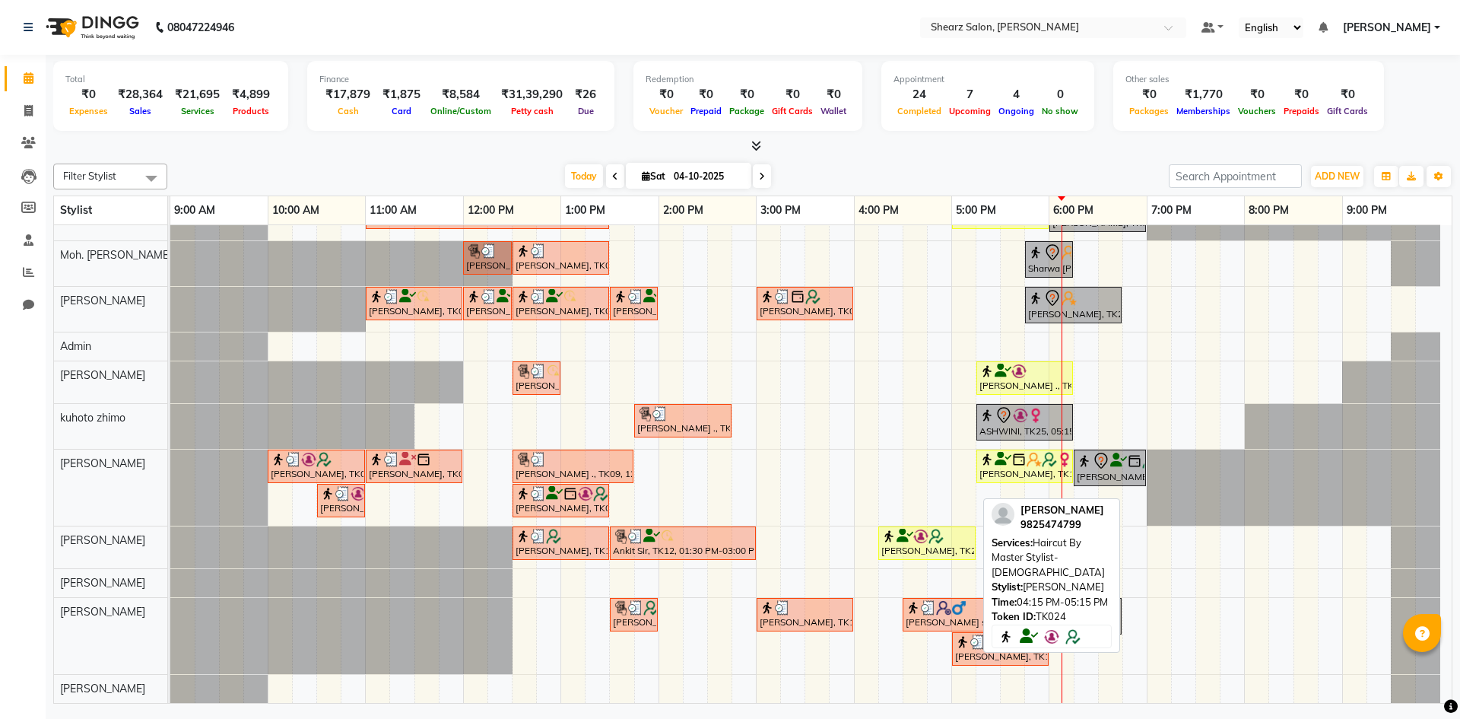
click at [952, 538] on div at bounding box center [926, 536] width 91 height 15
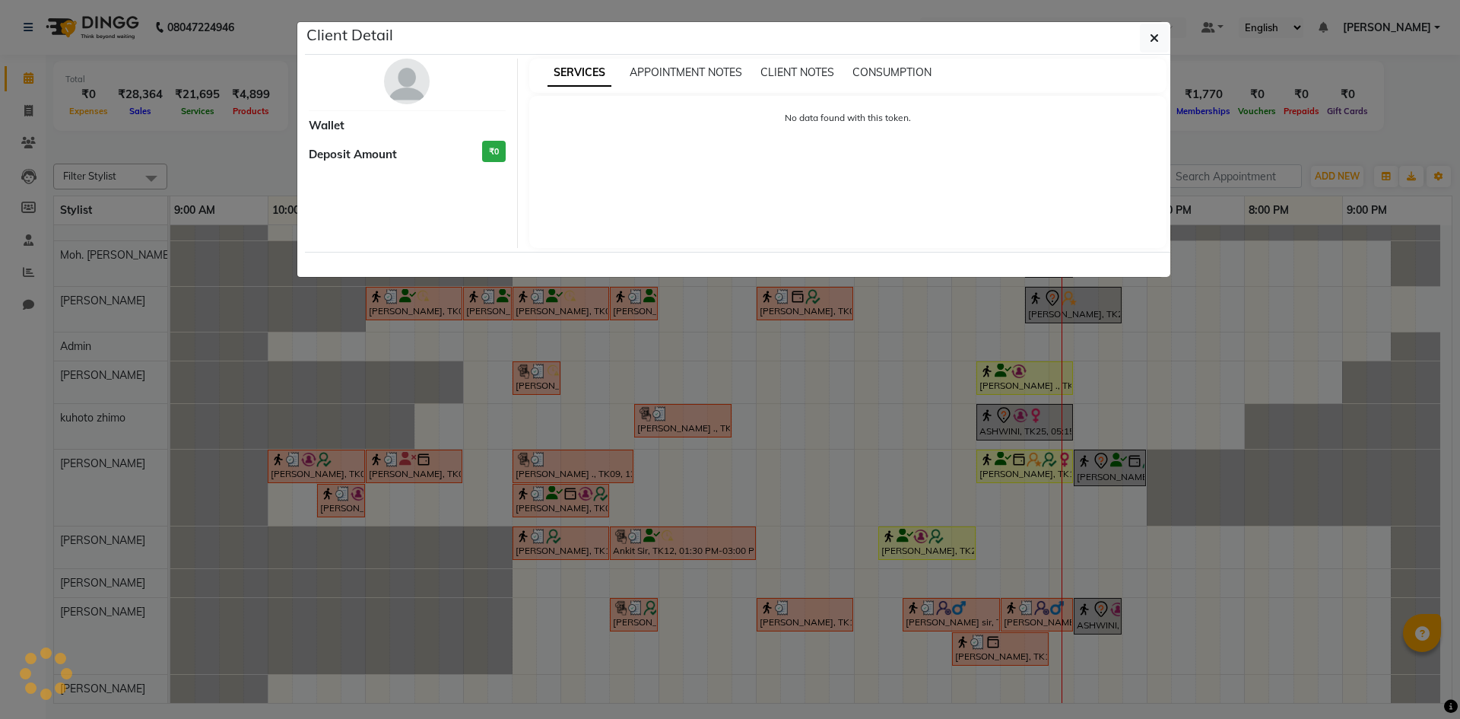
select select "1"
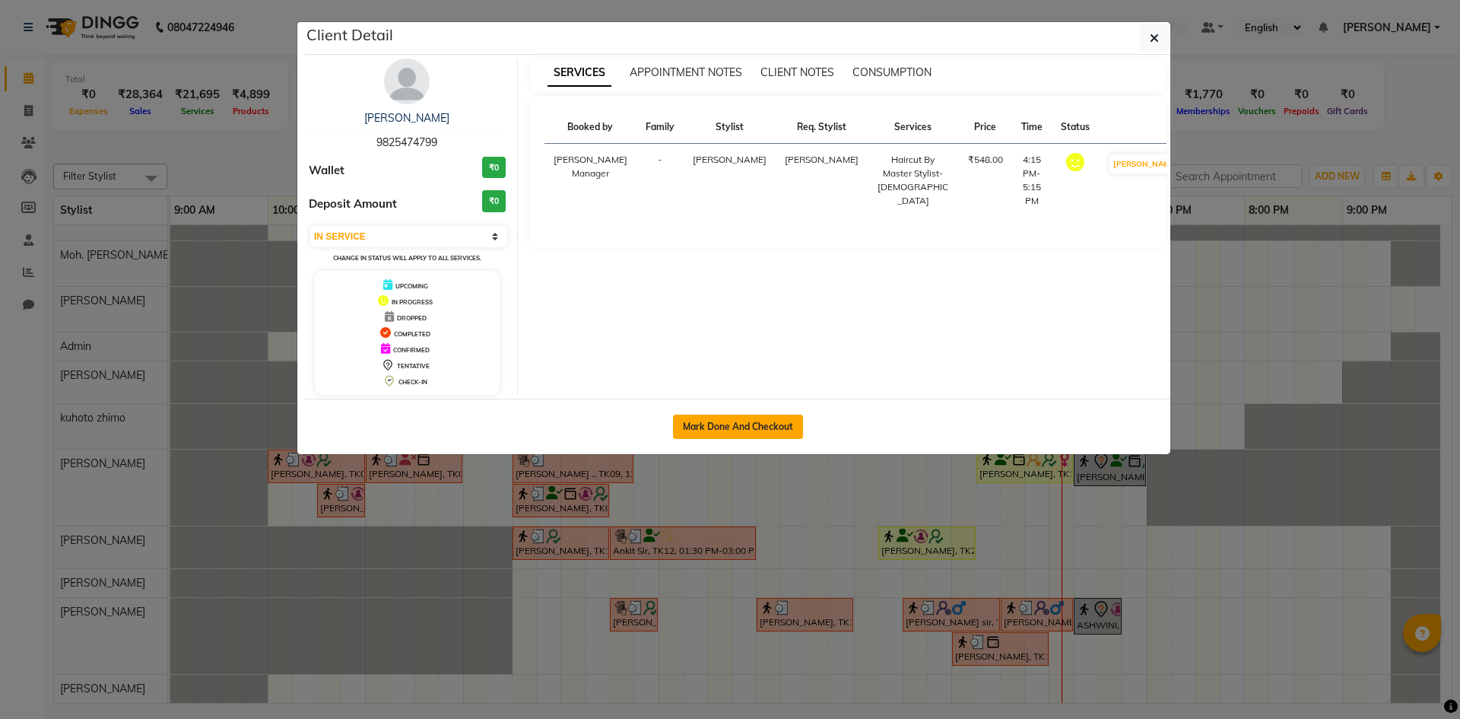
click at [716, 419] on button "Mark Done And Checkout" at bounding box center [738, 426] width 130 height 24
select select "8159"
select select "service"
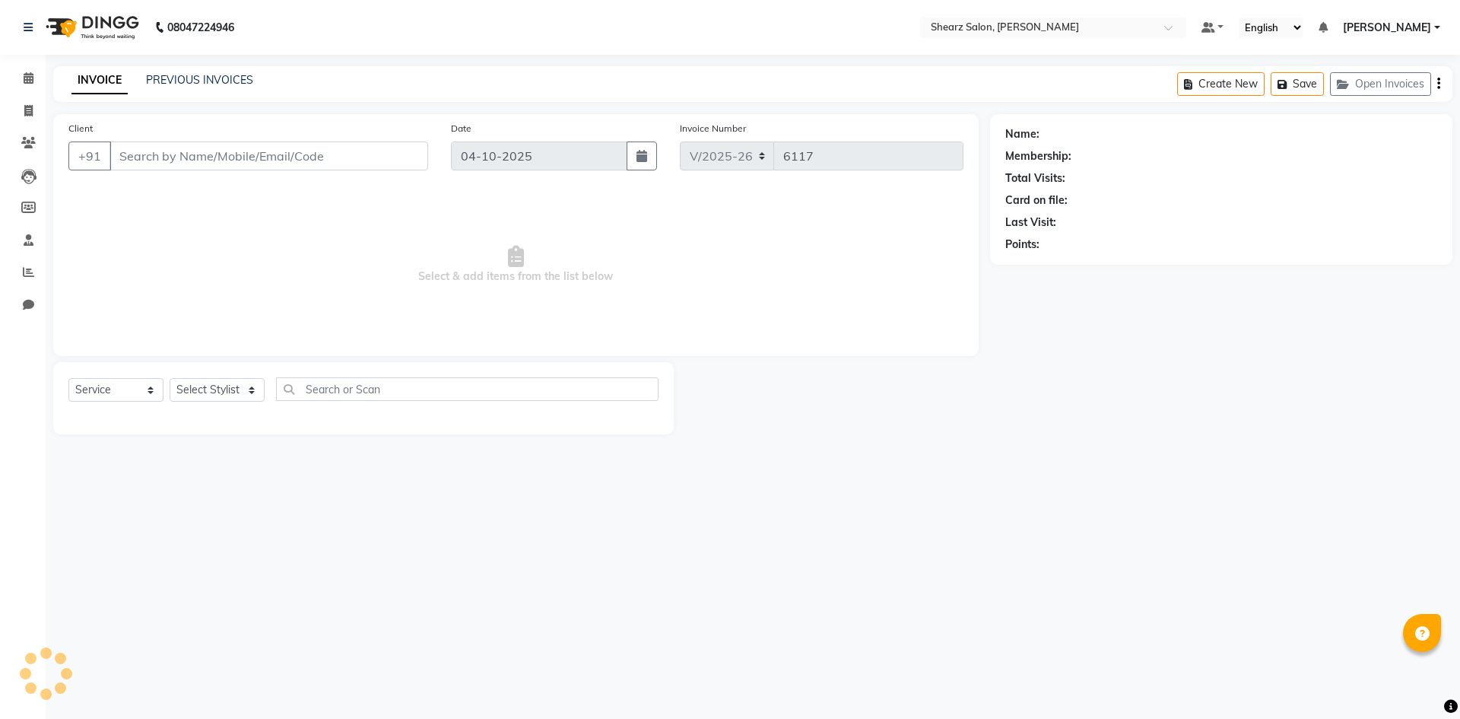
select select "3"
select select "V"
select select "87136"
type input "9825474799"
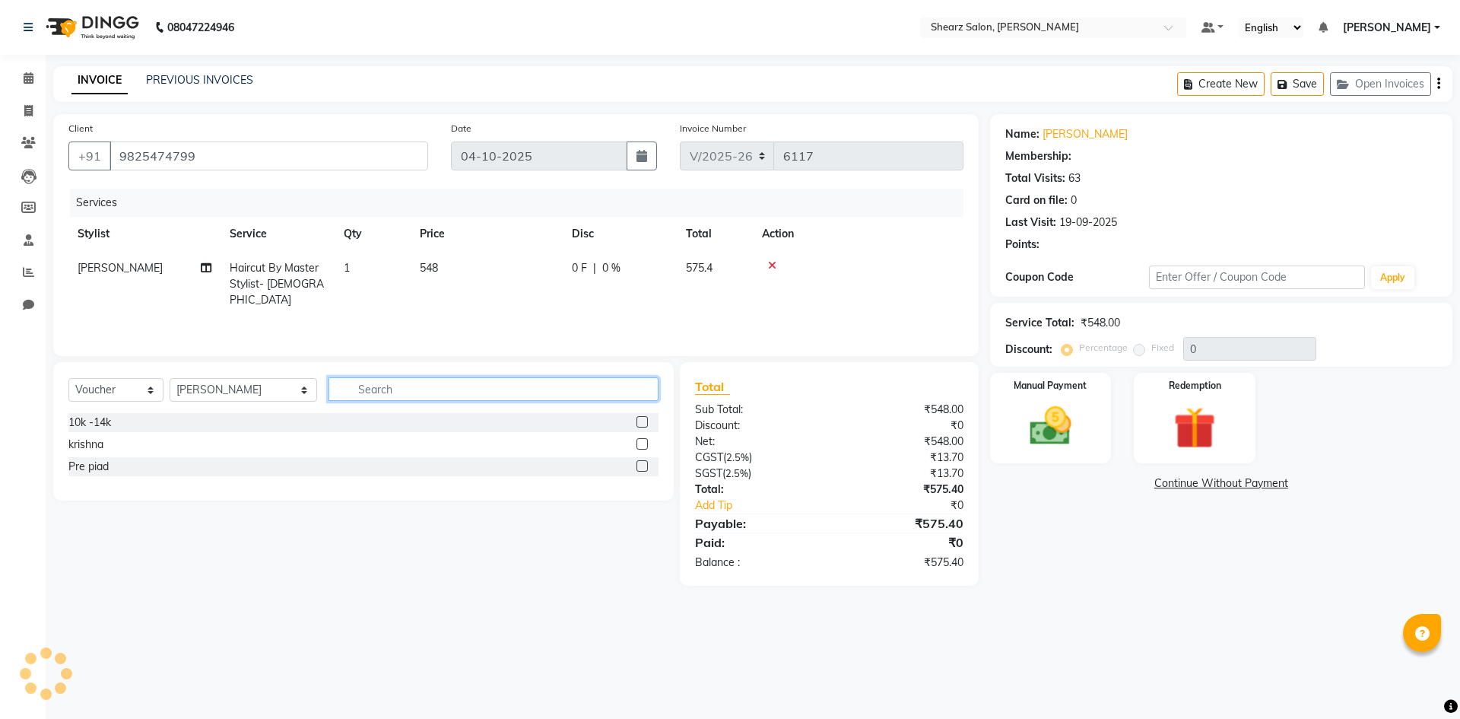
type input "20"
select select "1: Object"
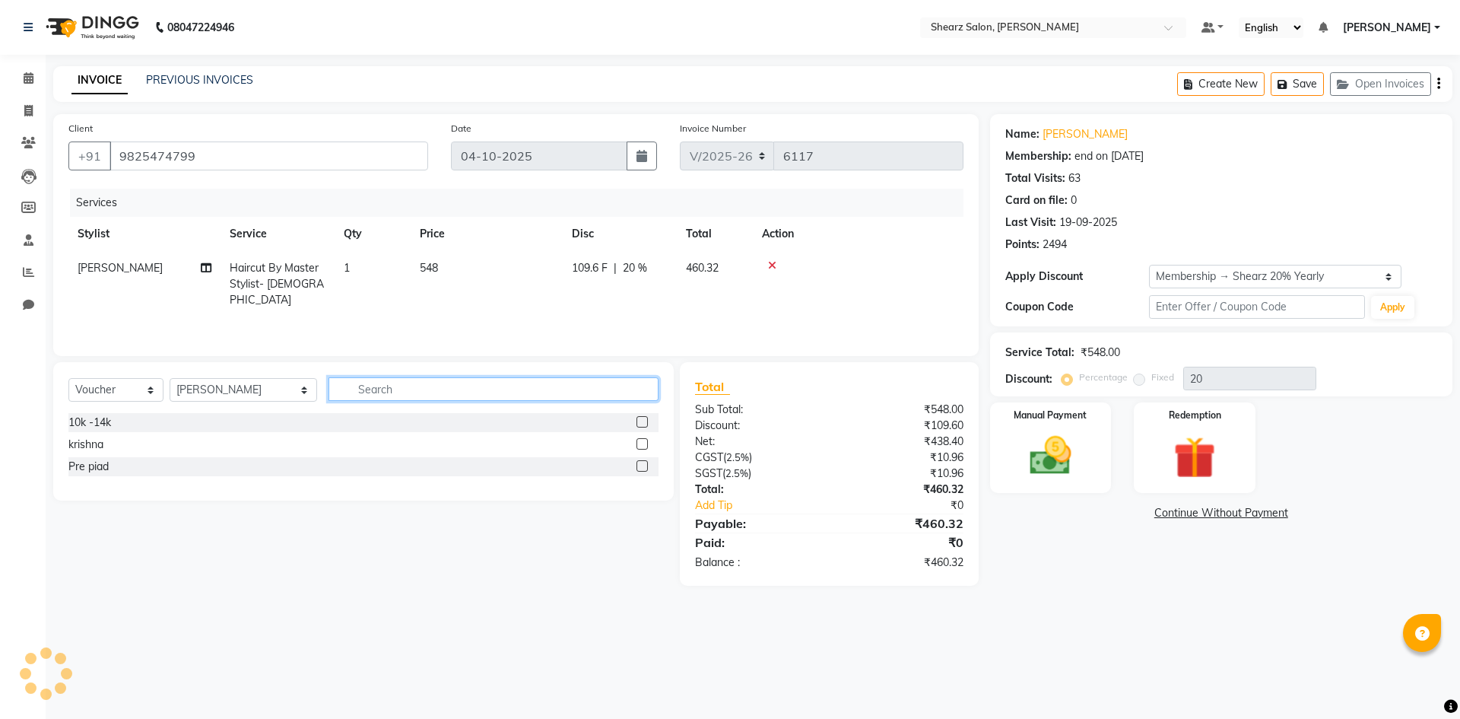
click at [345, 395] on input "text" at bounding box center [494, 389] width 330 height 24
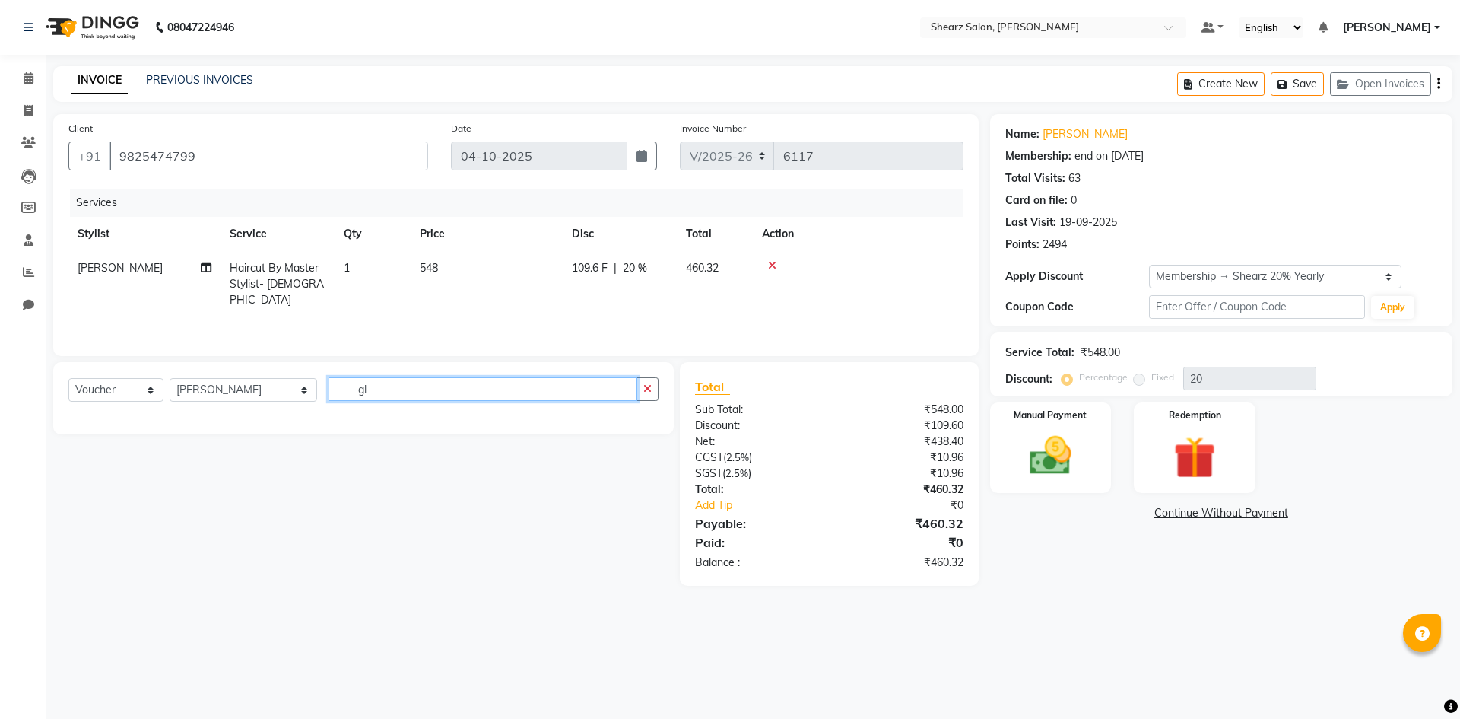
type input "g"
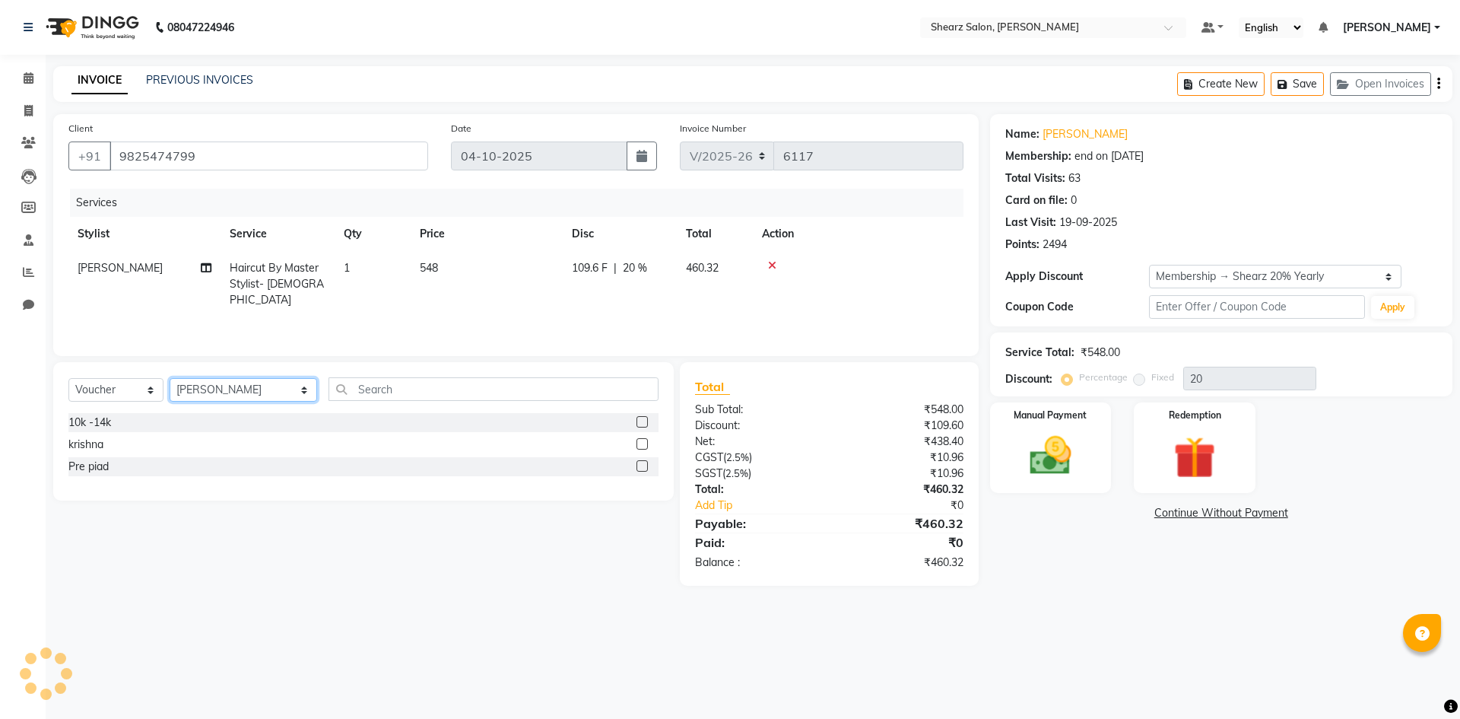
click at [205, 380] on select "Select Stylist AakashKumar Nai Admin A General [PERSON_NAME] Asha Chavariya [PE…" at bounding box center [244, 390] width 148 height 24
select select "77292"
click at [170, 378] on select "Select Stylist AakashKumar Nai Admin A General [PERSON_NAME] Asha Chavariya [PE…" at bounding box center [244, 390] width 148 height 24
click at [348, 371] on div "Select Service Product Membership Package Voucher Prepaid Gift Card Select Styl…" at bounding box center [363, 431] width 621 height 138
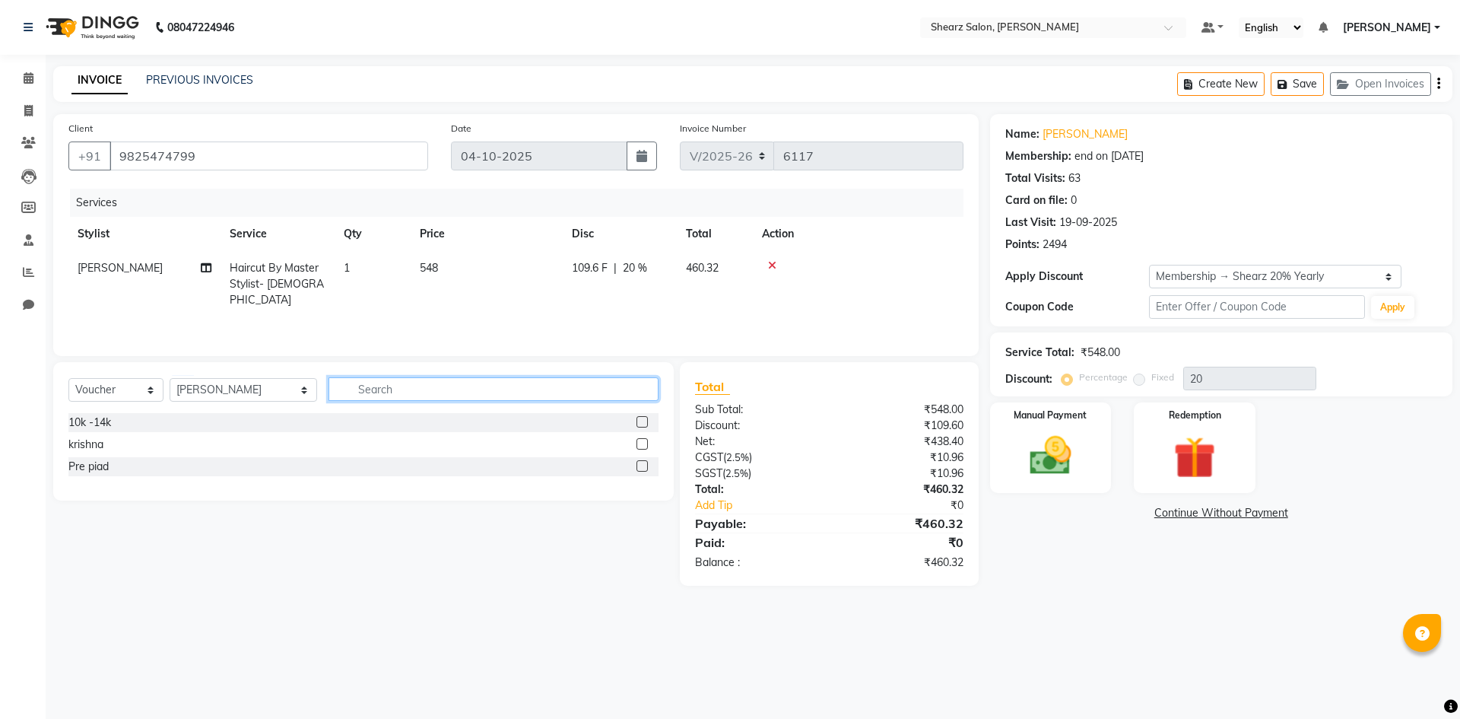
click at [353, 394] on input "text" at bounding box center [494, 389] width 330 height 24
type input "g"
click at [76, 390] on select "Select Service Product Membership Package Voucher Prepaid Gift Card" at bounding box center [115, 390] width 95 height 24
click at [68, 378] on select "Select Service Product Membership Package Voucher Prepaid Gift Card" at bounding box center [115, 390] width 95 height 24
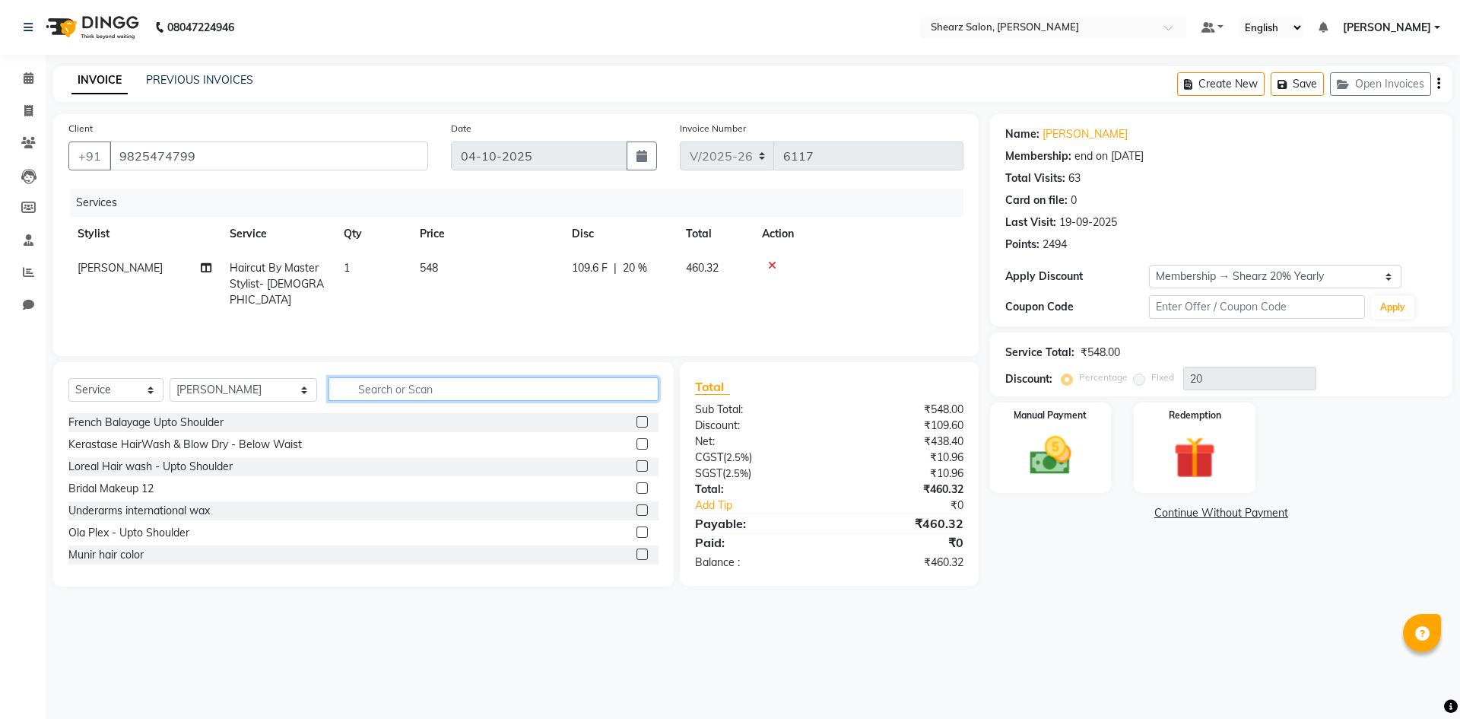
click at [390, 386] on input "text" at bounding box center [494, 389] width 330 height 24
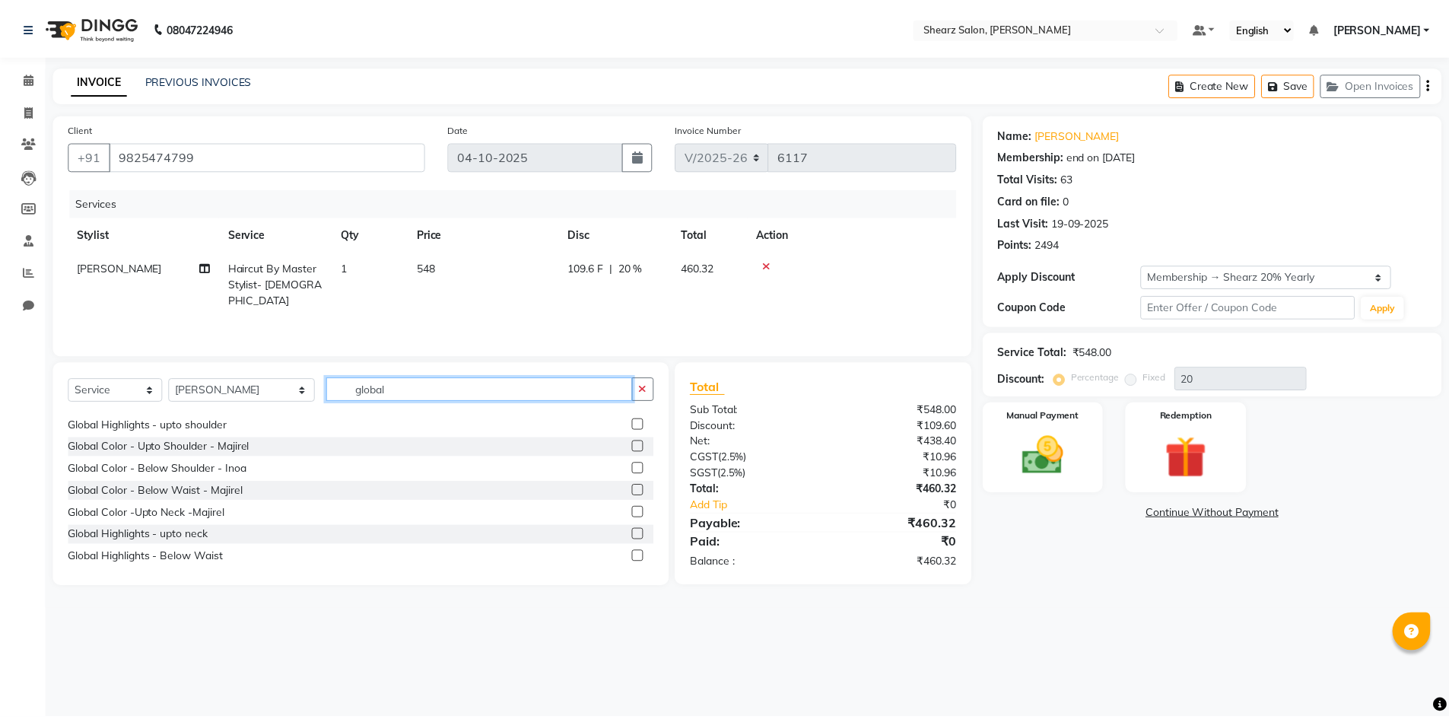
scroll to position [228, 0]
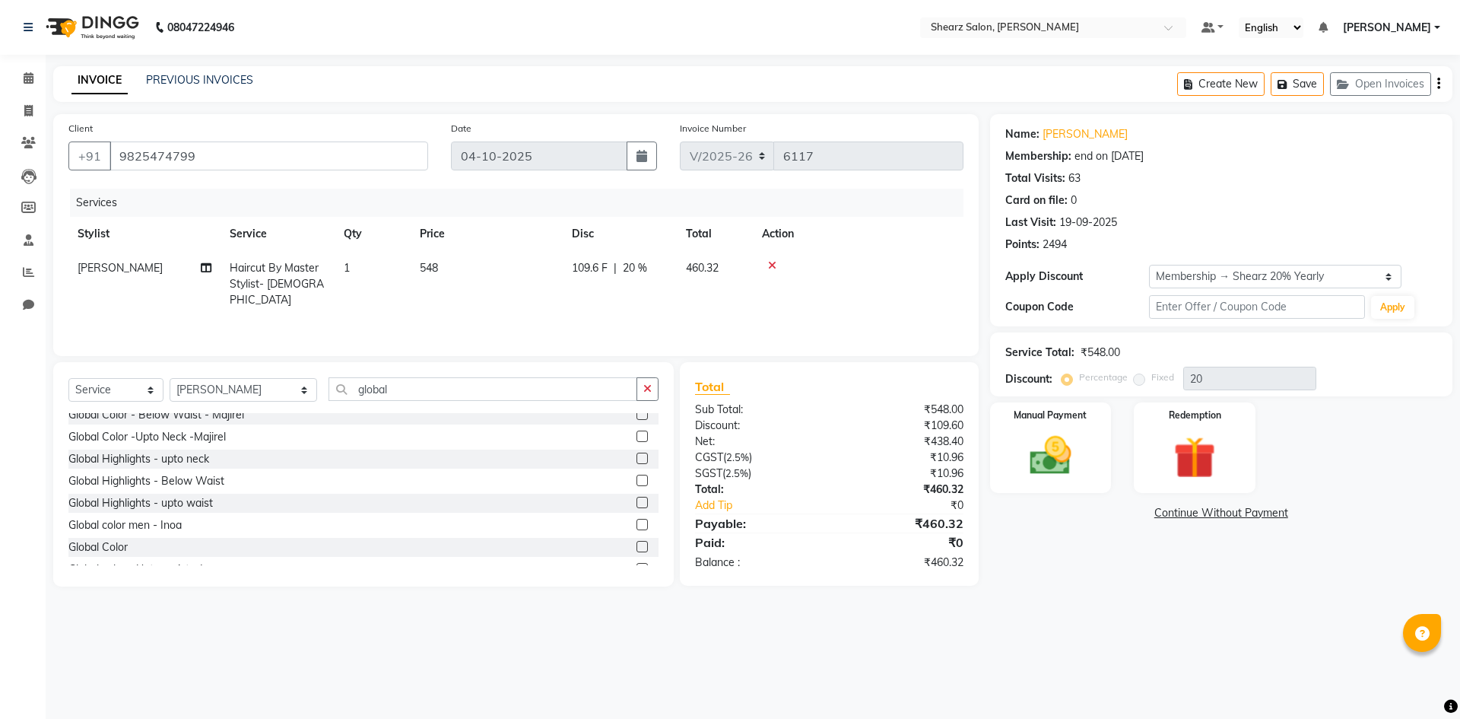
click at [637, 524] on label at bounding box center [642, 524] width 11 height 11
click at [637, 524] on input "checkbox" at bounding box center [642, 525] width 10 height 10
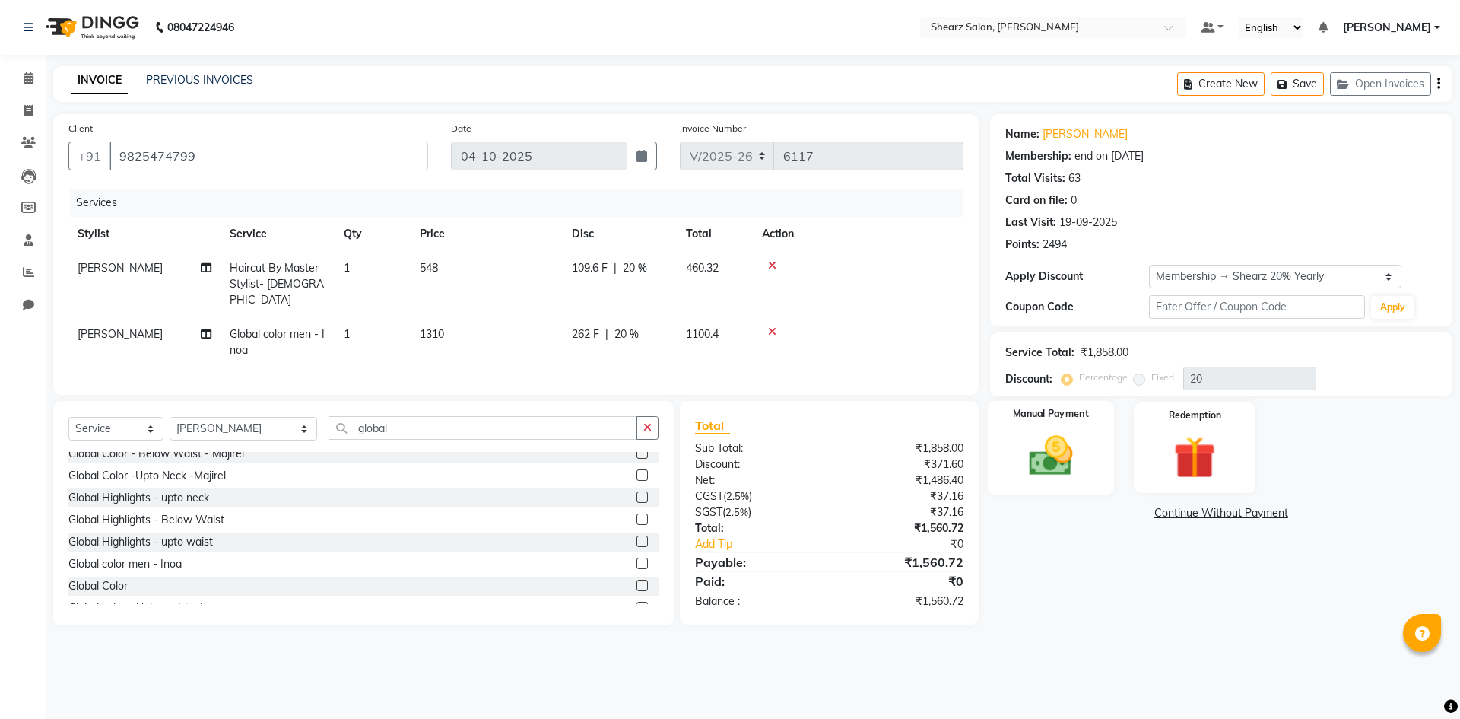
click at [1032, 446] on img at bounding box center [1050, 455] width 71 height 50
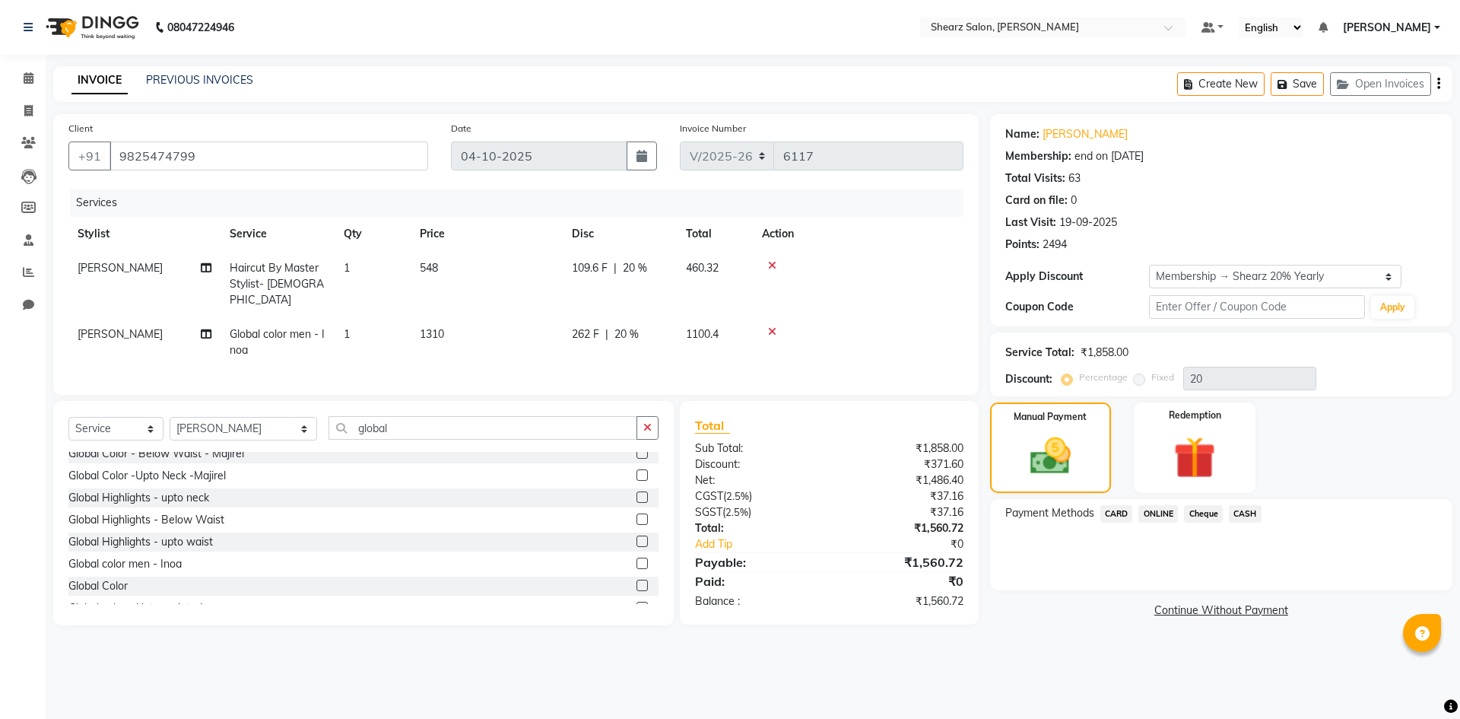
click at [1145, 522] on div "ONLINE" at bounding box center [1155, 515] width 46 height 21
click at [1148, 516] on span "ONLINE" at bounding box center [1158, 513] width 40 height 17
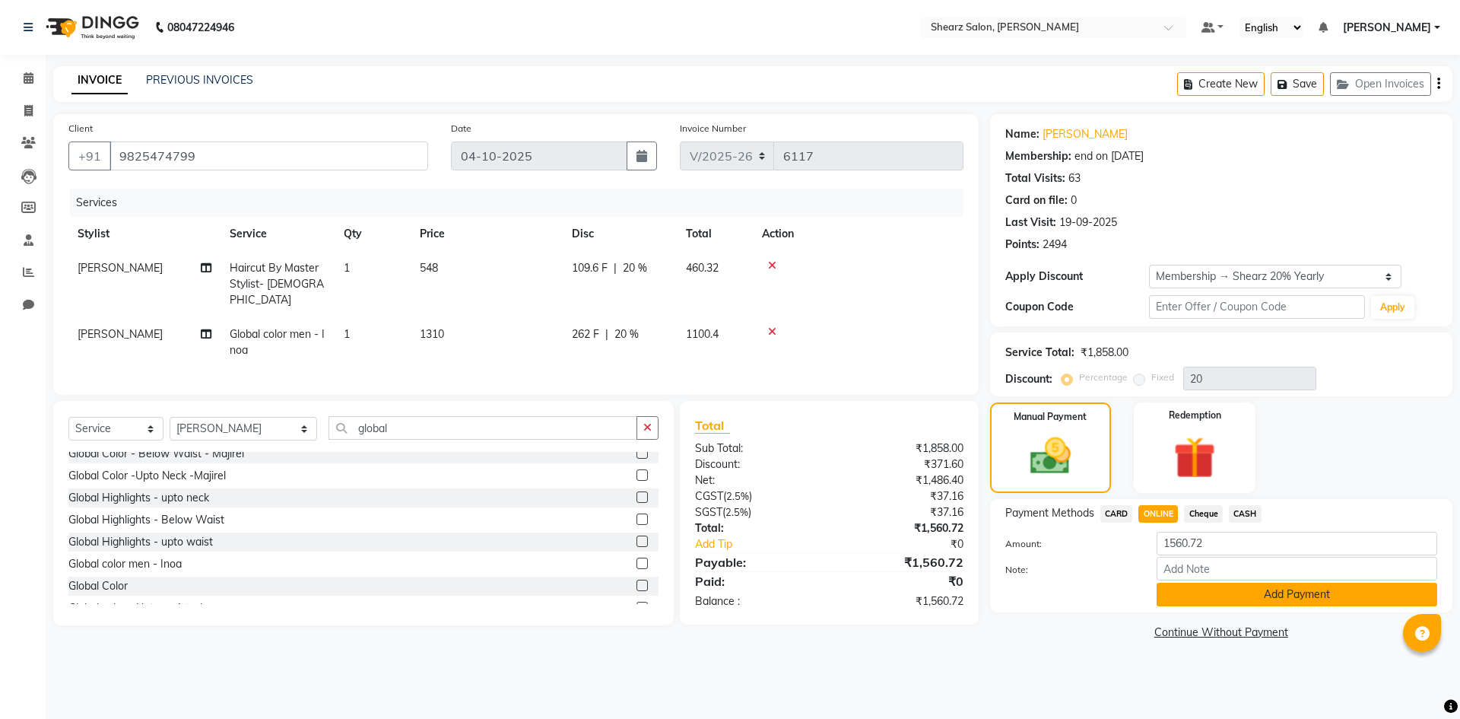
click at [1171, 589] on button "Add Payment" at bounding box center [1297, 595] width 281 height 24
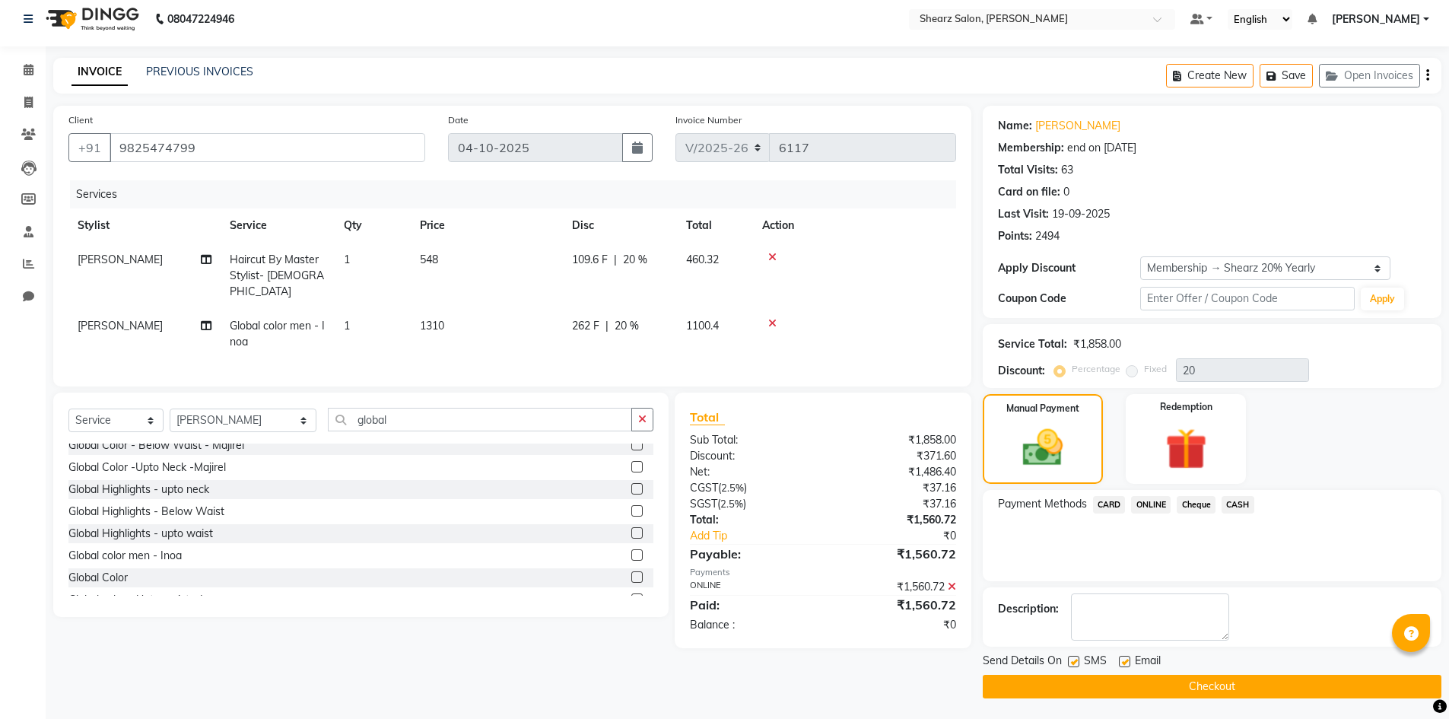
scroll to position [11, 0]
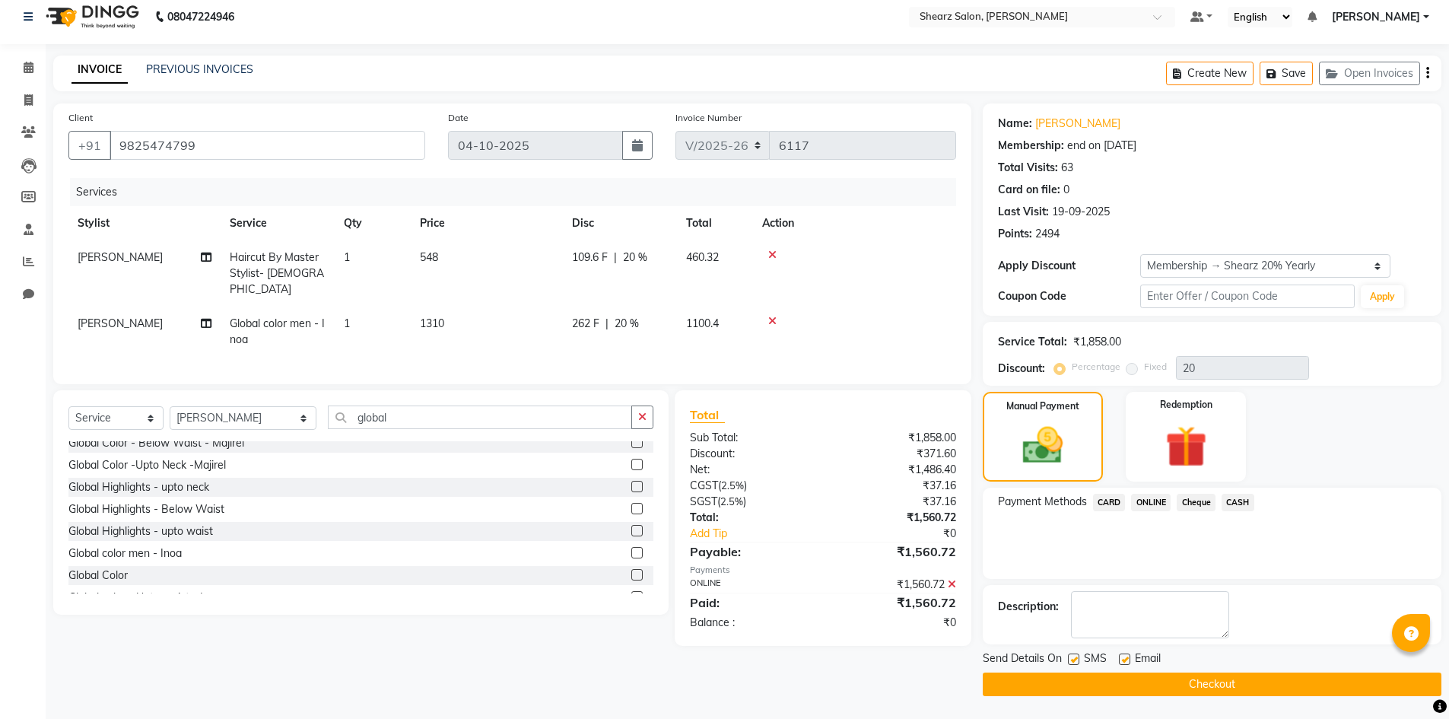
click at [1164, 690] on button "Checkout" at bounding box center [1212, 684] width 459 height 24
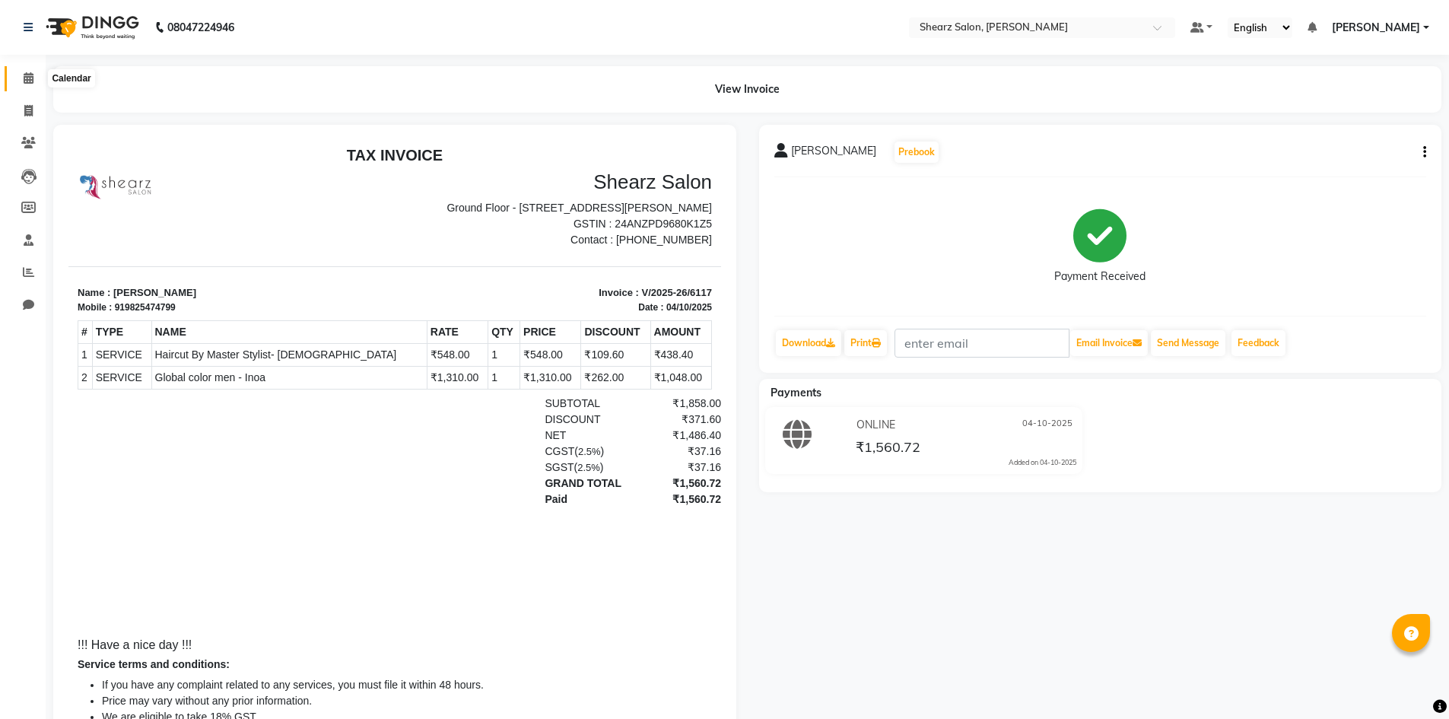
click at [33, 75] on icon at bounding box center [29, 77] width 10 height 11
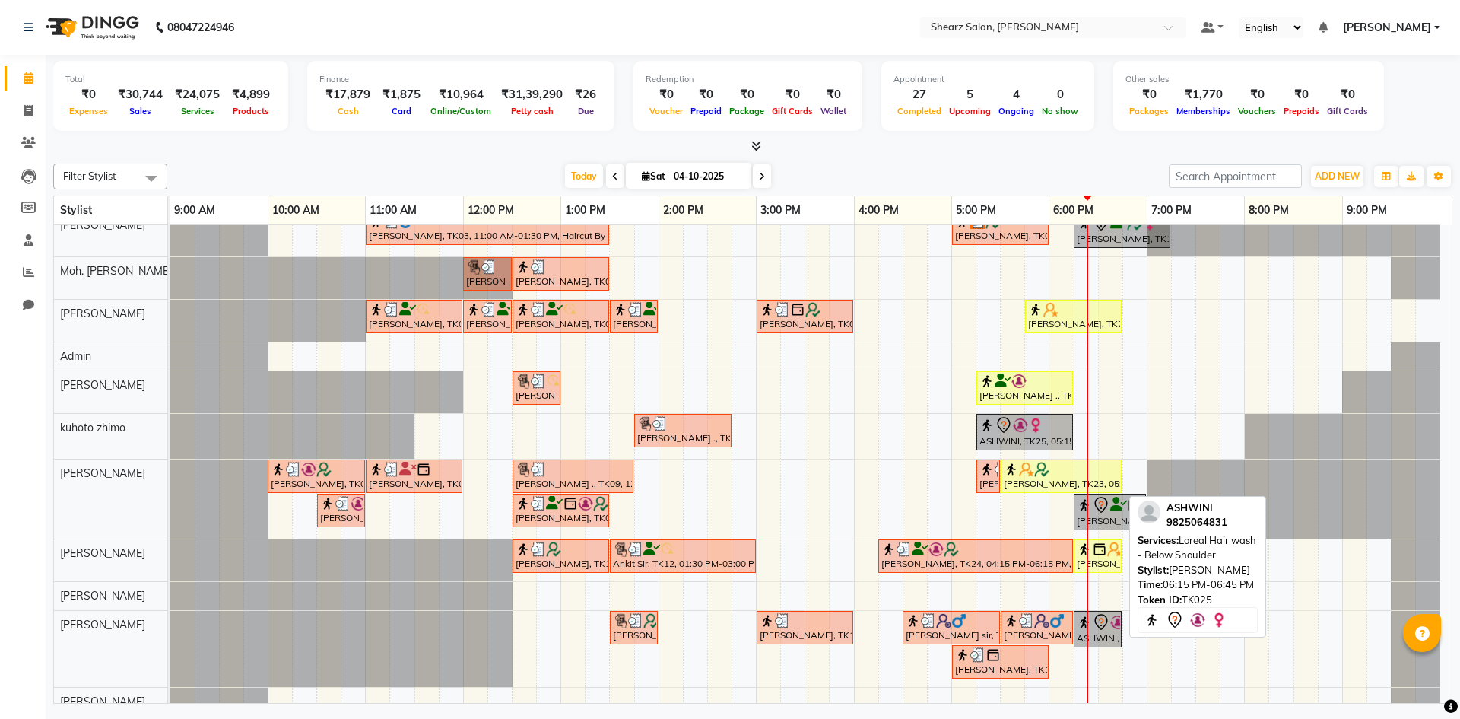
scroll to position [72, 0]
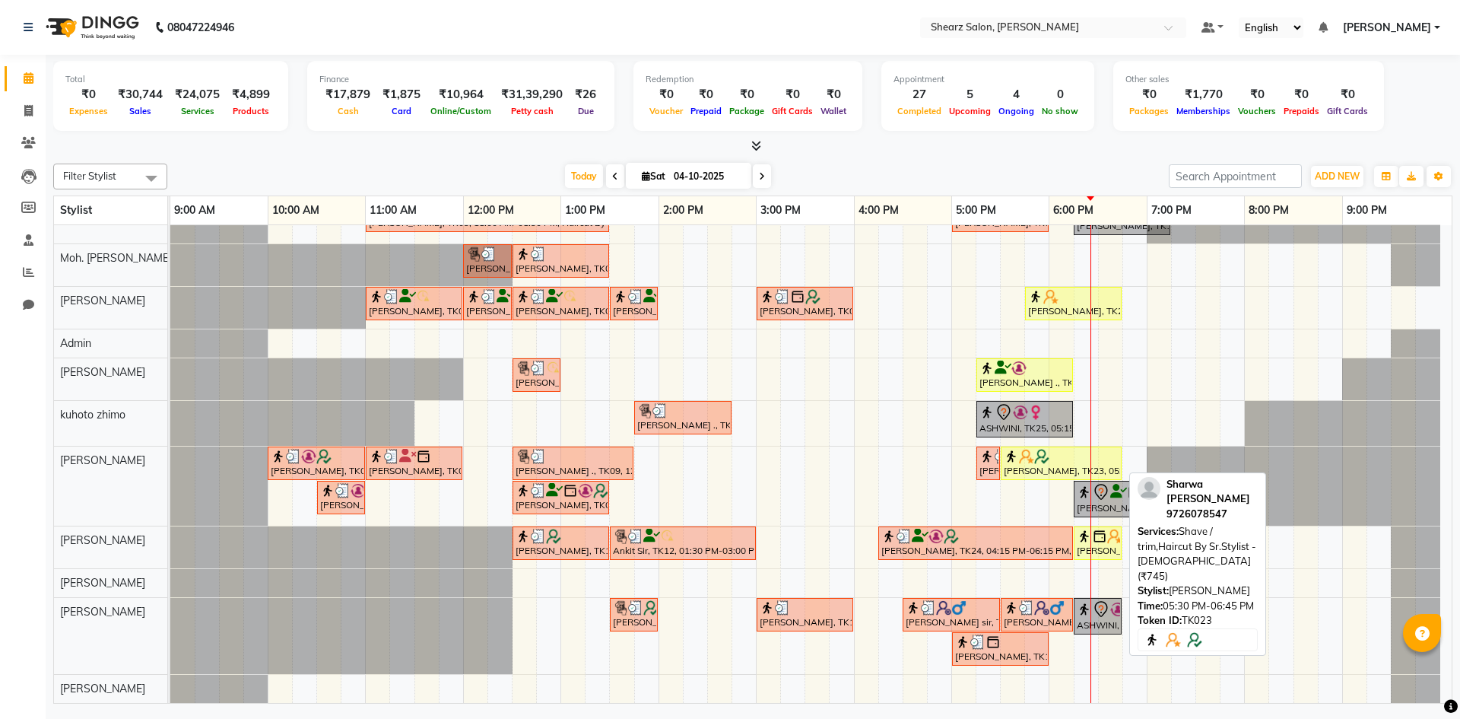
click at [1053, 478] on link "[PERSON_NAME], TK23, 05:30 PM-06:45 PM, Shave / trim,Haircut By Sr.Stylist - [D…" at bounding box center [1061, 462] width 121 height 33
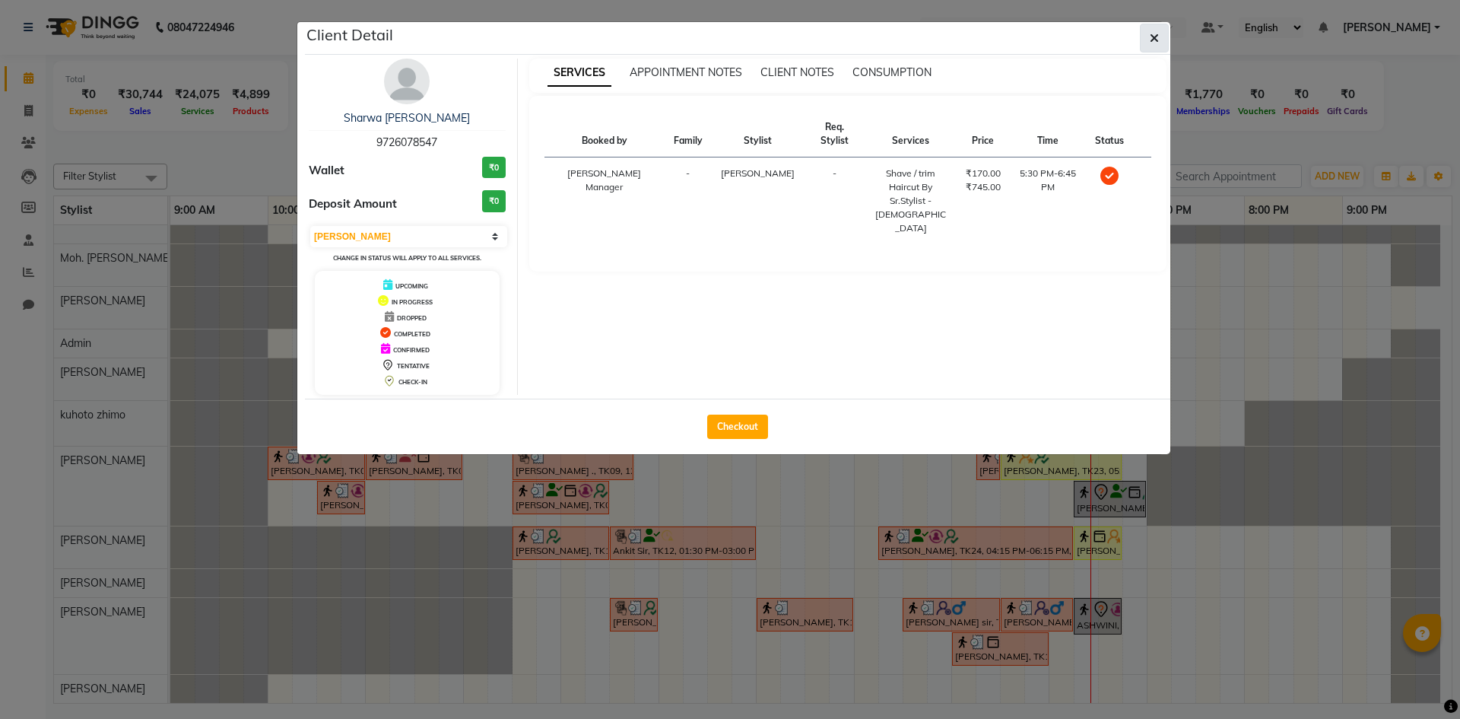
click at [1147, 44] on button "button" at bounding box center [1154, 38] width 29 height 29
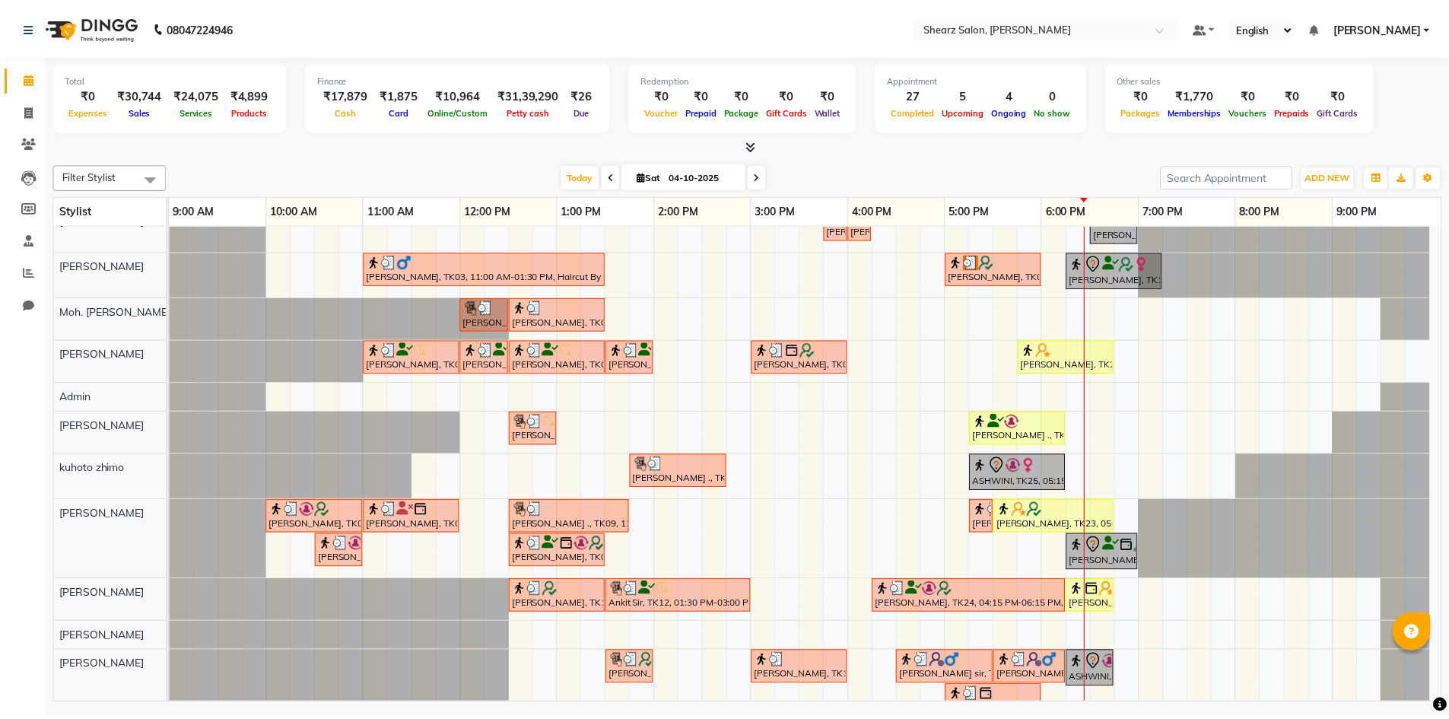
scroll to position [0, 0]
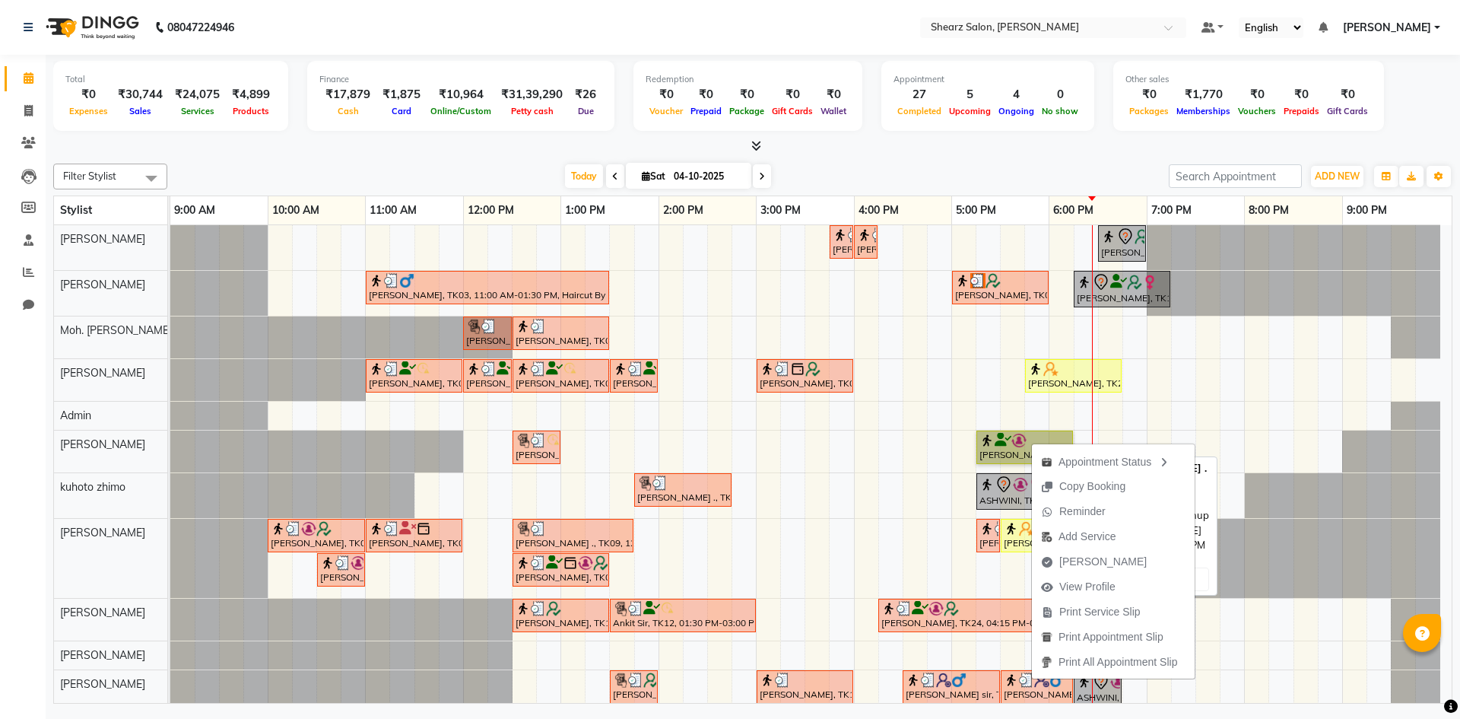
click at [1006, 446] on link "BINAL PATEL ., TK20, 05:15 PM-06:15 PM, Remy laure cleanup" at bounding box center [1024, 446] width 97 height 33
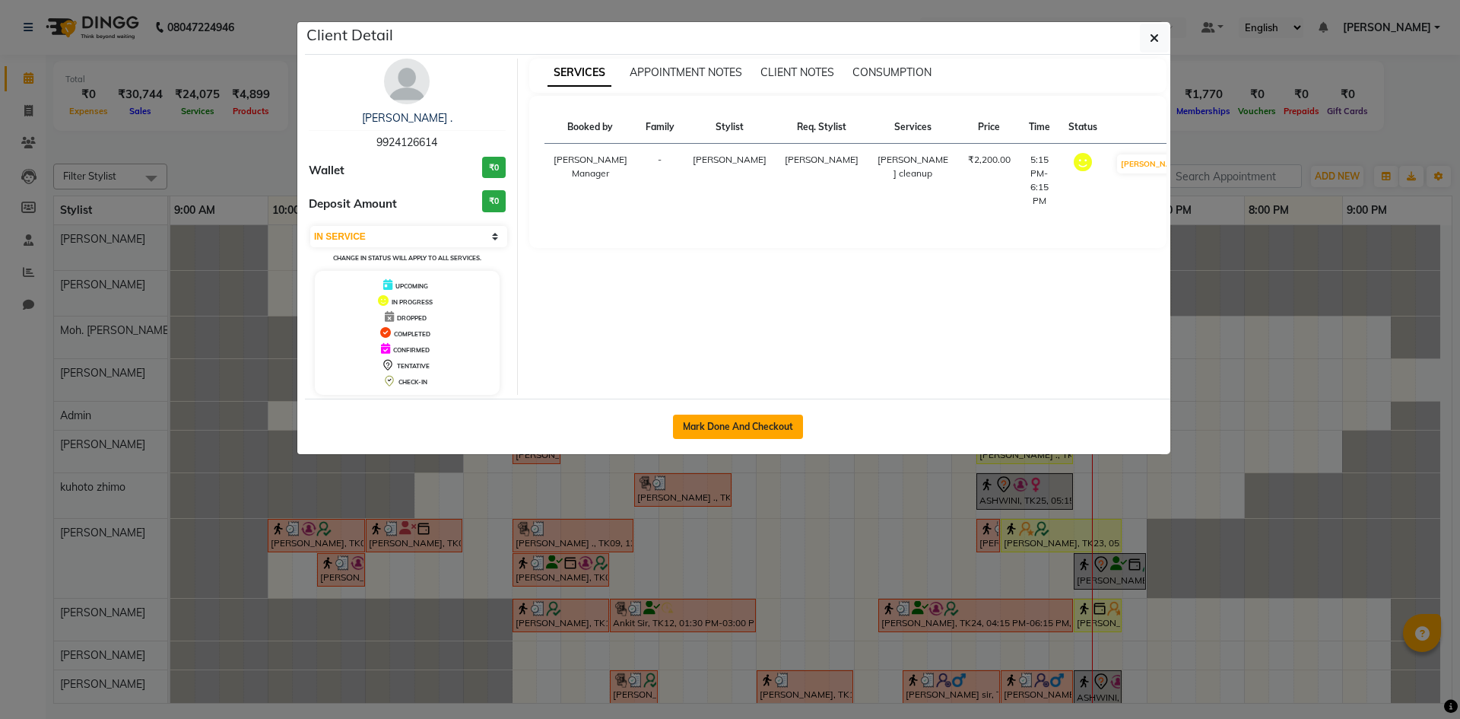
click at [726, 437] on button "Mark Done And Checkout" at bounding box center [738, 426] width 130 height 24
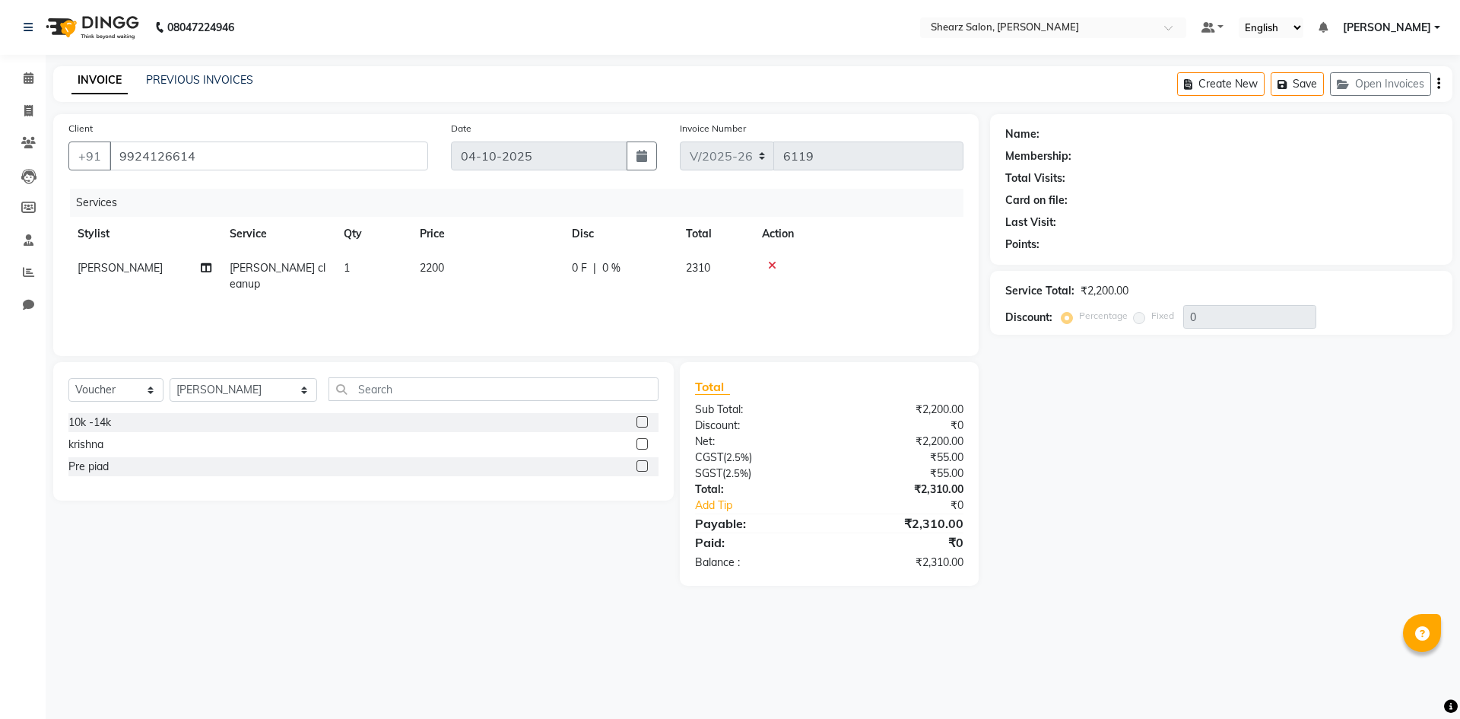
click at [770, 265] on icon at bounding box center [772, 265] width 8 height 11
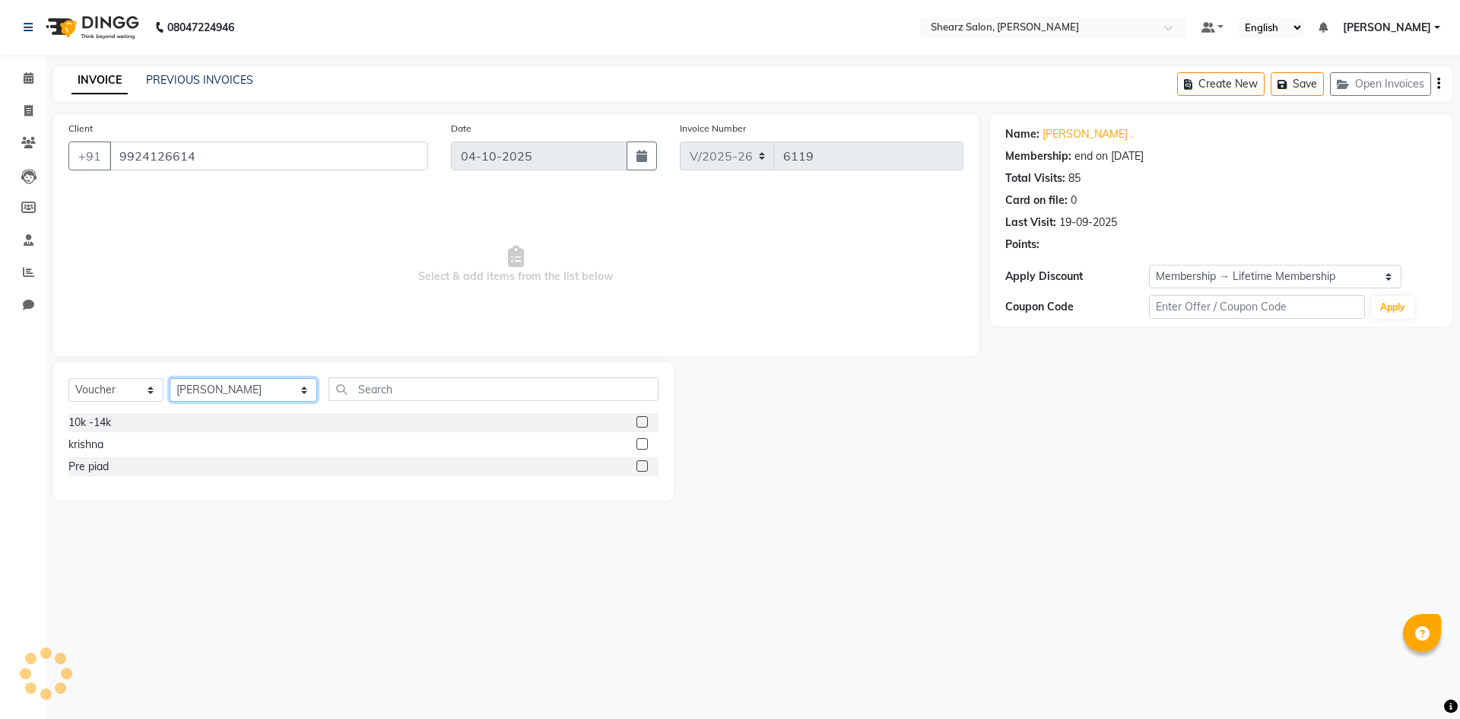
click at [202, 386] on select "Select Stylist AakashKumar Nai Admin A General [PERSON_NAME] Asha Chavariya [PE…" at bounding box center [244, 390] width 148 height 24
click at [170, 378] on select "Select Stylist AakashKumar Nai Admin A General [PERSON_NAME] Asha Chavariya [PE…" at bounding box center [244, 390] width 148 height 24
click at [132, 408] on div "Select Service Product Membership Package Voucher Prepaid Gift Card Select Styl…" at bounding box center [363, 395] width 590 height 36
drag, startPoint x: 117, startPoint y: 395, endPoint x: 122, endPoint y: 372, distance: 23.3
click at [117, 395] on select "Select Service Product Membership Package Voucher Prepaid Gift Card" at bounding box center [115, 390] width 95 height 24
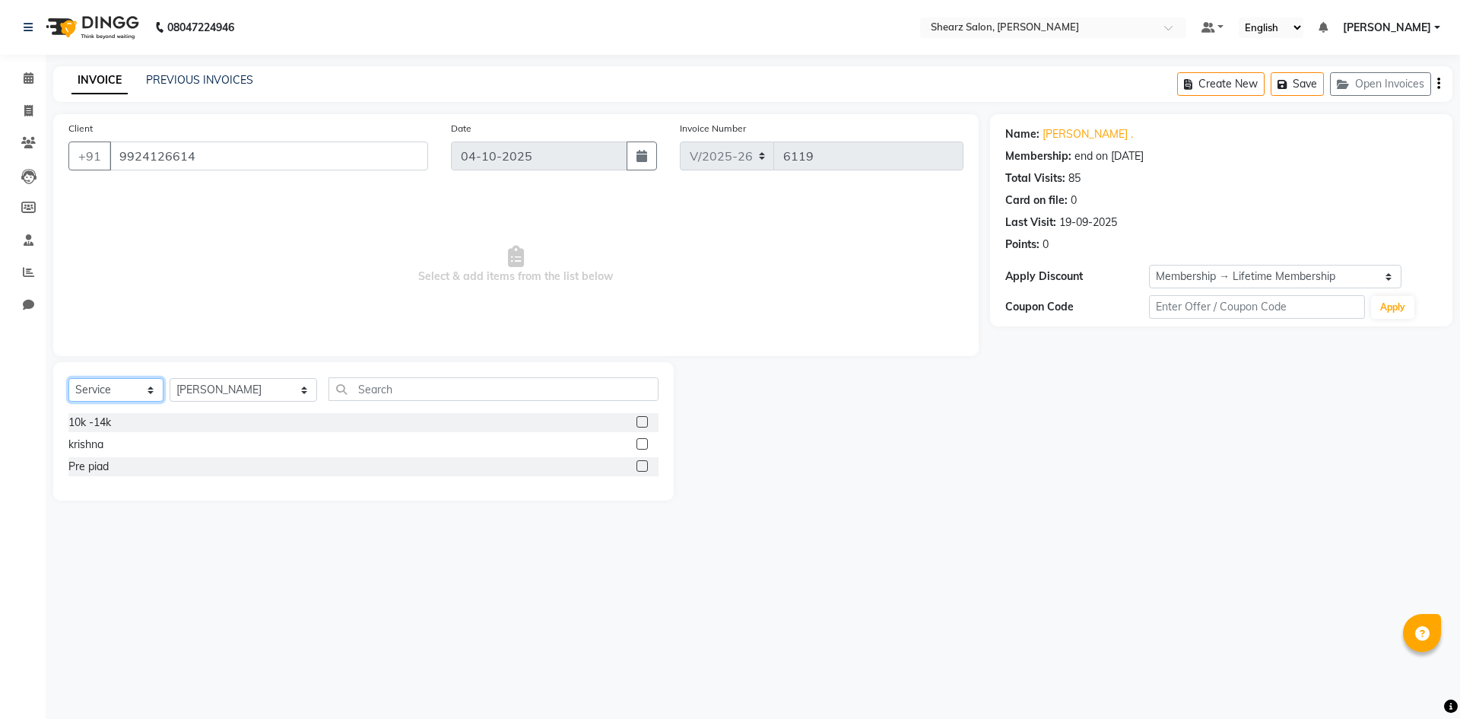
click at [68, 378] on select "Select Service Product Membership Package Voucher Prepaid Gift Card" at bounding box center [115, 390] width 95 height 24
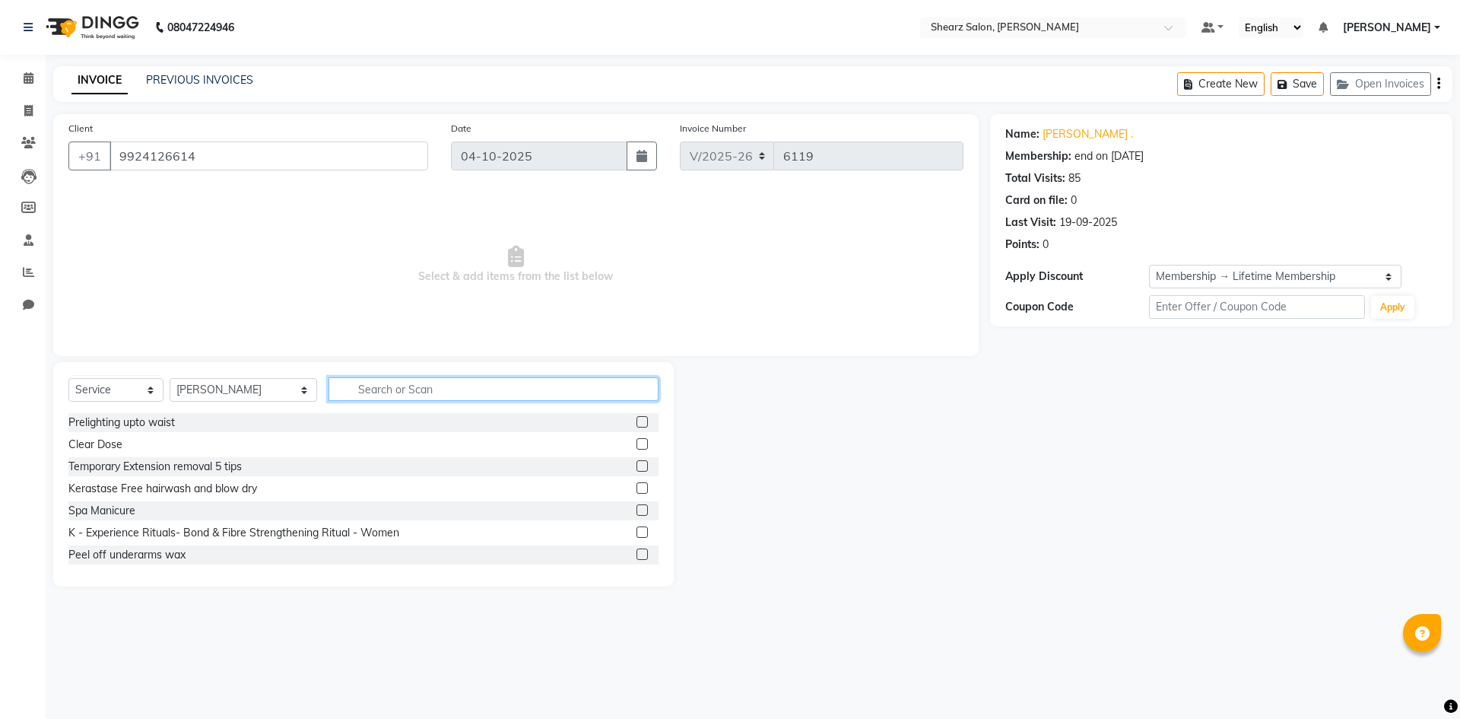
click at [389, 397] on input "text" at bounding box center [494, 389] width 330 height 24
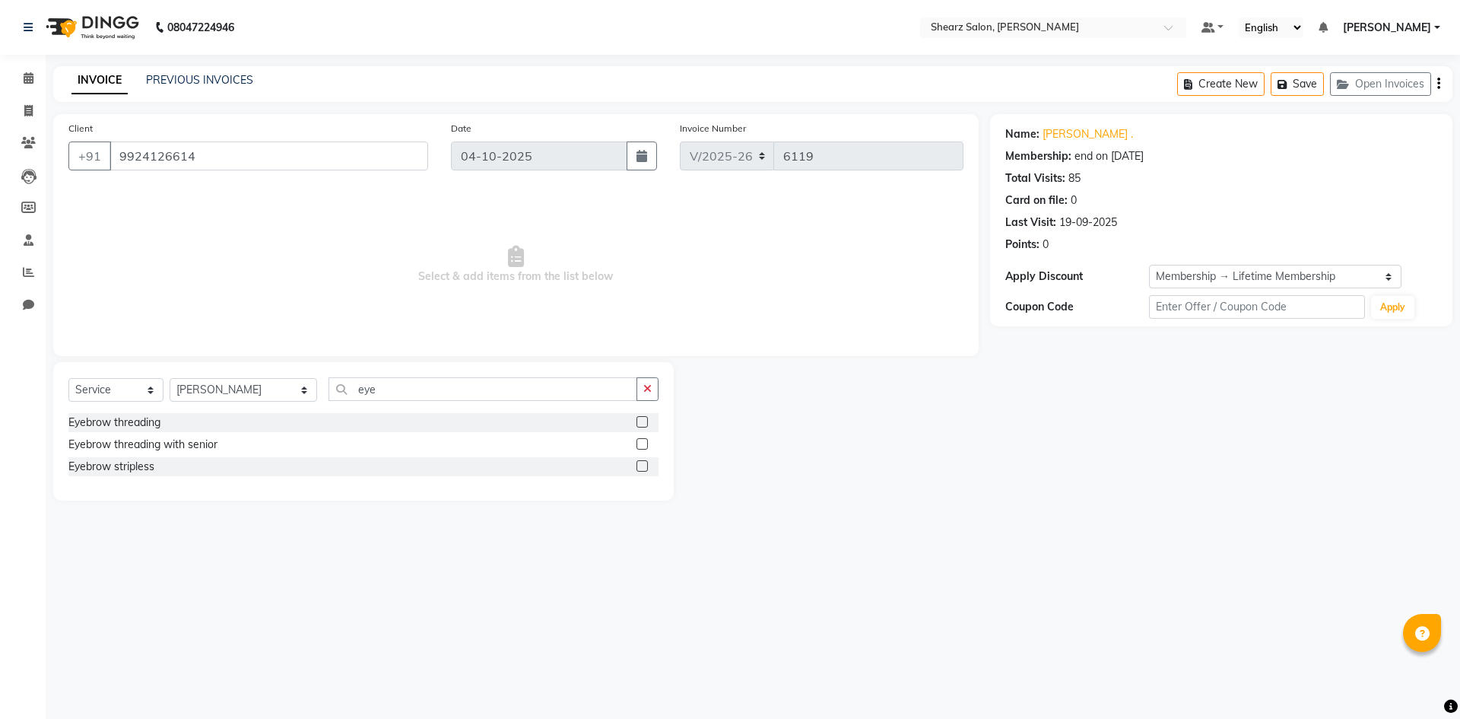
click at [635, 419] on div "Eyebrow threading" at bounding box center [363, 422] width 590 height 19
click at [637, 420] on label at bounding box center [642, 421] width 11 height 11
click at [637, 420] on input "checkbox" at bounding box center [642, 423] width 10 height 10
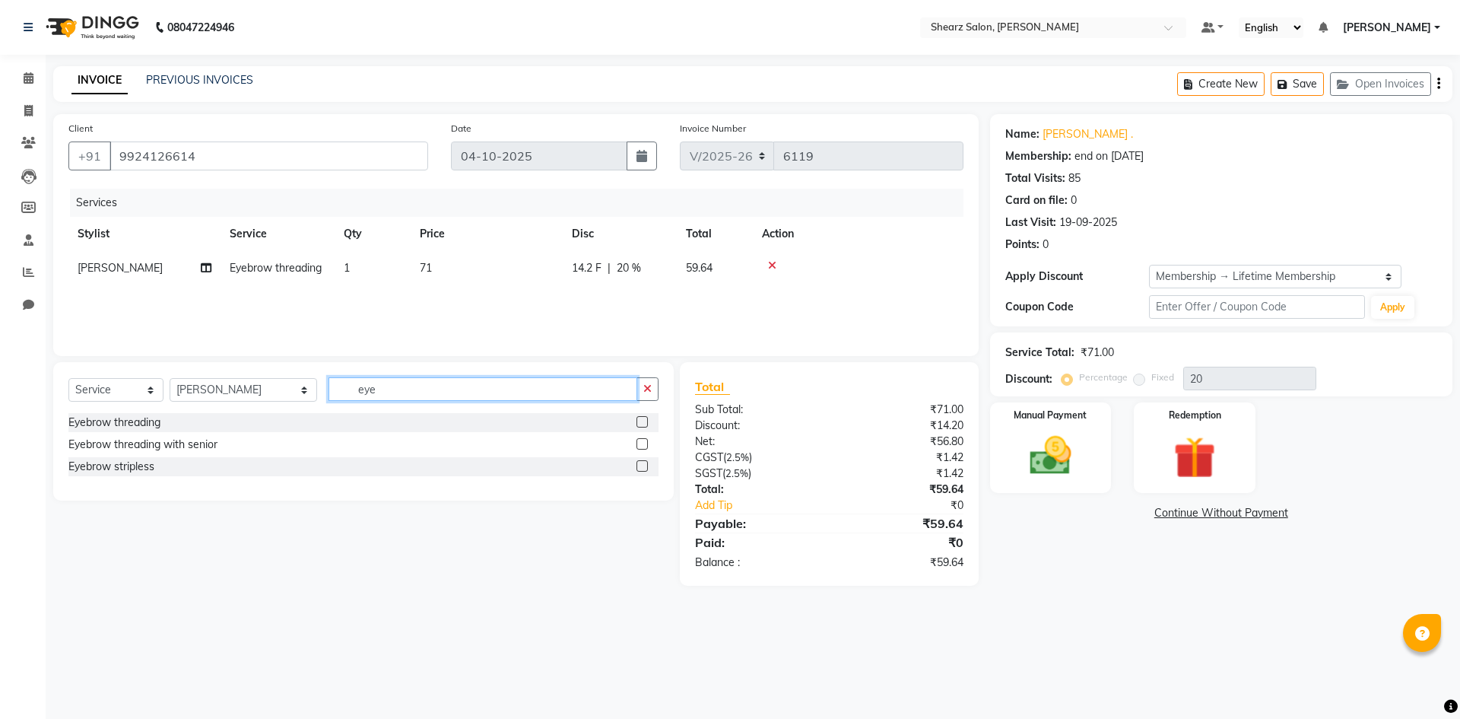
click at [452, 386] on input "eye" at bounding box center [483, 389] width 309 height 24
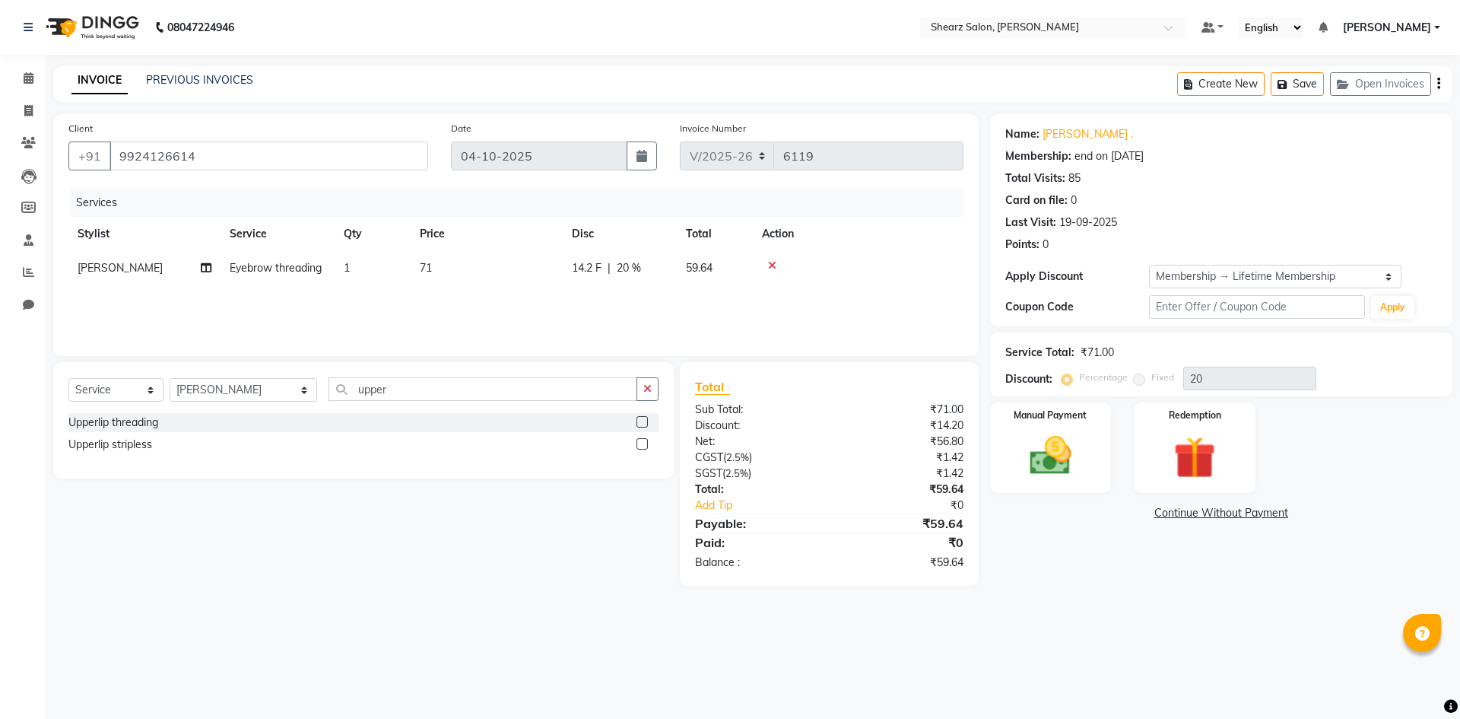
click at [643, 421] on label at bounding box center [642, 421] width 11 height 11
click at [643, 421] on input "checkbox" at bounding box center [642, 423] width 10 height 10
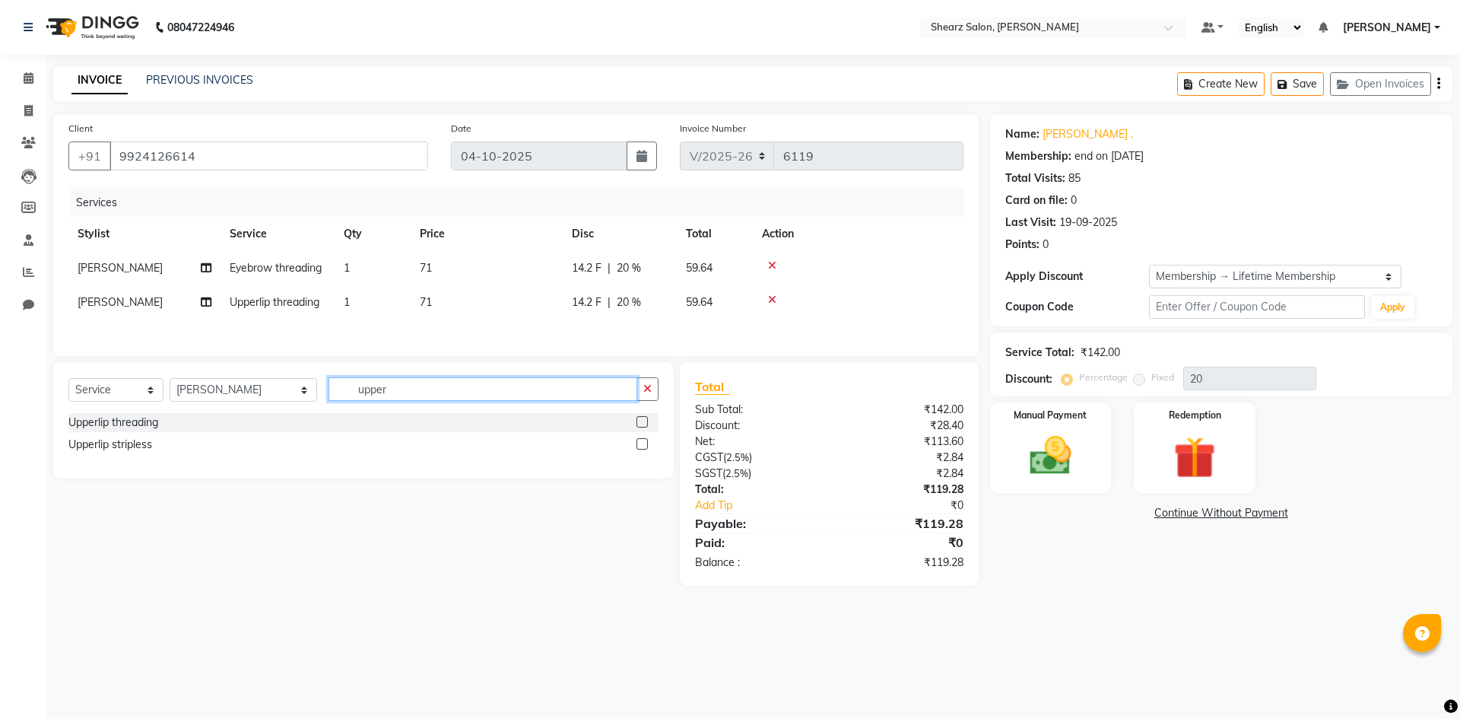
click at [490, 399] on input "upper" at bounding box center [483, 389] width 309 height 24
click at [648, 446] on label at bounding box center [642, 443] width 11 height 11
click at [646, 446] on input "checkbox" at bounding box center [642, 445] width 10 height 10
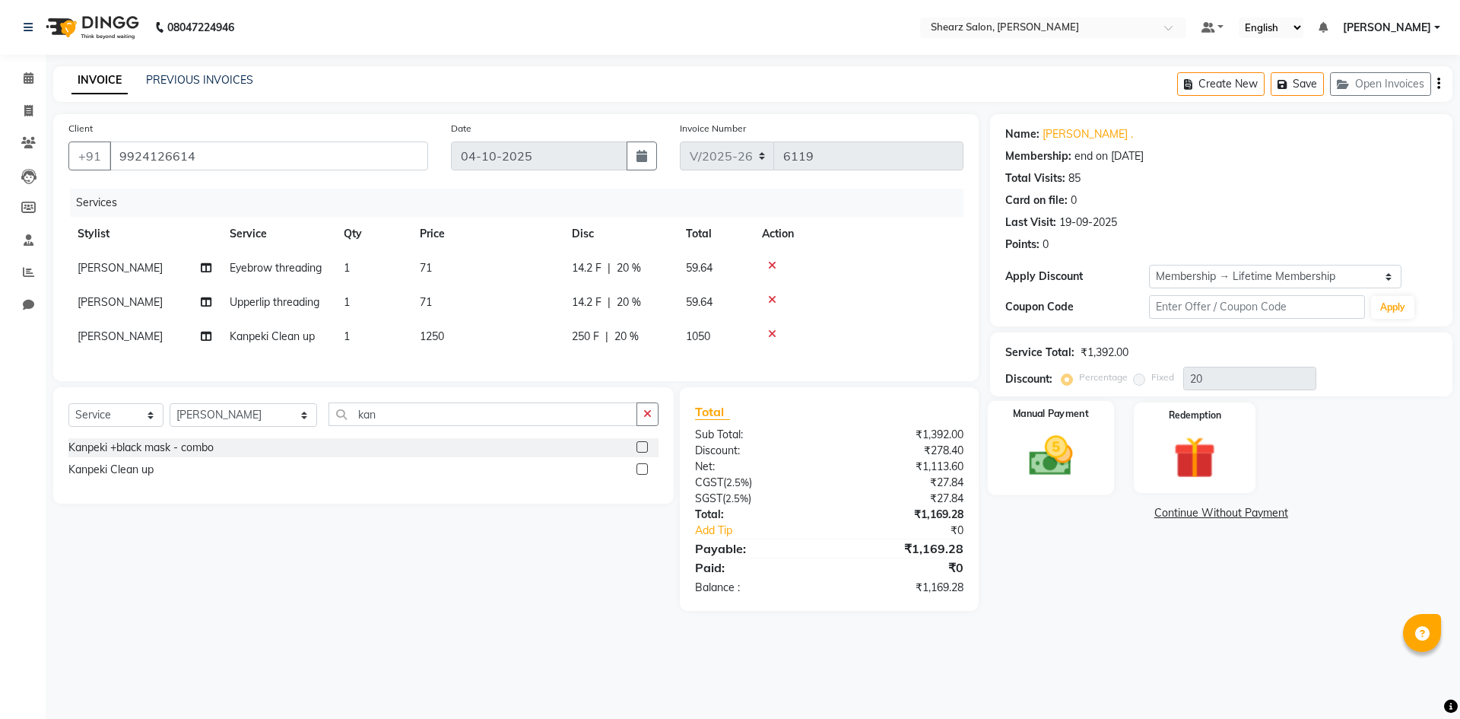
click at [1078, 464] on img at bounding box center [1050, 455] width 71 height 50
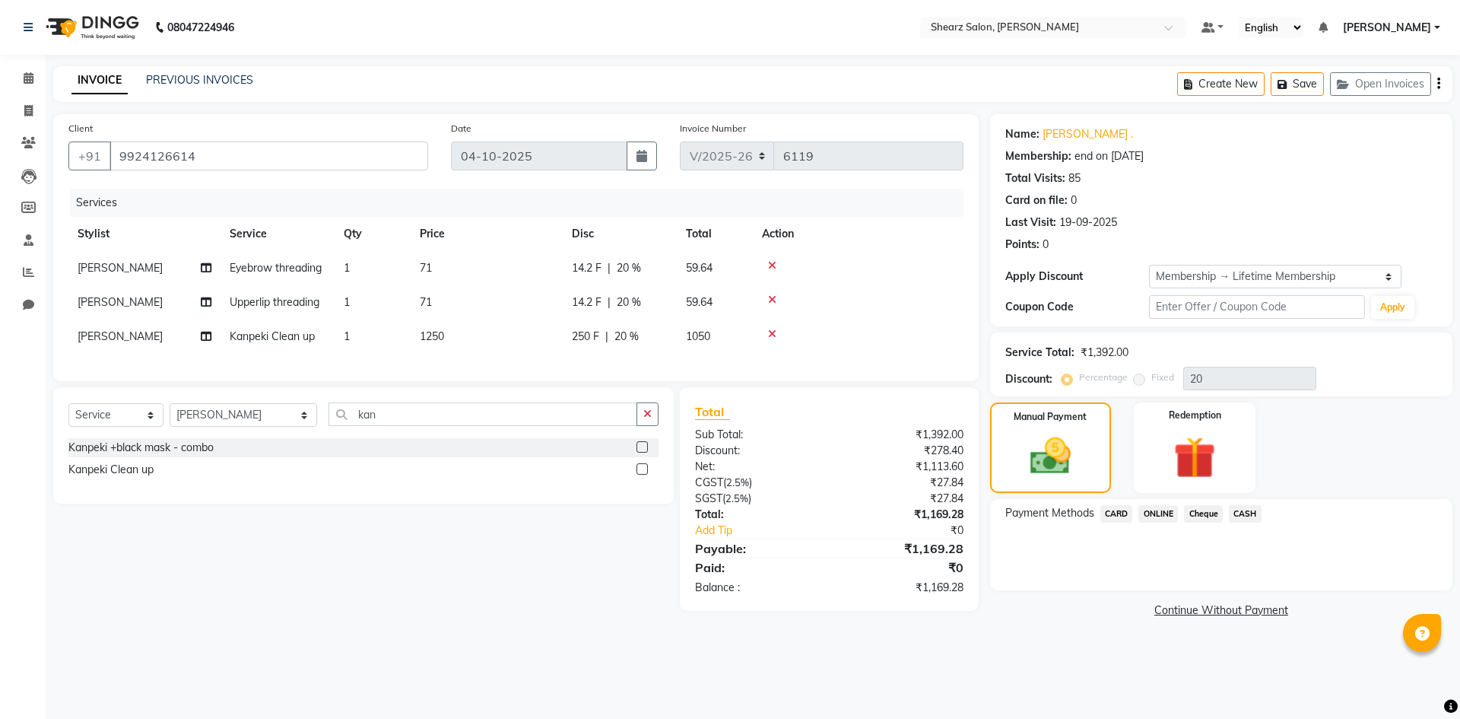
click at [1257, 507] on span "CASH" at bounding box center [1245, 513] width 33 height 17
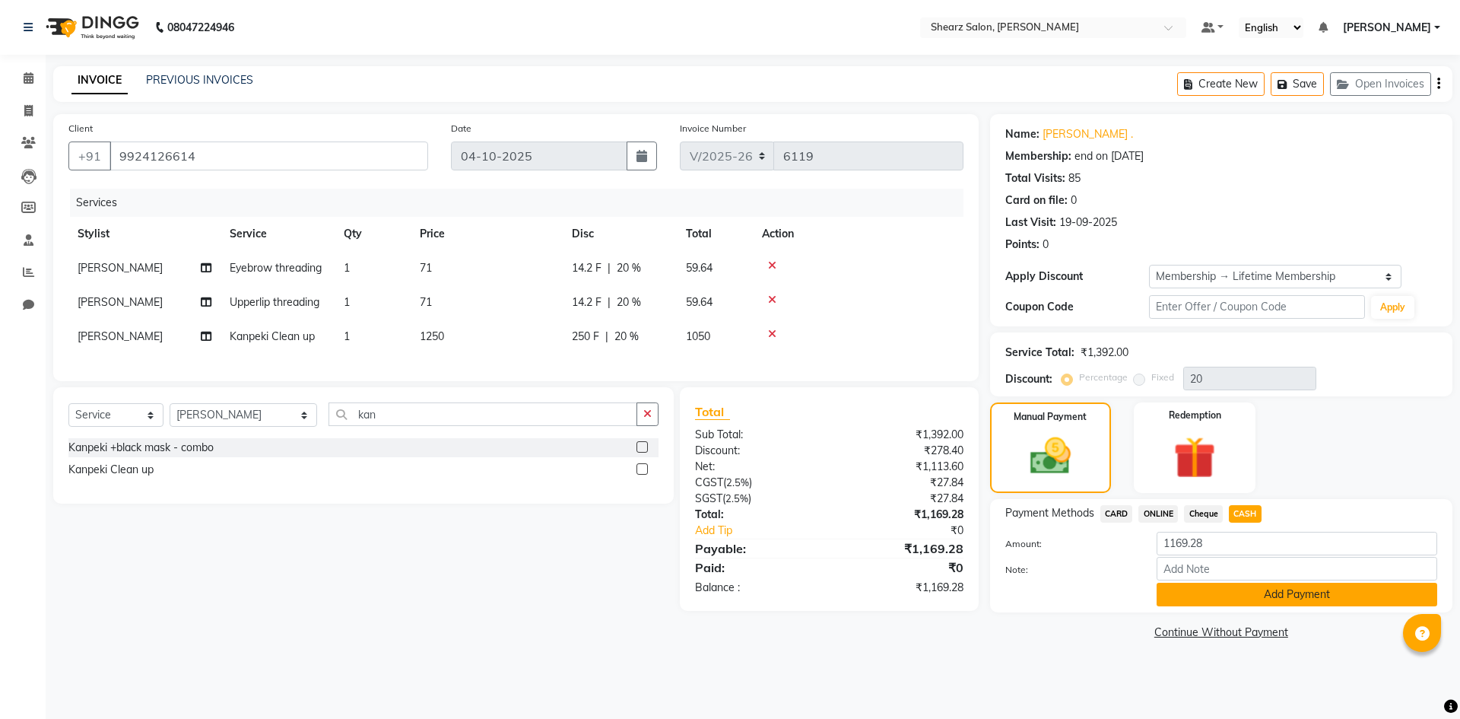
click at [1269, 583] on button "Add Payment" at bounding box center [1297, 595] width 281 height 24
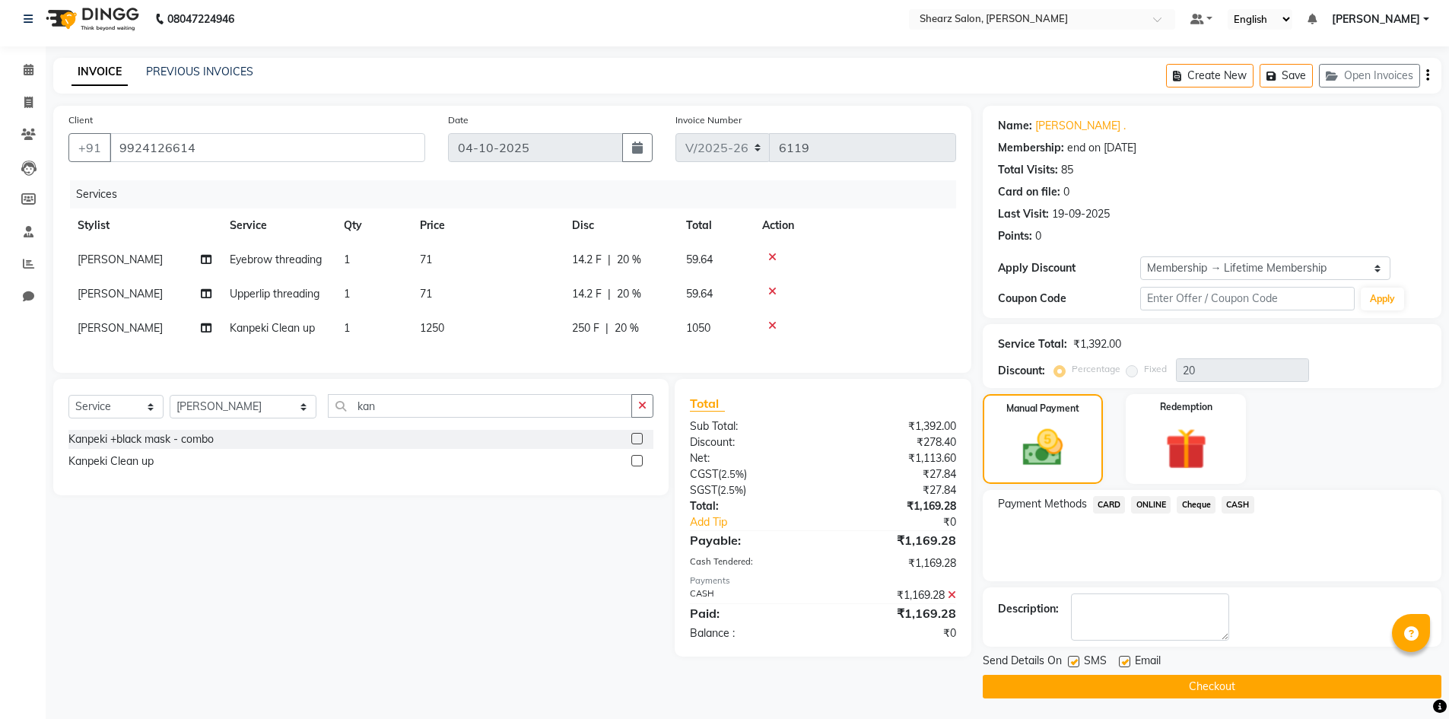
scroll to position [11, 0]
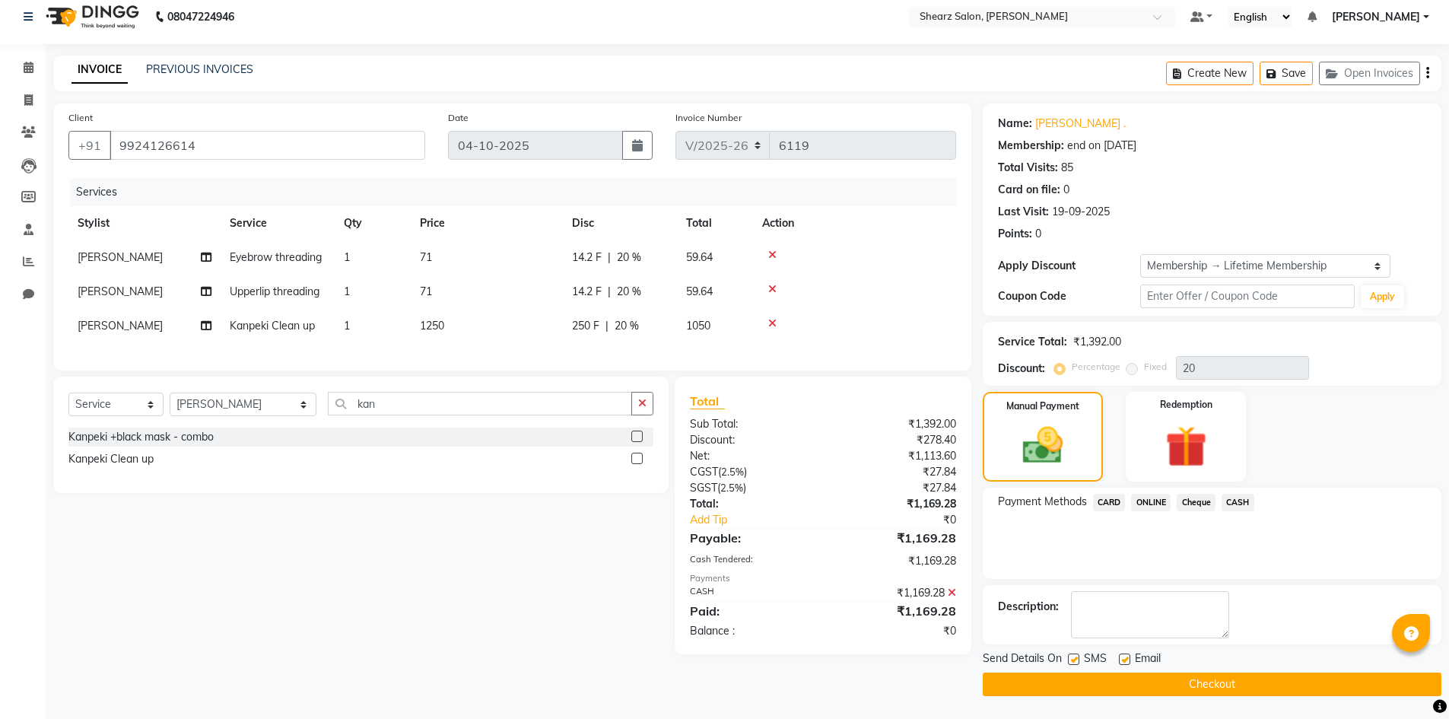
click at [1169, 693] on button "Checkout" at bounding box center [1212, 684] width 459 height 24
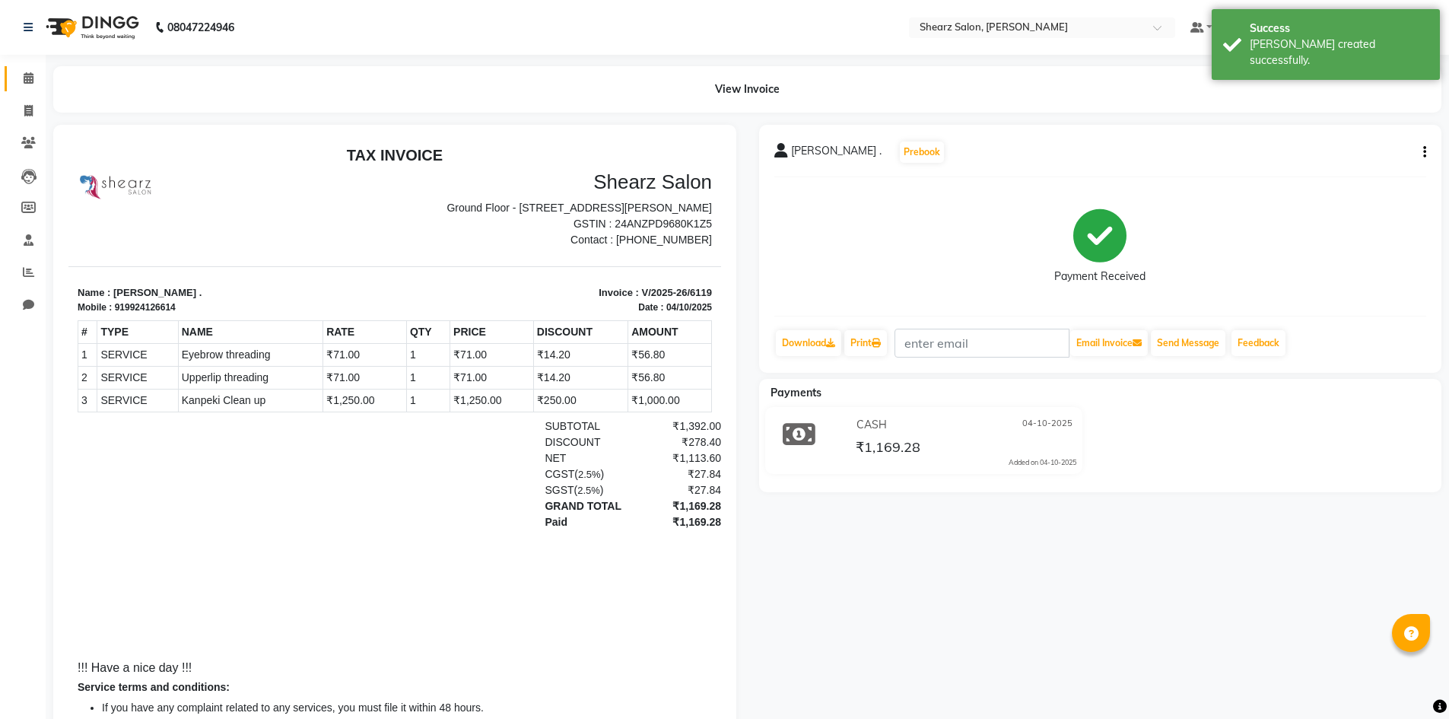
click at [14, 72] on link "Calendar" at bounding box center [23, 78] width 37 height 25
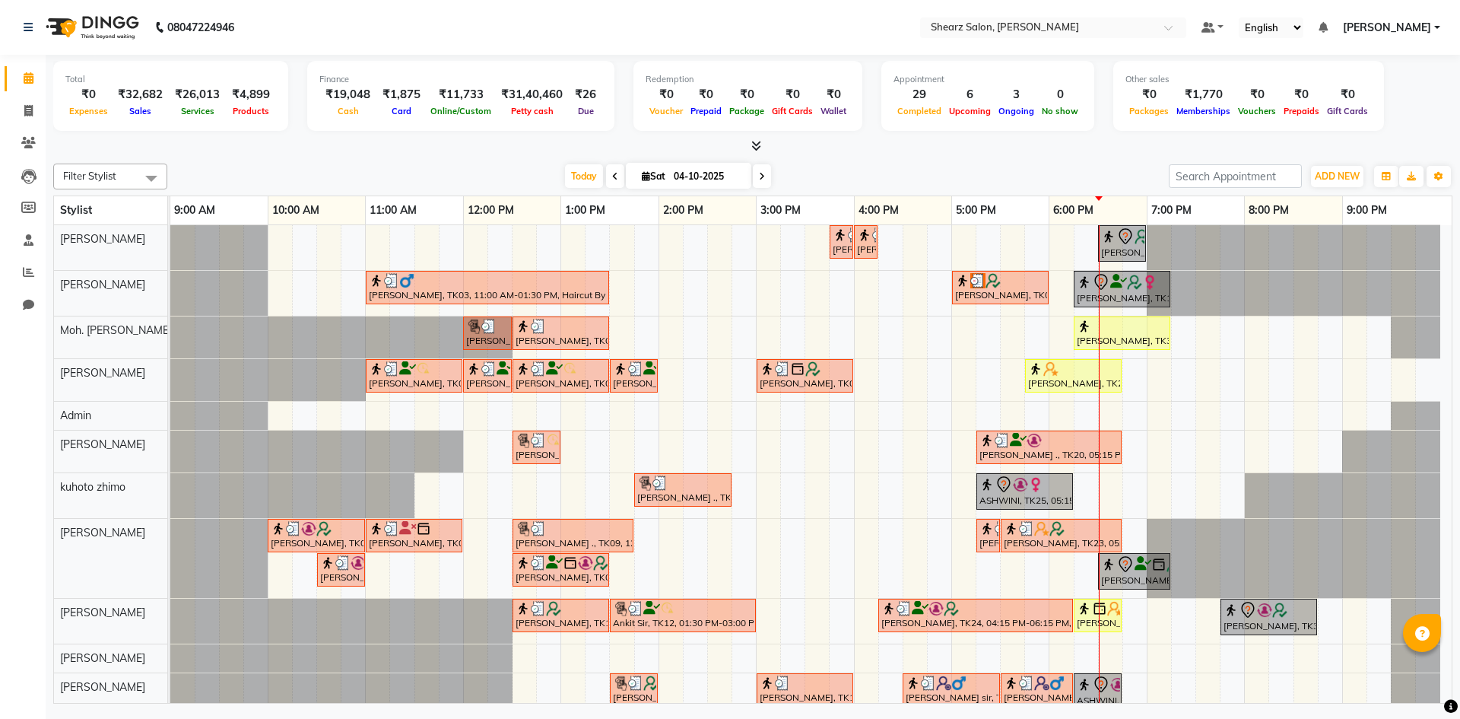
click at [1060, 356] on div "Nirali SHAH, TK21, 03:45 PM-04:00 PM, Upperlip stripless Nirali SHAH, TK21, 04:…" at bounding box center [810, 501] width 1281 height 553
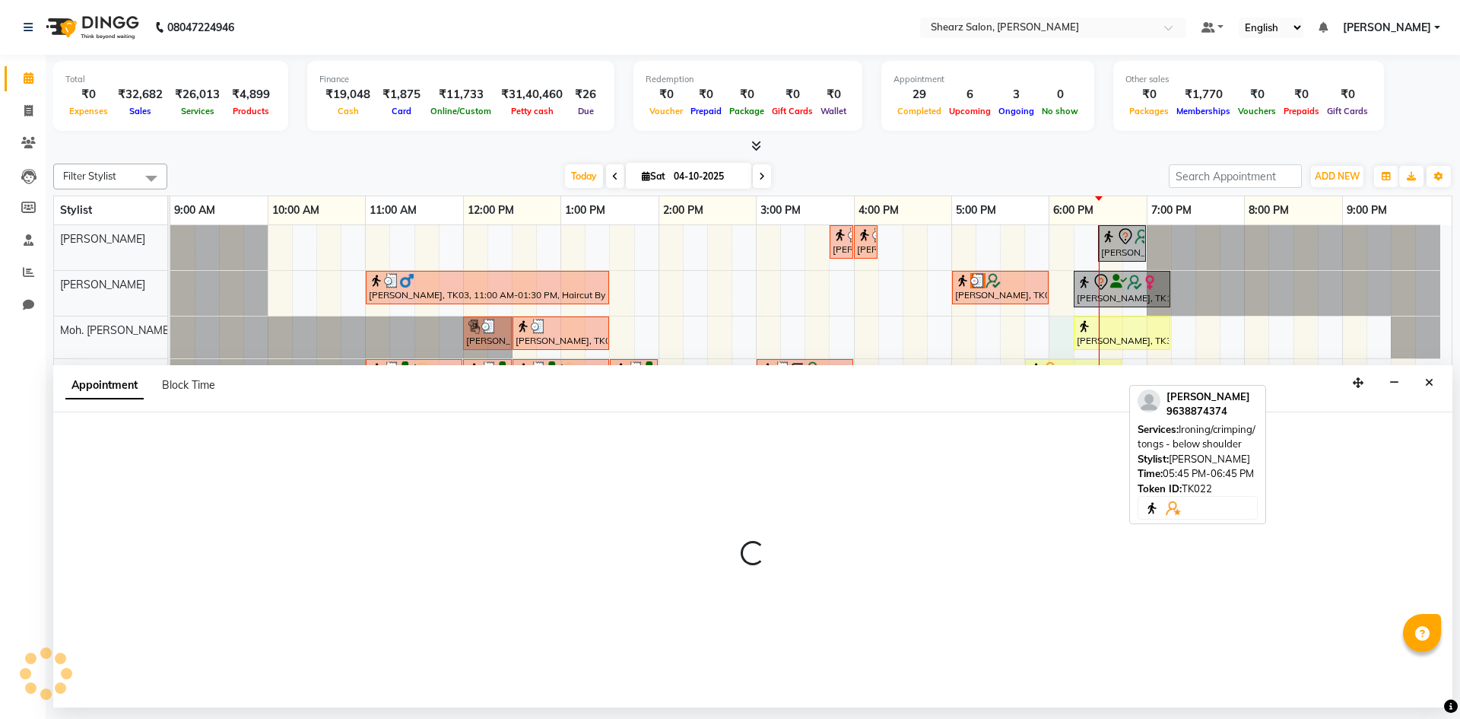
click at [1059, 364] on div at bounding box center [1073, 368] width 91 height 15
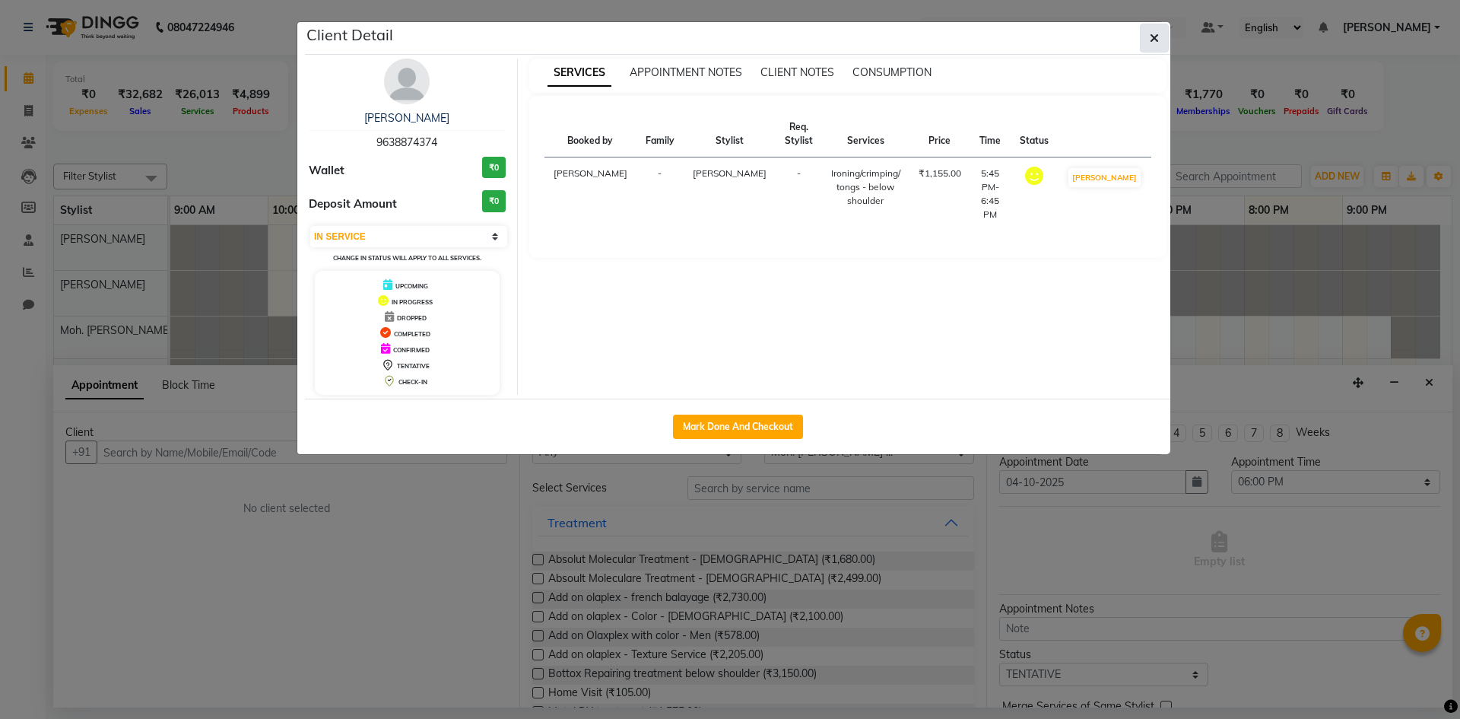
click at [1142, 29] on button "button" at bounding box center [1154, 38] width 29 height 29
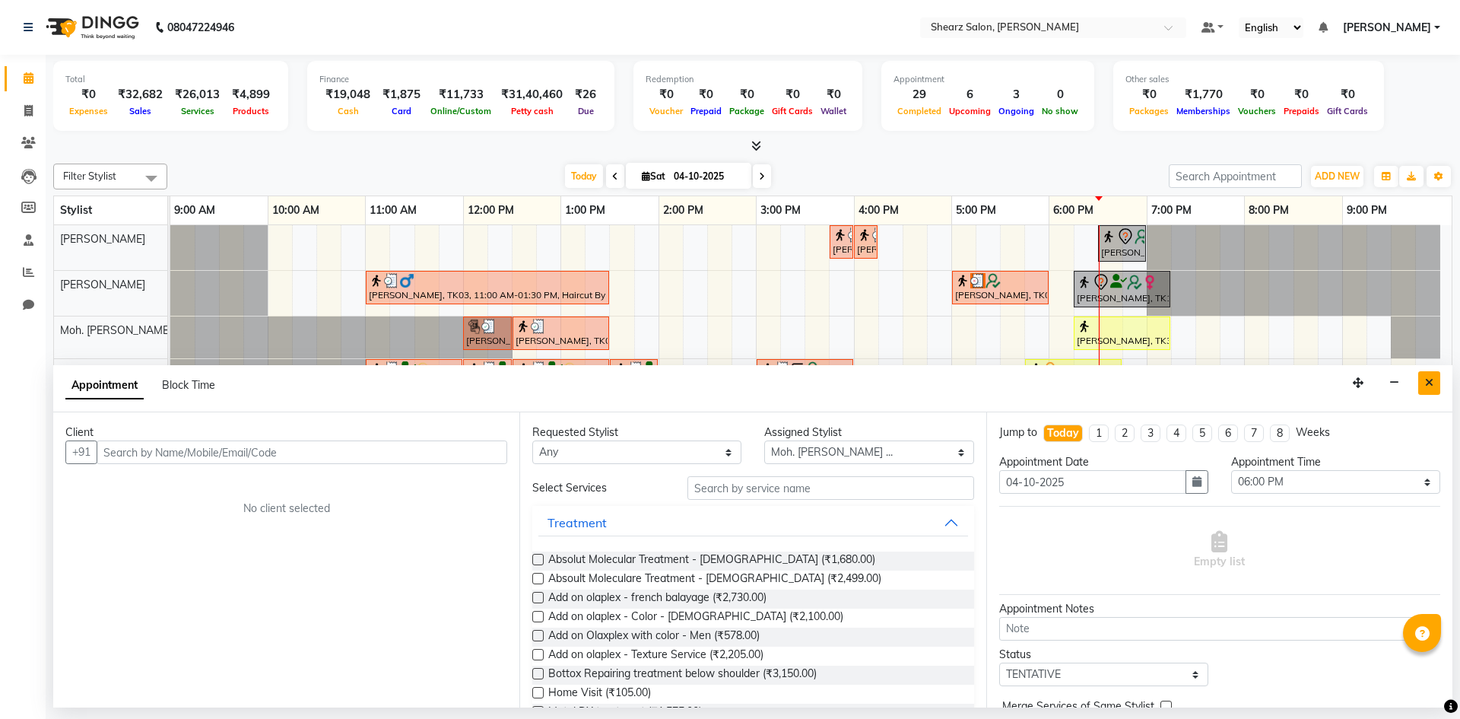
click at [1419, 378] on button "Close" at bounding box center [1429, 383] width 22 height 24
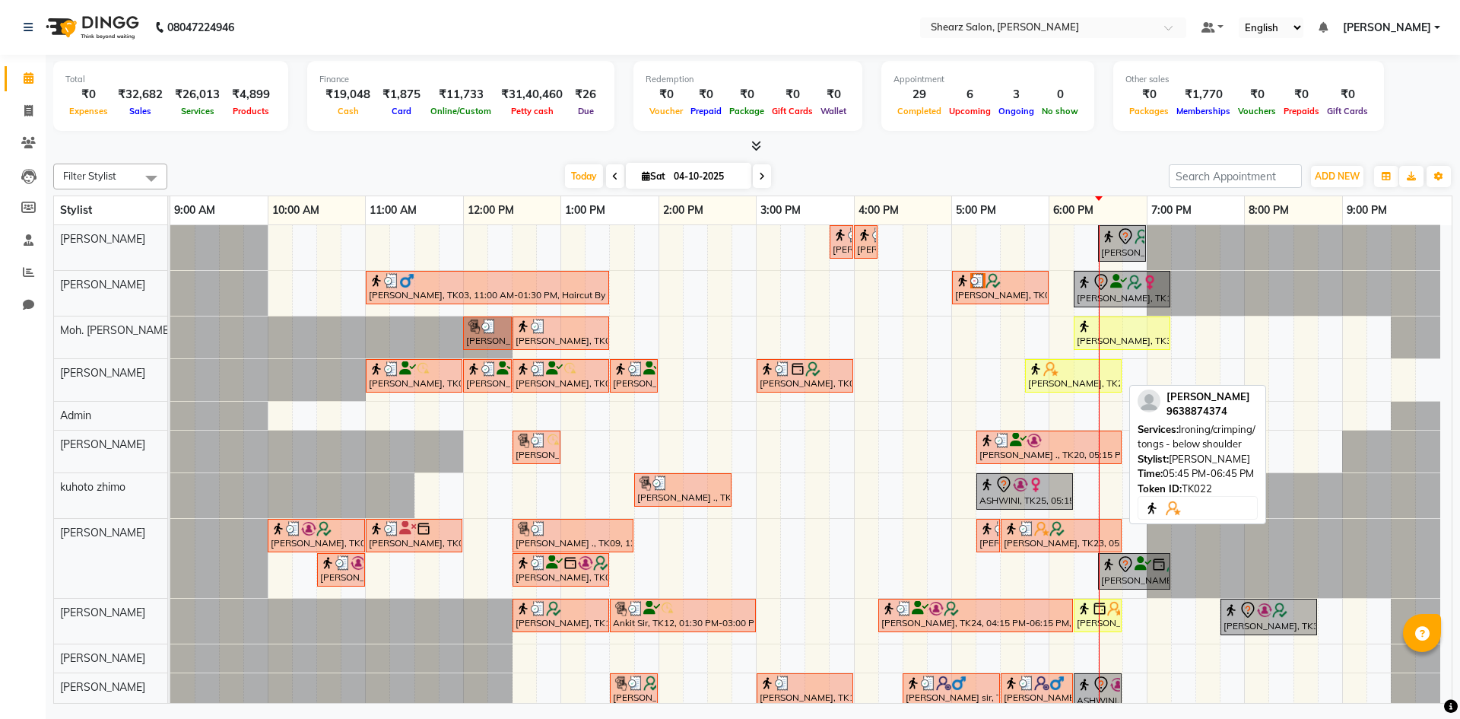
click at [1071, 383] on div "[PERSON_NAME], TK22, 05:45 PM-06:45 PM, Ironing/crimping/ tongs - below shoulder" at bounding box center [1074, 375] width 94 height 29
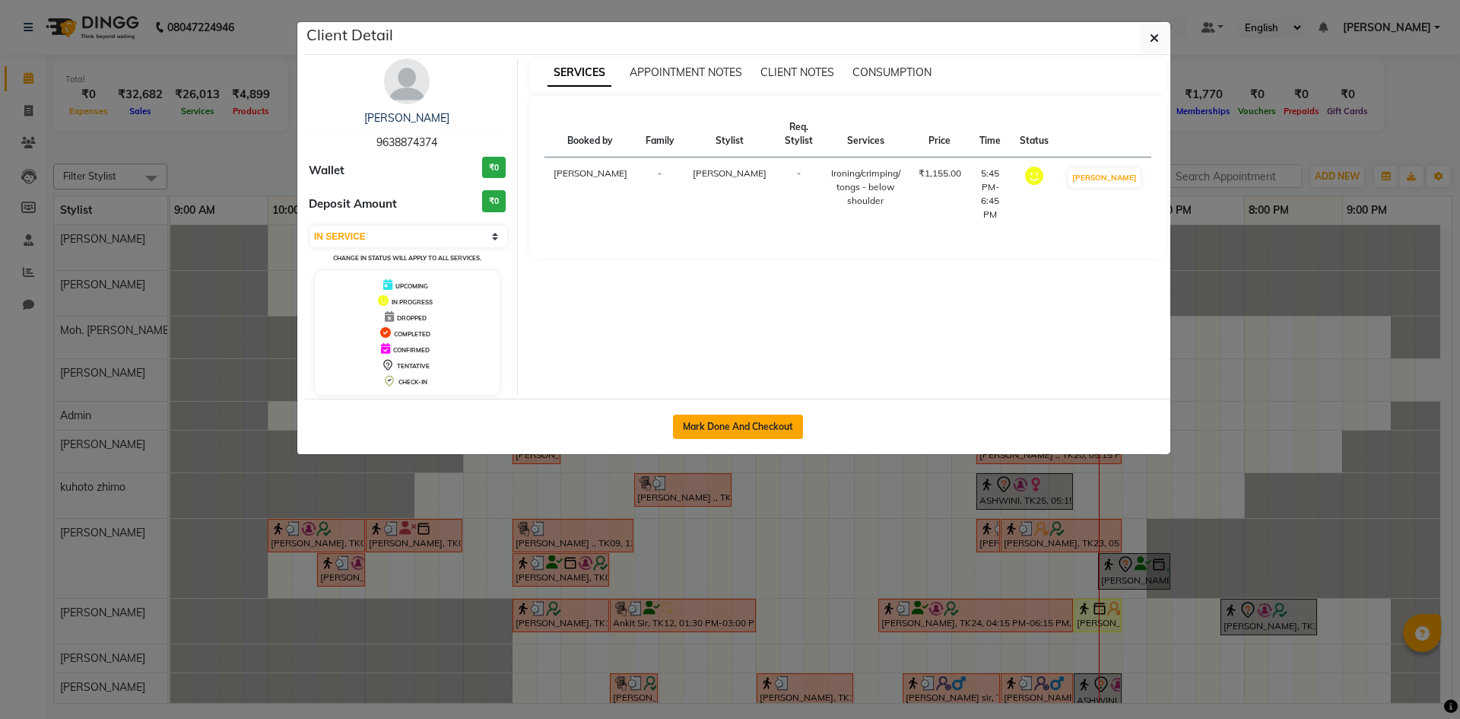
click at [729, 425] on button "Mark Done And Checkout" at bounding box center [738, 426] width 130 height 24
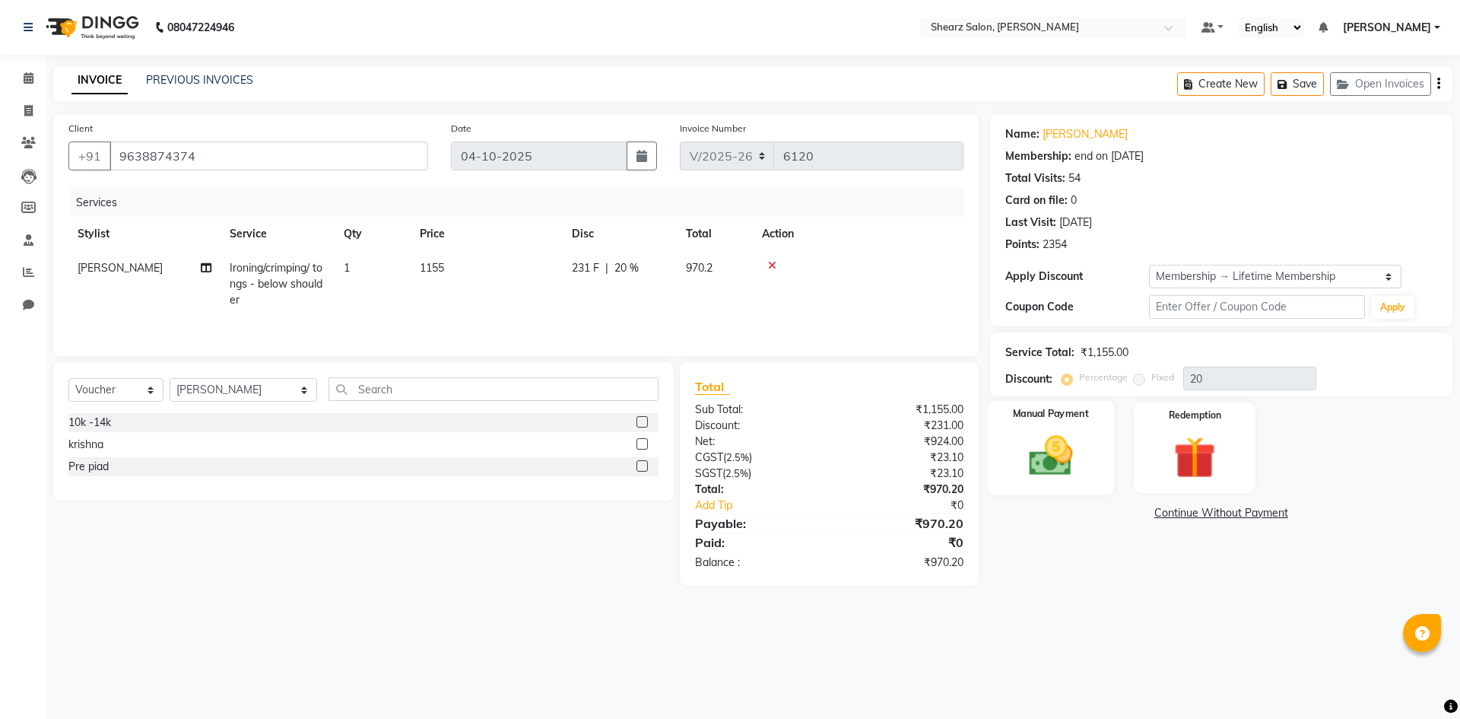
click at [1047, 443] on img at bounding box center [1050, 455] width 71 height 50
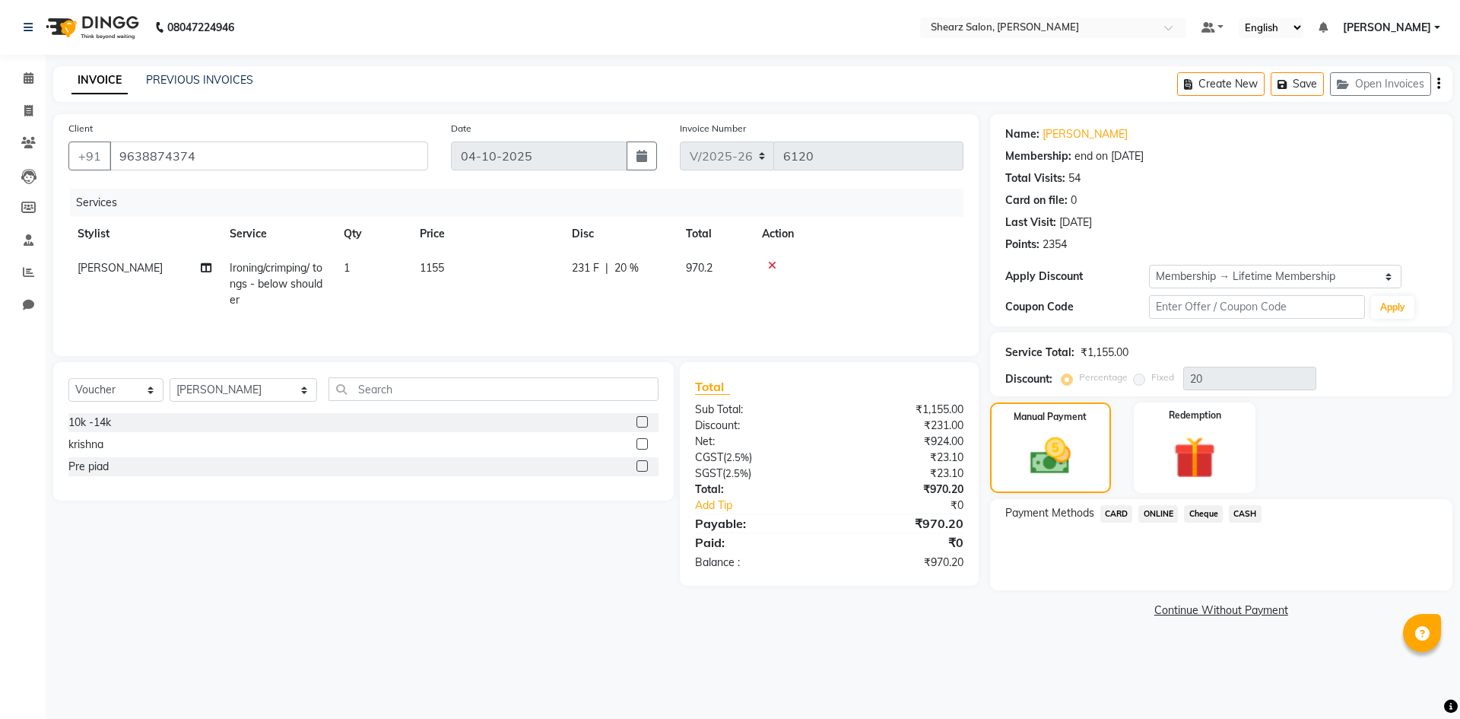
click at [1170, 513] on span "ONLINE" at bounding box center [1158, 513] width 40 height 17
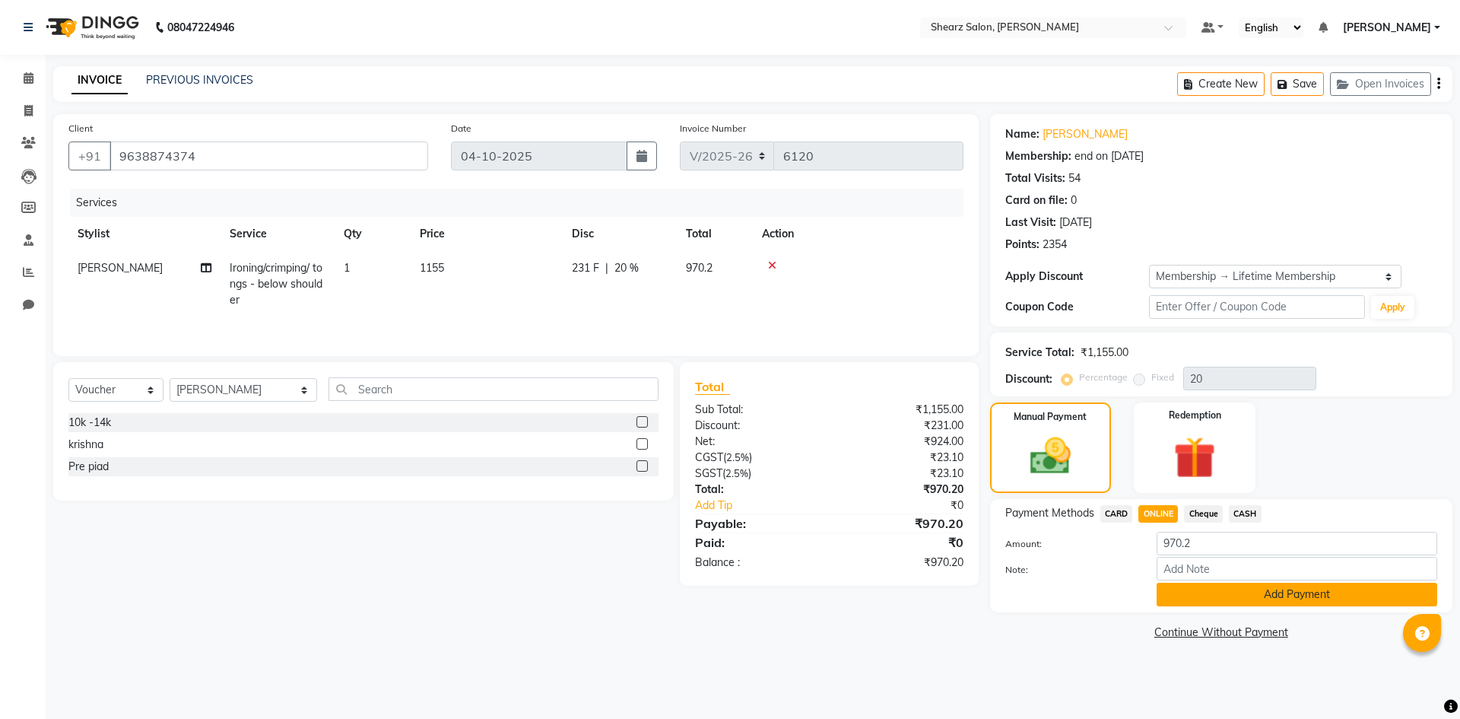
click at [1198, 604] on button "Add Payment" at bounding box center [1297, 595] width 281 height 24
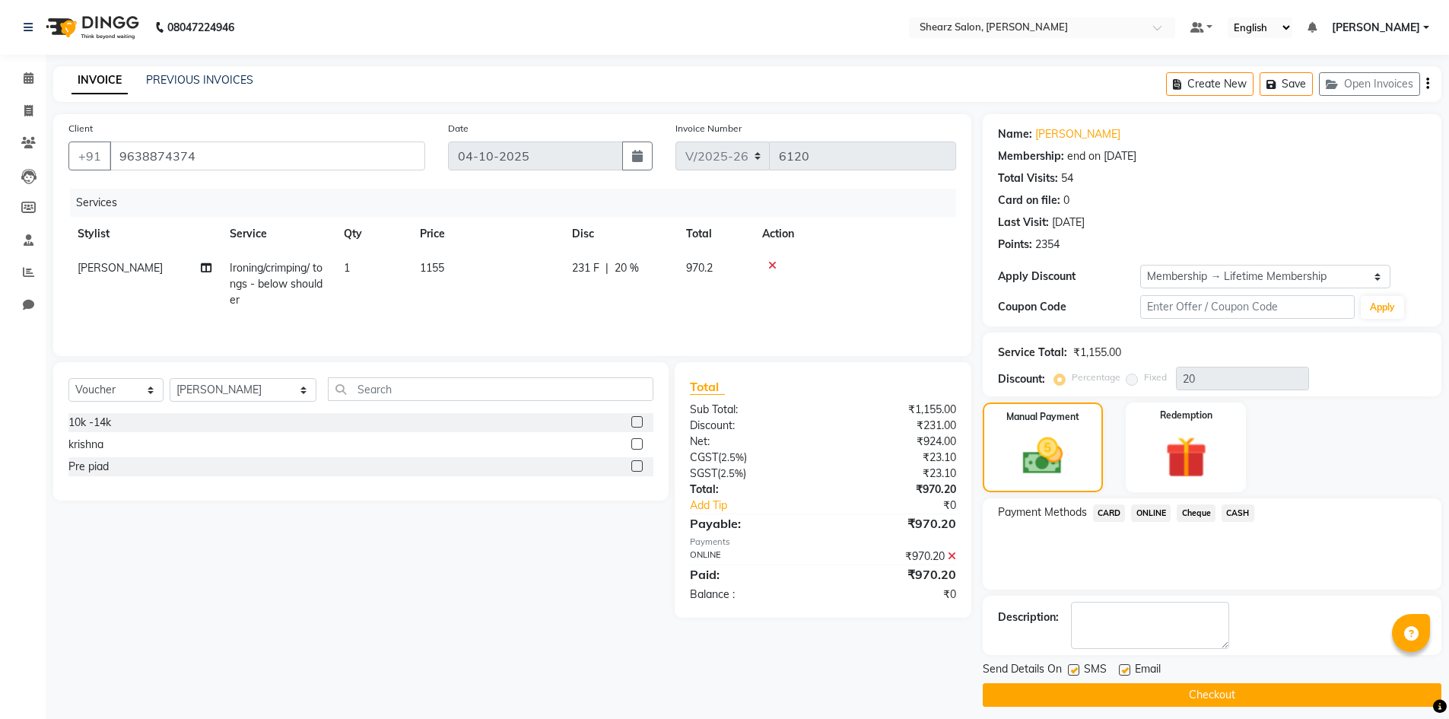
scroll to position [11, 0]
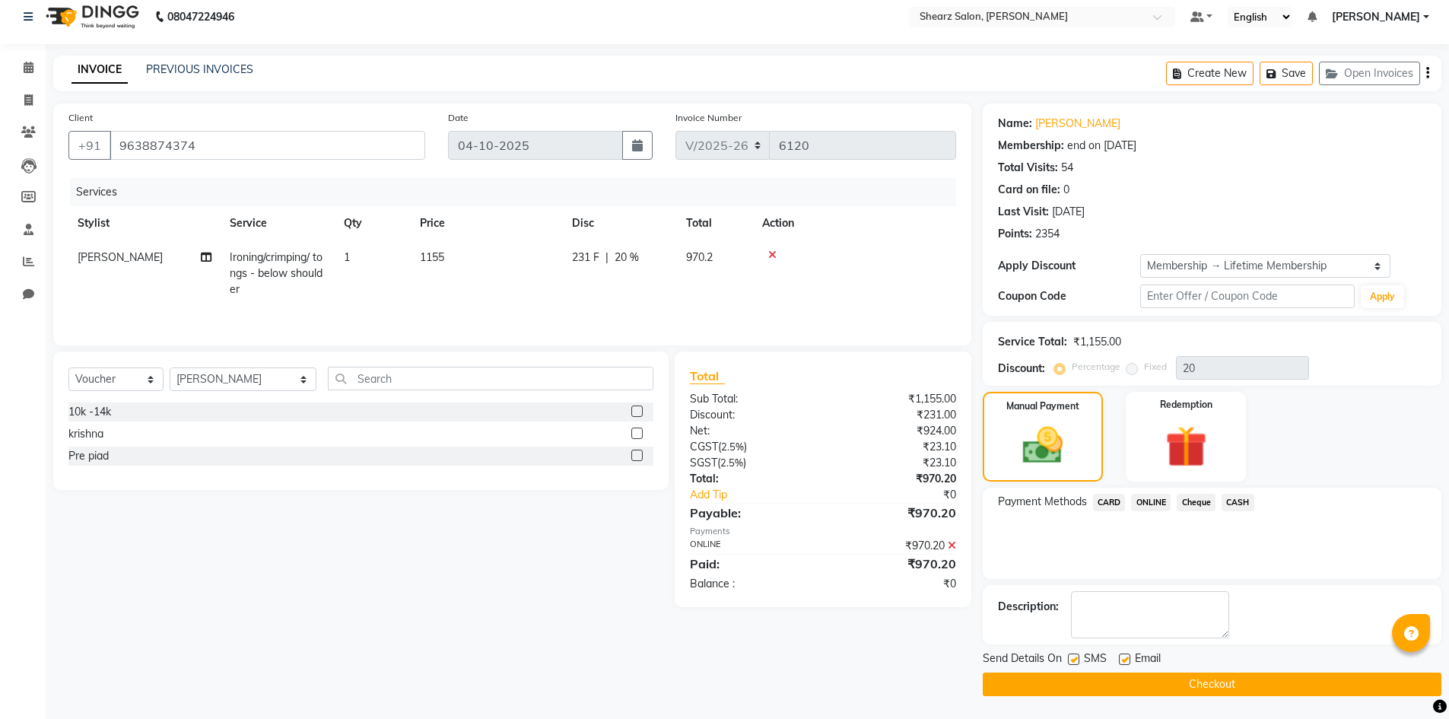
click at [1167, 680] on button "Checkout" at bounding box center [1212, 684] width 459 height 24
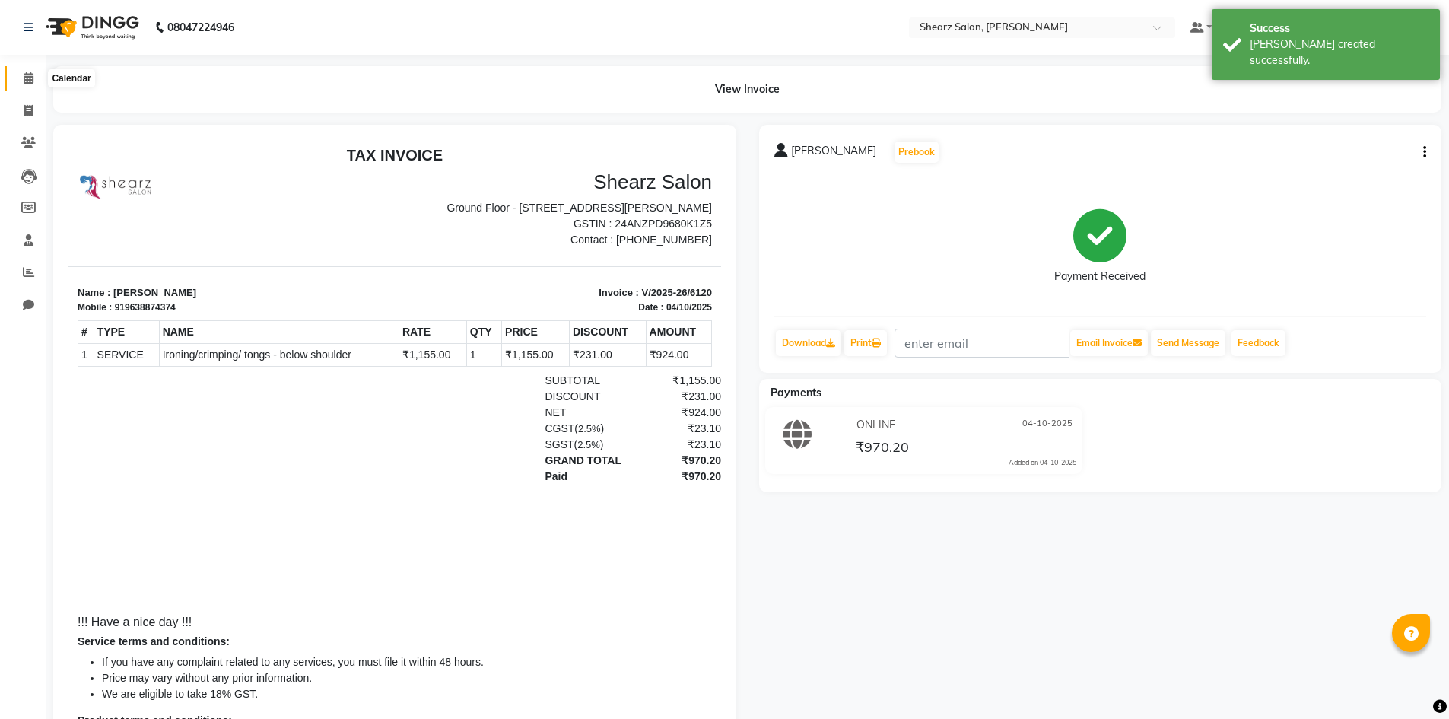
click at [24, 77] on icon at bounding box center [29, 77] width 10 height 11
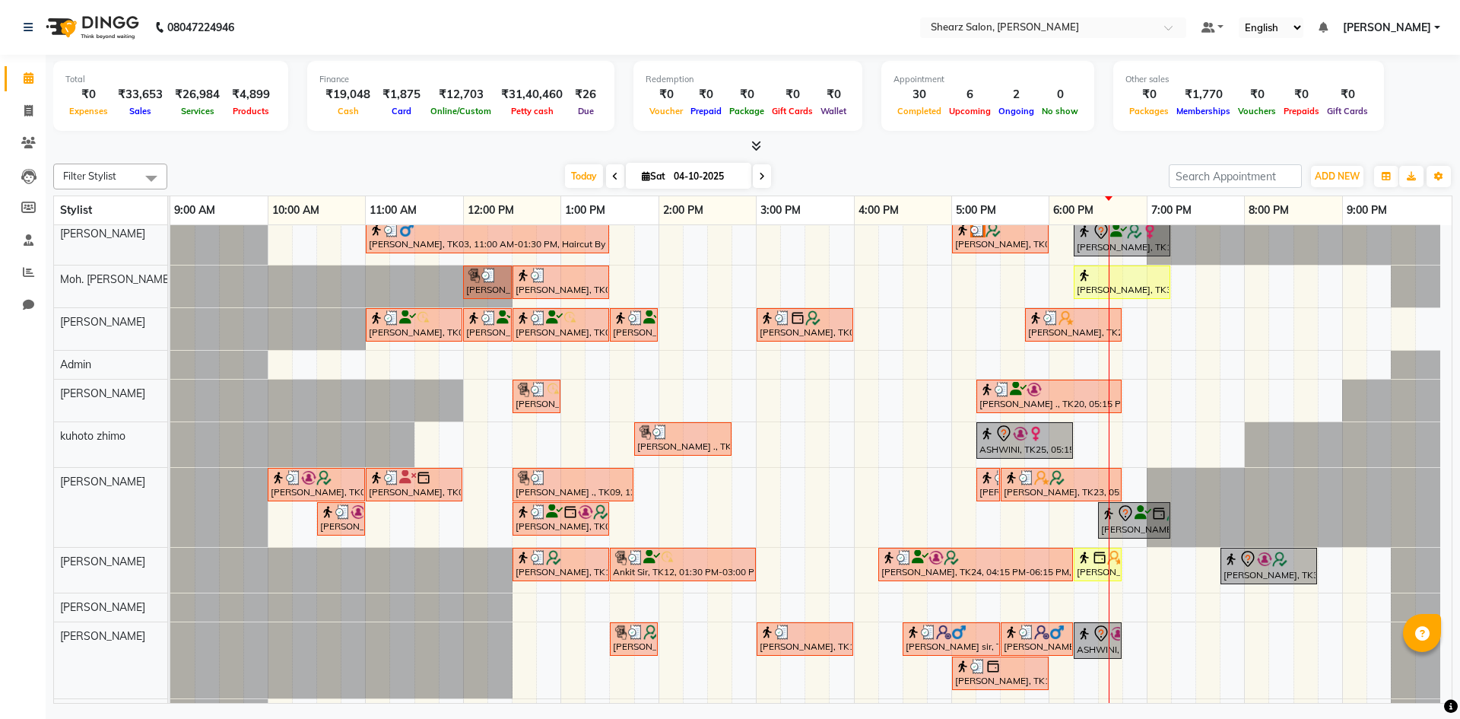
scroll to position [75, 0]
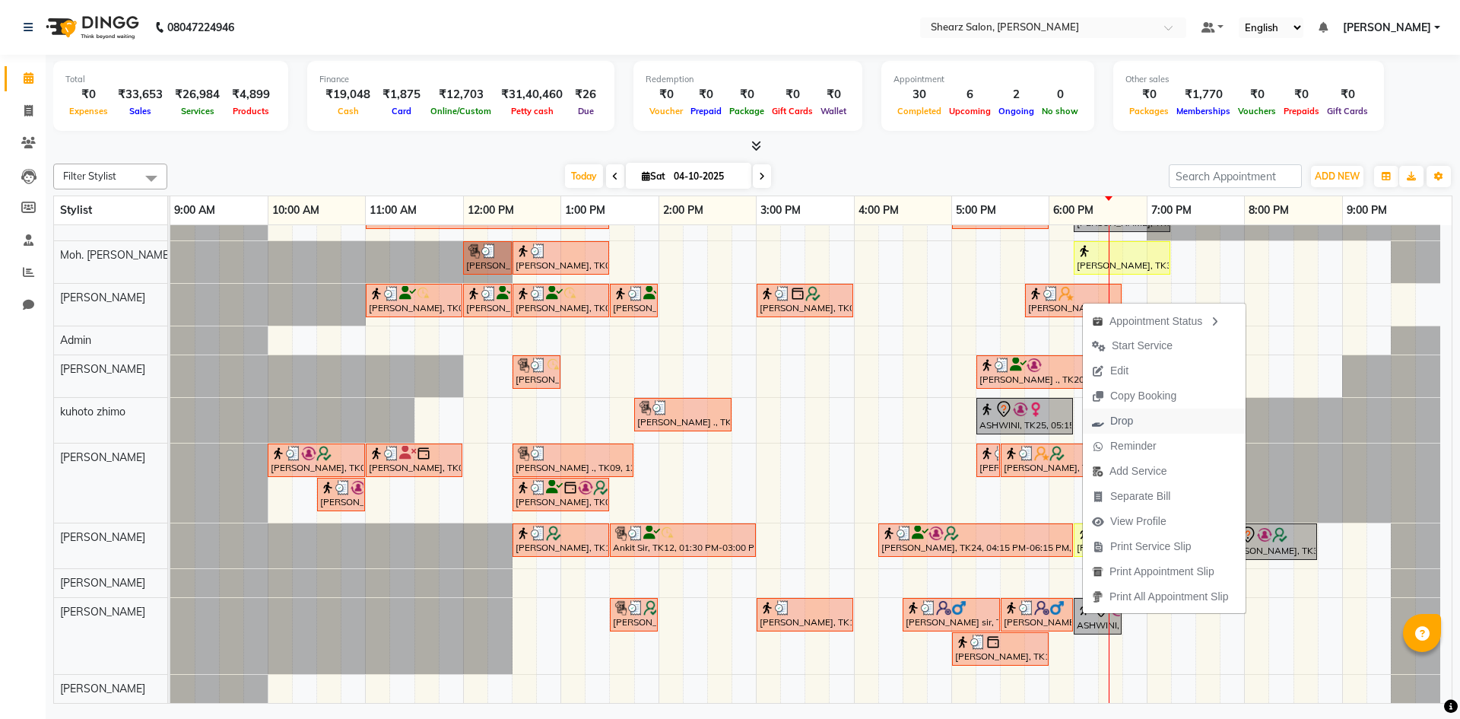
click at [1142, 418] on span "Drop" at bounding box center [1112, 420] width 59 height 25
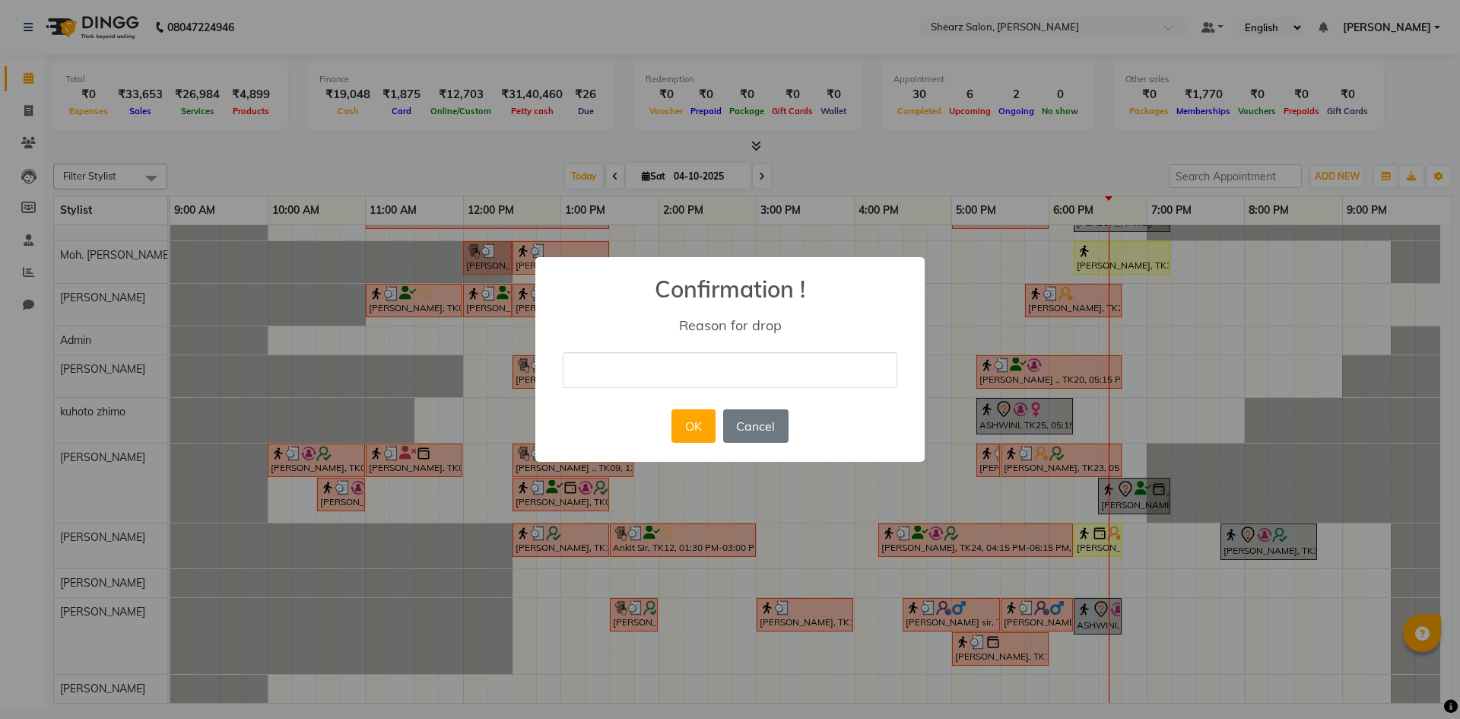
click at [656, 368] on input "text" at bounding box center [730, 370] width 335 height 36
click at [697, 421] on button "OK" at bounding box center [693, 425] width 43 height 33
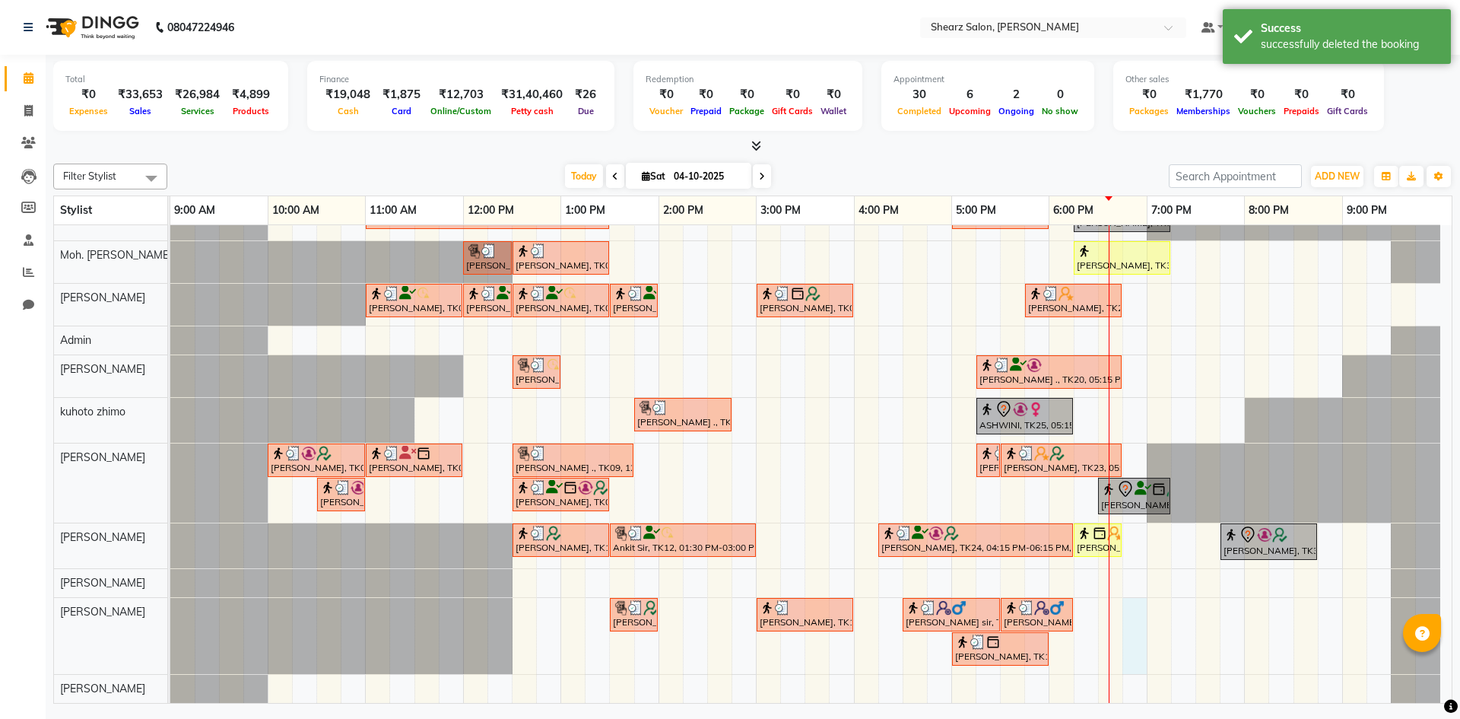
click at [1126, 612] on div "Nirali SHAH, TK21, 03:45 PM-04:00 PM, Upperlip stripless Nirali SHAH, TK21, 04:…" at bounding box center [810, 426] width 1281 height 553
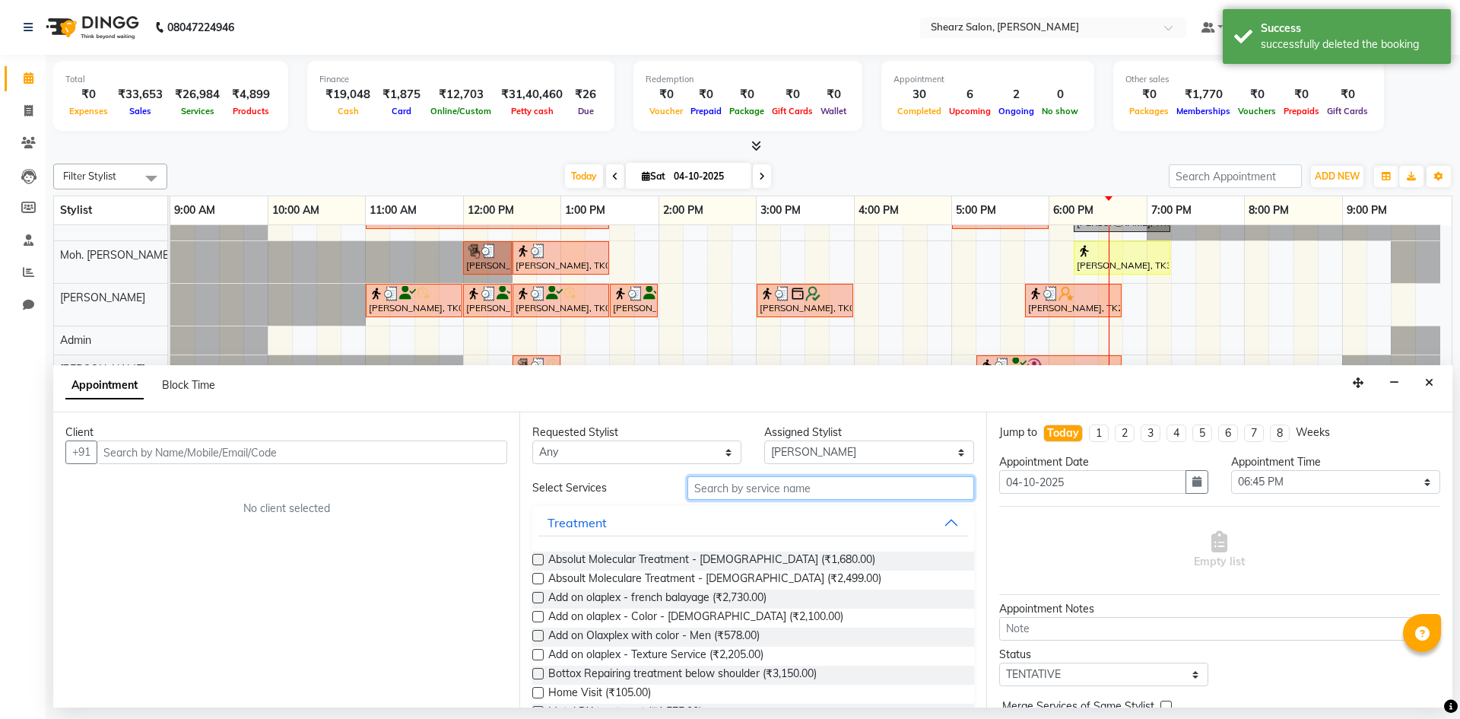
click at [817, 490] on input "text" at bounding box center [831, 488] width 287 height 24
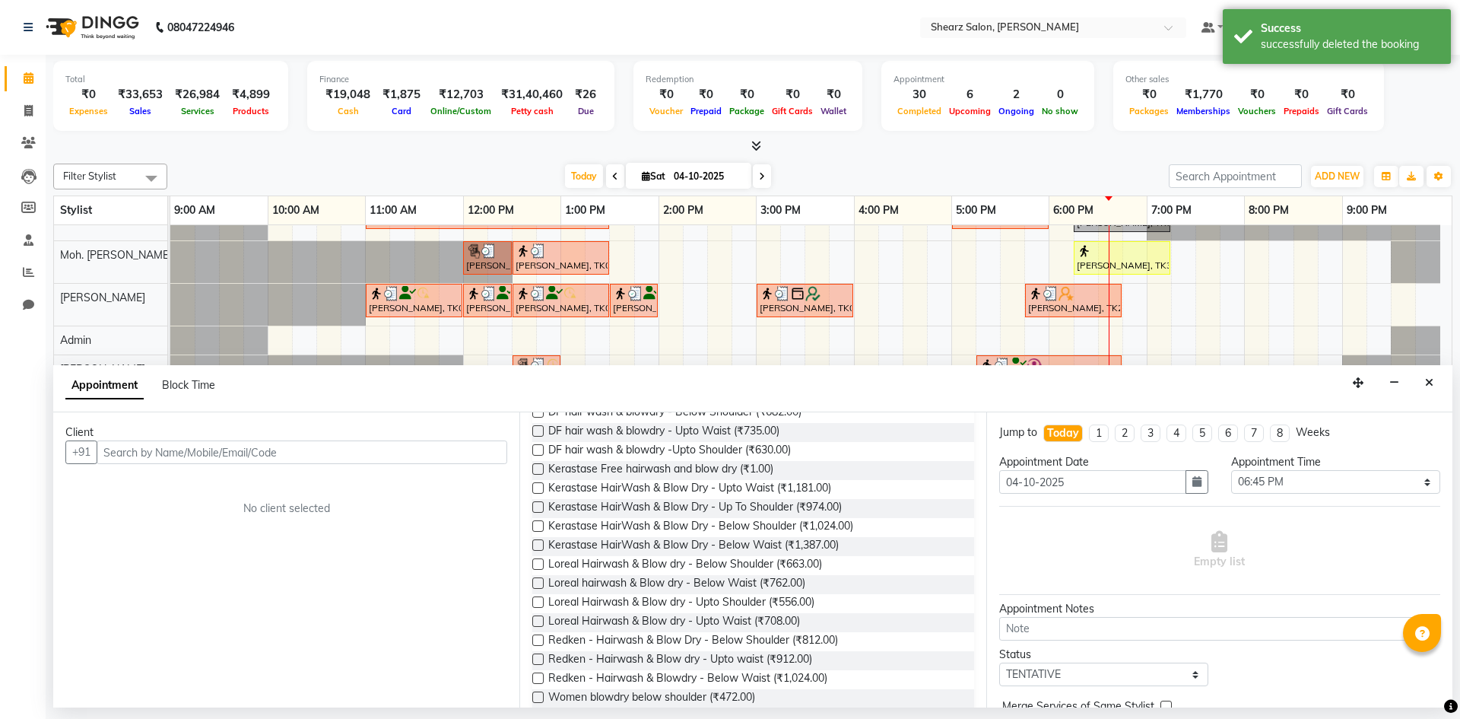
scroll to position [316, 0]
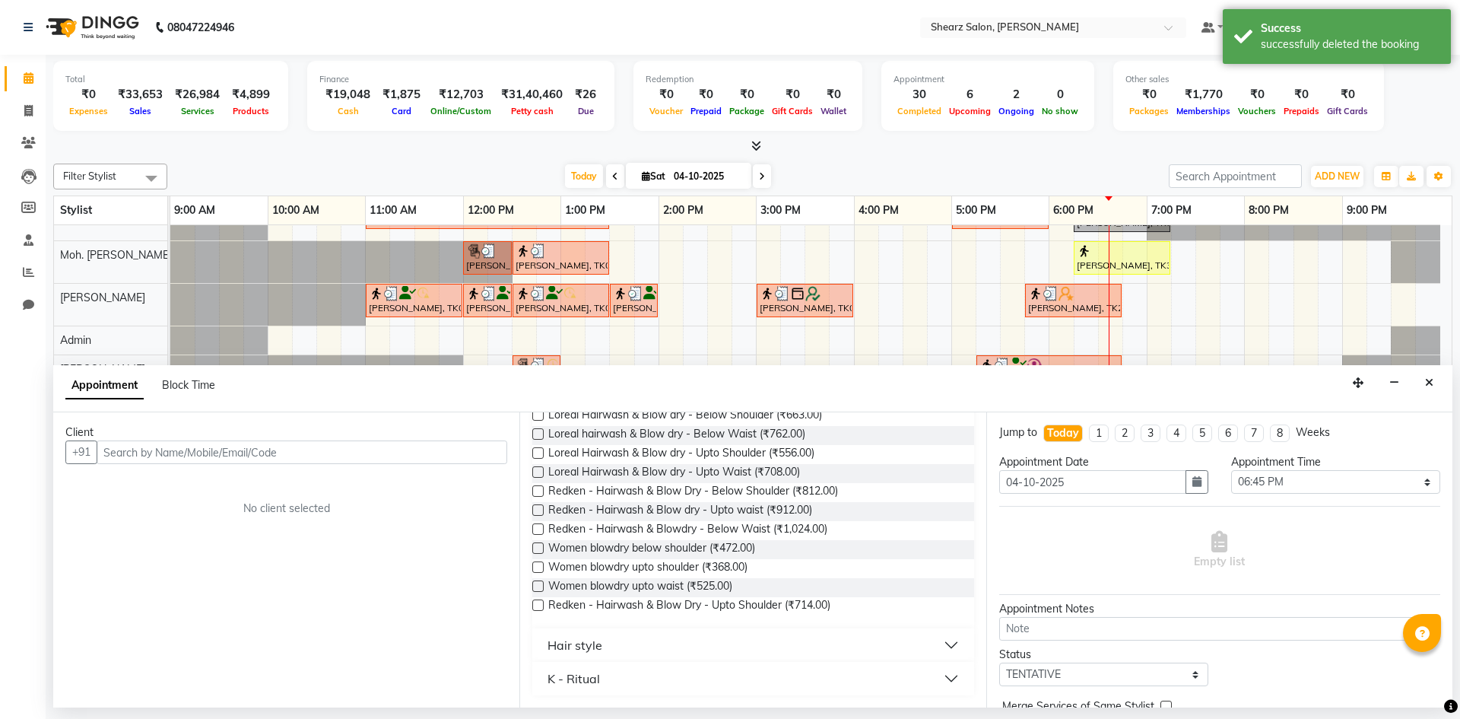
click at [707, 647] on button "Hair style" at bounding box center [752, 644] width 429 height 27
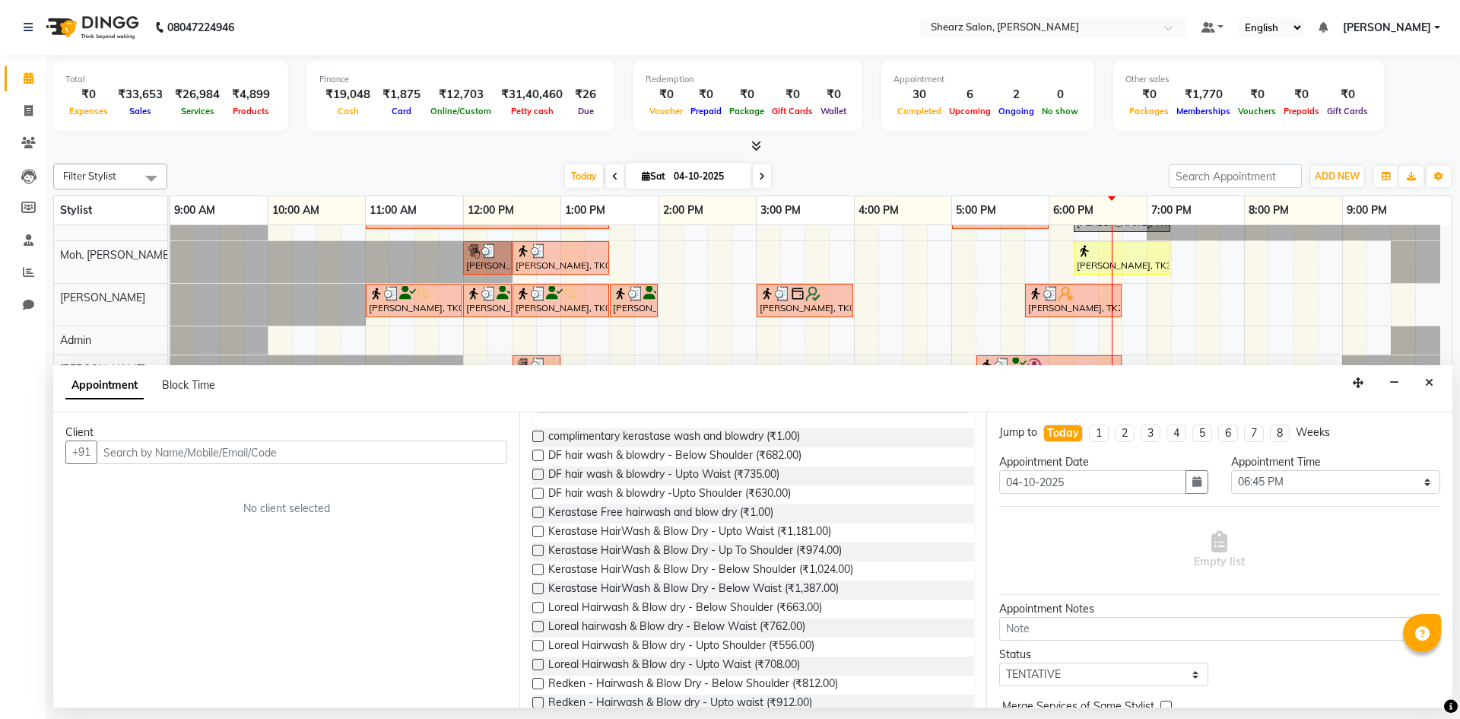
scroll to position [0, 0]
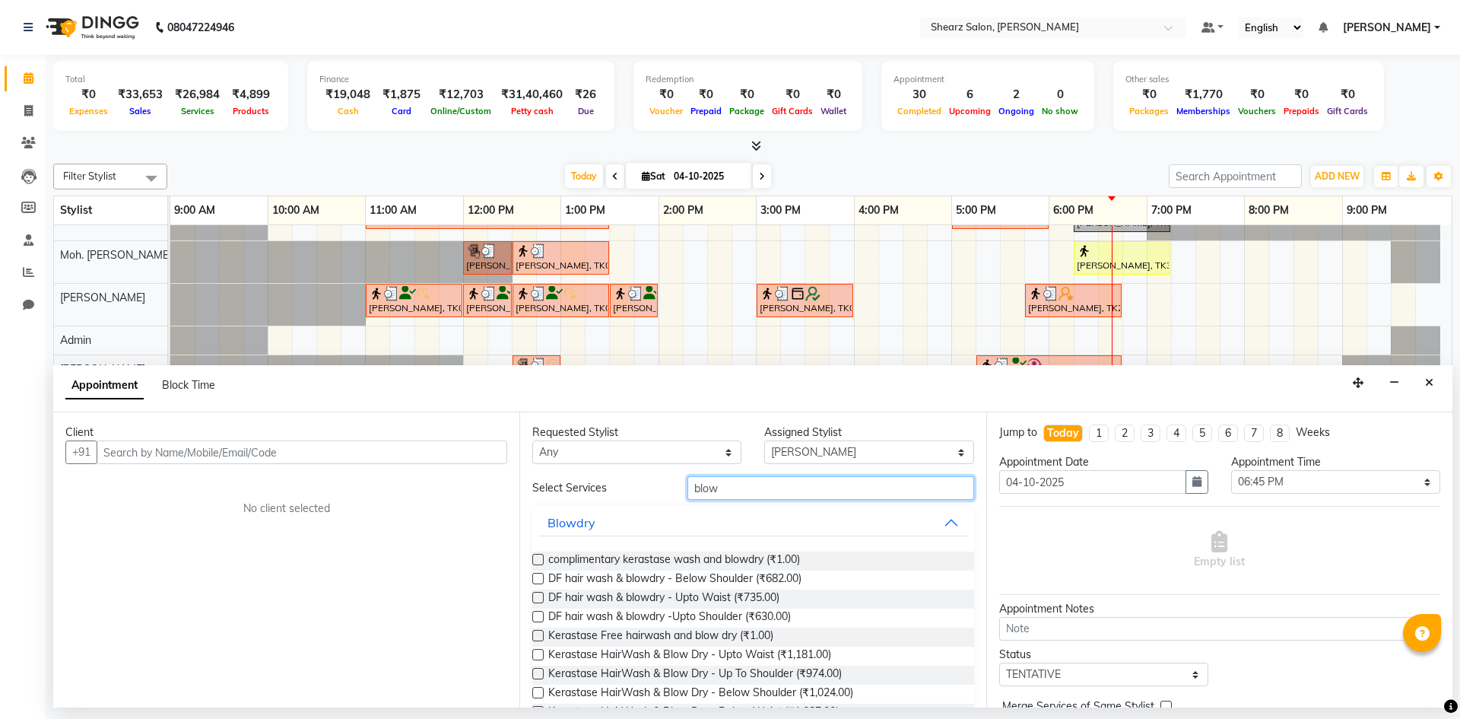
click at [748, 487] on input "blow" at bounding box center [831, 488] width 287 height 24
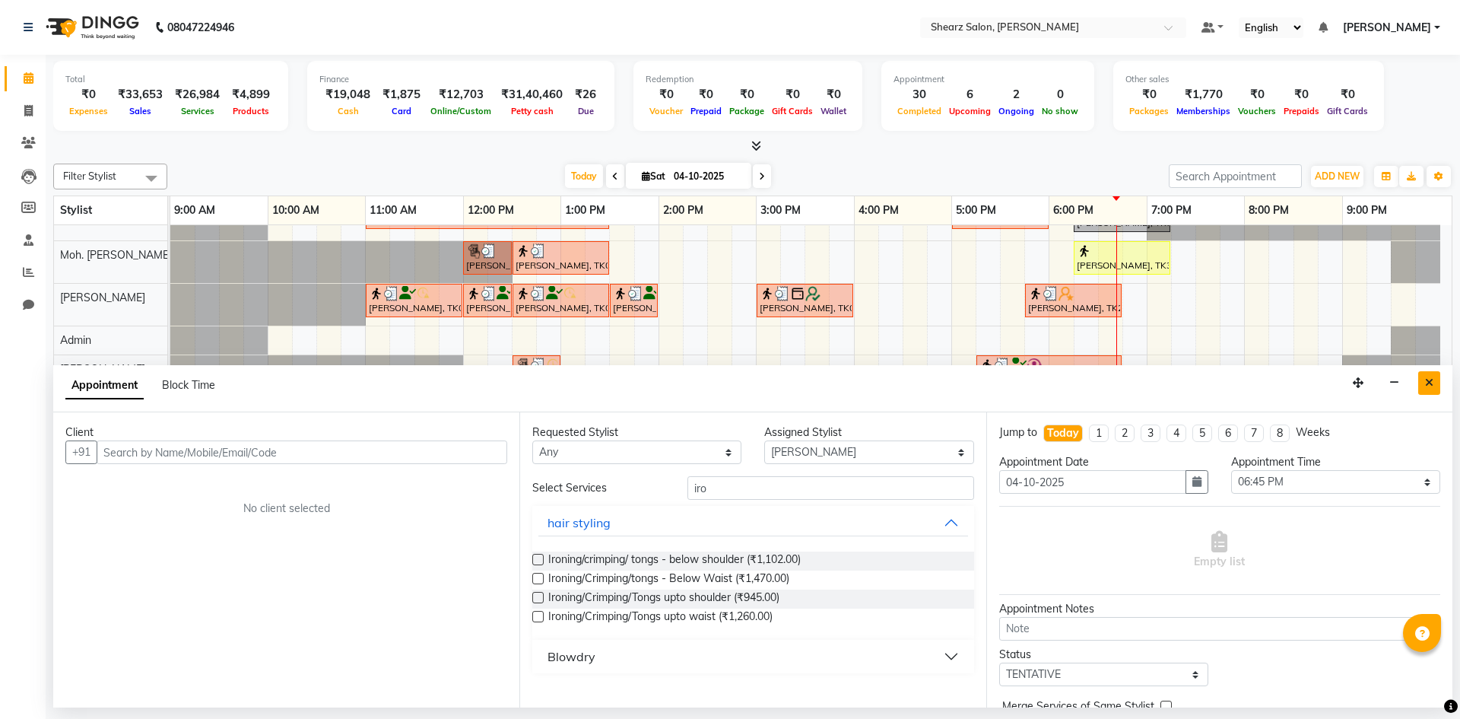
click at [1431, 388] on button "Close" at bounding box center [1429, 383] width 22 height 24
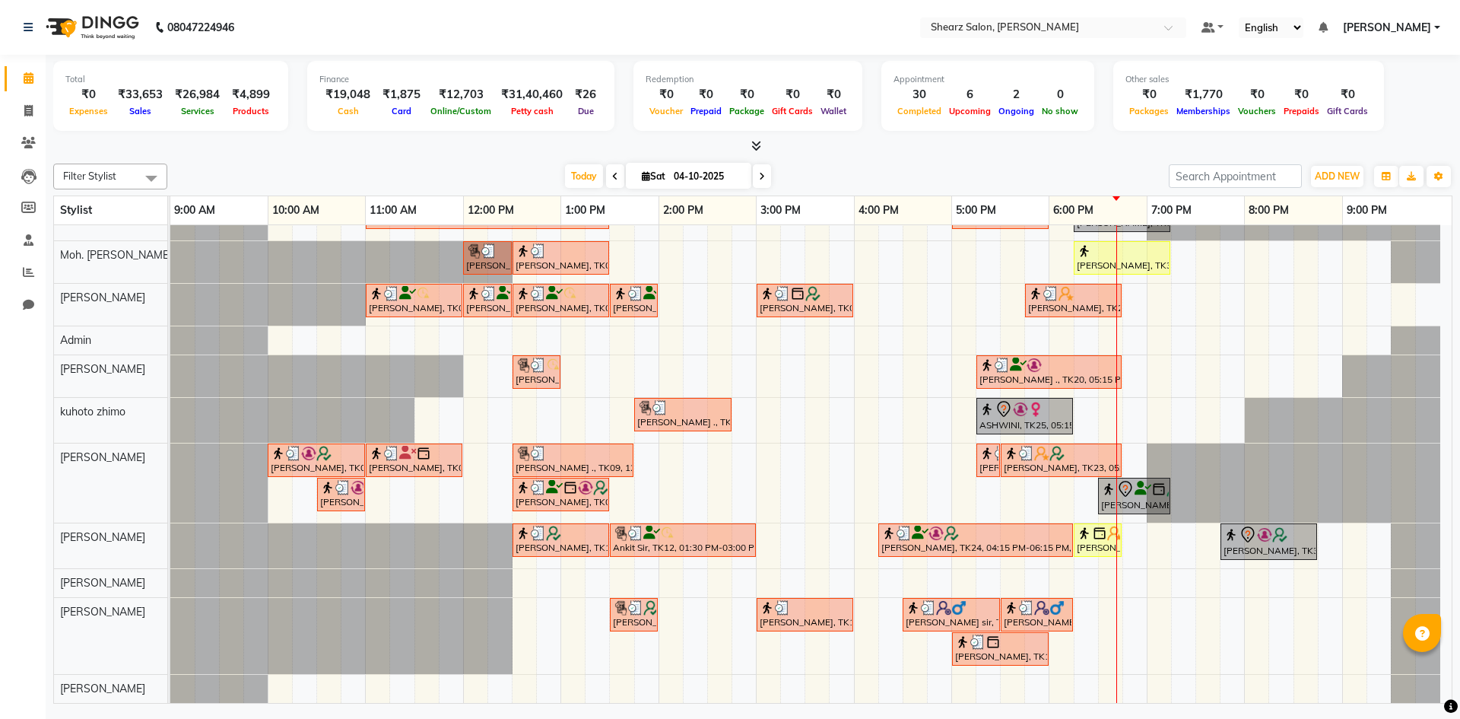
click at [170, 496] on div at bounding box center [170, 482] width 0 height 79
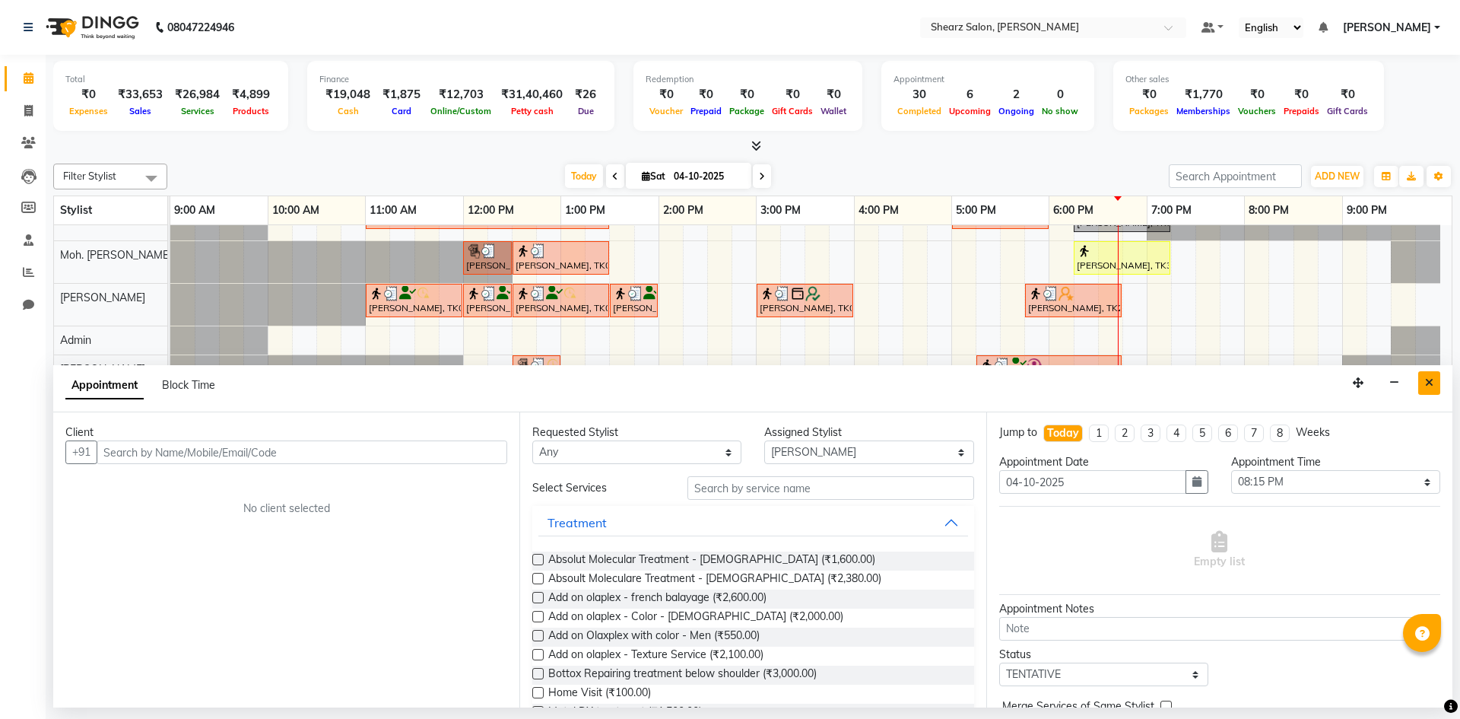
click at [1420, 387] on button "Close" at bounding box center [1429, 383] width 22 height 24
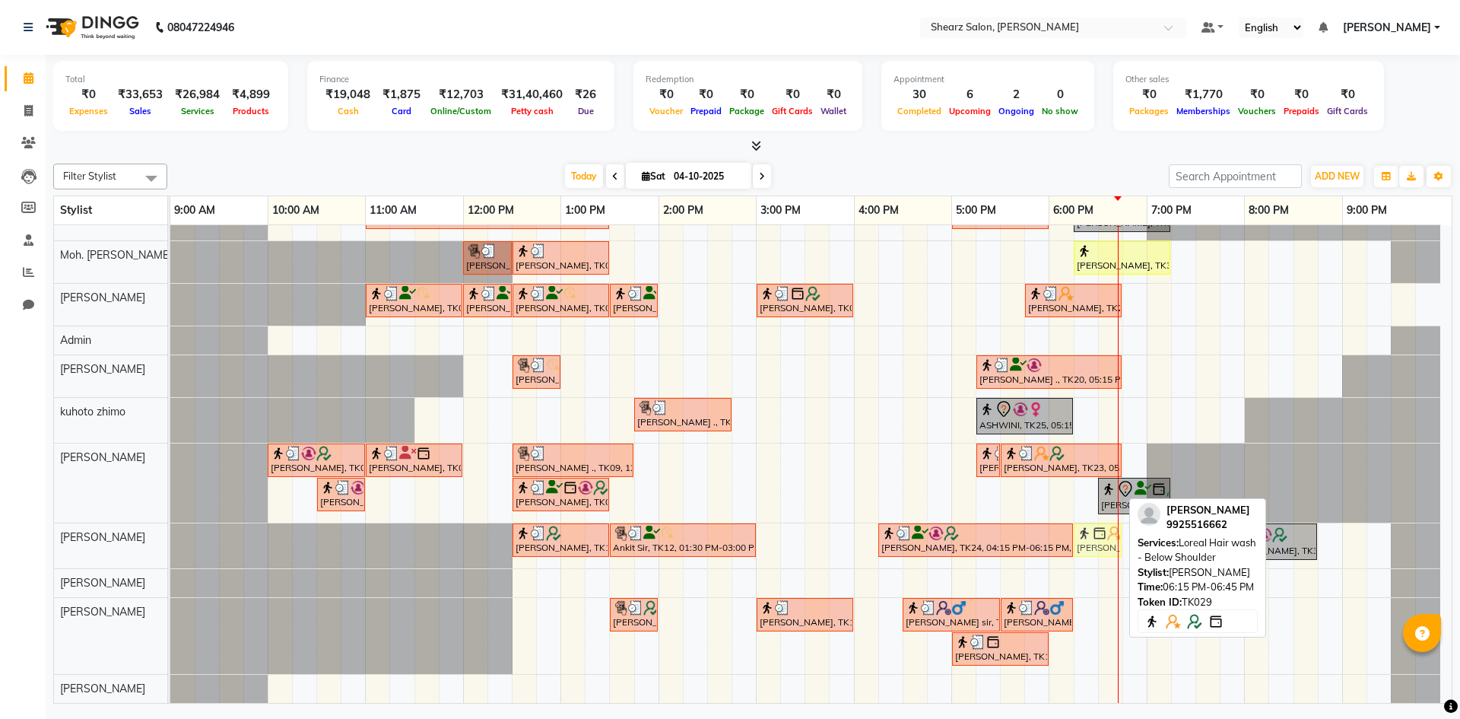
drag, startPoint x: 1097, startPoint y: 537, endPoint x: 1107, endPoint y: 523, distance: 17.3
click at [170, 523] on div "Sagar Vasani, TK10, 12:30 PM-01:30 PM, Haircut By Master Stylist- Male Ankit Si…" at bounding box center [170, 545] width 0 height 45
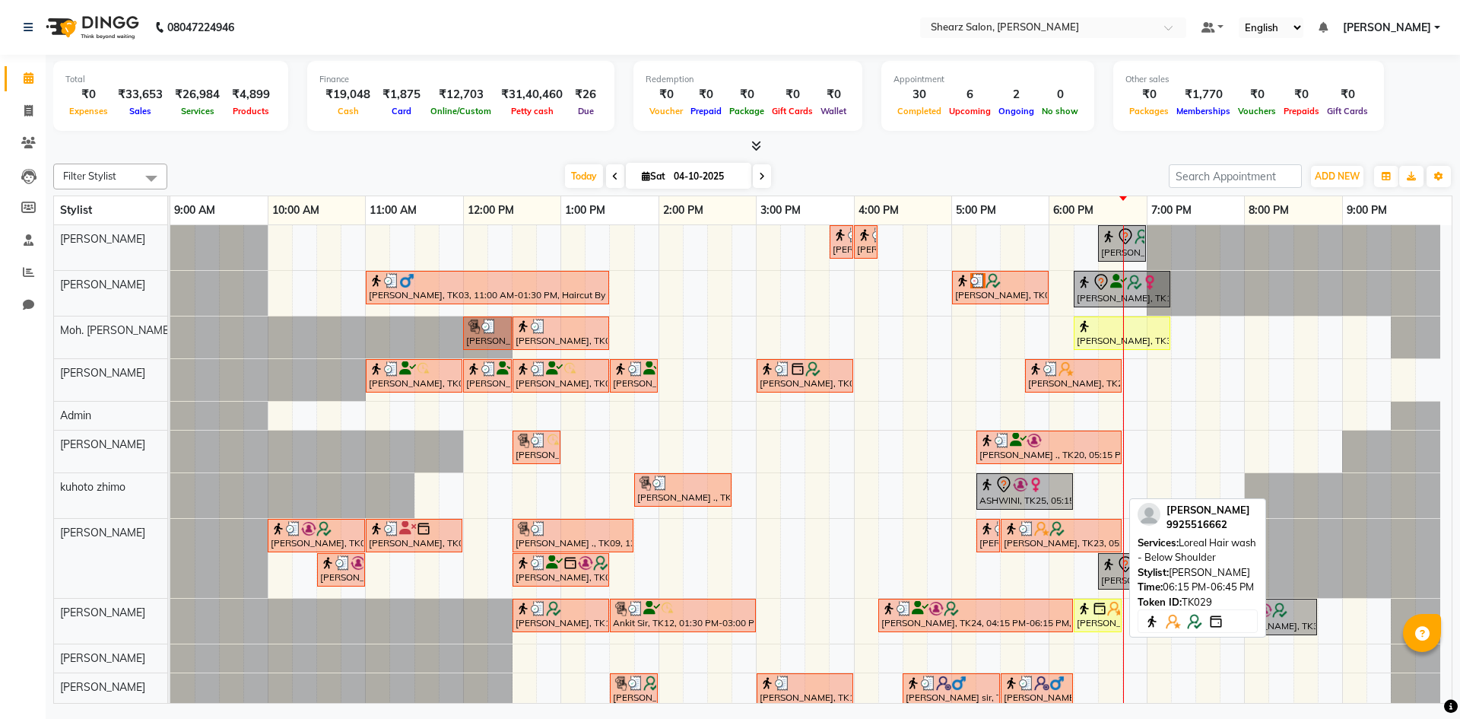
click at [1102, 614] on img at bounding box center [1099, 608] width 15 height 15
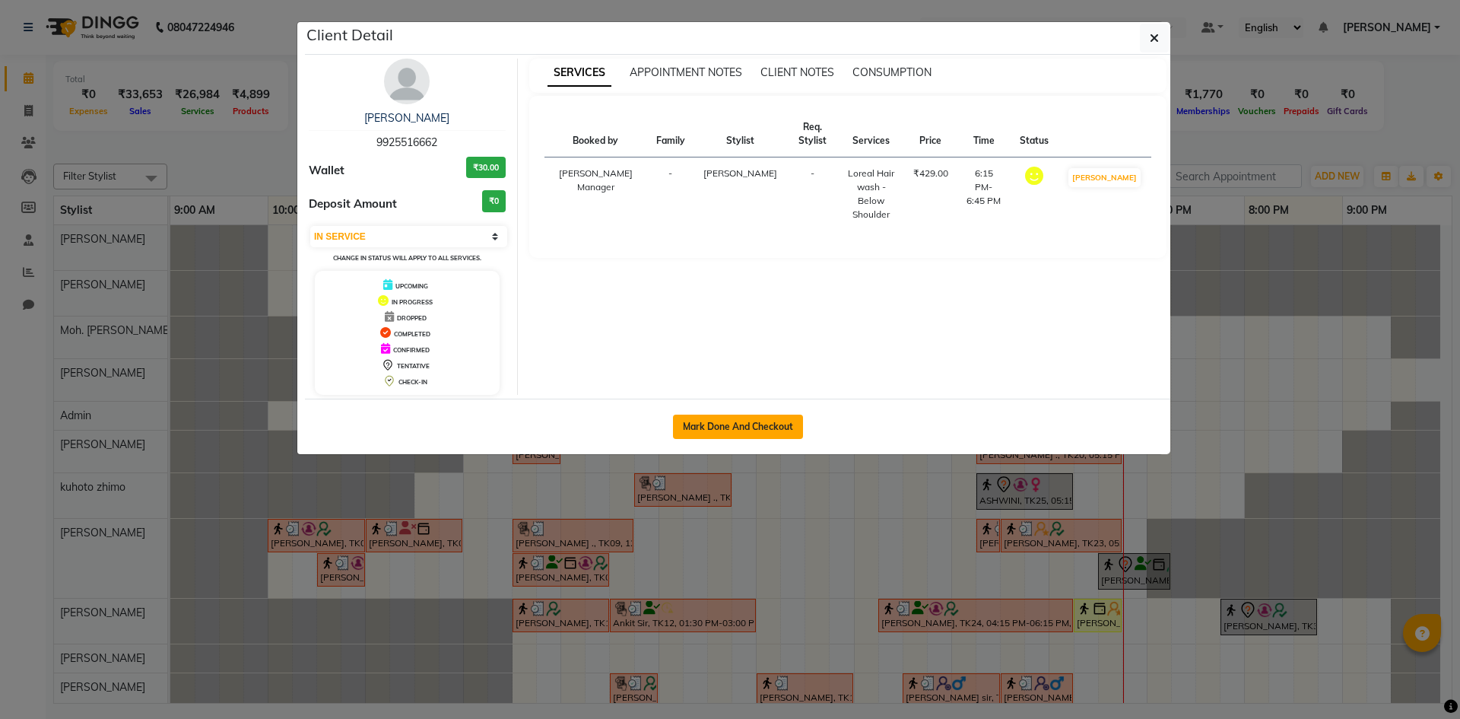
click at [776, 420] on button "Mark Done And Checkout" at bounding box center [738, 426] width 130 height 24
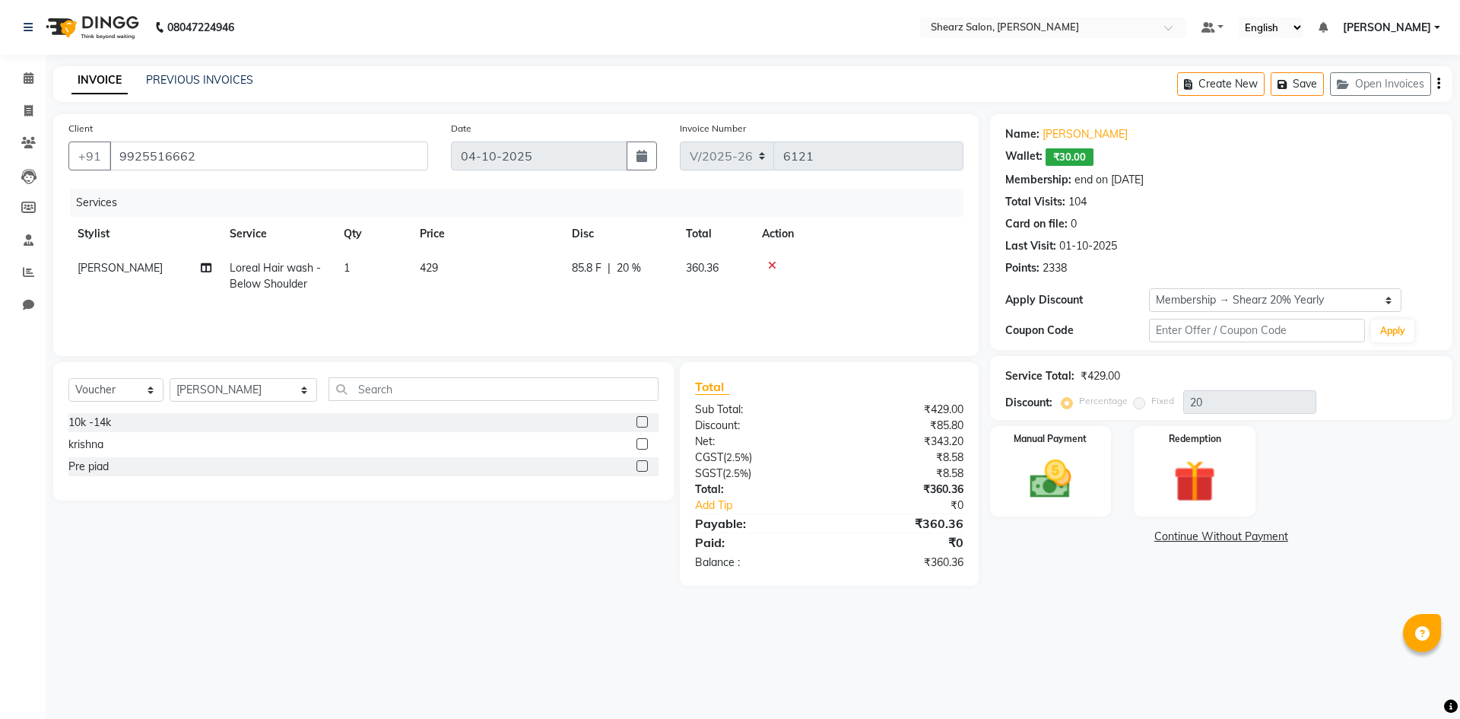
click at [1078, 125] on div "Name: Sachi Patel Wallet: ₹30.00 Membership: end on 04-09-2026 Total Visits: 10…" at bounding box center [1221, 198] width 432 height 156
click at [1080, 140] on link "[PERSON_NAME]" at bounding box center [1085, 134] width 85 height 16
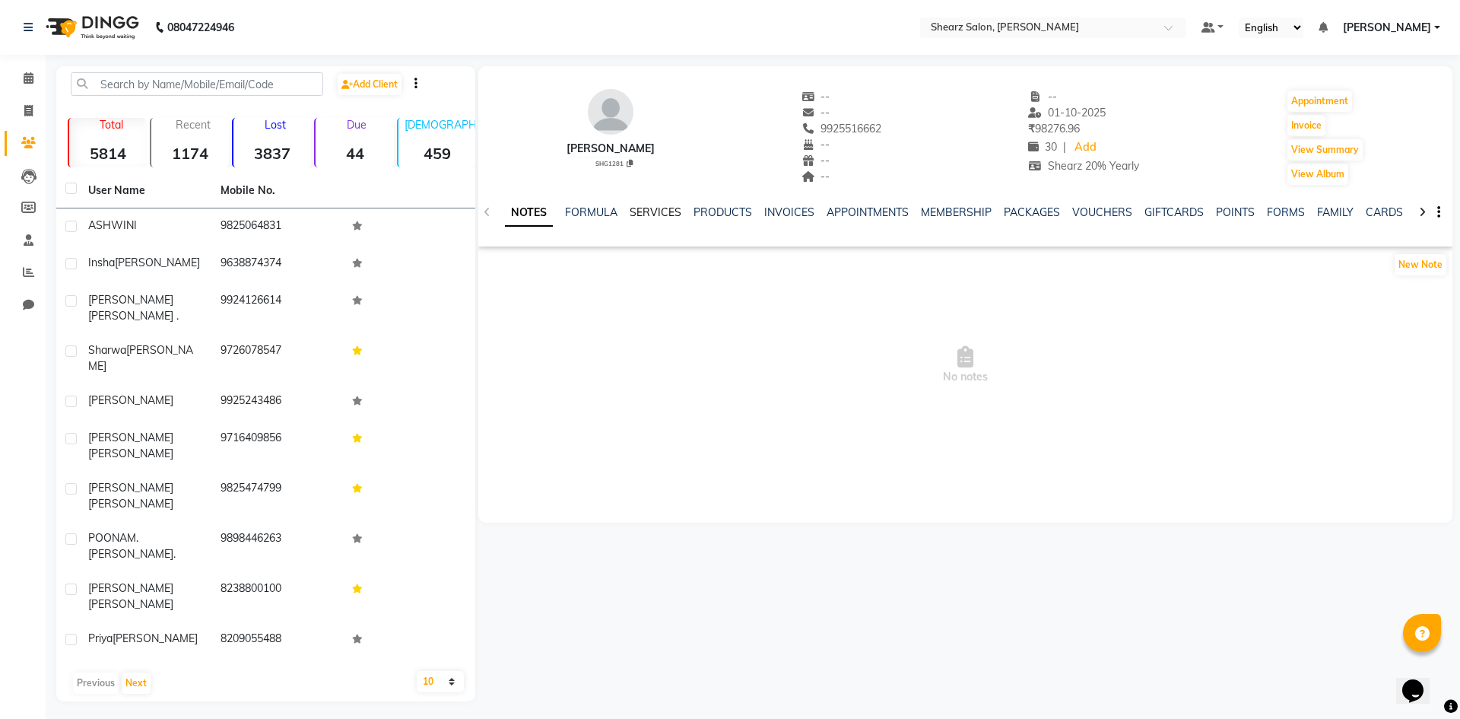
click at [642, 212] on link "SERVICES" at bounding box center [656, 212] width 52 height 14
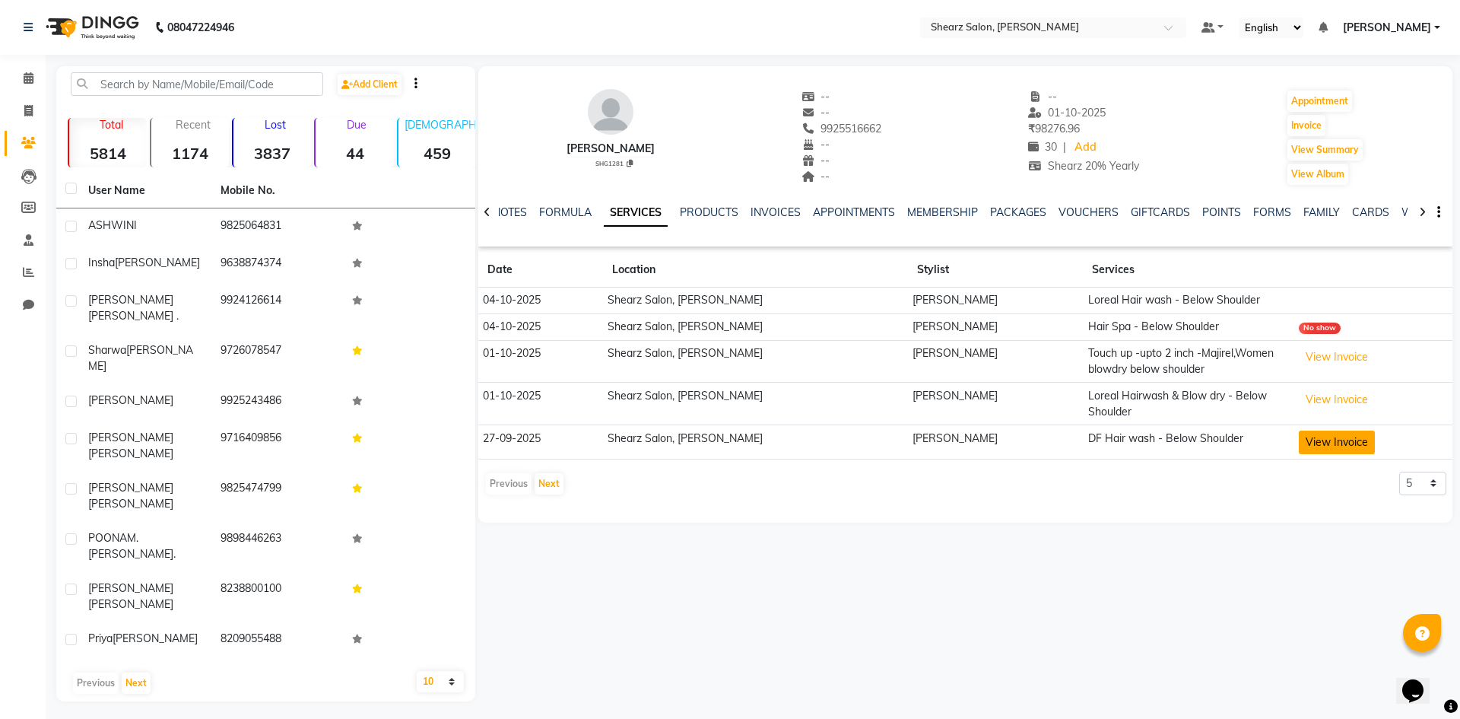
click at [1302, 433] on button "View Invoice" at bounding box center [1337, 442] width 76 height 24
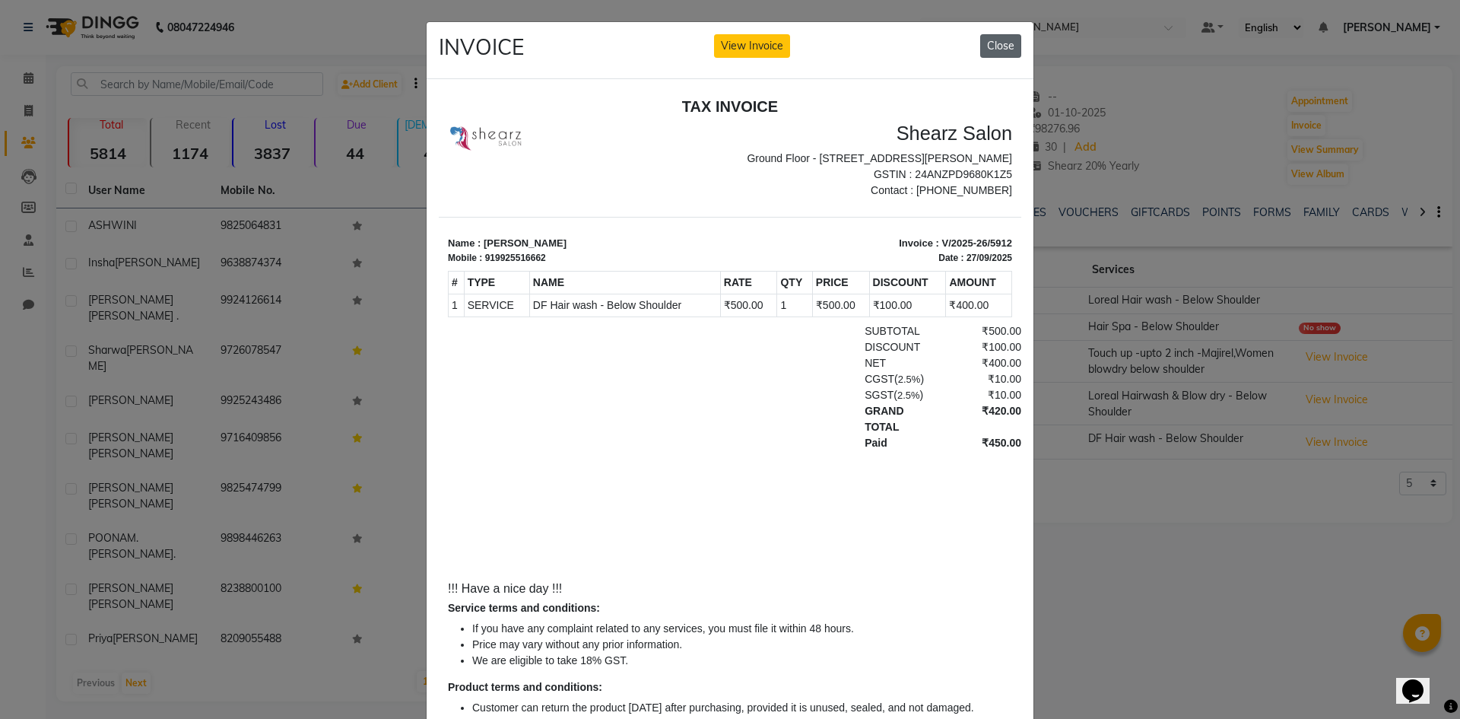
click at [989, 37] on button "Close" at bounding box center [1000, 46] width 41 height 24
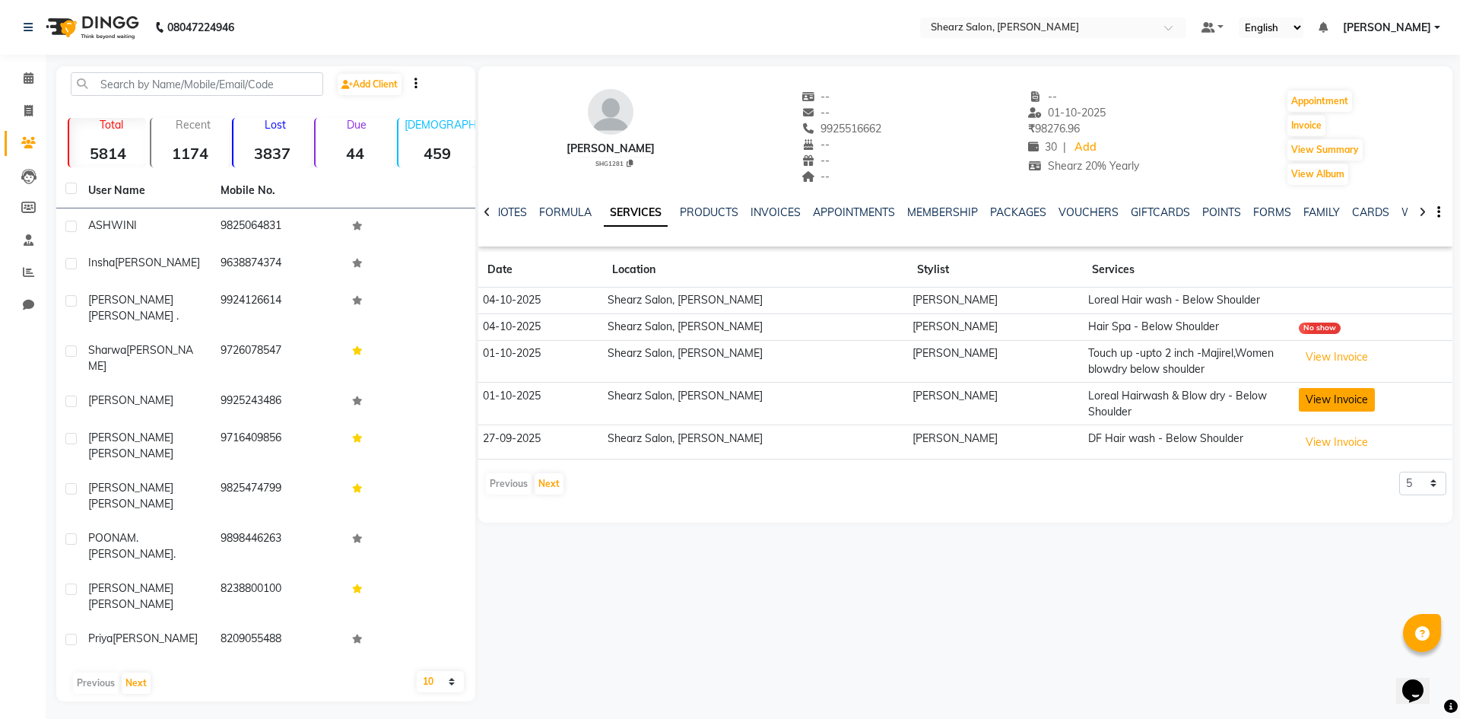
click at [1304, 400] on button "View Invoice" at bounding box center [1337, 400] width 76 height 24
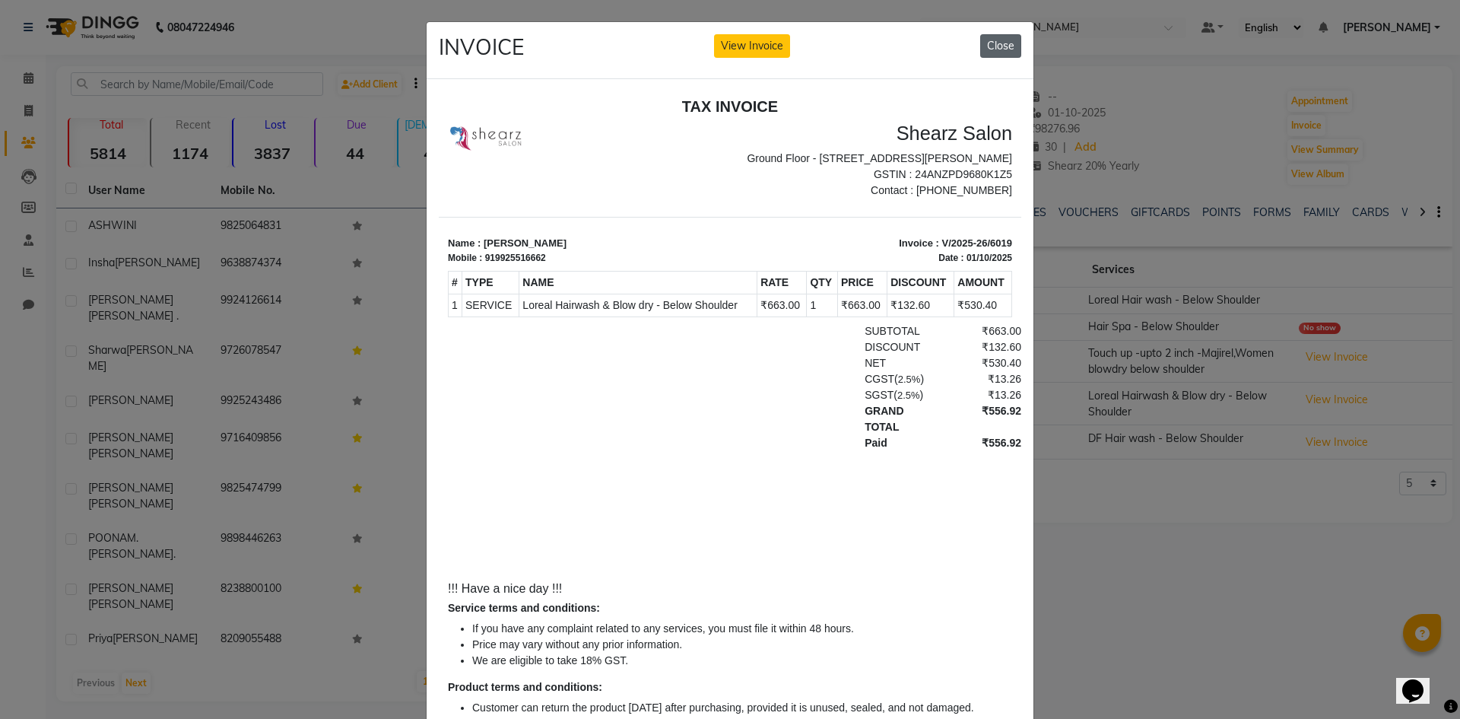
click at [1003, 43] on button "Close" at bounding box center [1000, 46] width 41 height 24
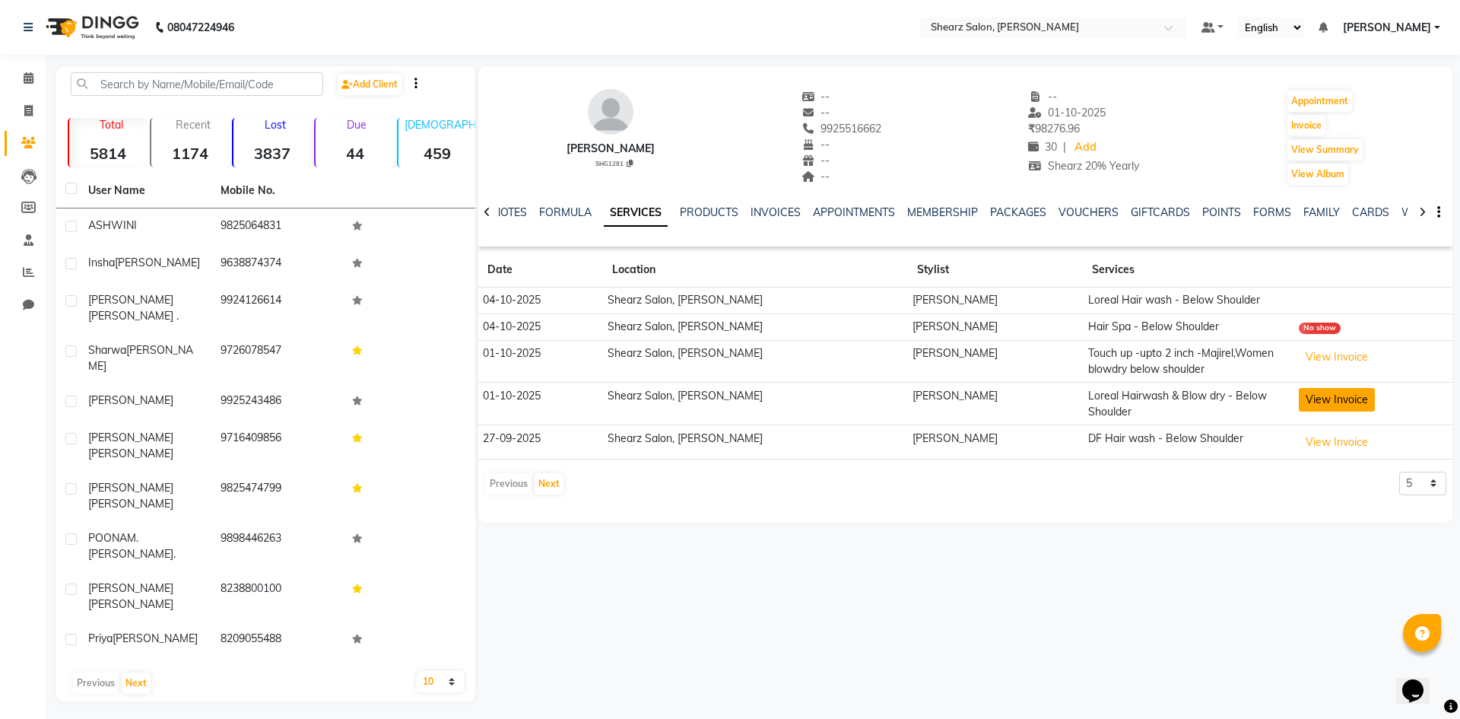
click at [1301, 389] on button "View Invoice" at bounding box center [1337, 400] width 76 height 24
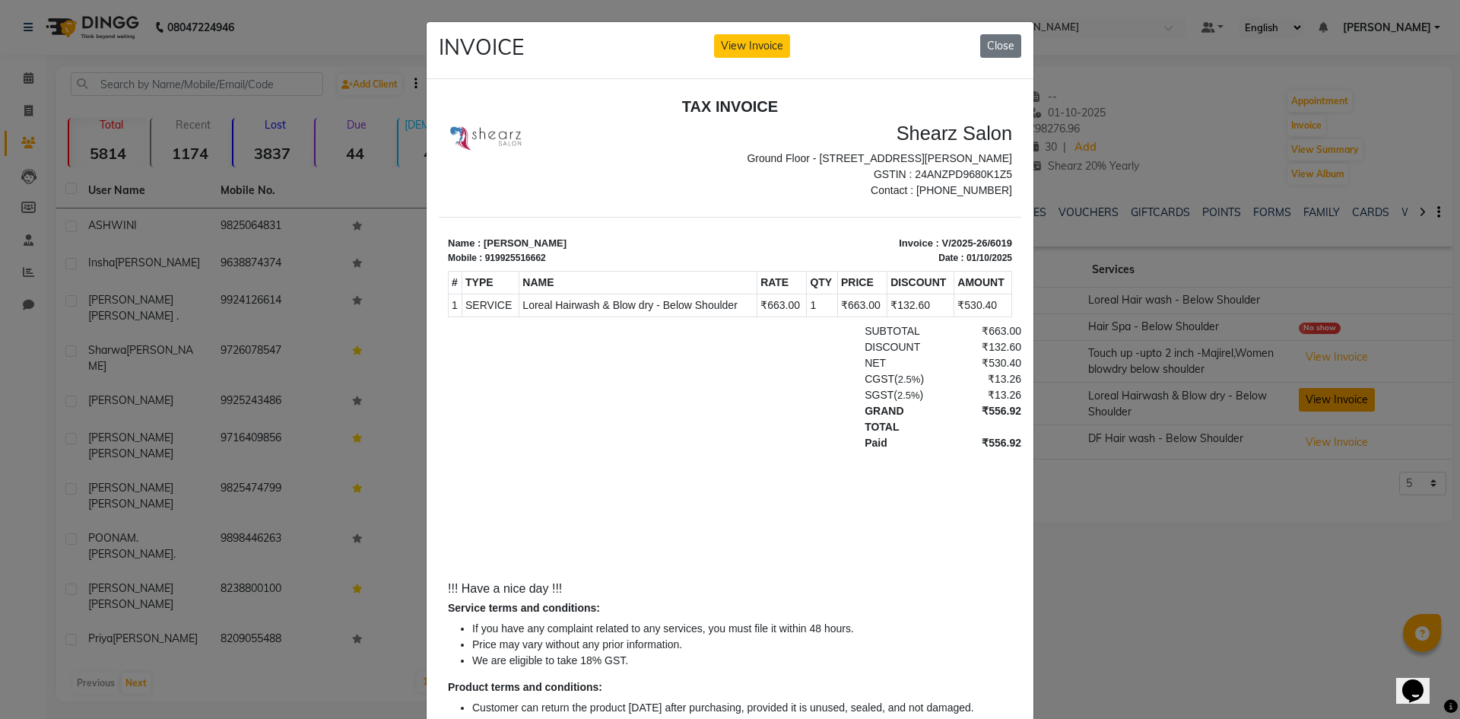
click at [1301, 389] on ngb-modal-window "INVOICE View Invoice Close" at bounding box center [730, 359] width 1460 height 719
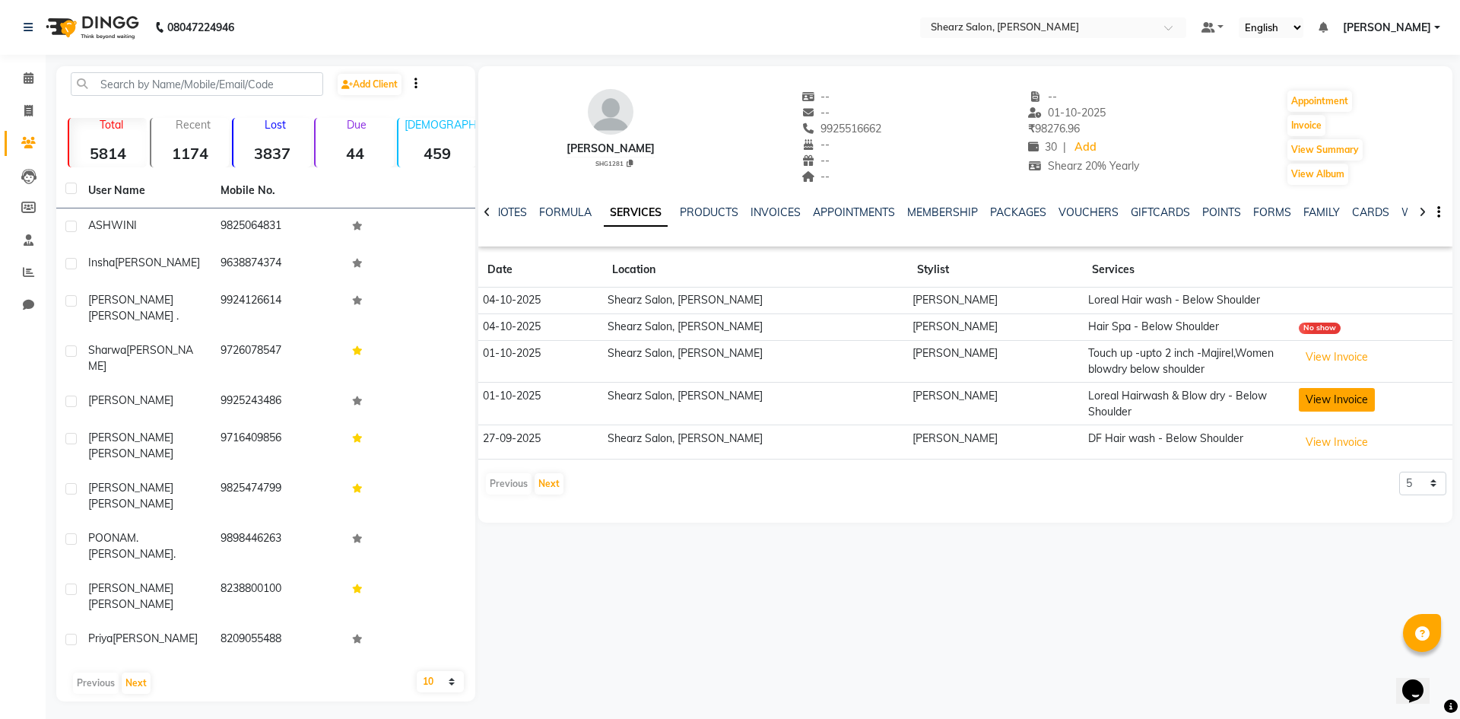
click at [1328, 399] on button "View Invoice" at bounding box center [1337, 400] width 76 height 24
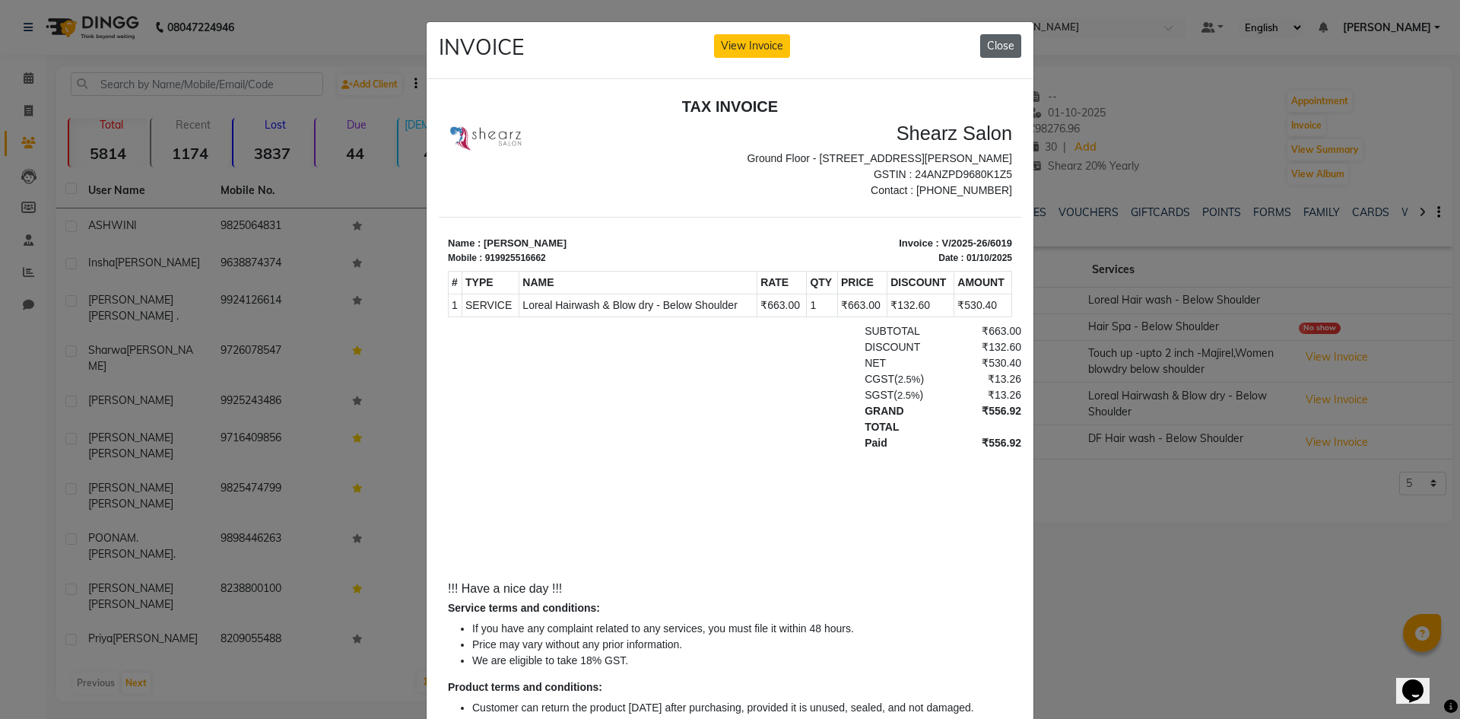
click at [997, 43] on button "Close" at bounding box center [1000, 46] width 41 height 24
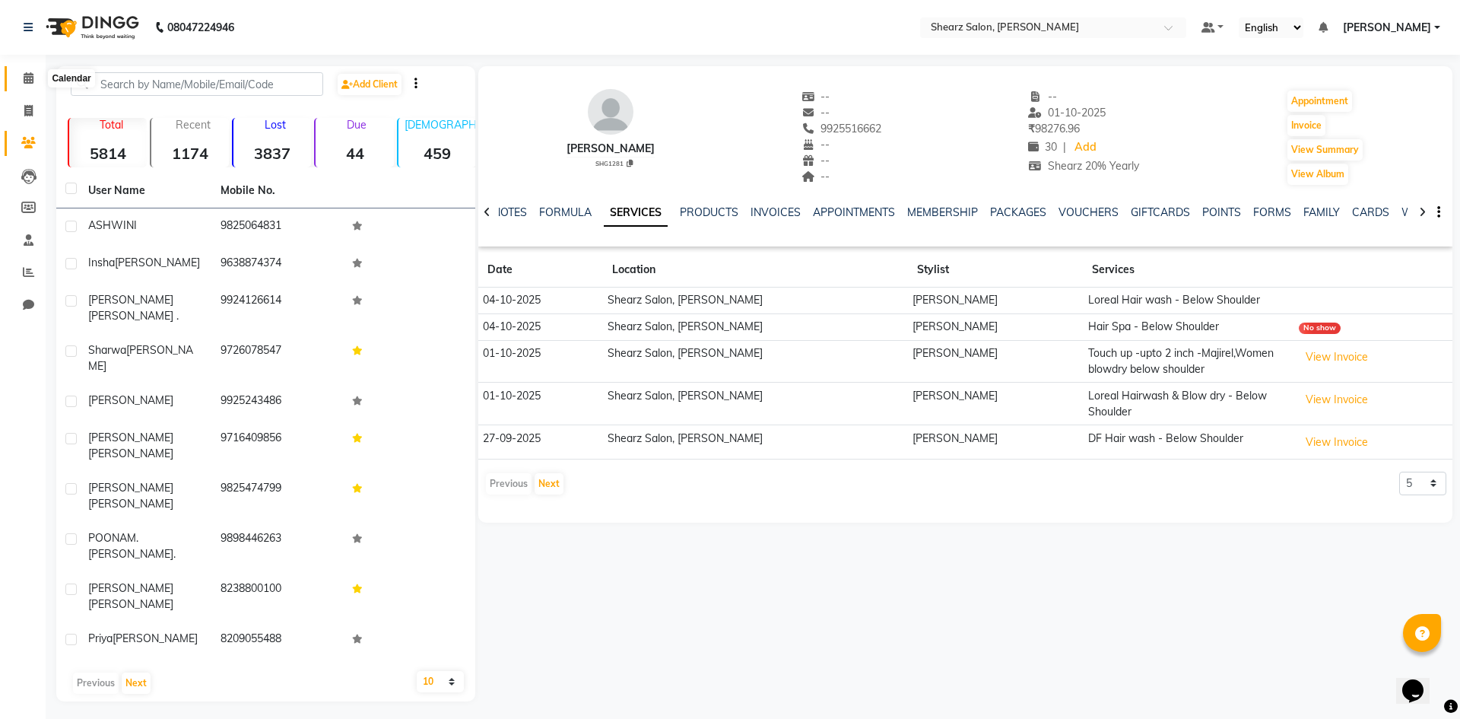
click at [22, 78] on span at bounding box center [28, 78] width 27 height 17
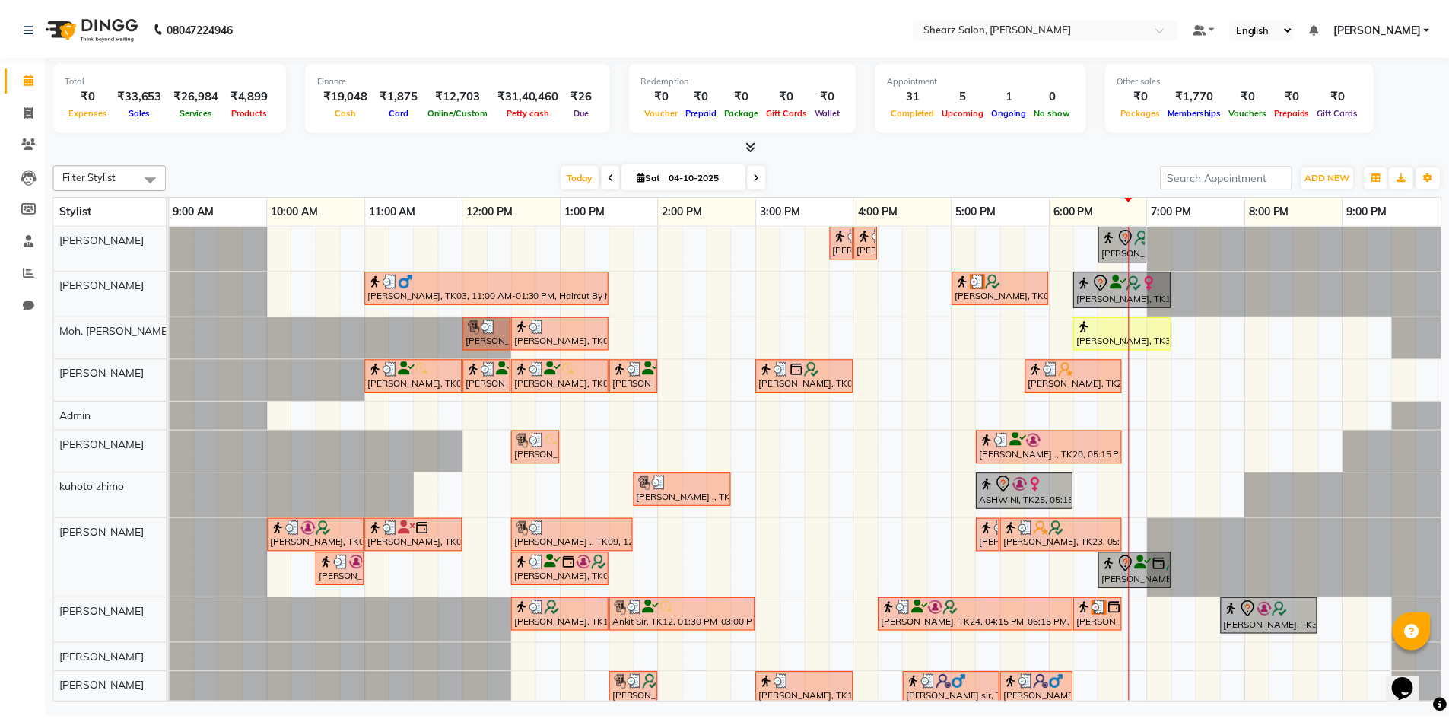
scroll to position [75, 0]
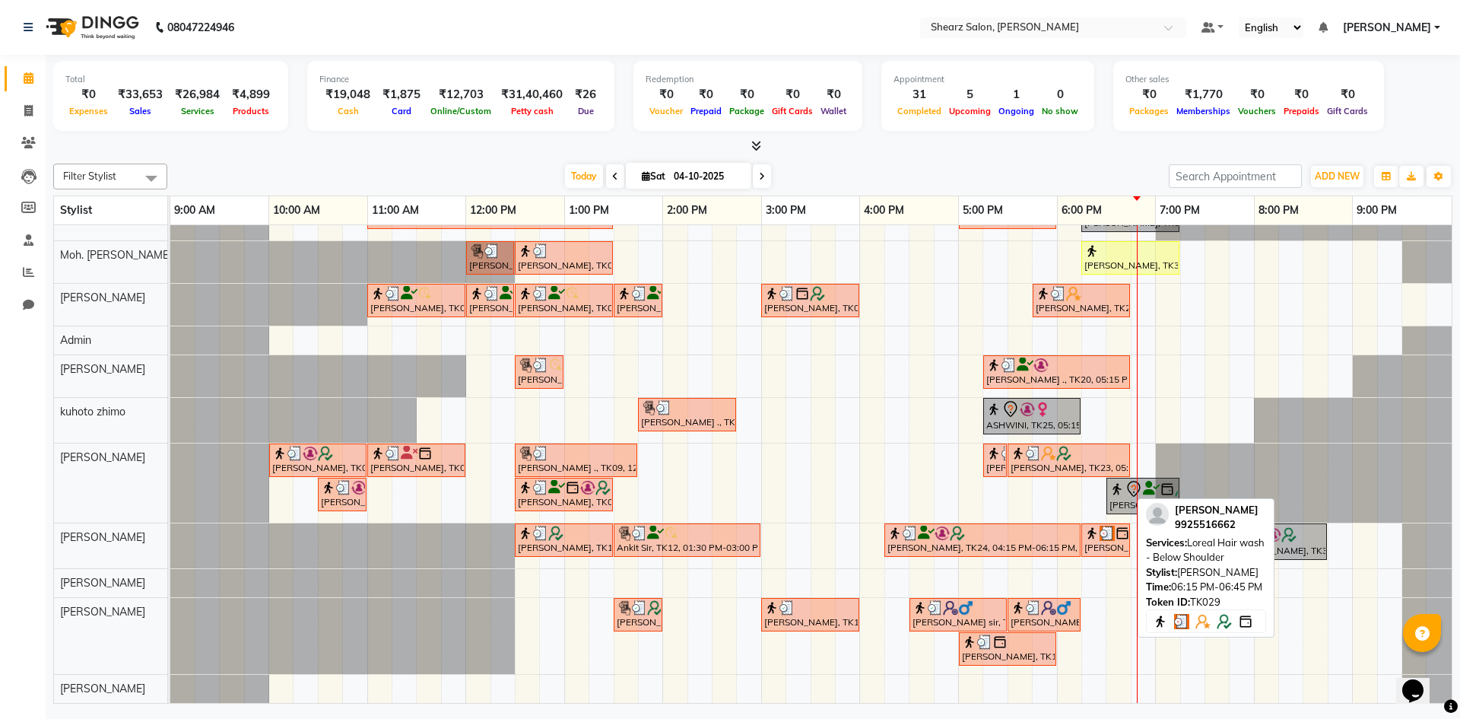
click at [1105, 526] on img at bounding box center [1107, 533] width 15 height 15
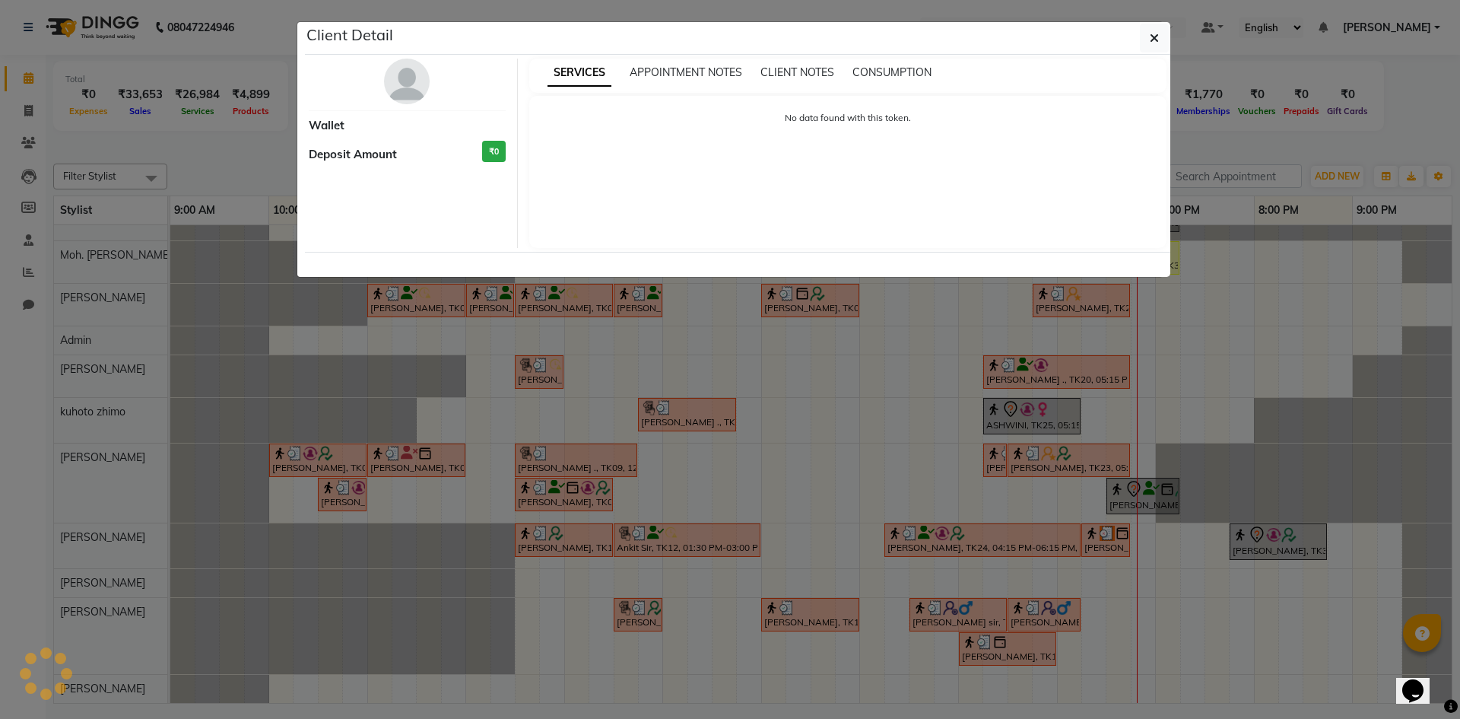
select select "3"
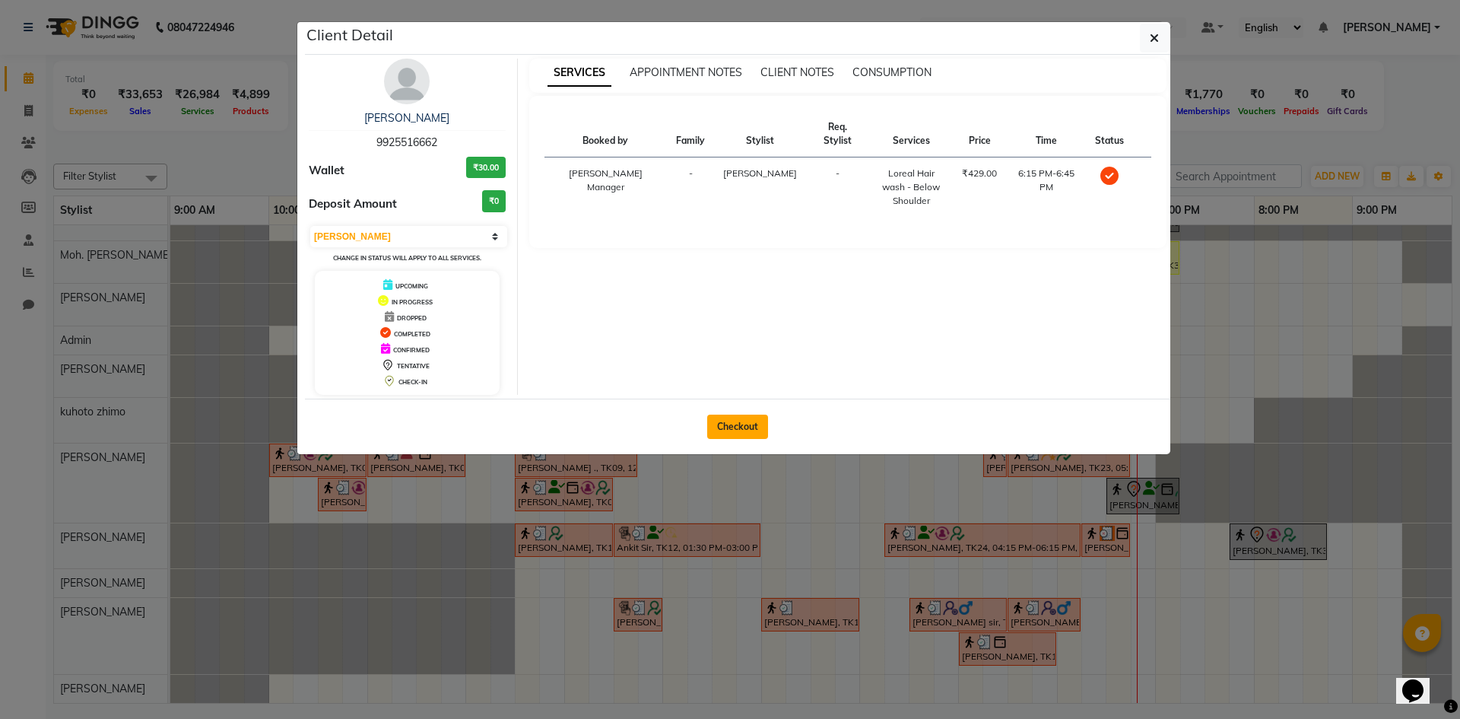
click at [741, 438] on button "Checkout" at bounding box center [737, 426] width 61 height 24
select select "service"
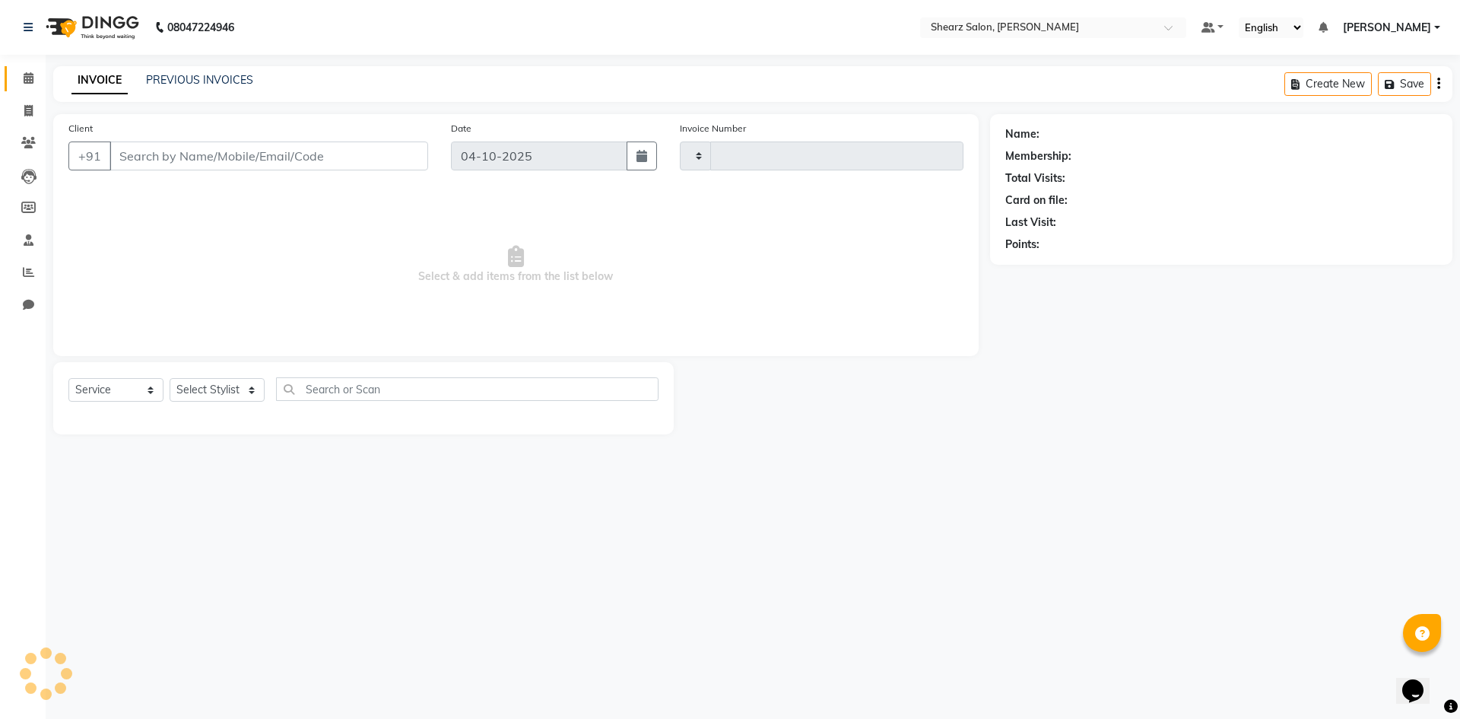
type input "6121"
select select "8159"
select select "V"
select select "87136"
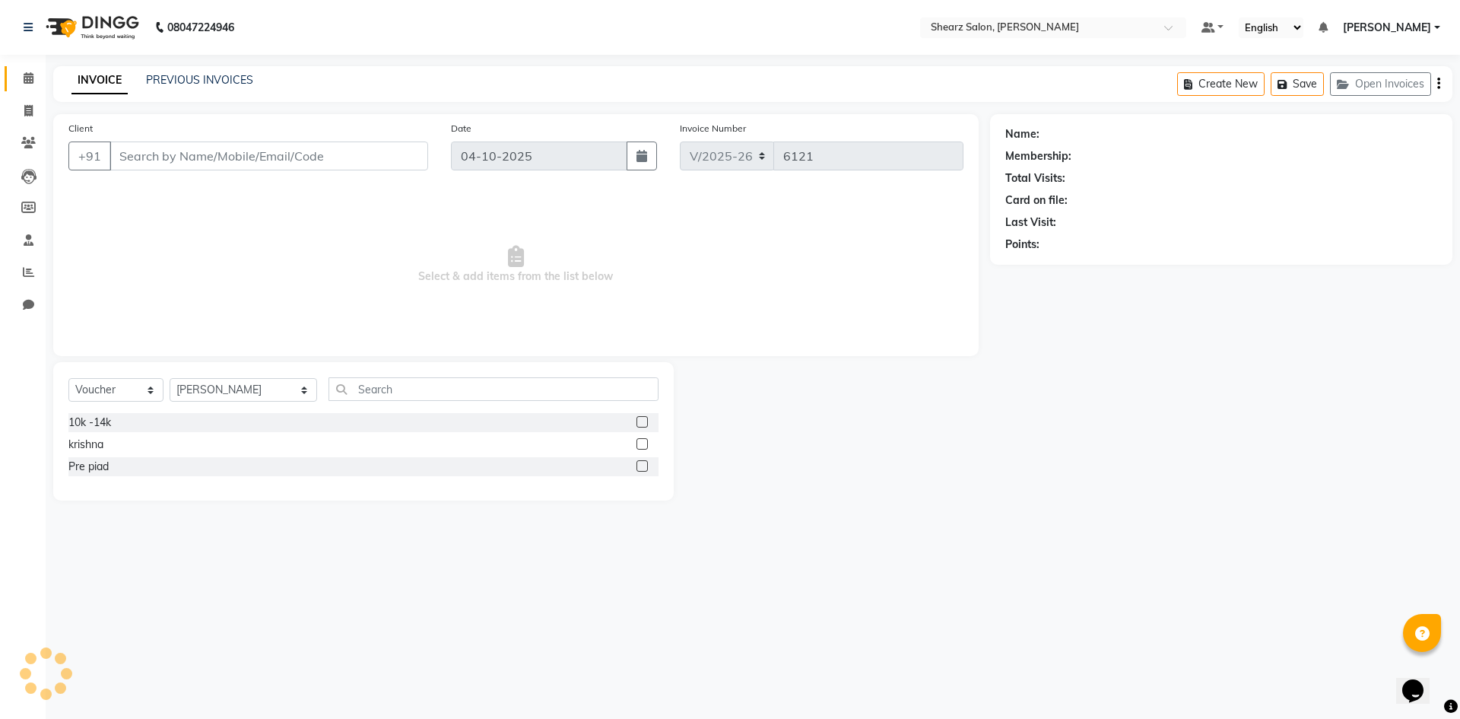
type input "9925516662"
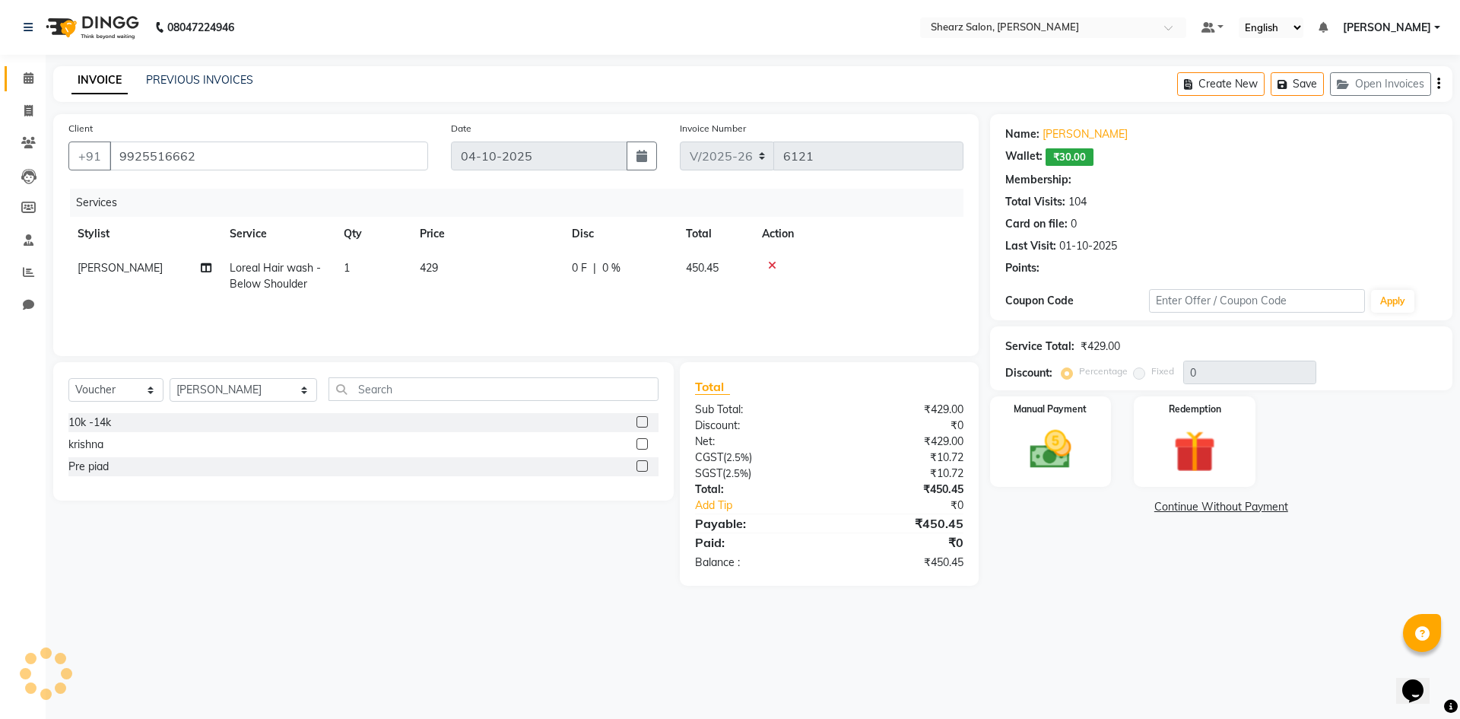
type input "20"
select select "1: Object"
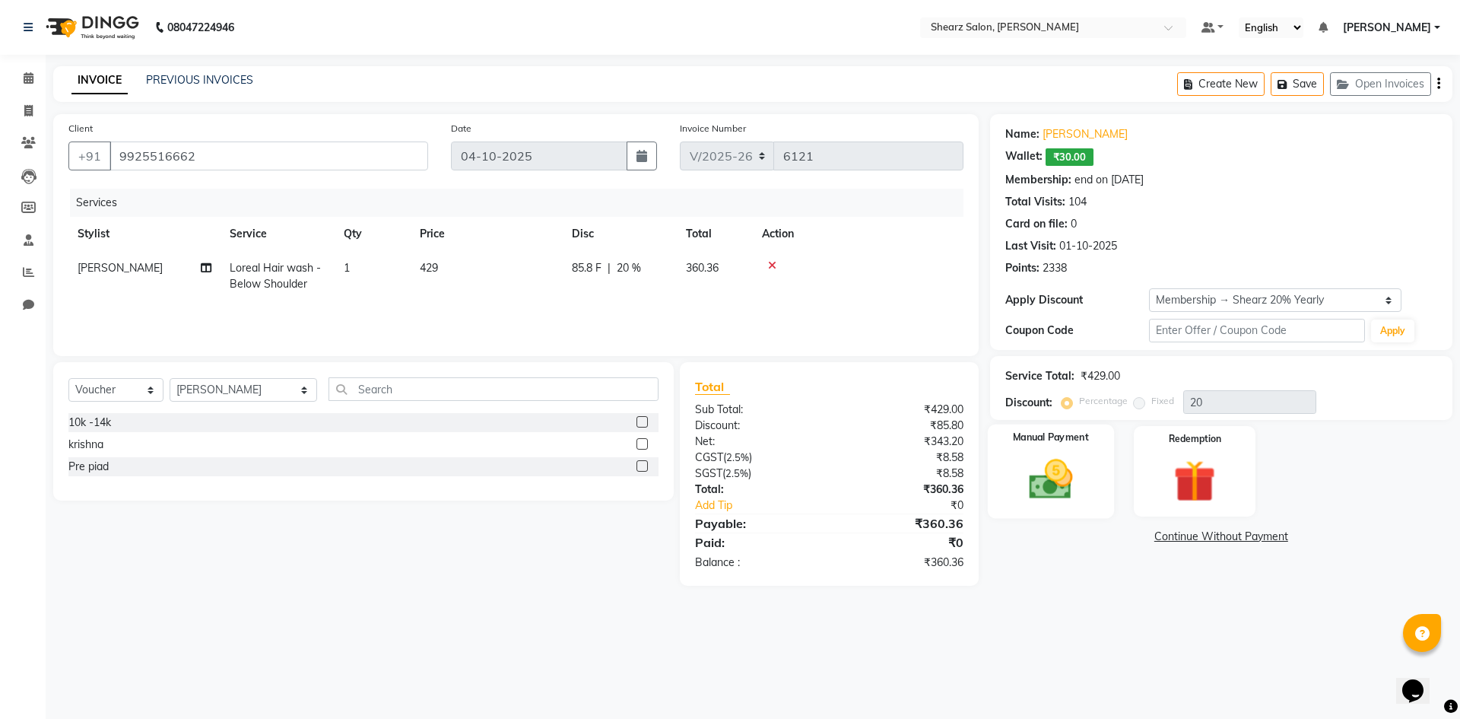
click at [1051, 486] on img at bounding box center [1050, 479] width 71 height 50
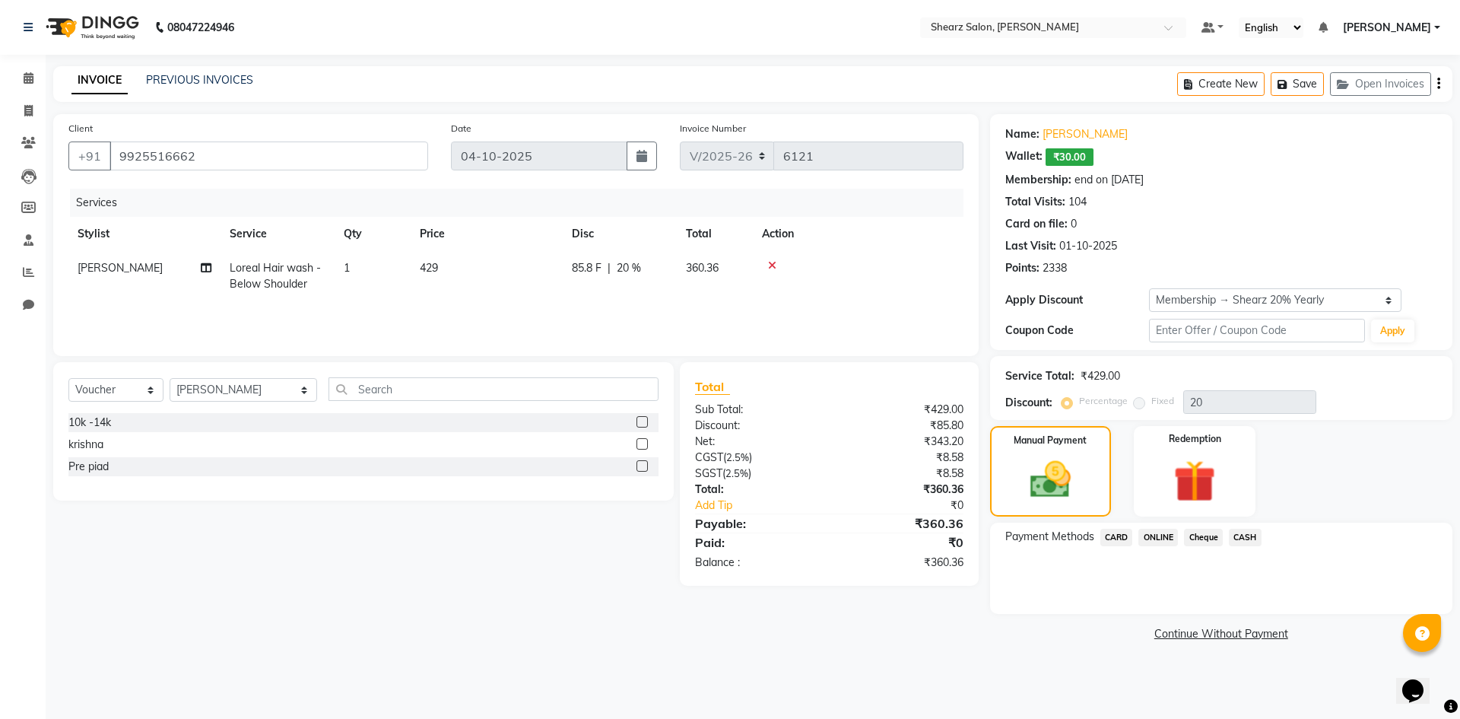
click at [1246, 542] on span "CASH" at bounding box center [1245, 537] width 33 height 17
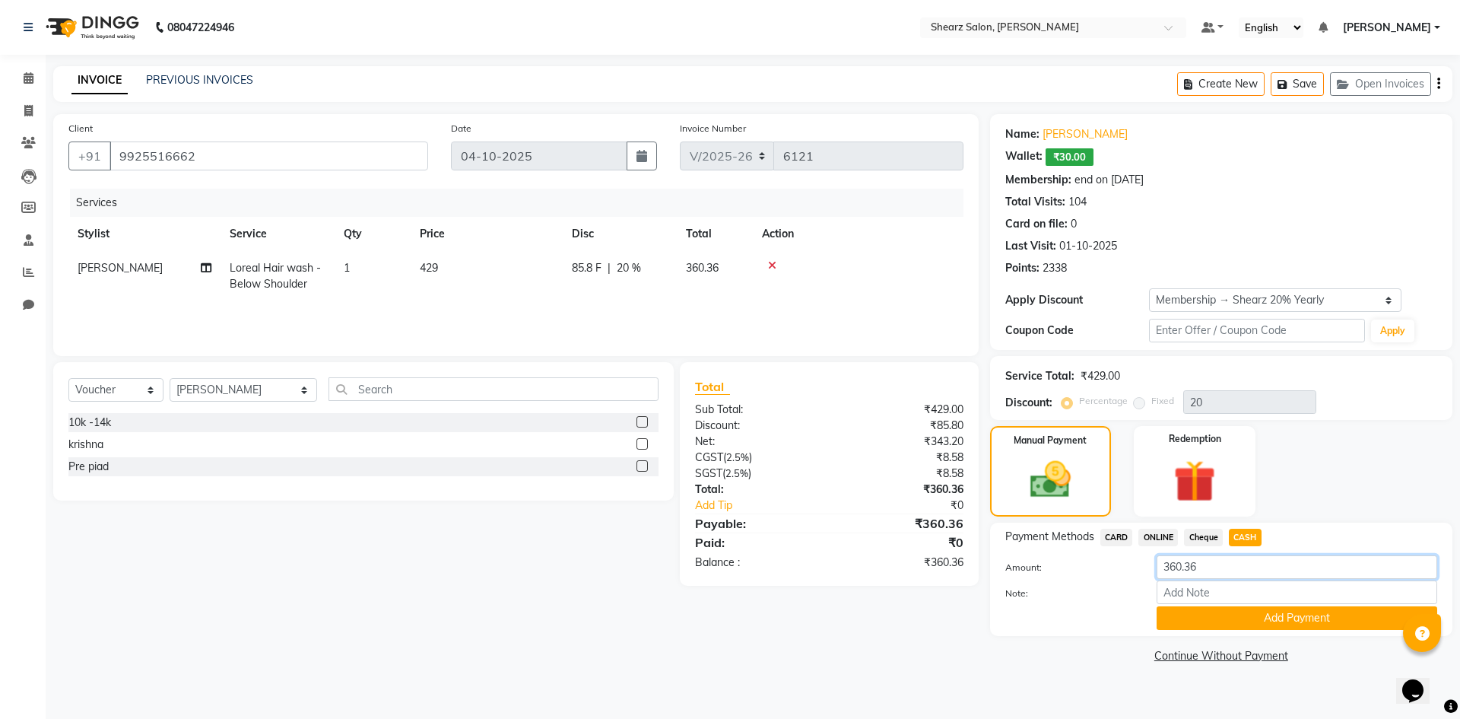
click at [1183, 573] on input "360.36" at bounding box center [1297, 567] width 281 height 24
click at [1216, 566] on input "360.36" at bounding box center [1297, 567] width 281 height 24
type input "344"
click at [1225, 611] on button "Add Payment" at bounding box center [1297, 618] width 281 height 24
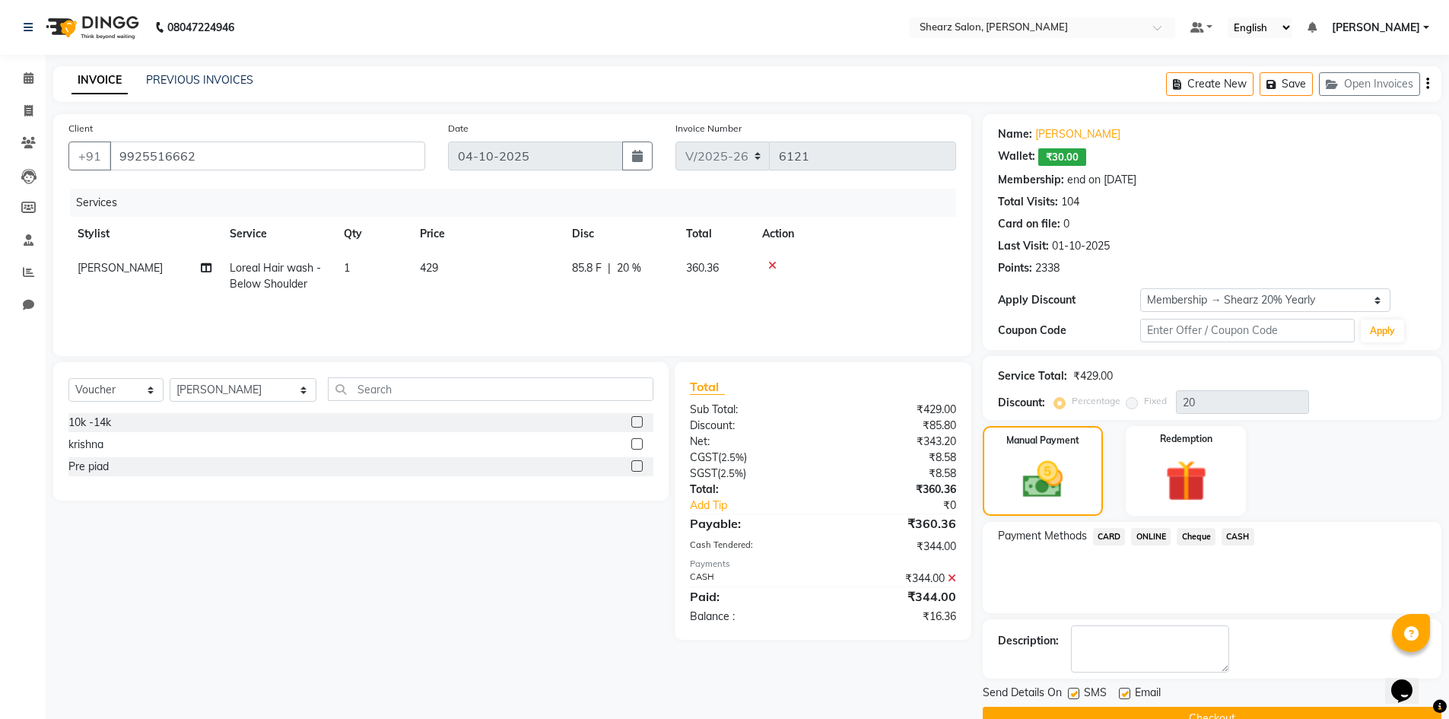
scroll to position [34, 0]
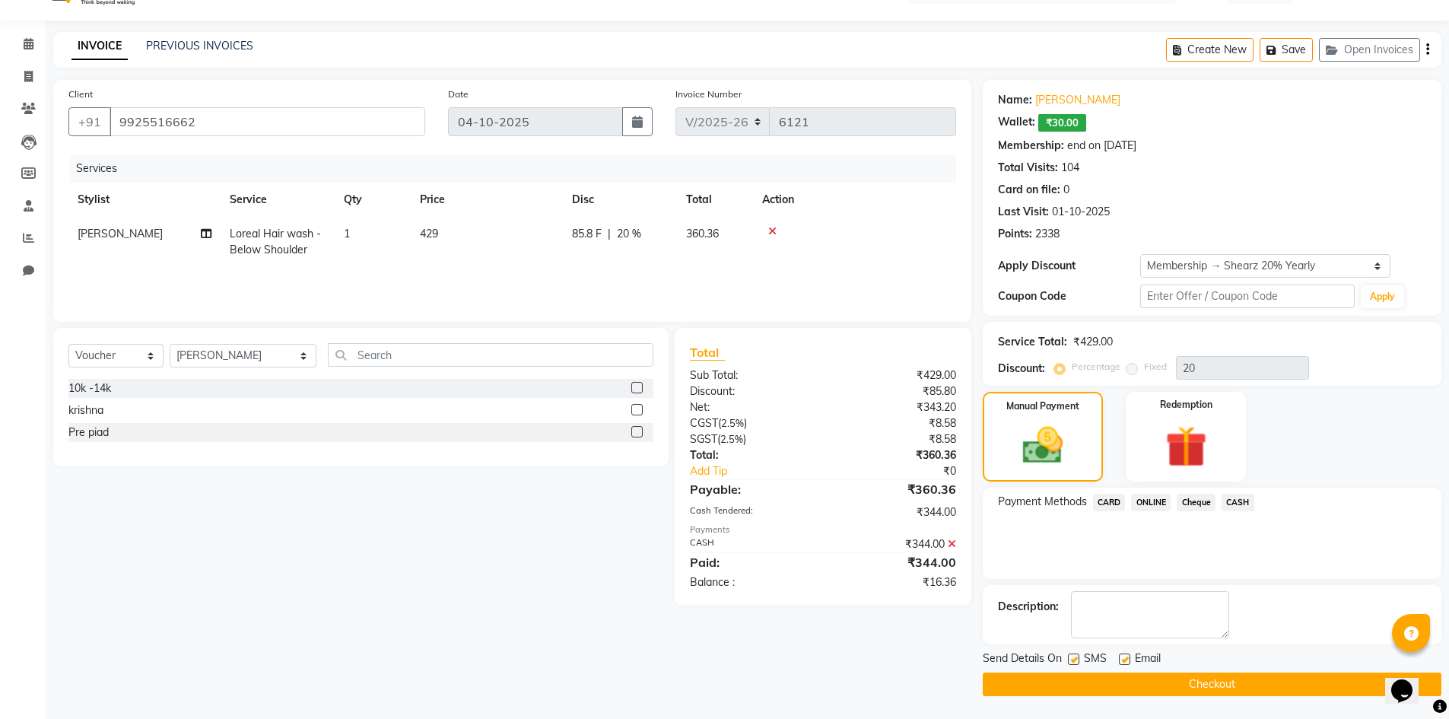
click at [1183, 687] on button "Checkout" at bounding box center [1212, 684] width 459 height 24
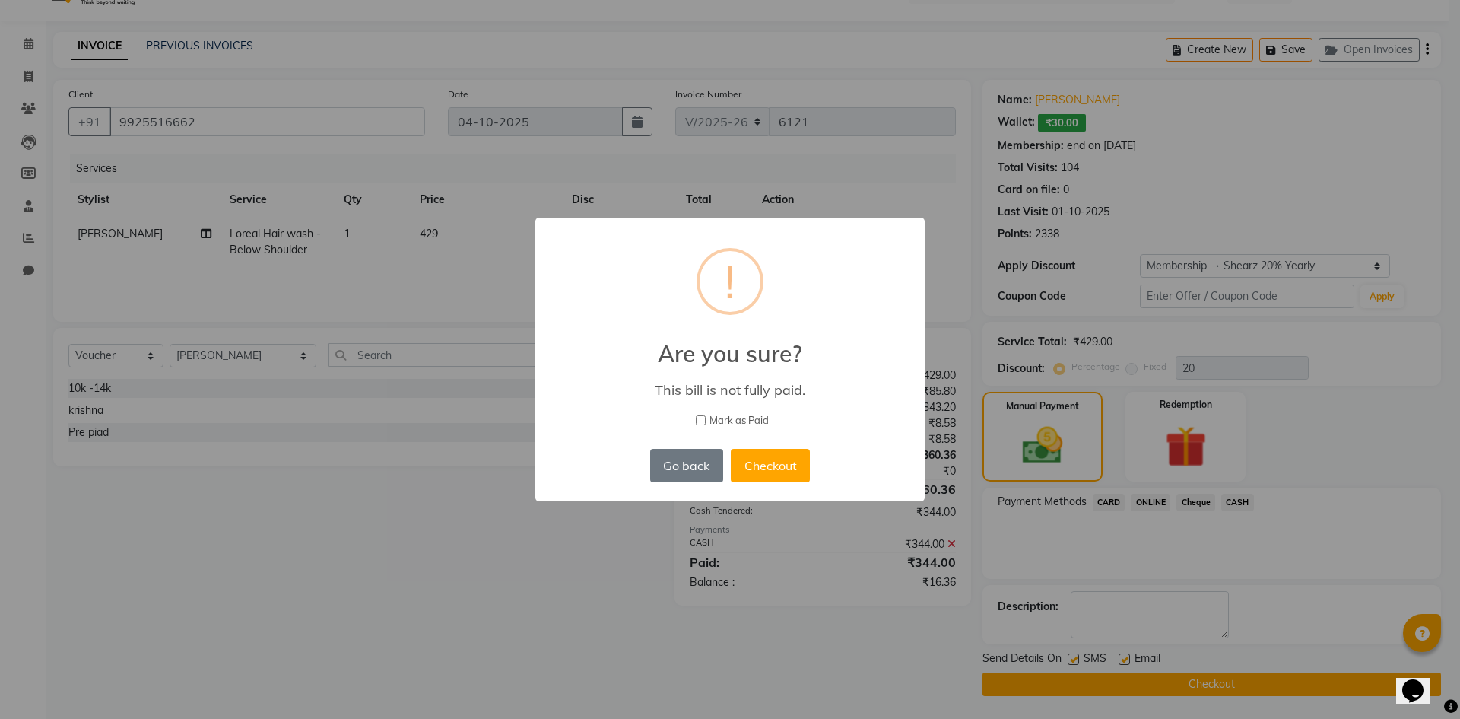
click at [738, 422] on span "Mark as Paid" at bounding box center [739, 420] width 59 height 15
click at [706, 422] on input "Mark as Paid" at bounding box center [701, 420] width 10 height 10
checkbox input "true"
click at [764, 465] on button "Checkout" at bounding box center [770, 465] width 79 height 33
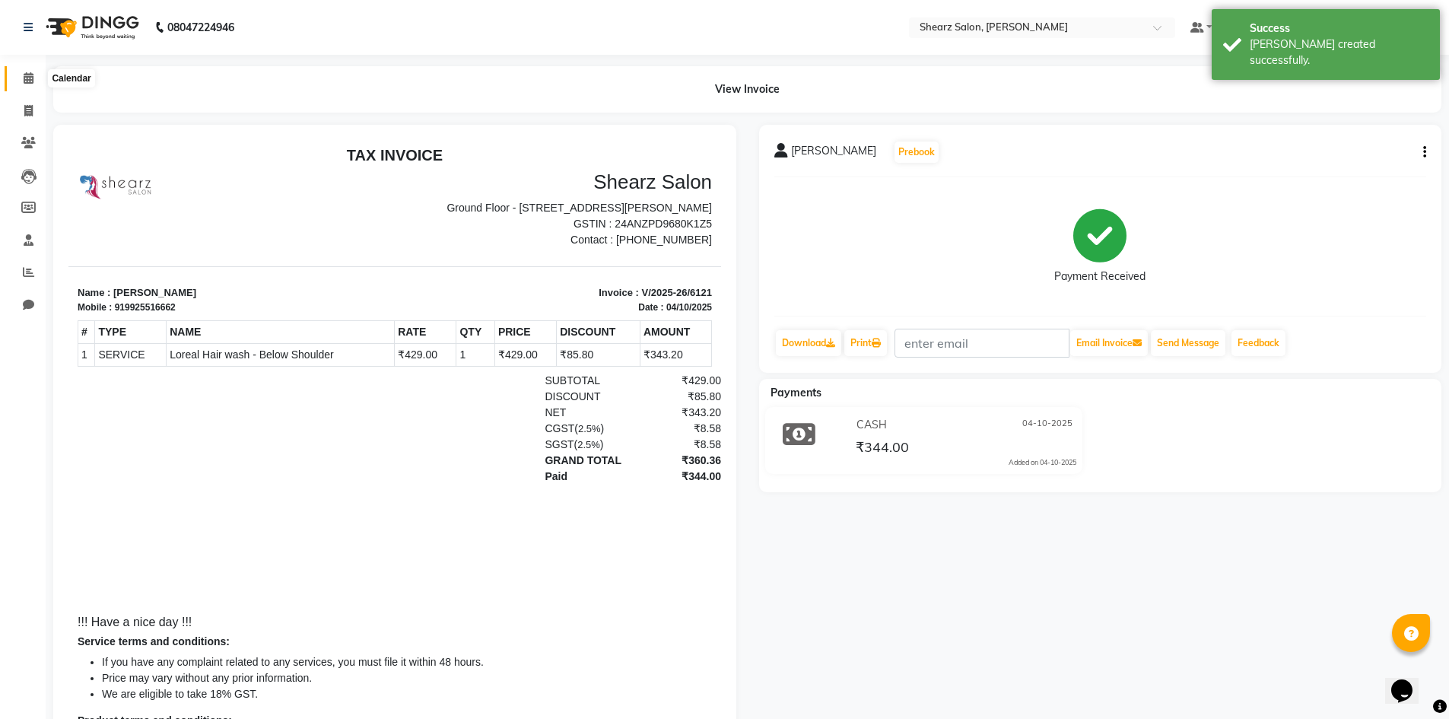
click at [28, 87] on span at bounding box center [28, 78] width 27 height 17
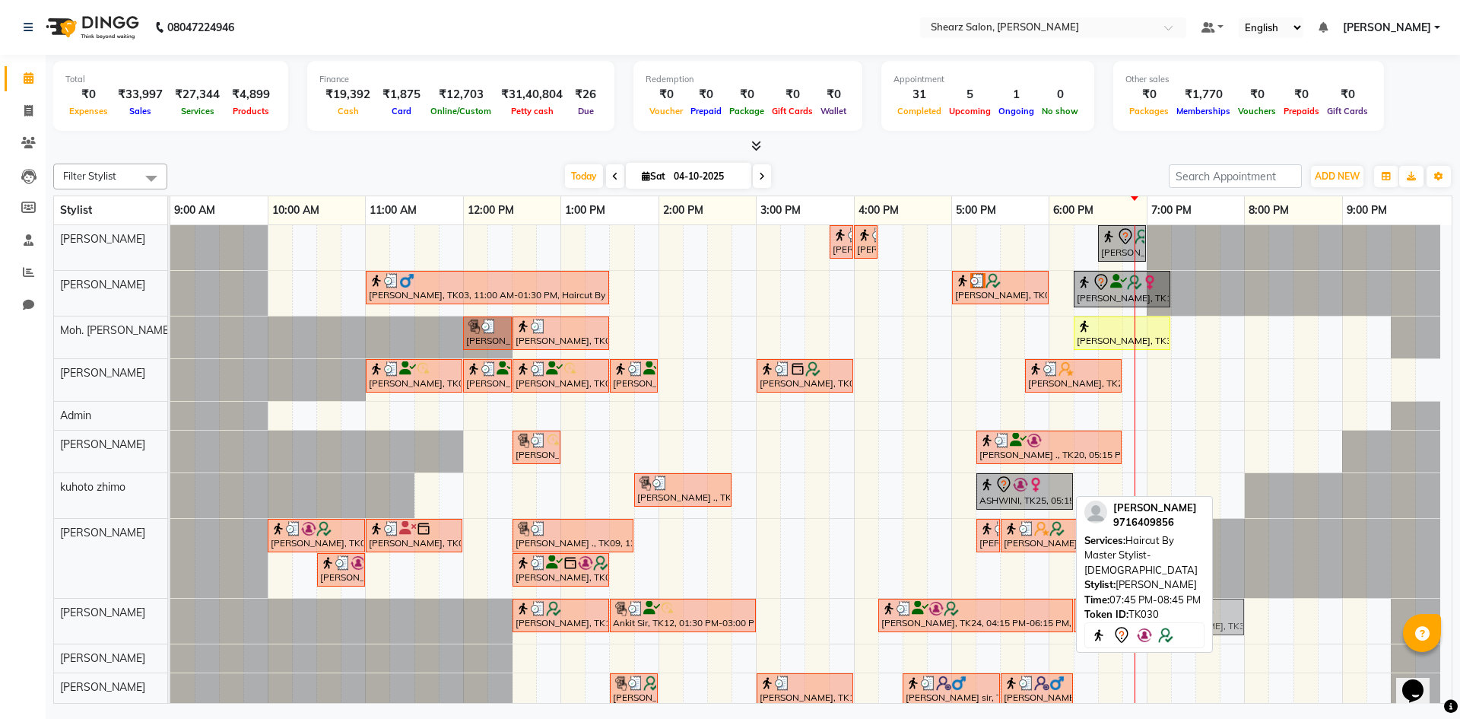
drag, startPoint x: 1257, startPoint y: 626, endPoint x: 1189, endPoint y: 632, distance: 68.7
click at [1189, 632] on div "Filter Stylist Select All [PERSON_NAME] [PERSON_NAME] Moh. [PERSON_NAME] ... [P…" at bounding box center [752, 430] width 1399 height 546
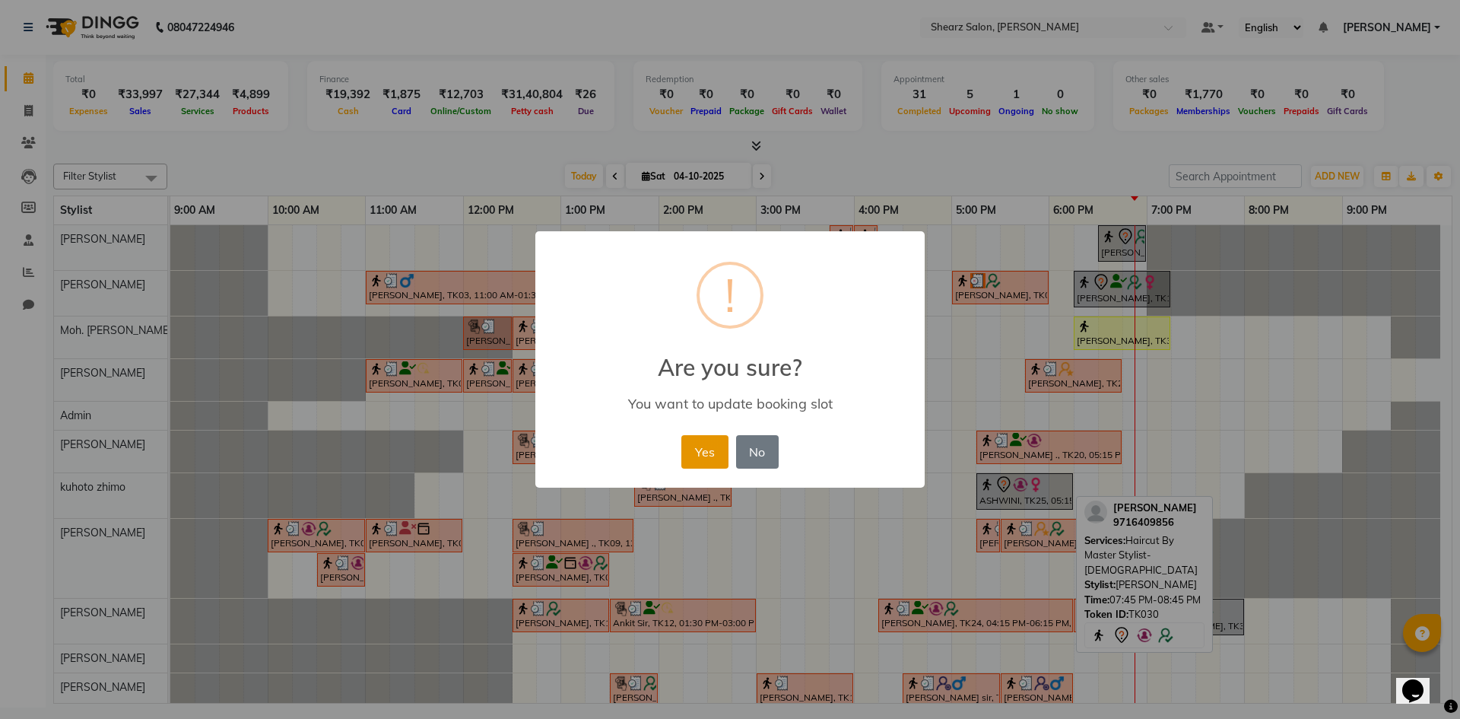
click at [693, 437] on button "Yes" at bounding box center [704, 451] width 46 height 33
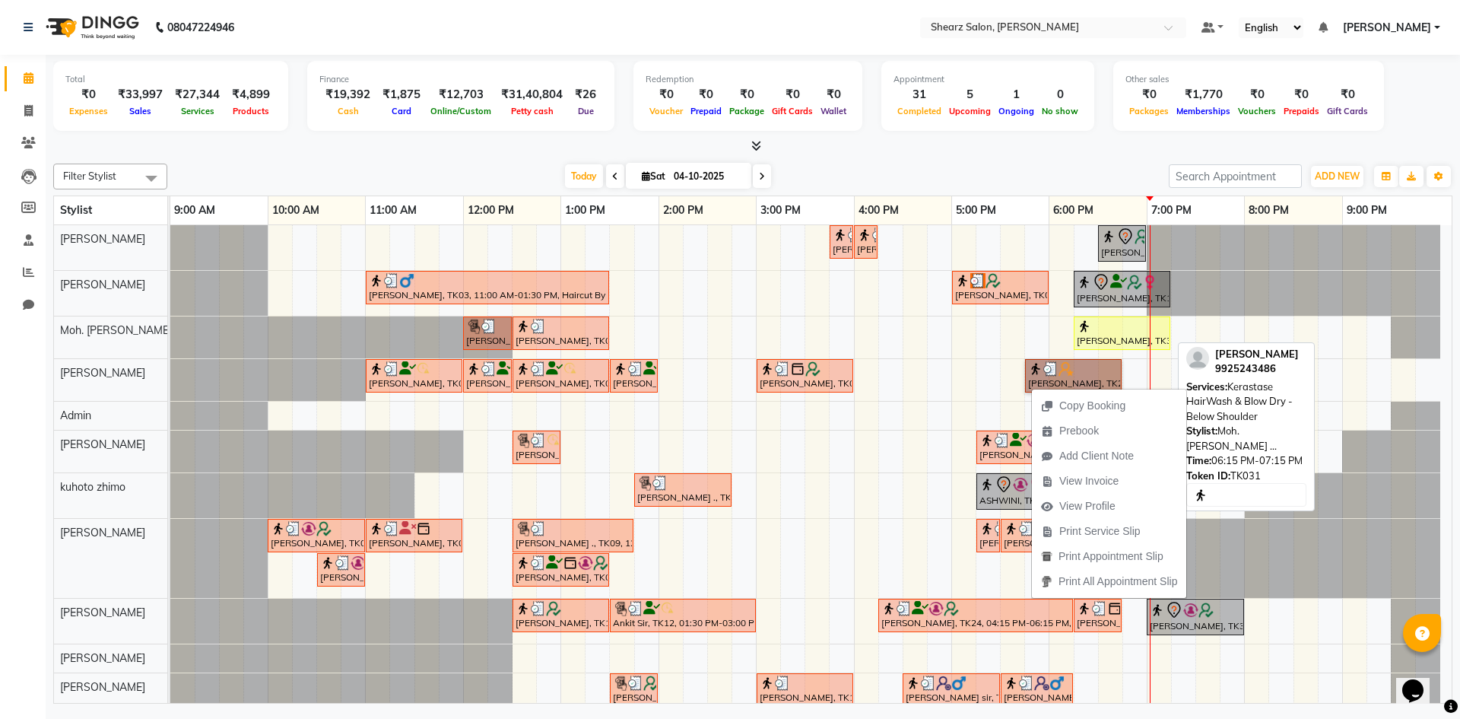
click at [1095, 335] on div "[PERSON_NAME], TK31, 06:15 PM-07:15 PM, Kerastase HairWash & Blow Dry - Below S…" at bounding box center [1122, 333] width 94 height 29
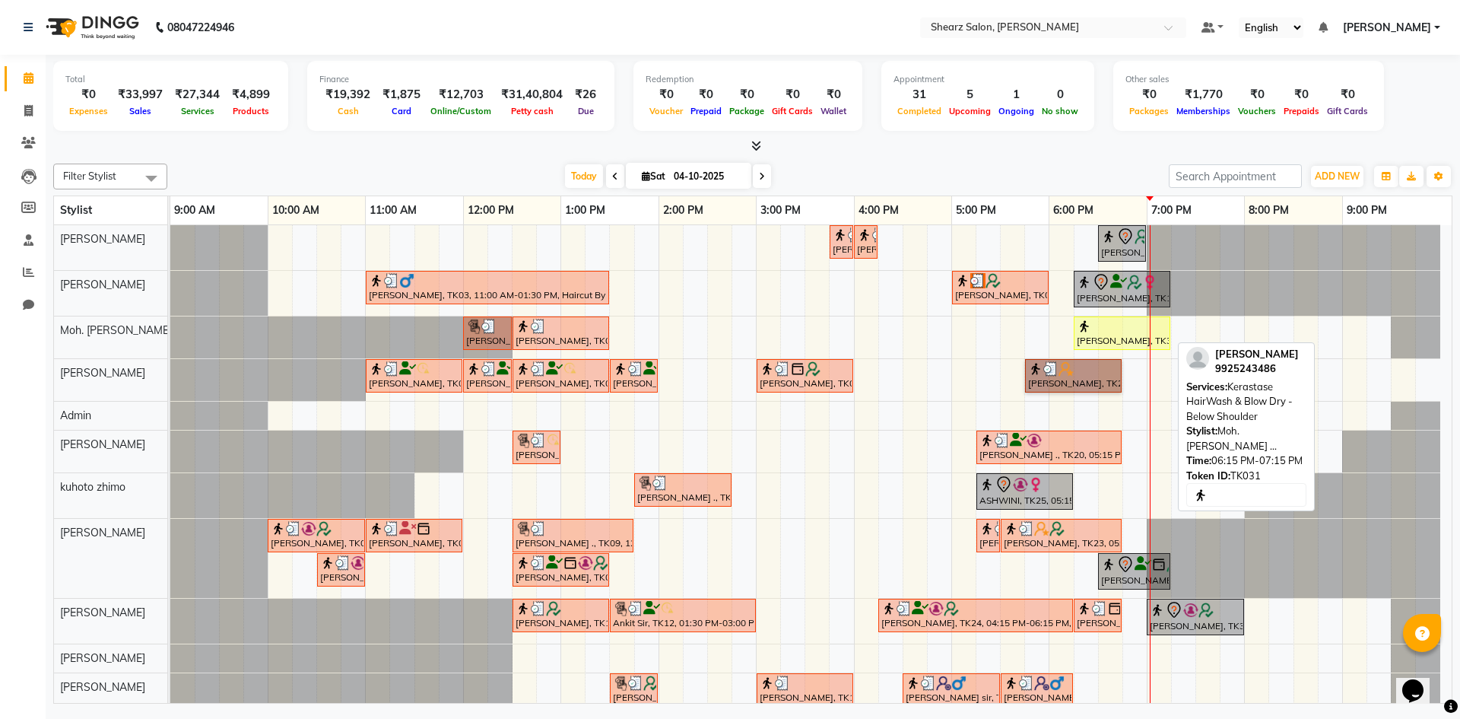
click at [1095, 335] on div "[PERSON_NAME], TK31, 06:15 PM-07:15 PM, Kerastase HairWash & Blow Dry - Below S…" at bounding box center [1122, 333] width 94 height 29
select select "1"
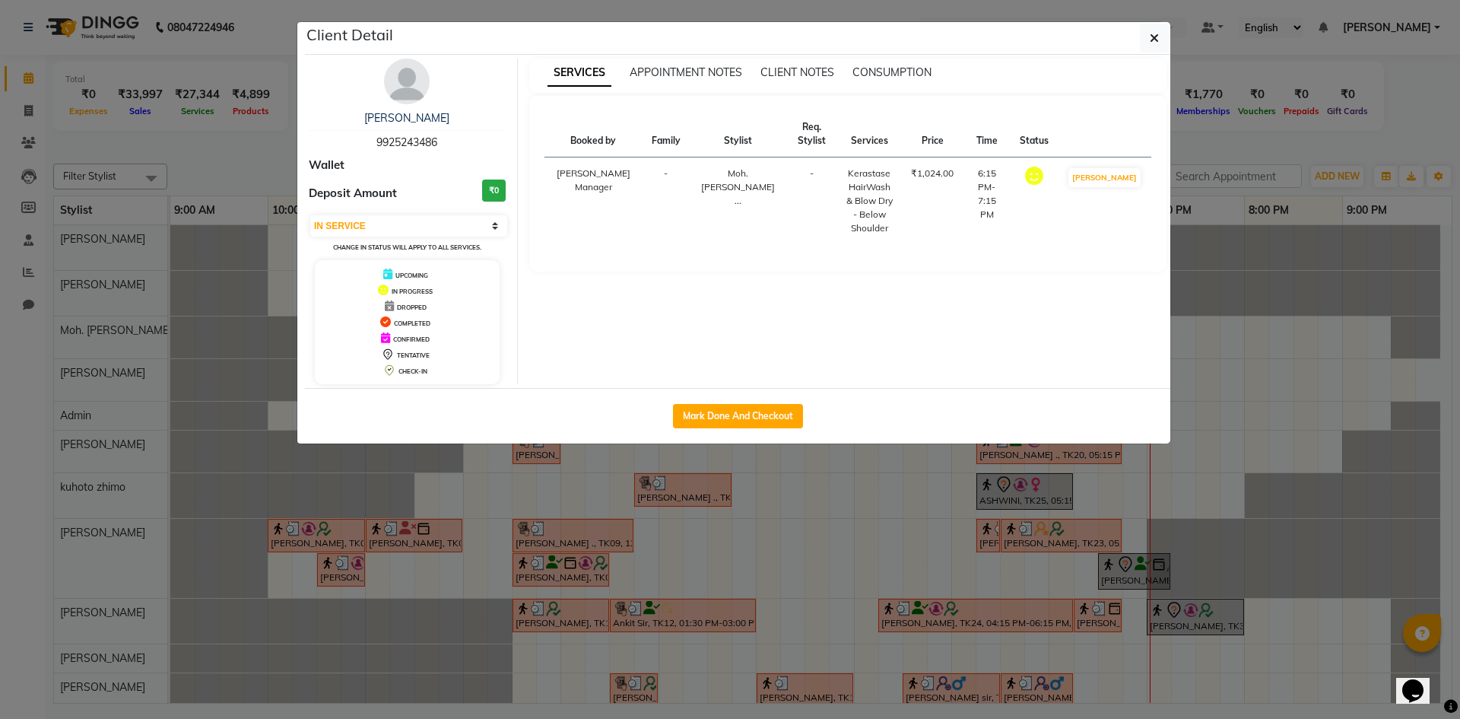
drag, startPoint x: 376, startPoint y: 144, endPoint x: 439, endPoint y: 137, distance: 62.7
click at [437, 137] on span "9925243486" at bounding box center [406, 142] width 61 height 14
copy span "9925243486"
click at [1149, 30] on button "button" at bounding box center [1154, 38] width 29 height 29
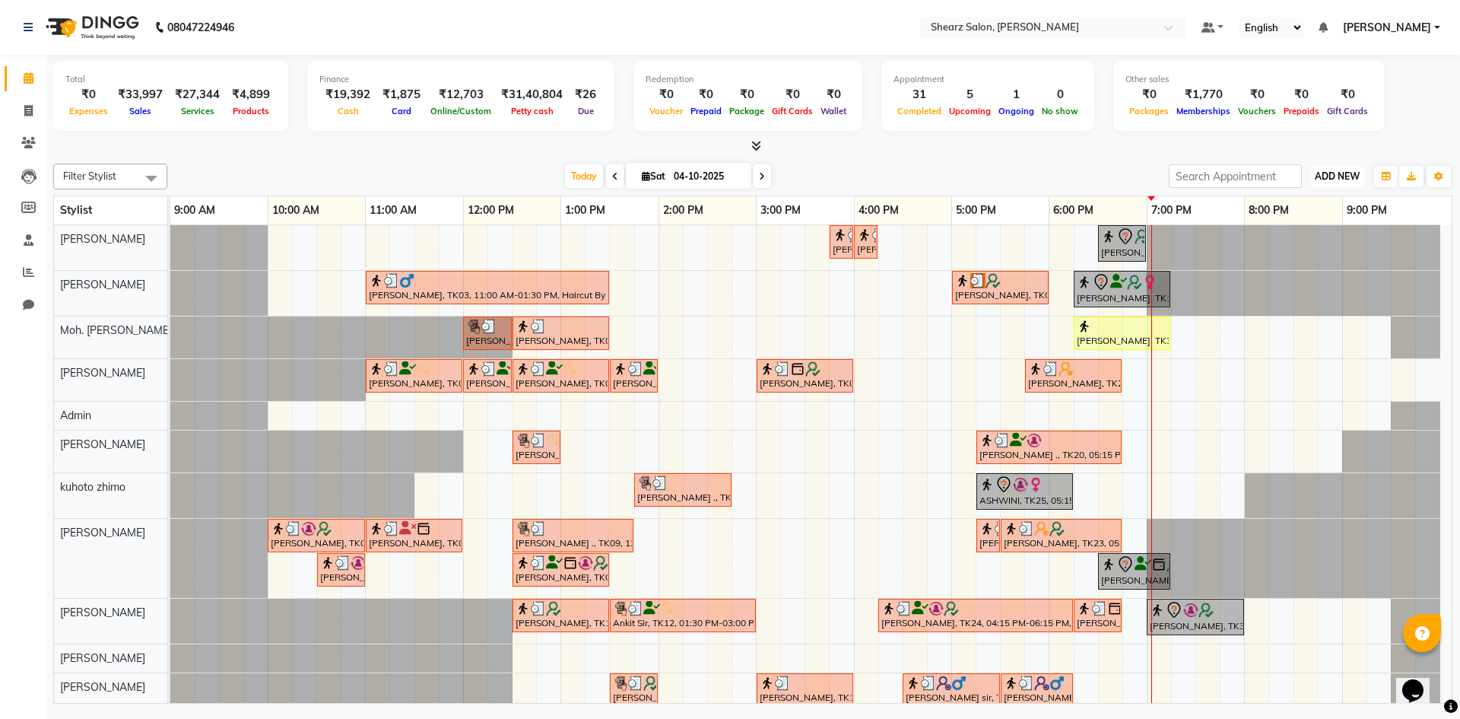
click at [1360, 170] on button "ADD NEW Toggle Dropdown" at bounding box center [1337, 176] width 52 height 21
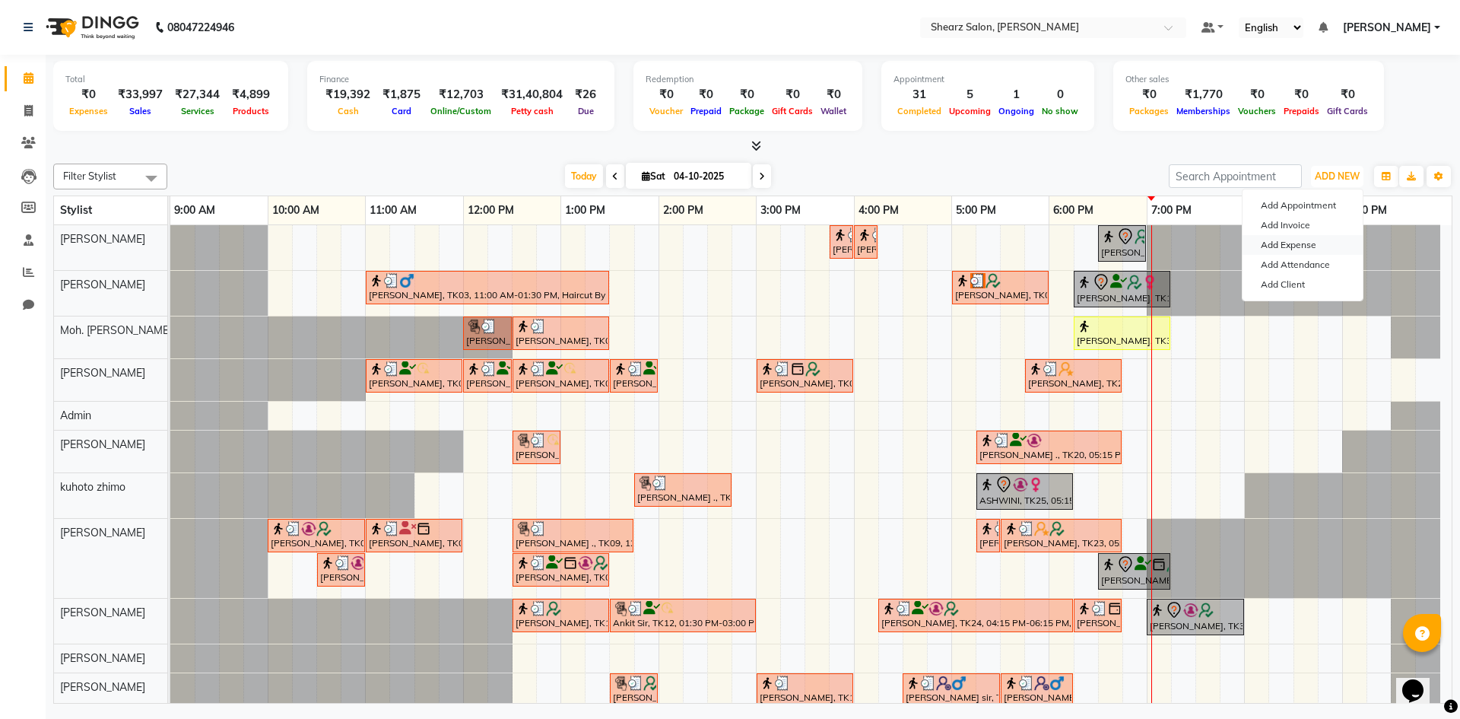
click at [1311, 166] on button "ADD NEW Toggle Dropdown" at bounding box center [1337, 176] width 52 height 21
click at [1313, 233] on link "Add Invoice" at bounding box center [1303, 225] width 120 height 20
select select "service"
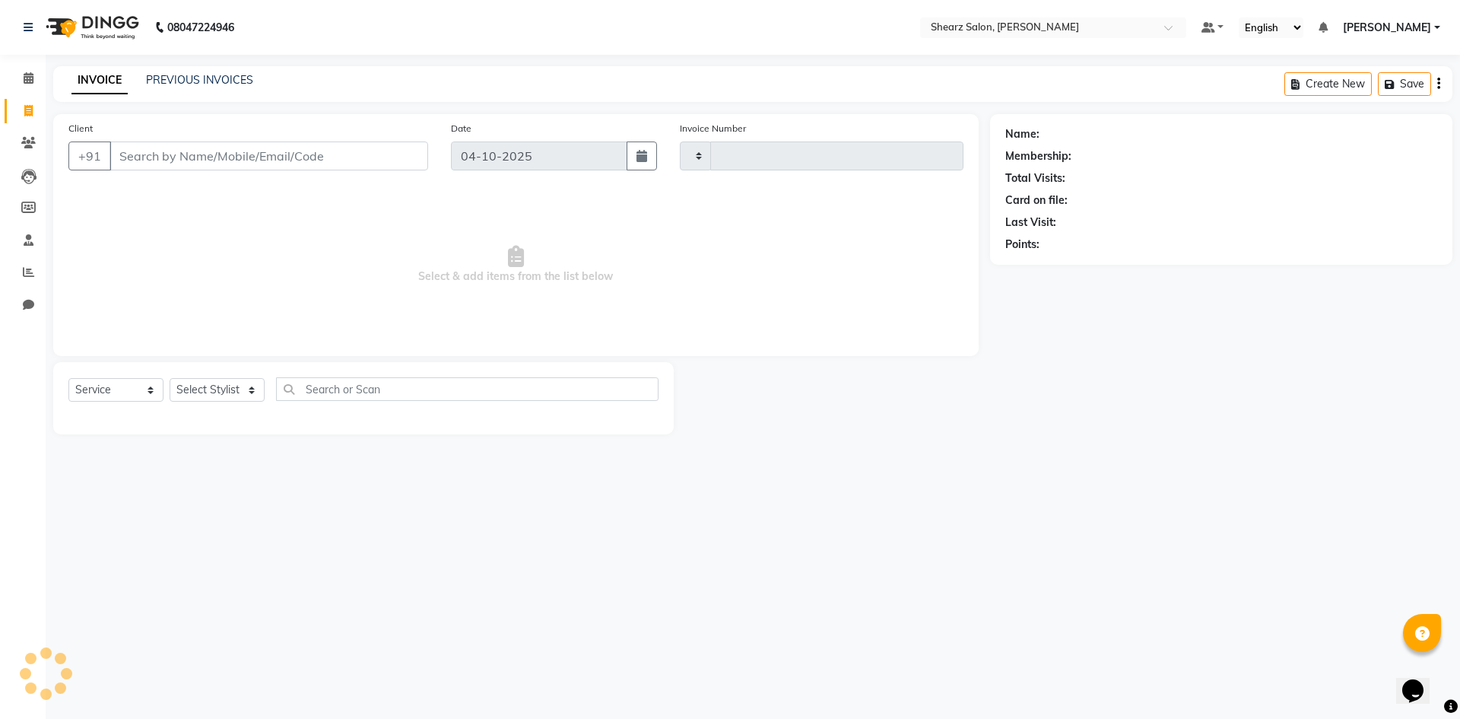
type input "6122"
select select "8159"
select select "V"
select select "87136"
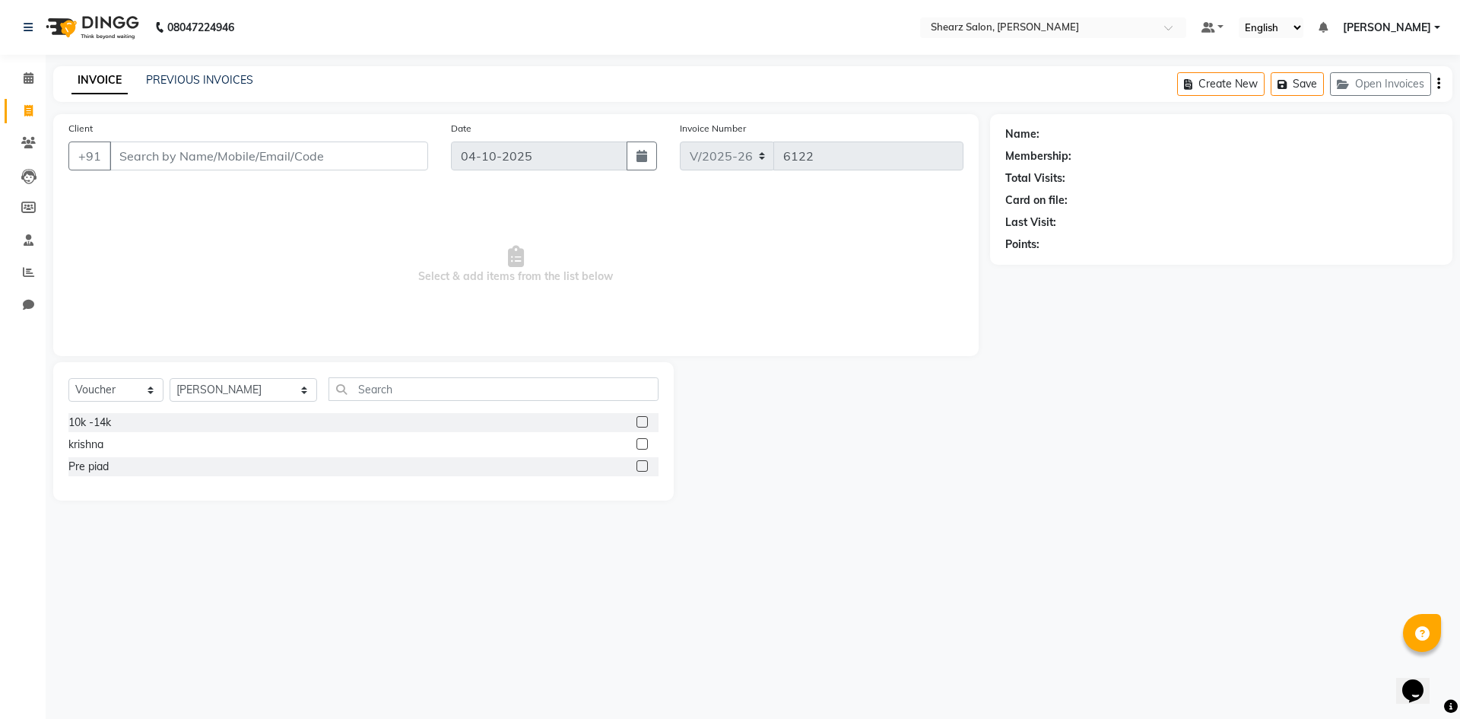
click at [302, 167] on input "Client" at bounding box center [269, 155] width 319 height 29
type input "9925243486"
click at [25, 79] on icon at bounding box center [29, 77] width 10 height 11
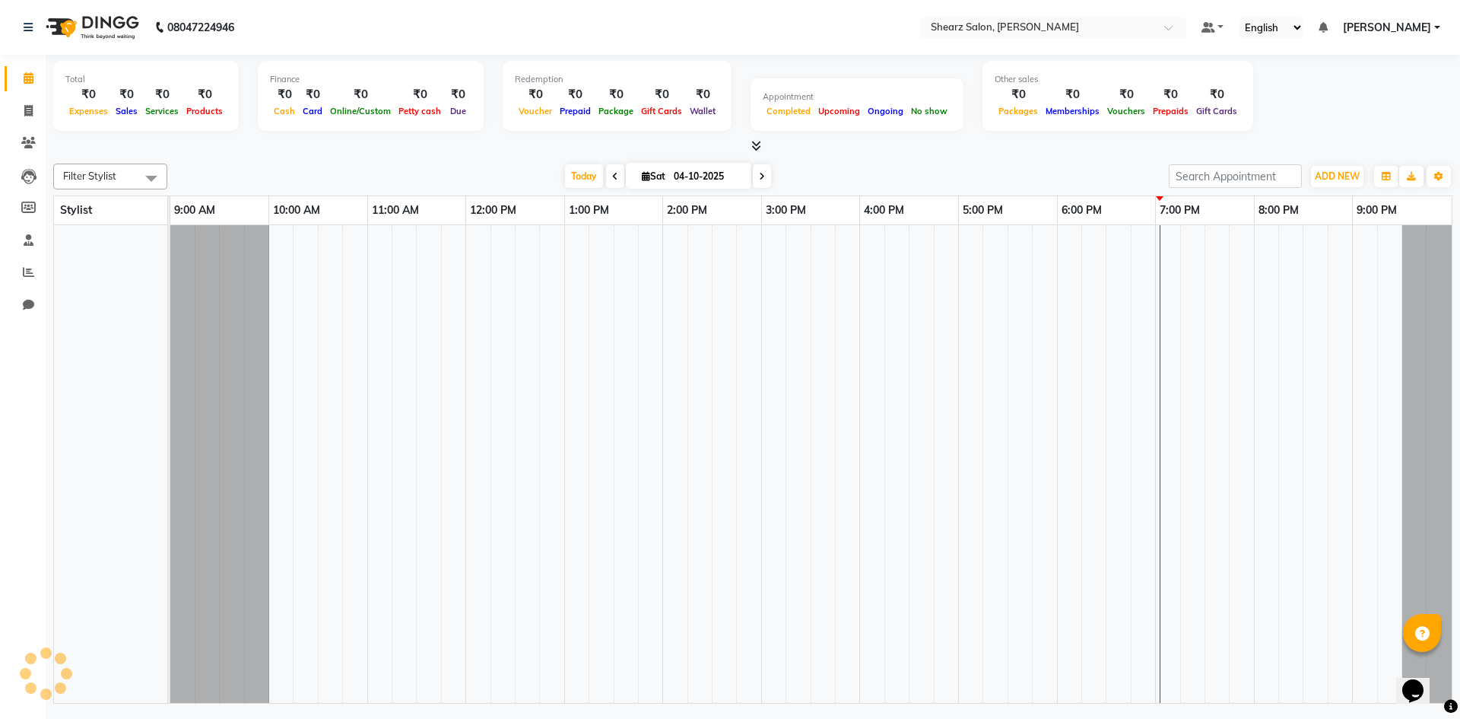
click at [815, 118] on div "Upcoming" at bounding box center [839, 111] width 49 height 16
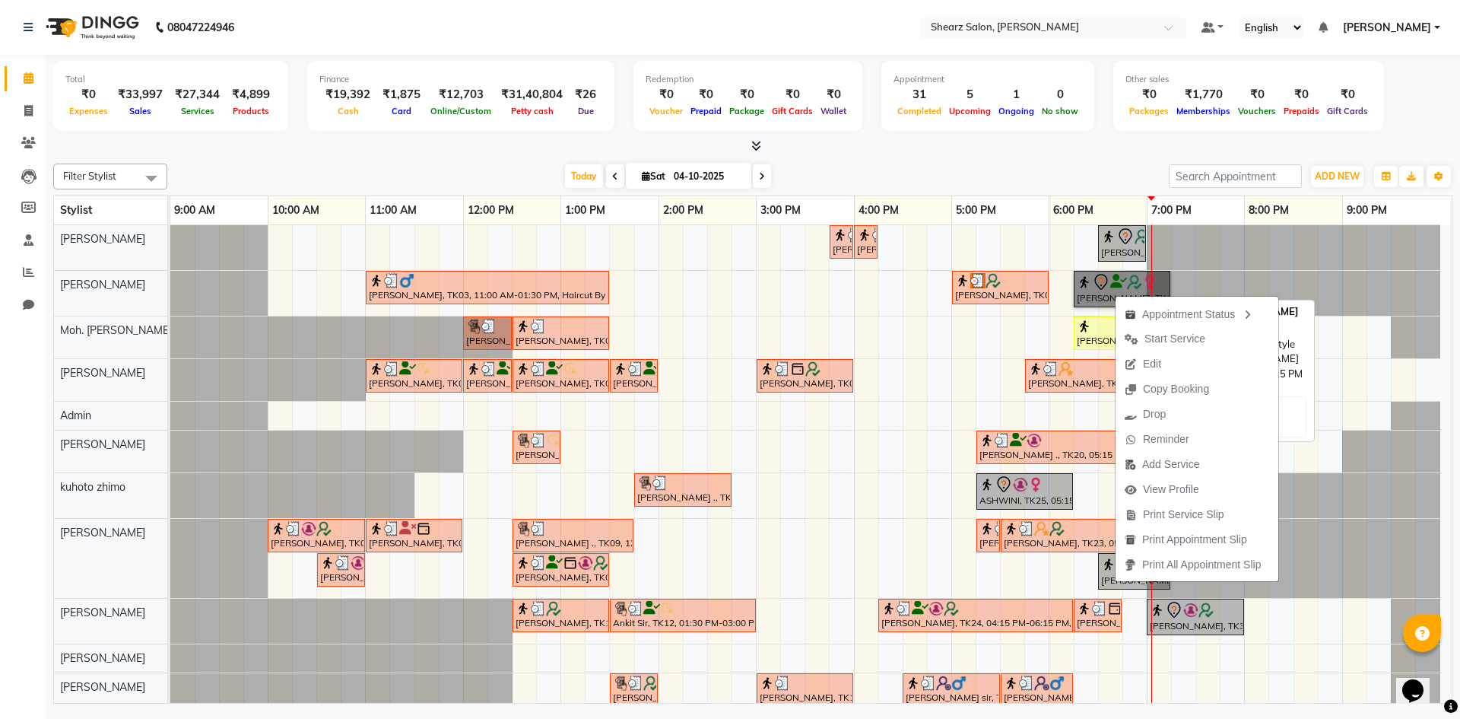
click at [1093, 285] on link "[PERSON_NAME], TK17, 06:15 PM-07:15 PM, Basic Hairstyle" at bounding box center [1122, 289] width 97 height 37
select select "7"
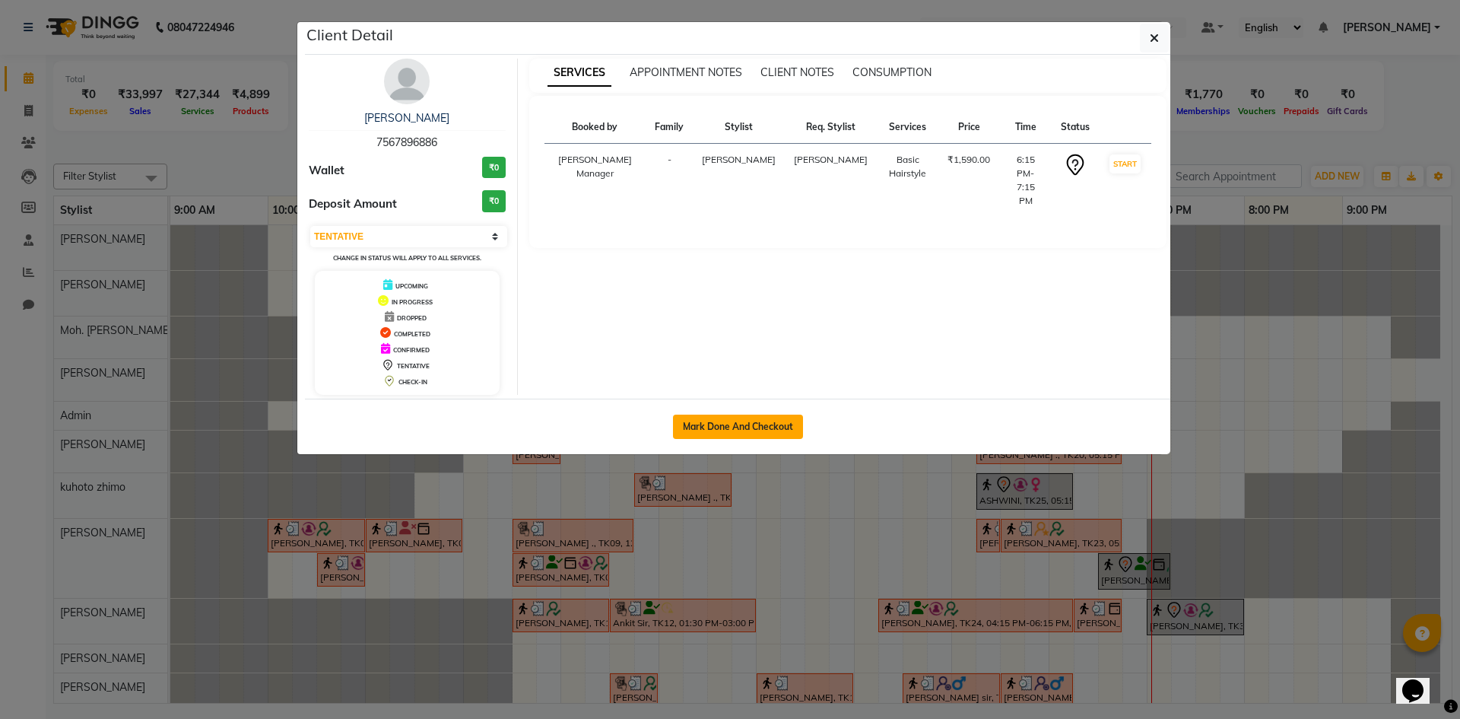
click at [764, 422] on button "Mark Done And Checkout" at bounding box center [738, 426] width 130 height 24
select select "service"
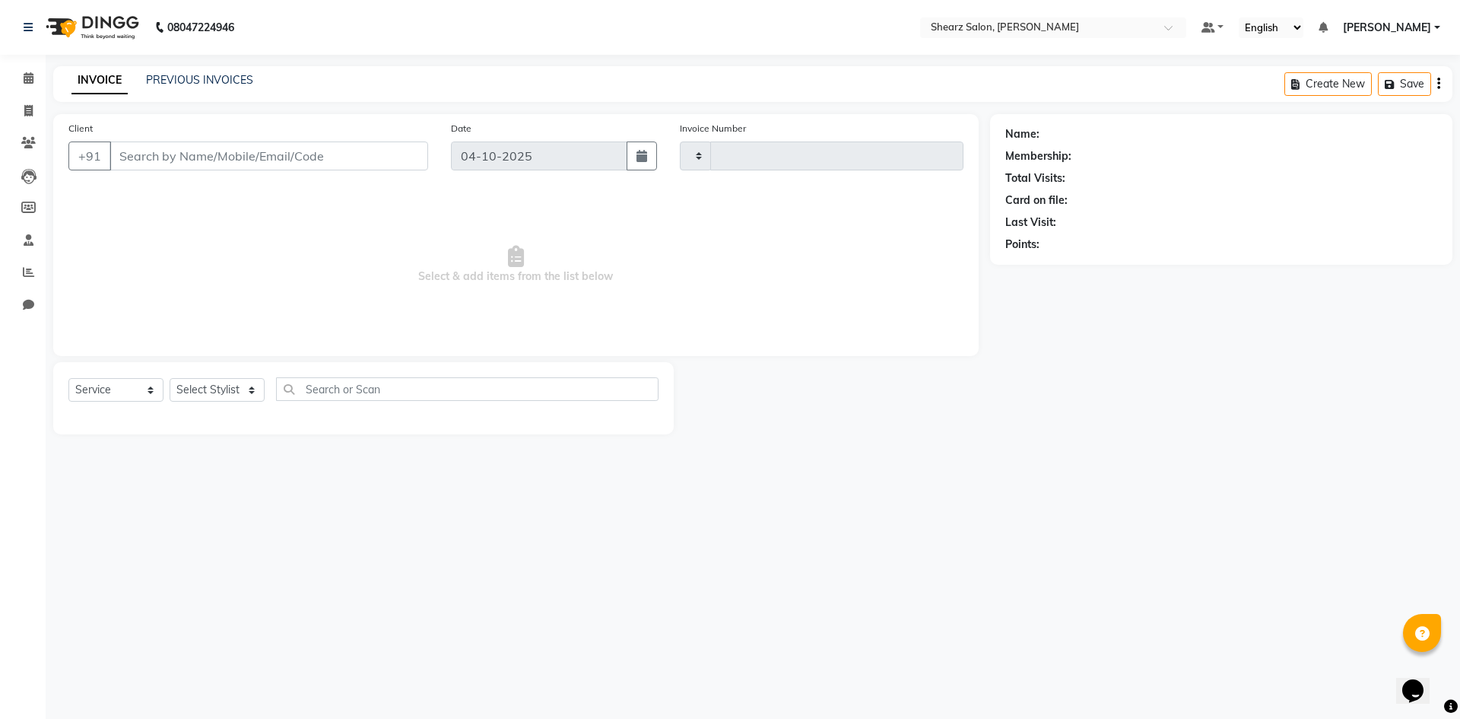
type input "6122"
select select "8159"
select select "V"
type input "7567896886"
select select "87136"
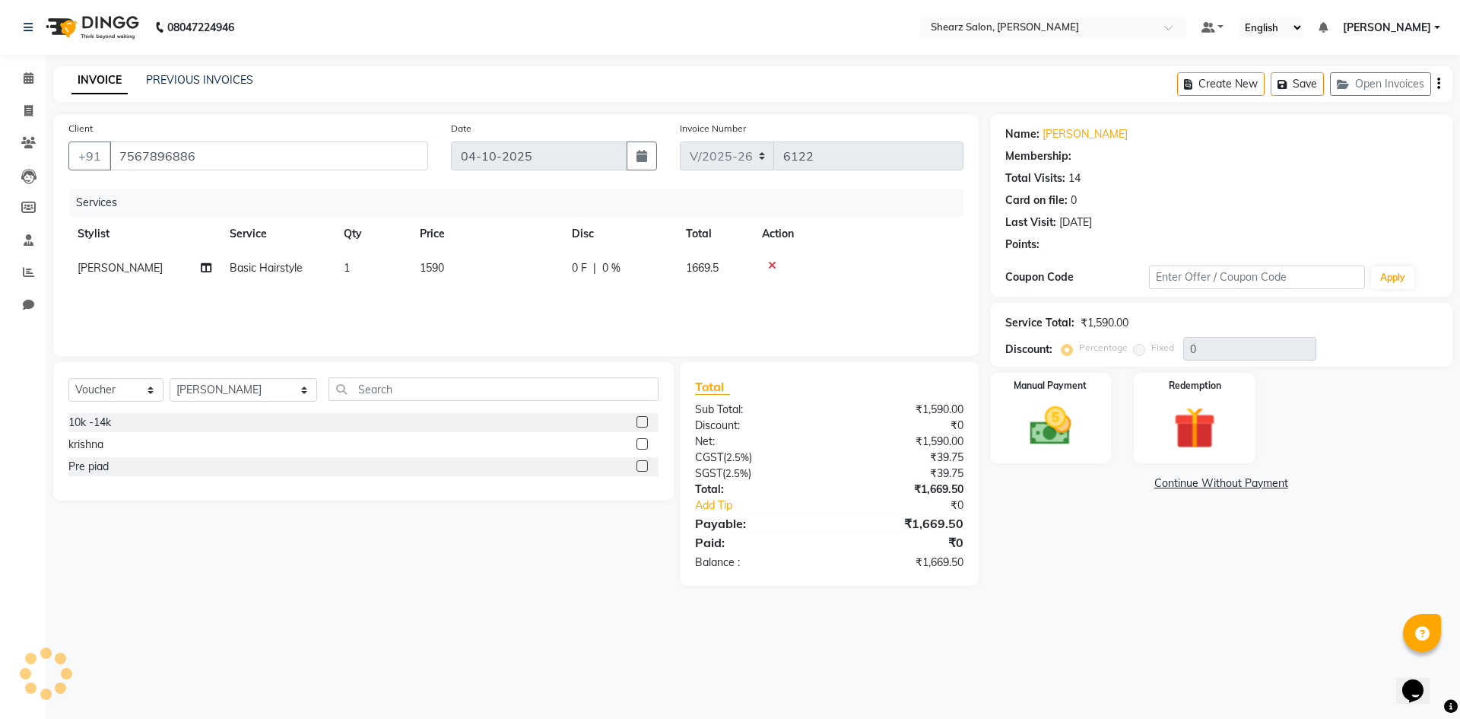
select select "1: Object"
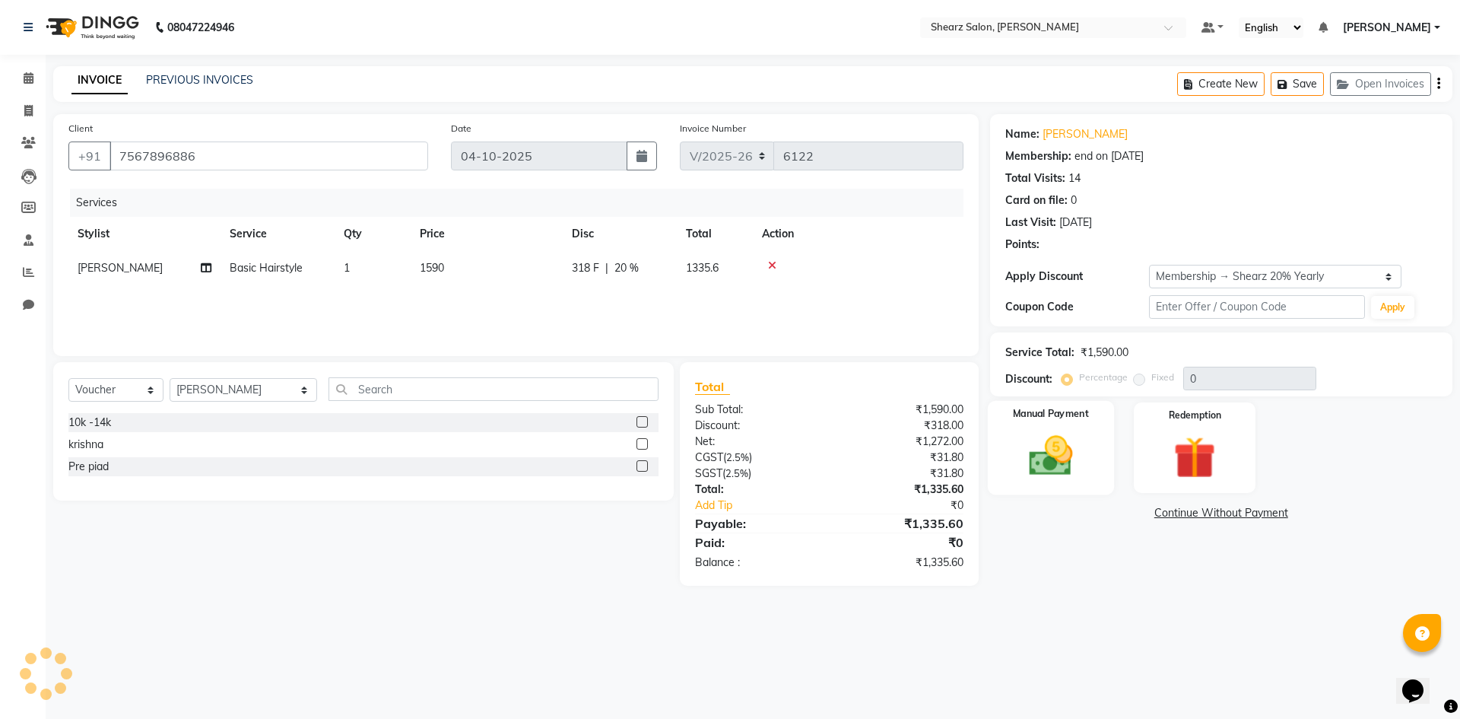
type input "20"
click at [1048, 465] on img at bounding box center [1050, 455] width 71 height 50
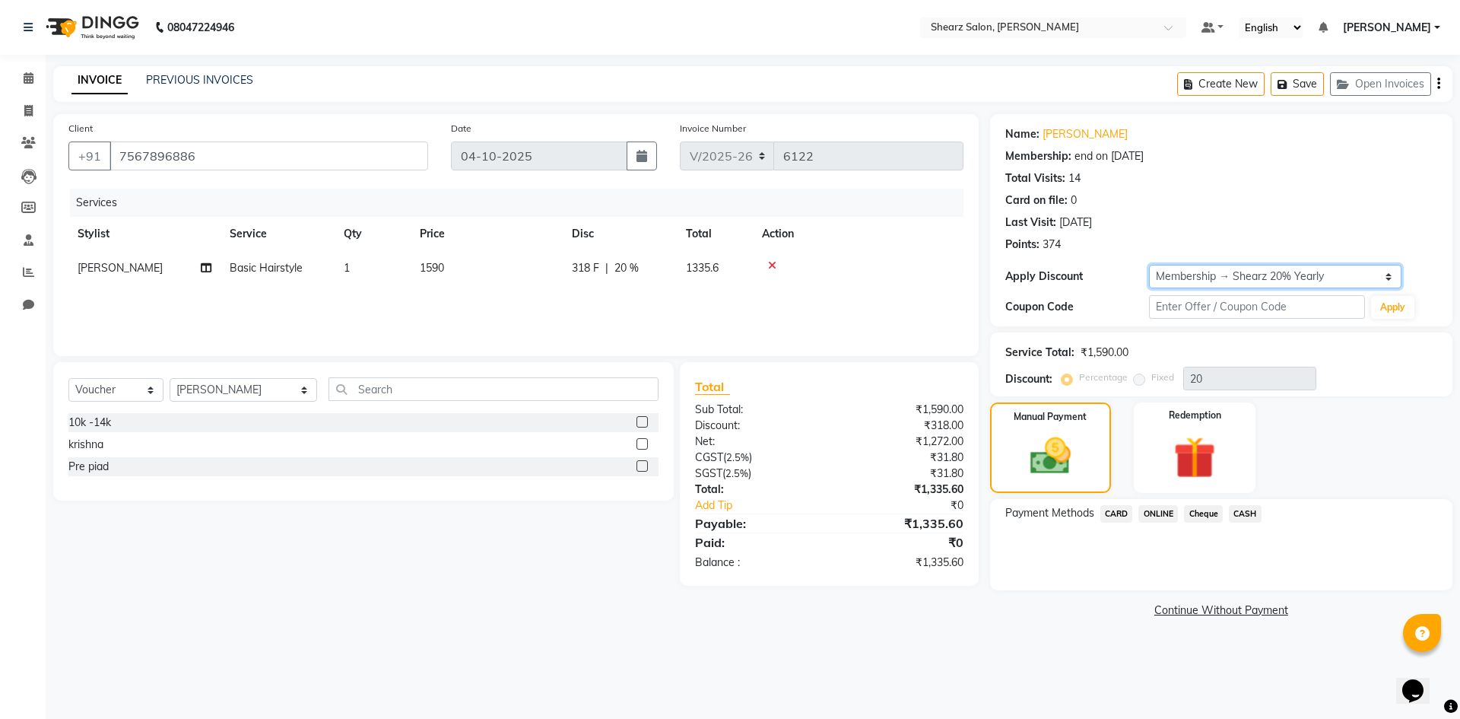
click at [1246, 269] on select "Select Membership → Shearz 20% Yearly" at bounding box center [1275, 277] width 252 height 24
select select "0:"
click at [1149, 265] on select "Select Membership → Shearz 20% Yearly" at bounding box center [1275, 277] width 252 height 24
type input "0"
click at [1200, 478] on img at bounding box center [1194, 457] width 71 height 54
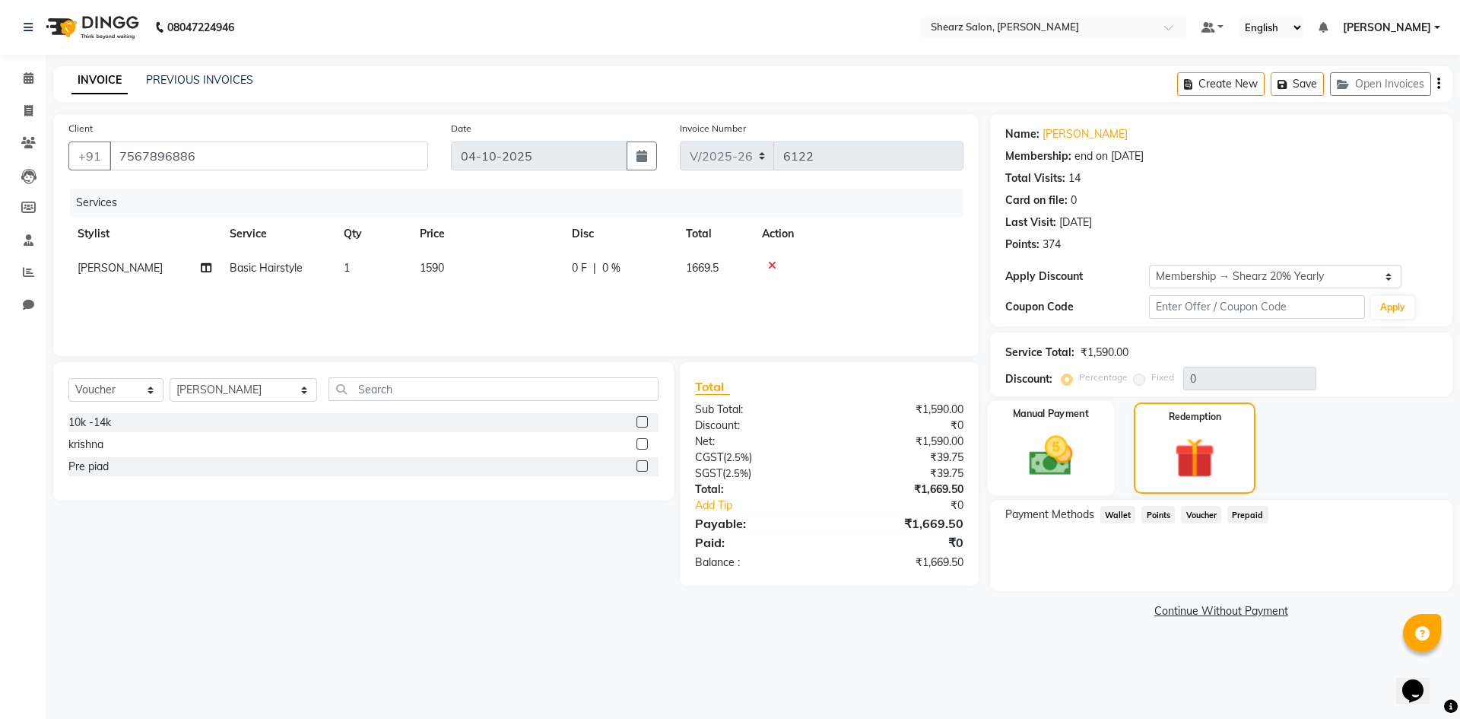
click at [1078, 478] on img at bounding box center [1050, 455] width 71 height 50
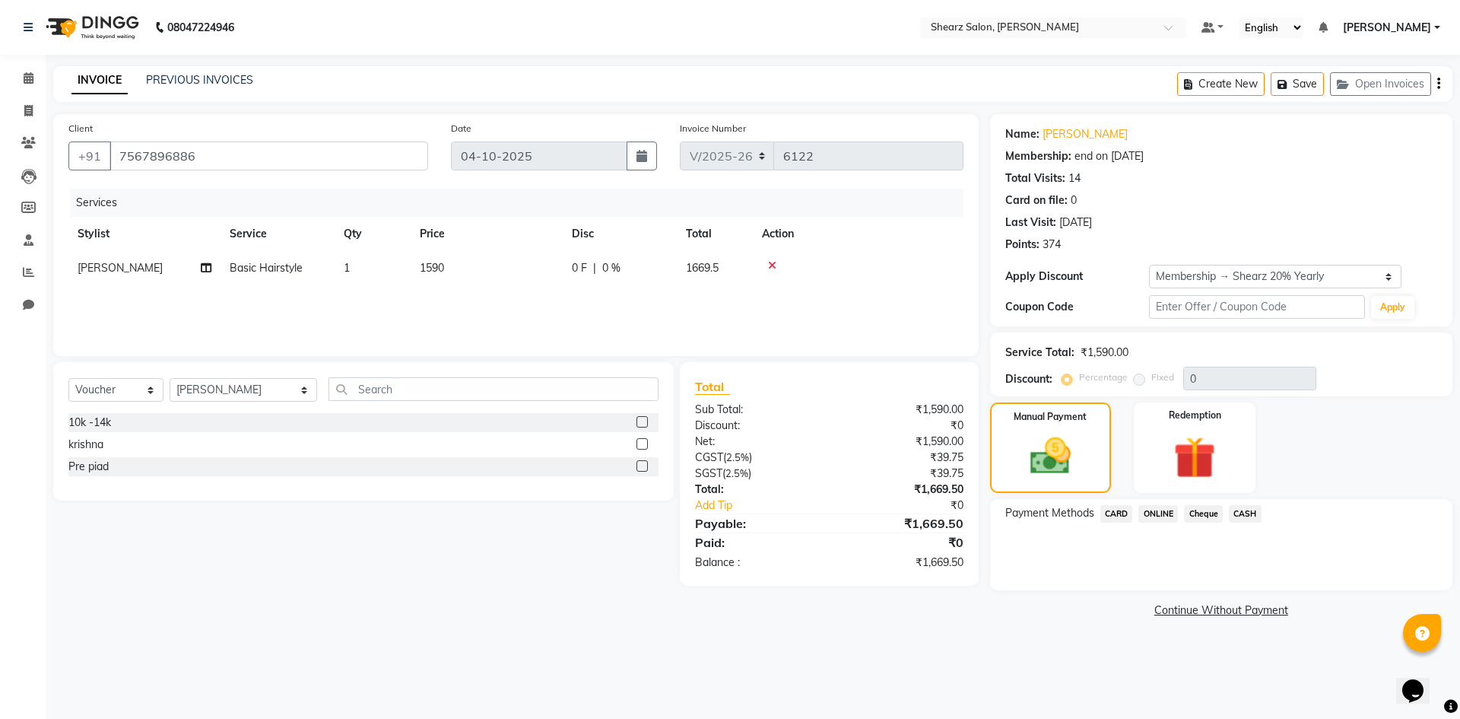
click at [1256, 514] on span "CASH" at bounding box center [1245, 513] width 33 height 17
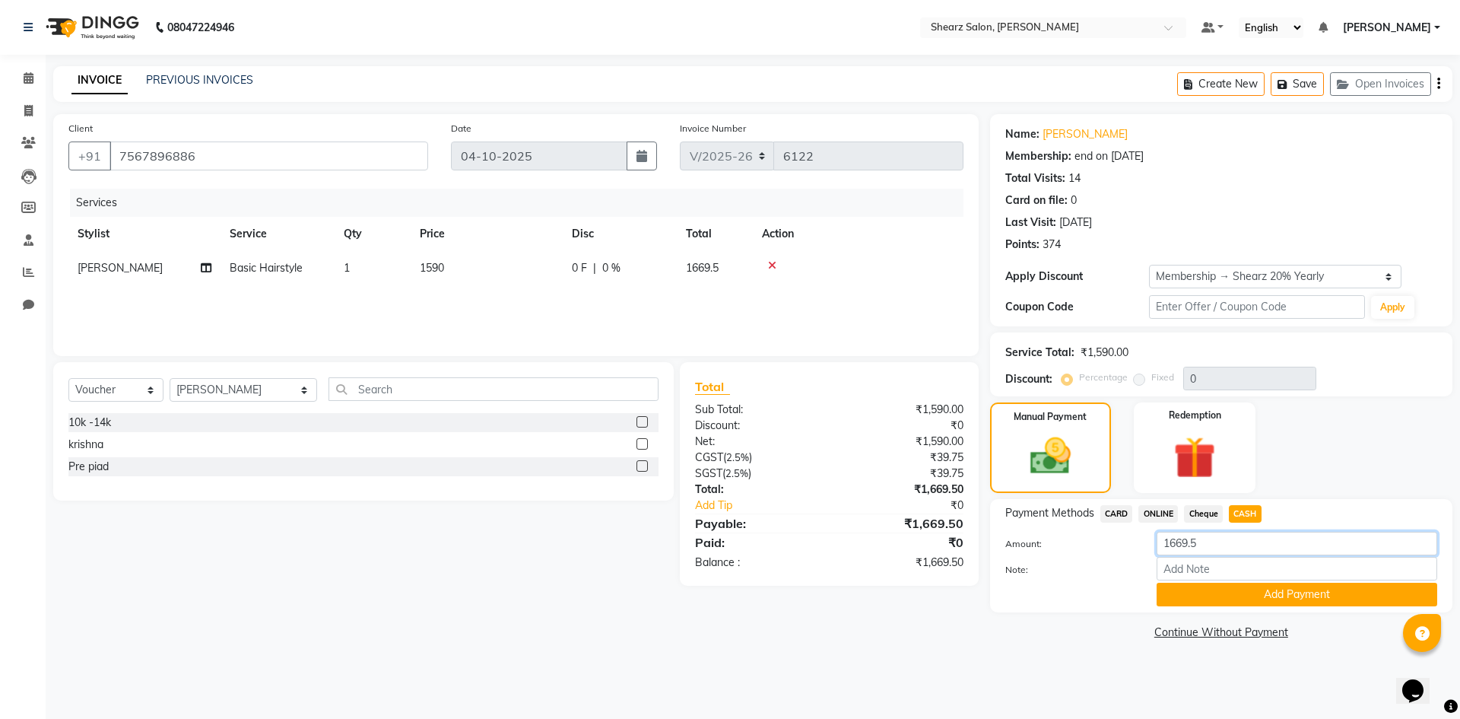
click at [1227, 551] on input "1669.5" at bounding box center [1297, 544] width 281 height 24
click at [1183, 518] on div "Cheque" at bounding box center [1200, 515] width 45 height 21
click at [1167, 506] on span "ONLINE" at bounding box center [1158, 513] width 40 height 17
click at [1245, 553] on input "1669.5" at bounding box center [1297, 544] width 281 height 24
type input "1500"
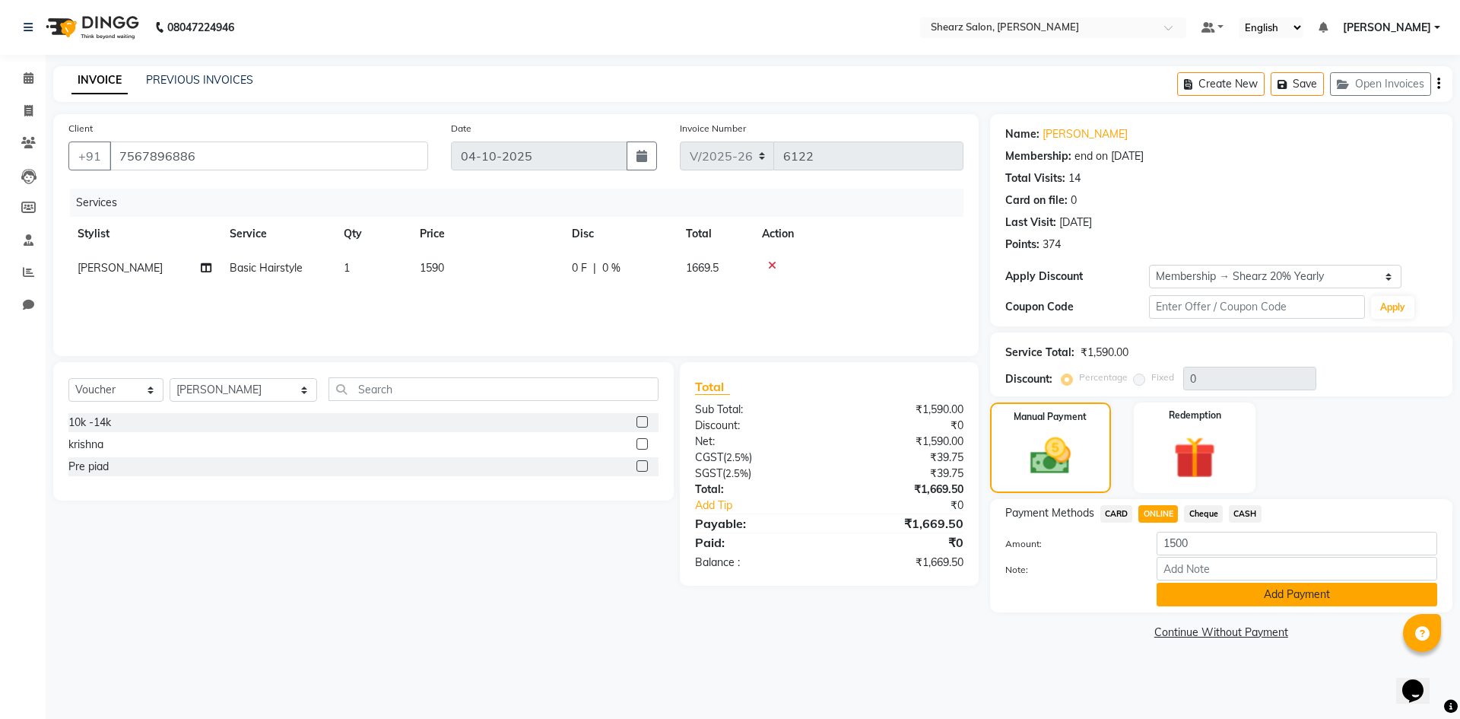
click at [1246, 583] on button "Add Payment" at bounding box center [1297, 595] width 281 height 24
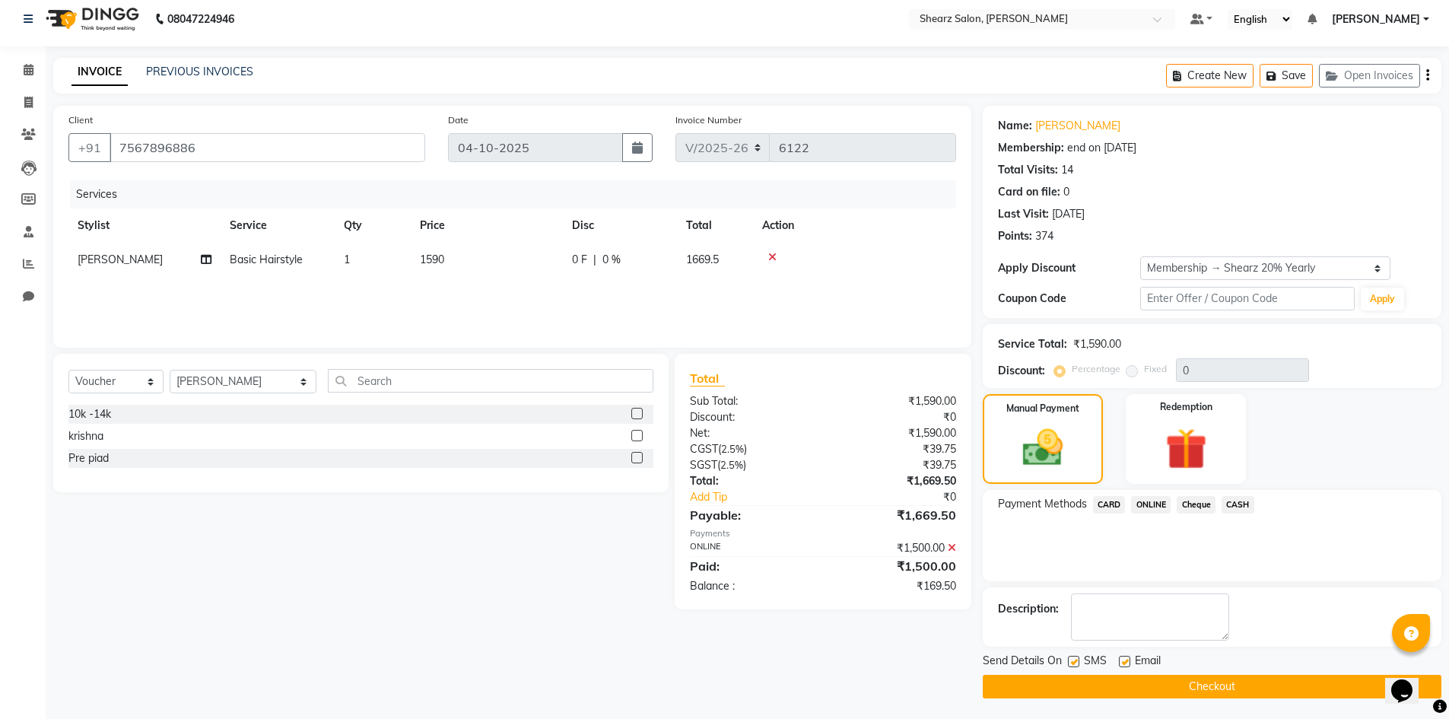
scroll to position [11, 0]
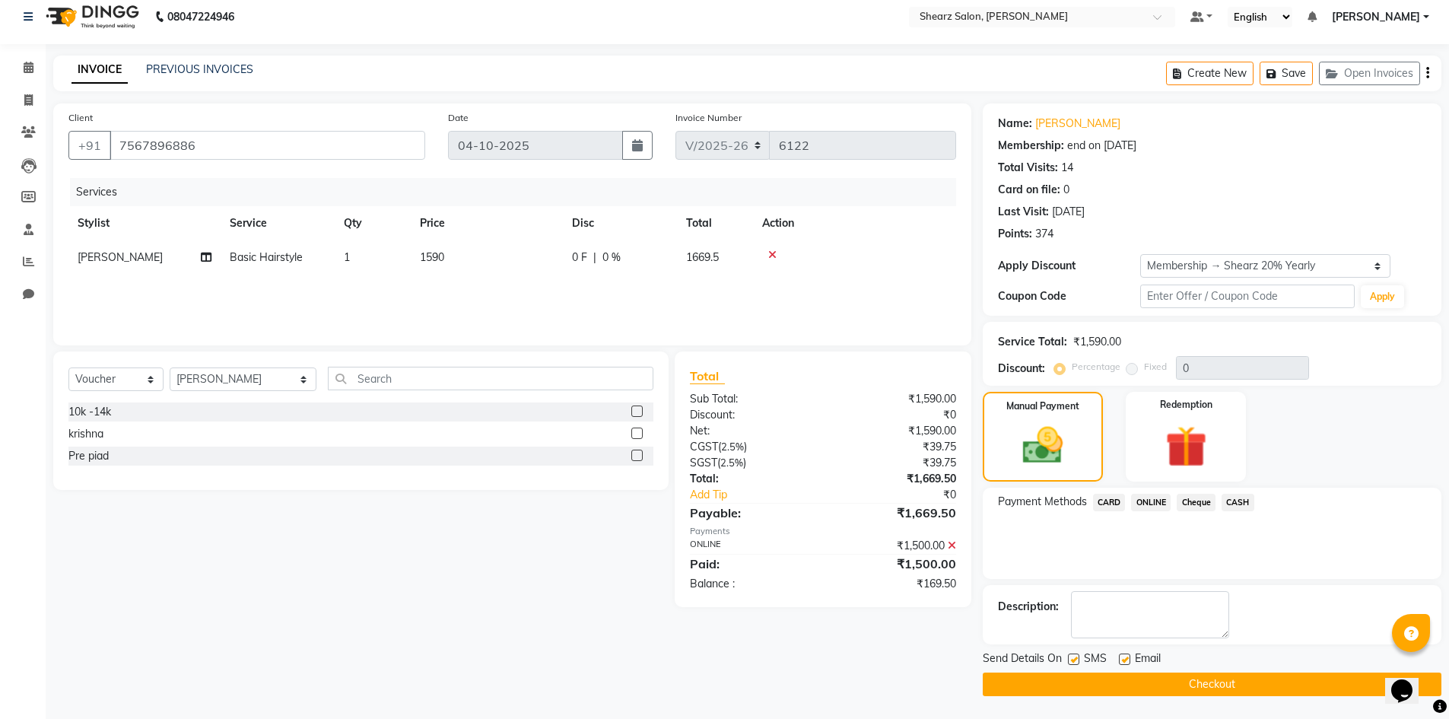
click at [1173, 675] on button "Checkout" at bounding box center [1212, 684] width 459 height 24
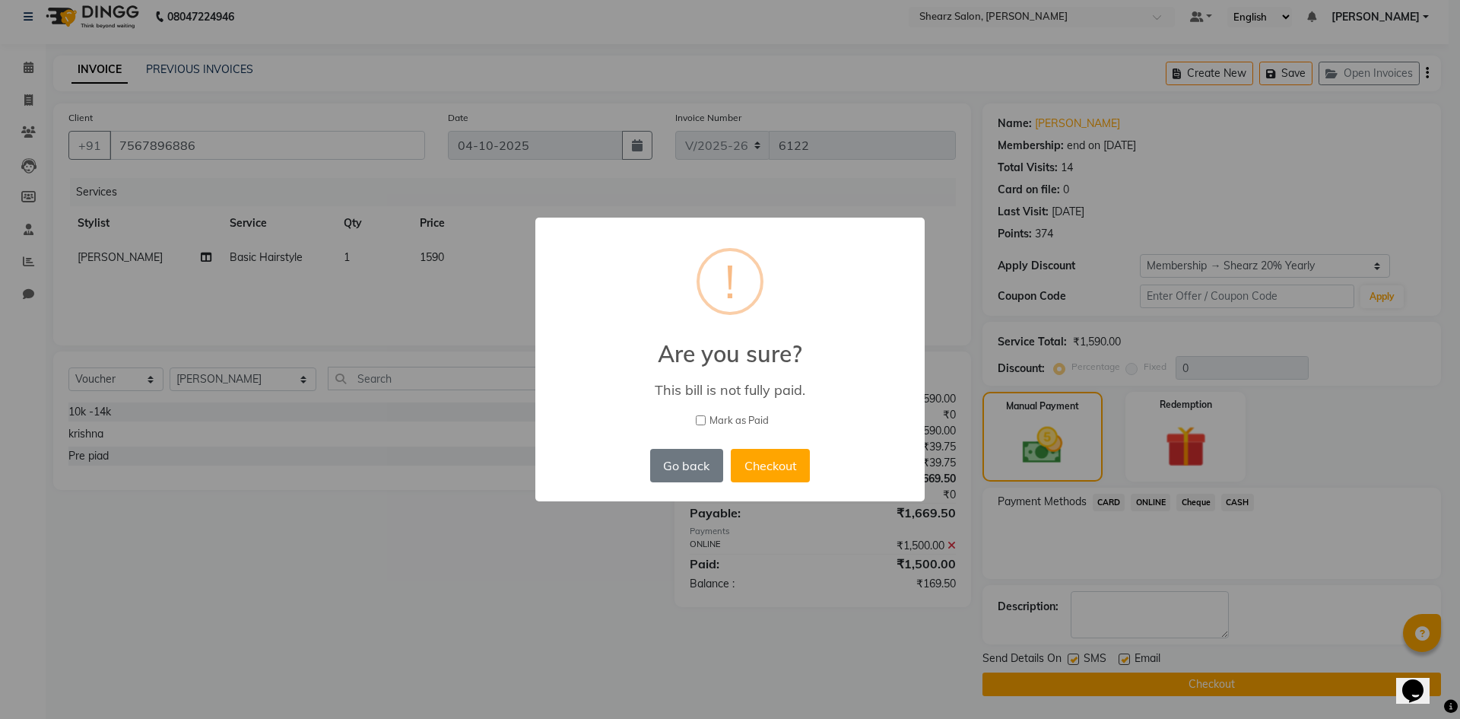
click at [722, 425] on span "Mark as Paid" at bounding box center [739, 420] width 59 height 15
click at [706, 425] on input "Mark as Paid" at bounding box center [701, 420] width 10 height 10
checkbox input "true"
click at [749, 451] on button "Checkout" at bounding box center [770, 465] width 79 height 33
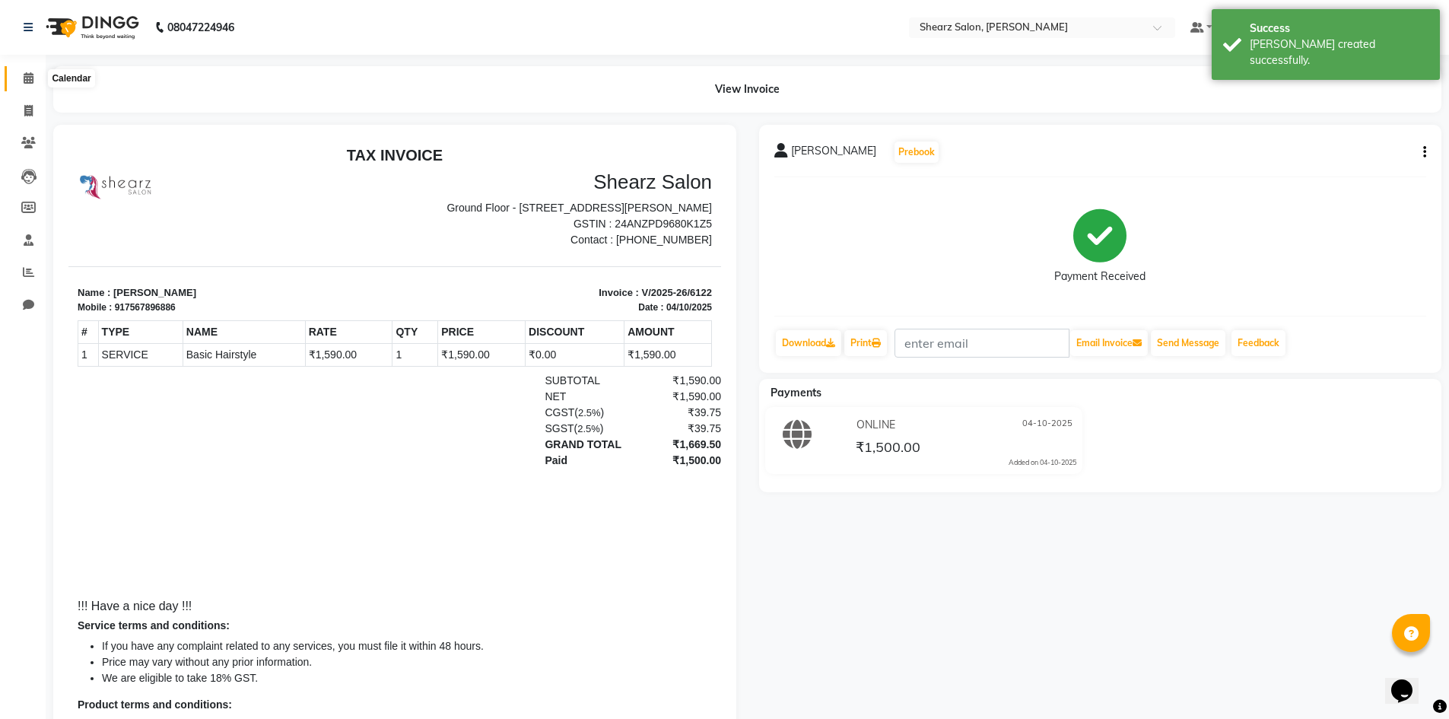
click at [37, 84] on span at bounding box center [28, 78] width 27 height 17
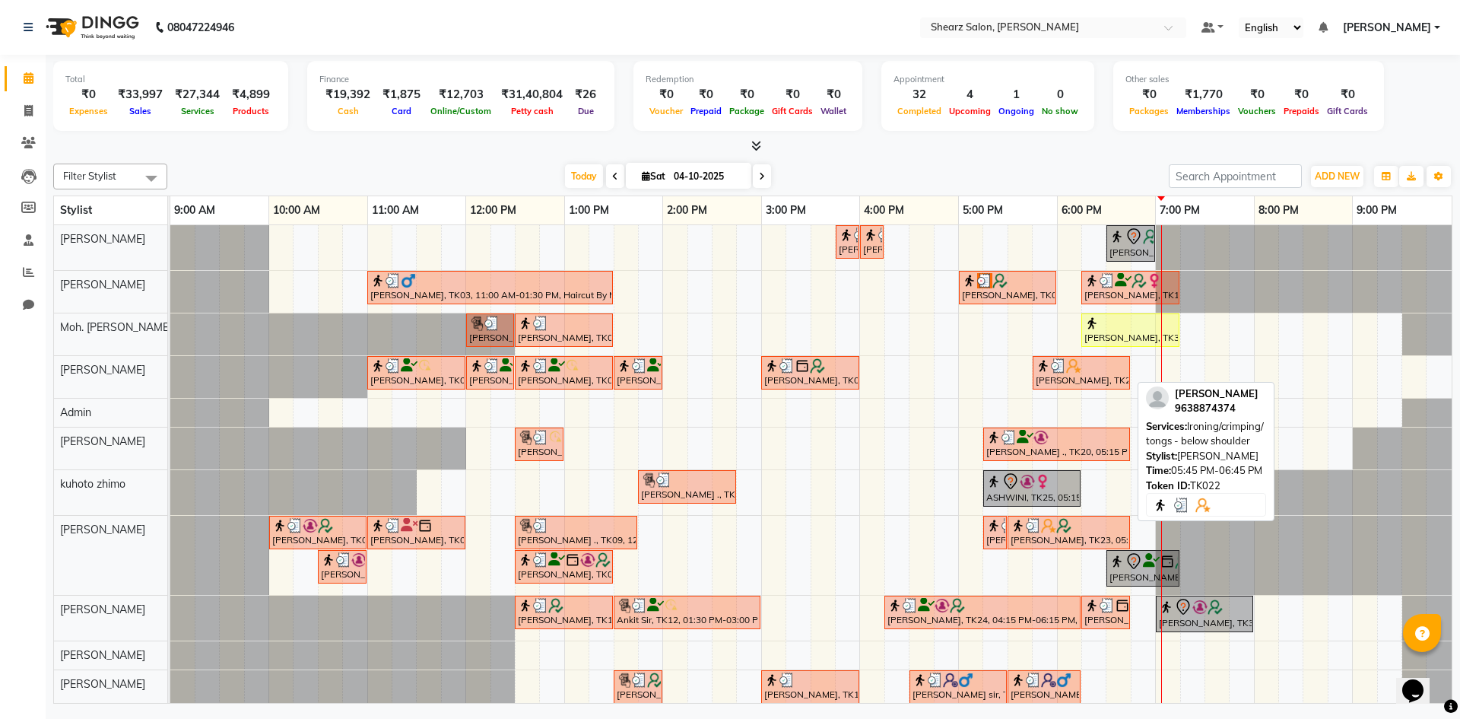
click at [1069, 370] on img at bounding box center [1073, 365] width 15 height 15
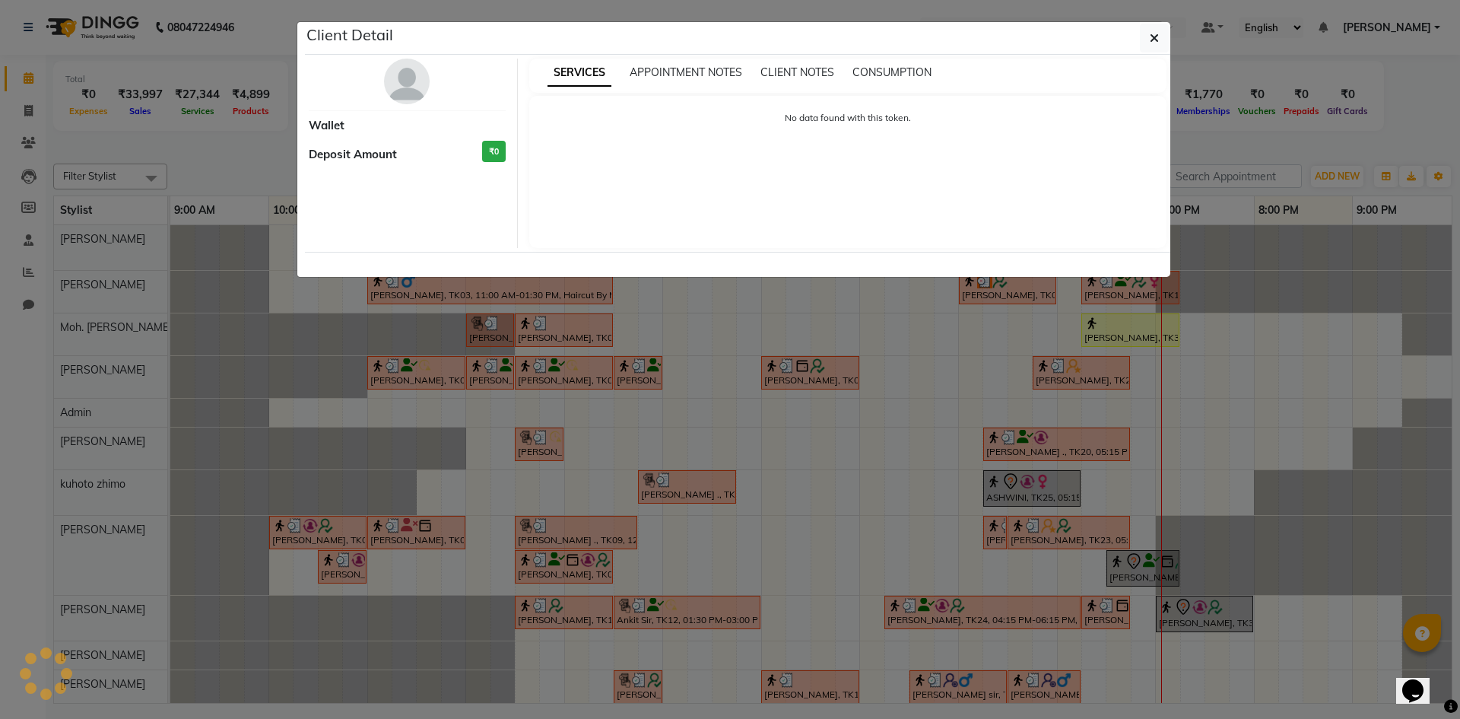
select select "3"
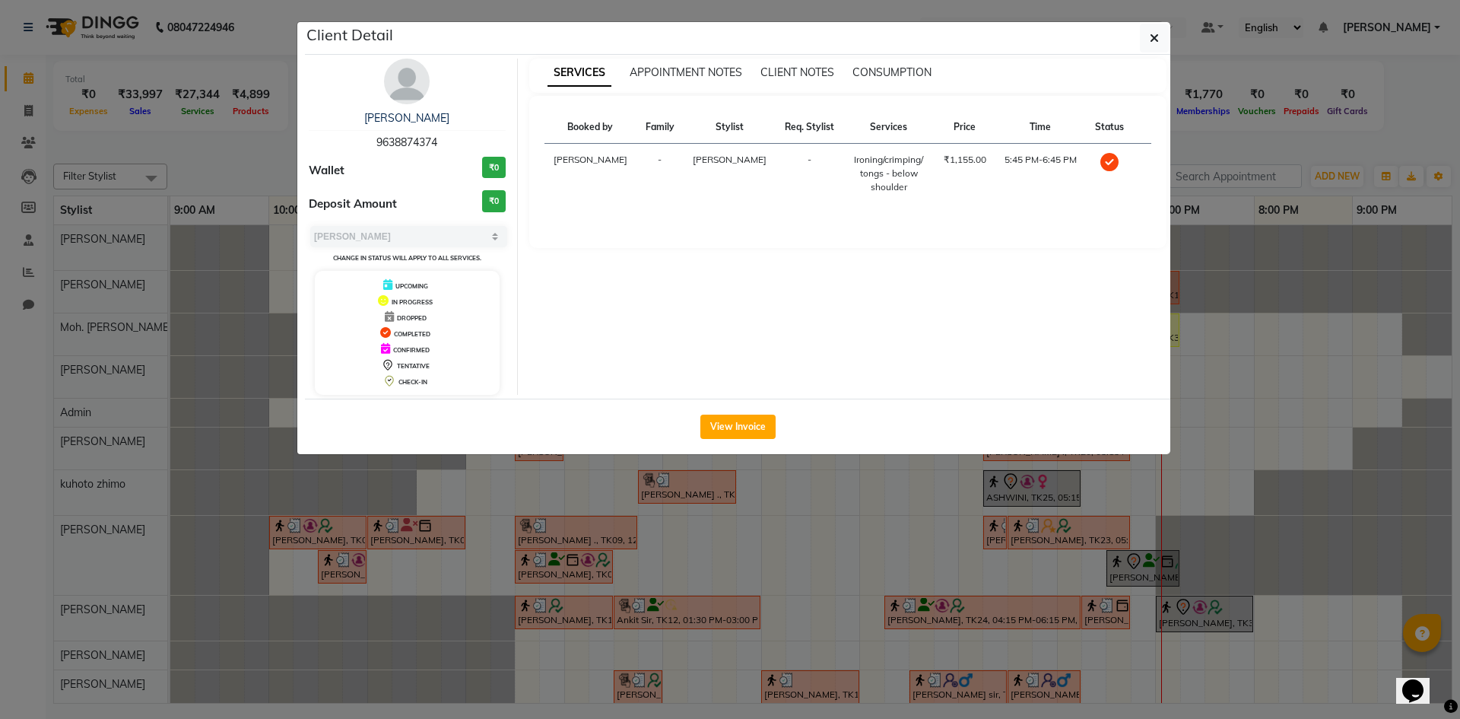
drag, startPoint x: 375, startPoint y: 148, endPoint x: 427, endPoint y: 149, distance: 51.7
click at [434, 148] on span "9638874374" at bounding box center [406, 142] width 61 height 14
click at [434, 140] on span "9638874374" at bounding box center [406, 142] width 61 height 14
drag, startPoint x: 435, startPoint y: 140, endPoint x: 403, endPoint y: 146, distance: 32.5
click at [437, 140] on span "9638874374" at bounding box center [406, 142] width 61 height 14
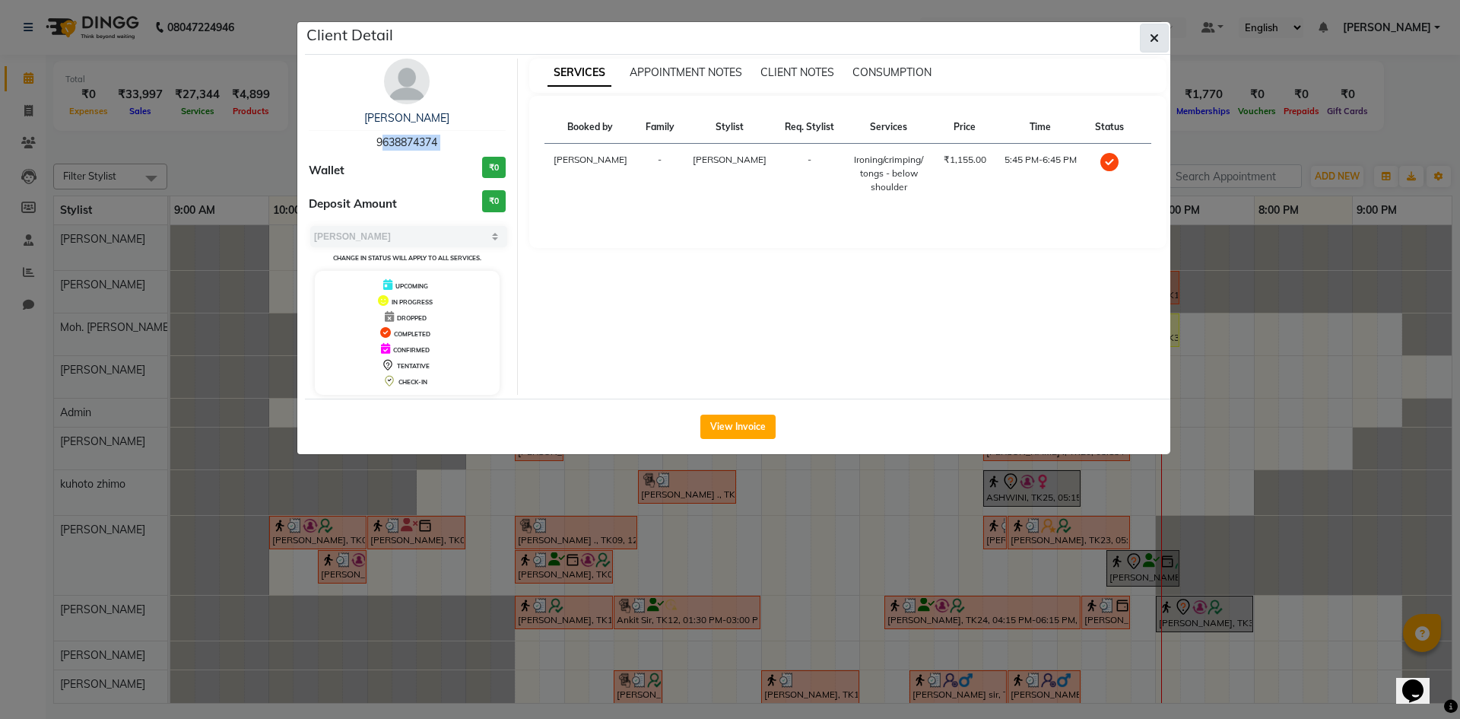
drag, startPoint x: 402, startPoint y: 146, endPoint x: 1144, endPoint y: 41, distance: 749.6
click at [1144, 41] on button "button" at bounding box center [1154, 38] width 29 height 29
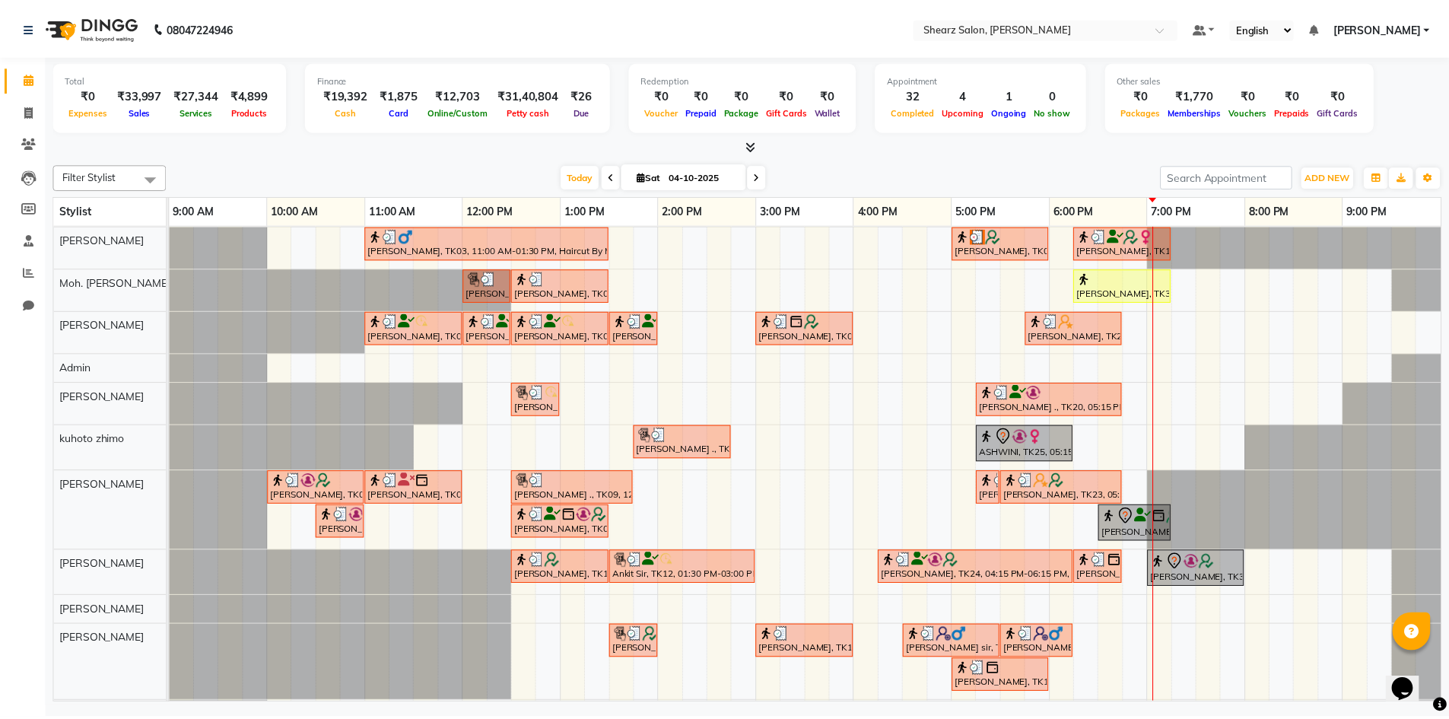
scroll to position [72, 0]
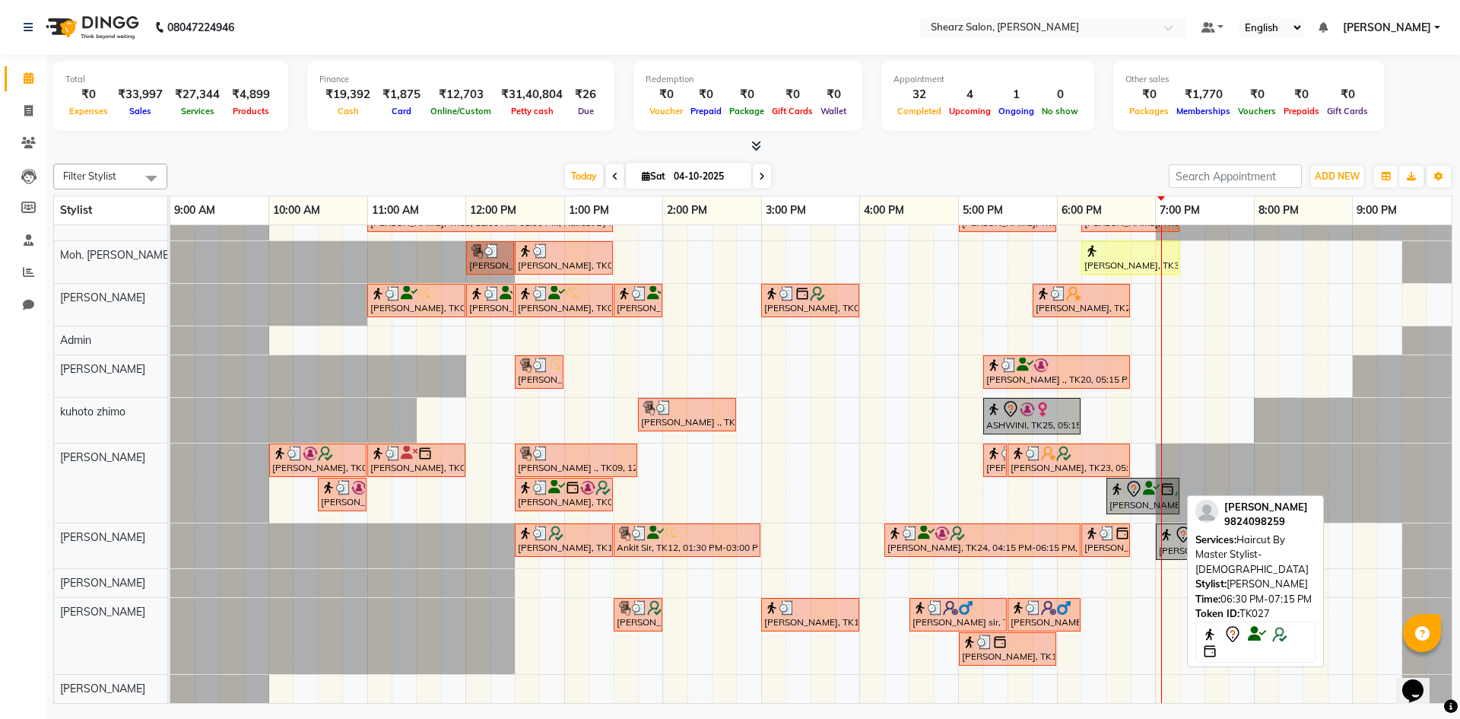
click at [1138, 497] on div "[PERSON_NAME], TK27, 06:30 PM-07:15 PM, Haircut By Master Stylist- [DEMOGRAPHIC…" at bounding box center [1143, 496] width 70 height 32
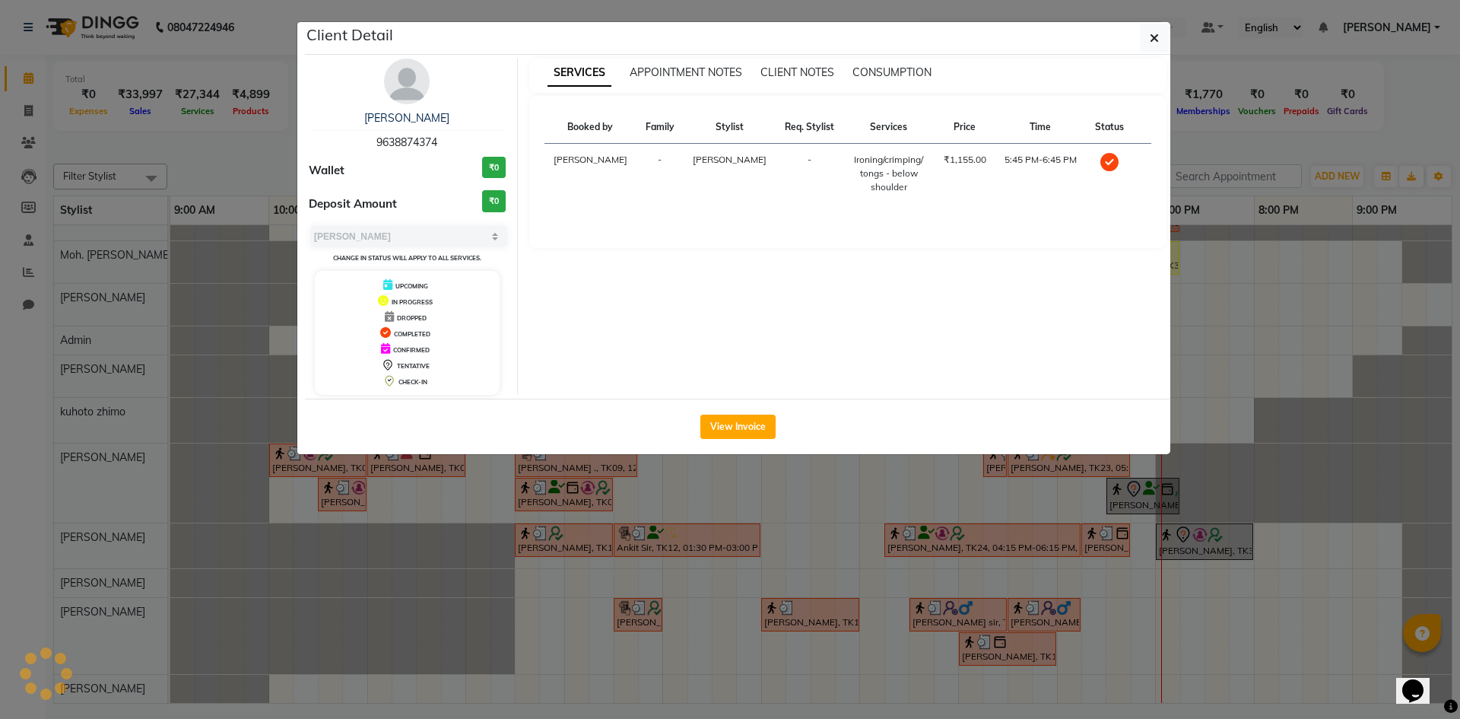
select select "7"
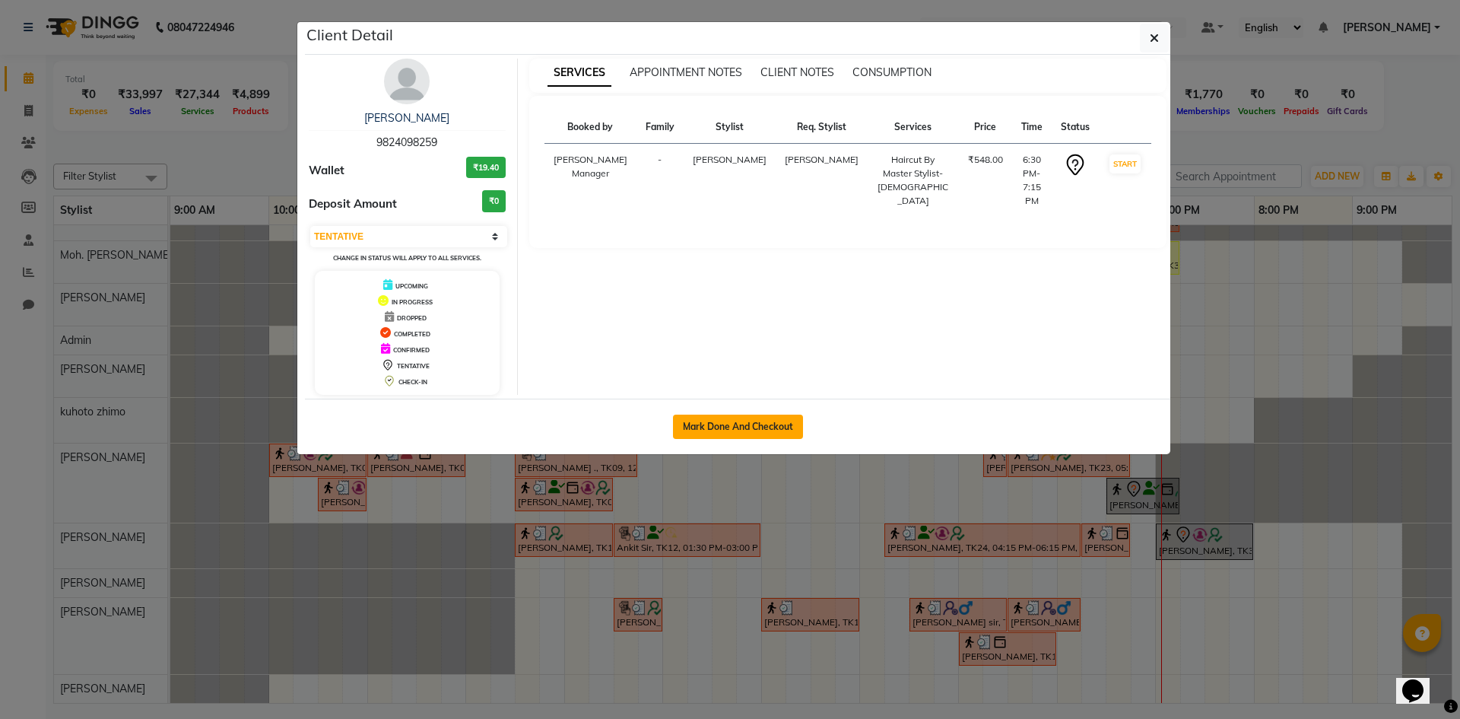
click at [747, 414] on button "Mark Done And Checkout" at bounding box center [738, 426] width 130 height 24
select select "service"
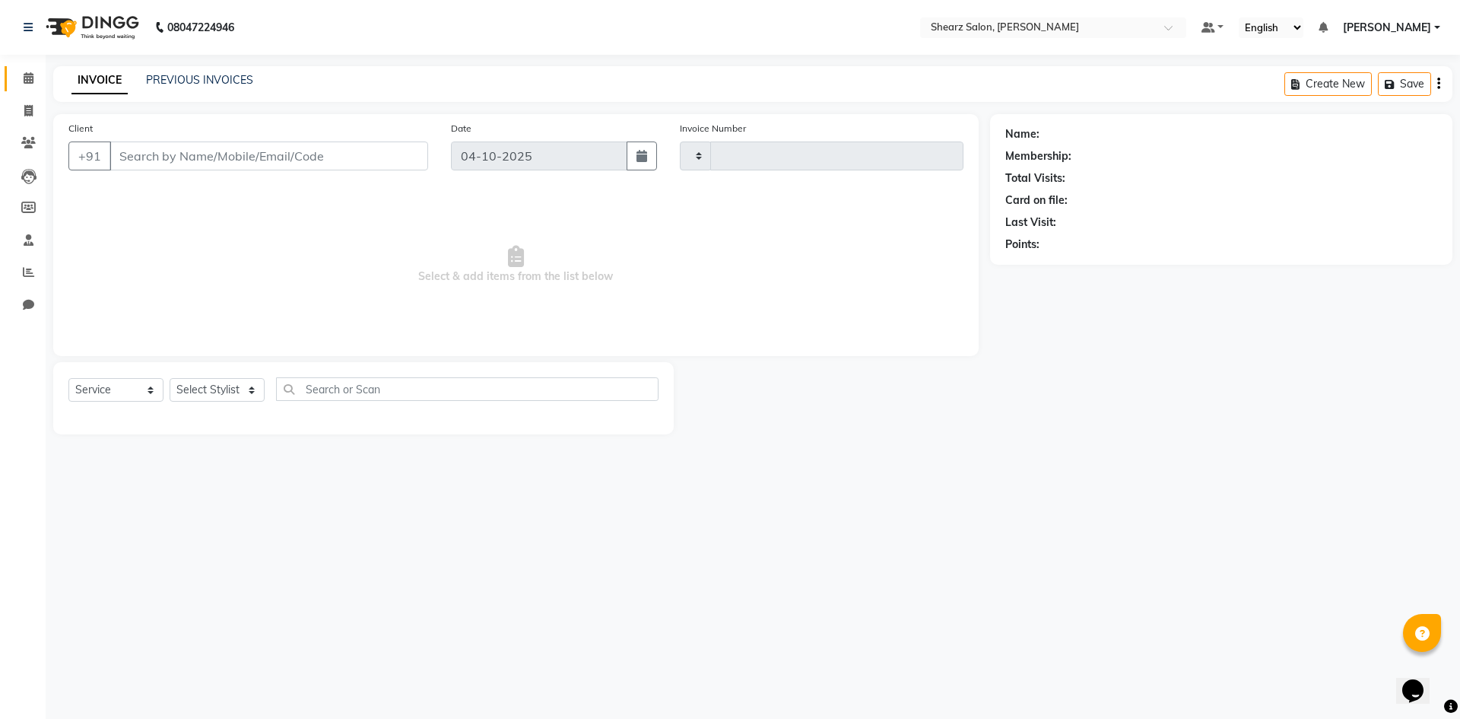
type input "6123"
select select "8159"
select select "V"
type input "9824098259"
select select "87136"
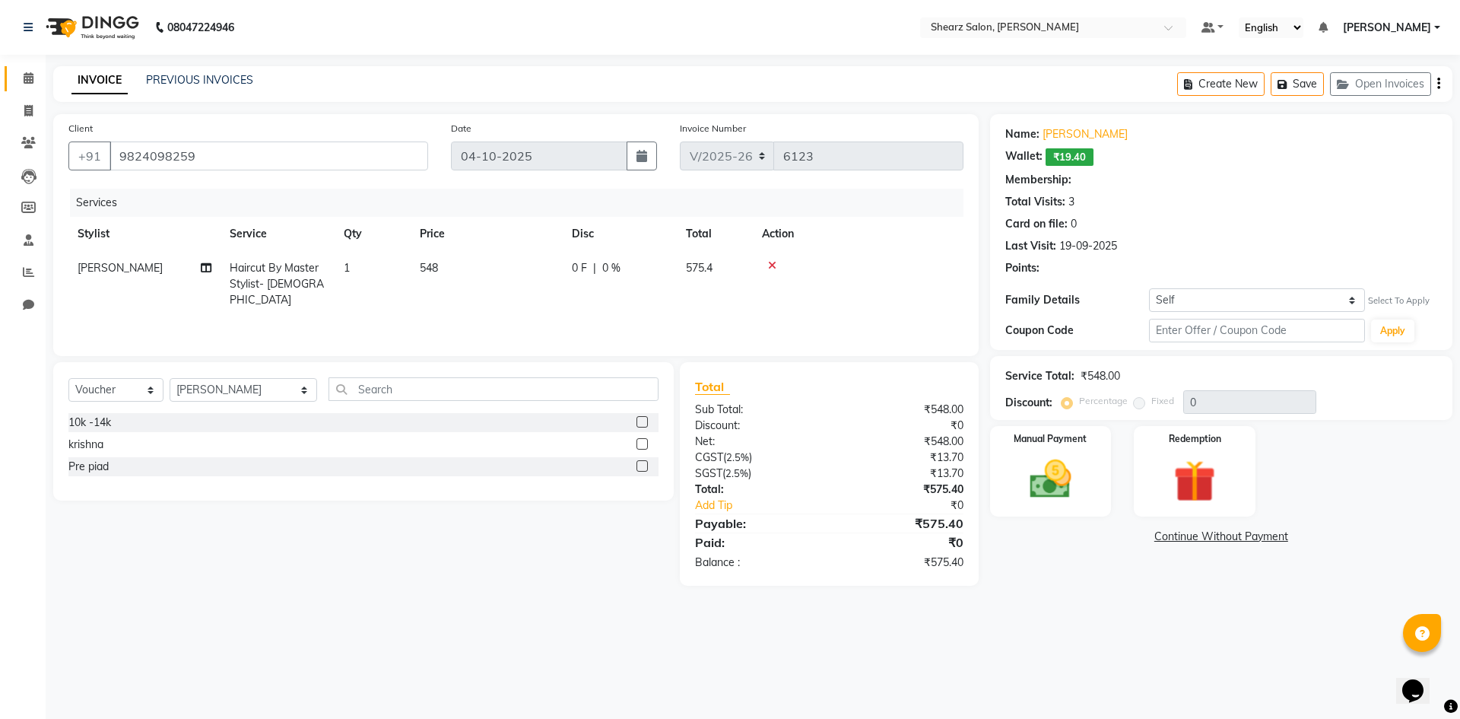
select select "1: Object"
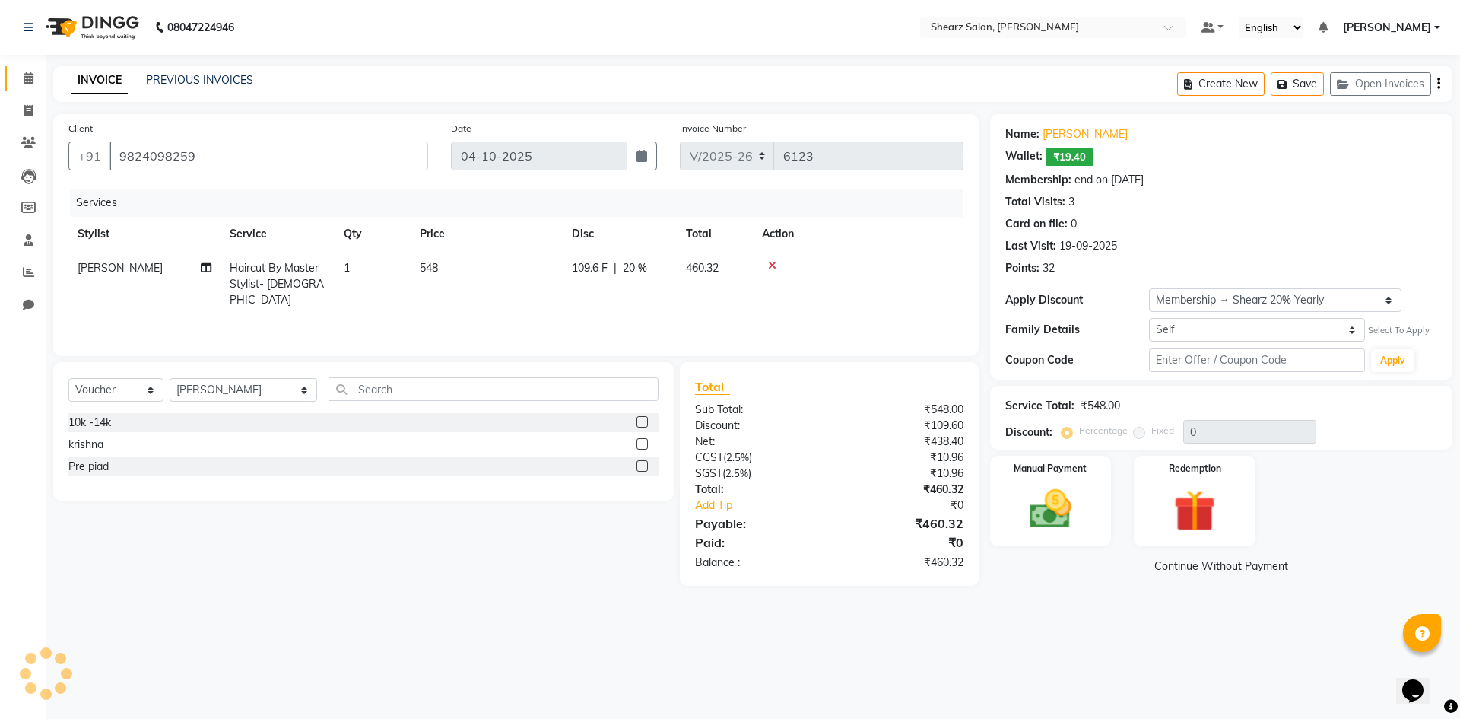
type input "20"
click at [1024, 499] on img at bounding box center [1050, 509] width 71 height 50
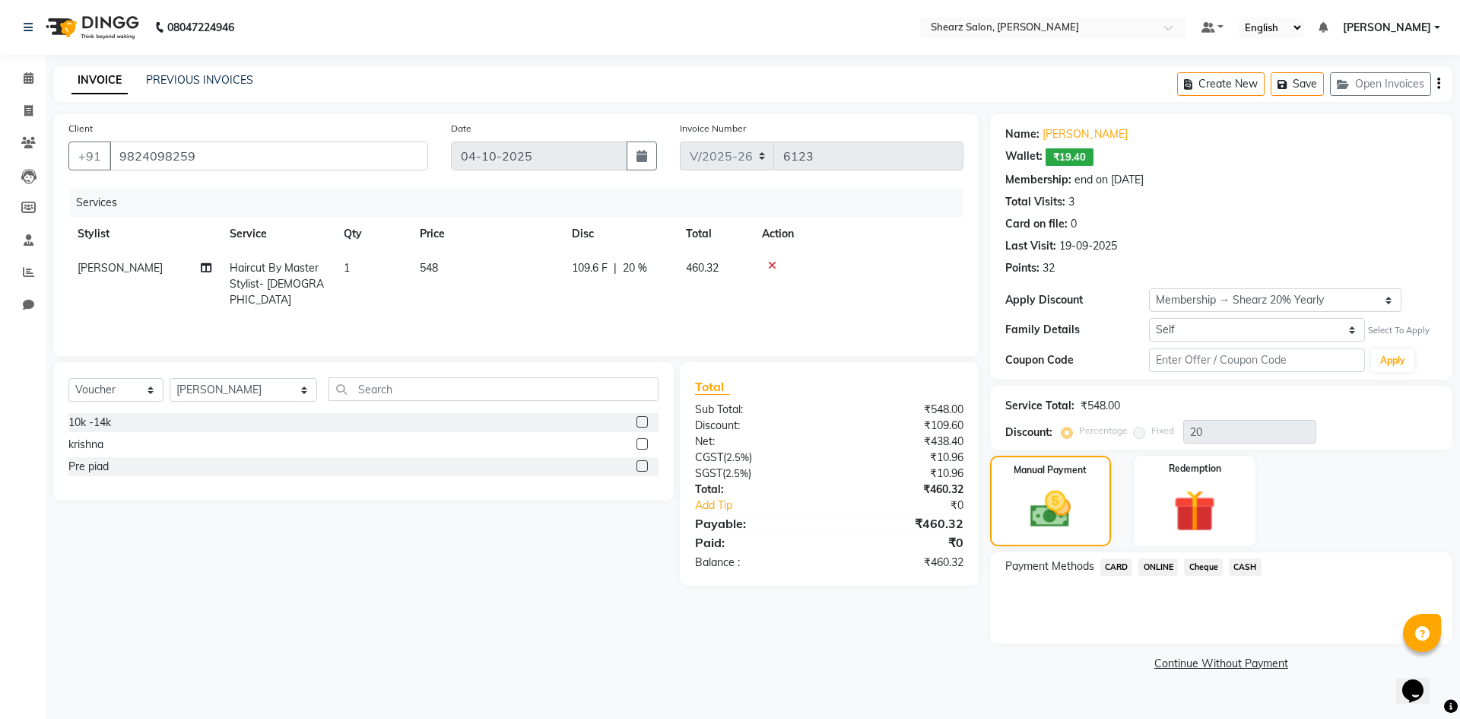
click at [1170, 572] on span "ONLINE" at bounding box center [1158, 566] width 40 height 17
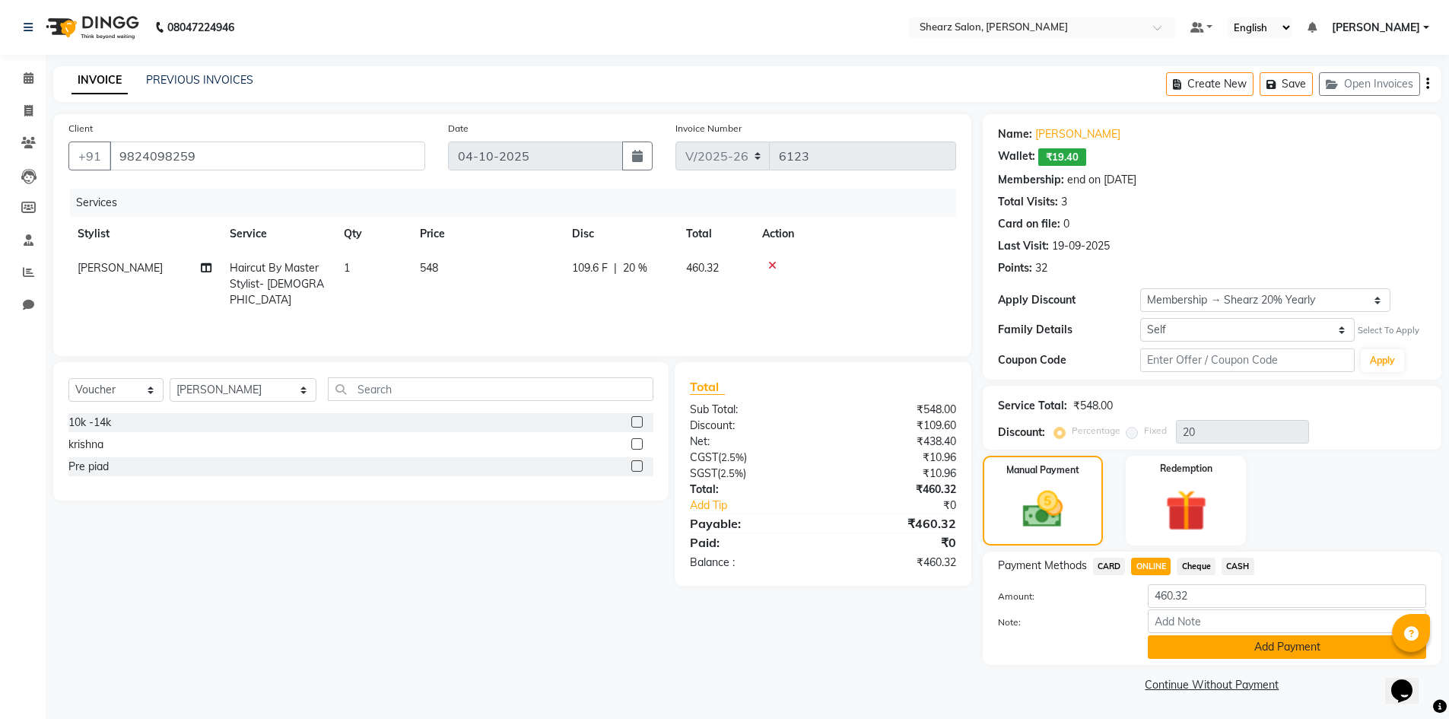
click at [1218, 652] on button "Add Payment" at bounding box center [1287, 647] width 278 height 24
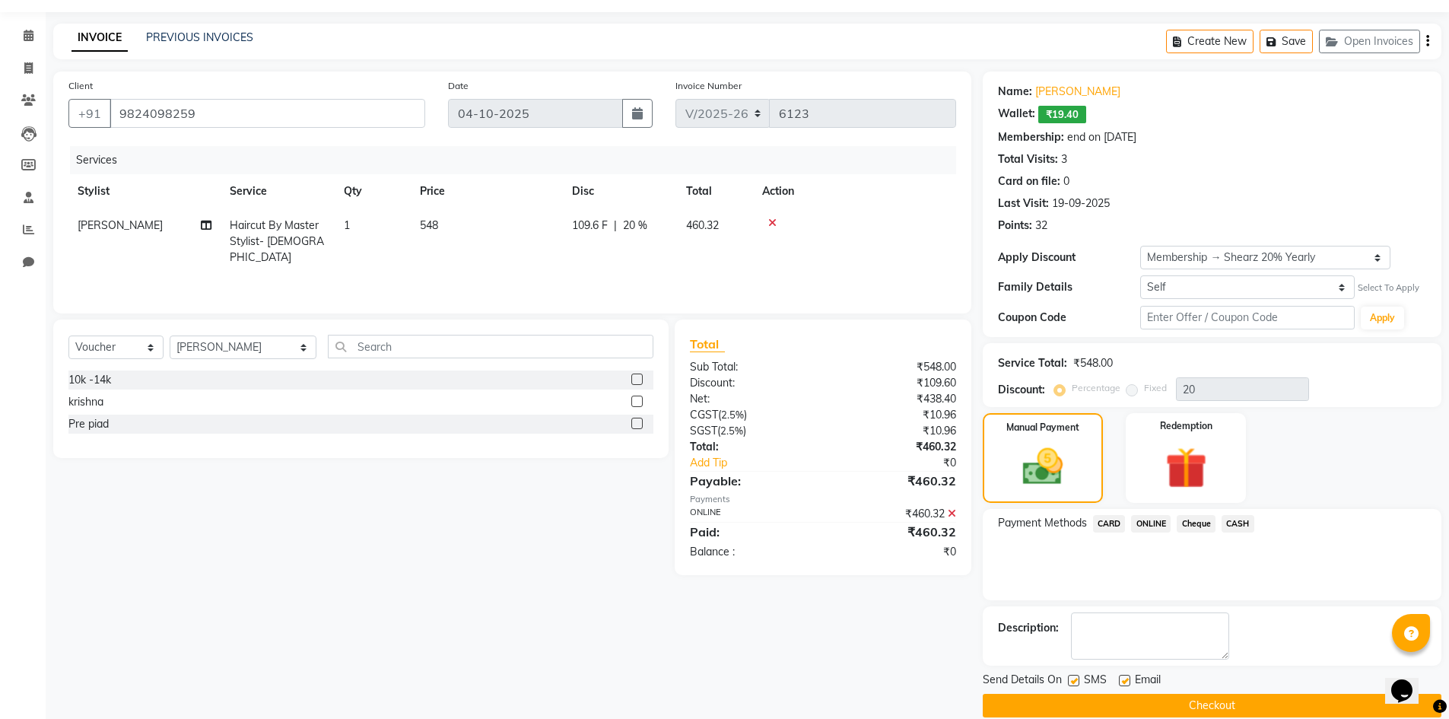
scroll to position [64, 0]
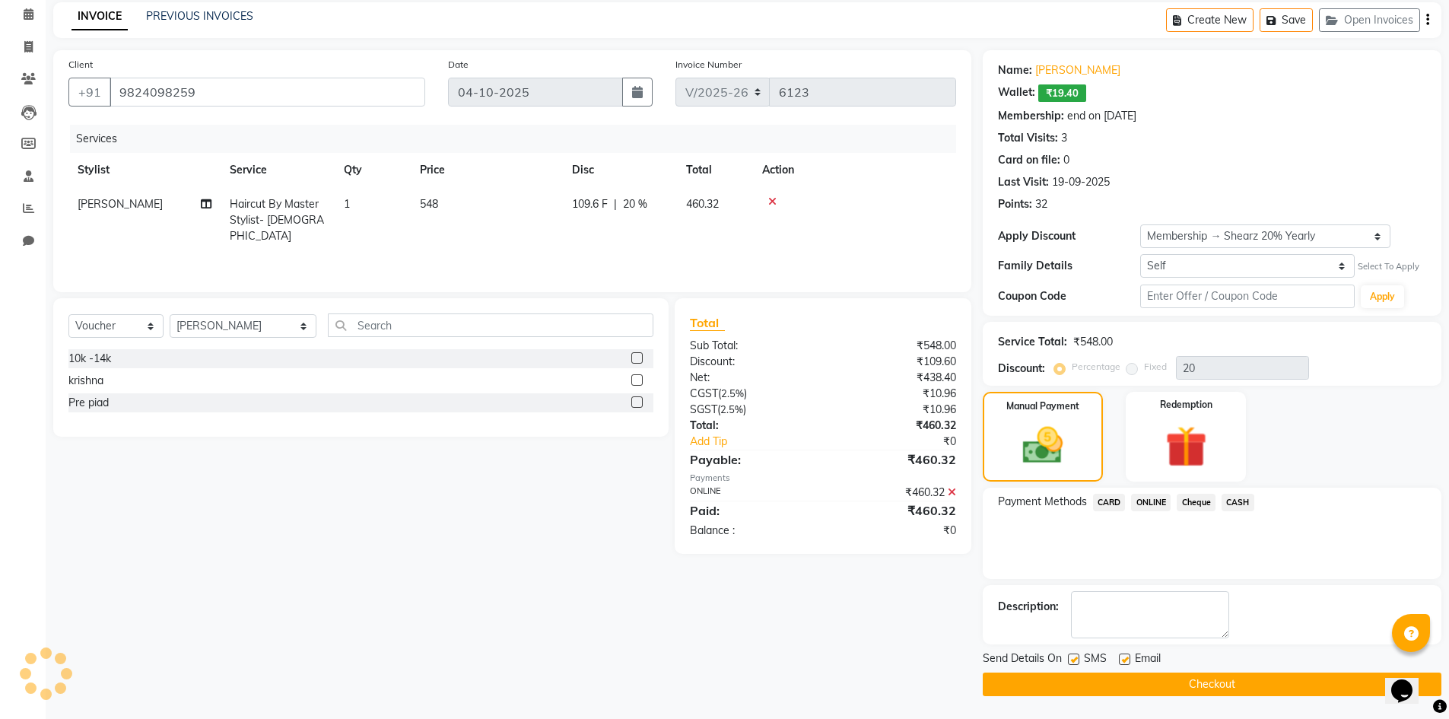
click at [1207, 691] on button "Checkout" at bounding box center [1212, 684] width 459 height 24
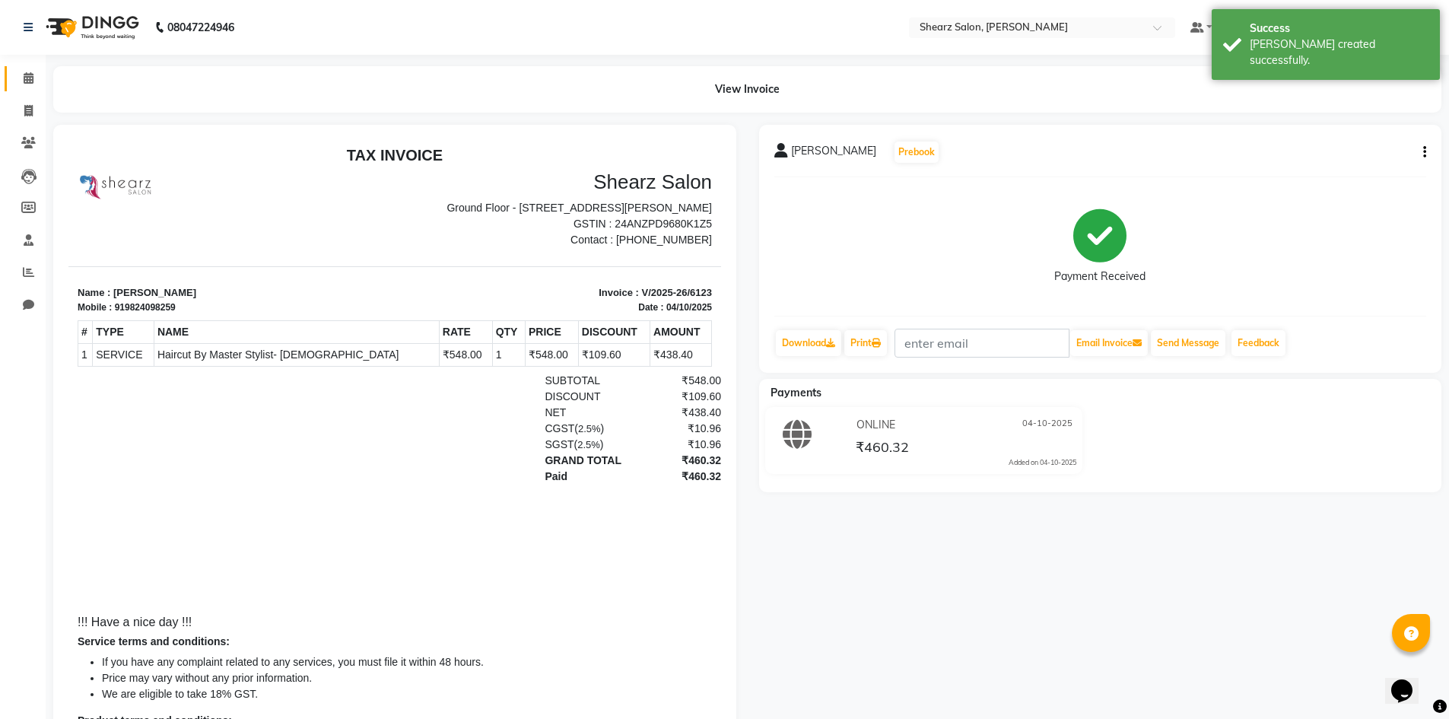
click at [32, 89] on link "Calendar" at bounding box center [23, 78] width 37 height 25
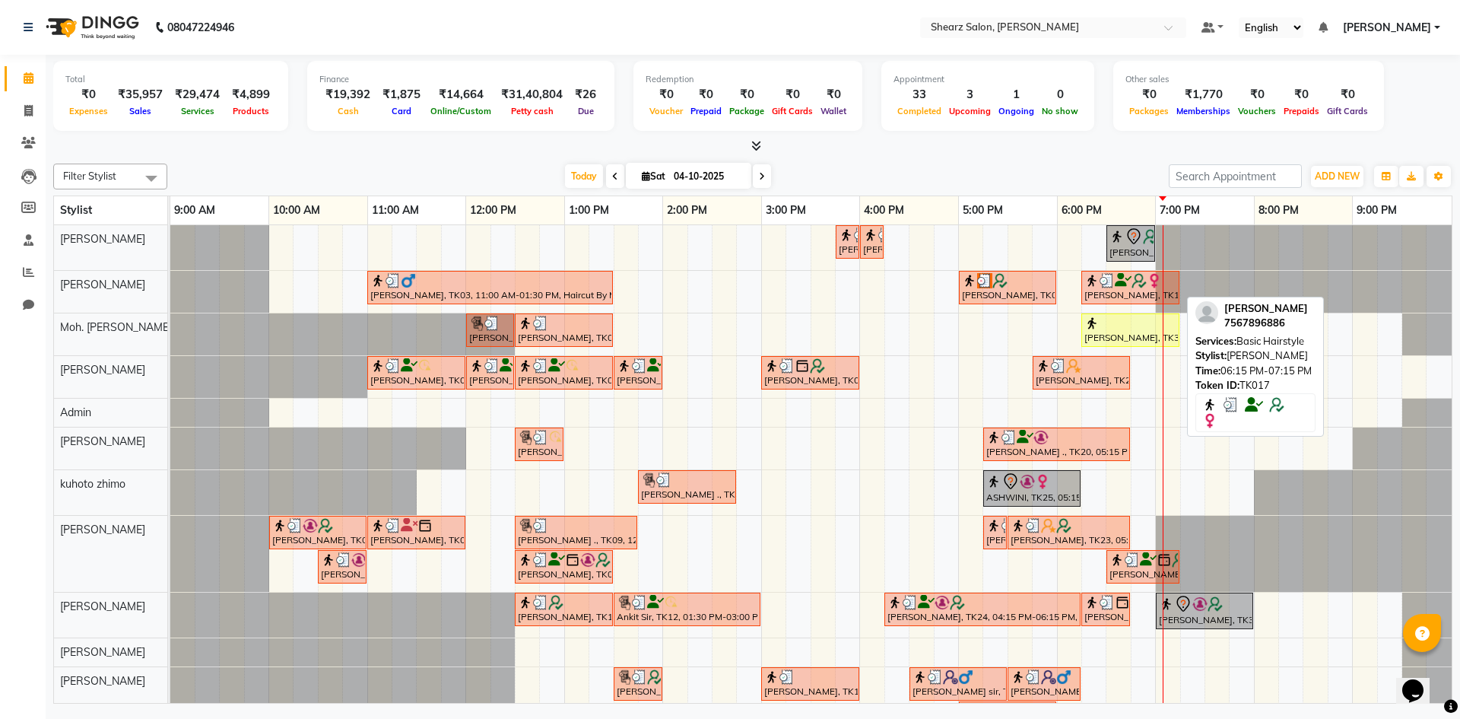
click at [1100, 281] on img at bounding box center [1107, 280] width 15 height 15
select select "3"
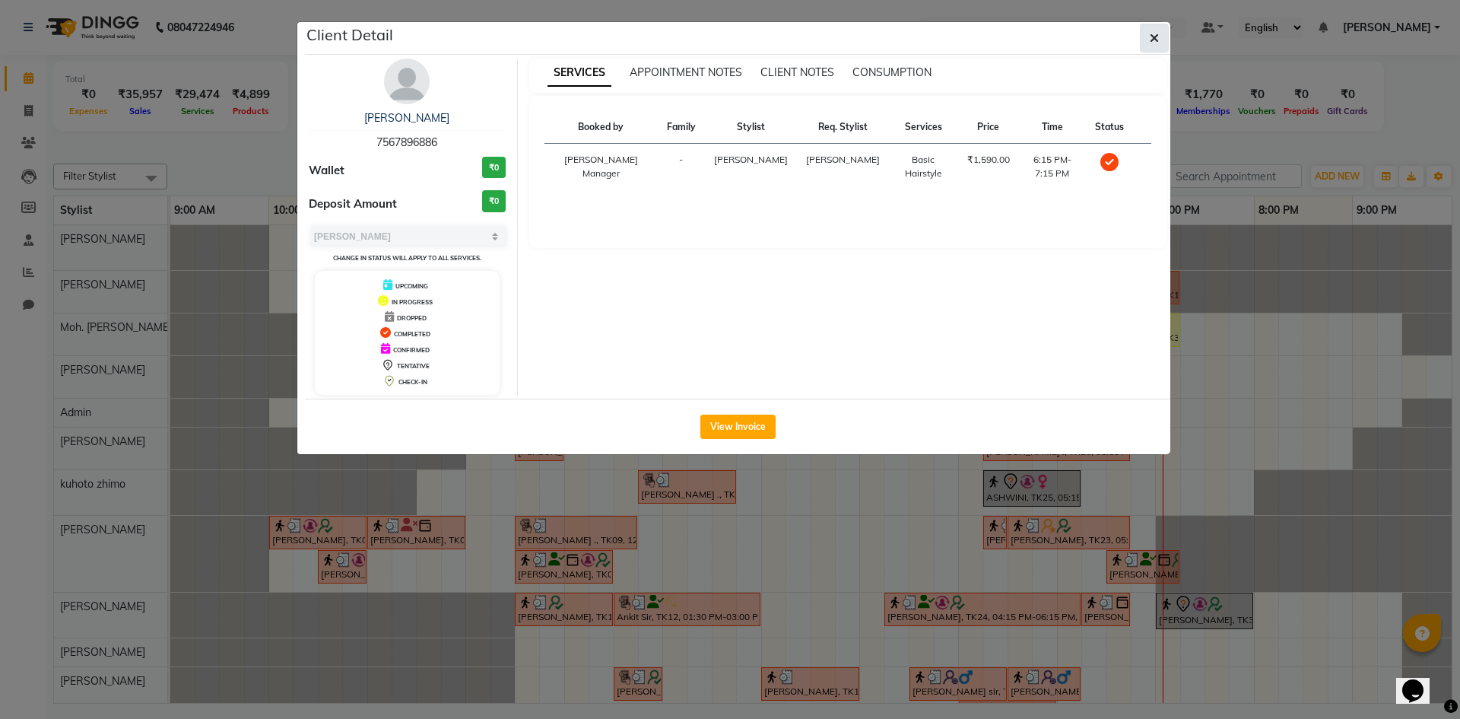
click at [1141, 51] on button "button" at bounding box center [1154, 38] width 29 height 29
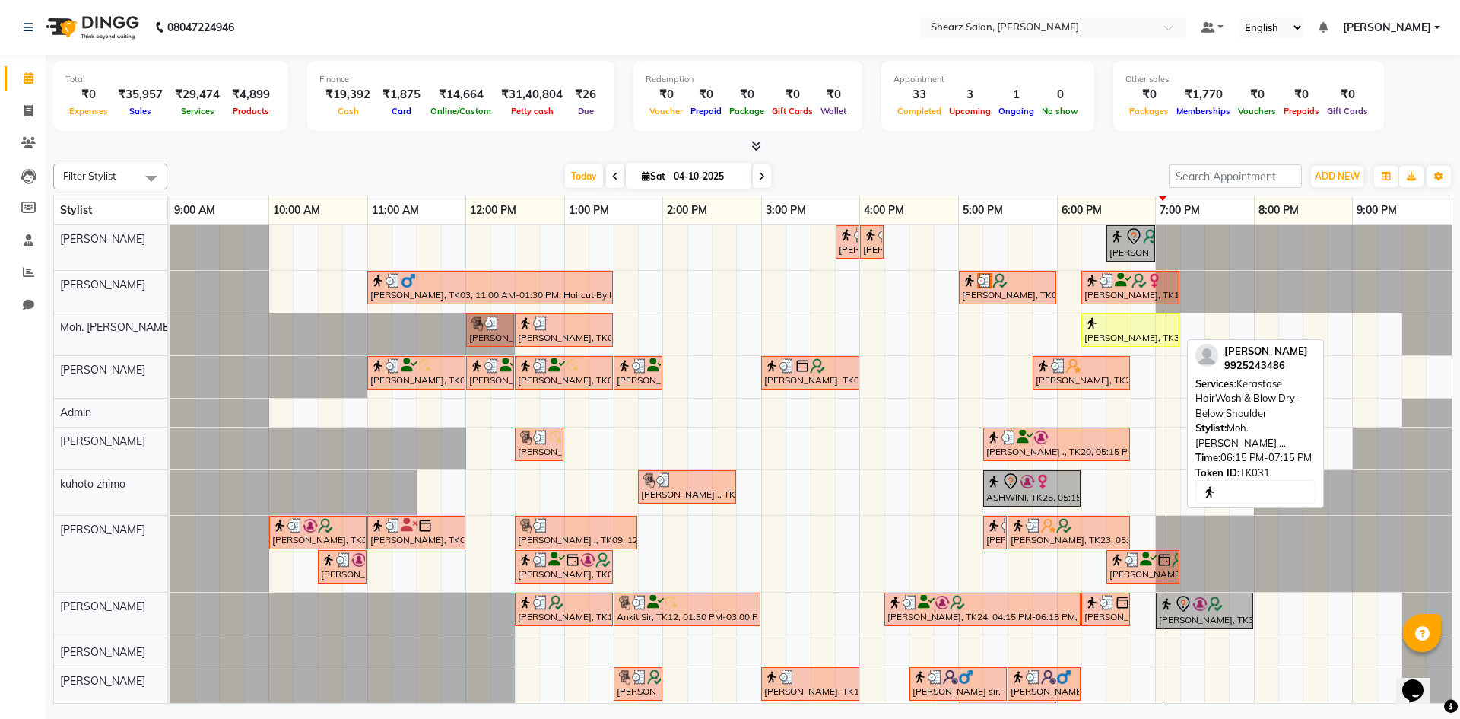
click at [1105, 334] on div "[PERSON_NAME], TK31, 06:15 PM-07:15 PM, Kerastase HairWash & Blow Dry - Below S…" at bounding box center [1130, 330] width 95 height 29
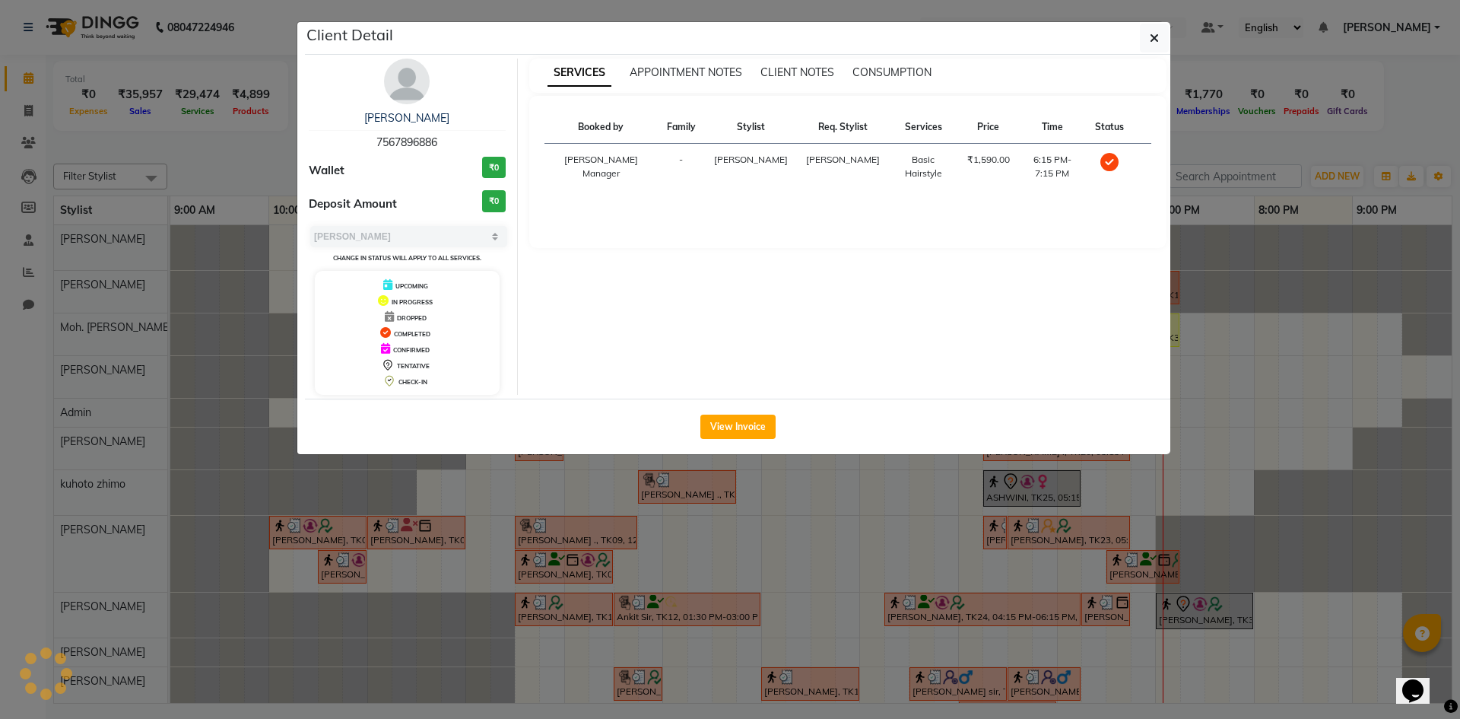
select select "1"
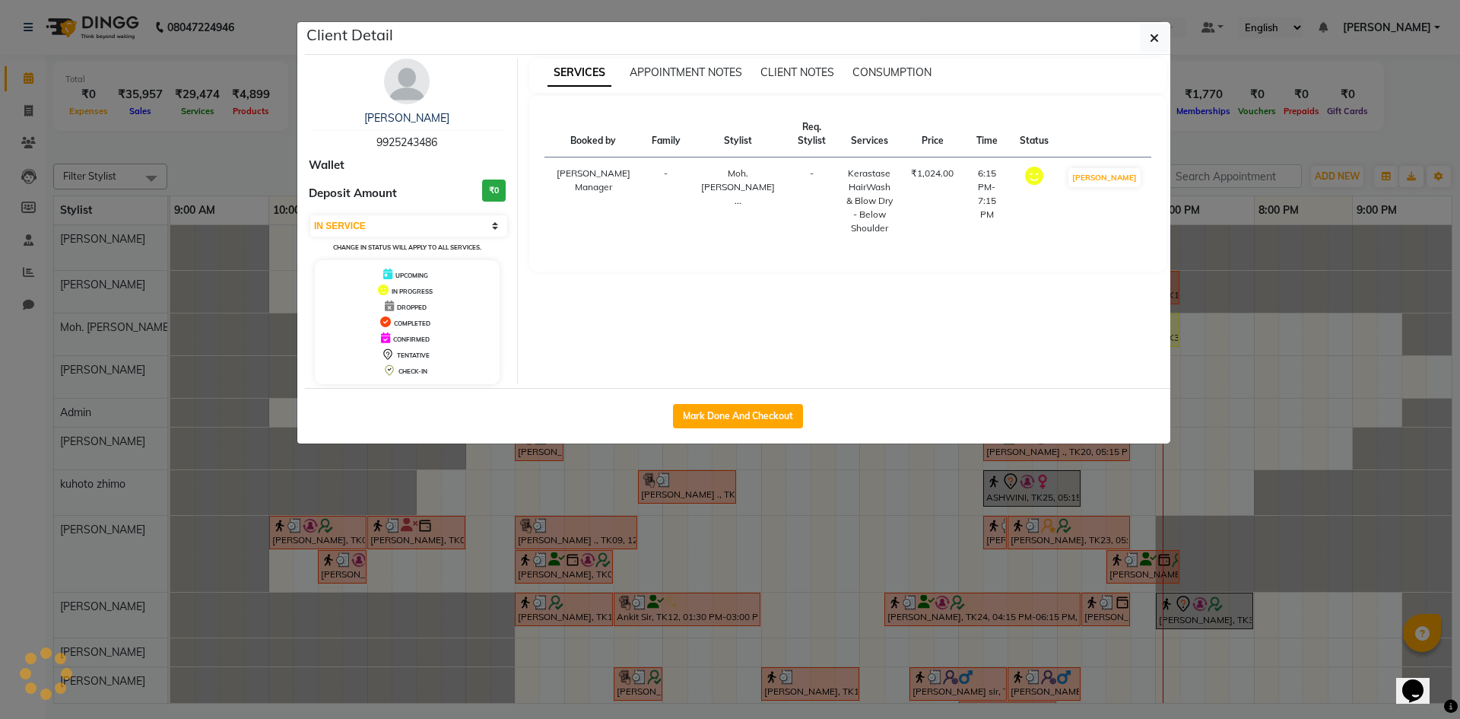
drag, startPoint x: 372, startPoint y: 133, endPoint x: 449, endPoint y: 135, distance: 76.8
click at [449, 135] on div "[PERSON_NAME] 9925243486" at bounding box center [407, 130] width 197 height 40
drag, startPoint x: 449, startPoint y: 135, endPoint x: 484, endPoint y: 135, distance: 35.0
click at [484, 135] on div "[PERSON_NAME] 9925243486" at bounding box center [407, 130] width 197 height 40
drag, startPoint x: 375, startPoint y: 144, endPoint x: 443, endPoint y: 139, distance: 68.7
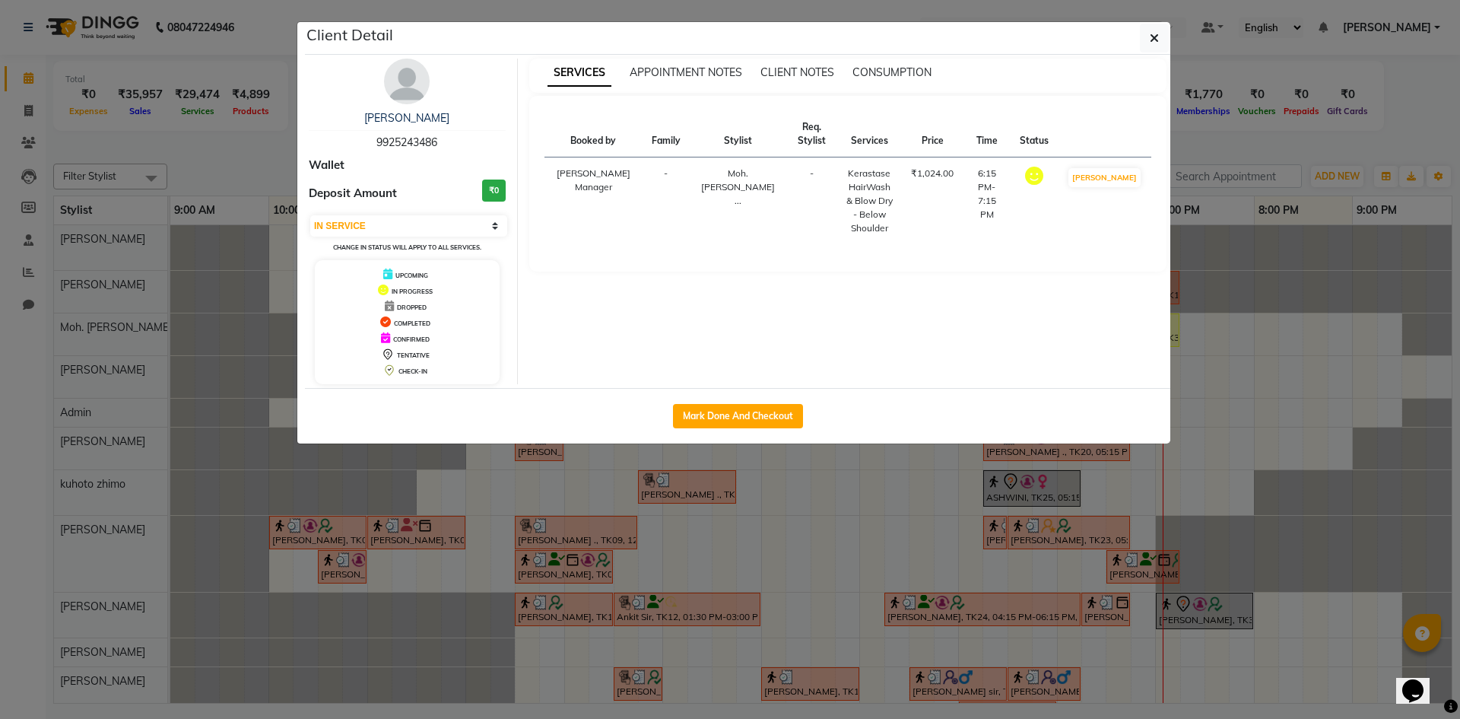
click at [443, 139] on div "[PERSON_NAME] 9925243486" at bounding box center [407, 130] width 197 height 40
copy span "9925243486"
click at [1161, 35] on button "button" at bounding box center [1154, 38] width 29 height 29
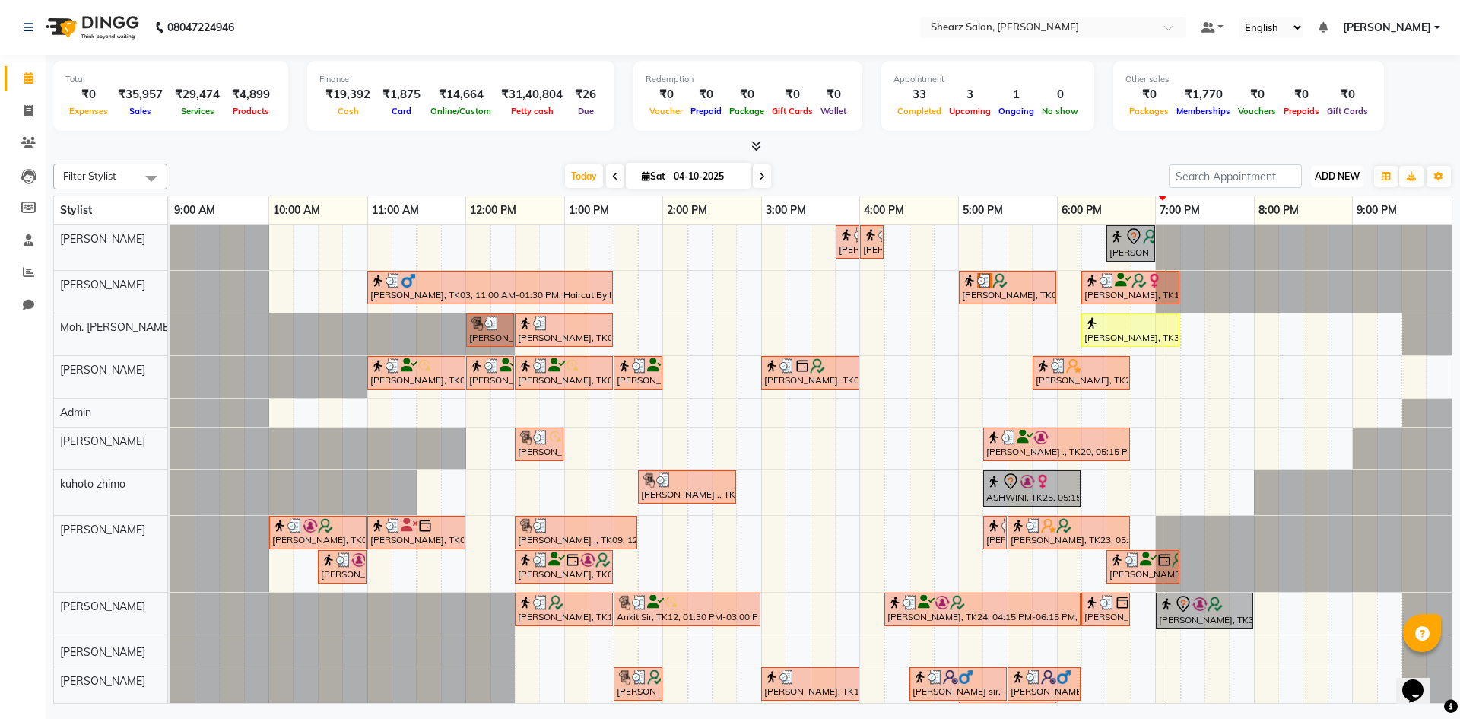
click at [1316, 169] on button "ADD NEW Toggle Dropdown" at bounding box center [1337, 176] width 52 height 21
click at [1304, 226] on link "Add Invoice" at bounding box center [1303, 225] width 120 height 20
select select "service"
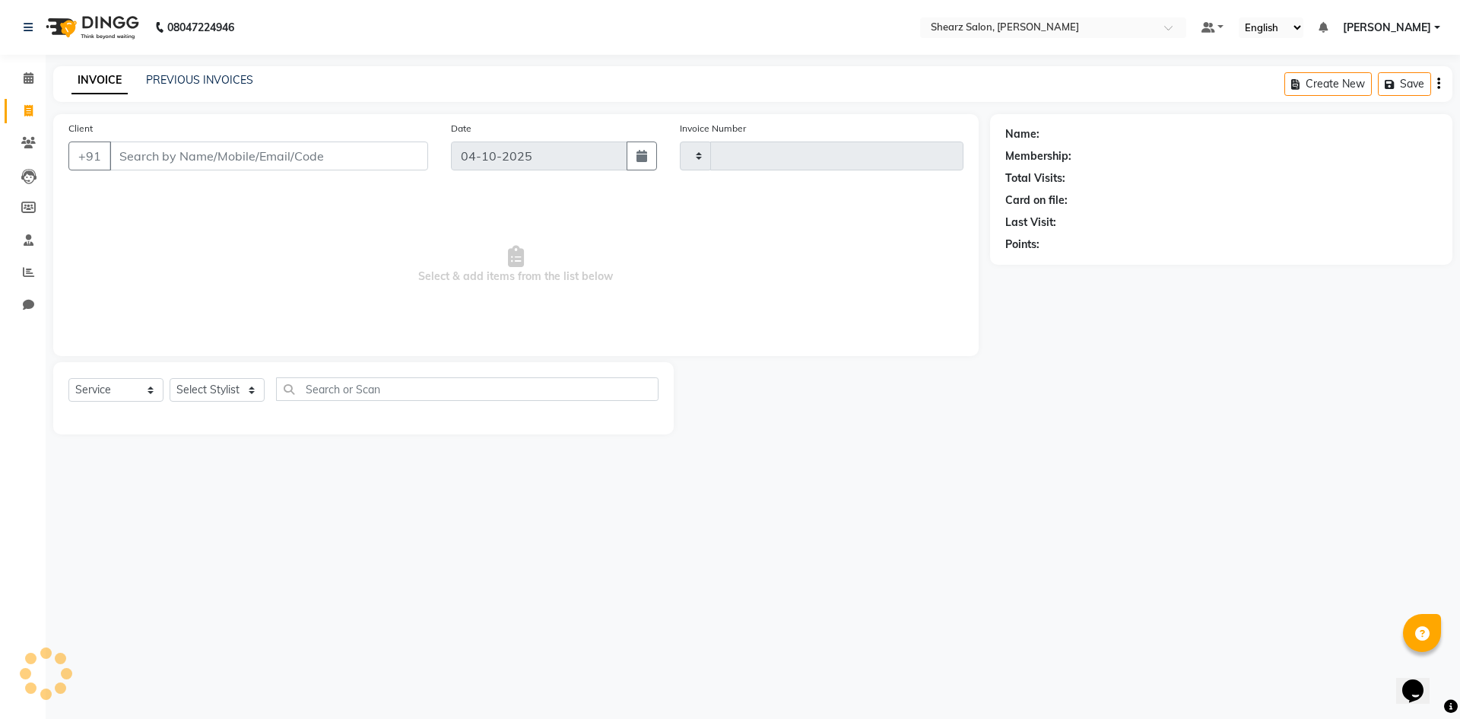
type input "6124"
select select "8159"
select select "V"
select select "87136"
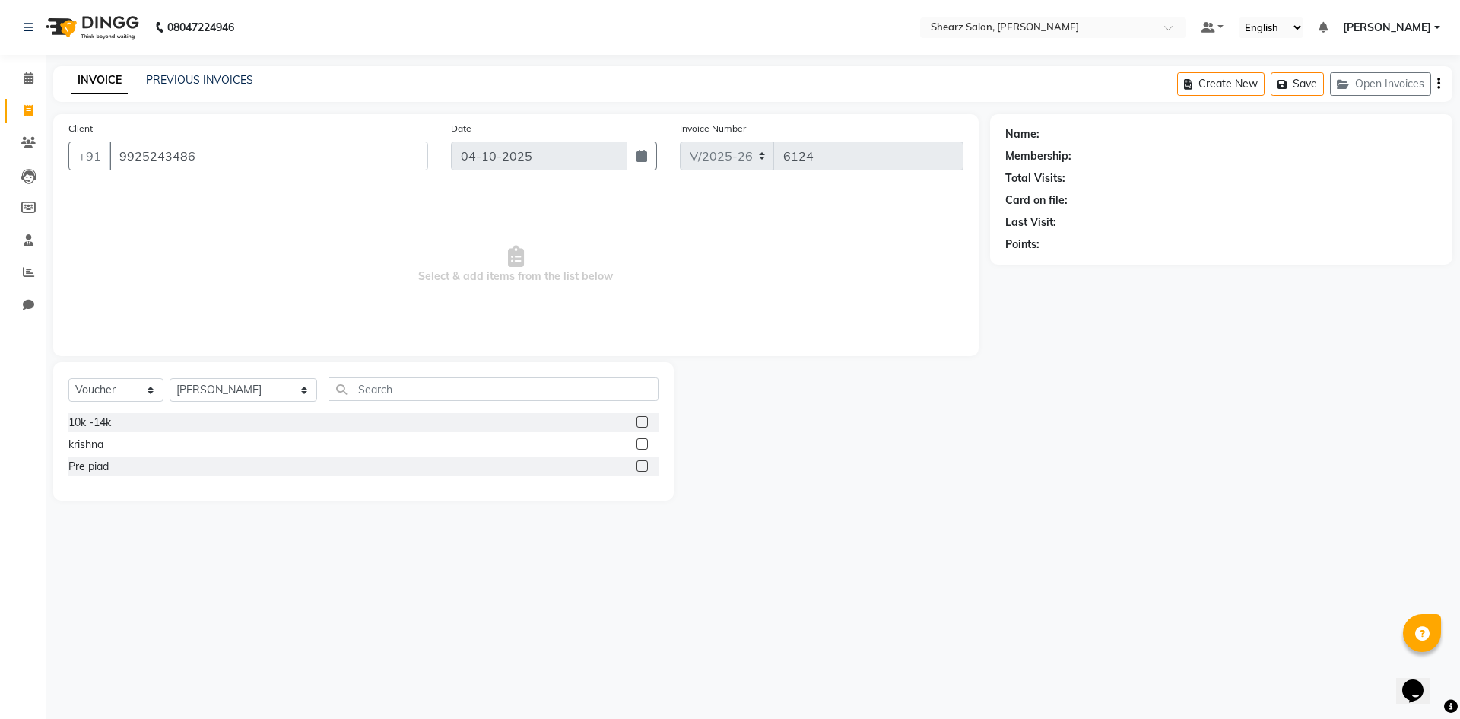
type input "9925243486"
click at [106, 391] on select "Select Service Product Membership Package Voucher Prepaid Gift Card" at bounding box center [115, 390] width 95 height 24
select select "product"
click at [68, 378] on select "Select Service Product Membership Package Voucher Prepaid Gift Card" at bounding box center [115, 390] width 95 height 24
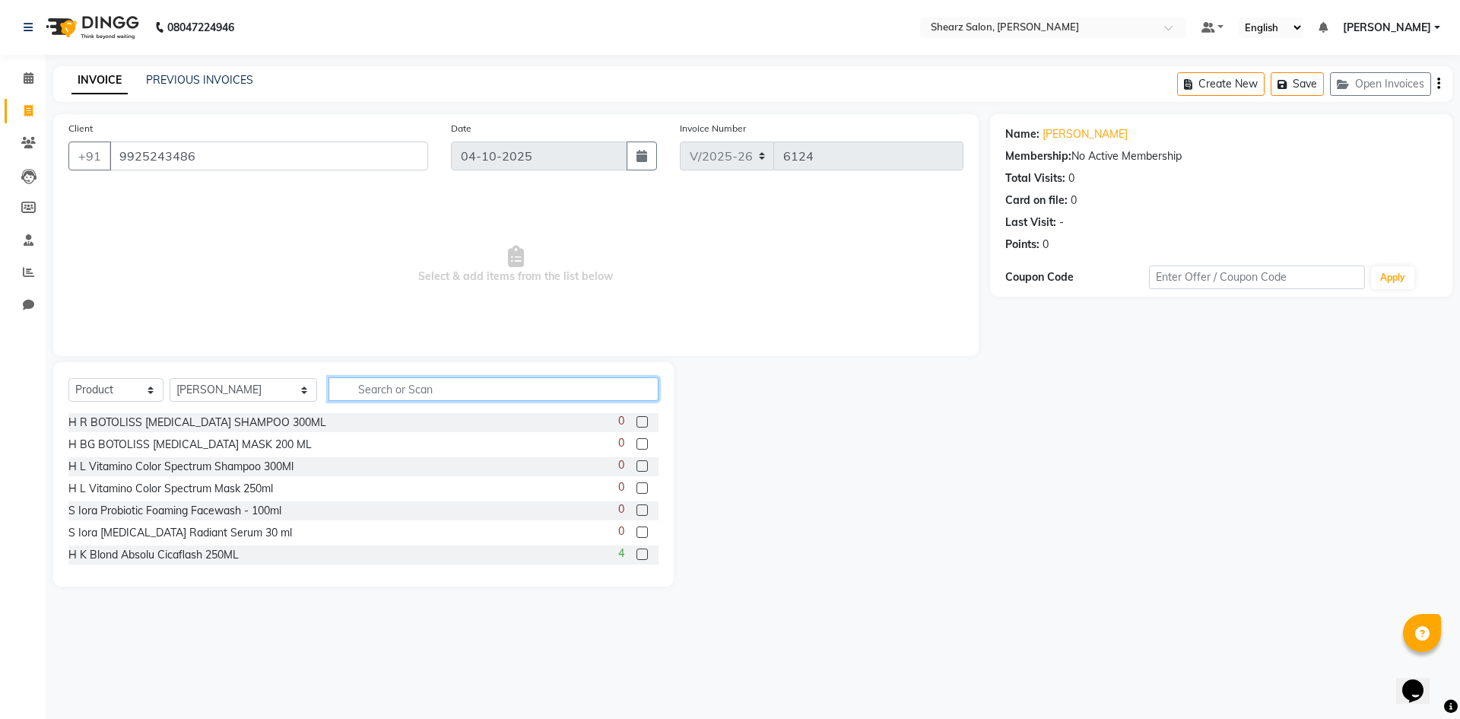
click at [329, 395] on input "text" at bounding box center [494, 389] width 330 height 24
click at [233, 386] on select "Select Stylist AakashKumar Nai Admin A General [PERSON_NAME] Asha Chavariya [PE…" at bounding box center [244, 390] width 148 height 24
select select "77291"
click at [170, 378] on select "Select Stylist AakashKumar Nai Admin A General [PERSON_NAME] Asha Chavariya [PE…" at bounding box center [244, 390] width 148 height 24
click at [329, 390] on input "text" at bounding box center [494, 389] width 330 height 24
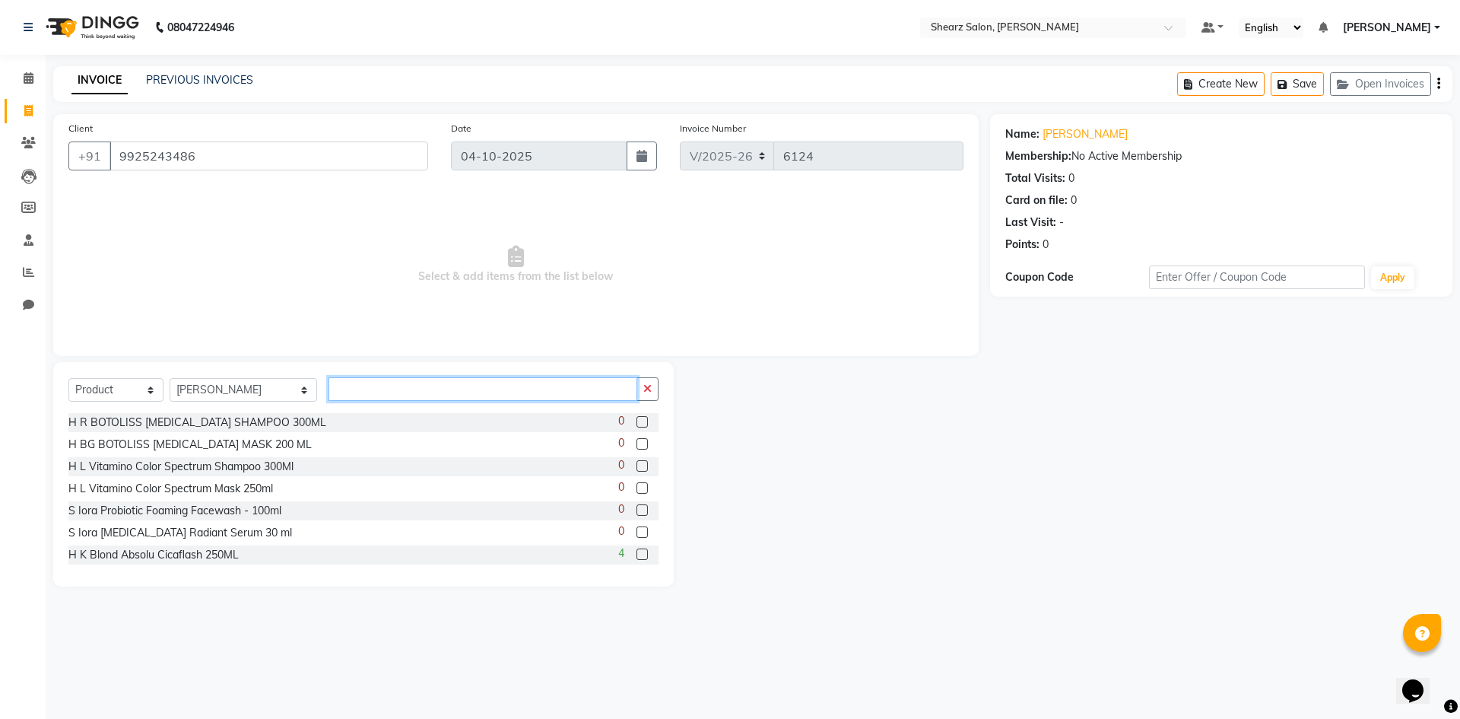
click at [329, 390] on input "text" at bounding box center [483, 389] width 309 height 24
click at [243, 386] on select "Select Stylist AakashKumar Nai Admin A General [PERSON_NAME] Asha Chavariya [PE…" at bounding box center [244, 390] width 148 height 24
click at [254, 393] on select "Select Stylist AakashKumar Nai Admin A General [PERSON_NAME] Asha Chavariya [PE…" at bounding box center [244, 390] width 148 height 24
click at [109, 406] on div "Select Service Product Membership Package Voucher Prepaid Gift Card Select Styl…" at bounding box center [363, 395] width 590 height 36
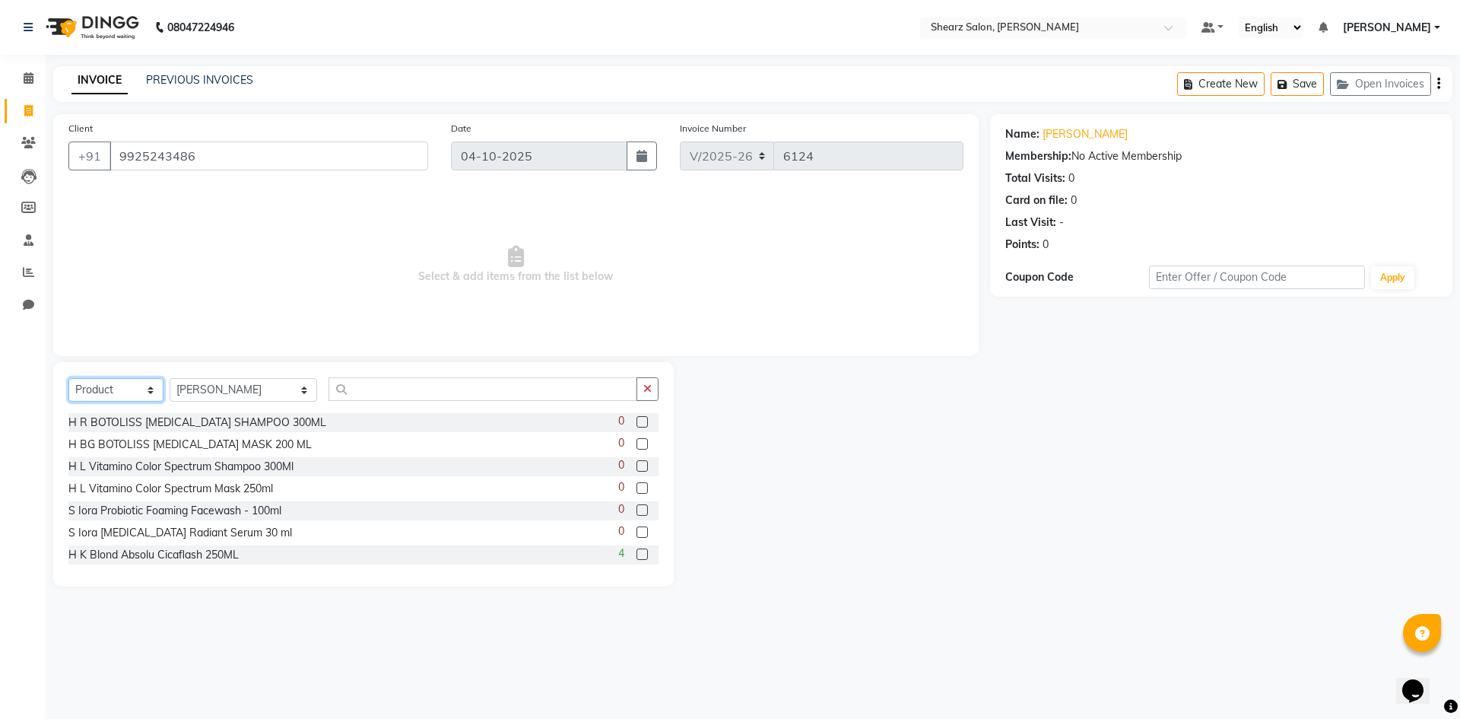
click at [113, 401] on select "Select Service Product Membership Package Voucher Prepaid Gift Card" at bounding box center [115, 390] width 95 height 24
click at [221, 379] on select "Select Stylist AakashKumar Nai Admin A General [PERSON_NAME] Asha Chavariya [PE…" at bounding box center [244, 390] width 148 height 24
select select "77331"
click at [170, 378] on select "Select Stylist AakashKumar Nai Admin A General [PERSON_NAME] Asha Chavariya [PE…" at bounding box center [244, 390] width 148 height 24
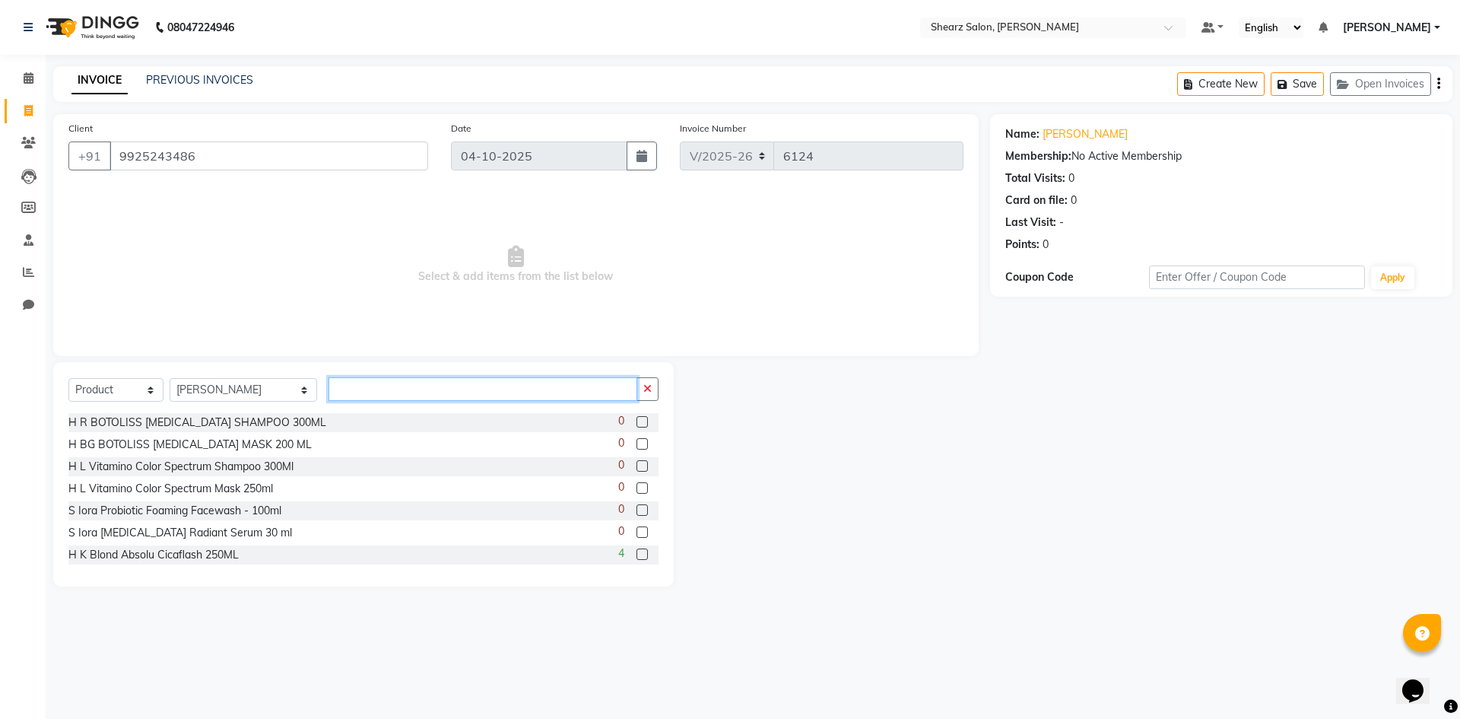
click at [329, 385] on input "text" at bounding box center [483, 389] width 309 height 24
type input "s"
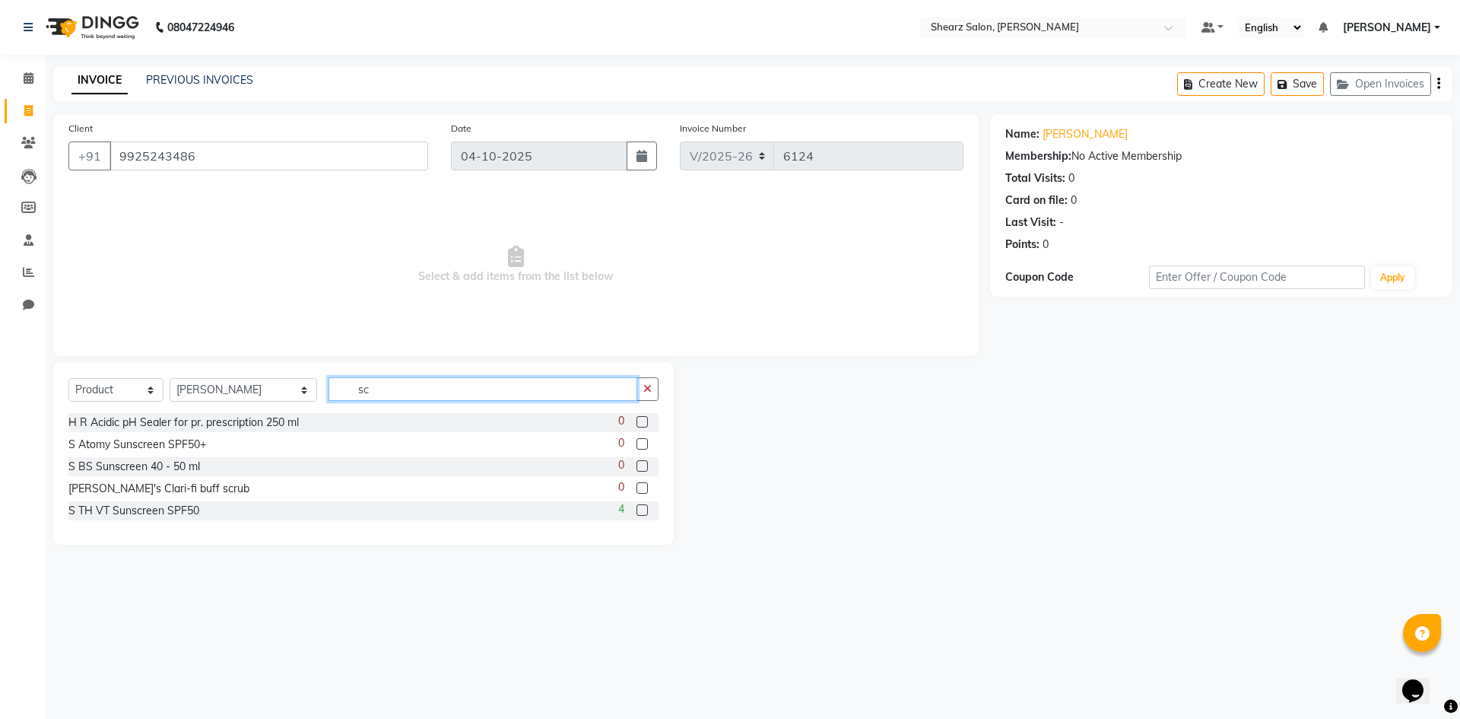
type input "s"
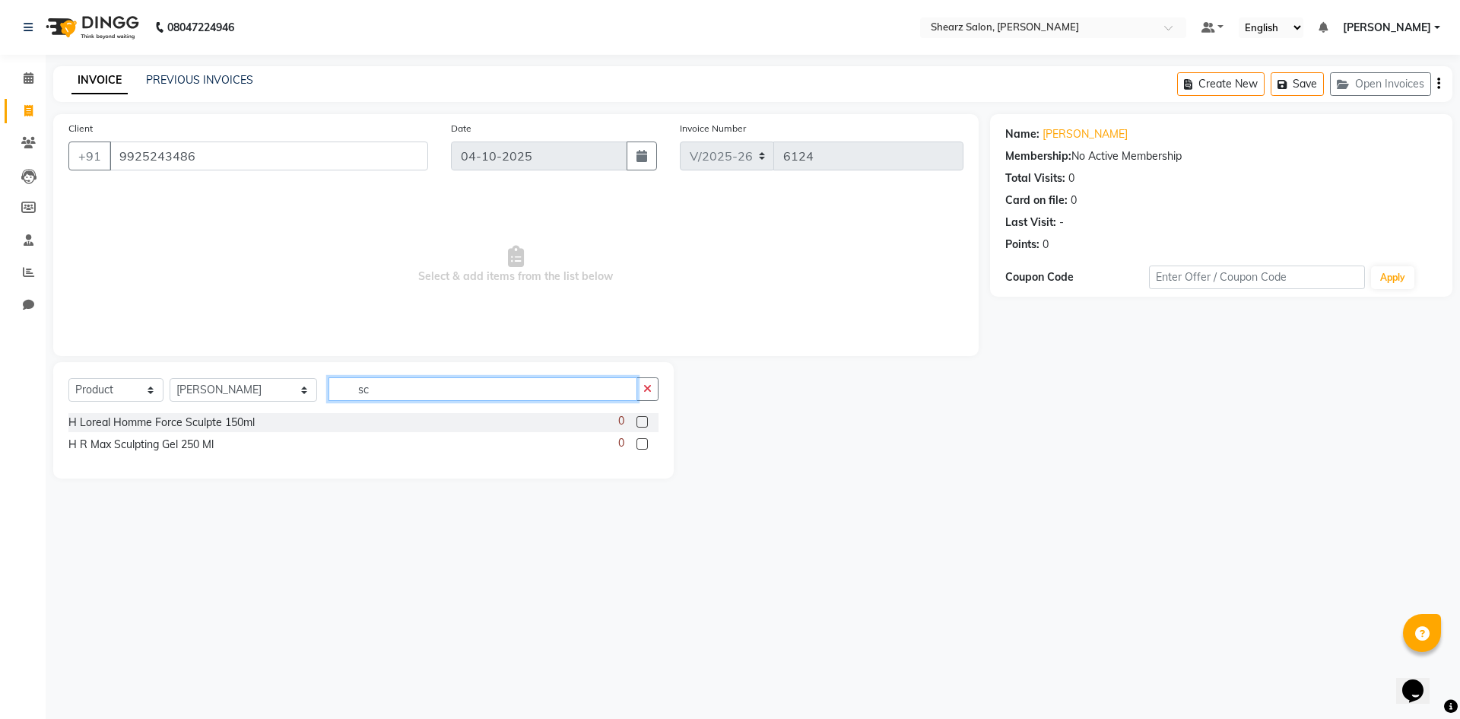
type input "s"
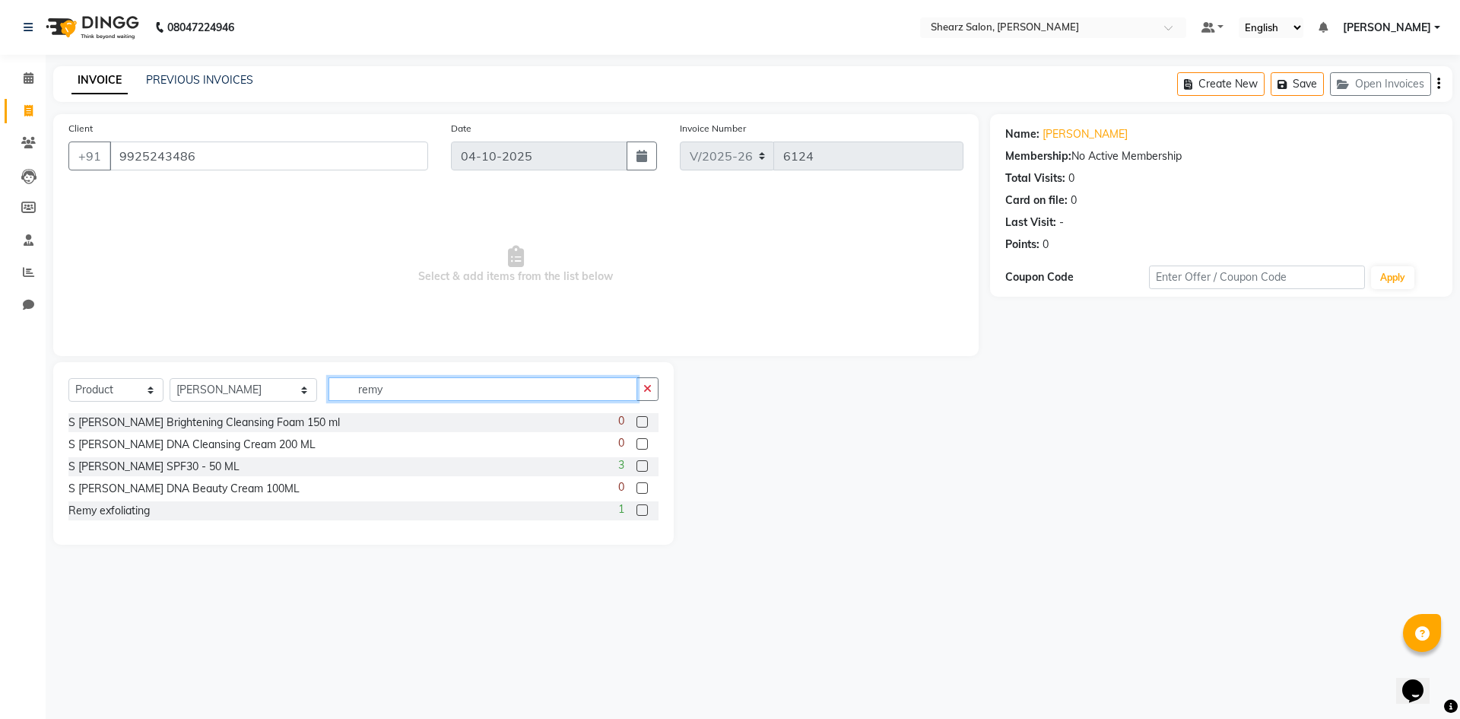
type input "remy"
click at [643, 511] on label at bounding box center [642, 509] width 11 height 11
click at [643, 511] on input "checkbox" at bounding box center [642, 511] width 10 height 10
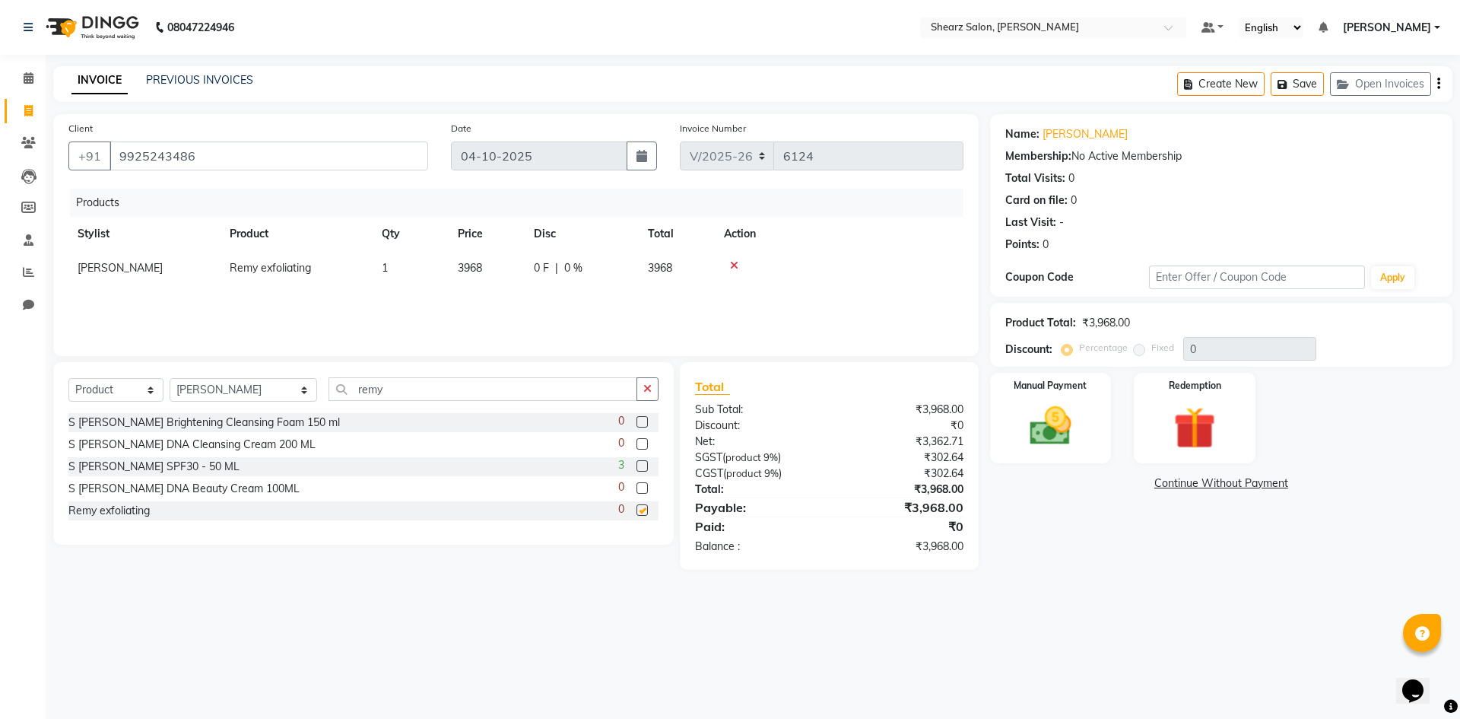
checkbox input "false"
drag, startPoint x: 332, startPoint y: 398, endPoint x: 375, endPoint y: 386, distance: 44.1
click at [343, 395] on input "remy" at bounding box center [483, 389] width 309 height 24
click at [376, 386] on input "remy" at bounding box center [483, 389] width 309 height 24
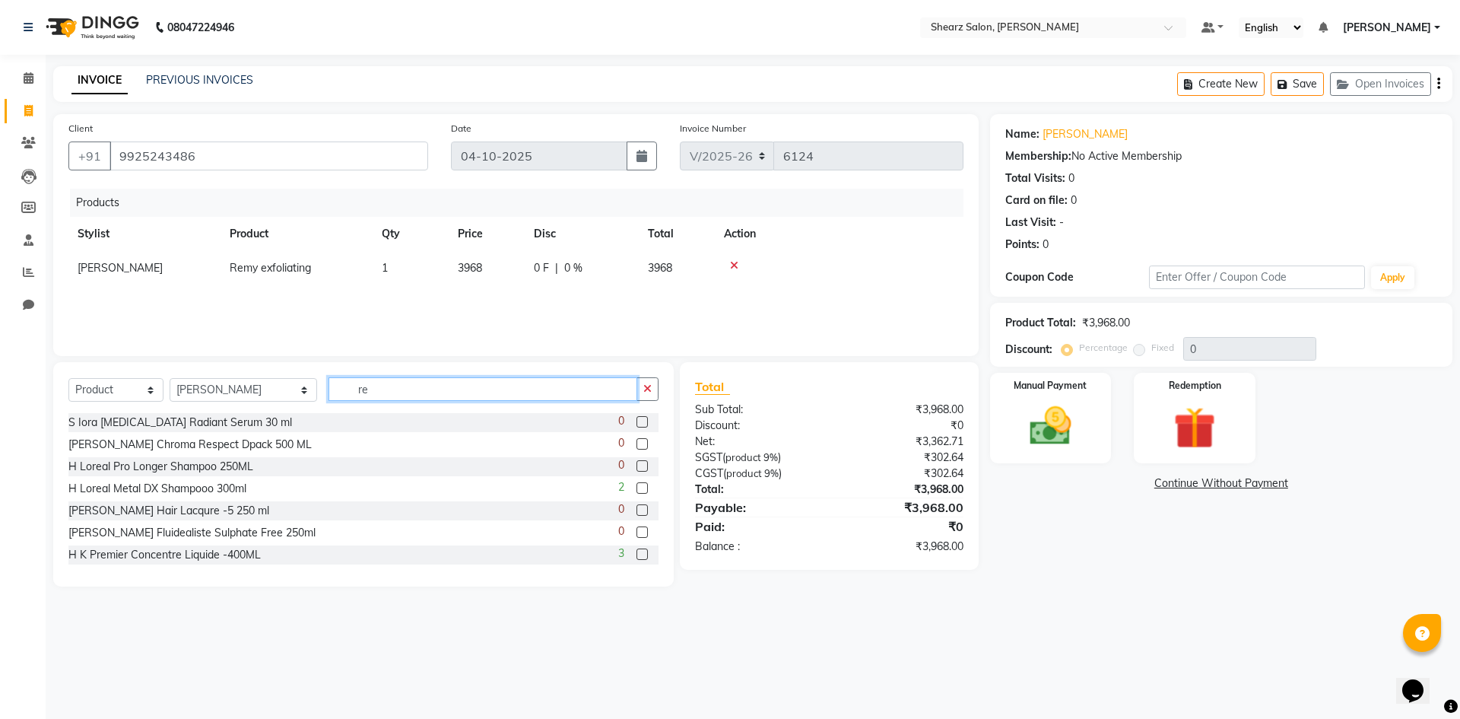
type input "r"
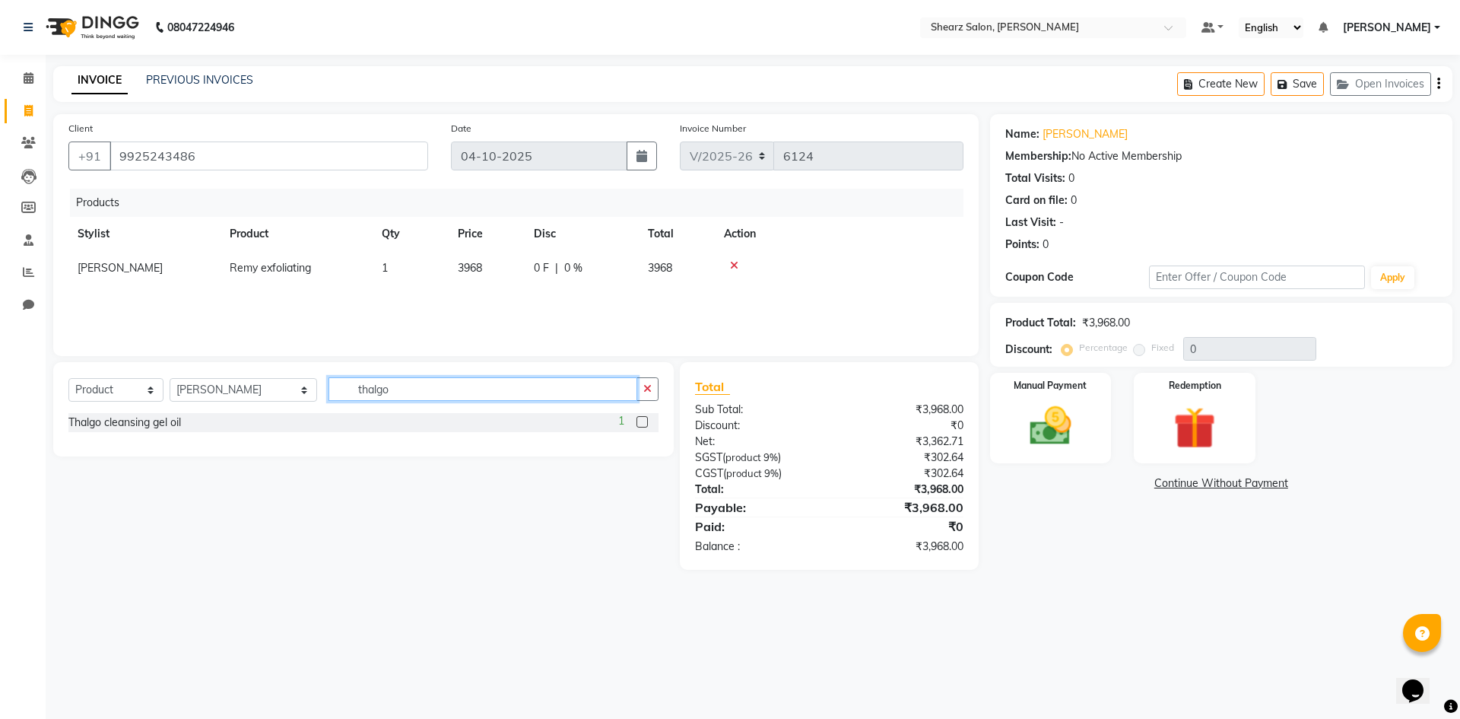
type input "thalgo"
click at [637, 422] on label at bounding box center [642, 421] width 11 height 11
click at [637, 422] on input "checkbox" at bounding box center [642, 423] width 10 height 10
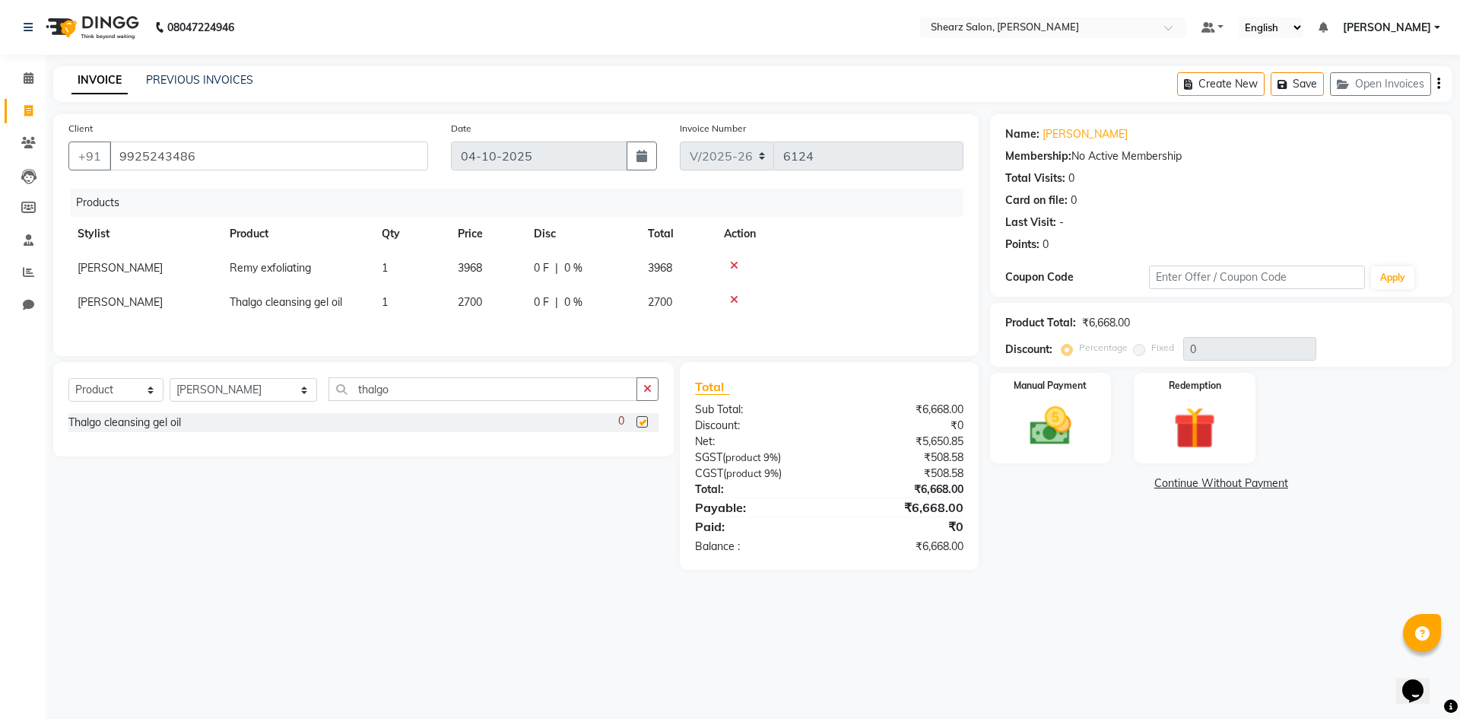
checkbox input "false"
click at [362, 395] on input "thalgo" at bounding box center [483, 389] width 309 height 24
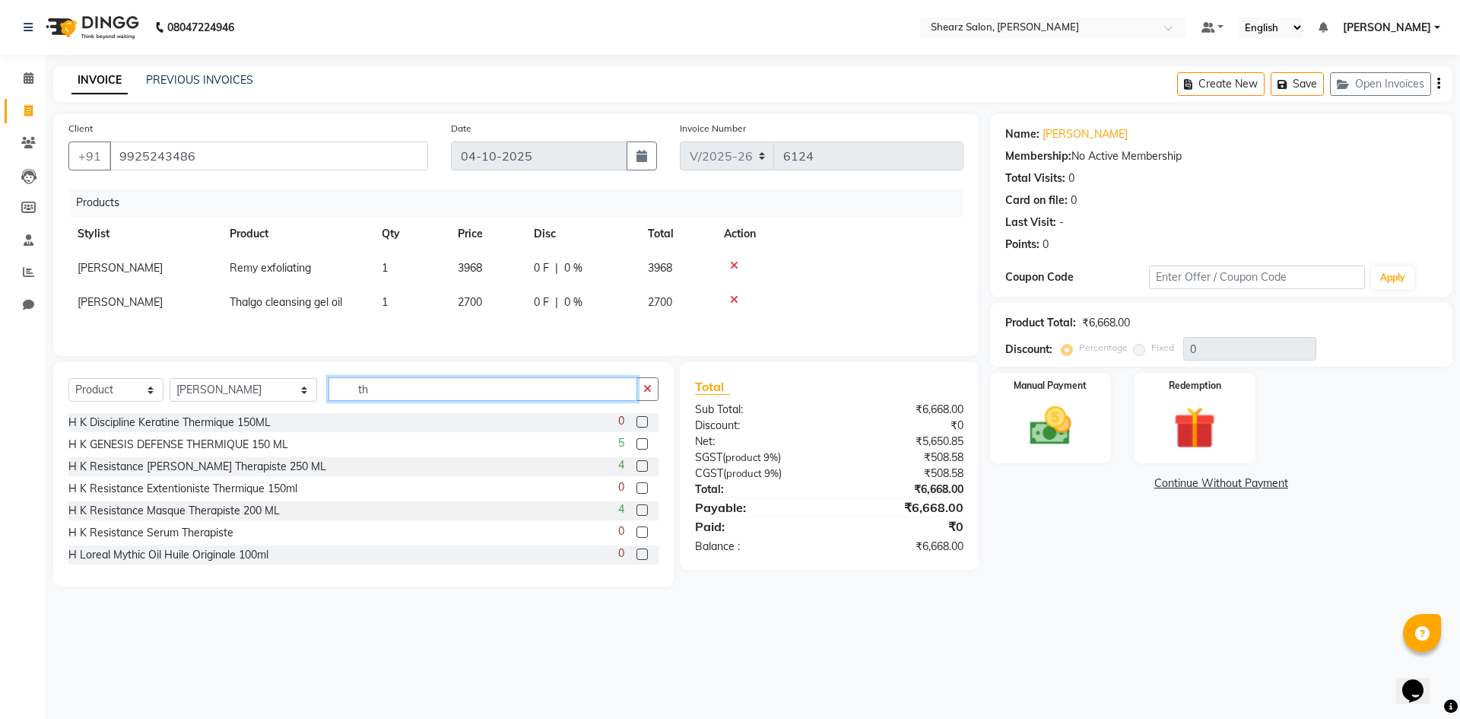
type input "t"
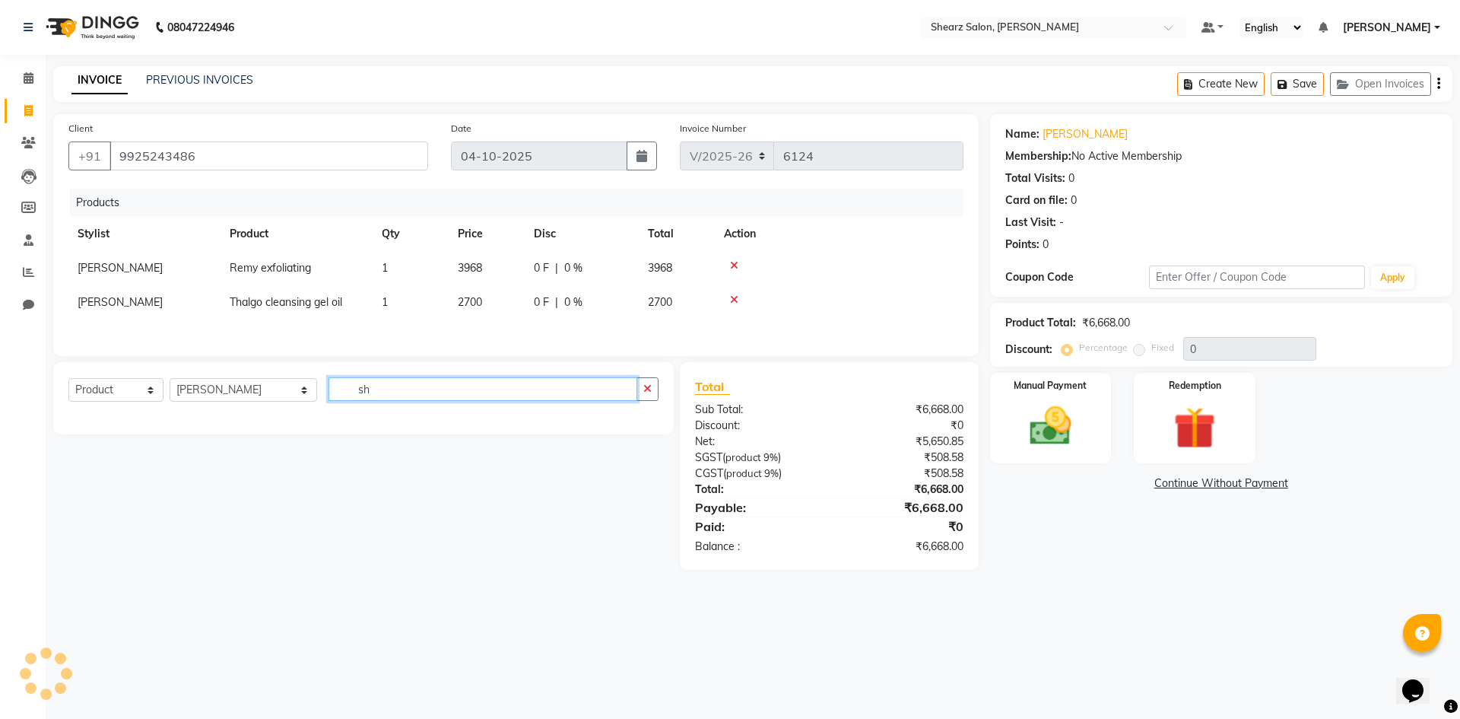
type input "s"
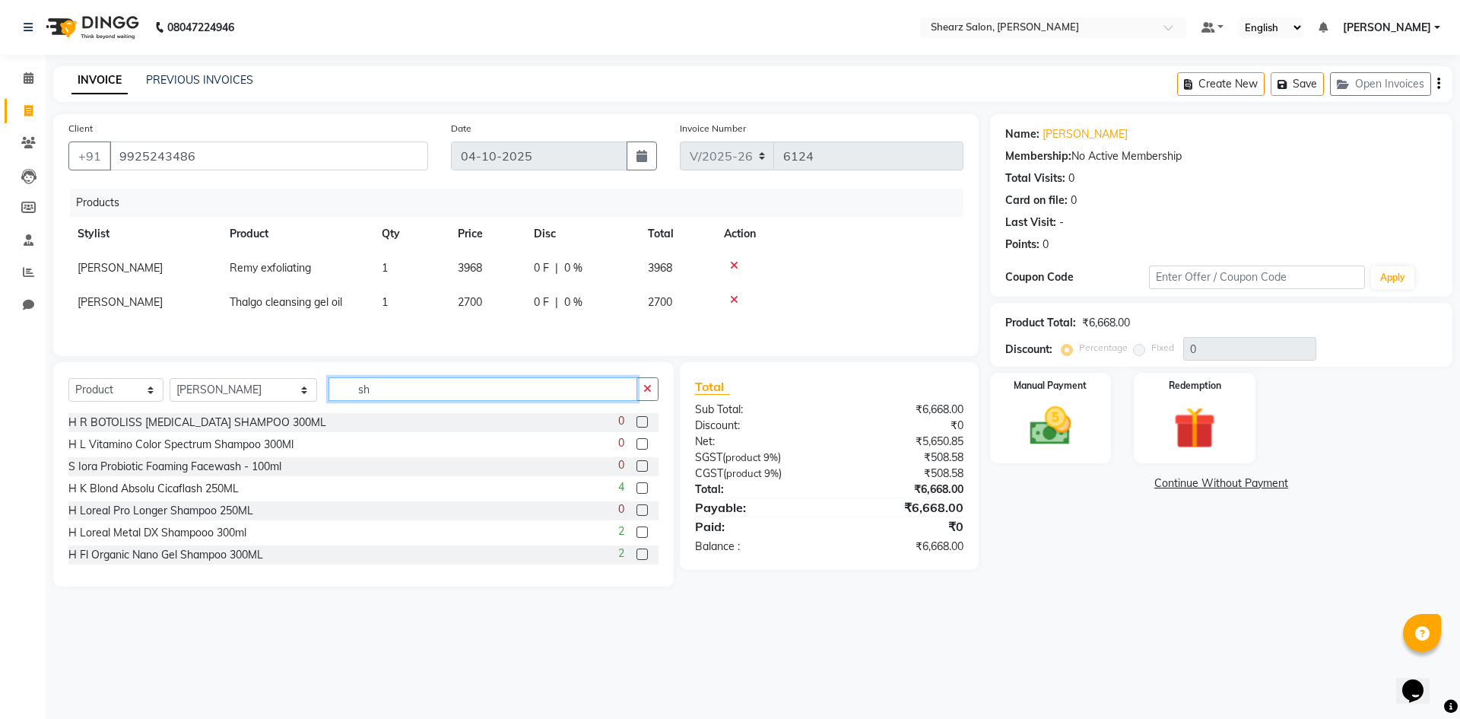
type input "s"
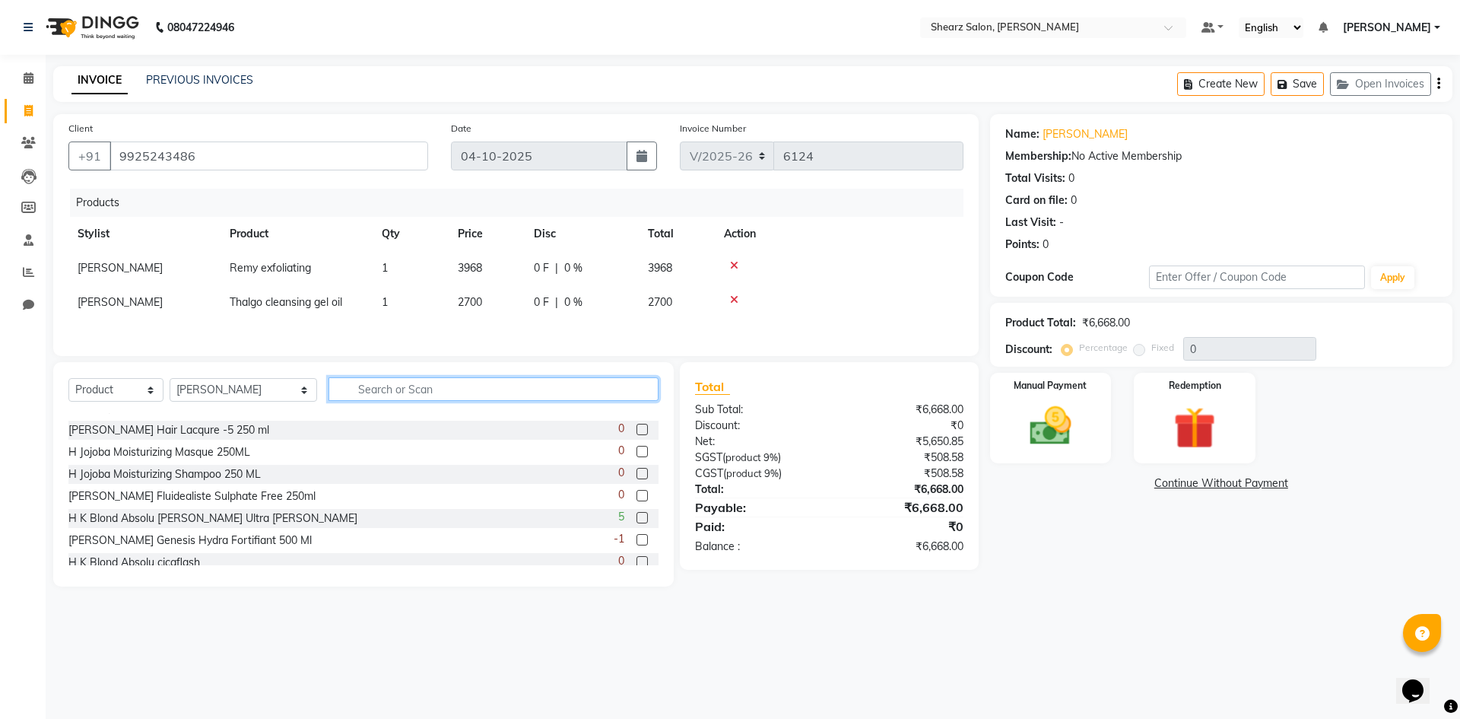
scroll to position [304, 0]
click at [368, 388] on input "text" at bounding box center [494, 389] width 330 height 24
click at [370, 399] on input "text" at bounding box center [494, 389] width 330 height 24
click at [379, 399] on input "text" at bounding box center [494, 389] width 330 height 24
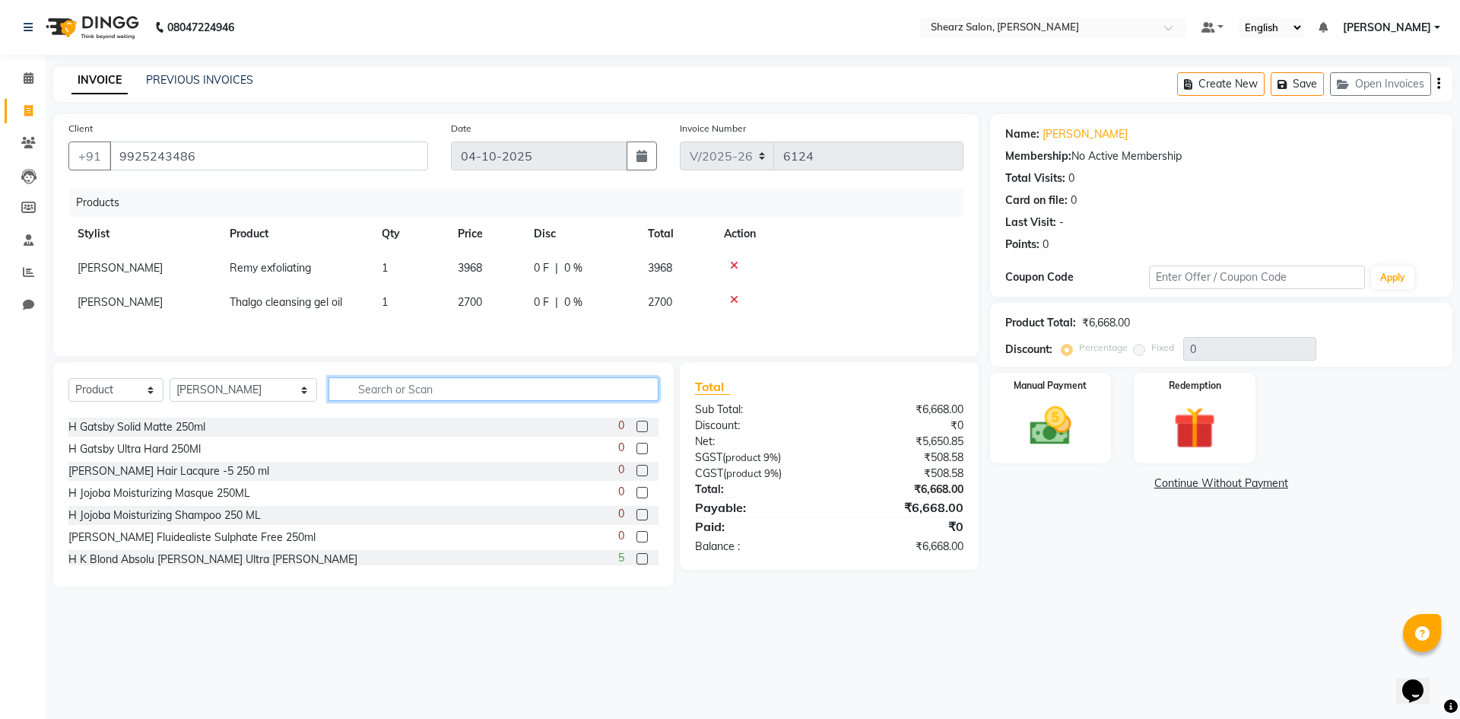
click at [379, 399] on input "text" at bounding box center [494, 389] width 330 height 24
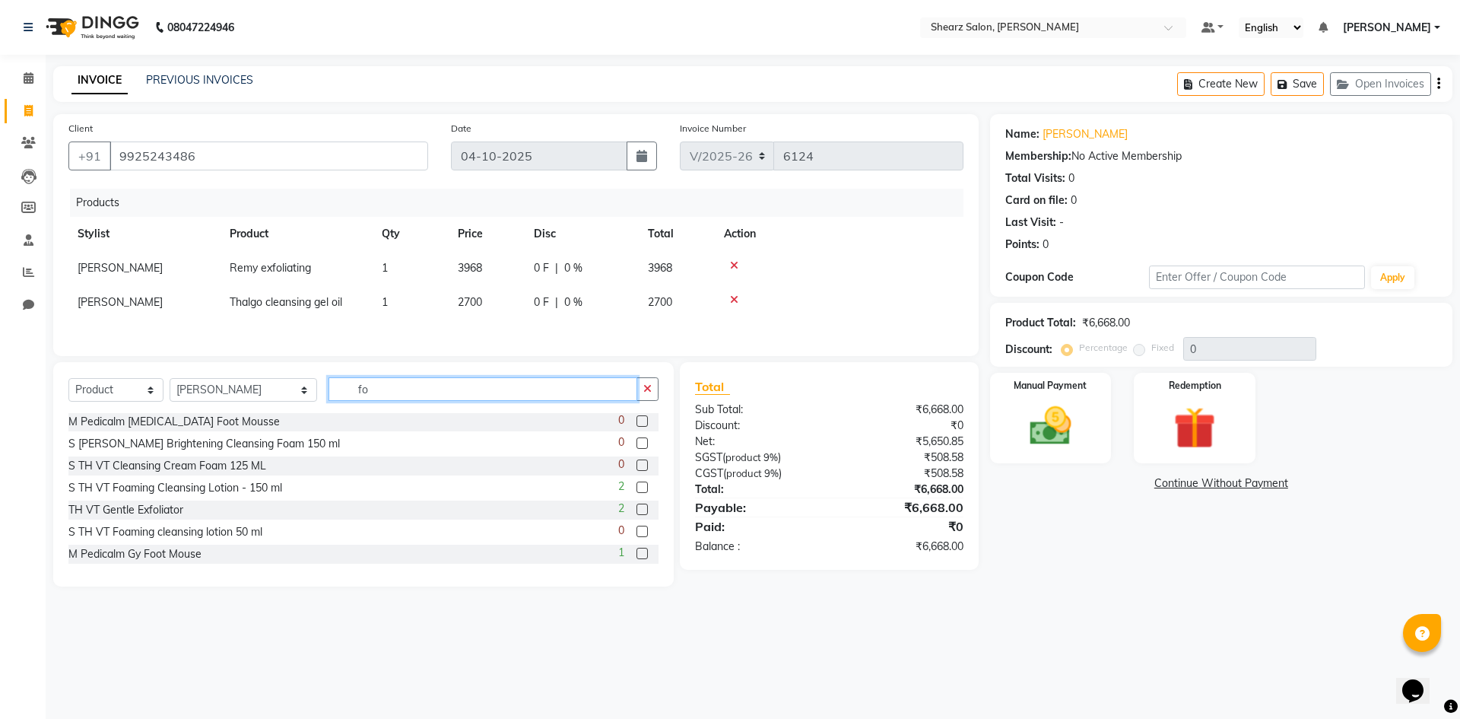
scroll to position [345, 0]
type input "fo"
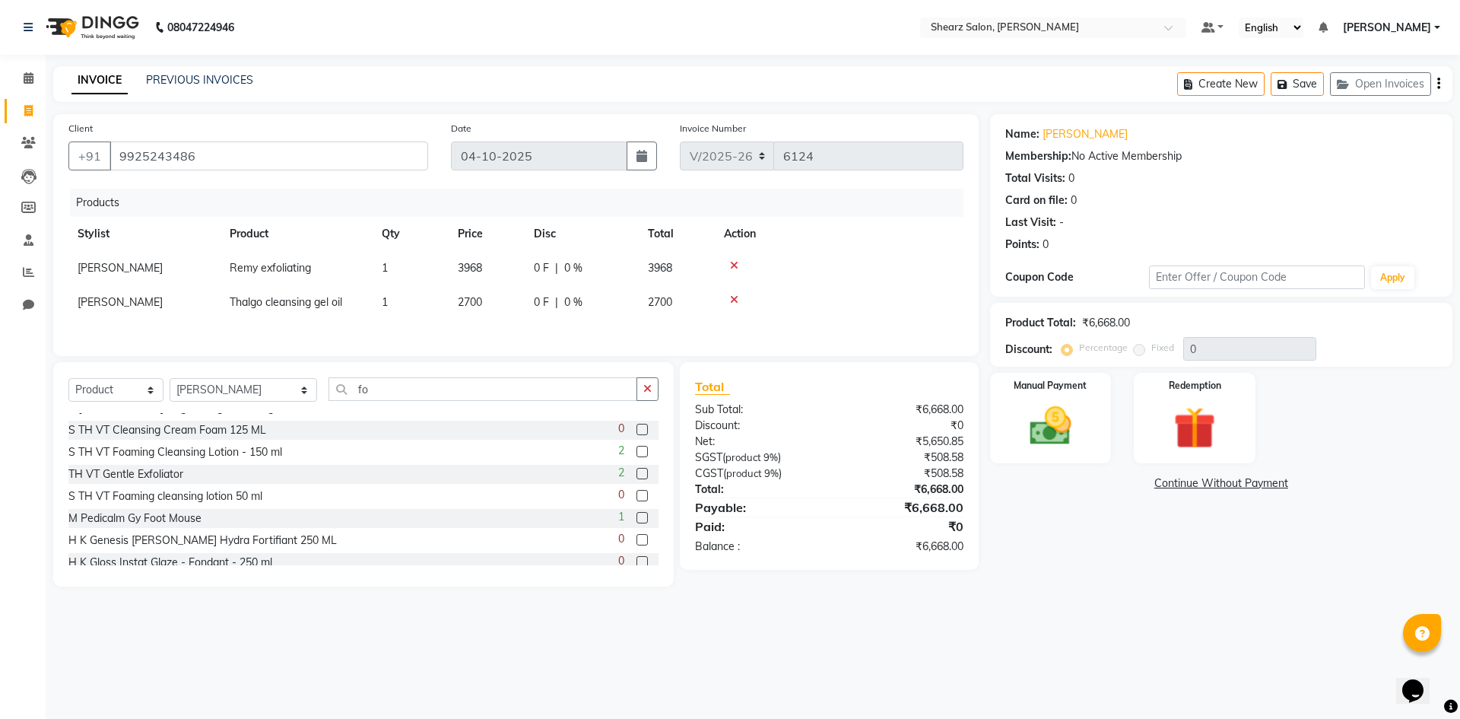
click at [627, 491] on div "0" at bounding box center [638, 496] width 40 height 19
click at [637, 494] on label at bounding box center [642, 495] width 11 height 11
click at [637, 494] on input "checkbox" at bounding box center [642, 496] width 10 height 10
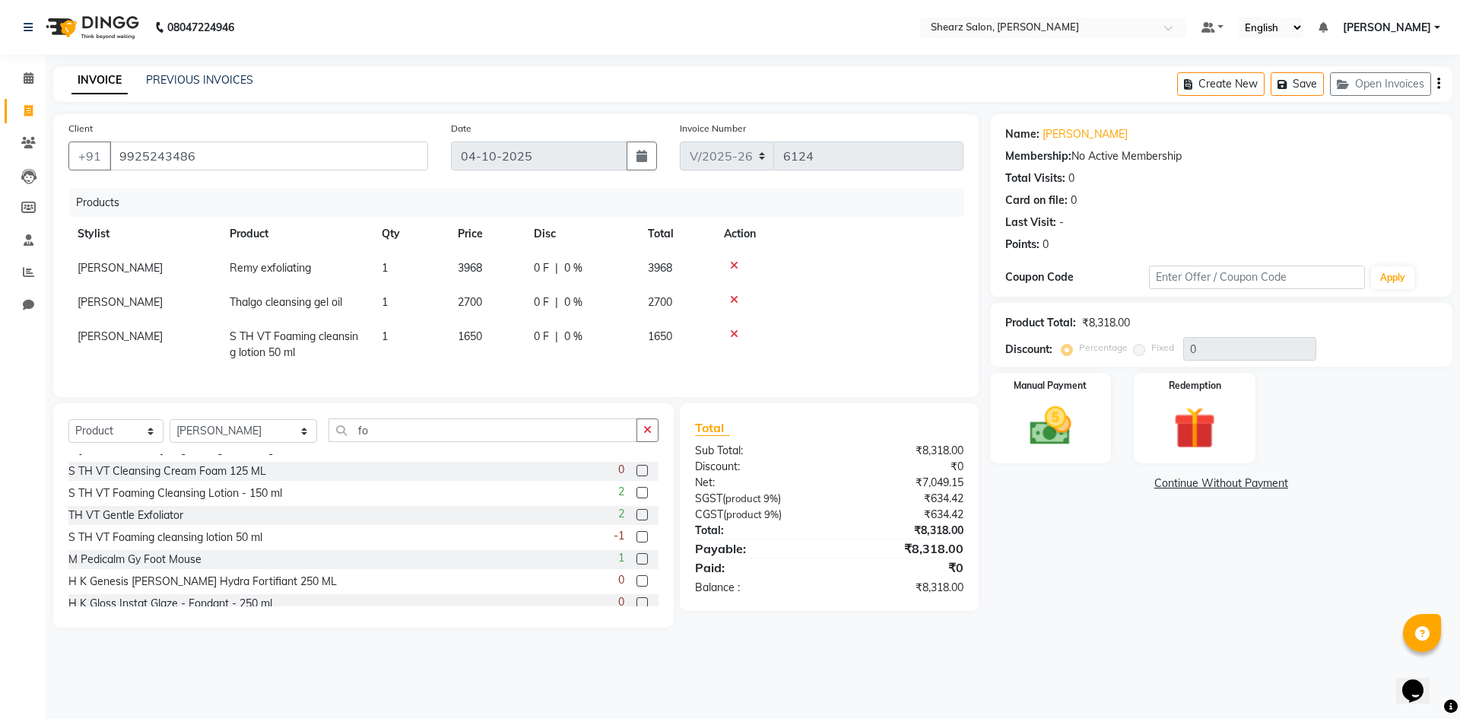
click at [735, 331] on icon at bounding box center [734, 334] width 8 height 11
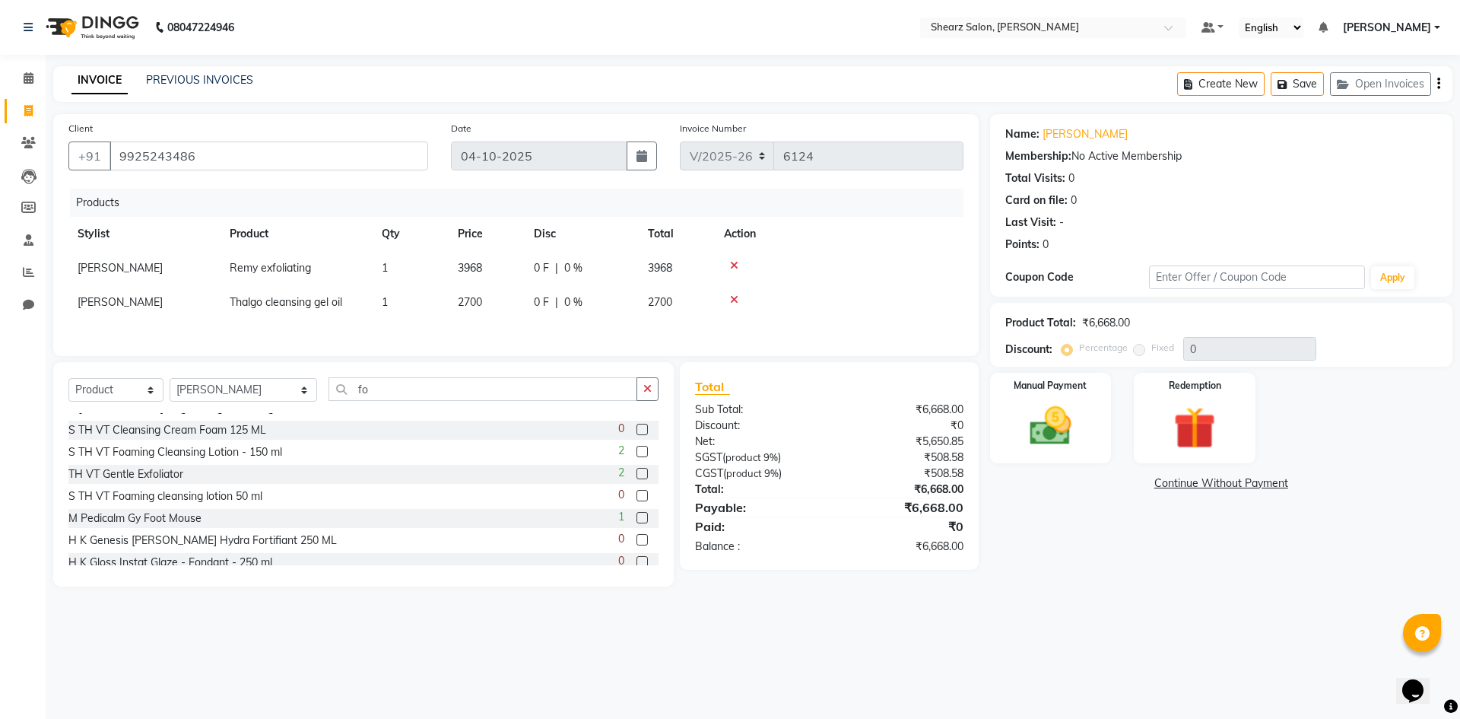
click at [637, 500] on label at bounding box center [642, 495] width 11 height 11
click at [637, 500] on input "checkbox" at bounding box center [642, 496] width 10 height 10
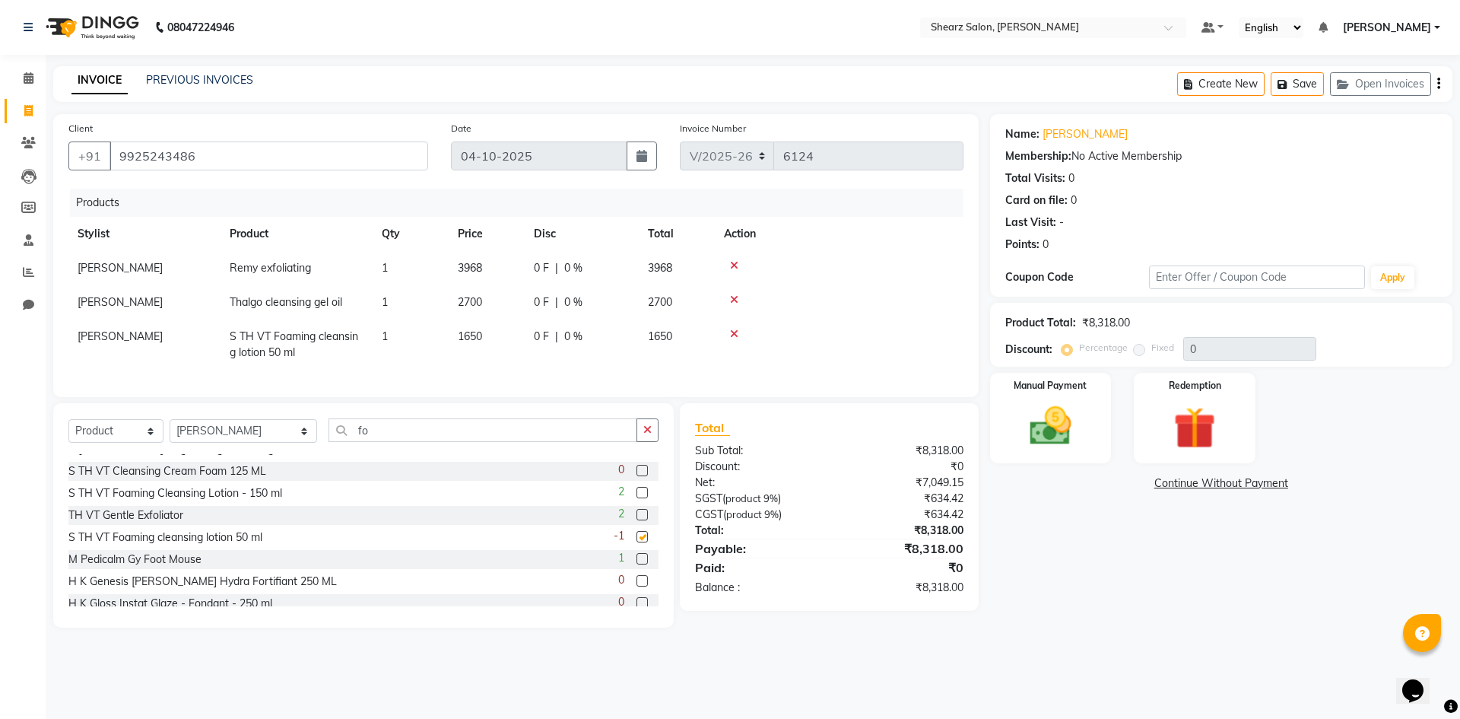
checkbox input "false"
click at [735, 330] on icon at bounding box center [734, 334] width 8 height 11
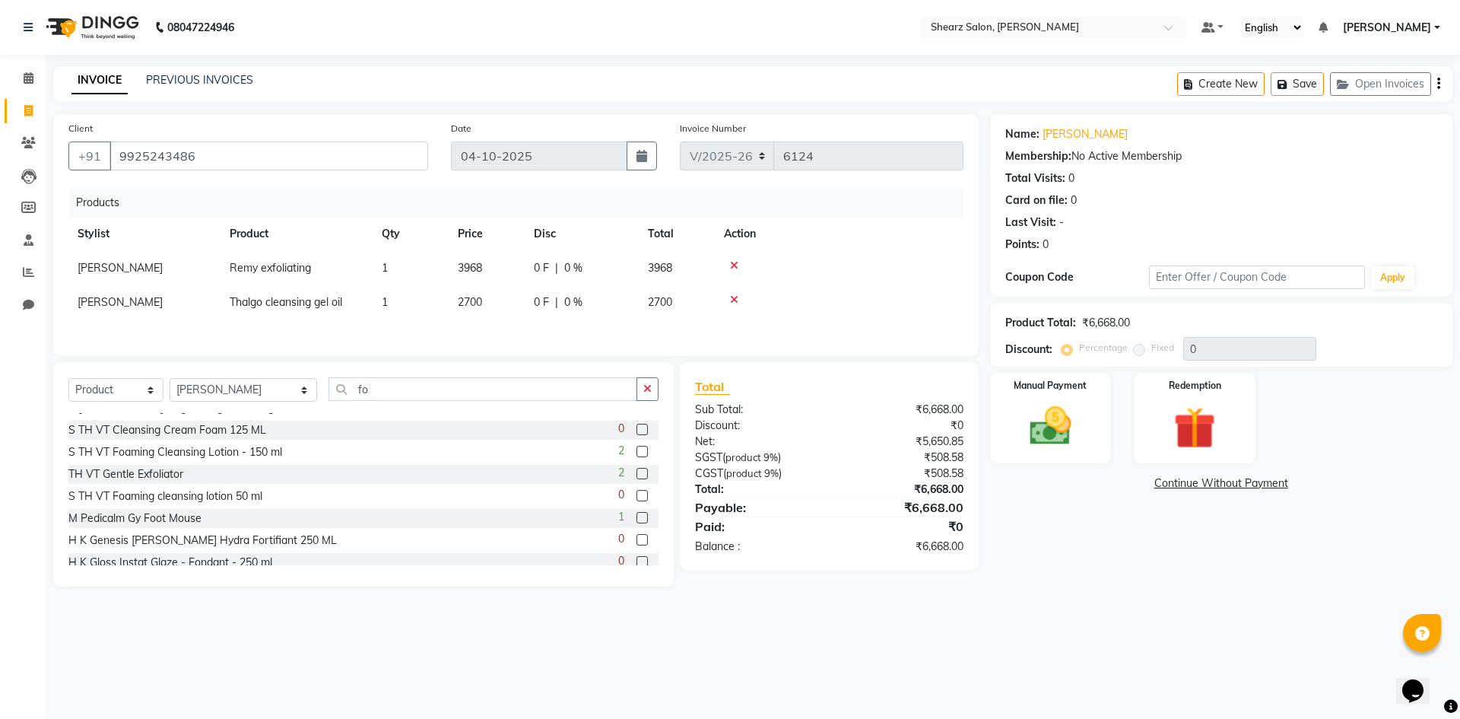
click at [637, 450] on label at bounding box center [642, 451] width 11 height 11
click at [637, 450] on input "checkbox" at bounding box center [642, 452] width 10 height 10
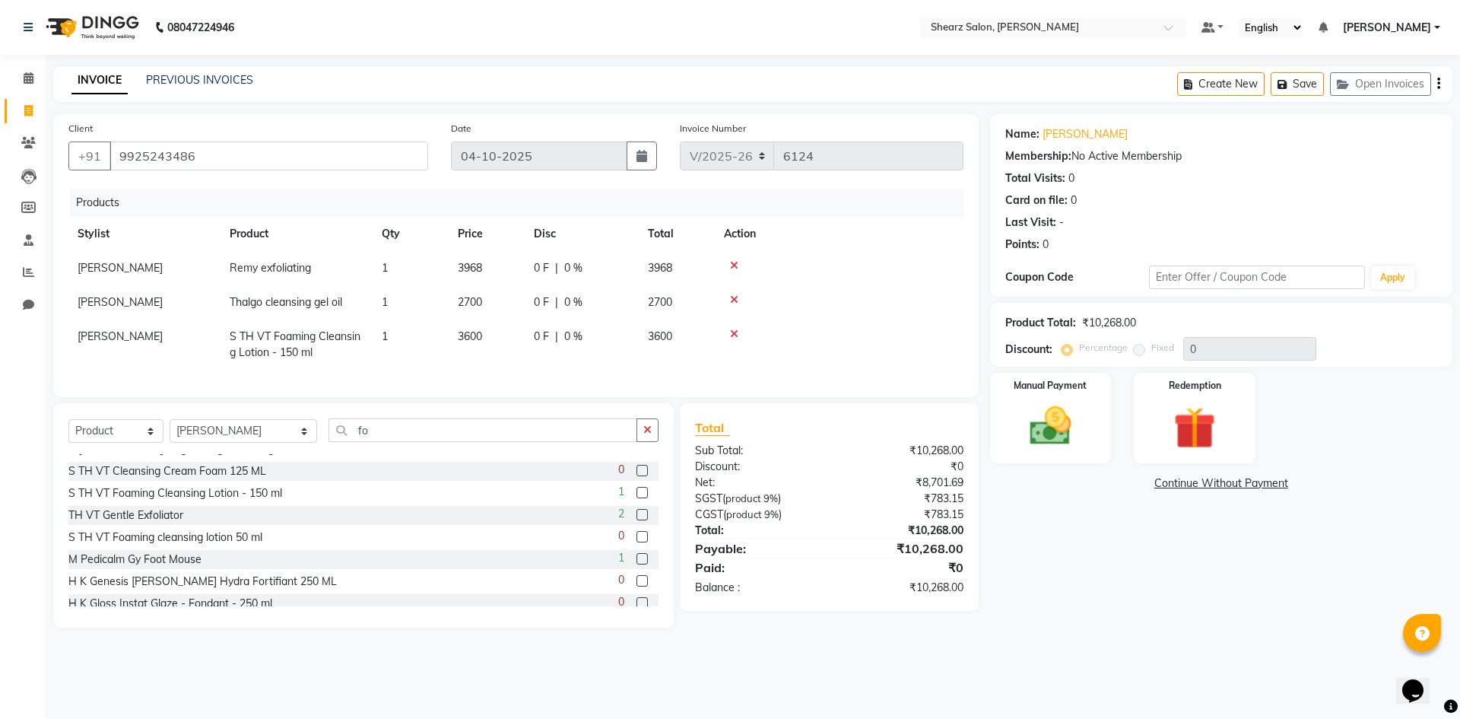
click at [732, 332] on icon at bounding box center [734, 334] width 8 height 11
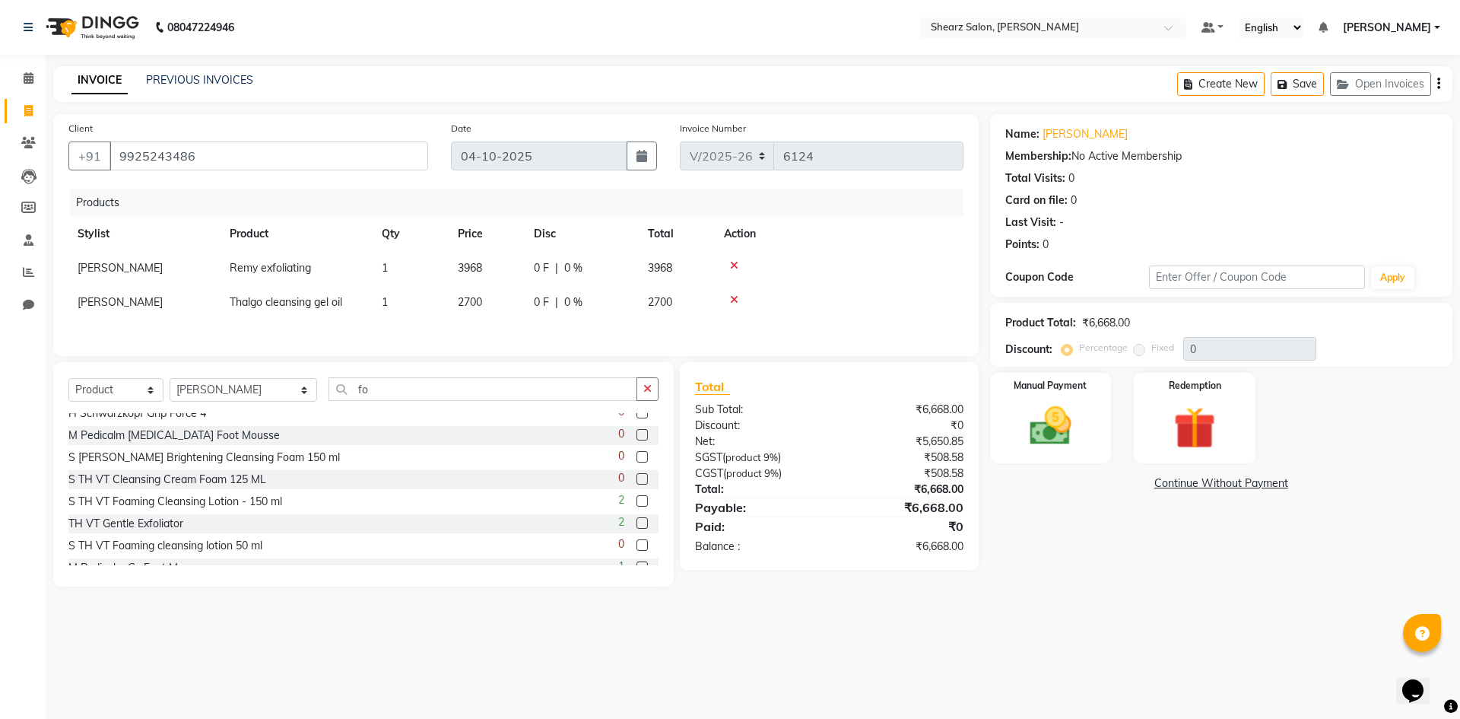
scroll to position [269, 0]
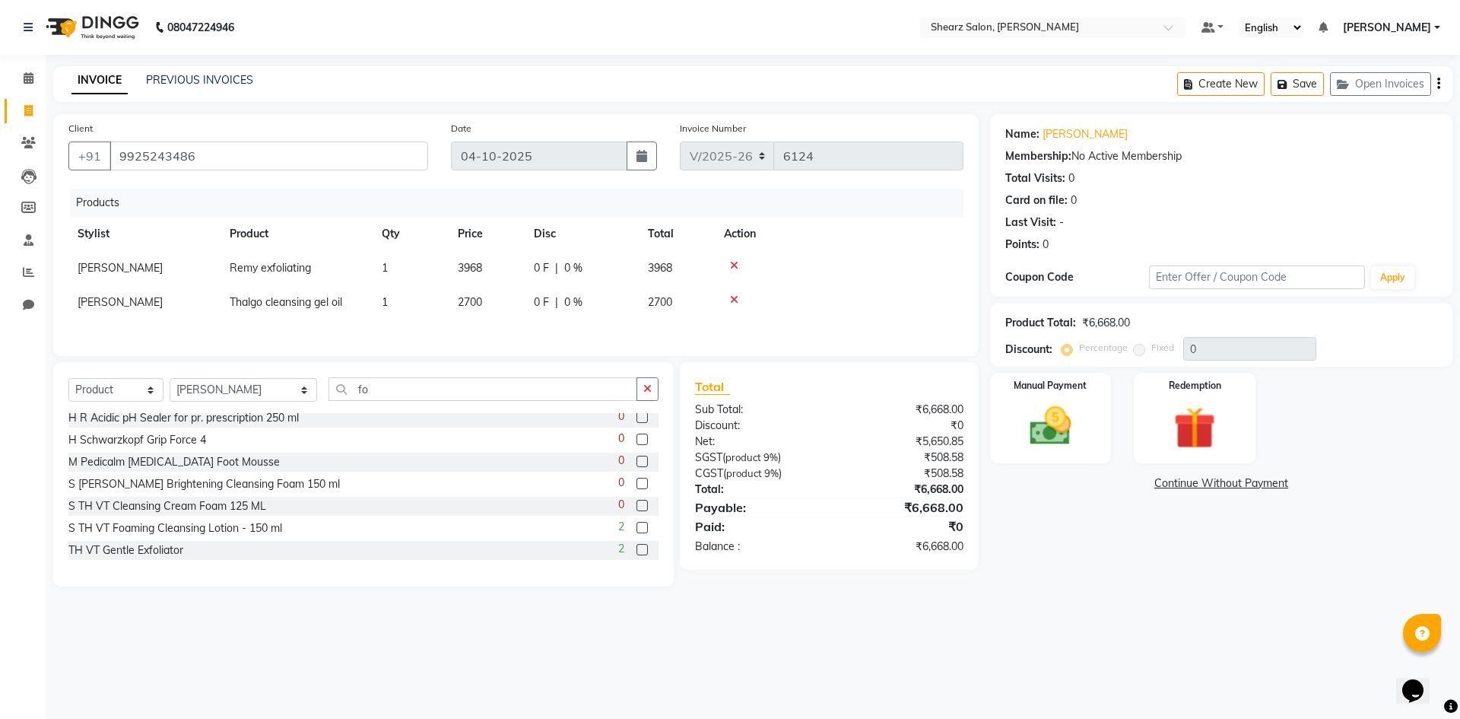
click at [637, 526] on label at bounding box center [642, 527] width 11 height 11
click at [637, 526] on input "checkbox" at bounding box center [642, 528] width 10 height 10
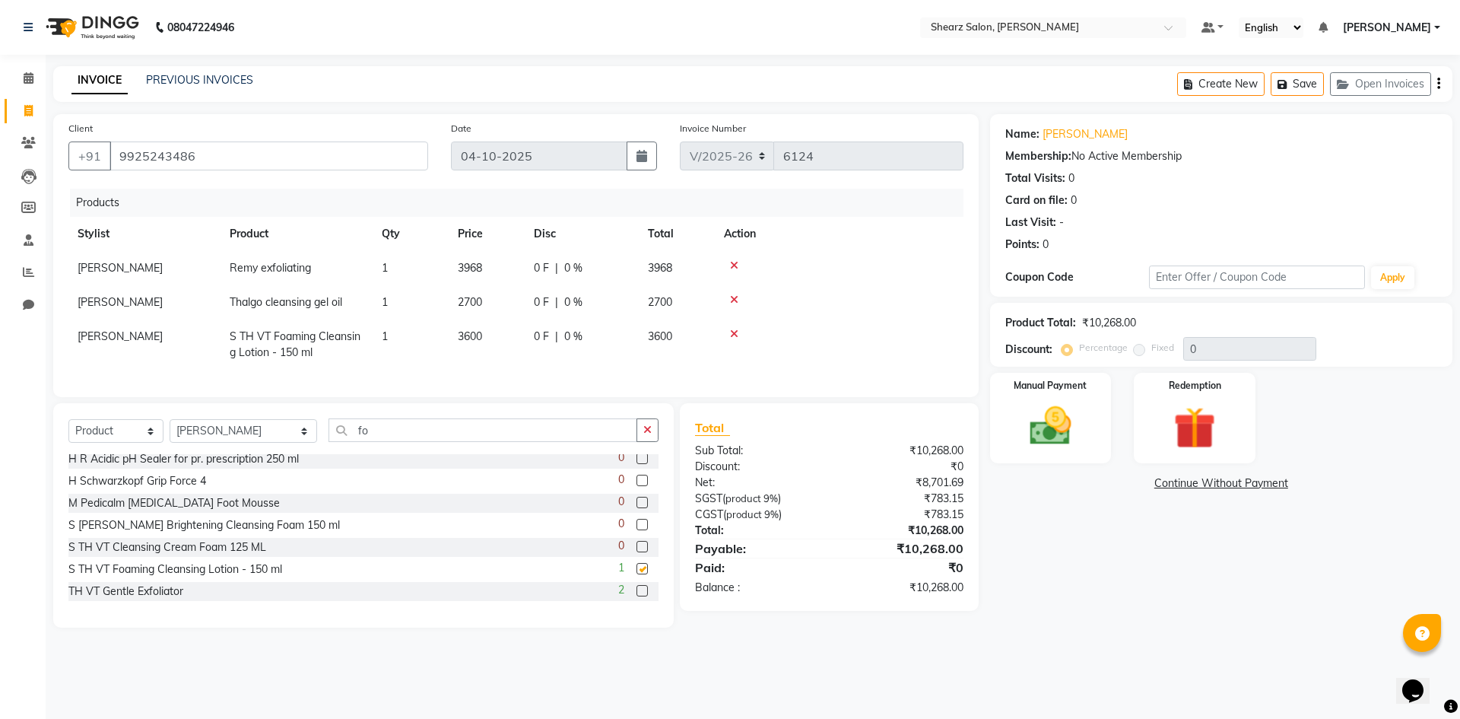
checkbox input "false"
click at [730, 332] on icon at bounding box center [734, 334] width 8 height 11
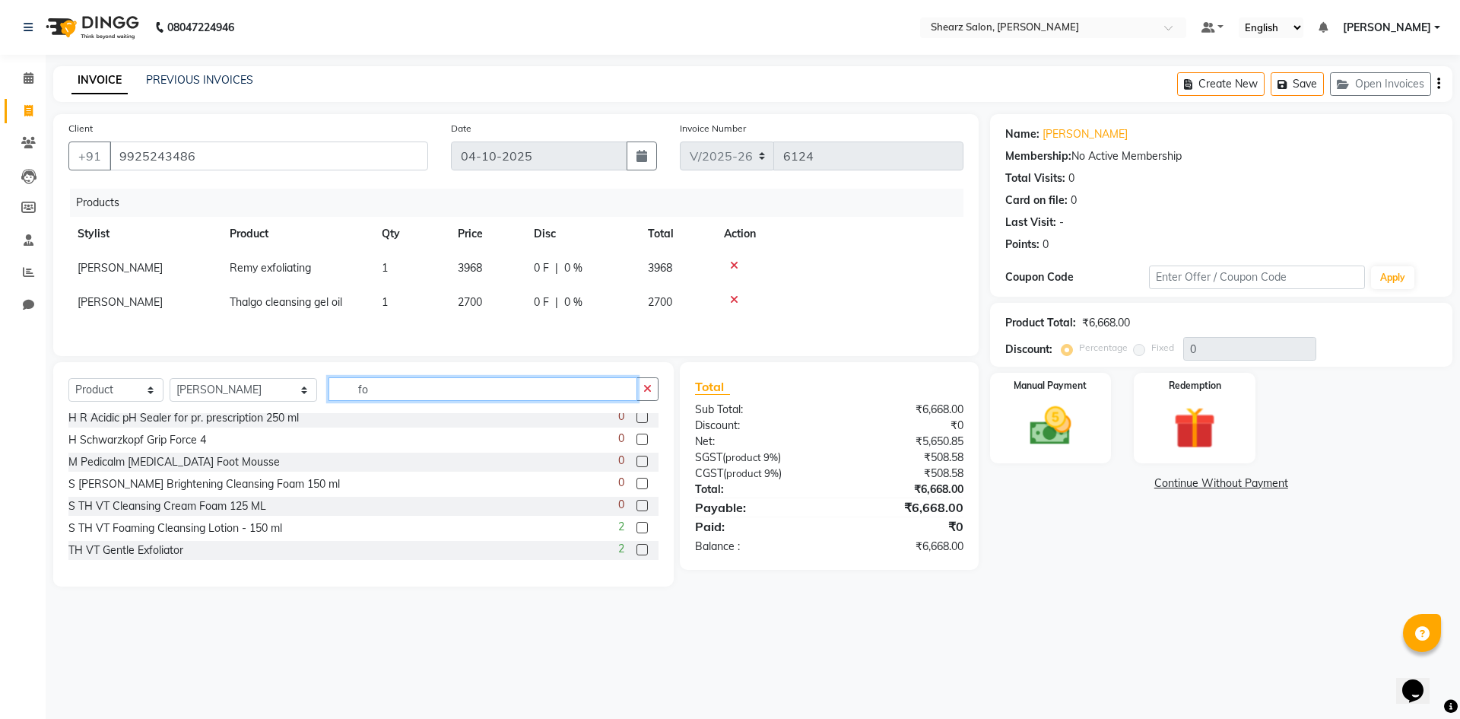
click at [367, 389] on input "fo" at bounding box center [483, 389] width 309 height 24
type input "f"
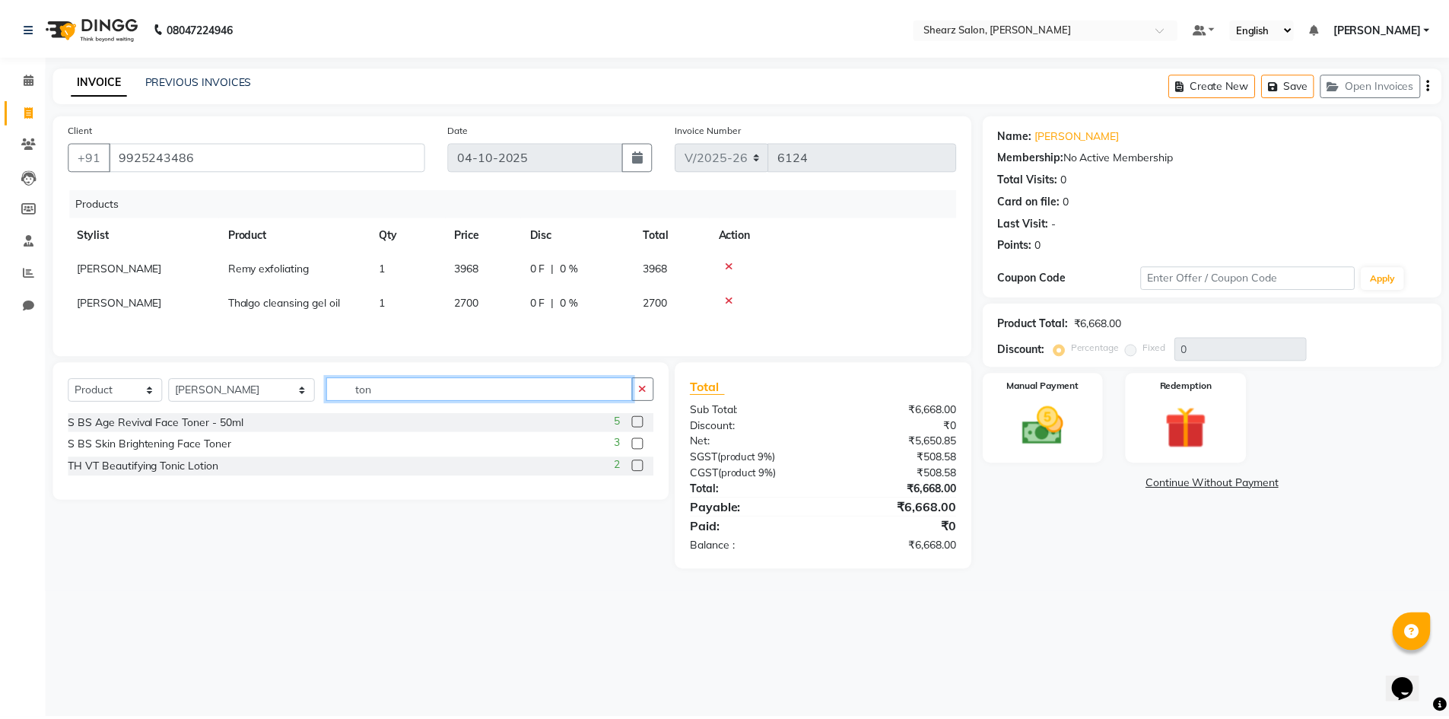
scroll to position [0, 0]
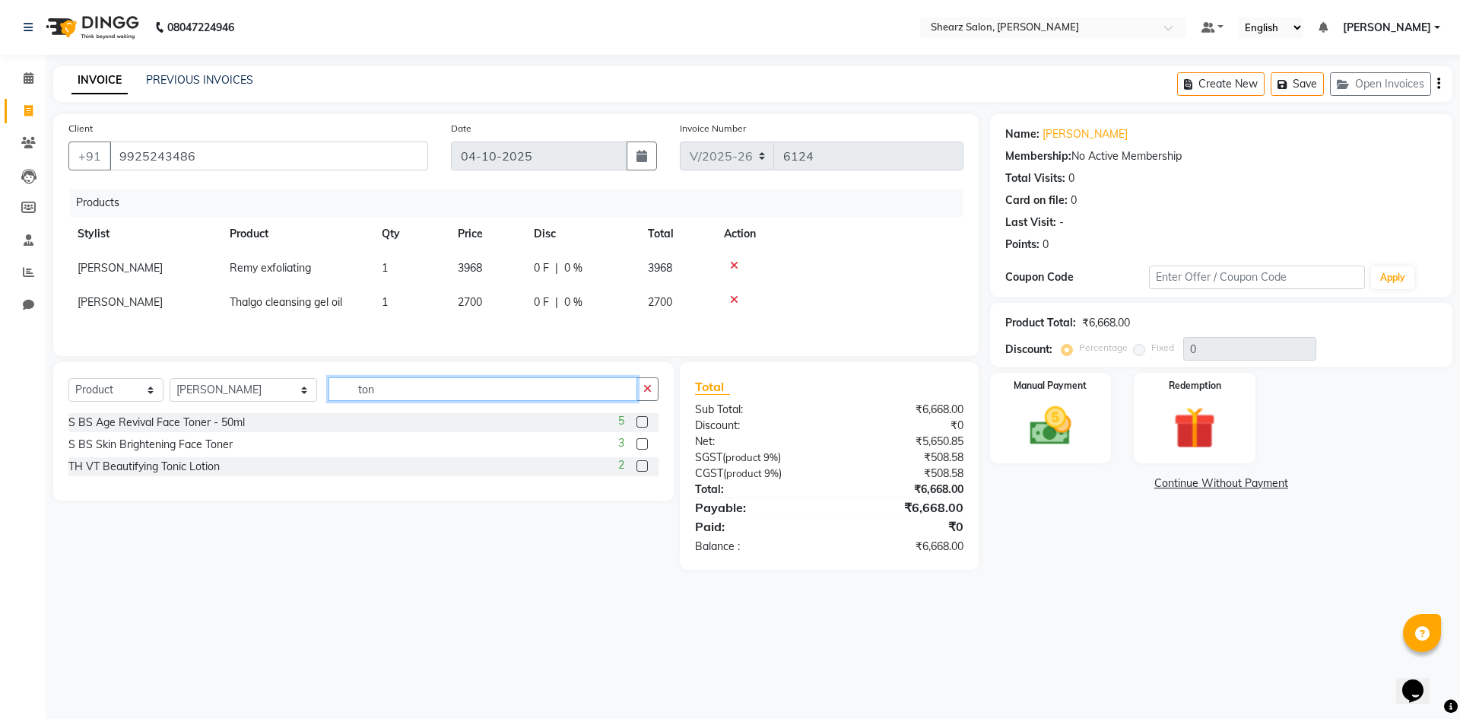
type input "ton"
click at [643, 471] on label at bounding box center [642, 465] width 11 height 11
click at [643, 471] on input "checkbox" at bounding box center [642, 467] width 10 height 10
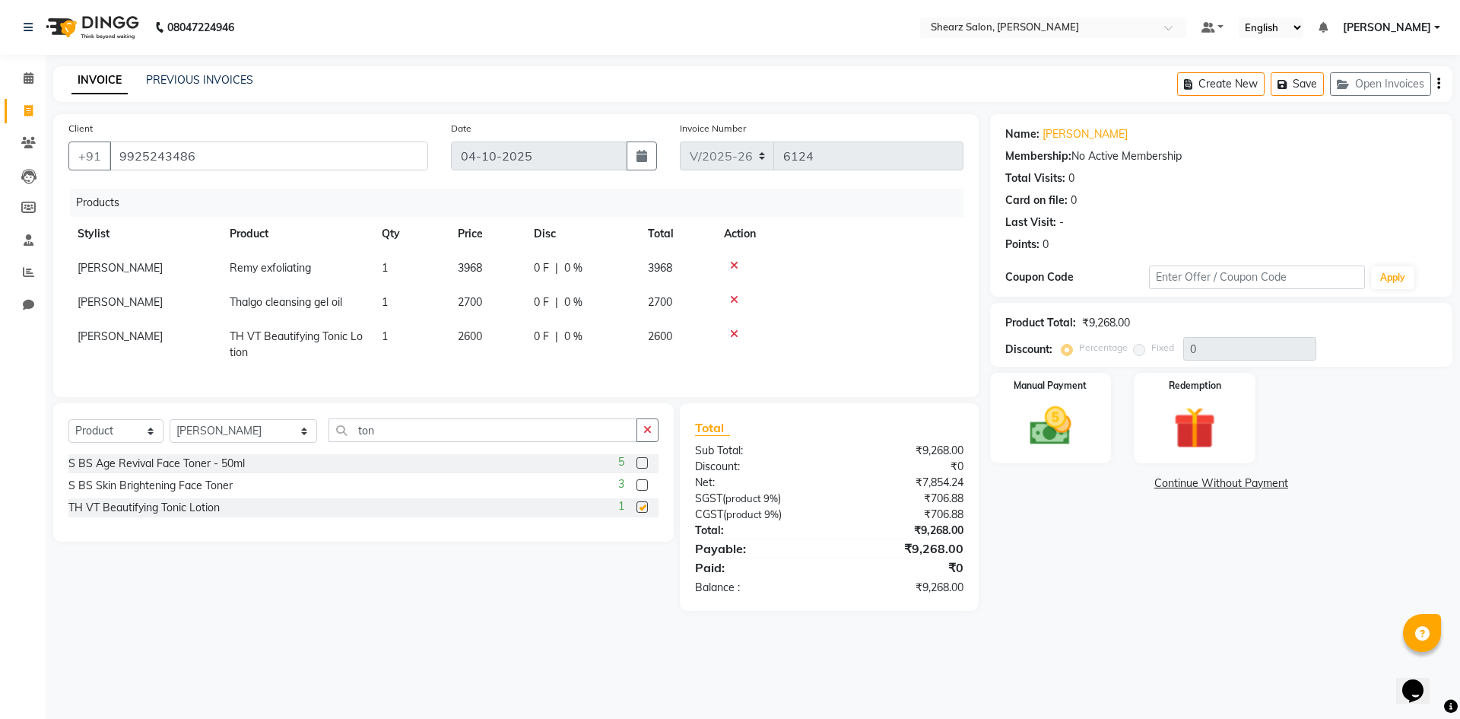
checkbox input "false"
click at [344, 441] on input "ton" at bounding box center [483, 430] width 309 height 24
type input "t"
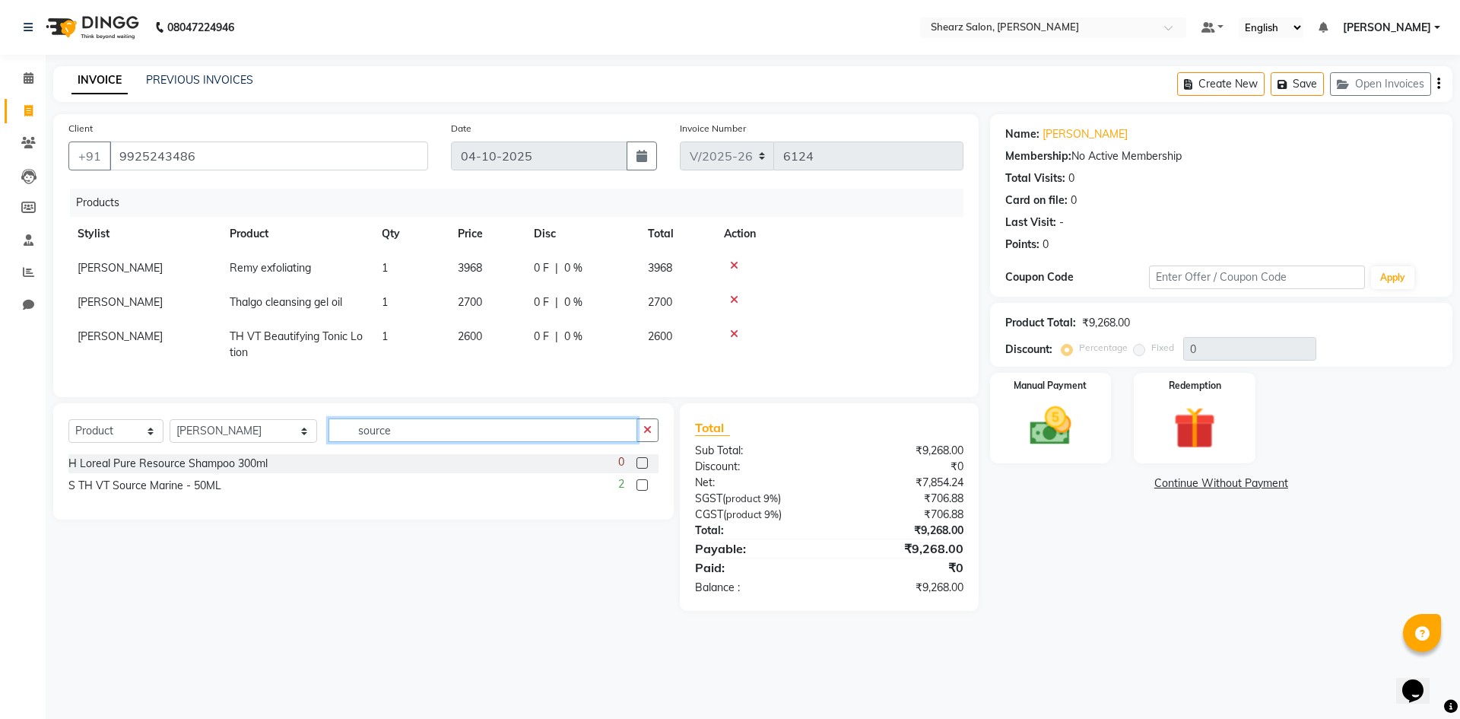
type input "source"
click at [637, 491] on label at bounding box center [642, 484] width 11 height 11
click at [637, 491] on input "checkbox" at bounding box center [642, 486] width 10 height 10
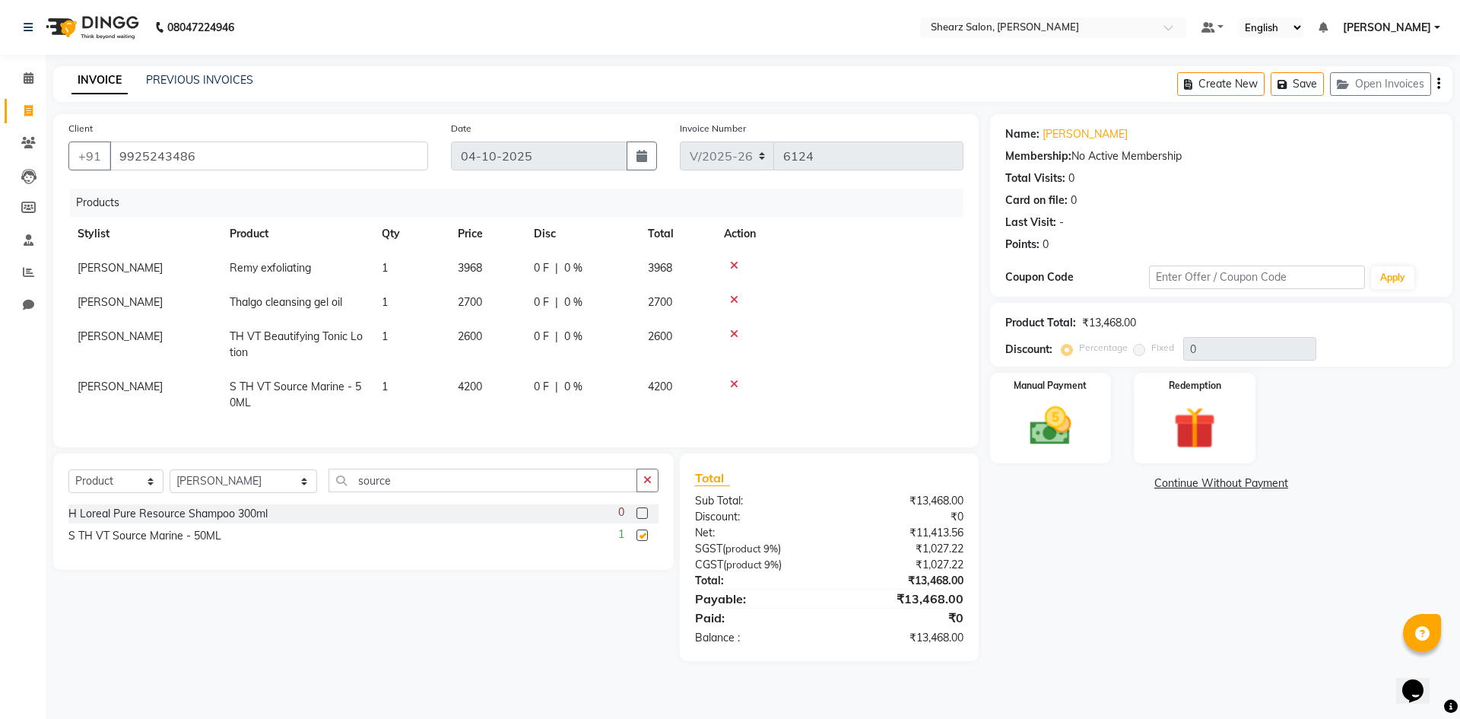
checkbox input "false"
click at [1061, 413] on img at bounding box center [1050, 426] width 71 height 50
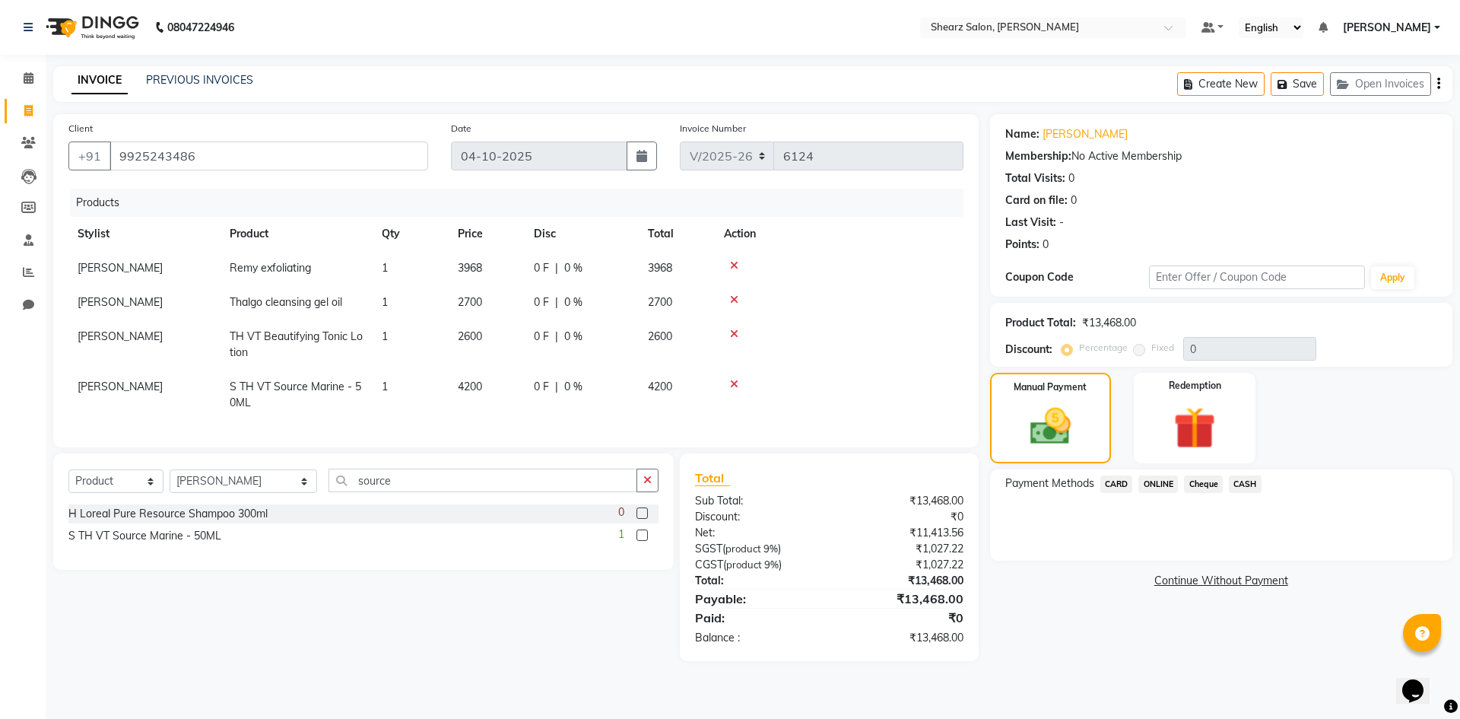
click at [1124, 484] on span "CARD" at bounding box center [1116, 483] width 33 height 17
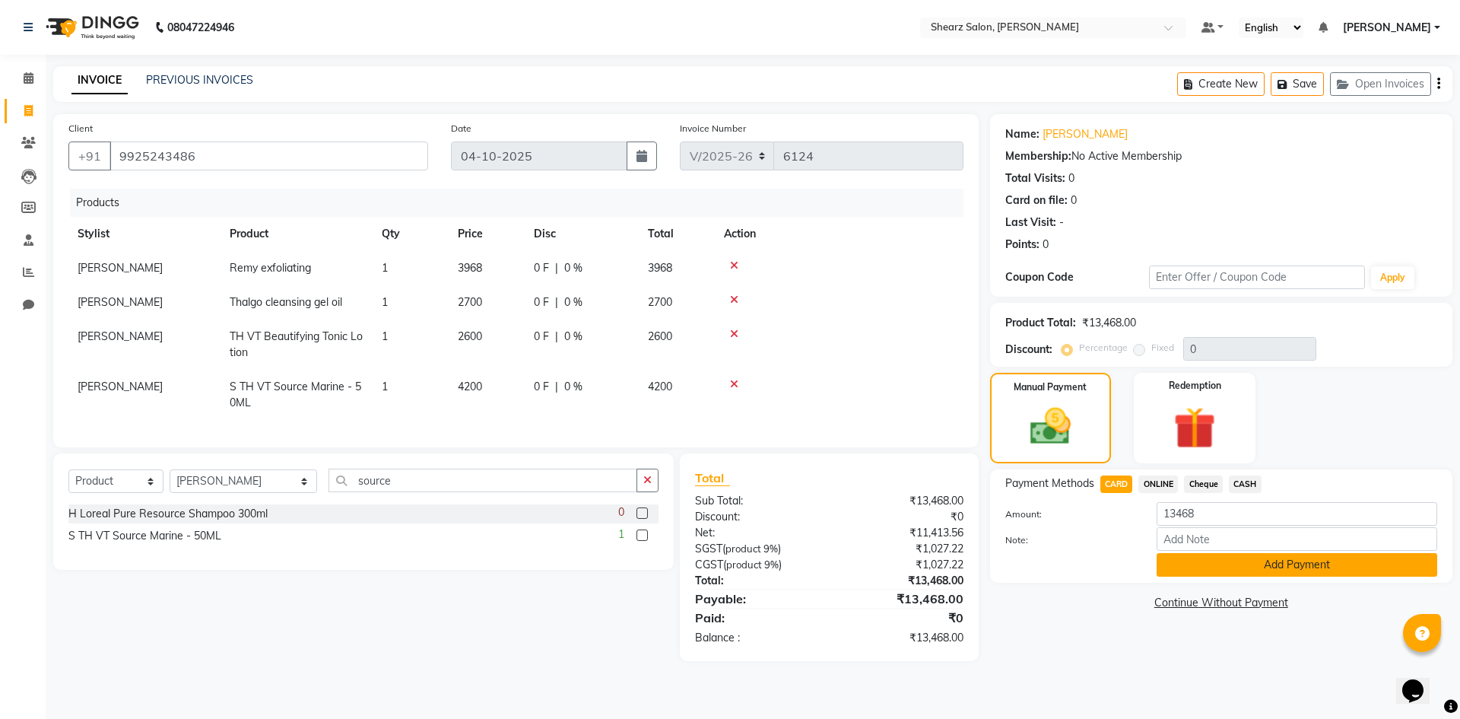
click at [1270, 560] on button "Add Payment" at bounding box center [1297, 565] width 281 height 24
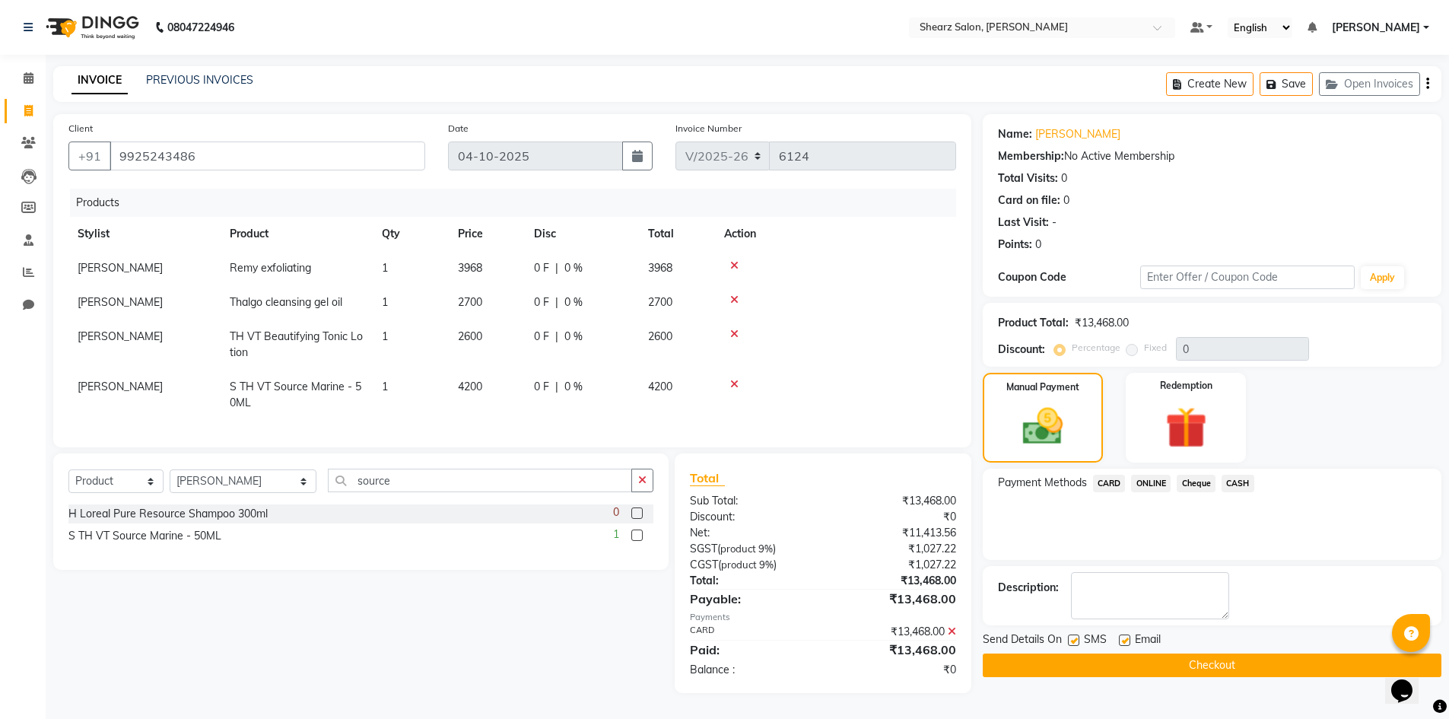
click at [1173, 667] on button "Checkout" at bounding box center [1212, 665] width 459 height 24
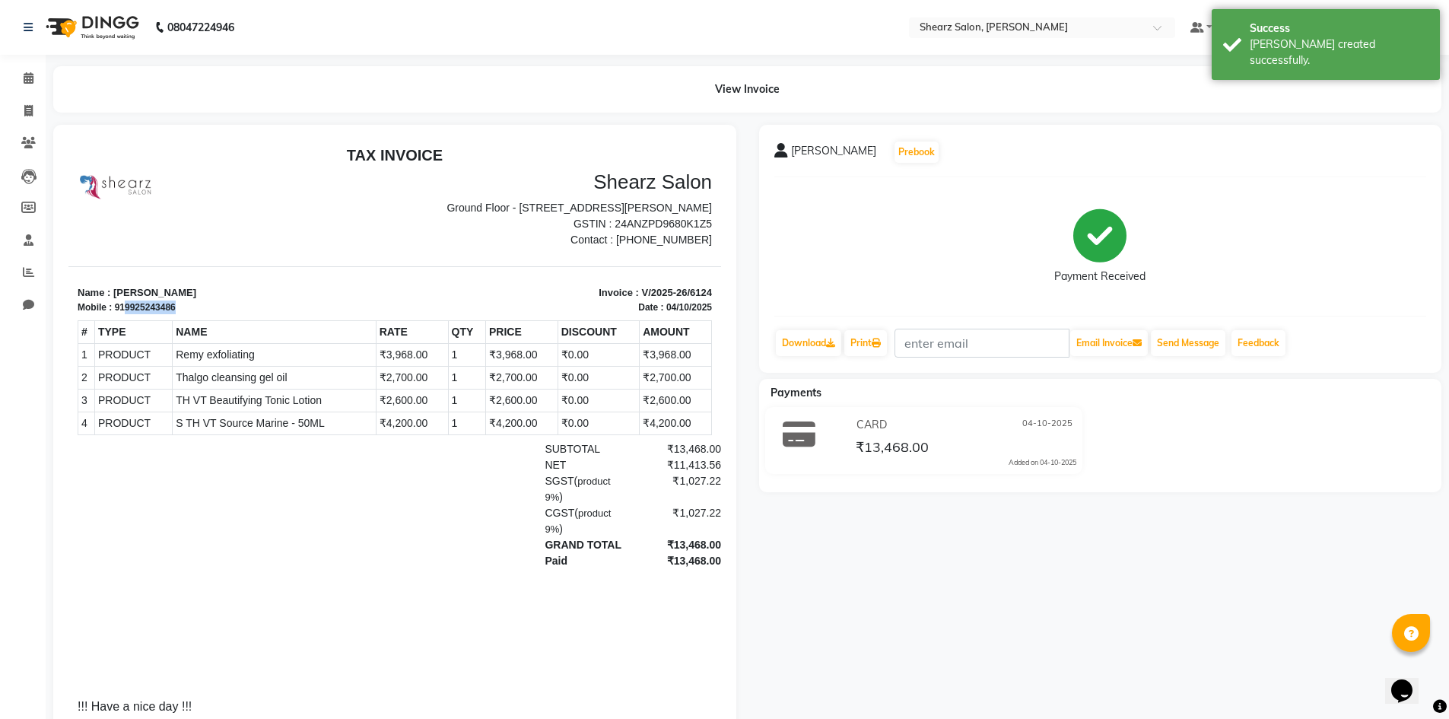
drag, startPoint x: 124, startPoint y: 300, endPoint x: 180, endPoint y: 303, distance: 56.4
click at [180, 303] on div "Mobile : 919925243486" at bounding box center [232, 307] width 308 height 14
copy div "9925243486"
click at [29, 81] on icon at bounding box center [29, 77] width 10 height 11
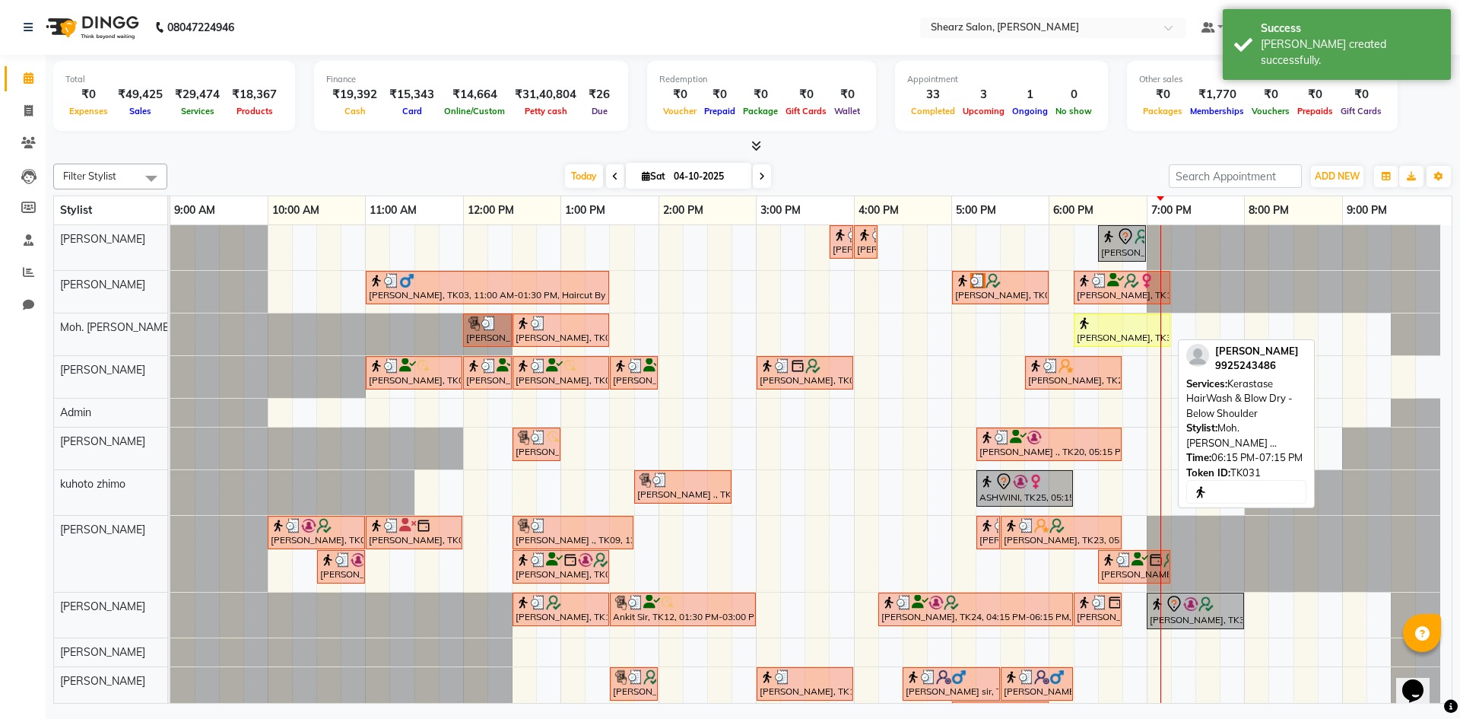
click at [1085, 320] on img at bounding box center [1084, 323] width 15 height 15
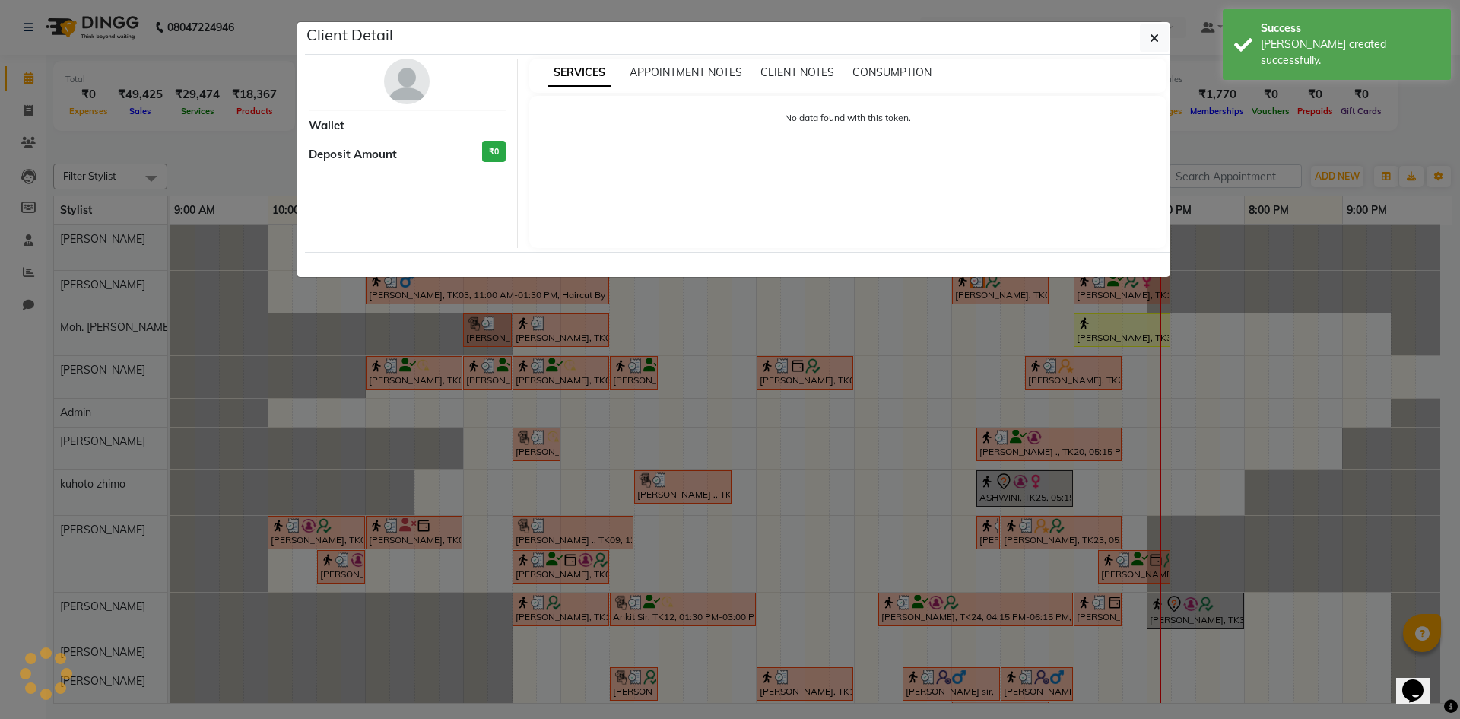
select select "1"
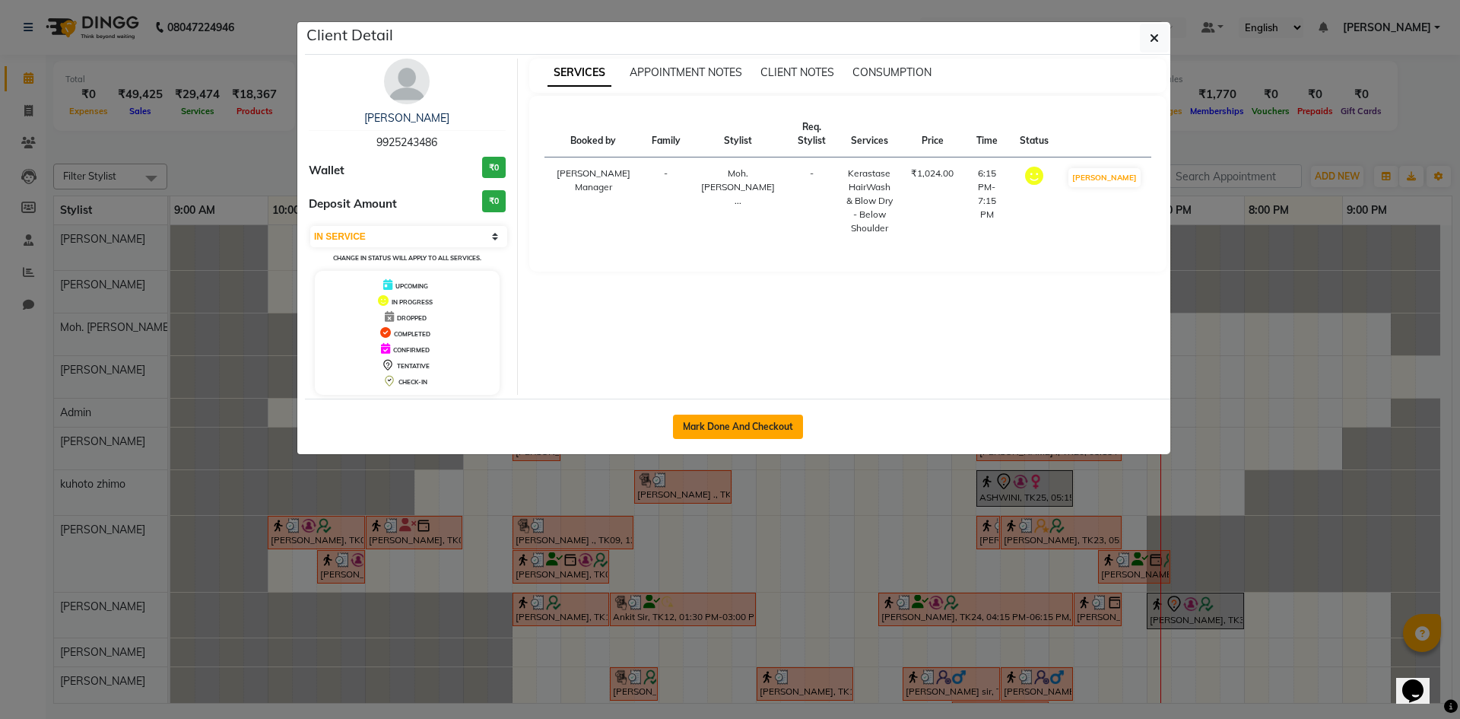
click at [733, 422] on button "Mark Done And Checkout" at bounding box center [738, 426] width 130 height 24
select select "8159"
select select "service"
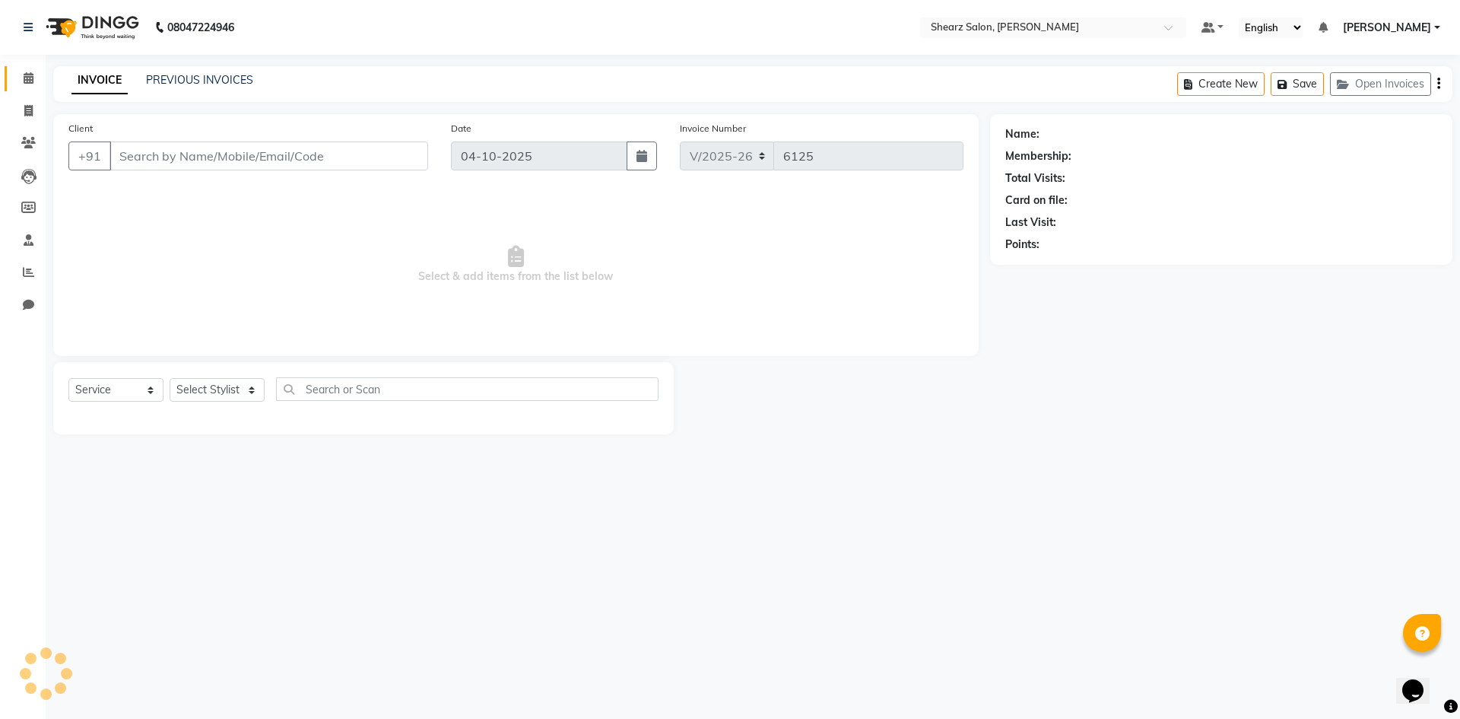
select select "3"
select select "V"
type input "9925243486"
select select "87136"
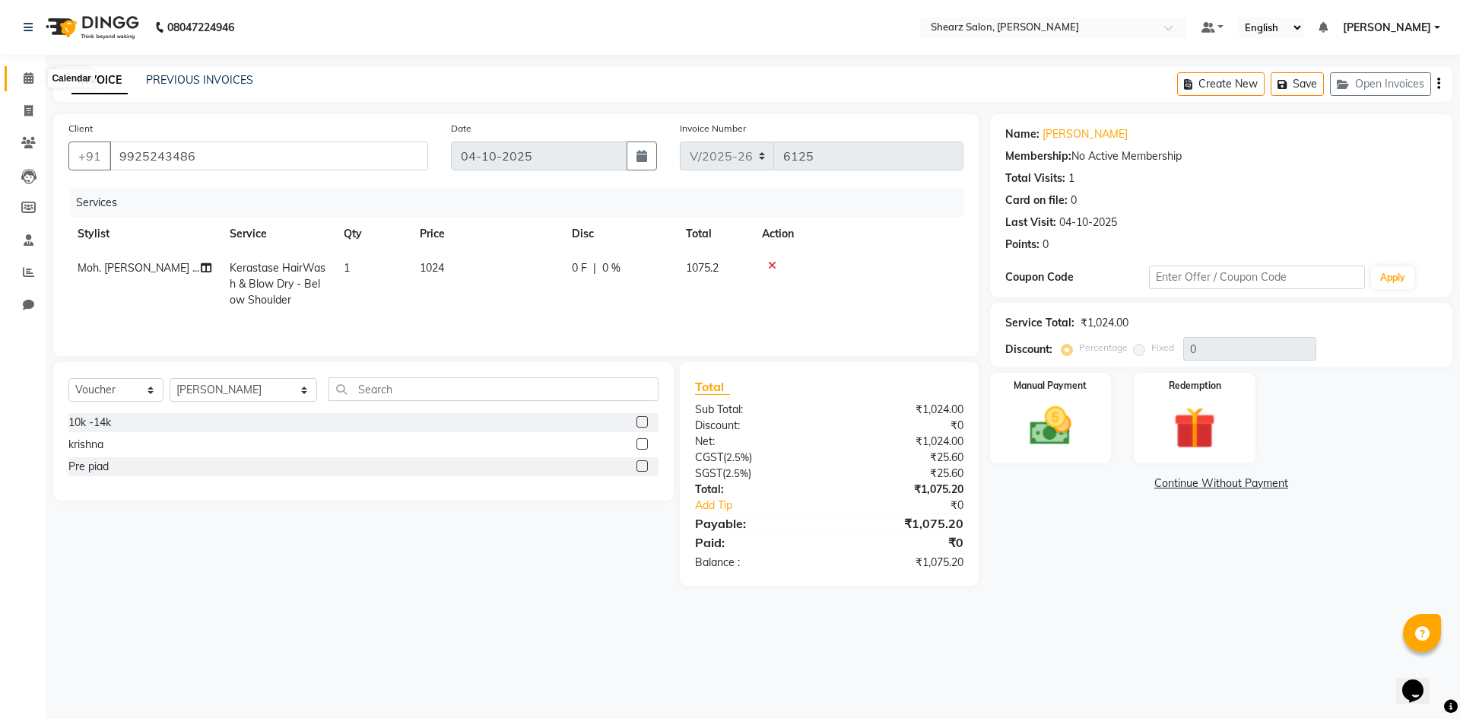
click at [30, 74] on icon at bounding box center [29, 77] width 10 height 11
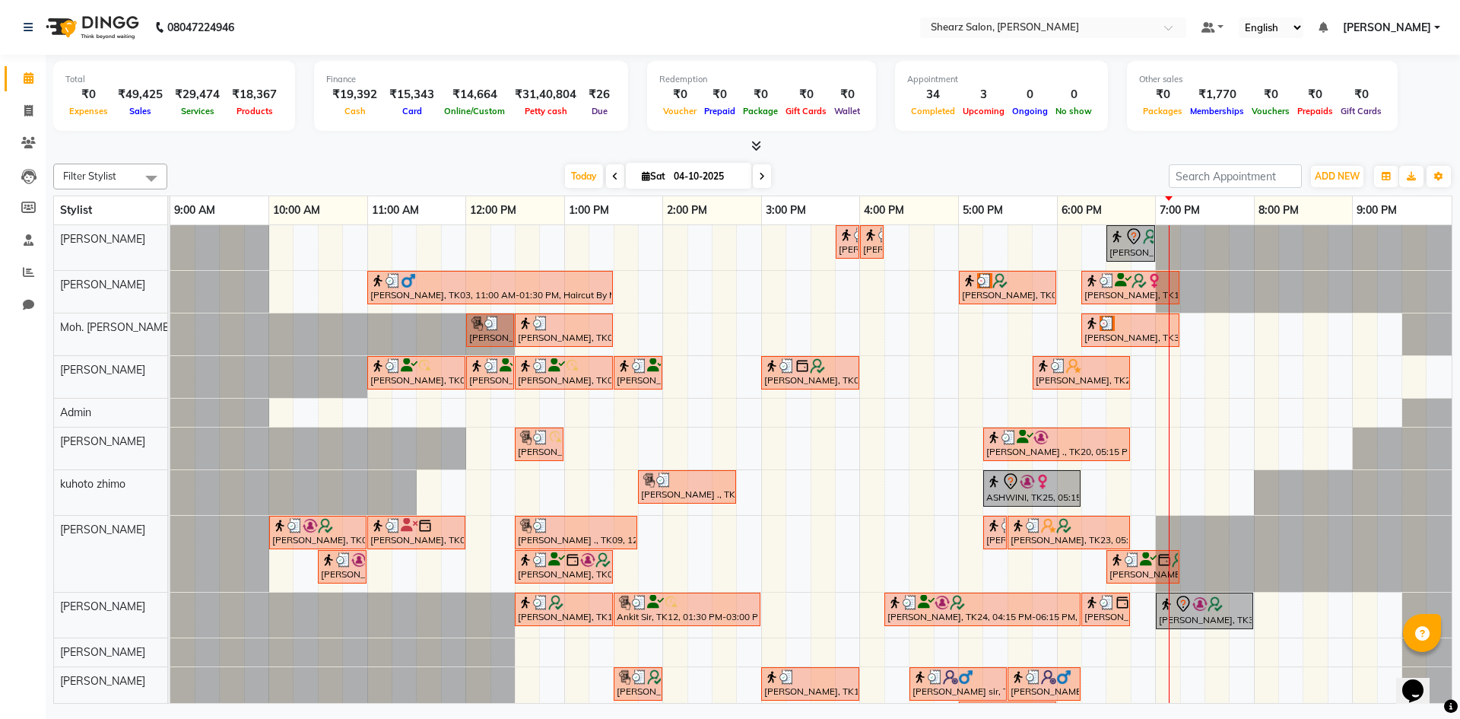
click at [717, 165] on input "04-10-2025" at bounding box center [707, 176] width 76 height 23
select select "10"
select select "2025"
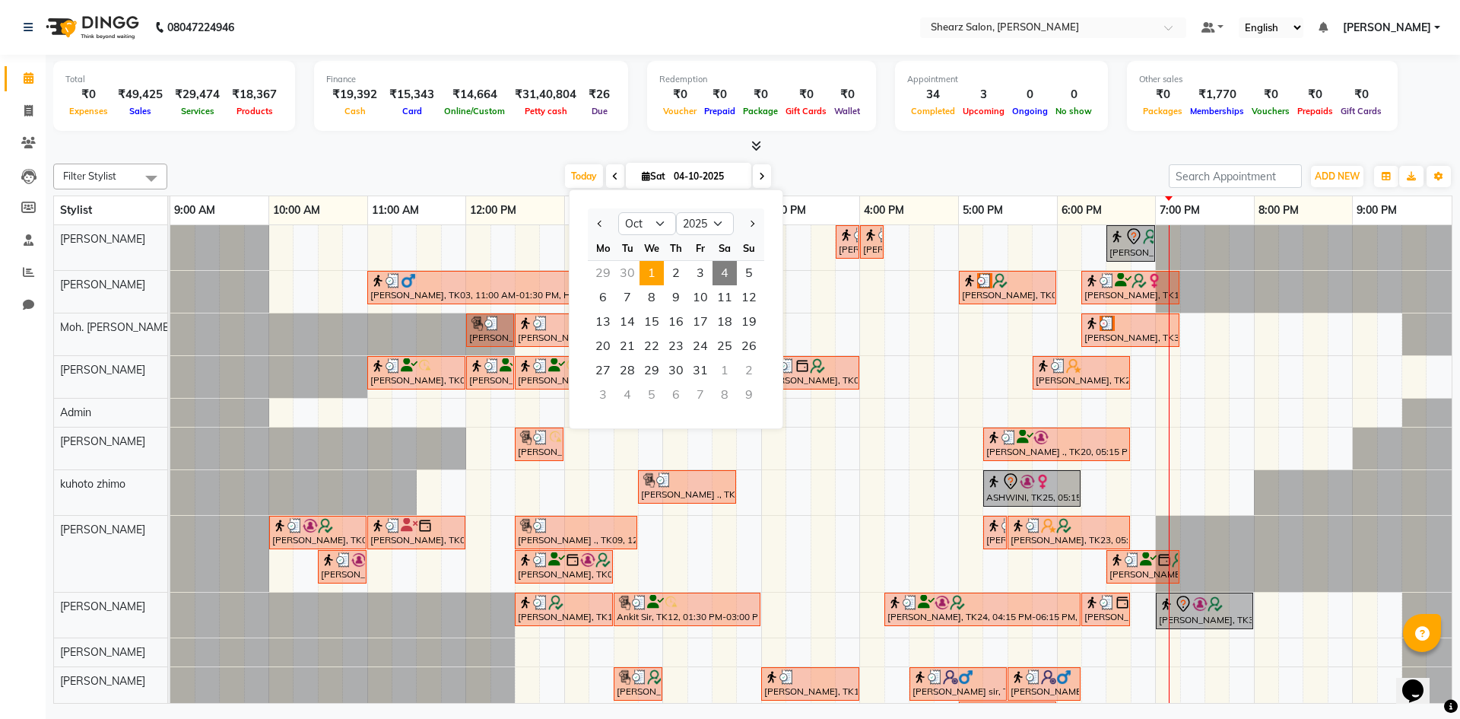
click at [659, 261] on span "1" at bounding box center [652, 273] width 24 height 24
type input "01-10-2025"
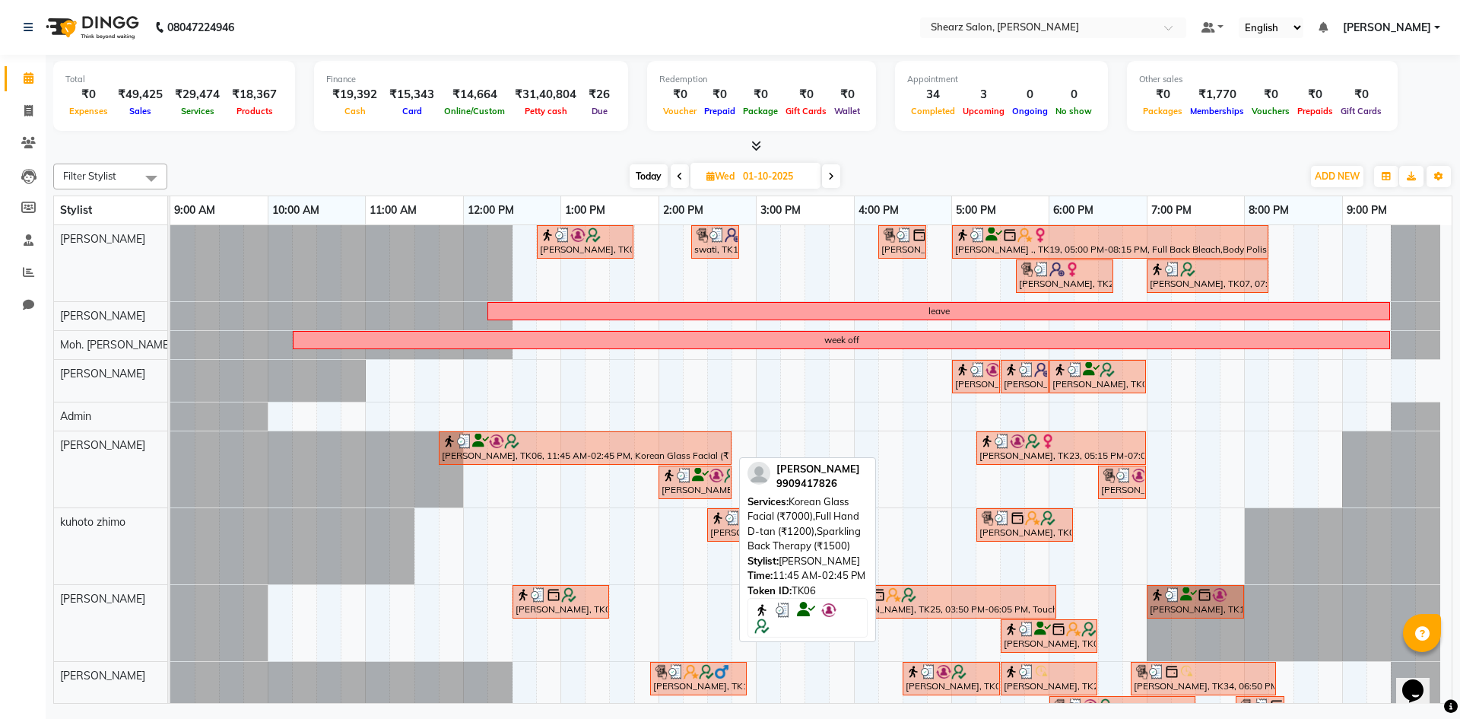
click at [556, 449] on div "[PERSON_NAME], TK06, 11:45 AM-02:45 PM, Korean Glass Facial (₹7000),Full Hand D…" at bounding box center [585, 447] width 290 height 29
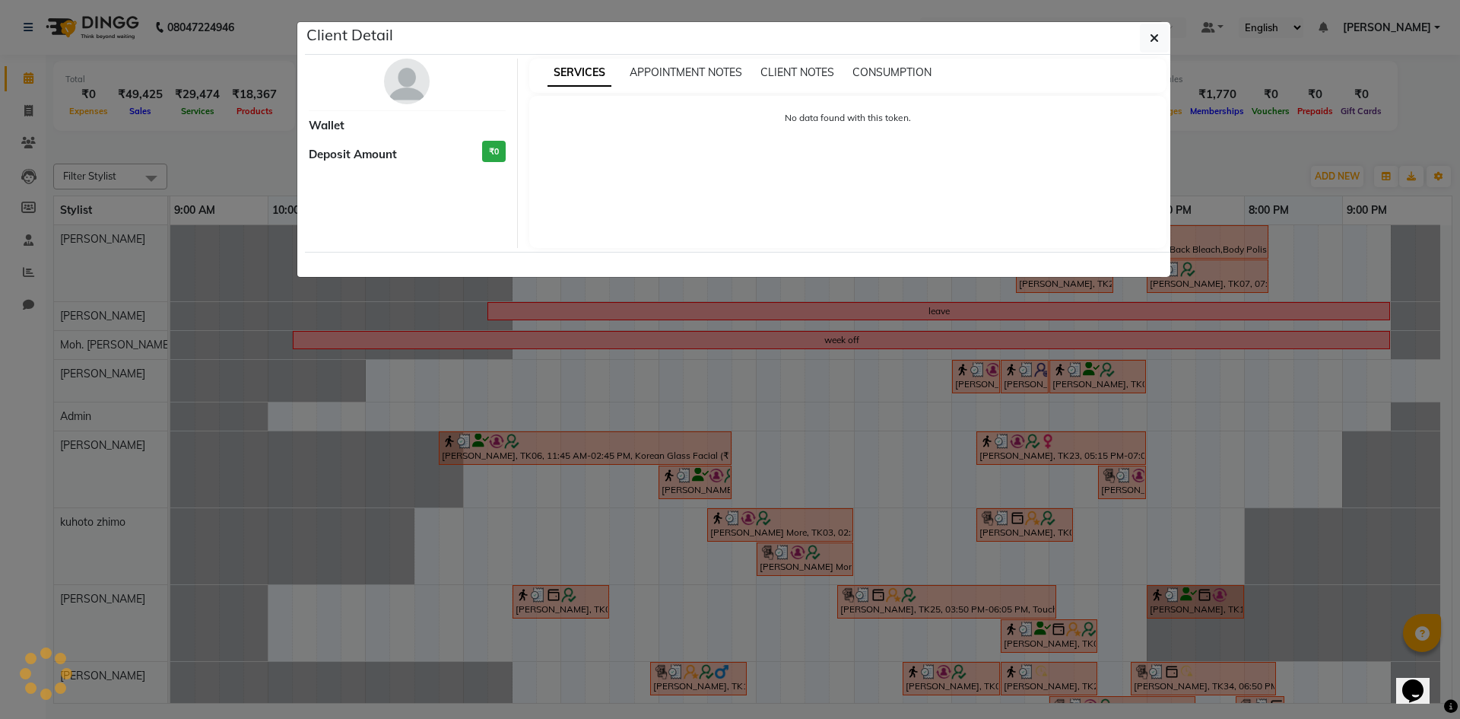
select select "3"
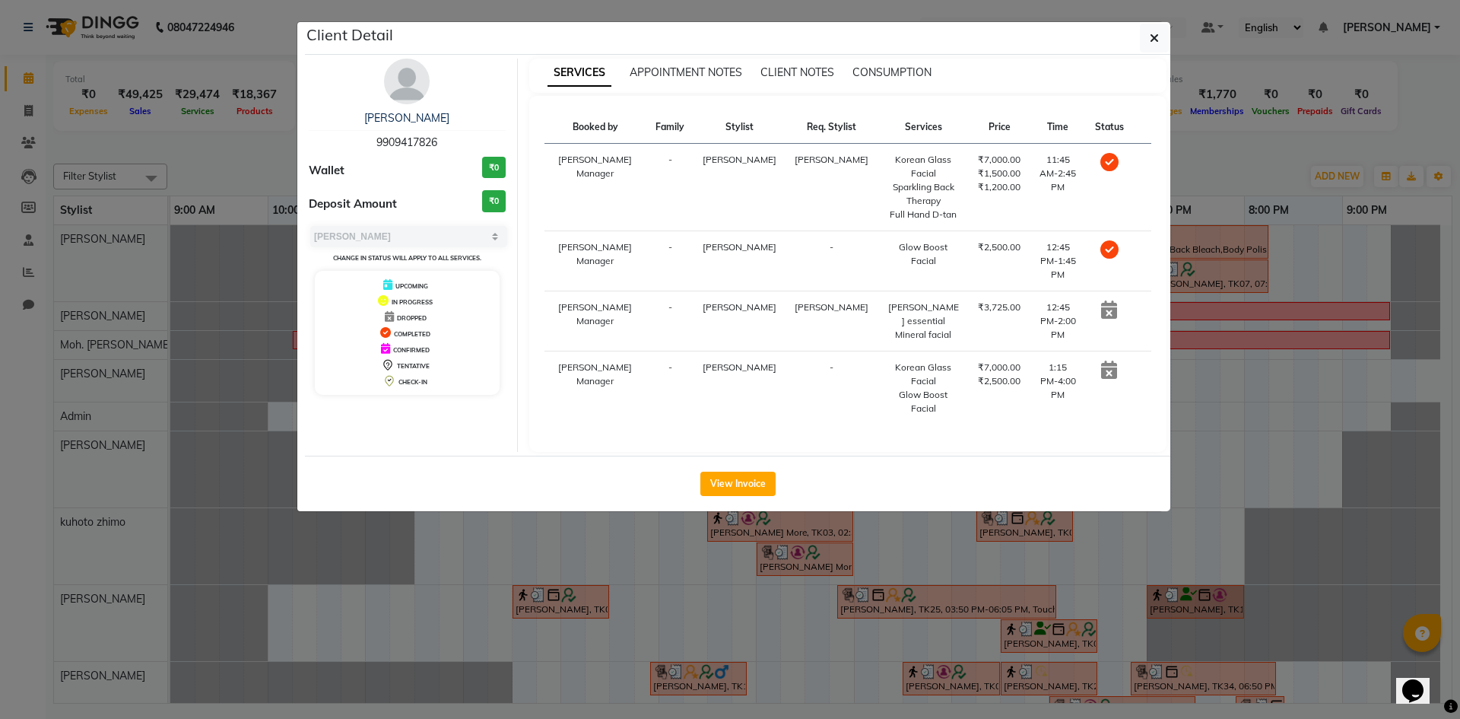
drag, startPoint x: 364, startPoint y: 136, endPoint x: 437, endPoint y: 132, distance: 72.3
click at [437, 132] on div "[PERSON_NAME] 9909417826" at bounding box center [407, 130] width 197 height 40
copy span "9909417826"
click at [547, 613] on ngb-modal-window "Client Detail [PERSON_NAME] 9909417826 Wallet ₹0 Deposit Amount ₹0 Select MARK …" at bounding box center [730, 359] width 1460 height 719
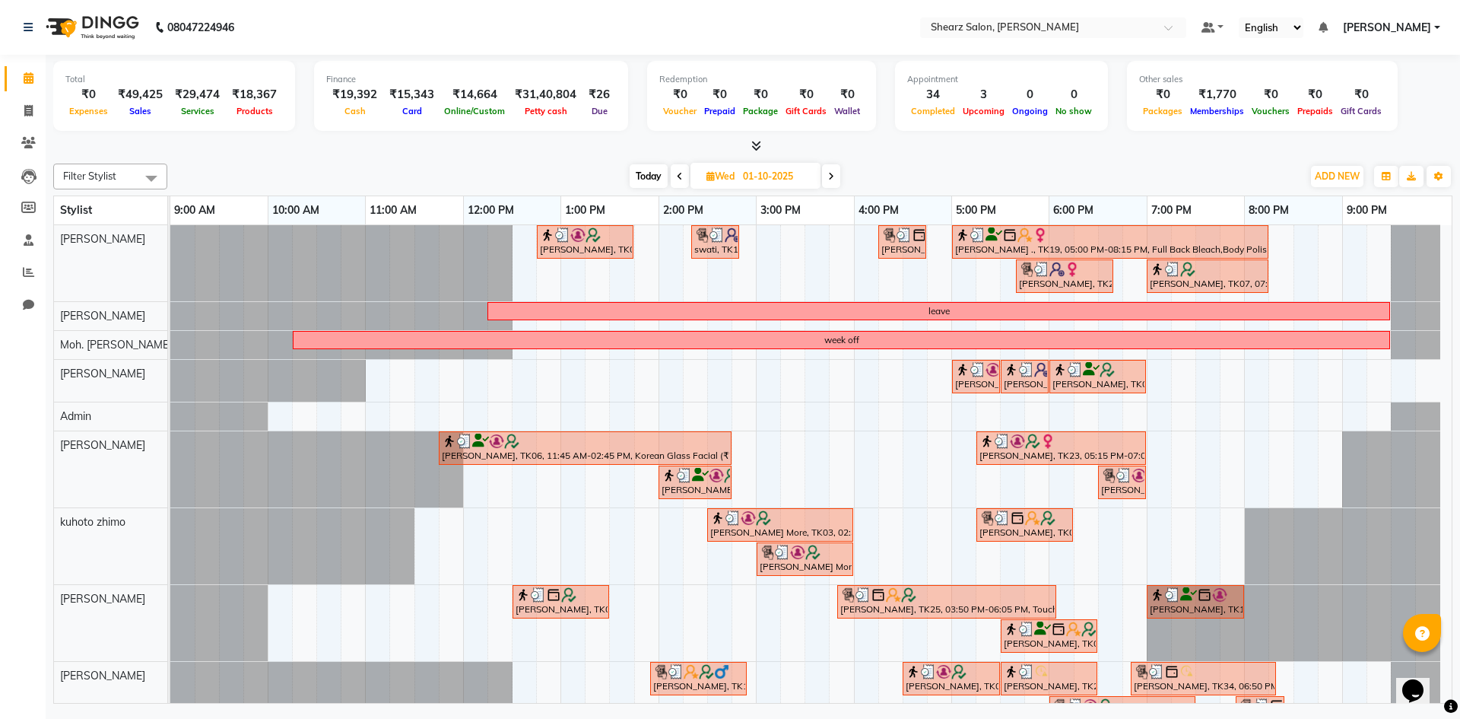
click at [750, 148] on span at bounding box center [753, 146] width 16 height 16
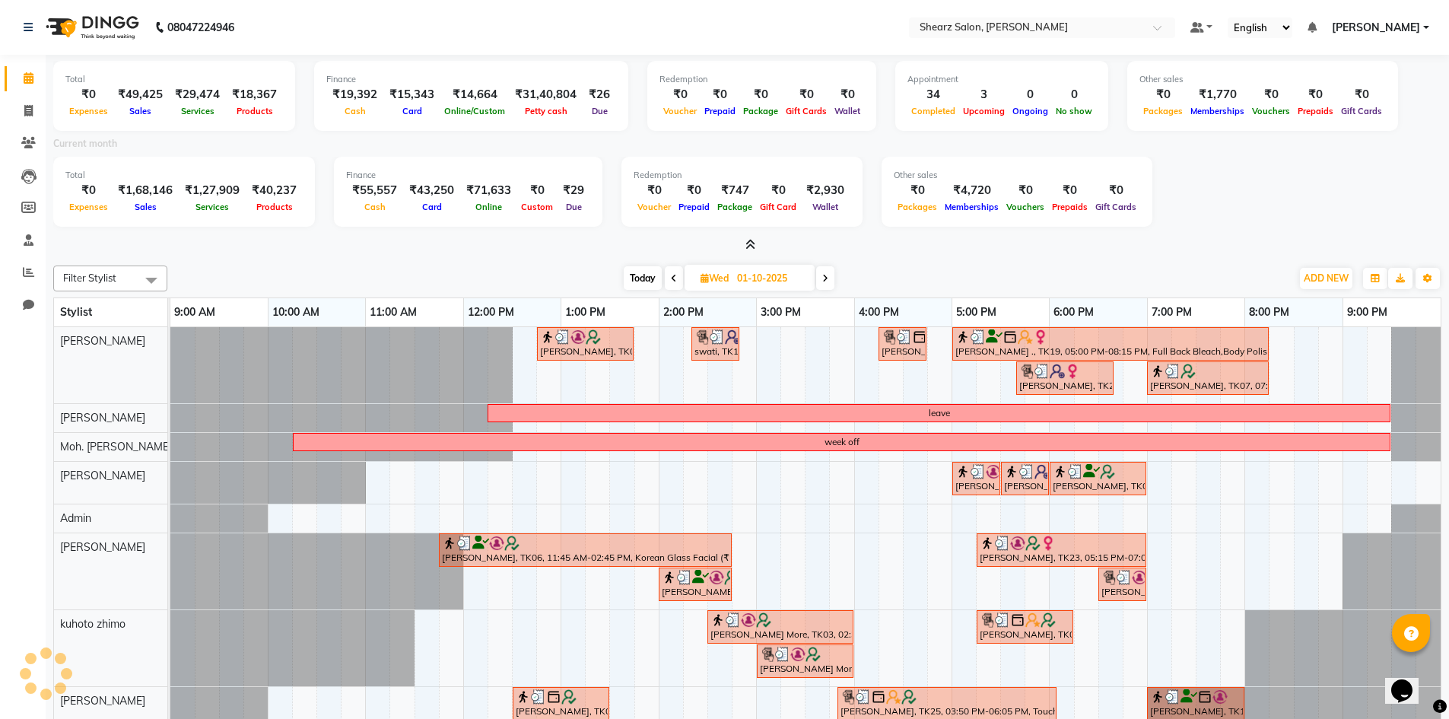
click at [763, 172] on div "Redemption" at bounding box center [742, 175] width 217 height 13
click at [754, 276] on input "01-10-2025" at bounding box center [770, 278] width 76 height 23
select select "10"
select select "2025"
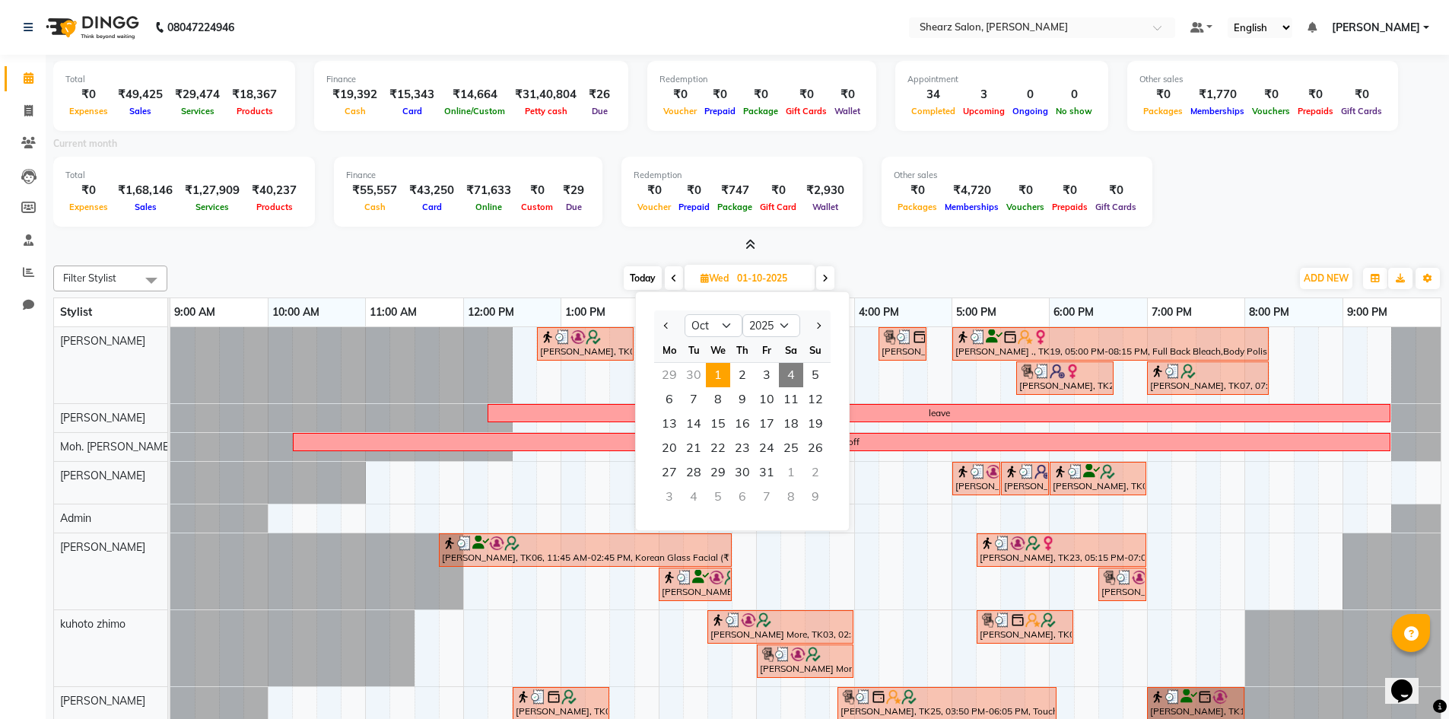
click at [781, 375] on span "4" at bounding box center [791, 375] width 24 height 24
type input "04-10-2025"
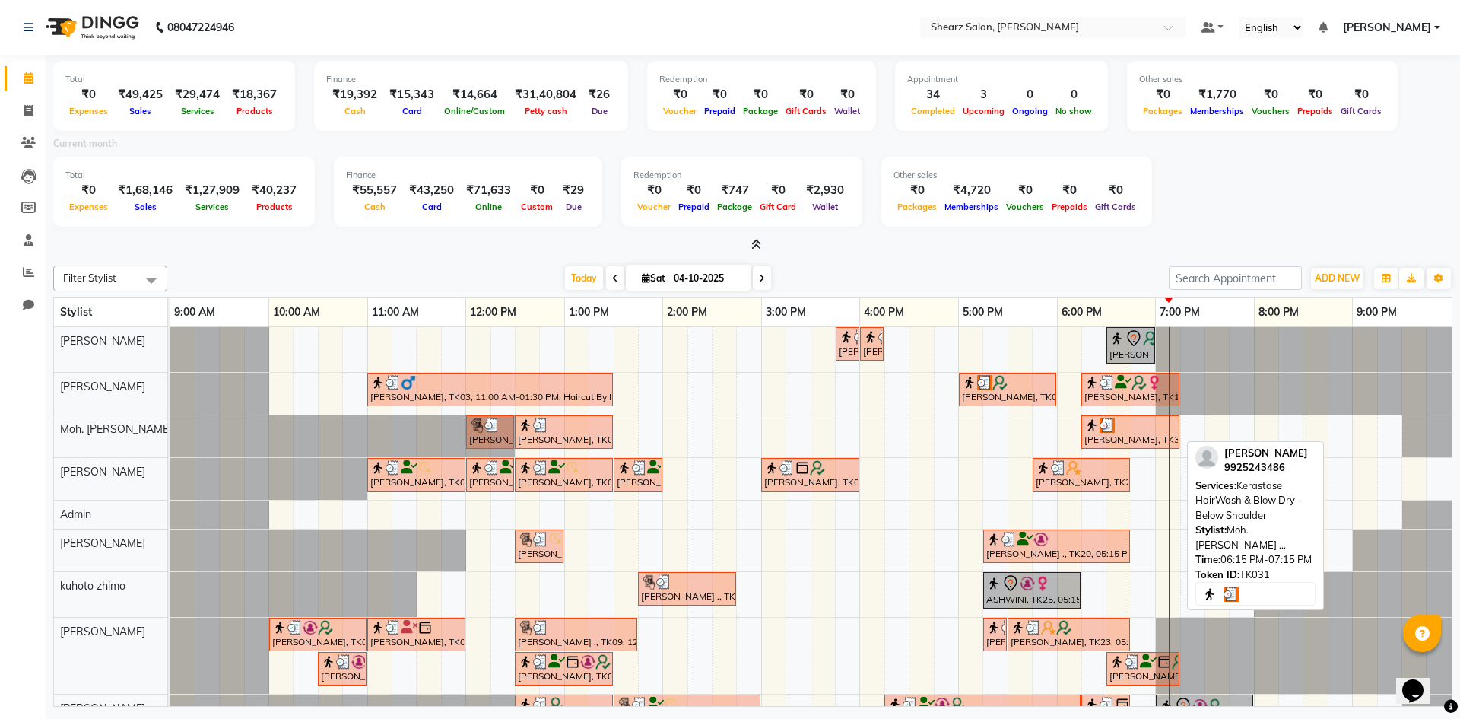
click at [1120, 440] on div "[PERSON_NAME], TK31, 06:15 PM-07:15 PM, Kerastase HairWash & Blow Dry - Below S…" at bounding box center [1130, 432] width 95 height 29
select select "3"
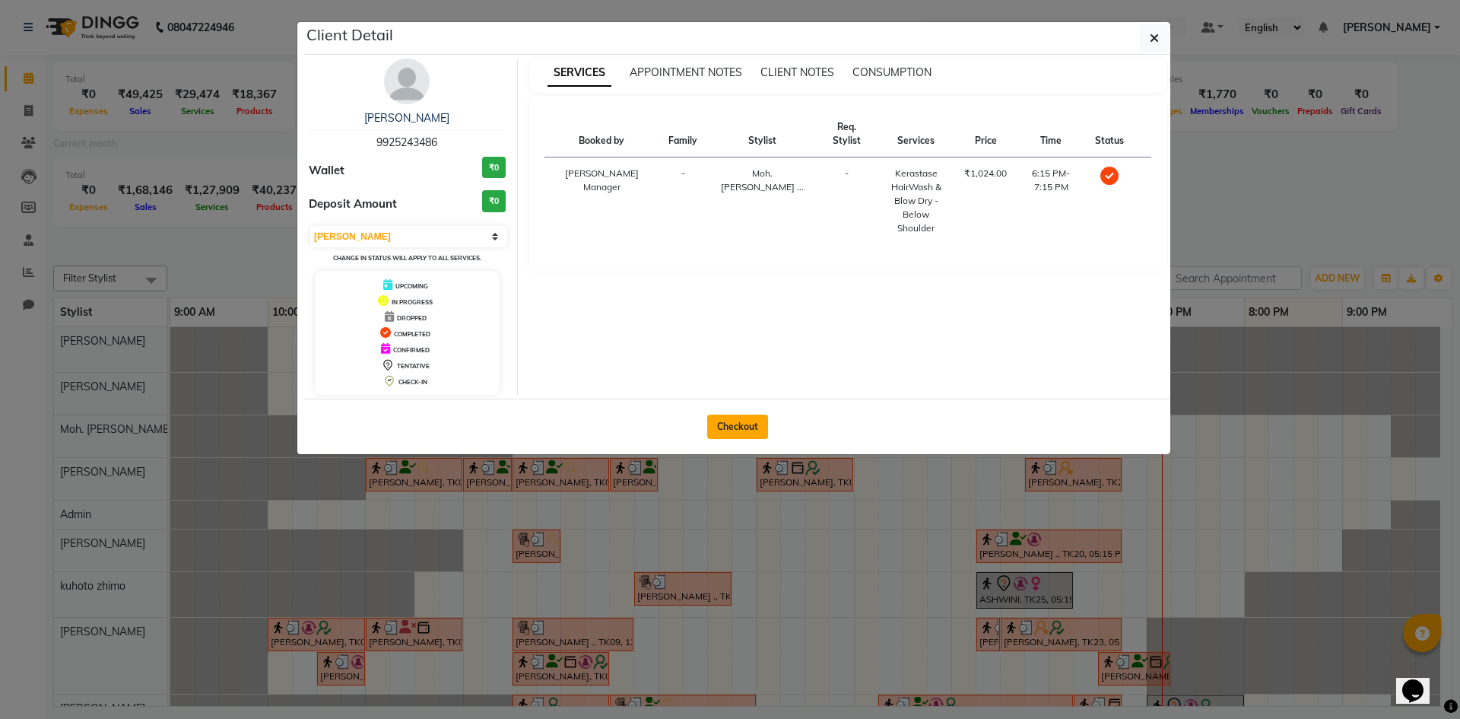
click at [733, 428] on button "Checkout" at bounding box center [737, 426] width 61 height 24
select select "8159"
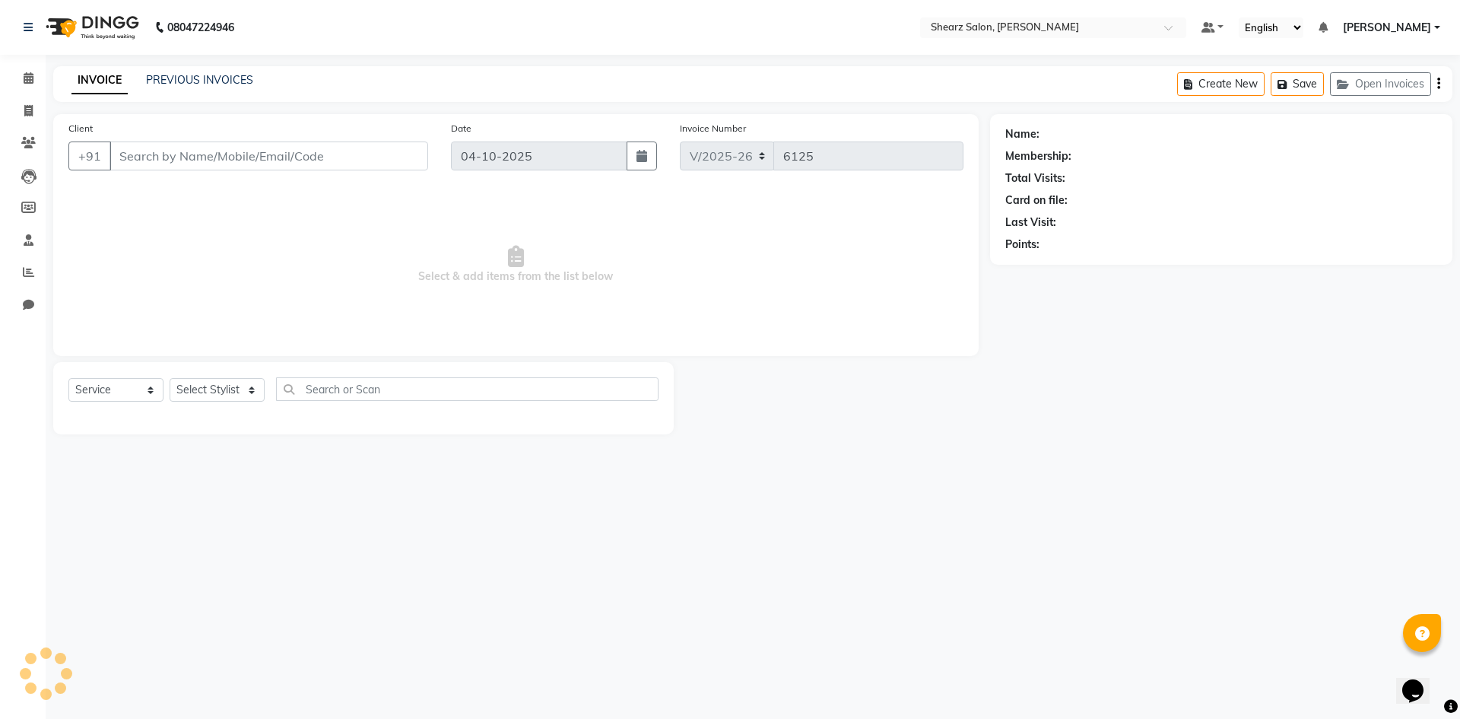
select select "V"
type input "9925243486"
select select "87136"
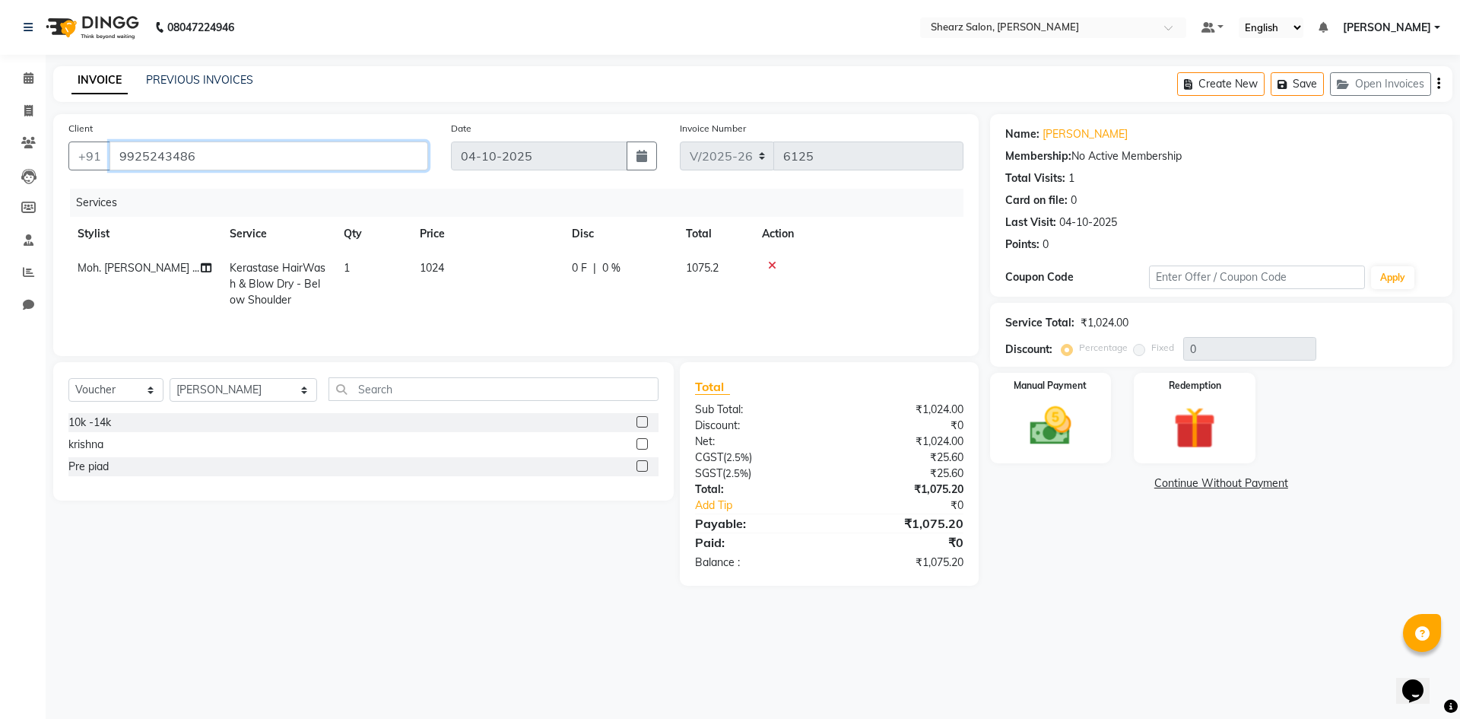
drag, startPoint x: 318, startPoint y: 160, endPoint x: 289, endPoint y: 160, distance: 28.9
click at [289, 160] on input "9925243486" at bounding box center [269, 155] width 319 height 29
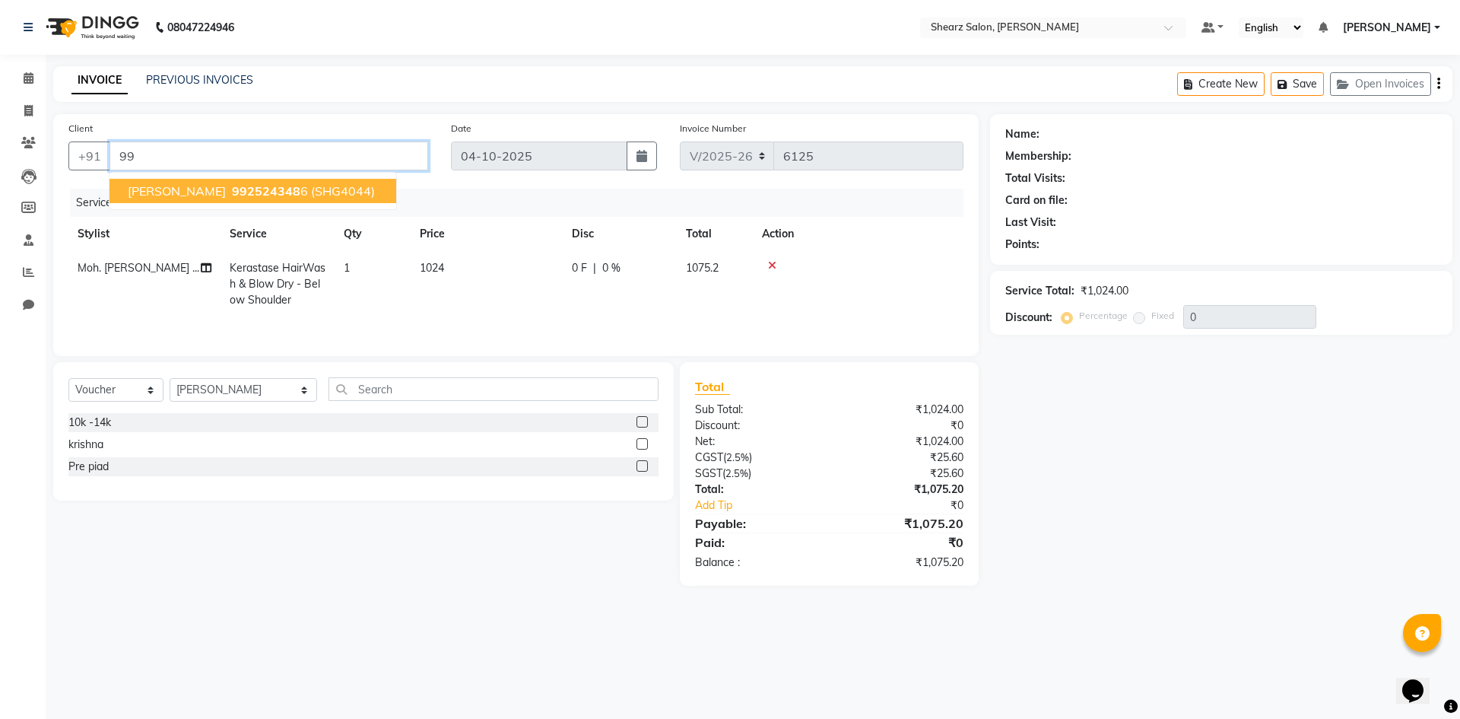
type input "9"
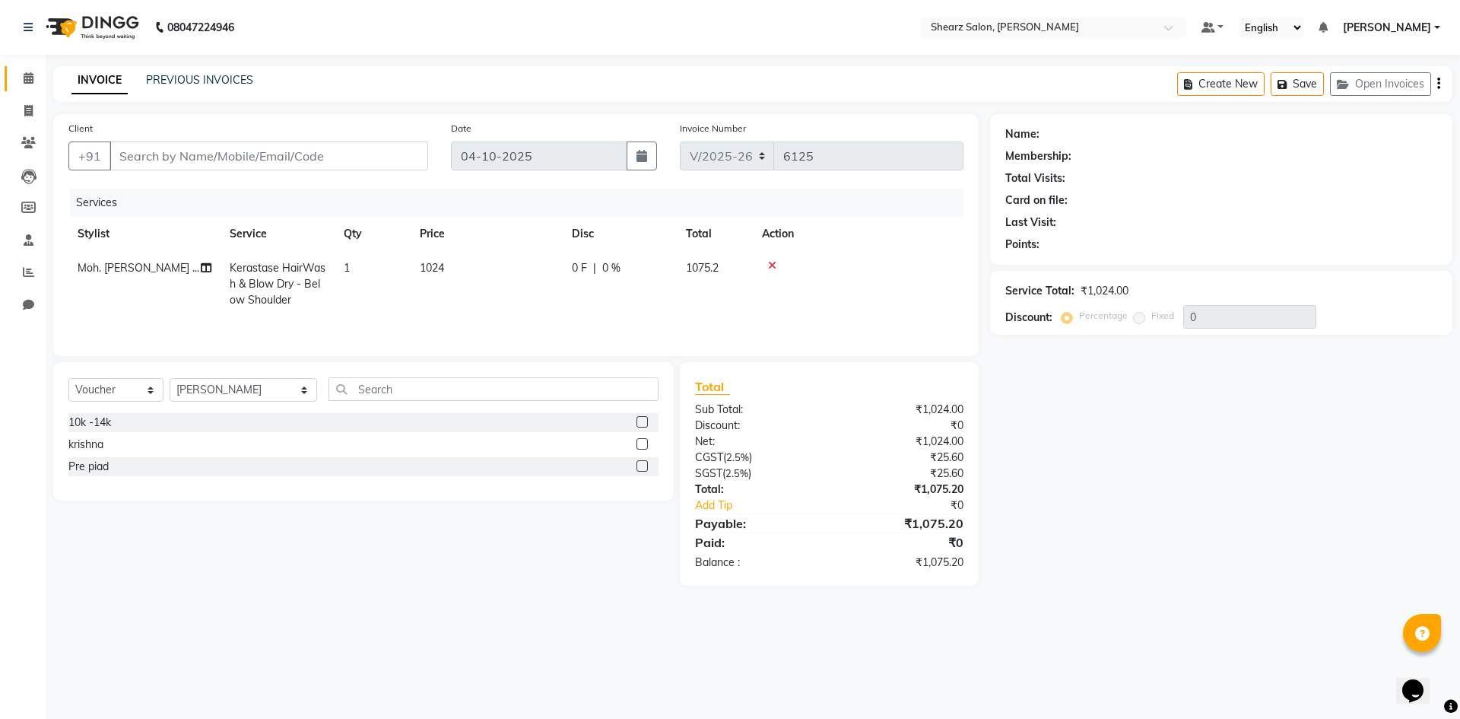
drag, startPoint x: 288, startPoint y: 160, endPoint x: 27, endPoint y: 70, distance: 276.1
click at [27, 70] on span at bounding box center [28, 78] width 27 height 17
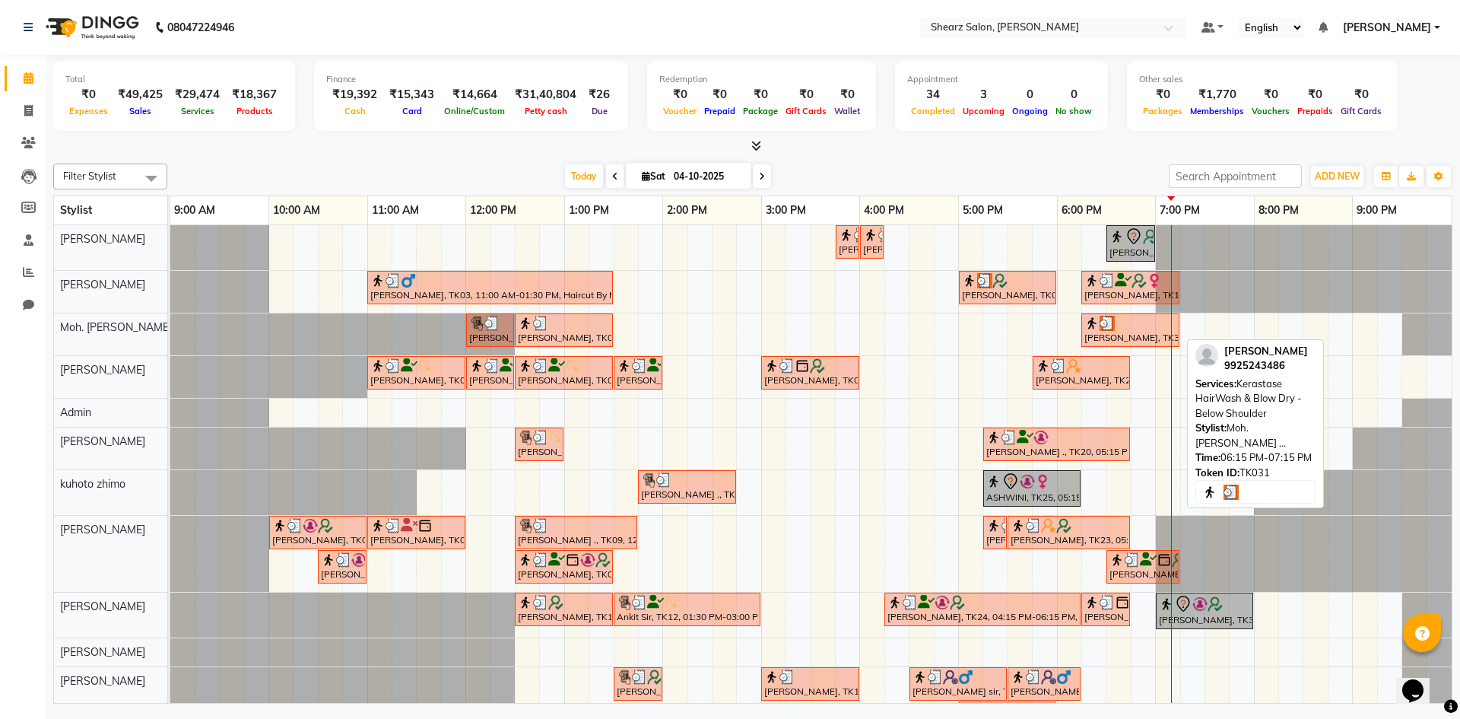
click at [1104, 335] on div "[PERSON_NAME], TK31, 06:15 PM-07:15 PM, Kerastase HairWash & Blow Dry - Below S…" at bounding box center [1130, 330] width 95 height 29
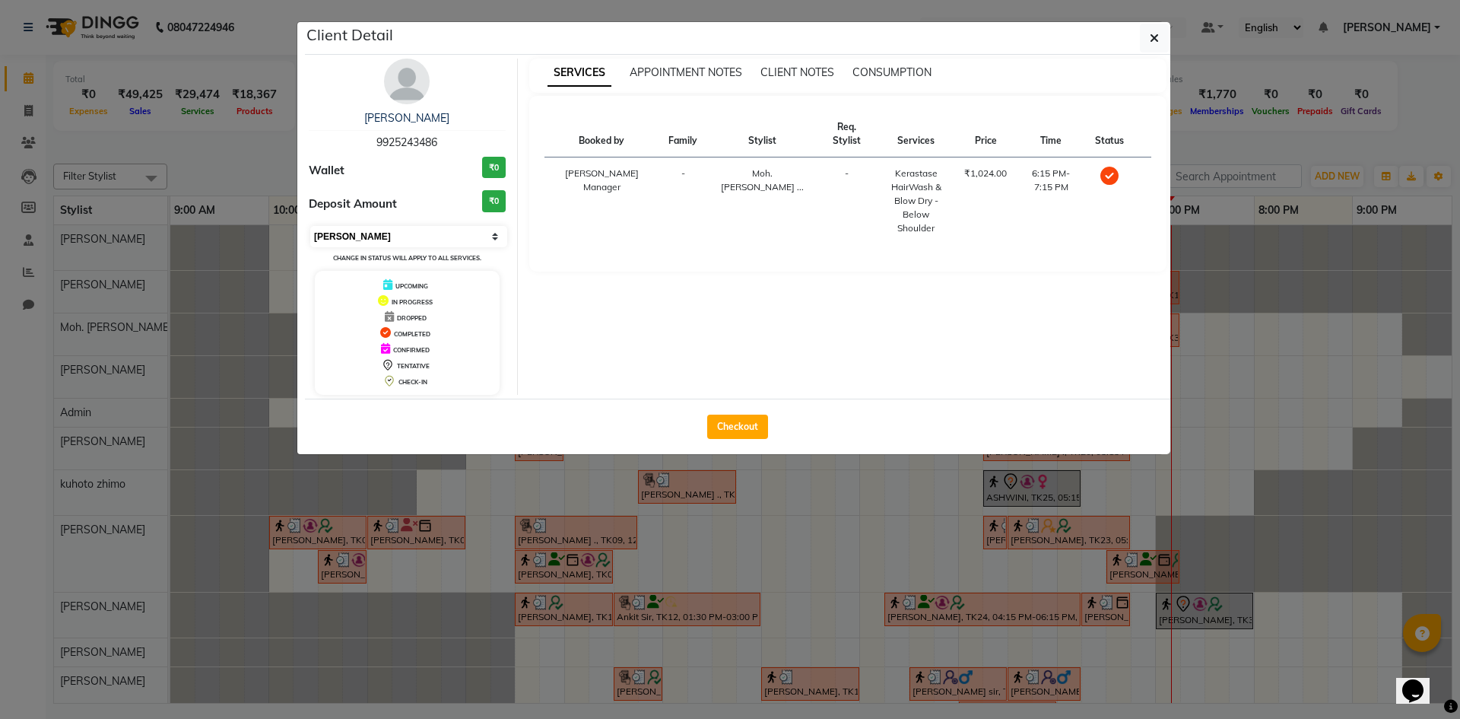
click at [348, 230] on select "Select MARK DONE UPCOMING" at bounding box center [408, 236] width 197 height 21
select select "5"
click at [310, 226] on select "Select MARK DONE UPCOMING" at bounding box center [408, 236] width 197 height 21
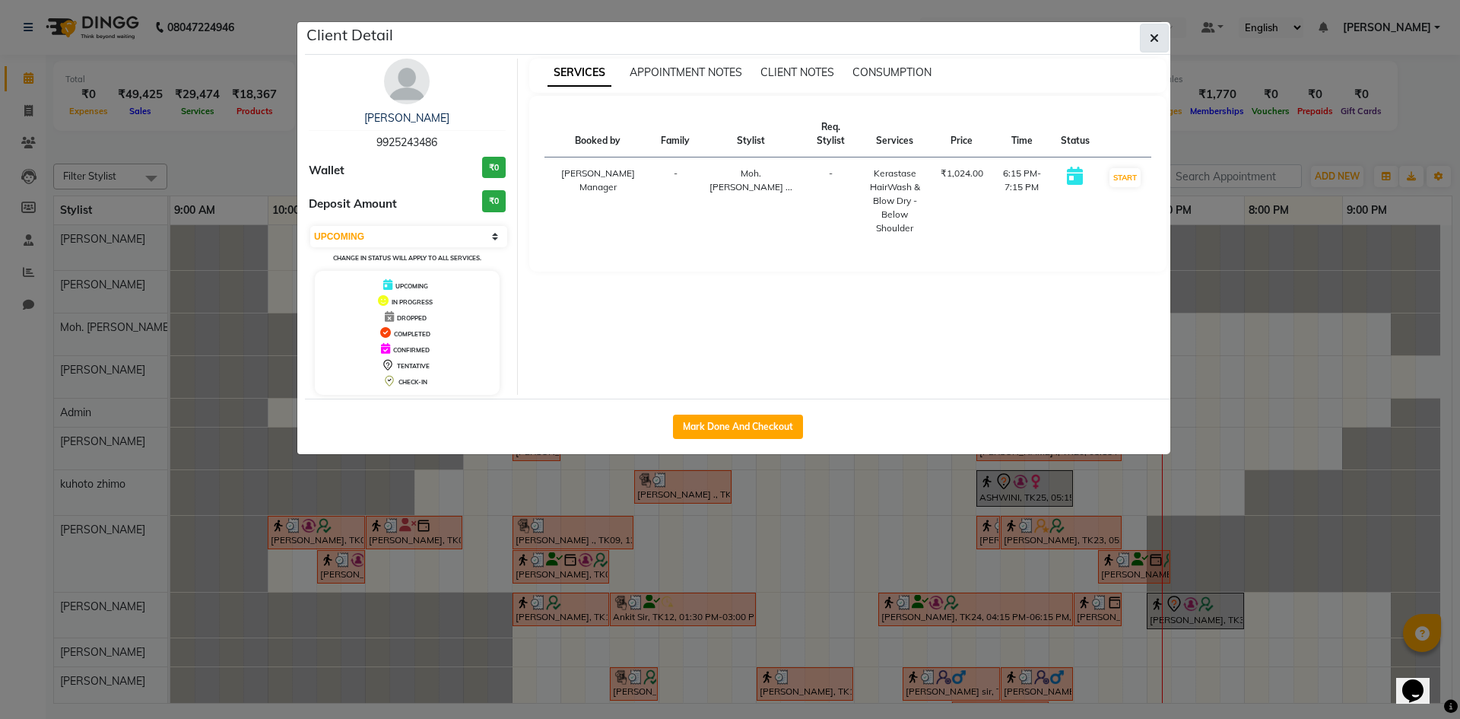
click at [1140, 41] on button "button" at bounding box center [1154, 38] width 29 height 29
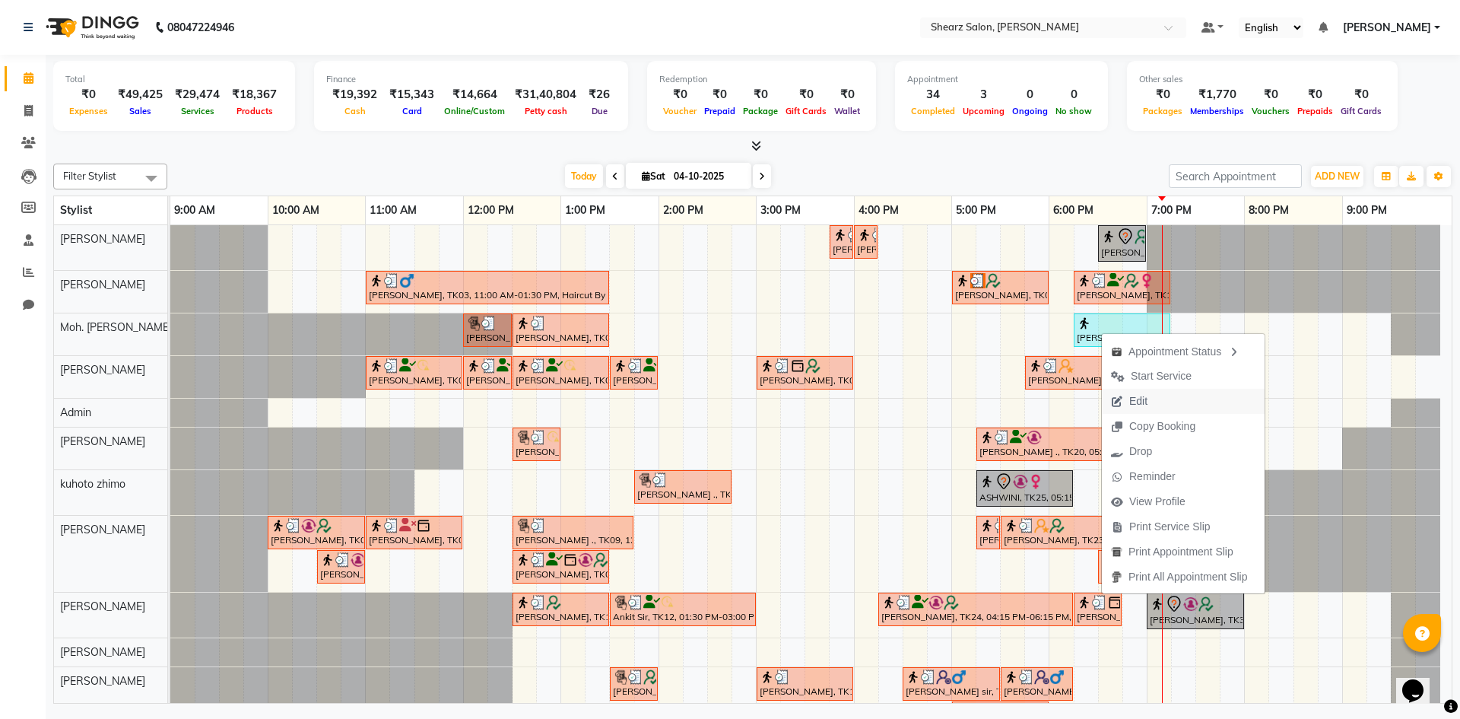
click at [1116, 395] on span "Edit" at bounding box center [1129, 401] width 55 height 25
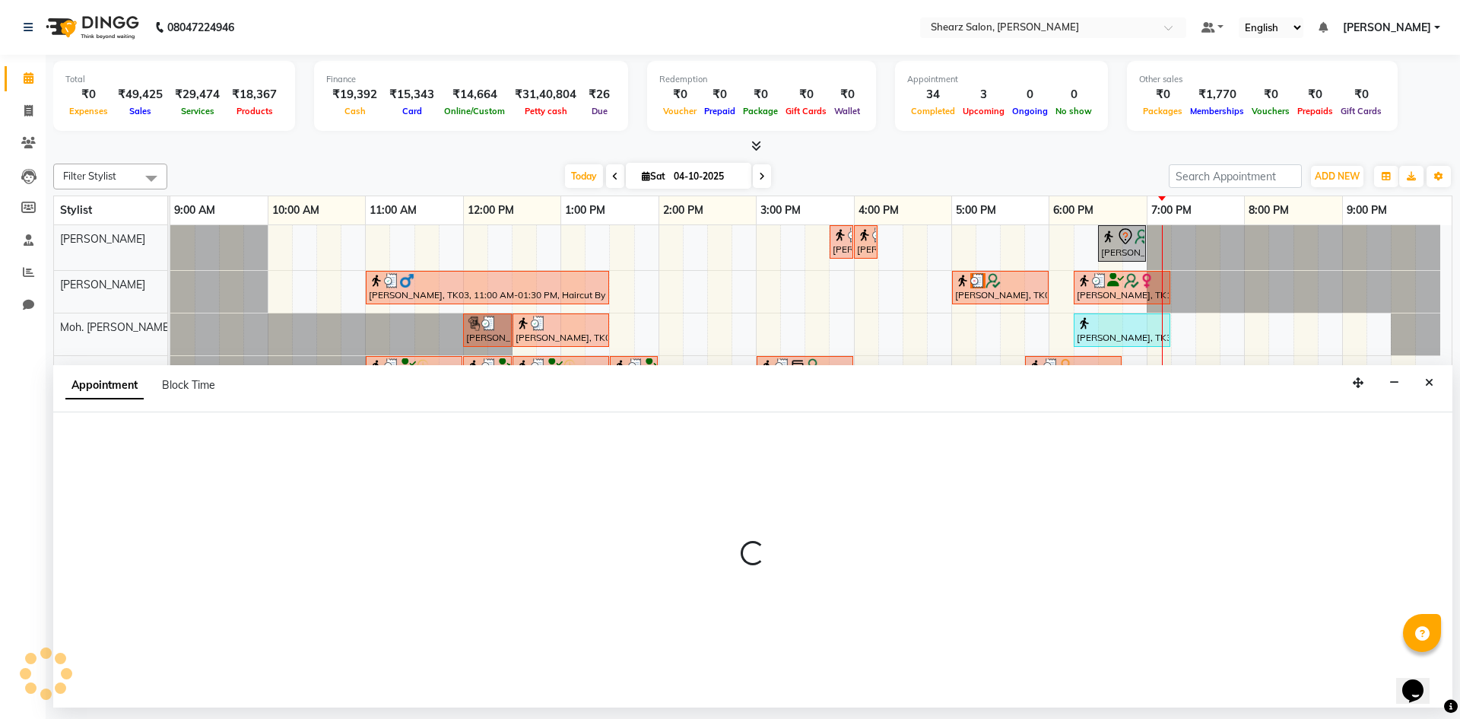
select select "1095"
select select "upcoming"
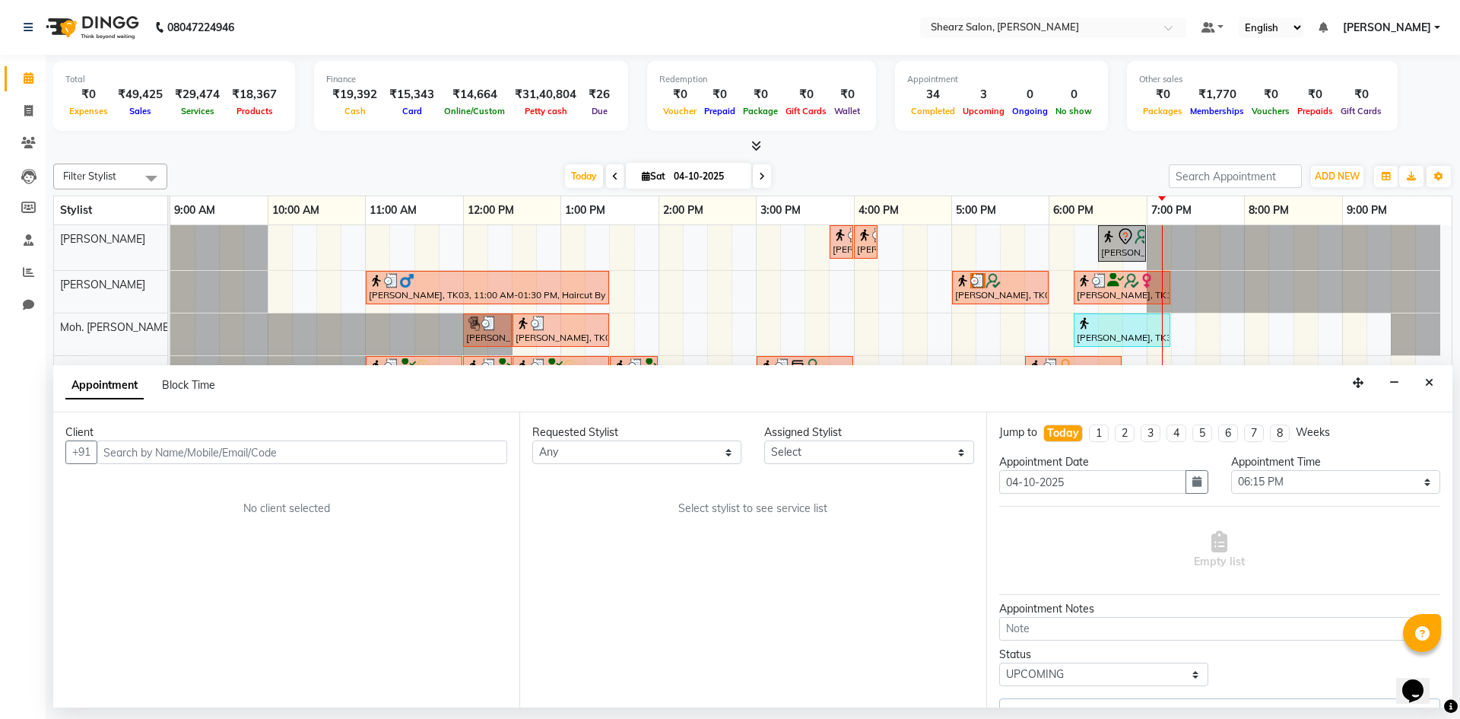
select select "77335"
select select "4099"
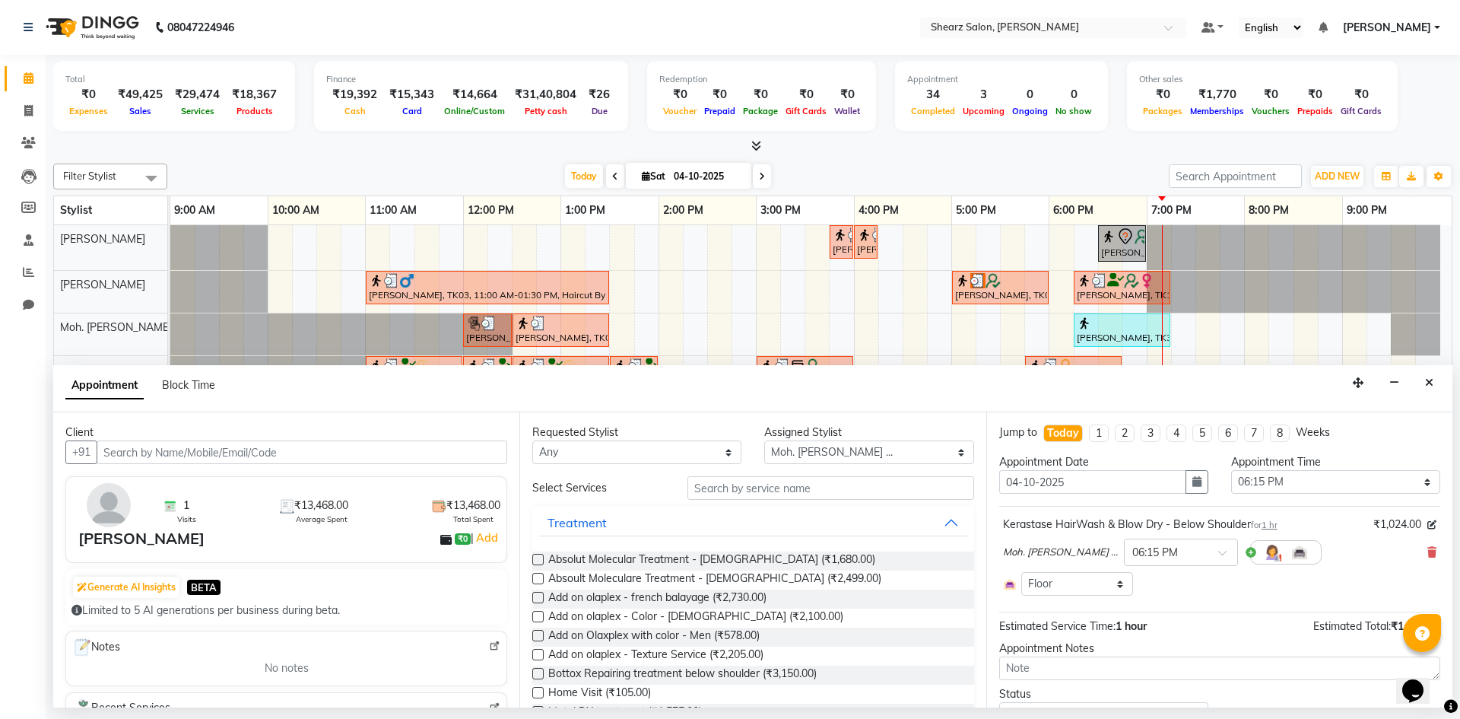
click at [195, 443] on input "text" at bounding box center [302, 452] width 411 height 24
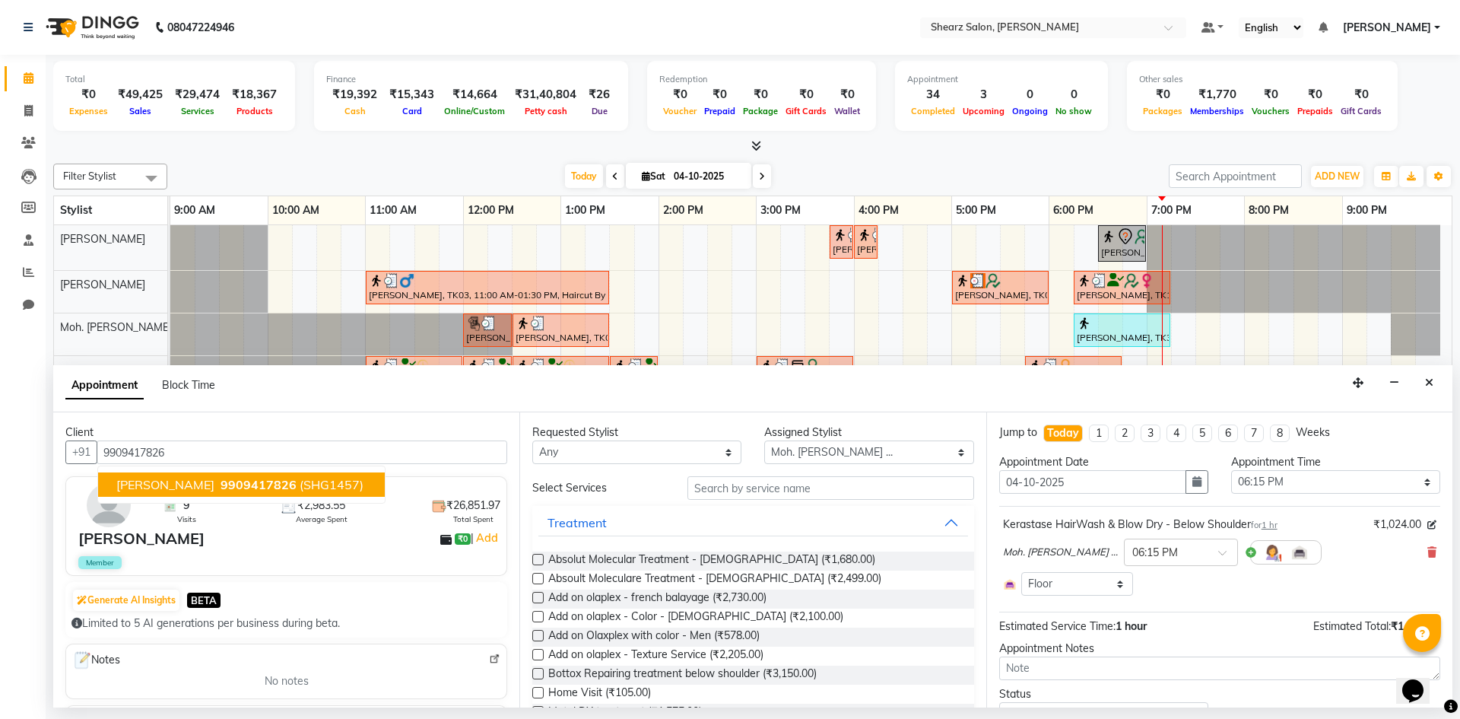
drag, startPoint x: 196, startPoint y: 492, endPoint x: 216, endPoint y: 493, distance: 19.8
click at [197, 492] on button "[PERSON_NAME] 9909417826 (SHG1457)" at bounding box center [241, 484] width 287 height 24
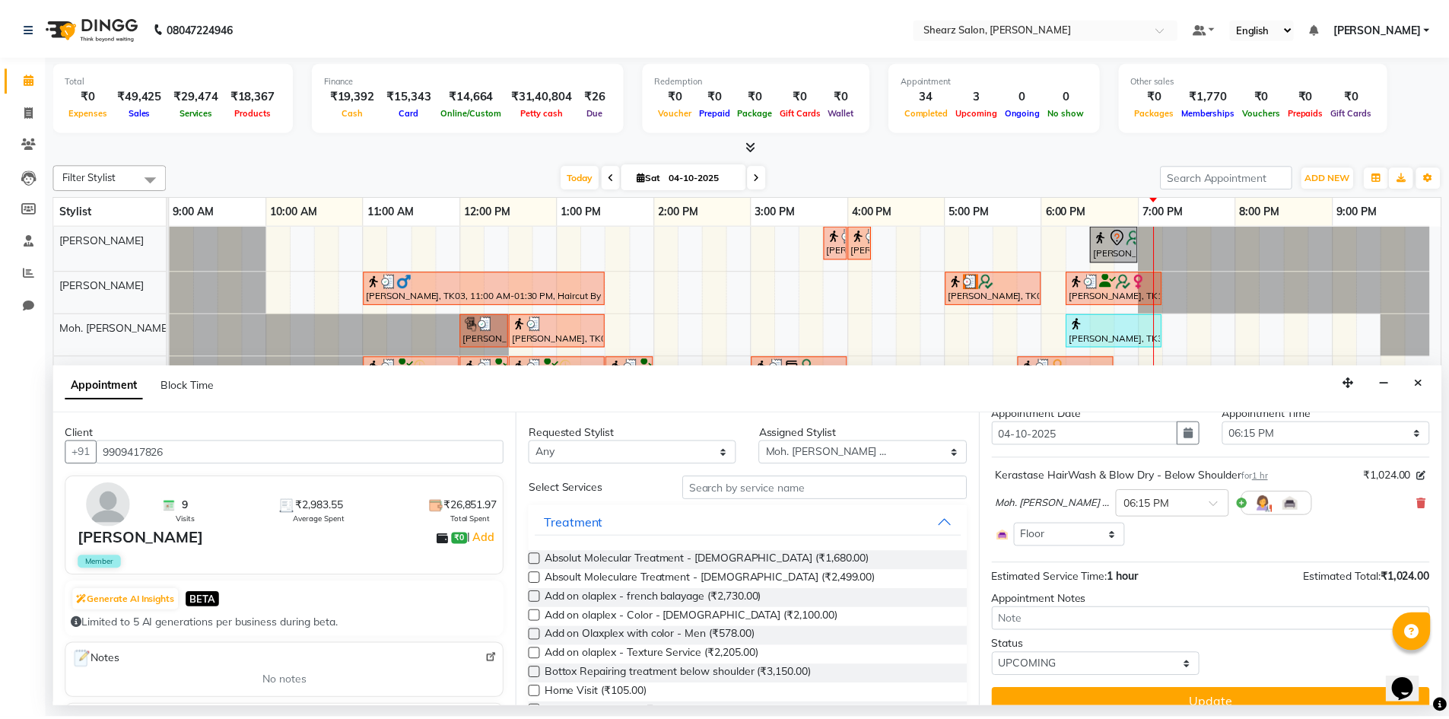
scroll to position [70, 0]
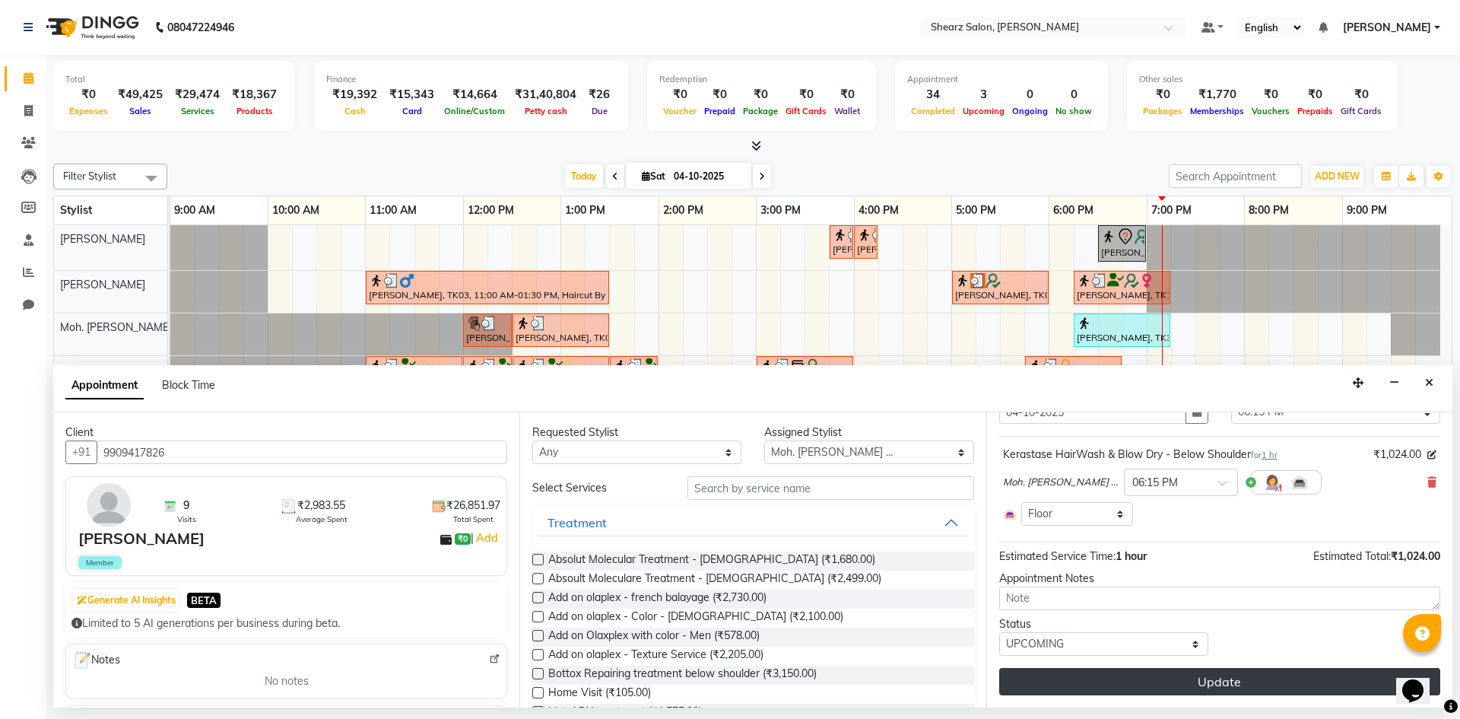
type input "9909417826"
click at [1251, 686] on button "Update" at bounding box center [1219, 681] width 441 height 27
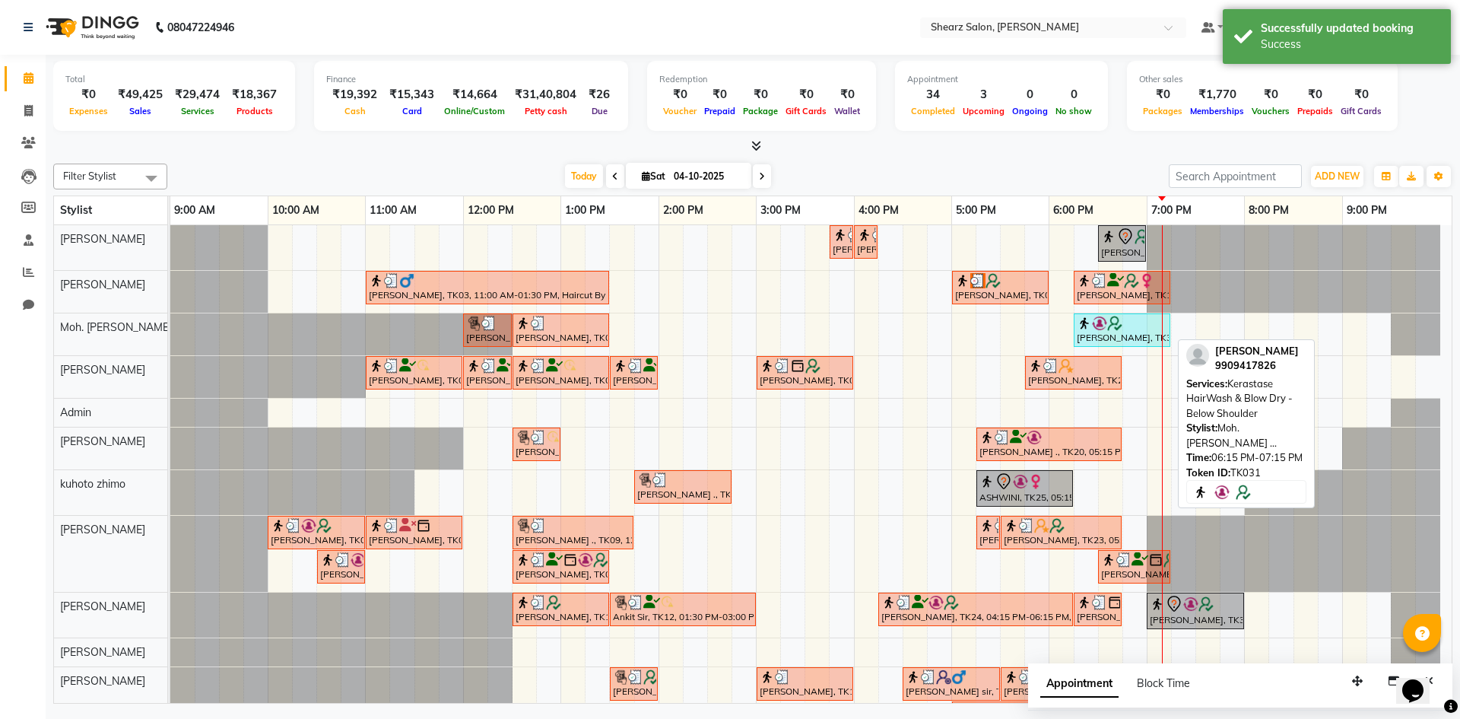
click at [1126, 339] on div "[PERSON_NAME], TK31, 06:15 PM-07:15 PM, Kerastase HairWash & Blow Dry - Below S…" at bounding box center [1122, 330] width 94 height 29
select select "5"
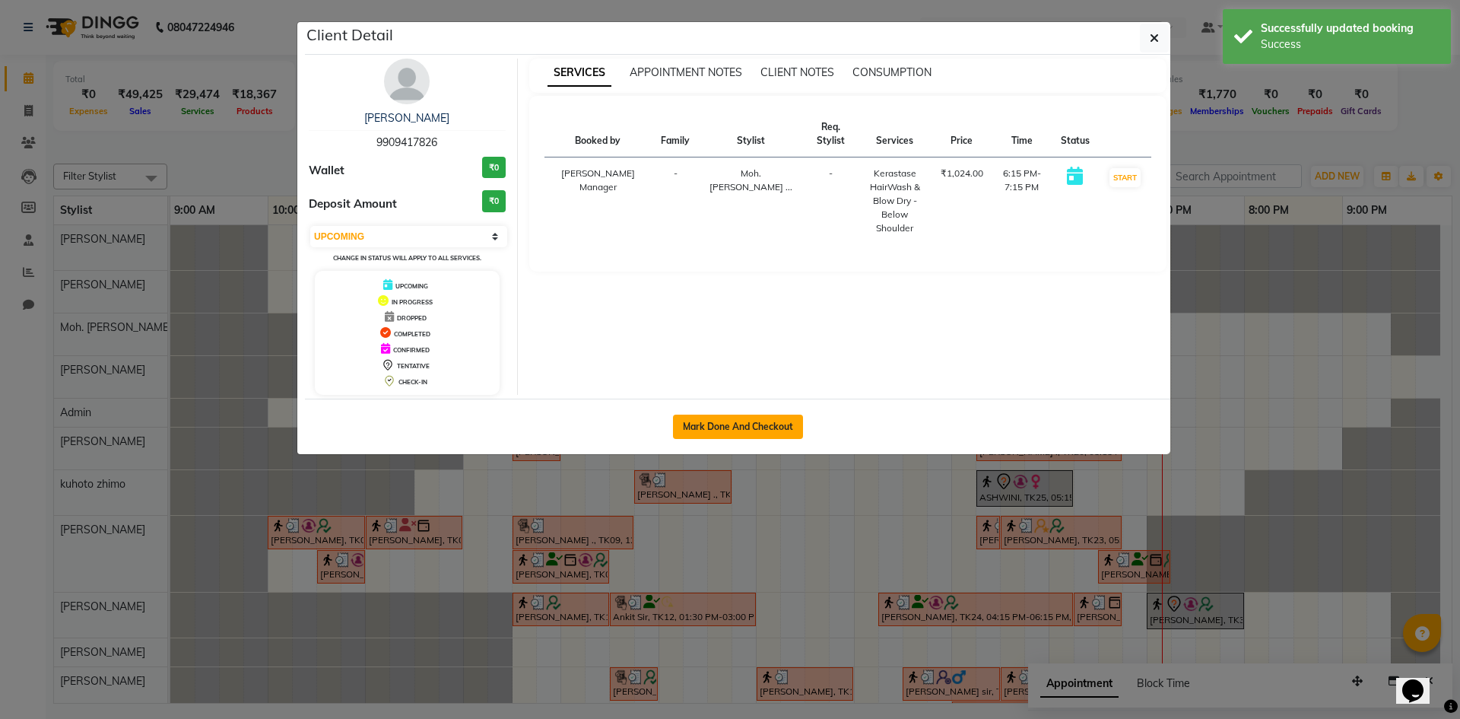
click at [765, 433] on button "Mark Done And Checkout" at bounding box center [738, 426] width 130 height 24
select select "8159"
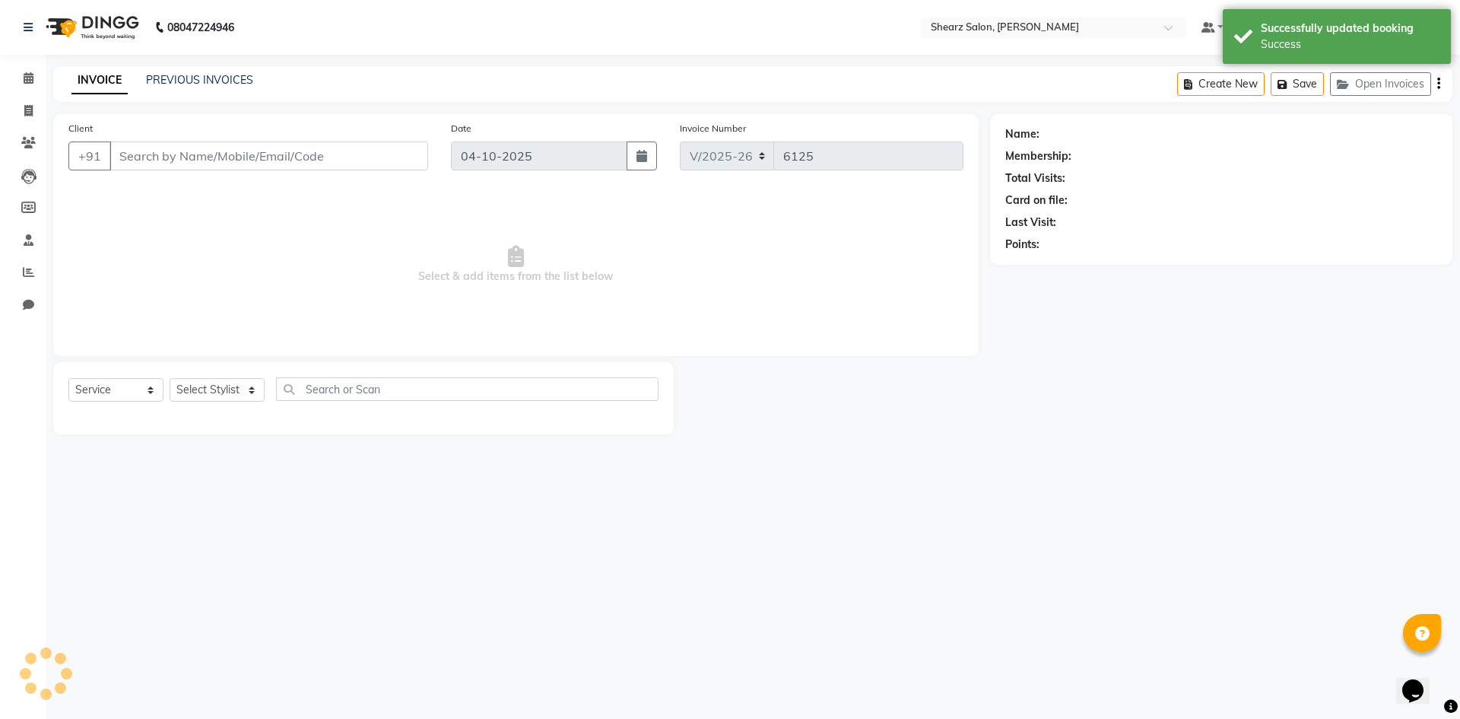
select select "V"
type input "9909417826"
select select "87136"
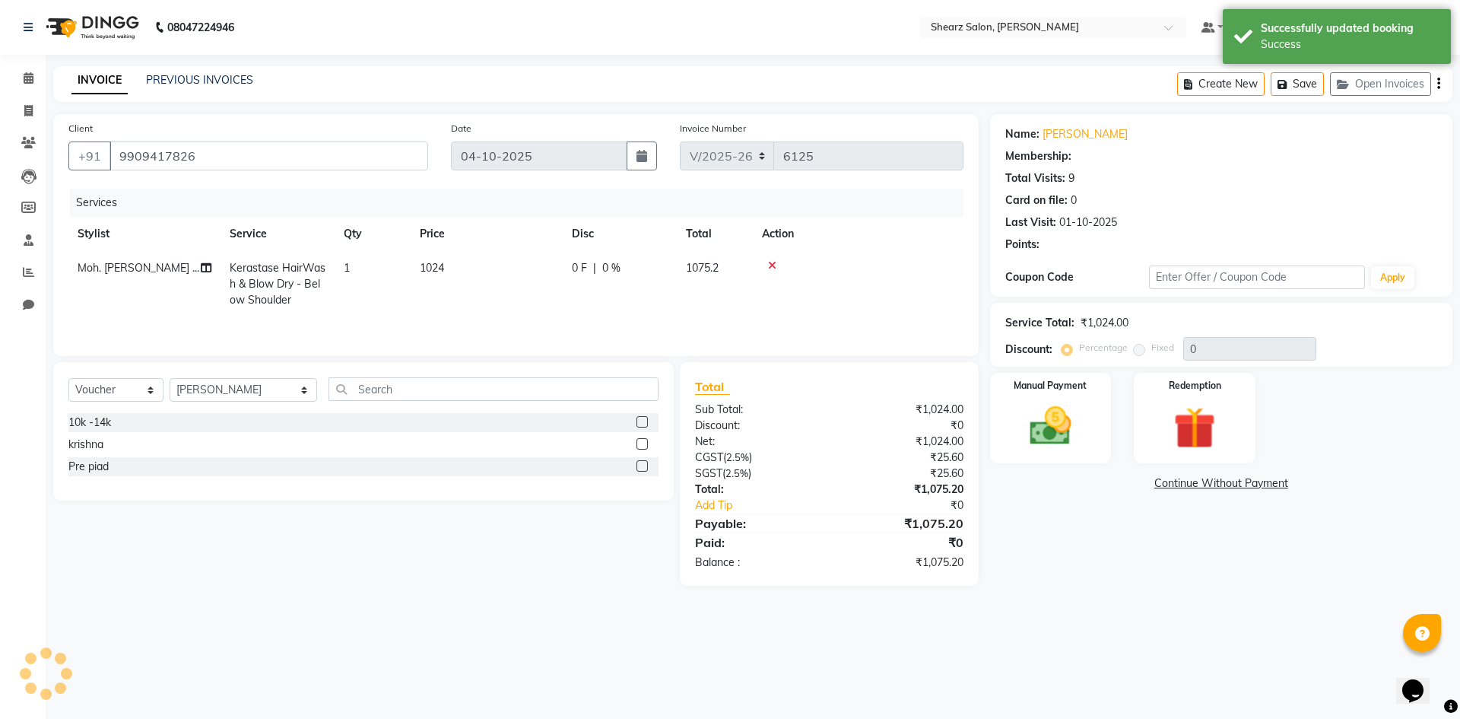
select select "1: Object"
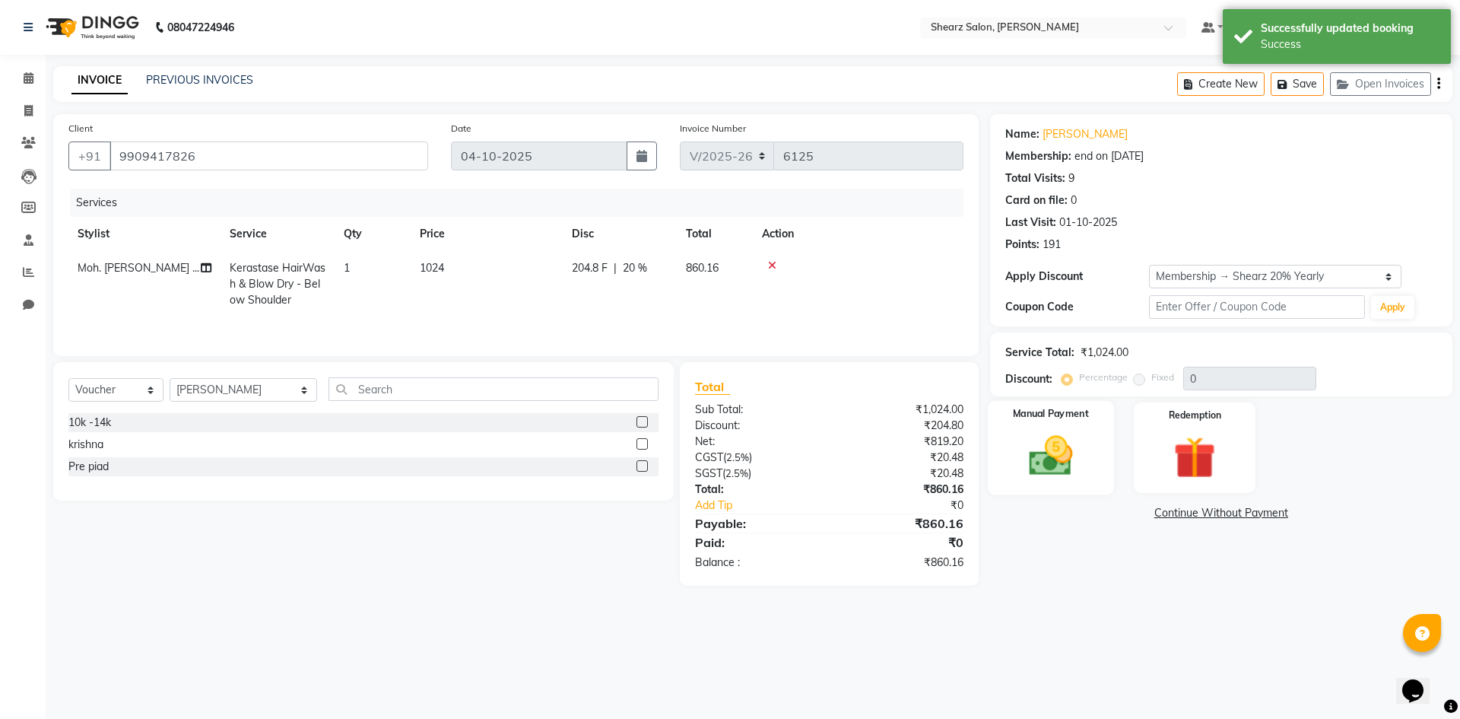
type input "20"
click at [1042, 431] on img at bounding box center [1050, 455] width 71 height 50
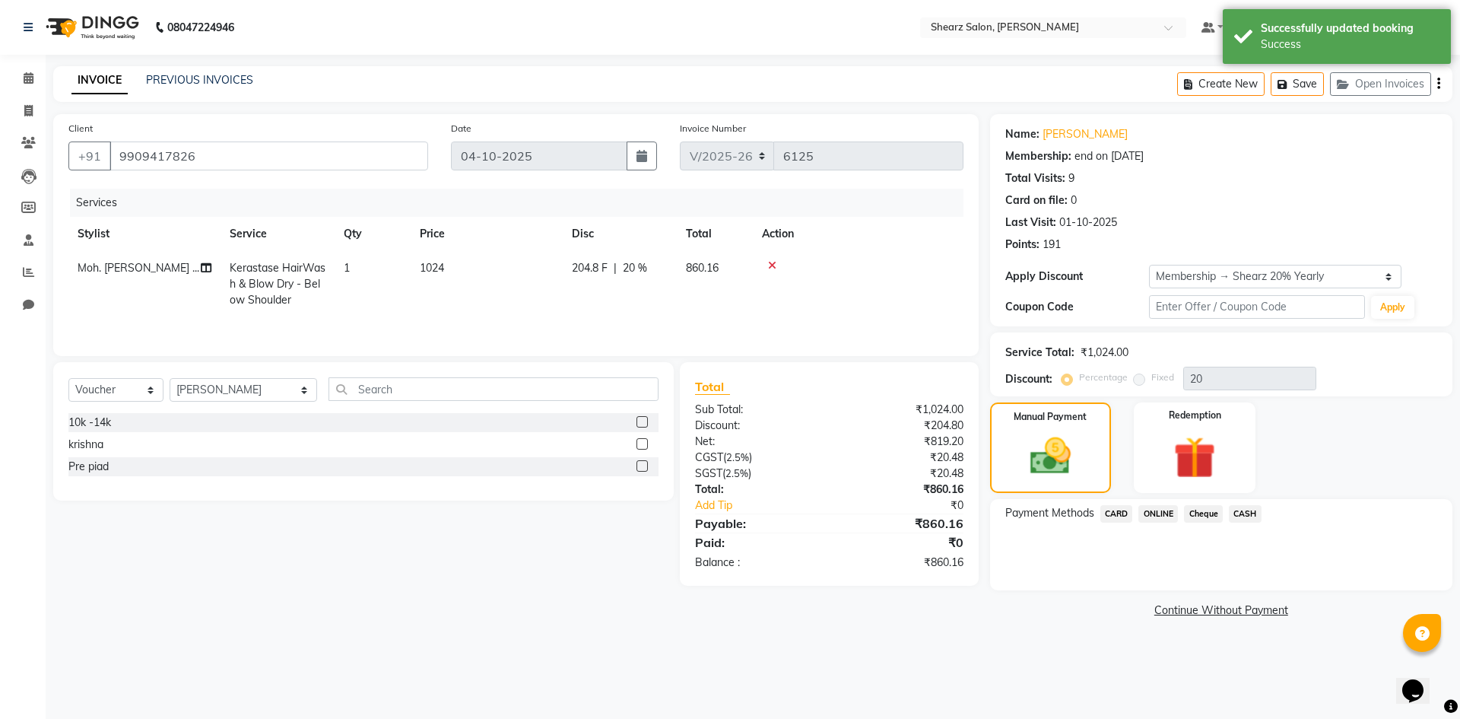
click at [1123, 514] on span "CARD" at bounding box center [1116, 513] width 33 height 17
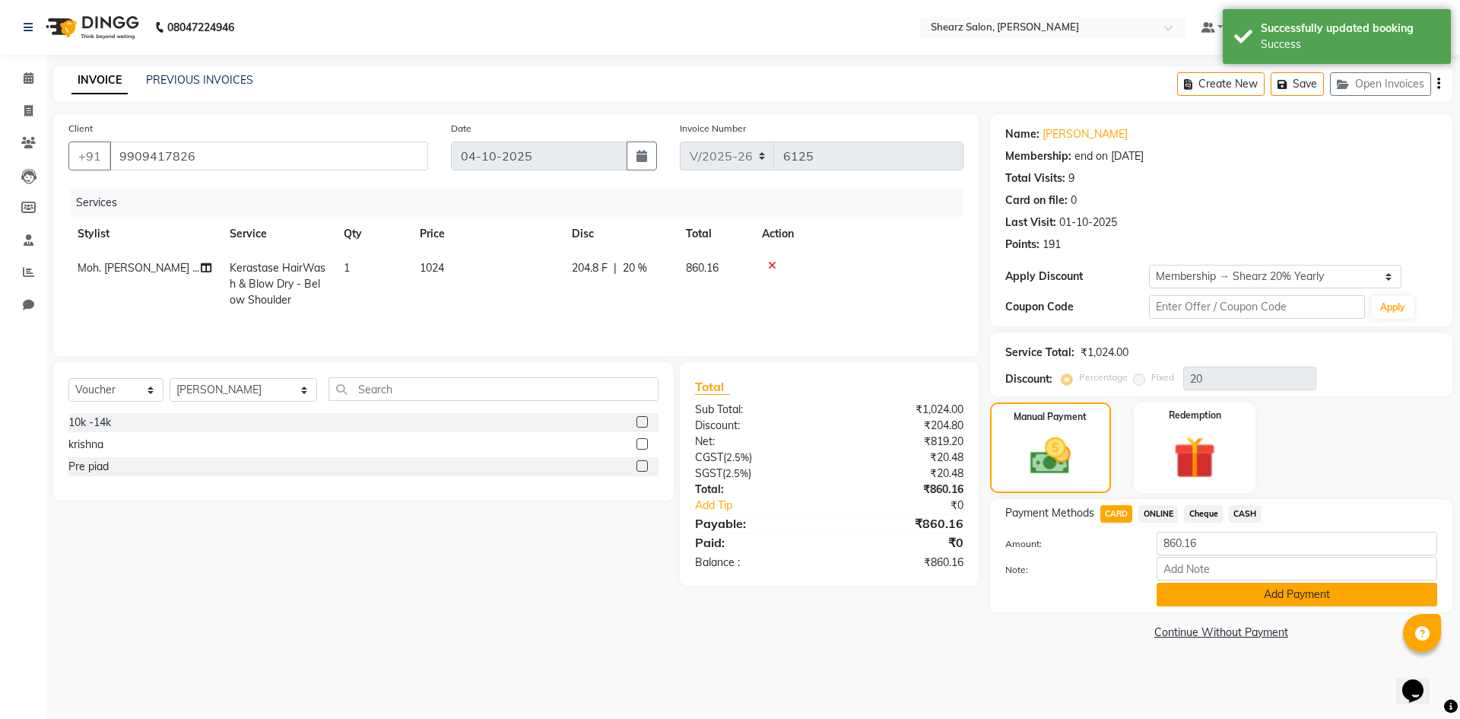
click at [1214, 593] on button "Add Payment" at bounding box center [1297, 595] width 281 height 24
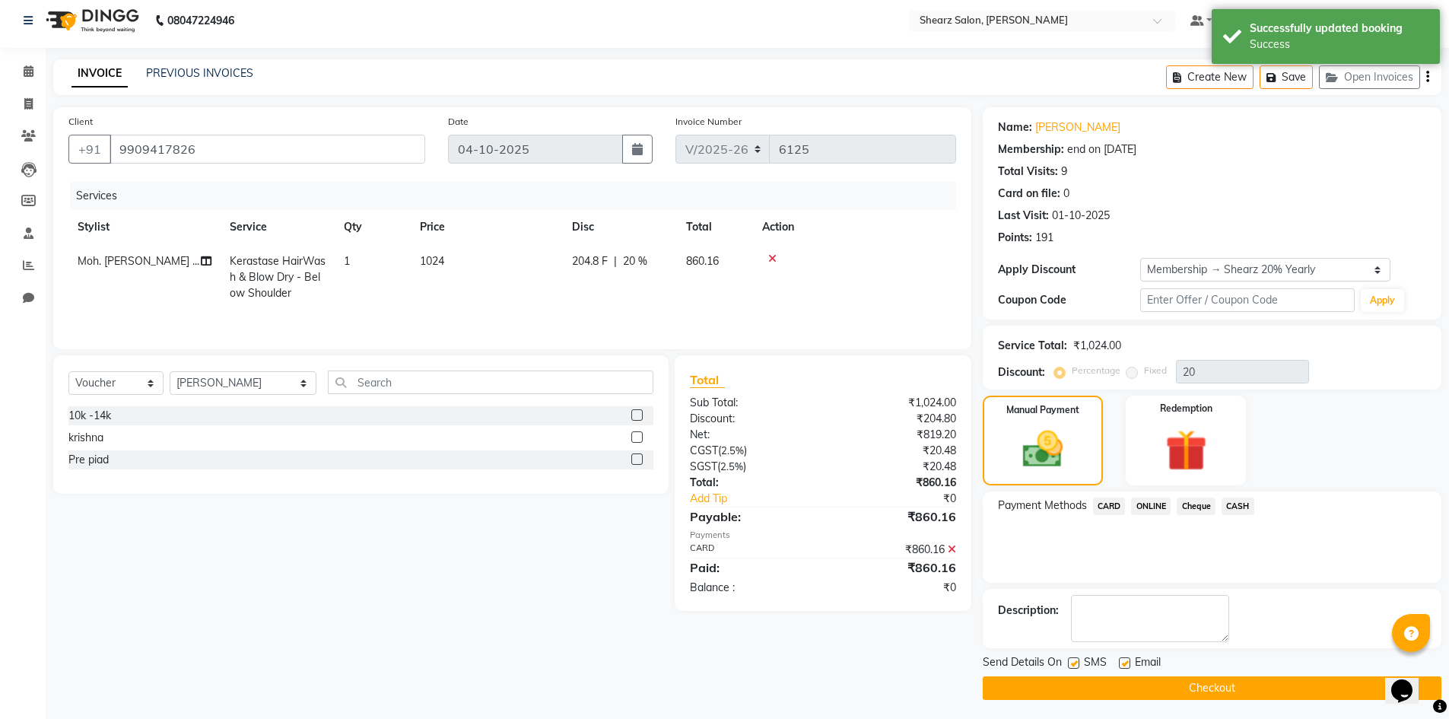
scroll to position [11, 0]
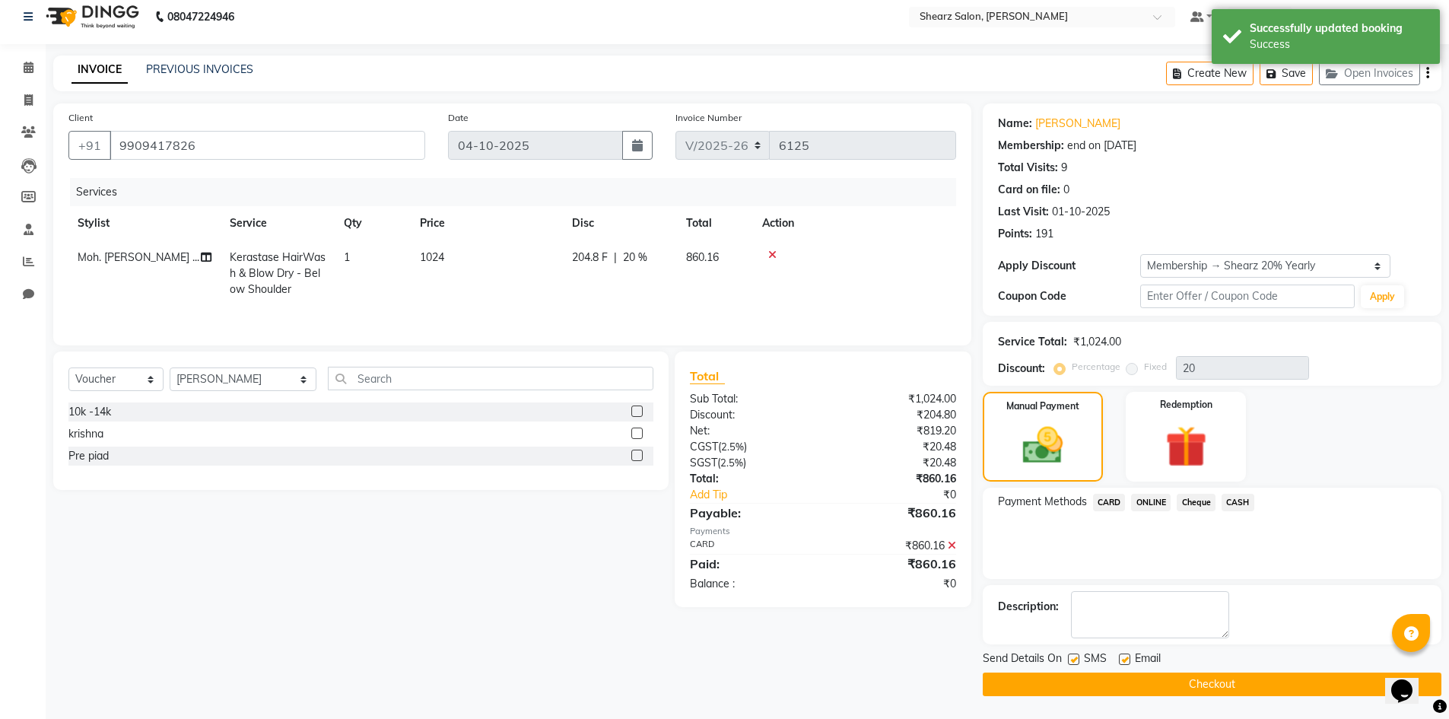
click at [1202, 677] on button "Checkout" at bounding box center [1212, 684] width 459 height 24
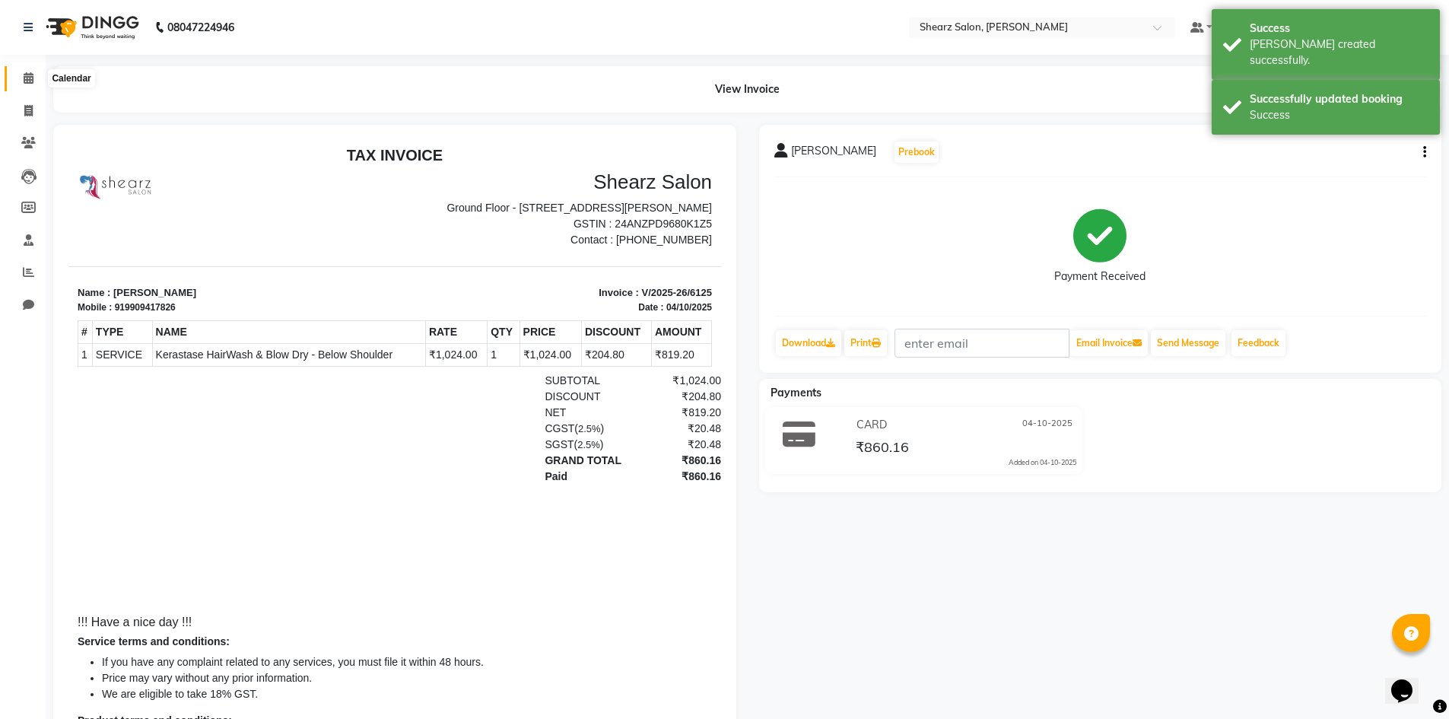
click at [24, 84] on span at bounding box center [28, 78] width 27 height 17
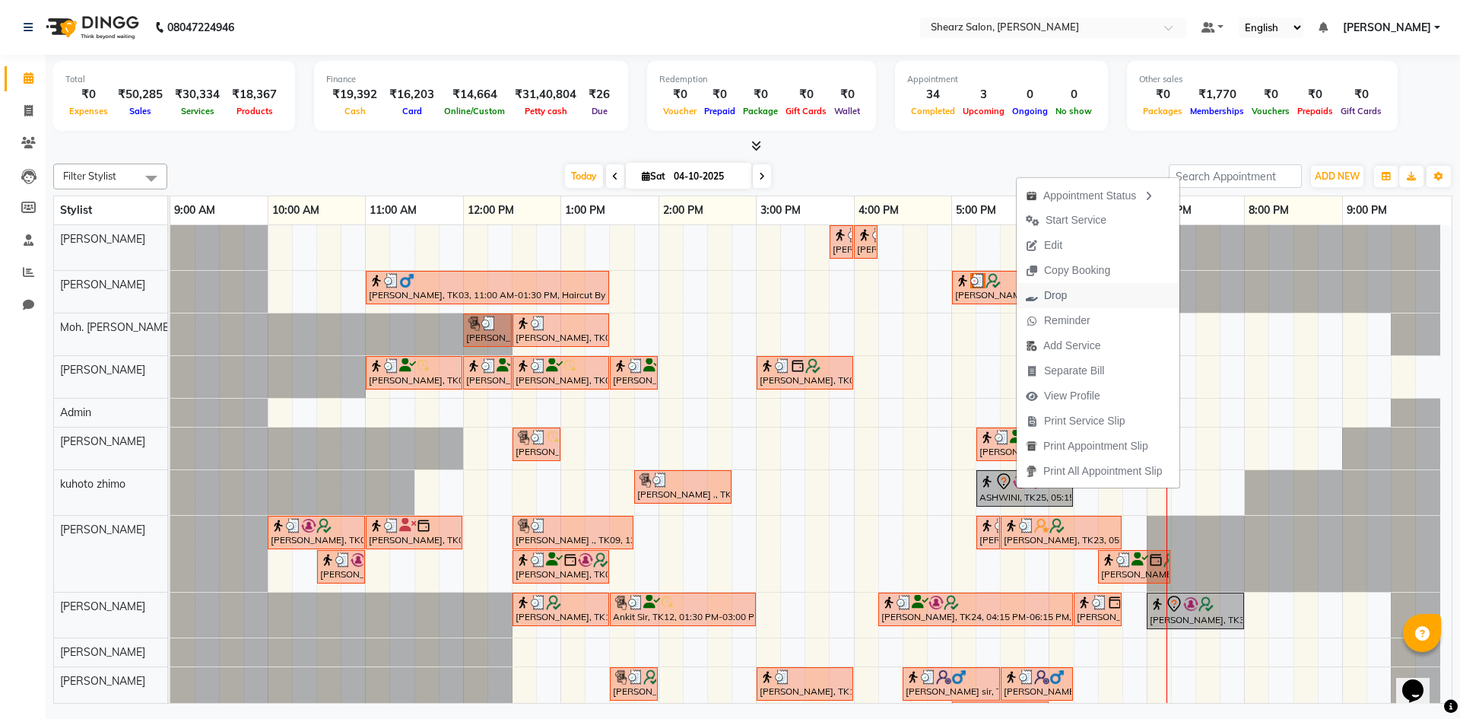
click at [1056, 299] on span "Drop" at bounding box center [1055, 295] width 23 height 16
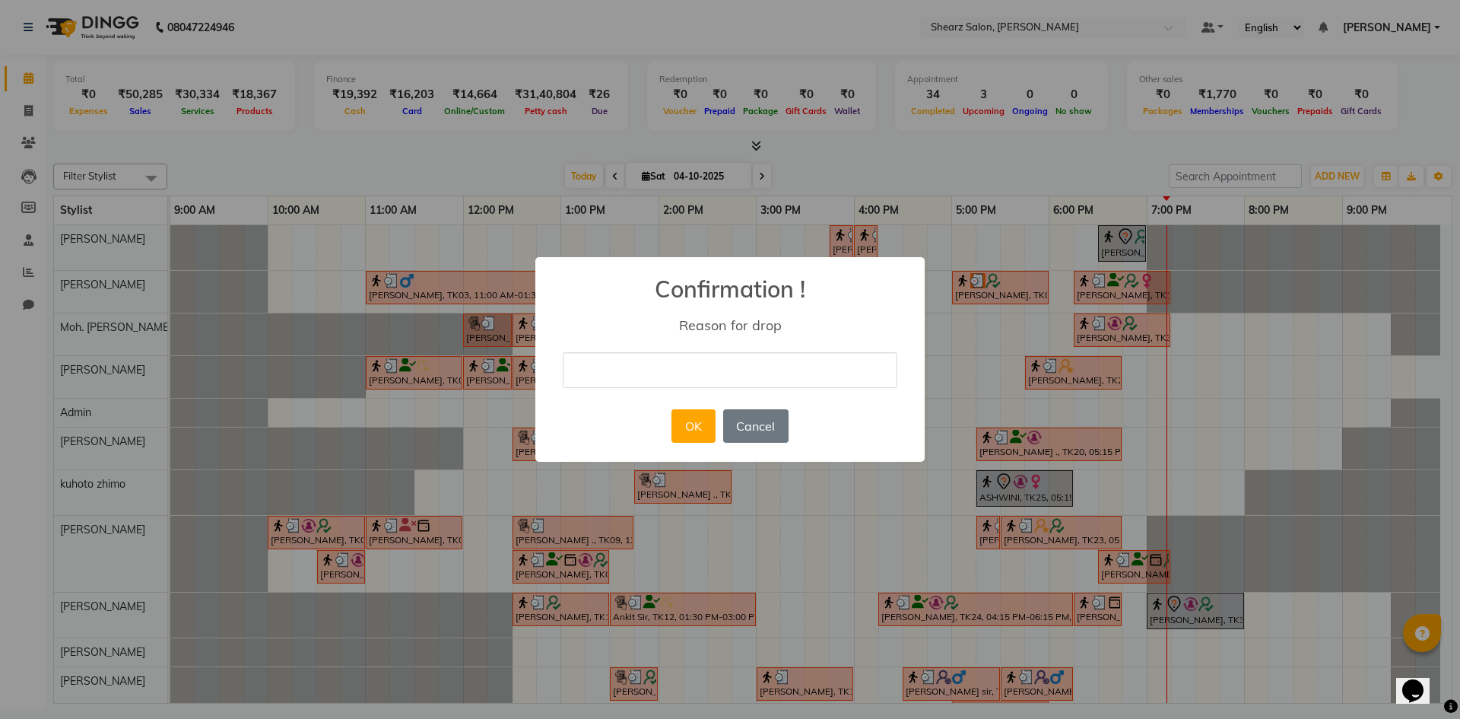
click at [679, 385] on input "text" at bounding box center [730, 370] width 335 height 36
type input "not coming"
click at [681, 419] on button "OK" at bounding box center [693, 425] width 43 height 33
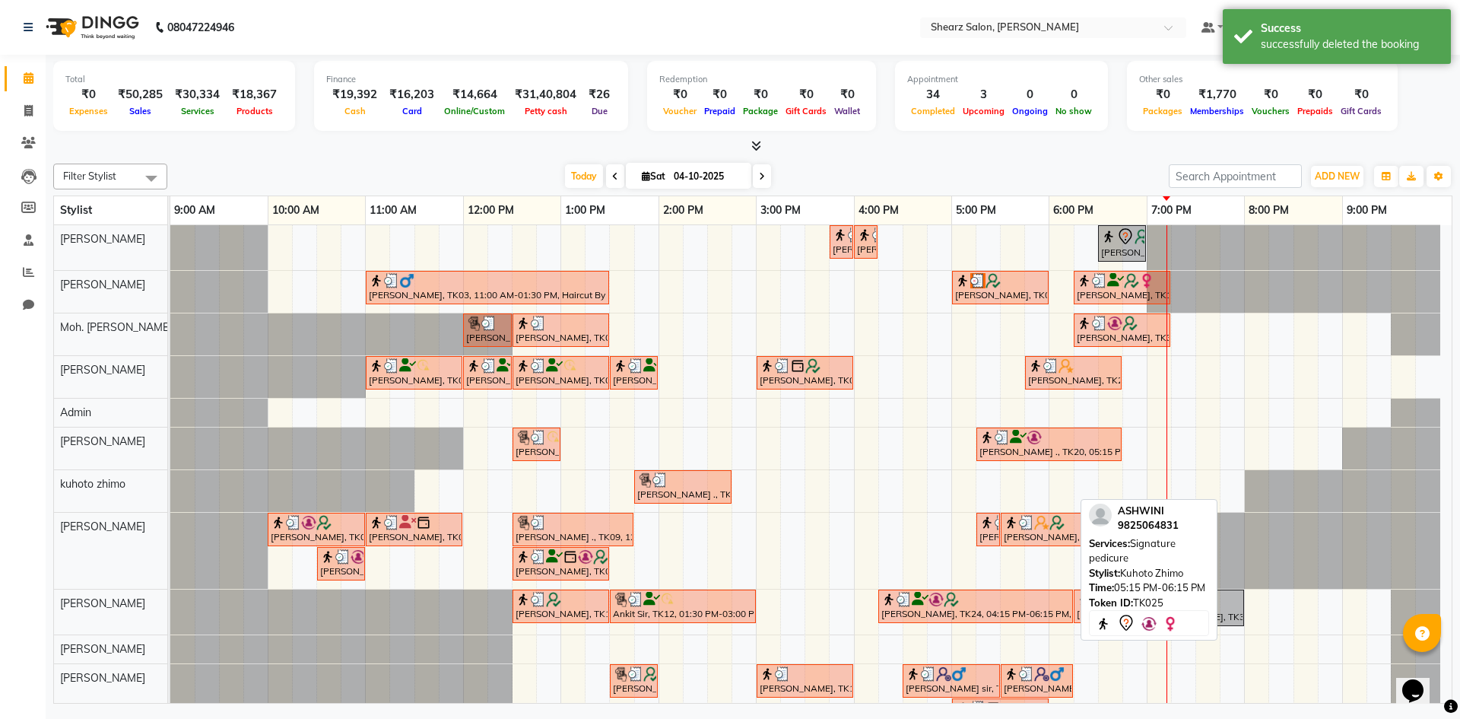
click at [992, 383] on div "[PERSON_NAME], TK21, 03:45 PM-04:00 PM, Upperlip stripless [PERSON_NAME], TK21,…" at bounding box center [810, 497] width 1281 height 544
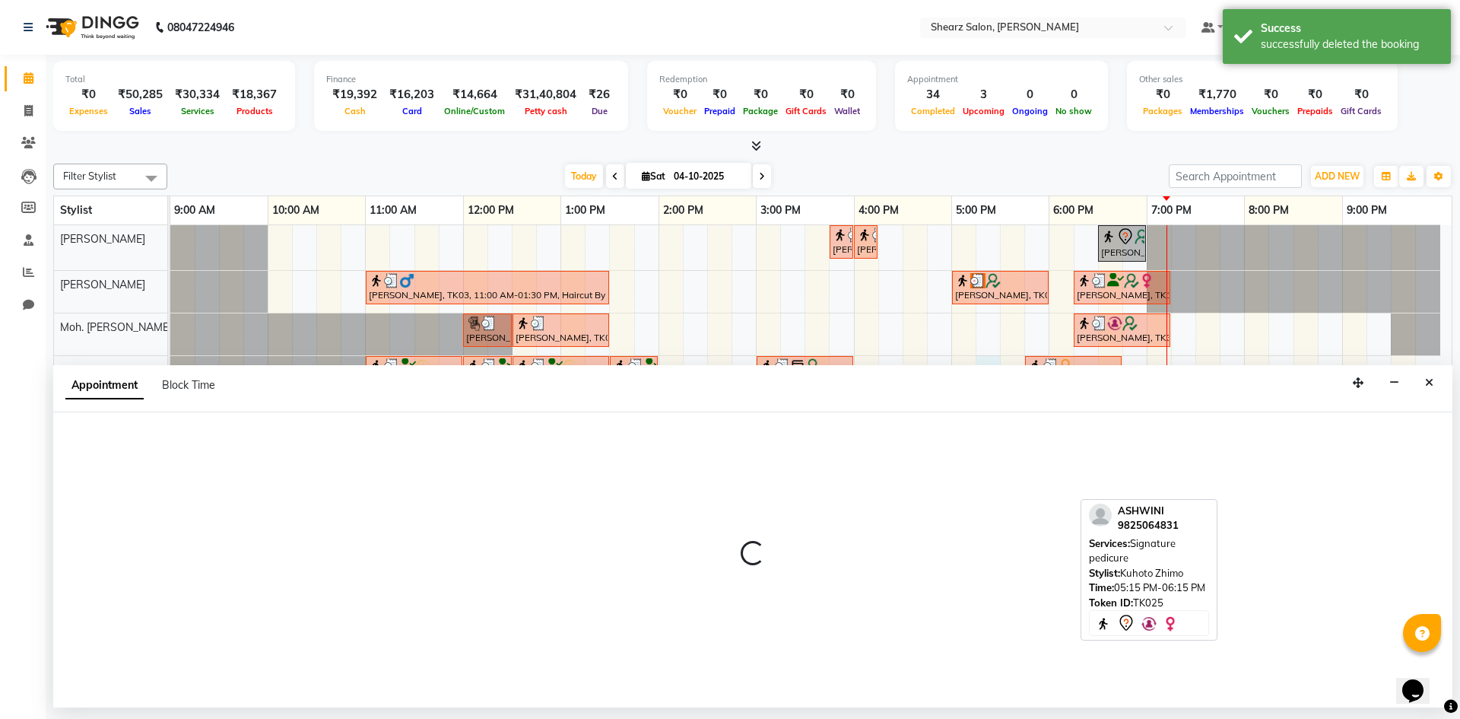
select select "77286"
select select "1035"
select select "tentative"
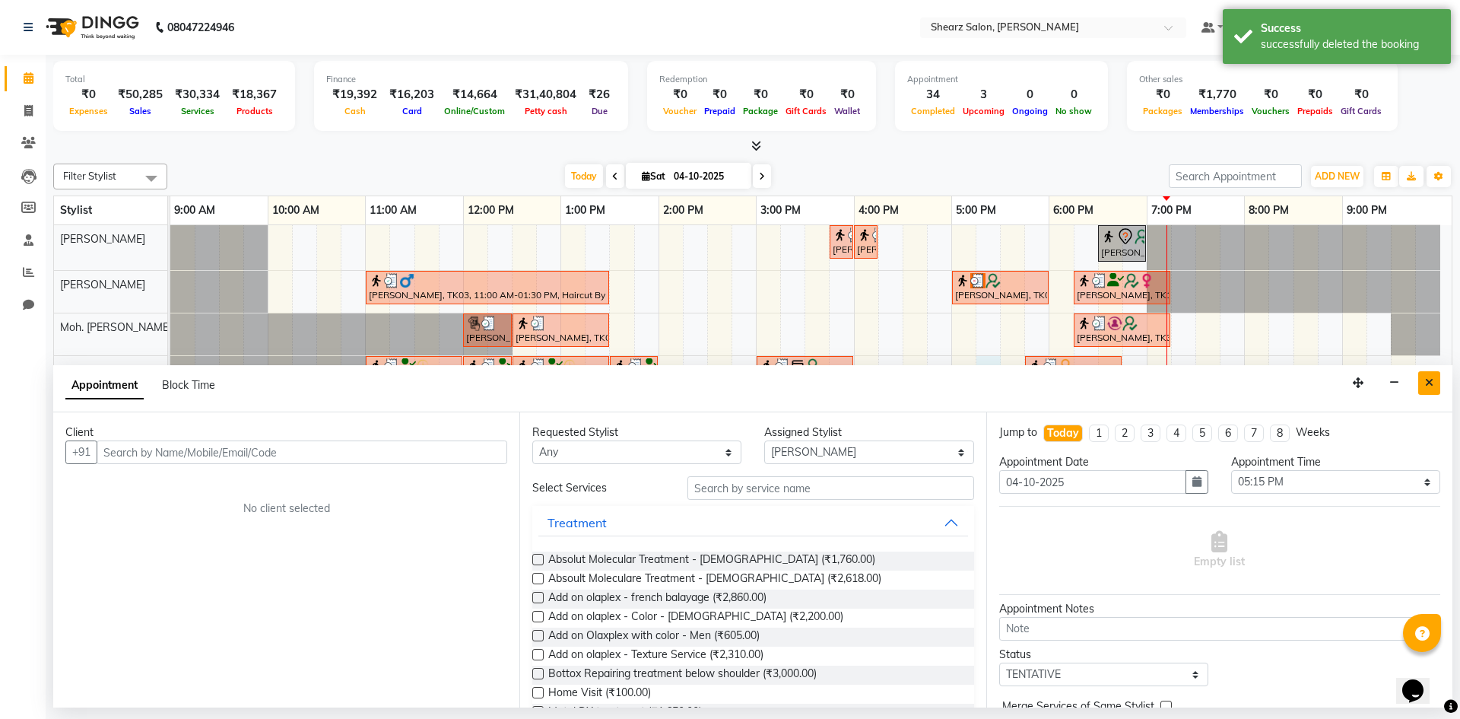
click at [1422, 383] on button "Close" at bounding box center [1429, 383] width 22 height 24
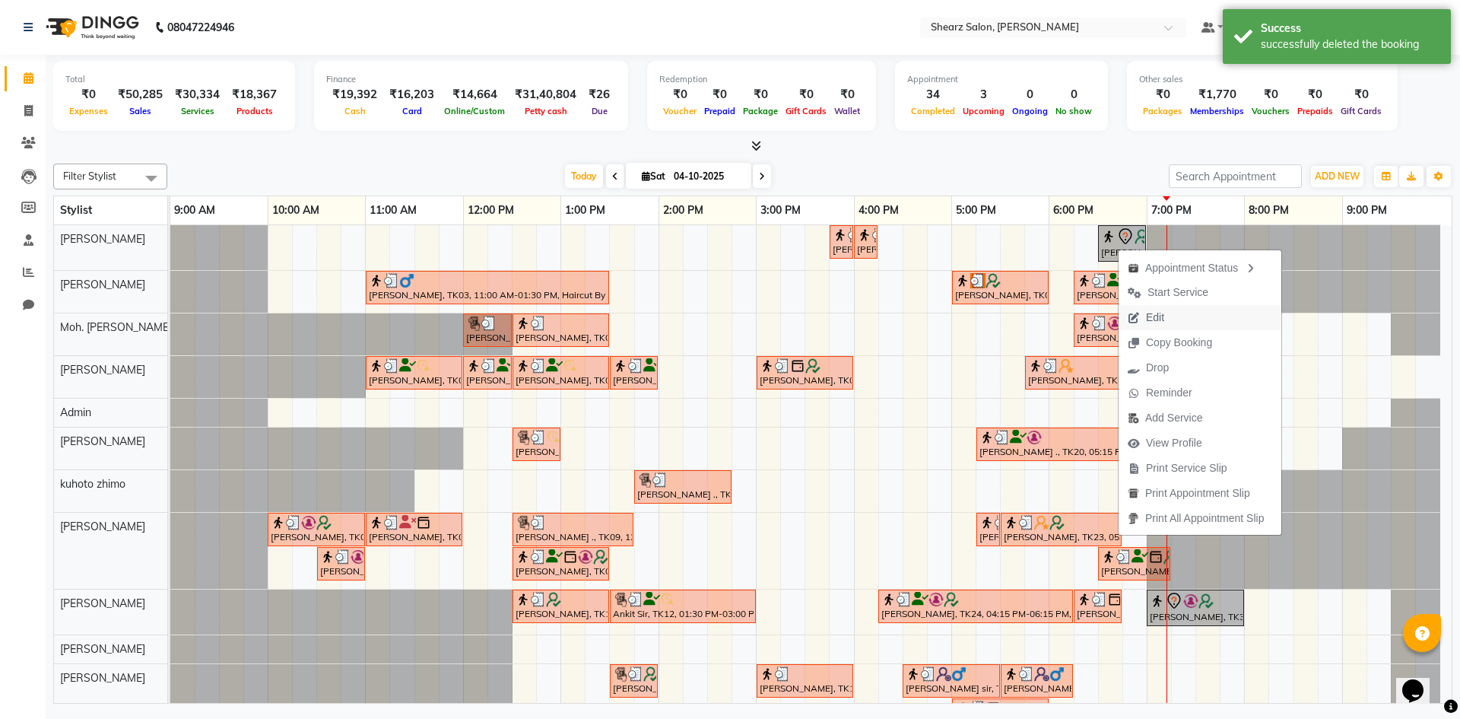
click at [1134, 313] on icon "button" at bounding box center [1134, 318] width 12 height 11
select select "tentative"
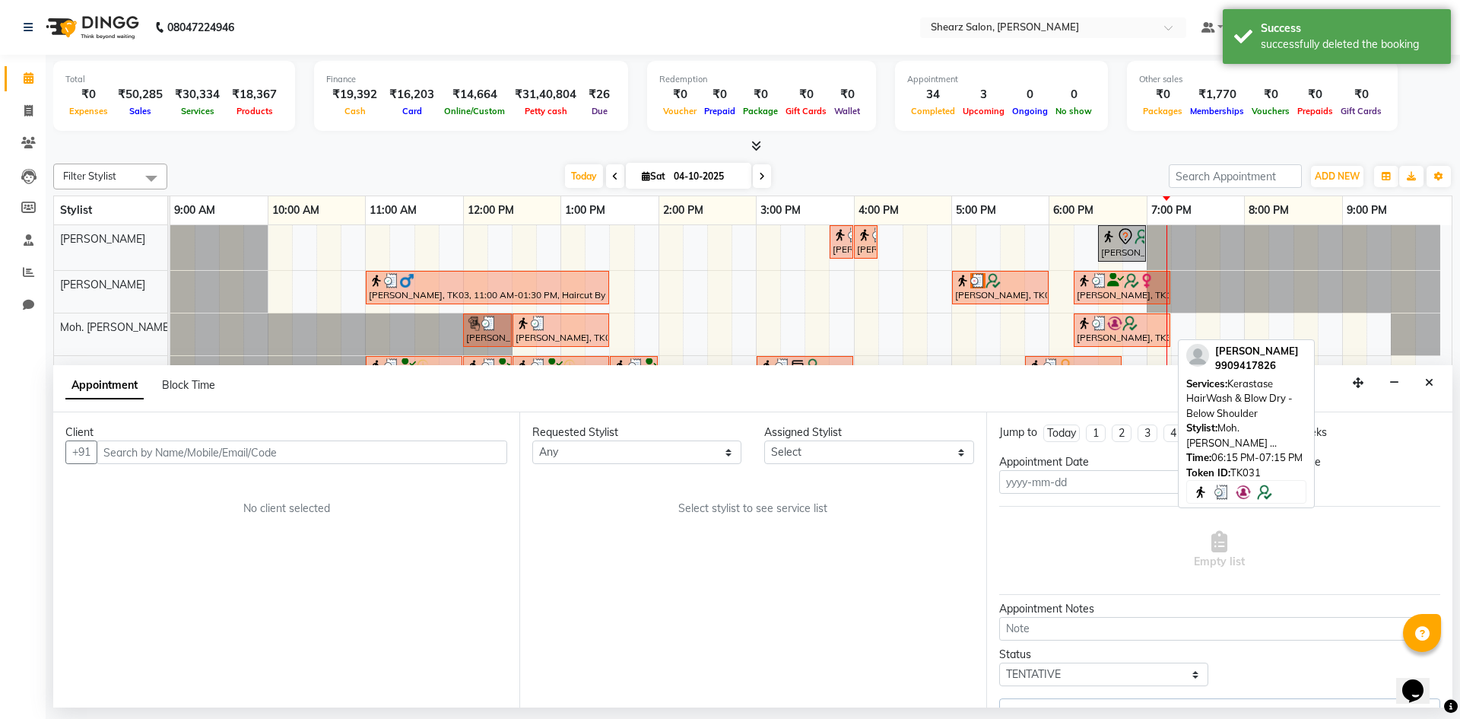
type input "04-10-2025"
select select "77322"
select select "1110"
select select "4125"
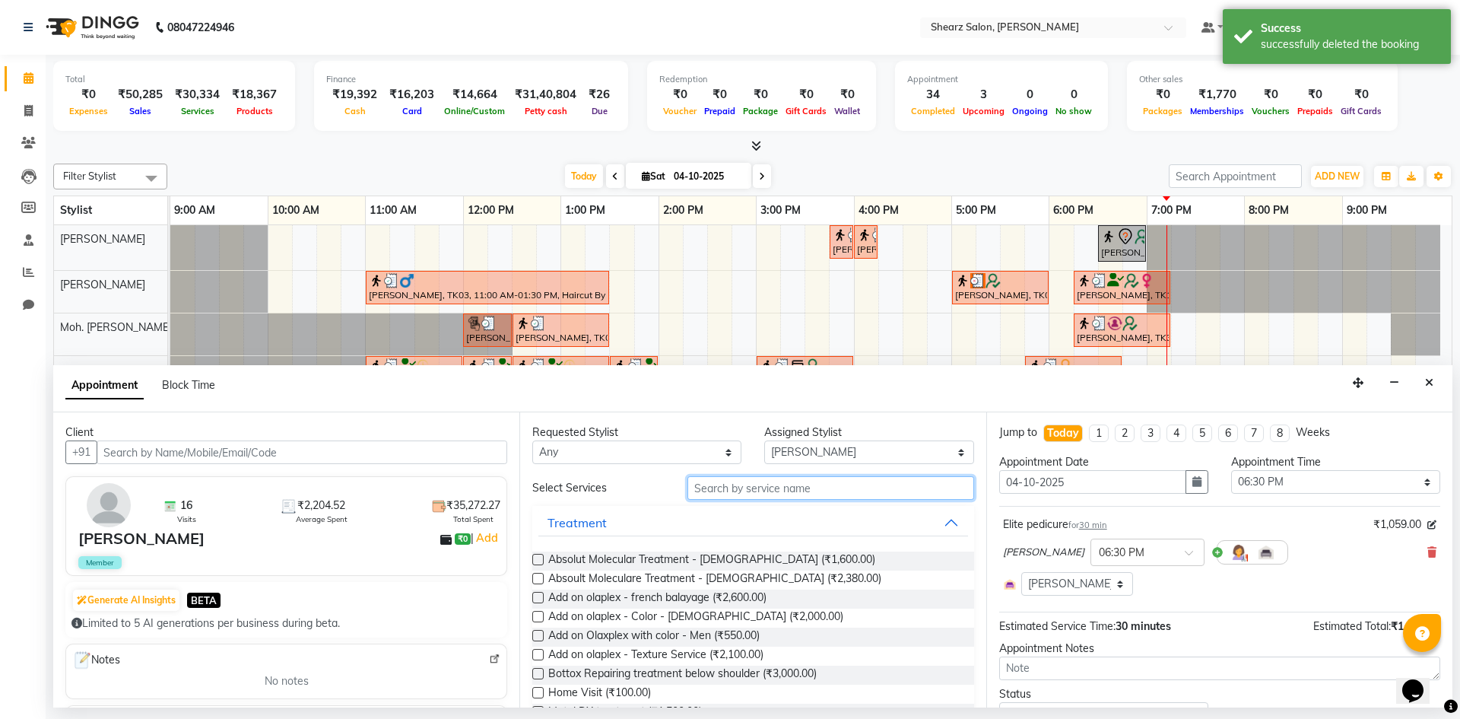
click at [791, 478] on input "text" at bounding box center [831, 488] width 287 height 24
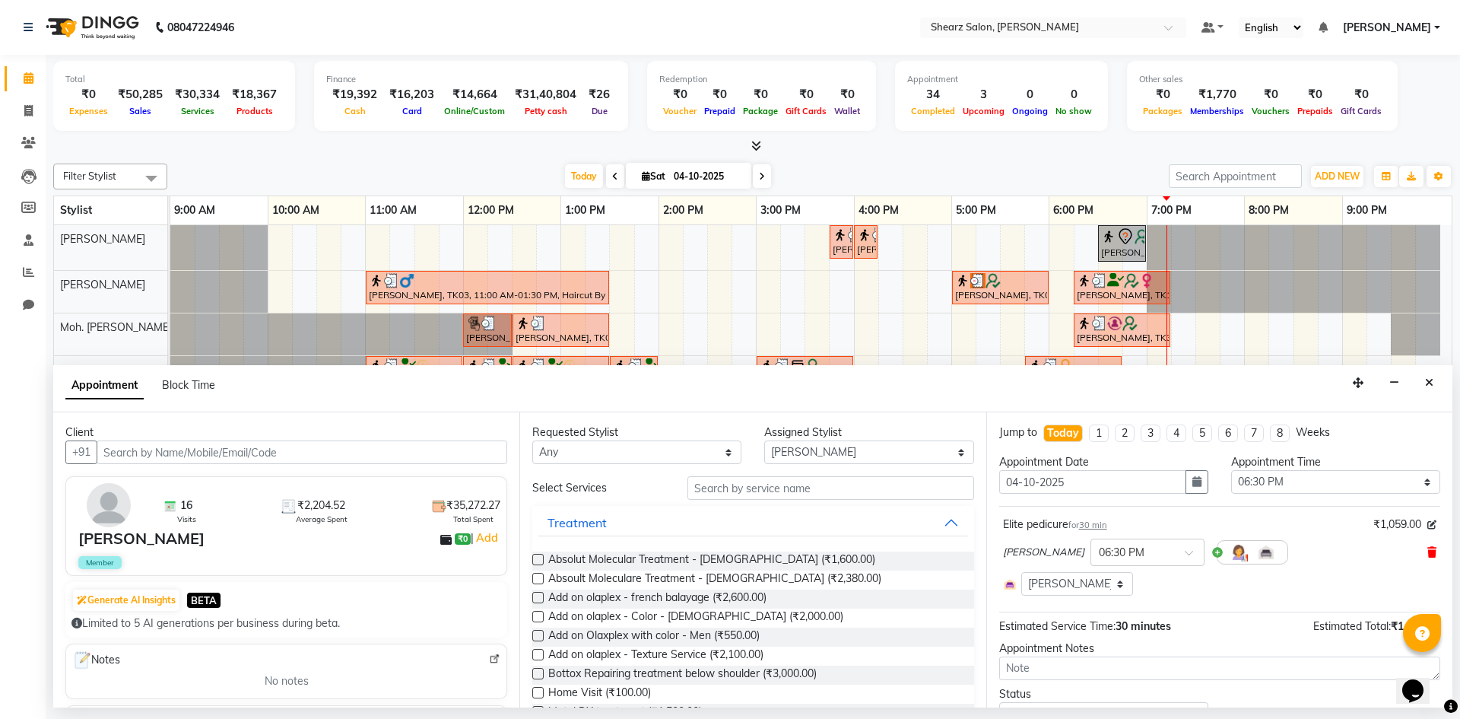
click at [1427, 548] on icon at bounding box center [1431, 552] width 9 height 11
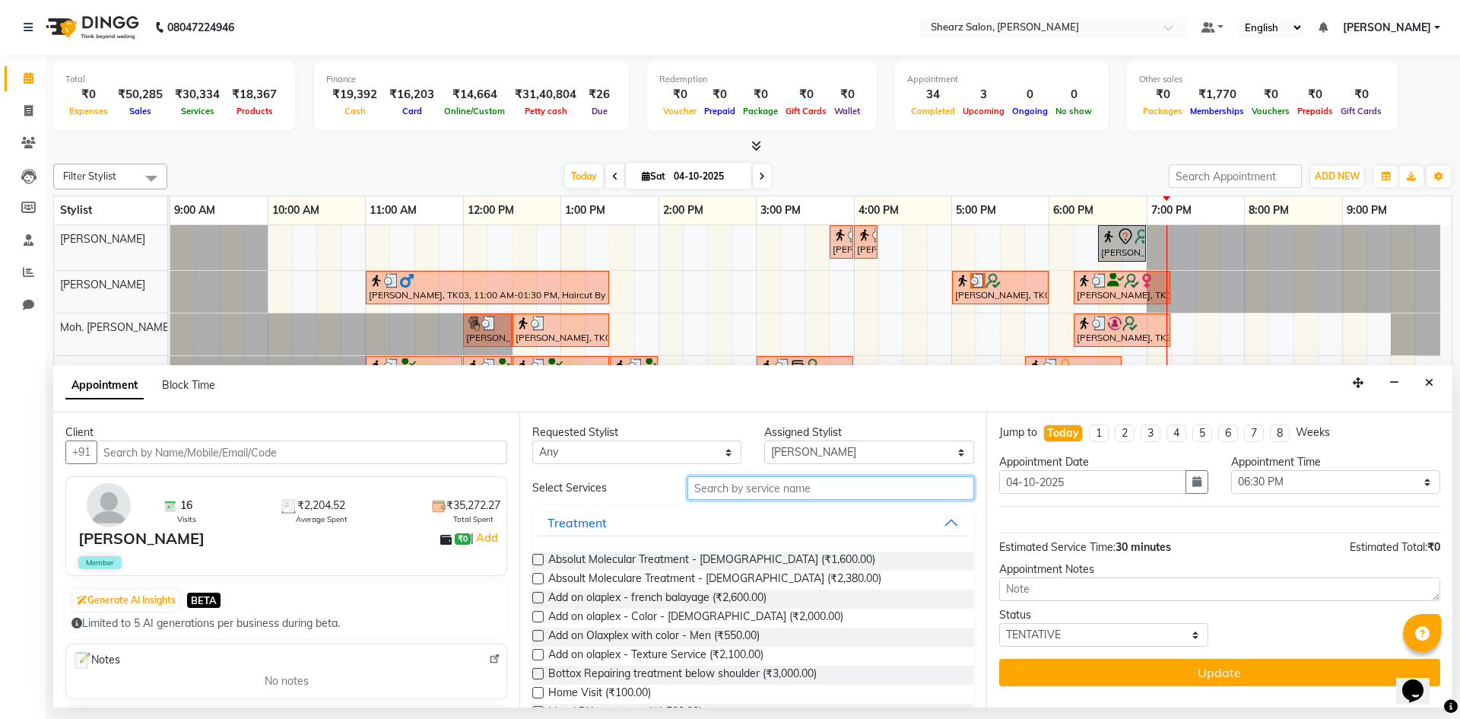
click at [813, 485] on input "text" at bounding box center [831, 488] width 287 height 24
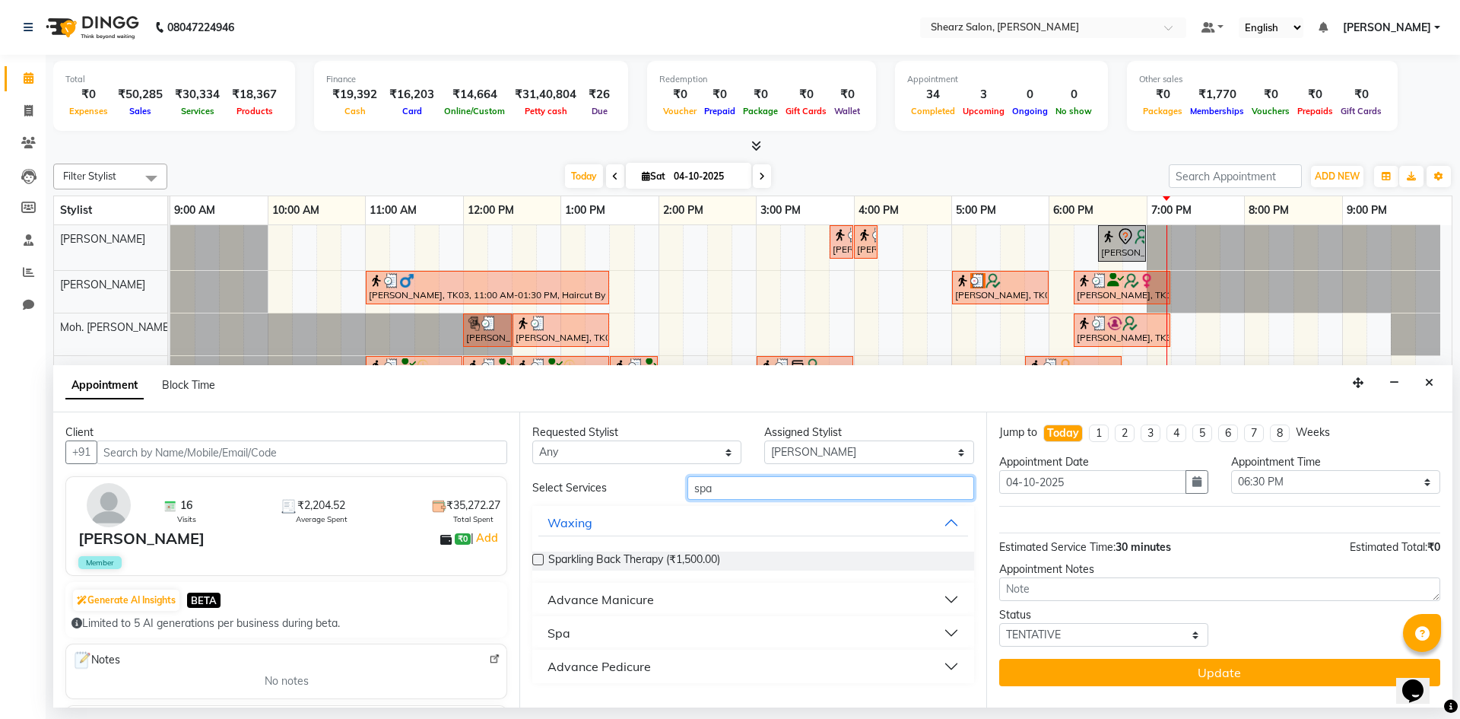
type input "spa"
click at [614, 678] on button "Advance Pedicure" at bounding box center [752, 666] width 429 height 27
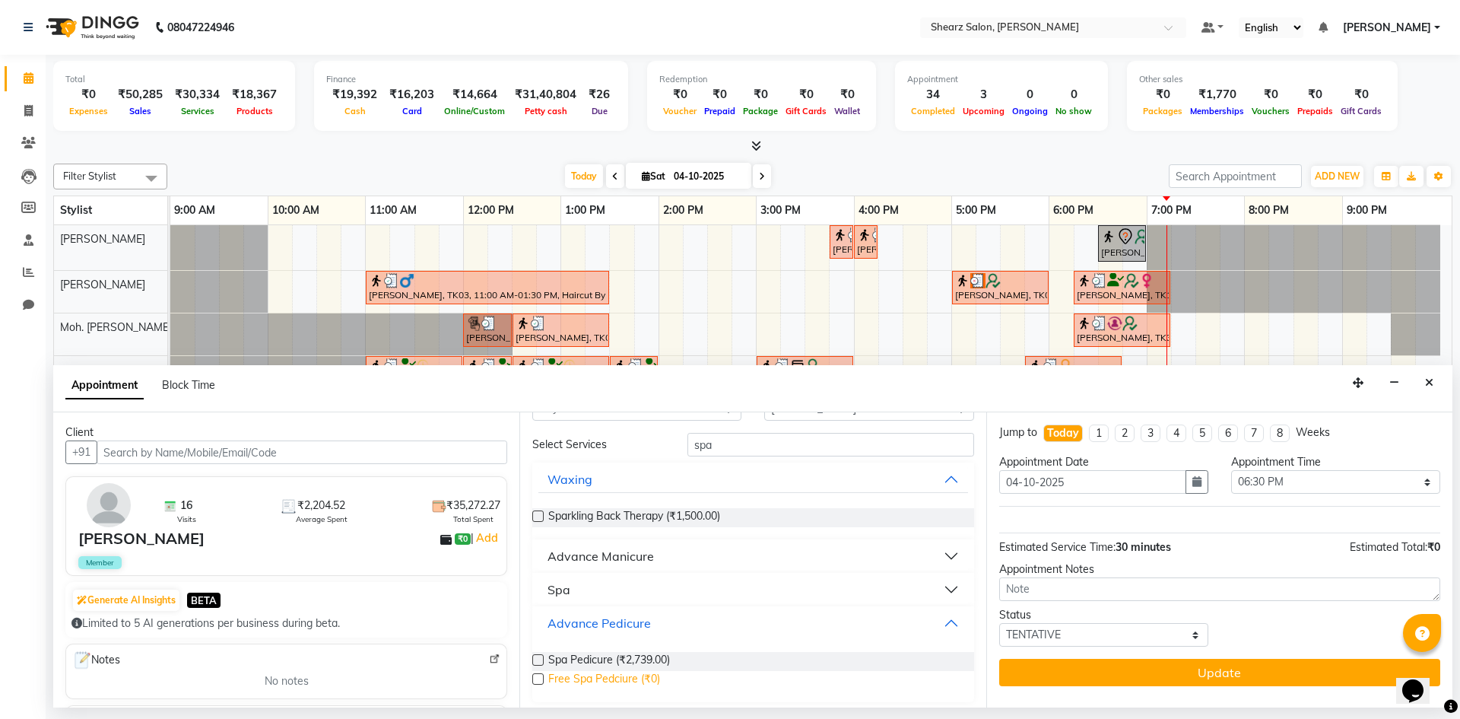
scroll to position [44, 0]
click at [637, 669] on span "Spa Pedicure (₹2,739.00)" at bounding box center [609, 660] width 122 height 19
checkbox input "false"
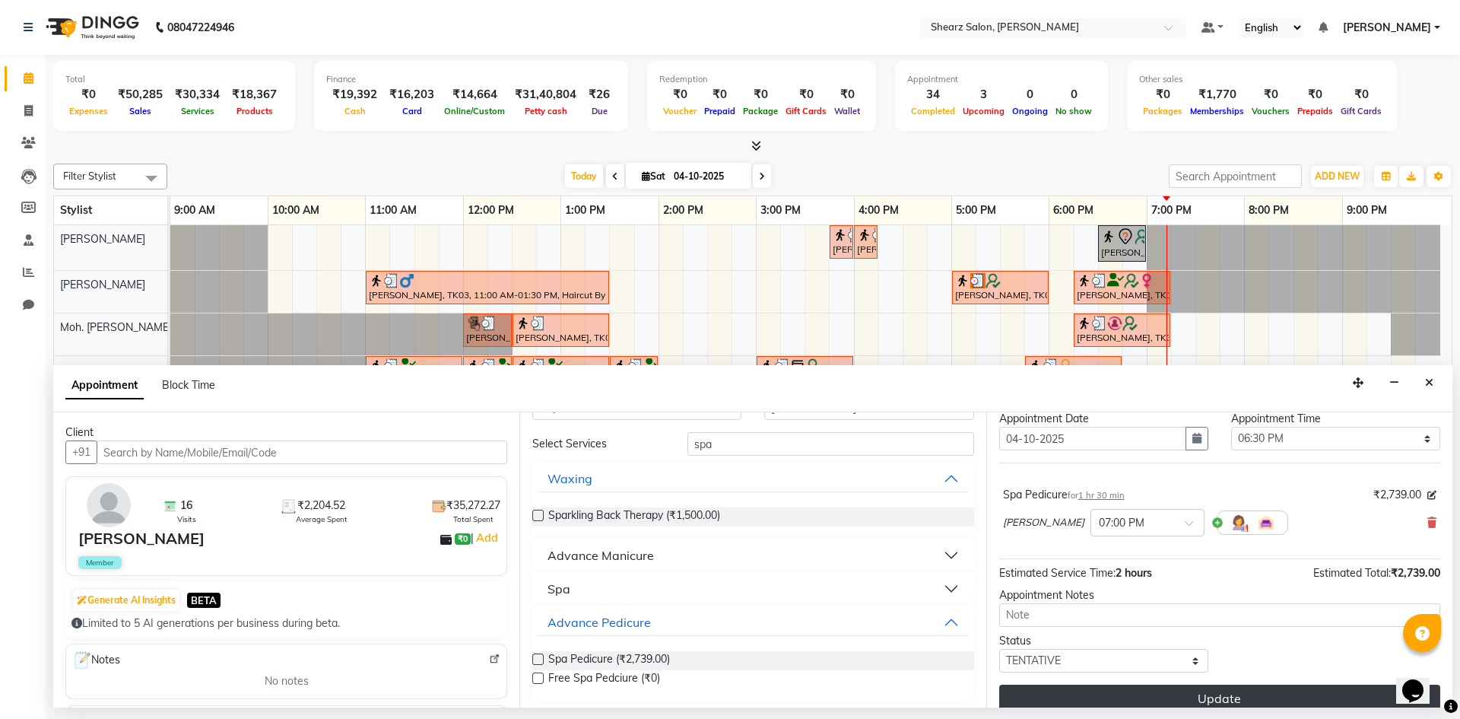
scroll to position [60, 0]
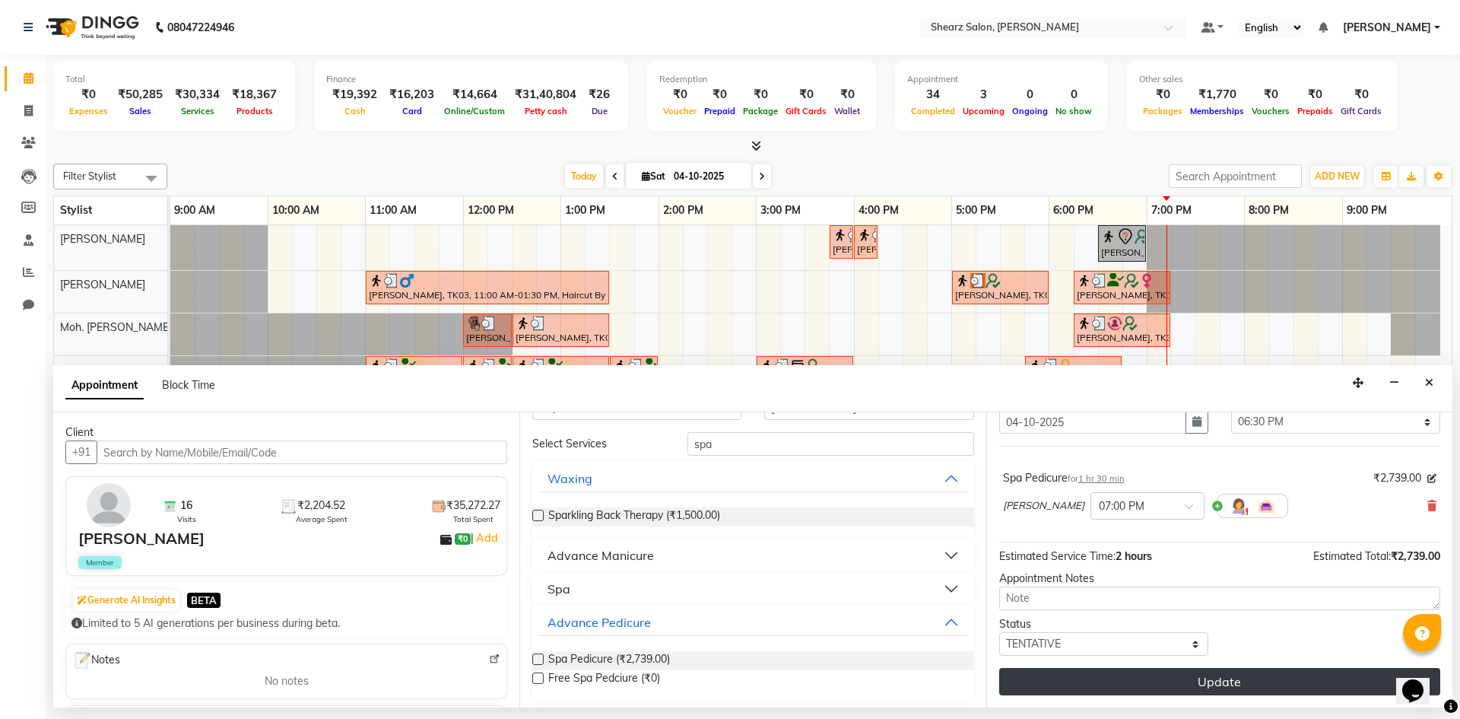
click at [1177, 687] on button "Update" at bounding box center [1219, 681] width 441 height 27
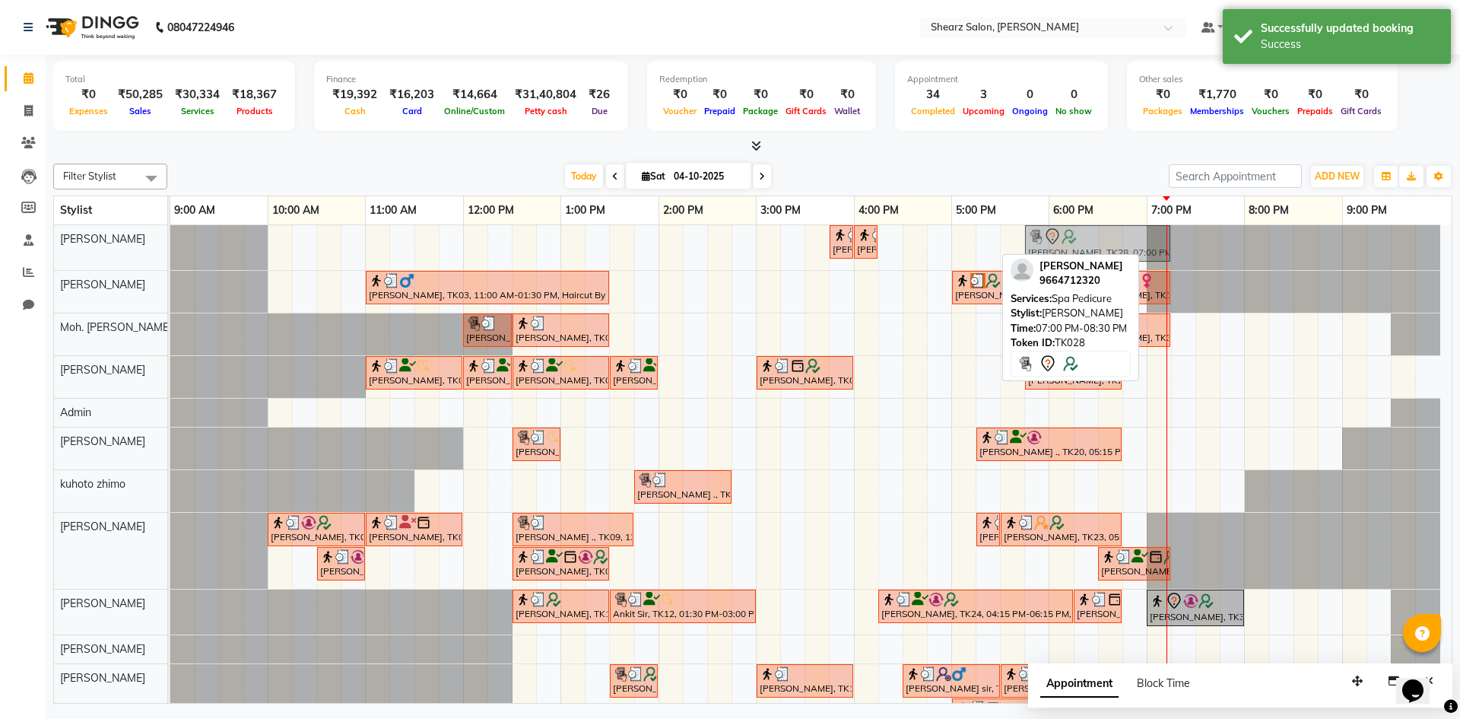
drag, startPoint x: 1248, startPoint y: 252, endPoint x: 1116, endPoint y: 265, distance: 133.0
click at [1116, 265] on div "Filter Stylist Select All [PERSON_NAME] [PERSON_NAME] Moh. [PERSON_NAME] ... [P…" at bounding box center [752, 430] width 1399 height 546
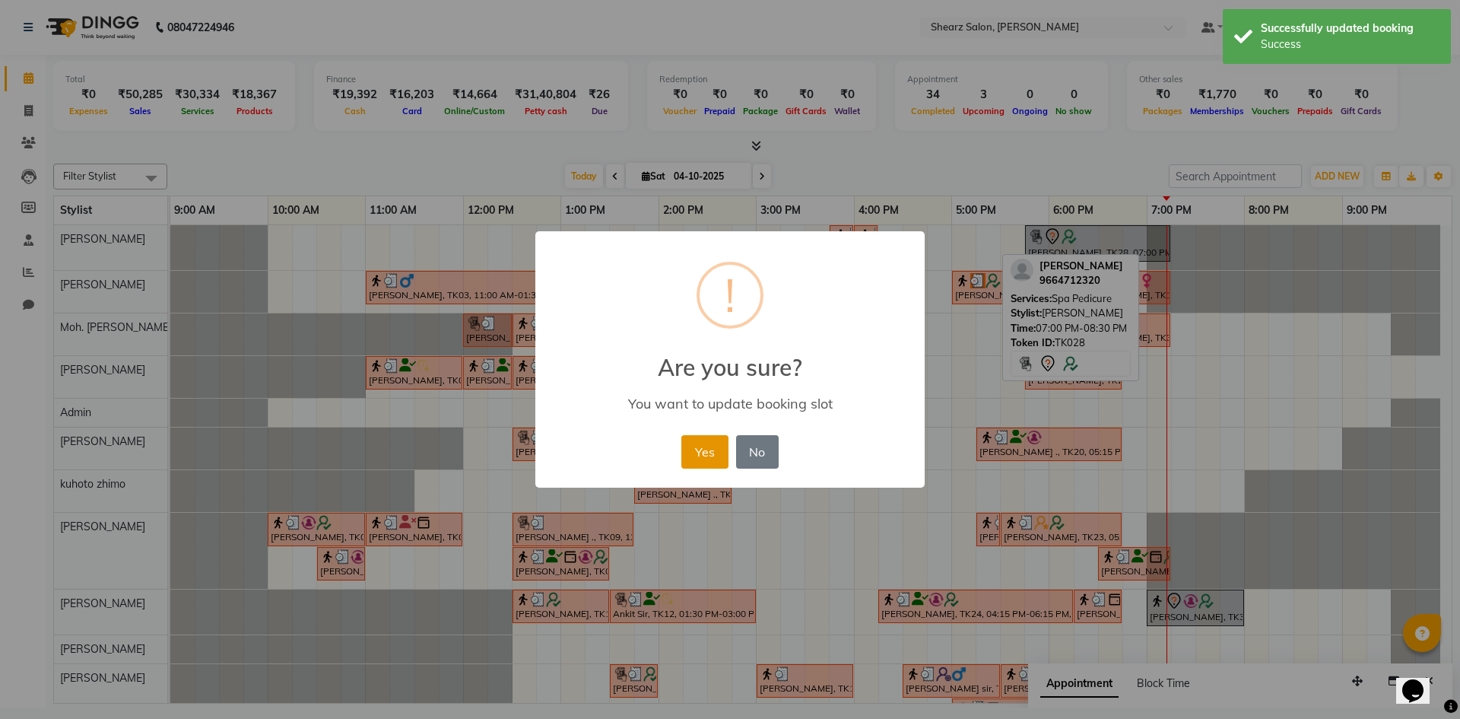
click at [707, 450] on button "Yes" at bounding box center [704, 451] width 46 height 33
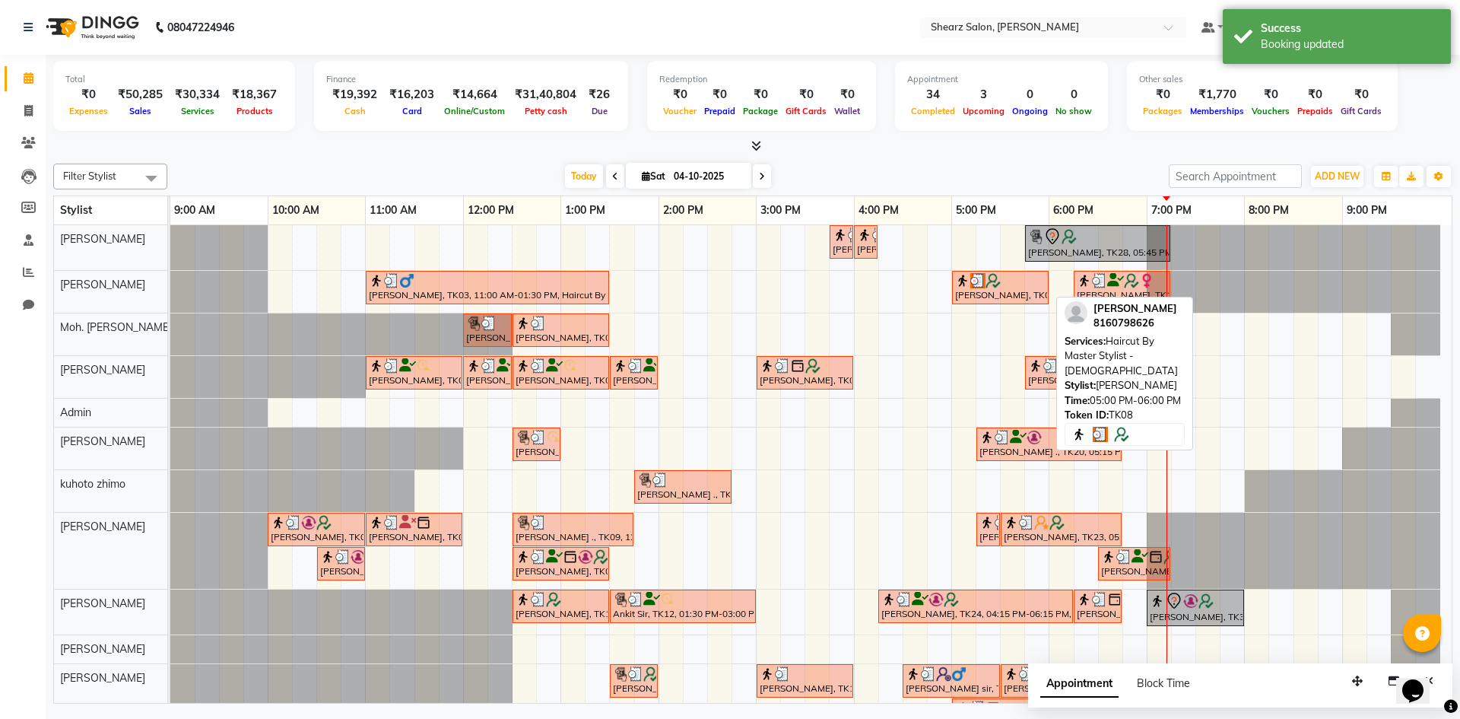
click at [1021, 284] on div at bounding box center [1000, 280] width 91 height 15
select select "3"
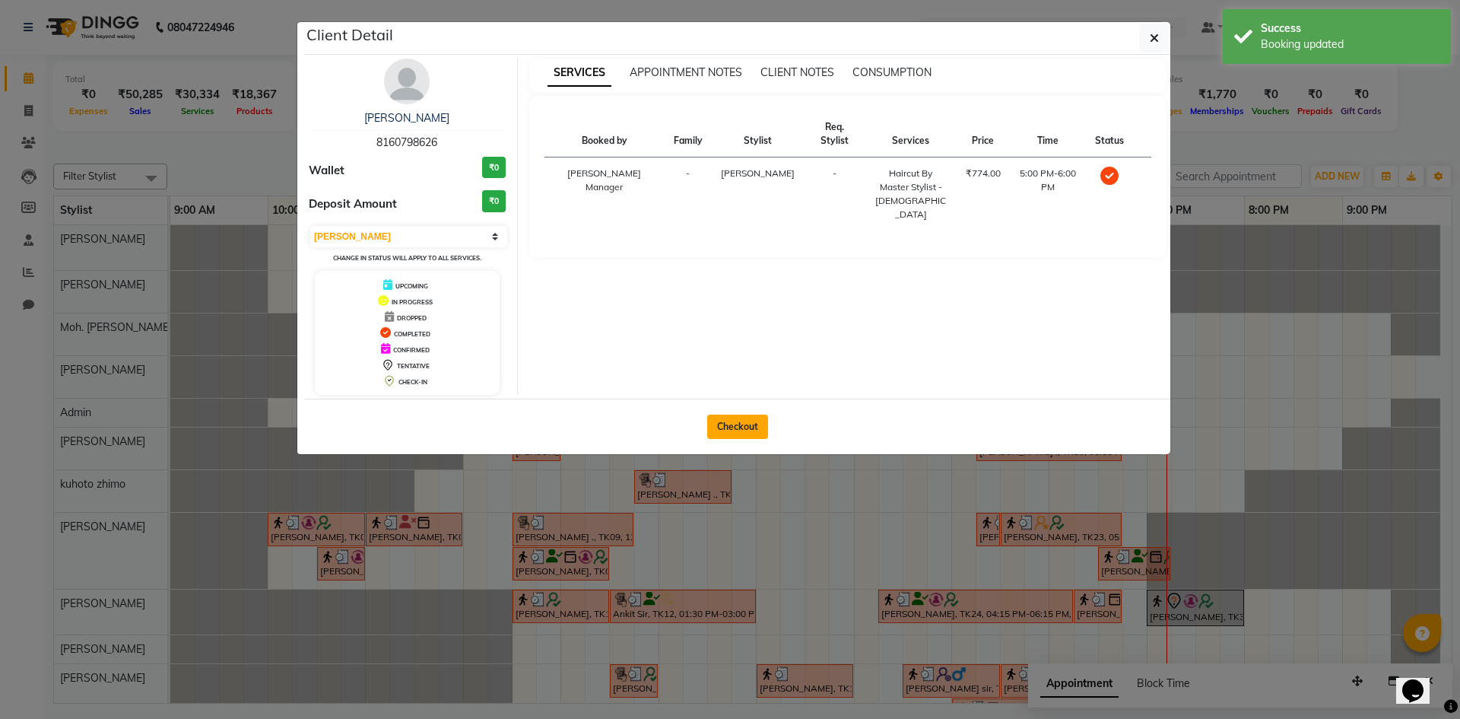
click at [727, 424] on button "Checkout" at bounding box center [737, 426] width 61 height 24
select select "8159"
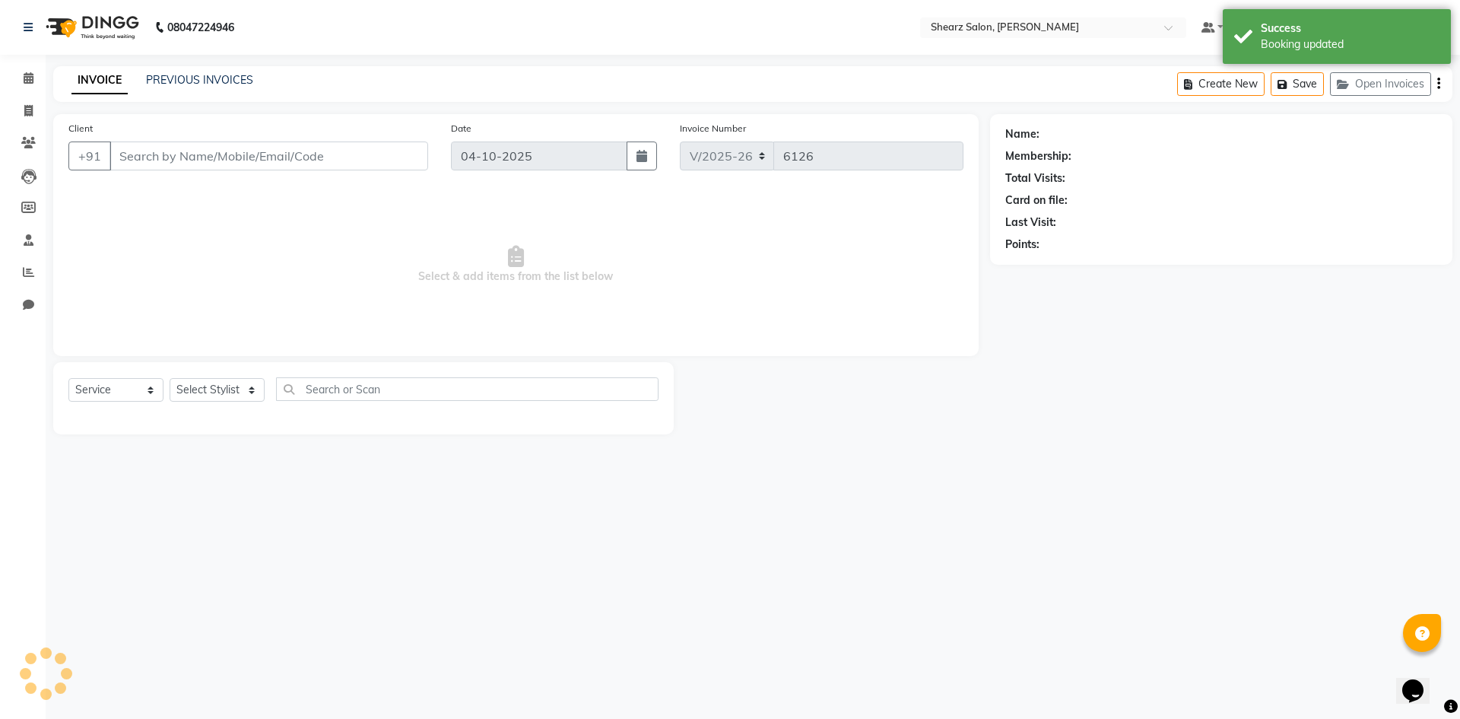
select select "V"
select select "87136"
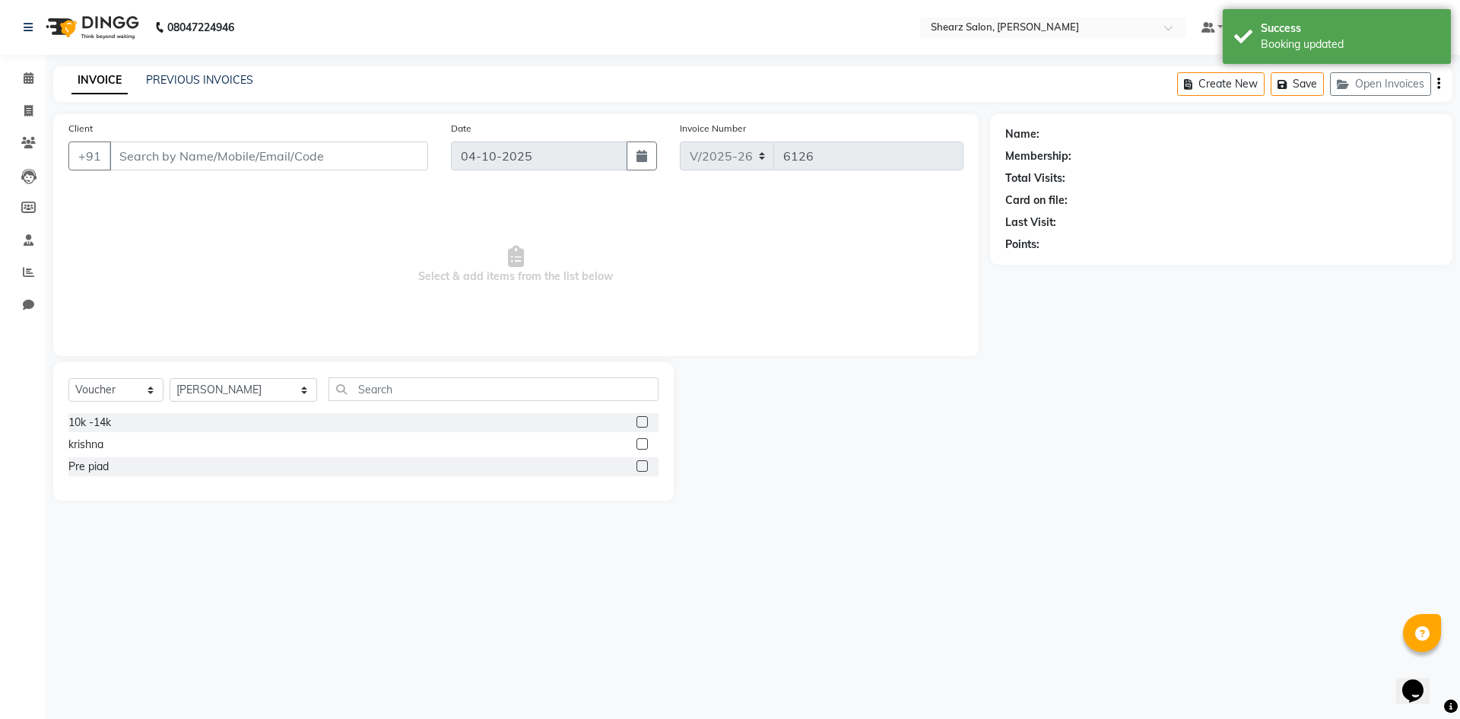
type input "8160798626"
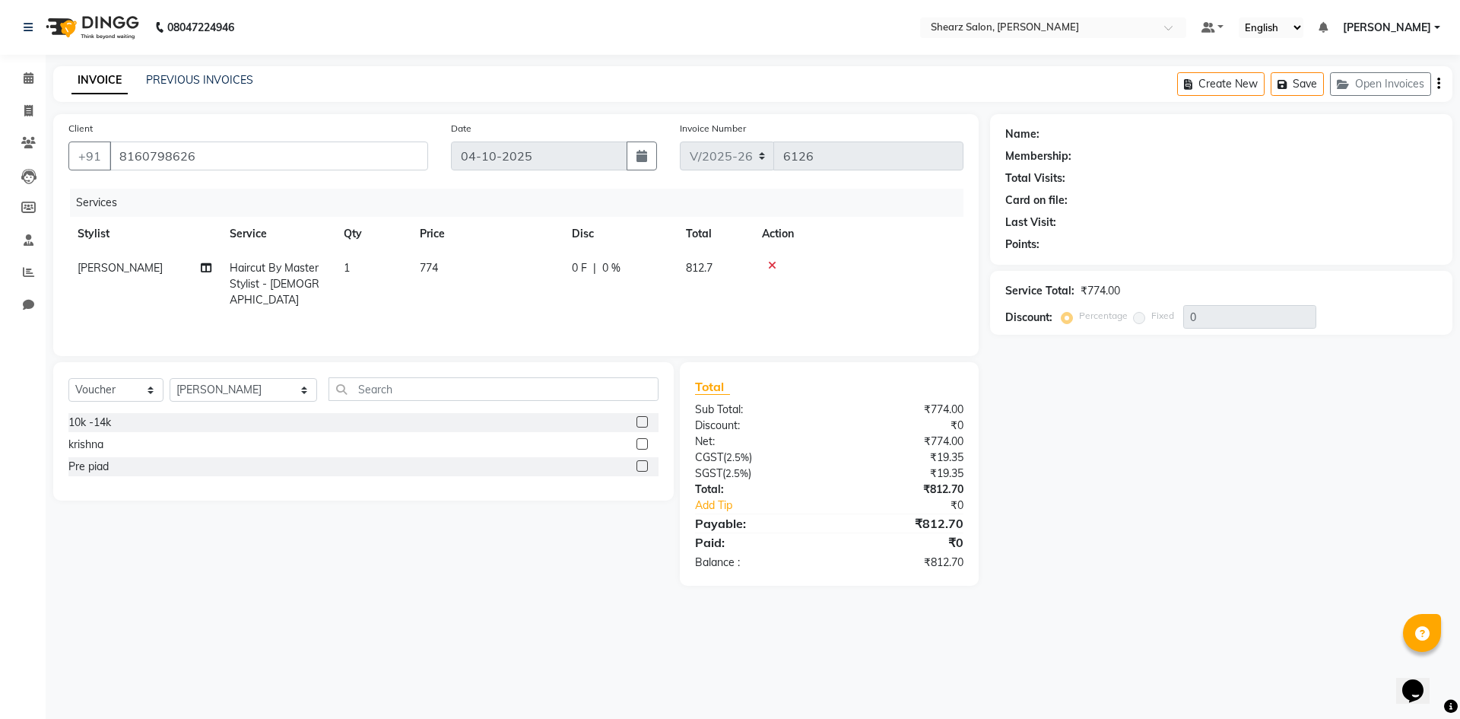
select select "1: Object"
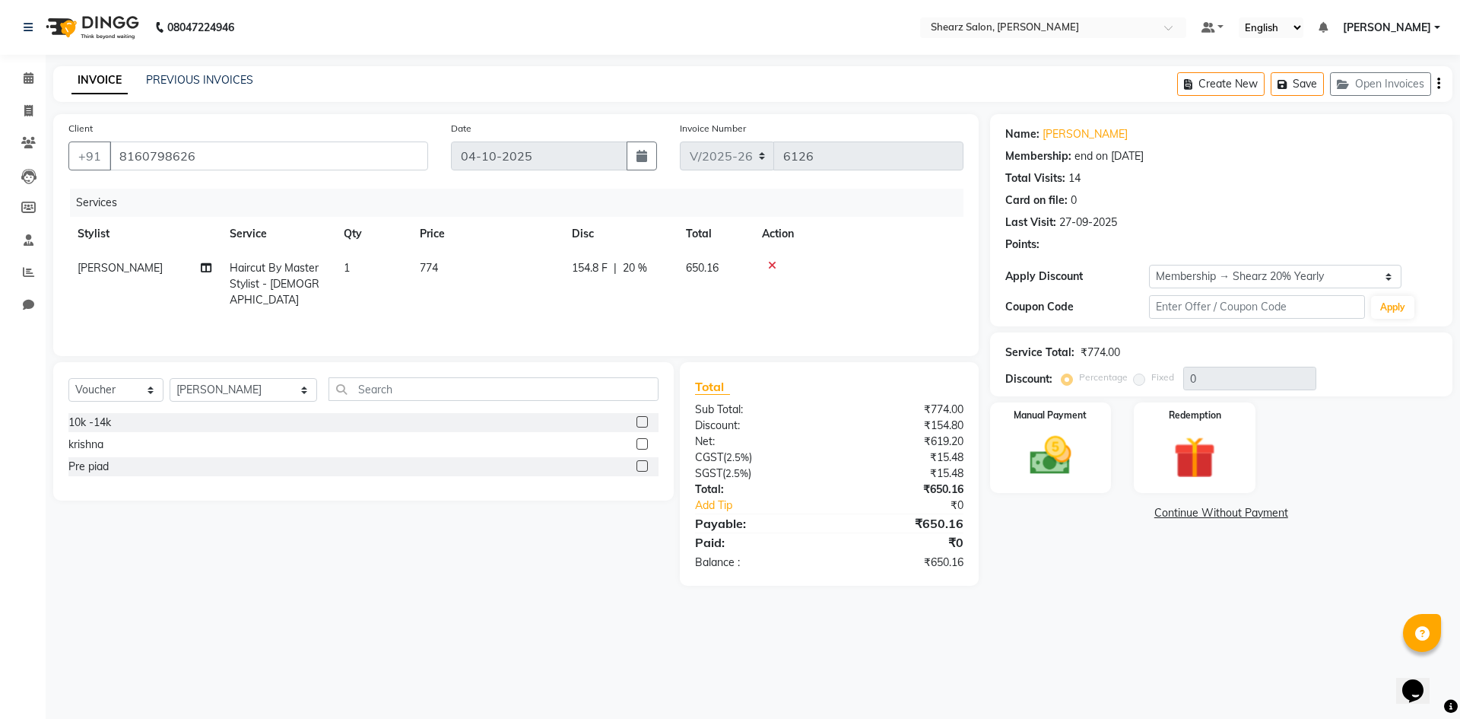
type input "20"
click at [24, 82] on icon at bounding box center [29, 77] width 10 height 11
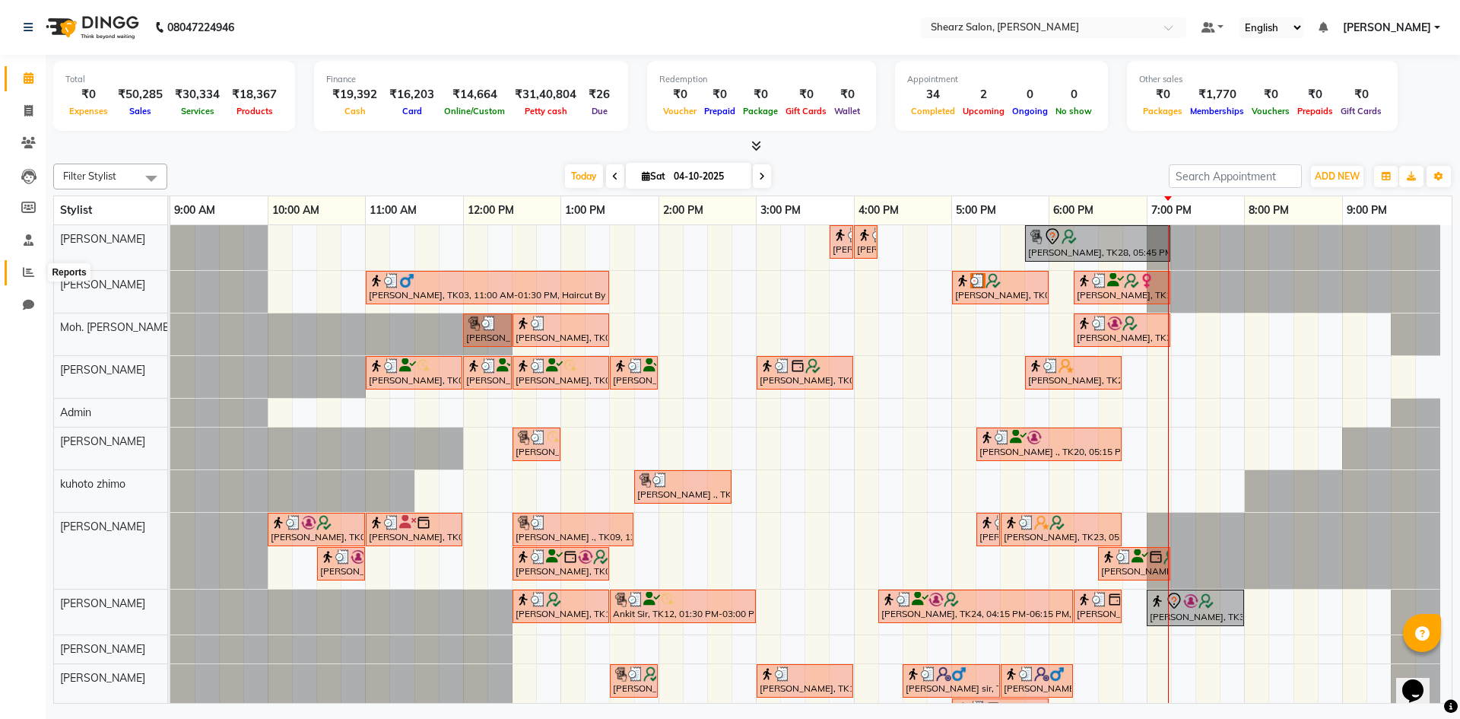
click at [40, 274] on span at bounding box center [28, 272] width 27 height 17
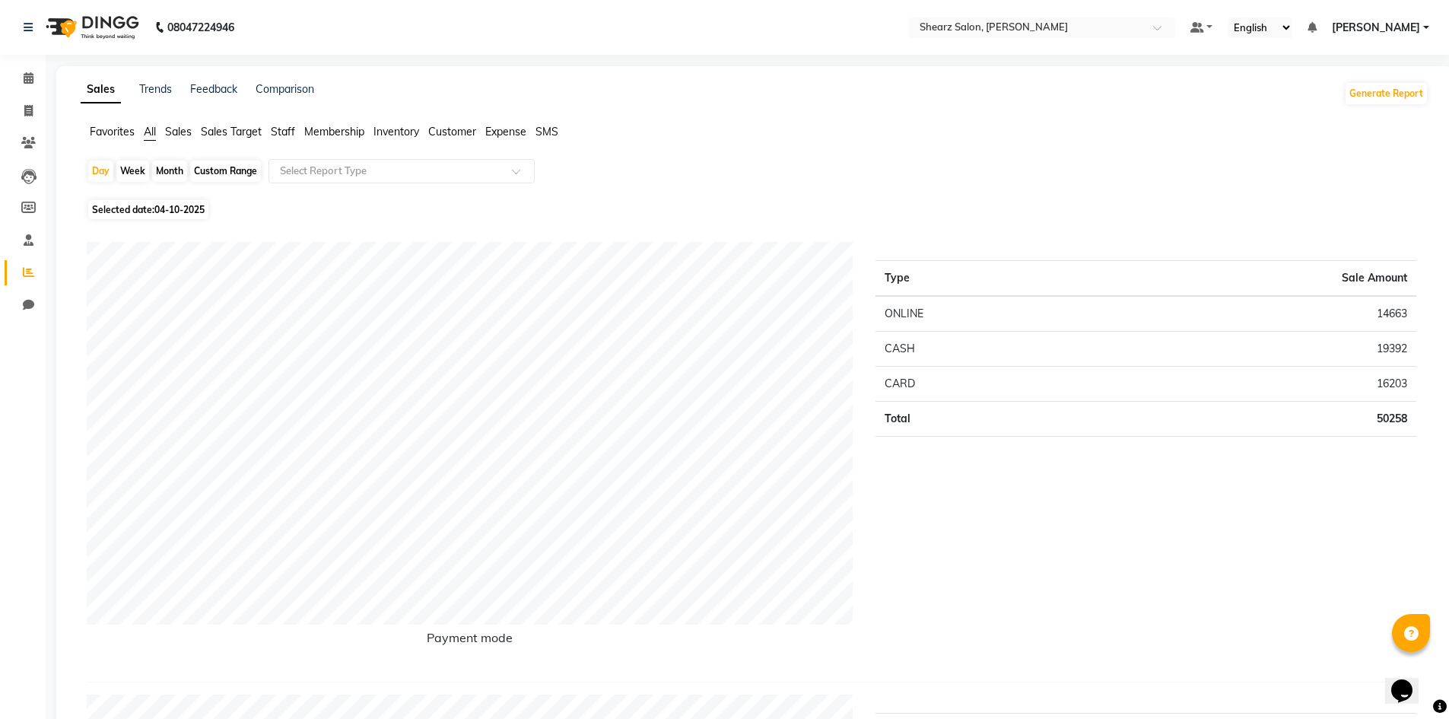
click at [185, 130] on span "Sales" at bounding box center [178, 132] width 27 height 14
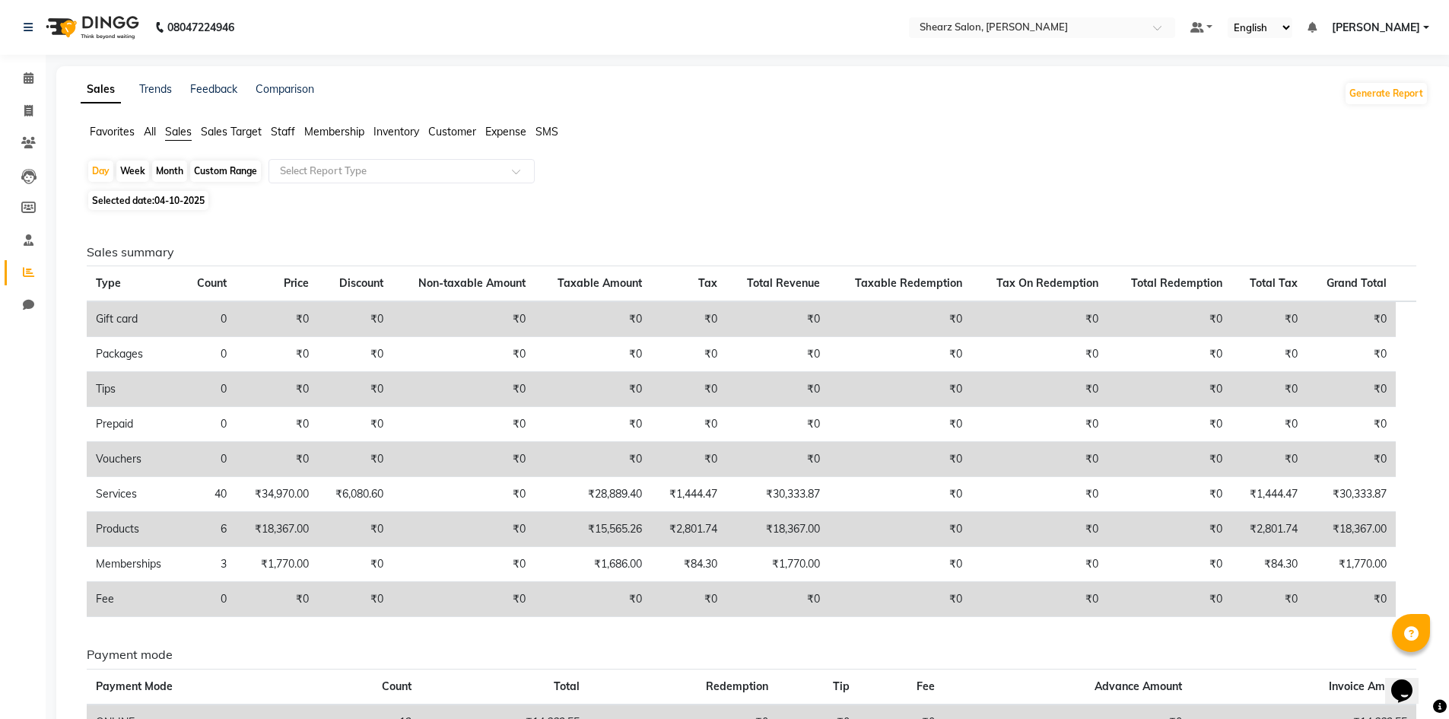
click at [223, 178] on div "Custom Range" at bounding box center [225, 170] width 71 height 21
select select "10"
select select "2025"
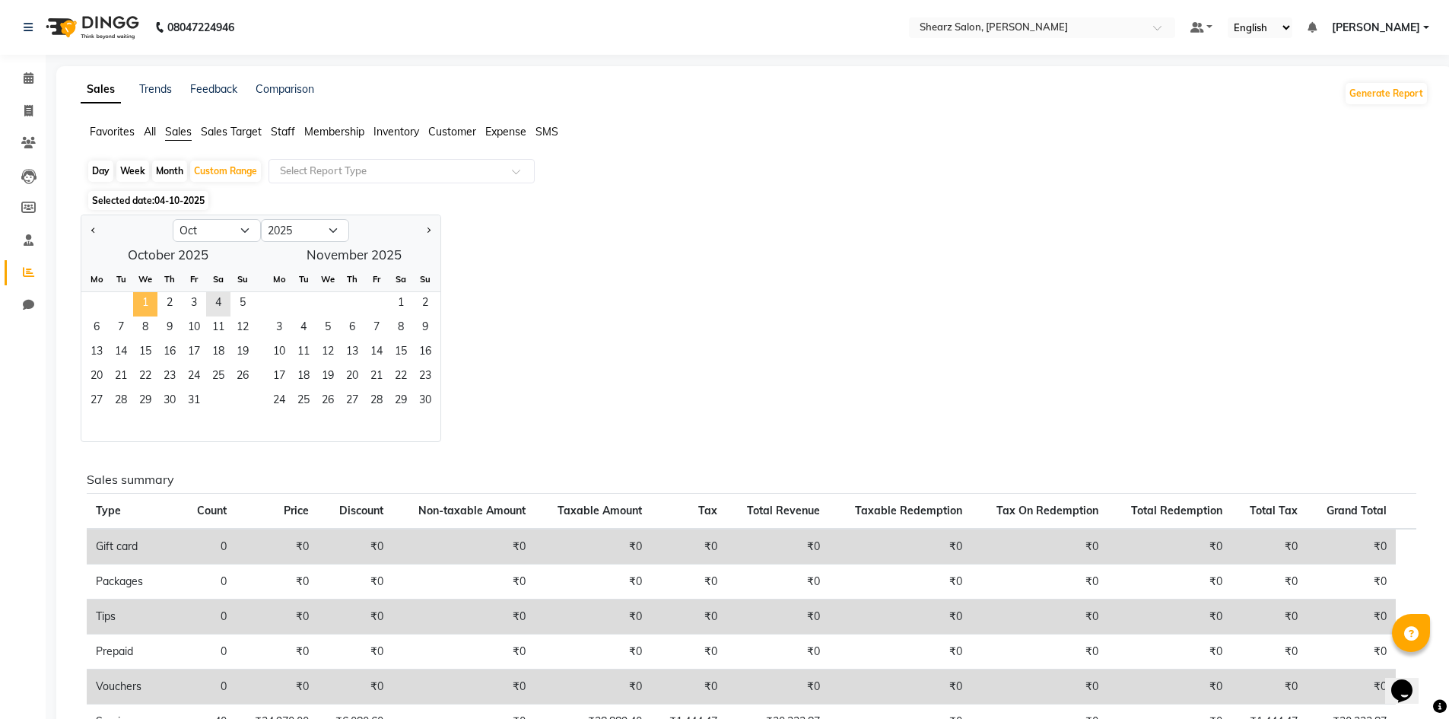
click at [144, 308] on span "1" at bounding box center [145, 304] width 24 height 24
click at [208, 303] on span "4" at bounding box center [218, 304] width 24 height 24
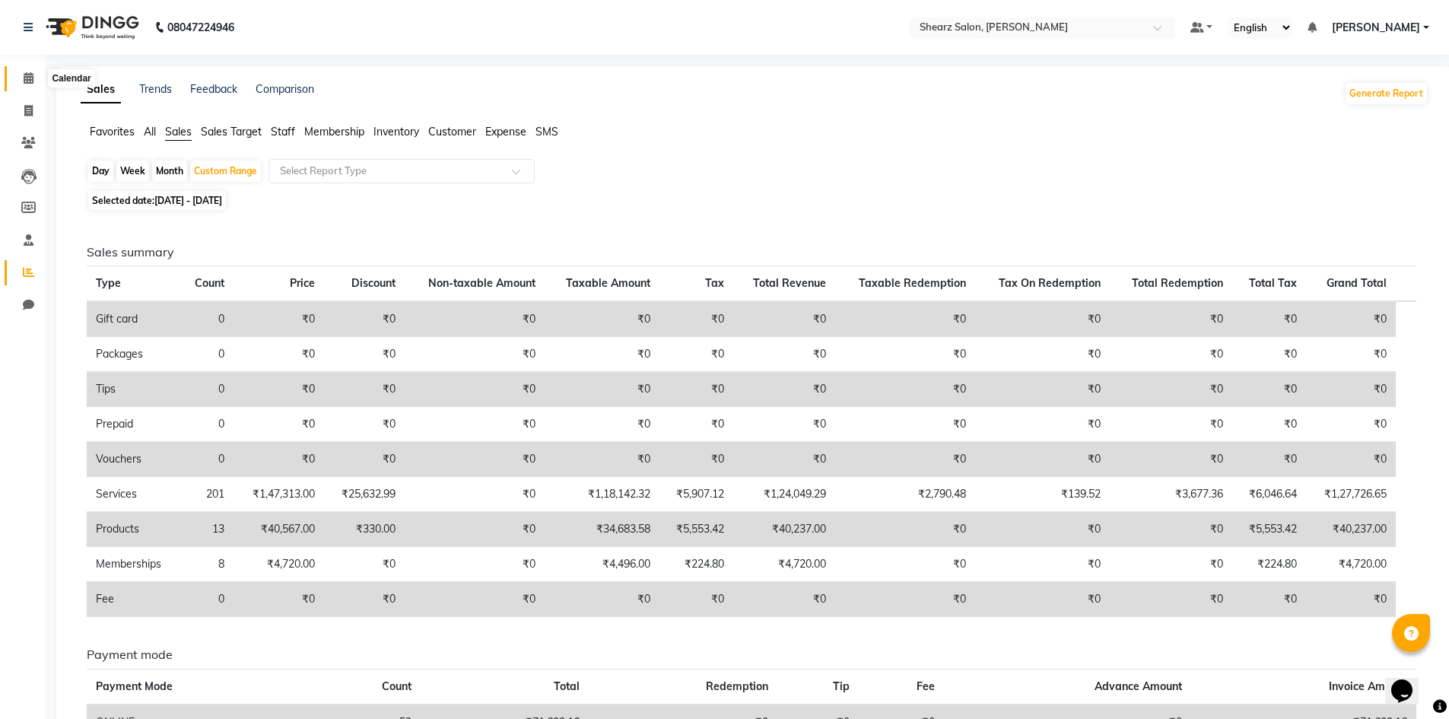
click at [25, 84] on span at bounding box center [28, 78] width 27 height 17
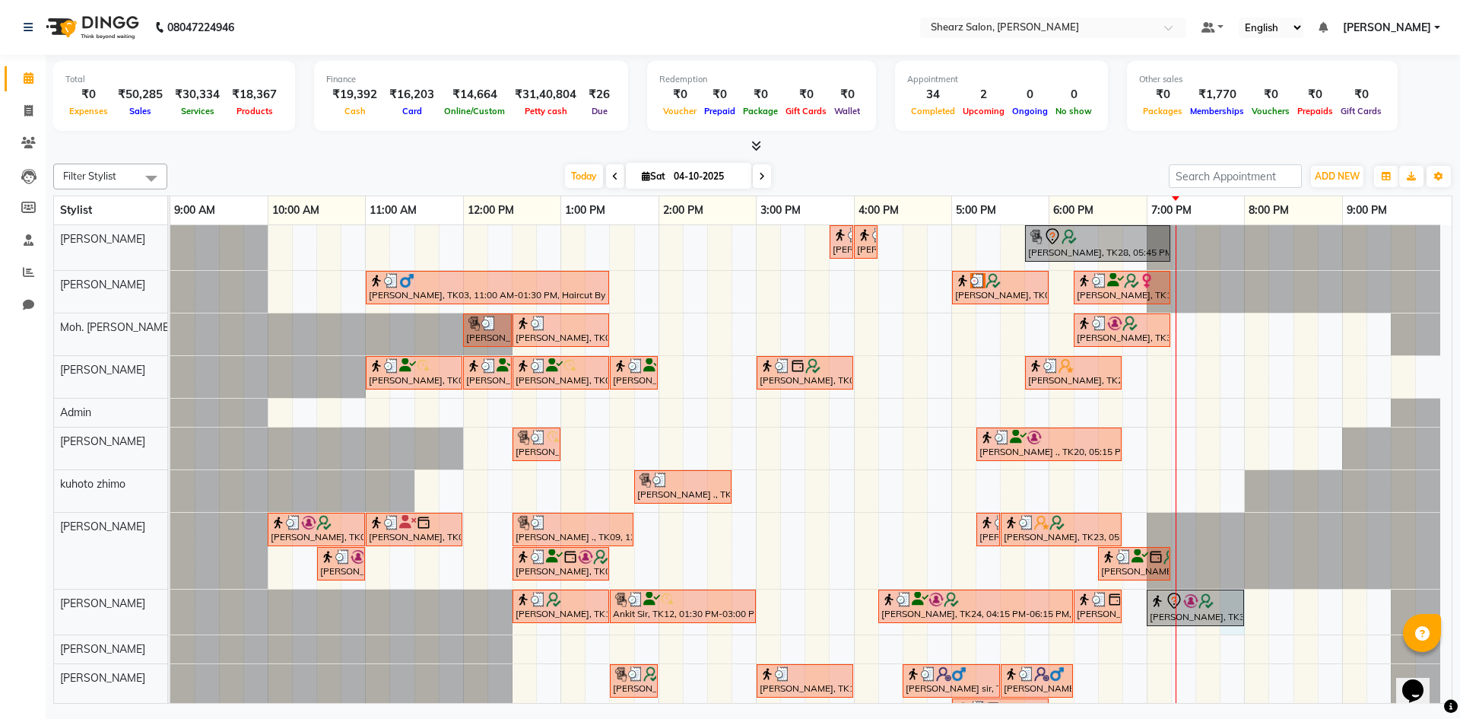
click at [1236, 627] on div "[PERSON_NAME], TK21, 03:45 PM-04:00 PM, Upperlip stripless [PERSON_NAME], TK21,…" at bounding box center [810, 497] width 1281 height 544
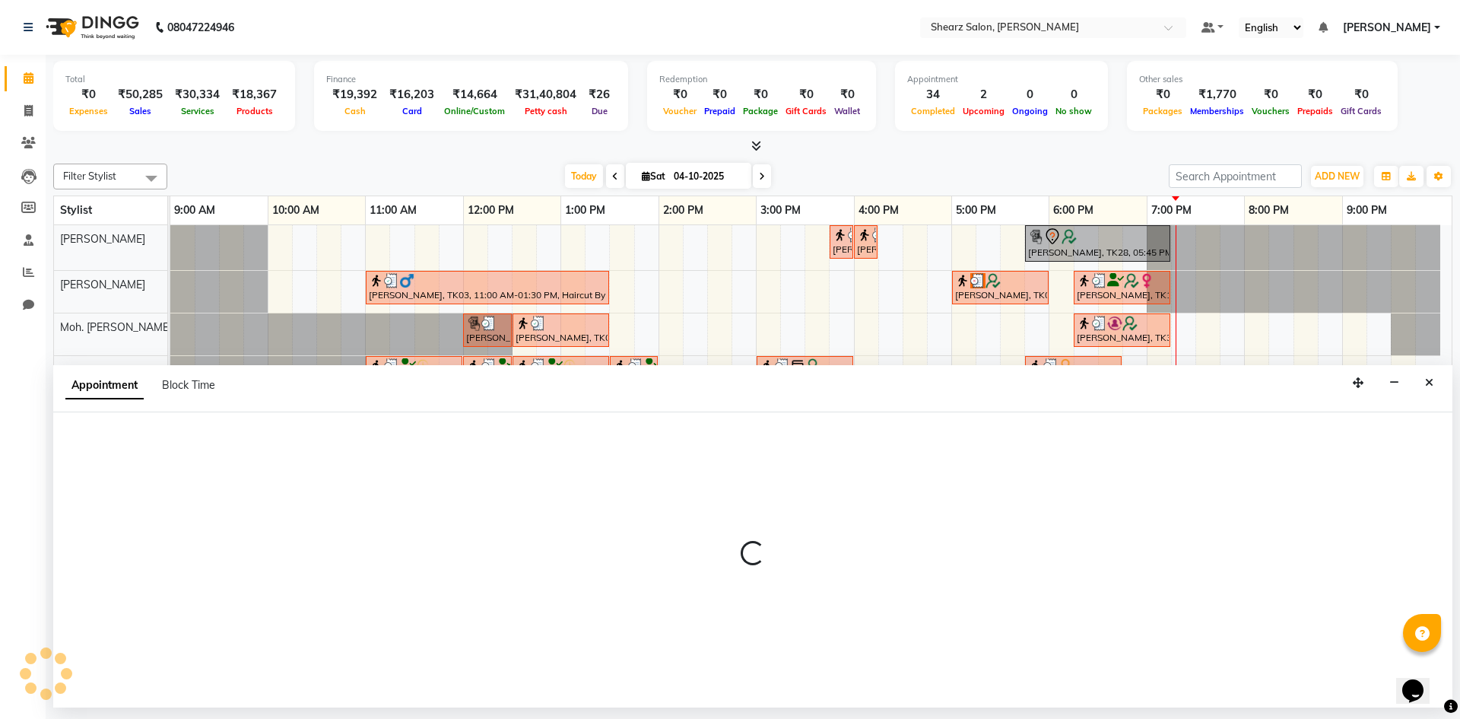
select select "77292"
select select "1185"
select select "tentative"
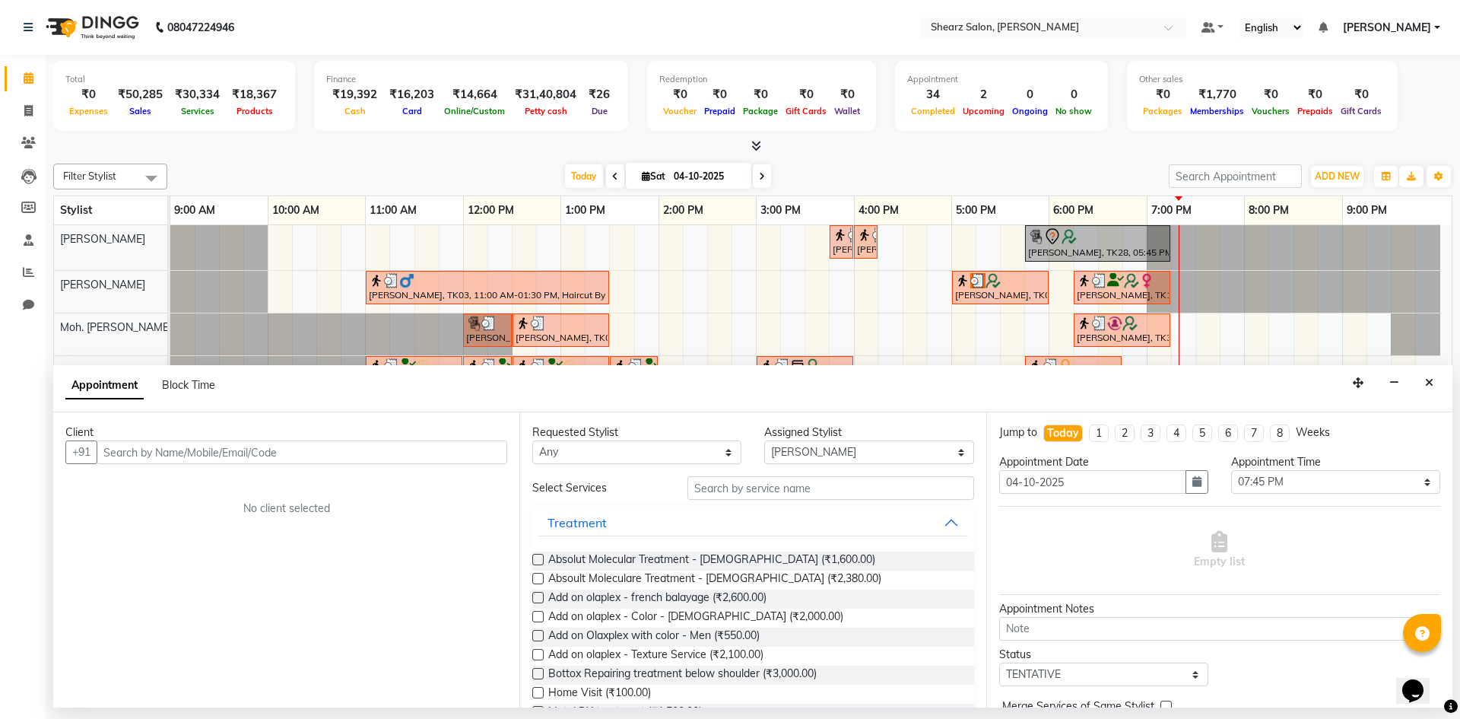
click at [1415, 386] on div "Appointment Block Time" at bounding box center [752, 388] width 1399 height 47
click at [1422, 386] on button "Close" at bounding box center [1429, 383] width 22 height 24
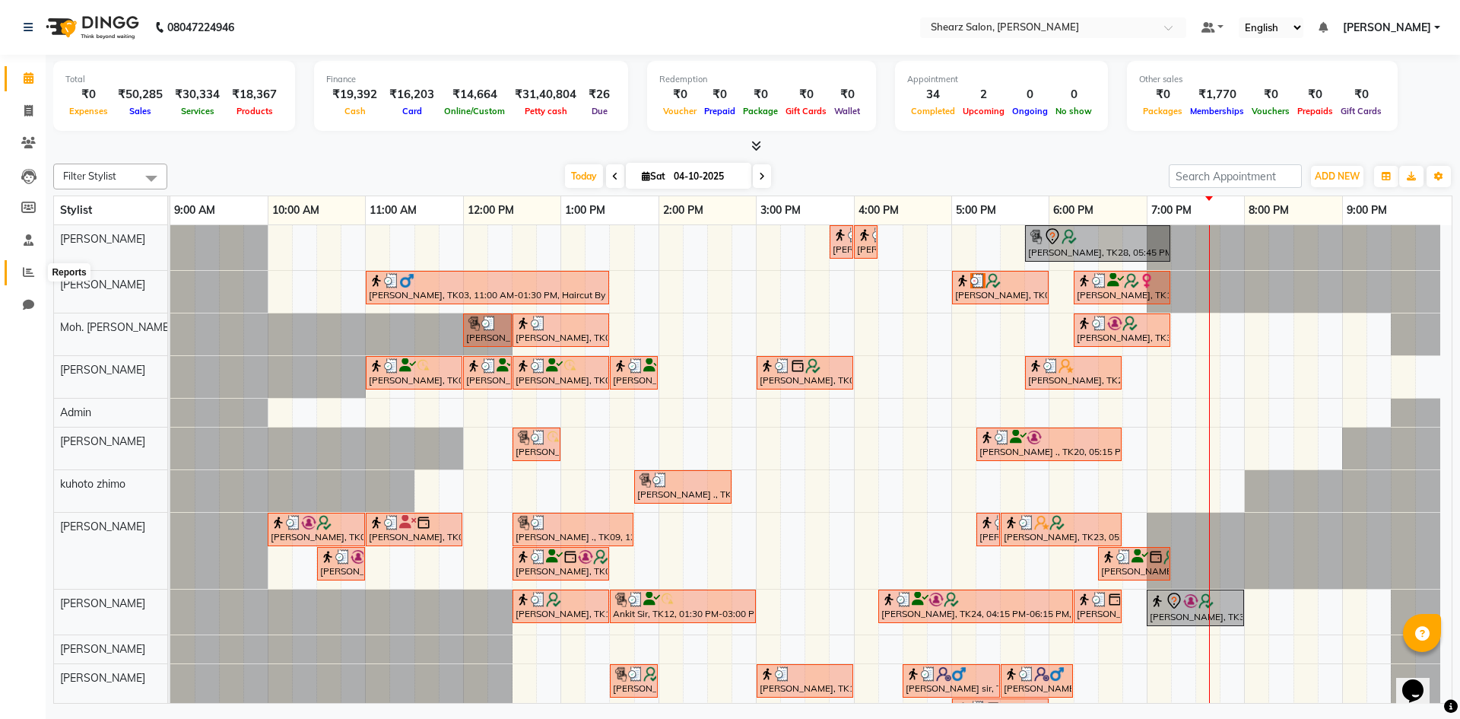
click at [20, 269] on span at bounding box center [28, 272] width 27 height 17
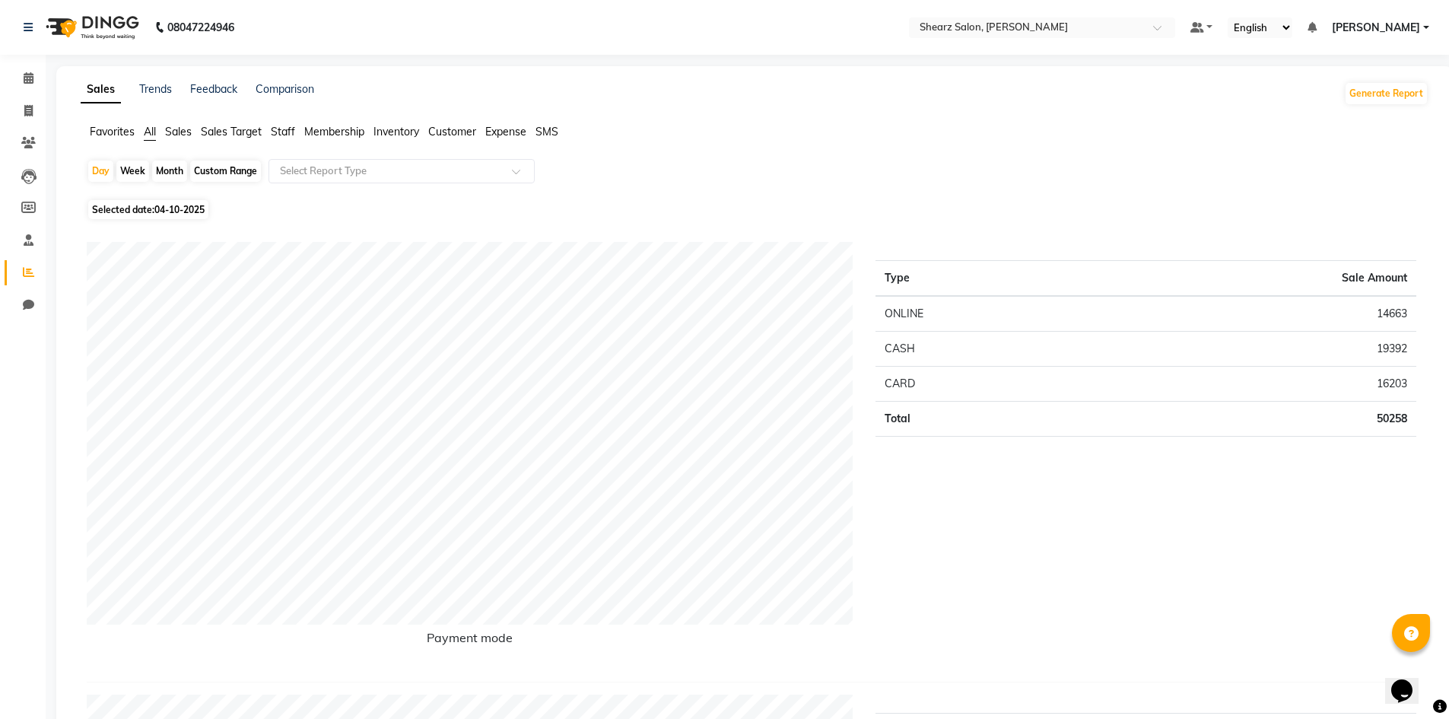
click at [291, 126] on span "Staff" at bounding box center [283, 132] width 24 height 14
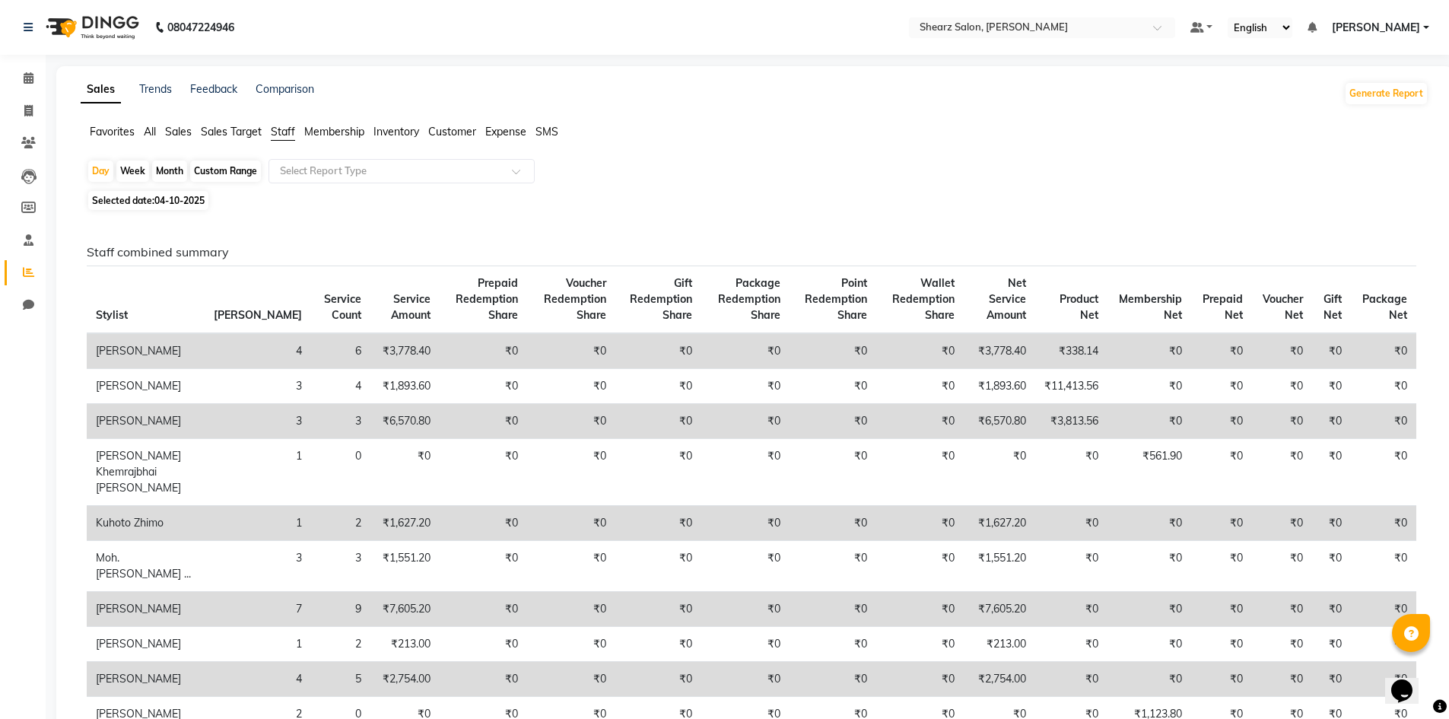
click at [170, 168] on div "Month" at bounding box center [169, 170] width 35 height 21
select select "10"
select select "2025"
click at [167, 173] on div "Month" at bounding box center [169, 170] width 35 height 21
select select "10"
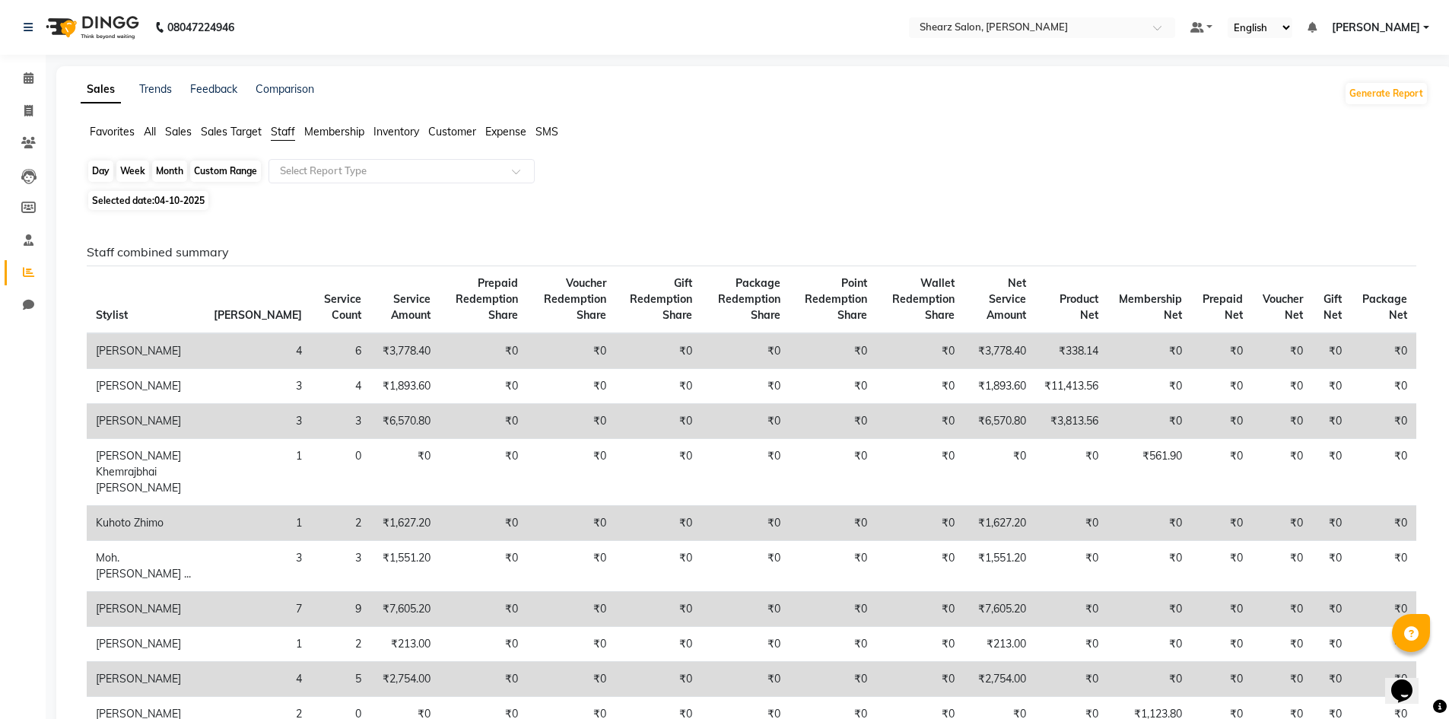
select select "2025"
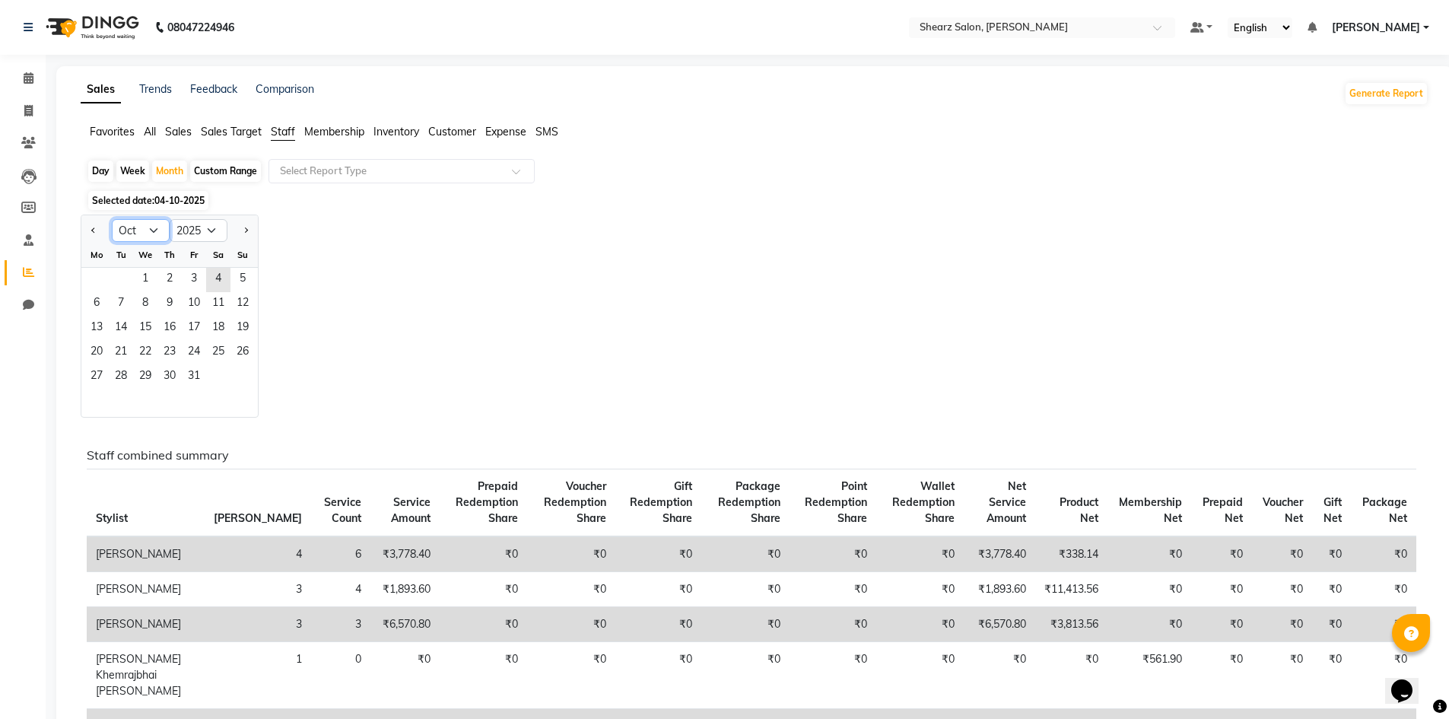
click at [128, 230] on select "Jan Feb Mar Apr May Jun [DATE] Aug Sep Oct Nov Dec" at bounding box center [141, 230] width 58 height 23
select select "9"
click at [112, 219] on select "Jan Feb Mar Apr May Jun [DATE] Aug Sep Oct Nov Dec" at bounding box center [141, 230] width 58 height 23
click at [156, 294] on span "10" at bounding box center [145, 304] width 24 height 24
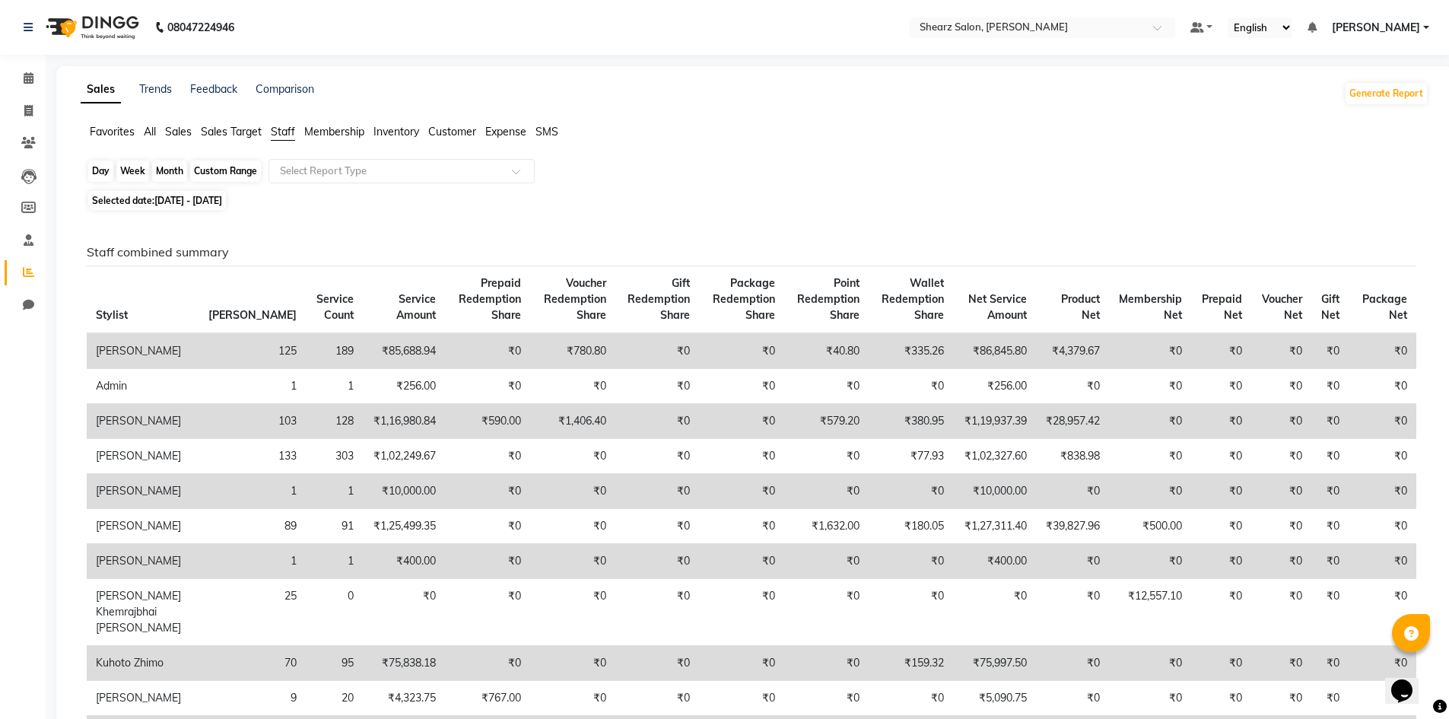
click at [174, 166] on div "Month" at bounding box center [169, 170] width 35 height 21
select select "9"
select select "2025"
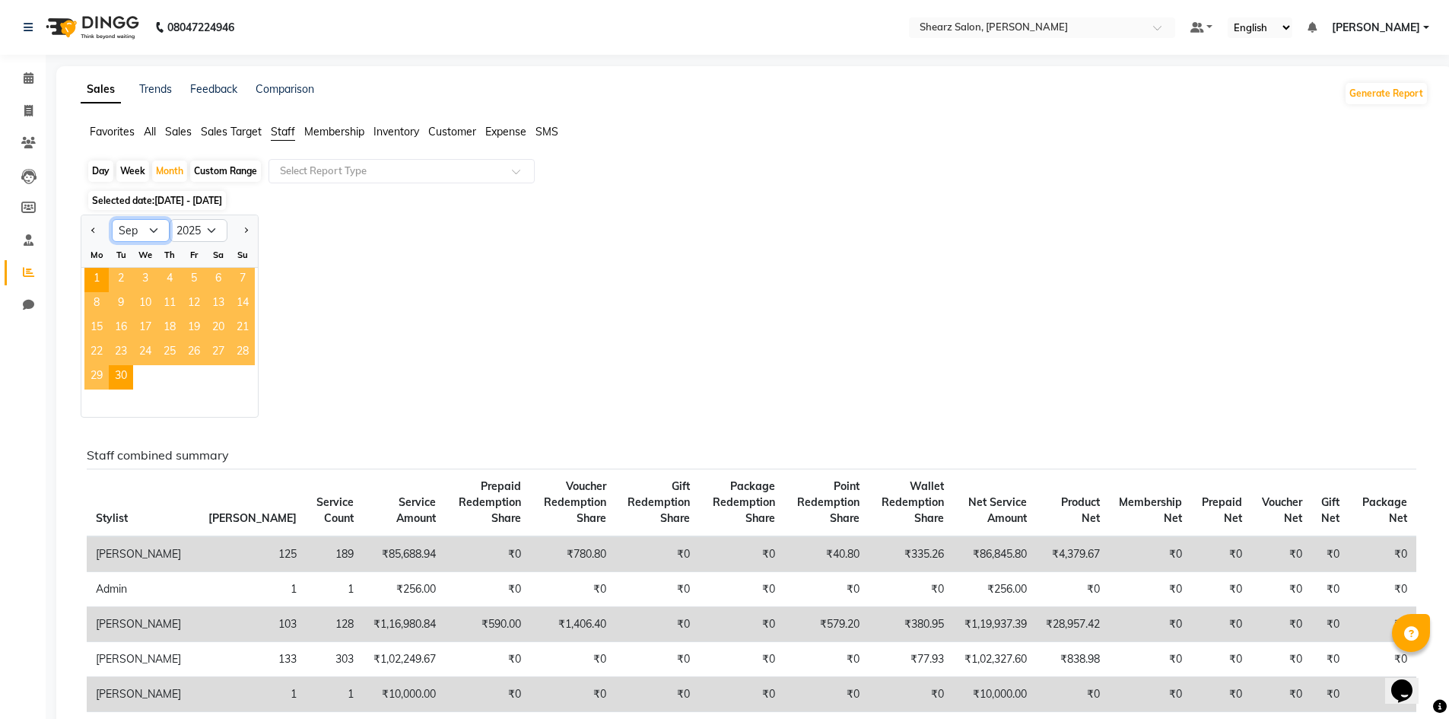
click at [151, 228] on select "Jan Feb Mar Apr May Jun [DATE] Aug Sep Oct Nov Dec" at bounding box center [141, 230] width 58 height 23
select select "8"
click at [112, 219] on select "Jan Feb Mar Apr May Jun [DATE] Aug Sep Oct Nov Dec" at bounding box center [141, 230] width 58 height 23
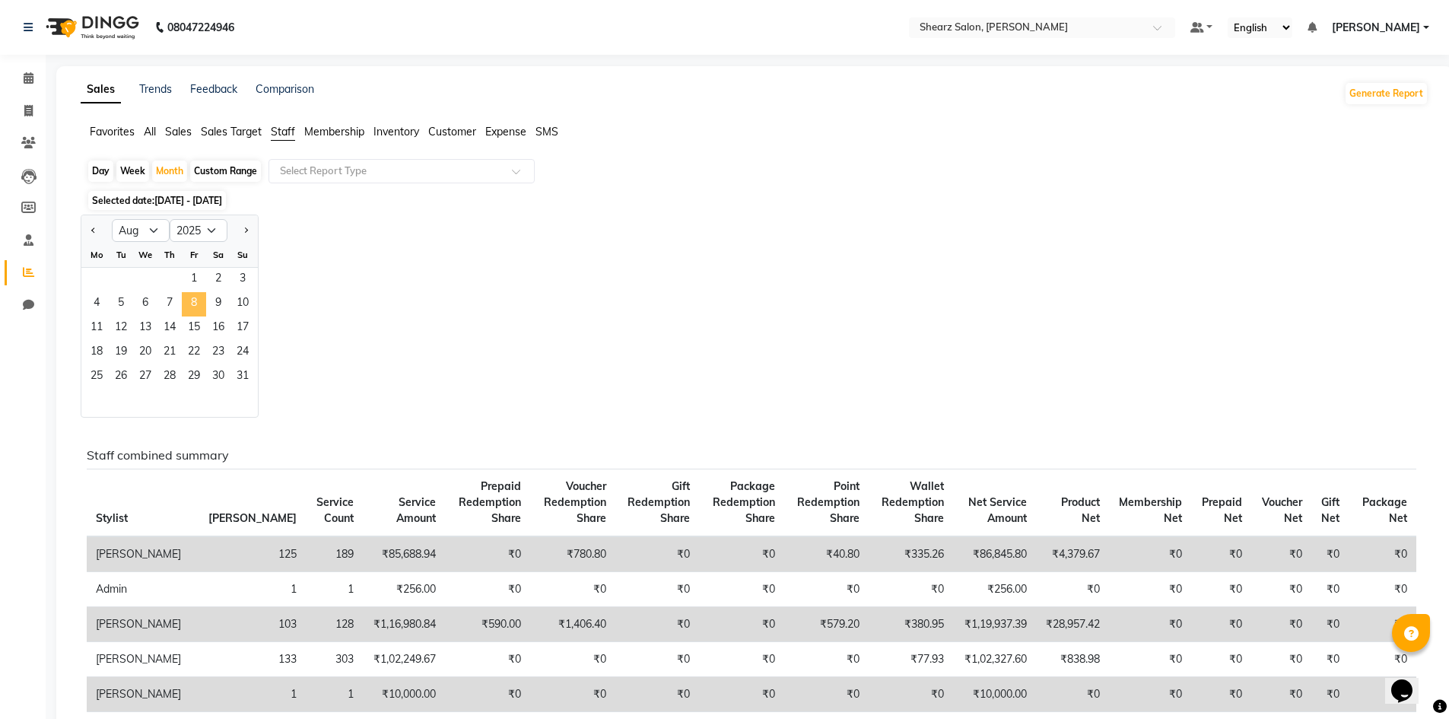
click at [188, 308] on span "8" at bounding box center [194, 304] width 24 height 24
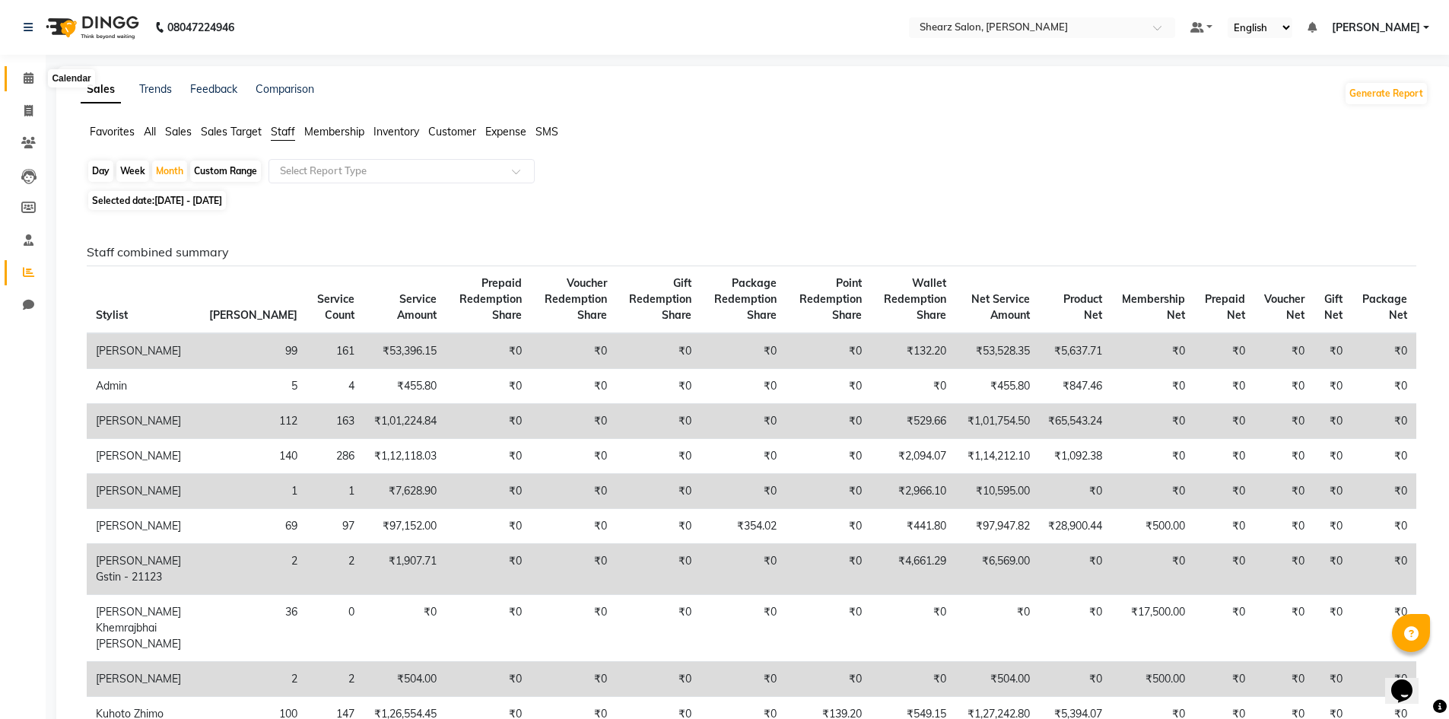
click at [37, 75] on span at bounding box center [28, 78] width 27 height 17
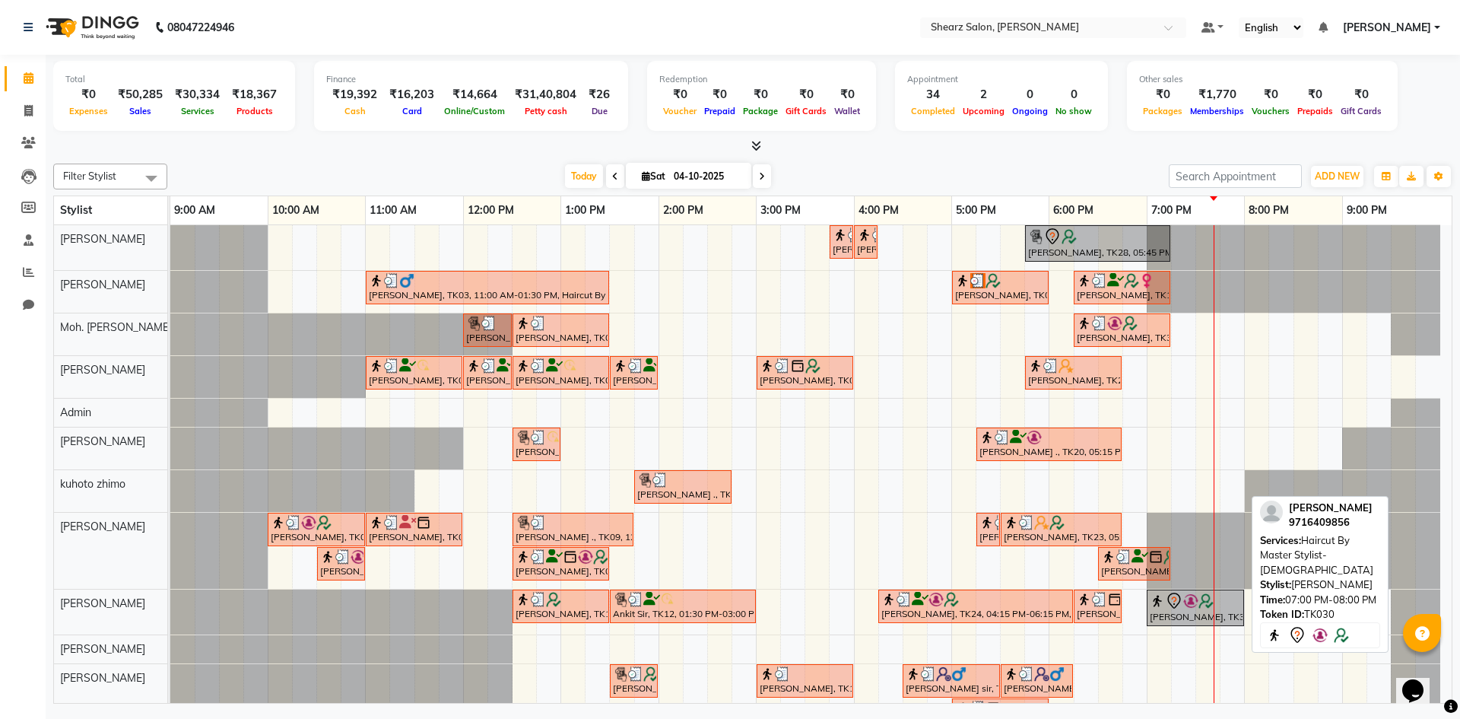
click at [1183, 608] on img at bounding box center [1190, 600] width 15 height 15
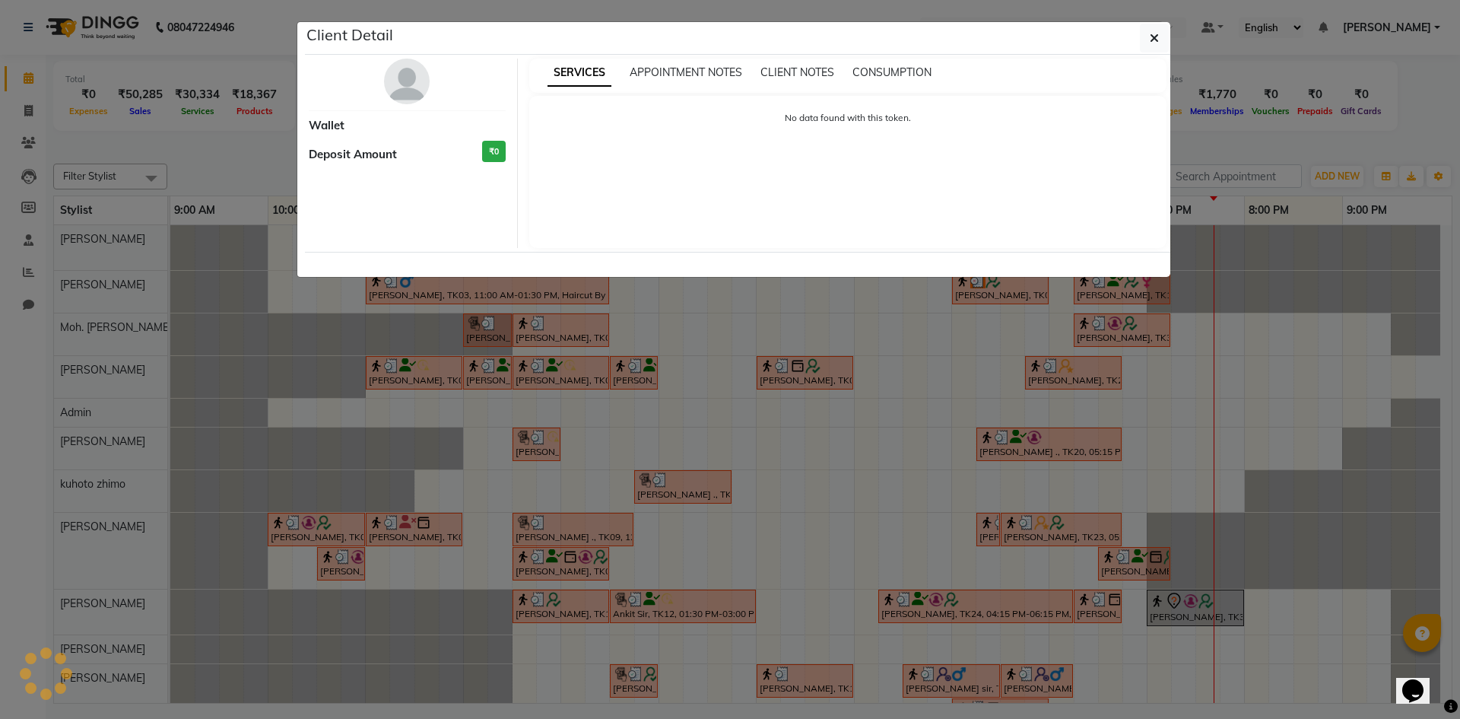
select select "7"
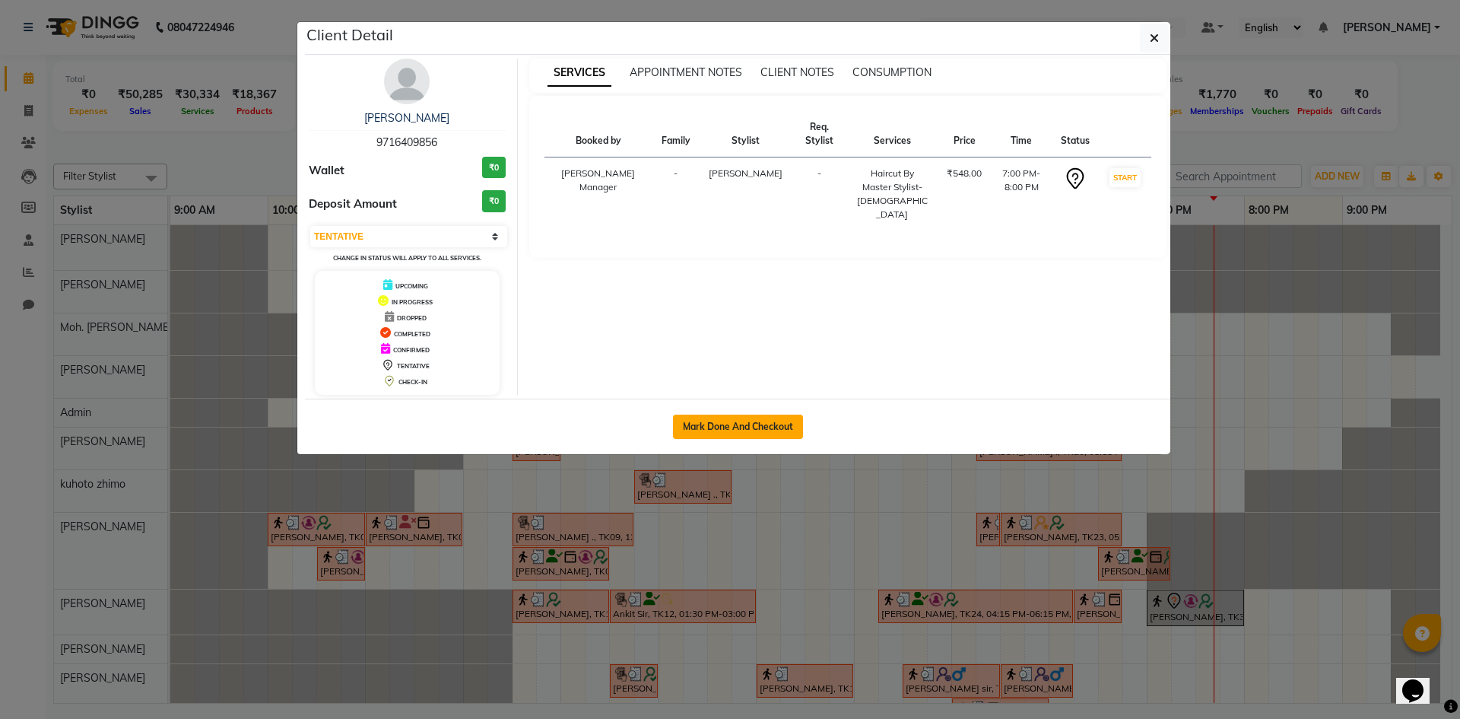
click at [743, 427] on button "Mark Done And Checkout" at bounding box center [738, 426] width 130 height 24
select select "8159"
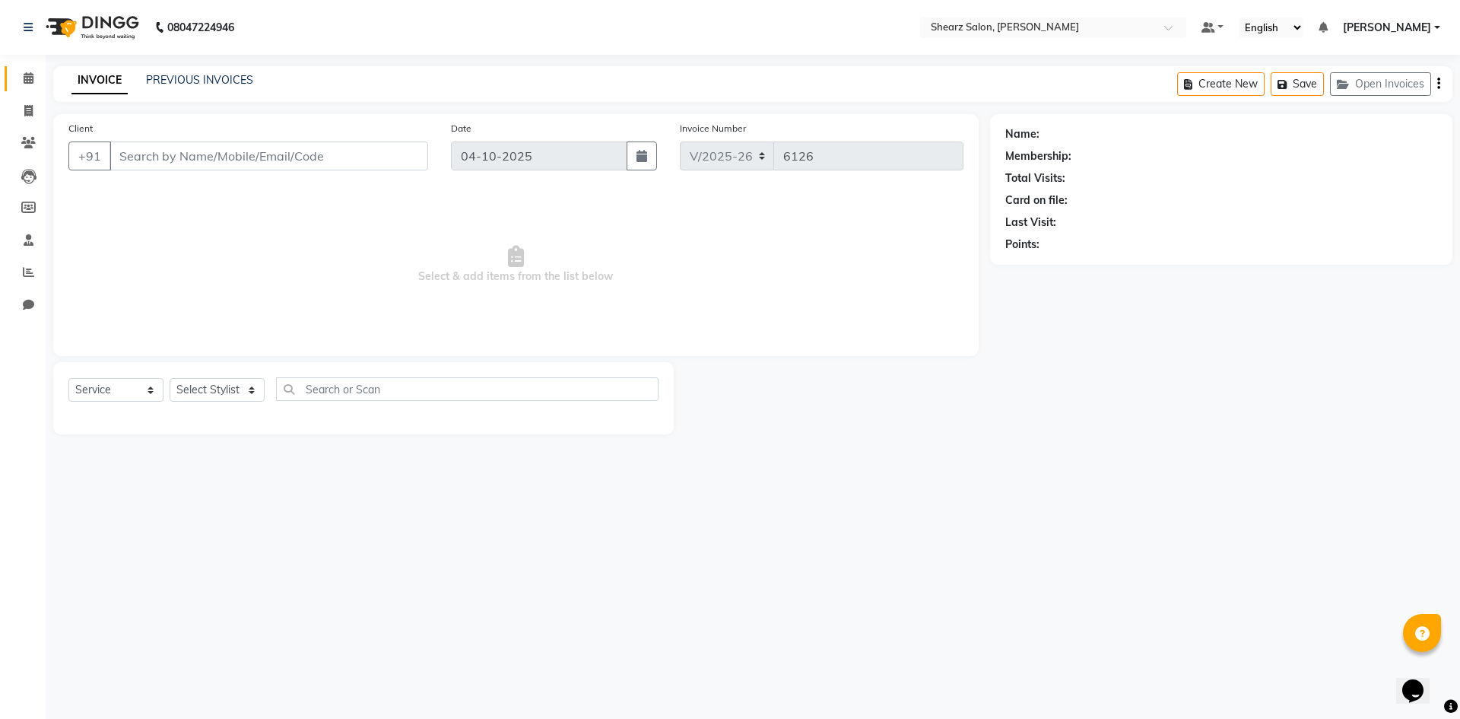
select select "V"
type input "9716409856"
select select "87136"
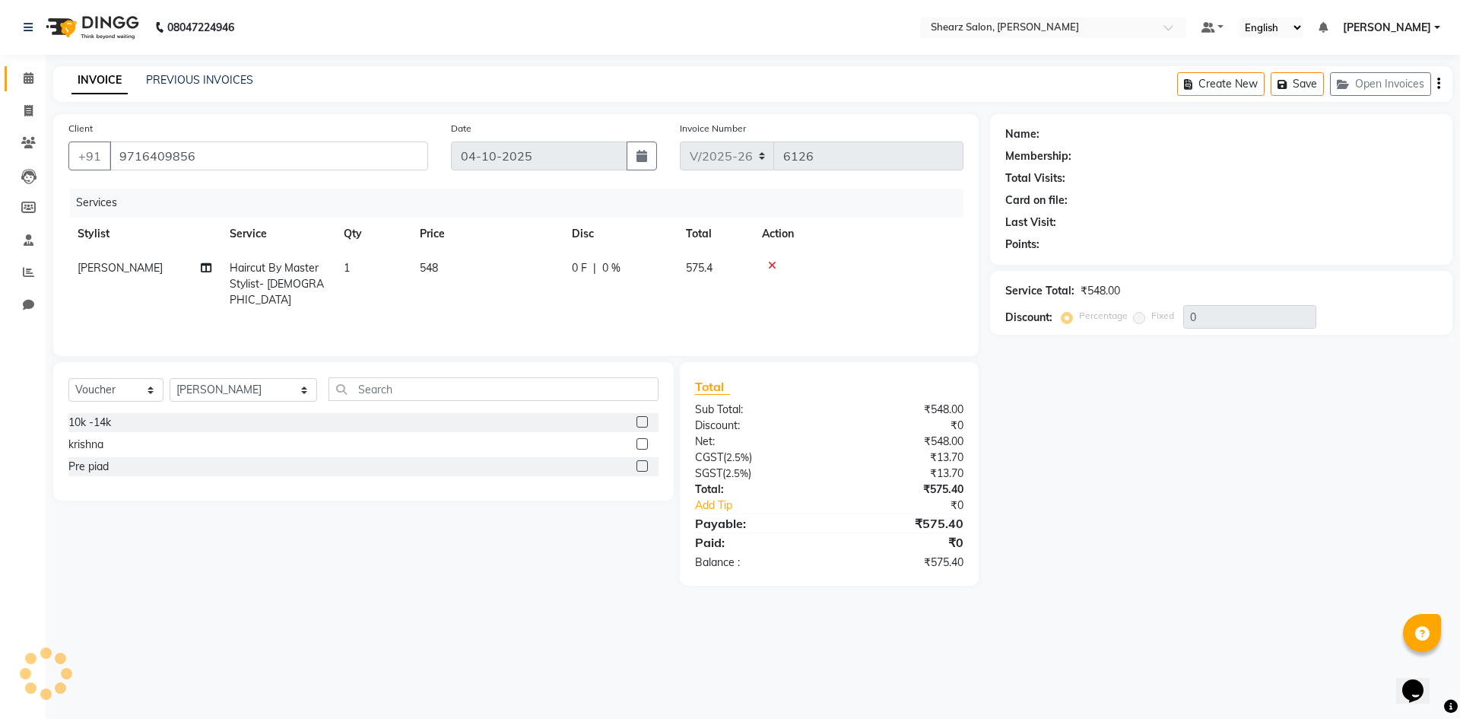
select select "1: Object"
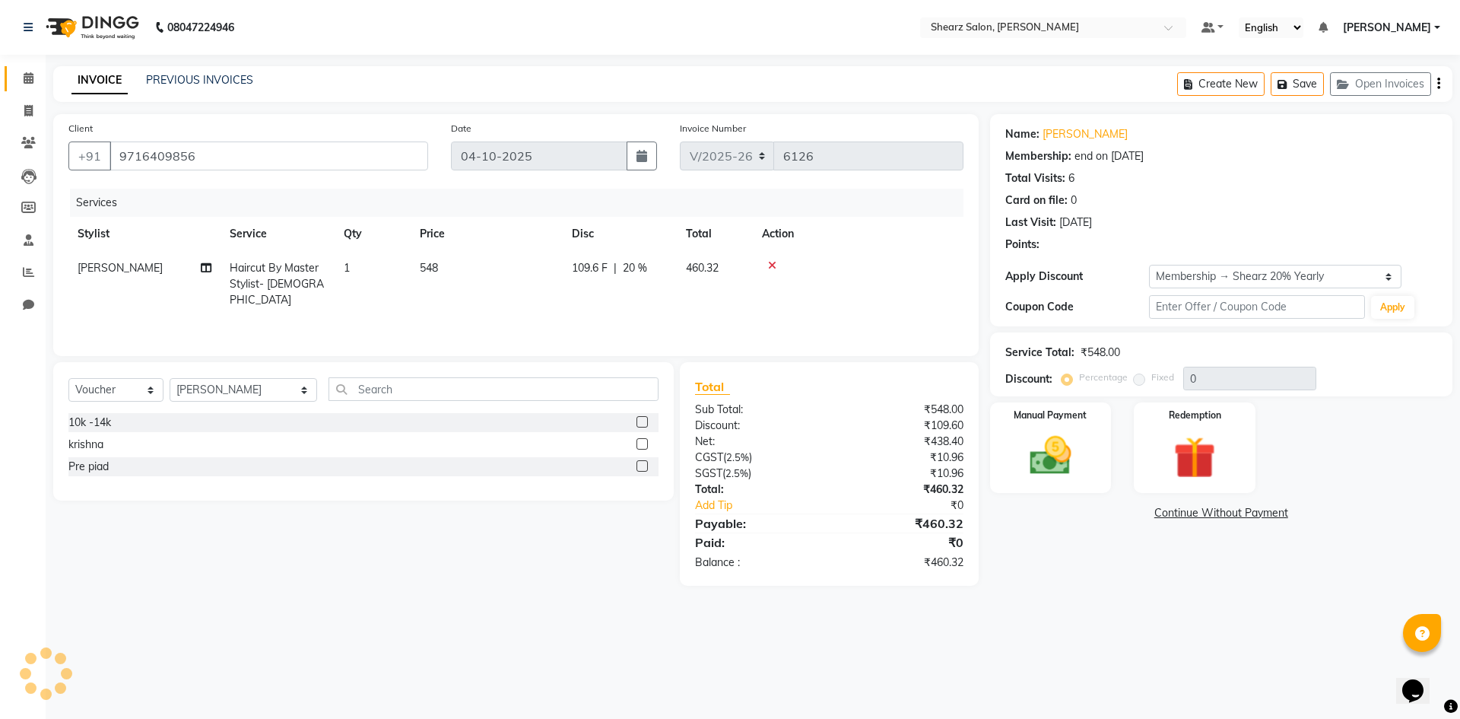
type input "20"
click at [1297, 281] on select "Select Membership → Shearz 20% Yearly" at bounding box center [1275, 277] width 252 height 24
select select "0:"
click at [1149, 265] on select "Select Membership → Shearz 20% Yearly" at bounding box center [1275, 277] width 252 height 24
type input "0"
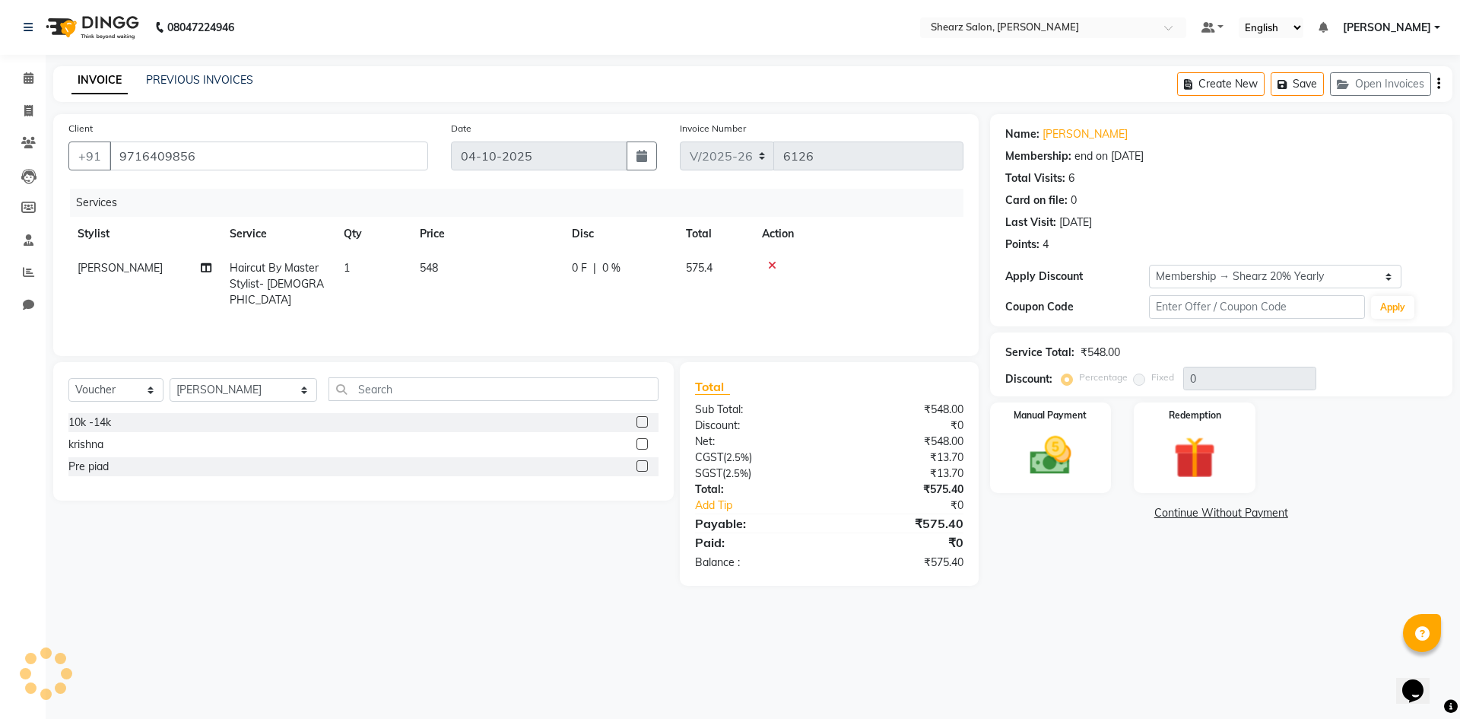
click at [1221, 290] on div "Name: [PERSON_NAME] Membership: end on [DATE] Total Visits: 6 Card on file: 0 L…" at bounding box center [1221, 220] width 462 height 212
click at [1209, 283] on select "Select Membership → Shearz 20% Yearly" at bounding box center [1275, 277] width 252 height 24
select select "1: Object"
click at [1149, 265] on select "Select Membership → Shearz 20% Yearly" at bounding box center [1275, 277] width 252 height 24
type input "20"
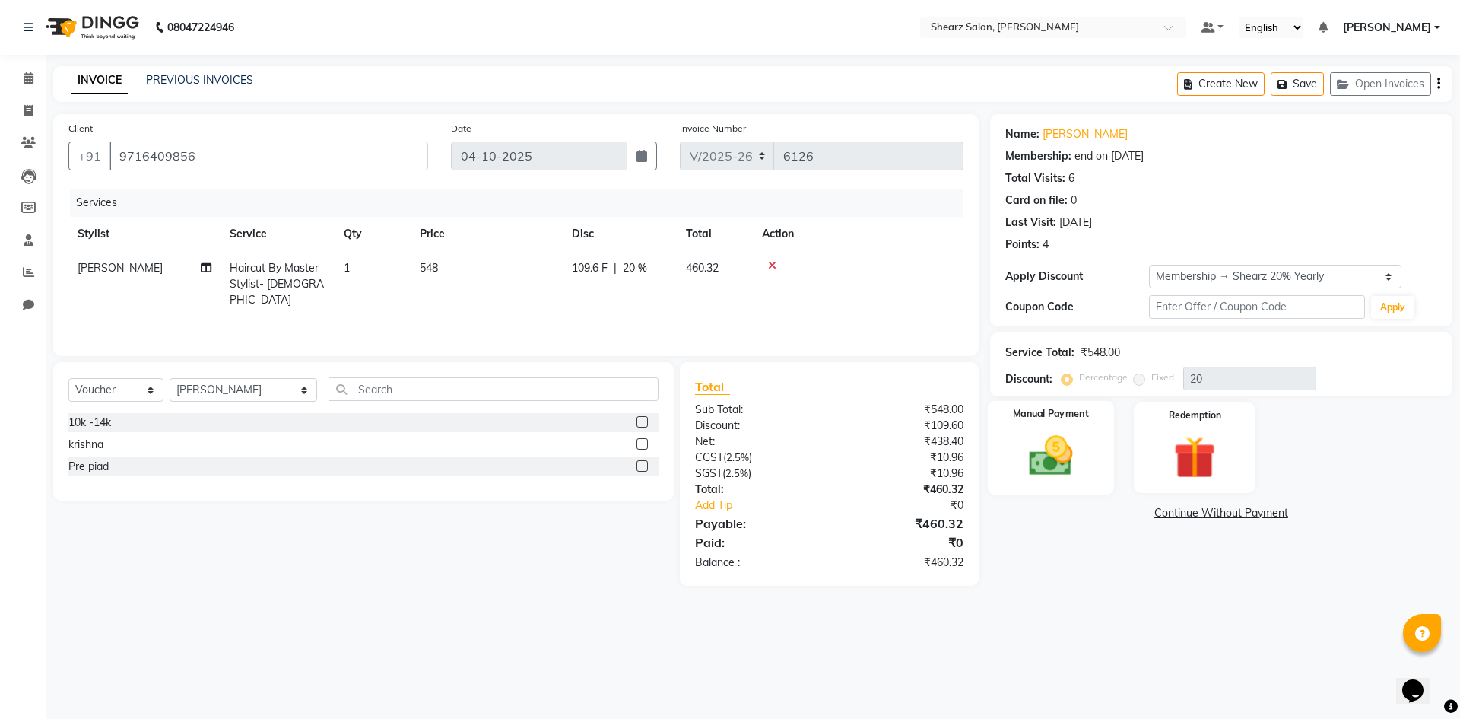
click at [1078, 462] on img at bounding box center [1050, 455] width 71 height 50
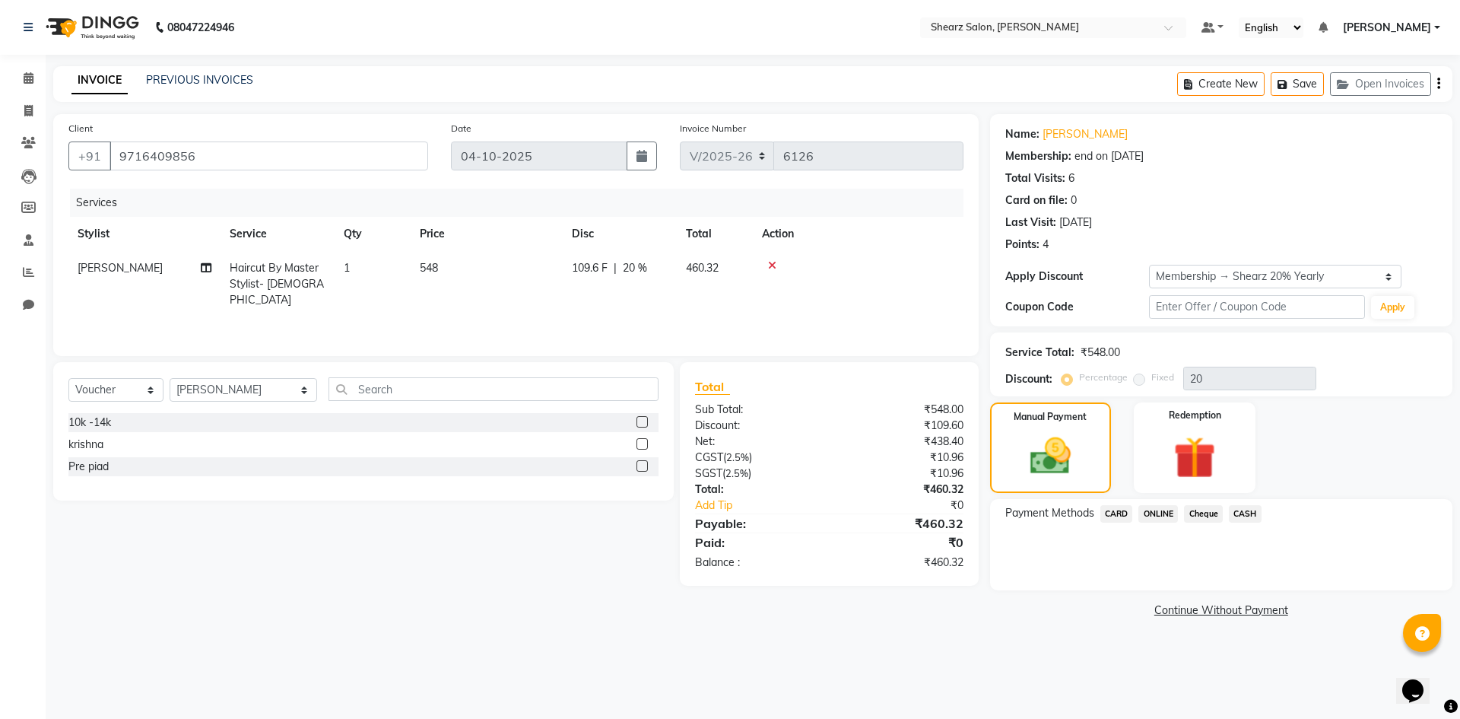
drag, startPoint x: 1114, startPoint y: 509, endPoint x: 1127, endPoint y: 515, distance: 14.3
click at [1123, 513] on span "CARD" at bounding box center [1116, 513] width 33 height 17
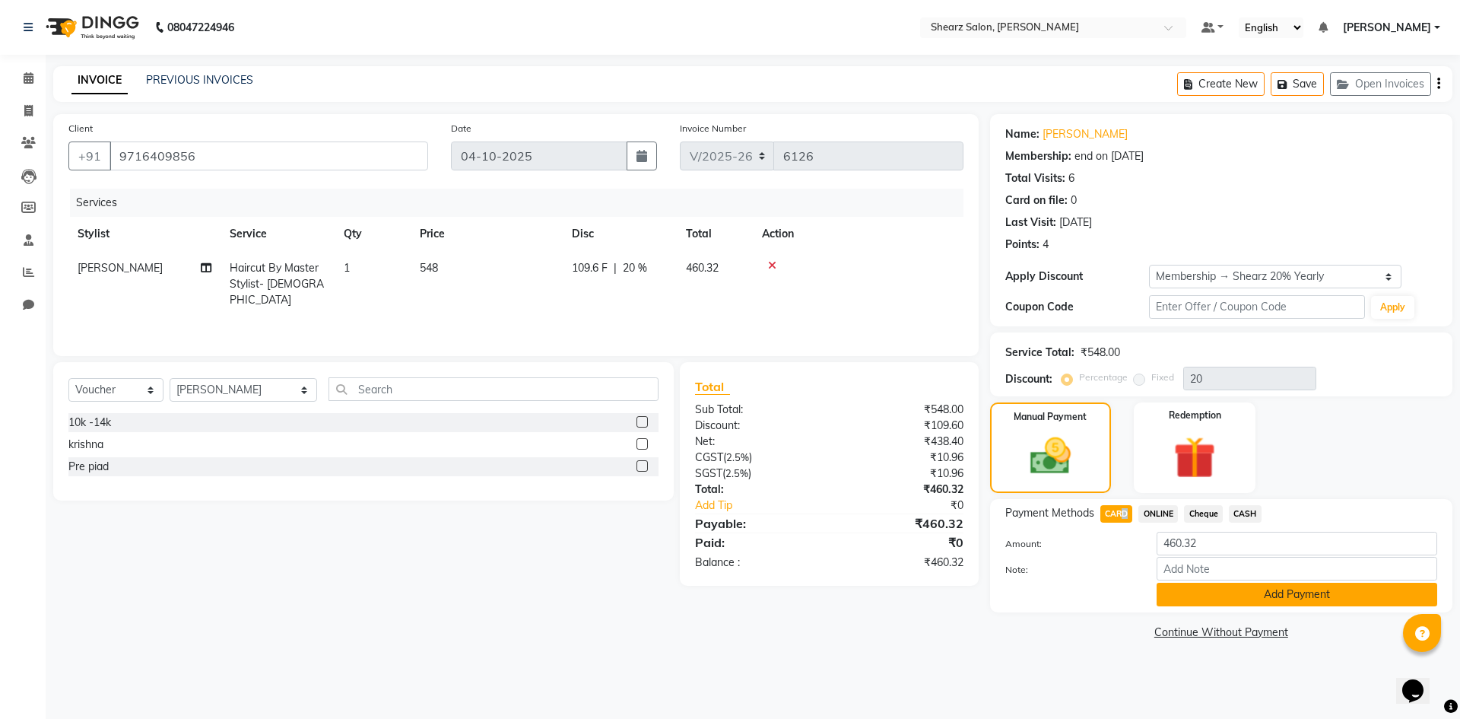
click at [1230, 584] on button "Add Payment" at bounding box center [1297, 595] width 281 height 24
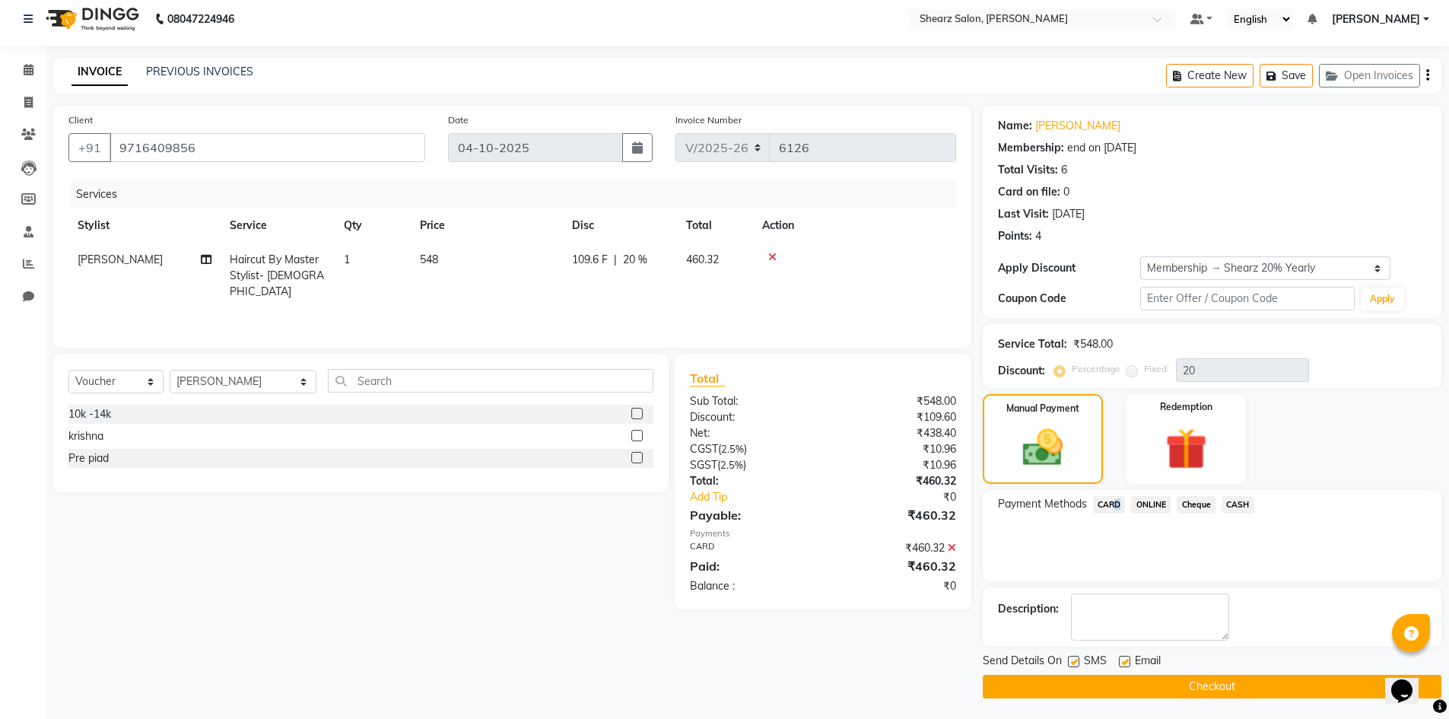
scroll to position [11, 0]
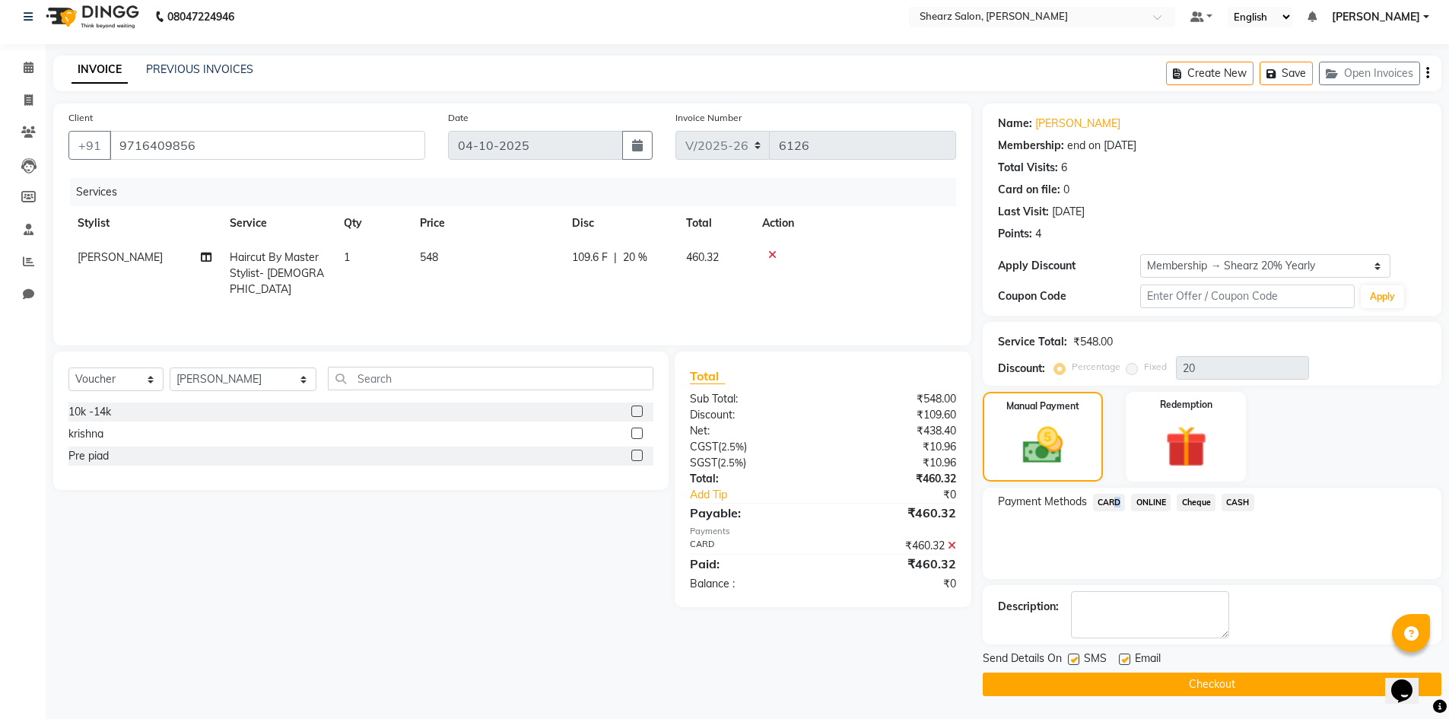
click at [1227, 673] on button "Checkout" at bounding box center [1212, 684] width 459 height 24
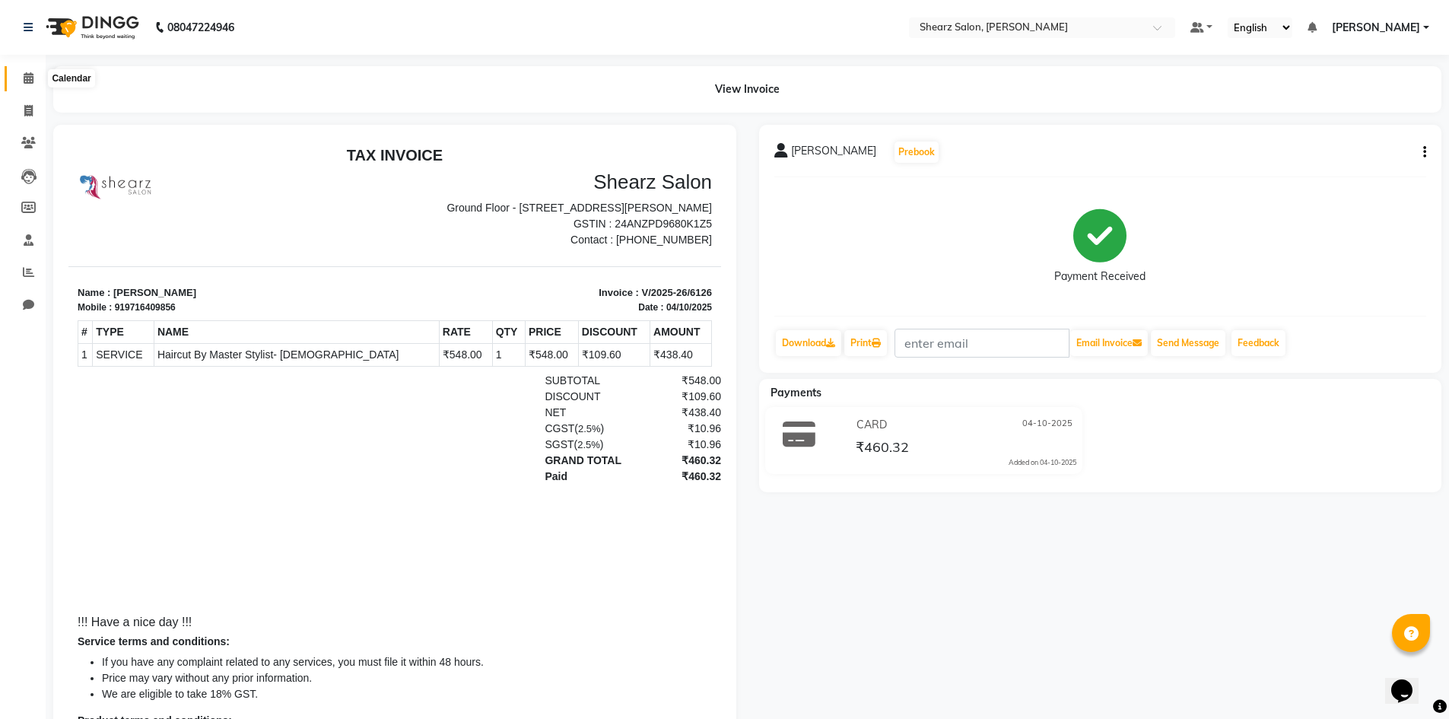
click at [40, 71] on span at bounding box center [28, 78] width 27 height 17
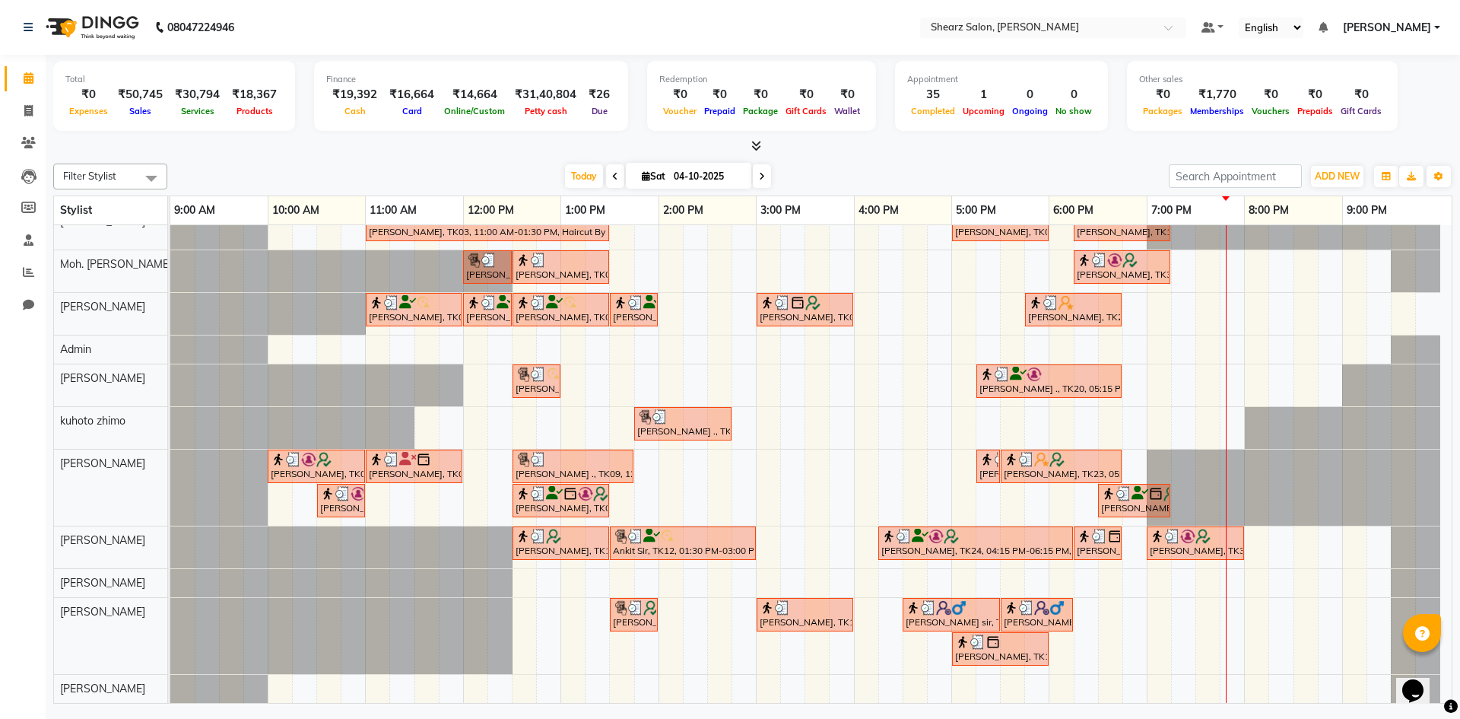
scroll to position [63, 0]
